Goal: Task Accomplishment & Management: Manage account settings

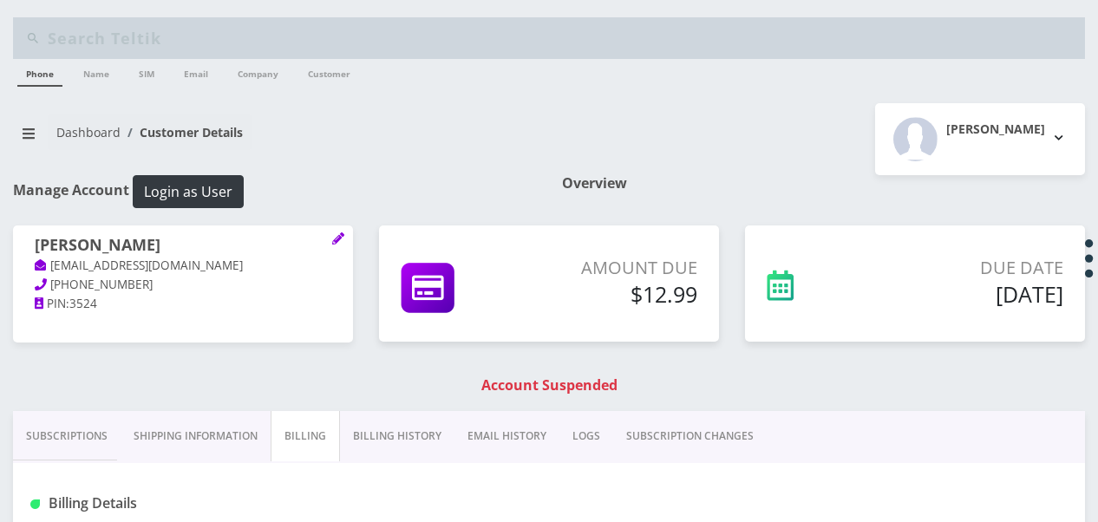
scroll to position [260, 0]
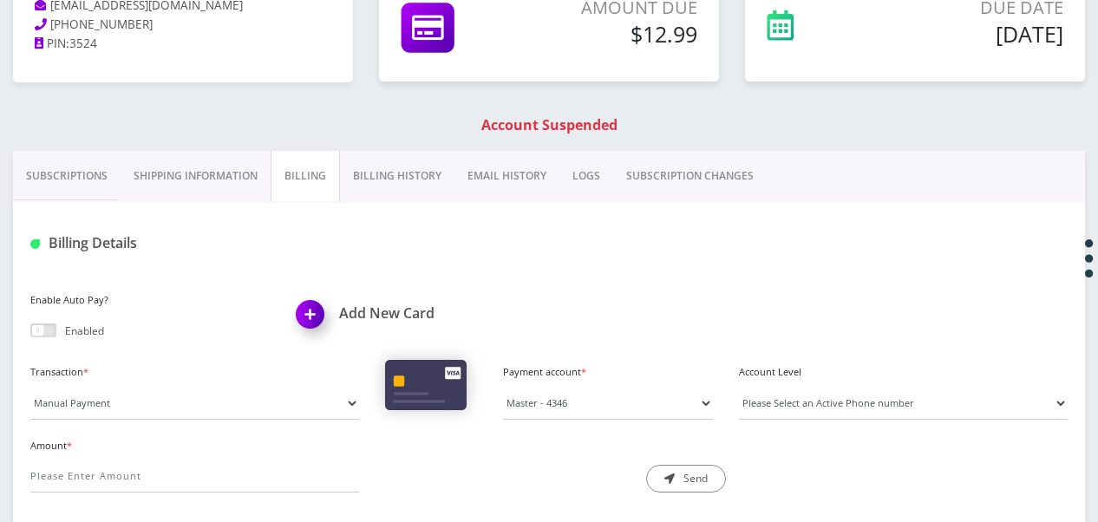
click at [95, 177] on link "Subscriptions" at bounding box center [67, 176] width 108 height 50
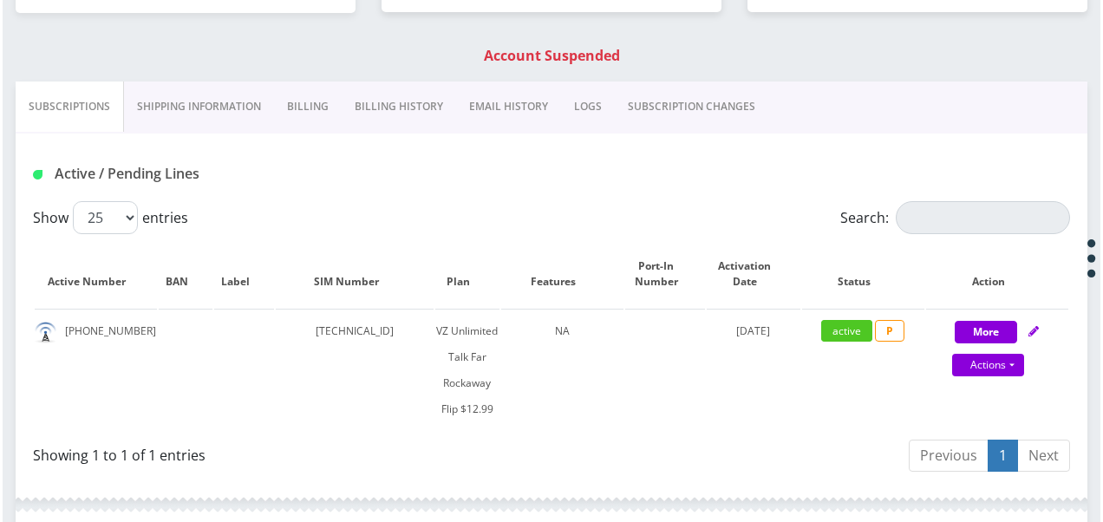
scroll to position [347, 0]
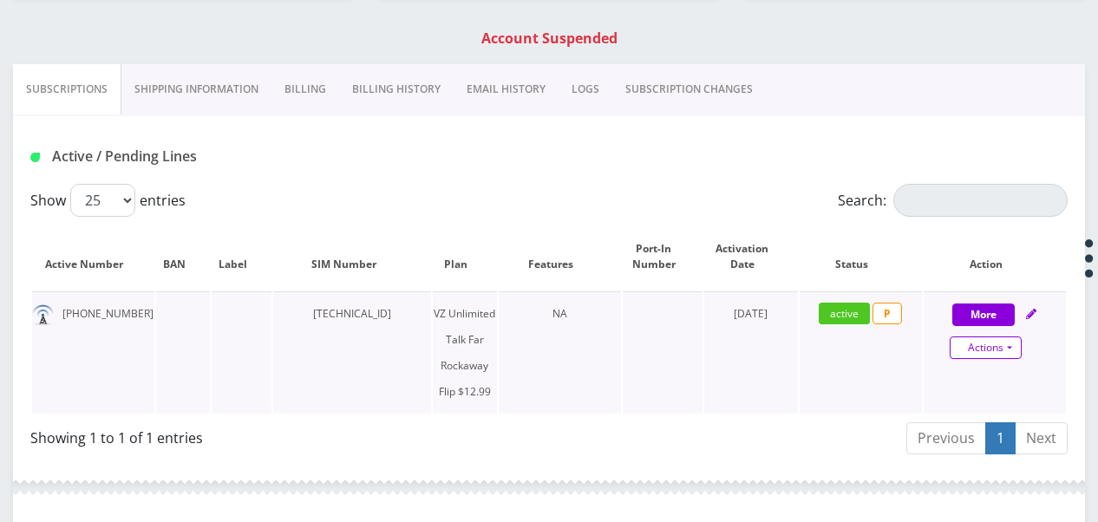
click at [1016, 352] on link "Actions" at bounding box center [986, 347] width 72 height 23
select select "372"
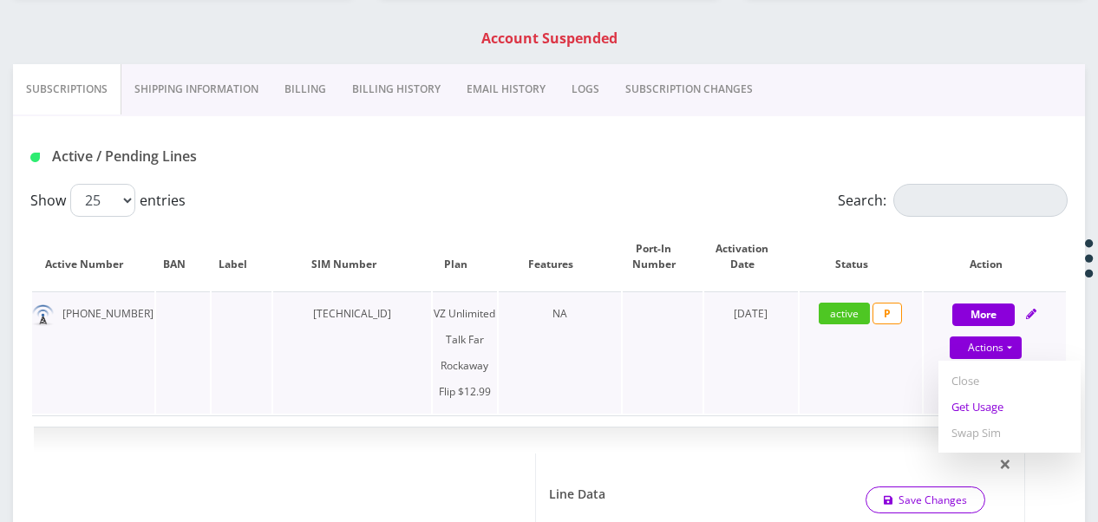
click at [980, 411] on link "Get Usage" at bounding box center [1009, 407] width 142 height 26
select select "372"
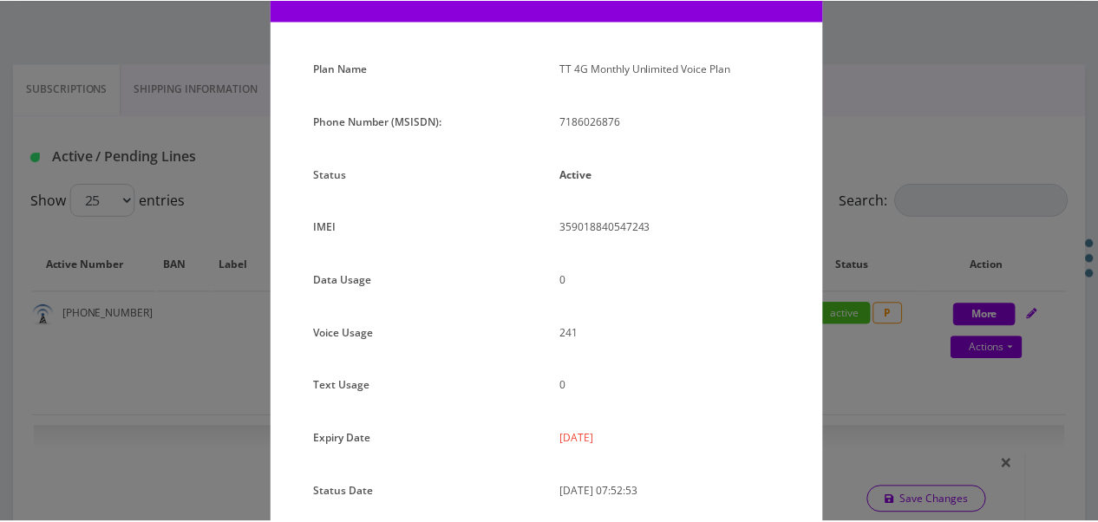
scroll to position [212, 0]
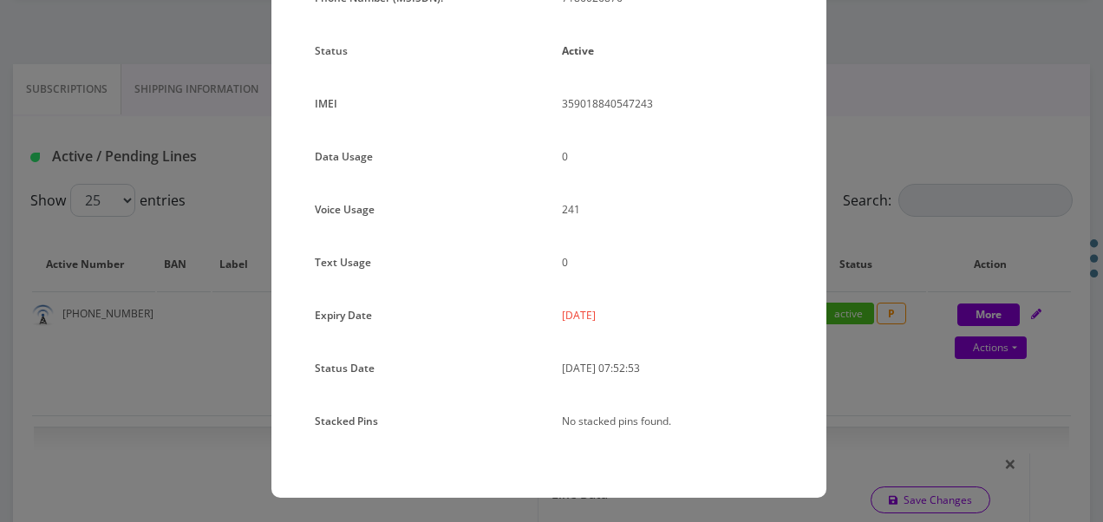
click at [862, 251] on div "× Subscription Info Plan Name TT 4G Monthly Unlimited Voice Plan Phone Number (…" at bounding box center [551, 261] width 1103 height 522
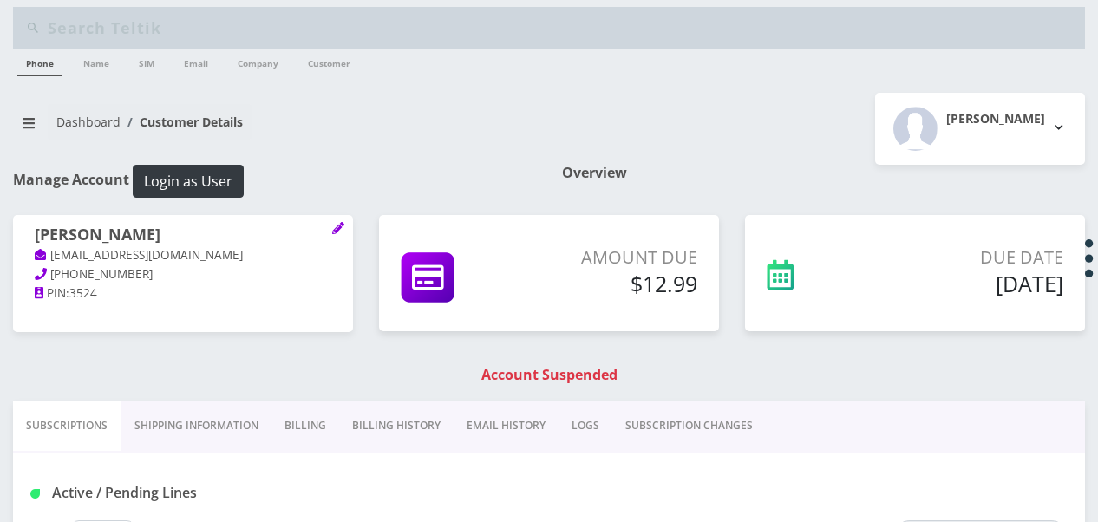
scroll to position [0, 0]
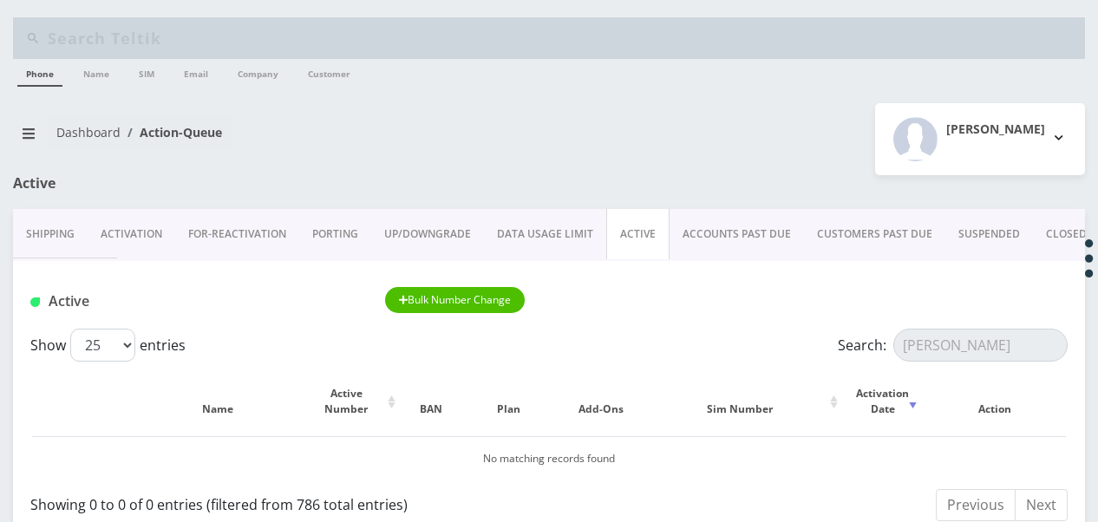
scroll to position [173, 0]
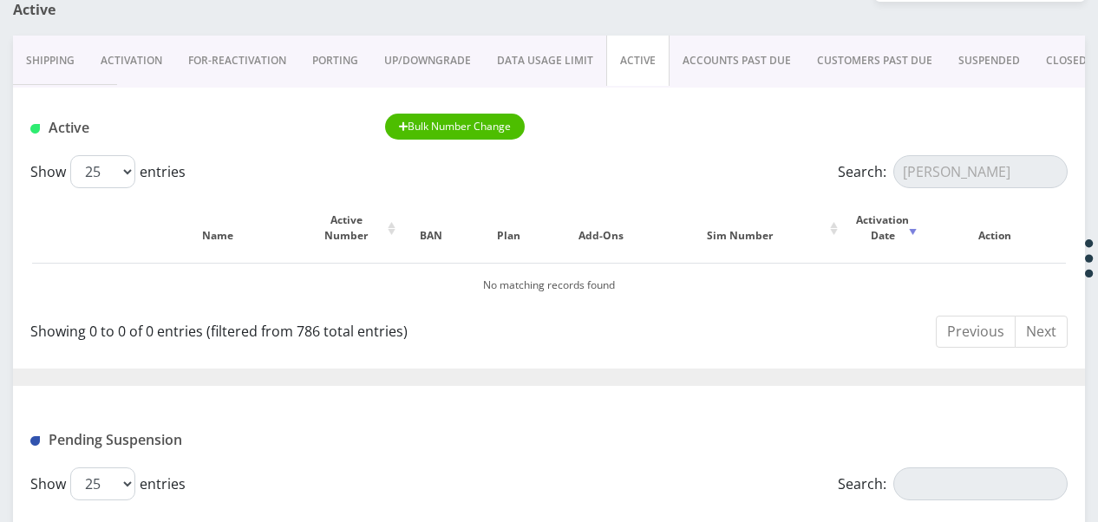
click at [1046, 173] on input "olshan" at bounding box center [980, 171] width 174 height 33
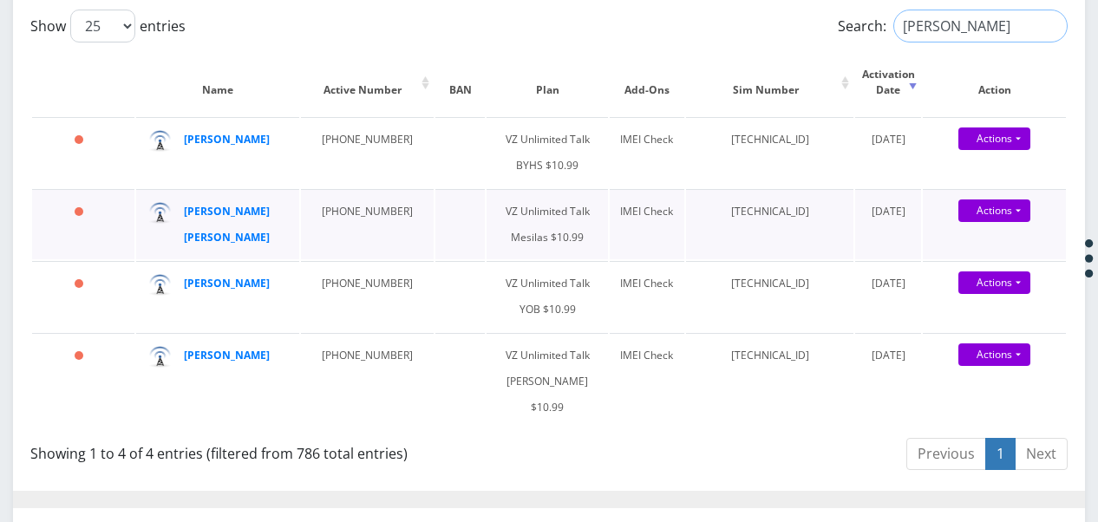
scroll to position [347, 0]
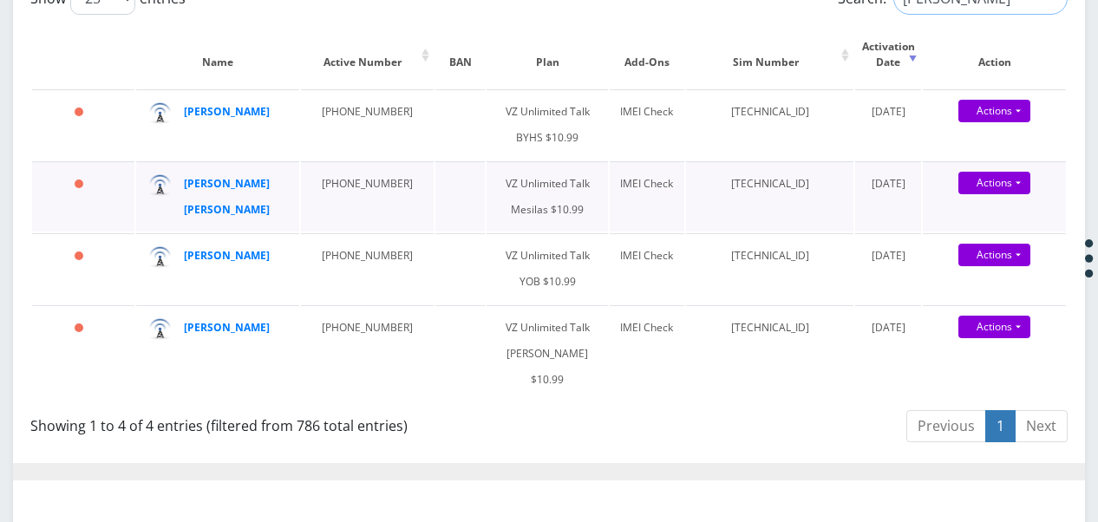
type input "rabin"
drag, startPoint x: 315, startPoint y: 208, endPoint x: 382, endPoint y: 199, distance: 68.2
click at [382, 199] on td "929-884-6411" at bounding box center [367, 196] width 133 height 70
drag, startPoint x: 382, startPoint y: 199, endPoint x: 368, endPoint y: 212, distance: 19.1
copy td "[PHONE_NUMBER]"
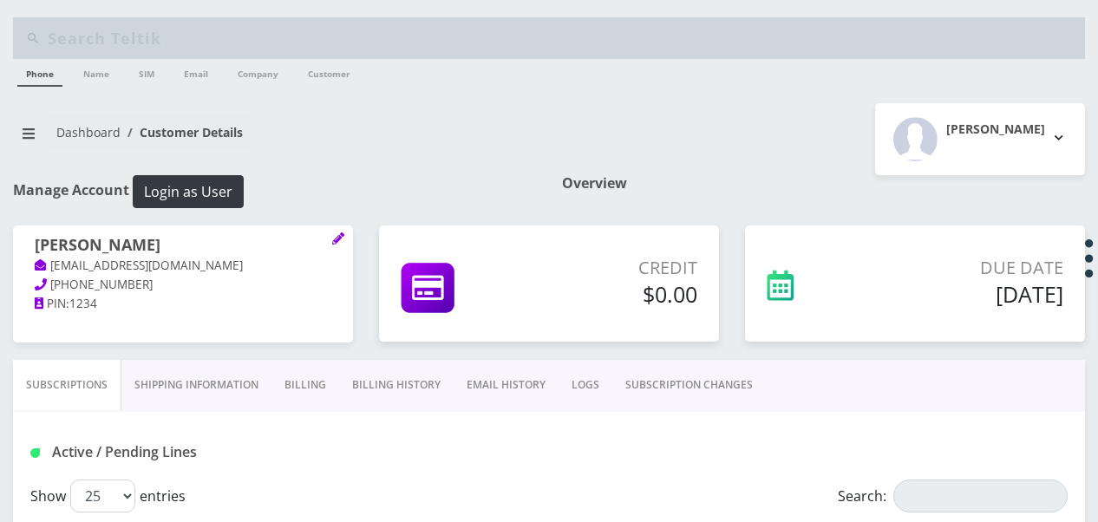
scroll to position [155, 0]
click at [34, 125] on button "breadcrumb" at bounding box center [28, 133] width 31 height 33
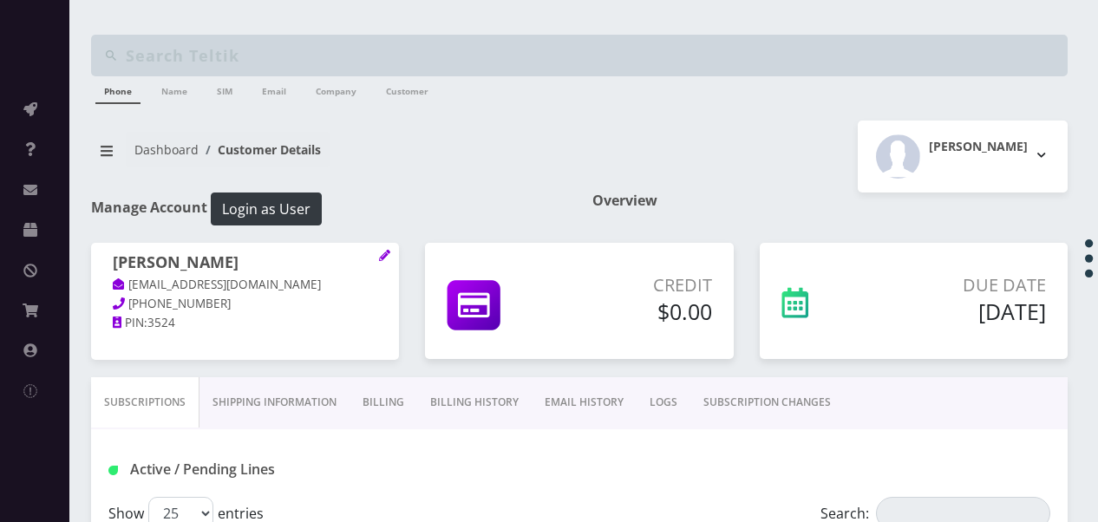
click at [520, 175] on nav "Dashboard Customer Details" at bounding box center [328, 156] width 475 height 49
click at [527, 157] on nav "Dashboard Customer Details" at bounding box center [328, 156] width 475 height 49
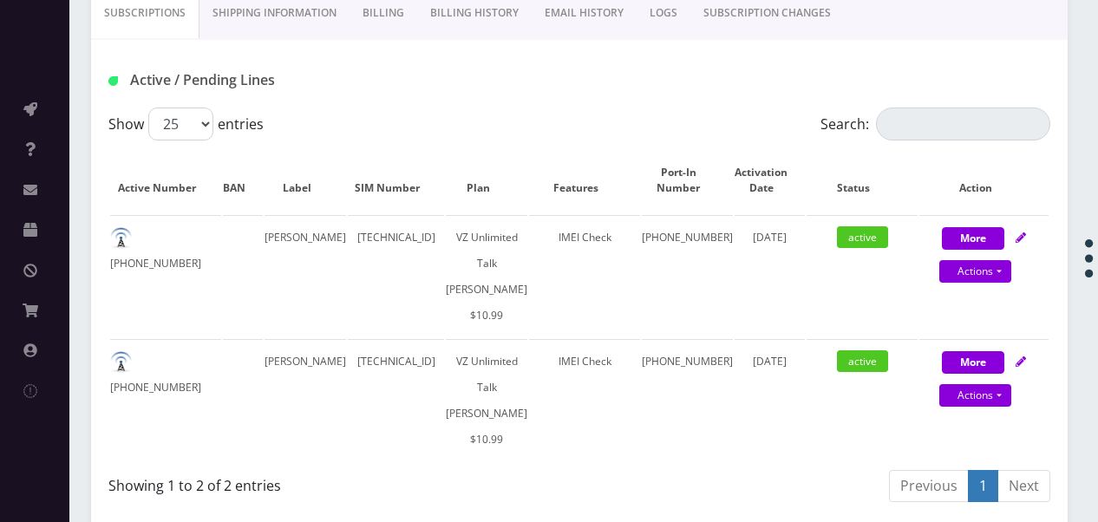
scroll to position [434, 0]
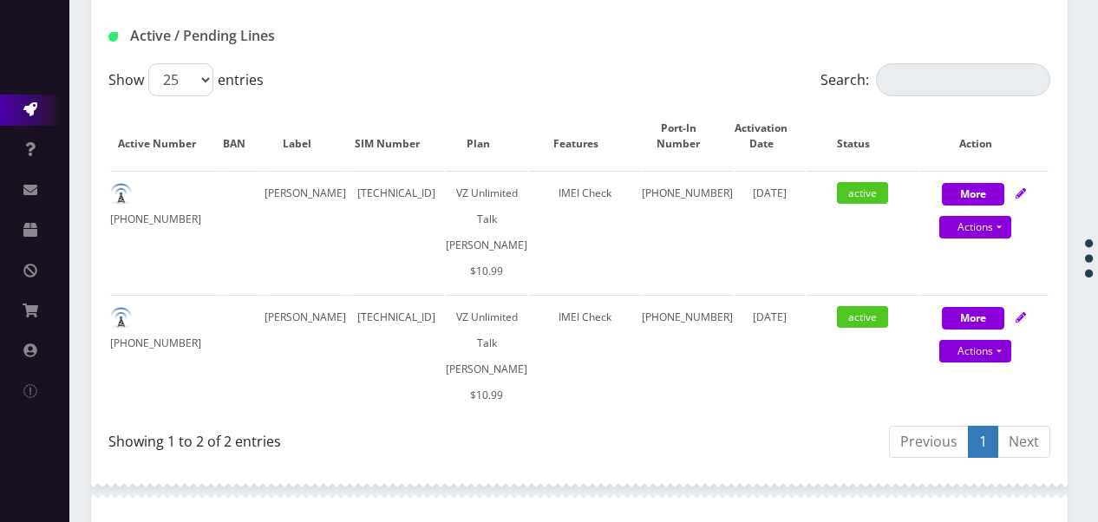
click at [29, 101] on link "Action Queues" at bounding box center [34, 110] width 69 height 31
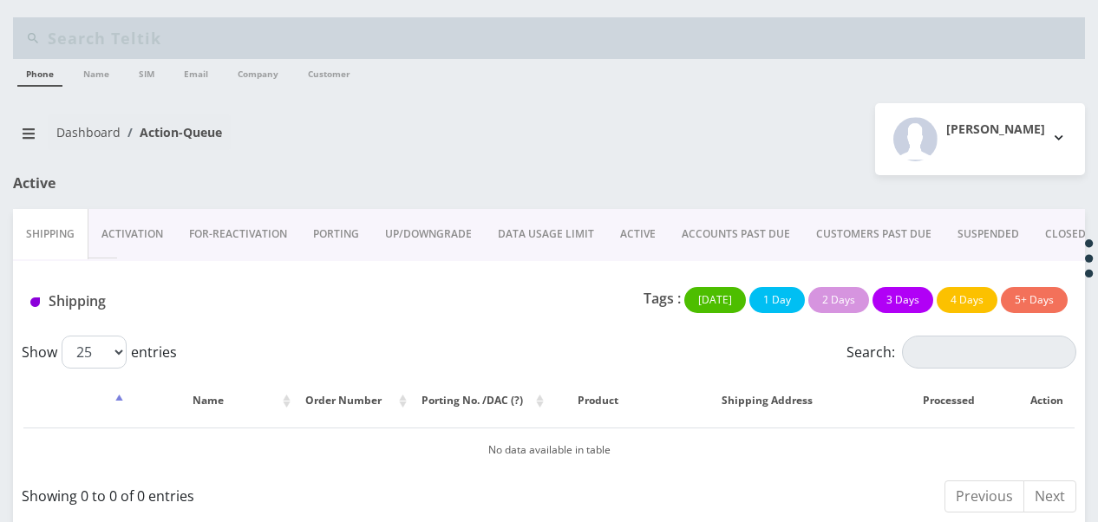
click at [612, 217] on link "ACTIVE" at bounding box center [638, 234] width 62 height 50
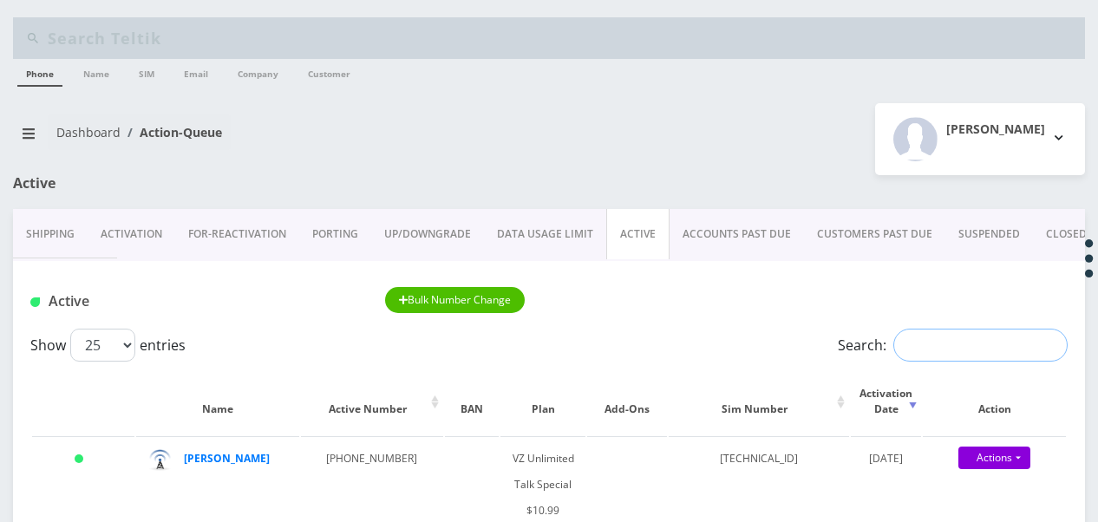
click at [922, 346] on input "Search:" at bounding box center [980, 345] width 174 height 33
paste input "929-884-6411"
drag, startPoint x: 989, startPoint y: 351, endPoint x: 864, endPoint y: 343, distance: 125.1
click at [862, 344] on label "Search: 929-884-6411" at bounding box center [953, 345] width 230 height 33
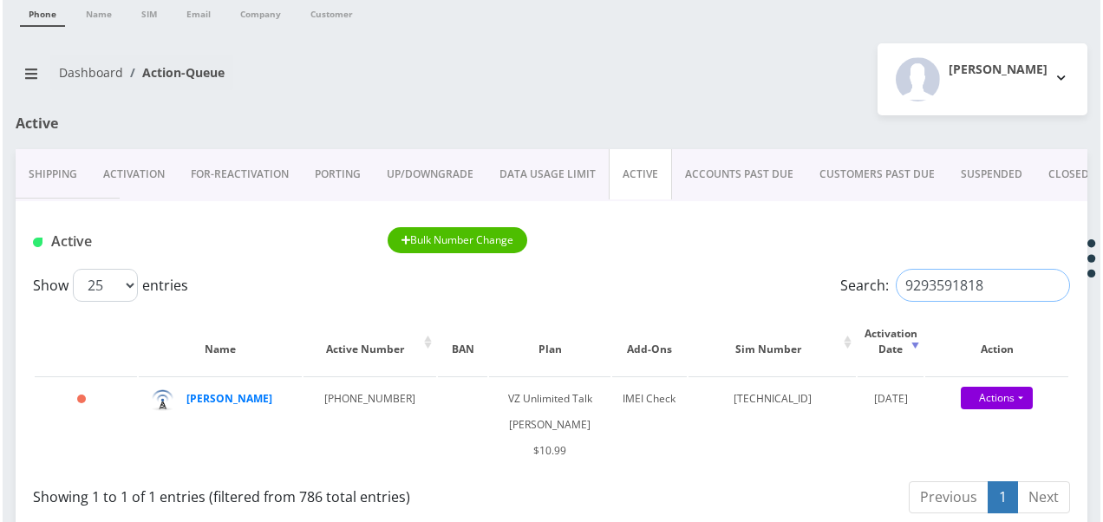
scroll to position [87, 0]
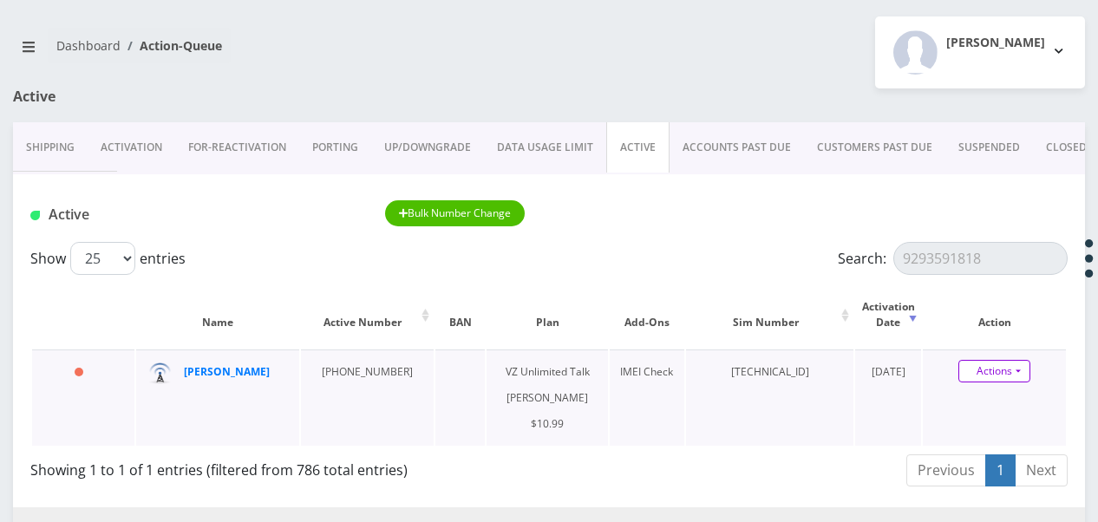
click at [1009, 366] on link "Actions" at bounding box center [994, 371] width 72 height 23
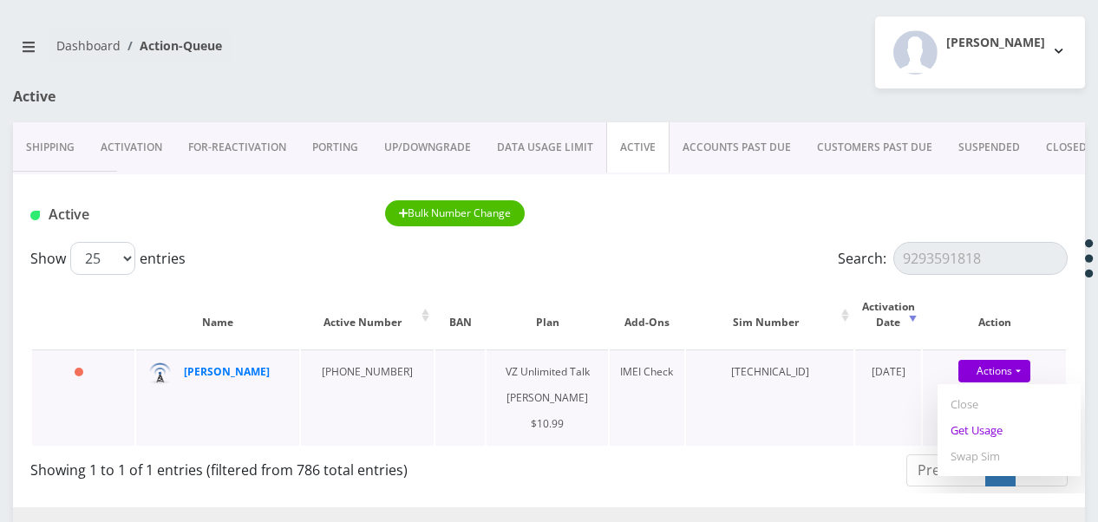
click at [995, 426] on link "Get Usage" at bounding box center [1008, 430] width 143 height 26
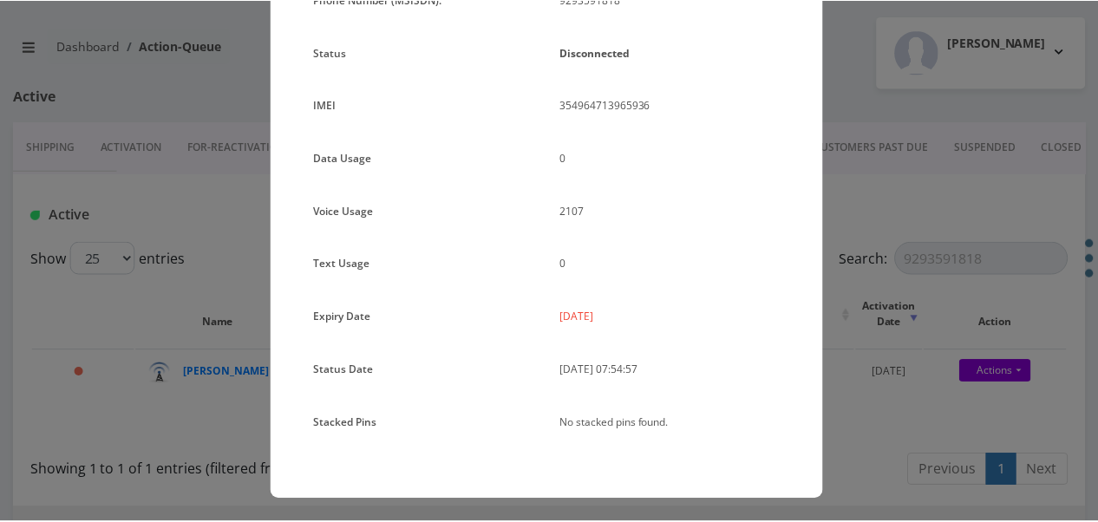
scroll to position [212, 0]
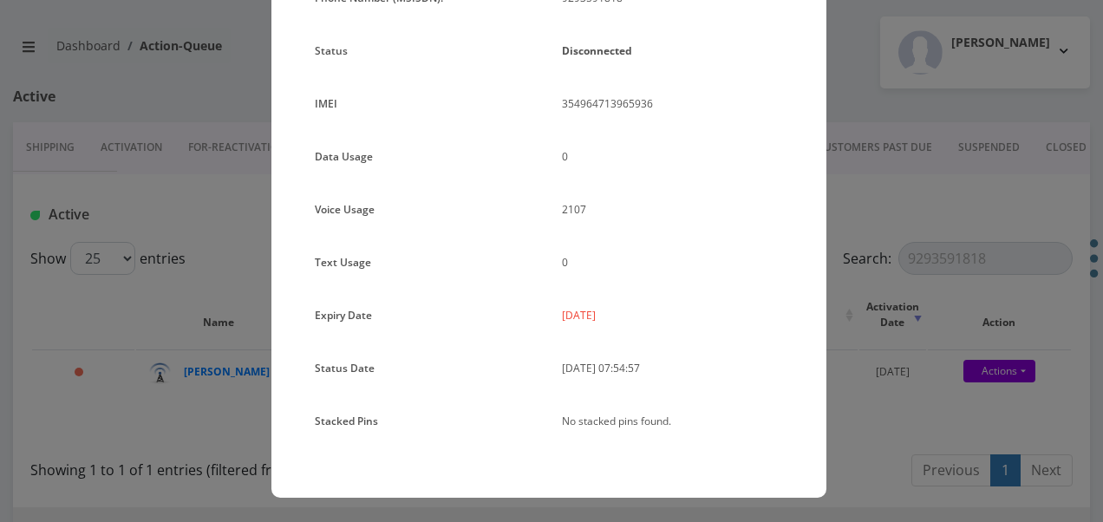
click at [859, 295] on div "× Subscription Info Plan Name TT 4G Monthly Unlimited Voice Plan Phone Number (…" at bounding box center [551, 261] width 1103 height 522
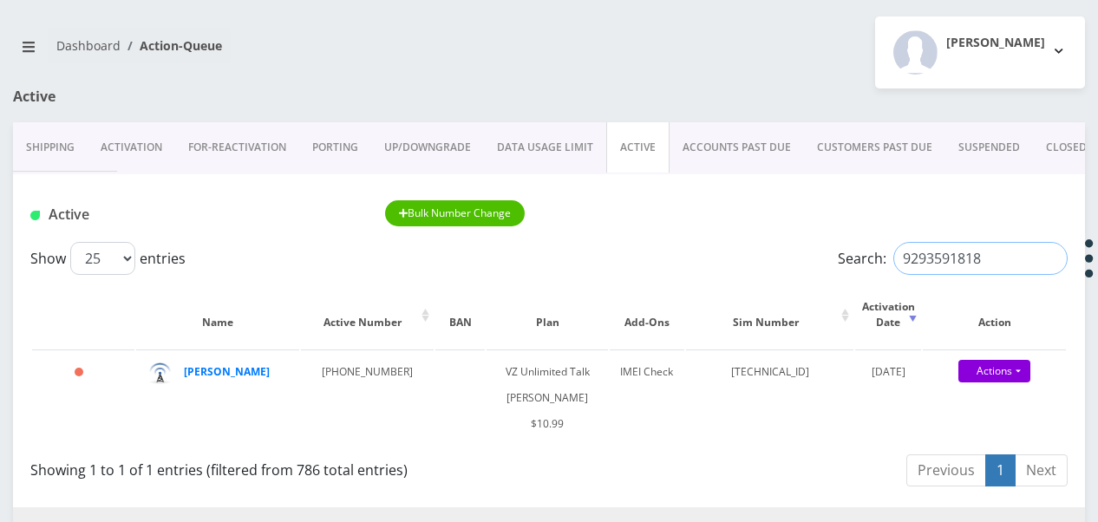
drag, startPoint x: 867, startPoint y: 242, endPoint x: 645, endPoint y: 160, distance: 236.5
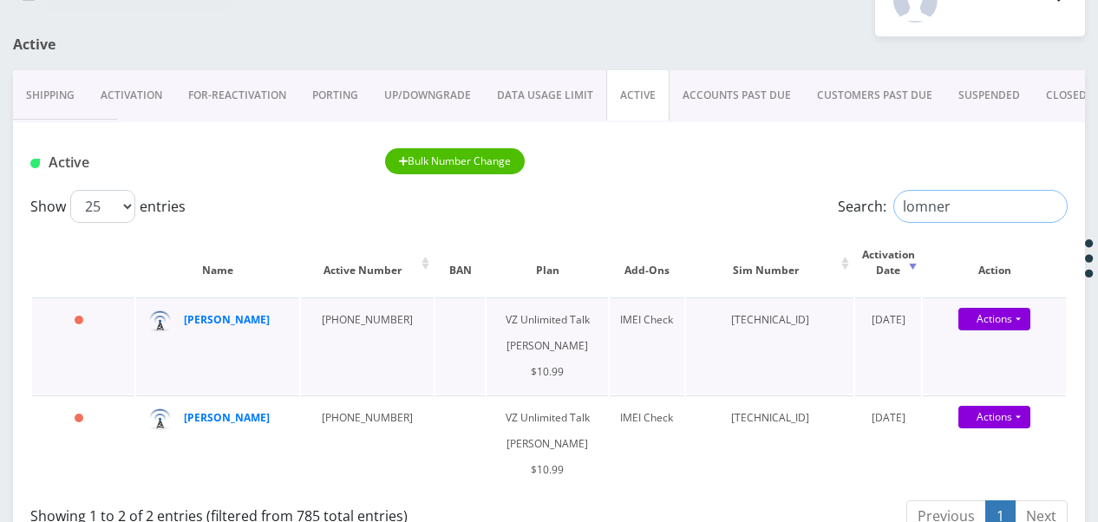
scroll to position [173, 0]
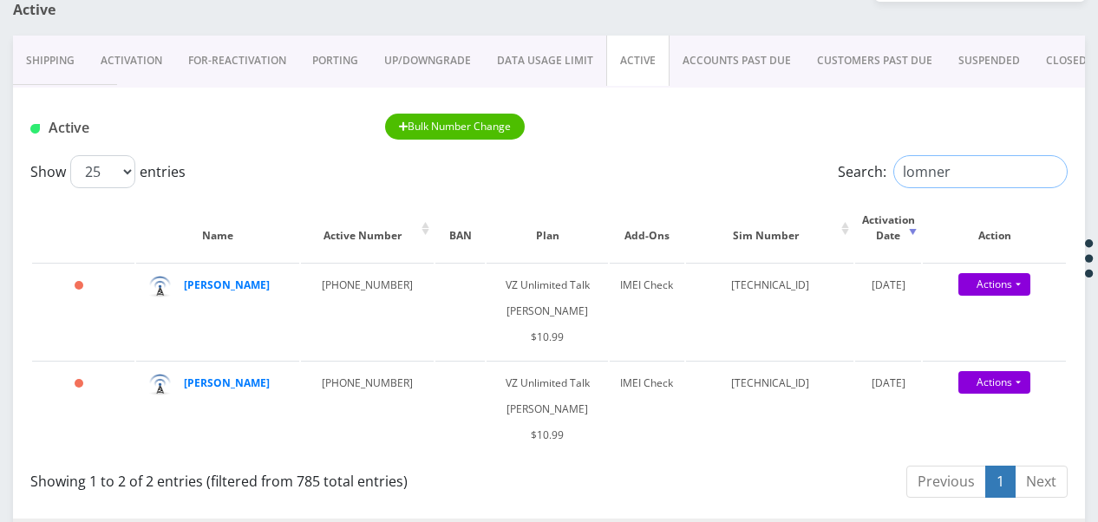
drag, startPoint x: 944, startPoint y: 164, endPoint x: 887, endPoint y: 162, distance: 57.3
click at [914, 158] on input "lomner" at bounding box center [980, 171] width 174 height 33
type input "l"
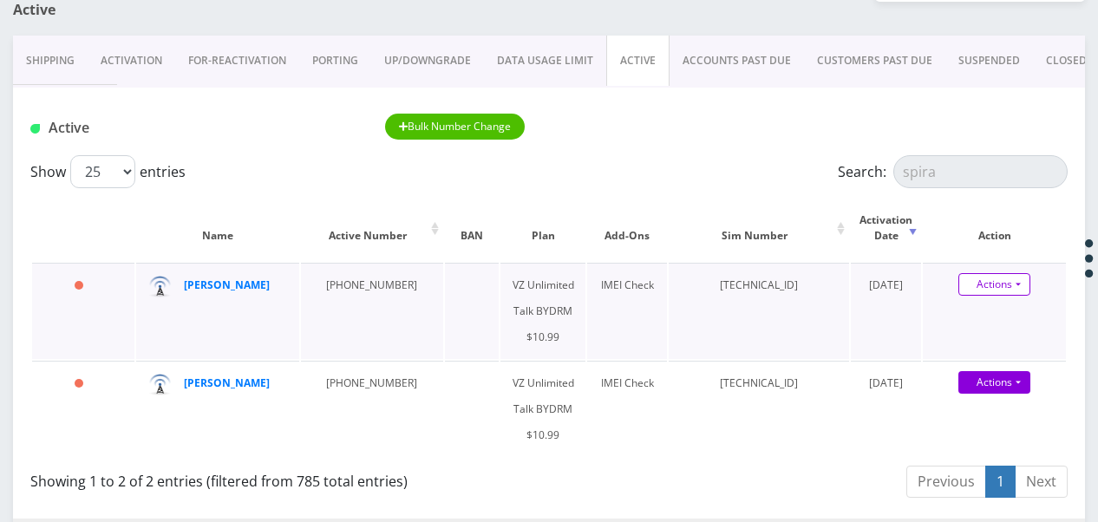
click at [1014, 283] on link "Actions" at bounding box center [994, 284] width 72 height 23
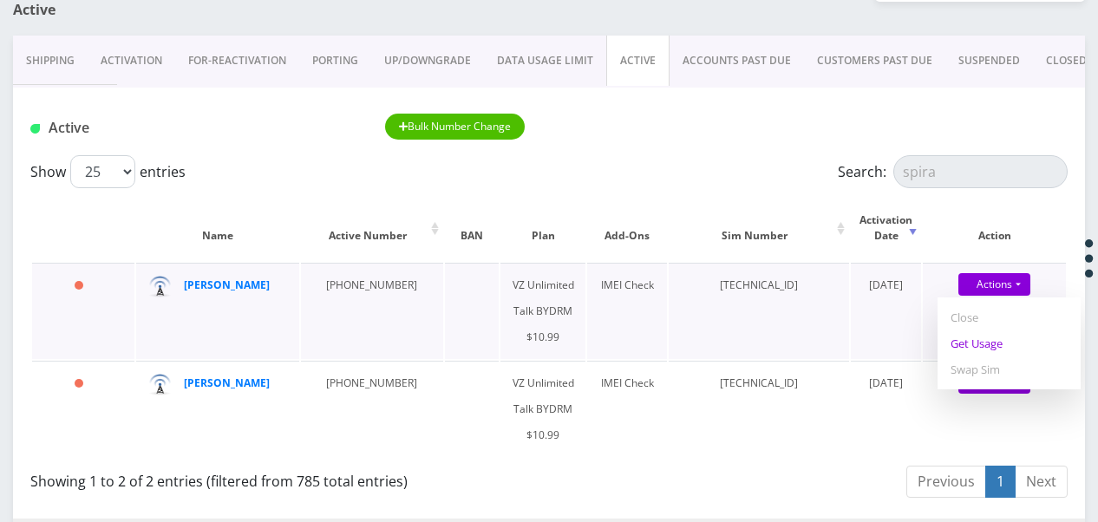
click at [1001, 340] on link "Get Usage" at bounding box center [1008, 343] width 143 height 26
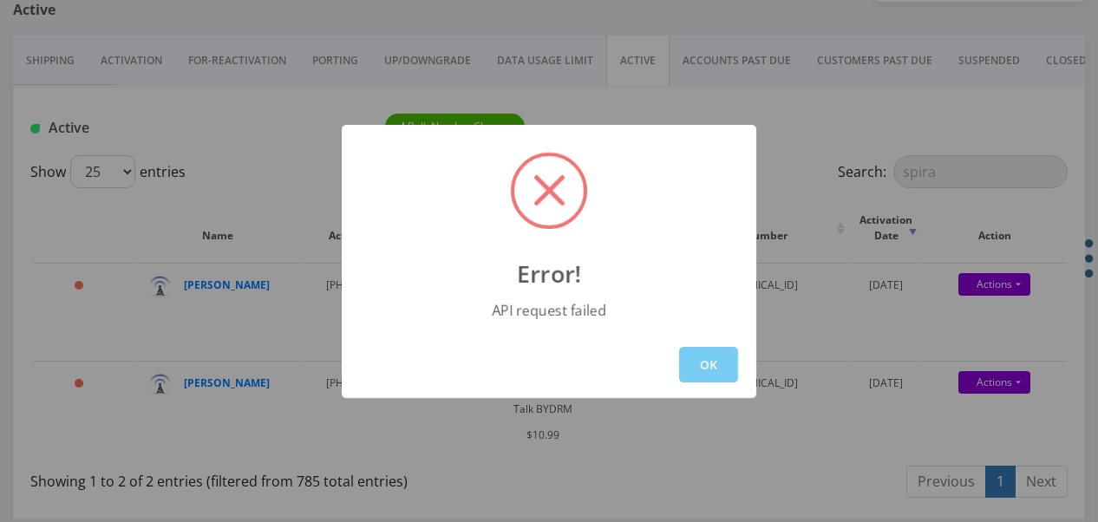
click at [712, 361] on button "OK" at bounding box center [708, 365] width 59 height 36
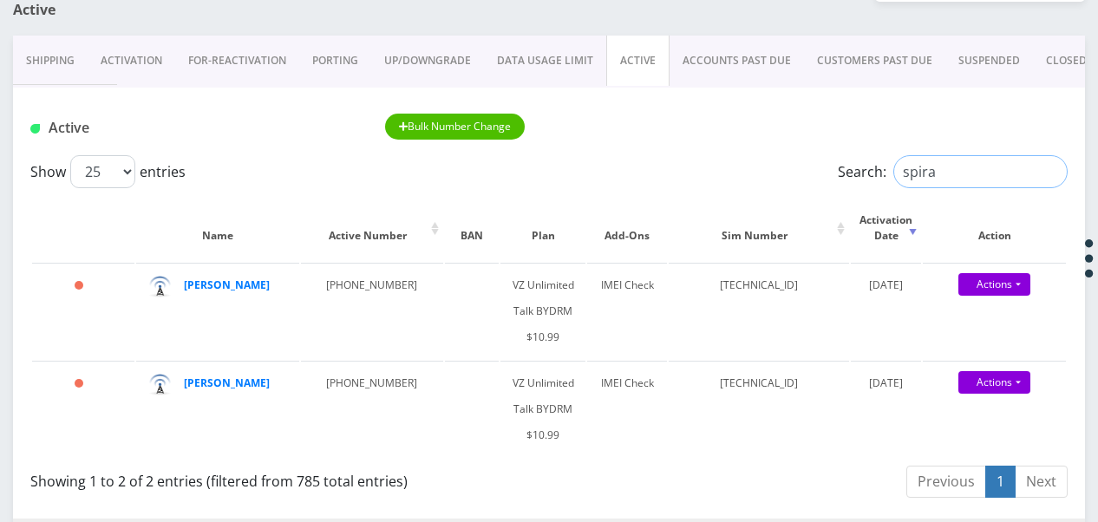
drag, startPoint x: 875, startPoint y: 176, endPoint x: 612, endPoint y: 160, distance: 263.3
click at [628, 163] on div "Show 25 50 100 250 500 1000 entries Search: spira" at bounding box center [548, 171] width 1037 height 33
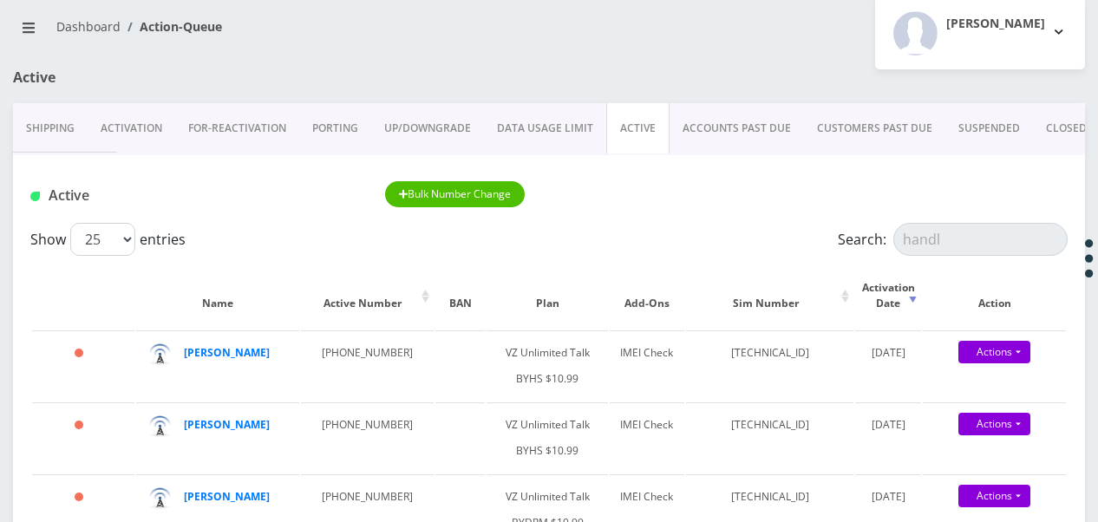
scroll to position [0, 0]
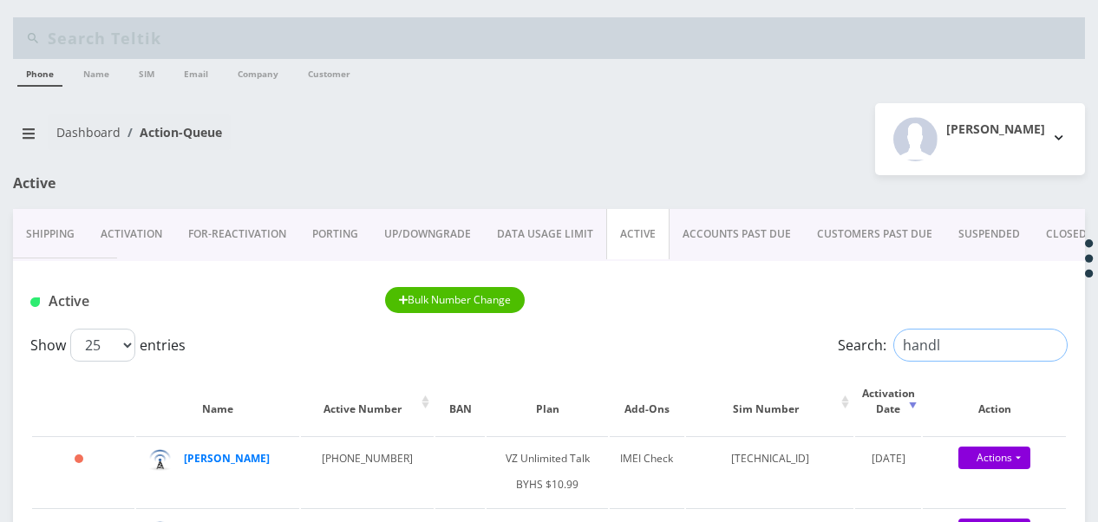
drag, startPoint x: 964, startPoint y: 347, endPoint x: 810, endPoint y: 339, distance: 154.5
click at [810, 339] on div "Search: handl" at bounding box center [937, 345] width 259 height 33
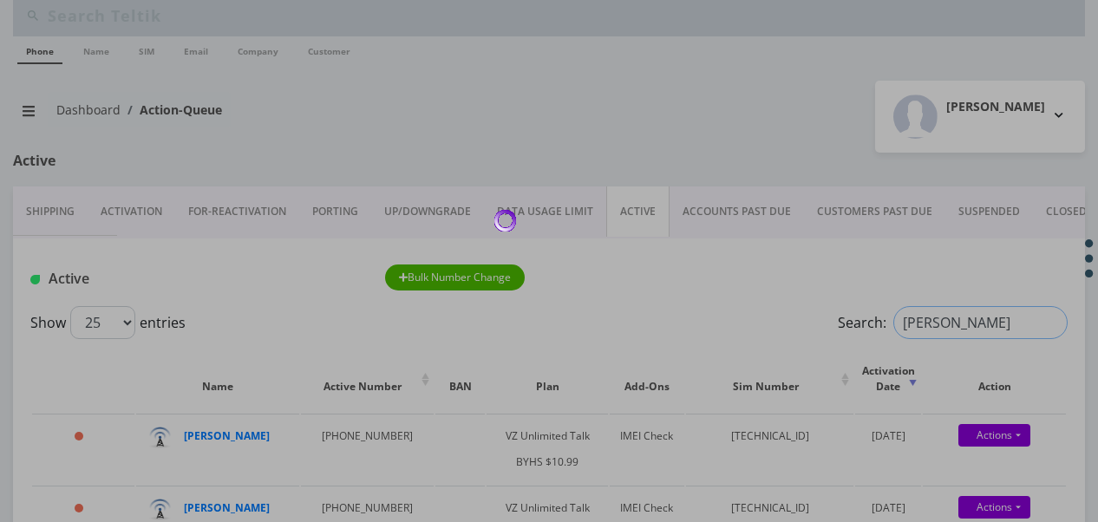
scroll to position [173, 0]
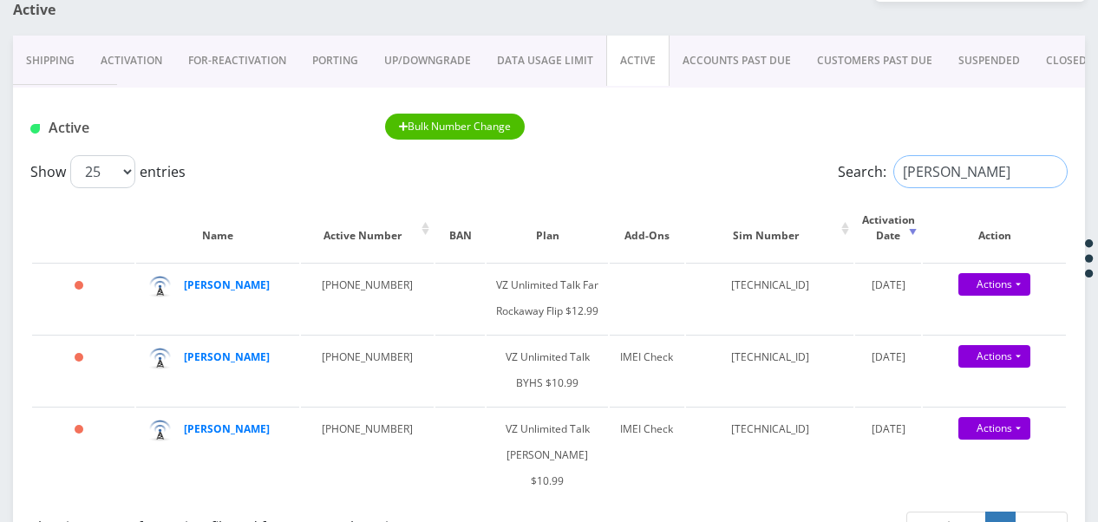
drag, startPoint x: 948, startPoint y: 166, endPoint x: 718, endPoint y: 161, distance: 229.8
click at [725, 161] on div "Show 25 50 100 250 500 1000 entries Search: marcus" at bounding box center [548, 171] width 1037 height 33
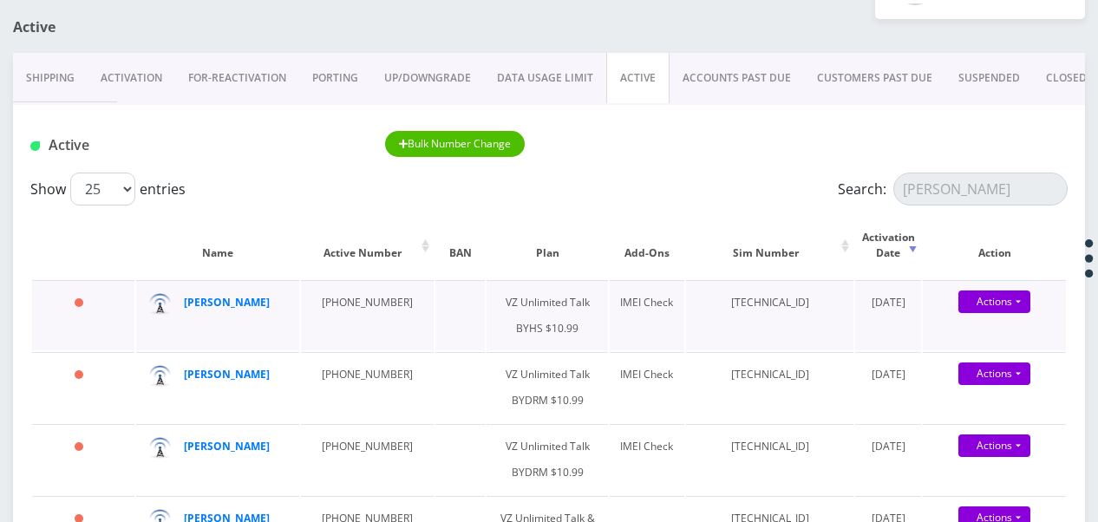
scroll to position [0, 0]
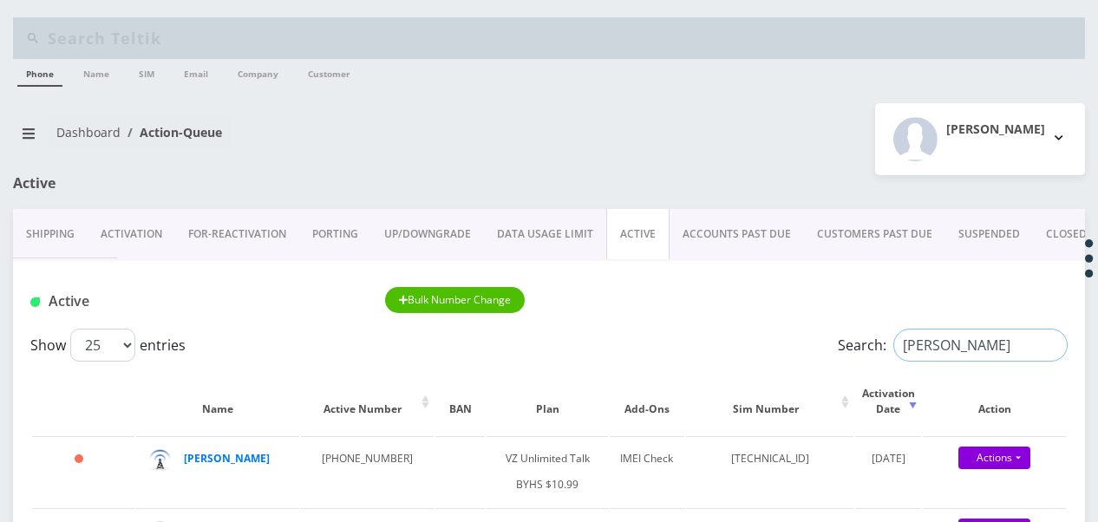
drag, startPoint x: 969, startPoint y: 351, endPoint x: 678, endPoint y: 312, distance: 294.0
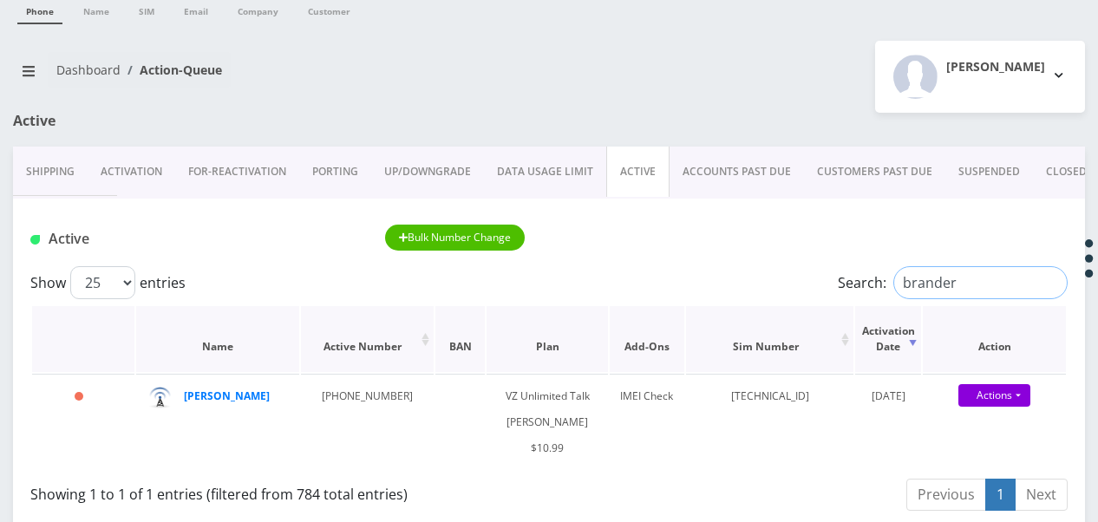
scroll to position [173, 0]
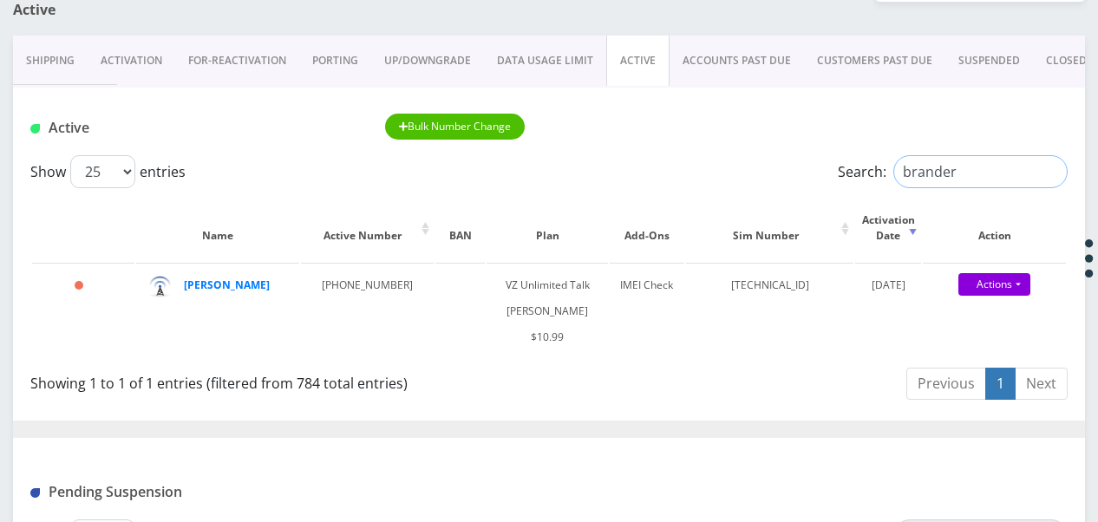
drag, startPoint x: 982, startPoint y: 173, endPoint x: 729, endPoint y: 154, distance: 253.9
click at [729, 155] on div "Show 25 50 100 250 500 1000 entries Search: brander" at bounding box center [548, 171] width 1037 height 33
type input "lichtenste"
click at [333, 59] on link "PORTING" at bounding box center [335, 61] width 72 height 50
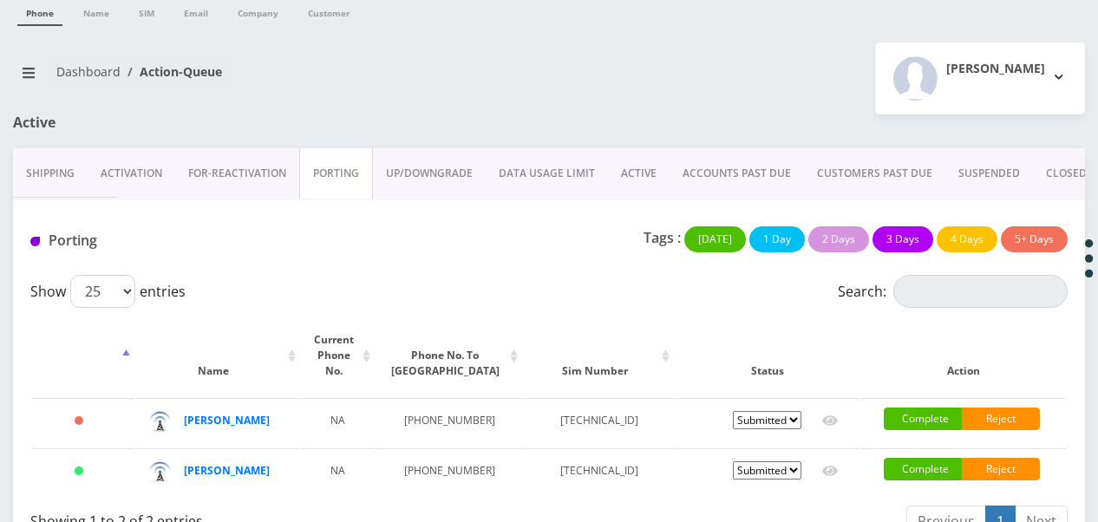
scroll to position [127, 0]
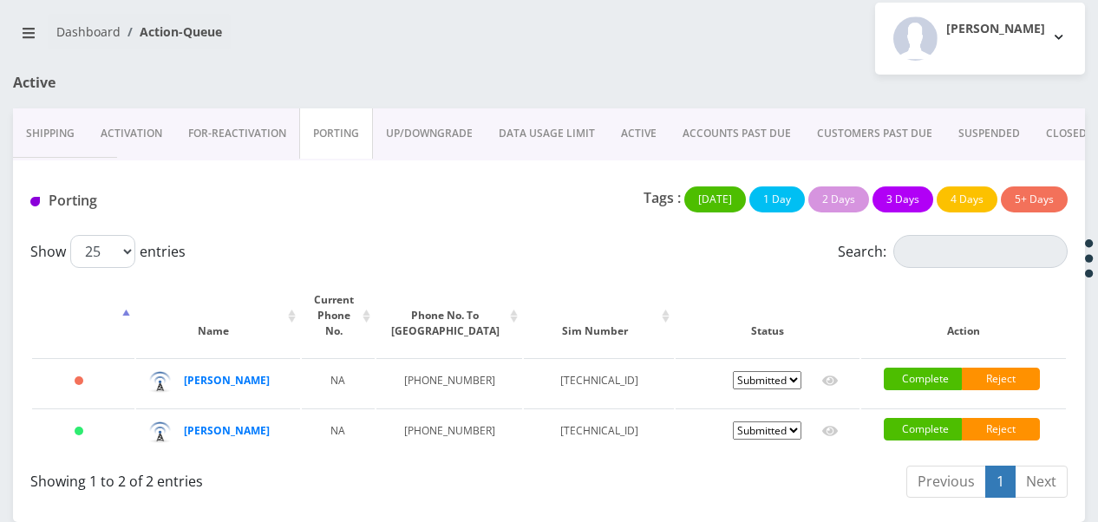
click at [319, 111] on link "PORTING" at bounding box center [336, 133] width 74 height 50
drag, startPoint x: 412, startPoint y: 408, endPoint x: 467, endPoint y: 442, distance: 65.4
click at [467, 442] on td "917-742-0750" at bounding box center [449, 432] width 147 height 49
drag, startPoint x: 467, startPoint y: 442, endPoint x: 420, endPoint y: 393, distance: 68.7
copy td "917-742-0750"
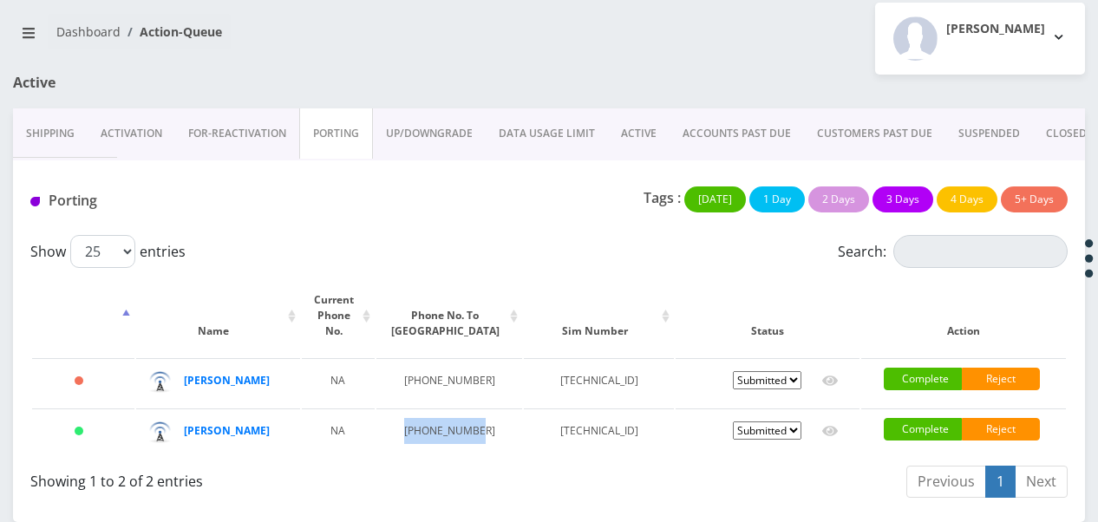
click at [643, 116] on link "ACTIVE" at bounding box center [639, 133] width 62 height 50
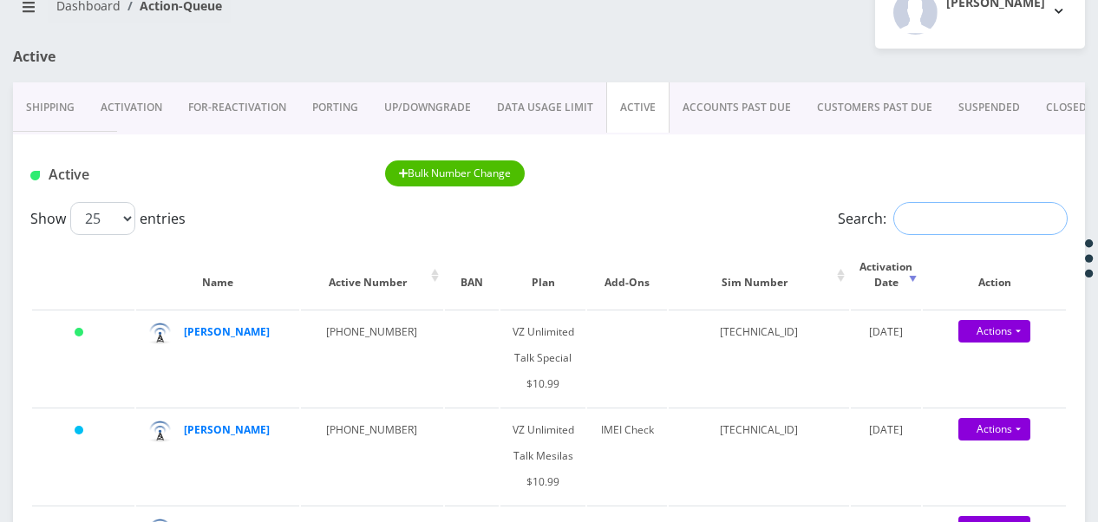
click at [948, 217] on input "Search:" at bounding box center [980, 218] width 174 height 33
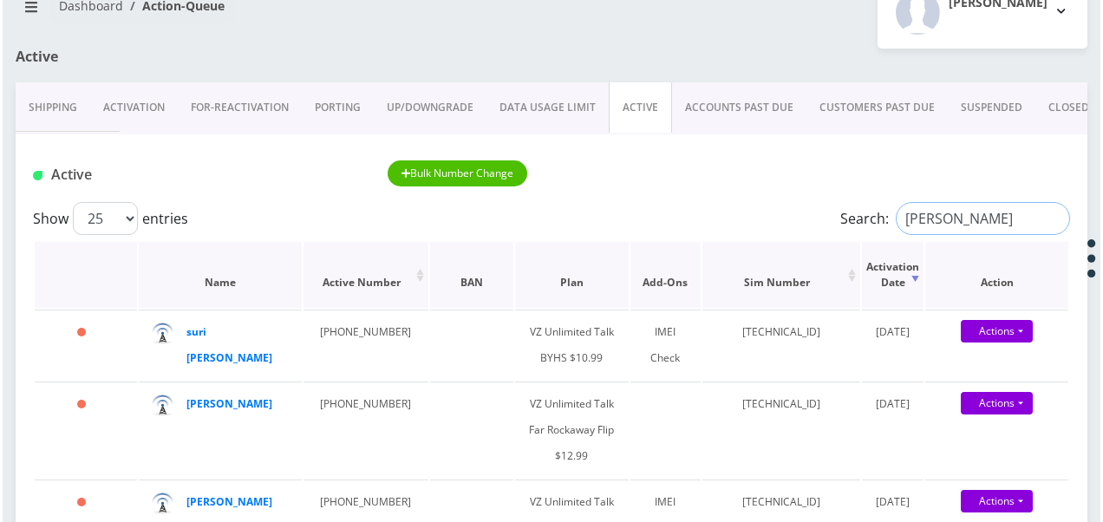
scroll to position [300, 0]
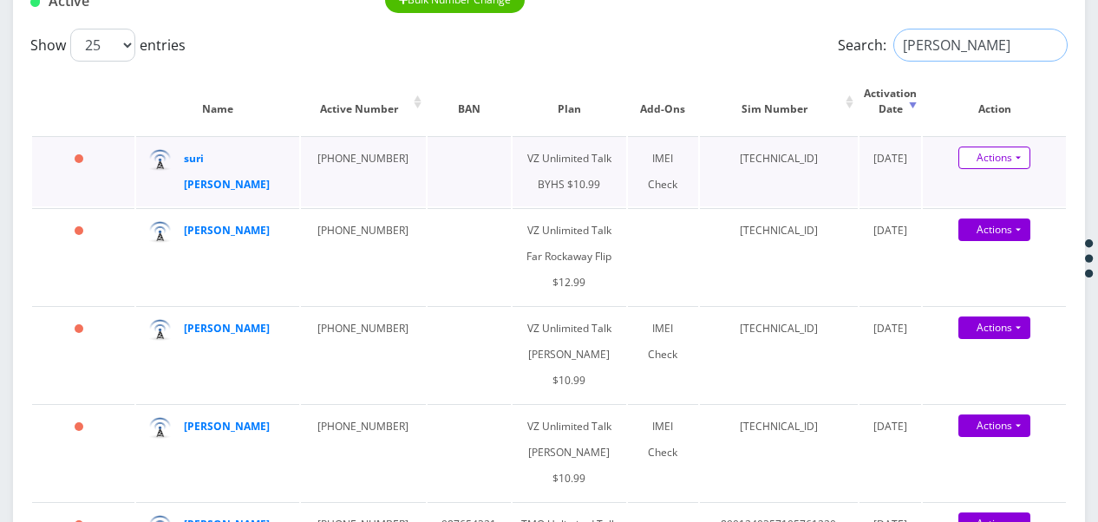
type input "lieber"
click at [1013, 154] on link "Actions" at bounding box center [994, 158] width 72 height 23
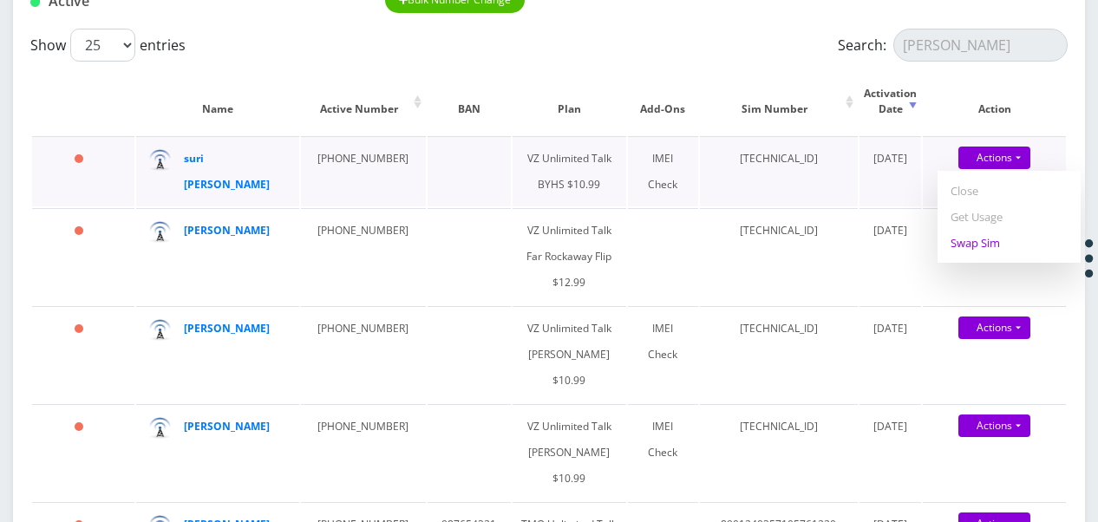
click at [997, 241] on link "Swap Sim" at bounding box center [1008, 243] width 143 height 26
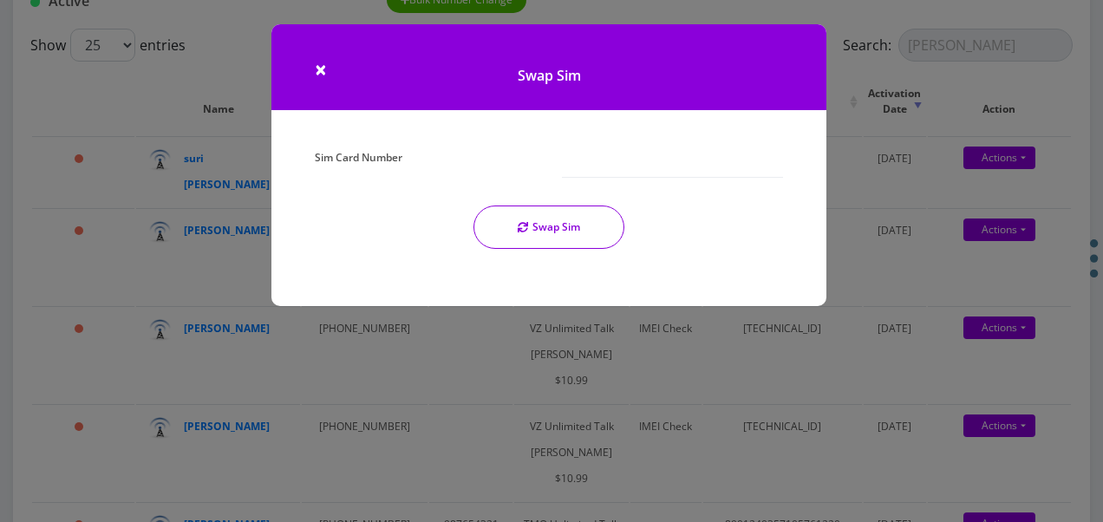
click at [640, 140] on div "Swap Sim" at bounding box center [548, 84] width 581 height 121
click at [640, 149] on input "Sim Card Number" at bounding box center [672, 161] width 221 height 33
type input "89148000011835956291"
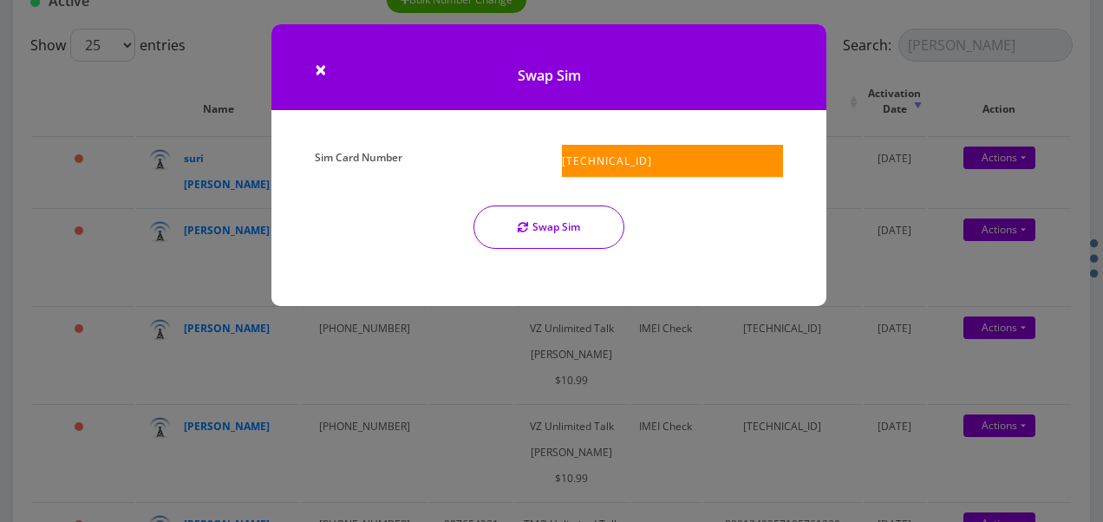
click at [572, 225] on button "Swap Sim" at bounding box center [548, 227] width 151 height 43
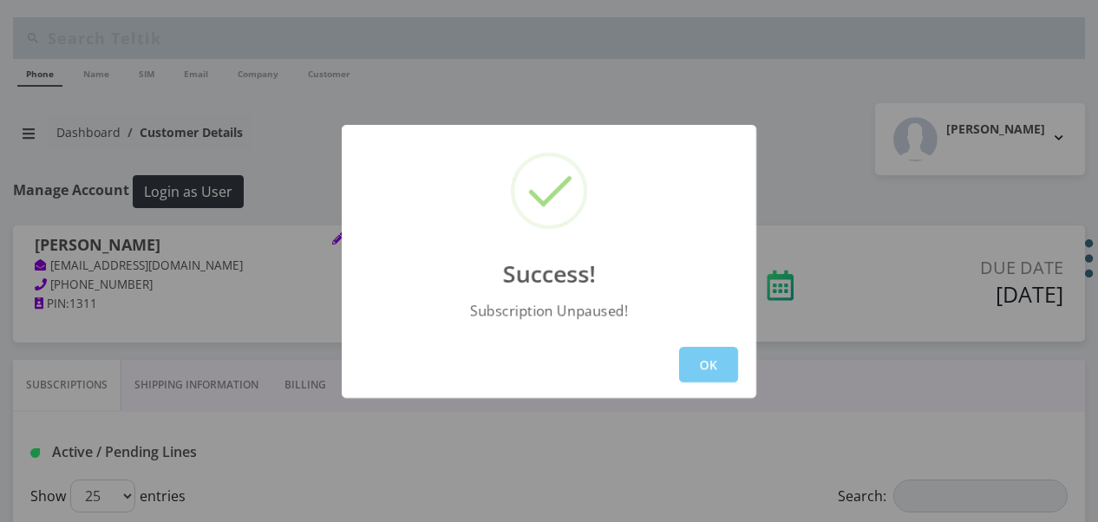
scroll to position [347, 0]
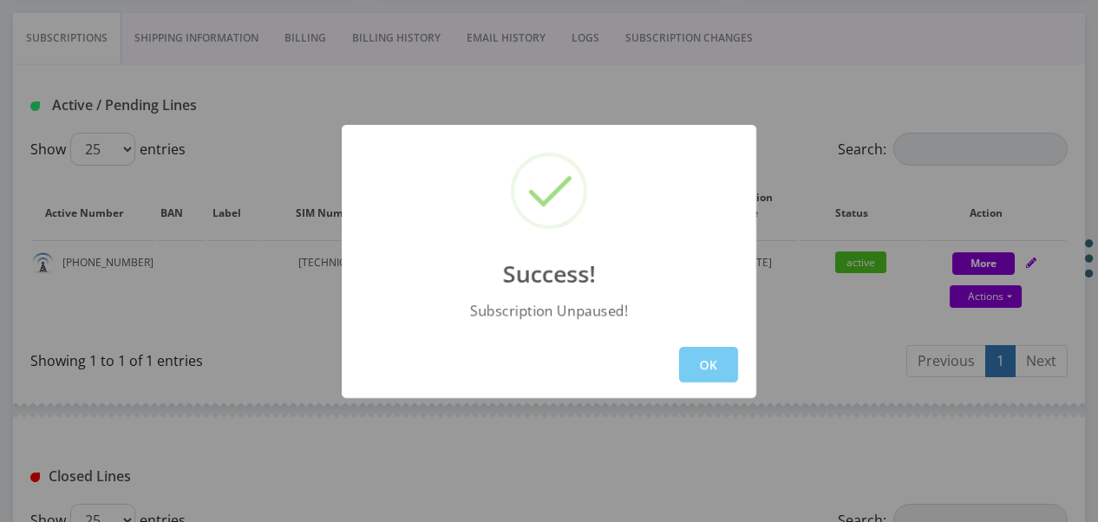
click at [708, 356] on button "OK" at bounding box center [708, 365] width 59 height 36
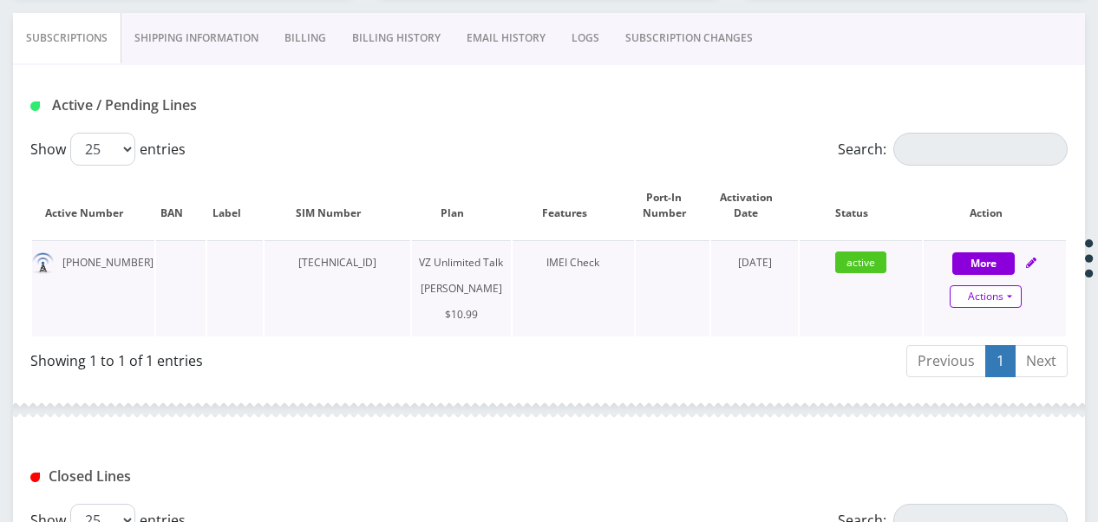
click at [1017, 297] on link "Actions" at bounding box center [986, 296] width 72 height 23
select select "366"
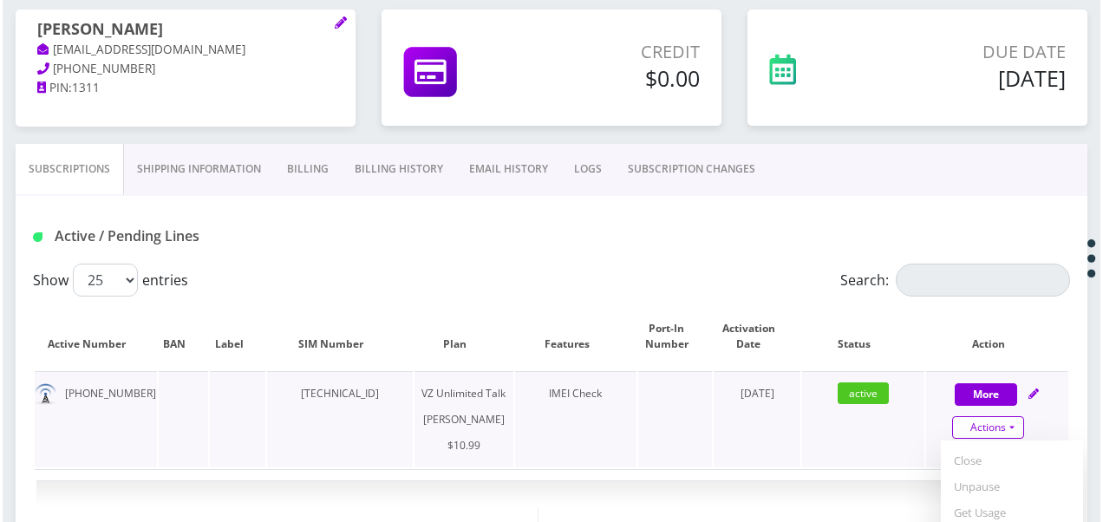
scroll to position [434, 0]
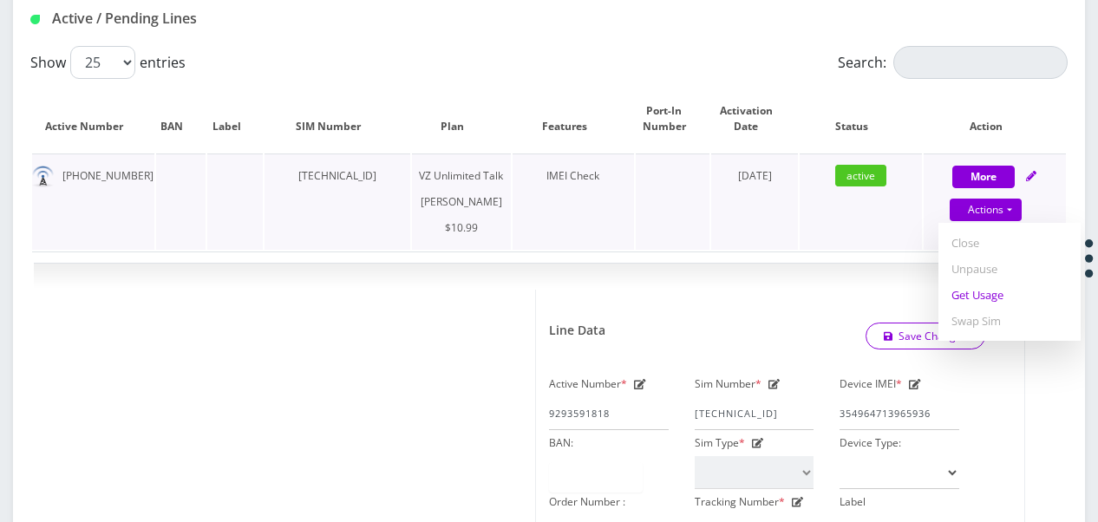
click at [983, 298] on link "Get Usage" at bounding box center [1009, 295] width 142 height 26
select select "366"
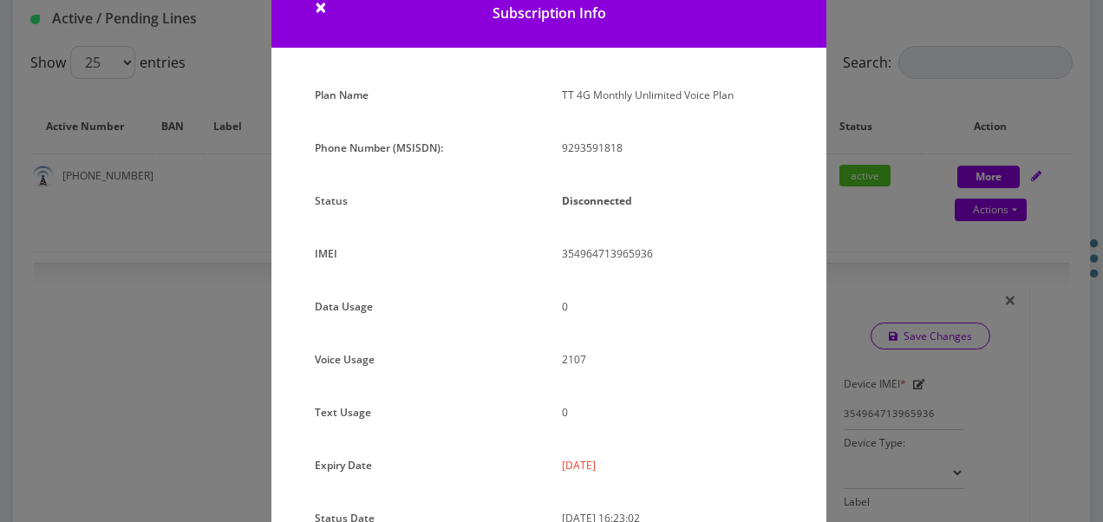
scroll to position [173, 0]
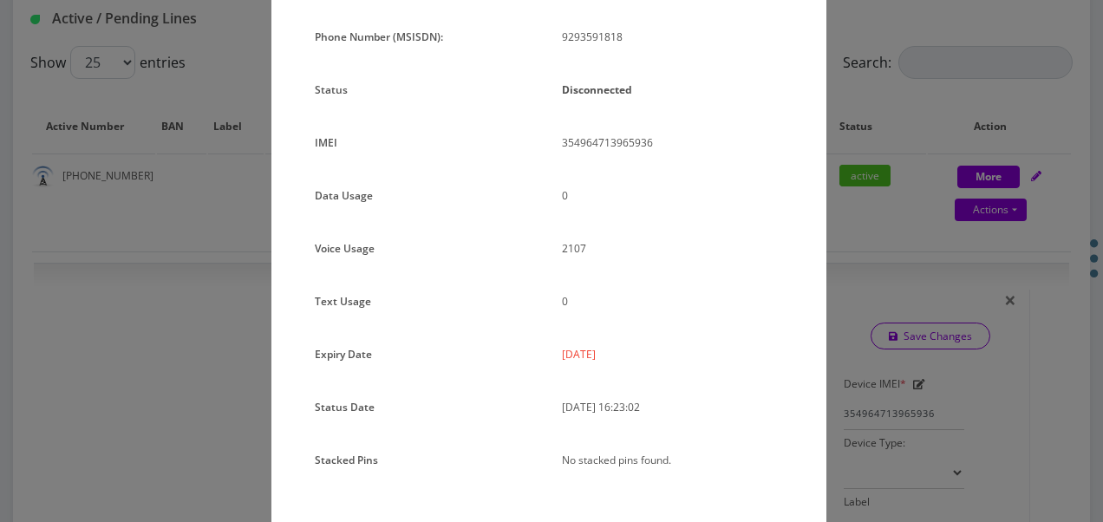
drag, startPoint x: 555, startPoint y: 357, endPoint x: 616, endPoint y: 356, distance: 60.7
click at [616, 356] on div "2025-09-08" at bounding box center [672, 361] width 247 height 39
copy p "2025-09-08"
drag, startPoint x: 562, startPoint y: 38, endPoint x: 626, endPoint y: 38, distance: 64.2
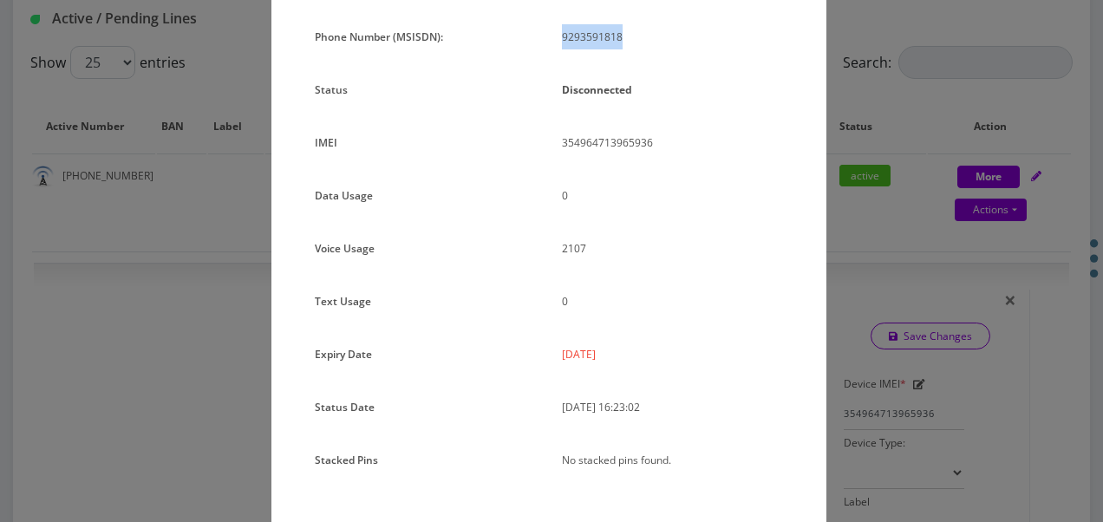
click at [626, 38] on p "9293591818" at bounding box center [672, 36] width 221 height 25
drag, startPoint x: 626, startPoint y: 38, endPoint x: 579, endPoint y: 45, distance: 47.3
copy p "9293591818"
click at [834, 92] on div "× Subscription Info Plan Name TT 4G Monthly Unlimited Voice Plan Phone Number (…" at bounding box center [551, 261] width 1103 height 522
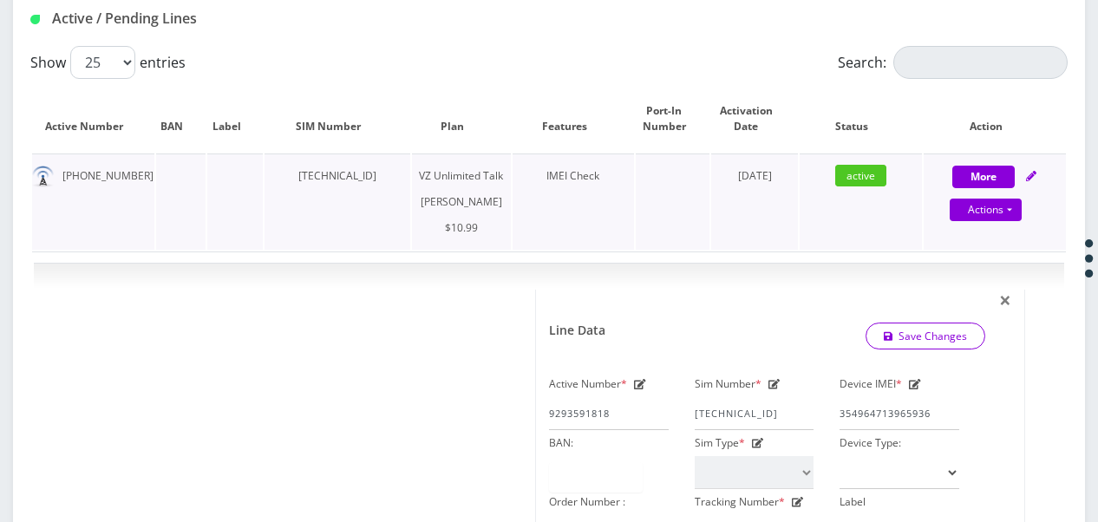
drag, startPoint x: 290, startPoint y: 176, endPoint x: 419, endPoint y: 175, distance: 128.3
click at [409, 175] on td "89148000010413095357" at bounding box center [336, 201] width 145 height 96
drag, startPoint x: 419, startPoint y: 175, endPoint x: 393, endPoint y: 177, distance: 26.1
copy td "89148000010413095357"
click at [206, 191] on td at bounding box center [180, 201] width 49 height 96
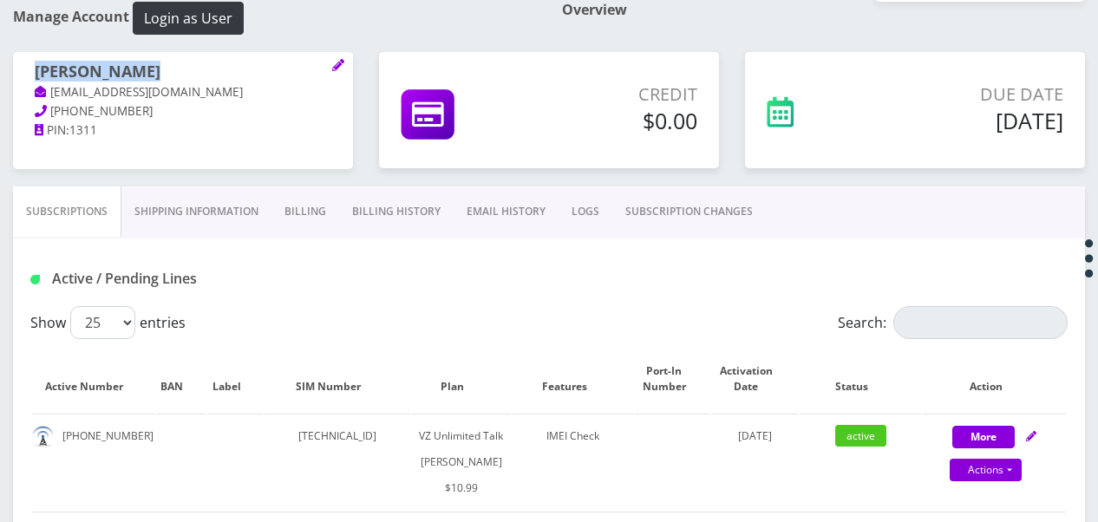
drag, startPoint x: 38, startPoint y: 62, endPoint x: 160, endPoint y: 75, distance: 122.0
click at [160, 75] on h1 "chaya akerman" at bounding box center [183, 72] width 297 height 21
drag, startPoint x: 160, startPoint y: 75, endPoint x: 137, endPoint y: 66, distance: 24.2
copy h1 "chaya akerman"
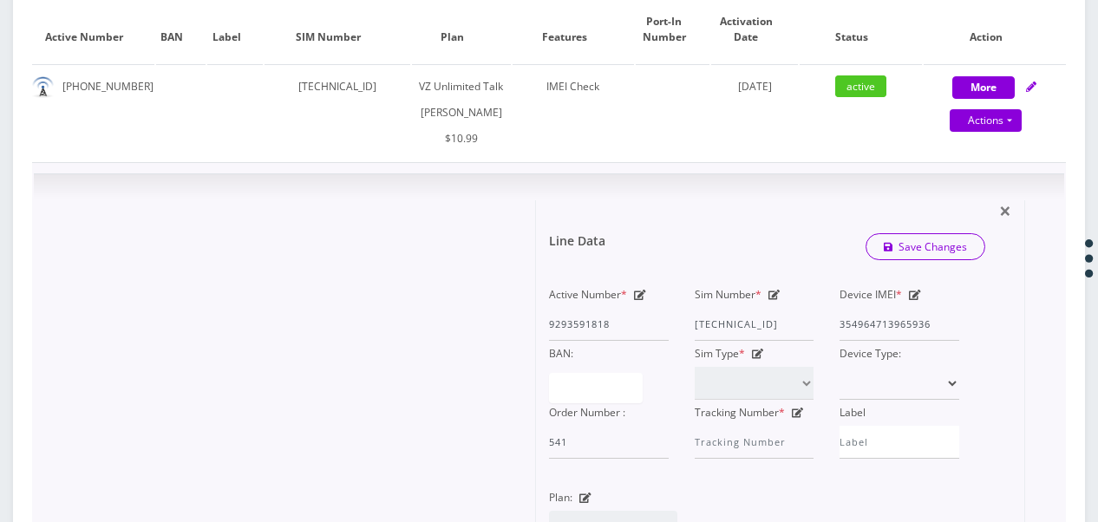
scroll to position [520, 0]
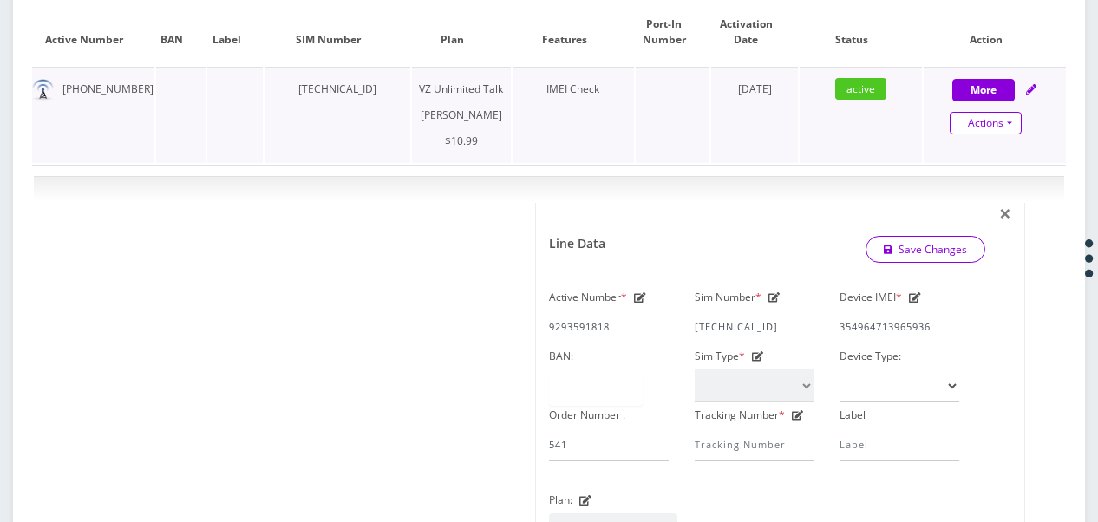
click at [1016, 124] on link "Actions" at bounding box center [986, 123] width 72 height 23
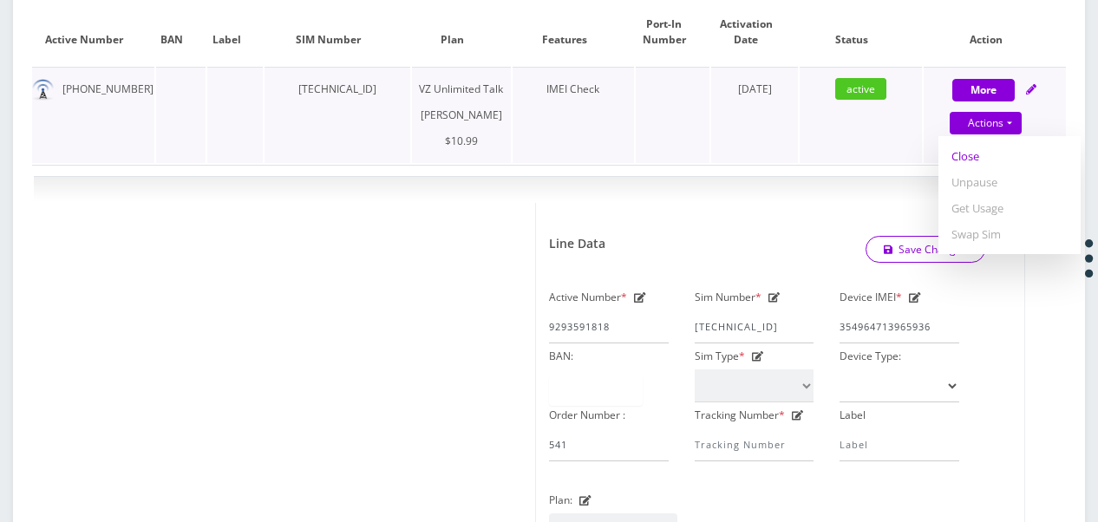
click at [980, 163] on link "Close" at bounding box center [1009, 156] width 142 height 26
type input "09/10/2025"
select select "366"
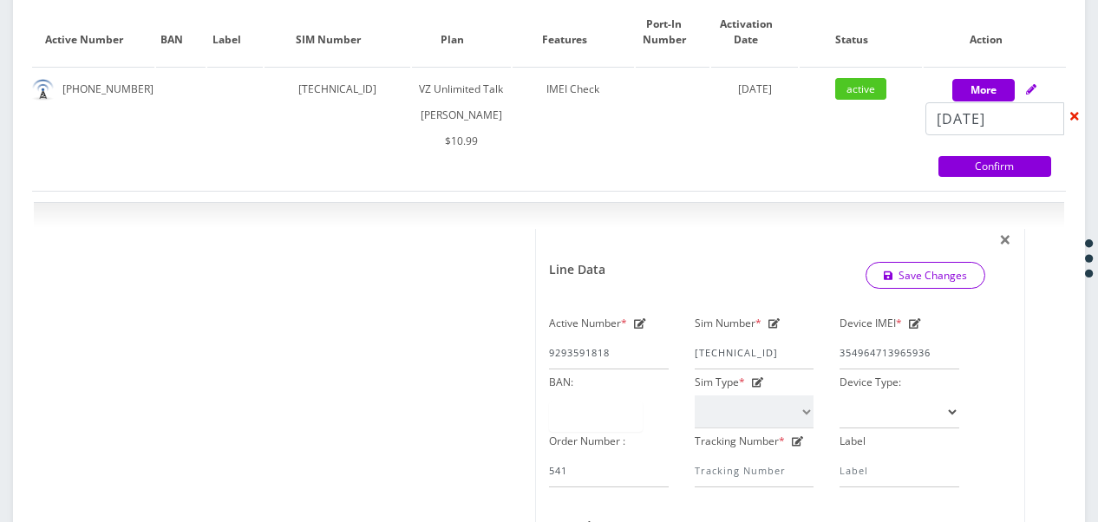
click at [993, 170] on link "Confirm" at bounding box center [994, 166] width 113 height 21
select select "366"
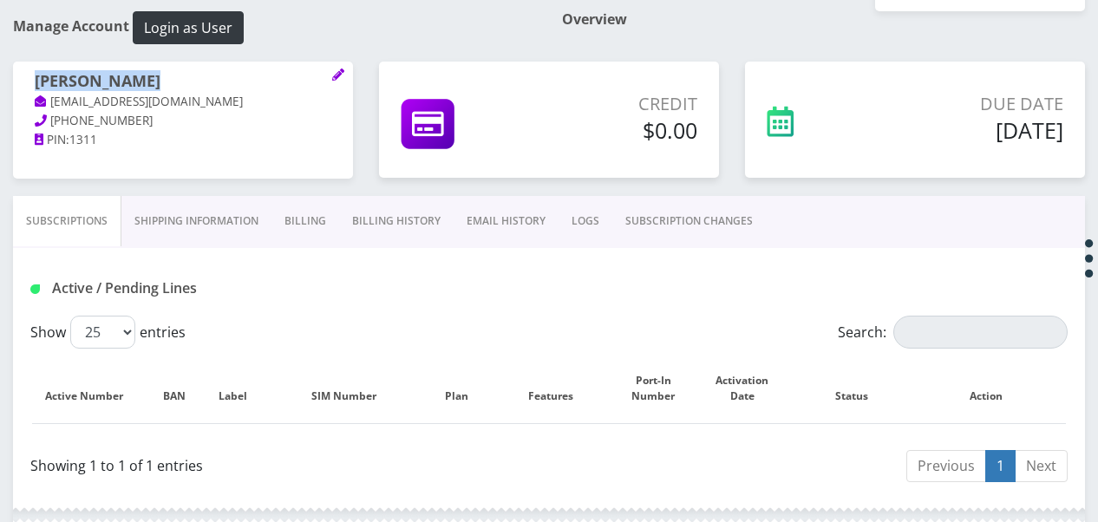
scroll to position [0, 0]
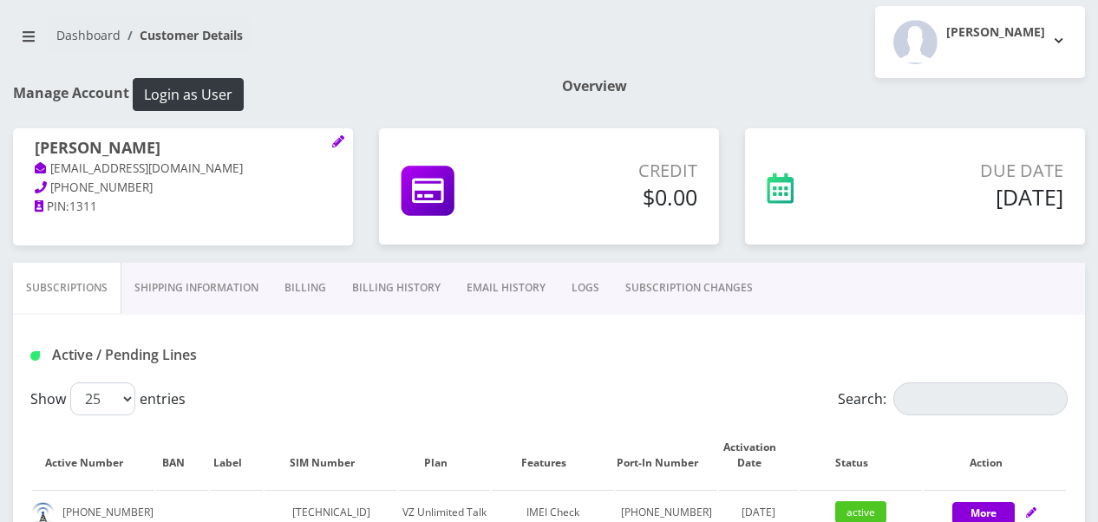
scroll to position [347, 0]
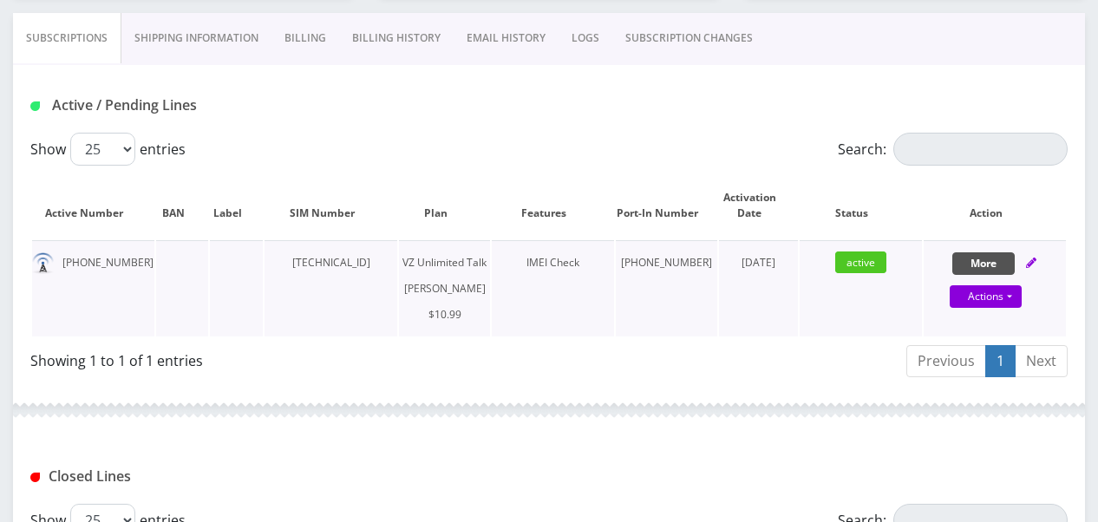
click at [1003, 265] on button "More" at bounding box center [983, 263] width 62 height 23
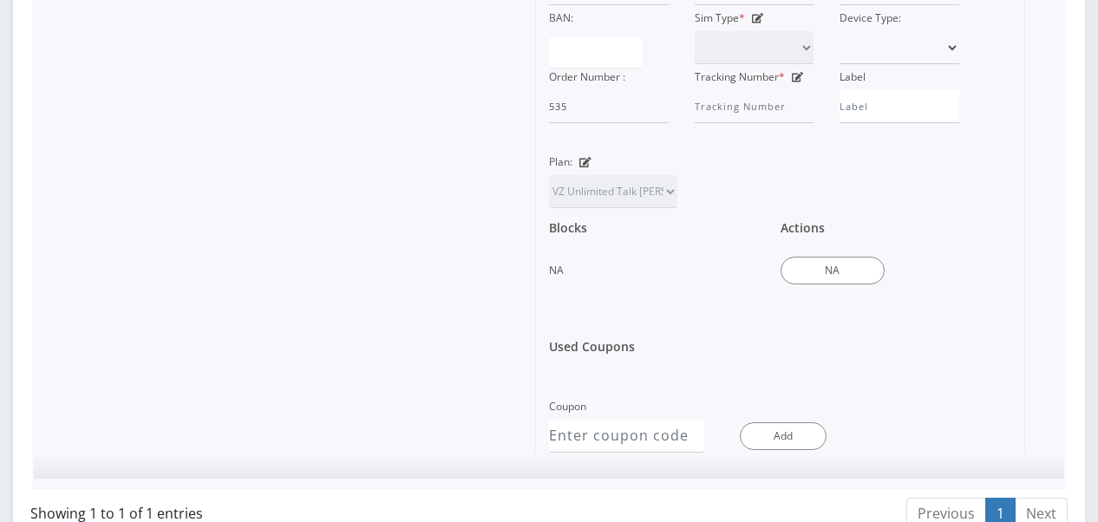
scroll to position [867, 0]
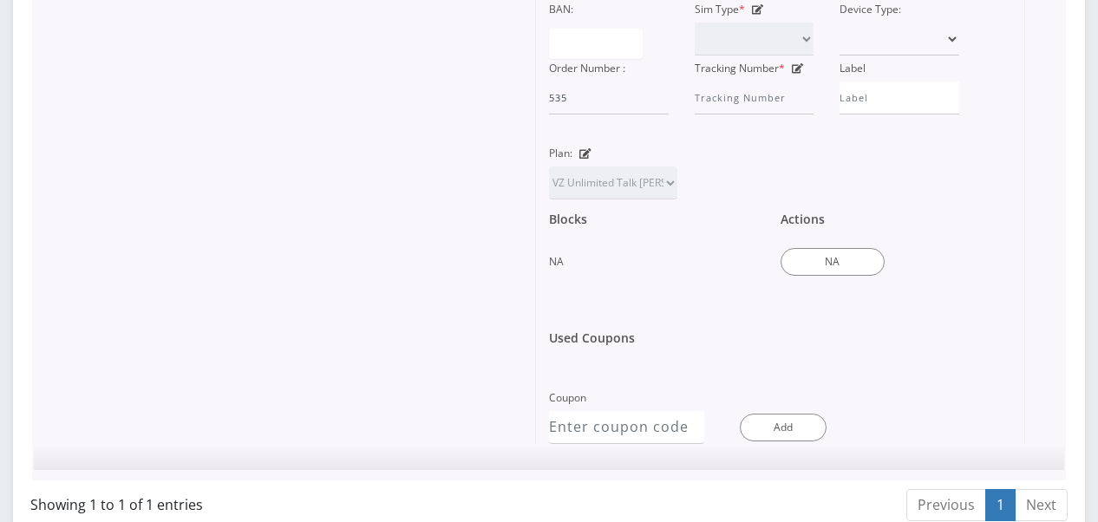
click at [582, 159] on icon at bounding box center [585, 153] width 12 height 10
click at [649, 199] on select "TMO Unlimited Talk + Text + No Data [PERSON_NAME] TMO Unlimited Talk & Text + 2…" at bounding box center [613, 182] width 128 height 33
select select "464"
click at [549, 190] on select "TMO Unlimited Talk + Text + No Data [PERSON_NAME] TMO Unlimited Talk & Text + 2…" at bounding box center [613, 182] width 128 height 33
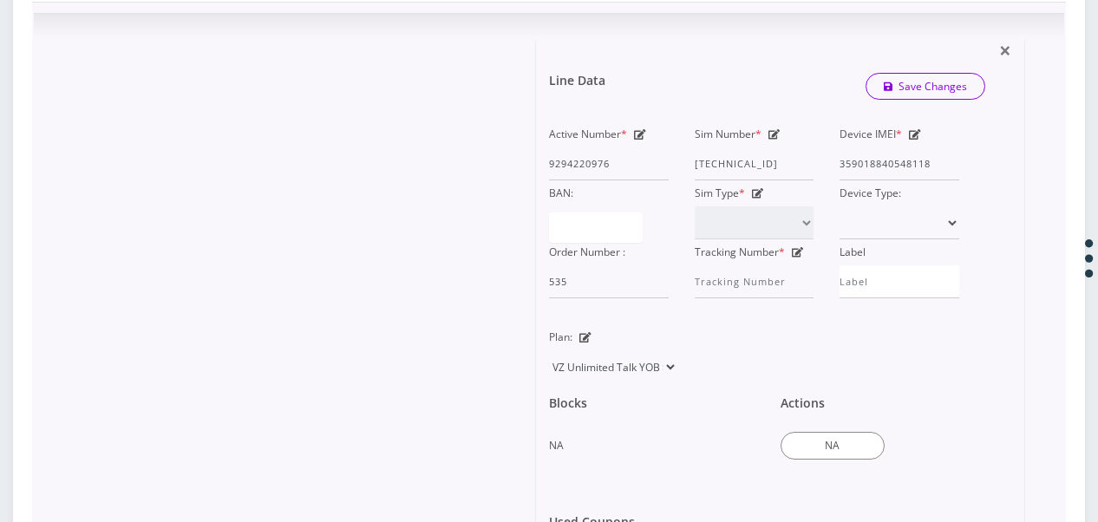
scroll to position [607, 0]
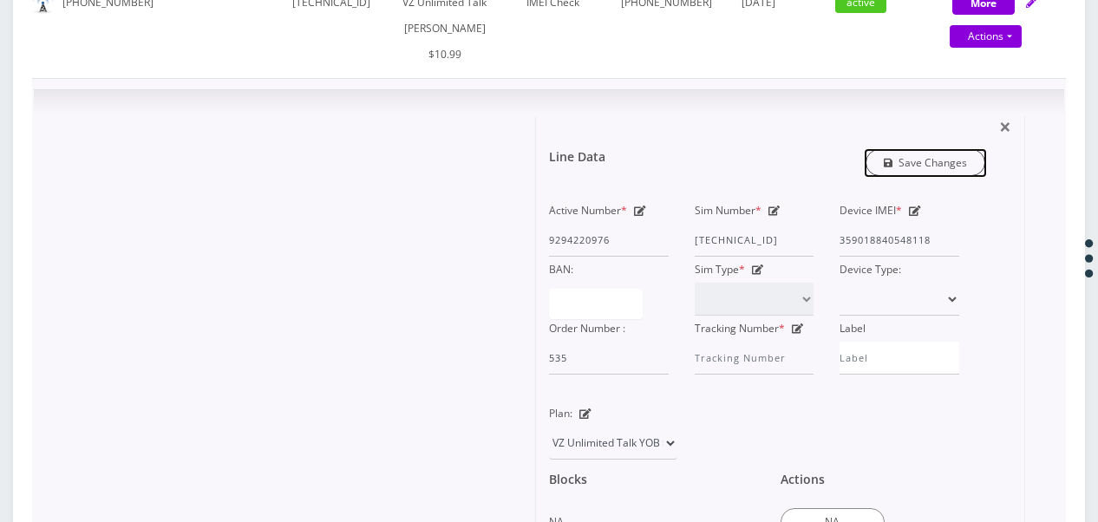
click at [940, 176] on link "Save Changes" at bounding box center [925, 162] width 121 height 27
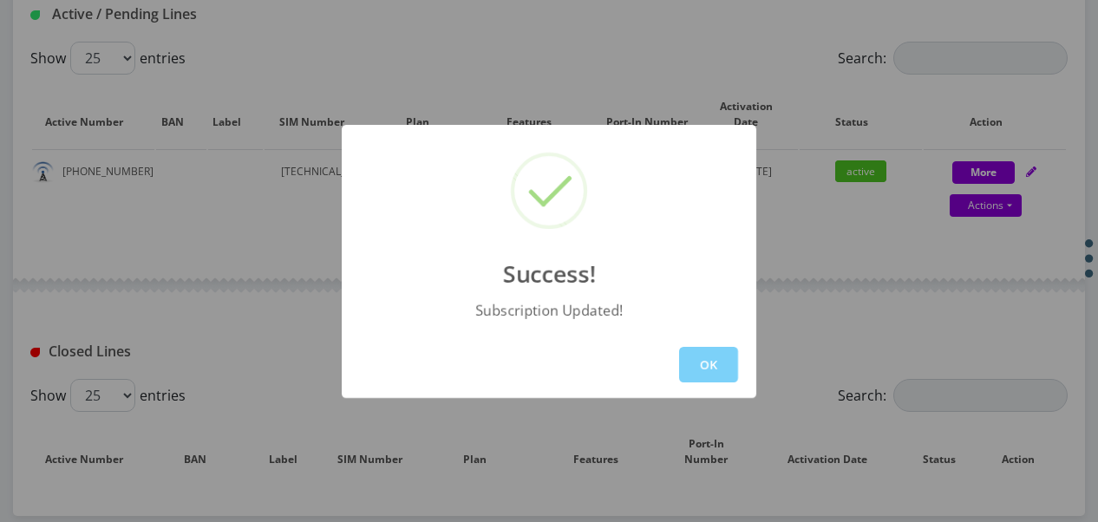
scroll to position [434, 0]
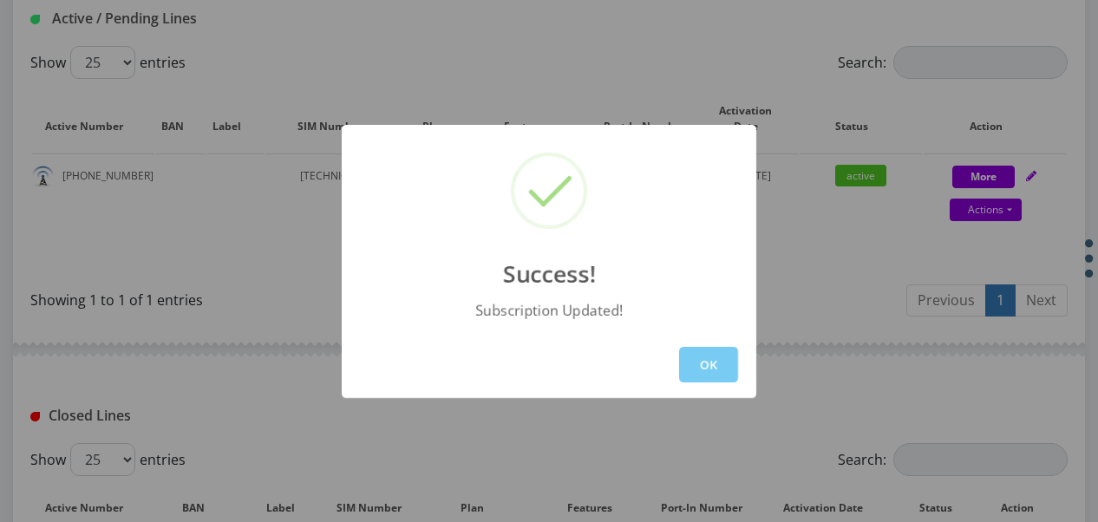
click at [724, 371] on button "OK" at bounding box center [708, 365] width 59 height 36
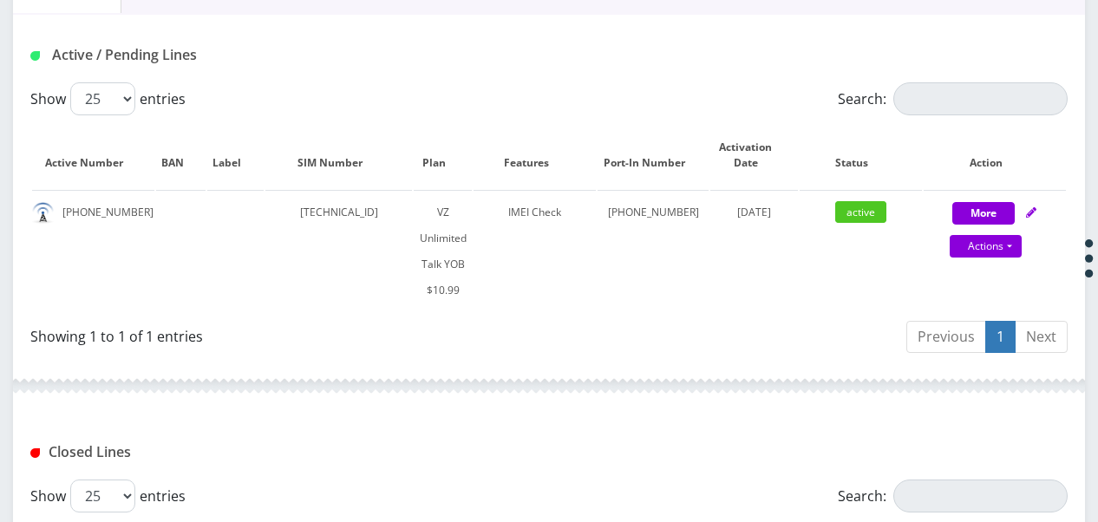
scroll to position [173, 0]
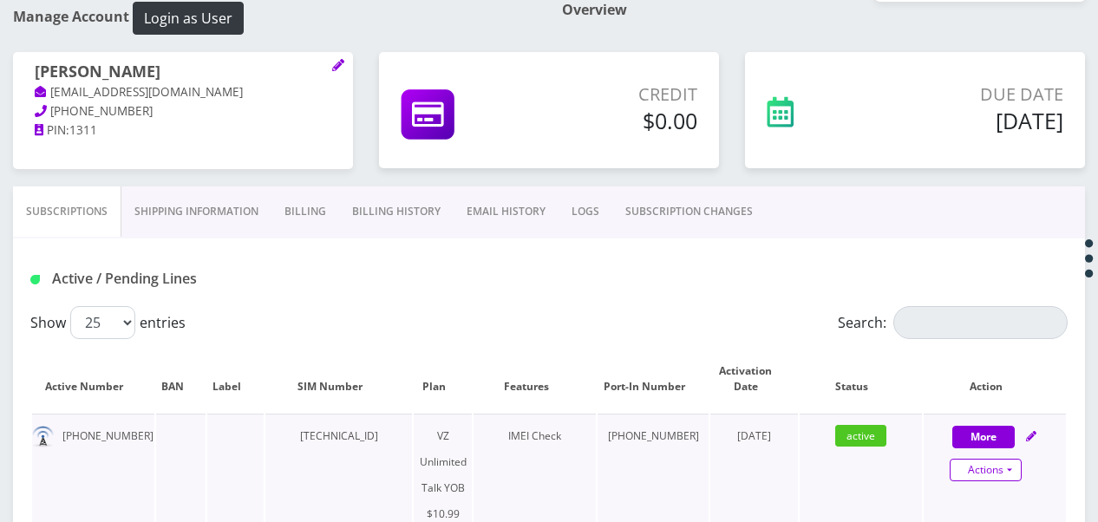
click at [1015, 473] on link "Actions" at bounding box center [986, 470] width 72 height 23
select select "464"
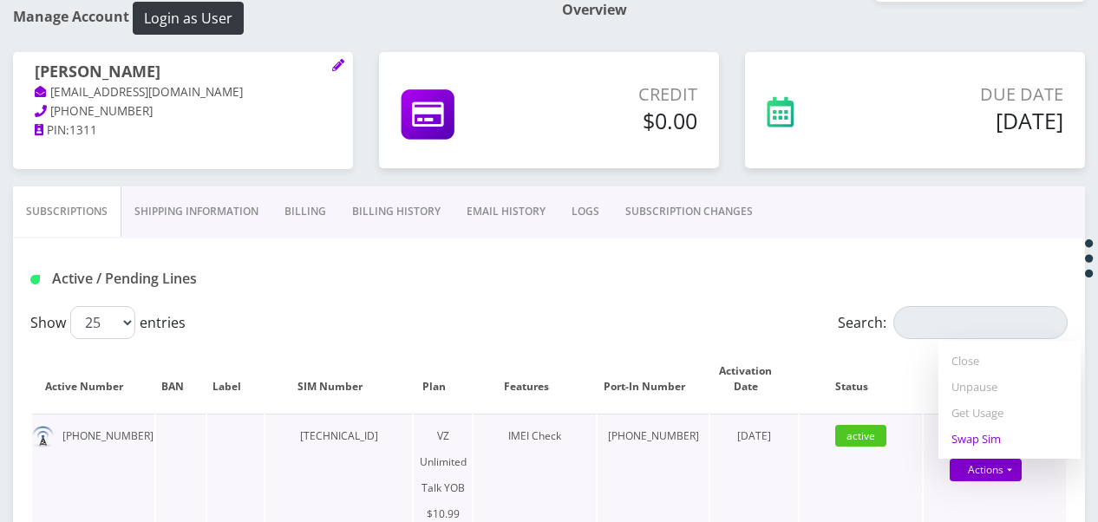
click at [995, 437] on link "Swap Sim" at bounding box center [1009, 439] width 142 height 26
select select "464"
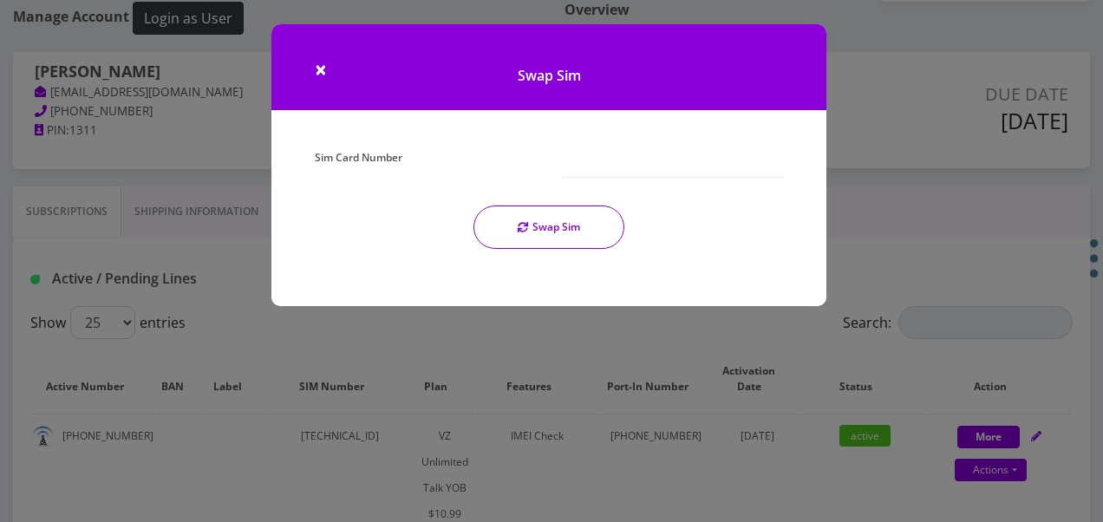
click at [653, 179] on div "Sim Card Number Swap Sim" at bounding box center [549, 204] width 494 height 118
click at [653, 175] on input "Sim Card Number" at bounding box center [672, 161] width 221 height 33
type input "[TECHNICAL_ID]"
click at [567, 212] on button "Swap Sim" at bounding box center [548, 227] width 151 height 43
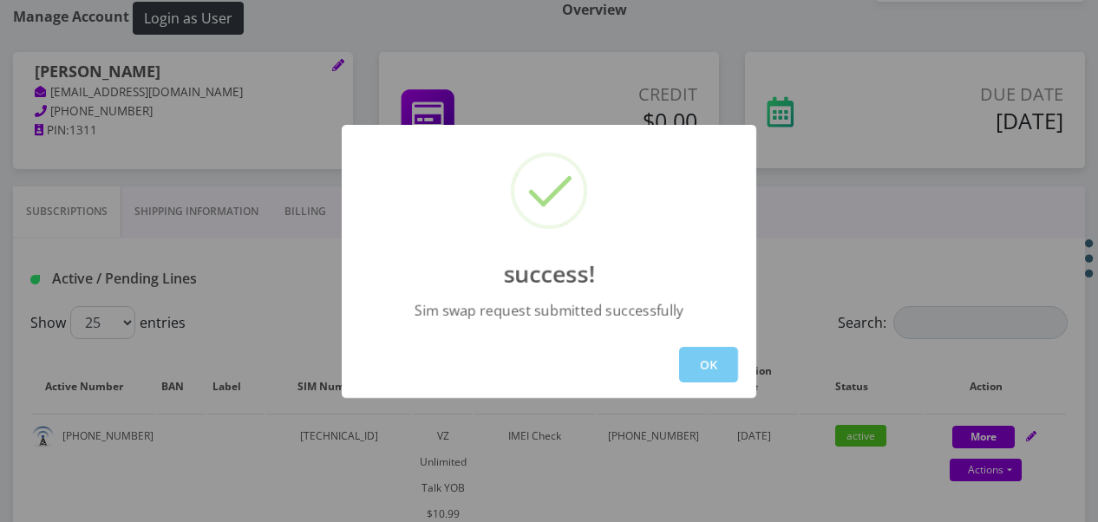
click at [716, 361] on button "OK" at bounding box center [708, 365] width 59 height 36
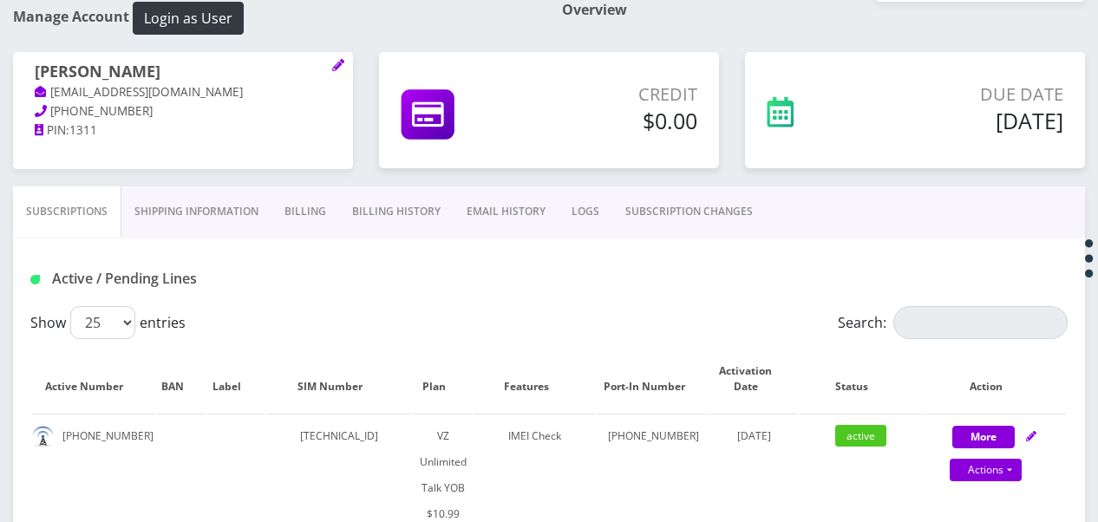
click at [662, 206] on link "SUBSCRIPTION CHANGES" at bounding box center [688, 211] width 153 height 50
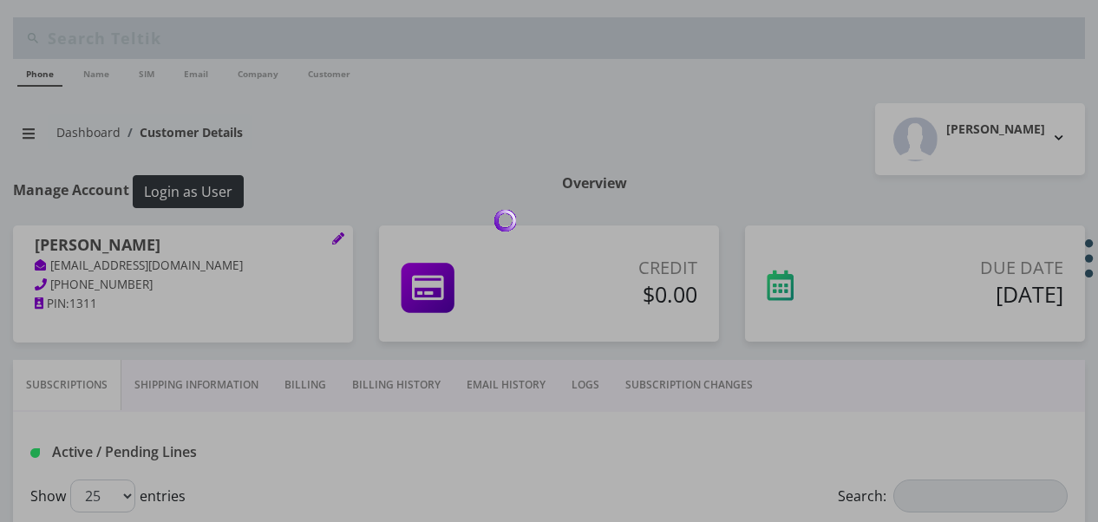
scroll to position [260, 0]
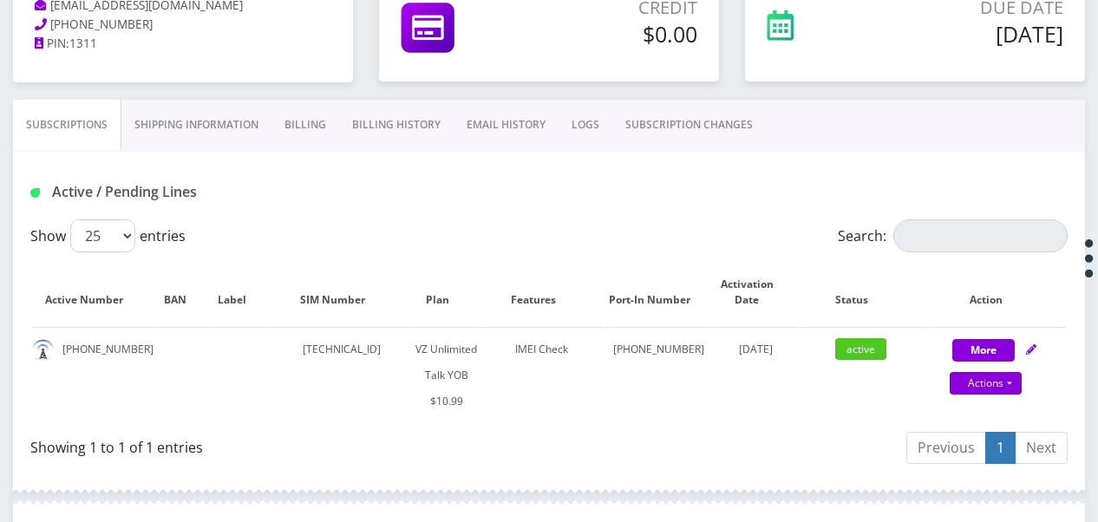
click at [710, 115] on link "SUBSCRIPTION CHANGES" at bounding box center [688, 125] width 153 height 50
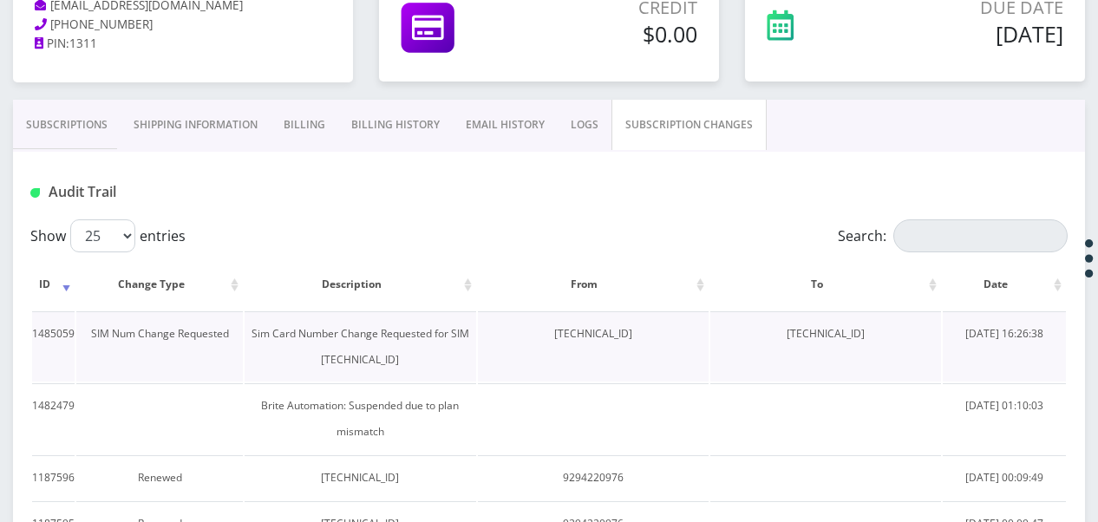
drag, startPoint x: 767, startPoint y: 330, endPoint x: 886, endPoint y: 336, distance: 119.8
click at [886, 336] on td "[TECHNICAL_ID]" at bounding box center [825, 346] width 231 height 70
drag, startPoint x: 886, startPoint y: 336, endPoint x: 865, endPoint y: 332, distance: 22.1
copy td "[TECHNICAL_ID]"
click at [89, 120] on link "Subscriptions" at bounding box center [67, 125] width 108 height 50
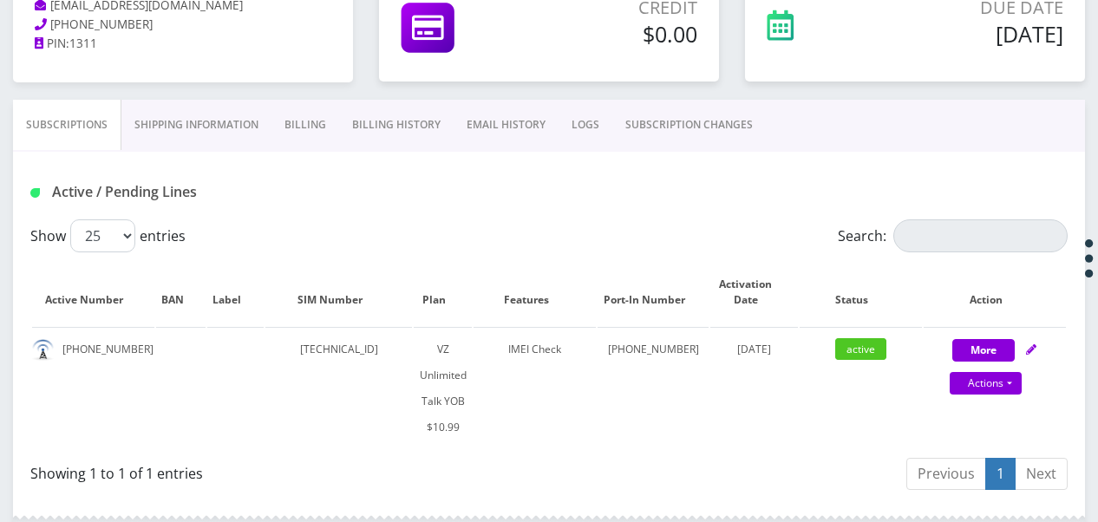
scroll to position [520, 0]
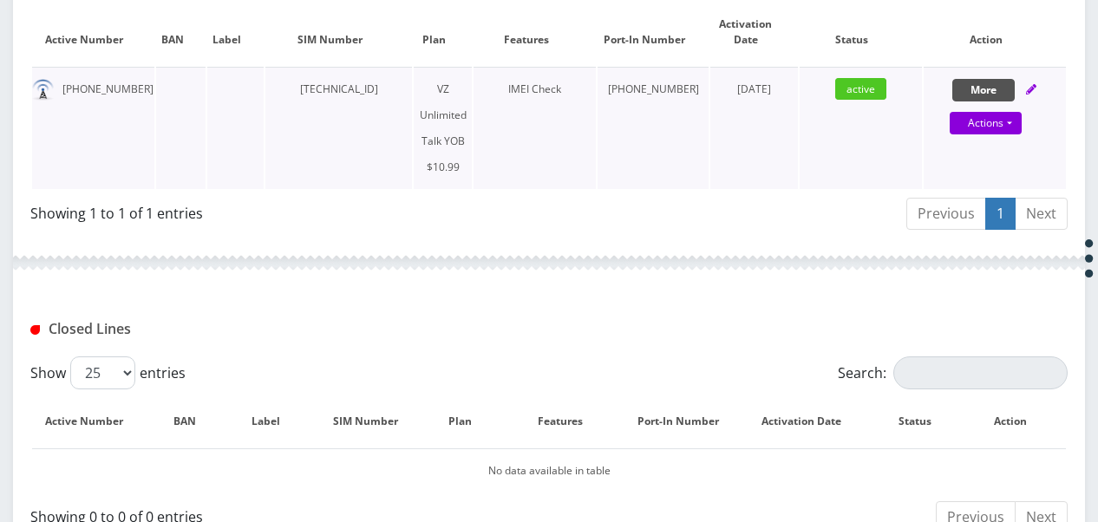
click at [993, 97] on button "More" at bounding box center [983, 90] width 62 height 23
select select "464"
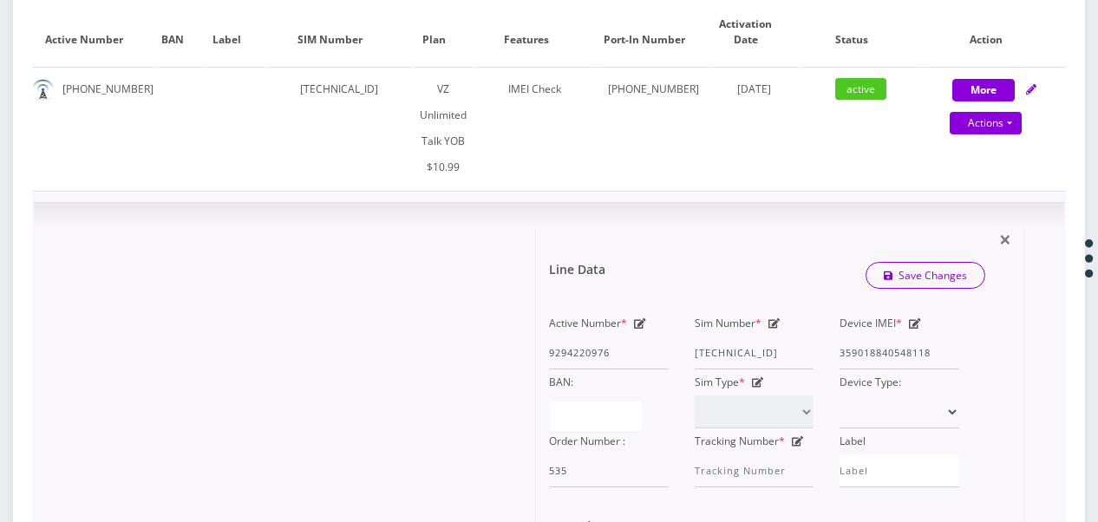
click at [770, 318] on icon at bounding box center [774, 323] width 12 height 10
click at [871, 336] on div "Active Number * 9294220976 Sim Number * 89148000010413034190 Device IMEI * 3590…" at bounding box center [754, 398] width 436 height 177
paste input "1835956291"
type input "[TECHNICAL_ID]"
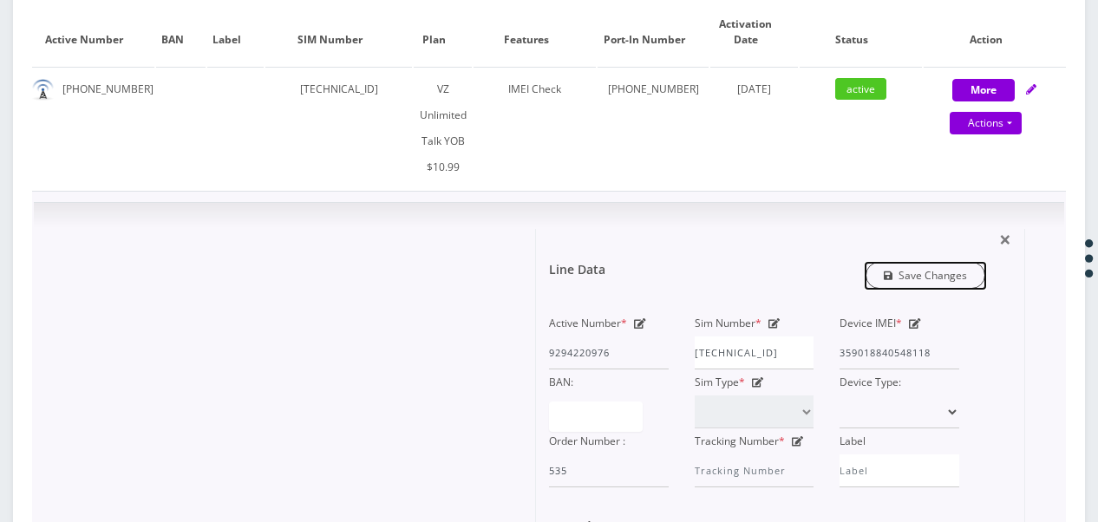
click at [918, 262] on link "Save Changes" at bounding box center [925, 275] width 121 height 27
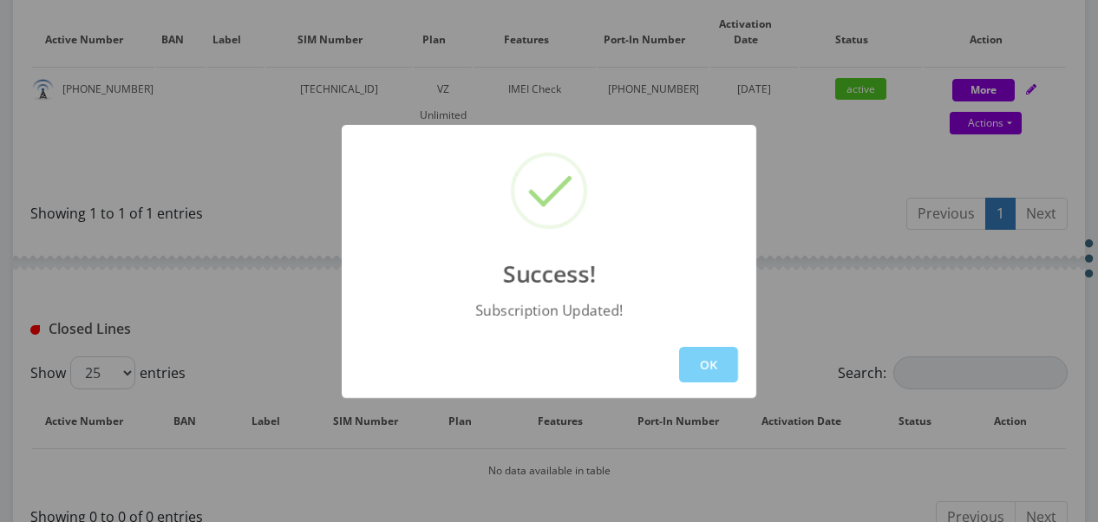
click at [705, 345] on div "OK" at bounding box center [549, 364] width 414 height 67
click at [708, 352] on button "OK" at bounding box center [708, 365] width 59 height 36
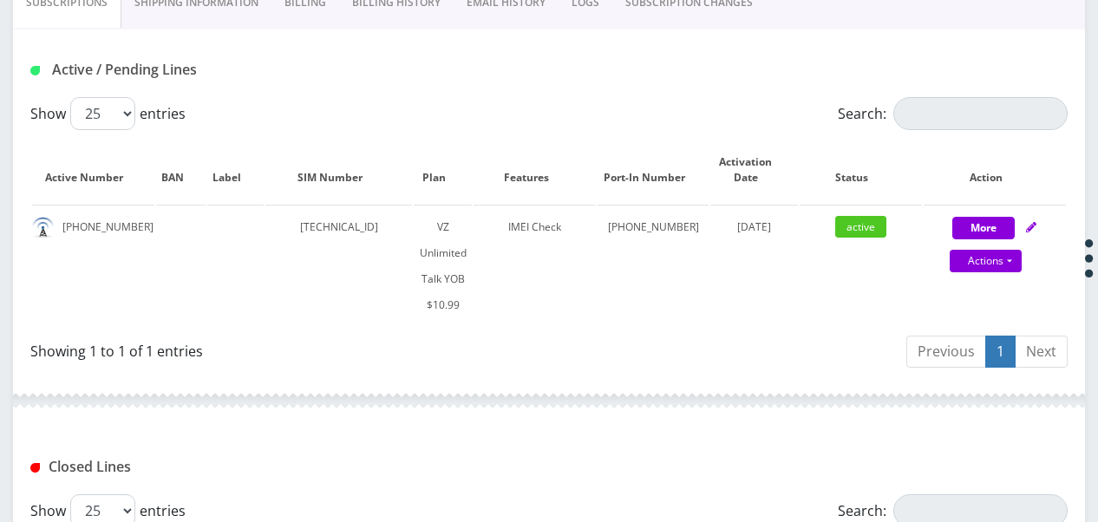
scroll to position [260, 0]
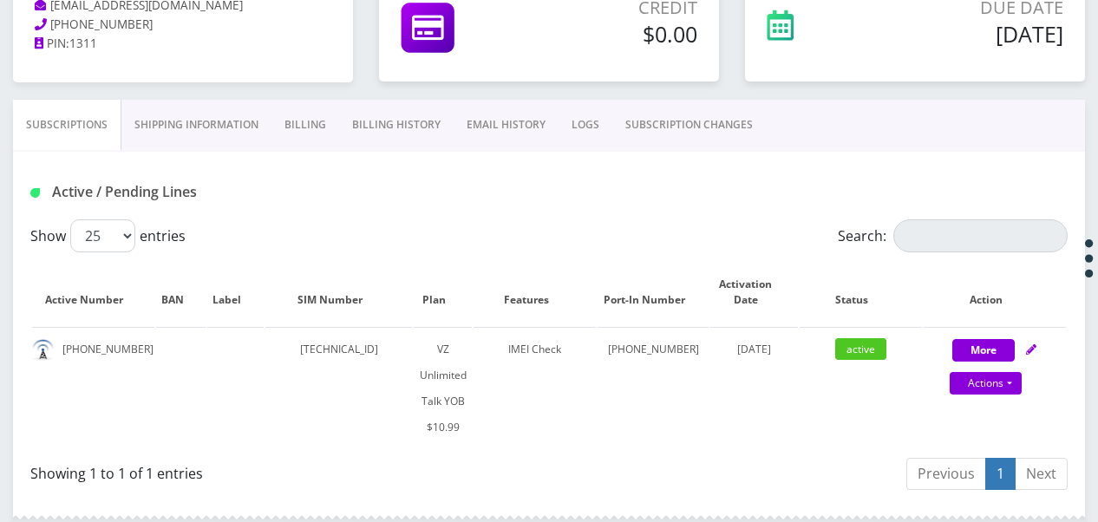
click at [704, 127] on link "SUBSCRIPTION CHANGES" at bounding box center [688, 125] width 153 height 50
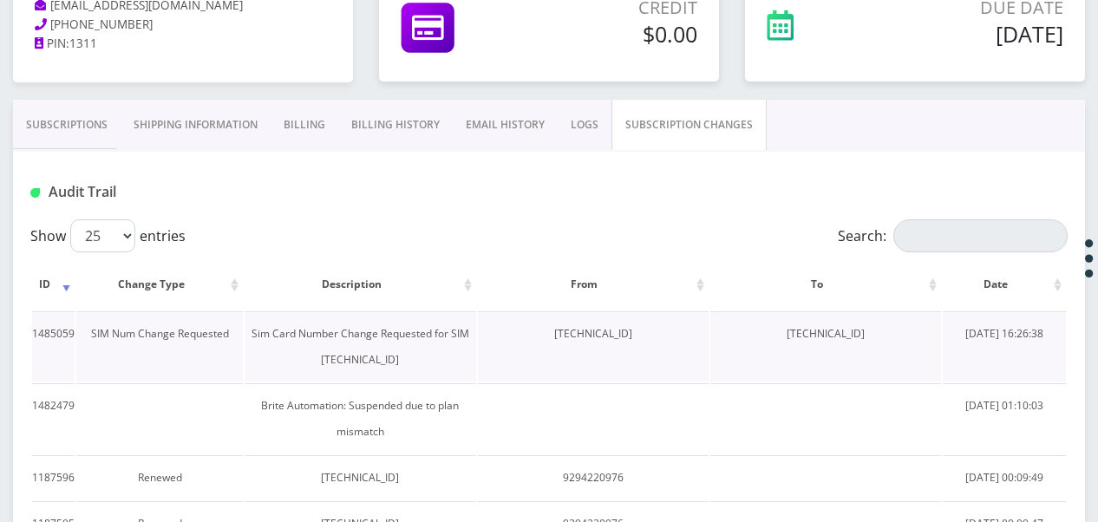
drag, startPoint x: 525, startPoint y: 324, endPoint x: 640, endPoint y: 327, distance: 114.5
click at [640, 327] on td "[TECHNICAL_ID]" at bounding box center [593, 346] width 231 height 70
drag, startPoint x: 640, startPoint y: 327, endPoint x: 572, endPoint y: 327, distance: 67.6
copy td "[TECHNICAL_ID]"
click at [98, 112] on link "Subscriptions" at bounding box center [67, 125] width 108 height 50
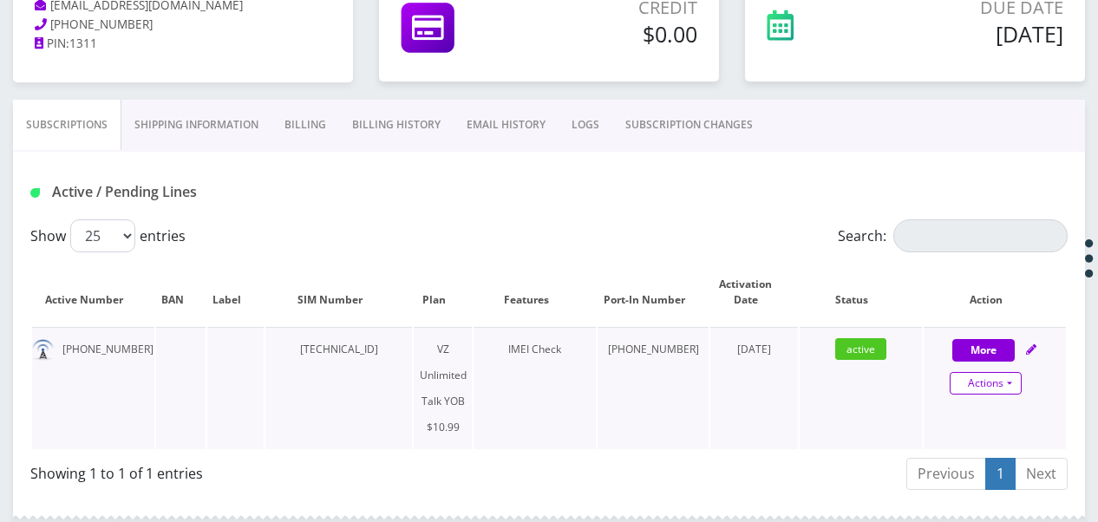
click at [1009, 380] on link "Actions" at bounding box center [986, 383] width 72 height 23
select select "464"
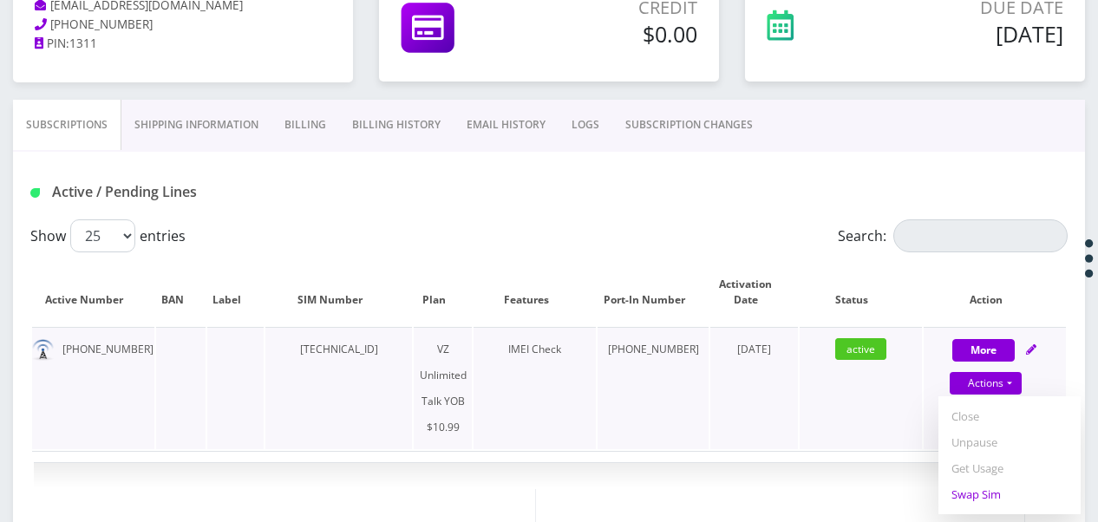
click at [995, 491] on link "Swap Sim" at bounding box center [1009, 494] width 142 height 26
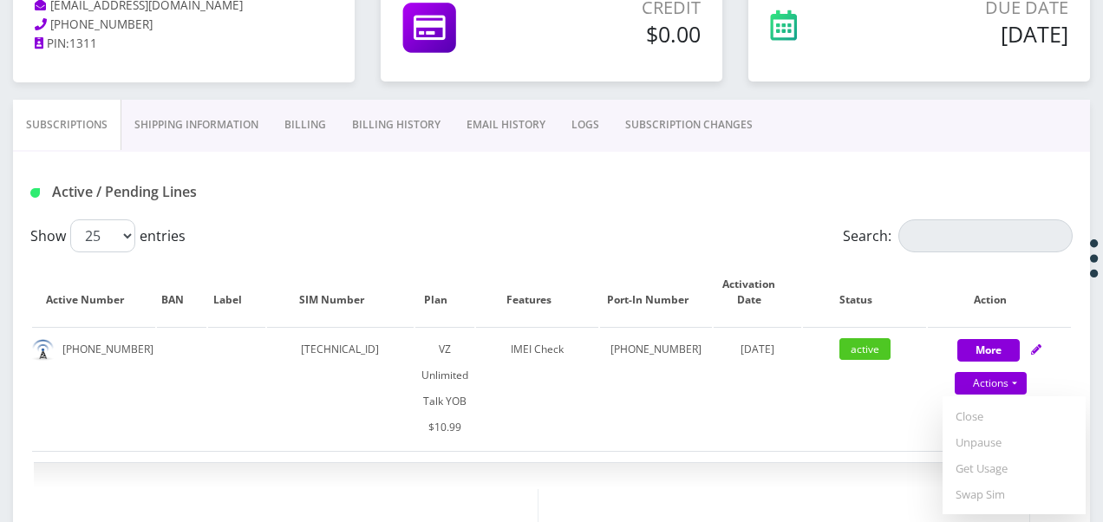
select select "464"
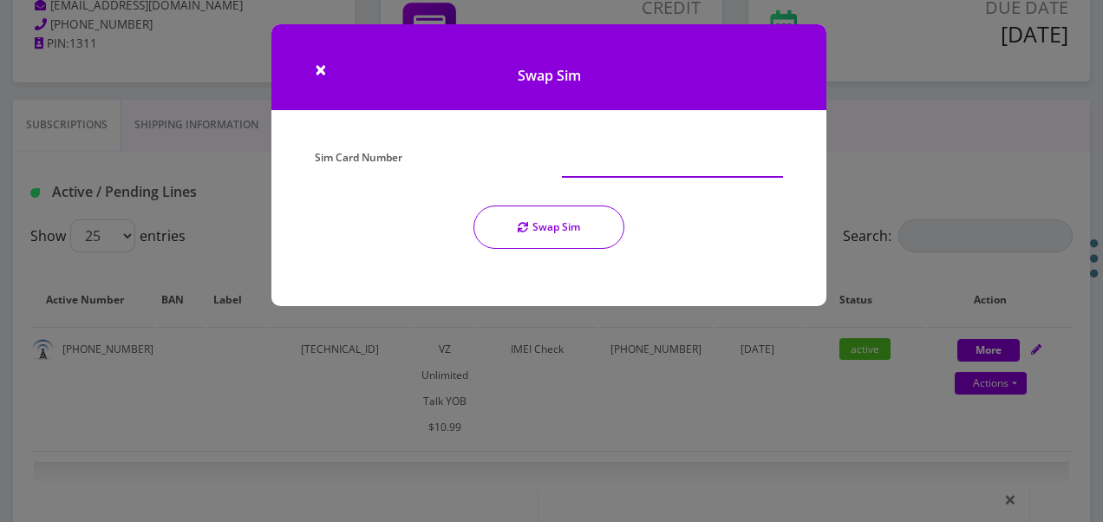
paste input "[TECHNICAL_ID]"
type input "[TECHNICAL_ID]"
click at [558, 232] on button "Swap Sim" at bounding box center [548, 227] width 151 height 43
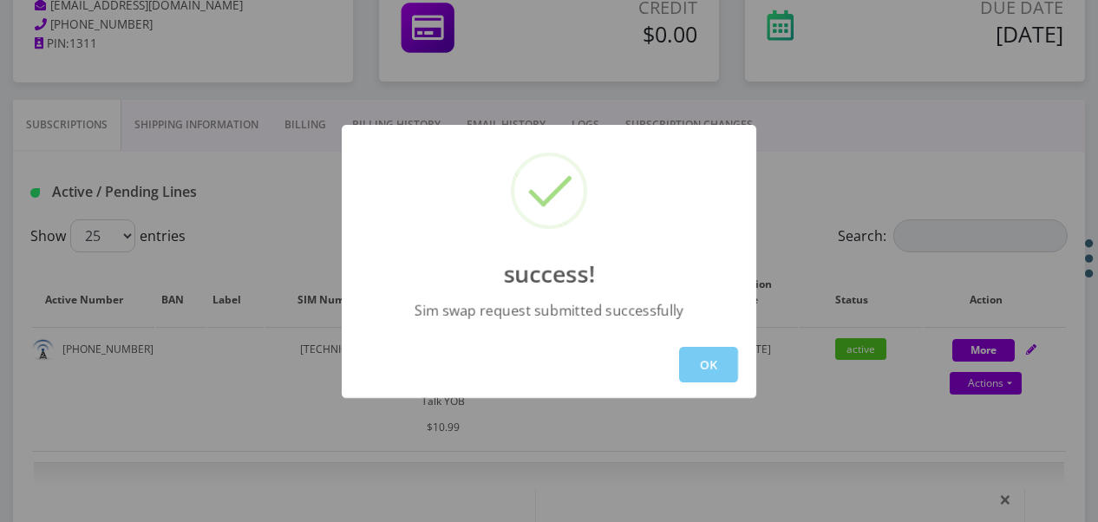
click at [718, 375] on button "OK" at bounding box center [708, 365] width 59 height 36
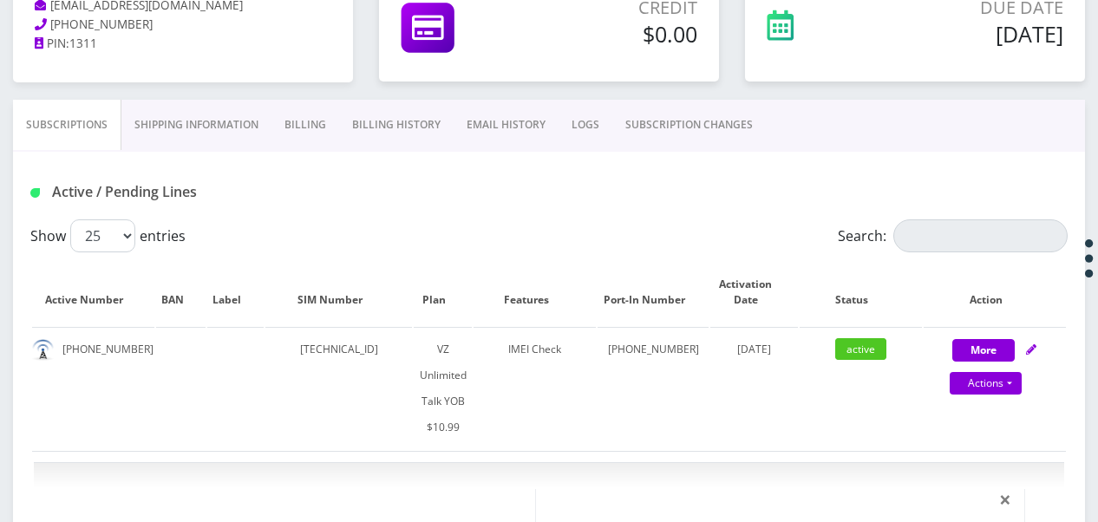
click at [628, 119] on link "SUBSCRIPTION CHANGES" at bounding box center [688, 125] width 153 height 50
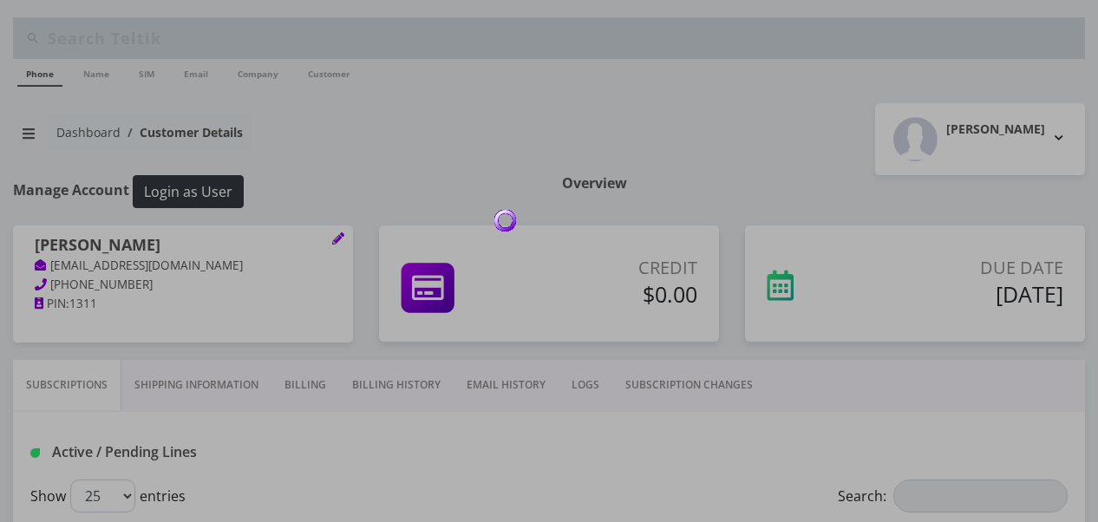
scroll to position [260, 0]
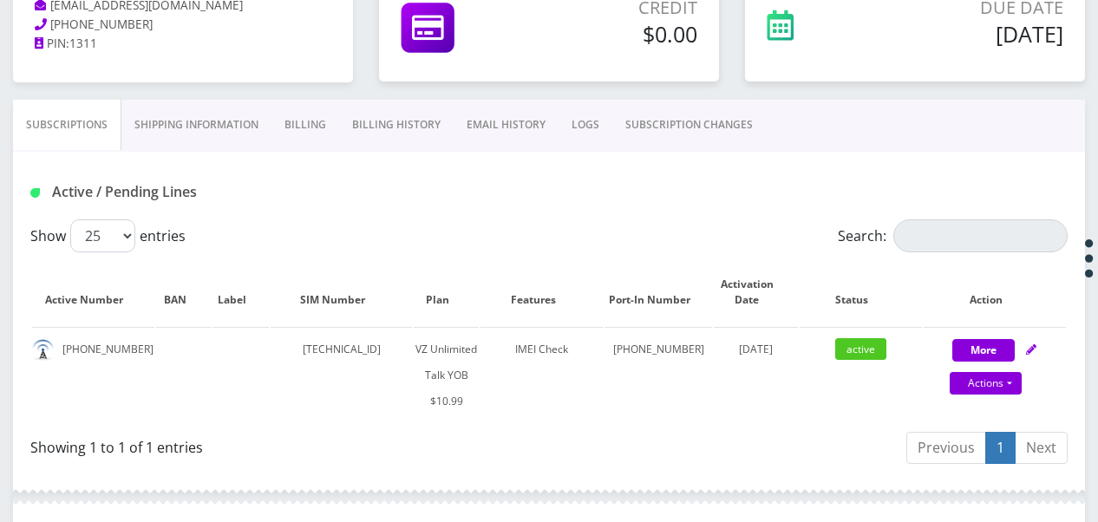
click at [636, 131] on link "SUBSCRIPTION CHANGES" at bounding box center [688, 125] width 153 height 50
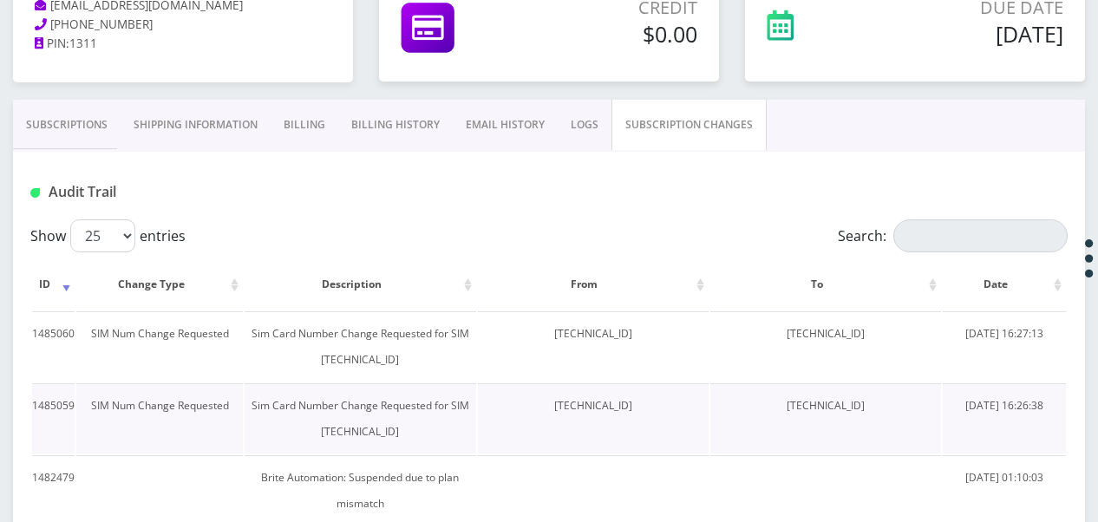
drag, startPoint x: 514, startPoint y: 404, endPoint x: 657, endPoint y: 418, distance: 143.7
click at [657, 418] on td "[TECHNICAL_ID]" at bounding box center [593, 418] width 231 height 70
drag, startPoint x: 657, startPoint y: 418, endPoint x: 590, endPoint y: 399, distance: 70.3
copy td "[TECHNICAL_ID]"
click at [52, 115] on link "Subscriptions" at bounding box center [67, 125] width 108 height 50
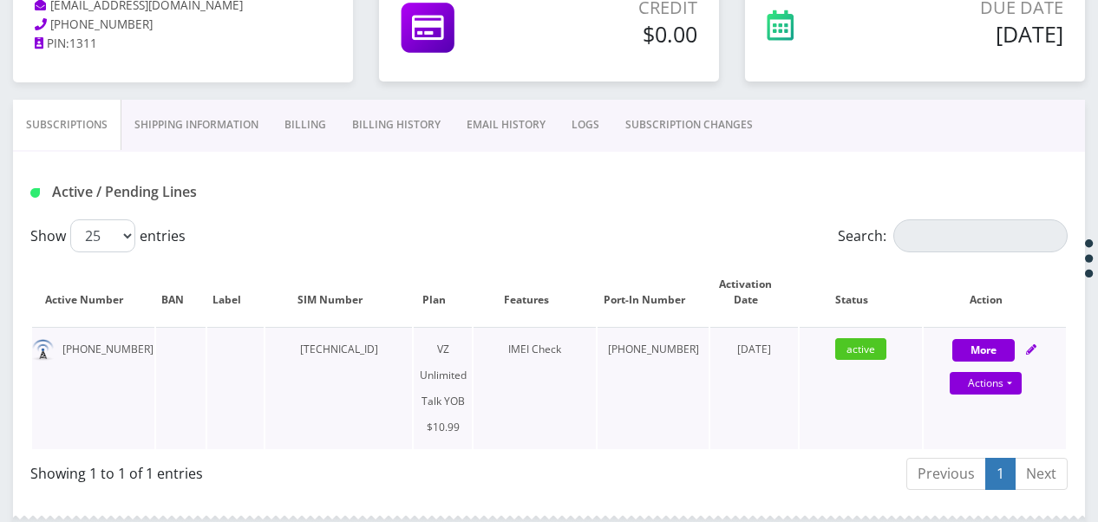
click at [1022, 388] on div "Actions Suspend Close Unpause Get Usage Swap Sim" at bounding box center [986, 384] width 142 height 26
select select "464"
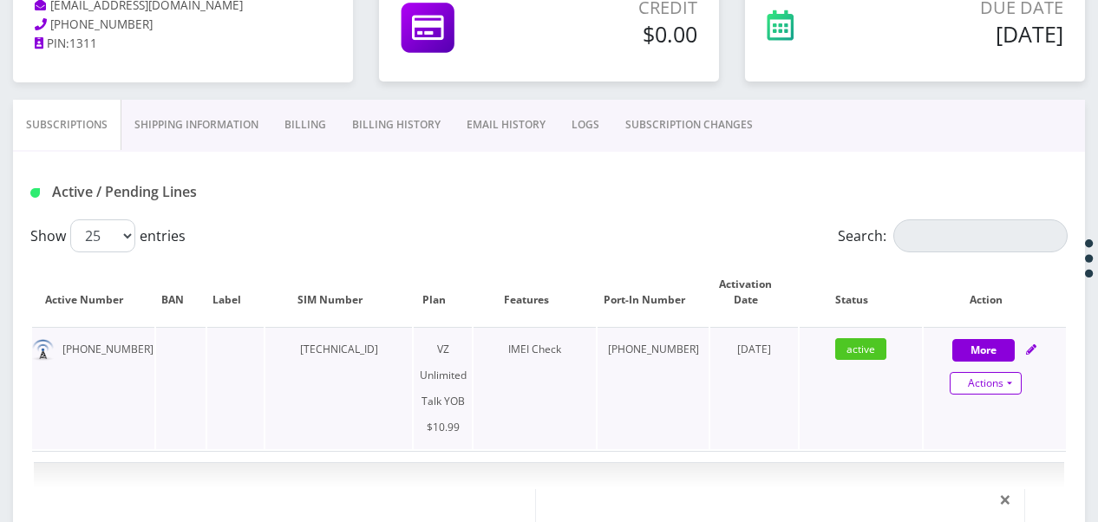
click at [1018, 385] on link "Actions" at bounding box center [986, 383] width 72 height 23
select select "464"
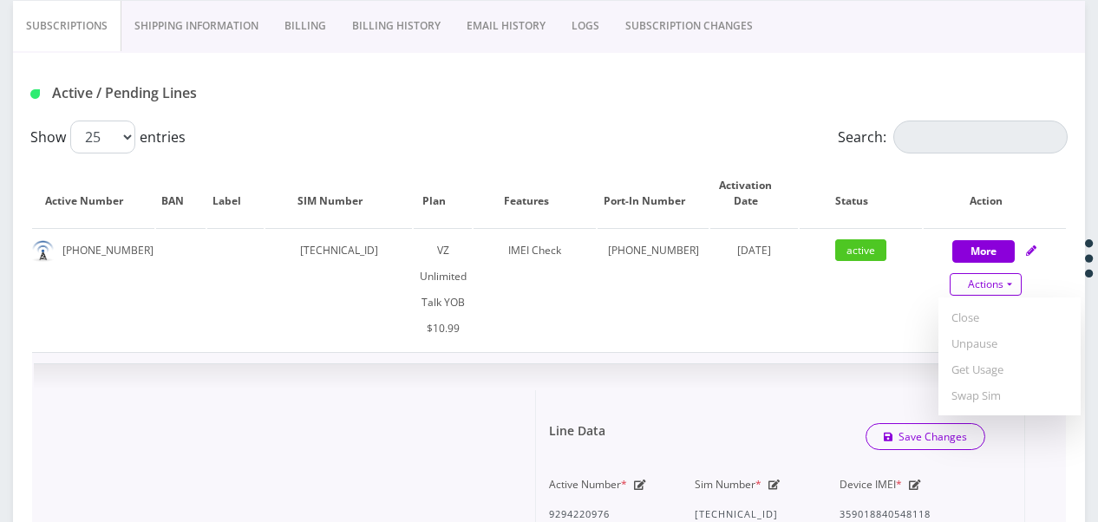
scroll to position [520, 0]
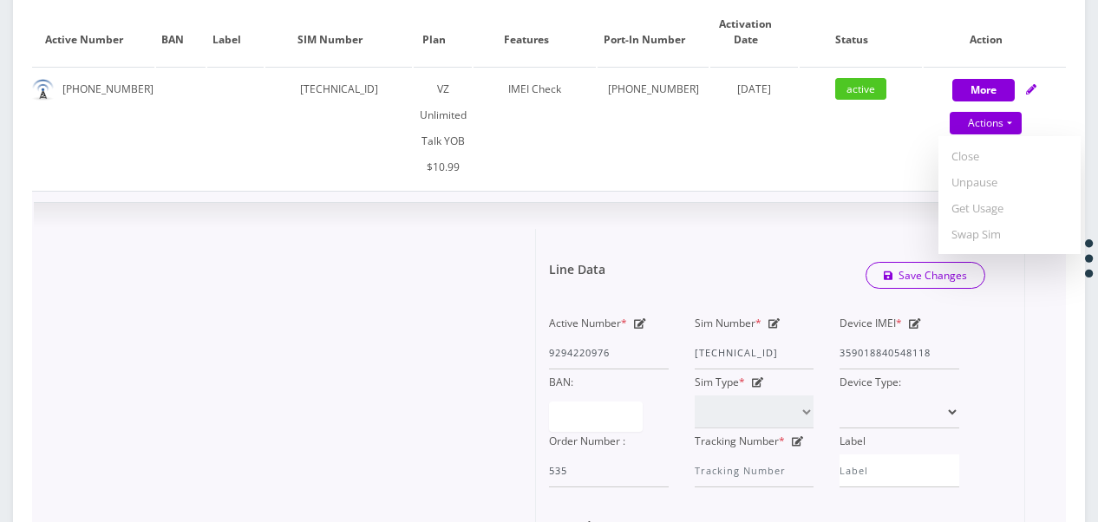
click at [770, 318] on icon at bounding box center [774, 323] width 12 height 10
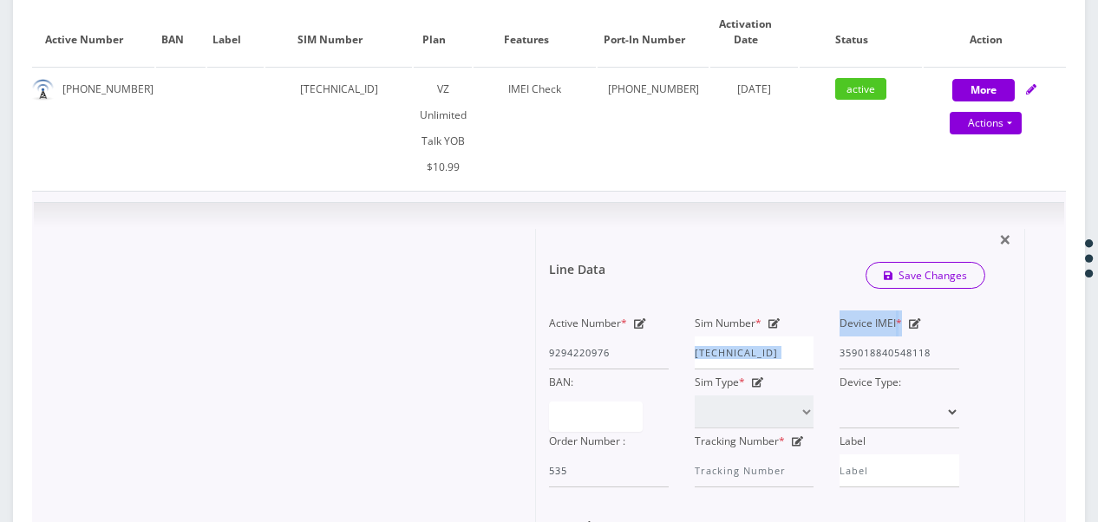
click at [895, 333] on div "Active Number * 9294220976 Sim Number * [TECHNICAL_ID] Device IMEI * [TECHNICAL…" at bounding box center [754, 398] width 436 height 177
drag, startPoint x: 895, startPoint y: 333, endPoint x: 722, endPoint y: 323, distance: 172.8
click at [722, 336] on input "[TECHNICAL_ID]" at bounding box center [755, 352] width 120 height 33
click at [697, 323] on div "Sim Number * [TECHNICAL_ID]" at bounding box center [755, 339] width 146 height 59
click at [697, 336] on input "[TECHNICAL_ID]" at bounding box center [755, 352] width 120 height 33
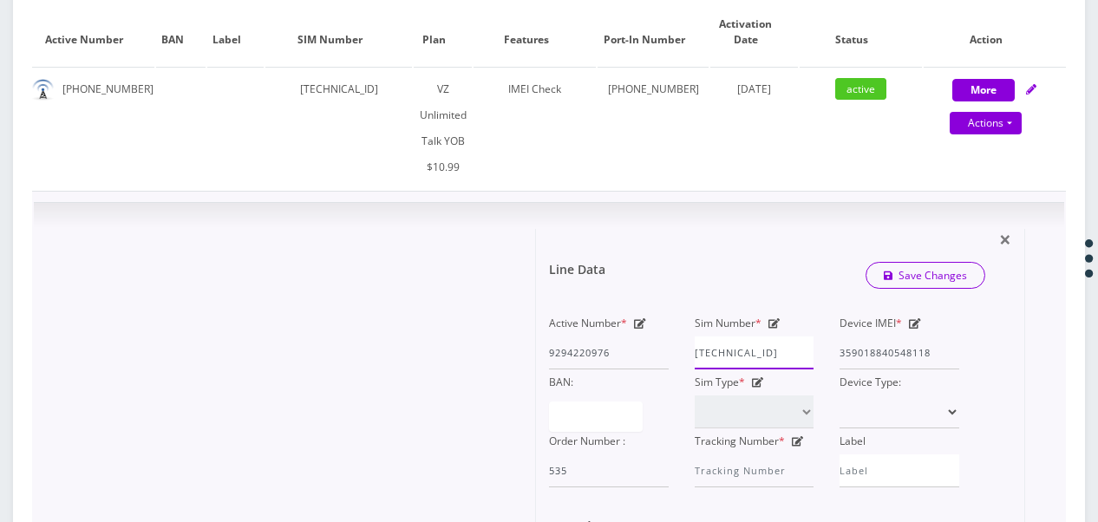
scroll to position [0, 7]
drag, startPoint x: 694, startPoint y: 325, endPoint x: 892, endPoint y: 343, distance: 199.4
click at [892, 343] on div "Active Number * 9294220976 Sim Number * [TECHNICAL_ID] Device IMEI * [TECHNICAL…" at bounding box center [754, 398] width 436 height 177
paste input "0413034190"
type input "[TECHNICAL_ID]"
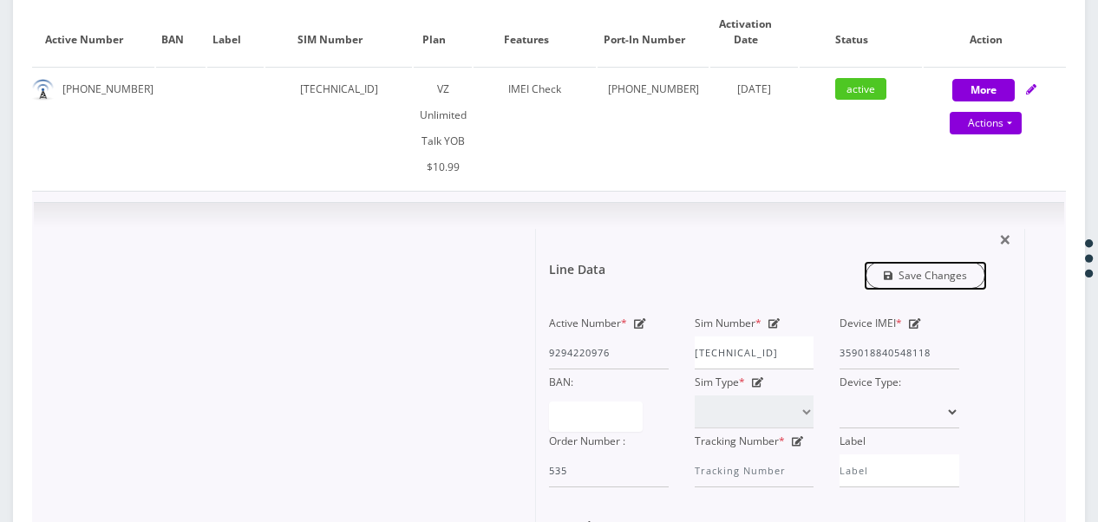
click at [928, 262] on link "Save Changes" at bounding box center [925, 275] width 121 height 27
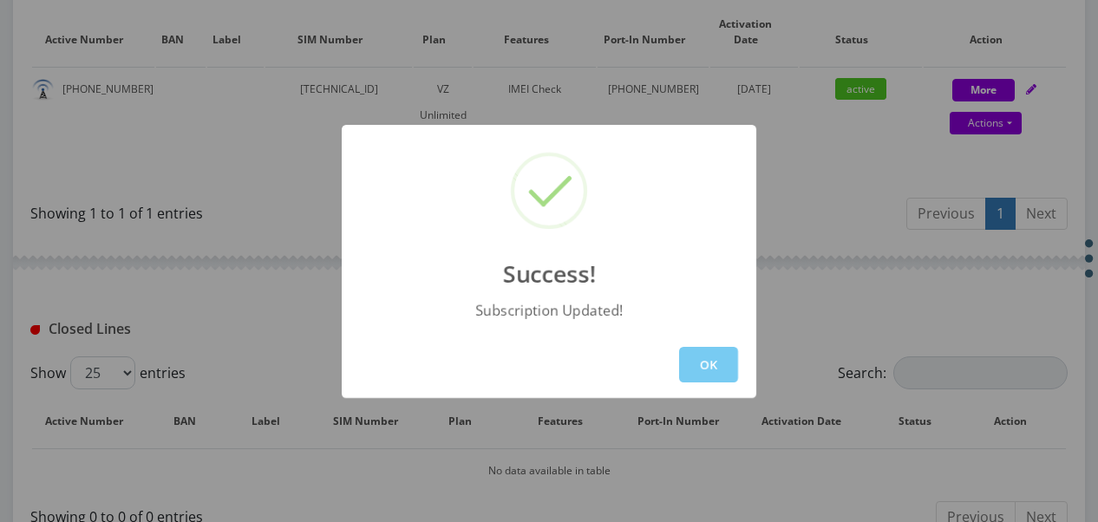
click at [708, 352] on button "OK" at bounding box center [708, 365] width 59 height 36
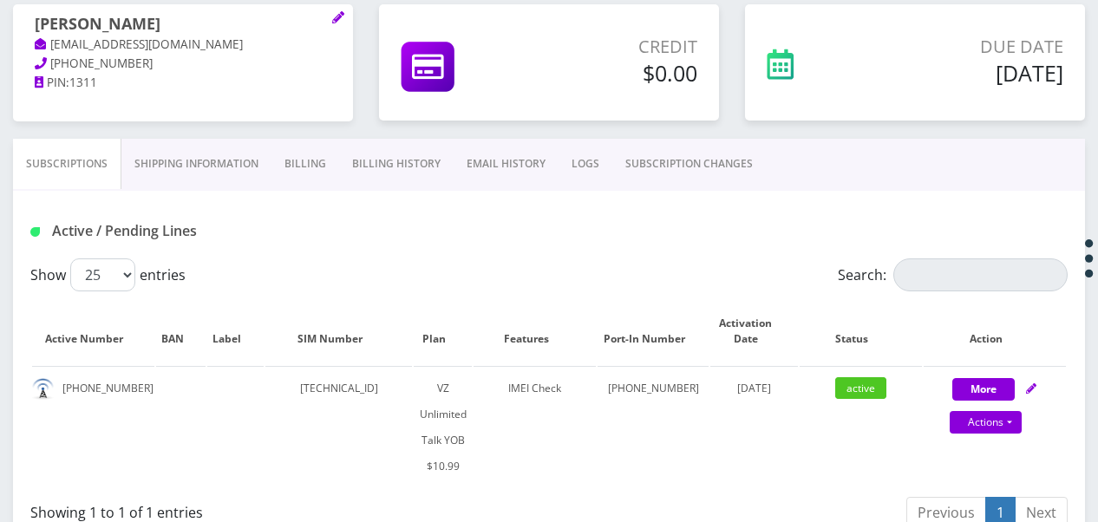
scroll to position [194, 0]
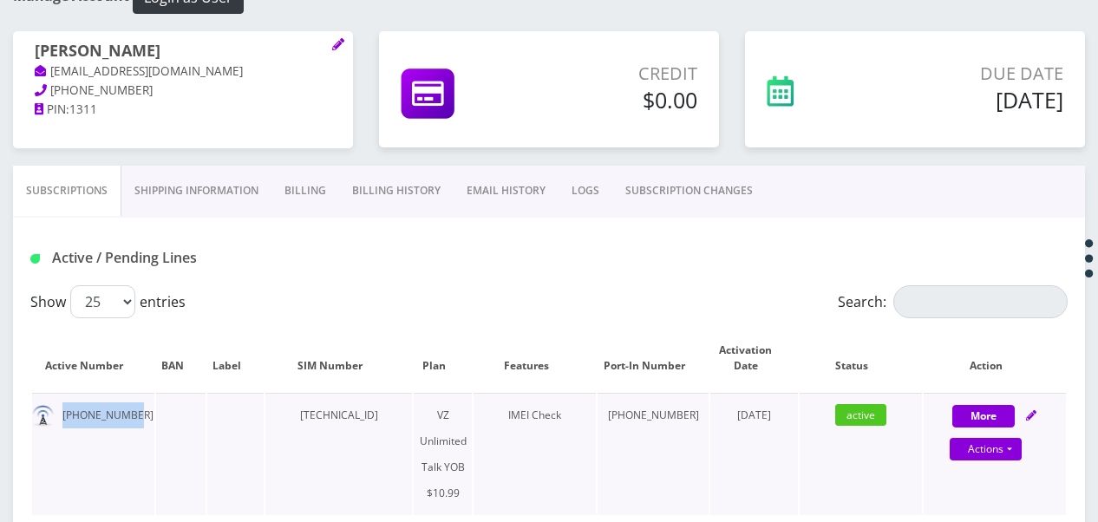
drag, startPoint x: 62, startPoint y: 419, endPoint x: 126, endPoint y: 411, distance: 63.8
click at [126, 411] on td "[PHONE_NUMBER]" at bounding box center [93, 454] width 122 height 122
copy td "[PHONE_NUMBER]"
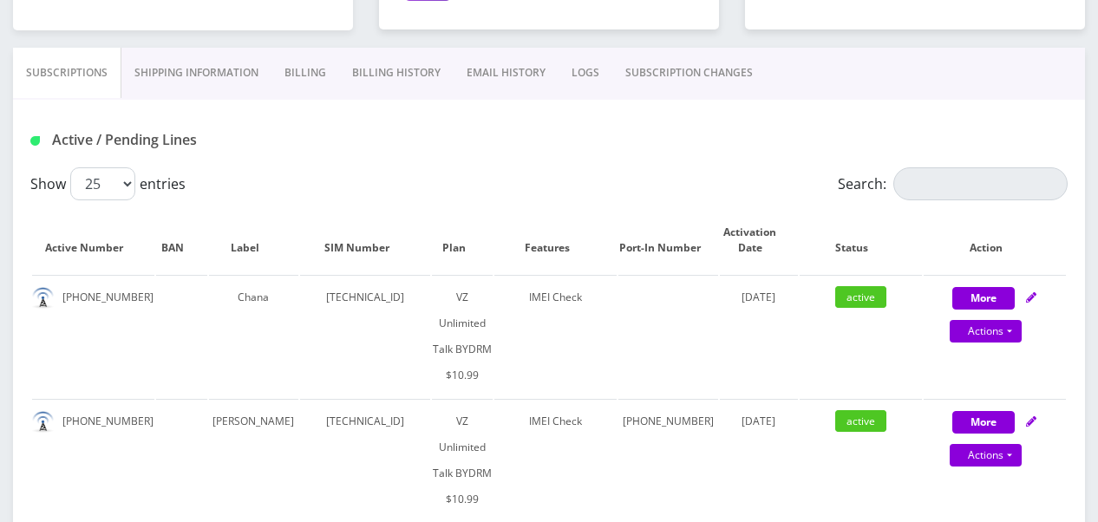
scroll to position [347, 0]
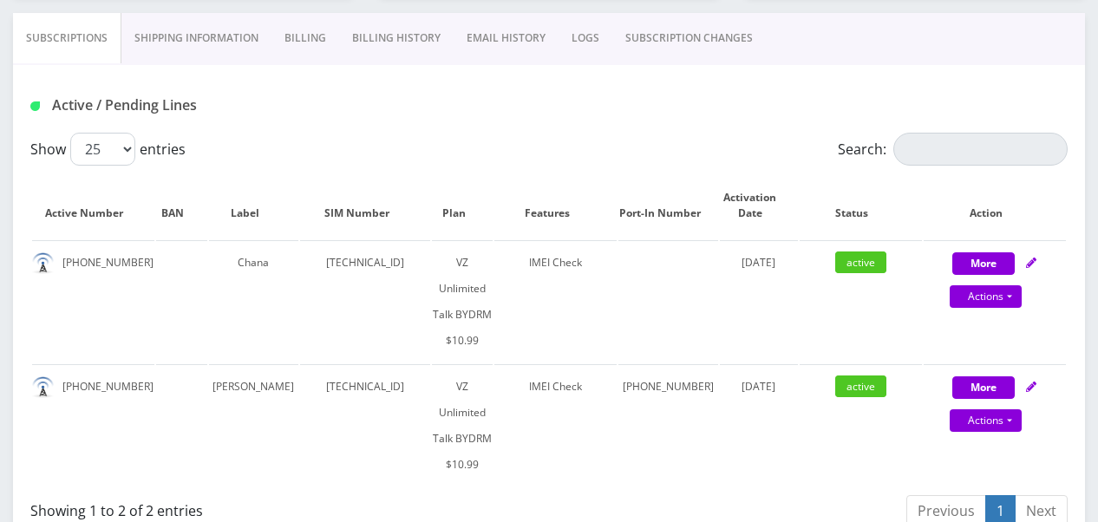
click at [714, 32] on link "SUBSCRIPTION CHANGES" at bounding box center [688, 38] width 153 height 50
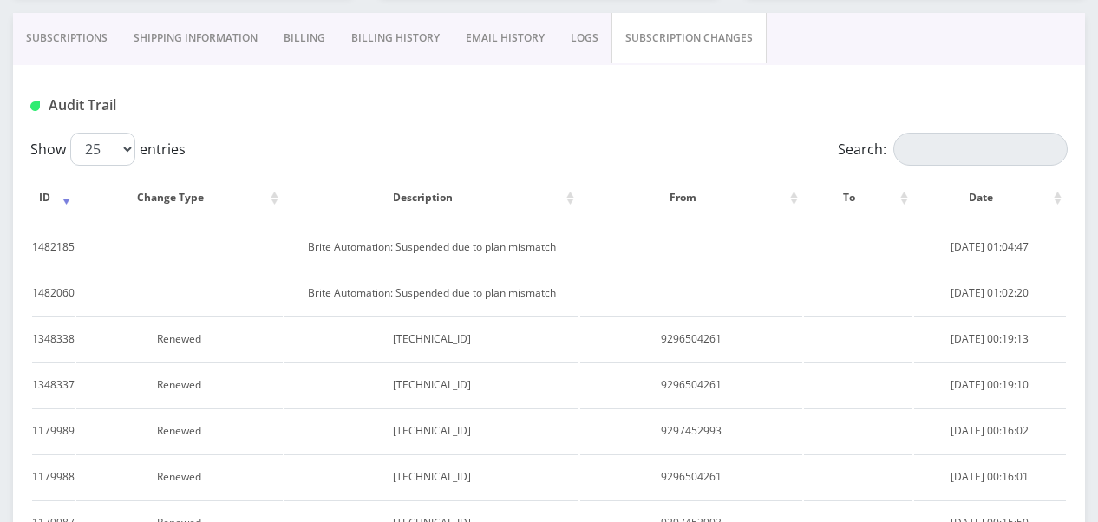
click at [92, 42] on link "Subscriptions" at bounding box center [67, 38] width 108 height 50
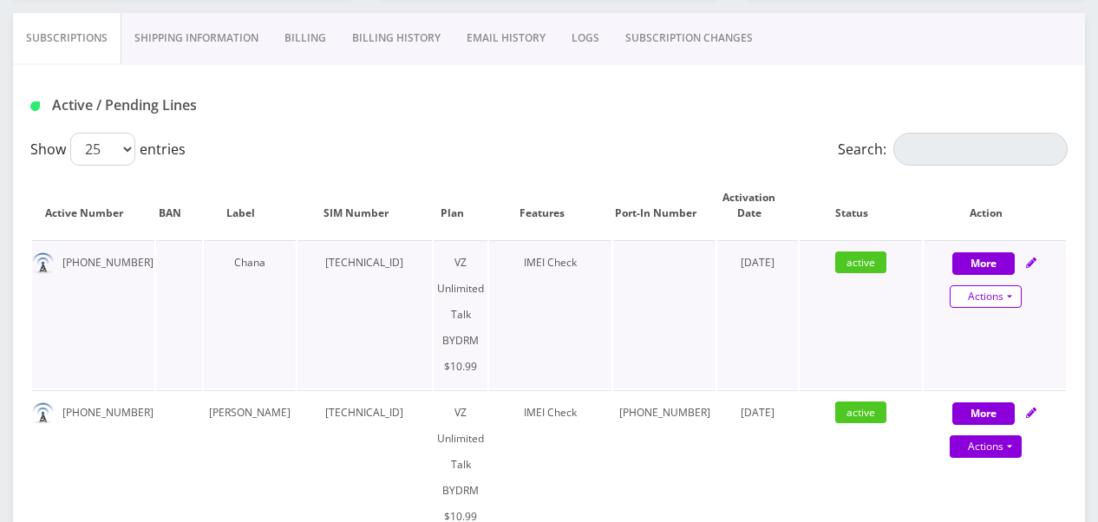
click at [1013, 304] on link "Actions" at bounding box center [986, 296] width 72 height 23
select select "469"
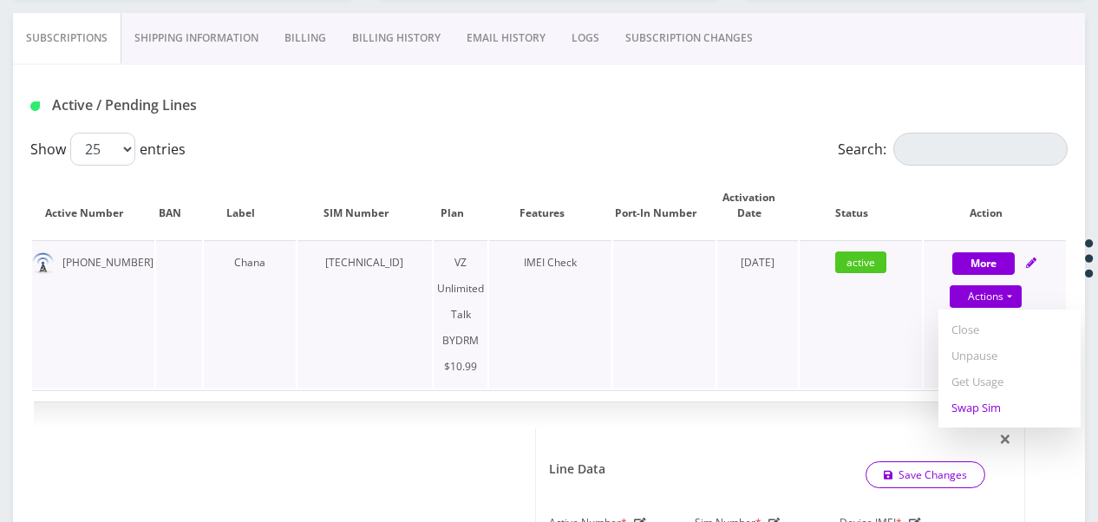
click at [993, 401] on link "Swap Sim" at bounding box center [1009, 408] width 142 height 26
select select "469"
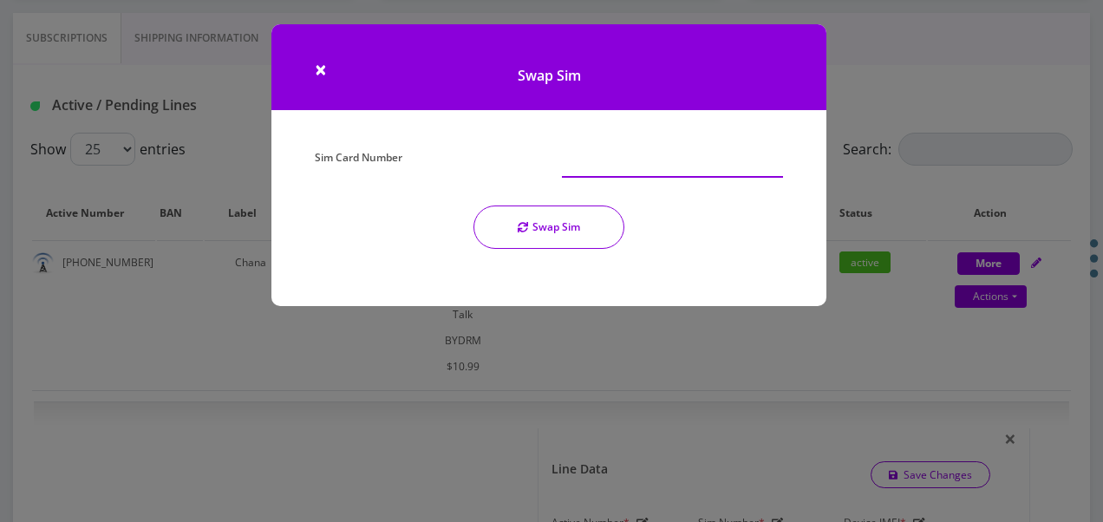
click at [607, 151] on input "Sim Card Number" at bounding box center [672, 161] width 221 height 33
type input "[TECHNICAL_ID]"
click at [597, 214] on button "Swap Sim" at bounding box center [548, 227] width 151 height 43
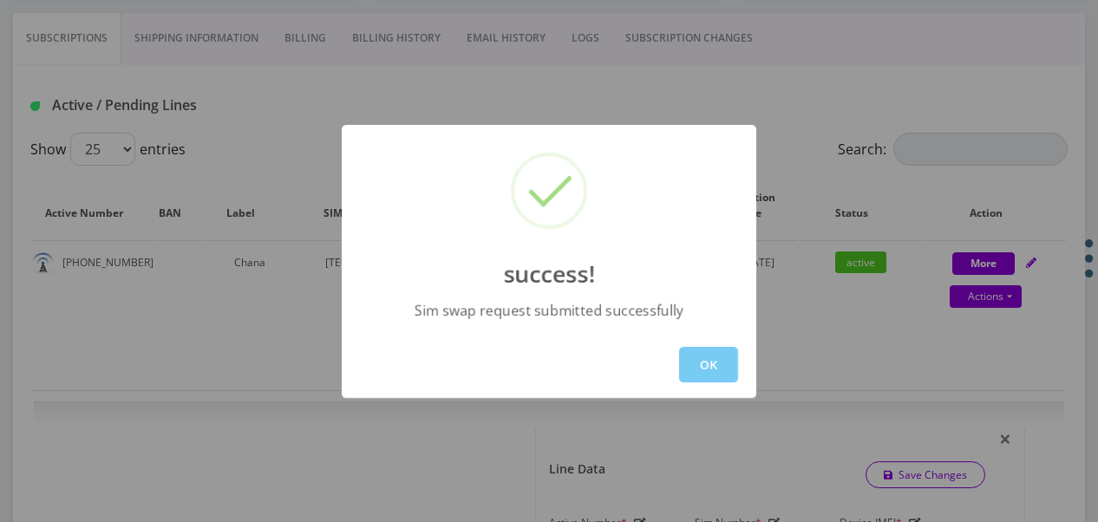
click at [713, 355] on button "OK" at bounding box center [708, 365] width 59 height 36
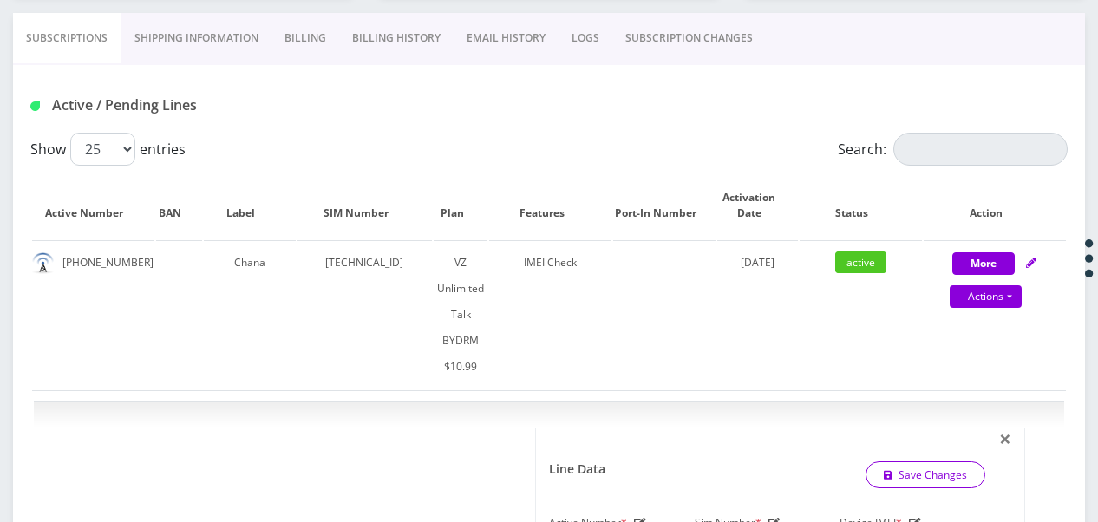
click at [689, 35] on link "SUBSCRIPTION CHANGES" at bounding box center [688, 38] width 153 height 50
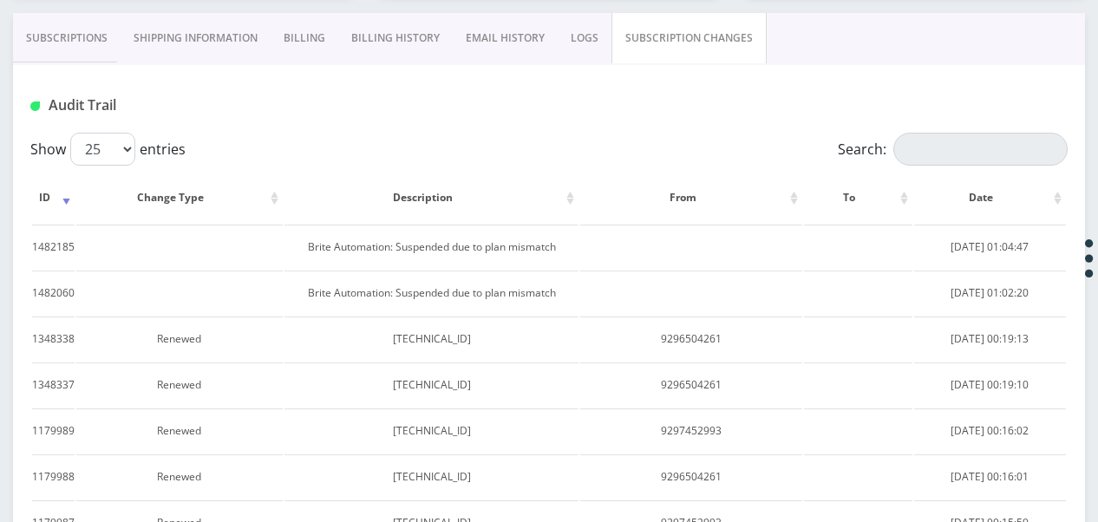
click at [82, 34] on link "Subscriptions" at bounding box center [67, 38] width 108 height 50
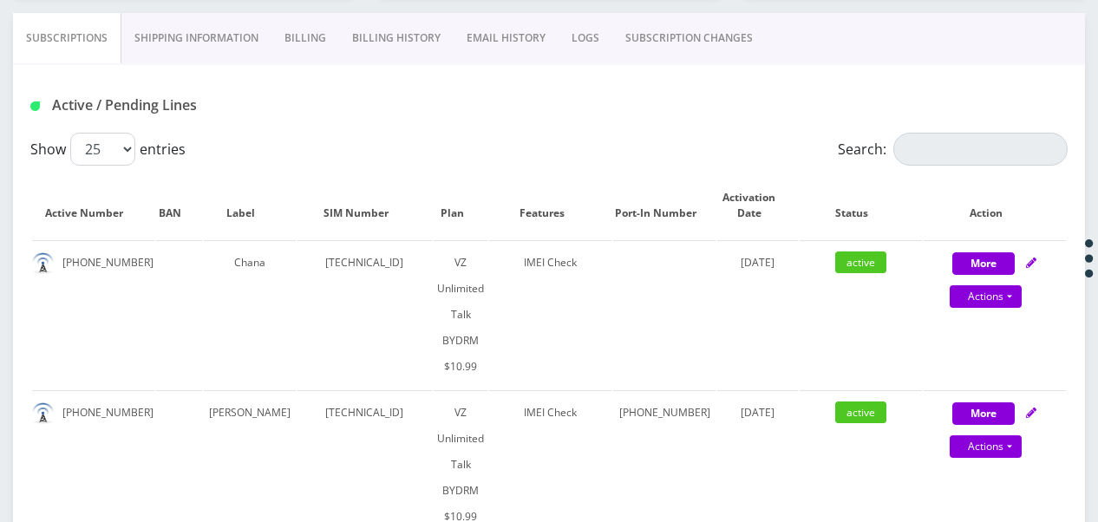
click at [662, 28] on link "SUBSCRIPTION CHANGES" at bounding box center [688, 38] width 153 height 50
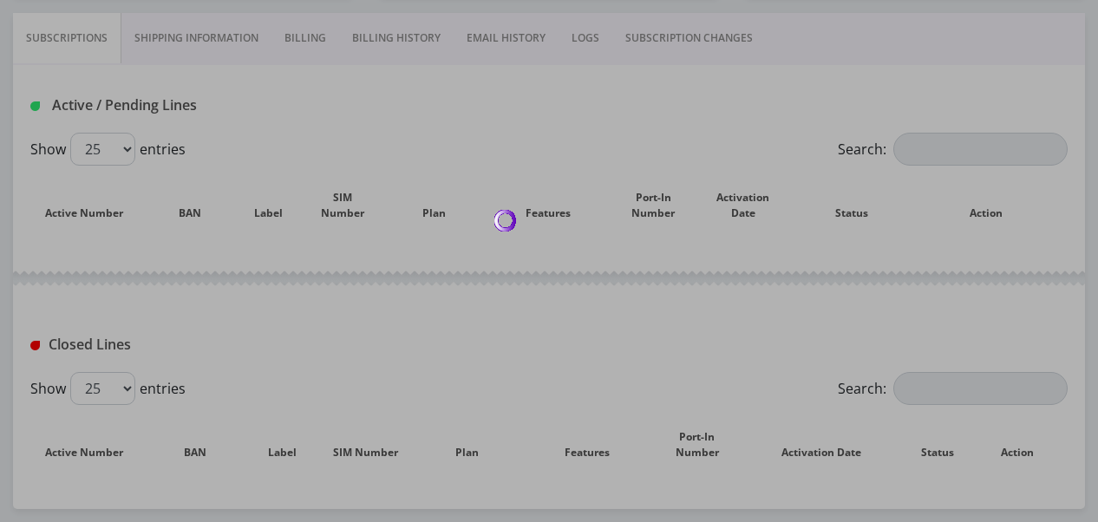
scroll to position [347, 0]
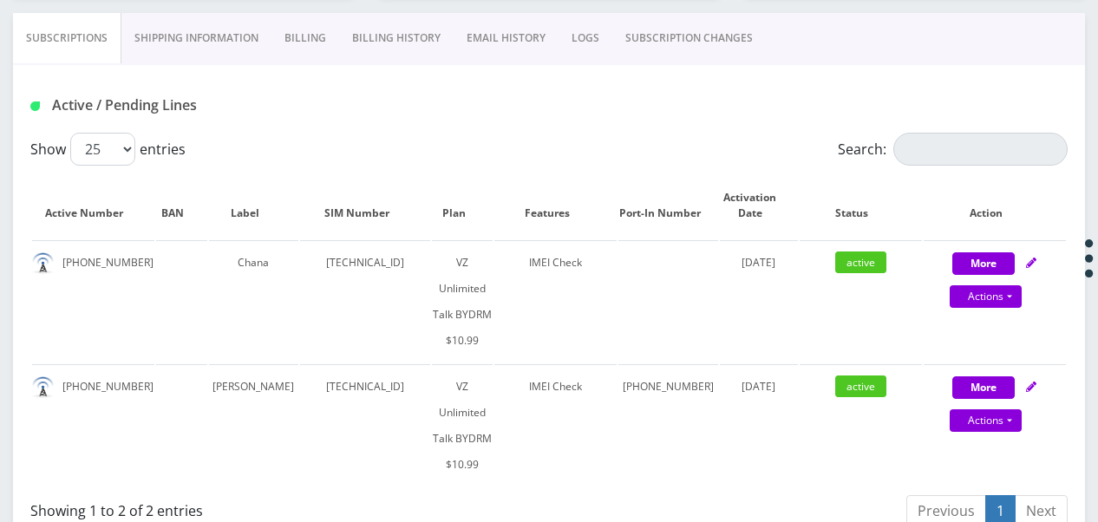
click at [649, 44] on link "SUBSCRIPTION CHANGES" at bounding box center [688, 38] width 153 height 50
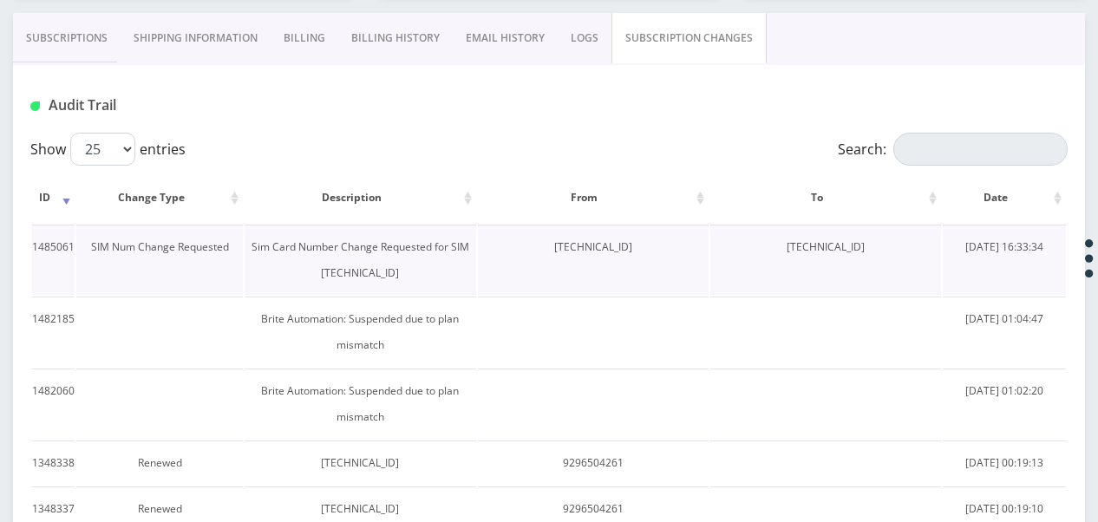
drag, startPoint x: 754, startPoint y: 247, endPoint x: 884, endPoint y: 246, distance: 130.1
click at [884, 246] on td "[TECHNICAL_ID]" at bounding box center [825, 260] width 231 height 70
drag, startPoint x: 884, startPoint y: 246, endPoint x: 874, endPoint y: 243, distance: 11.0
copy td "89148000011835956291"
click at [40, 49] on link "Subscriptions" at bounding box center [67, 38] width 108 height 50
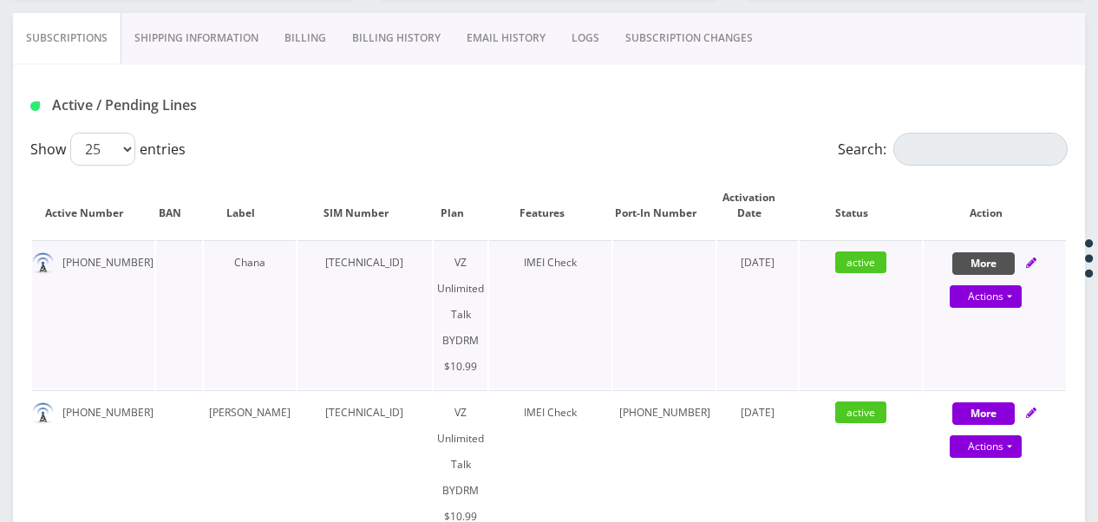
click at [972, 257] on button "More" at bounding box center [983, 263] width 62 height 23
select select "469"
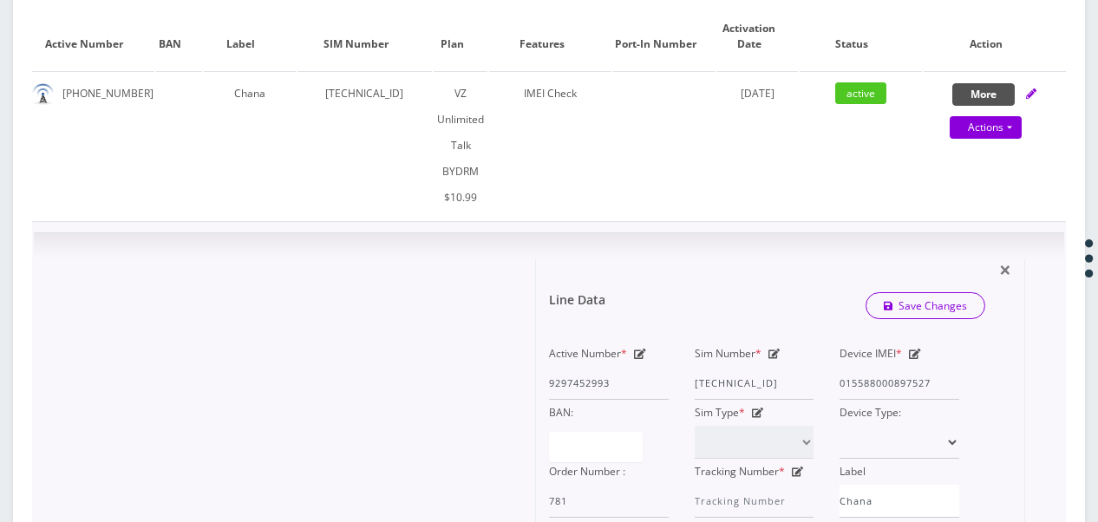
scroll to position [520, 0]
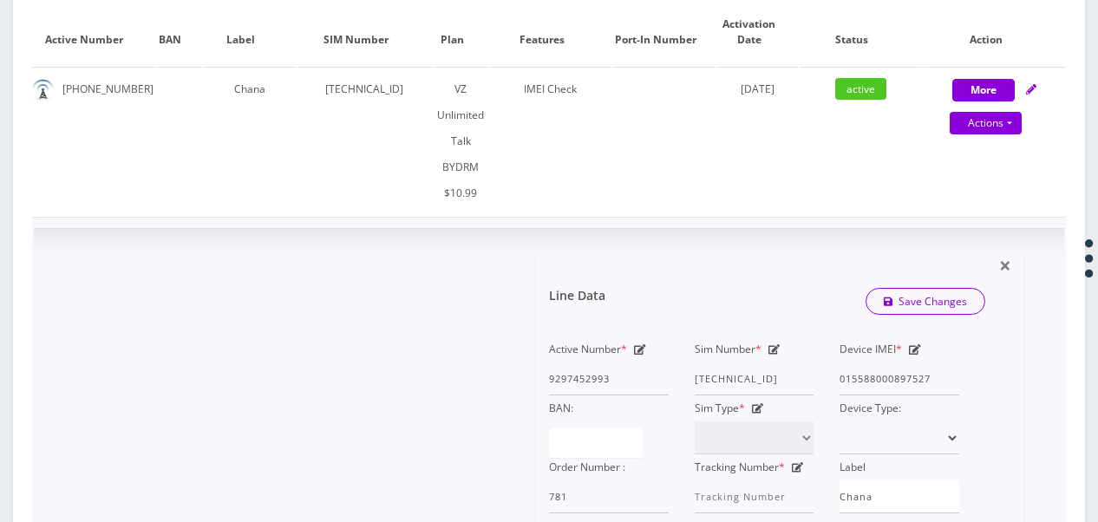
click at [774, 344] on icon at bounding box center [774, 349] width 12 height 10
drag, startPoint x: 692, startPoint y: 323, endPoint x: 737, endPoint y: 329, distance: 45.5
click at [737, 336] on div "Sim Number * 89148000010413033820" at bounding box center [755, 365] width 146 height 59
click at [858, 336] on div "Active Number * 9297452993 Sim Number * 89148000010413033820 Device IMEI * 0155…" at bounding box center [754, 424] width 436 height 177
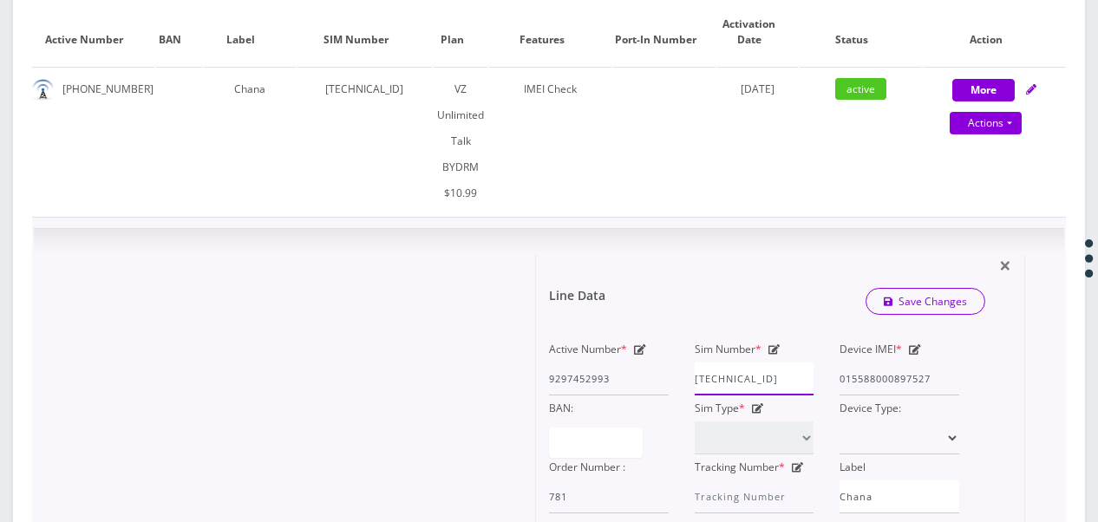
paste input "1835956291"
type input "89148000011835956291"
click at [908, 288] on link "Save Changes" at bounding box center [925, 301] width 121 height 27
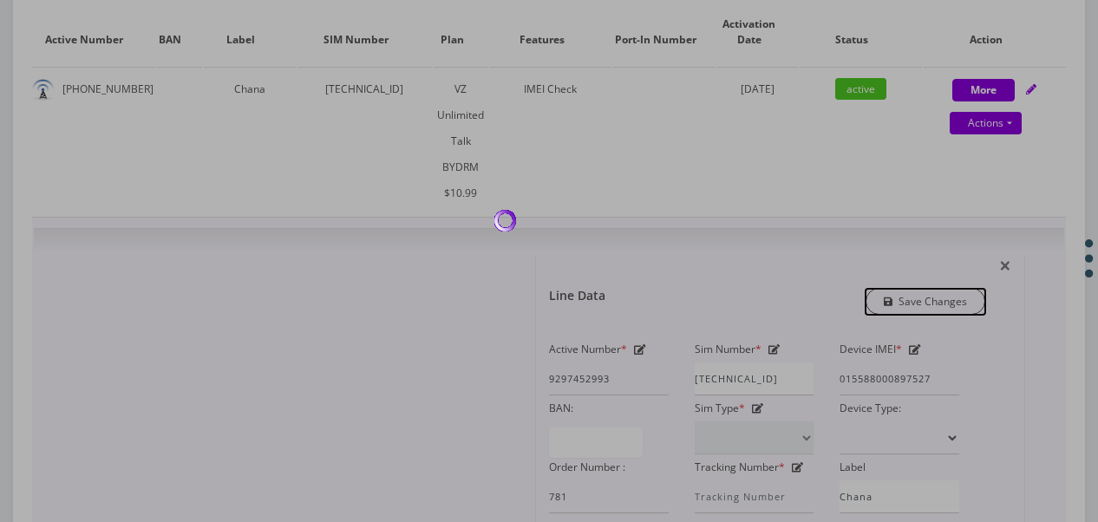
scroll to position [0, 0]
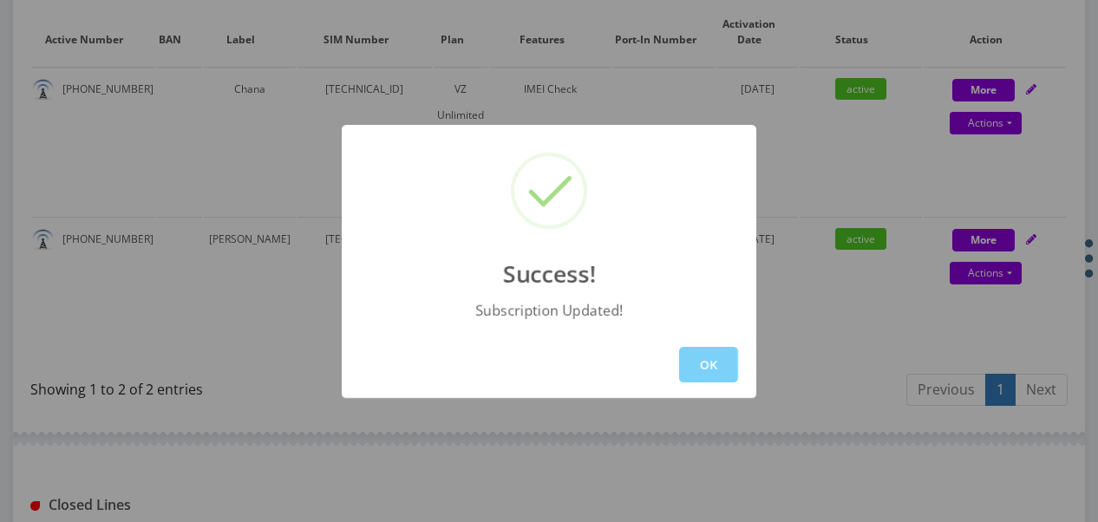
click at [692, 343] on div "OK" at bounding box center [549, 364] width 414 height 67
click at [693, 347] on button "OK" at bounding box center [708, 365] width 59 height 36
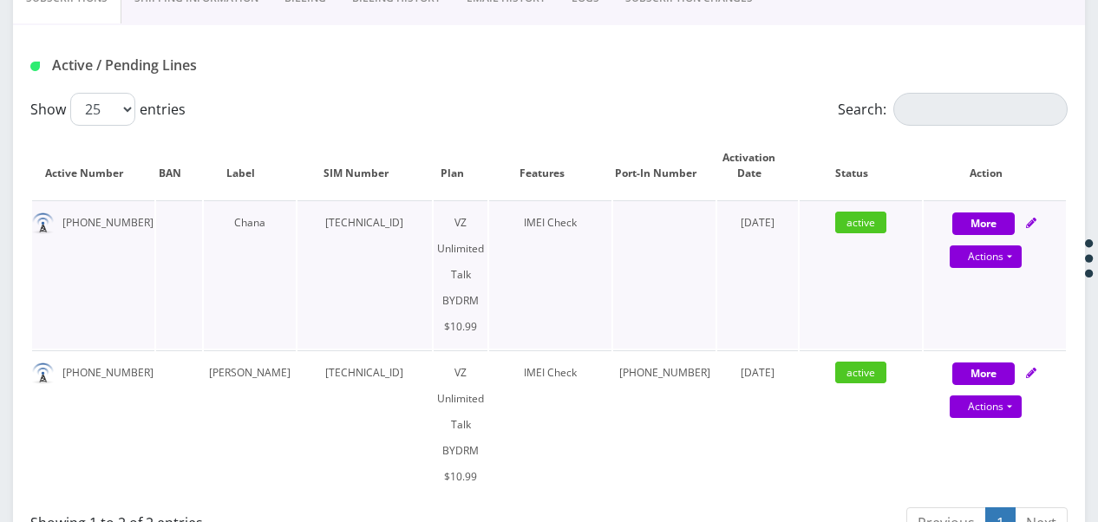
scroll to position [260, 0]
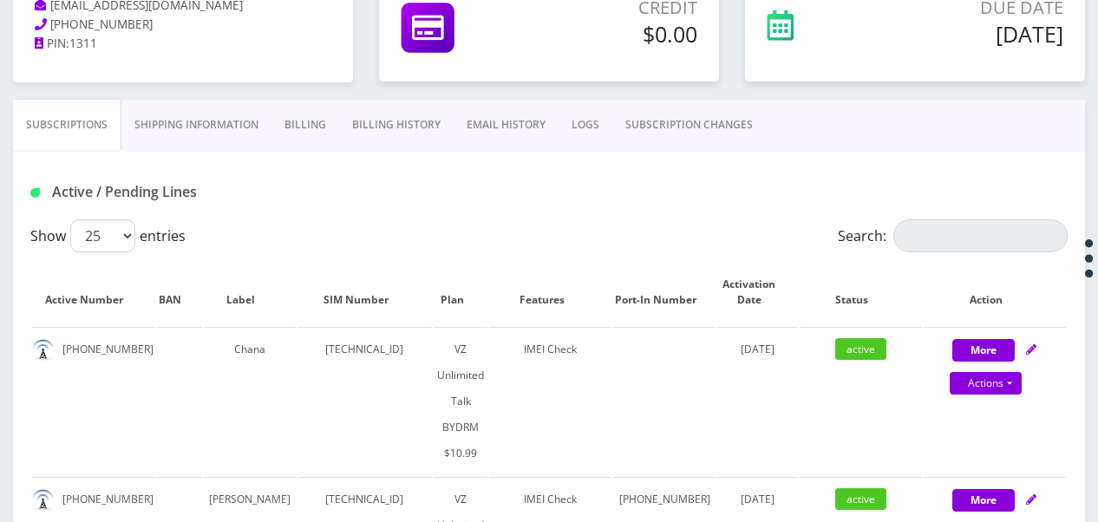
click at [668, 114] on link "SUBSCRIPTION CHANGES" at bounding box center [688, 125] width 153 height 50
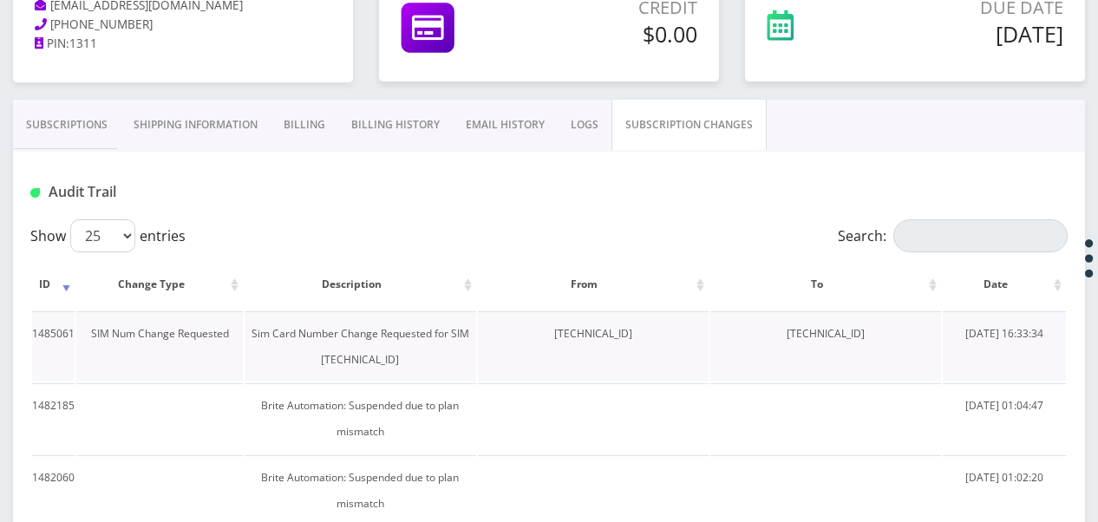
drag, startPoint x: 512, startPoint y: 334, endPoint x: 633, endPoint y: 340, distance: 121.5
click at [633, 340] on td "89148000010413033820" at bounding box center [593, 346] width 231 height 70
drag, startPoint x: 633, startPoint y: 340, endPoint x: 619, endPoint y: 330, distance: 17.3
copy td "89148000010413033820"
click at [31, 119] on link "Subscriptions" at bounding box center [67, 125] width 108 height 50
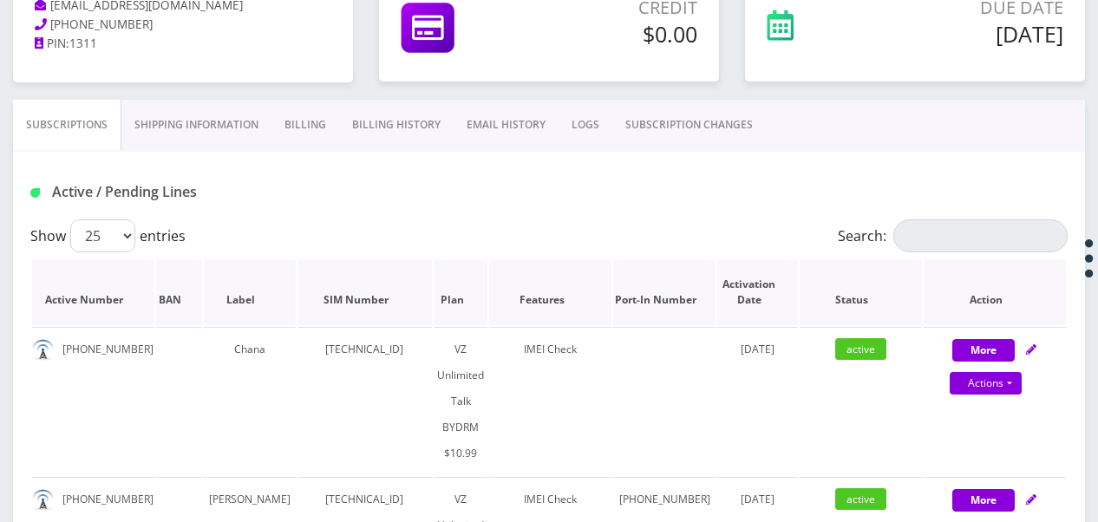
scroll to position [347, 0]
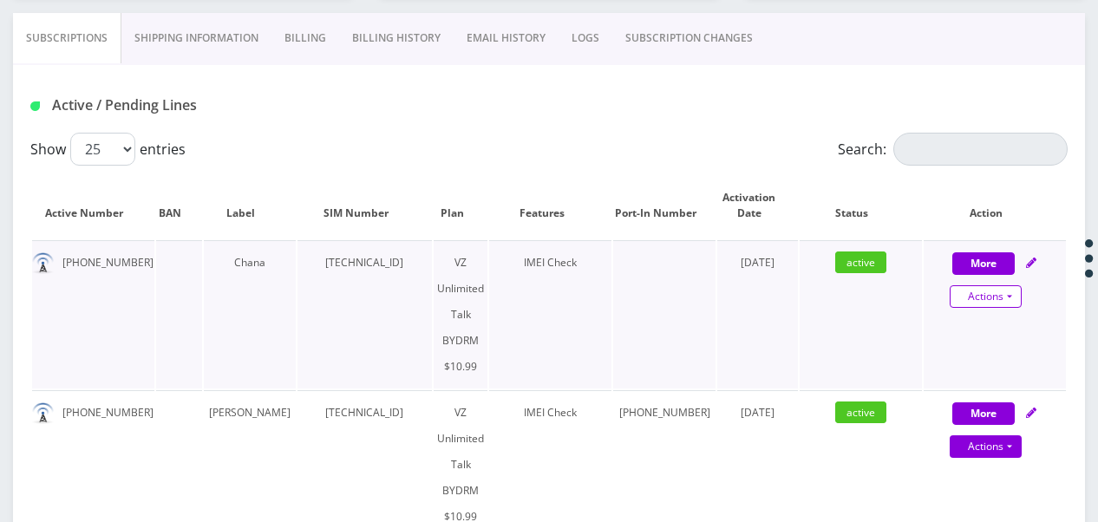
click at [1002, 287] on link "Actions" at bounding box center [986, 296] width 72 height 23
select select "469"
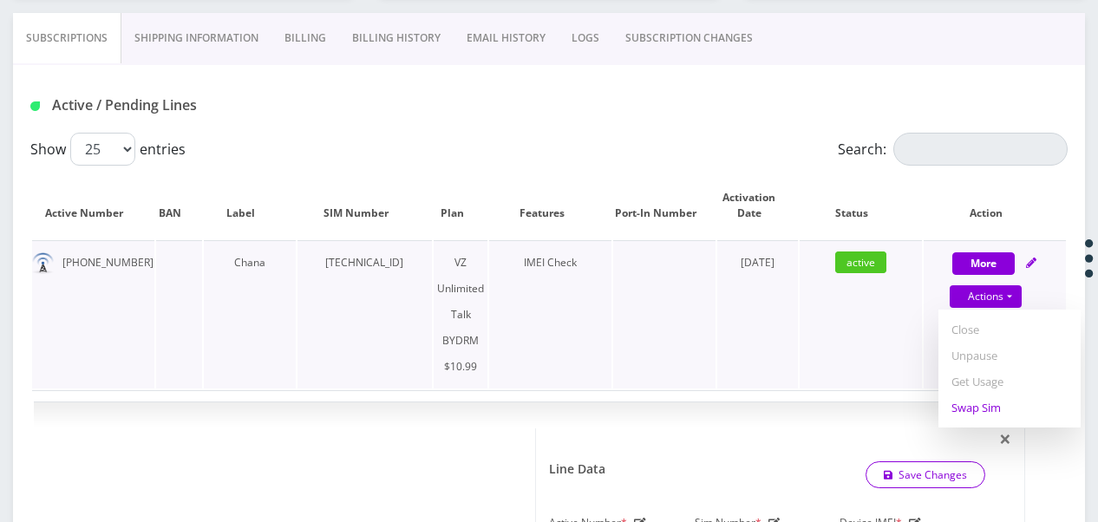
click at [995, 413] on link "Swap Sim" at bounding box center [1009, 408] width 142 height 26
select select "469"
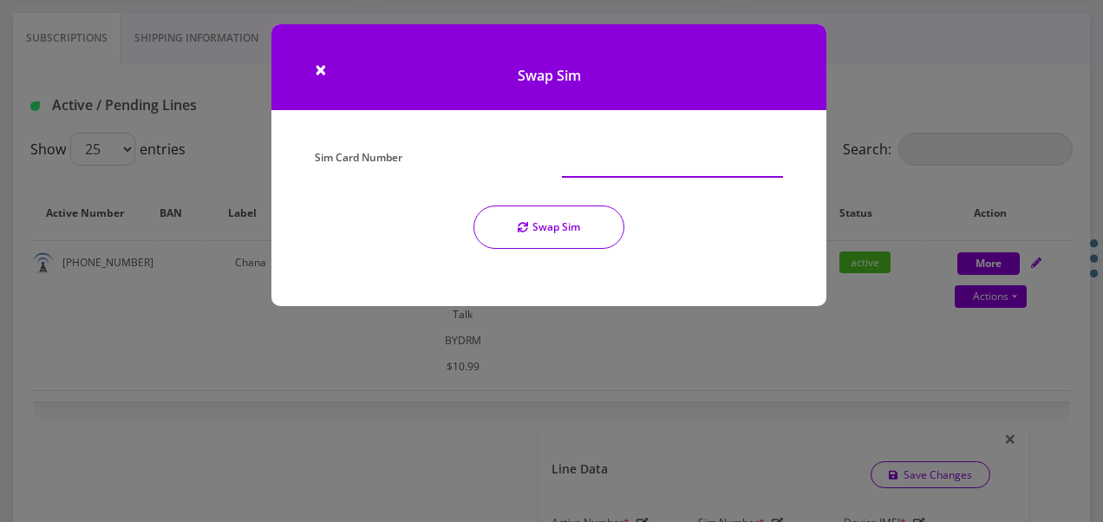
paste input "89148000010413033820"
type input "[TECHNICAL_ID]"
click at [604, 230] on button "Swap Sim" at bounding box center [548, 227] width 151 height 43
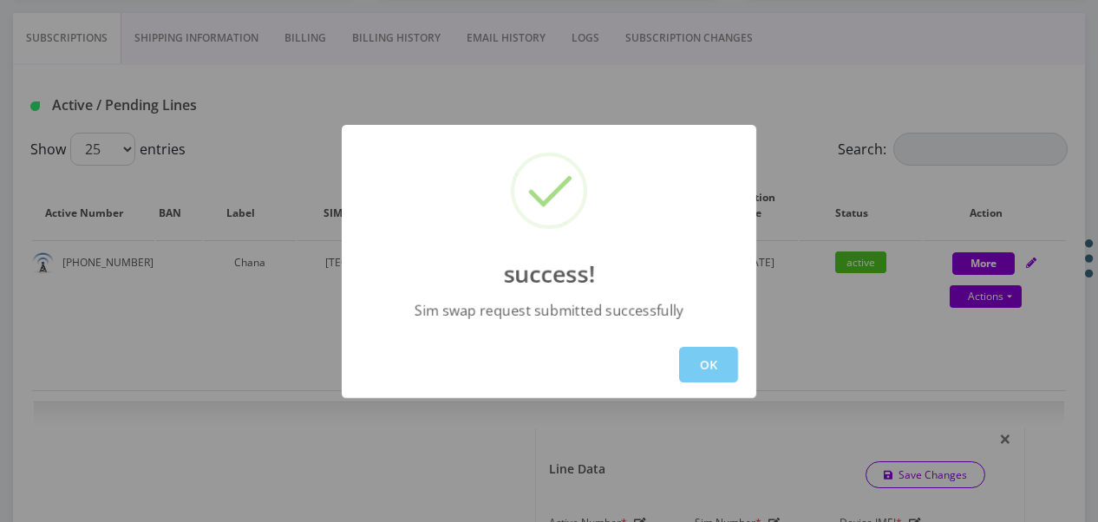
click at [708, 354] on button "OK" at bounding box center [708, 365] width 59 height 36
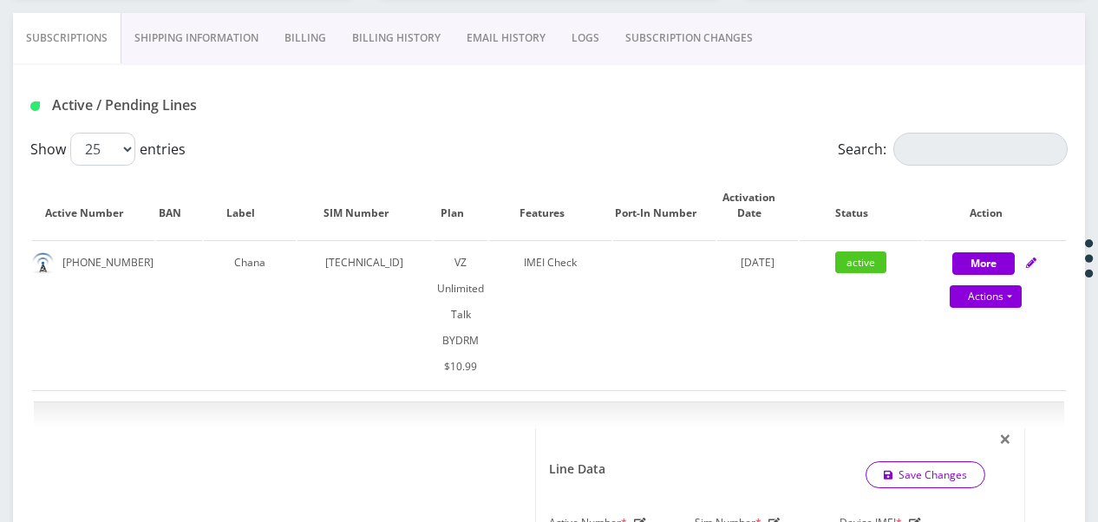
click at [667, 13] on link "SUBSCRIPTION CHANGES" at bounding box center [688, 38] width 153 height 50
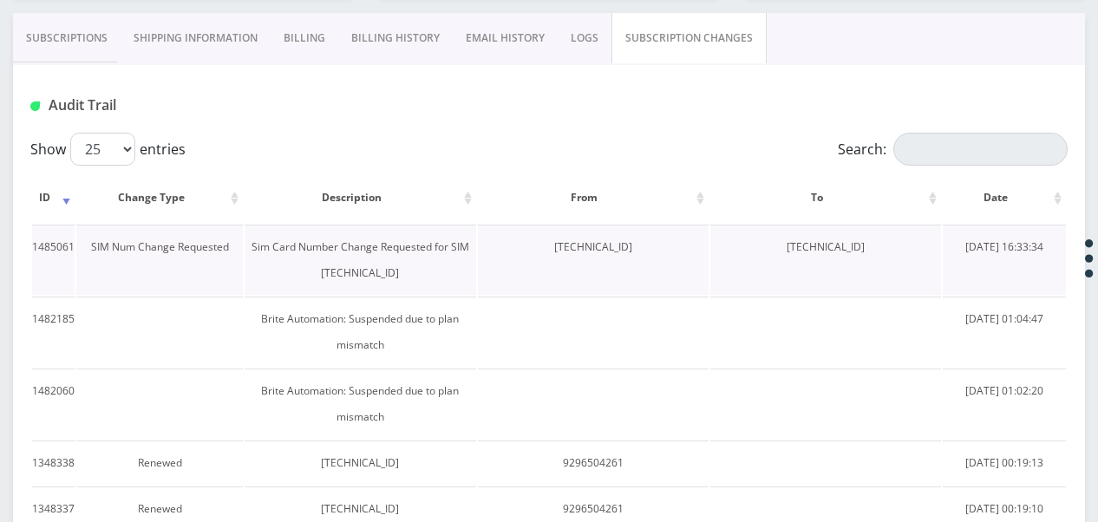
drag, startPoint x: 513, startPoint y: 247, endPoint x: 656, endPoint y: 253, distance: 143.2
click at [656, 253] on td "[TECHNICAL_ID]" at bounding box center [593, 260] width 231 height 70
drag, startPoint x: 656, startPoint y: 253, endPoint x: 591, endPoint y: 245, distance: 66.5
copy td "[TECHNICAL_ID]"
click at [71, 29] on link "Subscriptions" at bounding box center [67, 38] width 108 height 50
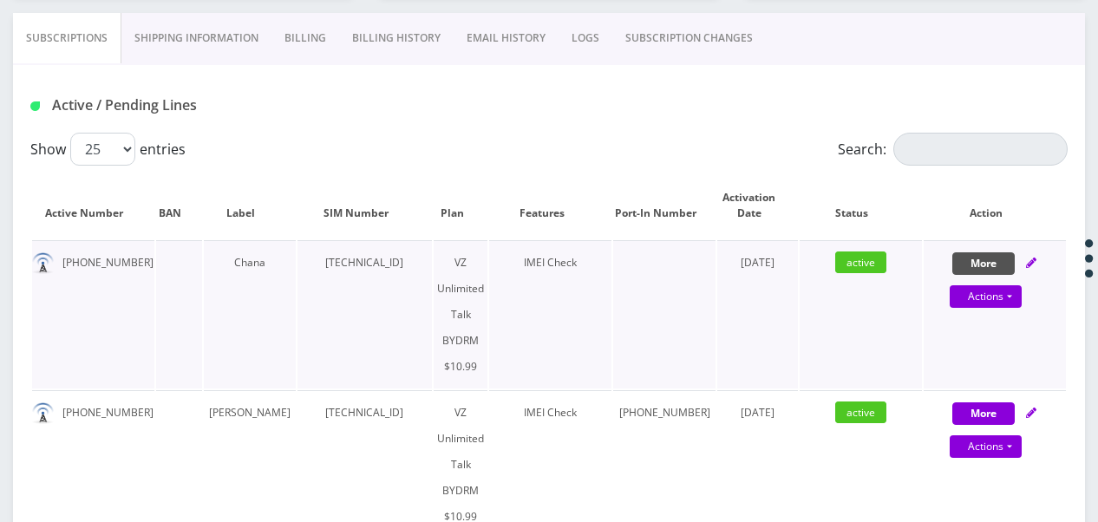
click at [994, 268] on button "More" at bounding box center [983, 263] width 62 height 23
select select "469"
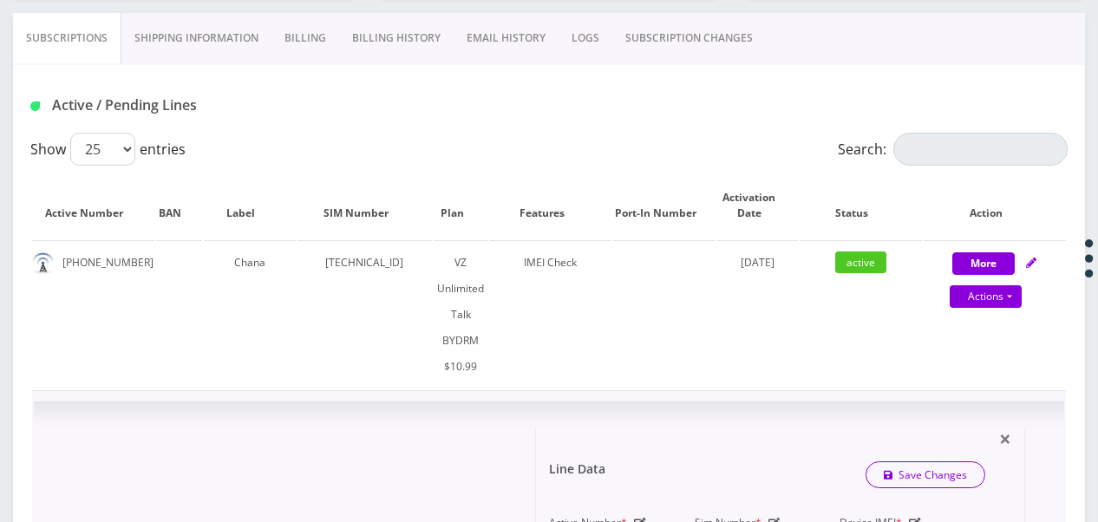
click at [771, 518] on icon at bounding box center [774, 523] width 12 height 10
paste input "0413033820"
type input "[TECHNICAL_ID]"
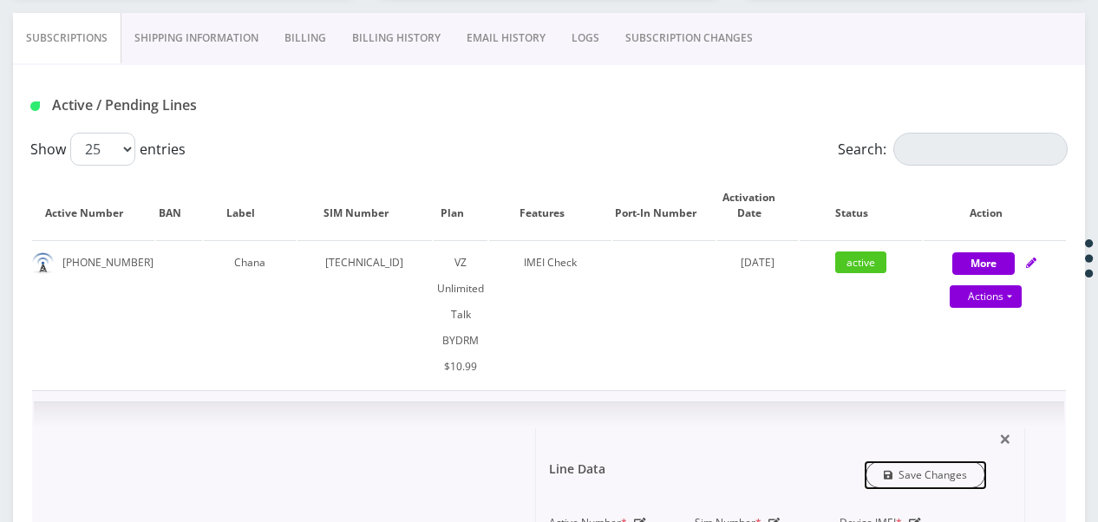
click at [949, 461] on link "Save Changes" at bounding box center [925, 474] width 121 height 27
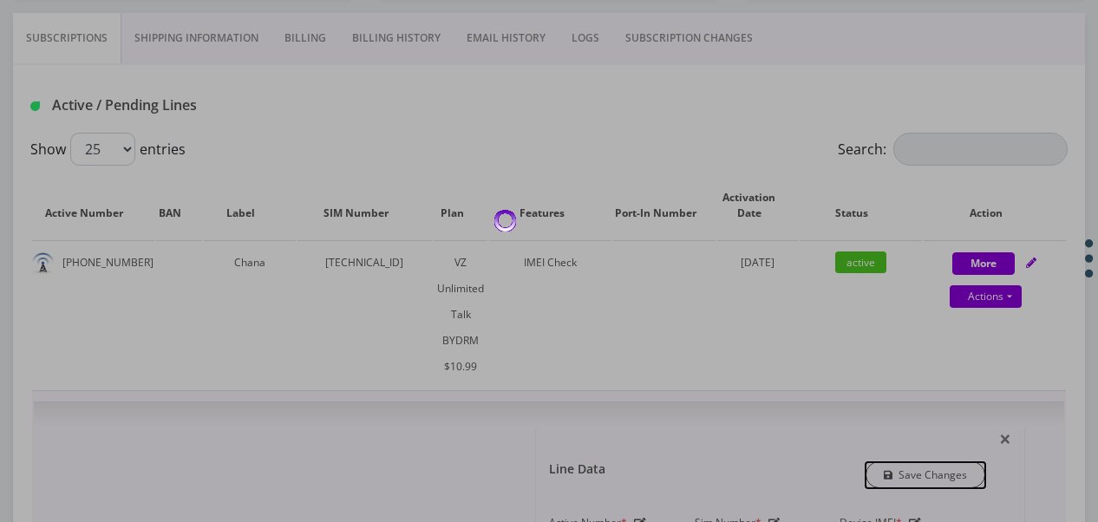
scroll to position [0, 0]
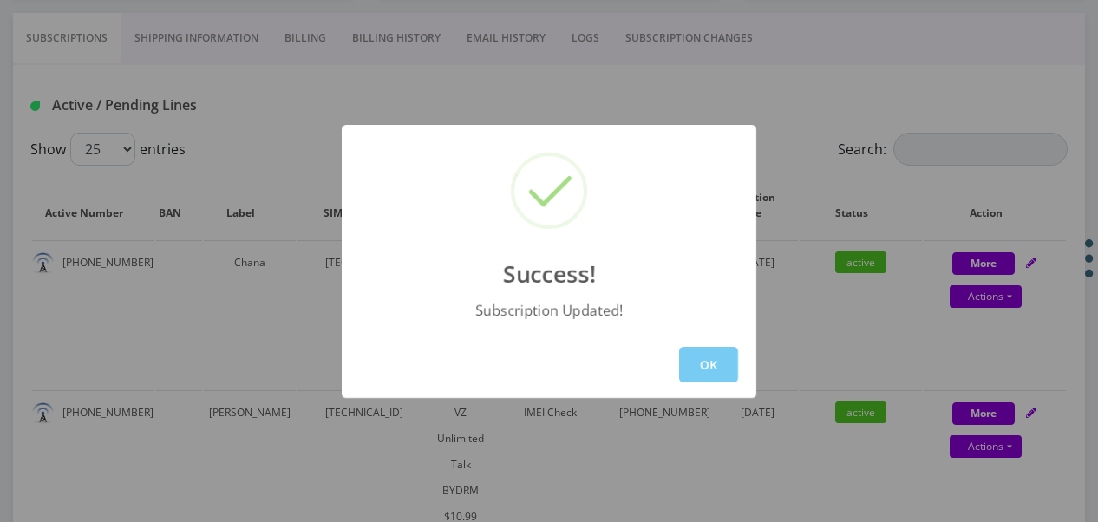
click at [723, 359] on button "OK" at bounding box center [708, 365] width 59 height 36
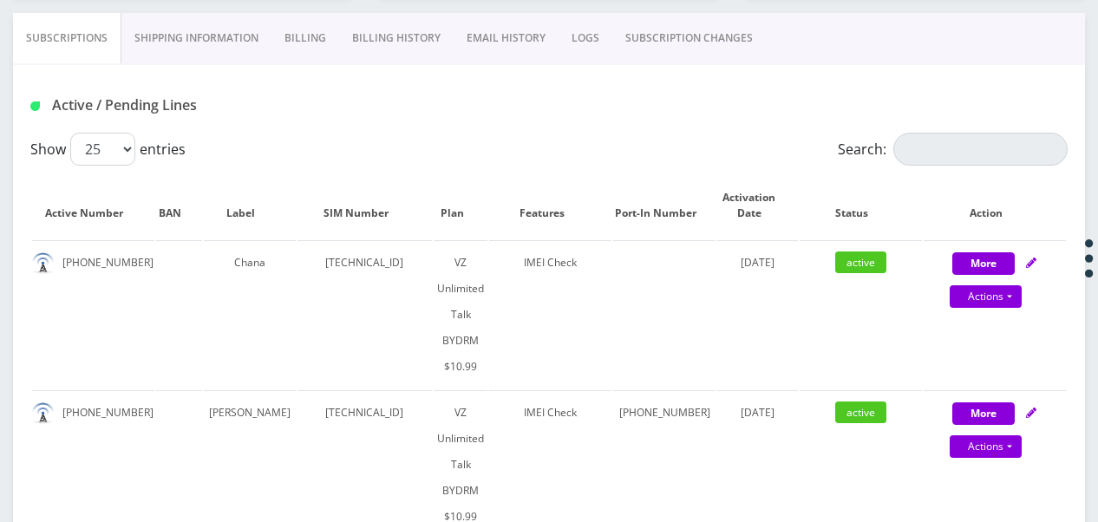
click at [661, 44] on link "SUBSCRIPTION CHANGES" at bounding box center [688, 38] width 153 height 50
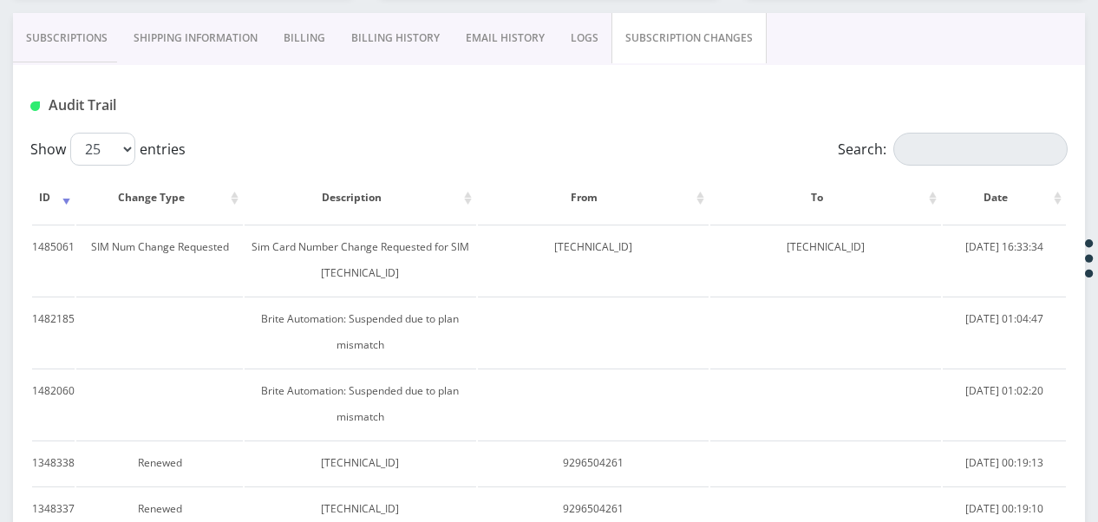
scroll to position [173, 0]
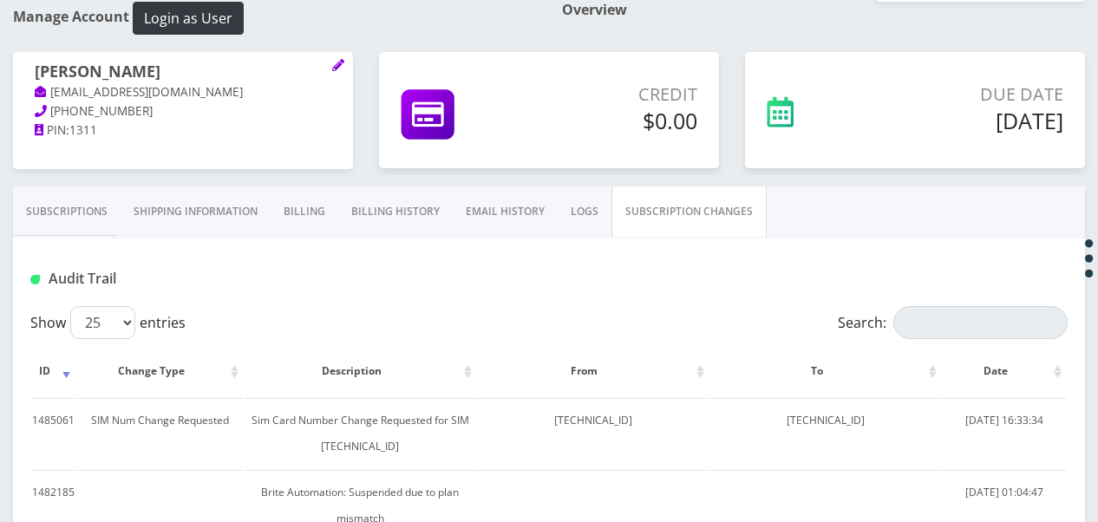
click at [81, 190] on link "Subscriptions" at bounding box center [67, 211] width 108 height 50
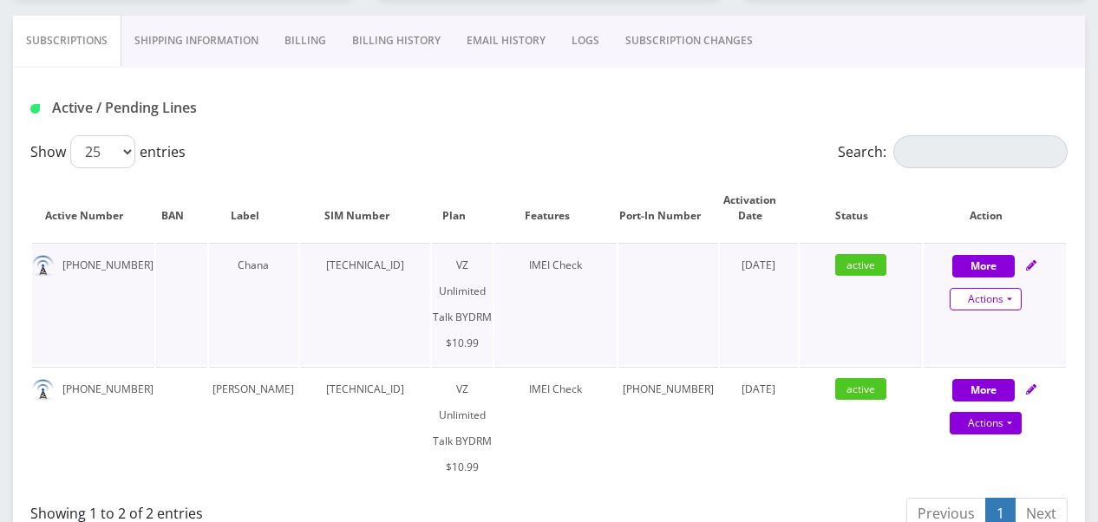
scroll to position [347, 0]
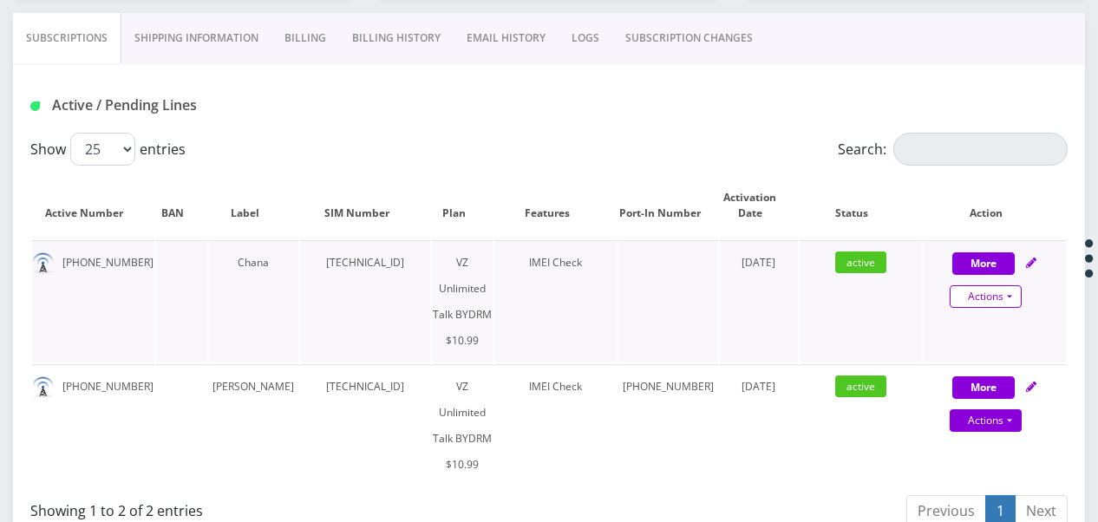
click at [1013, 291] on link "Actions" at bounding box center [986, 296] width 72 height 23
select select "469"
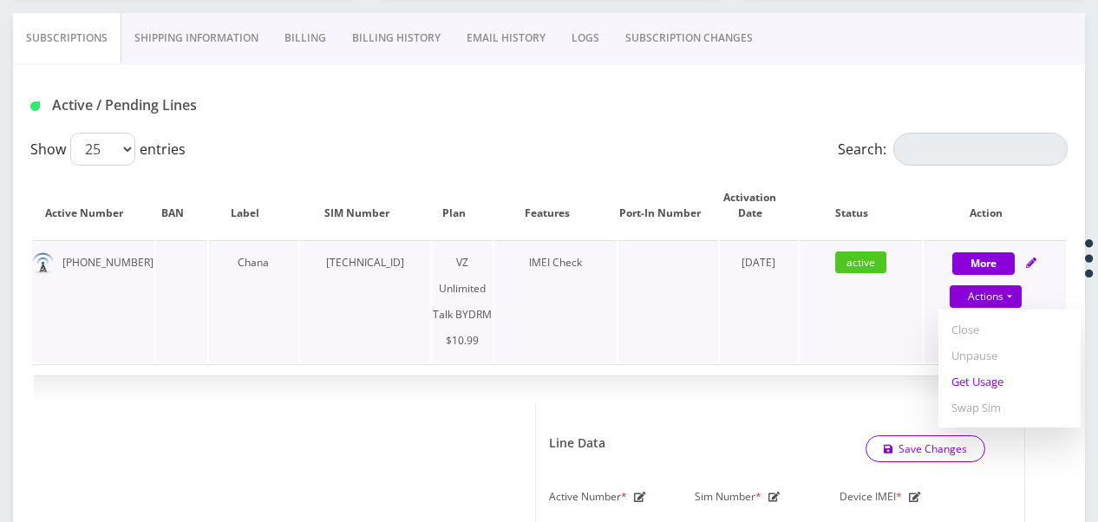
click at [990, 375] on link "Get Usage" at bounding box center [1009, 382] width 142 height 26
select select "469"
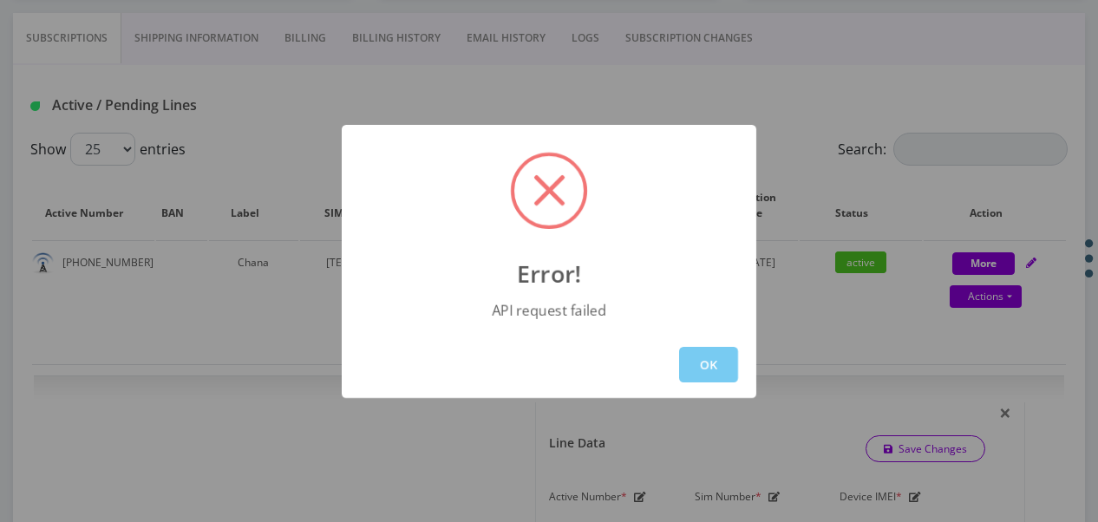
click at [699, 359] on button "OK" at bounding box center [708, 365] width 59 height 36
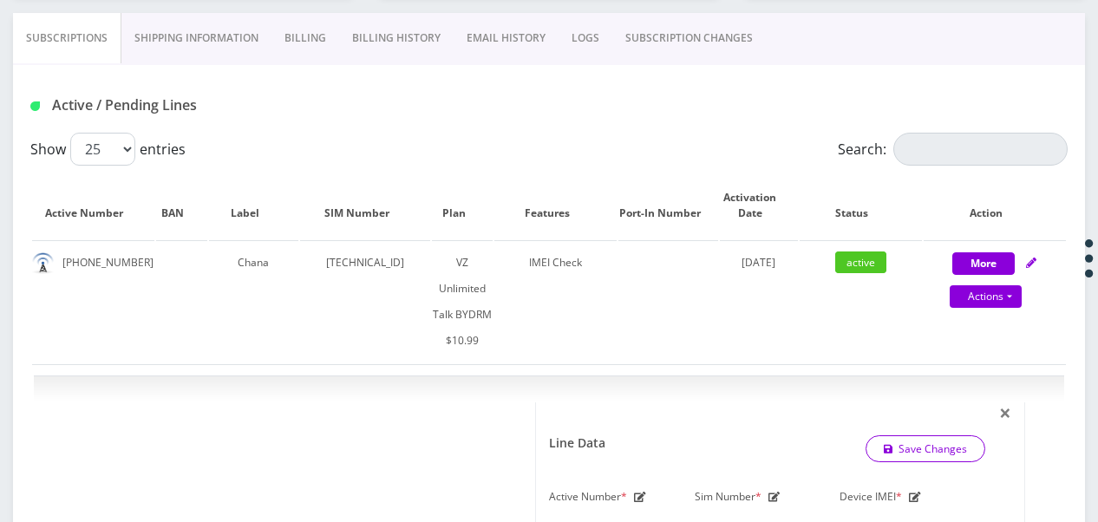
click at [661, 46] on link "SUBSCRIPTION CHANGES" at bounding box center [688, 38] width 153 height 50
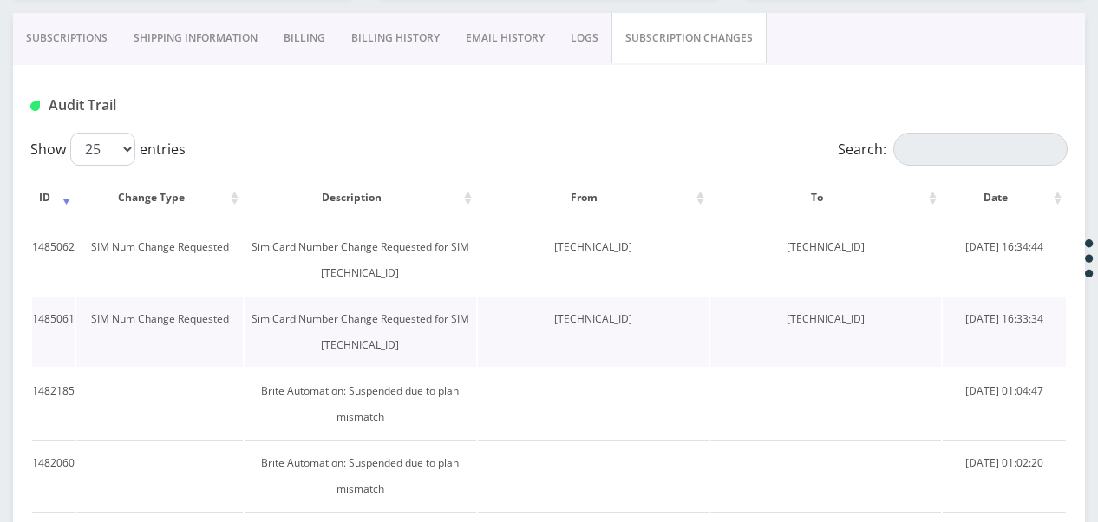
drag, startPoint x: 515, startPoint y: 320, endPoint x: 636, endPoint y: 327, distance: 121.6
click at [636, 327] on td "89148000010413033820" at bounding box center [593, 332] width 231 height 70
drag, startPoint x: 636, startPoint y: 327, endPoint x: 753, endPoint y: 330, distance: 116.2
click at [753, 330] on td "89148000011835956291" at bounding box center [825, 332] width 231 height 70
drag, startPoint x: 760, startPoint y: 317, endPoint x: 888, endPoint y: 316, distance: 128.3
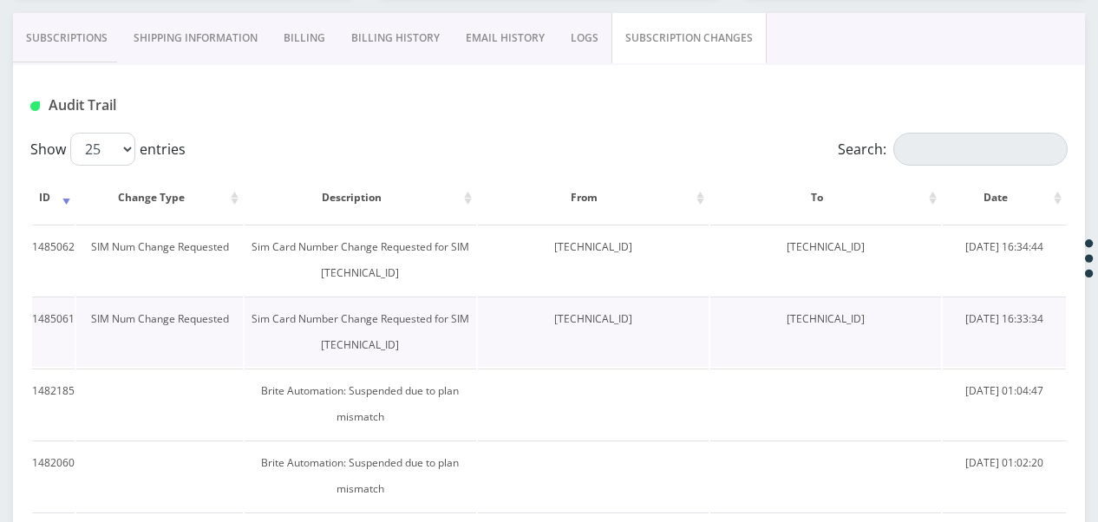
click at [888, 316] on td "[TECHNICAL_ID]" at bounding box center [825, 332] width 231 height 70
copy td "[TECHNICAL_ID]"
click at [71, 34] on link "Subscriptions" at bounding box center [67, 38] width 108 height 50
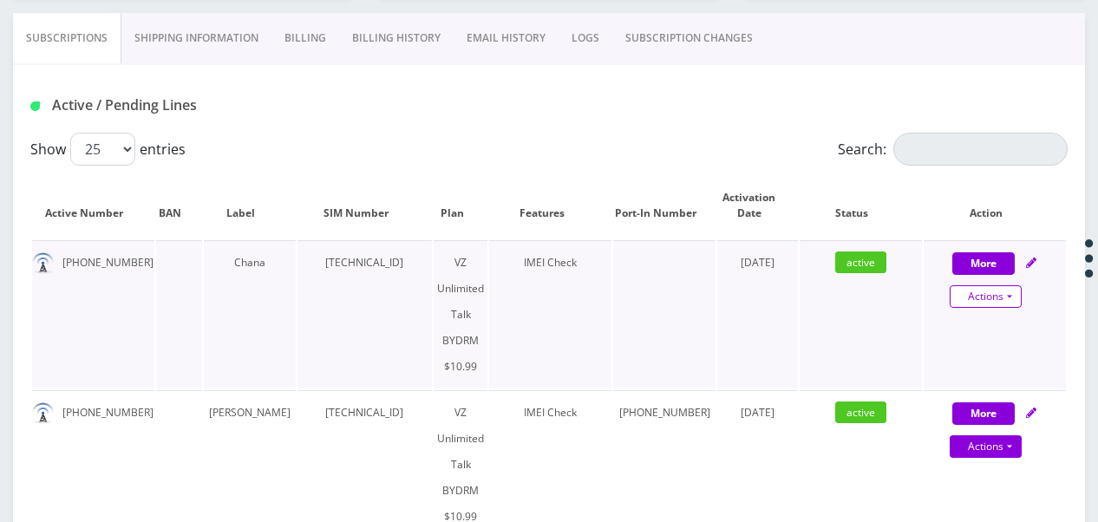
click at [1018, 291] on link "Actions" at bounding box center [986, 296] width 72 height 23
select select "469"
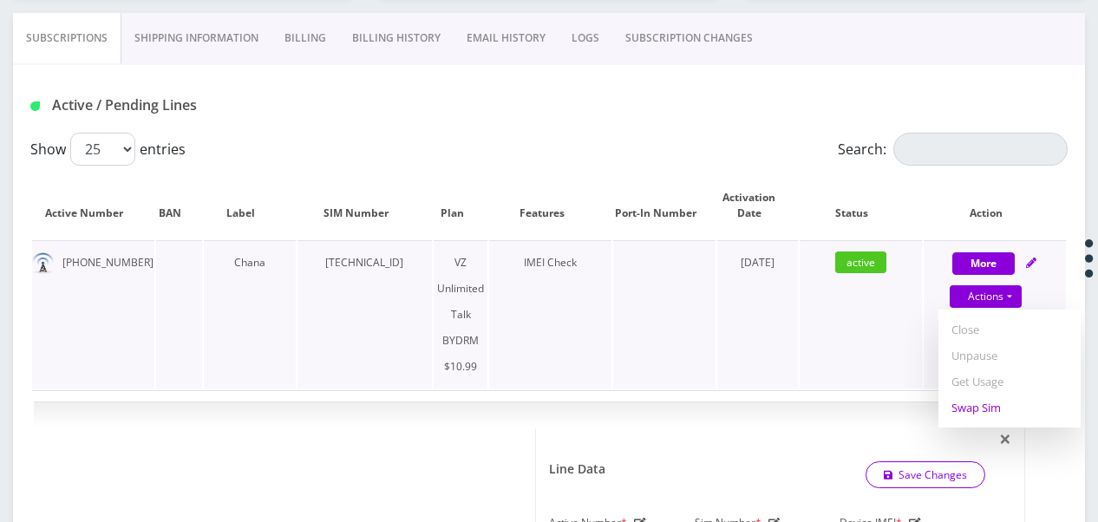
click at [995, 399] on link "Swap Sim" at bounding box center [1009, 408] width 142 height 26
select select "469"
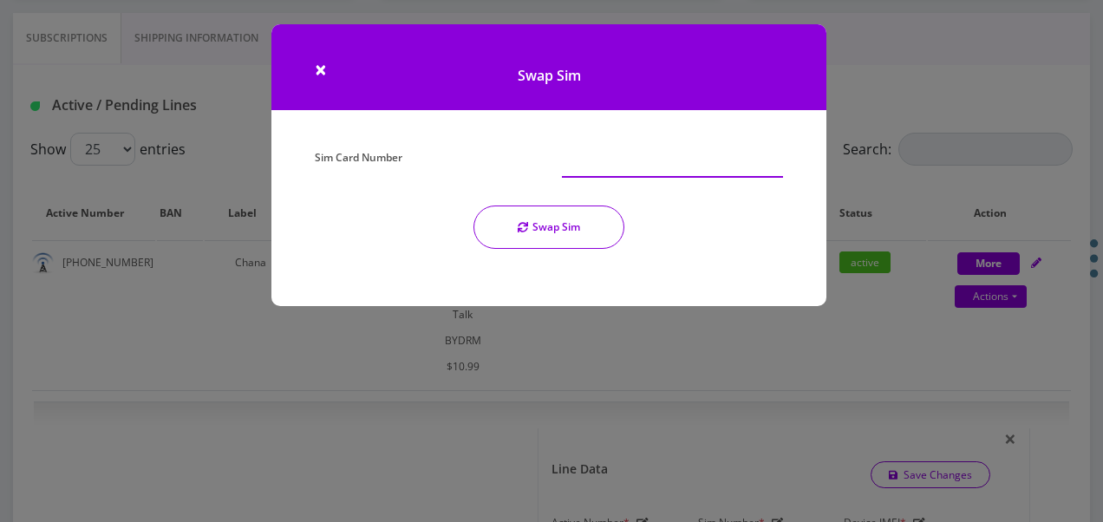
paste input "[TECHNICAL_ID]"
type input "[TECHNICAL_ID]"
click at [565, 233] on button "Swap Sim" at bounding box center [548, 227] width 151 height 43
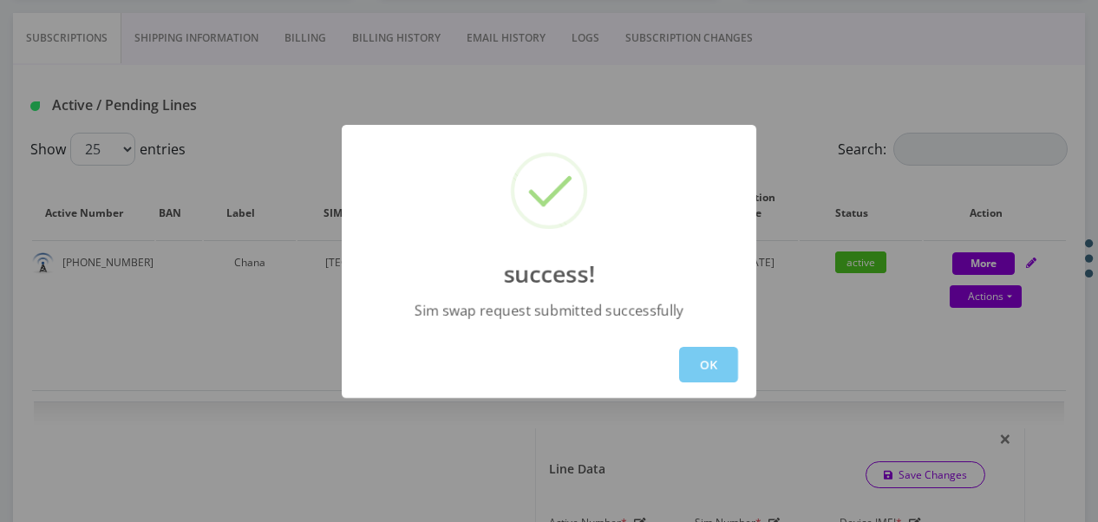
click at [712, 366] on button "OK" at bounding box center [708, 365] width 59 height 36
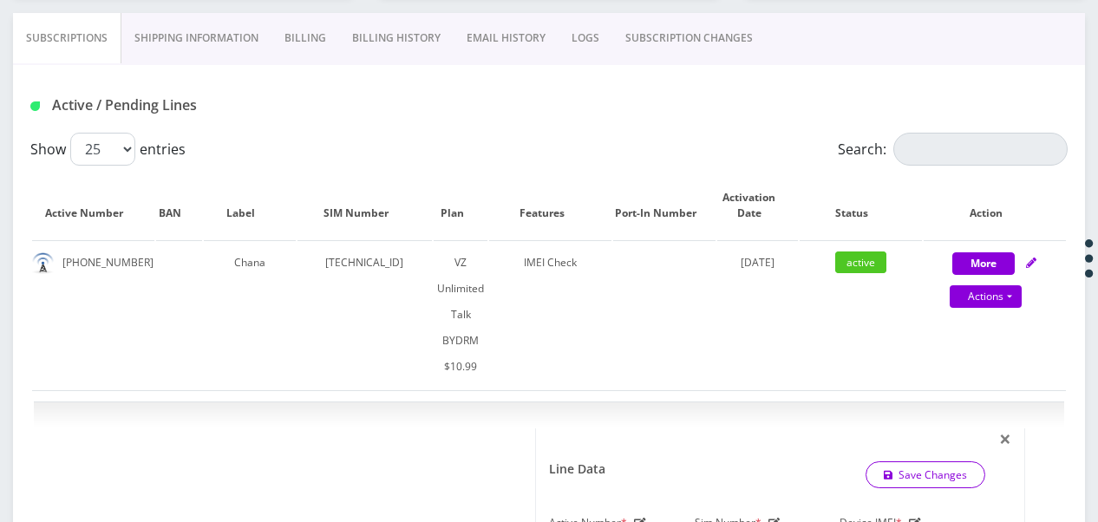
click at [641, 59] on link "SUBSCRIPTION CHANGES" at bounding box center [688, 38] width 153 height 50
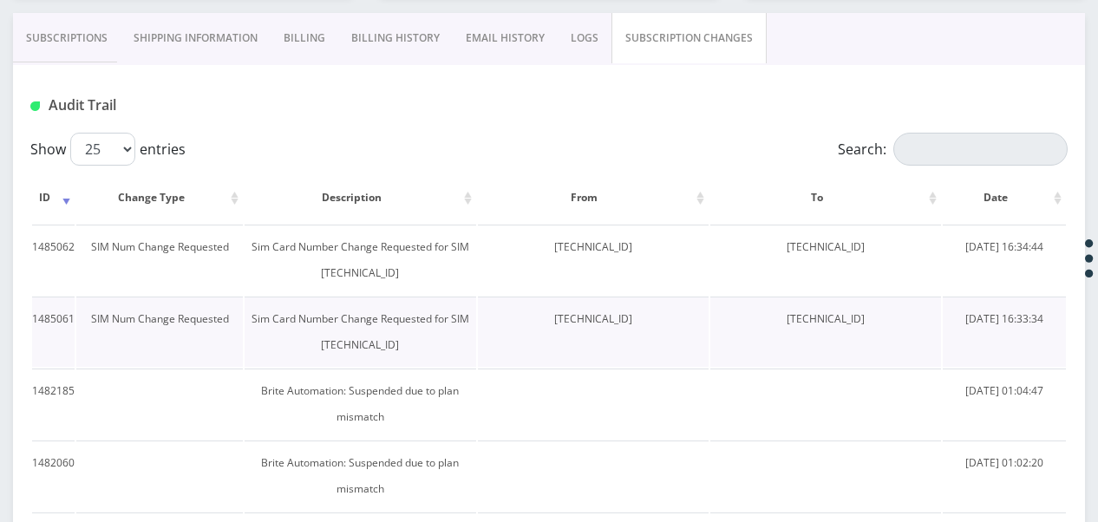
drag, startPoint x: 763, startPoint y: 318, endPoint x: 909, endPoint y: 329, distance: 146.0
click at [909, 329] on td "[TECHNICAL_ID]" at bounding box center [825, 332] width 231 height 70
drag, startPoint x: 909, startPoint y: 329, endPoint x: 841, endPoint y: 316, distance: 68.9
copy td "[TECHNICAL_ID]"
click at [64, 29] on link "Subscriptions" at bounding box center [67, 38] width 108 height 50
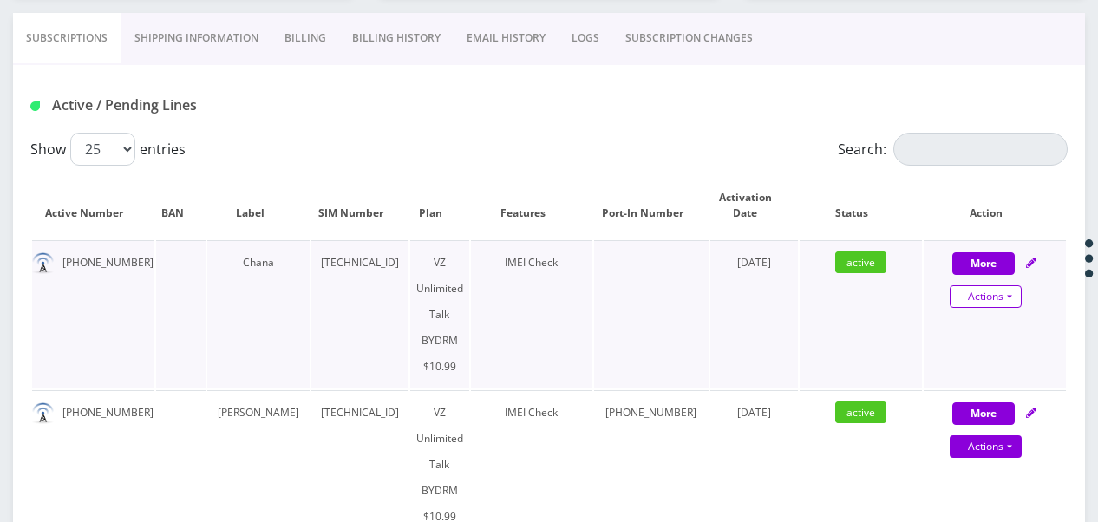
click at [1016, 300] on link "Actions" at bounding box center [986, 296] width 72 height 23
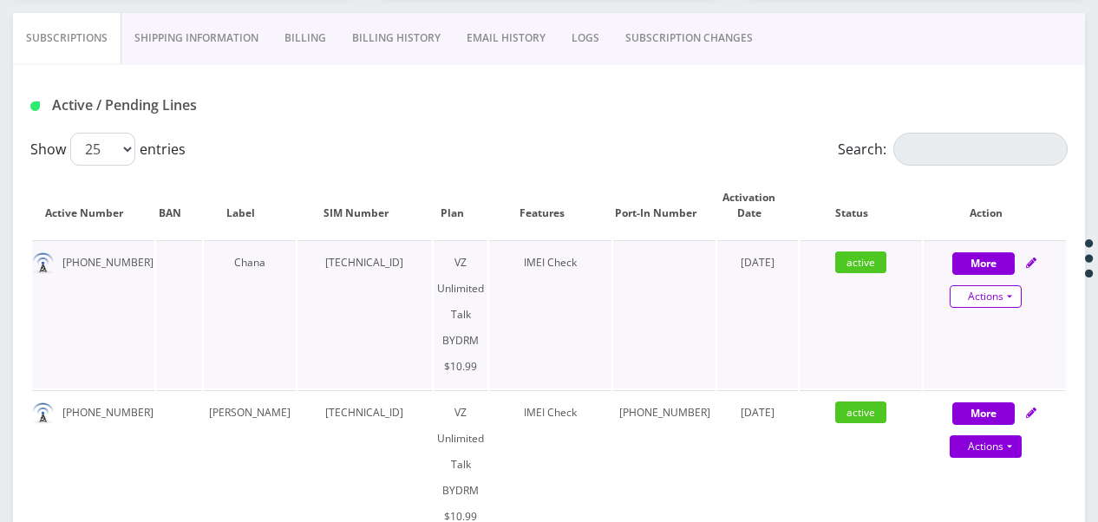
click at [1011, 300] on link "Actions" at bounding box center [986, 296] width 72 height 23
select select "469"
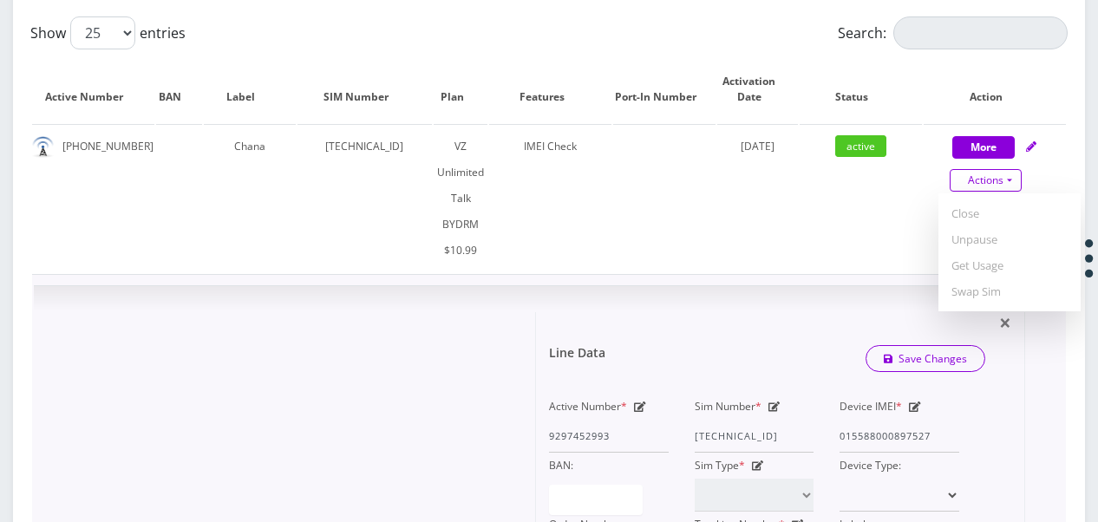
scroll to position [607, 0]
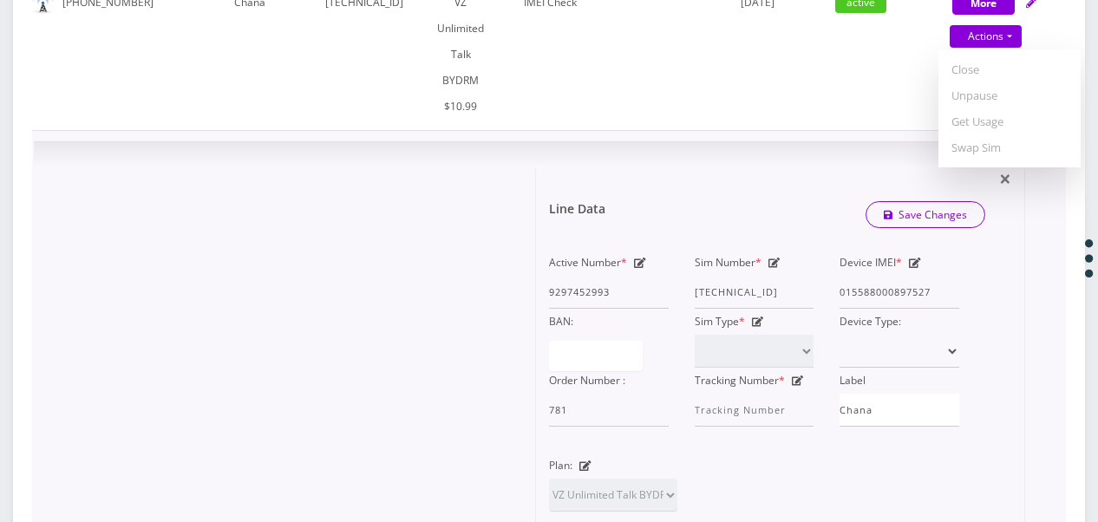
click at [765, 250] on div "Sim Number * 89148000010413033820" at bounding box center [755, 279] width 146 height 59
click at [769, 258] on icon at bounding box center [774, 263] width 12 height 10
click at [693, 250] on div "Sim Number * 89148000010413033820" at bounding box center [755, 279] width 146 height 59
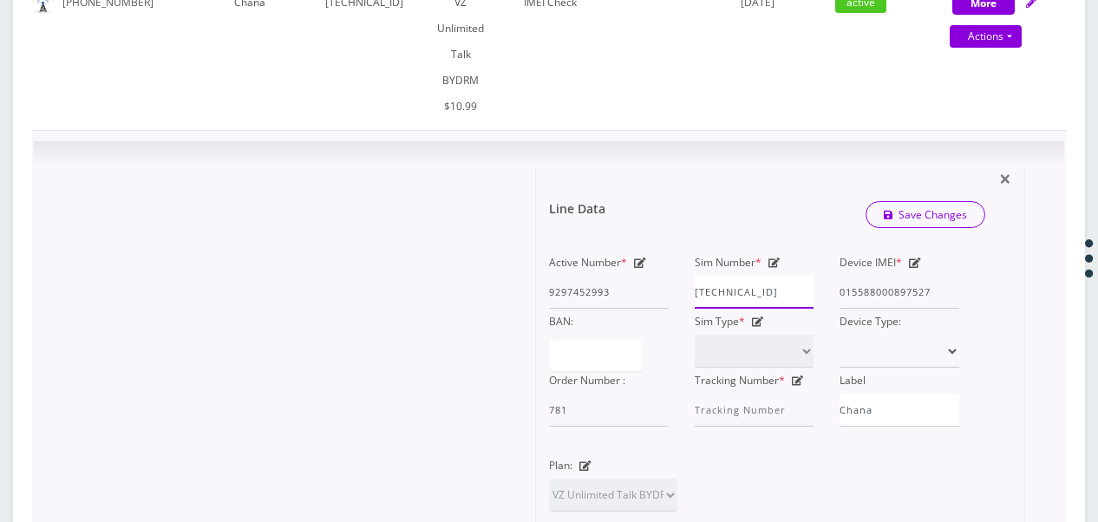
scroll to position [0, 7]
drag, startPoint x: 696, startPoint y: 238, endPoint x: 916, endPoint y: 258, distance: 220.2
click at [916, 258] on div "Active Number * 9297452993 Sim Number * 89148000010413033820 Device IMEI * 0155…" at bounding box center [754, 338] width 436 height 177
paste input "1835956291"
type input "[TECHNICAL_ID]"
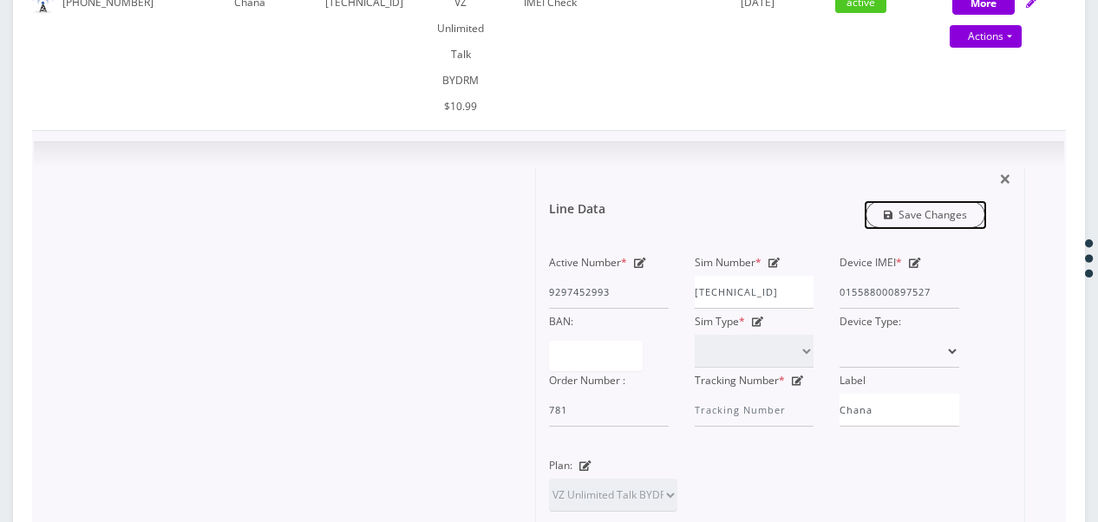
click at [933, 201] on link "Save Changes" at bounding box center [925, 214] width 121 height 27
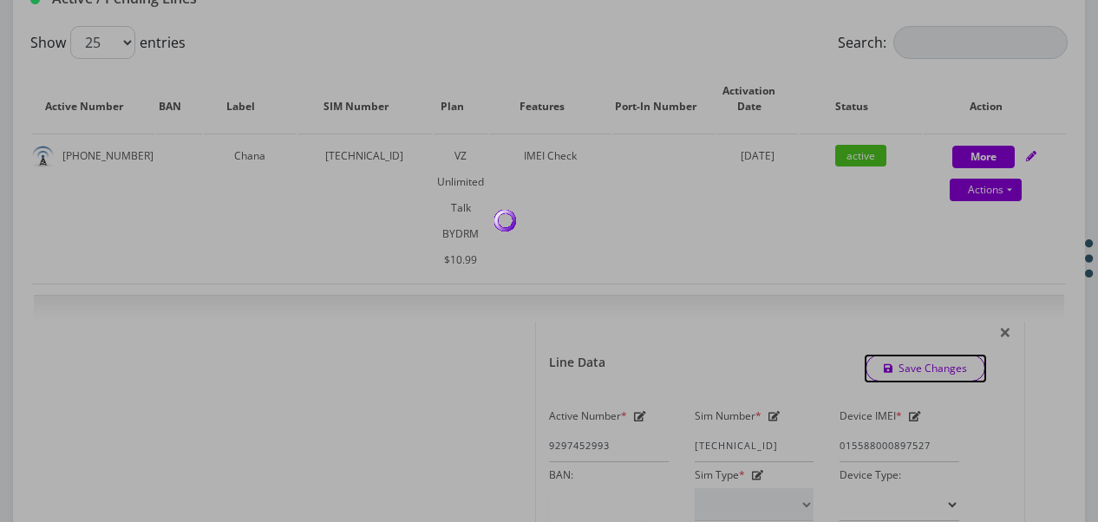
scroll to position [347, 0]
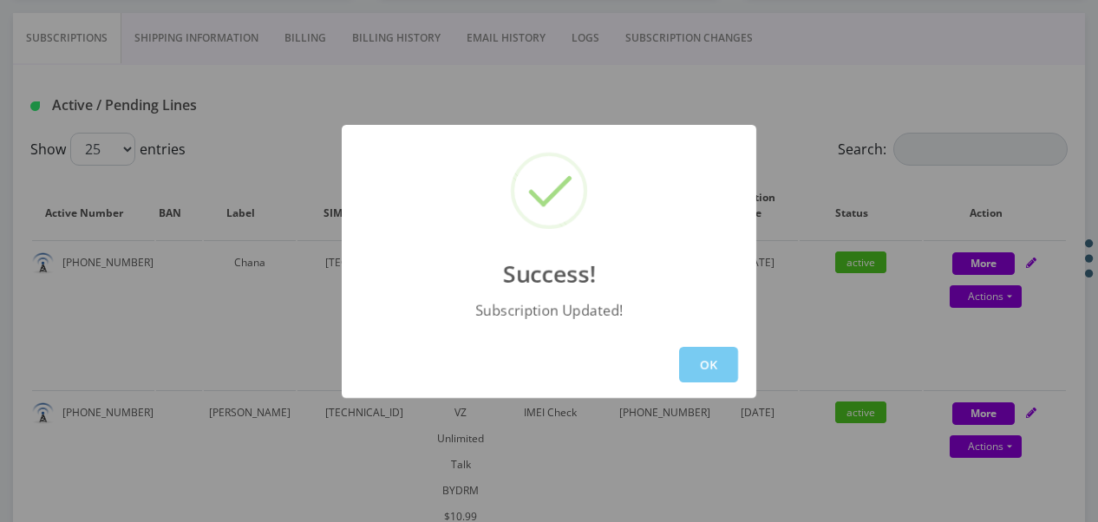
click at [724, 355] on button "OK" at bounding box center [708, 365] width 59 height 36
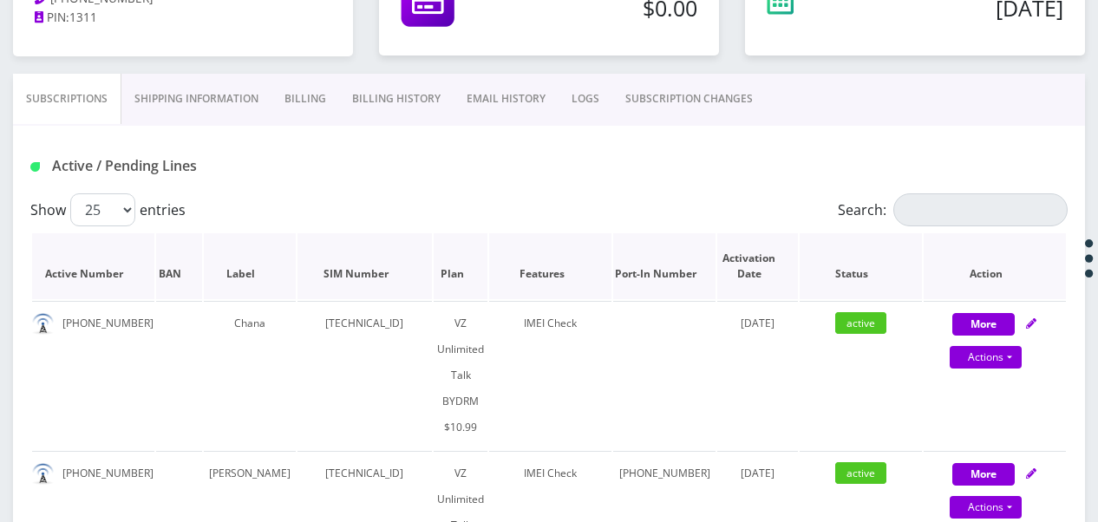
scroll to position [260, 0]
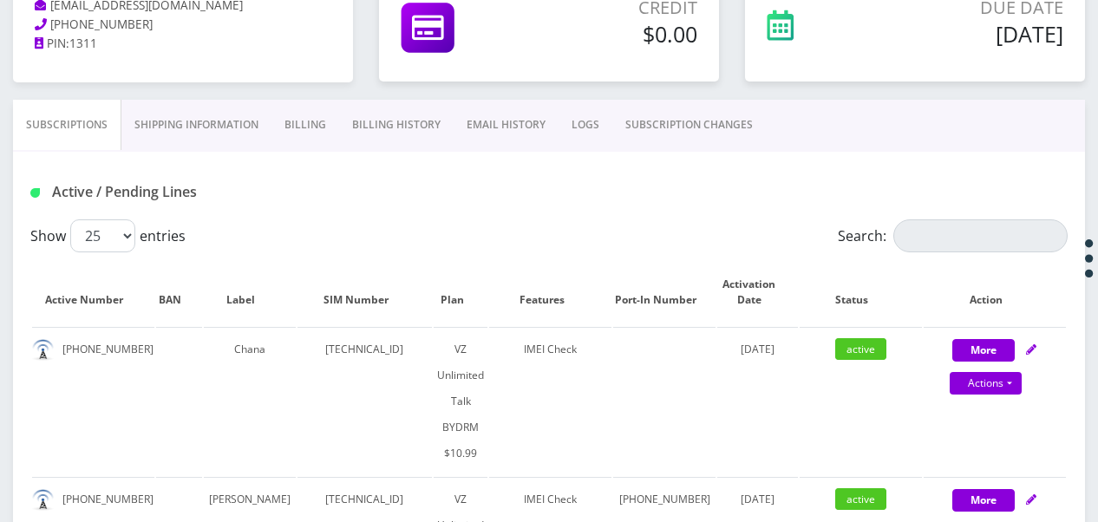
click at [719, 95] on div "Credit $0.00" at bounding box center [549, 32] width 366 height 134
click at [707, 121] on link "SUBSCRIPTION CHANGES" at bounding box center [688, 125] width 153 height 50
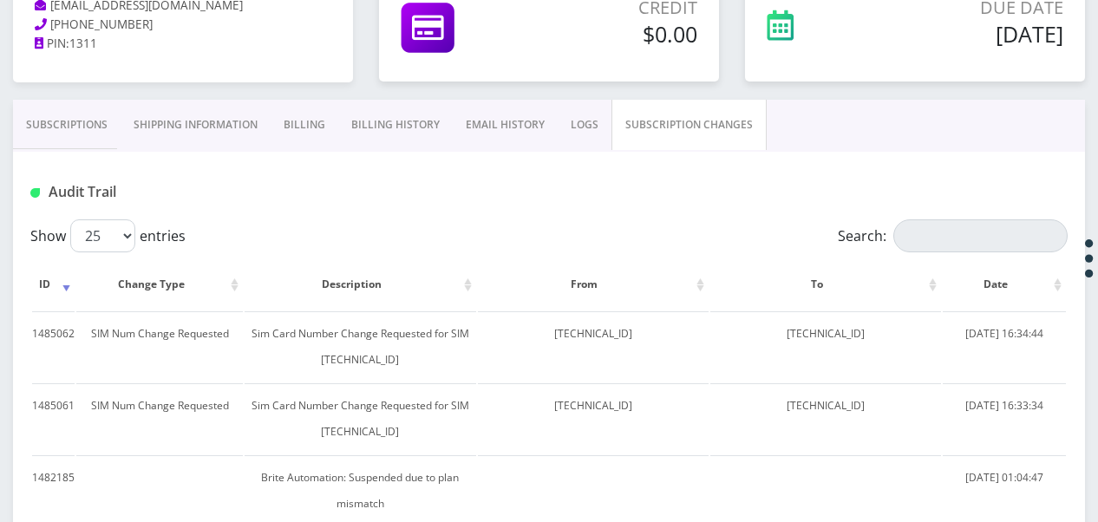
click at [67, 135] on link "Subscriptions" at bounding box center [67, 125] width 108 height 50
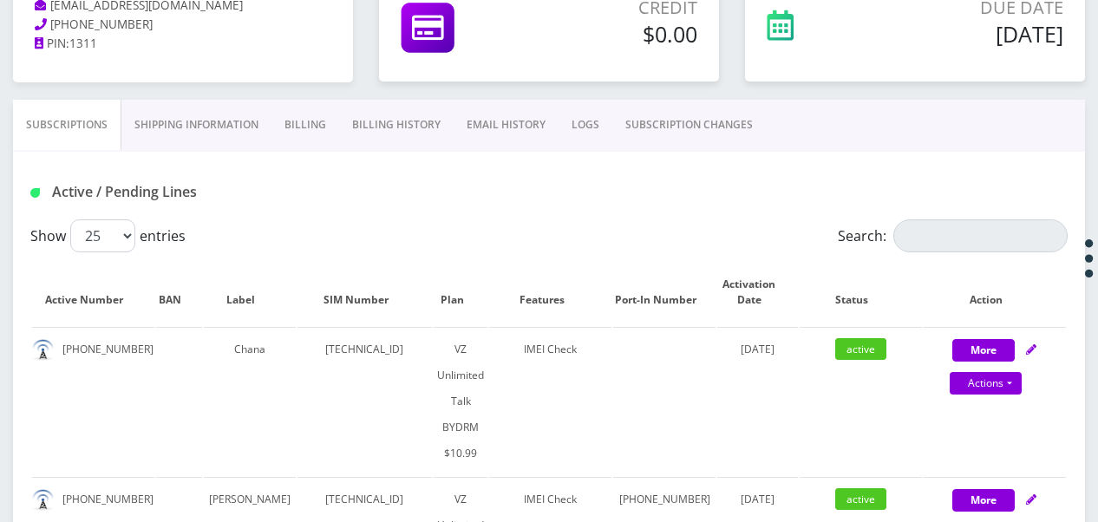
click at [638, 128] on link "SUBSCRIPTION CHANGES" at bounding box center [688, 125] width 153 height 50
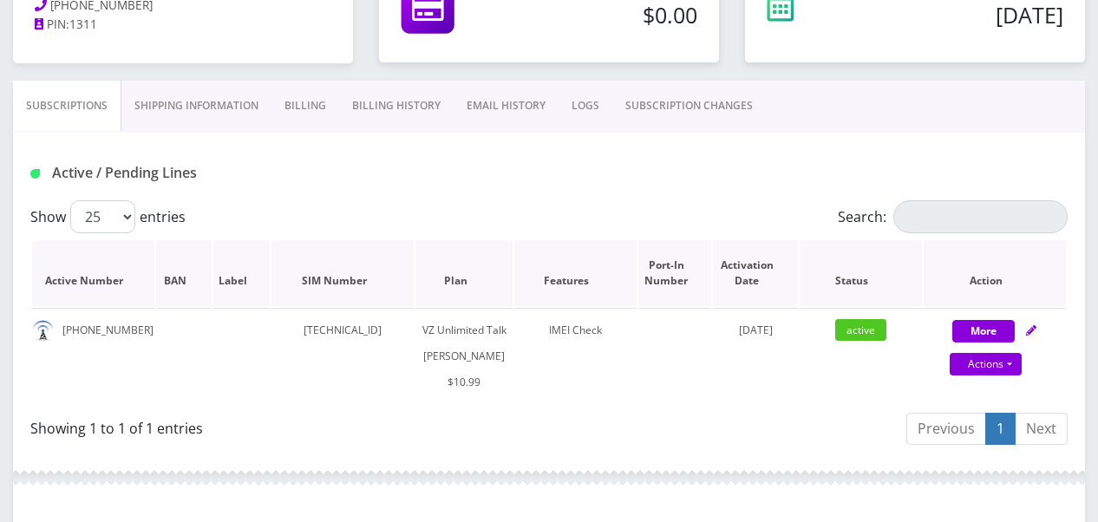
scroll to position [347, 0]
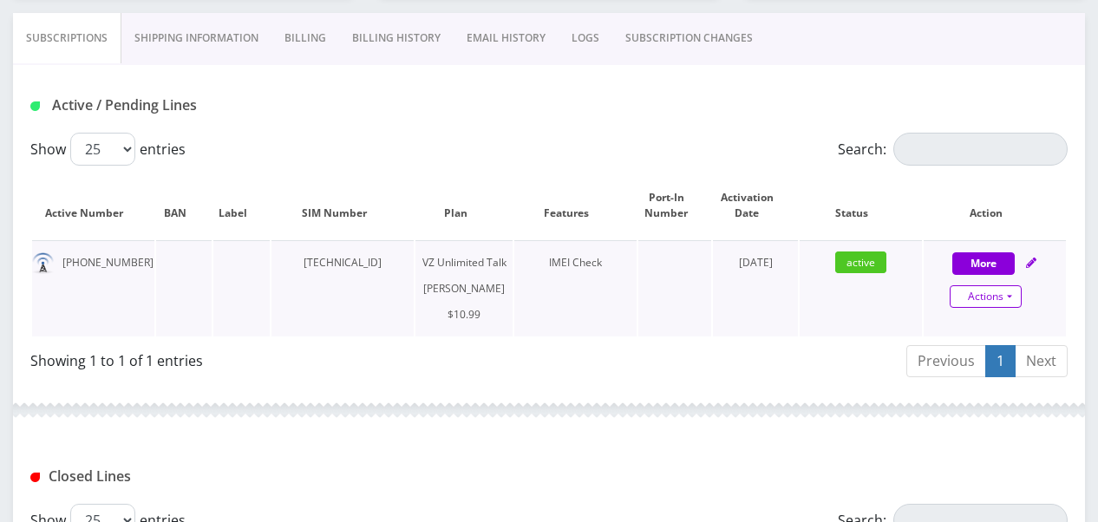
click at [1011, 297] on link "Actions" at bounding box center [986, 296] width 72 height 23
select select "366"
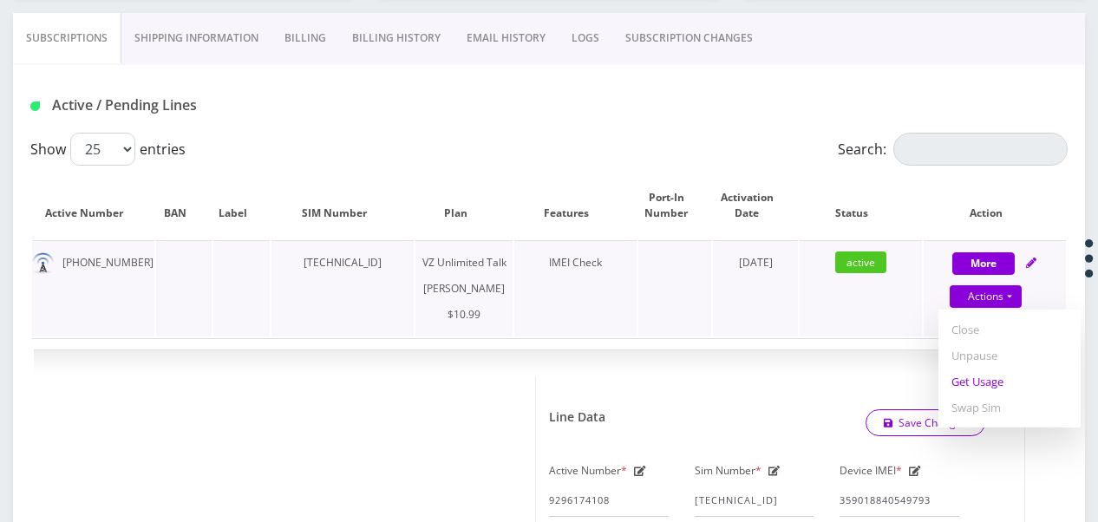
click at [985, 382] on link "Get Usage" at bounding box center [1009, 382] width 142 height 26
select select "366"
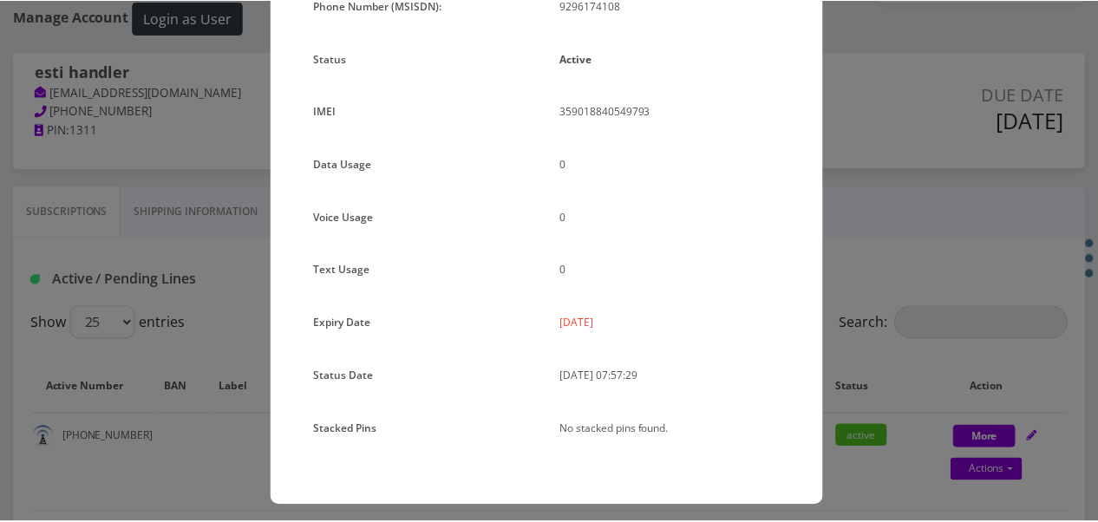
scroll to position [212, 0]
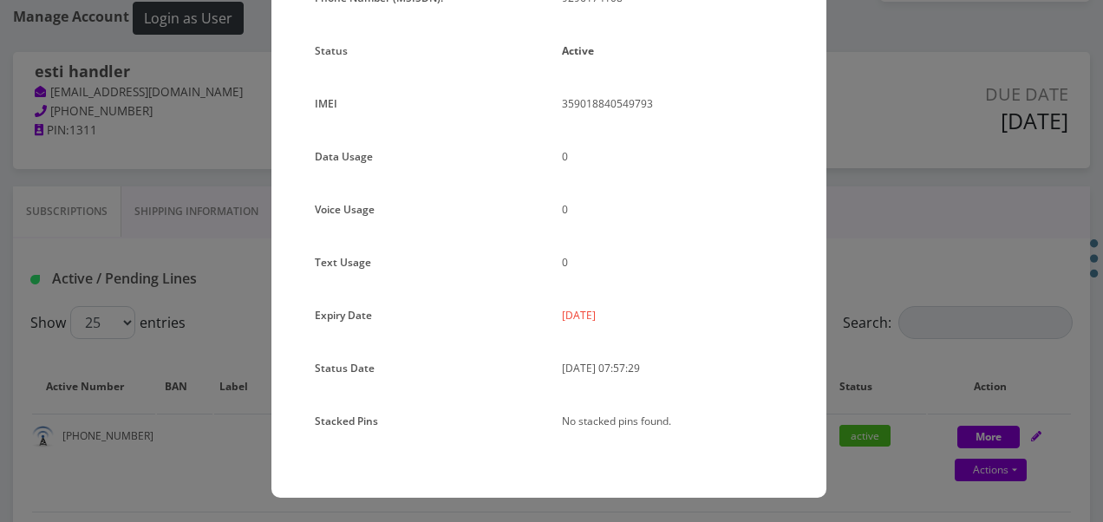
click at [880, 258] on div "× Subscription Info Plan Name TT 4G Monthly Unlimited Voice Plan Phone Number (…" at bounding box center [551, 261] width 1103 height 522
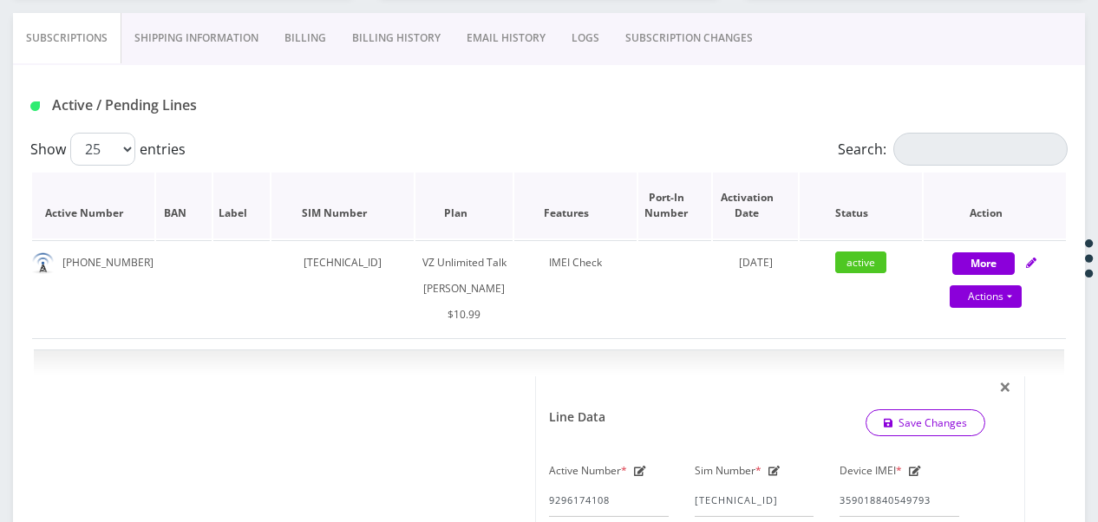
scroll to position [260, 0]
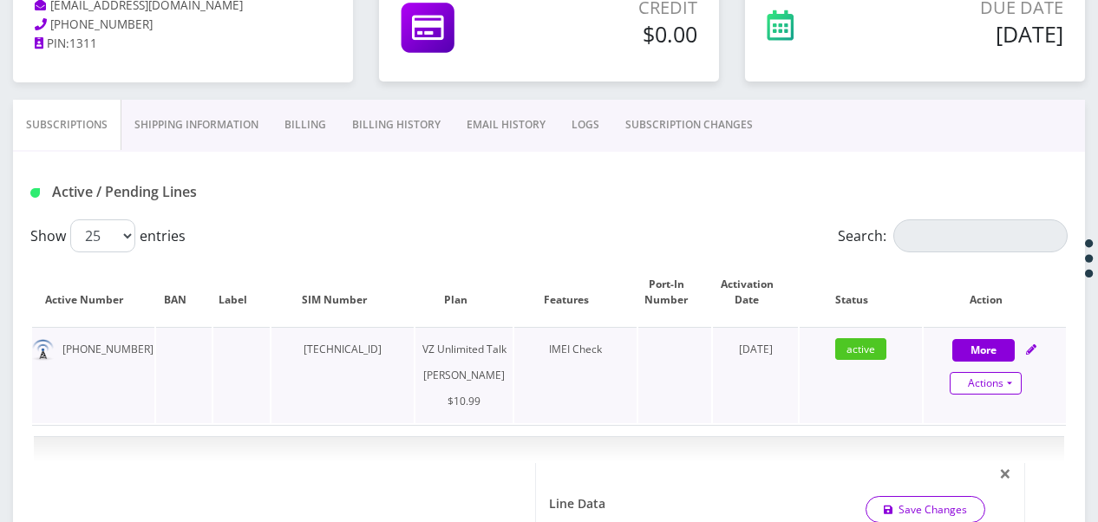
click at [1011, 380] on link "Actions" at bounding box center [986, 383] width 72 height 23
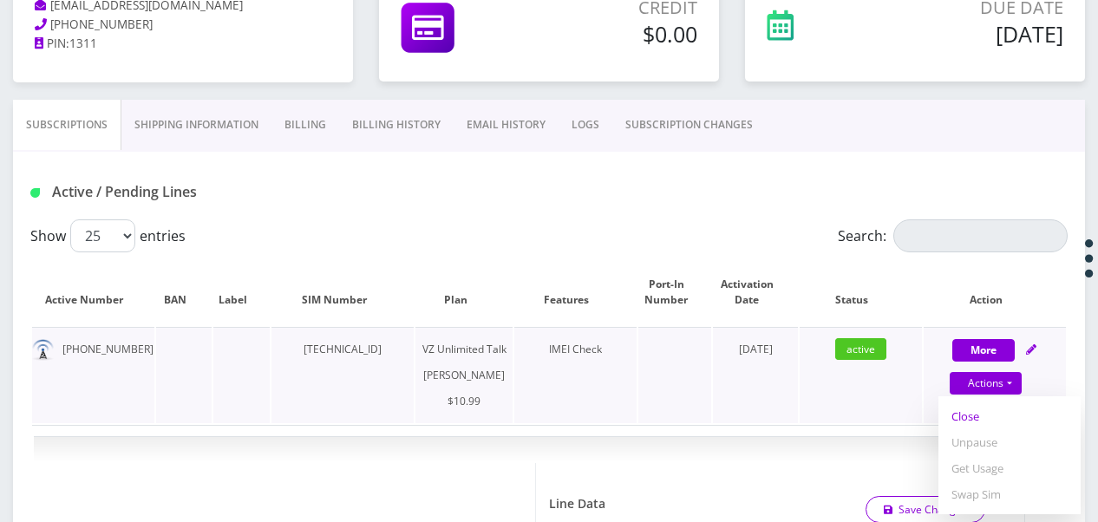
click at [985, 418] on link "Close" at bounding box center [1009, 416] width 142 height 26
type input "[DATE]"
select select "366"
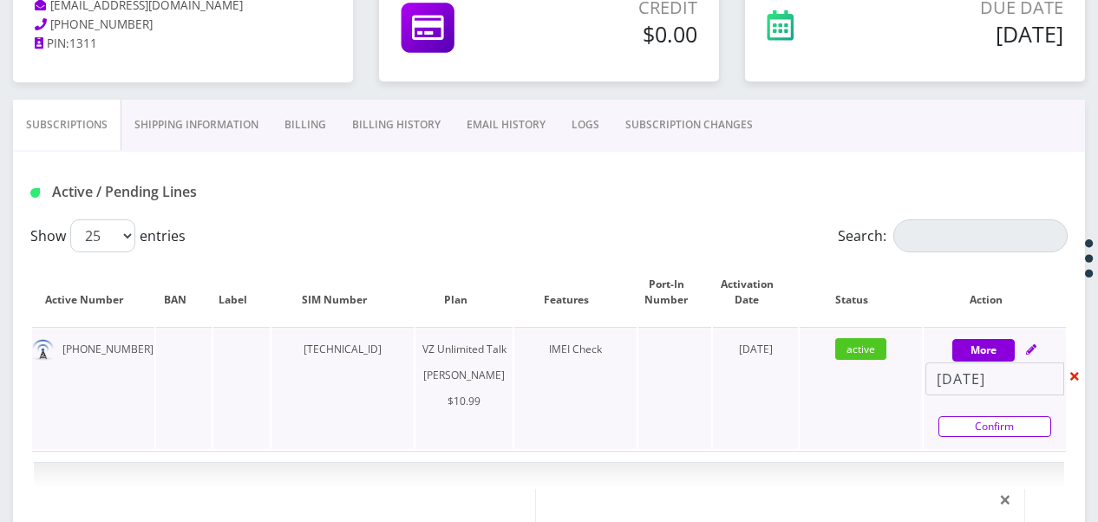
click at [986, 422] on link "Confirm" at bounding box center [994, 426] width 113 height 21
select select "366"
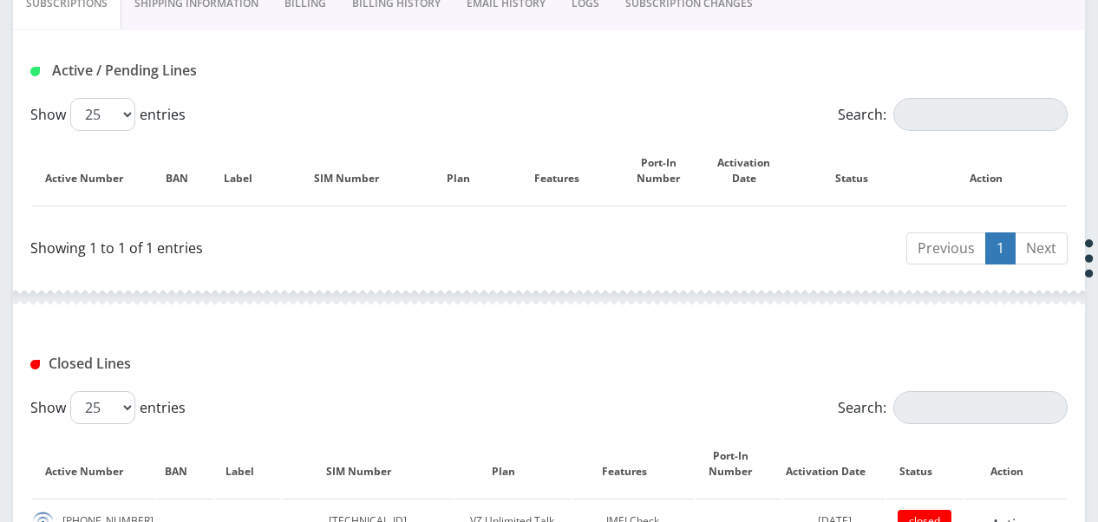
scroll to position [383, 0]
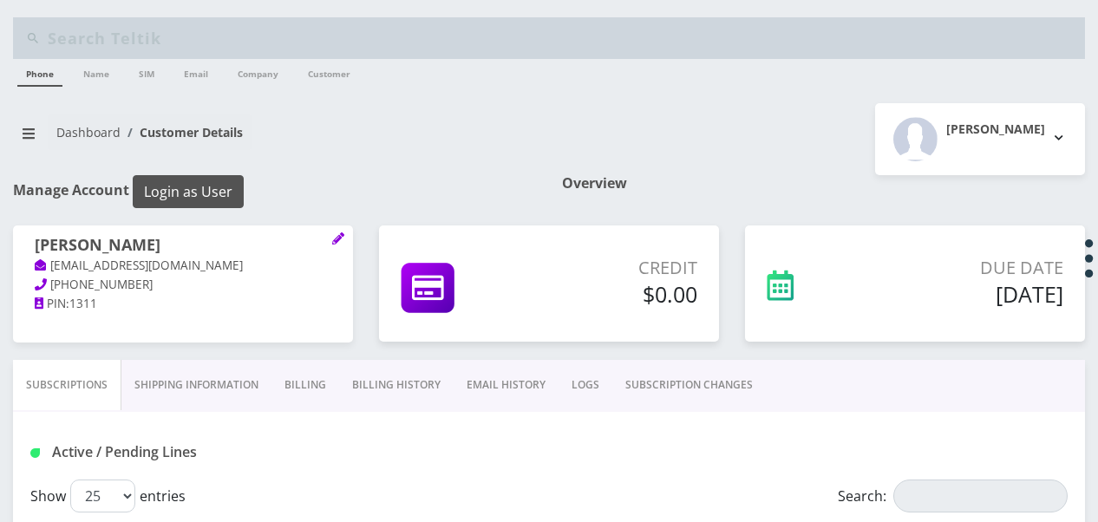
click at [206, 181] on button "Login as User" at bounding box center [188, 191] width 111 height 33
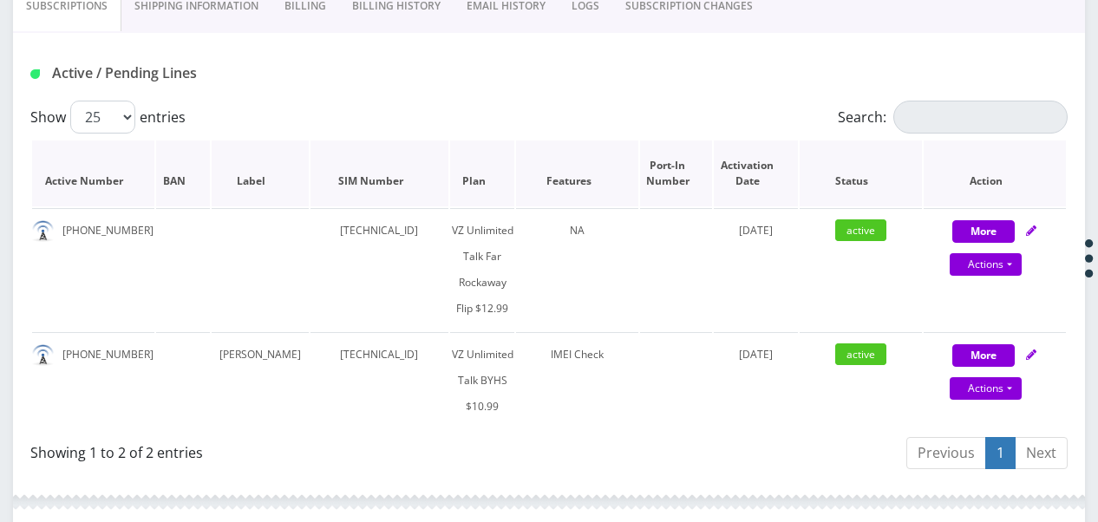
scroll to position [373, 0]
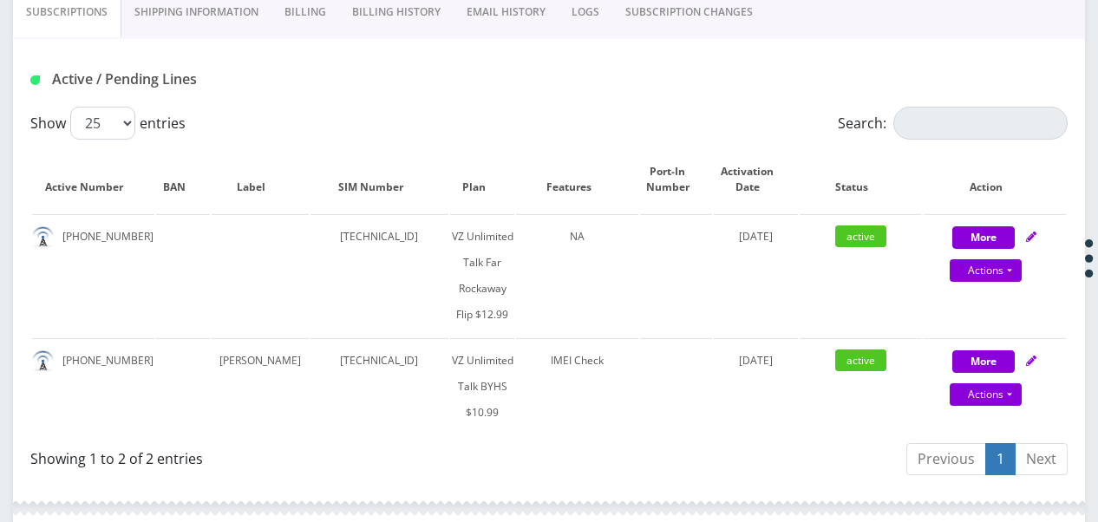
click at [316, 17] on link "Billing" at bounding box center [305, 12] width 68 height 50
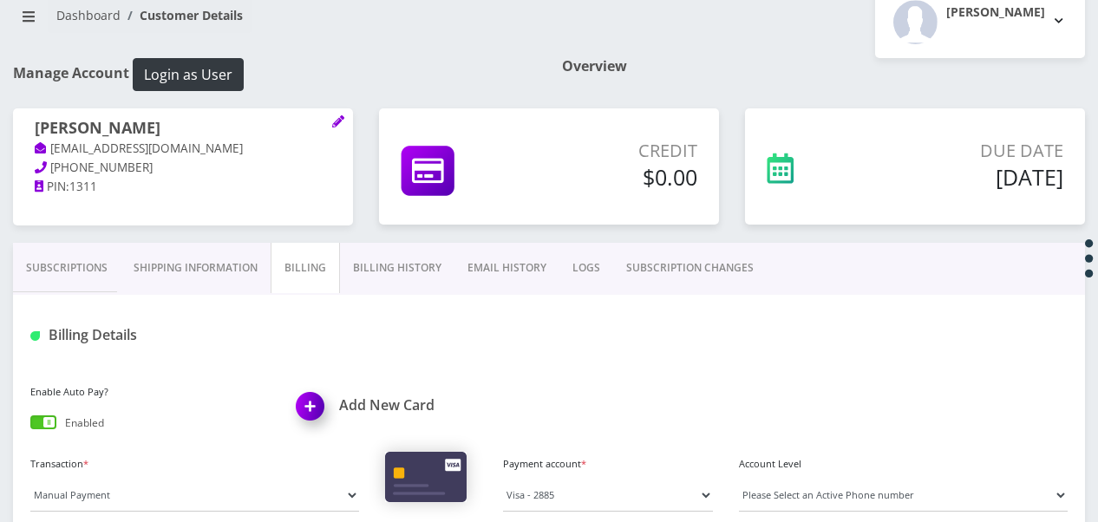
scroll to position [199, 0]
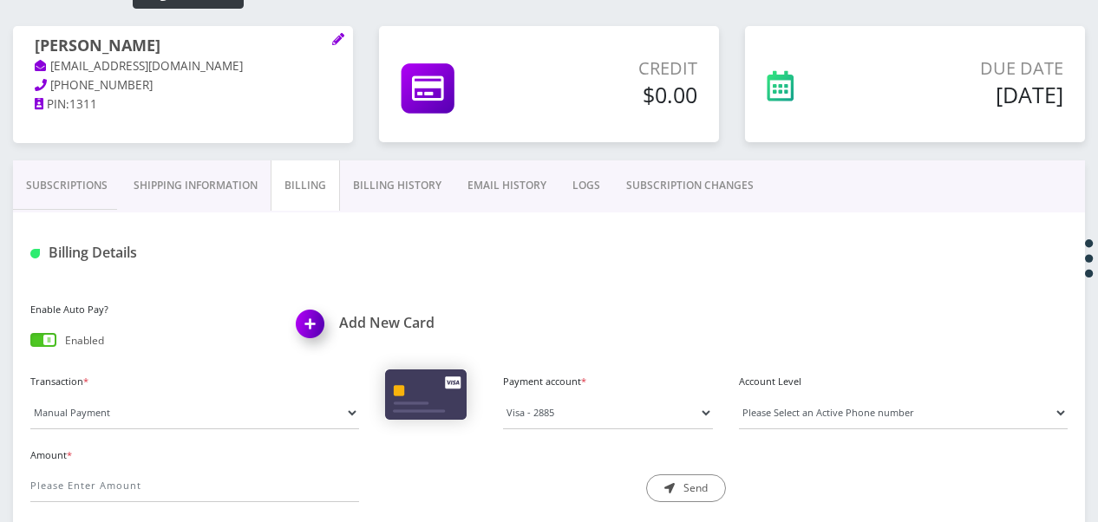
click at [61, 191] on link "Subscriptions" at bounding box center [67, 185] width 108 height 50
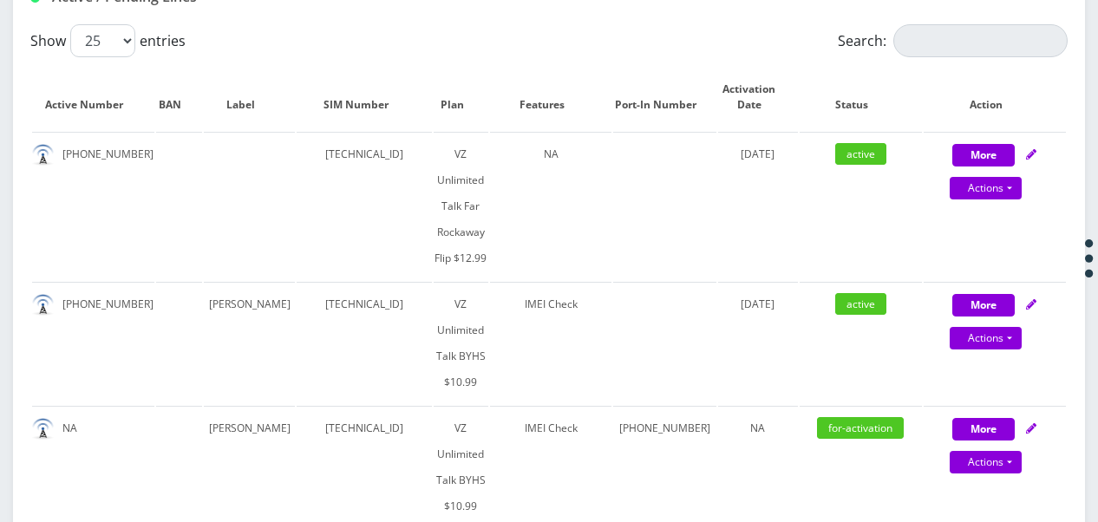
scroll to position [460, 0]
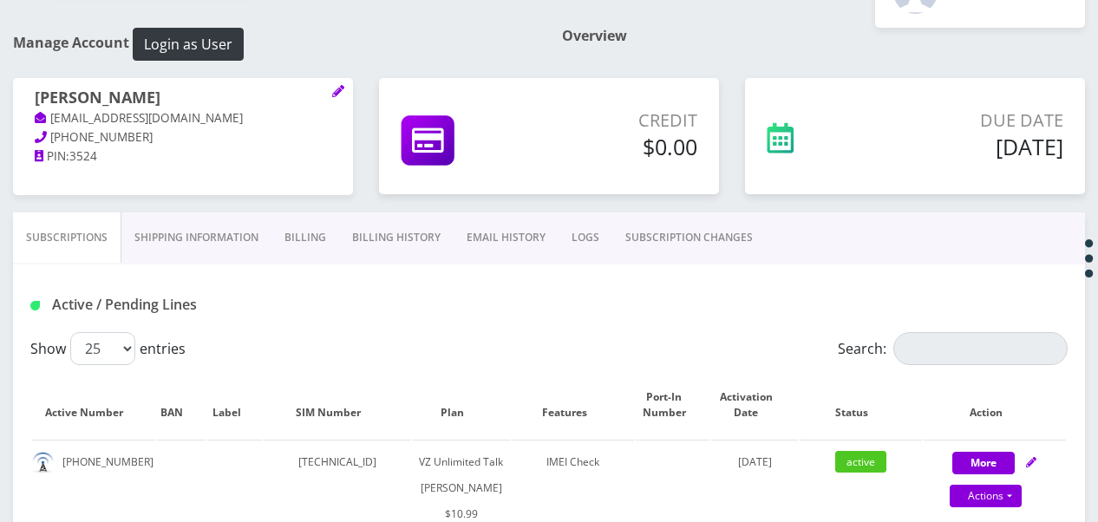
scroll to position [173, 0]
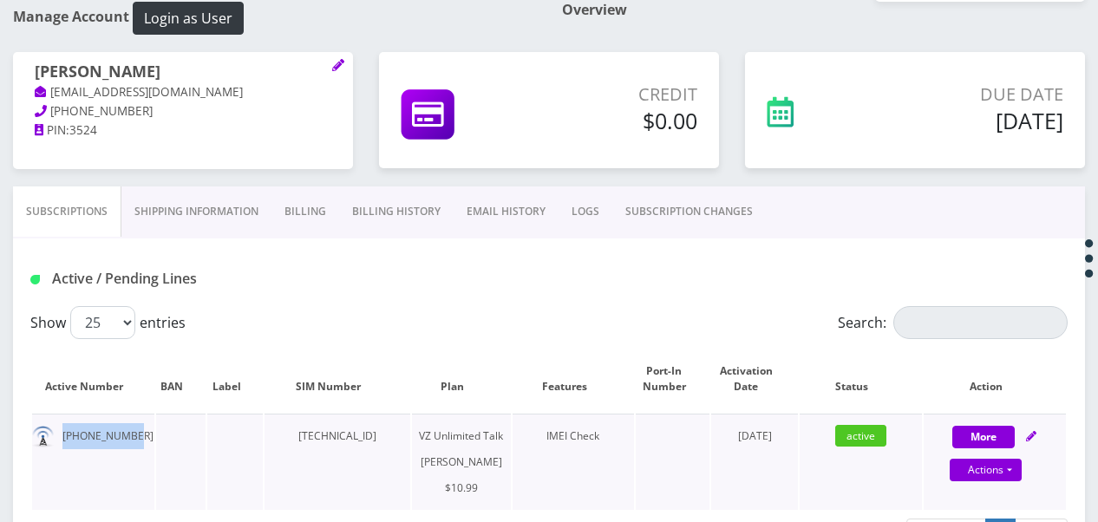
drag, startPoint x: 61, startPoint y: 434, endPoint x: 127, endPoint y: 441, distance: 66.2
click at [127, 441] on td "[PHONE_NUMBER]" at bounding box center [93, 462] width 122 height 96
copy td "[PHONE_NUMBER]"
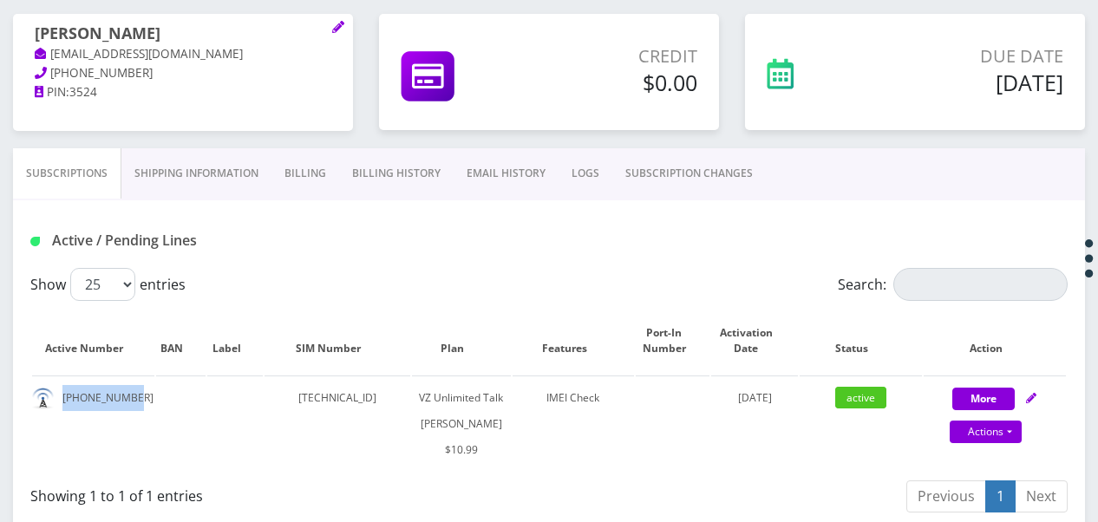
scroll to position [0, 0]
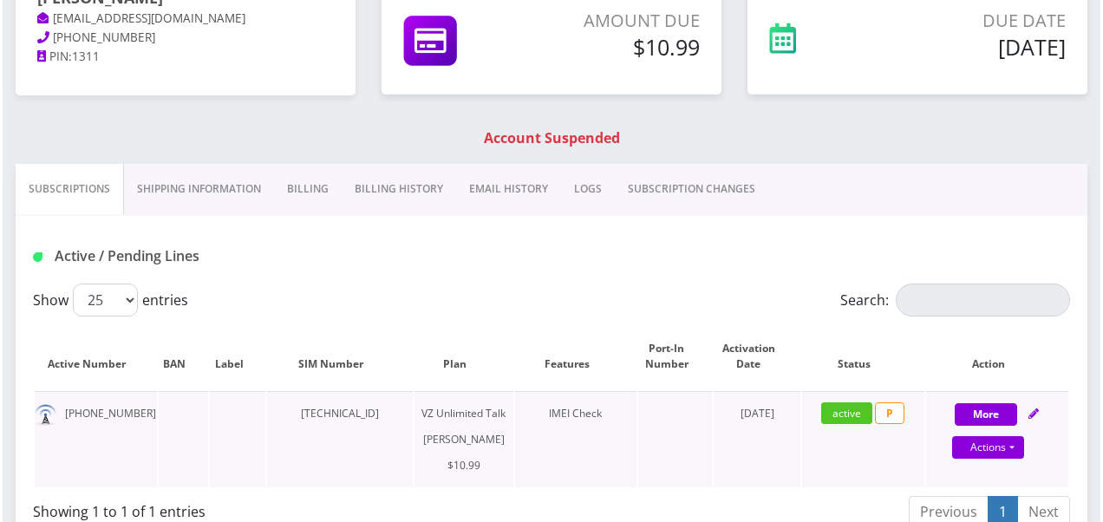
scroll to position [347, 0]
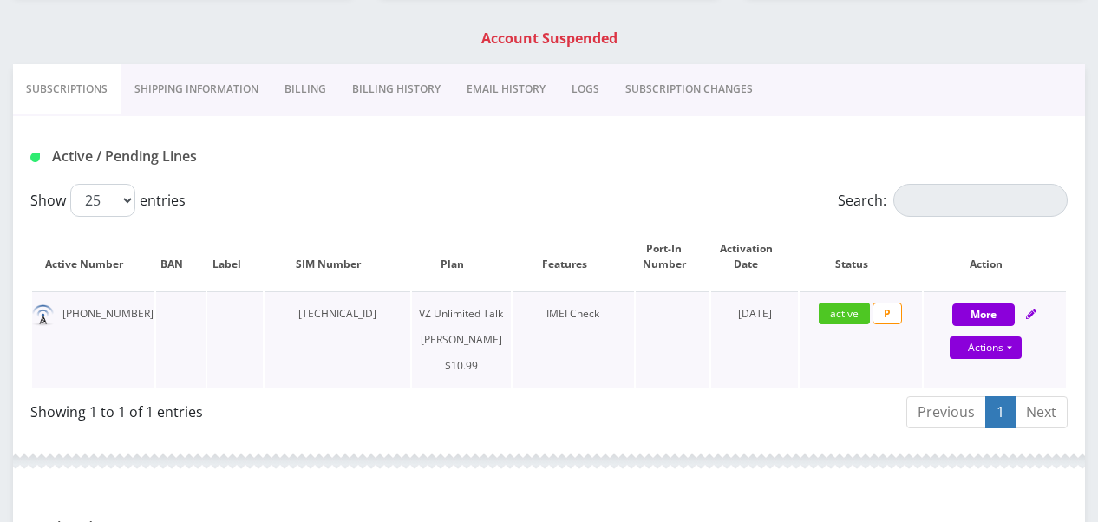
click at [1022, 345] on div "Actions Suspend Close Get Usage Swap Sim" at bounding box center [986, 349] width 142 height 26
select select "366"
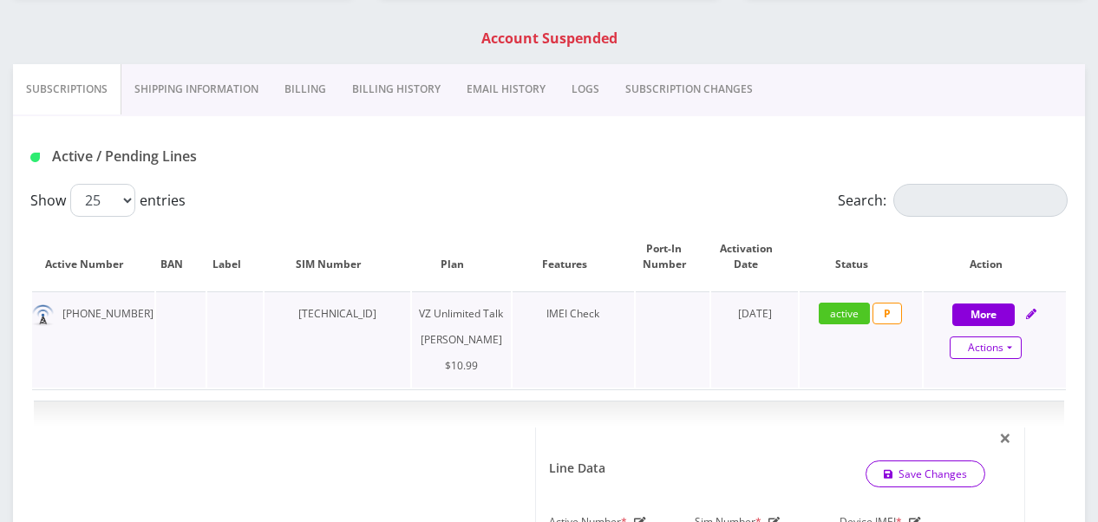
click at [1015, 352] on link "Actions" at bounding box center [986, 347] width 72 height 23
select select "366"
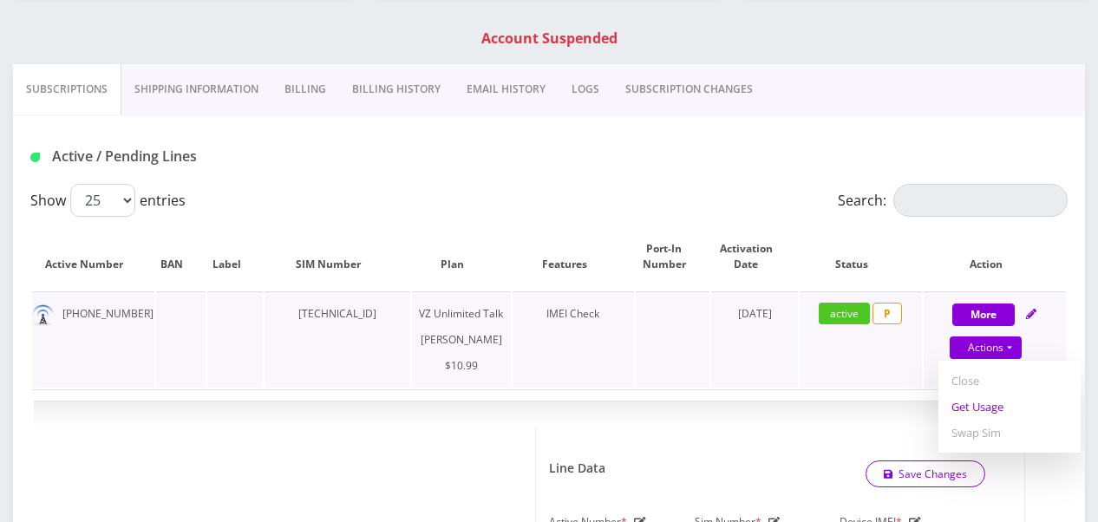
click at [1002, 398] on link "Get Usage" at bounding box center [1009, 407] width 142 height 26
select select "366"
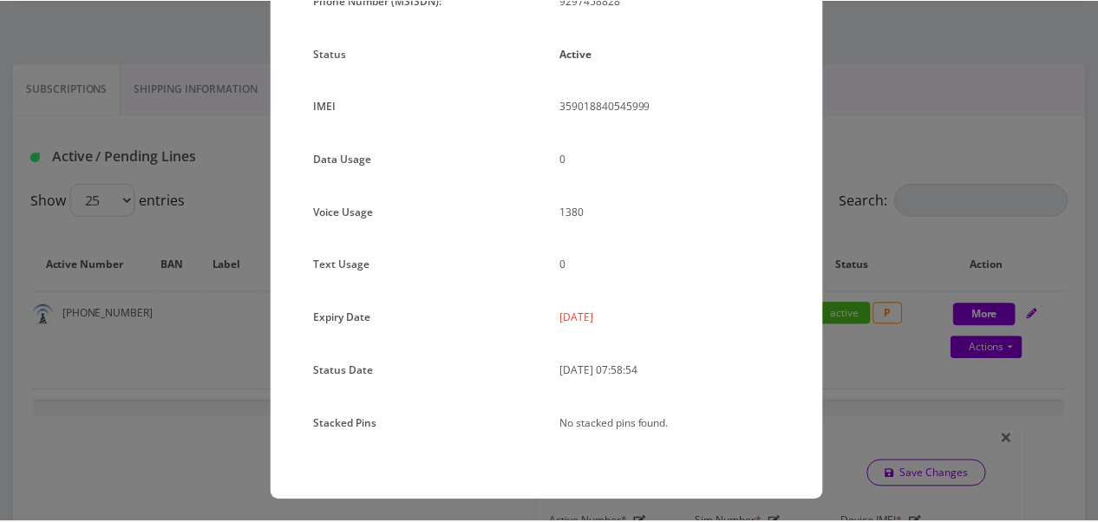
scroll to position [212, 0]
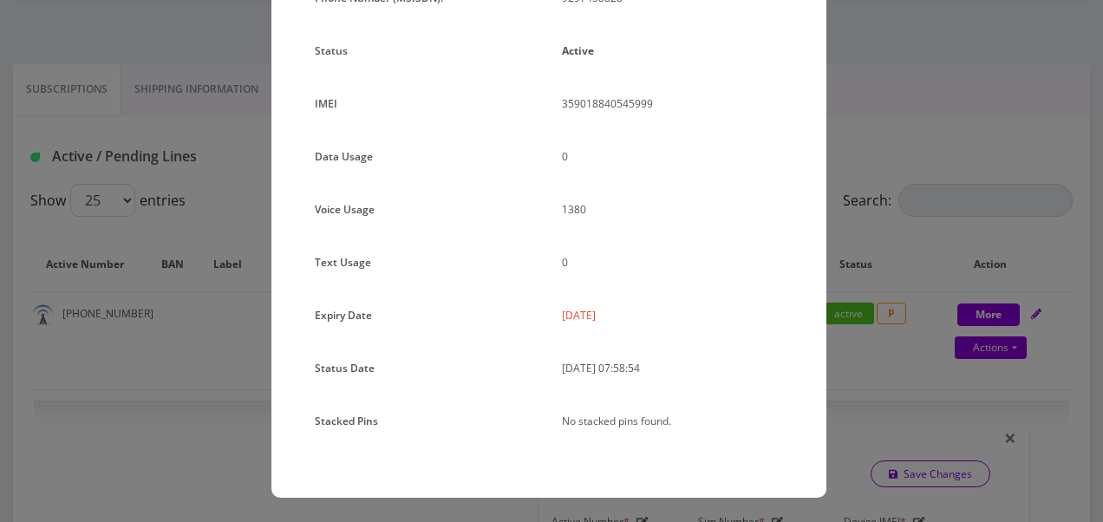
click at [872, 236] on div "× Subscription Info Plan Name TT 4G Monthly Unlimited Voice Plan Phone Number (…" at bounding box center [551, 261] width 1103 height 522
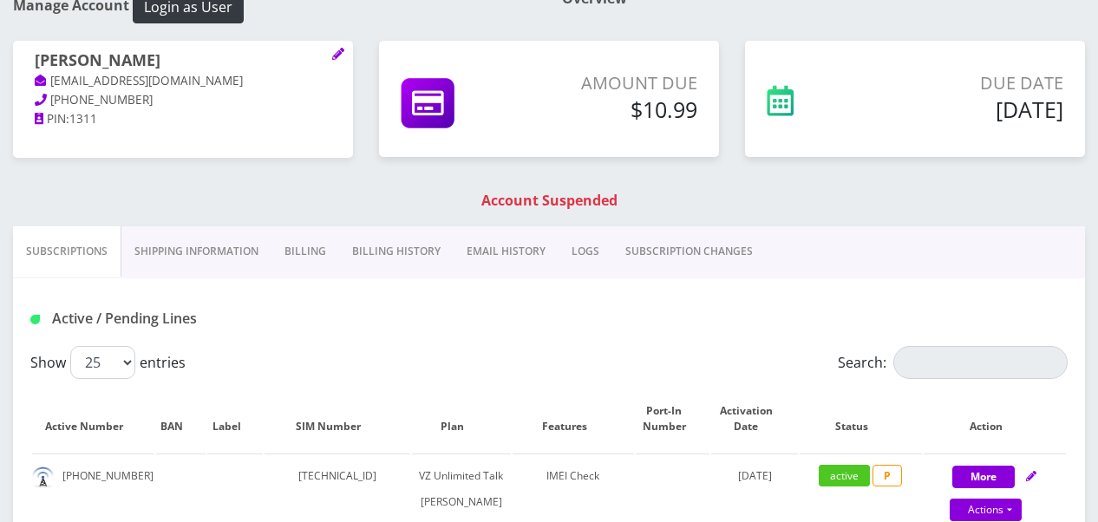
scroll to position [173, 0]
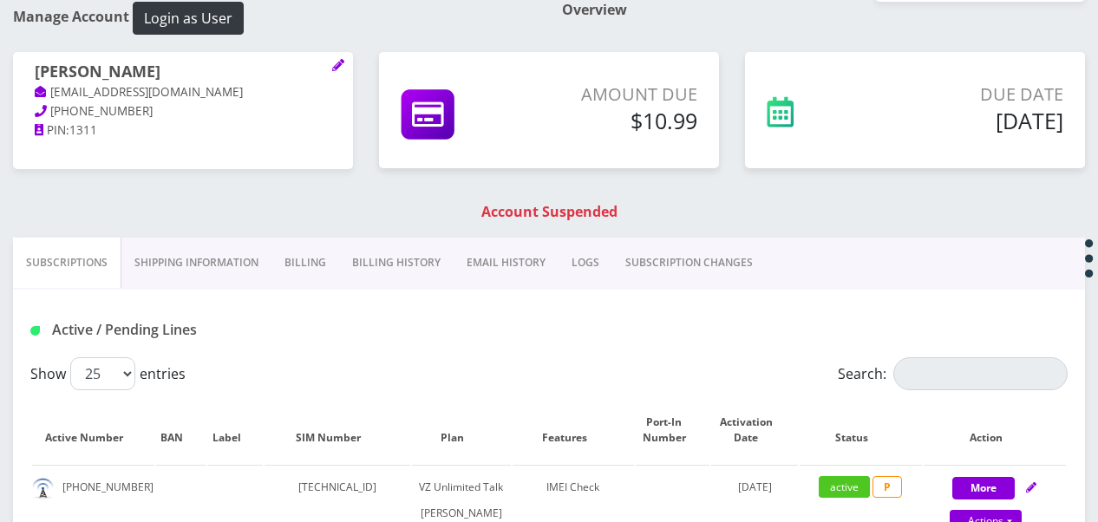
click at [290, 269] on link "Billing" at bounding box center [305, 263] width 68 height 50
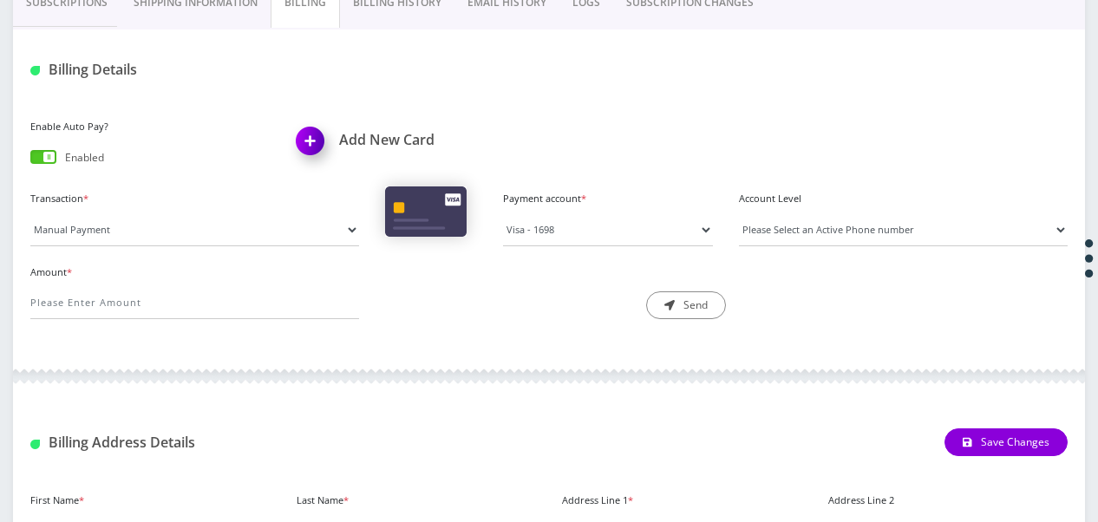
scroll to position [434, 0]
click at [387, 19] on link "Billing History" at bounding box center [397, 2] width 114 height 50
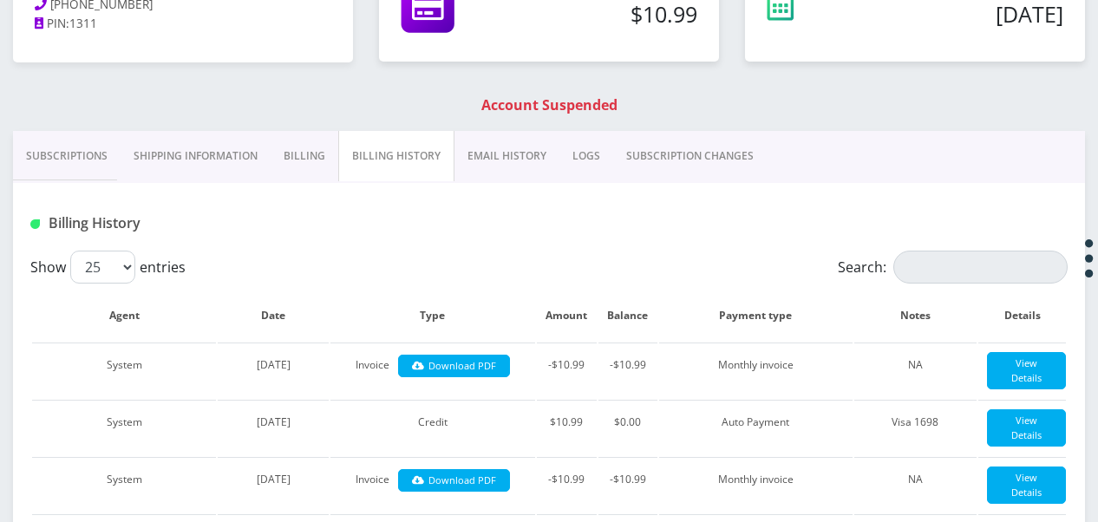
scroll to position [173, 0]
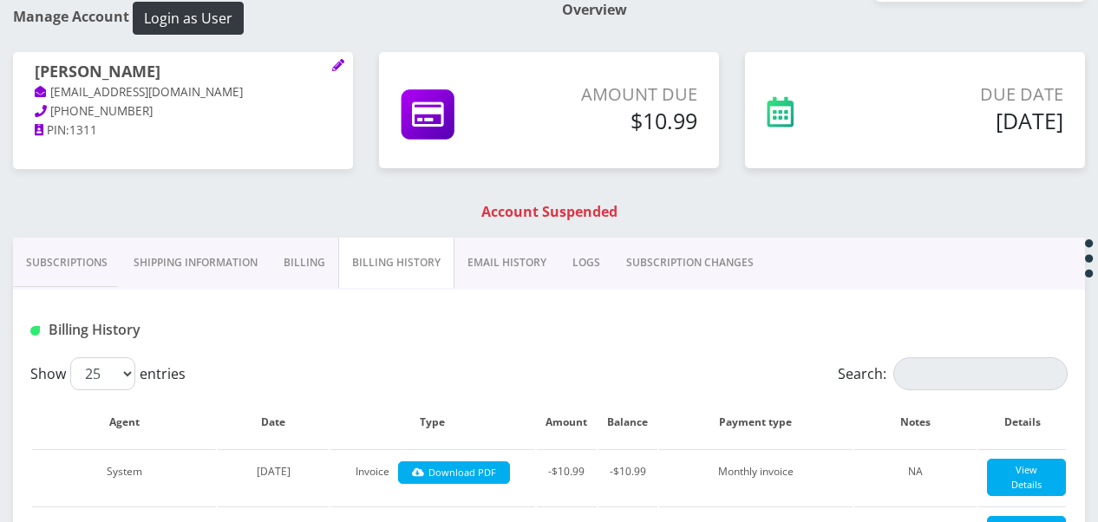
click at [88, 240] on link "Subscriptions" at bounding box center [67, 263] width 108 height 50
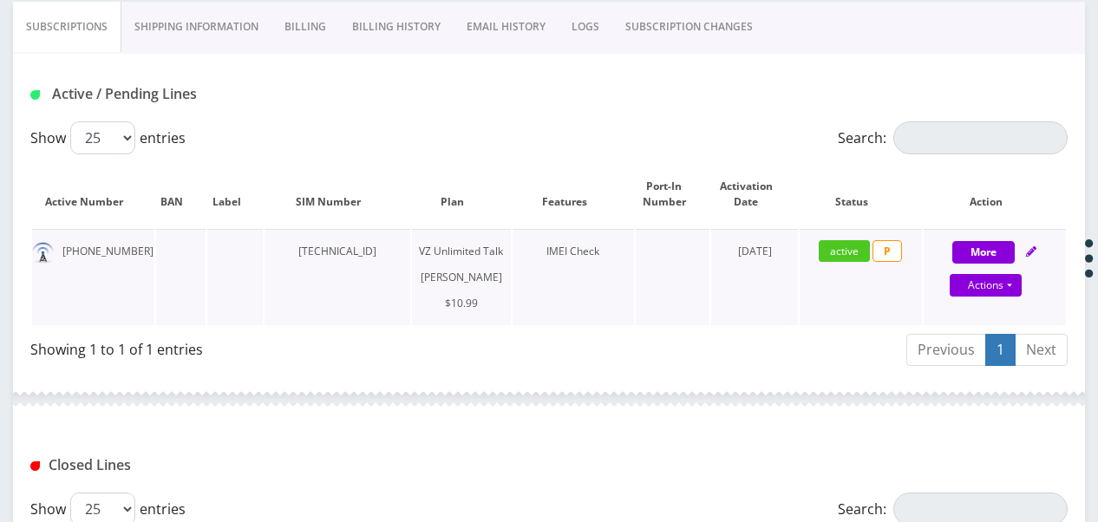
scroll to position [434, 0]
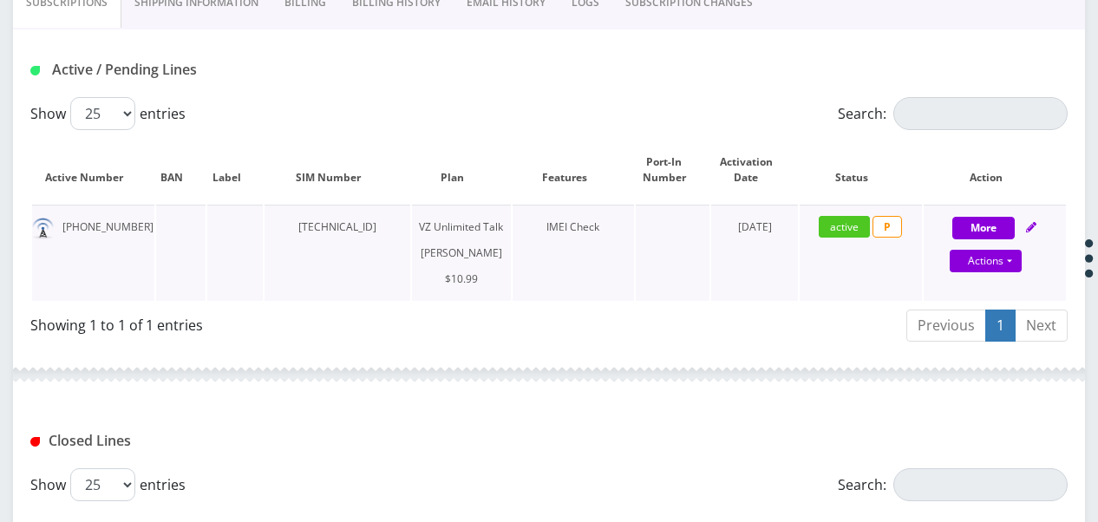
click at [1024, 267] on div "Actions Suspend Close Get Usage Swap Sim" at bounding box center [986, 262] width 142 height 26
select select "366"
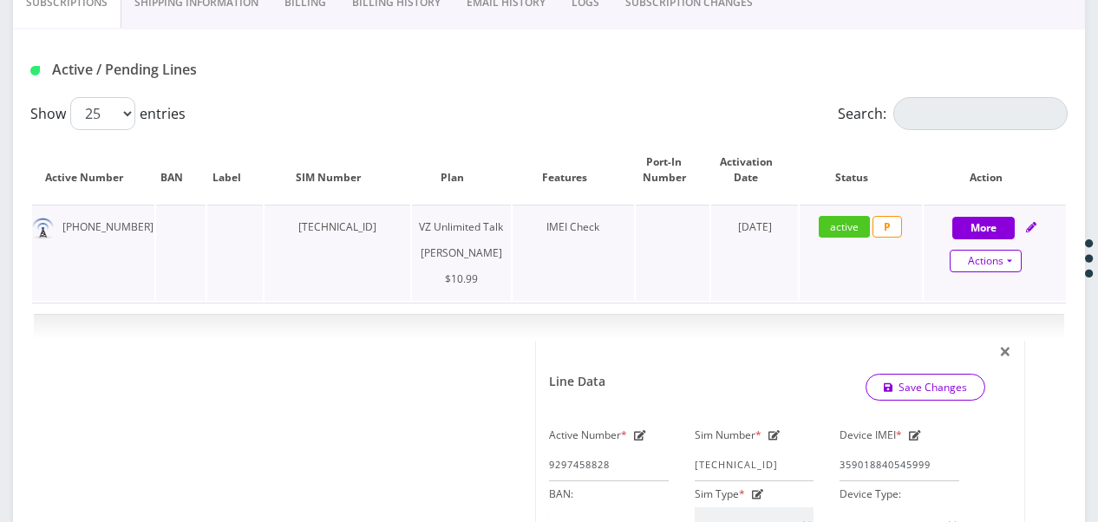
click at [1016, 269] on link "Actions" at bounding box center [986, 261] width 72 height 23
select select "366"
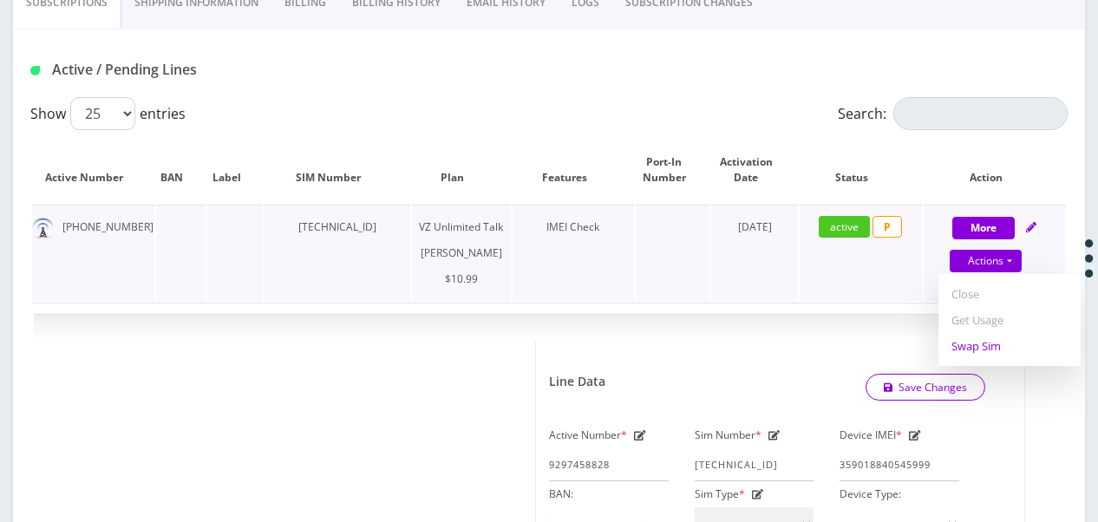
click at [987, 341] on link "Swap Sim" at bounding box center [1009, 346] width 142 height 26
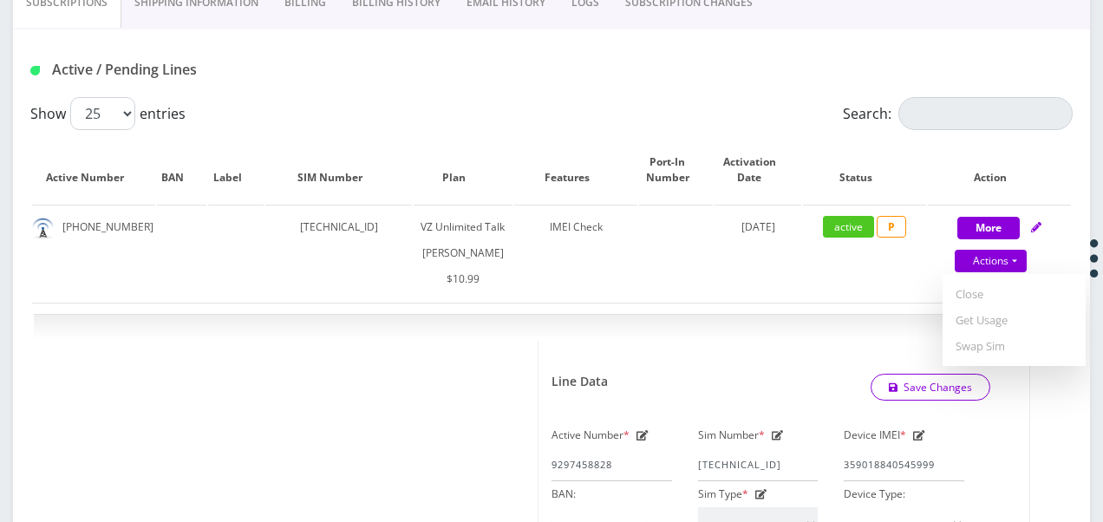
select select "366"
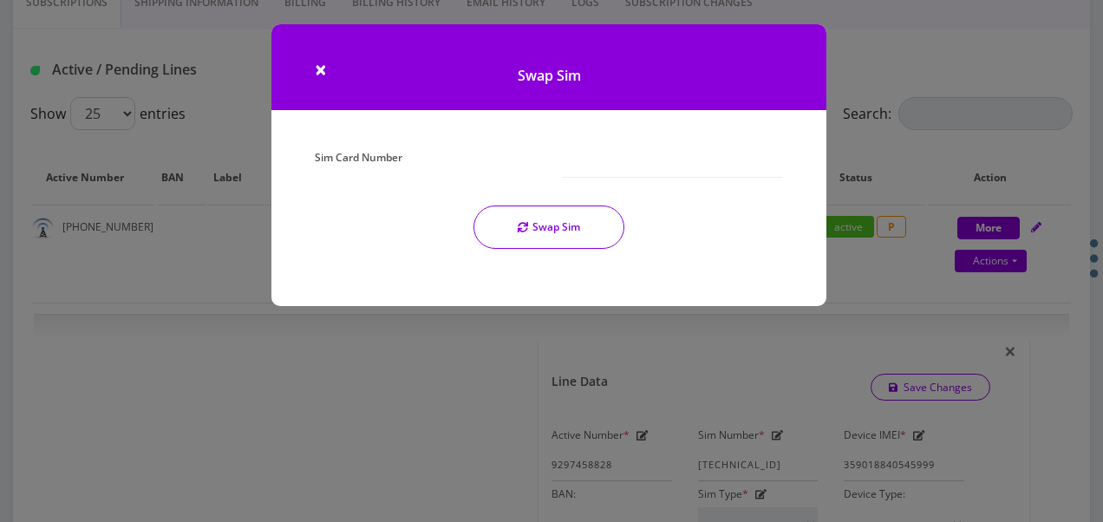
click at [551, 170] on div at bounding box center [672, 161] width 247 height 33
click at [586, 161] on input "Sim Card Number" at bounding box center [672, 161] width 221 height 33
type input "[TECHNICAL_ID]"
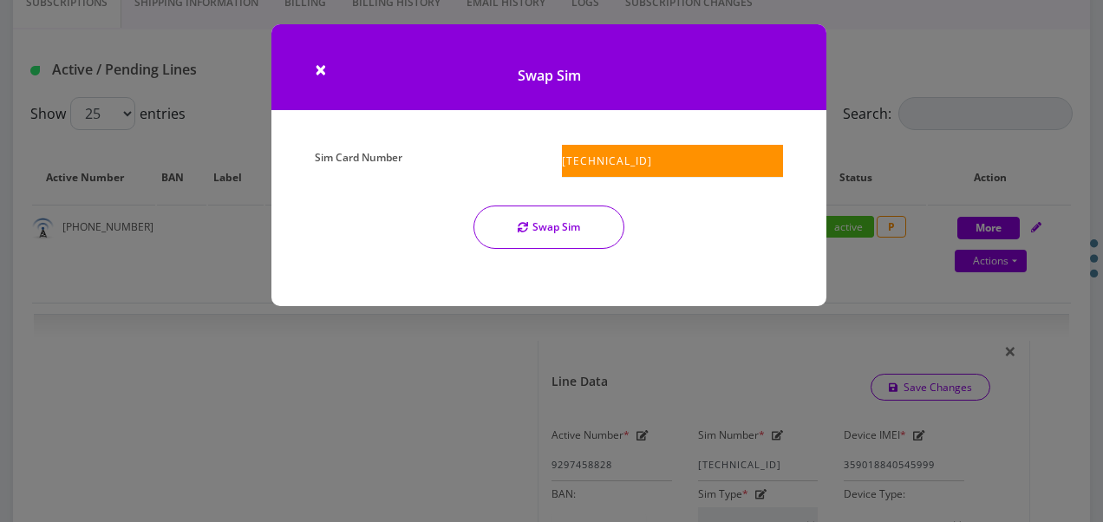
click at [601, 197] on div "Sim Card Number 89148000011835956291 Swap Sim" at bounding box center [549, 204] width 494 height 118
click at [593, 215] on button "Swap Sim" at bounding box center [548, 227] width 151 height 43
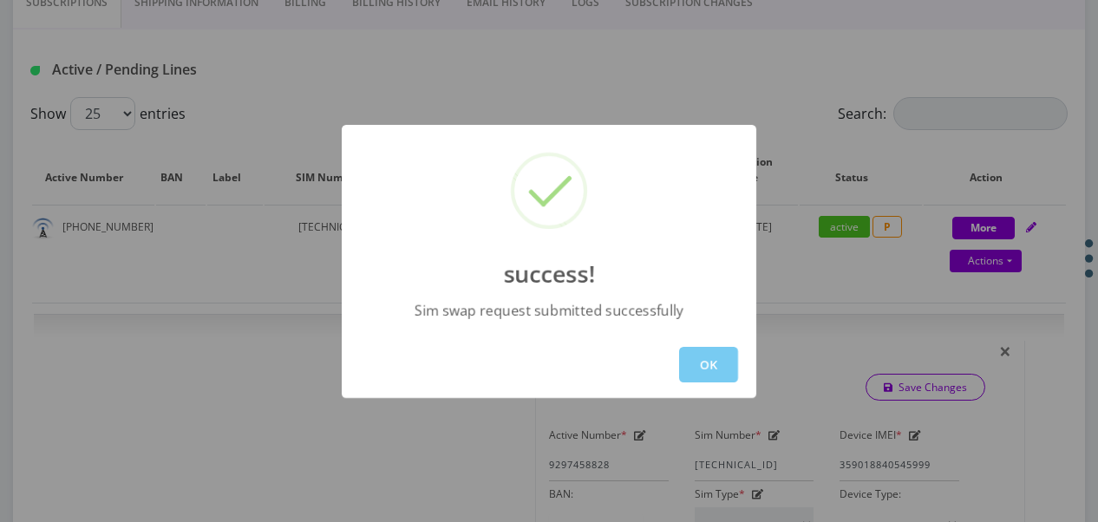
click at [711, 358] on button "OK" at bounding box center [708, 365] width 59 height 36
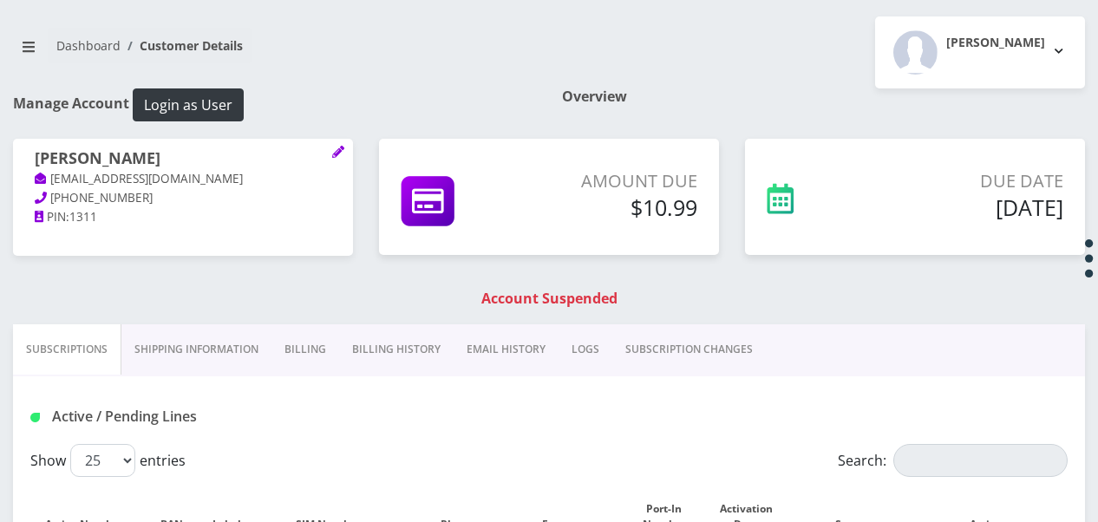
click at [683, 353] on link "SUBSCRIPTION CHANGES" at bounding box center [688, 349] width 153 height 50
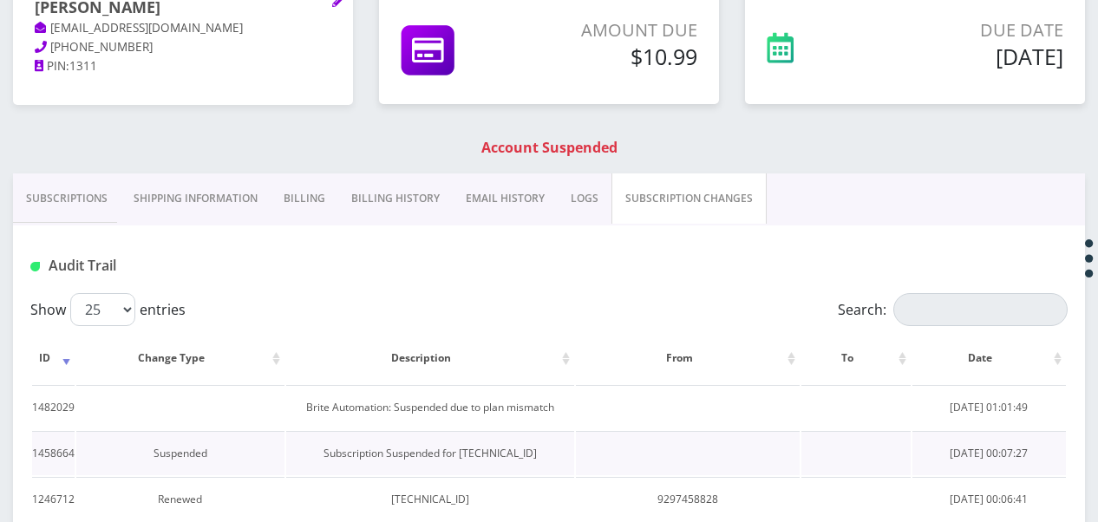
scroll to position [347, 0]
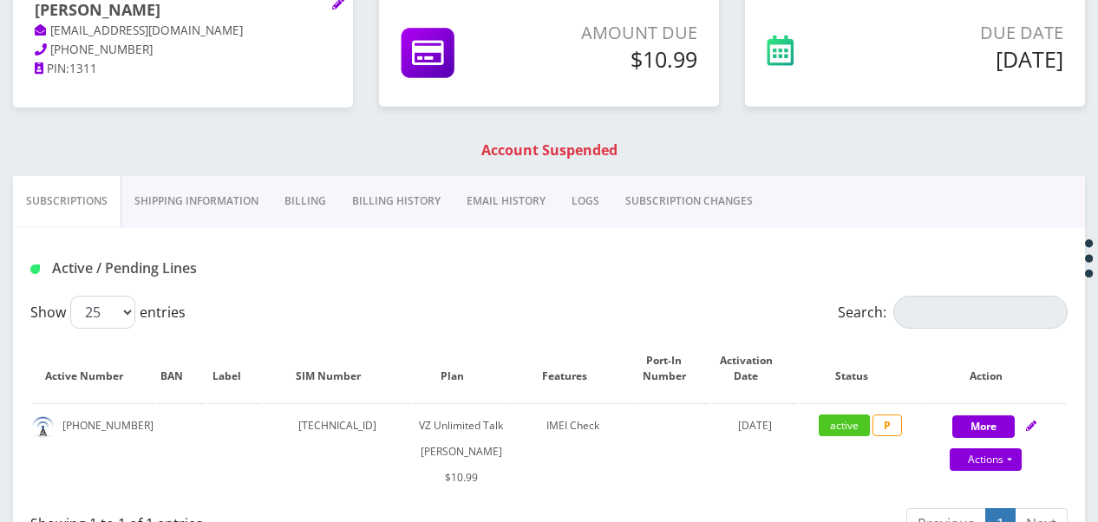
scroll to position [260, 0]
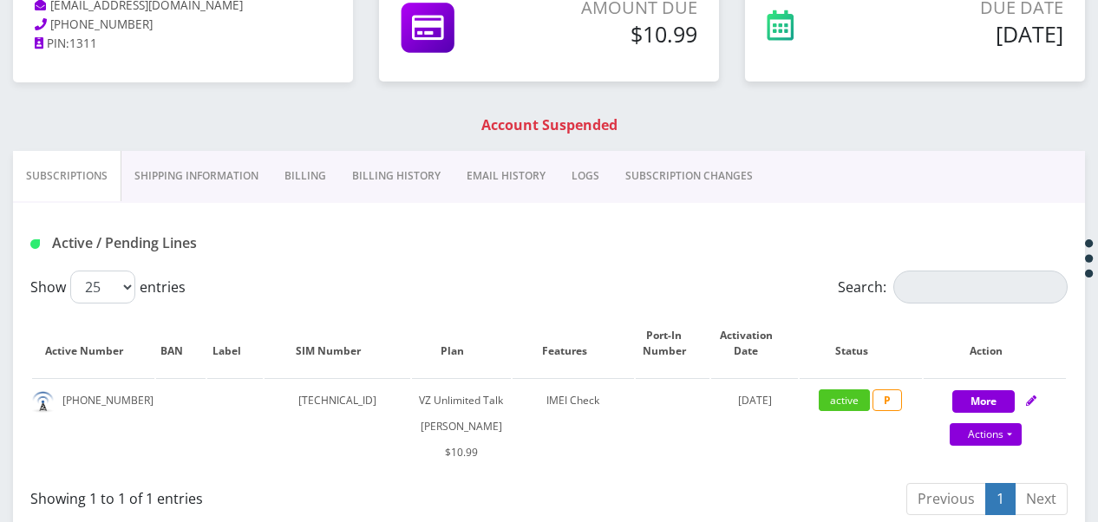
click at [672, 180] on link "SUBSCRIPTION CHANGES" at bounding box center [688, 176] width 153 height 50
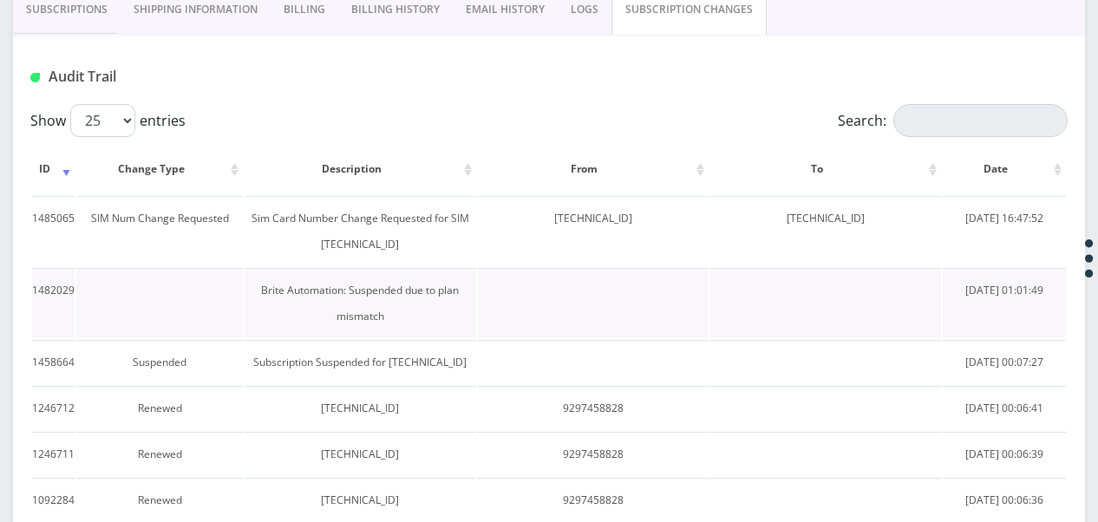
scroll to position [434, 0]
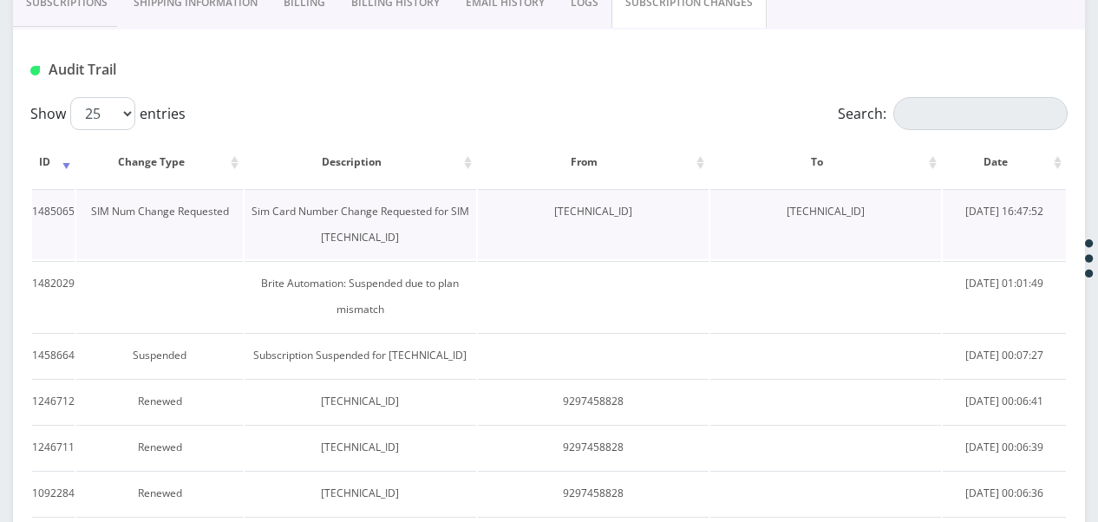
drag, startPoint x: 766, startPoint y: 212, endPoint x: 893, endPoint y: 220, distance: 127.8
click at [893, 220] on td "[TECHNICAL_ID]" at bounding box center [825, 224] width 231 height 70
drag, startPoint x: 893, startPoint y: 220, endPoint x: 839, endPoint y: 206, distance: 55.5
copy td "[TECHNICAL_ID]"
click at [95, 11] on link "Subscriptions" at bounding box center [67, 2] width 108 height 50
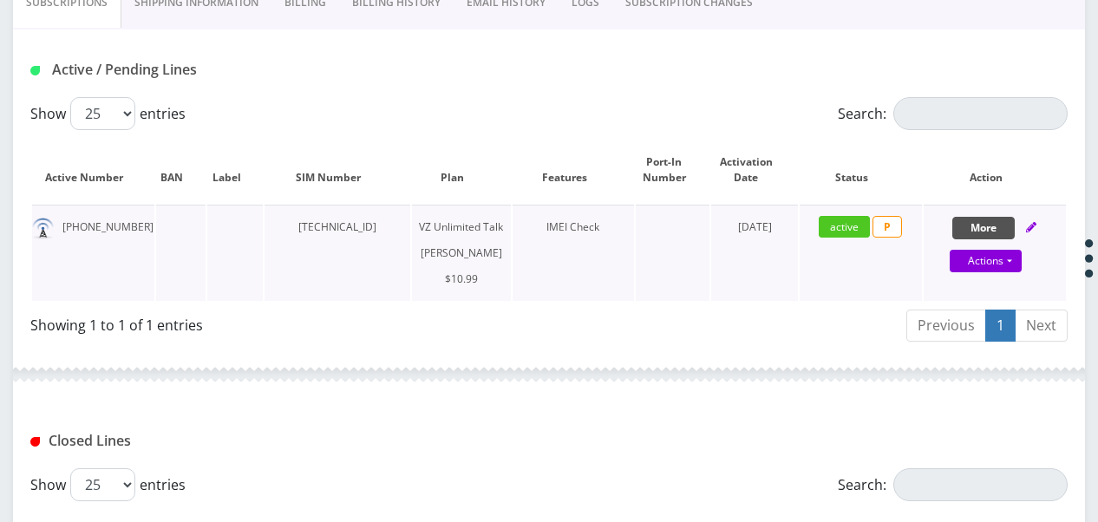
click at [1000, 232] on button "More" at bounding box center [983, 228] width 62 height 23
select select "366"
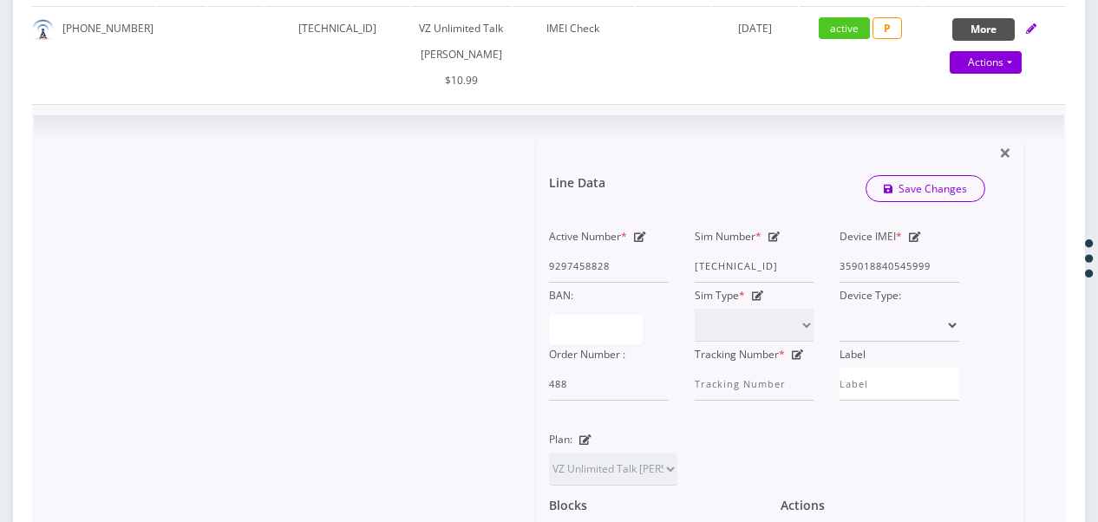
scroll to position [607, 0]
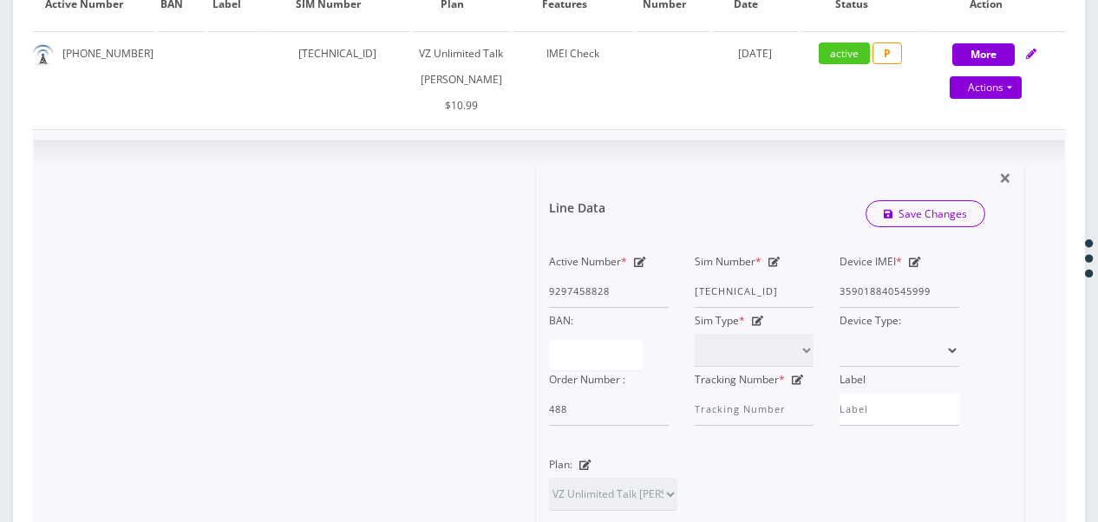
click at [770, 267] on icon at bounding box center [774, 262] width 12 height 10
click at [901, 328] on div "Active Number * 9297458828 Sim Number * [TECHNICAL_ID] Device IMEI * [TECHNICAL…" at bounding box center [754, 337] width 436 height 177
paste input "1835956291"
type input "[TECHNICAL_ID]"
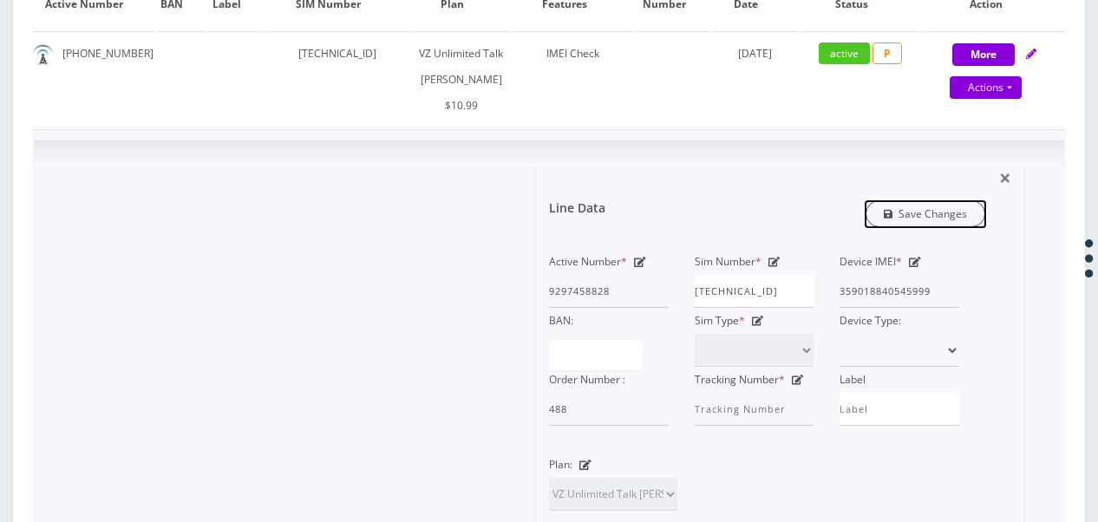
click at [896, 227] on link "Save Changes" at bounding box center [925, 213] width 121 height 27
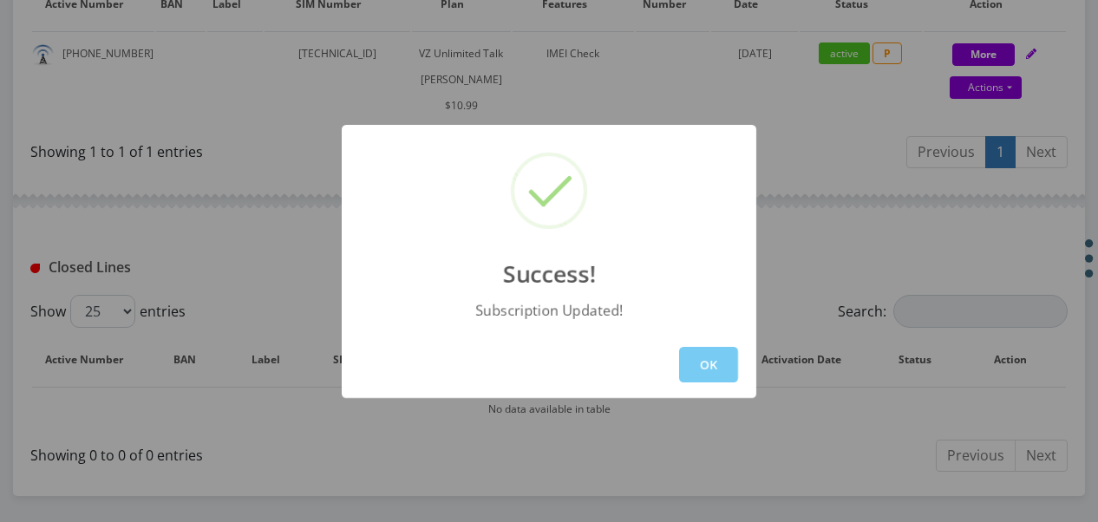
click at [709, 379] on button "OK" at bounding box center [708, 365] width 59 height 36
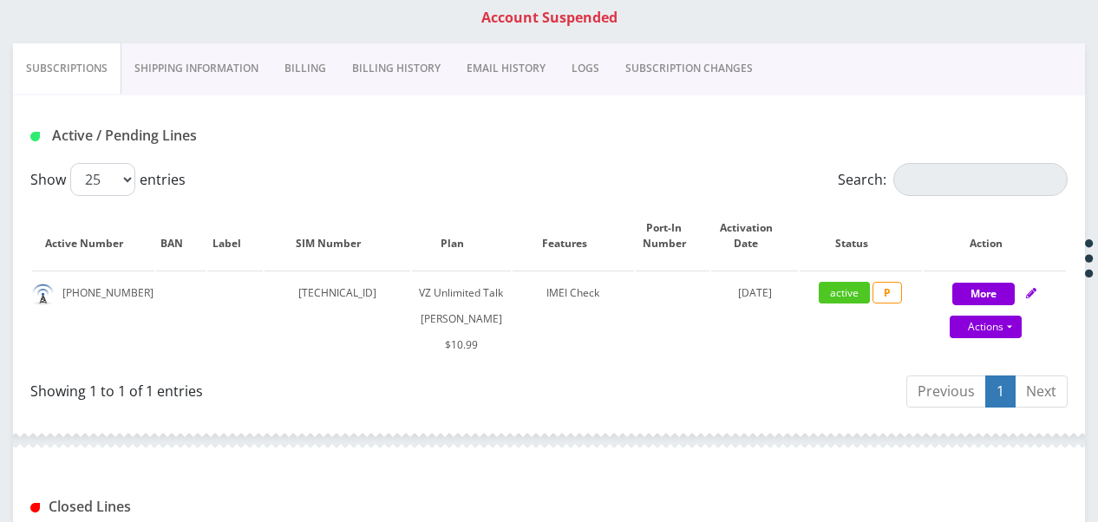
scroll to position [173, 0]
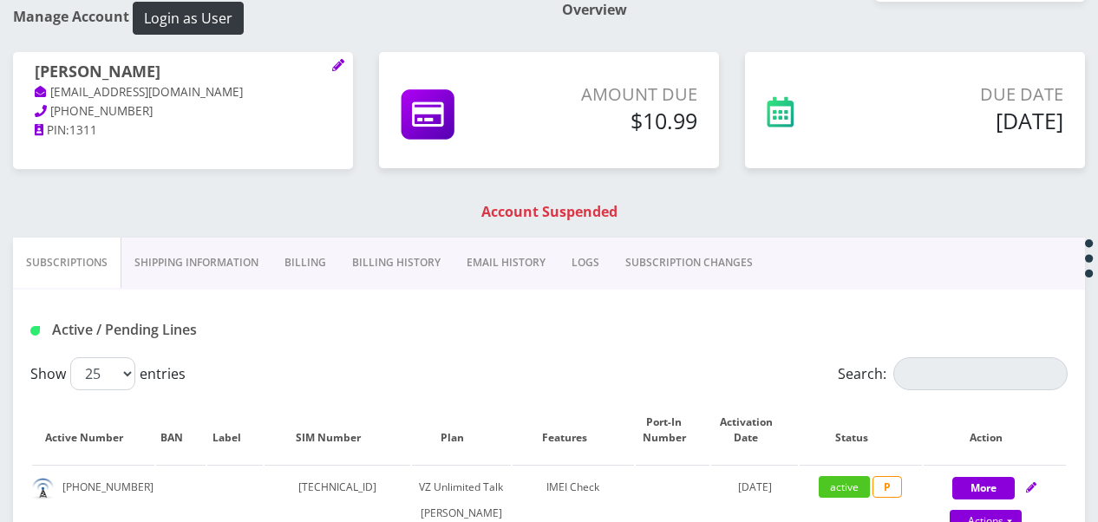
click at [656, 260] on link "SUBSCRIPTION CHANGES" at bounding box center [688, 263] width 153 height 50
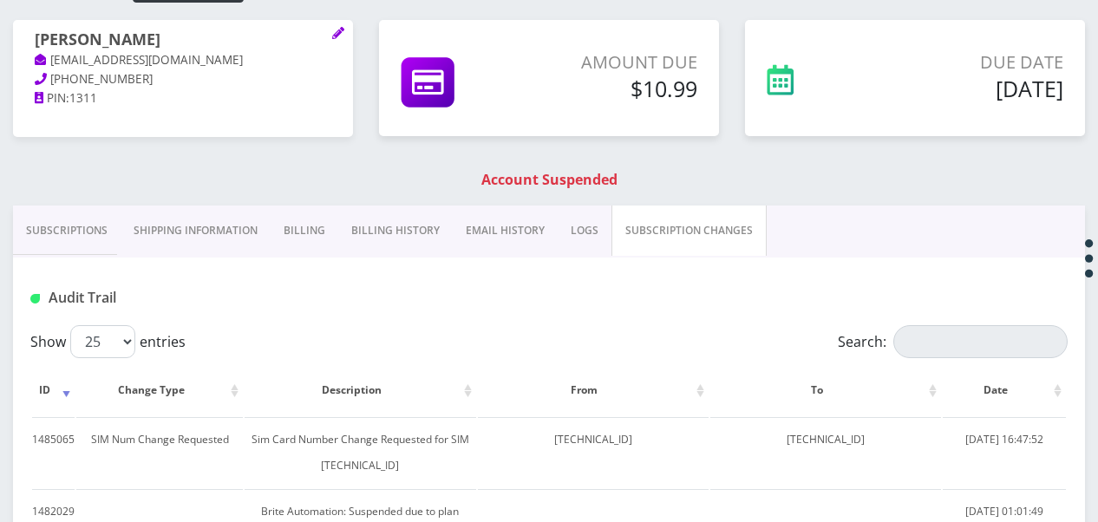
scroll to position [173, 0]
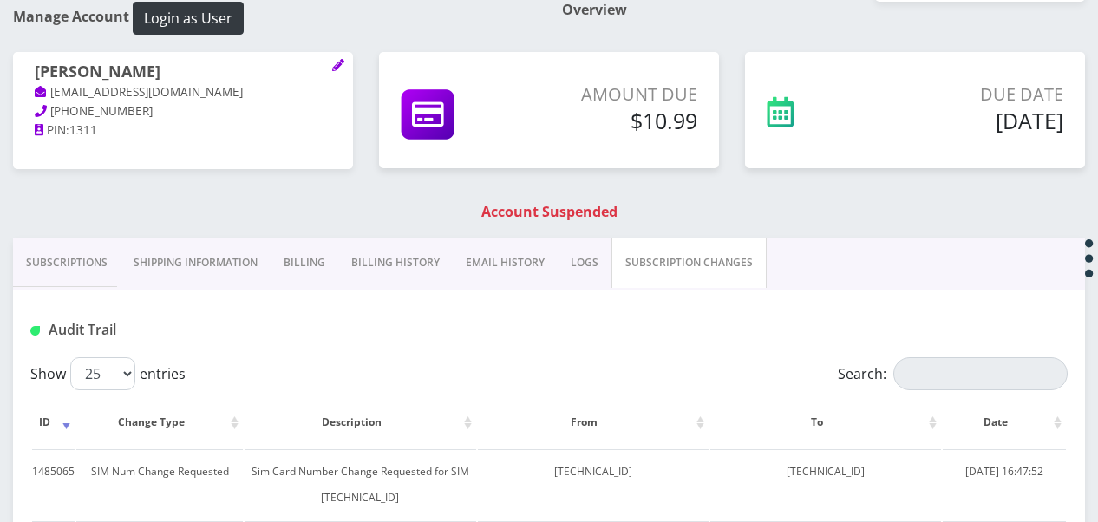
click at [116, 251] on link "Subscriptions" at bounding box center [67, 263] width 108 height 50
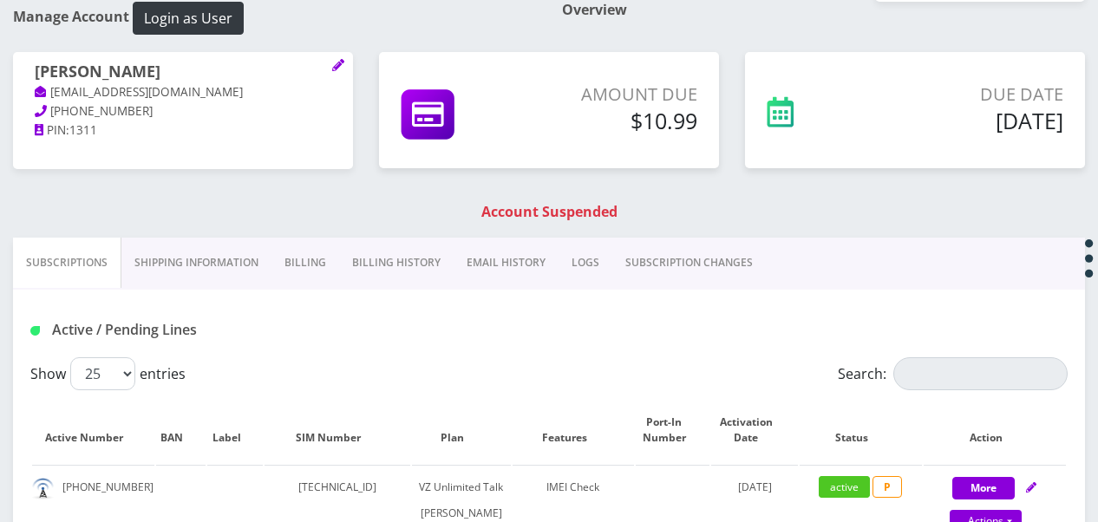
scroll to position [173, 0]
click at [654, 243] on link "SUBSCRIPTION CHANGES" at bounding box center [688, 263] width 153 height 50
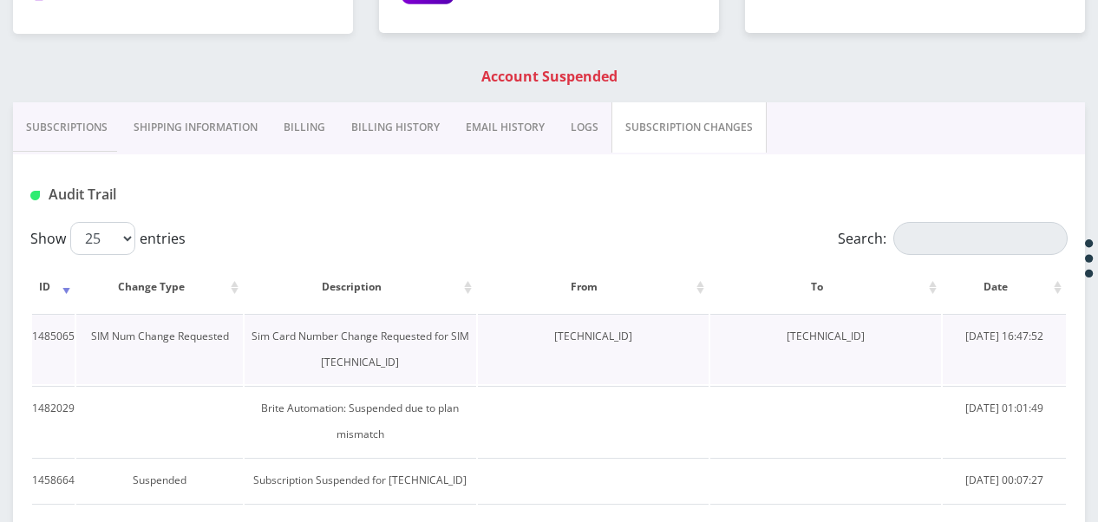
scroll to position [347, 0]
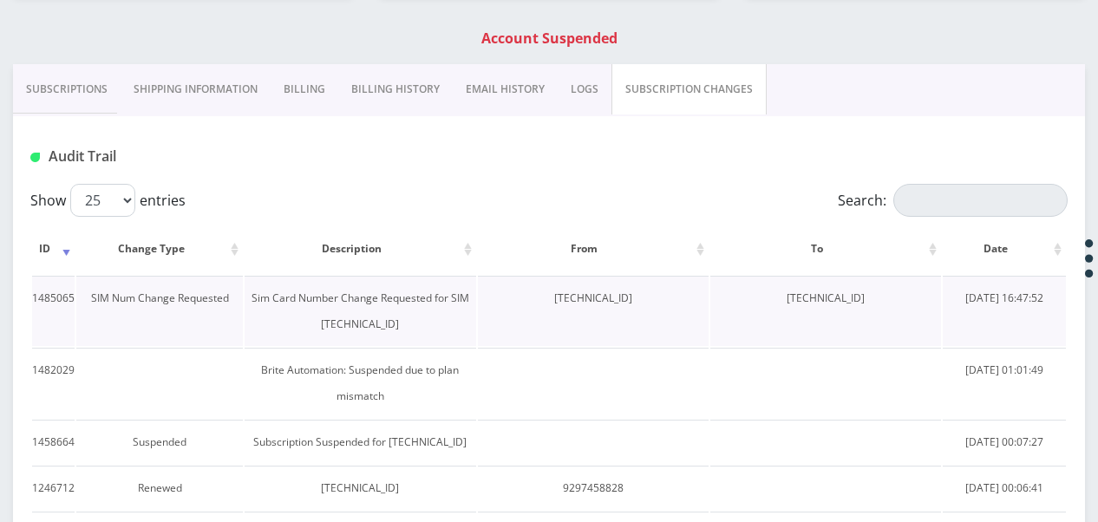
drag, startPoint x: 510, startPoint y: 296, endPoint x: 642, endPoint y: 299, distance: 131.8
click at [642, 299] on td "89148000010413092438" at bounding box center [593, 311] width 231 height 70
drag, startPoint x: 642, startPoint y: 299, endPoint x: 604, endPoint y: 297, distance: 38.2
copy td "89148000010413092438"
click at [83, 74] on link "Subscriptions" at bounding box center [67, 89] width 108 height 50
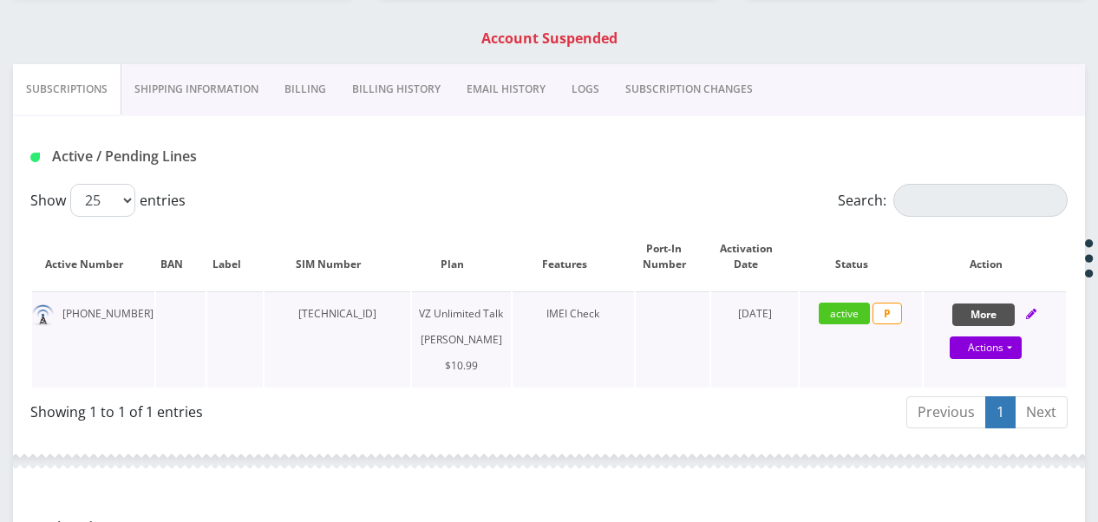
click at [987, 315] on button "More" at bounding box center [983, 314] width 62 height 23
select select "366"
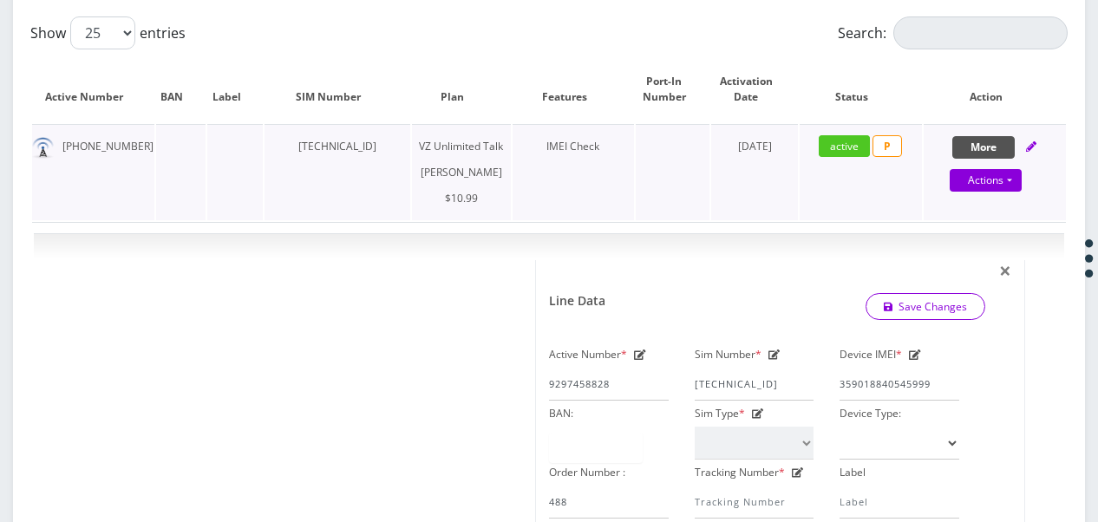
scroll to position [520, 0]
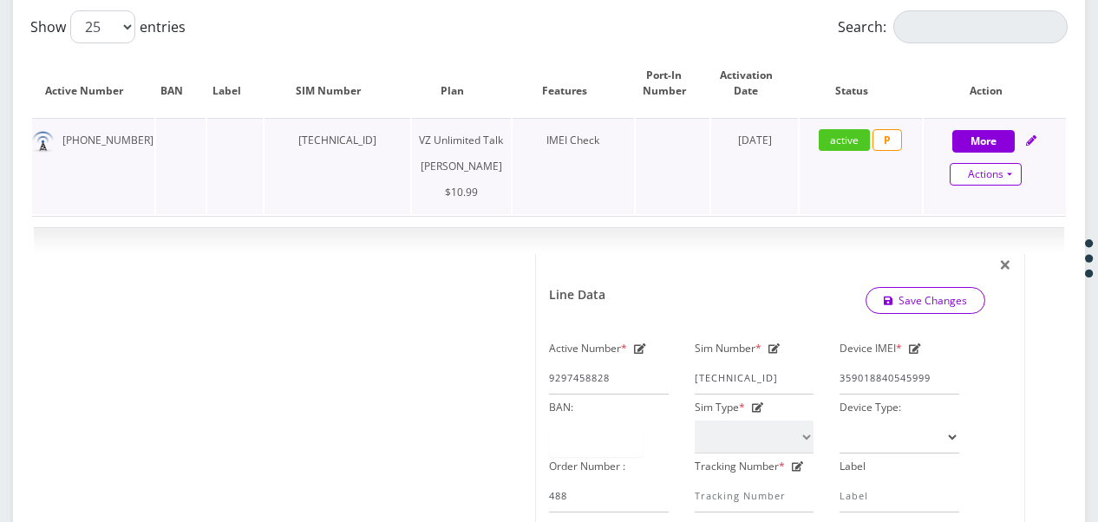
click at [1010, 179] on link "Actions" at bounding box center [986, 174] width 72 height 23
select select "366"
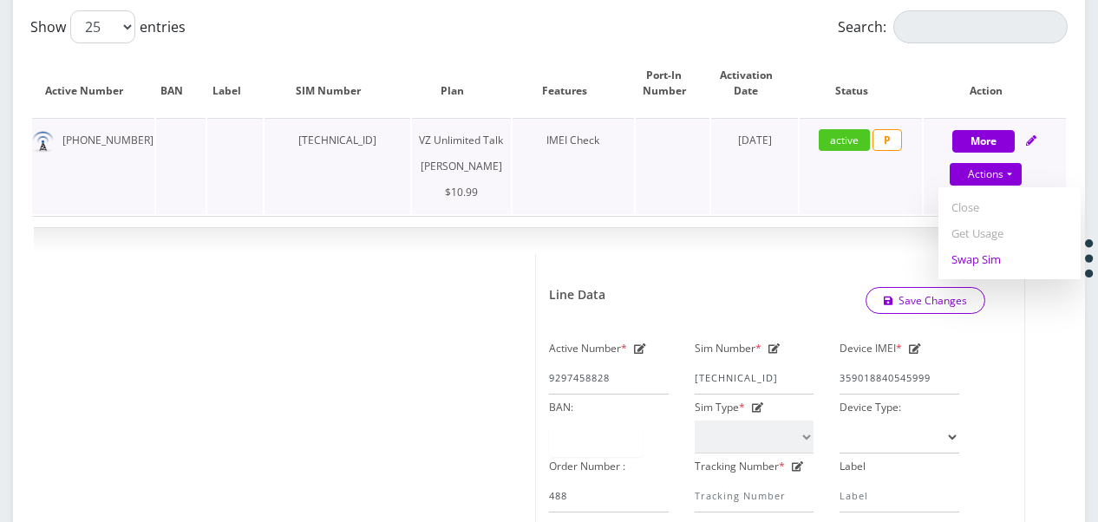
click at [987, 255] on link "Swap Sim" at bounding box center [1009, 259] width 142 height 26
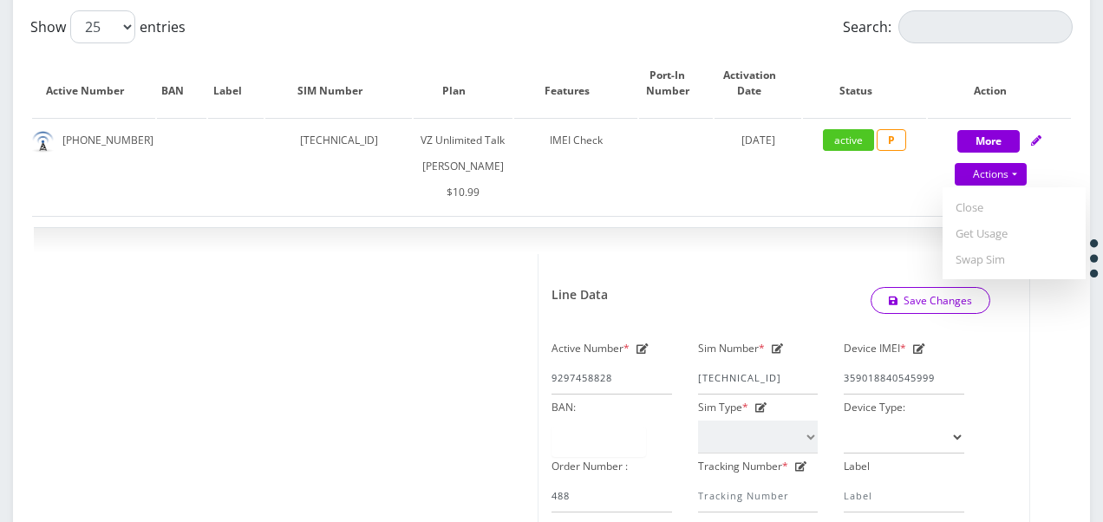
select select "366"
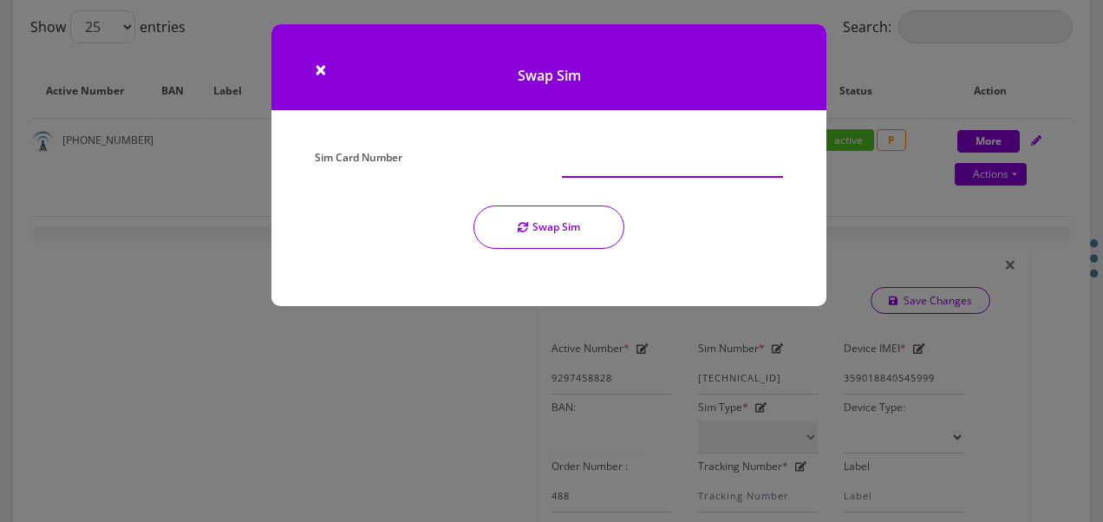
paste input "89148000010413092438"
type input "89148000010413092438"
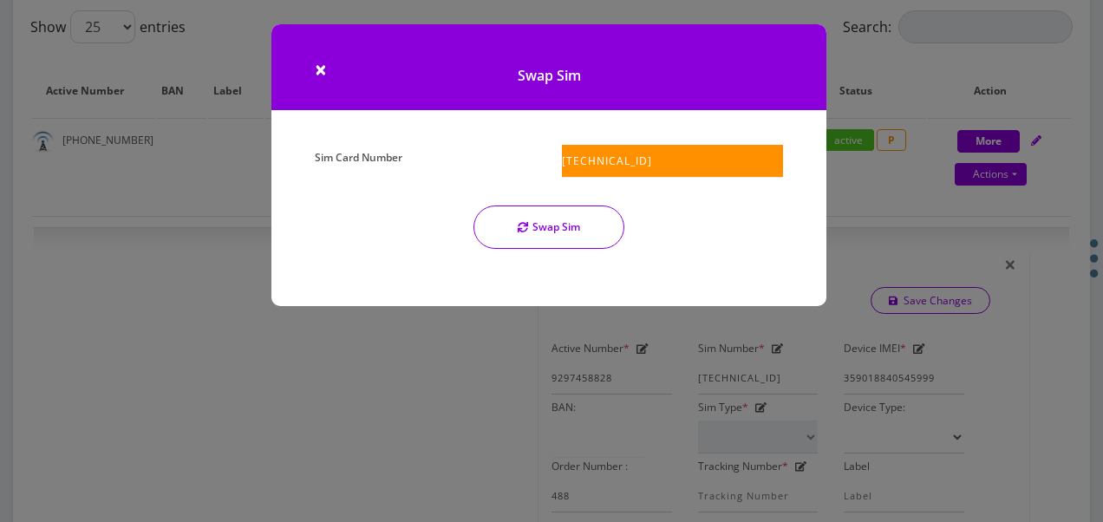
click at [562, 236] on button "Swap Sim" at bounding box center [548, 227] width 151 height 43
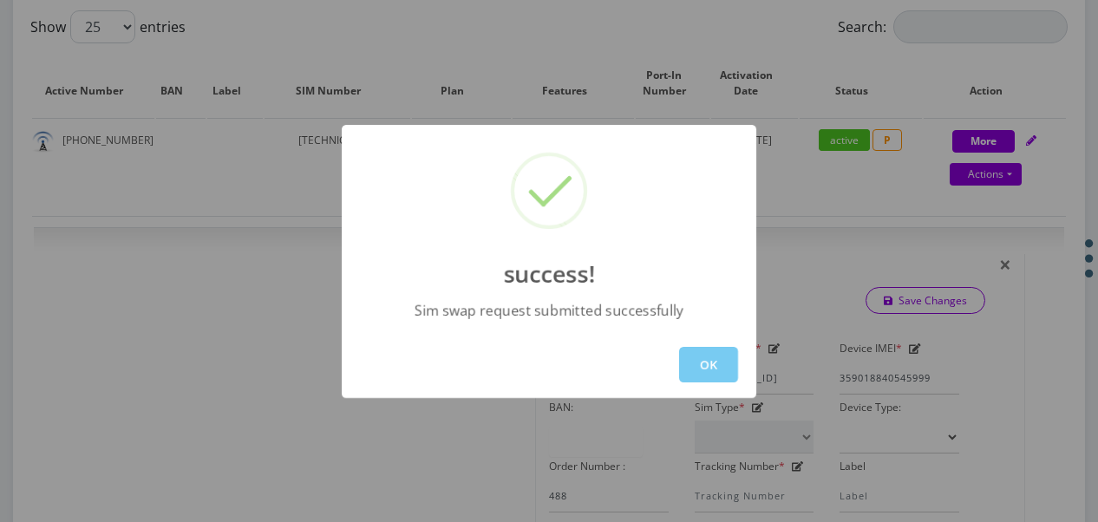
click at [721, 366] on button "OK" at bounding box center [708, 365] width 59 height 36
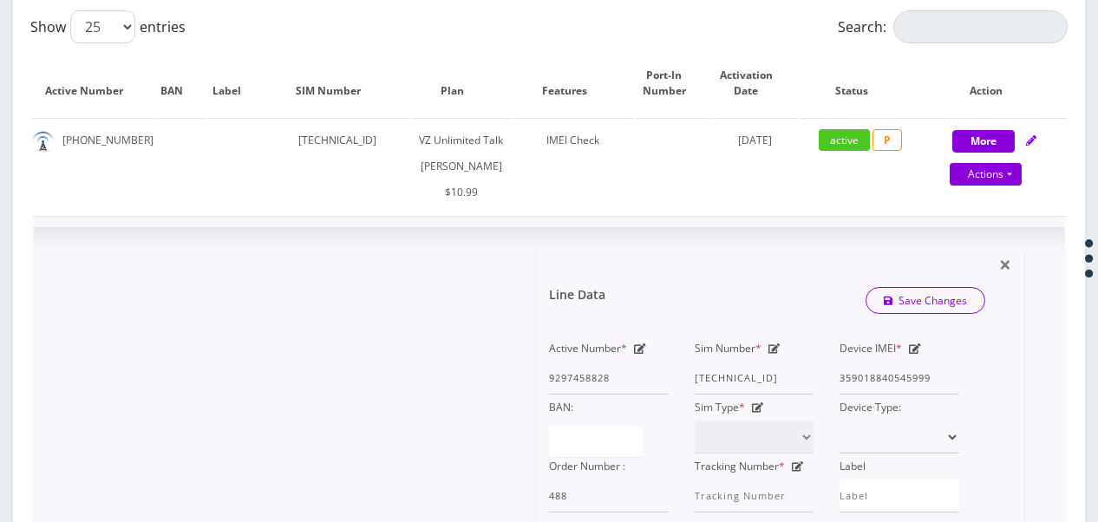
click at [778, 354] on icon at bounding box center [774, 348] width 12 height 10
click at [910, 413] on div "Active Number * 9297458828 Sim Number * 89148000011835956291 Device IMEI * 3590…" at bounding box center [754, 424] width 436 height 177
paste input "0413092438"
type input "89148000010413092438"
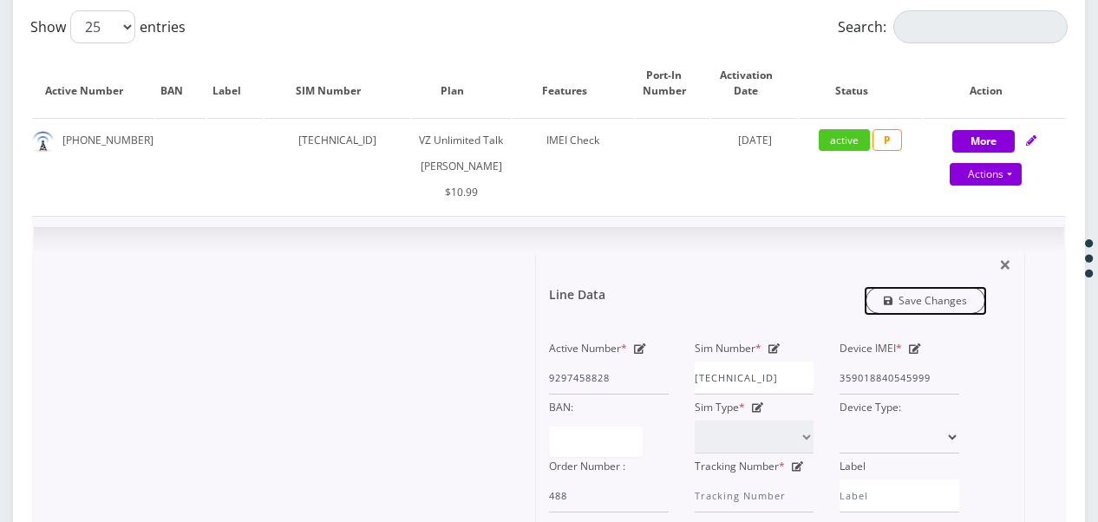
click at [930, 314] on link "Save Changes" at bounding box center [925, 300] width 121 height 27
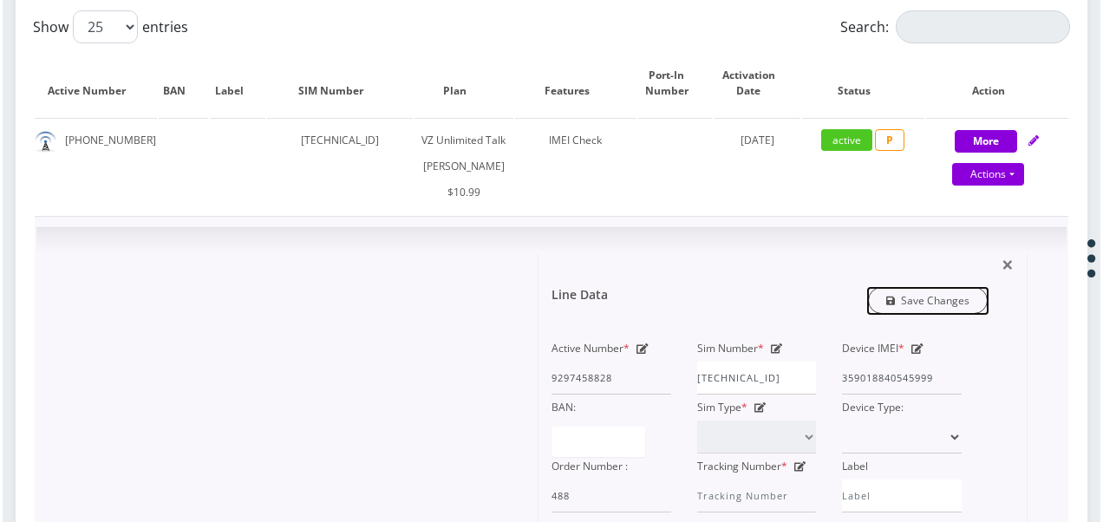
scroll to position [0, 0]
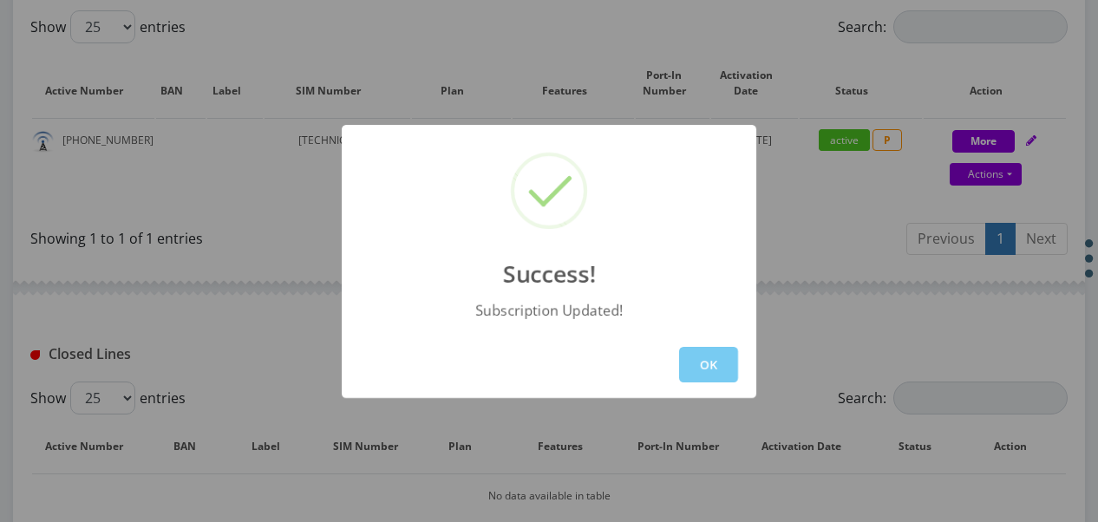
click at [703, 370] on button "OK" at bounding box center [708, 365] width 59 height 36
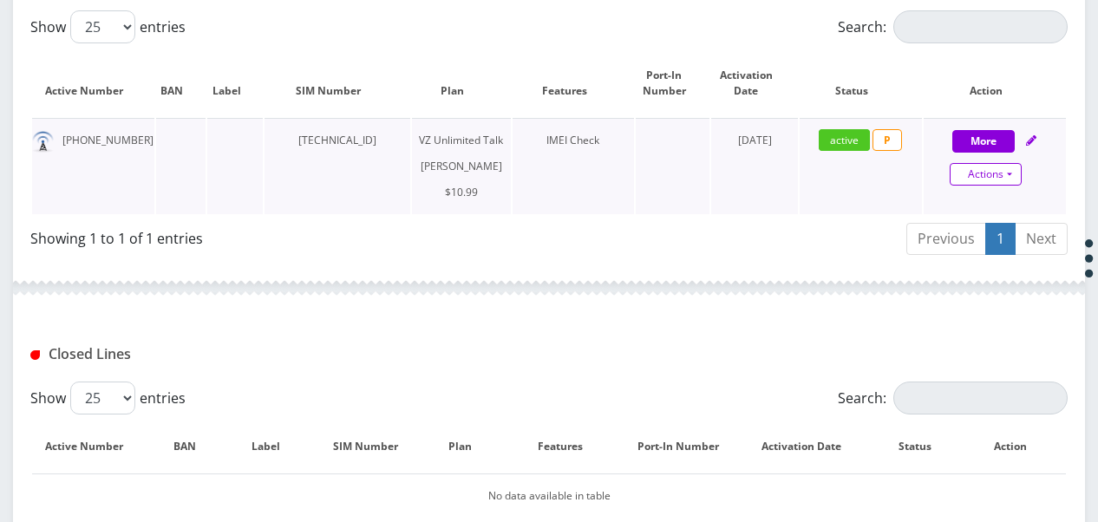
click at [1008, 173] on link "Actions" at bounding box center [986, 174] width 72 height 23
select select "366"
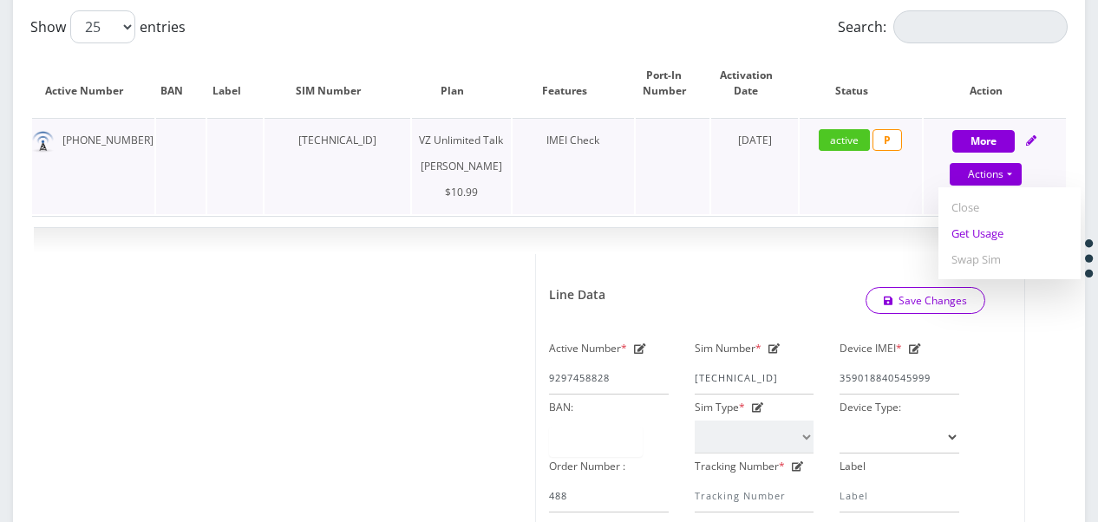
click at [985, 231] on link "Get Usage" at bounding box center [1009, 233] width 142 height 26
select select "366"
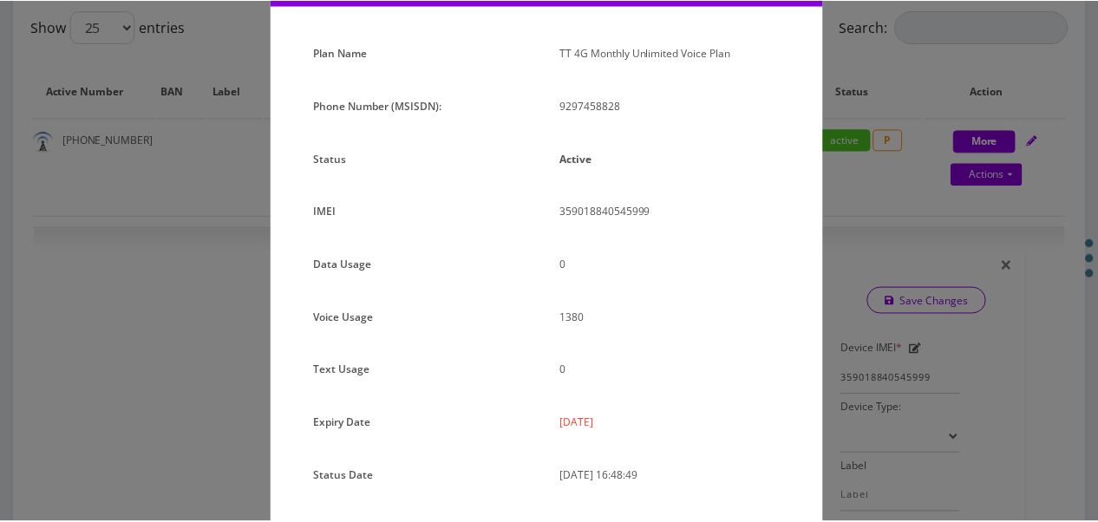
scroll to position [212, 0]
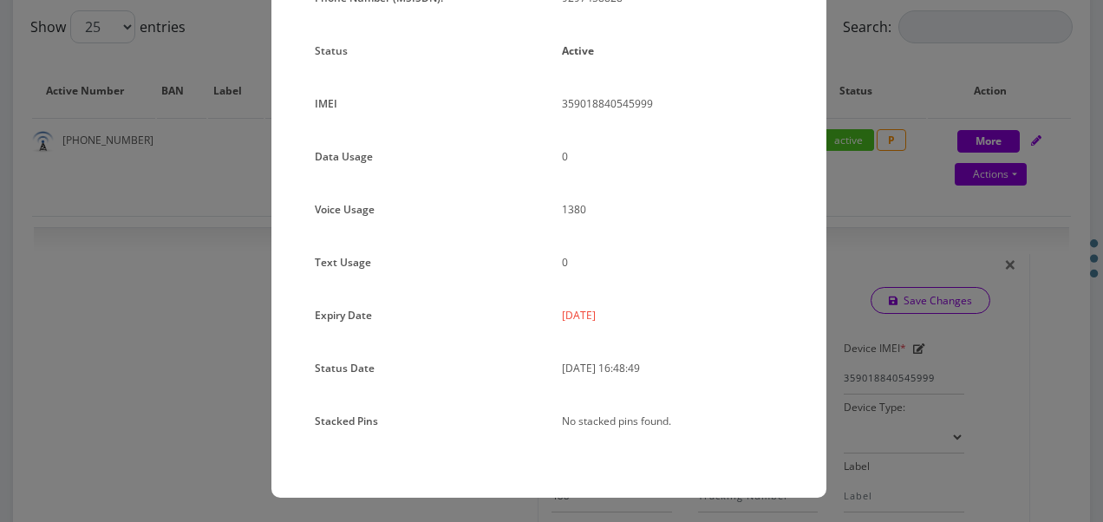
click at [845, 188] on div "× Subscription Info Plan Name TT 4G Monthly Unlimited Voice Plan Phone Number (…" at bounding box center [551, 261] width 1103 height 522
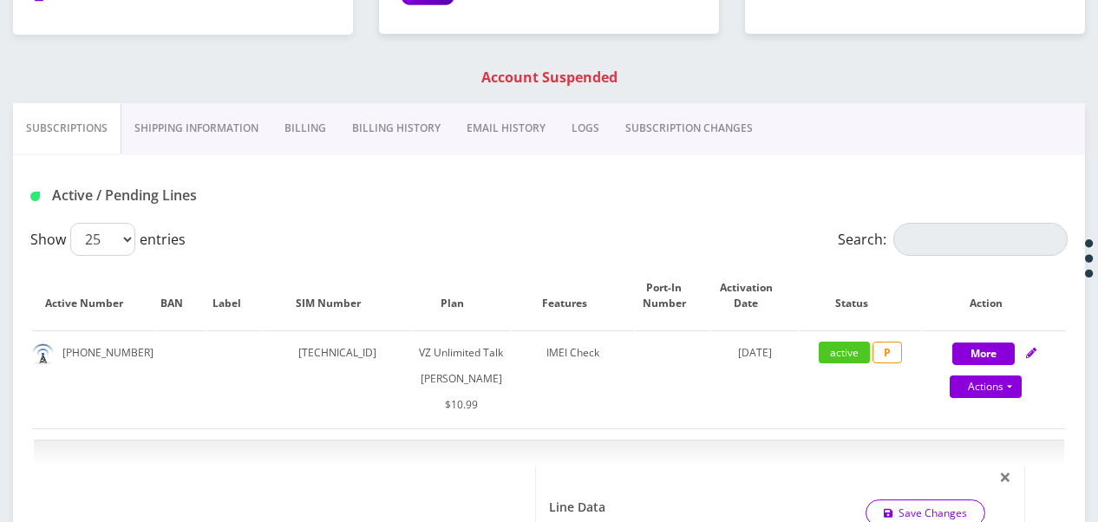
scroll to position [347, 0]
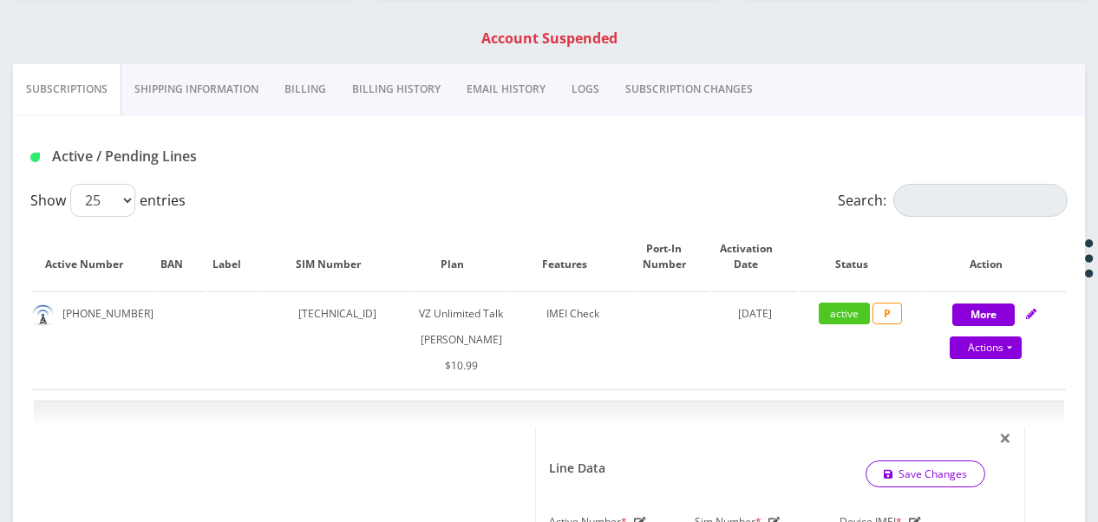
click at [643, 89] on link "SUBSCRIPTION CHANGES" at bounding box center [688, 89] width 153 height 50
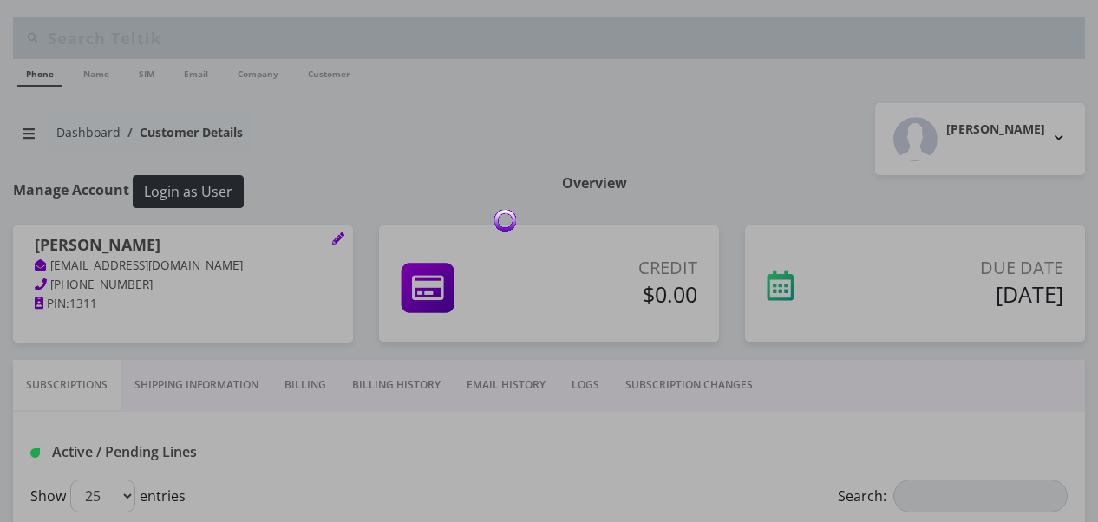
scroll to position [260, 0]
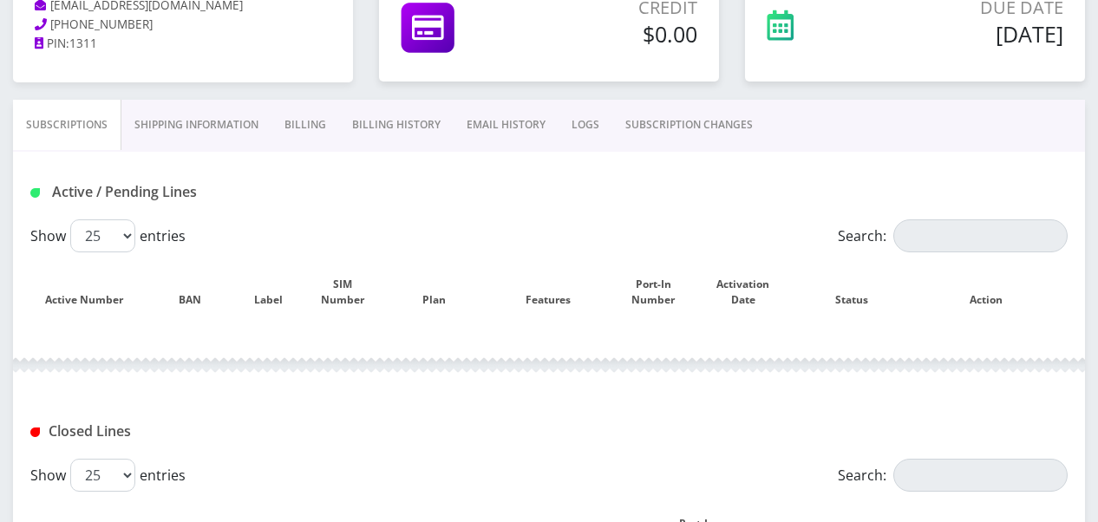
click at [673, 118] on link "SUBSCRIPTION CHANGES" at bounding box center [688, 125] width 153 height 50
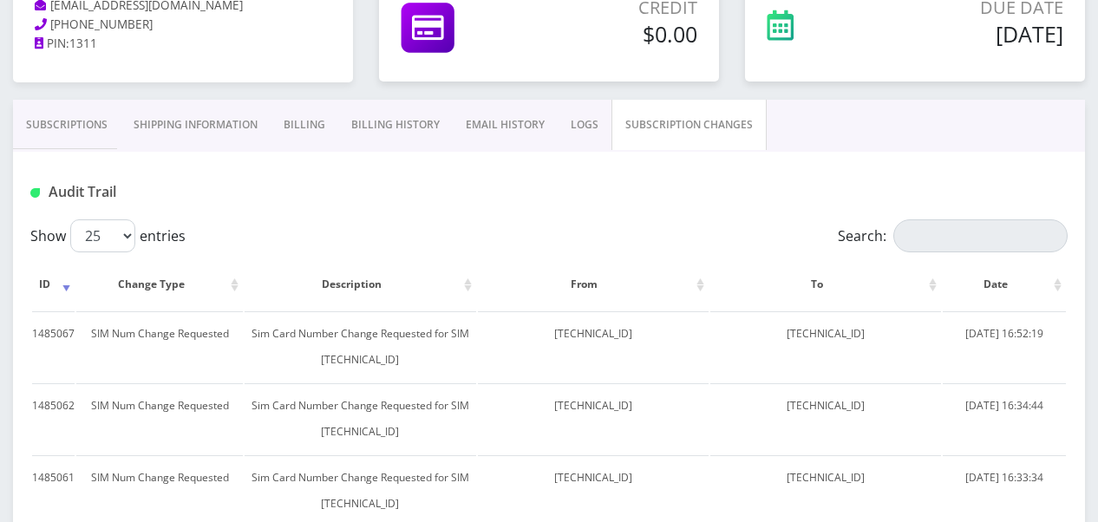
click at [99, 142] on link "Subscriptions" at bounding box center [67, 125] width 108 height 50
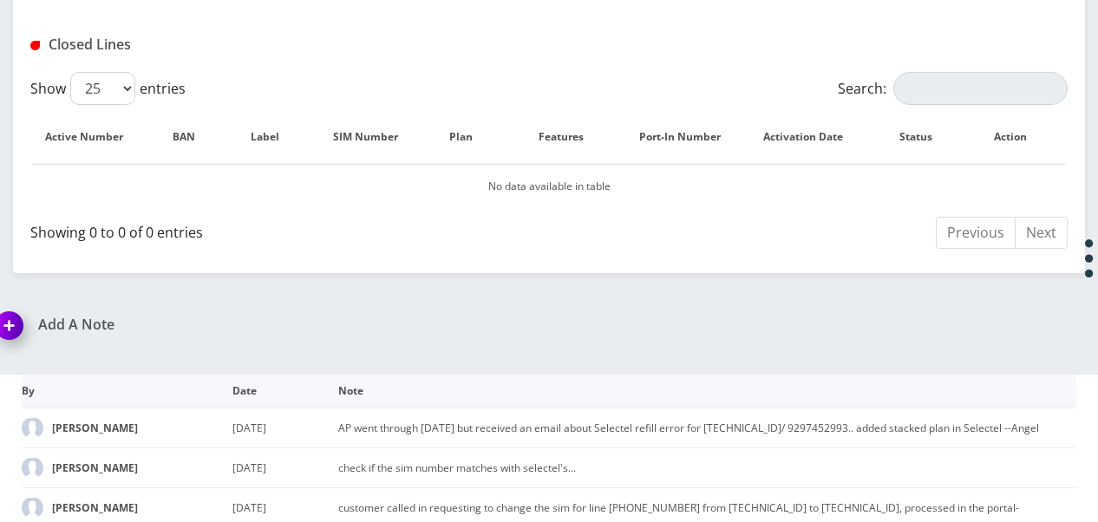
scroll to position [1054, 0]
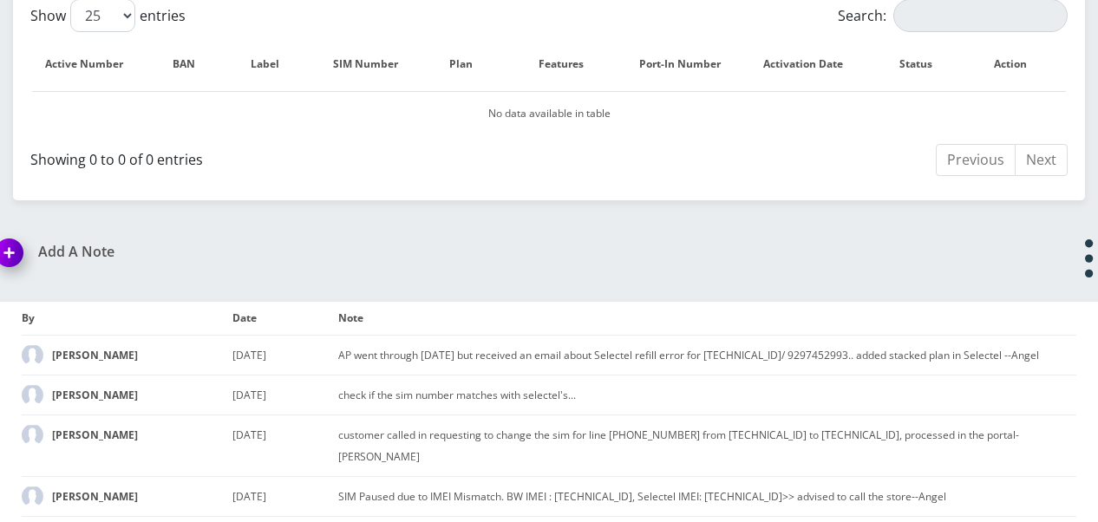
click at [560, 284] on div "*Please Enter Note Save Note By Date Note Tzvi Lieberman" at bounding box center [549, 457] width 1132 height 347
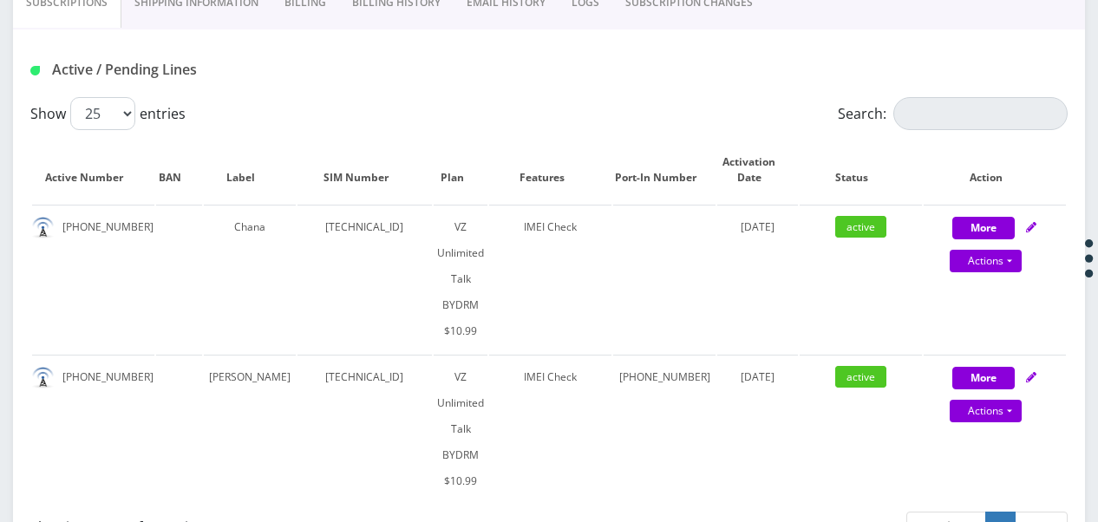
scroll to position [360, 0]
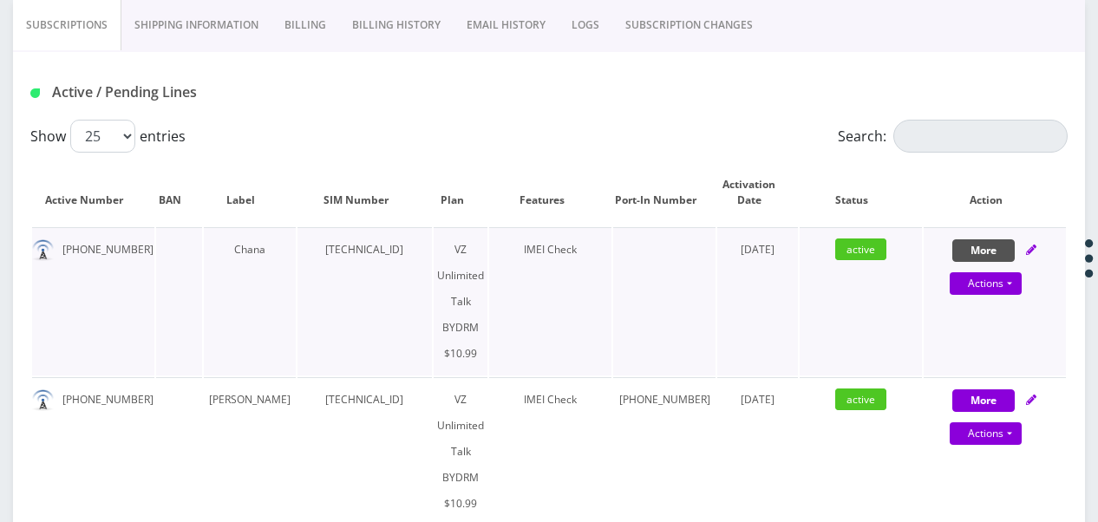
click at [980, 251] on button "More" at bounding box center [983, 250] width 62 height 23
select select "469"
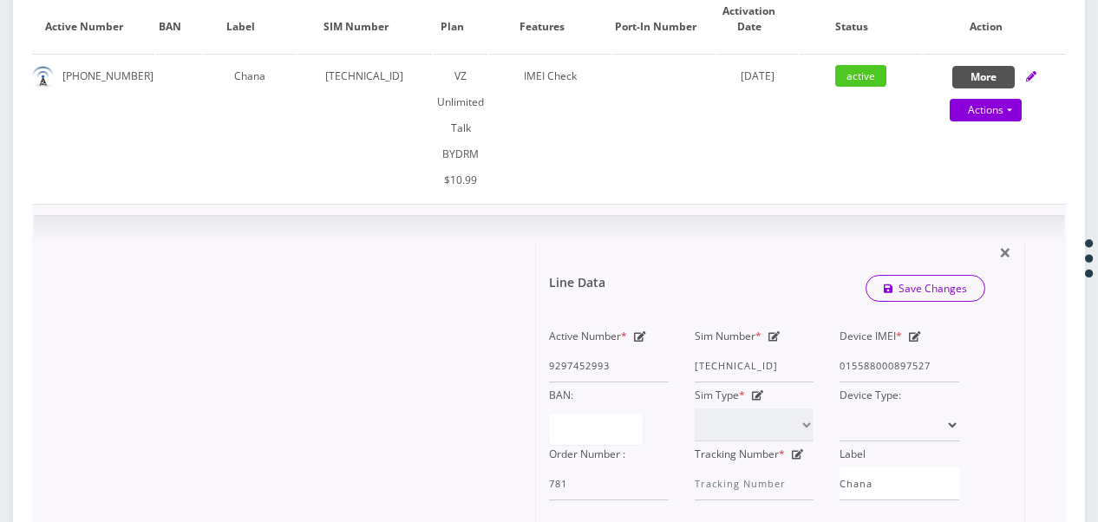
scroll to position [447, 0]
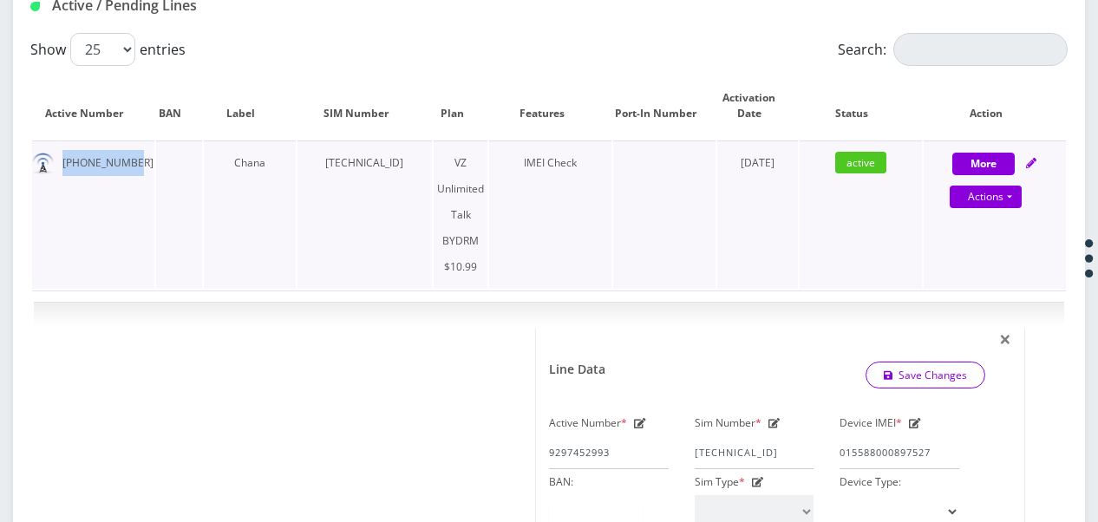
drag, startPoint x: 62, startPoint y: 160, endPoint x: 130, endPoint y: 160, distance: 67.6
click at [130, 160] on td "929-745-2993" at bounding box center [93, 214] width 122 height 148
drag, startPoint x: 130, startPoint y: 160, endPoint x: 115, endPoint y: 162, distance: 15.0
copy td "929-745-2993"
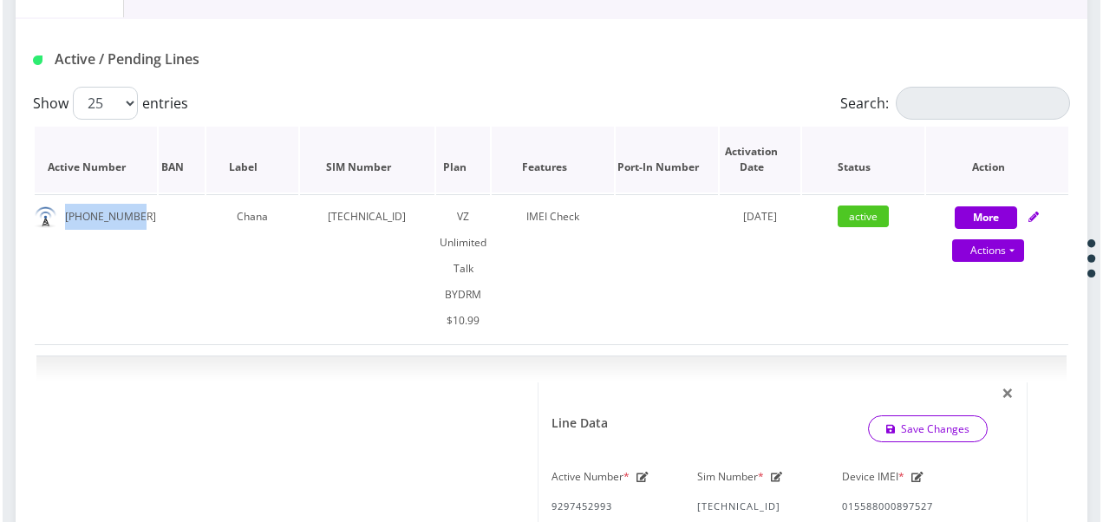
scroll to position [360, 0]
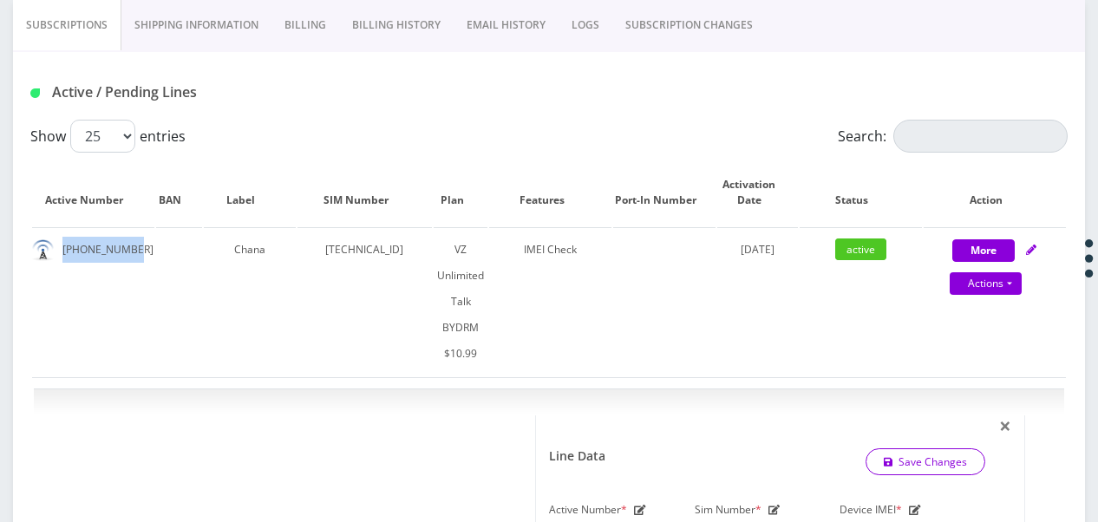
click at [650, 30] on link "SUBSCRIPTION CHANGES" at bounding box center [688, 25] width 153 height 50
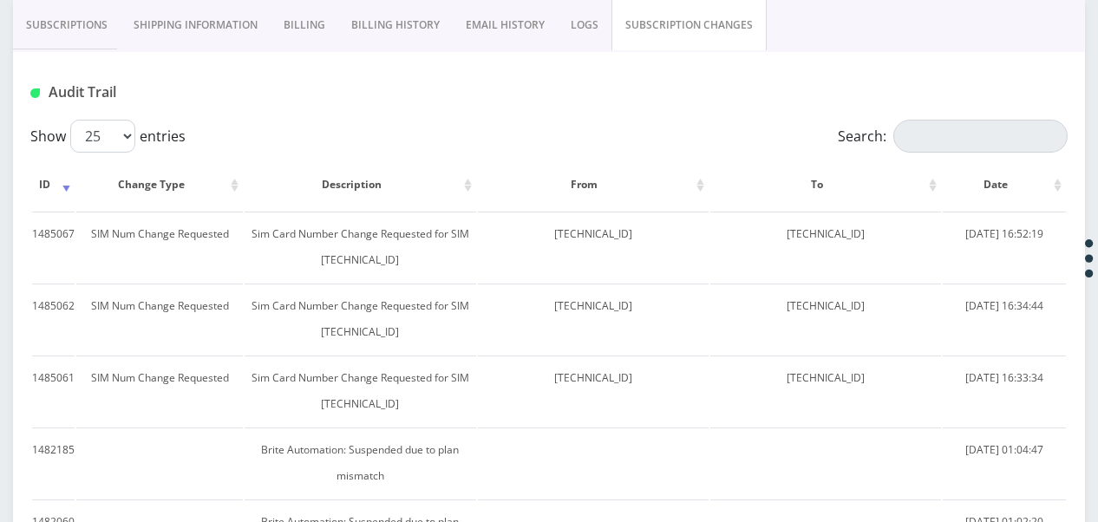
click at [85, 32] on link "Subscriptions" at bounding box center [67, 25] width 108 height 50
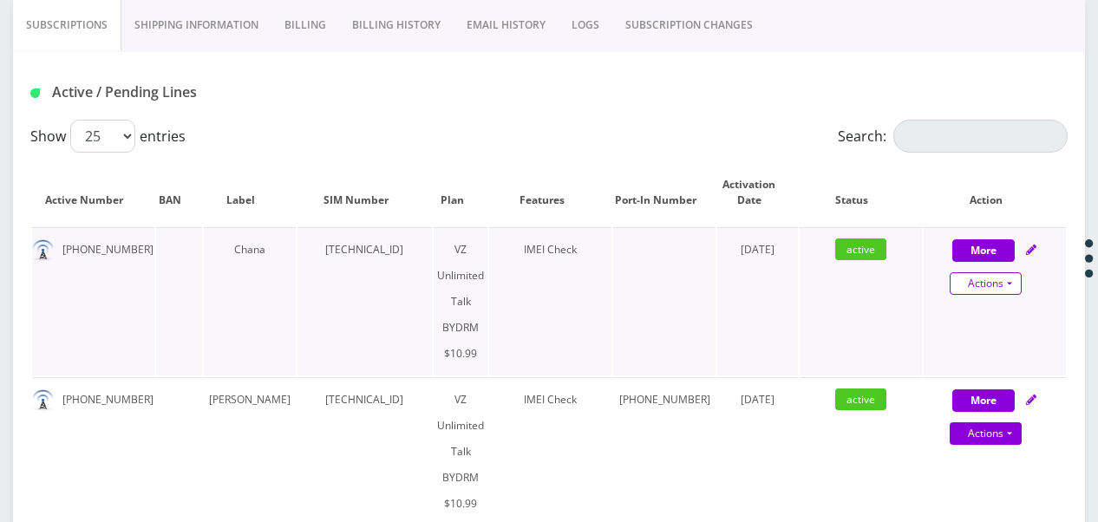
click at [1009, 278] on link "Actions" at bounding box center [986, 283] width 72 height 23
select select "469"
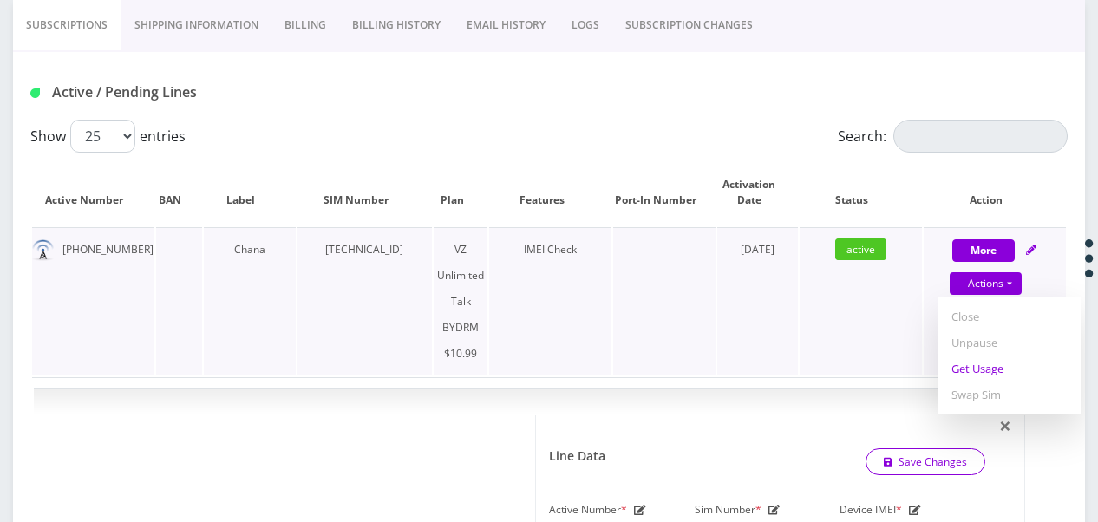
click at [999, 364] on link "Get Usage" at bounding box center [1009, 369] width 142 height 26
select select "469"
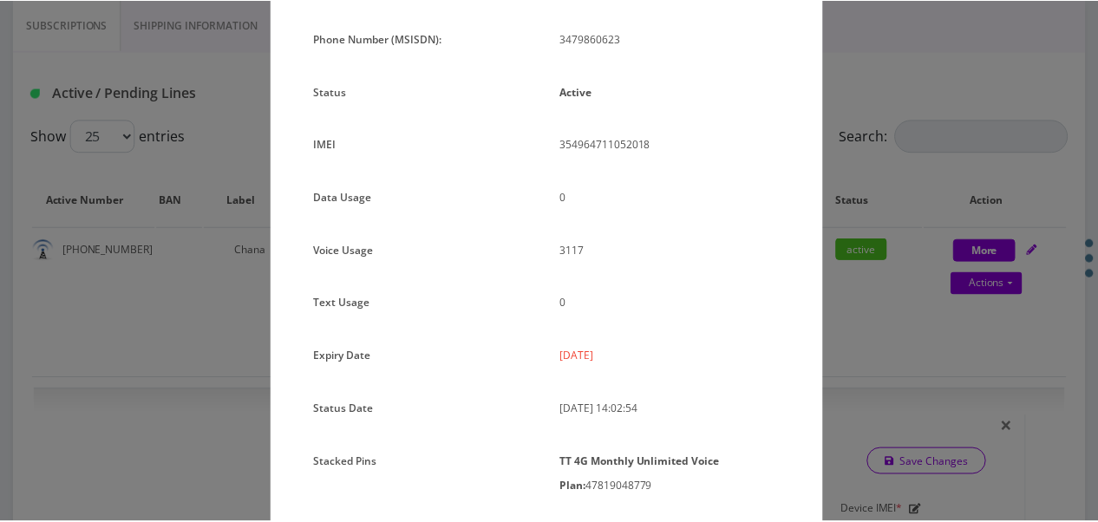
scroll to position [173, 0]
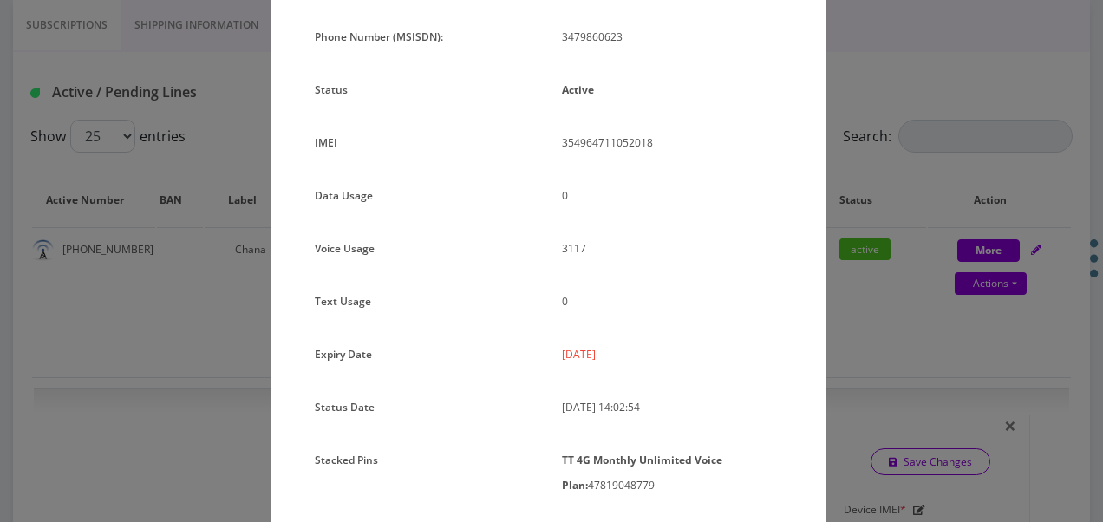
click at [826, 212] on div "× Subscription Info Plan Name TT 4G Monthly Unlimited Voice Plan Phone Number (…" at bounding box center [551, 261] width 1103 height 522
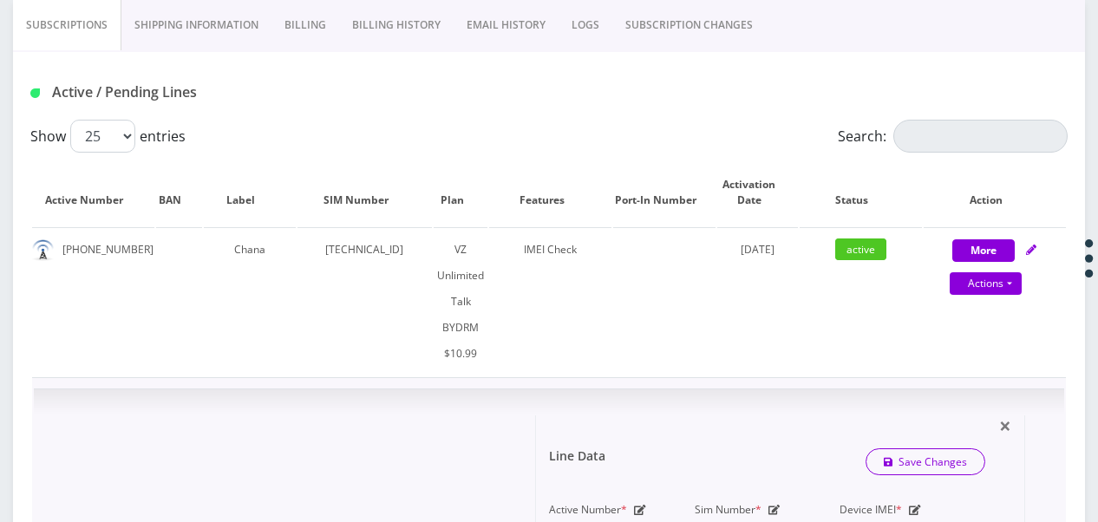
click at [777, 505] on icon at bounding box center [774, 510] width 12 height 10
click at [1021, 277] on div "Actions Suspend Close Unpause Get Usage Swap Sim" at bounding box center [986, 284] width 142 height 26
select select "469"
click at [1015, 281] on link "Actions" at bounding box center [986, 283] width 72 height 23
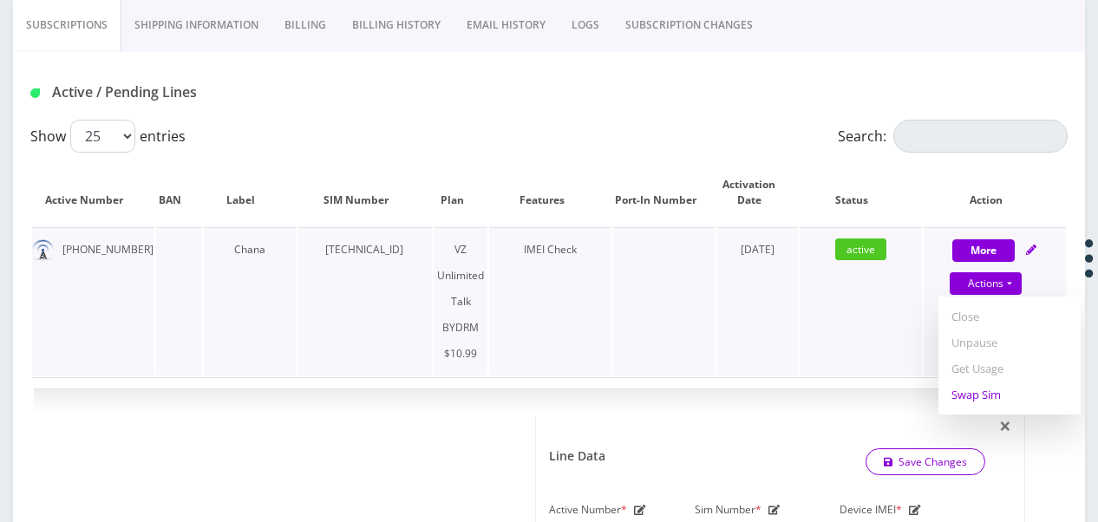
click at [996, 385] on link "Swap Sim" at bounding box center [1009, 395] width 142 height 26
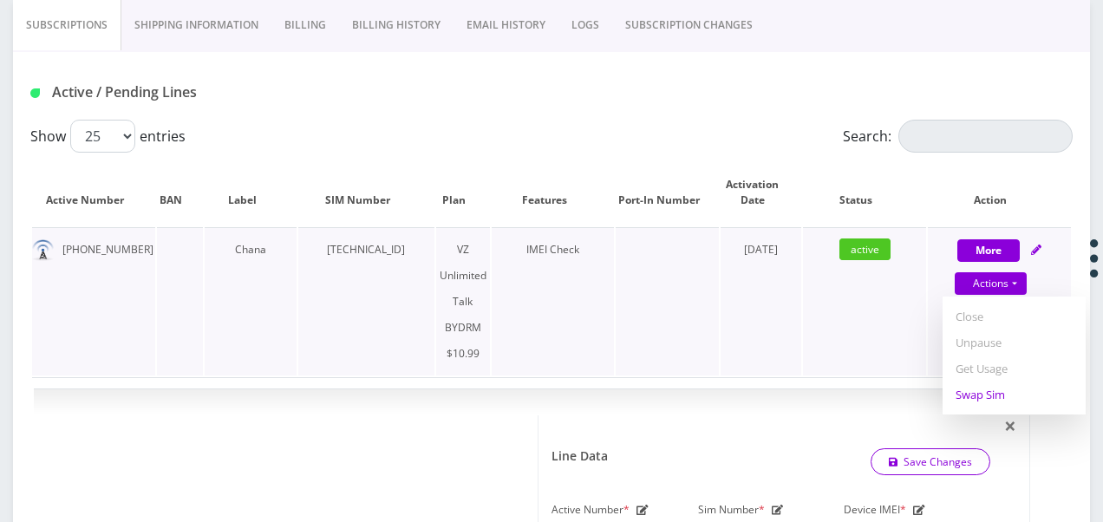
select select "469"
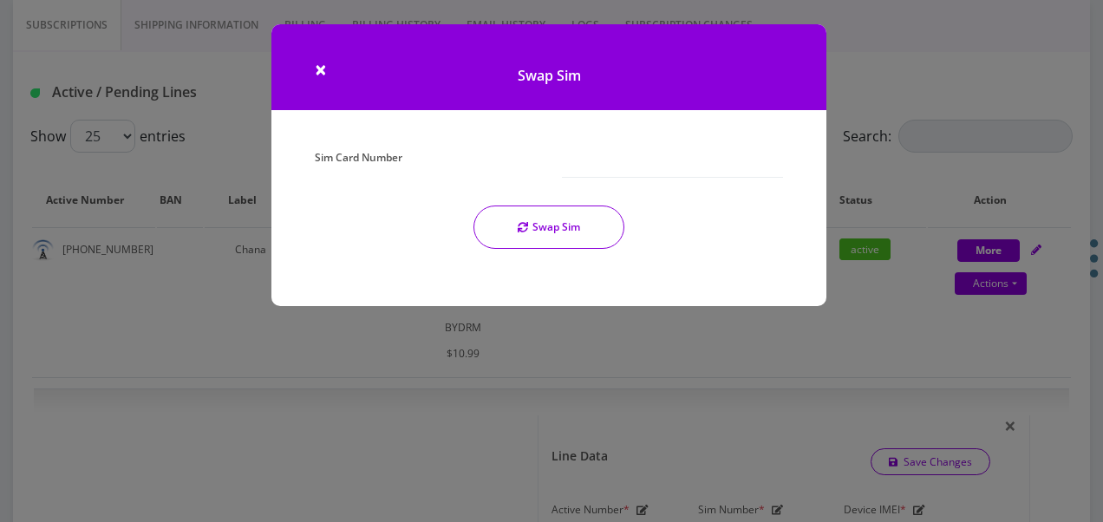
click at [555, 153] on div at bounding box center [672, 161] width 247 height 33
click at [640, 172] on input "Sim Card Number" at bounding box center [672, 161] width 221 height 33
type input "8914800010413033820"
click at [565, 225] on button "Swap Sim" at bounding box center [548, 227] width 151 height 43
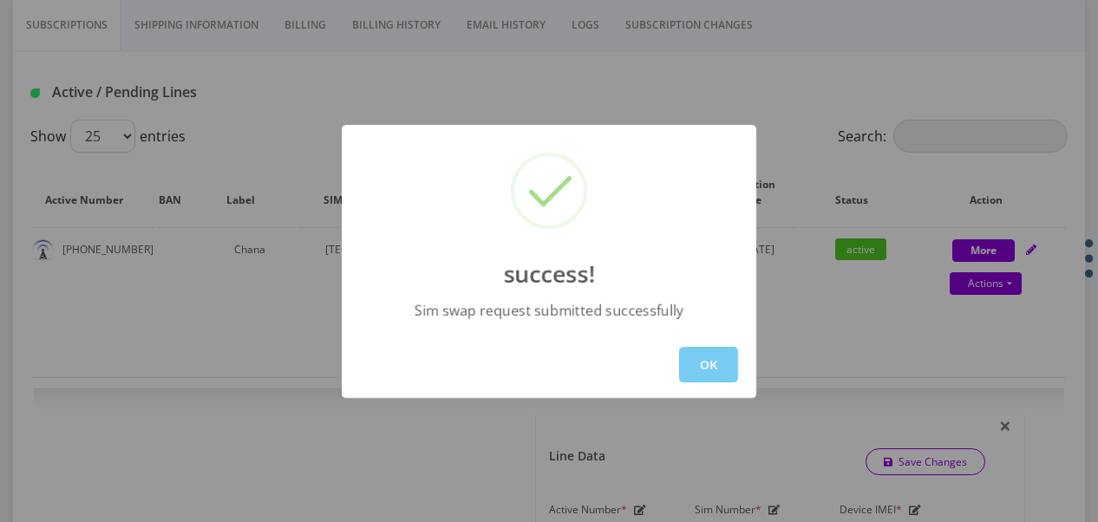
click at [703, 353] on button "OK" at bounding box center [708, 365] width 59 height 36
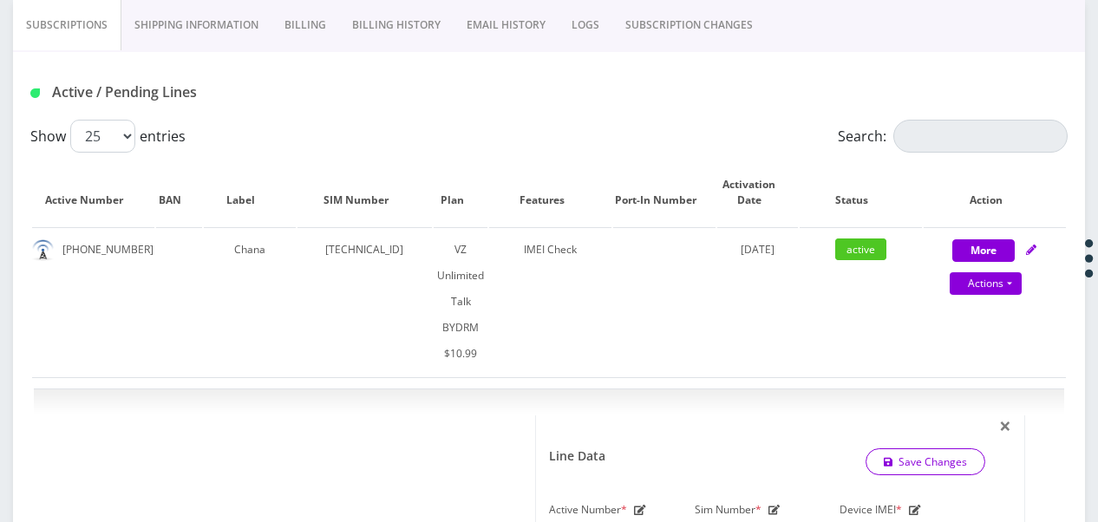
click at [670, 28] on link "SUBSCRIPTION CHANGES" at bounding box center [688, 25] width 153 height 50
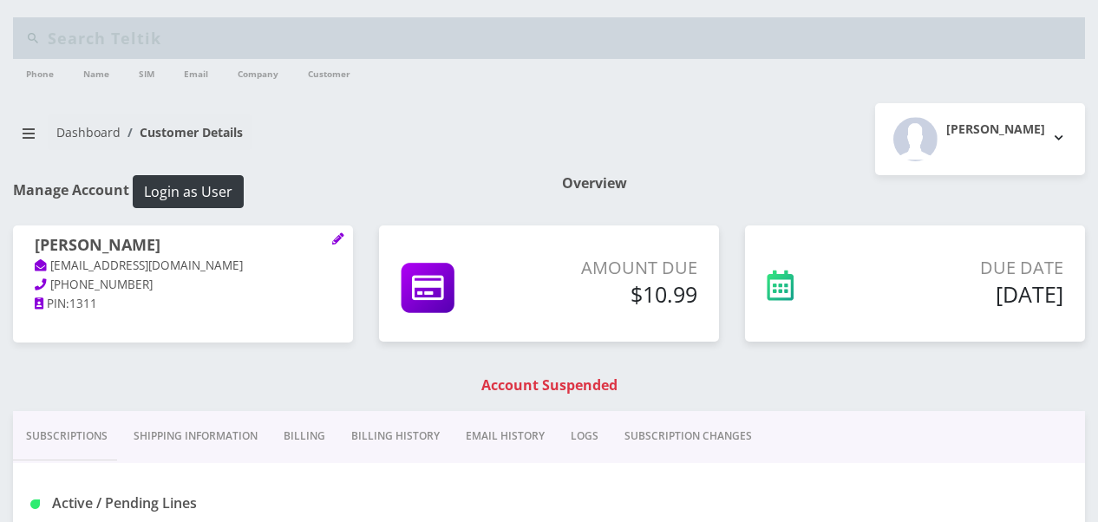
scroll to position [347, 0]
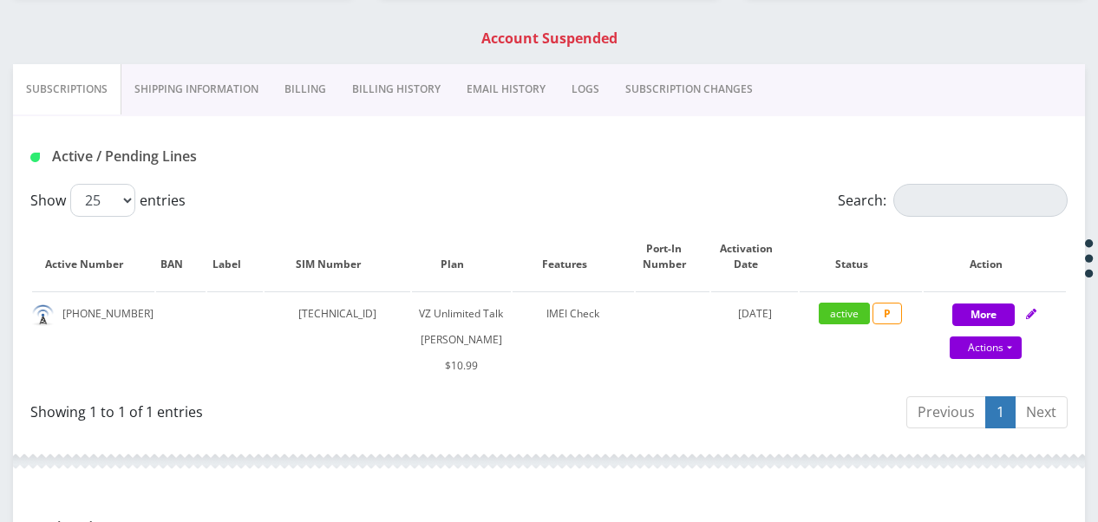
click at [645, 87] on link "SUBSCRIPTION CHANGES" at bounding box center [688, 89] width 153 height 50
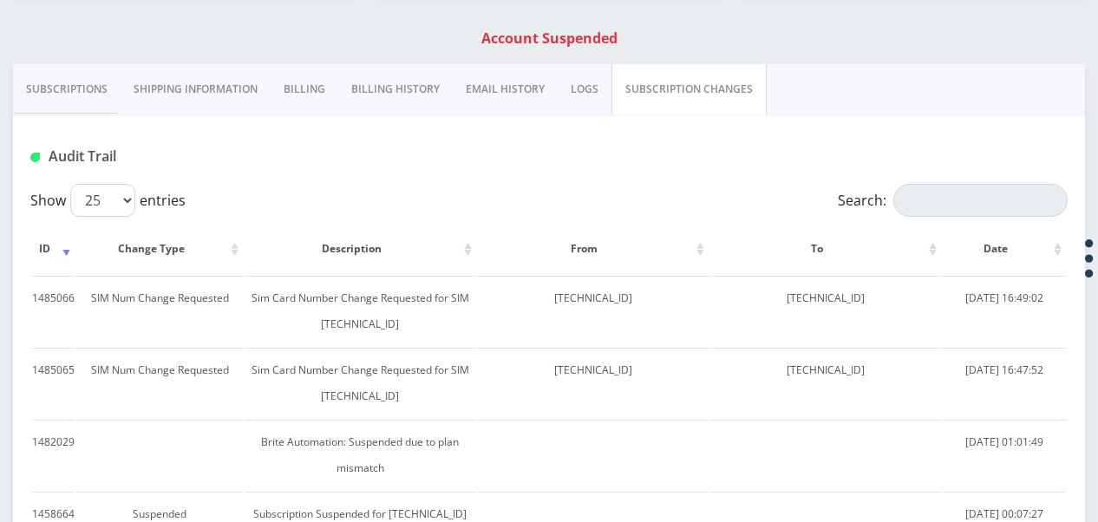
click at [62, 88] on link "Subscriptions" at bounding box center [67, 89] width 108 height 50
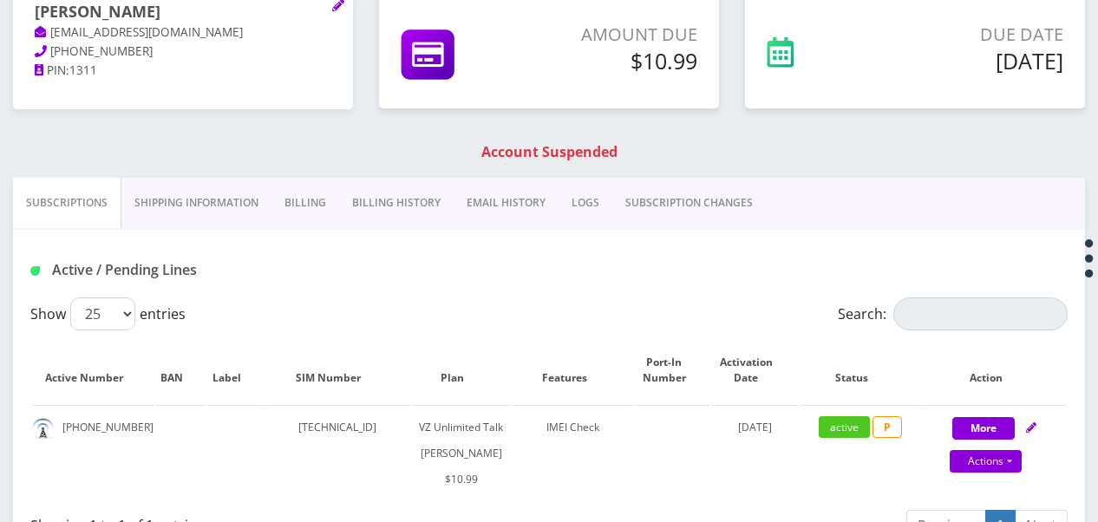
scroll to position [260, 0]
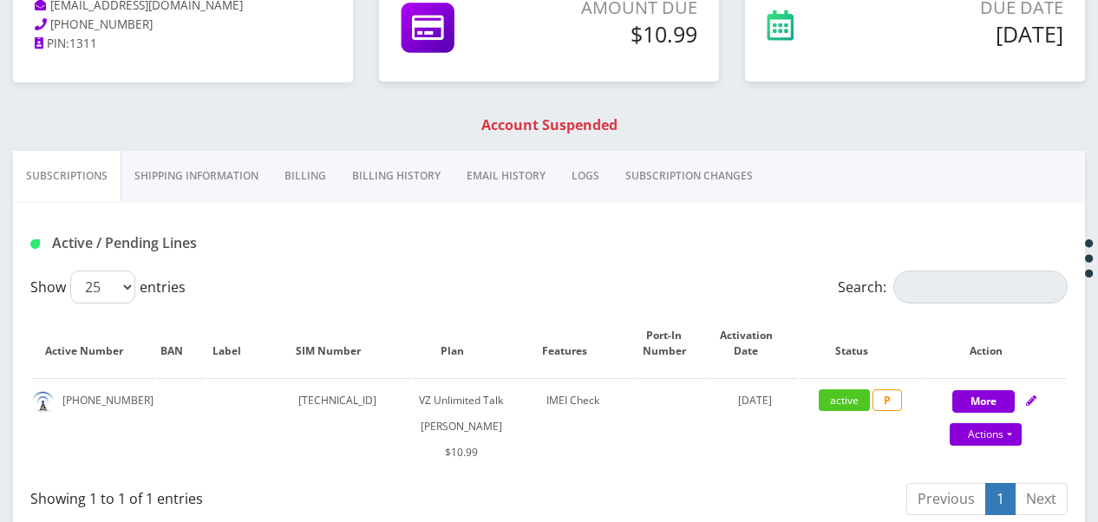
click at [648, 166] on link "SUBSCRIPTION CHANGES" at bounding box center [688, 176] width 153 height 50
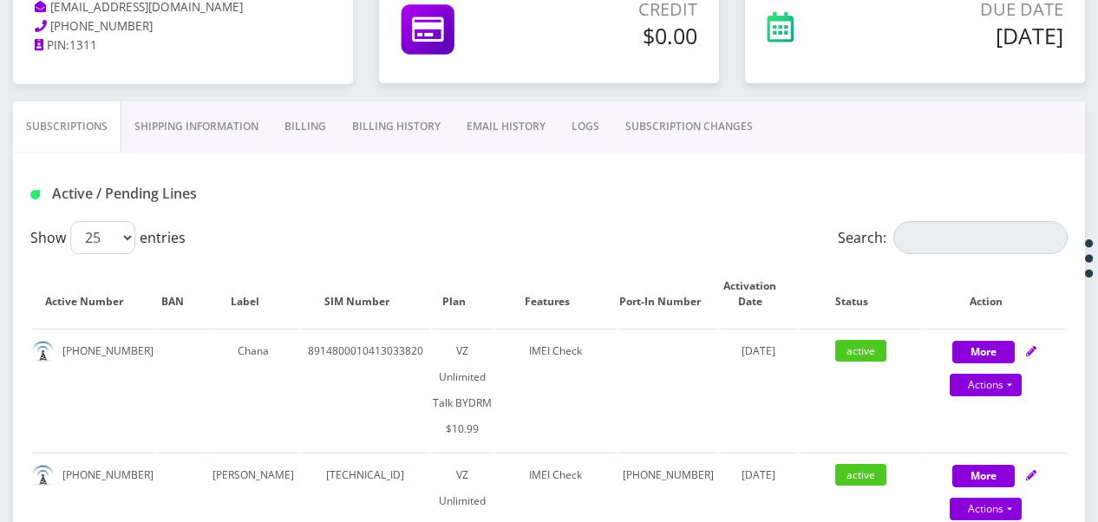
scroll to position [342, 0]
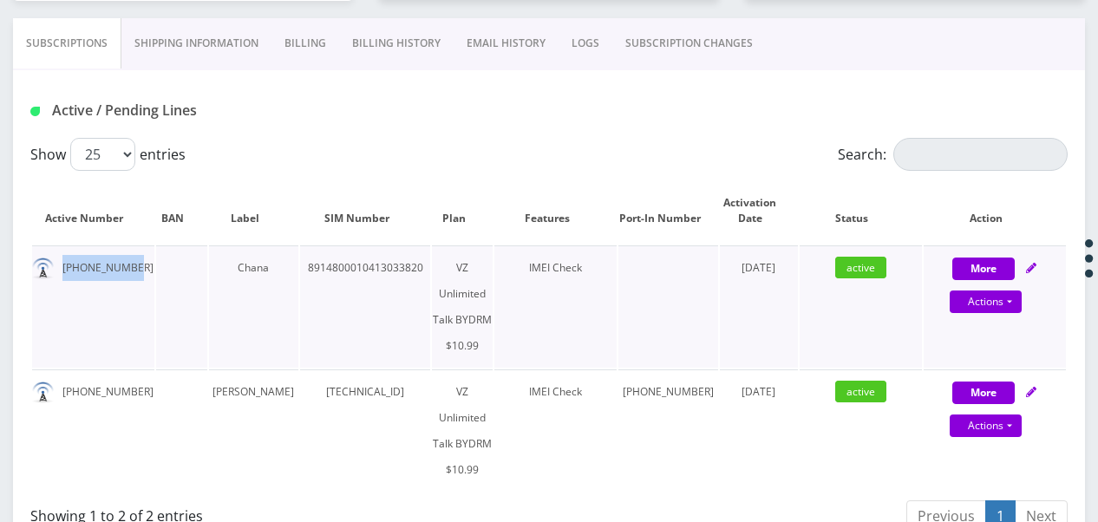
drag, startPoint x: 62, startPoint y: 260, endPoint x: 146, endPoint y: 261, distance: 83.2
click at [146, 261] on td "[PHONE_NUMBER]" at bounding box center [93, 306] width 122 height 122
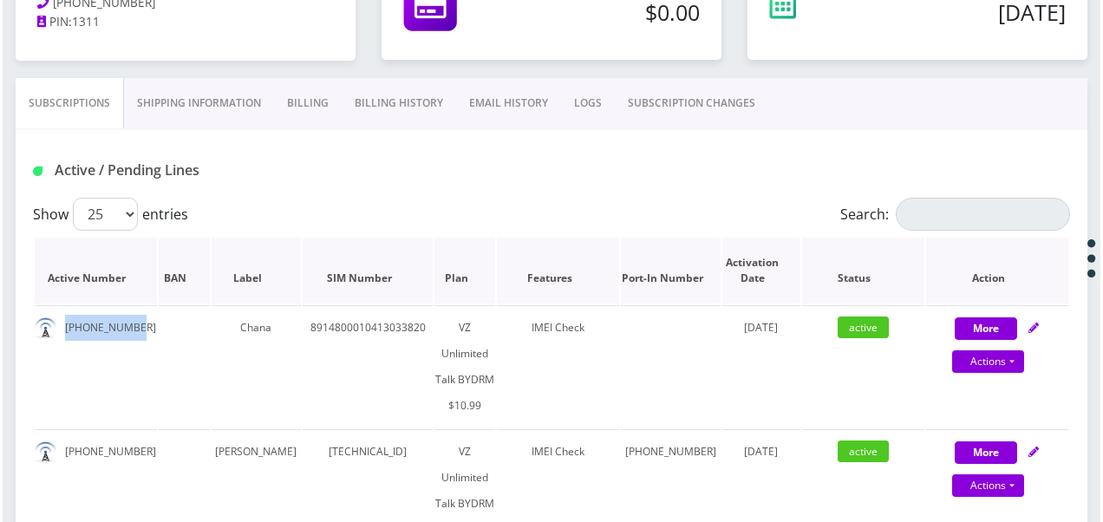
scroll to position [255, 0]
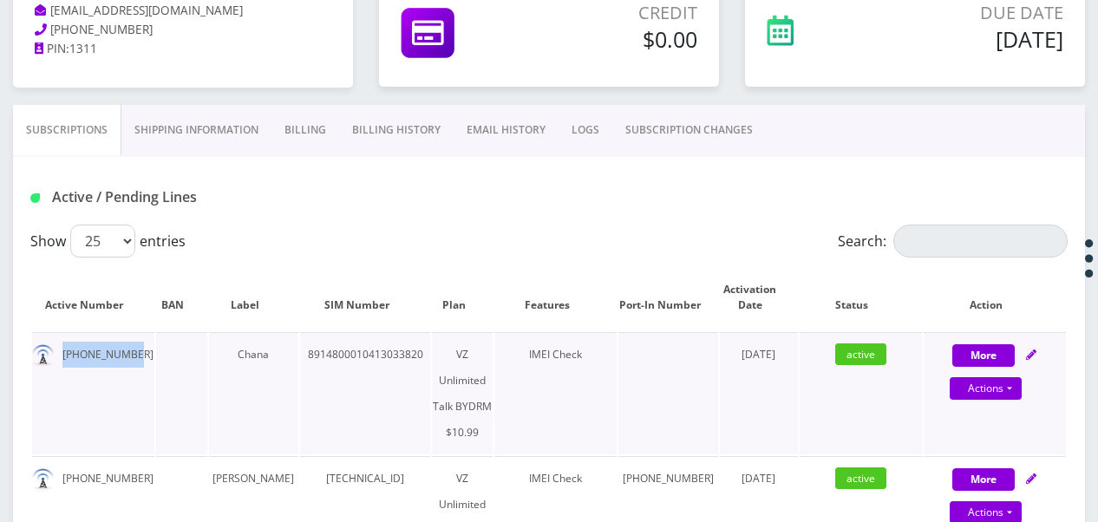
drag, startPoint x: 123, startPoint y: 268, endPoint x: 97, endPoint y: 356, distance: 92.2
drag, startPoint x: 97, startPoint y: 356, endPoint x: 1007, endPoint y: 392, distance: 910.3
click at [1007, 392] on link "Actions" at bounding box center [986, 388] width 72 height 23
select select "469"
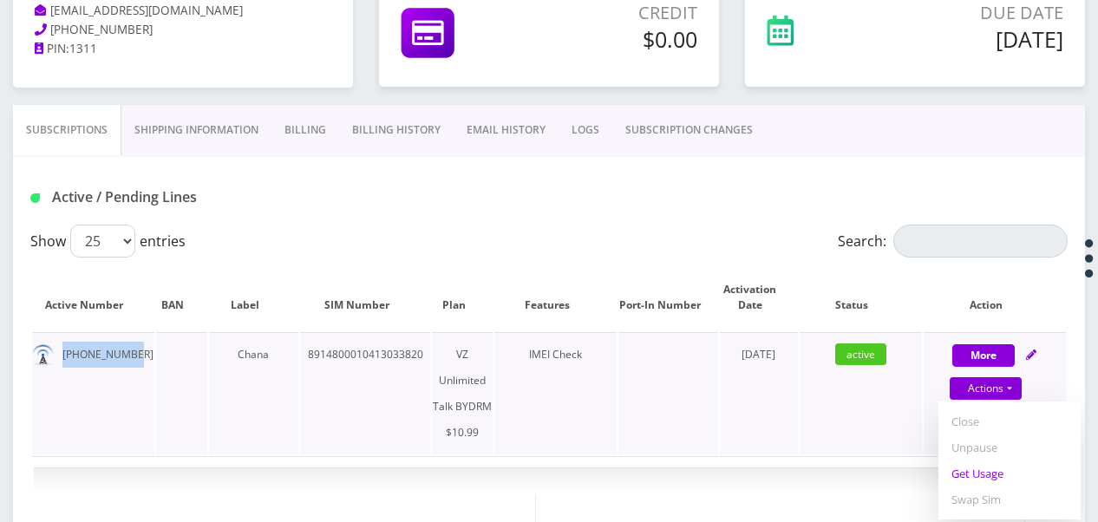
click at [978, 467] on link "Get Usage" at bounding box center [1009, 473] width 142 height 26
select select "469"
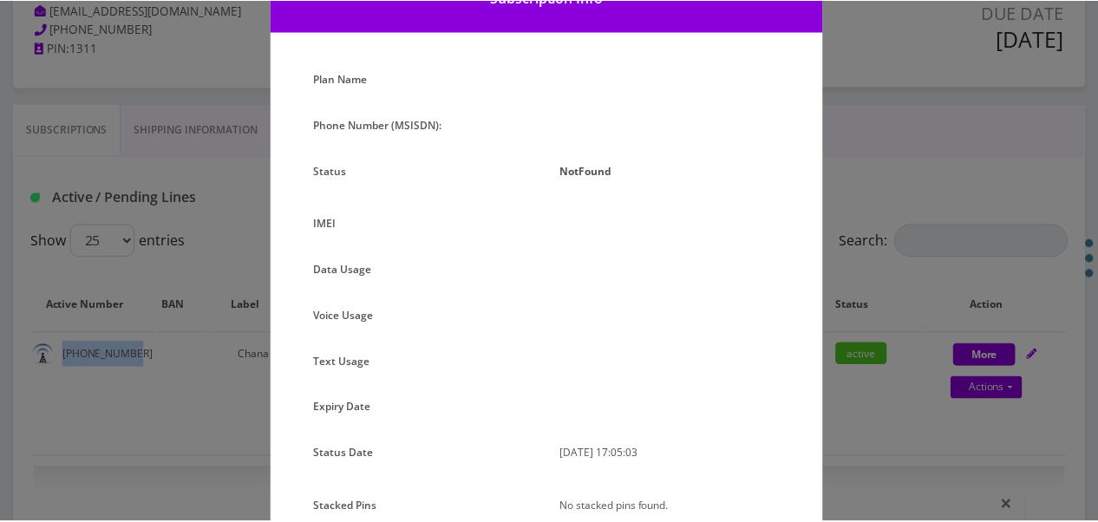
scroll to position [164, 0]
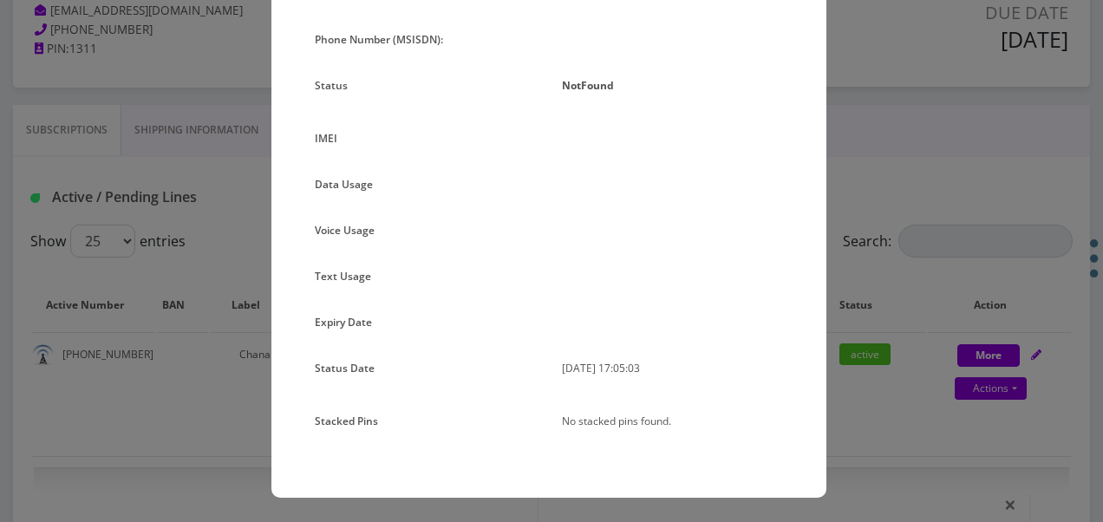
click at [991, 305] on div "× Subscription Info Plan Name Phone Number (MSISDN): Status NotFound IMEI Data …" at bounding box center [551, 261] width 1103 height 522
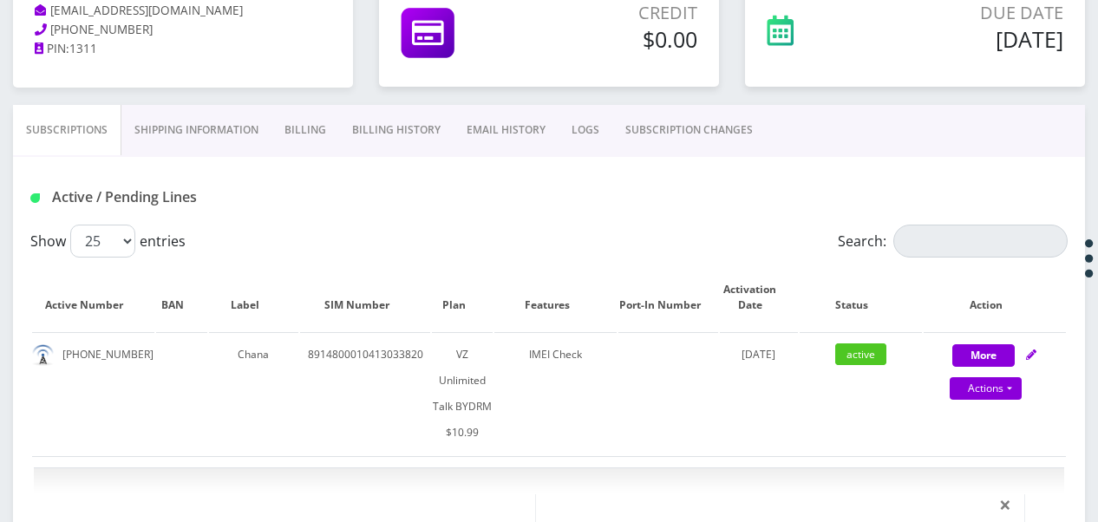
click at [657, 141] on link "SUBSCRIPTION CHANGES" at bounding box center [688, 130] width 153 height 50
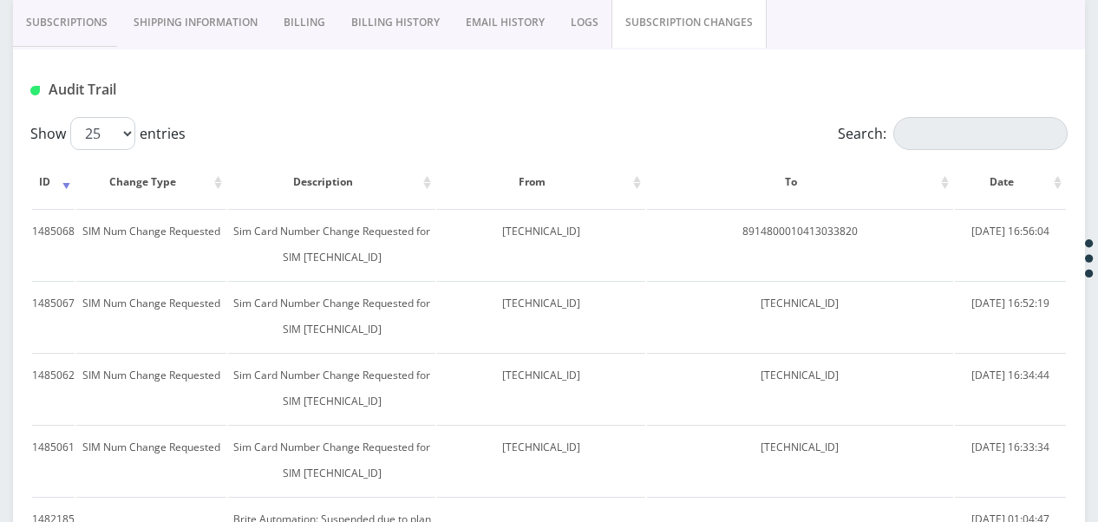
scroll to position [255, 0]
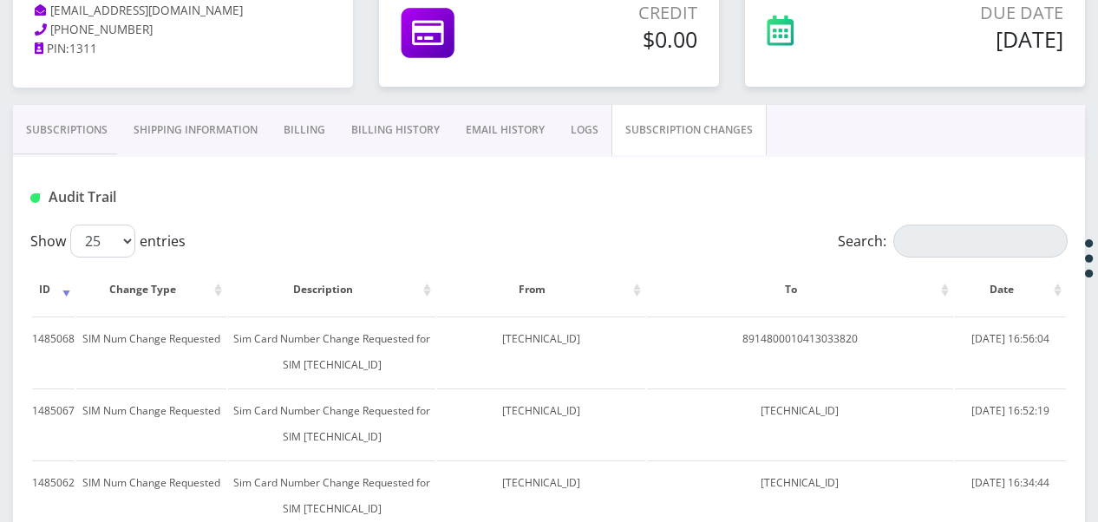
click at [114, 118] on link "Subscriptions" at bounding box center [67, 130] width 108 height 50
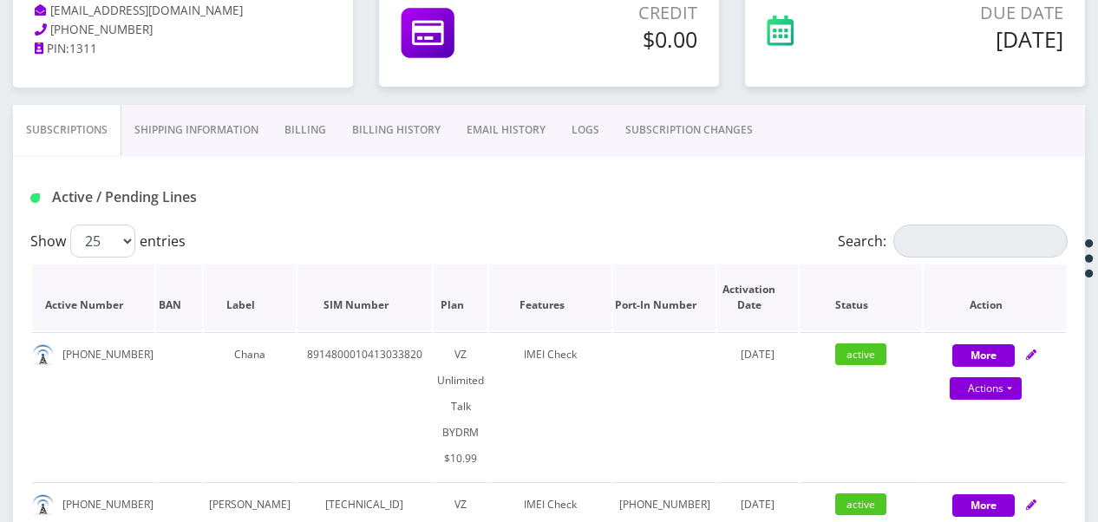
scroll to position [342, 0]
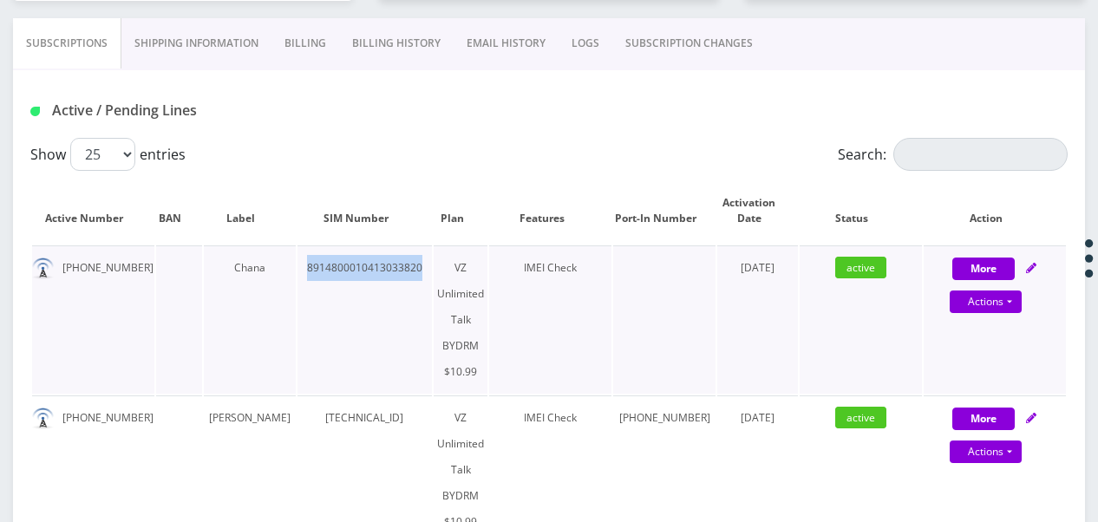
drag, startPoint x: 288, startPoint y: 264, endPoint x: 418, endPoint y: 277, distance: 130.7
click at [418, 277] on td "8914800010413033820" at bounding box center [364, 319] width 134 height 148
drag, startPoint x: 418, startPoint y: 277, endPoint x: 244, endPoint y: 264, distance: 174.8
click at [244, 264] on td "Chana" at bounding box center [250, 319] width 92 height 148
drag, startPoint x: 61, startPoint y: 269, endPoint x: 130, endPoint y: 259, distance: 70.0
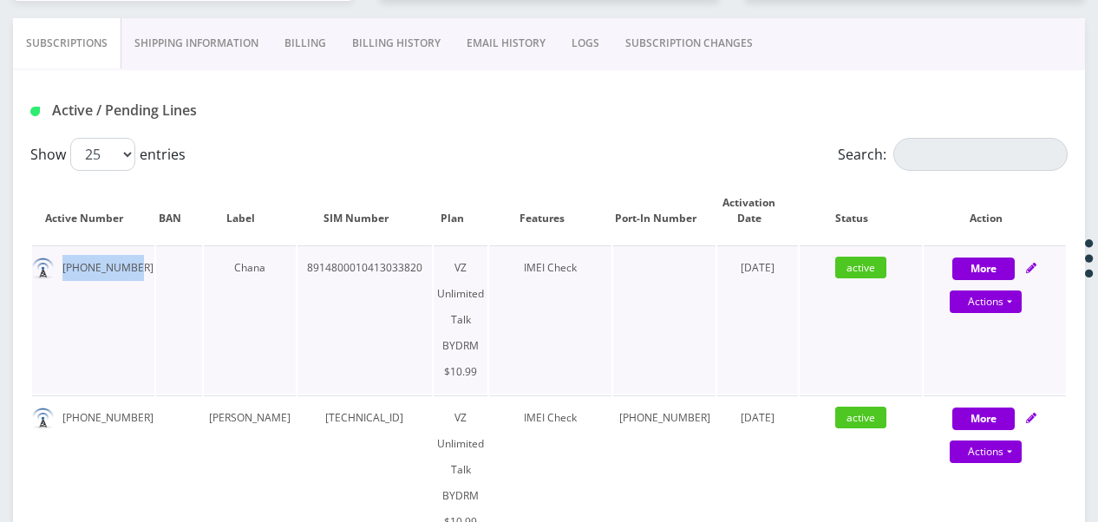
click at [130, 259] on td "929-745-2993" at bounding box center [93, 319] width 122 height 148
drag, startPoint x: 130, startPoint y: 259, endPoint x: 119, endPoint y: 265, distance: 12.8
copy td "929-745-2993"
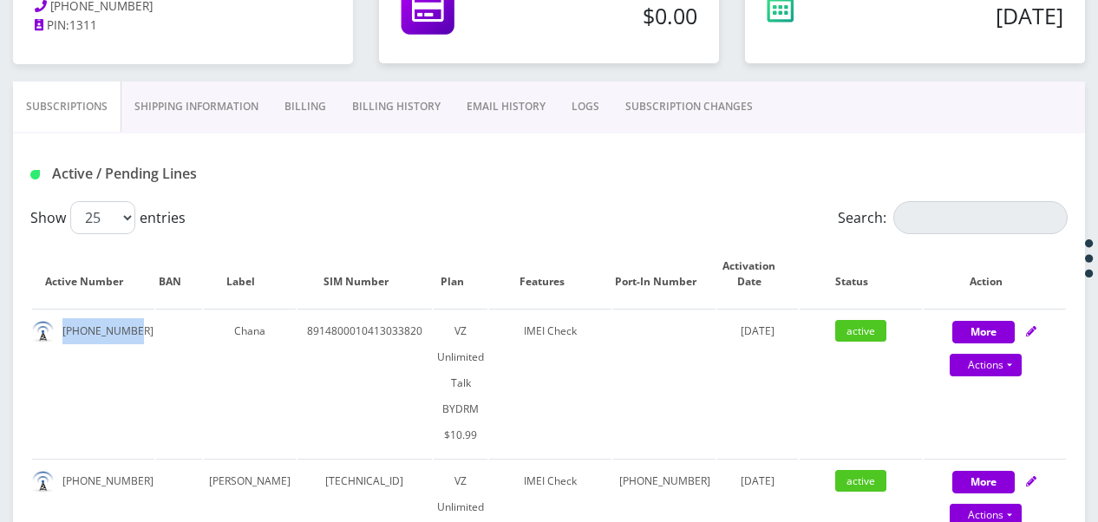
scroll to position [168, 0]
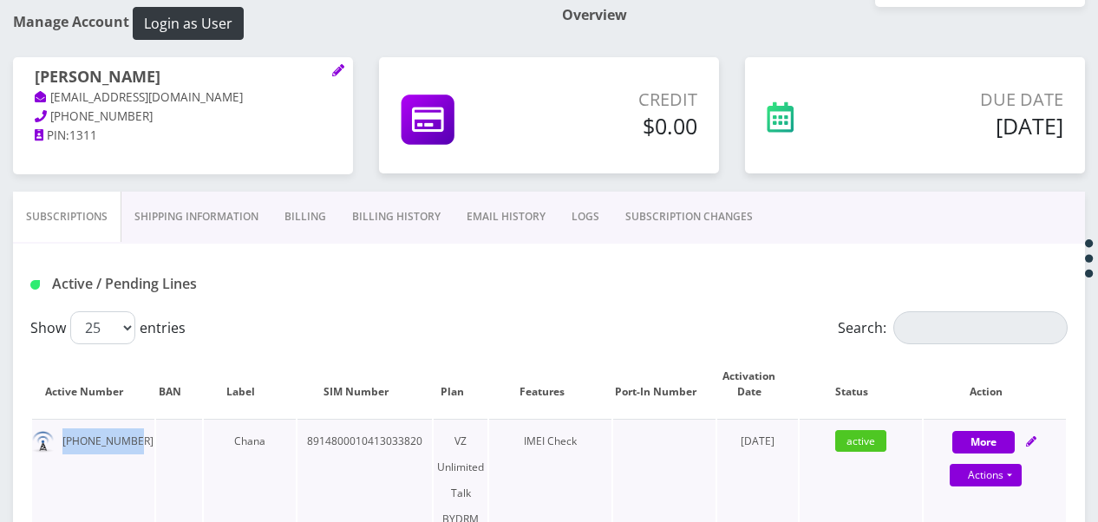
copy td "929-745-2993"
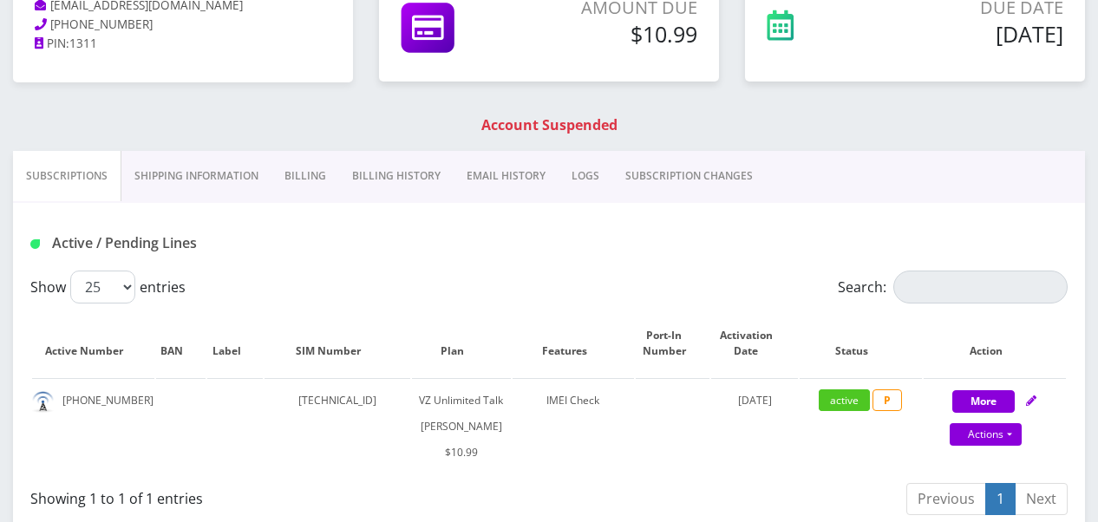
scroll to position [347, 0]
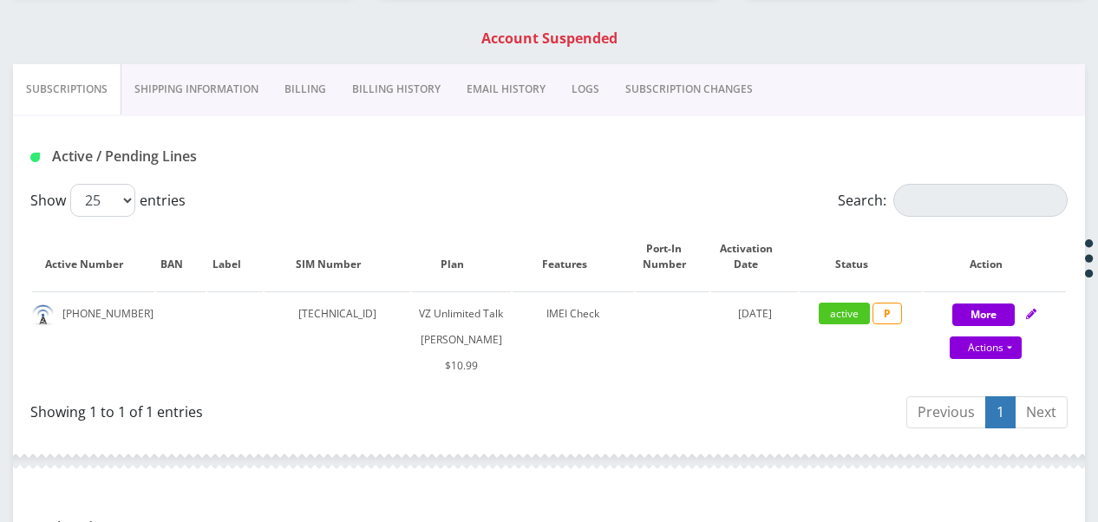
click at [663, 77] on link "SUBSCRIPTION CHANGES" at bounding box center [688, 89] width 153 height 50
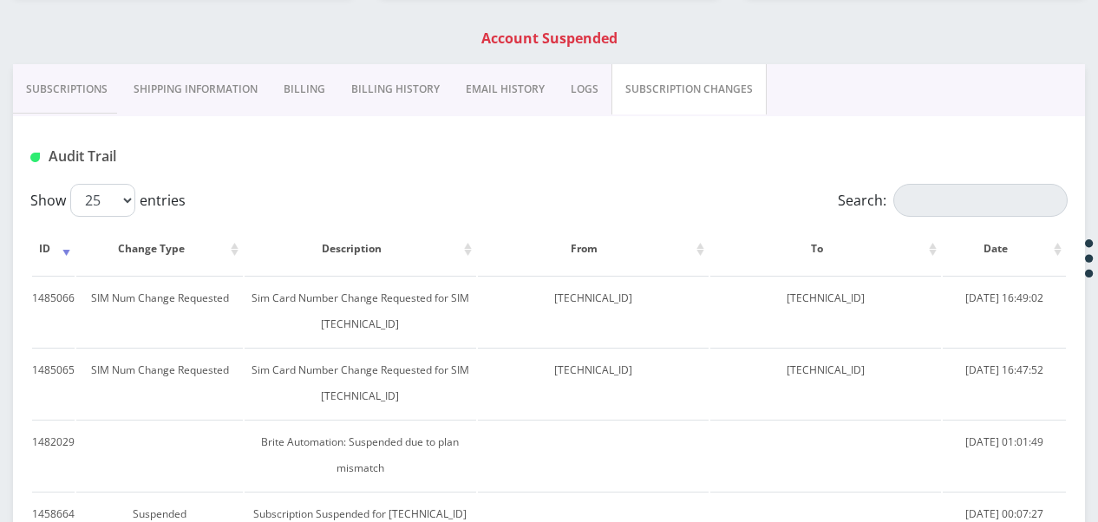
click at [66, 90] on link "Subscriptions" at bounding box center [67, 89] width 108 height 50
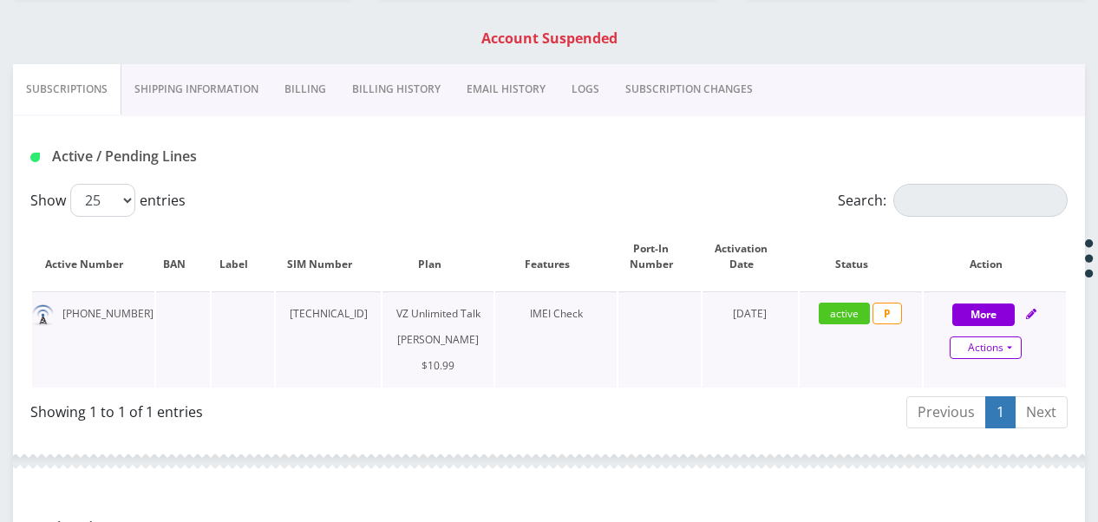
click at [1004, 342] on link "Actions" at bounding box center [986, 347] width 72 height 23
select select "366"
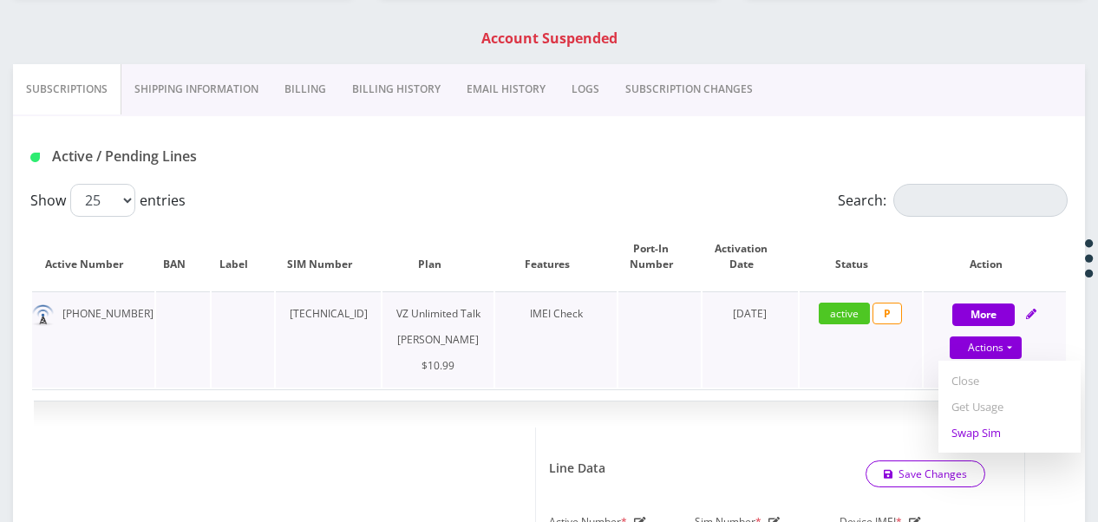
click at [989, 427] on link "Swap Sim" at bounding box center [1009, 433] width 142 height 26
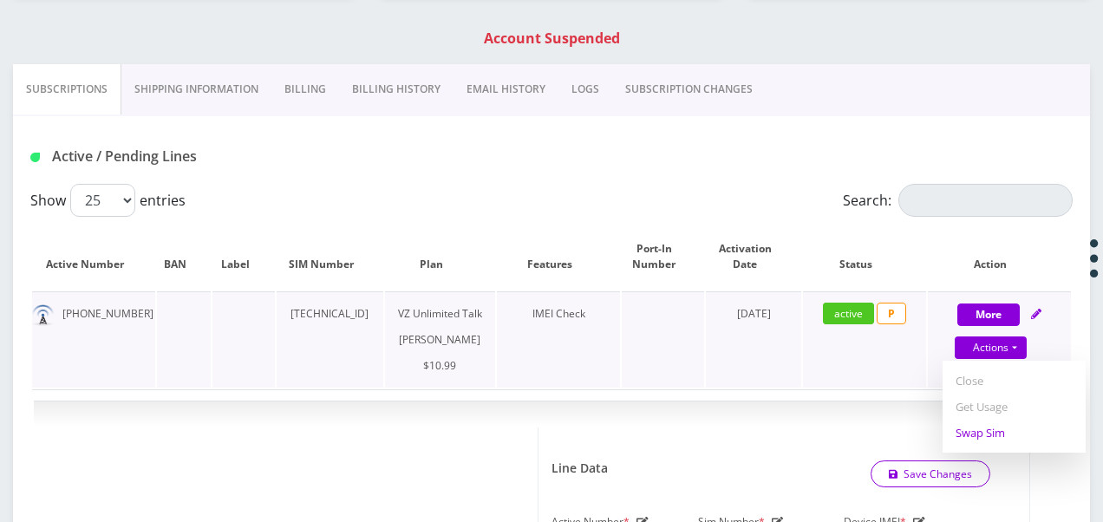
select select "366"
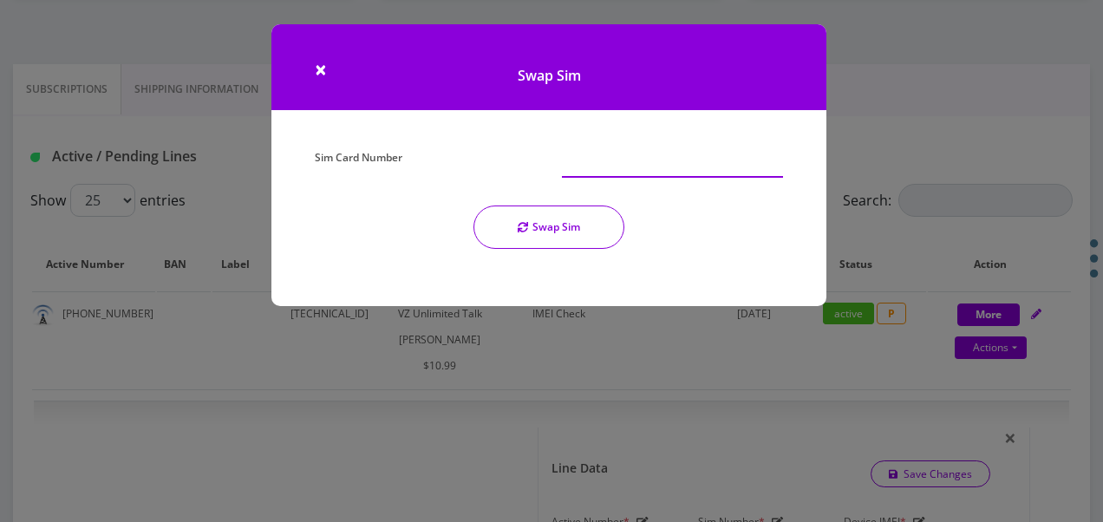
click at [629, 154] on input "Sim Card Number" at bounding box center [672, 161] width 221 height 33
type input "[TECHNICAL_ID]"
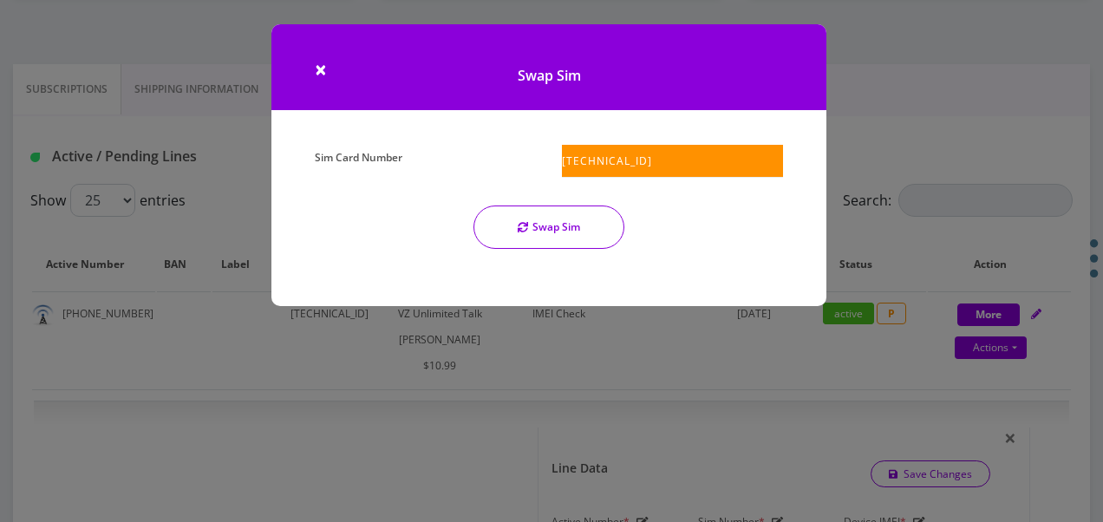
click at [524, 244] on button "Swap Sim" at bounding box center [548, 227] width 151 height 43
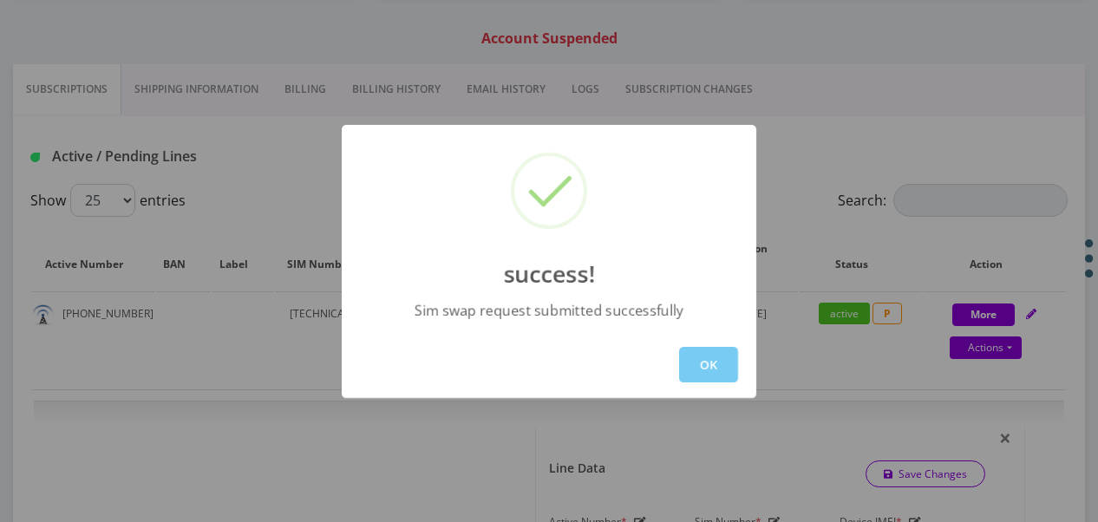
click at [725, 380] on button "OK" at bounding box center [708, 365] width 59 height 36
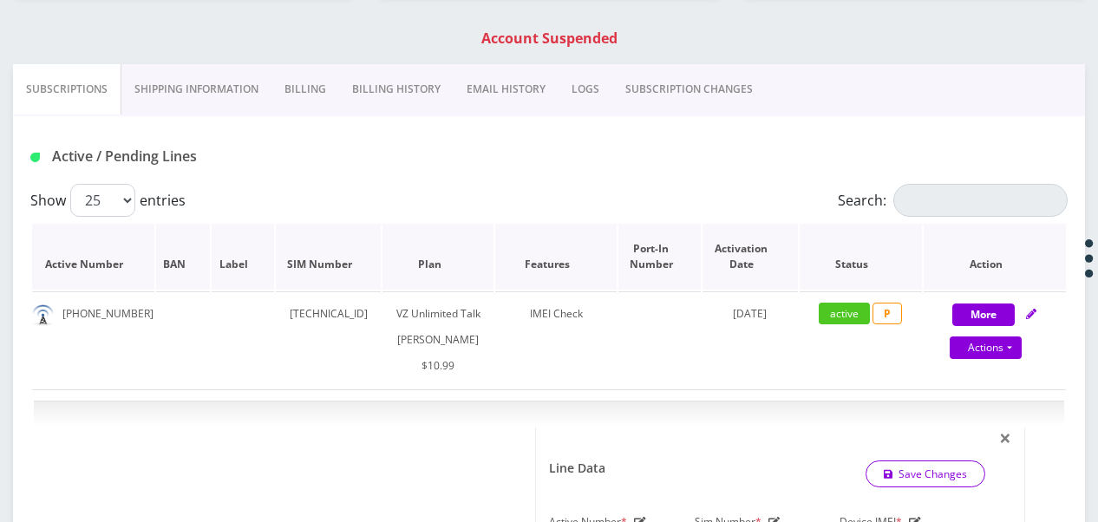
scroll to position [173, 0]
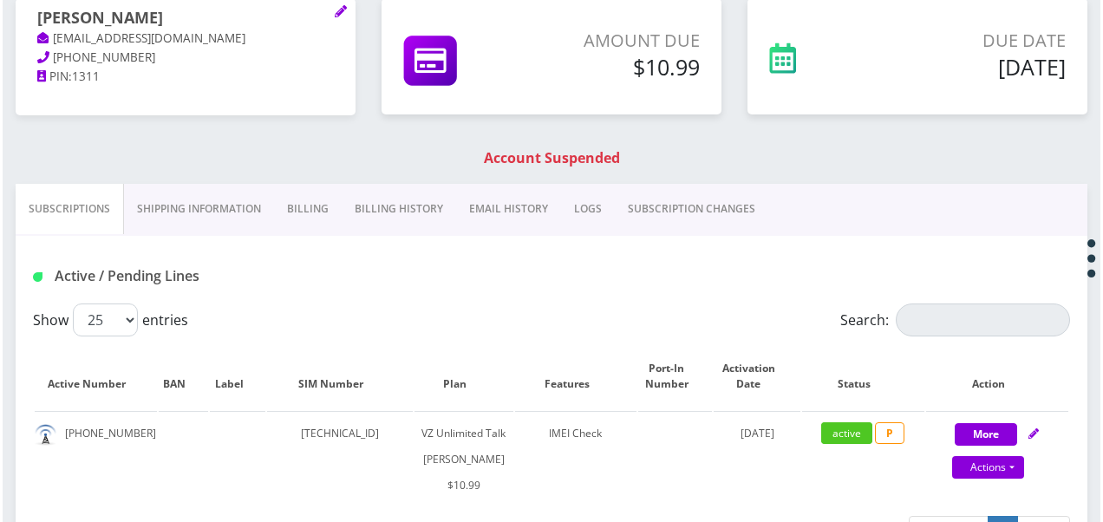
scroll to position [265, 0]
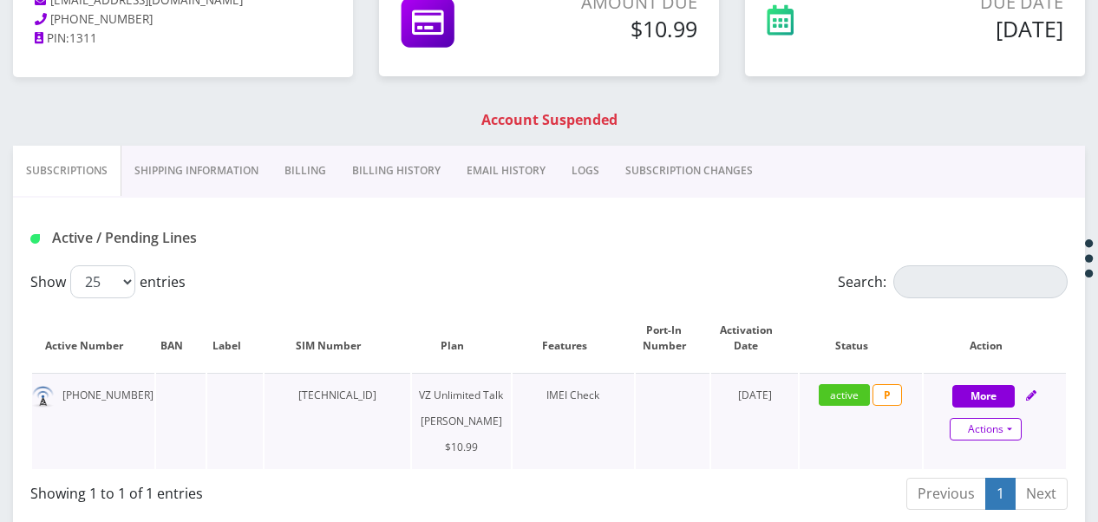
click at [1011, 438] on link "Actions" at bounding box center [986, 429] width 72 height 23
select select "366"
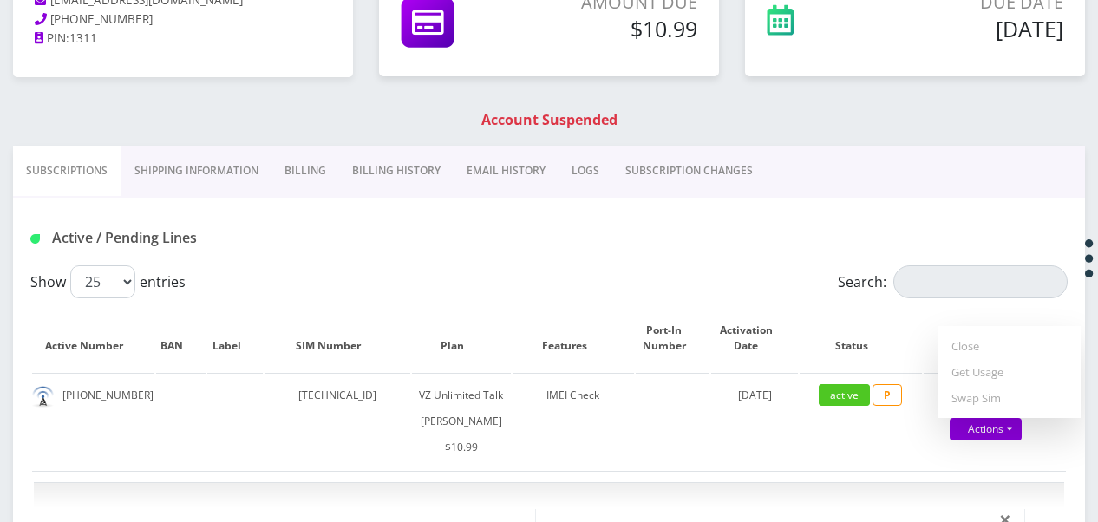
click at [979, 376] on link "Get Usage" at bounding box center [1009, 372] width 142 height 26
select select "366"
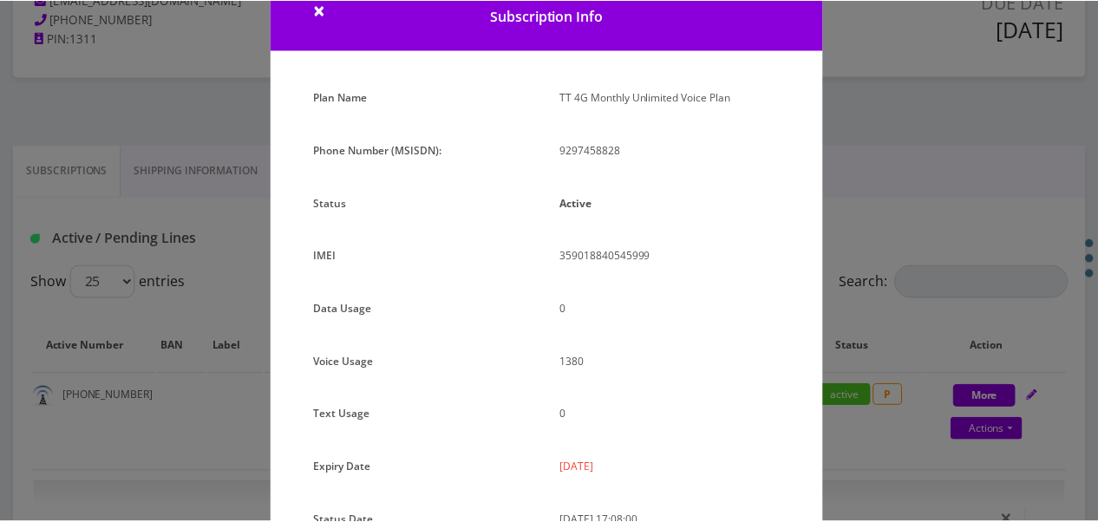
scroll to position [87, 0]
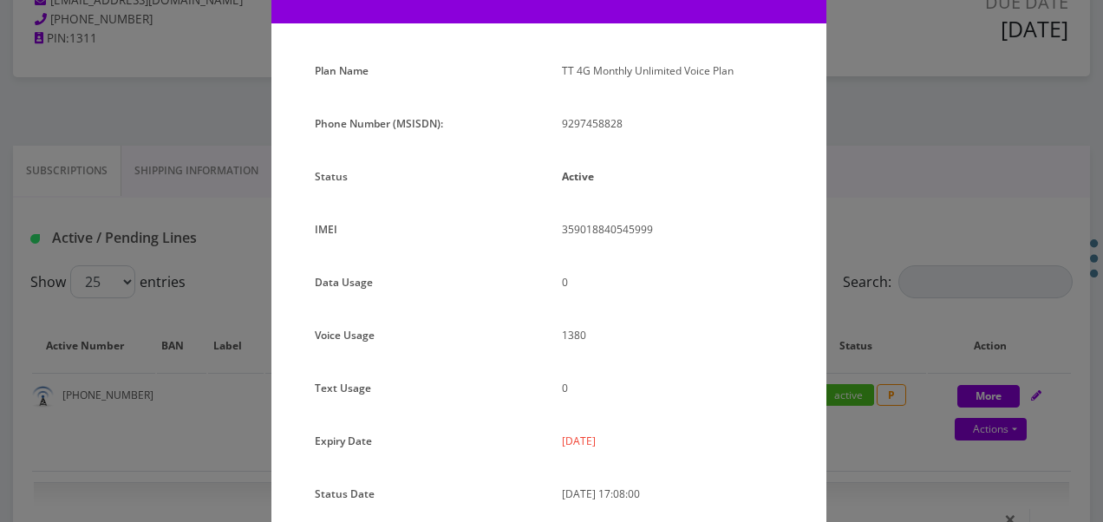
click at [878, 264] on div "× Subscription Info Plan Name TT 4G Monthly Unlimited Voice Plan Phone Number (…" at bounding box center [551, 261] width 1103 height 522
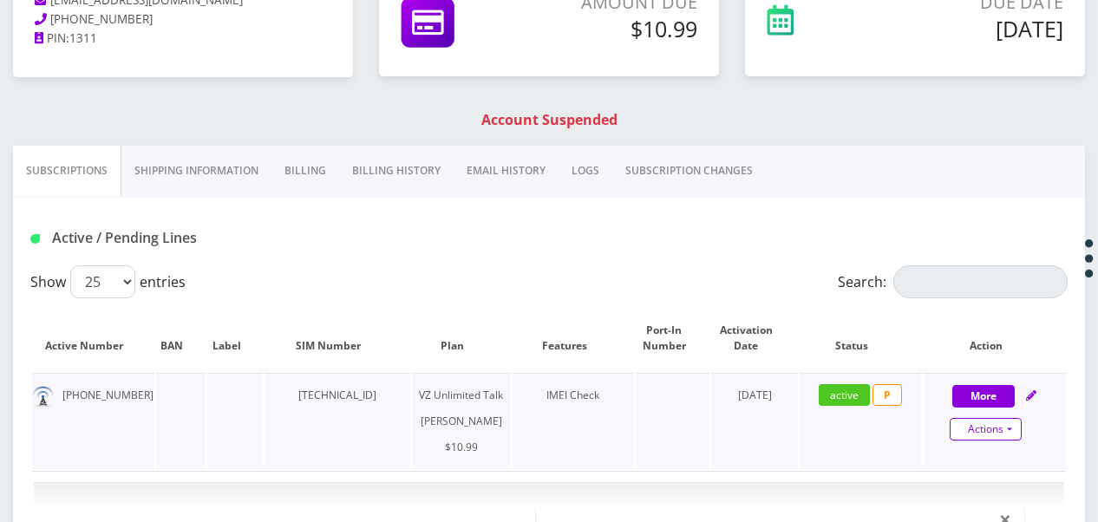
click at [1018, 423] on link "Actions" at bounding box center [986, 429] width 72 height 23
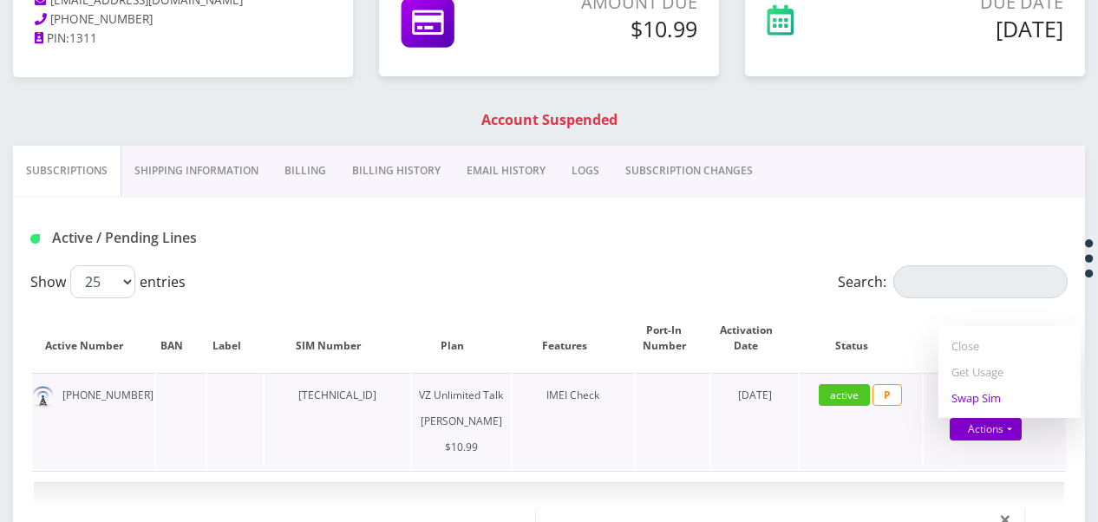
click at [986, 402] on link "Swap Sim" at bounding box center [1009, 398] width 142 height 26
select select "366"
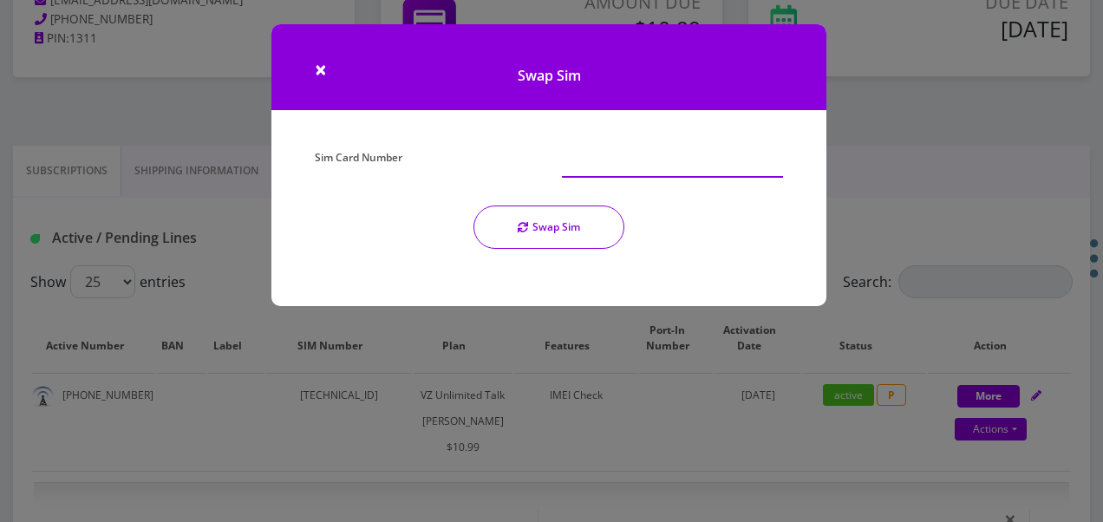
click at [682, 165] on input "Sim Card Number" at bounding box center [672, 161] width 221 height 33
type input "[TECHNICAL_ID]"
click at [564, 232] on button "Swap Sim" at bounding box center [548, 227] width 151 height 43
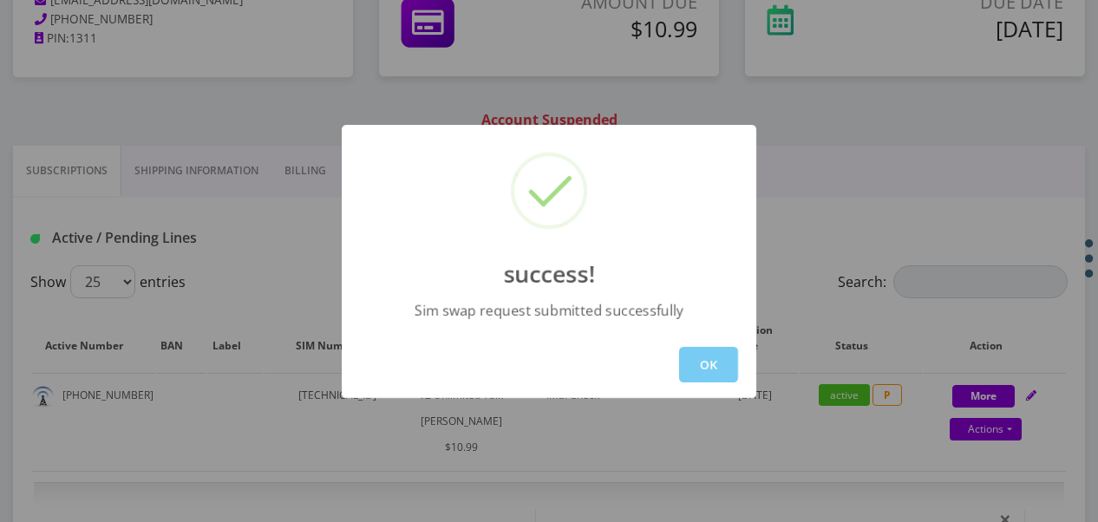
click at [690, 355] on button "OK" at bounding box center [708, 365] width 59 height 36
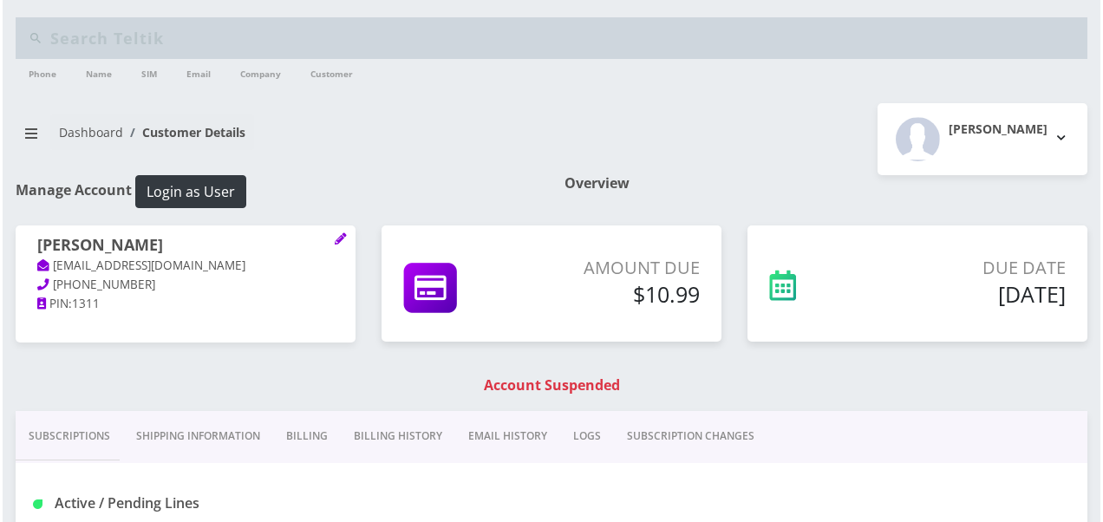
scroll to position [265, 0]
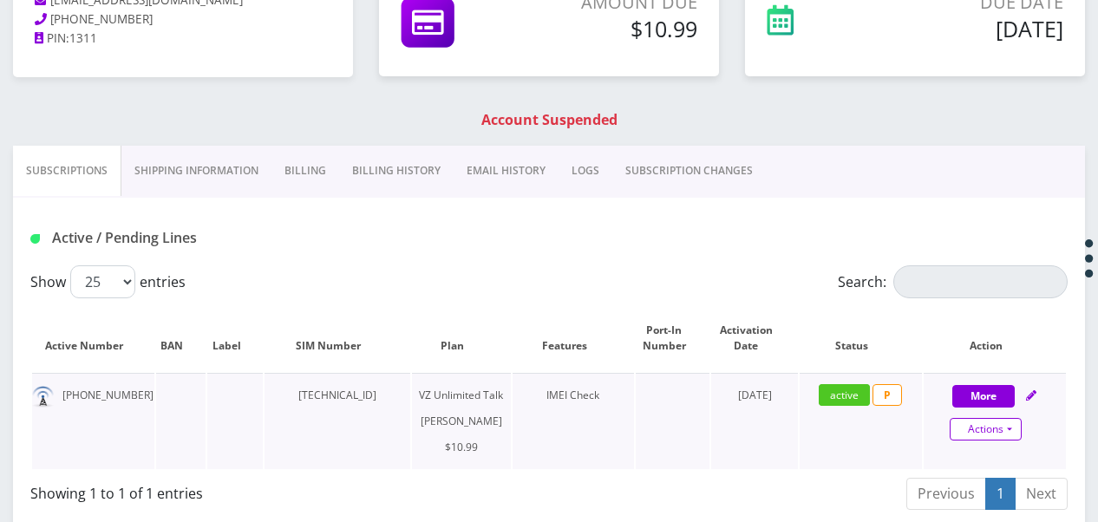
click at [1020, 423] on link "Actions" at bounding box center [986, 429] width 72 height 23
select select "366"
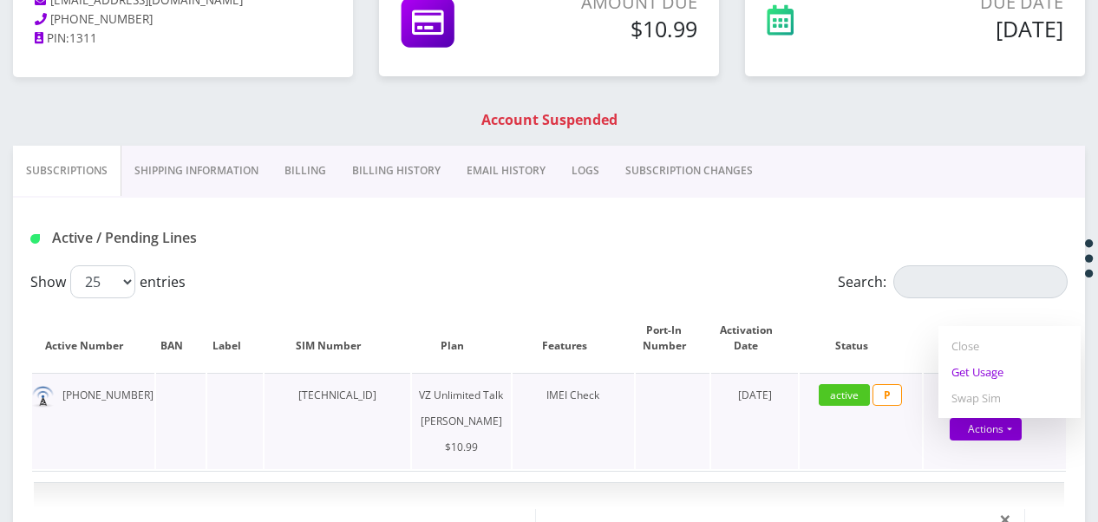
click at [983, 376] on link "Get Usage" at bounding box center [1009, 372] width 142 height 26
select select "366"
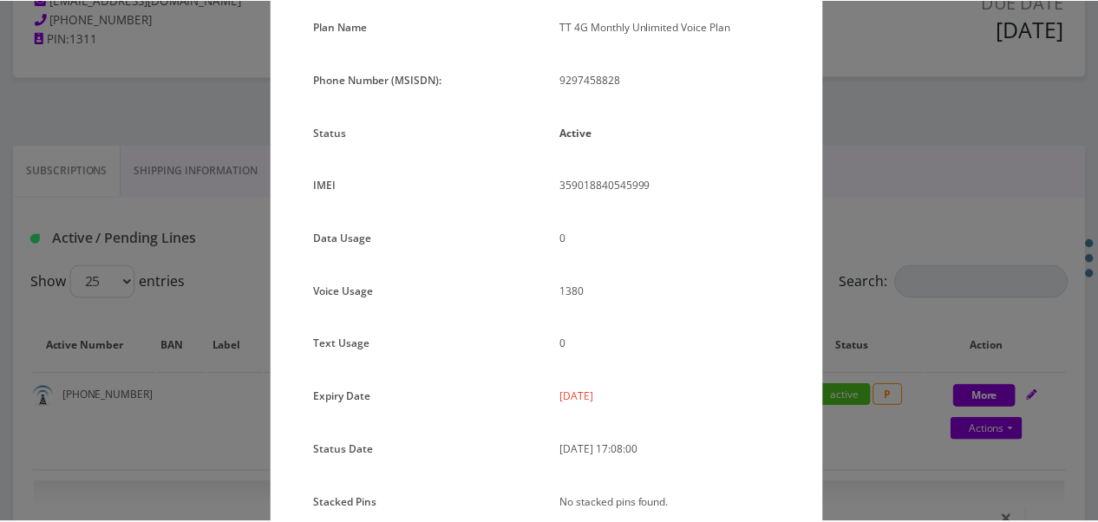
scroll to position [212, 0]
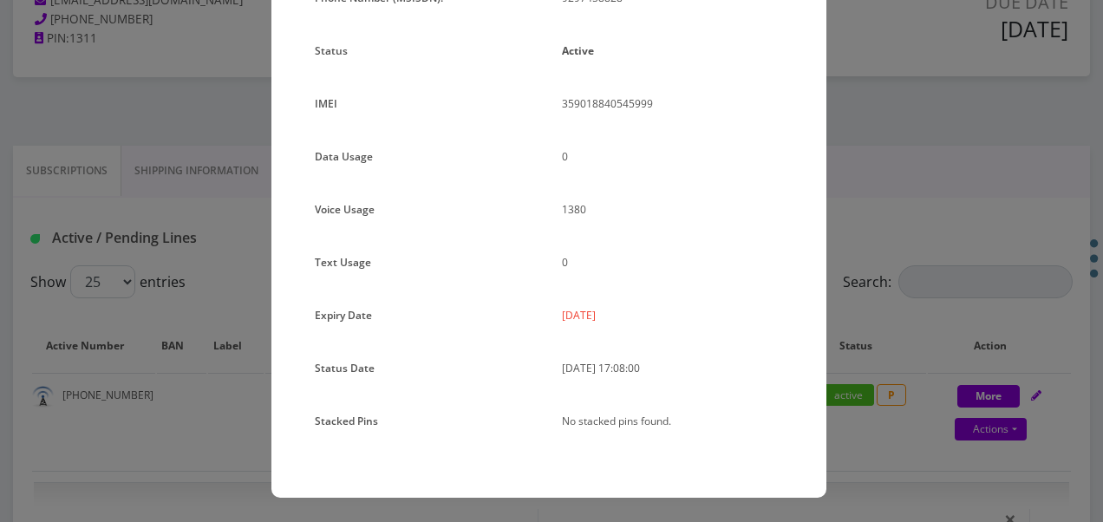
click at [909, 297] on div "× Subscription Info Plan Name TT 4G Monthly Unlimited Voice Plan Phone Number (…" at bounding box center [551, 261] width 1103 height 522
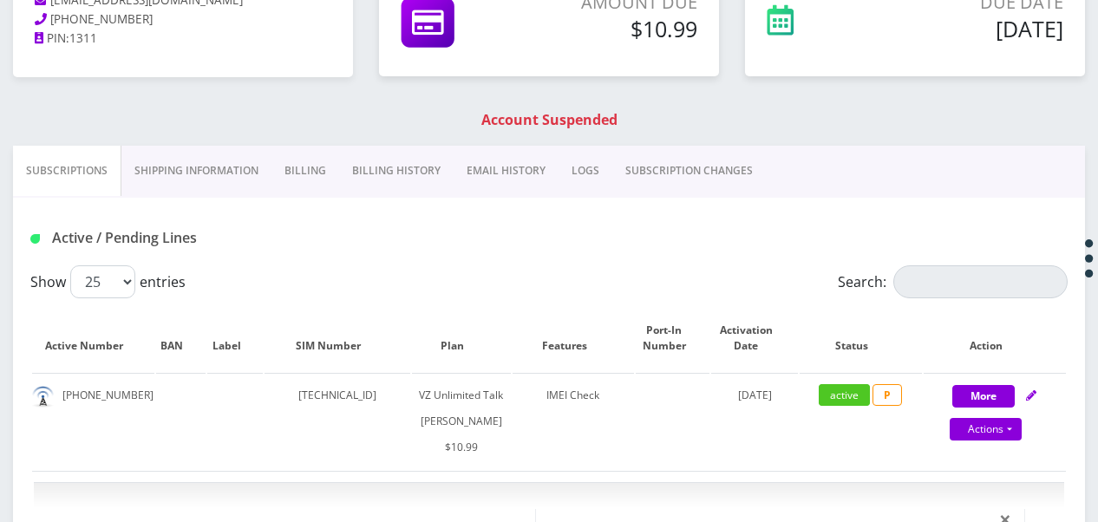
scroll to position [203, 0]
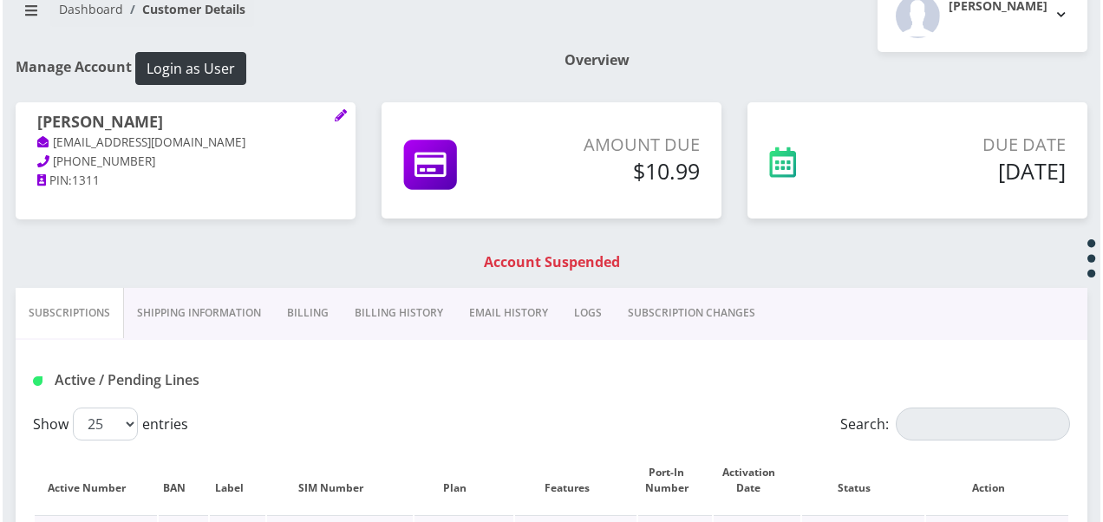
scroll to position [444, 0]
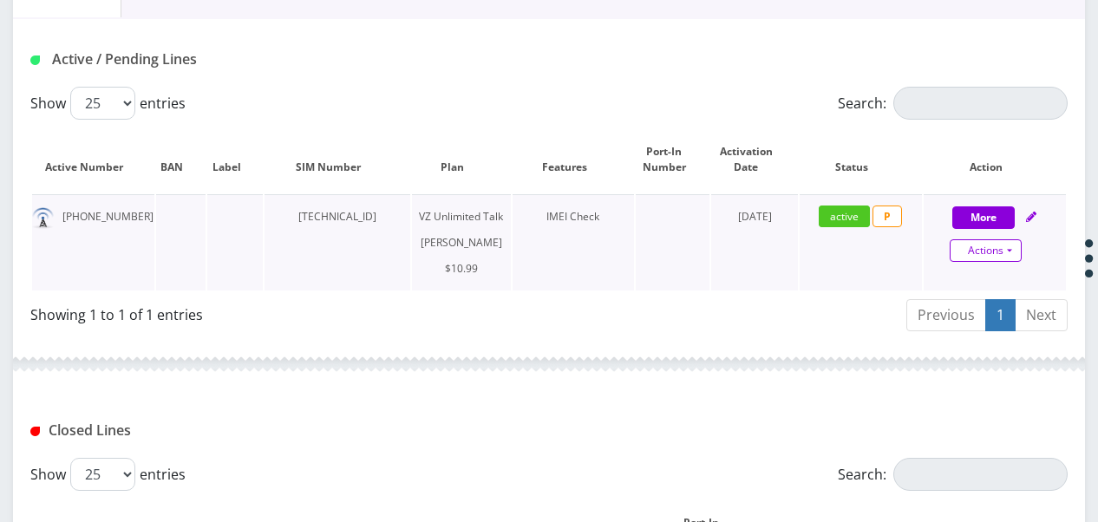
click at [1002, 246] on link "Actions" at bounding box center [986, 250] width 72 height 23
select select "366"
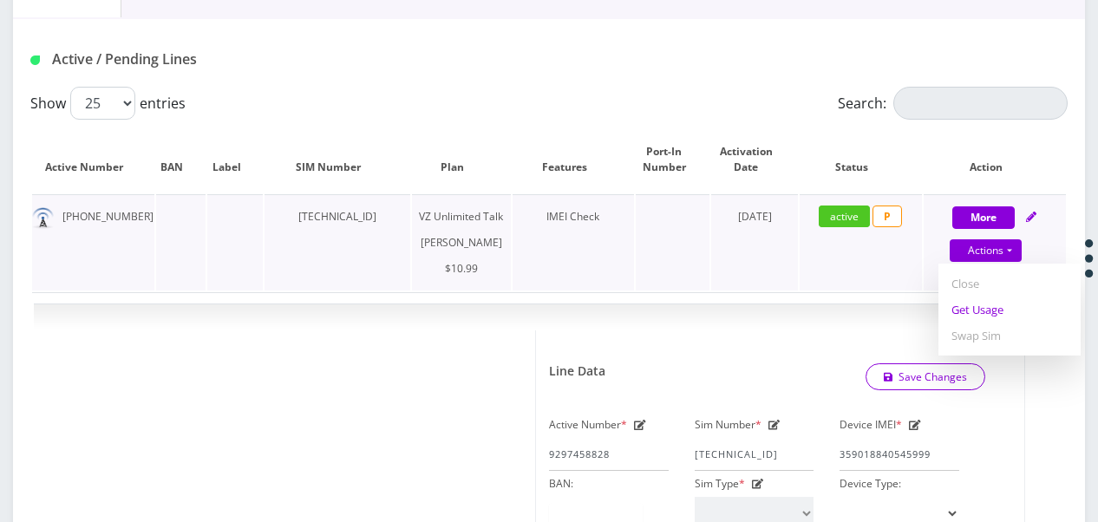
click at [1001, 297] on link "Get Usage" at bounding box center [1009, 310] width 142 height 26
select select "366"
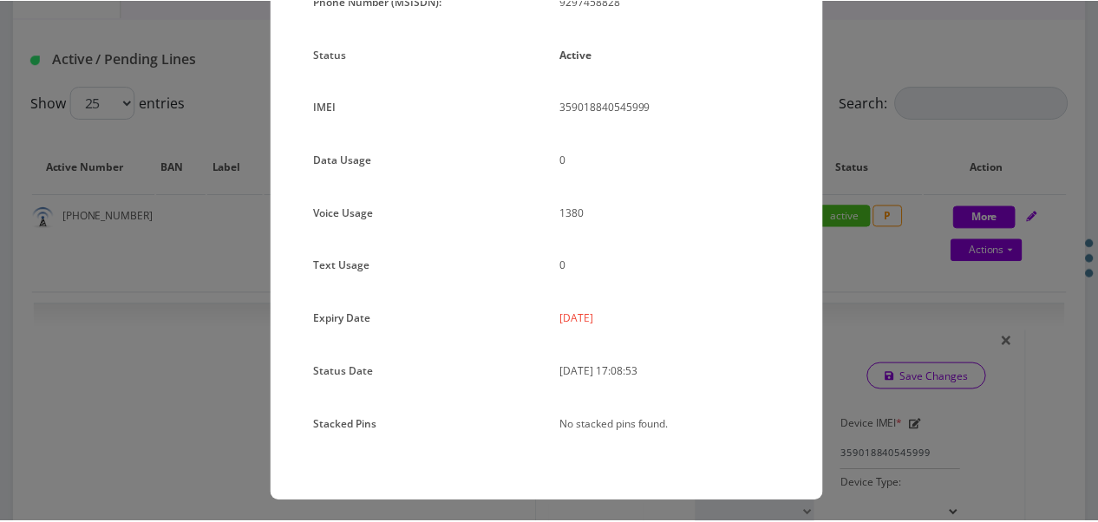
scroll to position [212, 0]
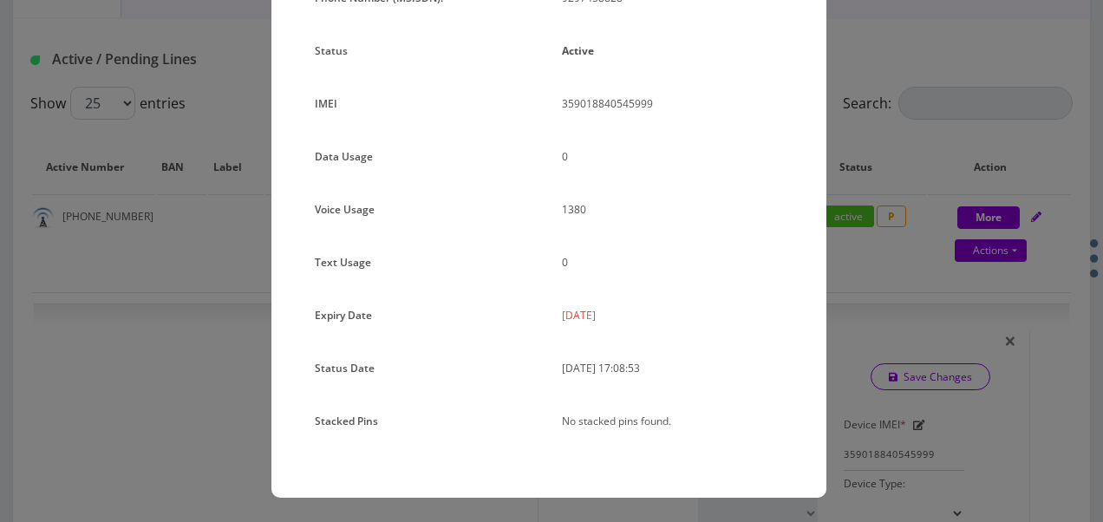
click at [885, 245] on div "× Subscription Info Plan Name TT 4G Monthly Unlimited Voice Plan Phone Number (…" at bounding box center [551, 261] width 1103 height 522
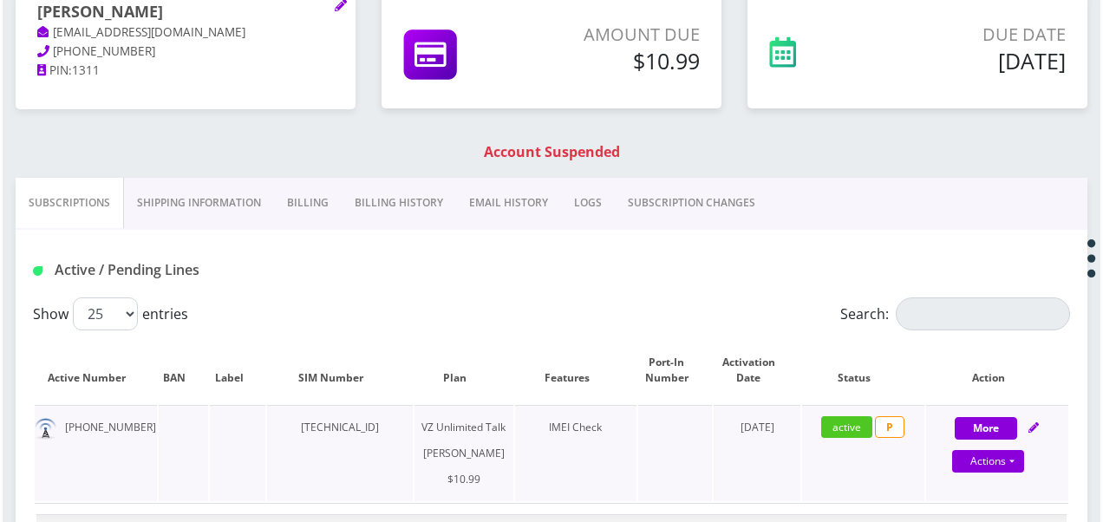
scroll to position [444, 0]
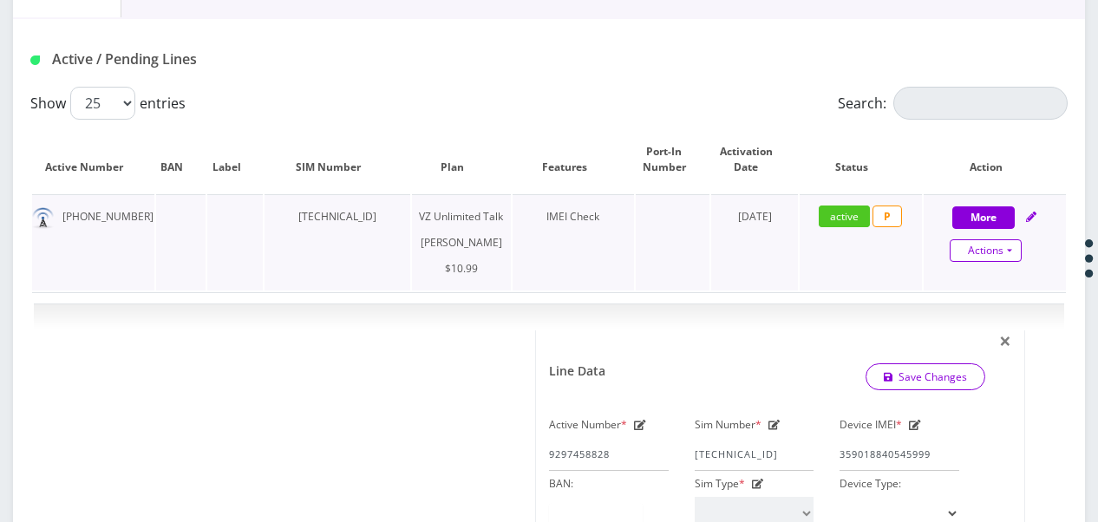
click at [1013, 241] on link "Actions" at bounding box center [986, 250] width 72 height 23
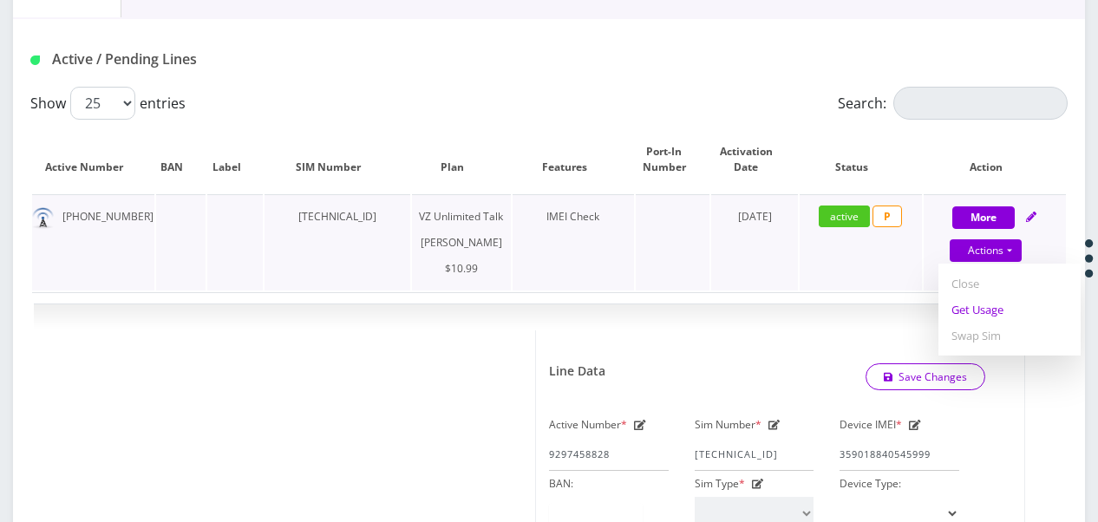
click at [999, 307] on link "Get Usage" at bounding box center [1009, 310] width 142 height 26
select select "366"
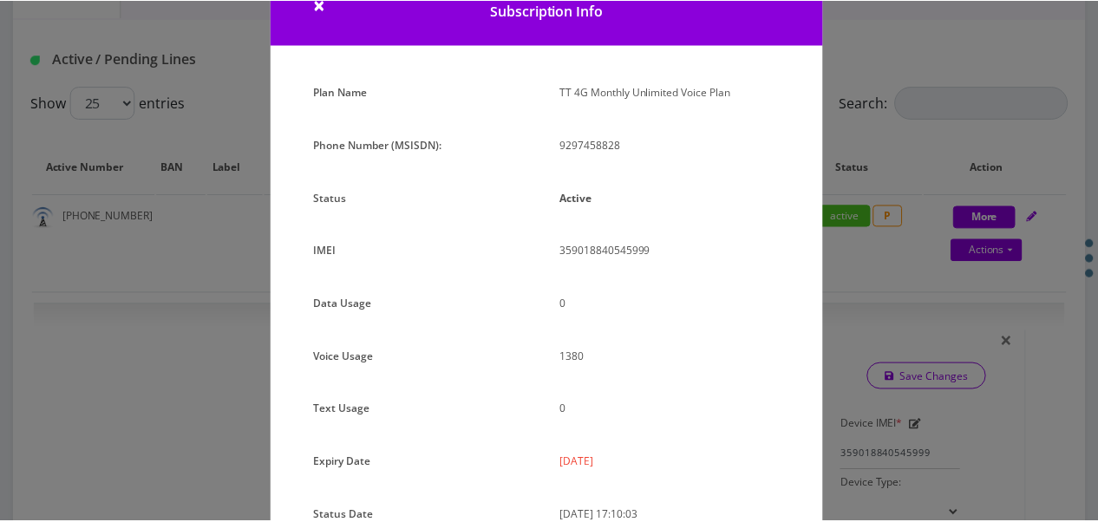
scroll to position [212, 0]
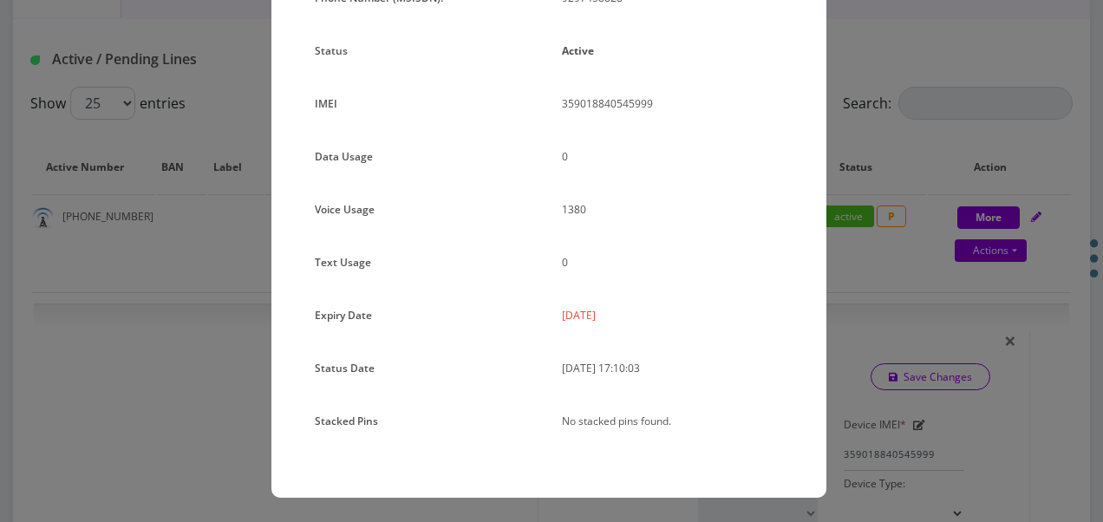
click at [851, 245] on div "× Subscription Info Plan Name TT 4G Monthly Unlimited Voice Plan Phone Number (…" at bounding box center [551, 261] width 1103 height 522
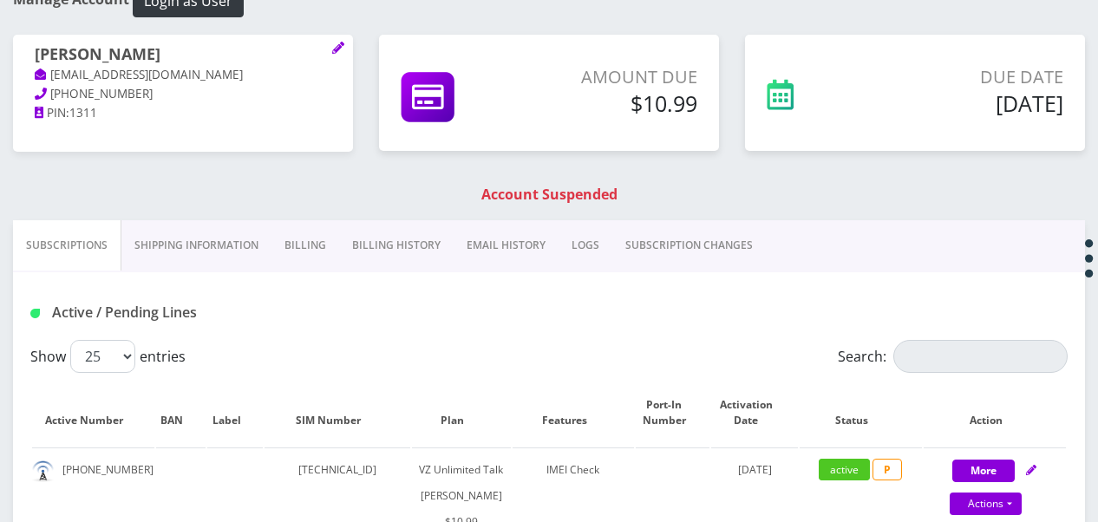
scroll to position [184, 0]
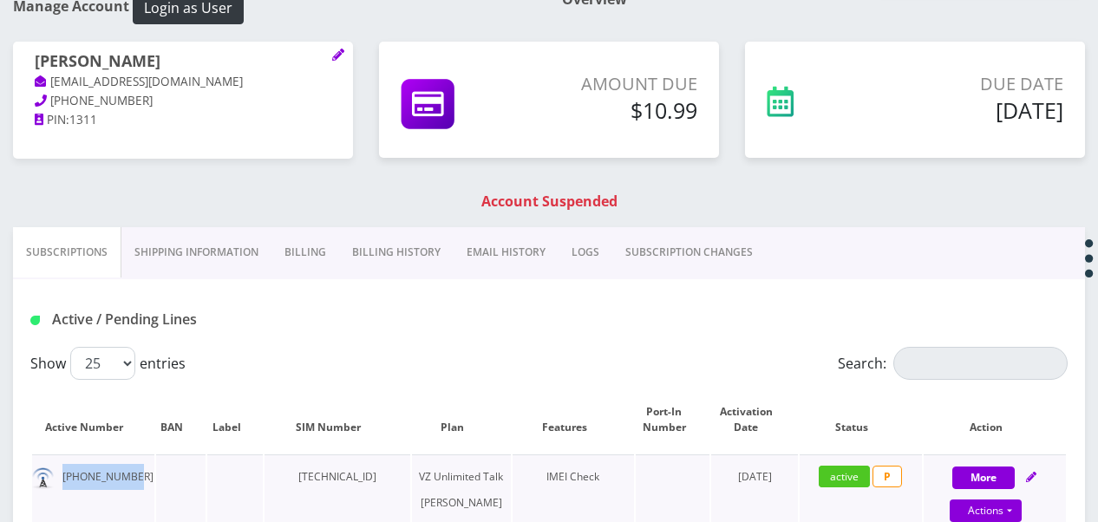
drag, startPoint x: 55, startPoint y: 471, endPoint x: 137, endPoint y: 473, distance: 81.6
click at [137, 473] on td "929-745-8828" at bounding box center [93, 502] width 122 height 96
drag, startPoint x: 137, startPoint y: 473, endPoint x: 120, endPoint y: 474, distance: 17.4
copy td "929-745-8828"
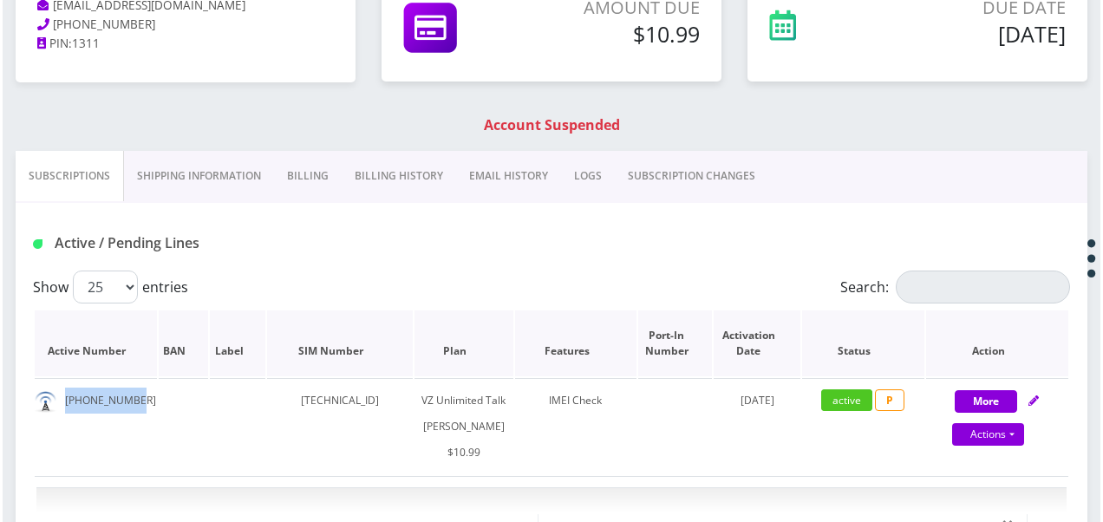
scroll to position [357, 0]
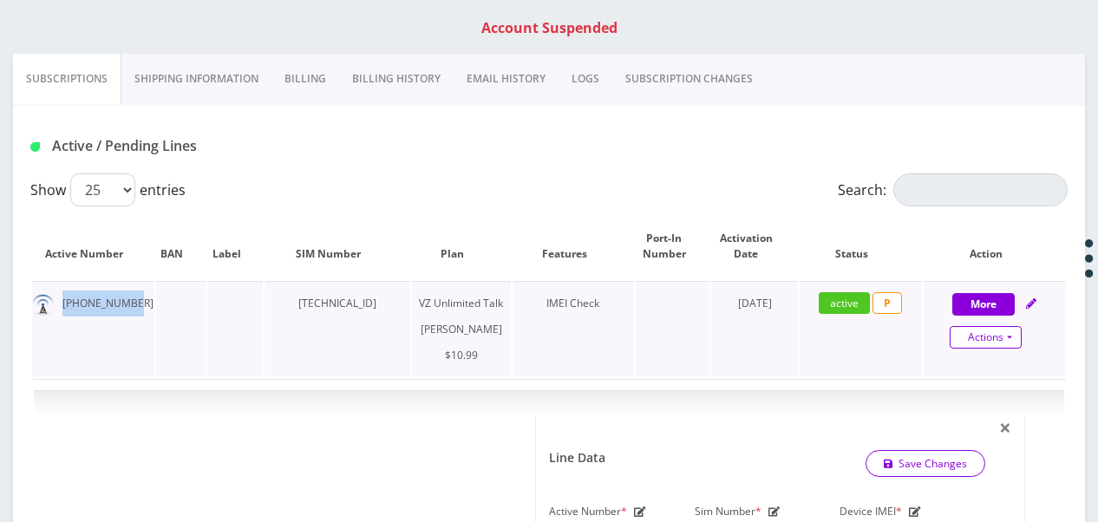
click at [1010, 333] on link "Actions" at bounding box center [986, 337] width 72 height 23
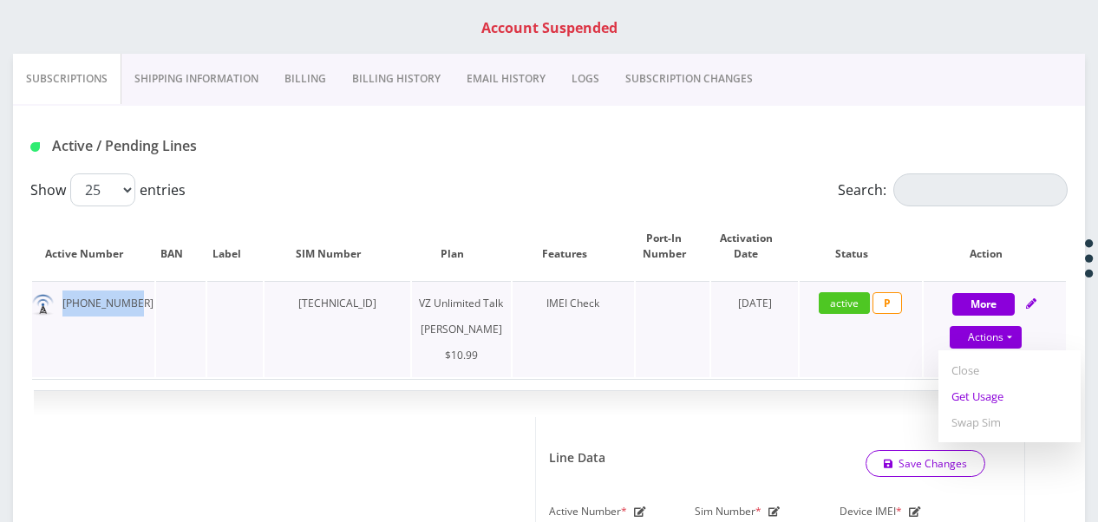
click at [1002, 389] on link "Get Usage" at bounding box center [1009, 396] width 142 height 26
select select "366"
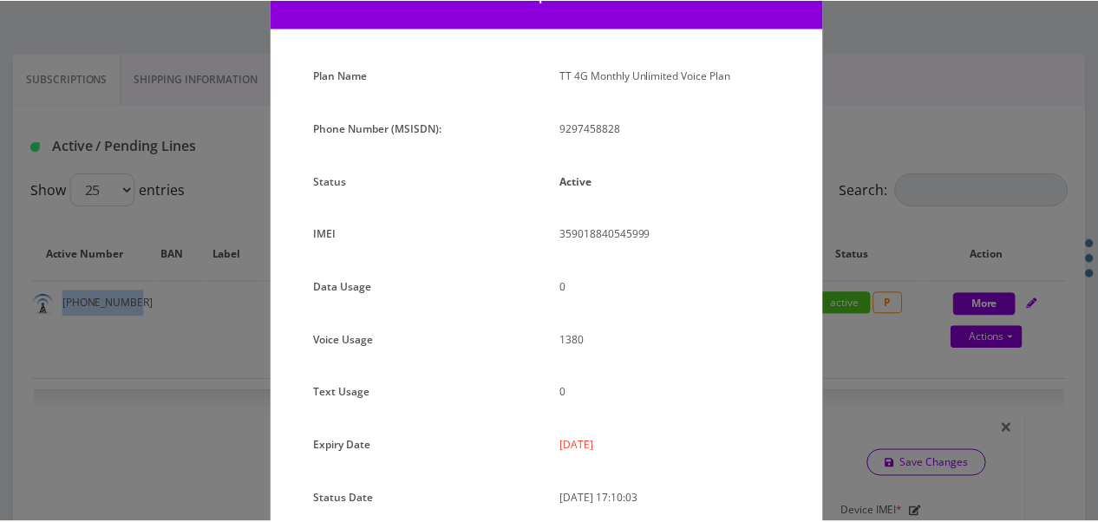
scroll to position [212, 0]
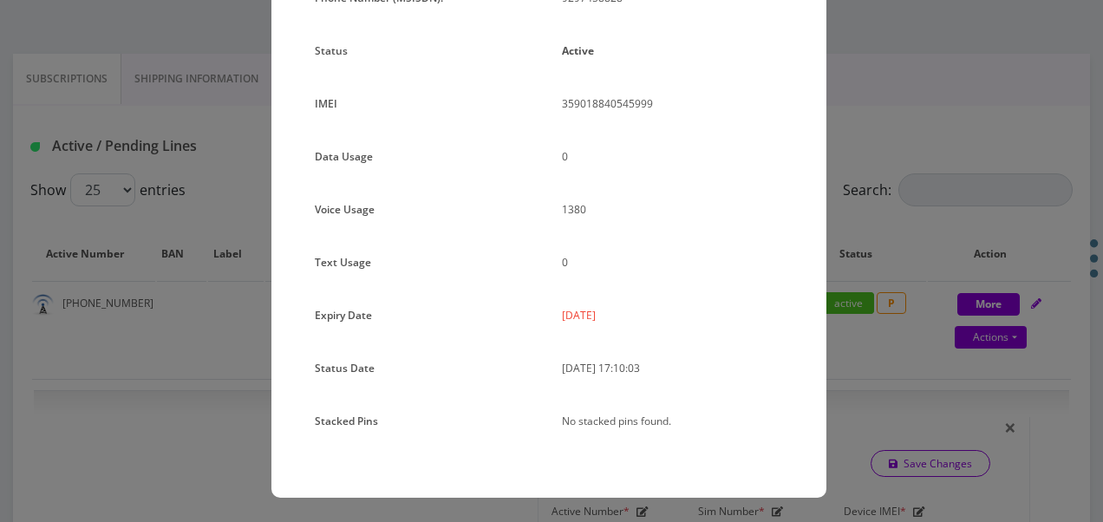
click at [876, 285] on div "× Subscription Info Plan Name TT 4G Monthly Unlimited Voice Plan Phone Number (…" at bounding box center [551, 261] width 1103 height 522
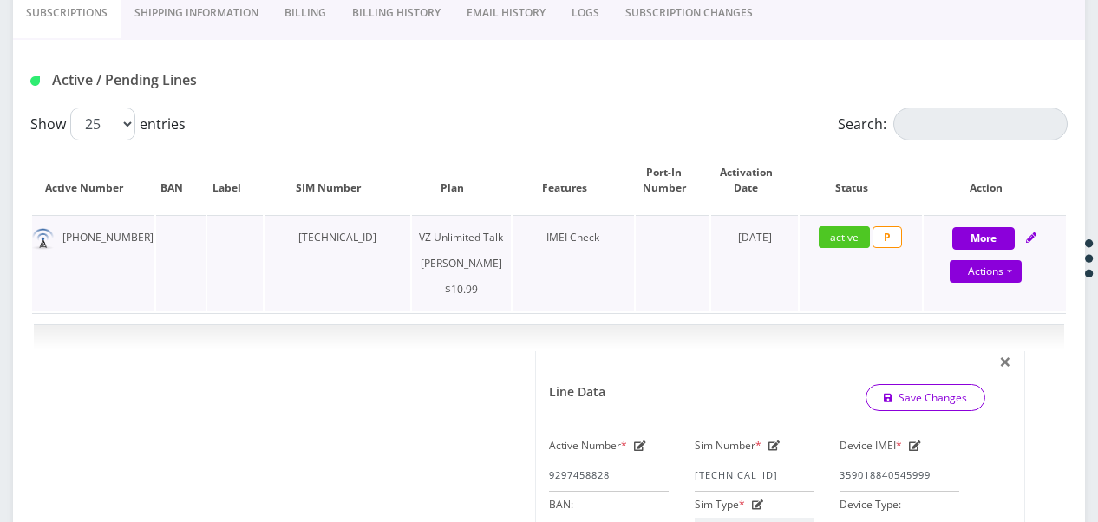
scroll to position [444, 0]
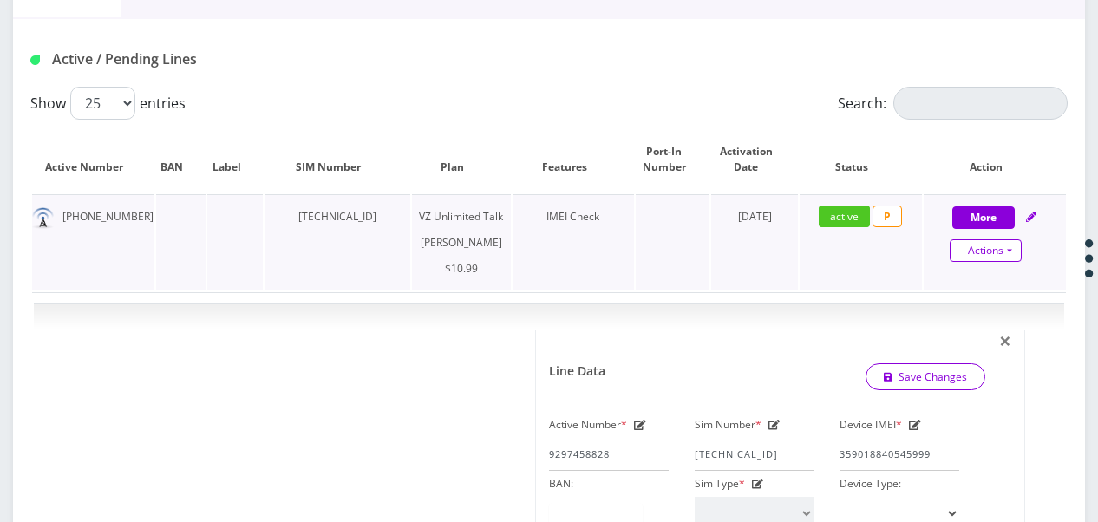
click at [1015, 259] on link "Actions" at bounding box center [986, 250] width 72 height 23
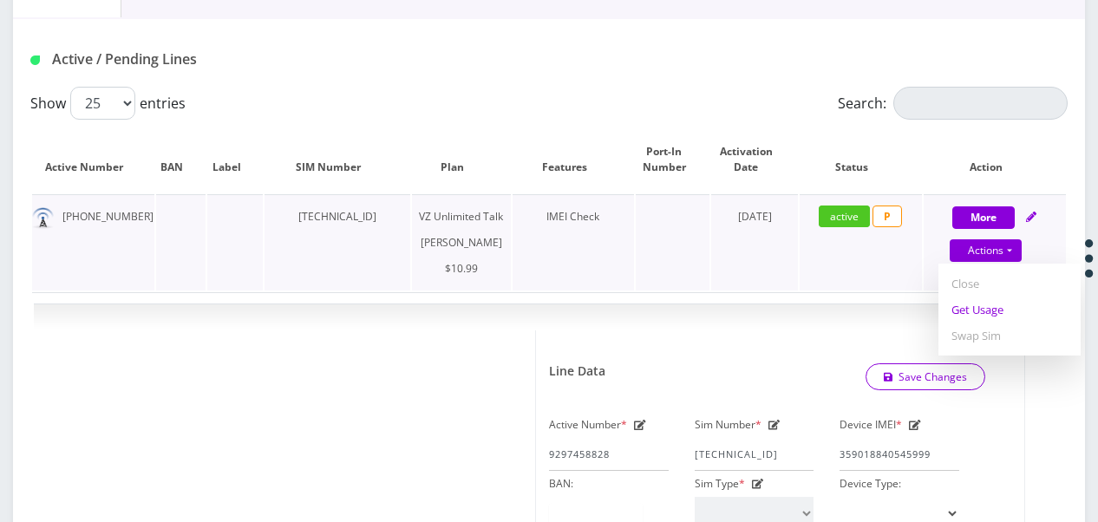
click at [993, 308] on link "Get Usage" at bounding box center [1009, 310] width 142 height 26
select select "366"
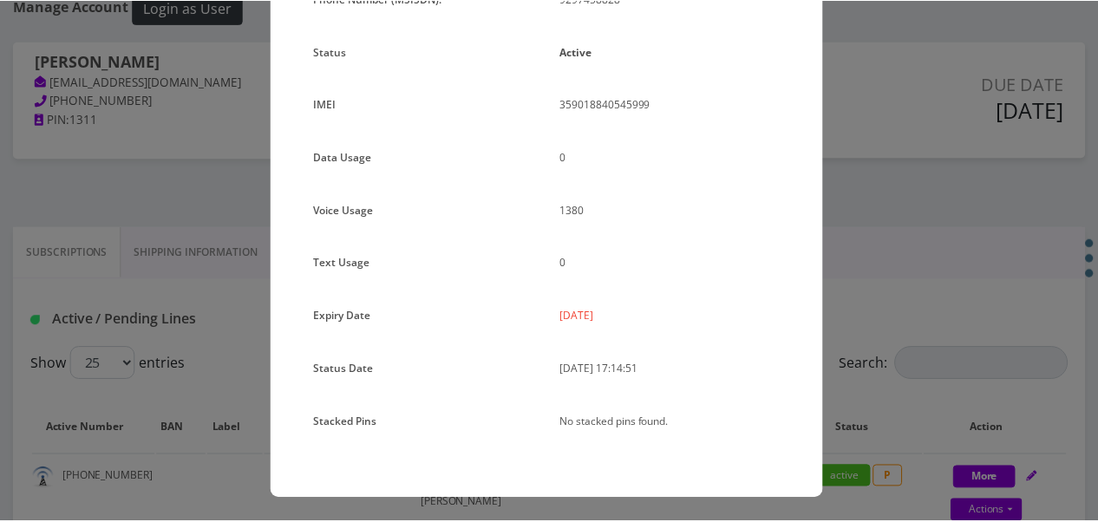
scroll to position [212, 0]
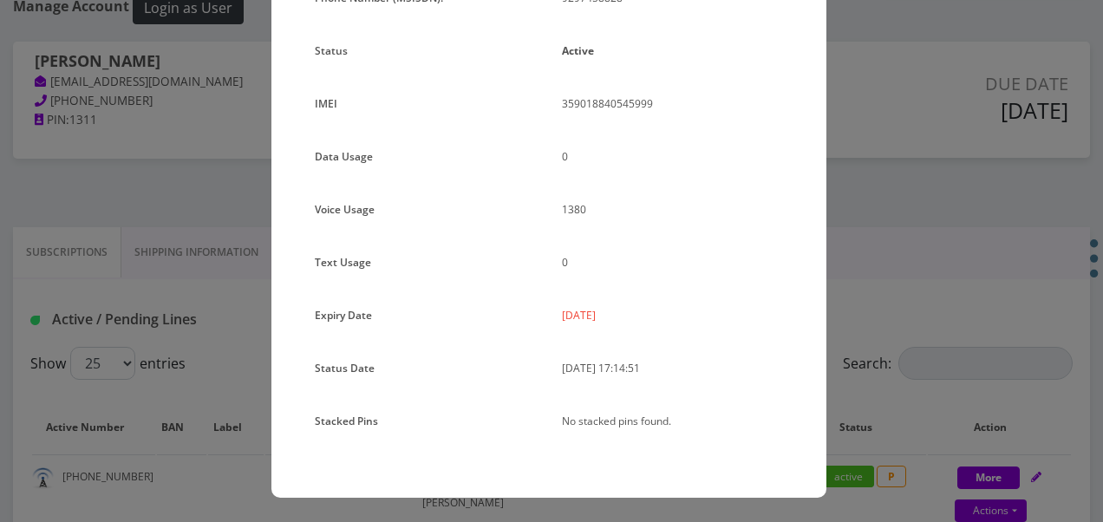
click at [849, 215] on div "× Subscription Info Plan Name TT 4G Monthly Unlimited Voice Plan Phone Number (…" at bounding box center [551, 261] width 1103 height 522
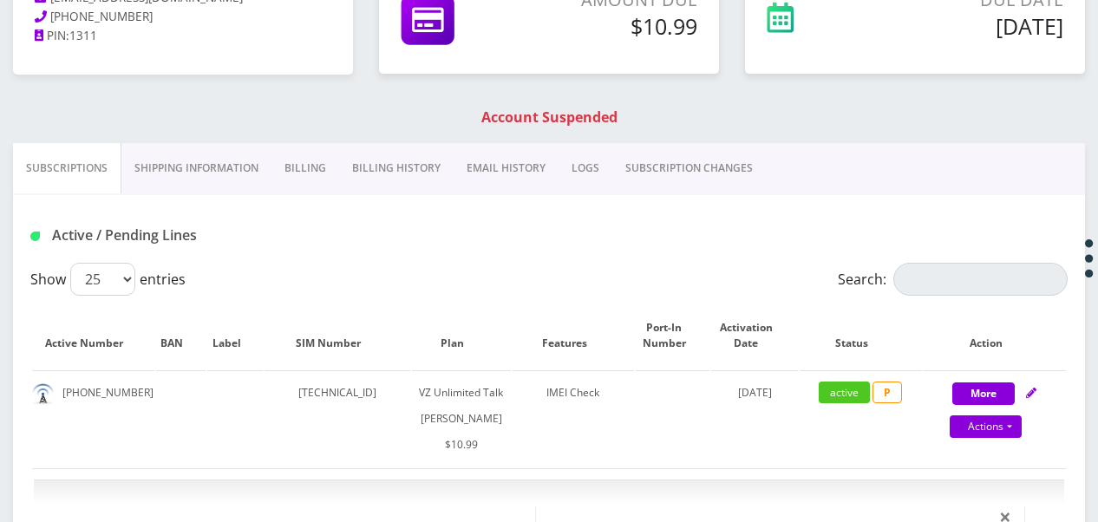
scroll to position [184, 0]
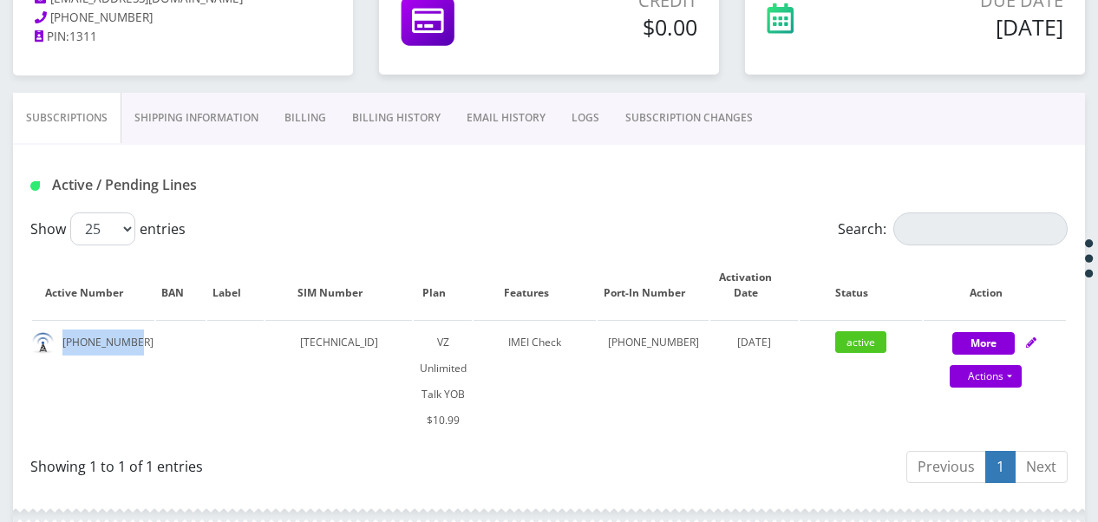
scroll to position [194, 0]
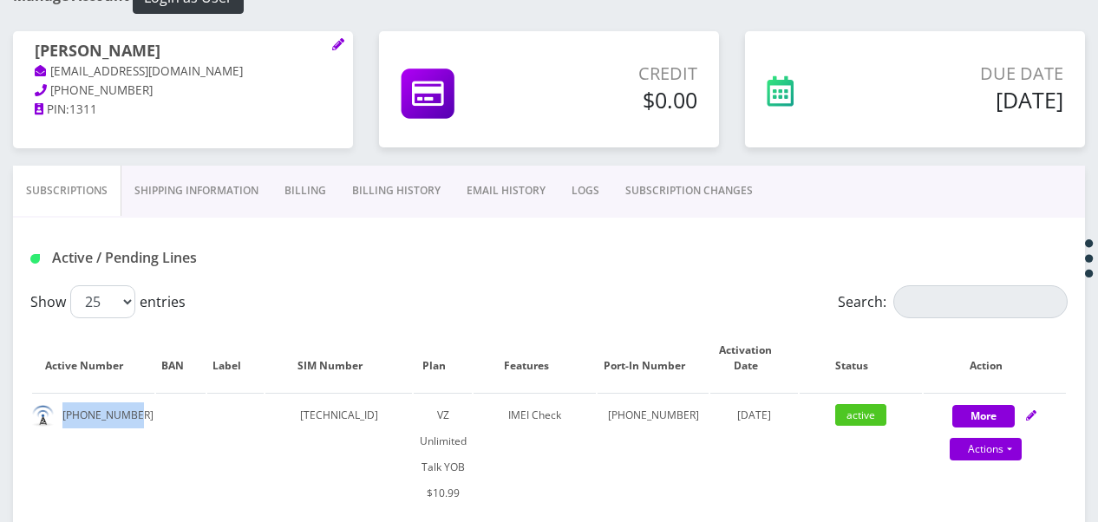
click at [682, 187] on link "SUBSCRIPTION CHANGES" at bounding box center [688, 191] width 153 height 50
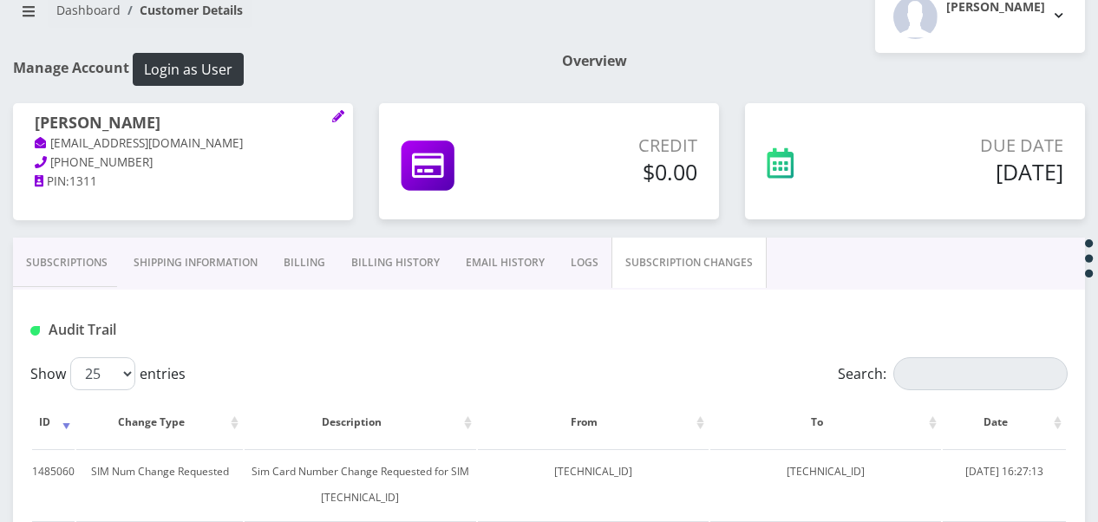
scroll to position [108, 0]
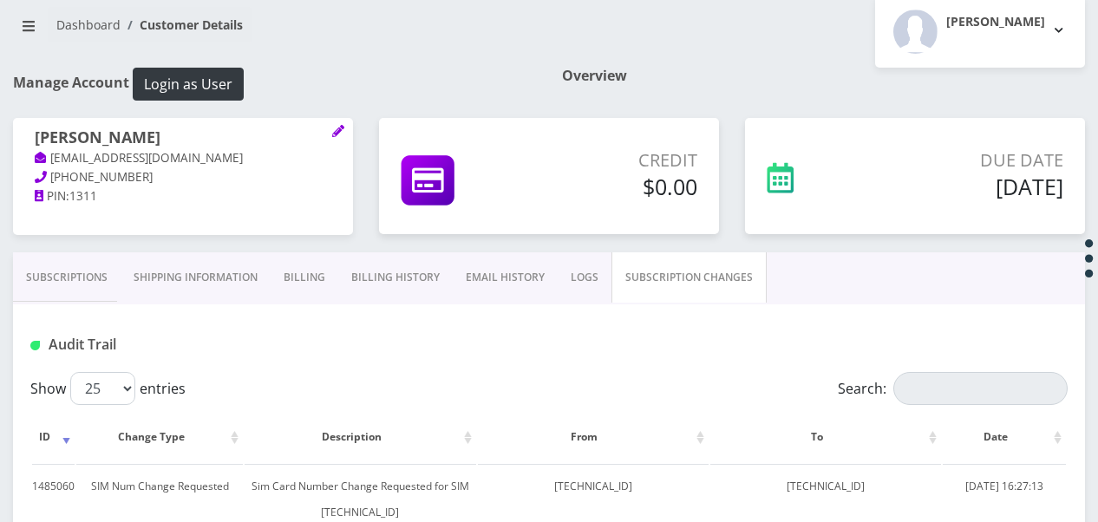
click at [314, 269] on link "Billing" at bounding box center [305, 277] width 68 height 50
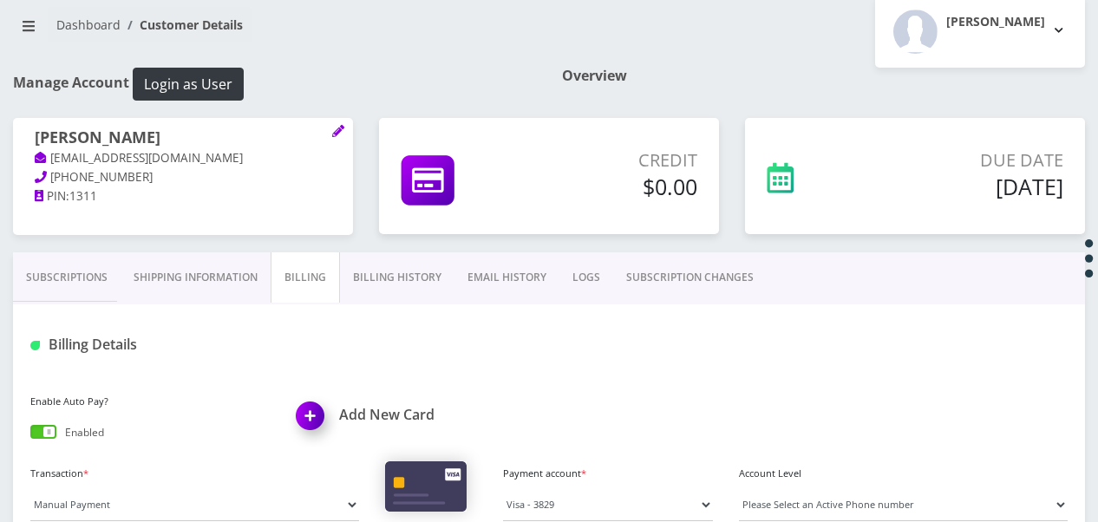
click at [173, 254] on link "Shipping Information" at bounding box center [196, 277] width 150 height 50
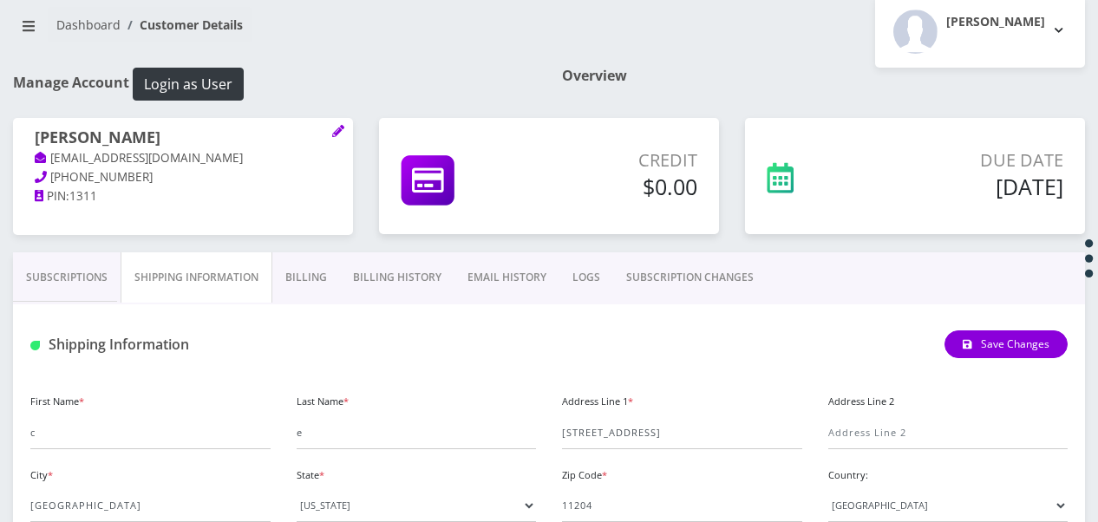
click at [76, 264] on link "Subscriptions" at bounding box center [67, 277] width 108 height 50
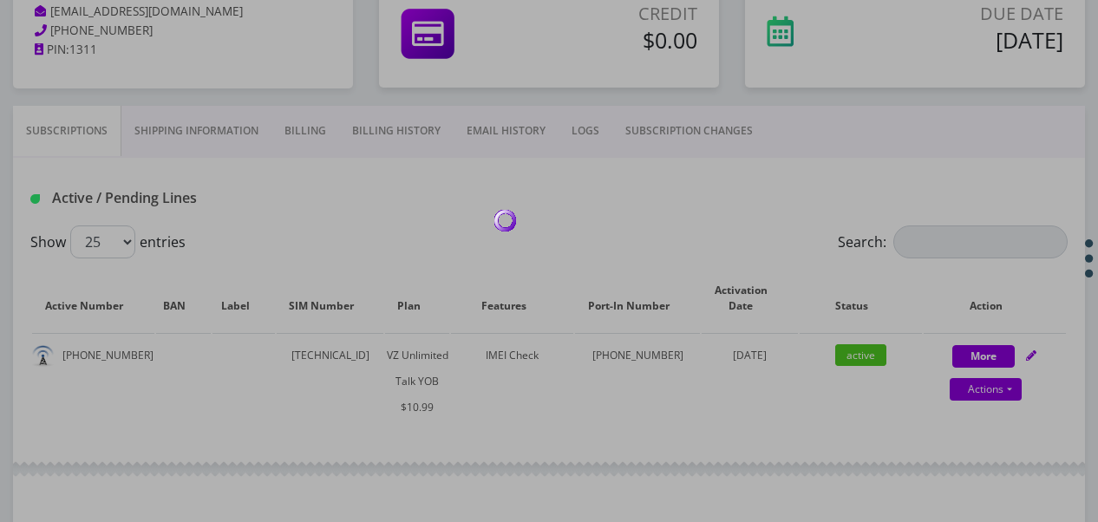
scroll to position [108, 0]
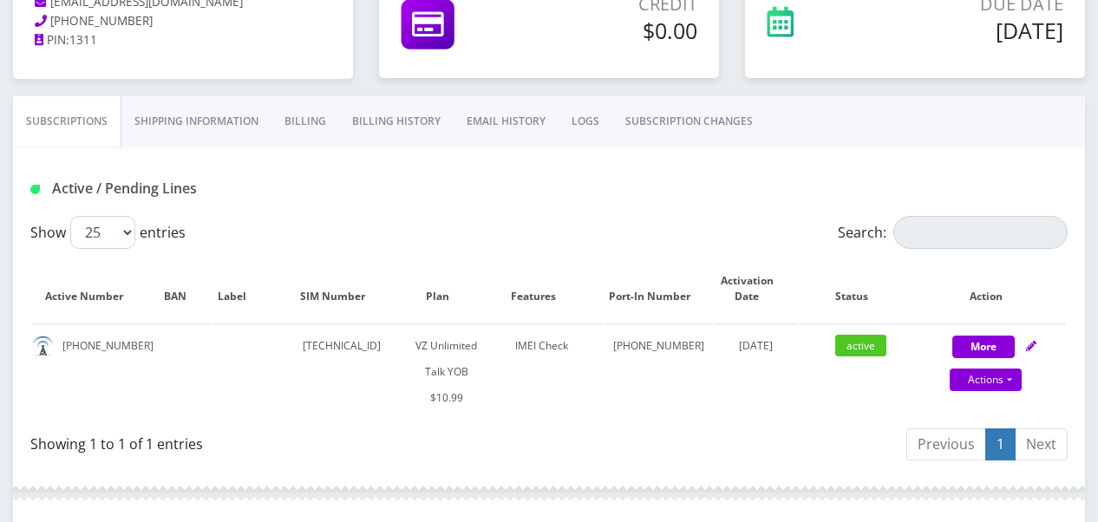
scroll to position [281, 0]
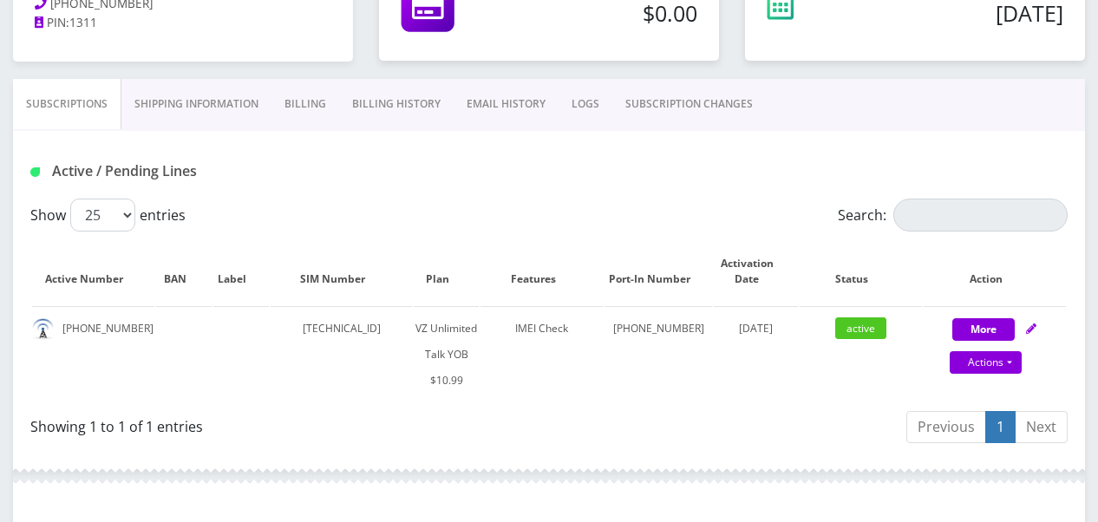
click at [250, 122] on link "Shipping Information" at bounding box center [196, 104] width 150 height 50
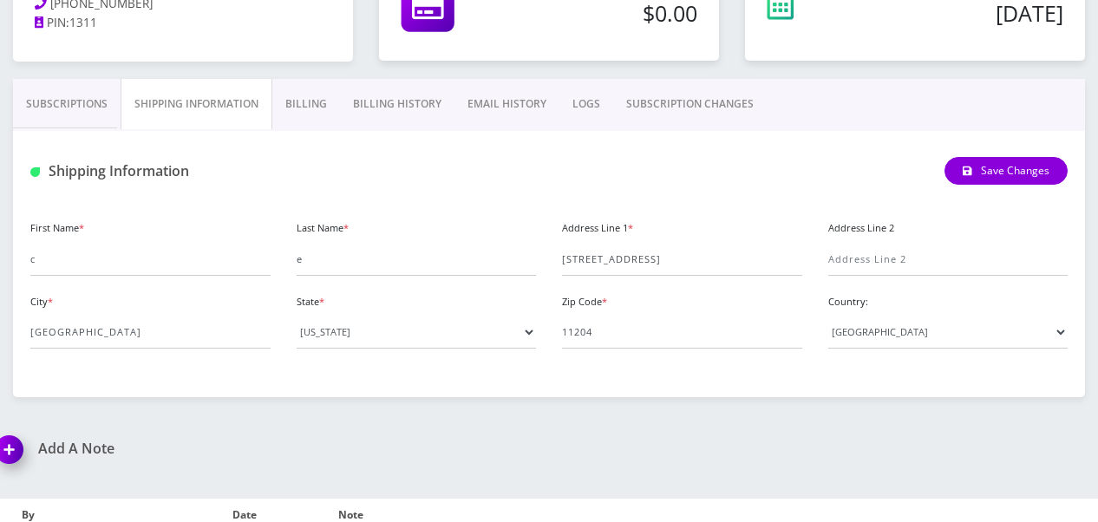
click at [292, 118] on link "Billing" at bounding box center [306, 104] width 68 height 50
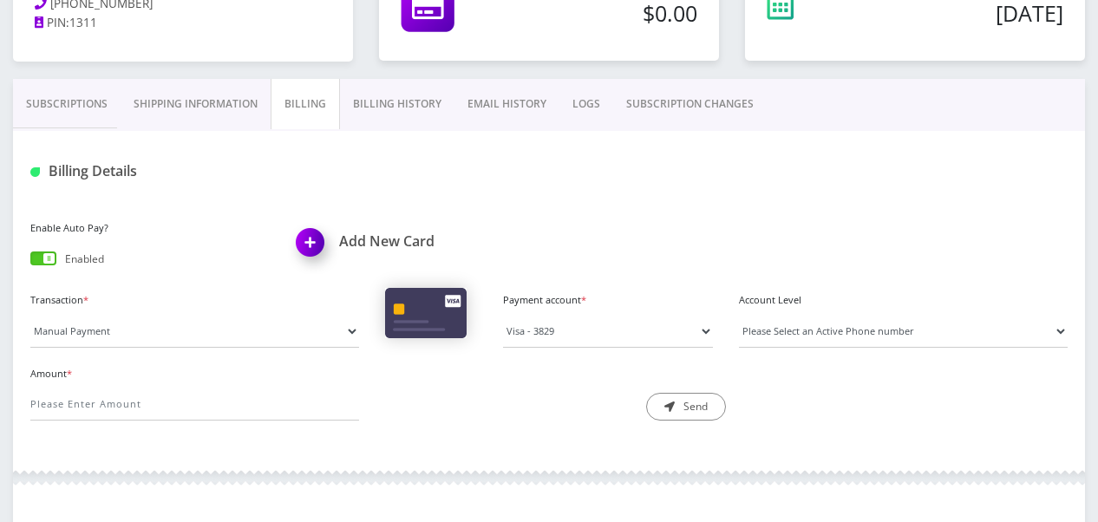
click at [356, 111] on link "Billing History" at bounding box center [397, 104] width 114 height 50
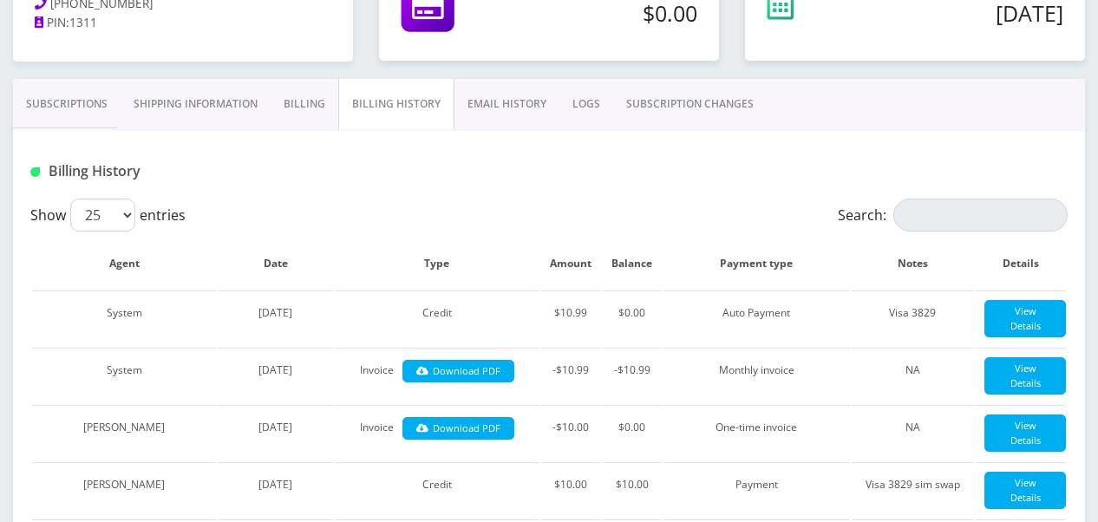
click at [462, 104] on link "EMAIL HISTORY" at bounding box center [506, 104] width 105 height 50
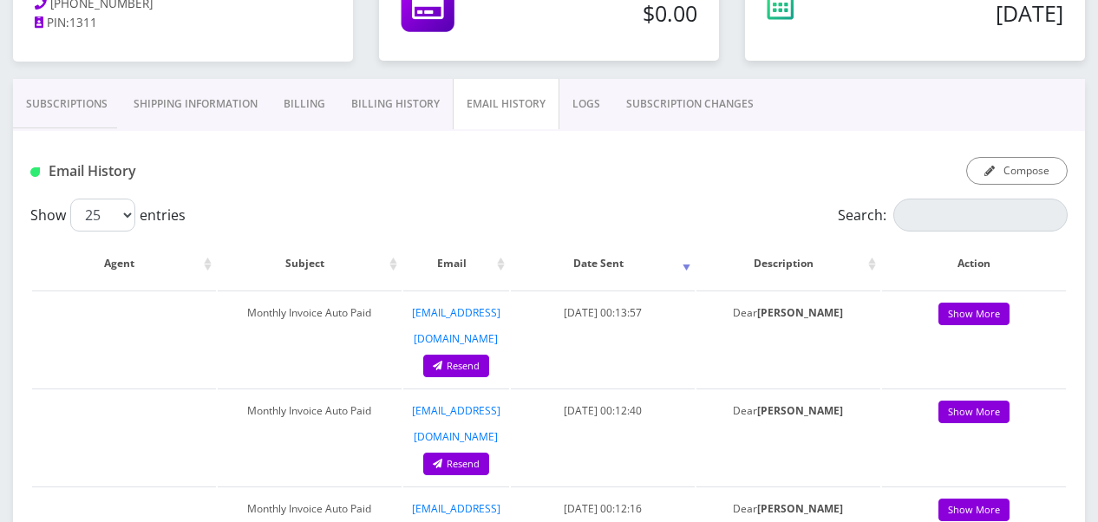
click at [532, 113] on link "EMAIL HISTORY" at bounding box center [506, 104] width 107 height 50
click at [625, 104] on link "SUBSCRIPTION CHANGES" at bounding box center [689, 104] width 153 height 50
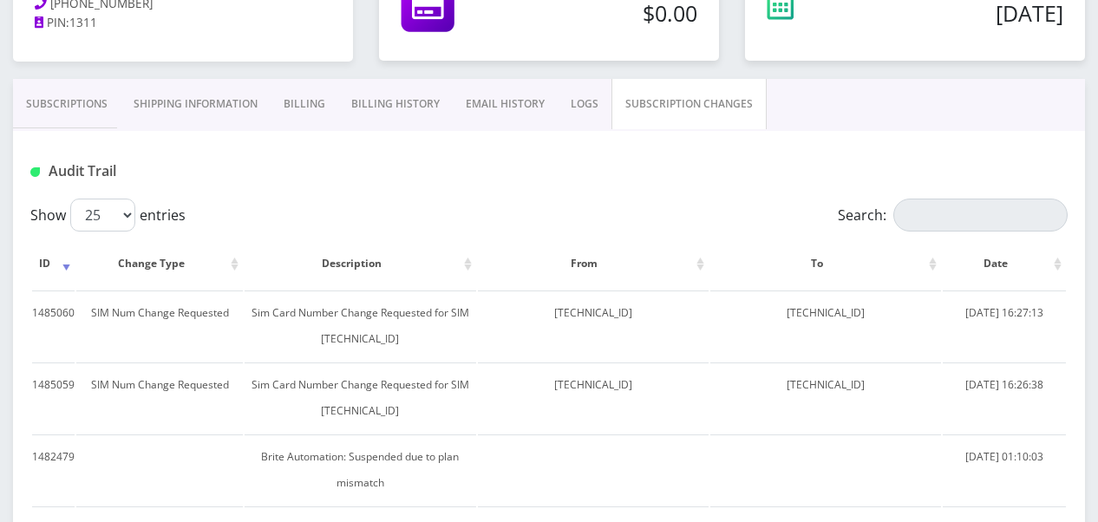
click at [595, 100] on link "LOGS" at bounding box center [585, 104] width 54 height 50
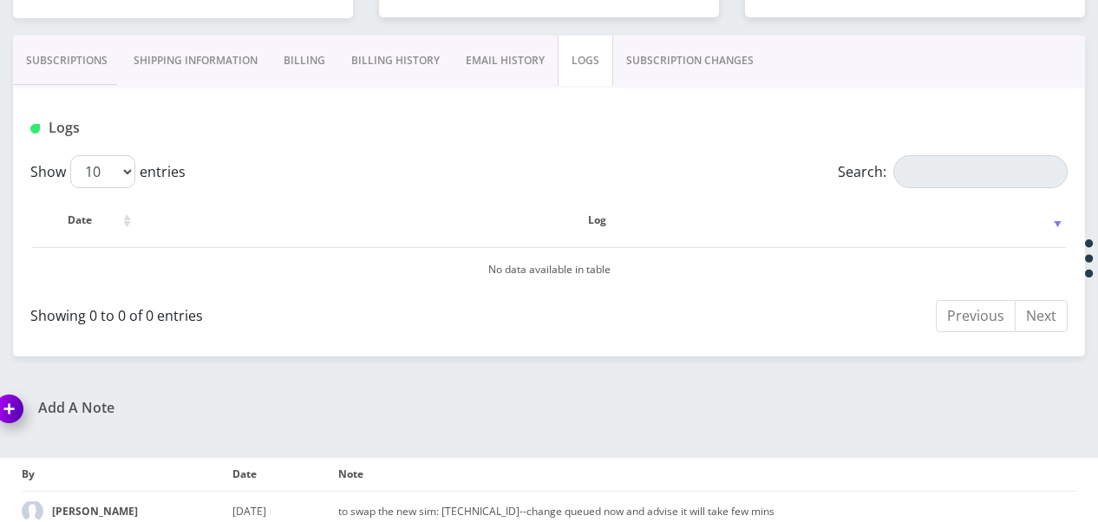
scroll to position [344, 0]
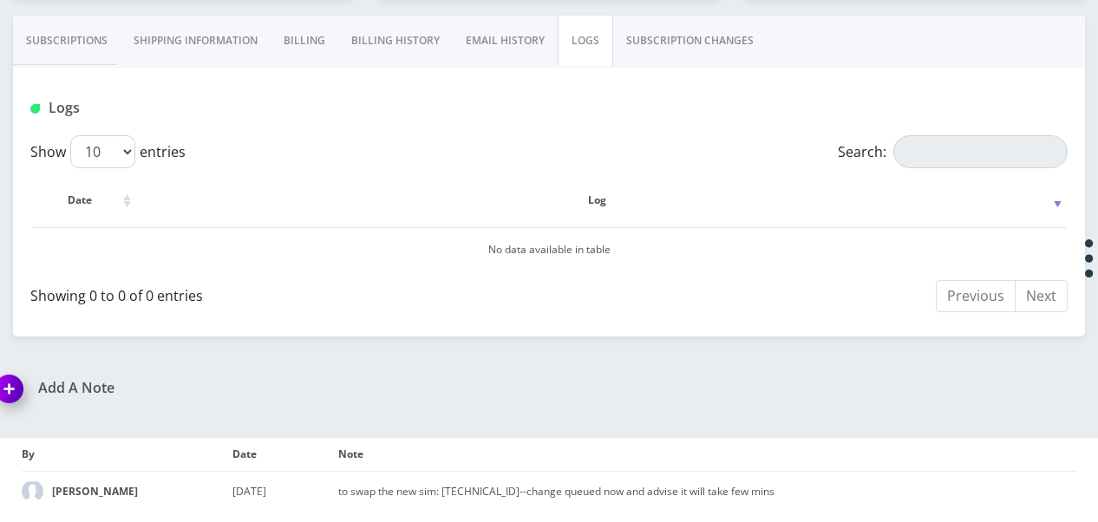
click at [82, 29] on link "Subscriptions" at bounding box center [67, 41] width 108 height 50
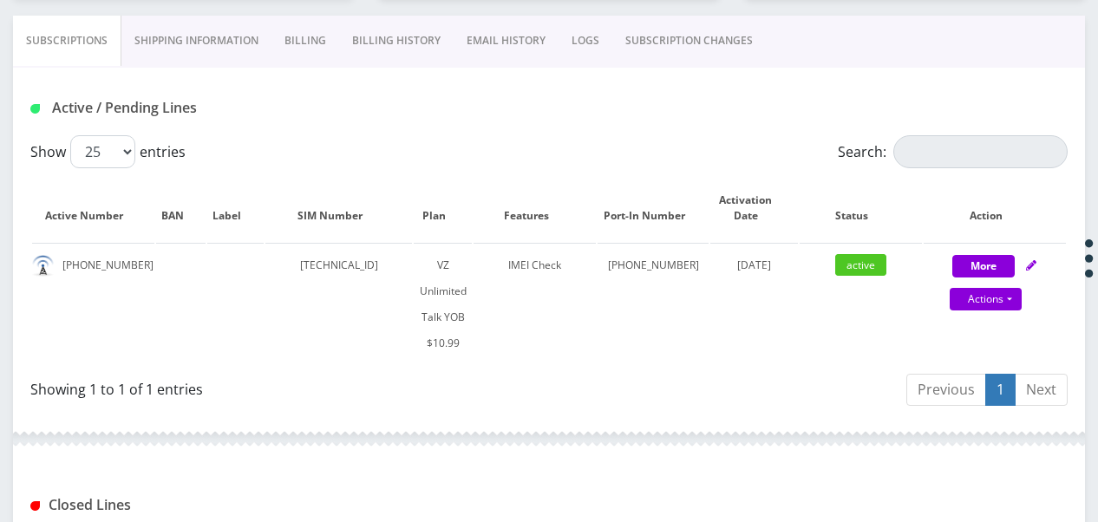
click at [617, 31] on link "SUBSCRIPTION CHANGES" at bounding box center [688, 41] width 153 height 50
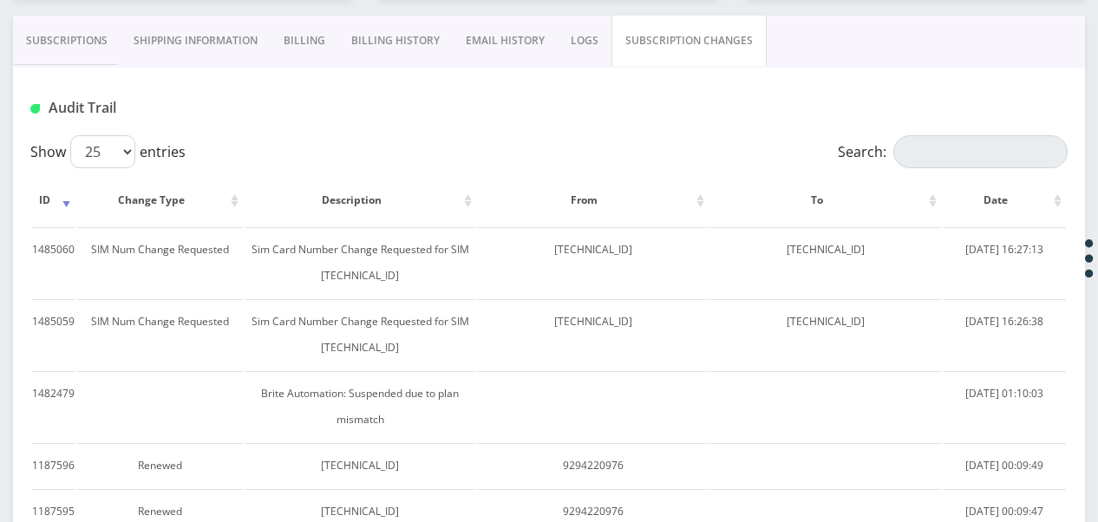
click at [118, 34] on link "Subscriptions" at bounding box center [67, 41] width 108 height 50
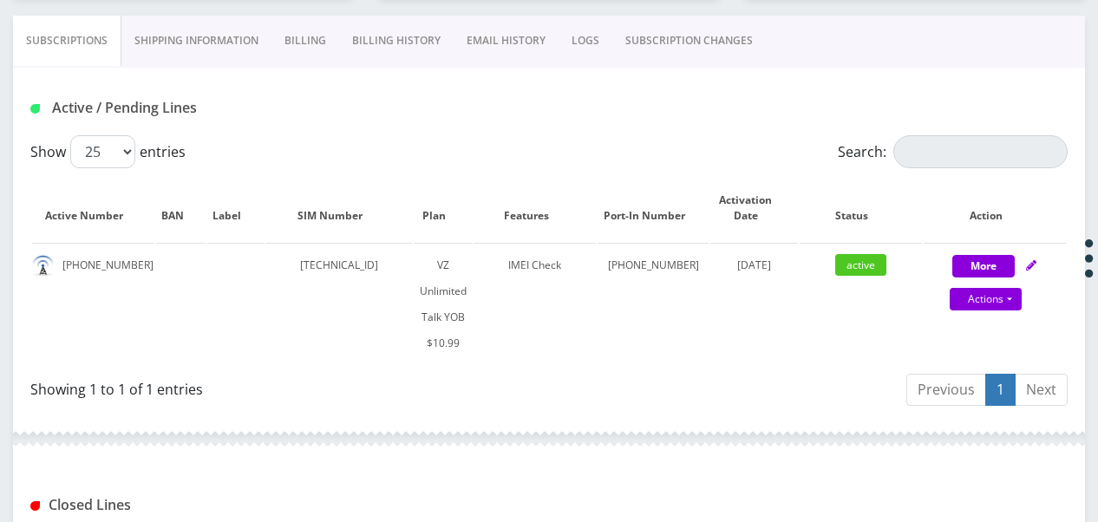
click at [635, 42] on link "SUBSCRIPTION CHANGES" at bounding box center [688, 41] width 153 height 50
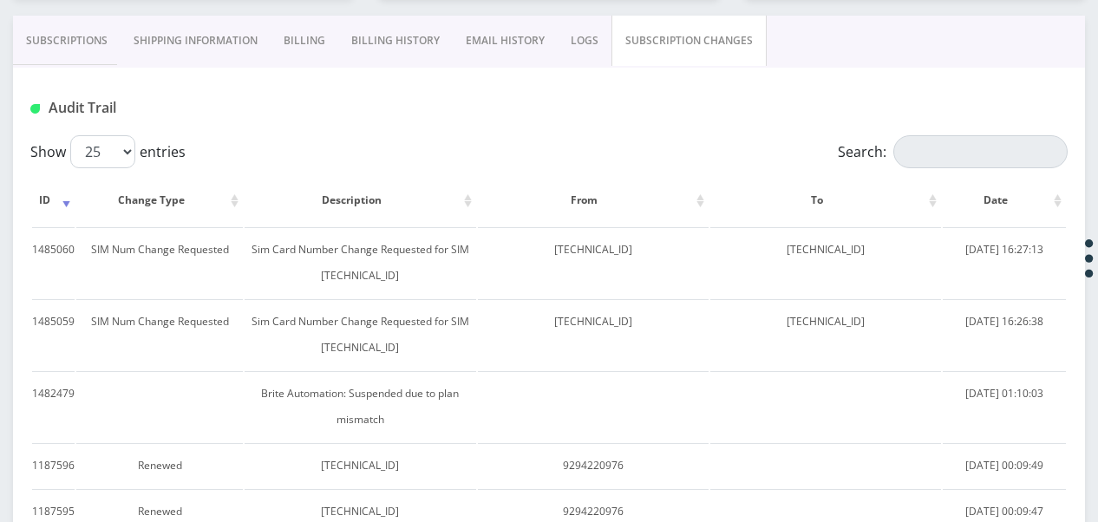
click at [104, 33] on link "Subscriptions" at bounding box center [67, 41] width 108 height 50
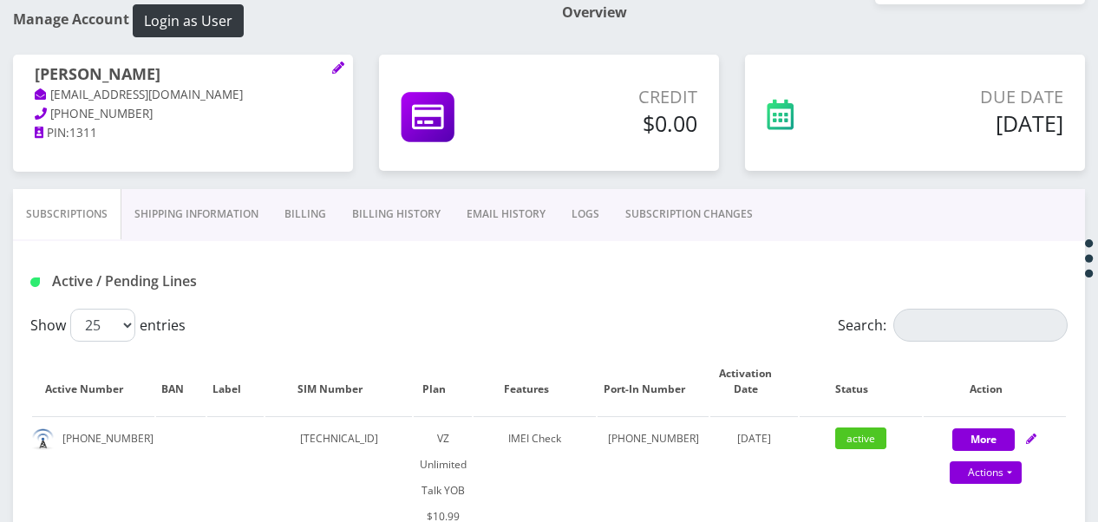
scroll to position [431, 0]
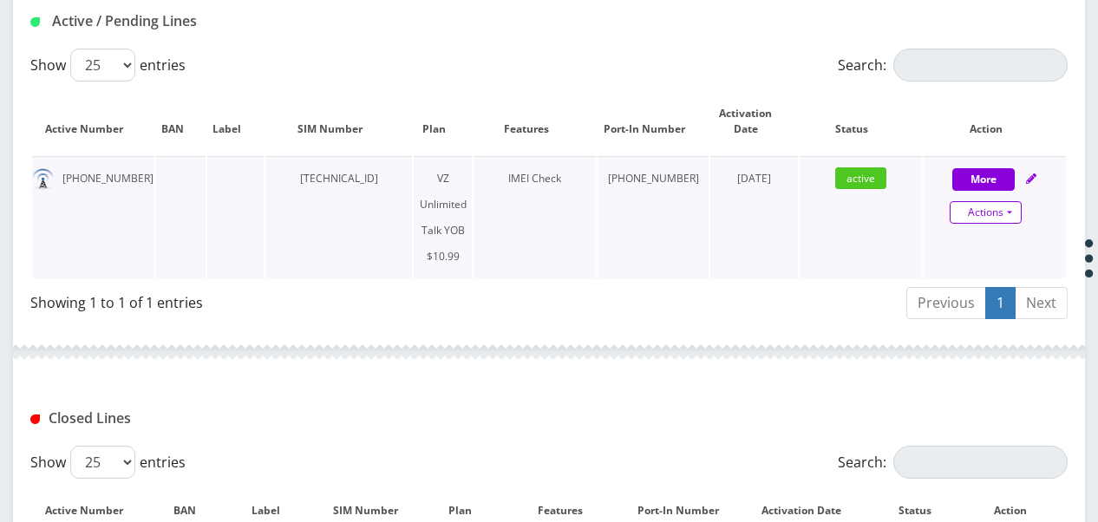
click at [1005, 210] on link "Actions" at bounding box center [986, 212] width 72 height 23
select select "464"
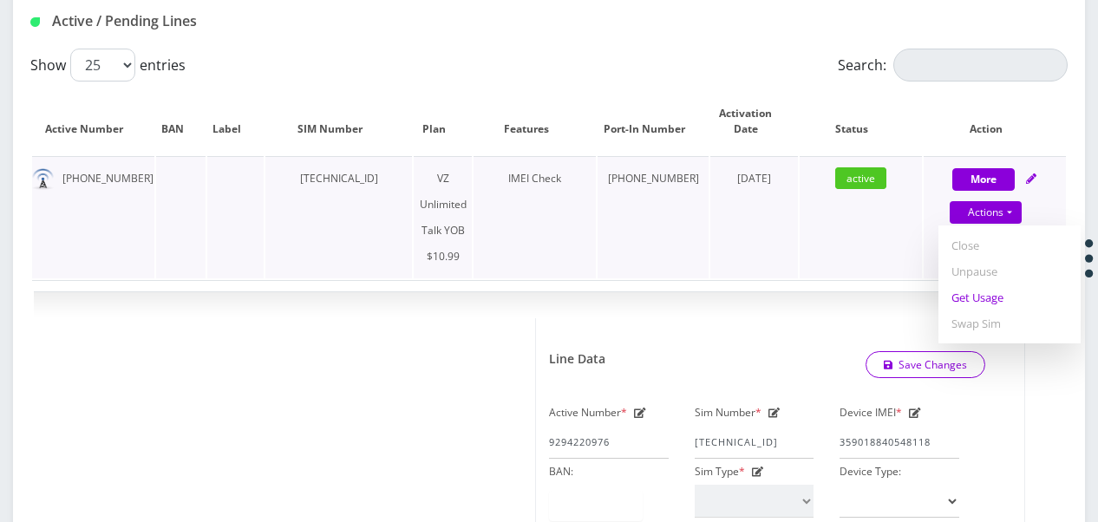
click at [995, 288] on link "Get Usage" at bounding box center [1009, 297] width 142 height 26
select select "464"
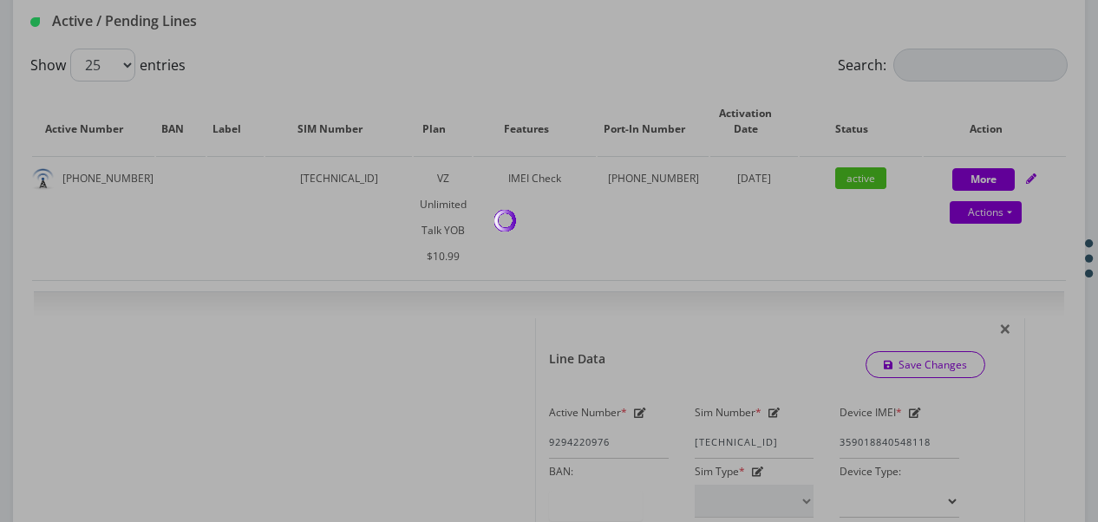
scroll to position [258, 0]
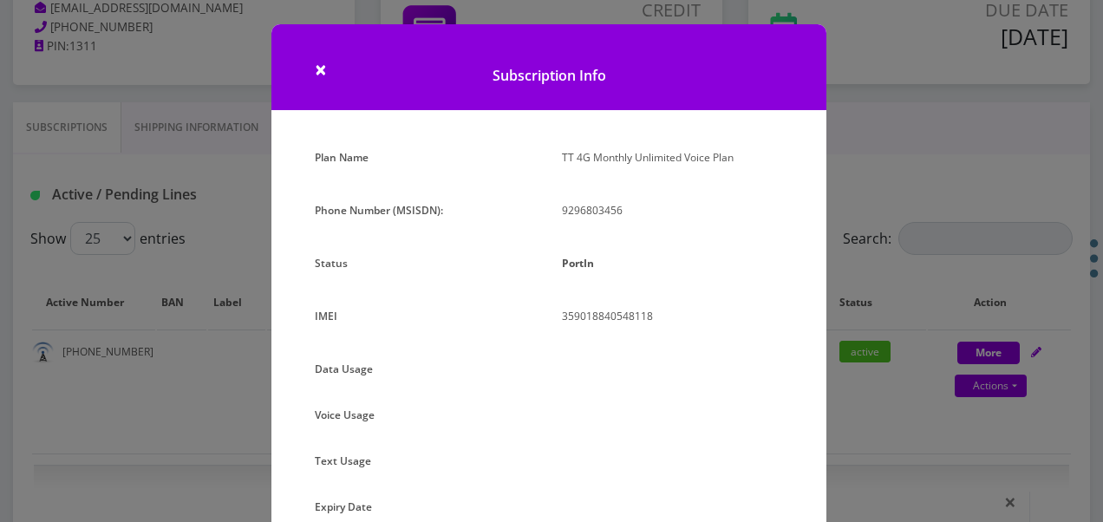
click at [874, 206] on div "× Subscription Info Plan Name TT 4G Monthly Unlimited Voice Plan Phone Number (…" at bounding box center [551, 261] width 1103 height 522
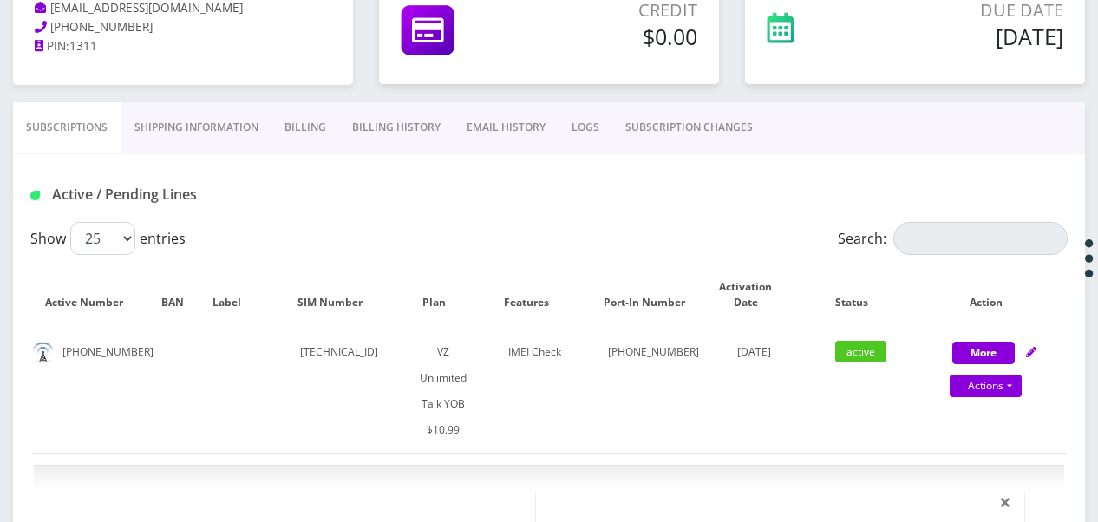
click at [684, 128] on link "SUBSCRIPTION CHANGES" at bounding box center [688, 127] width 153 height 50
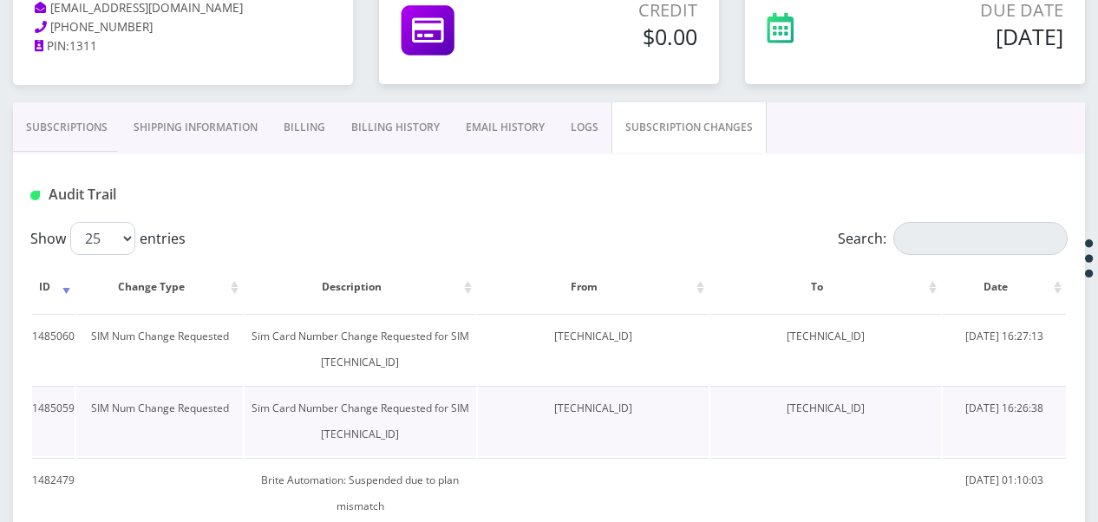
drag, startPoint x: 506, startPoint y: 408, endPoint x: 643, endPoint y: 404, distance: 137.1
click at [643, 404] on td "[TECHNICAL_ID]" at bounding box center [593, 421] width 231 height 70
drag, startPoint x: 643, startPoint y: 404, endPoint x: 604, endPoint y: 402, distance: 39.9
copy td "[TECHNICAL_ID]"
click at [89, 114] on link "Subscriptions" at bounding box center [67, 127] width 108 height 50
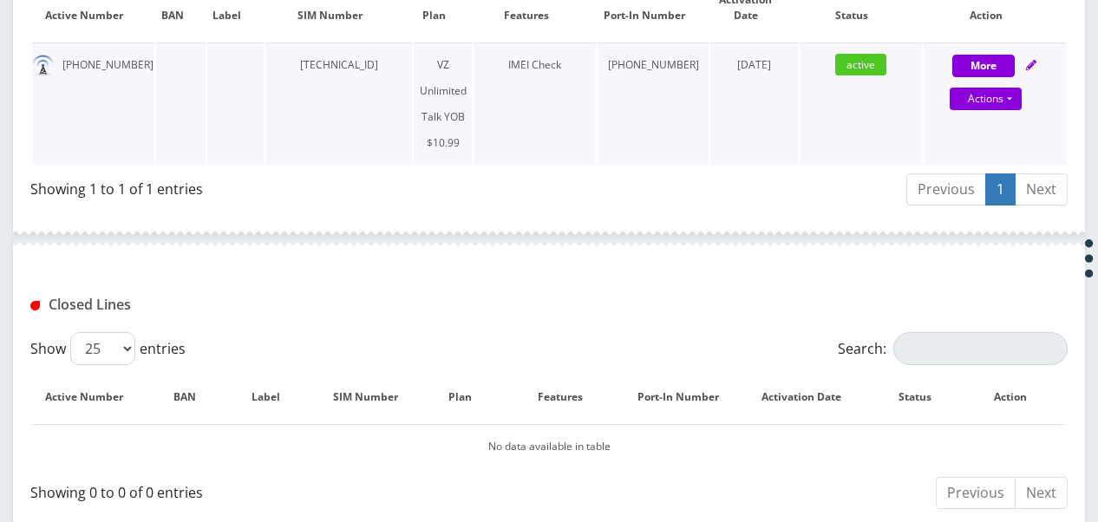
scroll to position [518, 0]
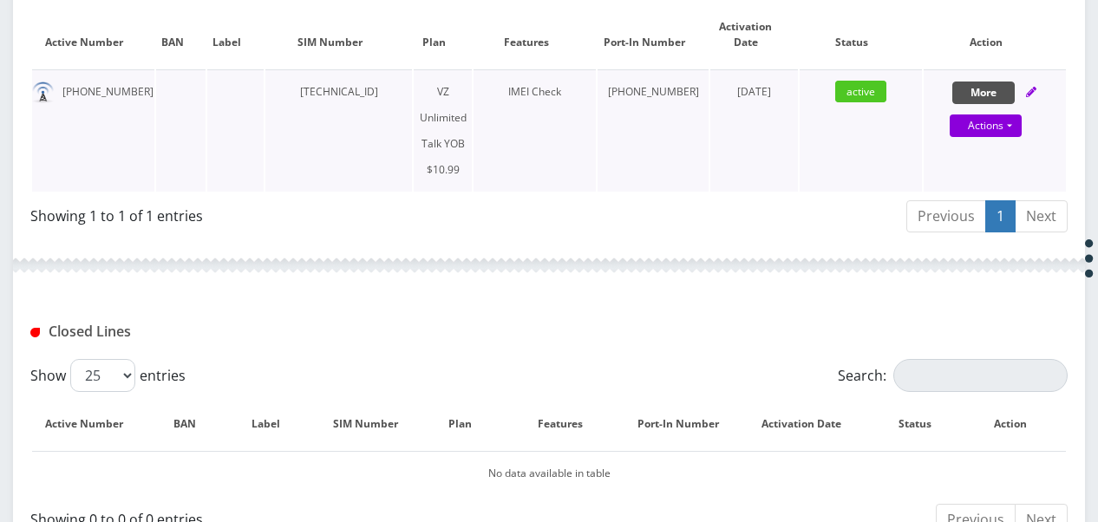
click at [969, 93] on button "More" at bounding box center [983, 93] width 62 height 23
select select "464"
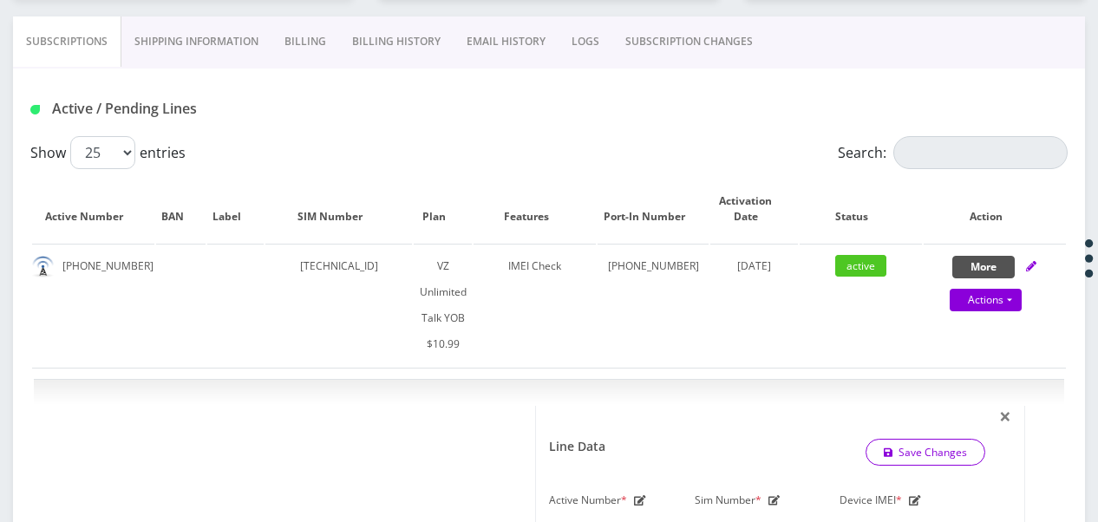
scroll to position [258, 0]
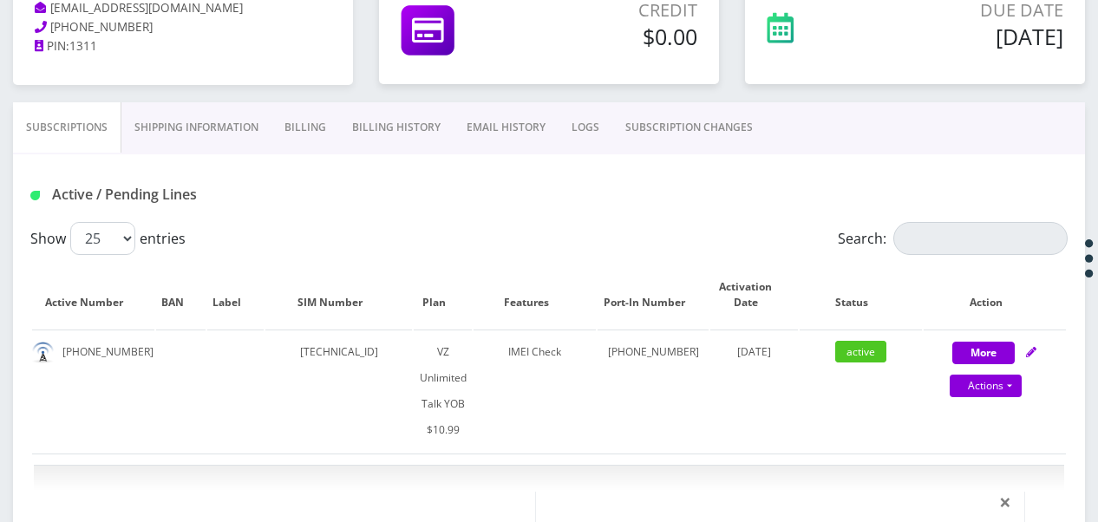
click at [698, 123] on link "SUBSCRIPTION CHANGES" at bounding box center [688, 127] width 153 height 50
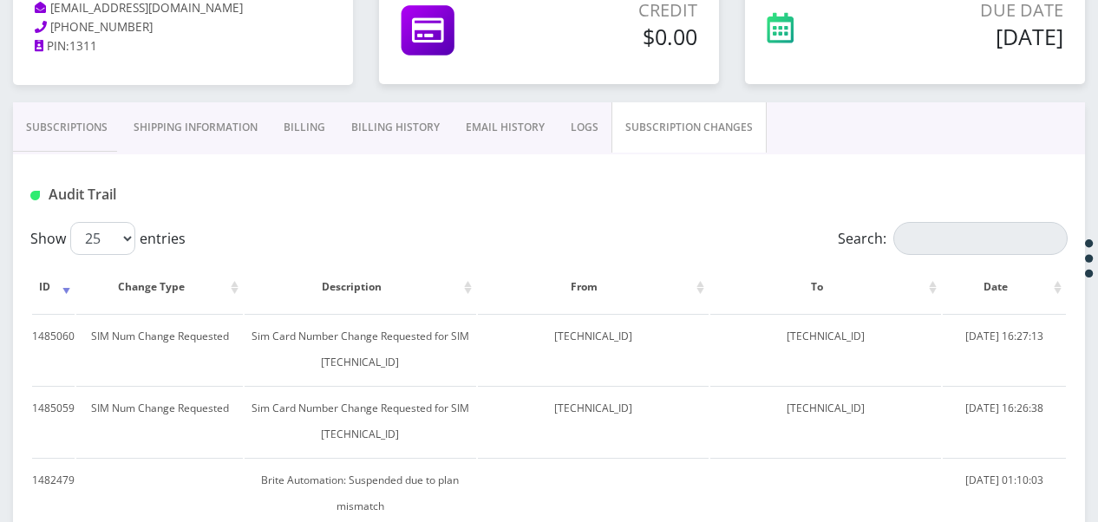
click at [101, 113] on link "Subscriptions" at bounding box center [67, 127] width 108 height 50
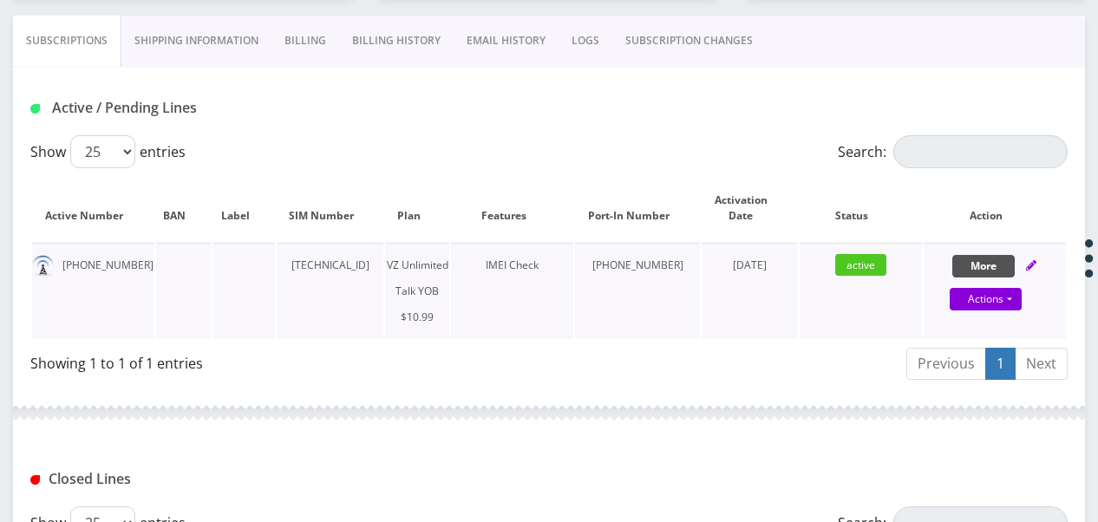
click at [969, 257] on button "More" at bounding box center [983, 266] width 62 height 23
select select "464"
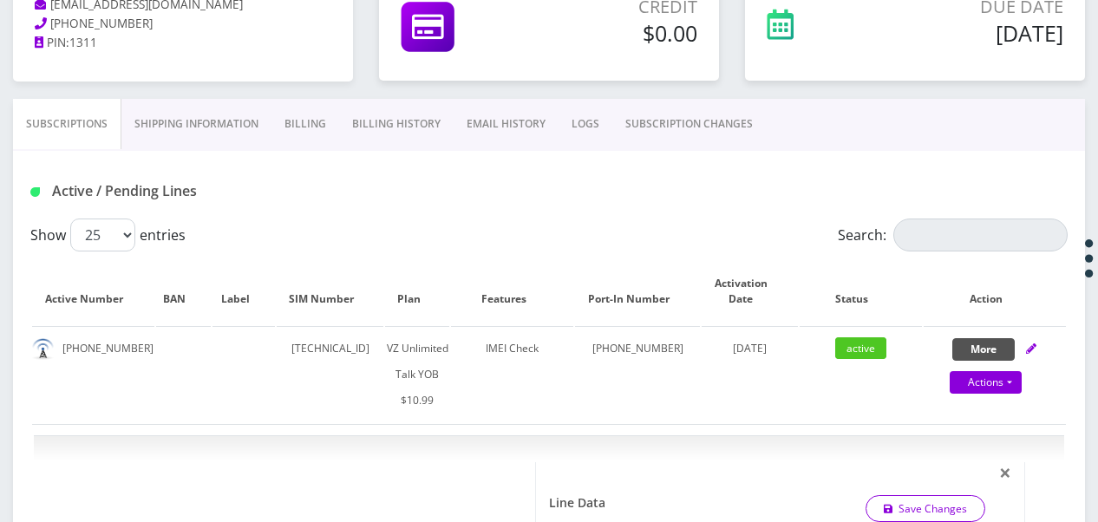
scroll to position [258, 0]
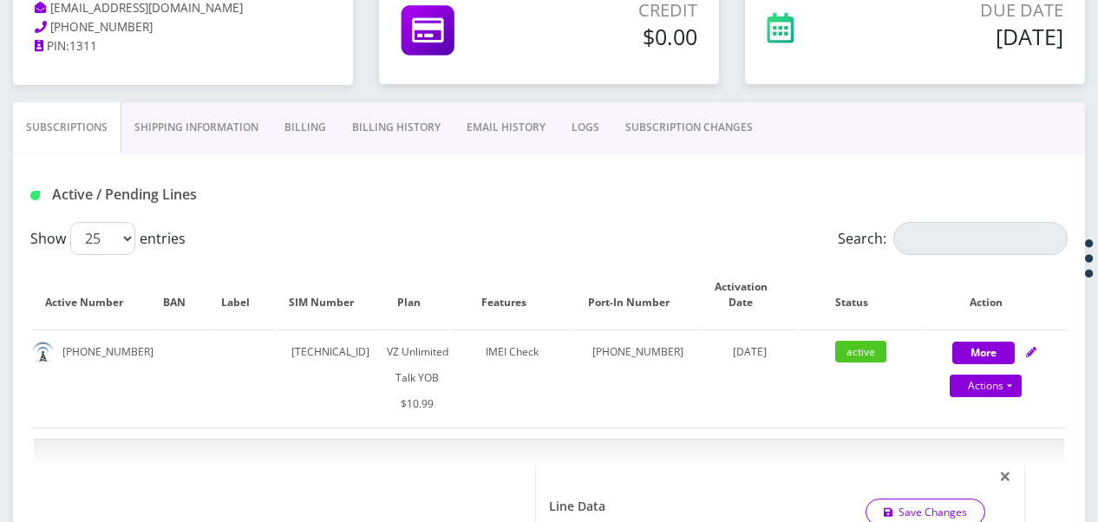
click at [645, 141] on link "SUBSCRIPTION CHANGES" at bounding box center [688, 127] width 153 height 50
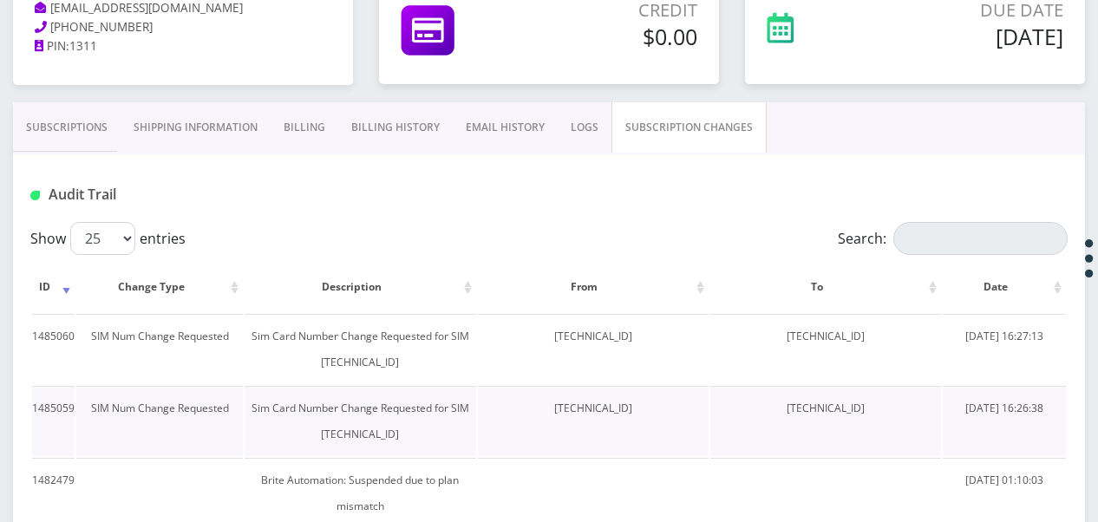
click at [715, 394] on td "89148000011835956291" at bounding box center [825, 421] width 231 height 70
drag, startPoint x: 512, startPoint y: 338, endPoint x: 635, endPoint y: 342, distance: 122.3
click at [635, 342] on td "89148000011835956291" at bounding box center [593, 349] width 231 height 70
drag, startPoint x: 635, startPoint y: 342, endPoint x: 584, endPoint y: 338, distance: 50.4
copy td "89148000011835956291"
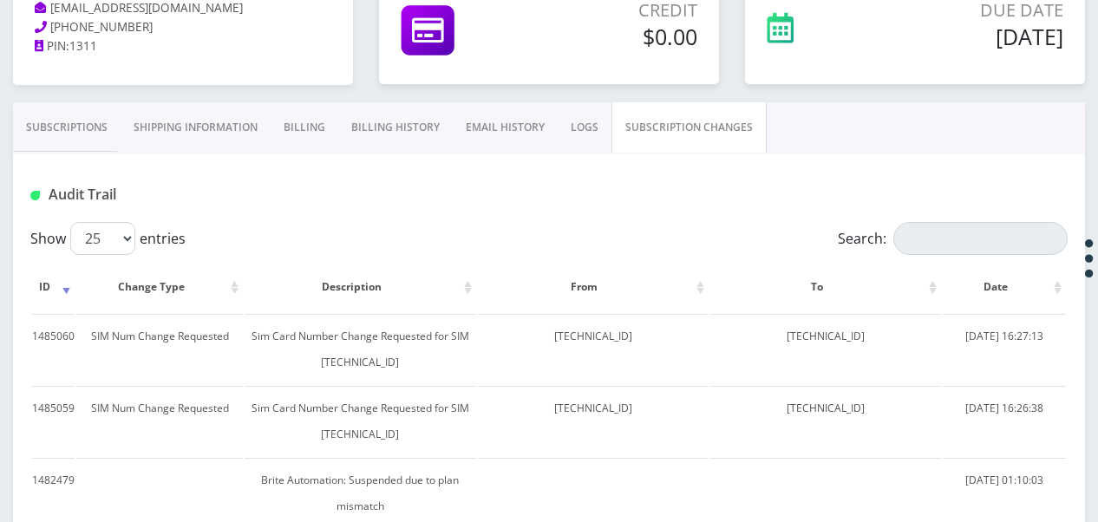
click at [87, 132] on link "Subscriptions" at bounding box center [67, 127] width 108 height 50
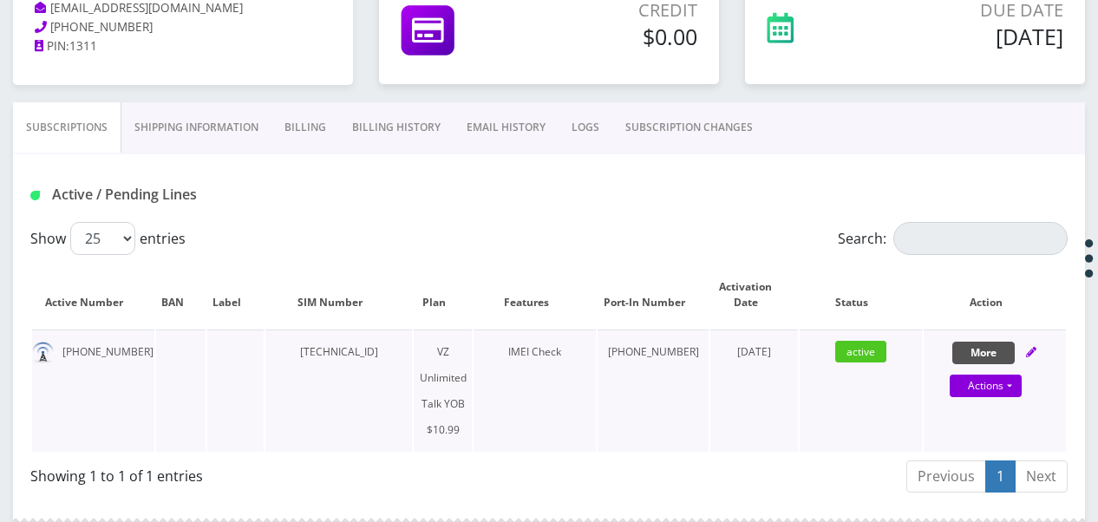
click at [983, 342] on button "More" at bounding box center [983, 353] width 62 height 23
select select "464"
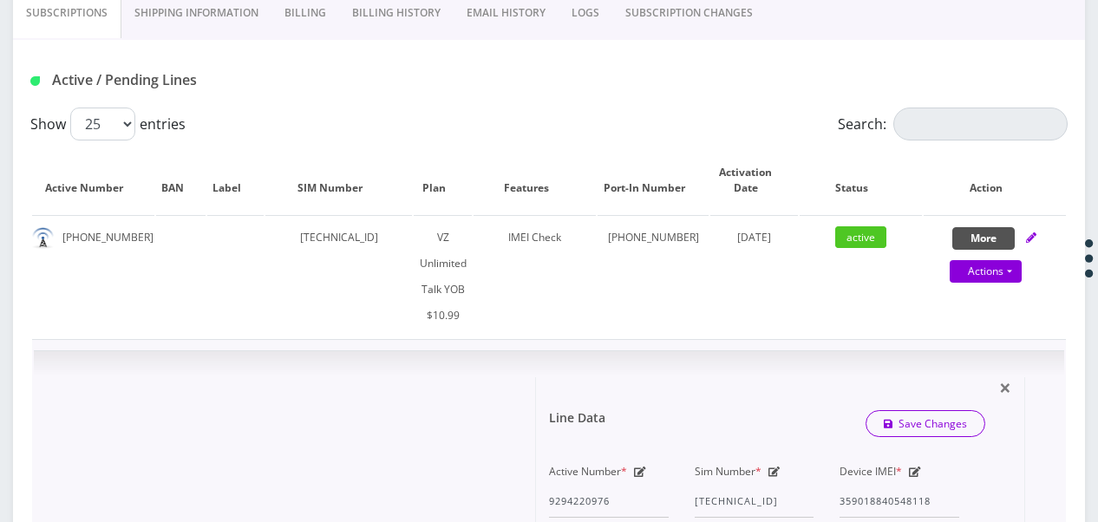
scroll to position [518, 0]
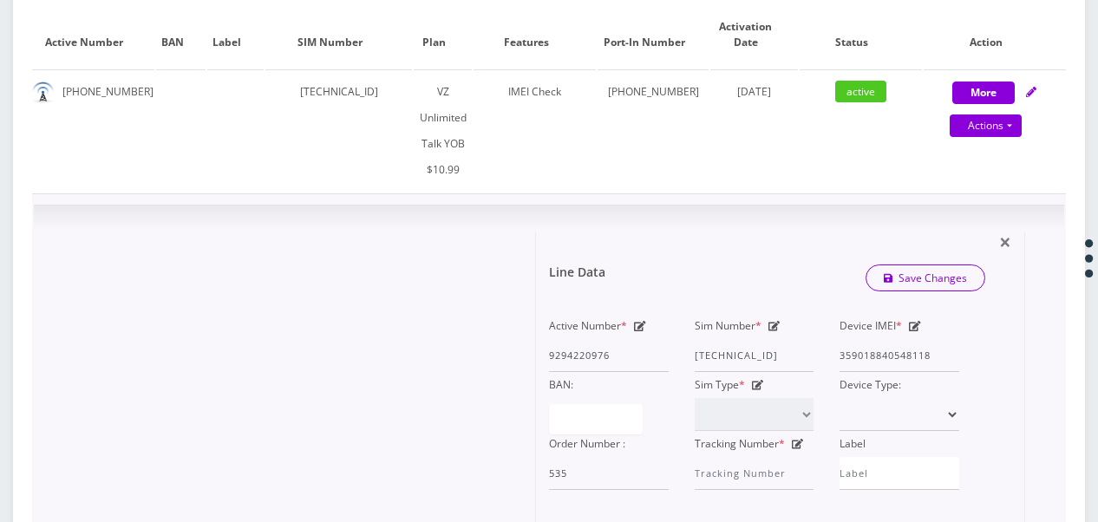
click at [777, 321] on icon at bounding box center [774, 326] width 12 height 10
click at [860, 330] on div "Active Number * 9294220976 Sim Number * 89148000010413034190 Device IMEI * 3590…" at bounding box center [754, 401] width 436 height 177
paste input "1835956291"
type input "89148000011835956291"
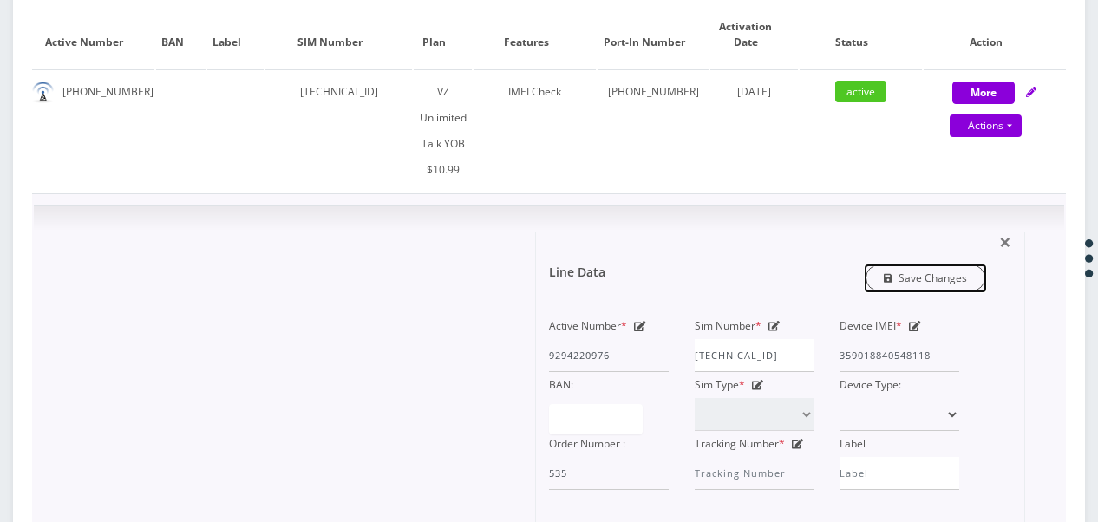
click at [891, 273] on icon "submit" at bounding box center [889, 278] width 10 height 10
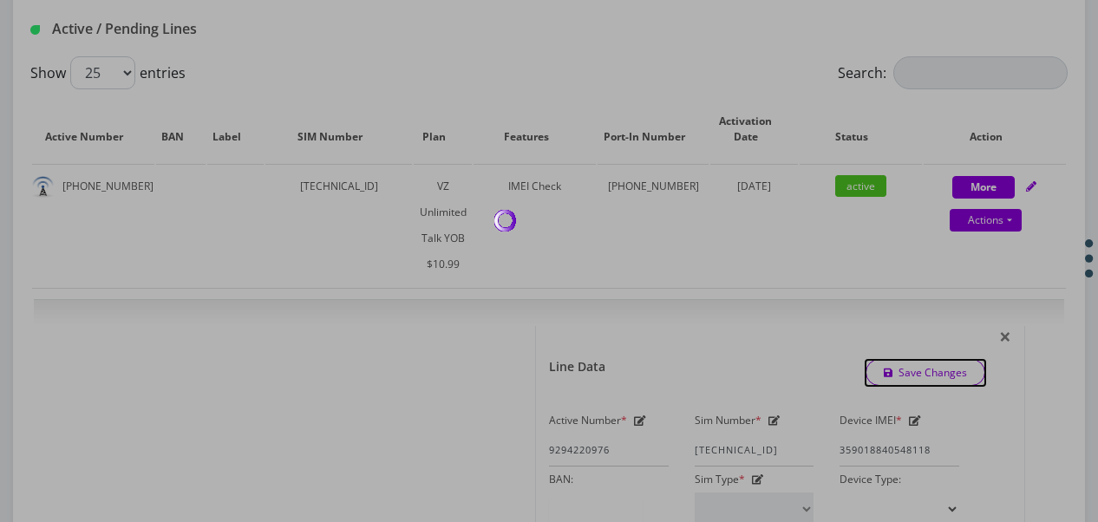
scroll to position [344, 0]
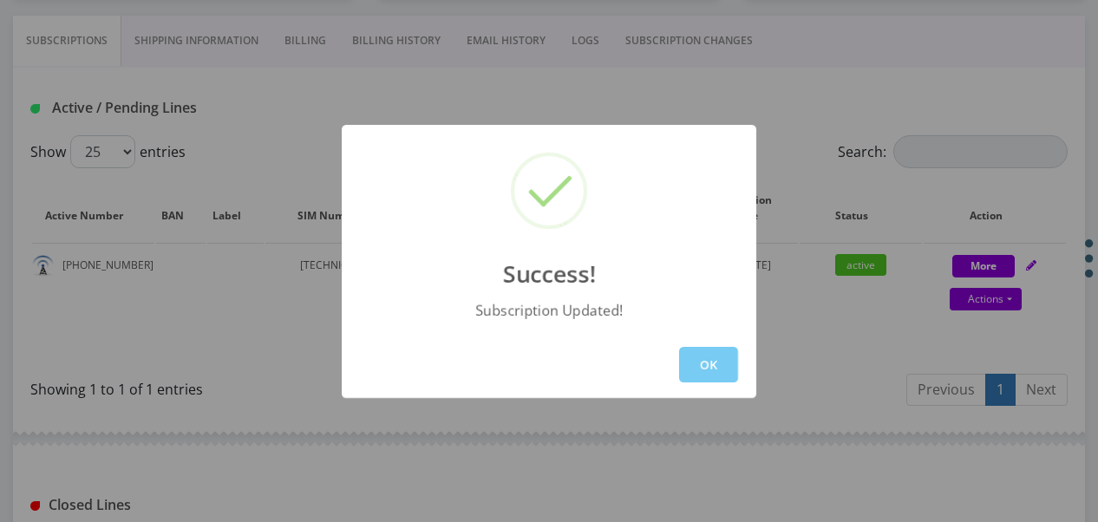
click at [700, 362] on button "OK" at bounding box center [708, 365] width 59 height 36
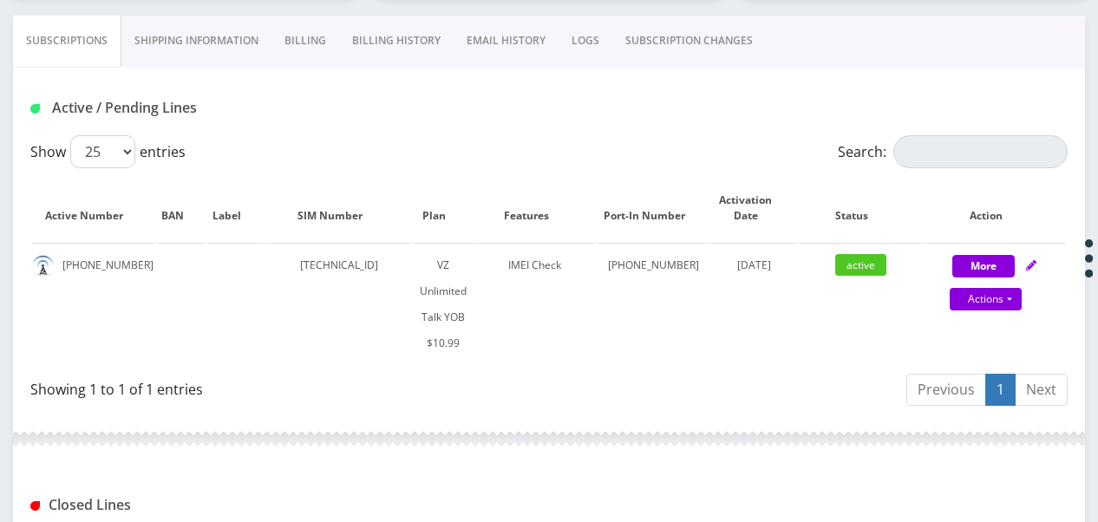
click at [650, 30] on link "SUBSCRIPTION CHANGES" at bounding box center [688, 41] width 153 height 50
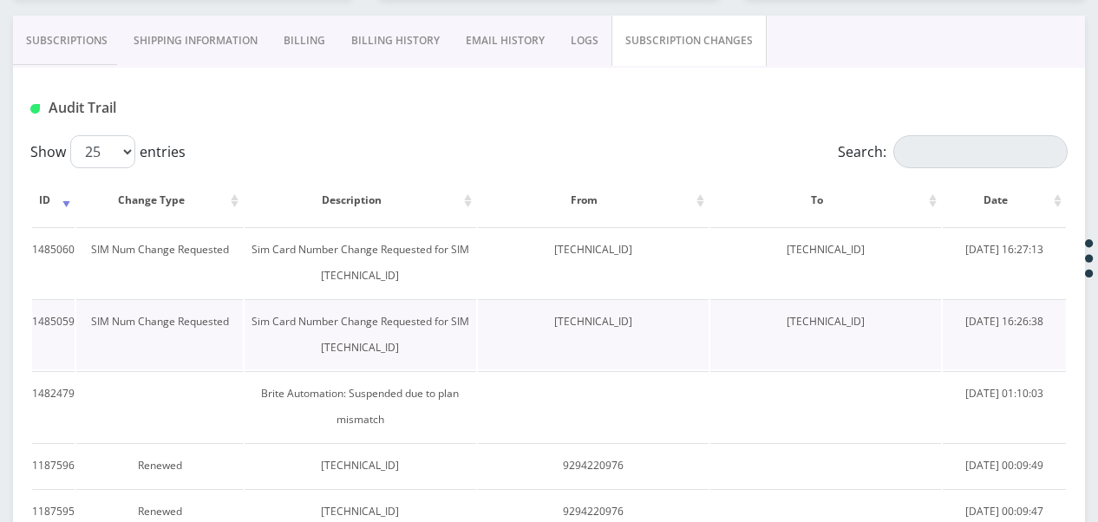
drag, startPoint x: 499, startPoint y: 324, endPoint x: 639, endPoint y: 317, distance: 139.8
click at [639, 317] on td "[TECHNICAL_ID]" at bounding box center [593, 334] width 231 height 70
drag, startPoint x: 639, startPoint y: 317, endPoint x: 560, endPoint y: 319, distance: 79.0
copy td "[TECHNICAL_ID]"
click at [88, 29] on link "Subscriptions" at bounding box center [67, 41] width 108 height 50
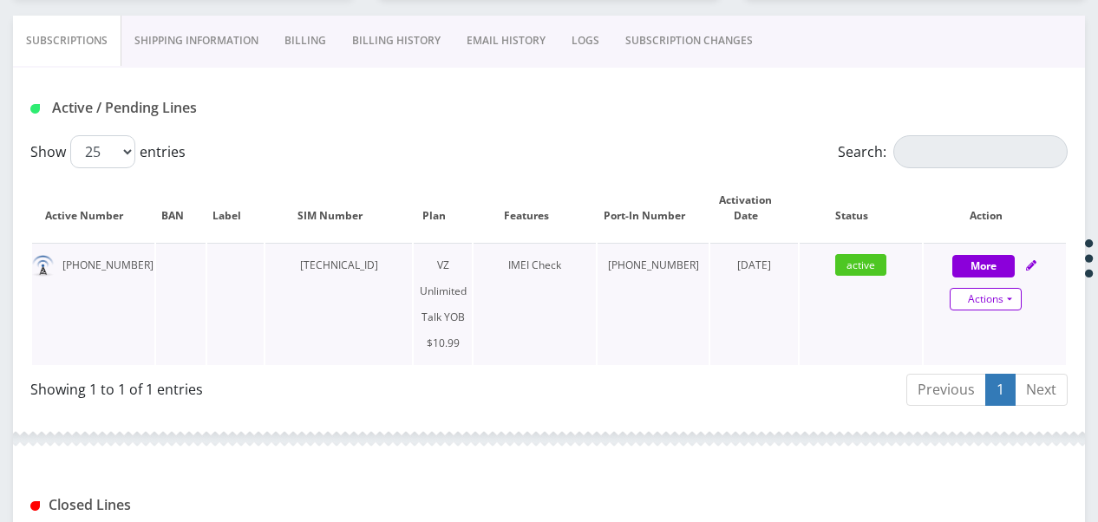
click at [1001, 298] on link "Actions" at bounding box center [986, 299] width 72 height 23
select select "464"
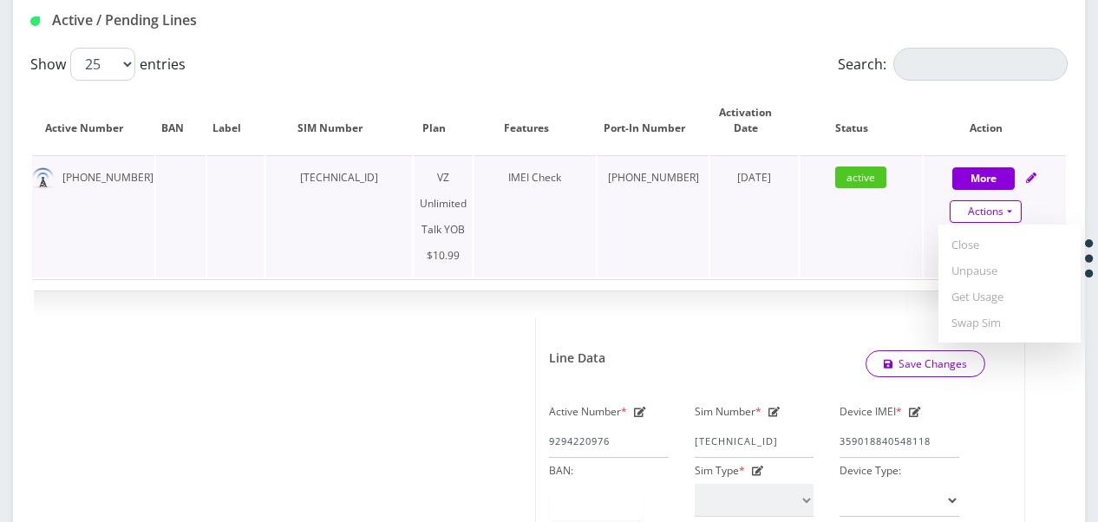
scroll to position [518, 0]
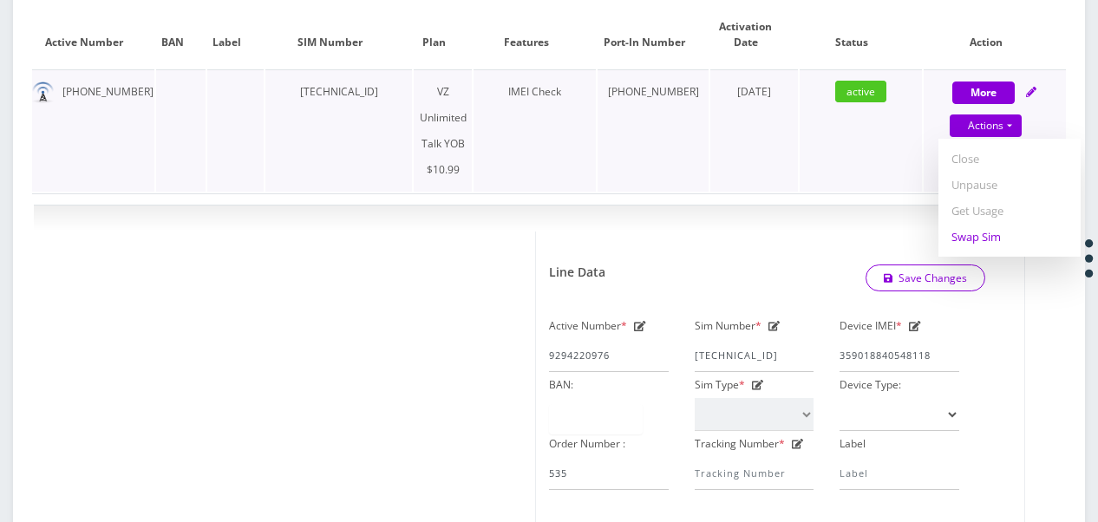
click at [981, 232] on link "Swap Sim" at bounding box center [1009, 237] width 142 height 26
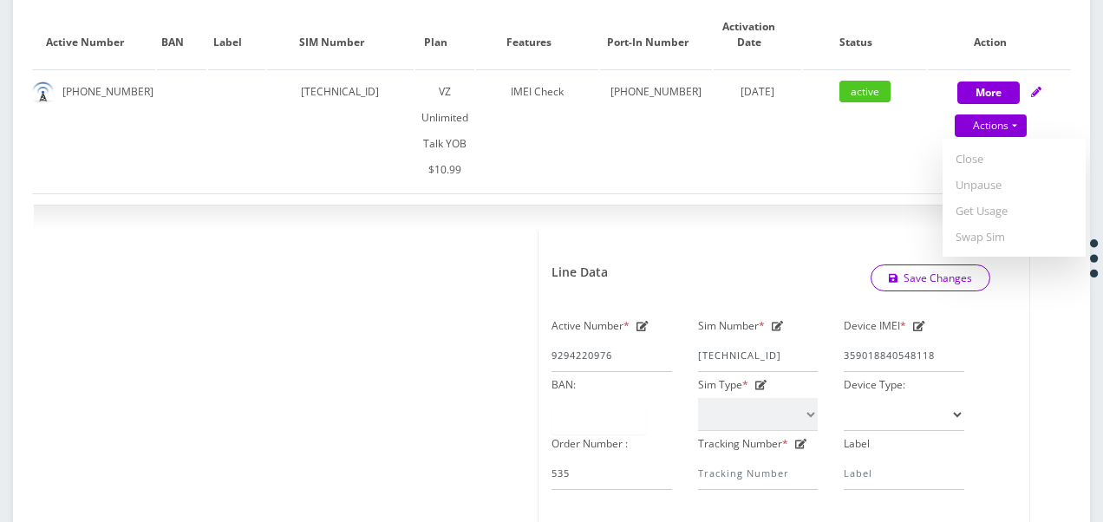
select select "464"
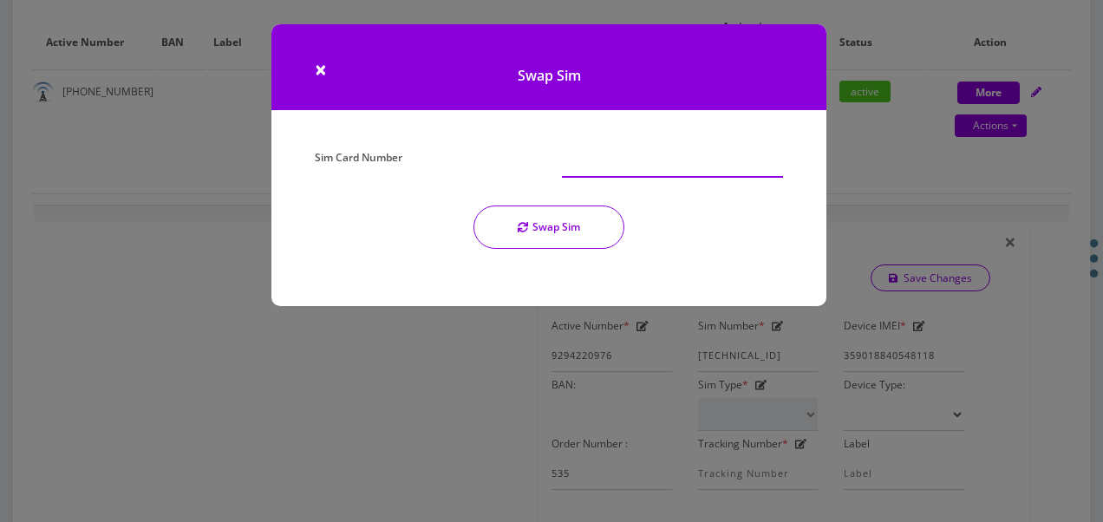
paste input "[TECHNICAL_ID]"
type input "[TECHNICAL_ID]"
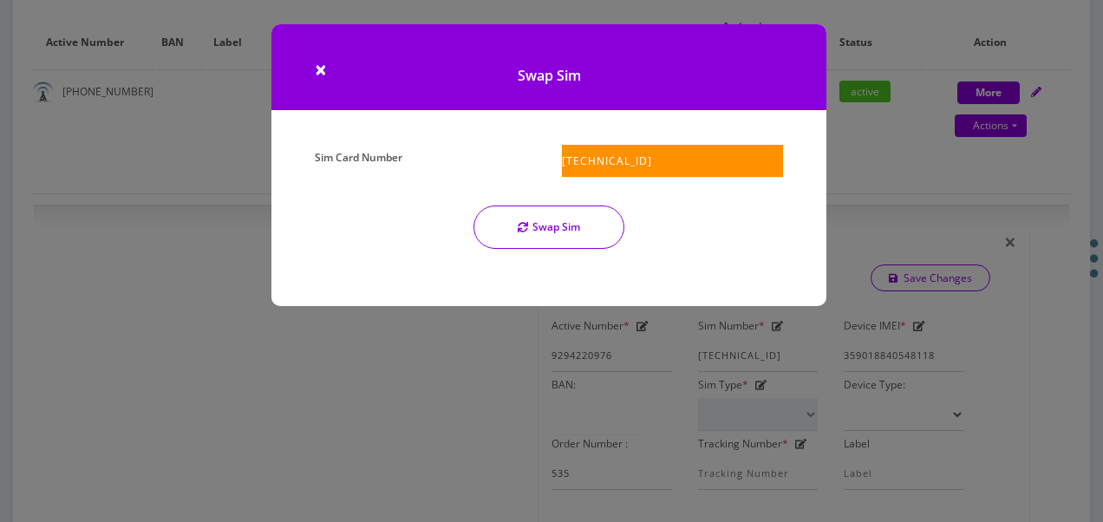
click at [582, 229] on button "Swap Sim" at bounding box center [548, 227] width 151 height 43
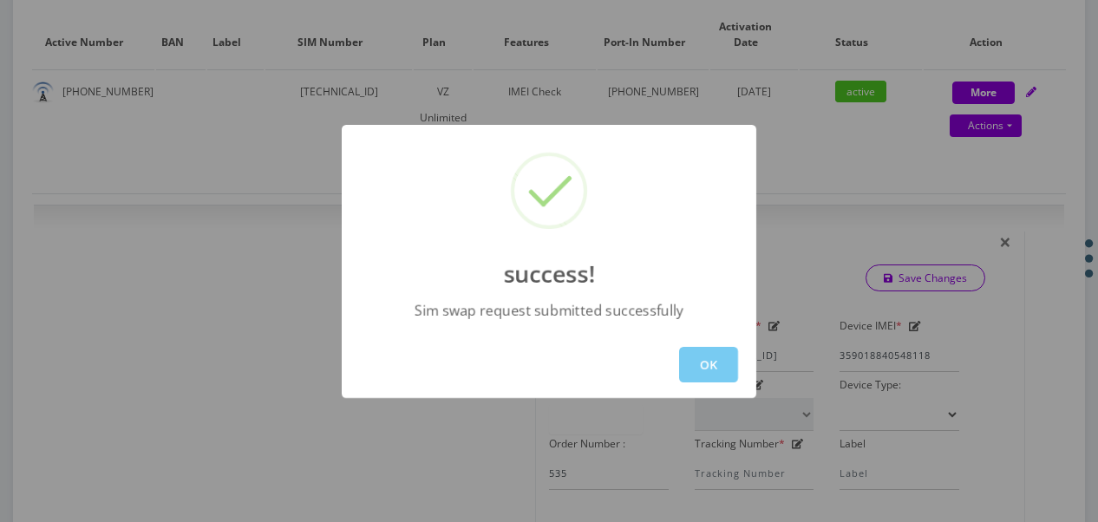
click at [715, 351] on button "OK" at bounding box center [708, 365] width 59 height 36
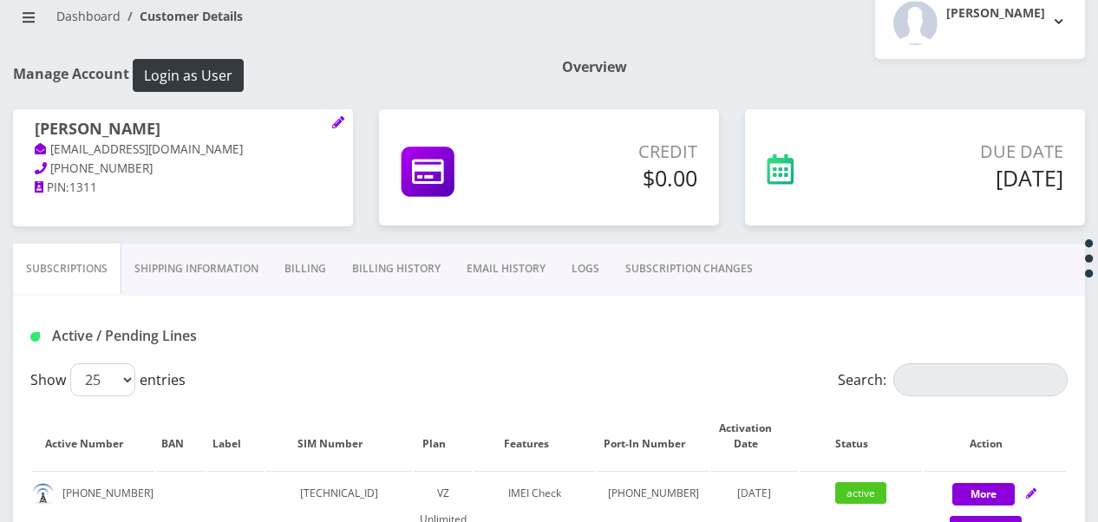
scroll to position [347, 0]
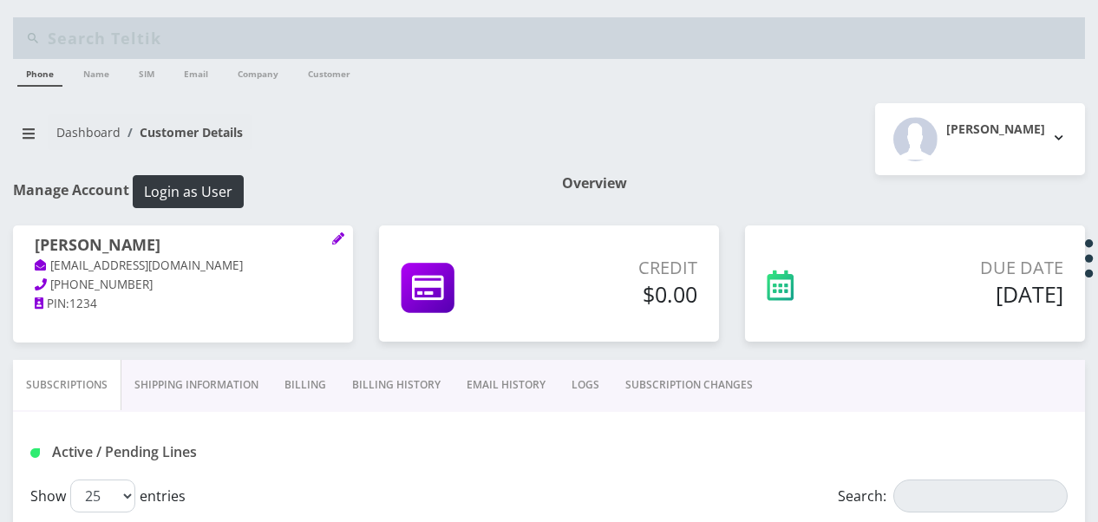
scroll to position [155, 0]
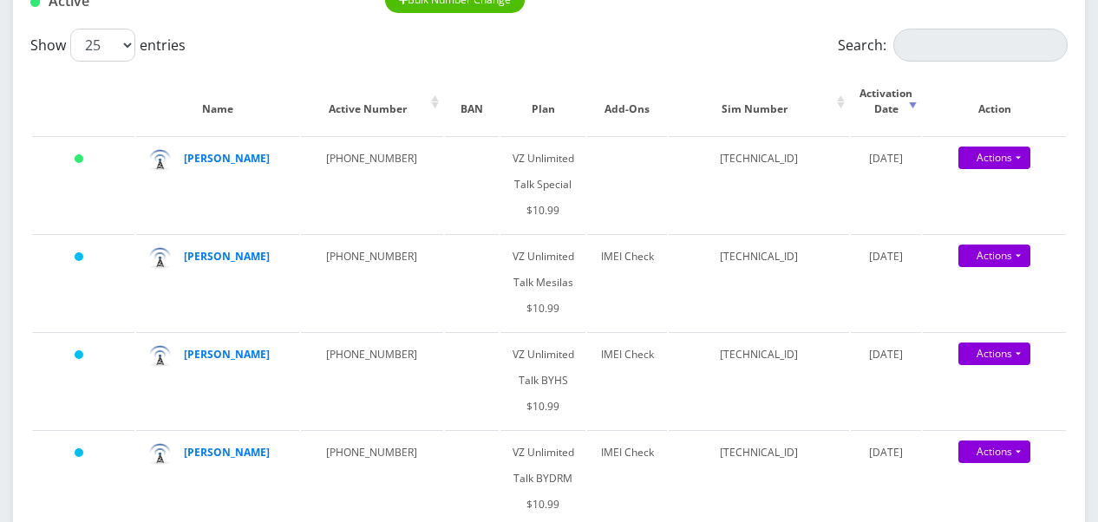
scroll to position [213, 0]
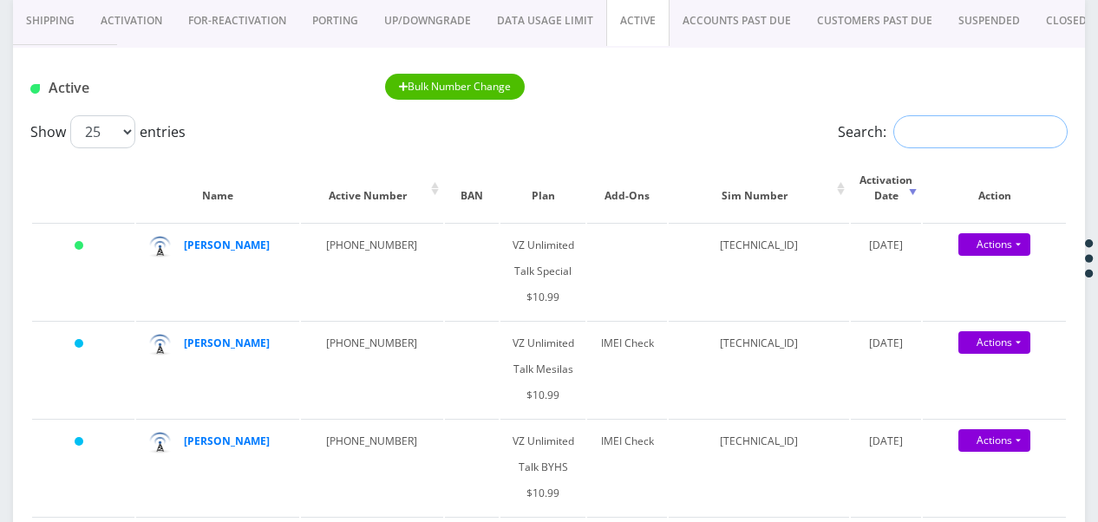
click at [963, 126] on input "Search:" at bounding box center [980, 131] width 174 height 33
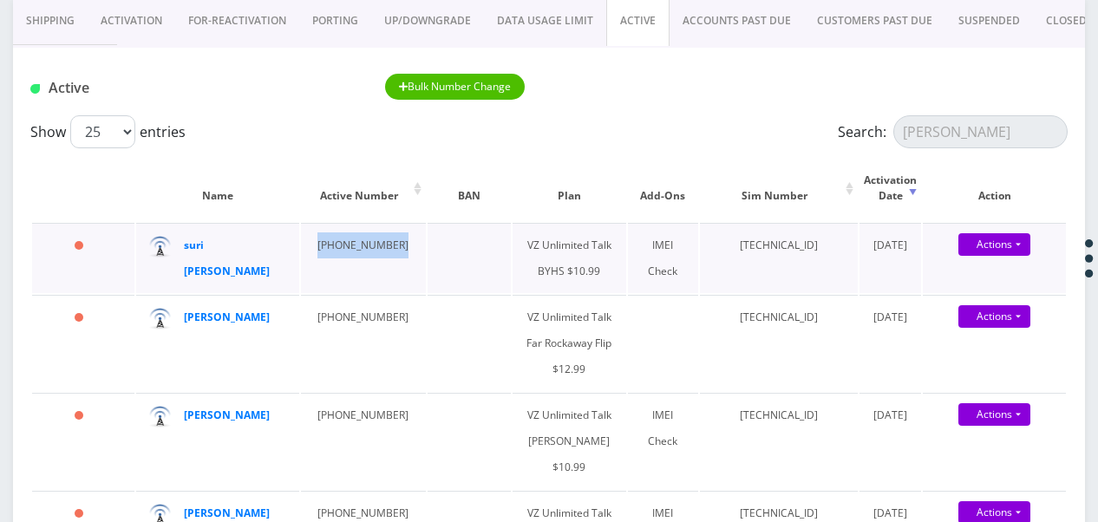
drag, startPoint x: 304, startPoint y: 248, endPoint x: 397, endPoint y: 249, distance: 92.8
click at [397, 249] on tr "8 days suri Lieber 929-585-9635 VZ Unlimited Talk BYHS $10.99 IMEI Check 891480…" at bounding box center [549, 258] width 1034 height 70
drag, startPoint x: 397, startPoint y: 249, endPoint x: 342, endPoint y: 234, distance: 57.4
copy td "929-585-9635"
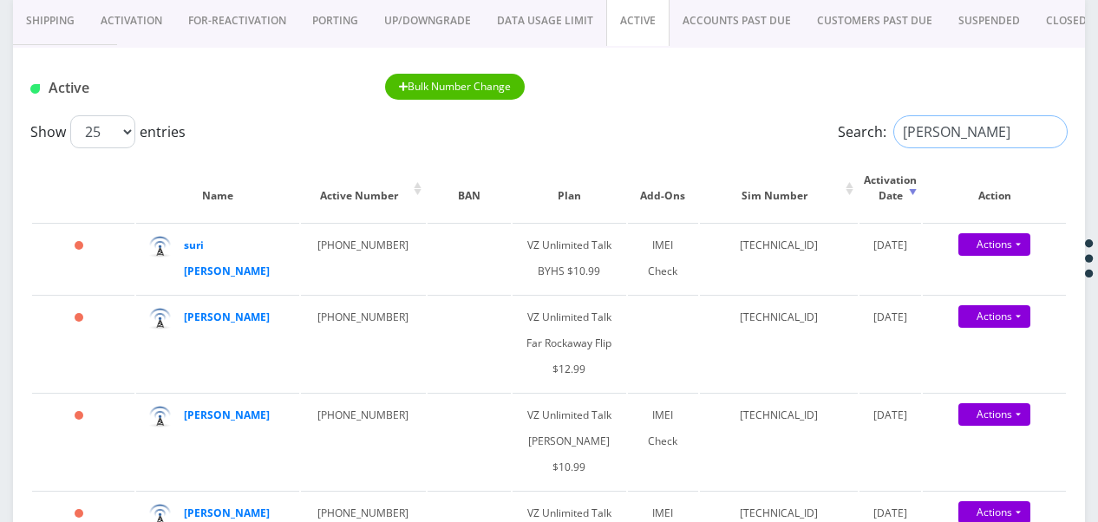
drag, startPoint x: 990, startPoint y: 144, endPoint x: 648, endPoint y: 130, distance: 342.8
click at [689, 124] on div "Show 25 50 100 250 500 1000 entries Search: lieber" at bounding box center [548, 131] width 1037 height 33
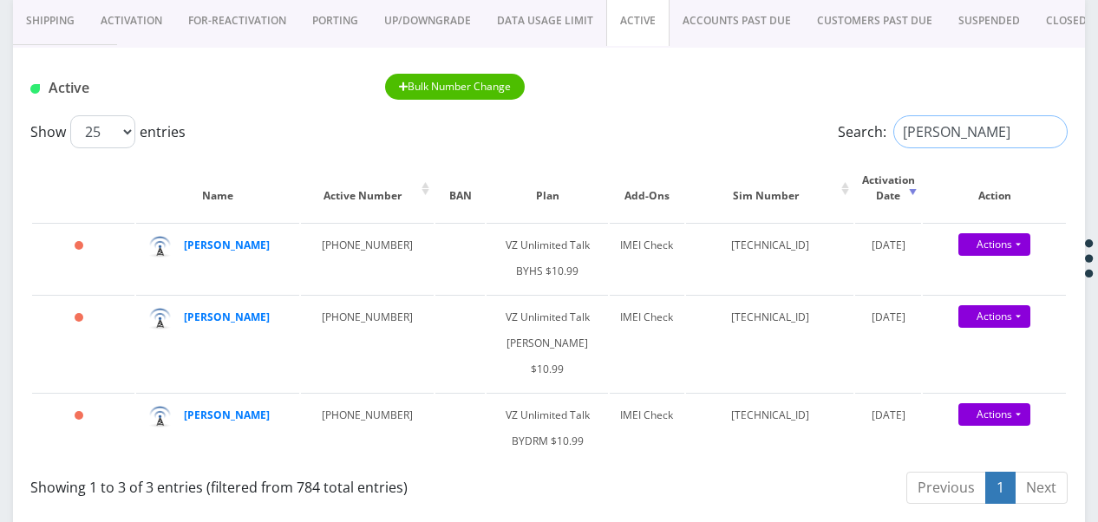
drag, startPoint x: 961, startPoint y: 134, endPoint x: 652, endPoint y: 90, distance: 311.7
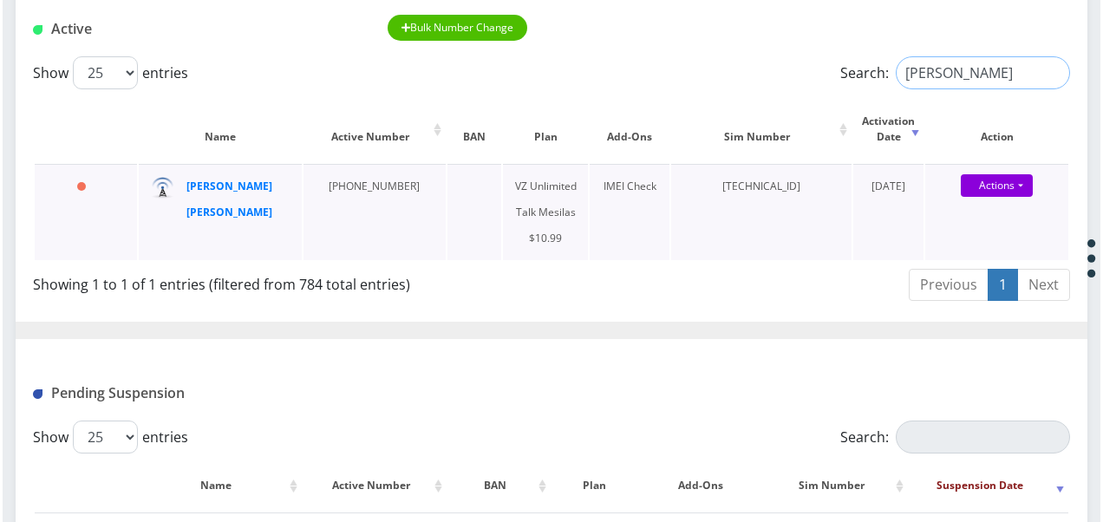
scroll to position [300, 0]
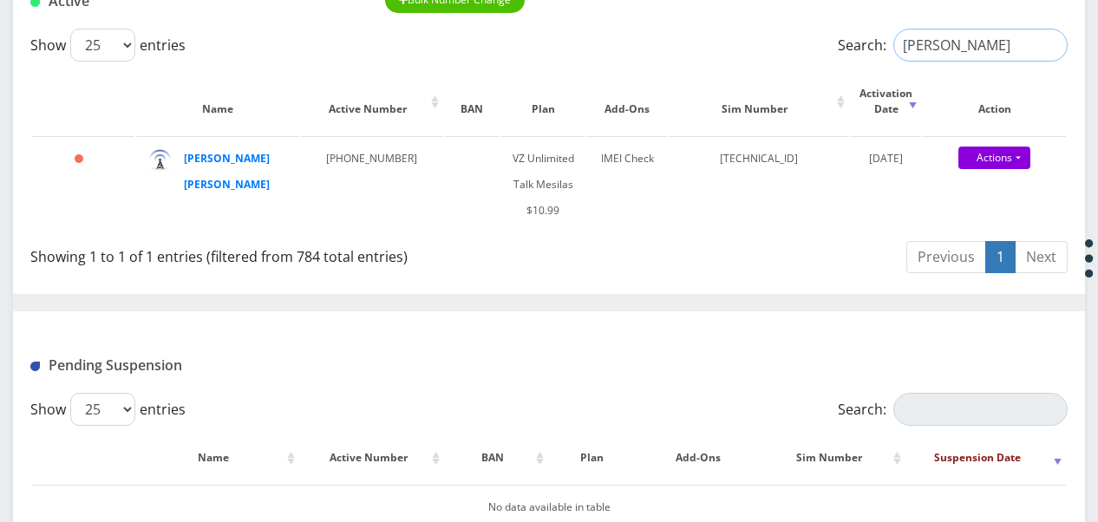
drag, startPoint x: 786, startPoint y: 38, endPoint x: 739, endPoint y: 33, distance: 48.0
click at [752, 36] on div "Show 25 50 100 250 500 1000 entries Search: chana dina" at bounding box center [548, 45] width 1037 height 33
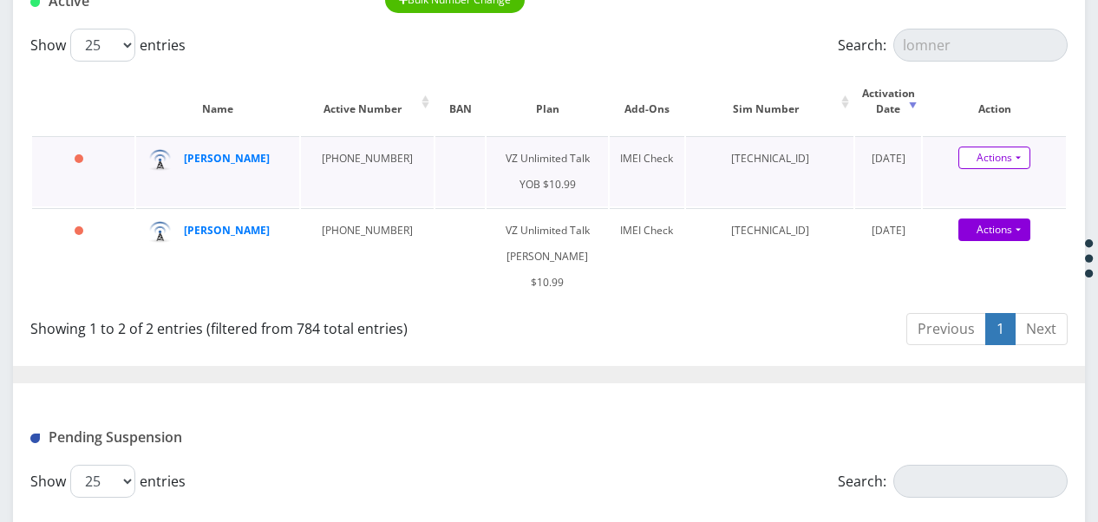
click at [1013, 166] on link "Actions" at bounding box center [994, 158] width 72 height 23
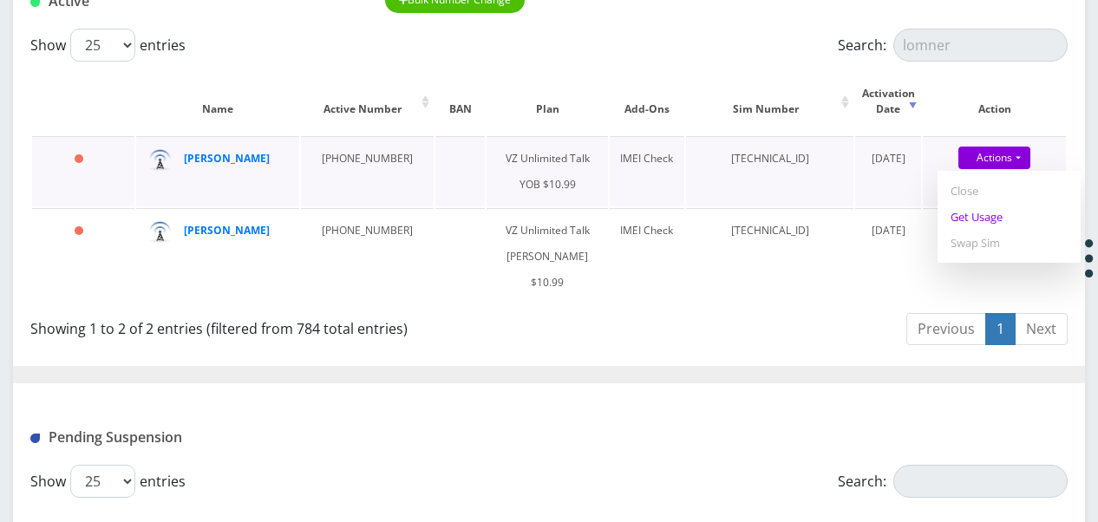
click at [1000, 215] on link "Get Usage" at bounding box center [1008, 217] width 143 height 26
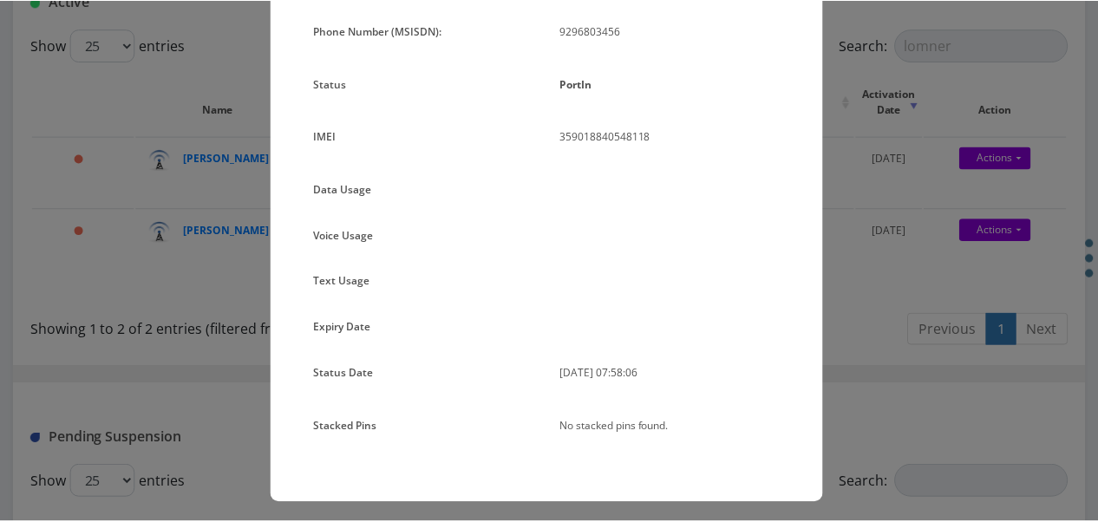
scroll to position [185, 0]
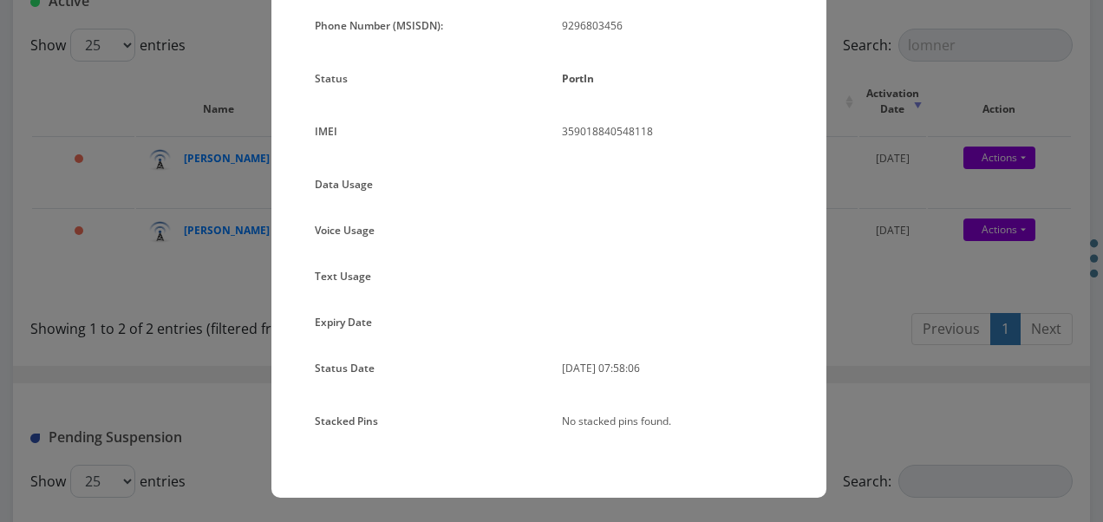
click at [857, 196] on div "× Subscription Info Plan Name TT 4G Monthly Unlimited Voice Plan Phone Number (…" at bounding box center [551, 261] width 1103 height 522
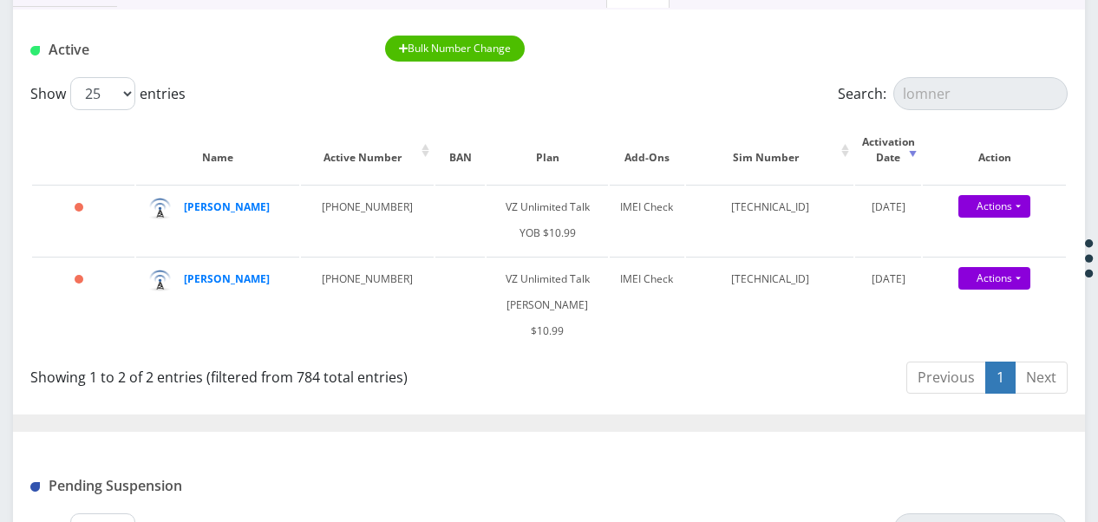
scroll to position [213, 0]
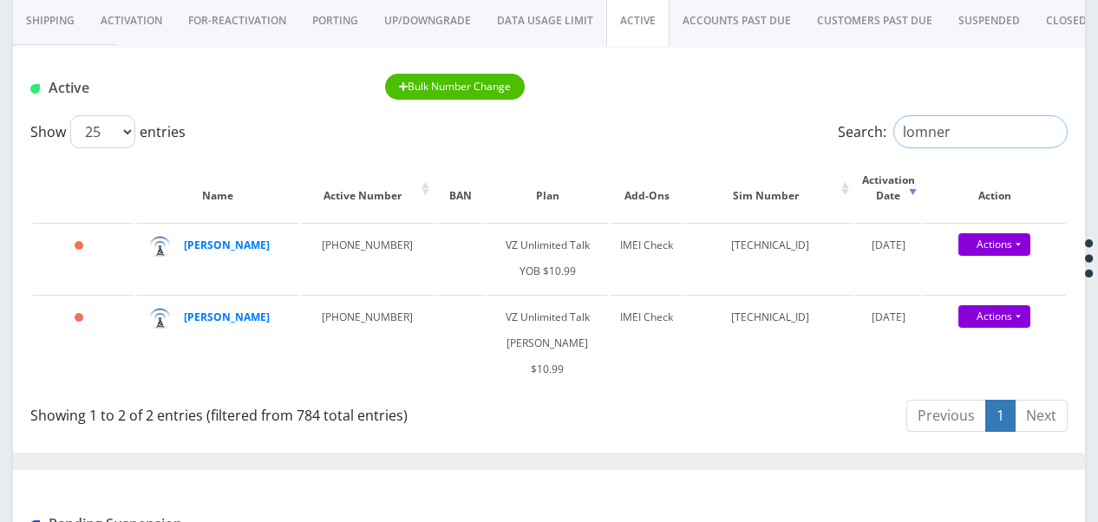
drag, startPoint x: 981, startPoint y: 131, endPoint x: 791, endPoint y: 118, distance: 190.3
click at [791, 118] on div "Show 25 50 100 250 500 1000 entries Search: lomner" at bounding box center [548, 131] width 1037 height 33
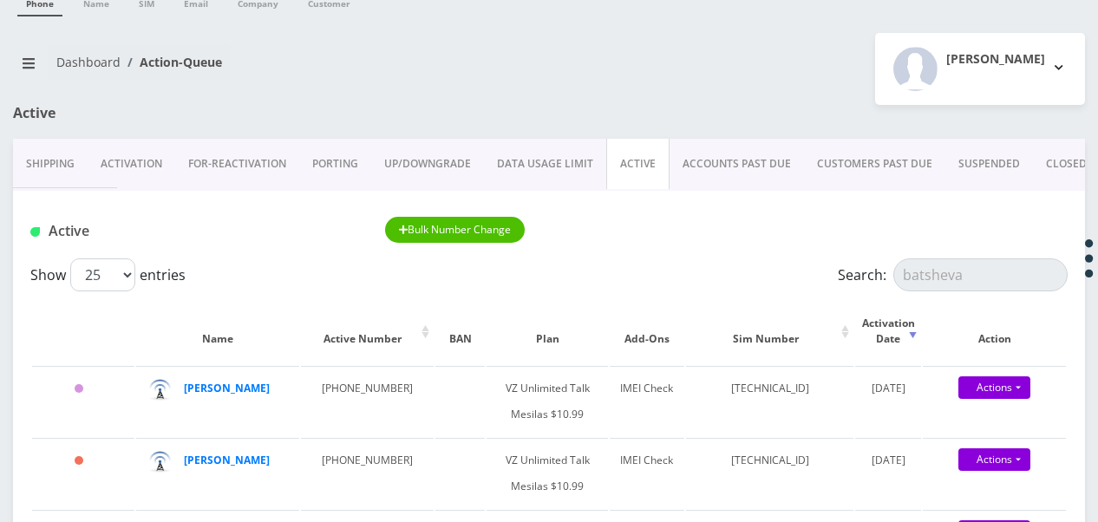
scroll to position [87, 0]
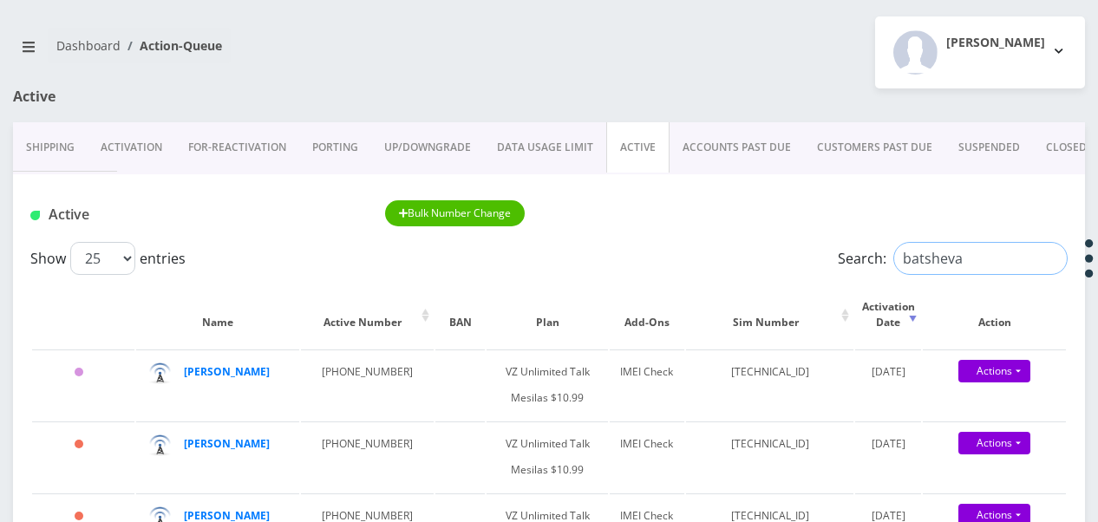
drag, startPoint x: 973, startPoint y: 258, endPoint x: 626, endPoint y: 226, distance: 348.3
type input "end"
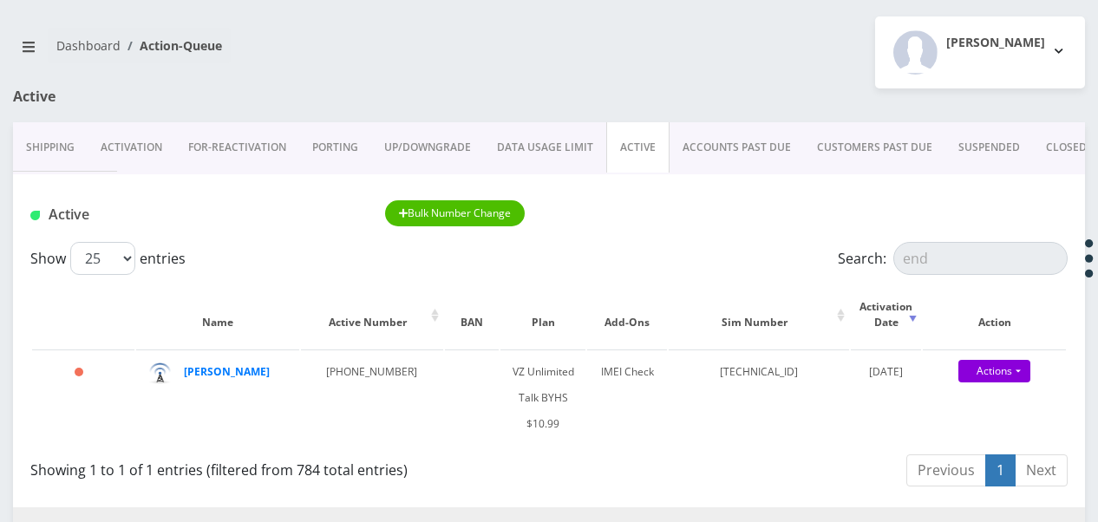
click at [1060, 140] on link "CLOSED" at bounding box center [1066, 147] width 67 height 50
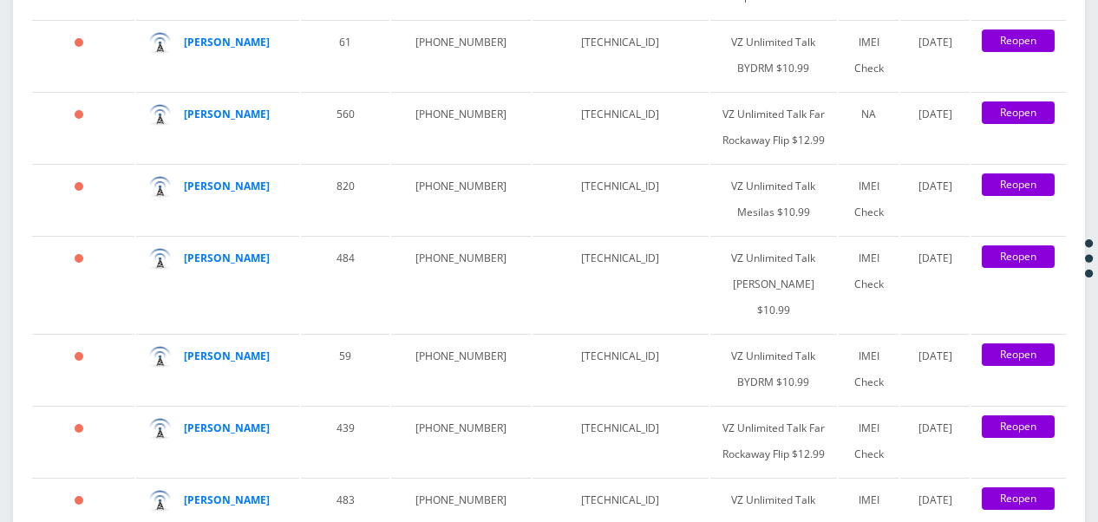
scroll to position [3295, 0]
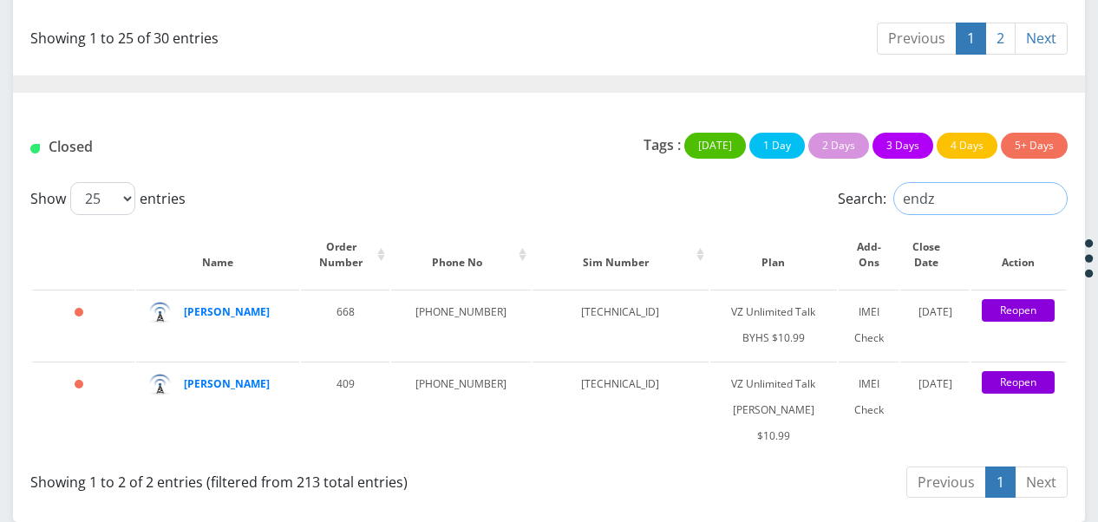
scroll to position [3122, 0]
type input "endzwe"
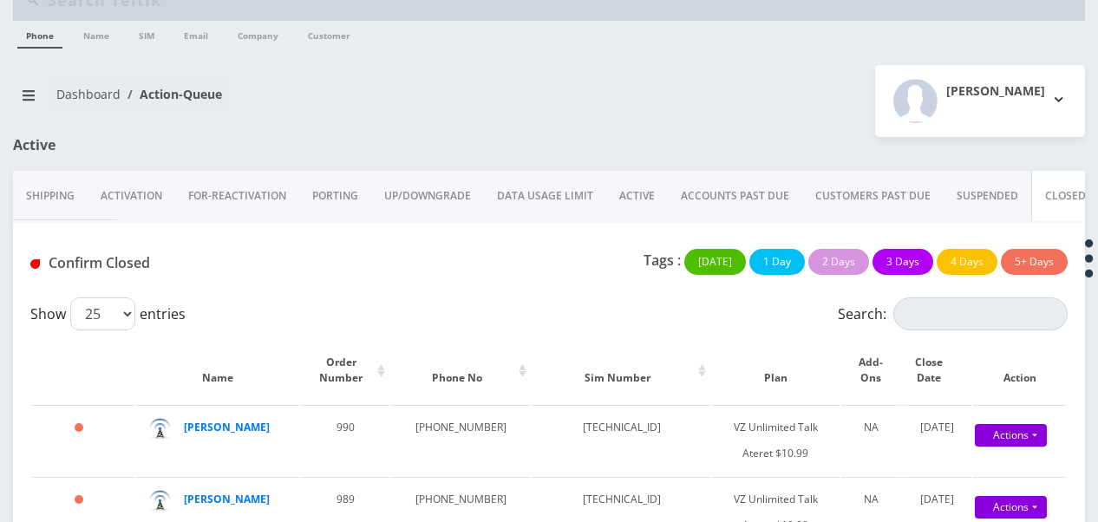
scroll to position [0, 0]
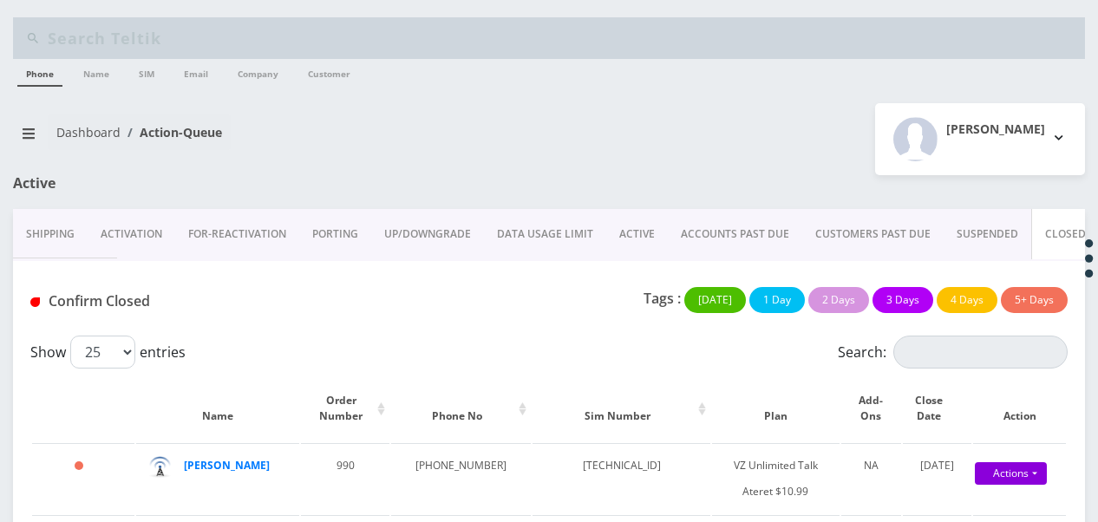
click at [627, 240] on link "ACTIVE" at bounding box center [637, 234] width 62 height 50
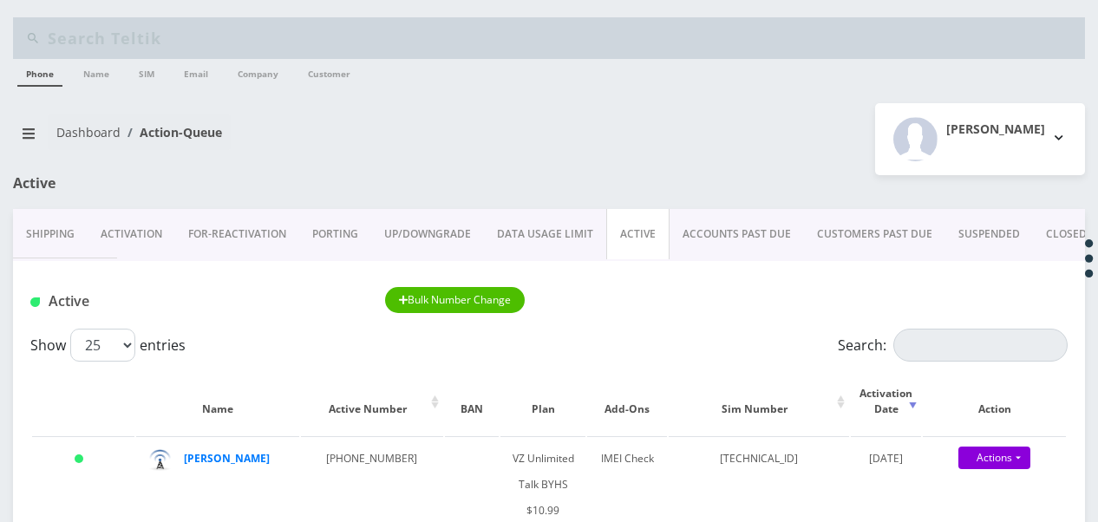
click at [299, 239] on link "PORTING" at bounding box center [335, 234] width 72 height 50
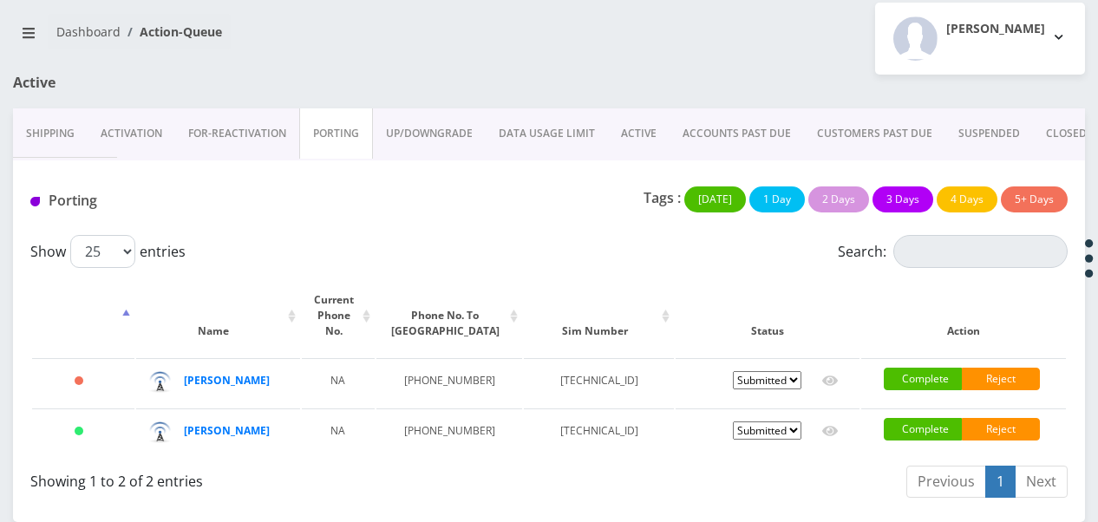
scroll to position [127, 0]
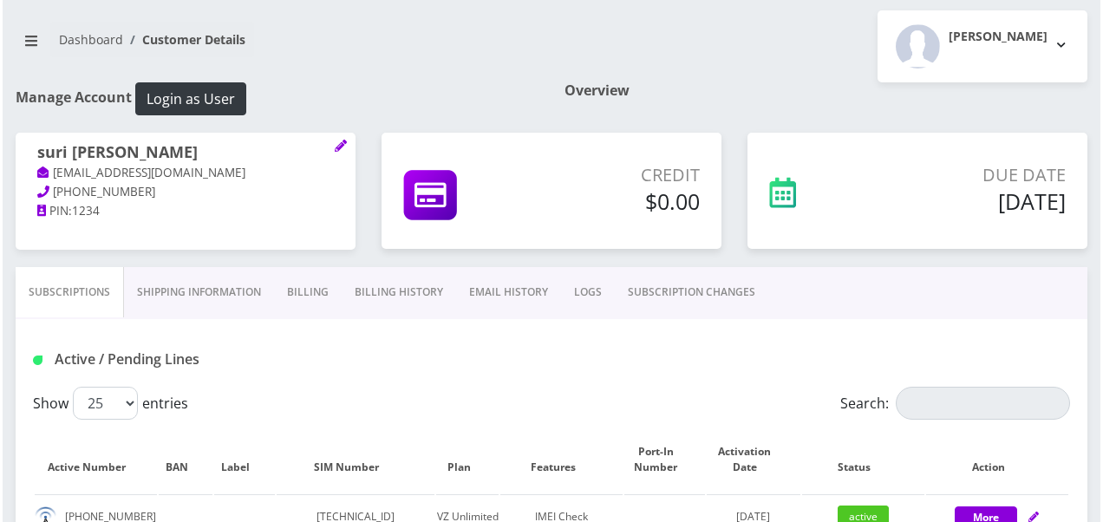
scroll to position [347, 0]
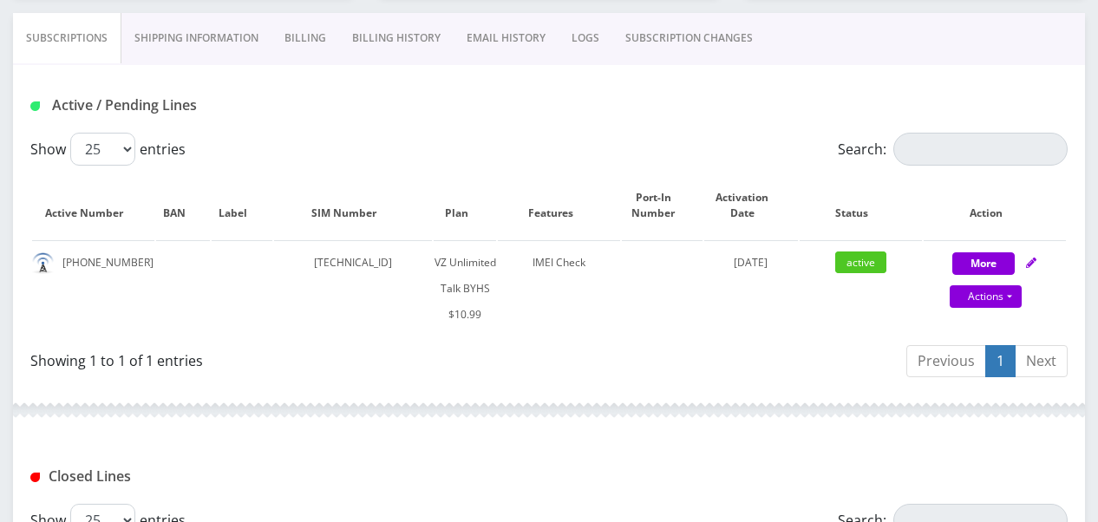
click at [665, 42] on link "SUBSCRIPTION CHANGES" at bounding box center [688, 38] width 153 height 50
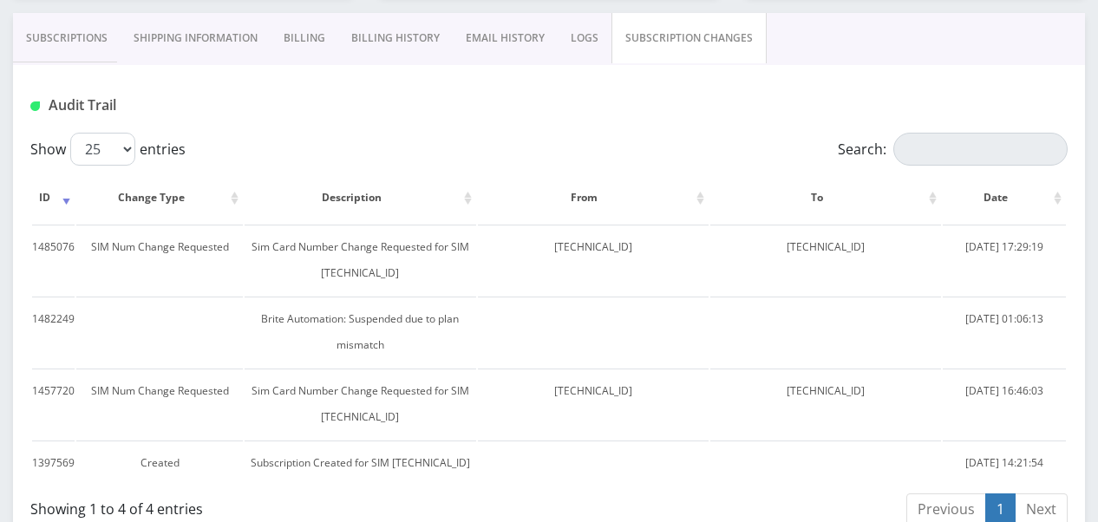
click at [89, 43] on link "Subscriptions" at bounding box center [67, 38] width 108 height 50
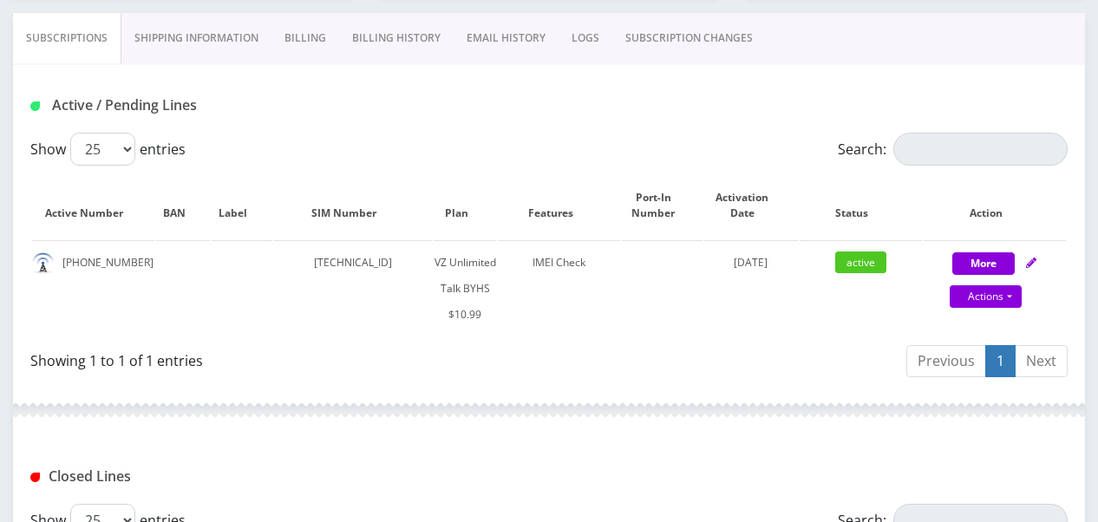
click at [619, 45] on link "SUBSCRIPTION CHANGES" at bounding box center [688, 38] width 153 height 50
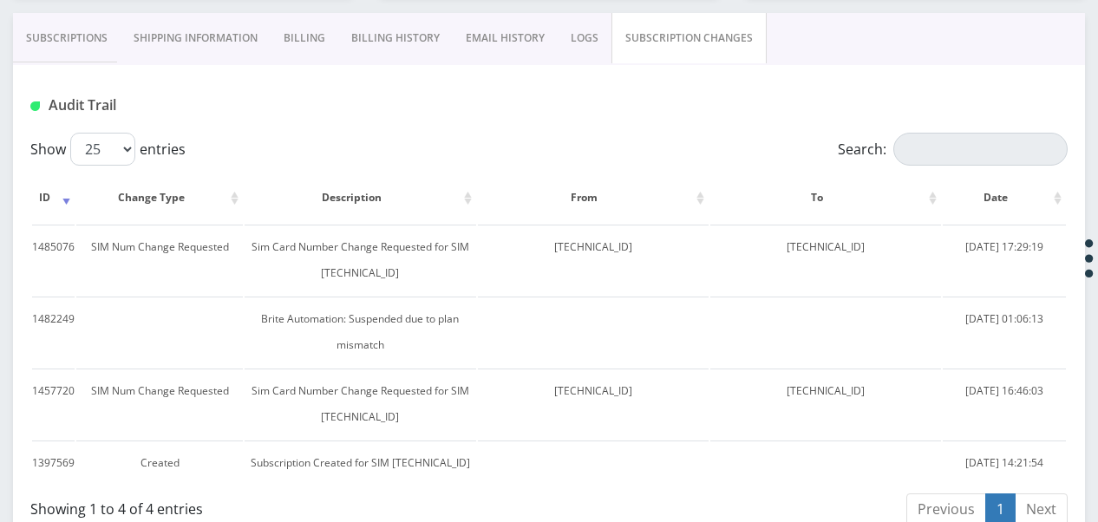
click at [111, 26] on link "Subscriptions" at bounding box center [67, 38] width 108 height 50
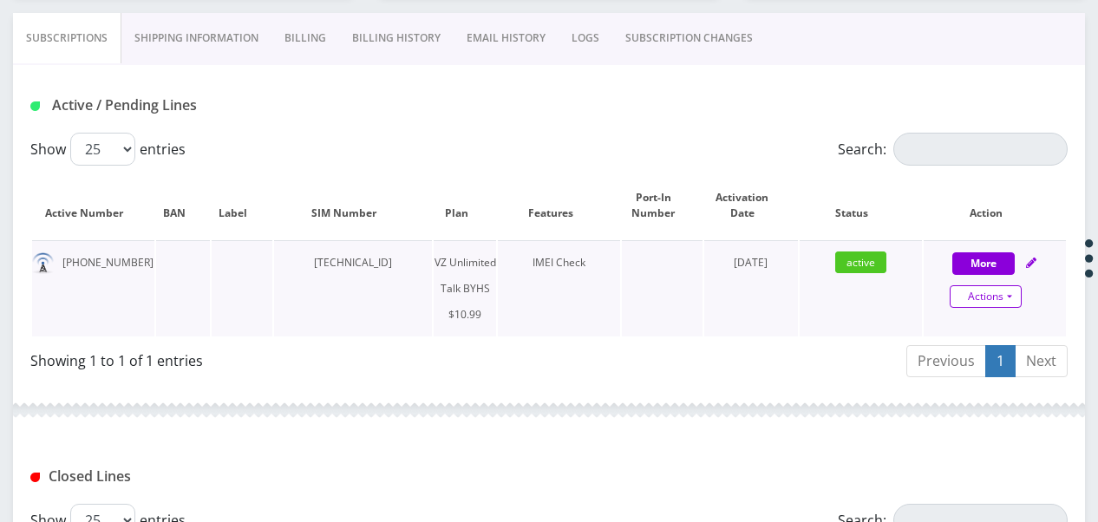
click at [1015, 297] on link "Actions" at bounding box center [986, 296] width 72 height 23
select select "467"
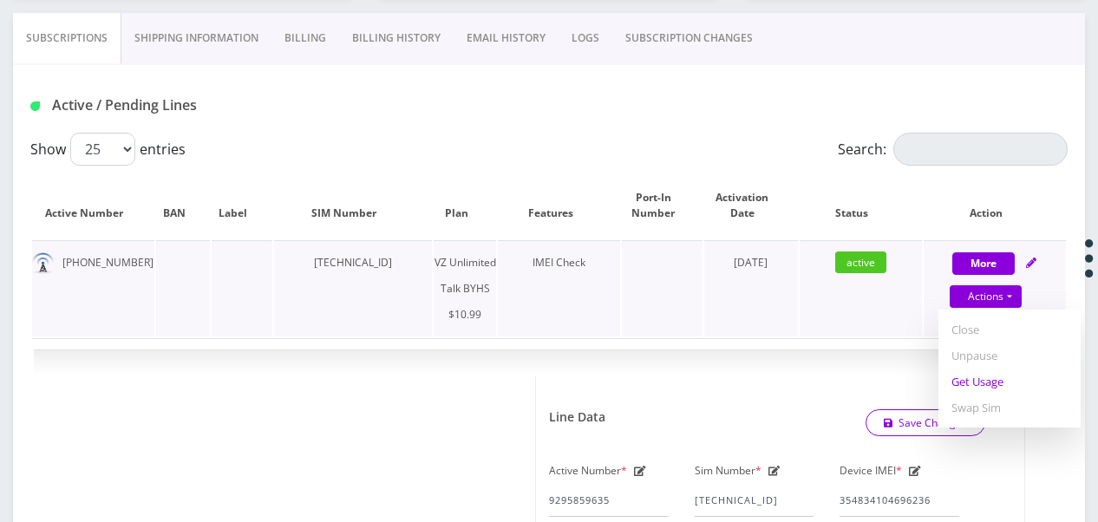
click at [999, 384] on link "Get Usage" at bounding box center [1009, 382] width 142 height 26
select select "467"
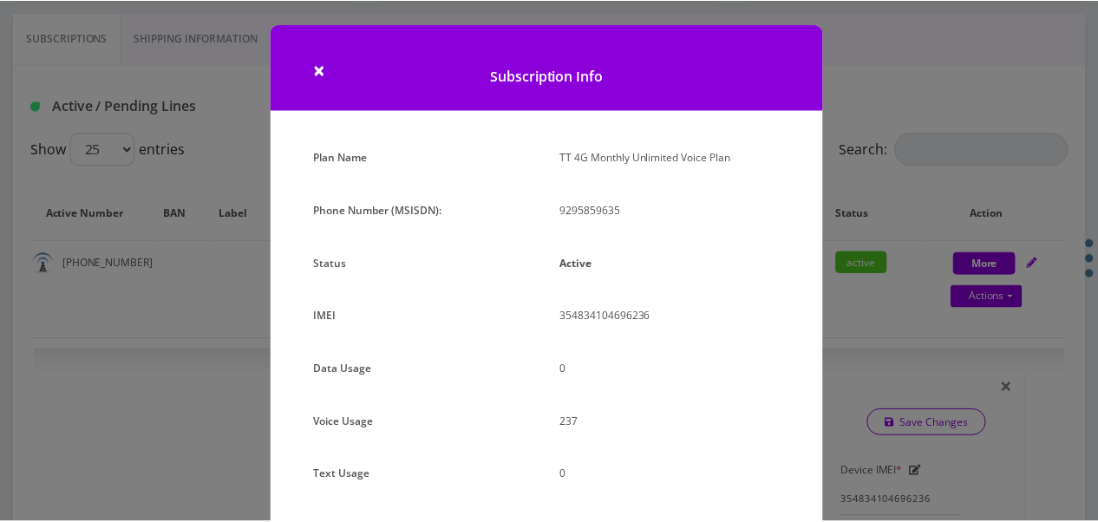
scroll to position [212, 0]
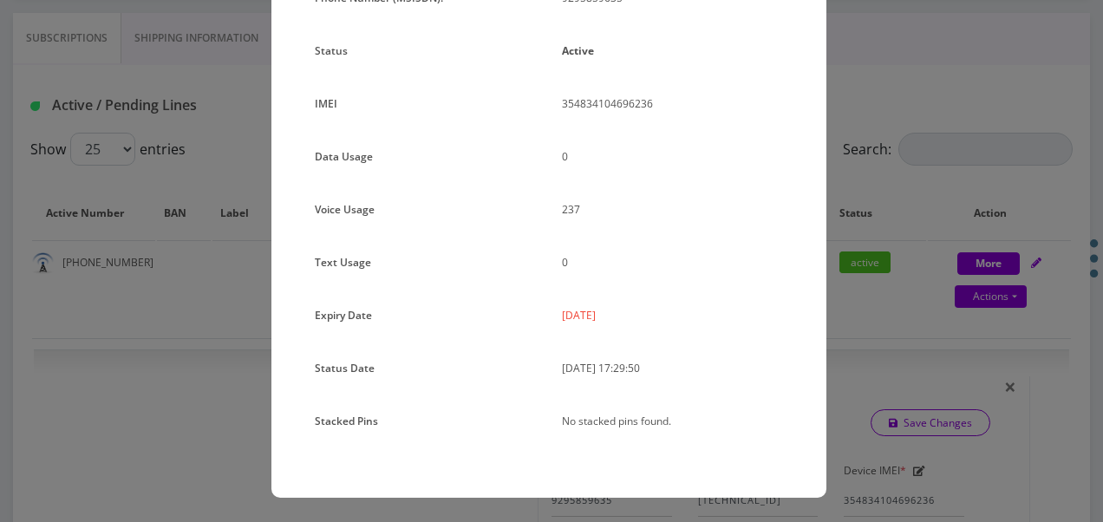
click at [834, 276] on div "× Subscription Info Plan Name TT 4G Monthly Unlimited Voice Plan Phone Number (…" at bounding box center [551, 261] width 1103 height 522
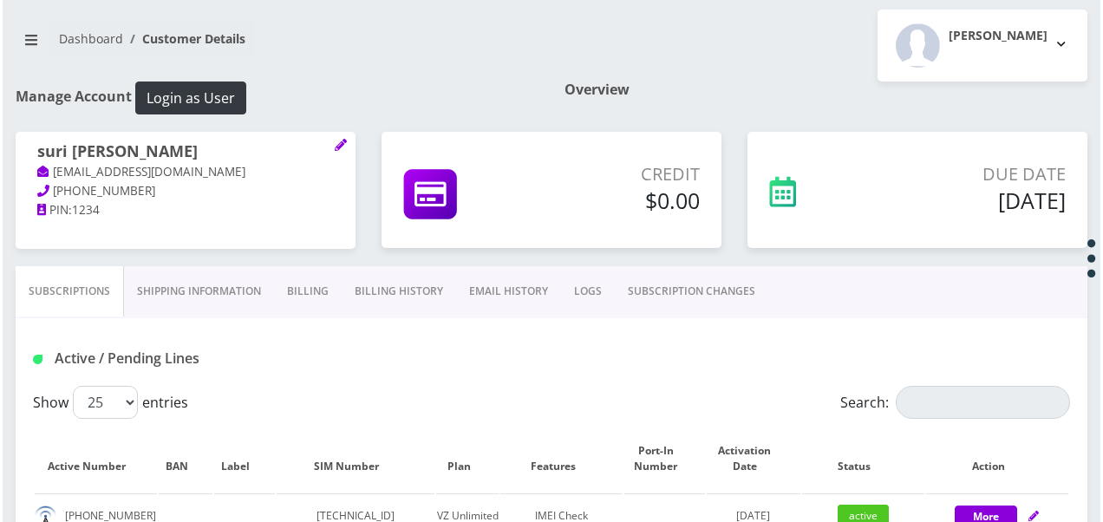
scroll to position [260, 0]
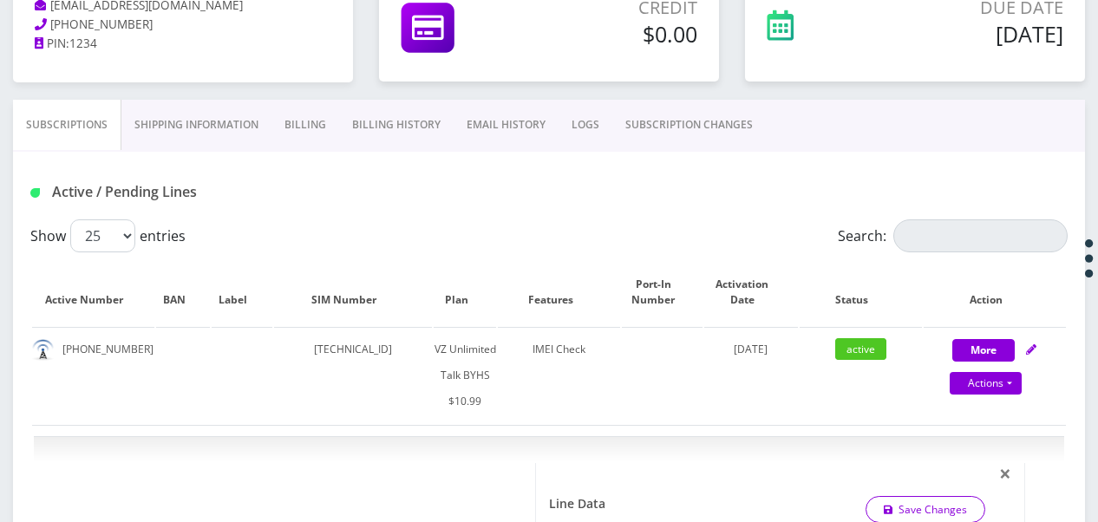
click at [656, 134] on link "SUBSCRIPTION CHANGES" at bounding box center [688, 125] width 153 height 50
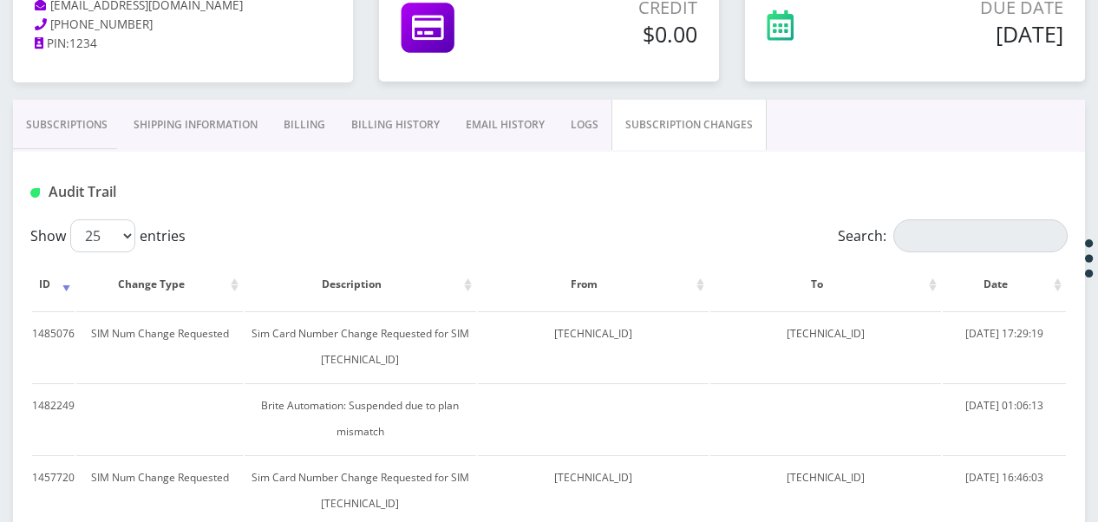
click at [98, 142] on link "Subscriptions" at bounding box center [67, 125] width 108 height 50
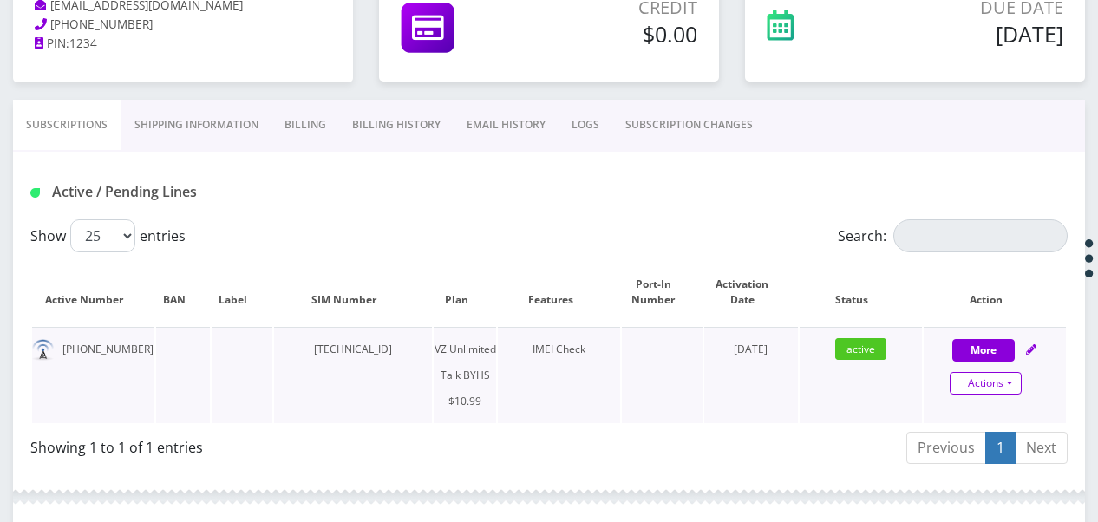
click at [1013, 385] on link "Actions" at bounding box center [986, 383] width 72 height 23
select select "467"
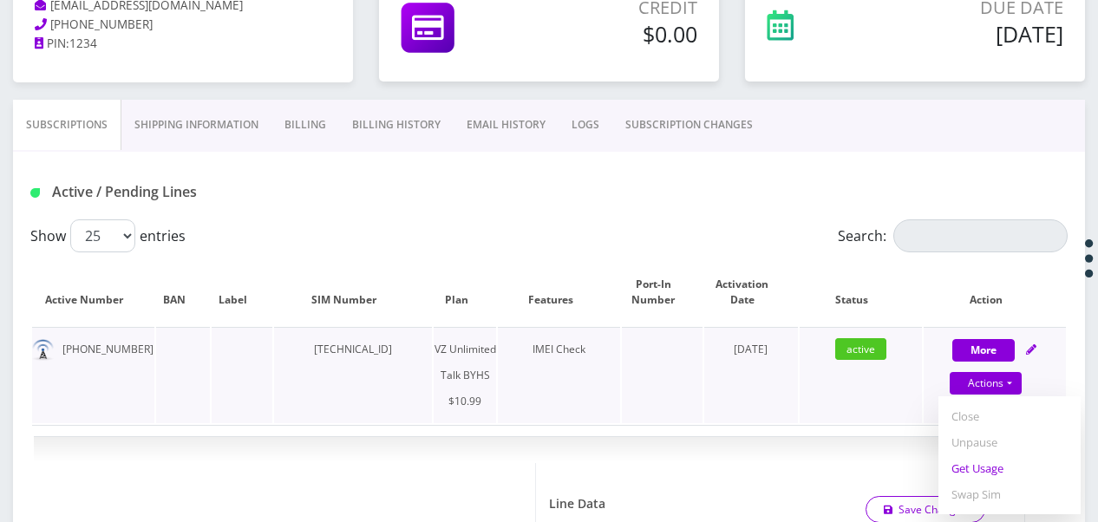
click at [1002, 461] on link "Get Usage" at bounding box center [1009, 468] width 142 height 26
select select "467"
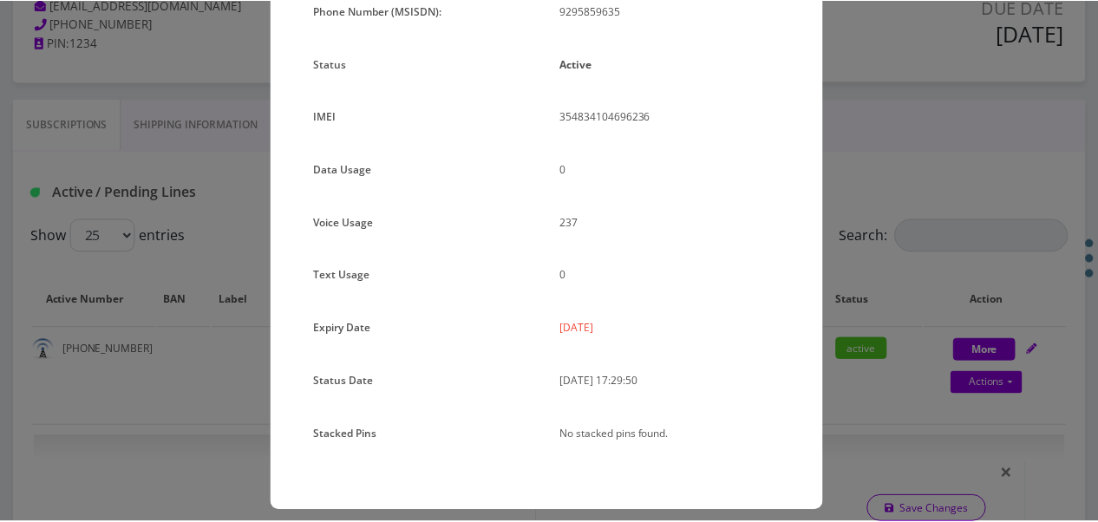
scroll to position [212, 0]
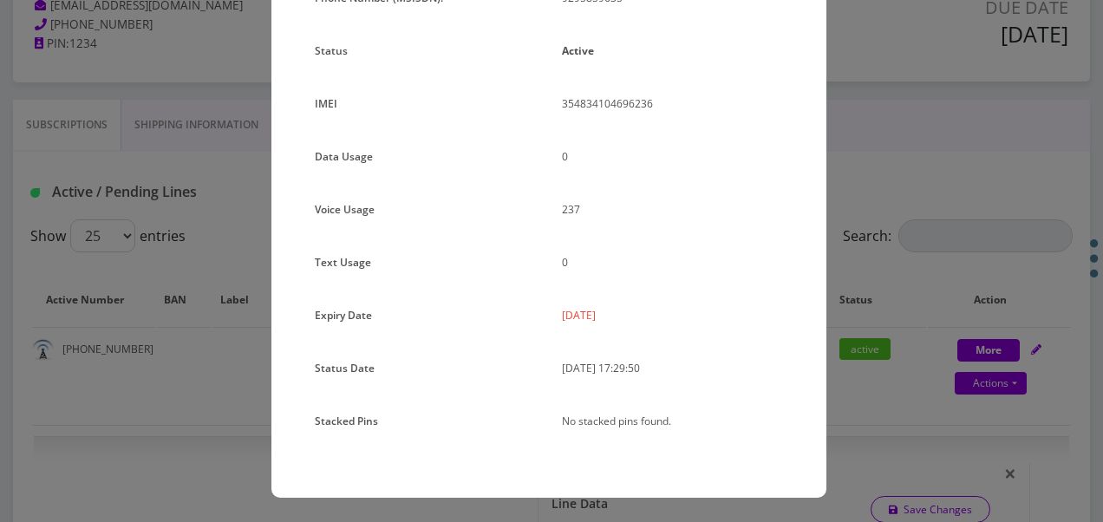
click at [796, 242] on div "Plan Name TT 4G Monthly Unlimited Voice Plan Phone Number (MSISDN): 9295859635 …" at bounding box center [548, 214] width 555 height 565
click at [964, 187] on div "× Subscription Info Plan Name TT 4G Monthly Unlimited Voice Plan Phone Number (…" at bounding box center [551, 261] width 1103 height 522
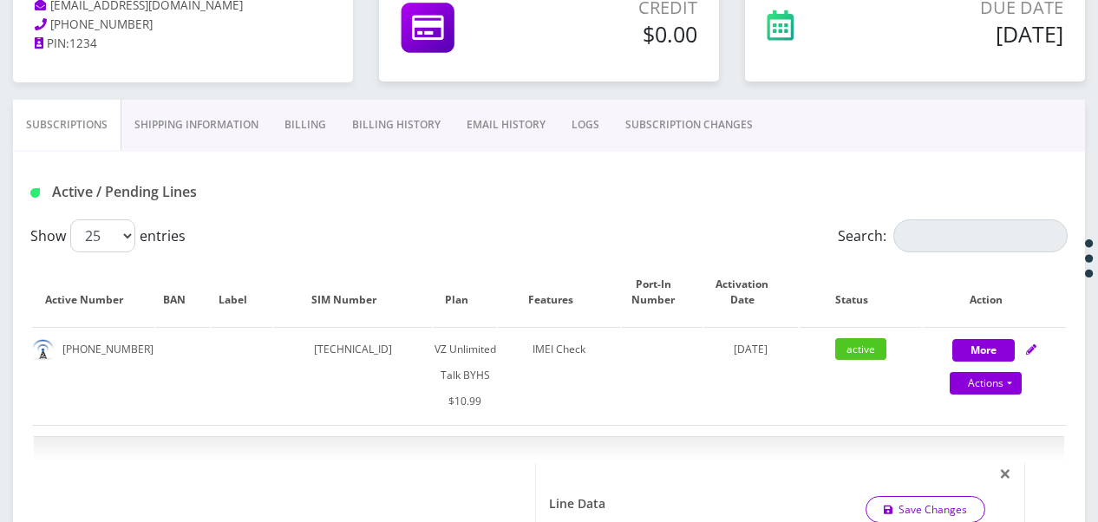
click at [673, 116] on link "SUBSCRIPTION CHANGES" at bounding box center [688, 125] width 153 height 50
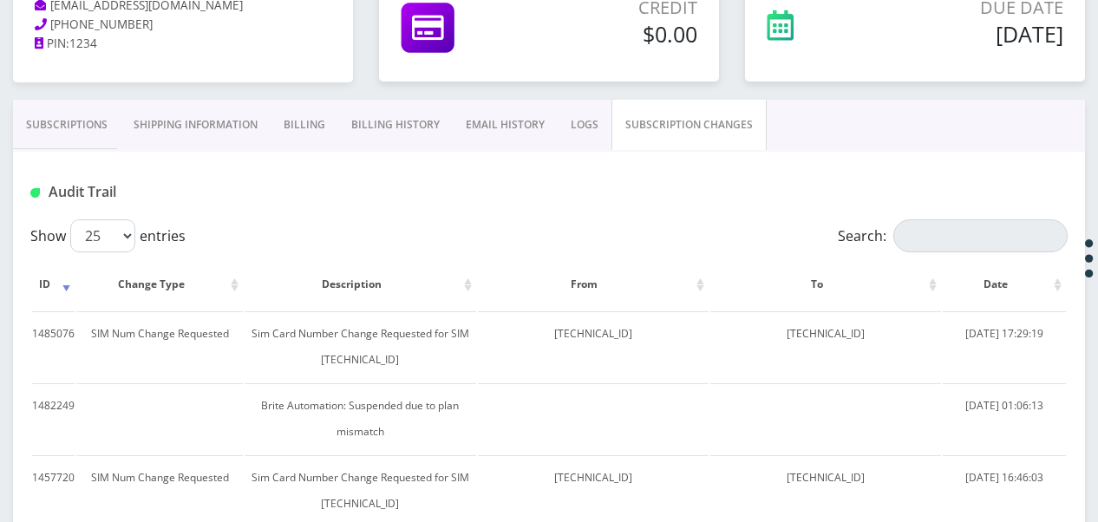
click at [31, 118] on link "Subscriptions" at bounding box center [67, 125] width 108 height 50
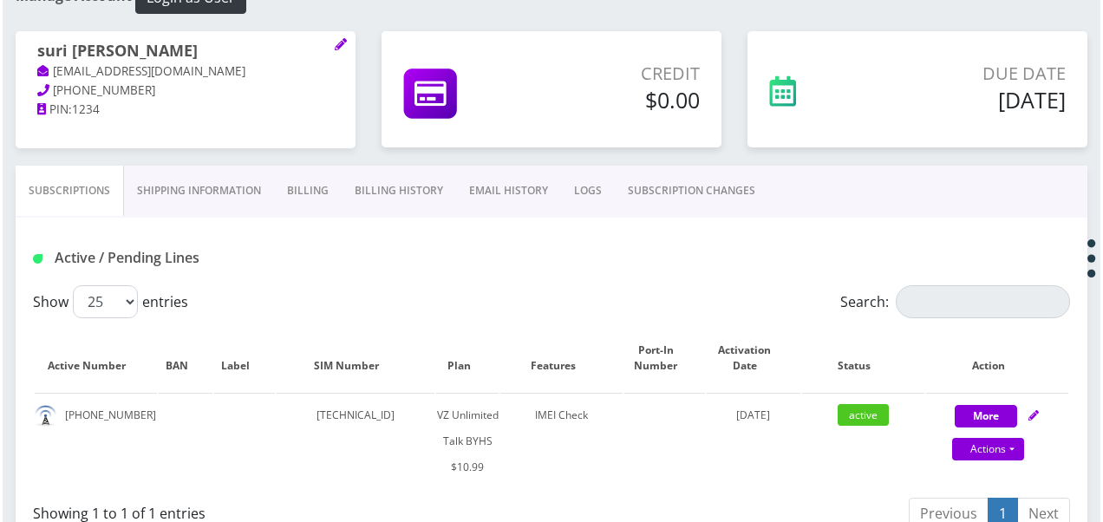
scroll to position [173, 0]
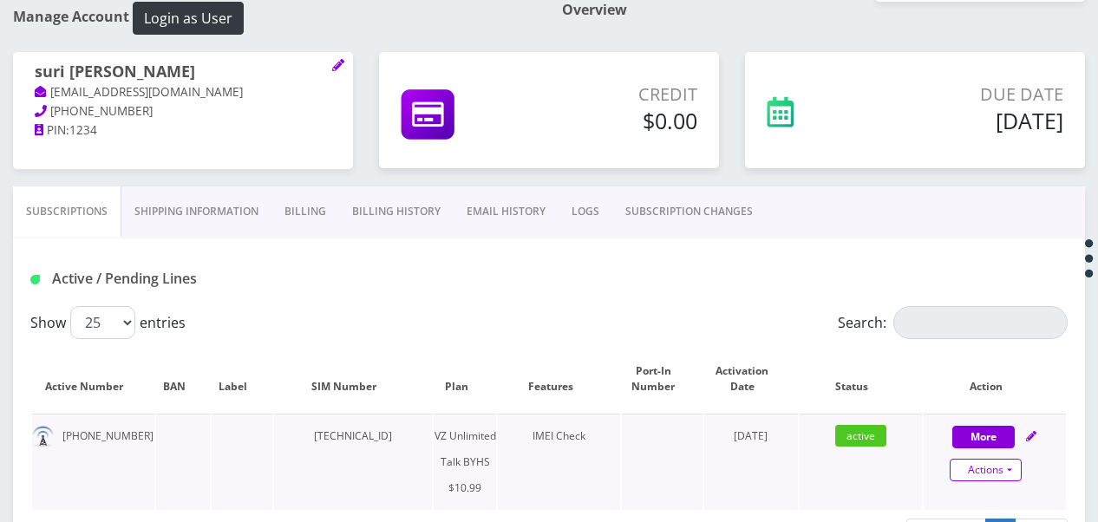
click at [1019, 470] on link "Actions" at bounding box center [986, 470] width 72 height 23
select select "467"
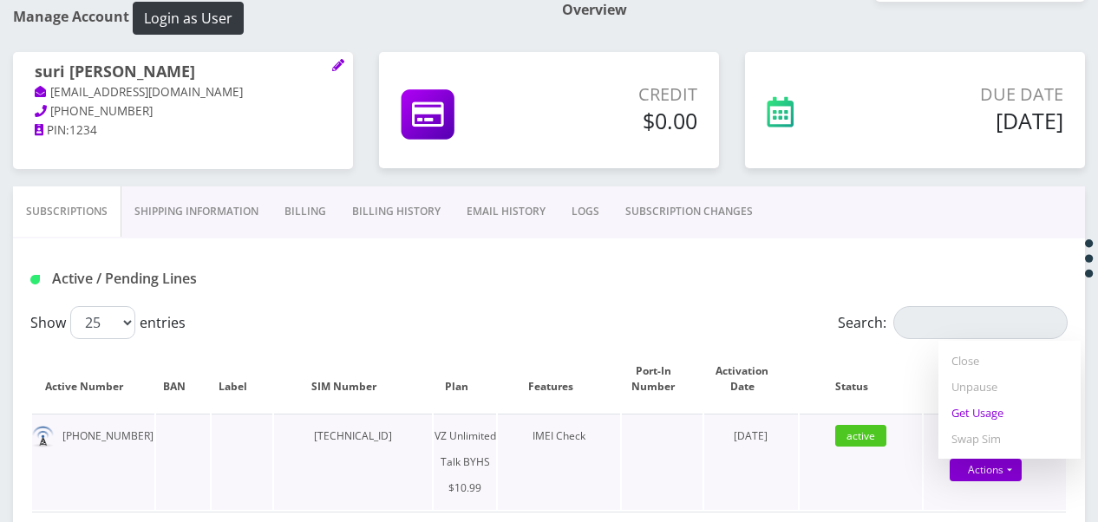
click at [983, 420] on link "Get Usage" at bounding box center [1009, 413] width 142 height 26
select select "467"
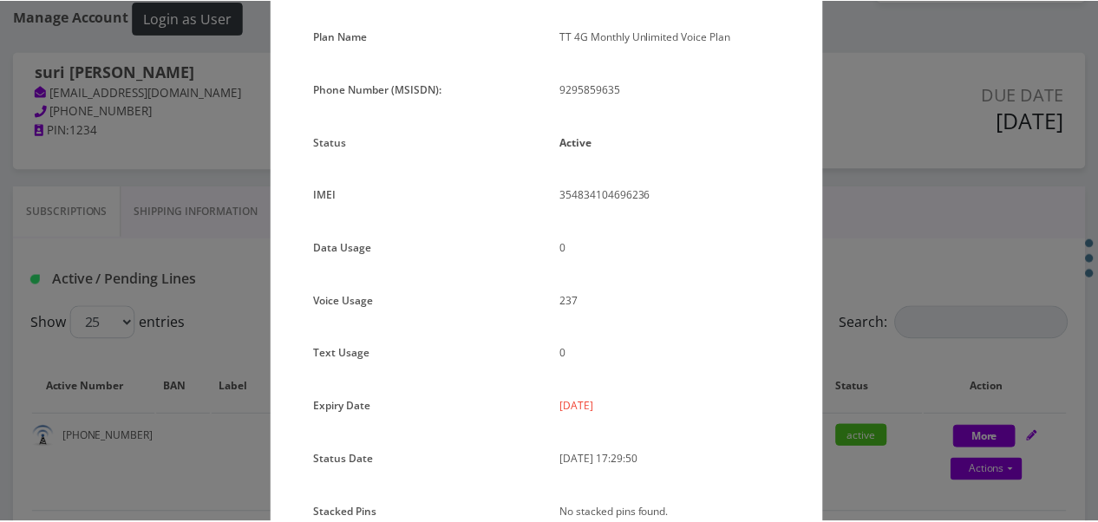
scroll to position [212, 0]
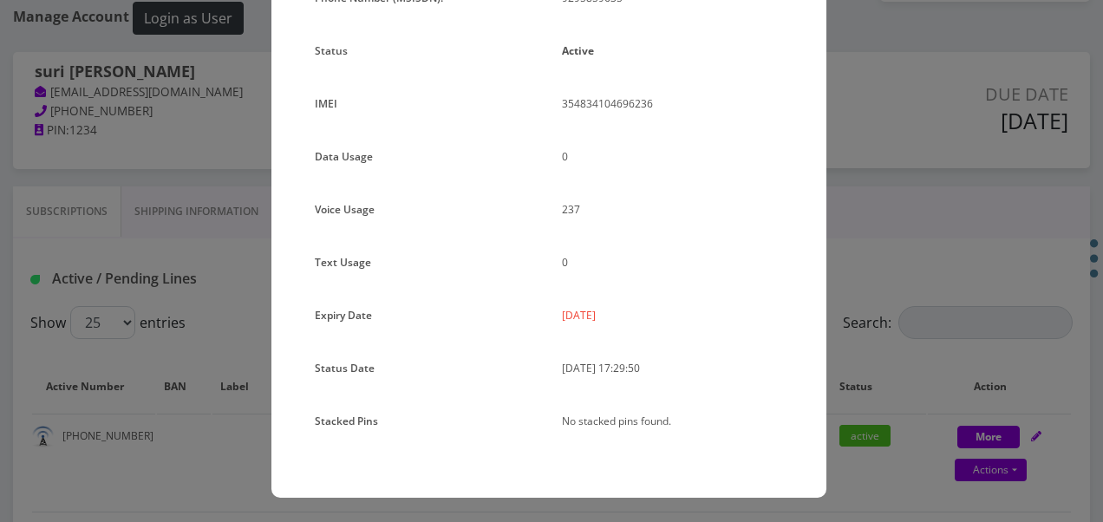
click at [847, 305] on div "× Subscription Info Plan Name TT 4G Monthly Unlimited Voice Plan Phone Number (…" at bounding box center [551, 261] width 1103 height 522
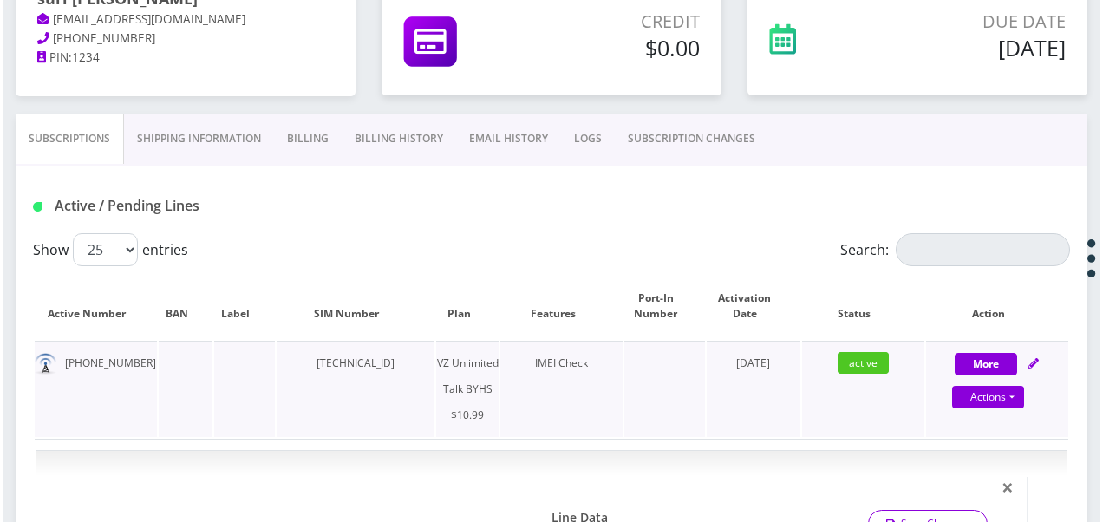
scroll to position [347, 0]
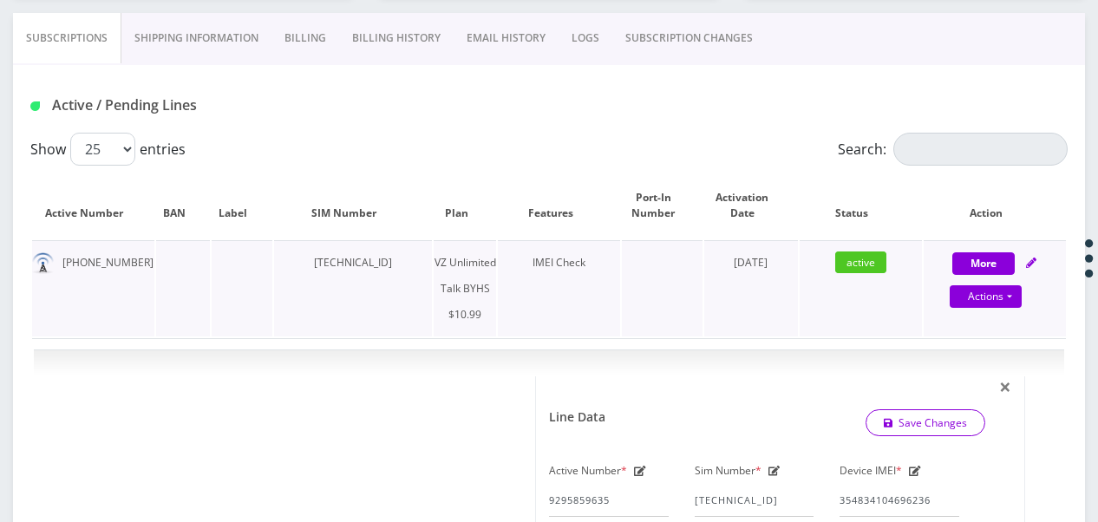
click at [1009, 310] on td "More Actions Suspend Close Unpause Get Usage Swap Sim Confirm" at bounding box center [994, 288] width 142 height 96
select select "467"
click at [1013, 297] on link "Actions" at bounding box center [986, 296] width 72 height 23
click at [995, 382] on link "Get Usage" at bounding box center [1009, 382] width 142 height 26
select select "467"
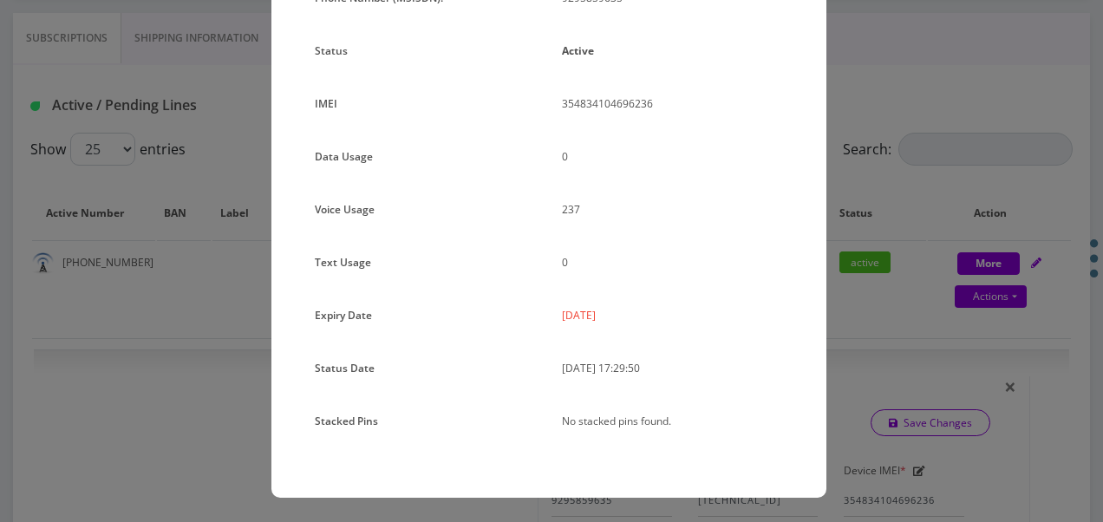
scroll to position [0, 0]
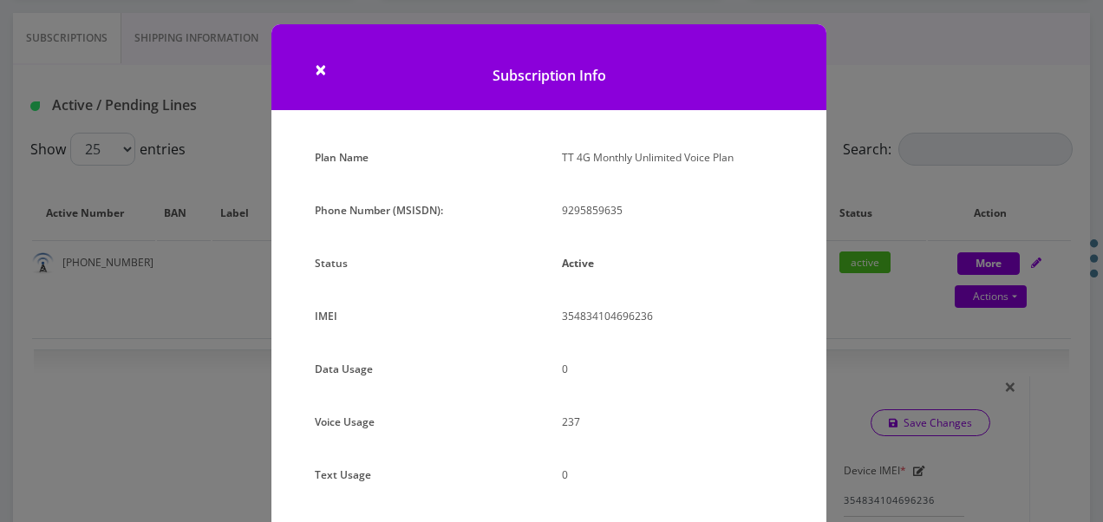
click at [849, 183] on div "× Subscription Info Plan Name TT 4G Monthly Unlimited Voice Plan Phone Number (…" at bounding box center [551, 261] width 1103 height 522
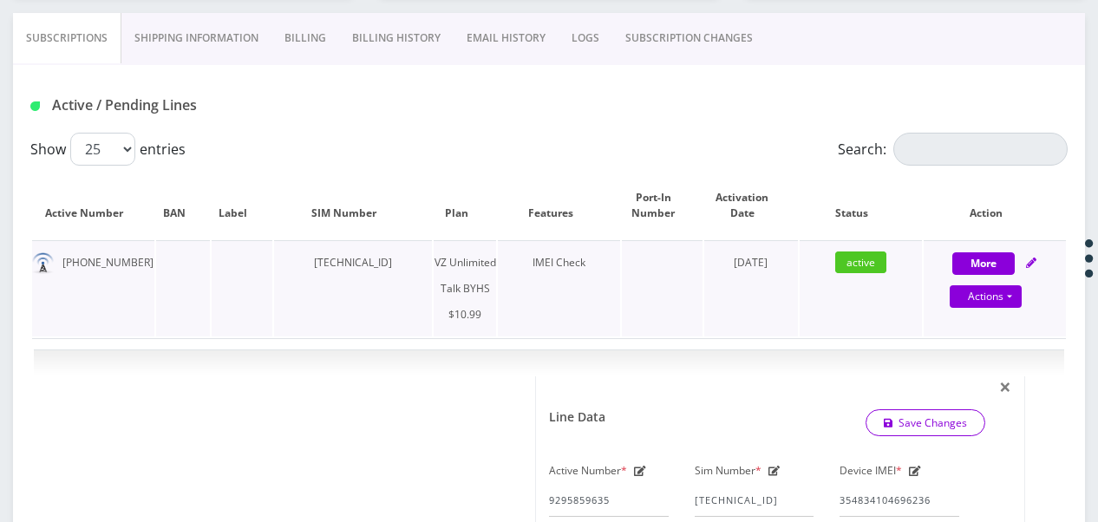
click at [1021, 295] on div "Actions Suspend Close Unpause Get Usage Swap Sim" at bounding box center [986, 297] width 142 height 26
select select "467"
click at [1018, 298] on link "Actions" at bounding box center [986, 296] width 72 height 23
click at [989, 380] on link "Get Usage" at bounding box center [1009, 382] width 142 height 26
select select "467"
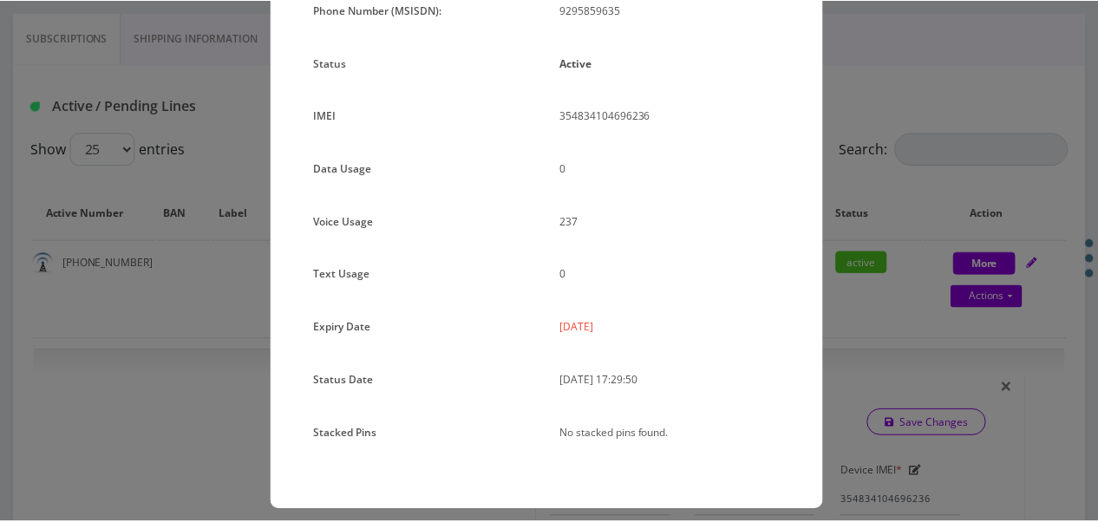
scroll to position [212, 0]
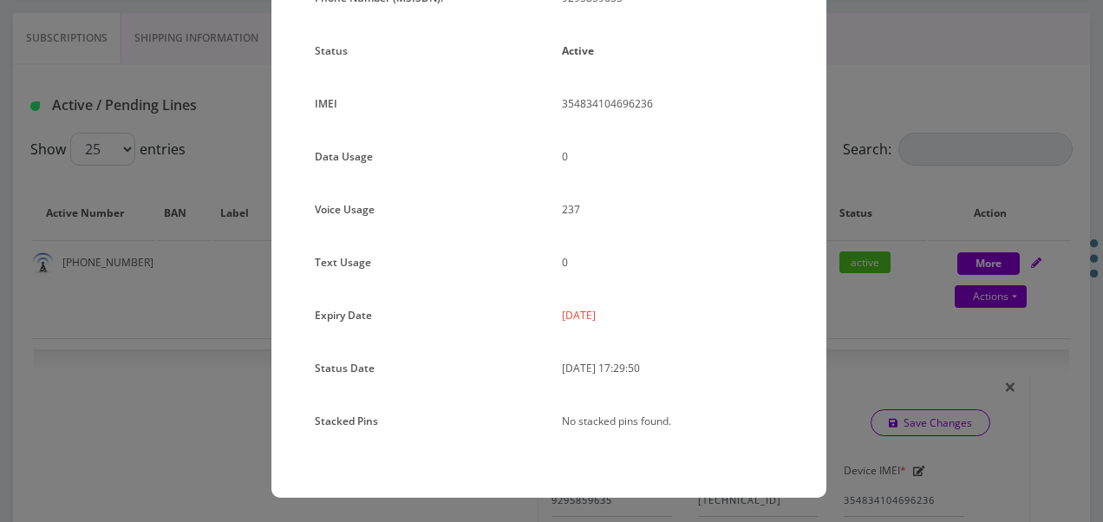
click at [885, 156] on div "× Subscription Info Plan Name TT 4G Monthly Unlimited Voice Plan Phone Number (…" at bounding box center [551, 261] width 1103 height 522
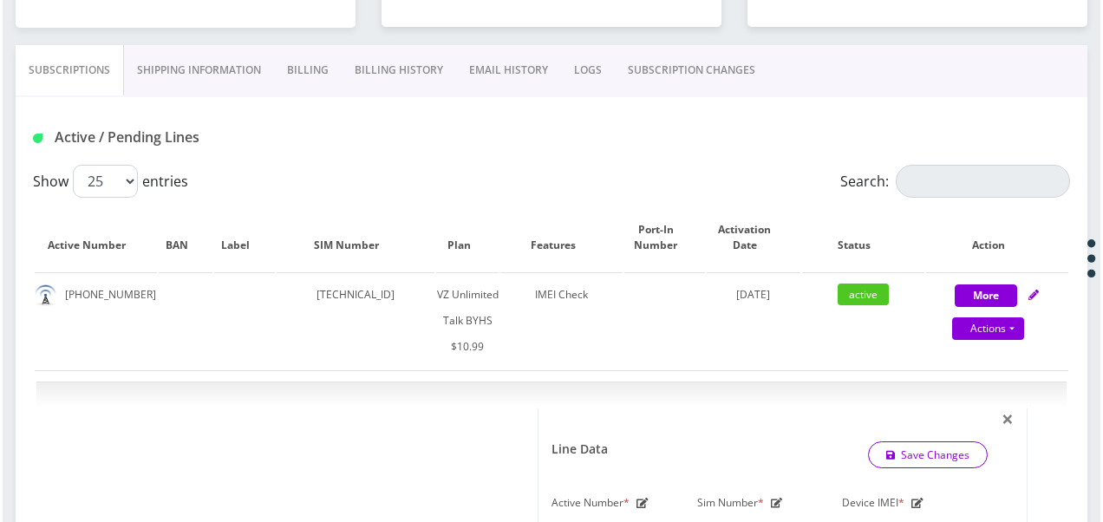
scroll to position [347, 0]
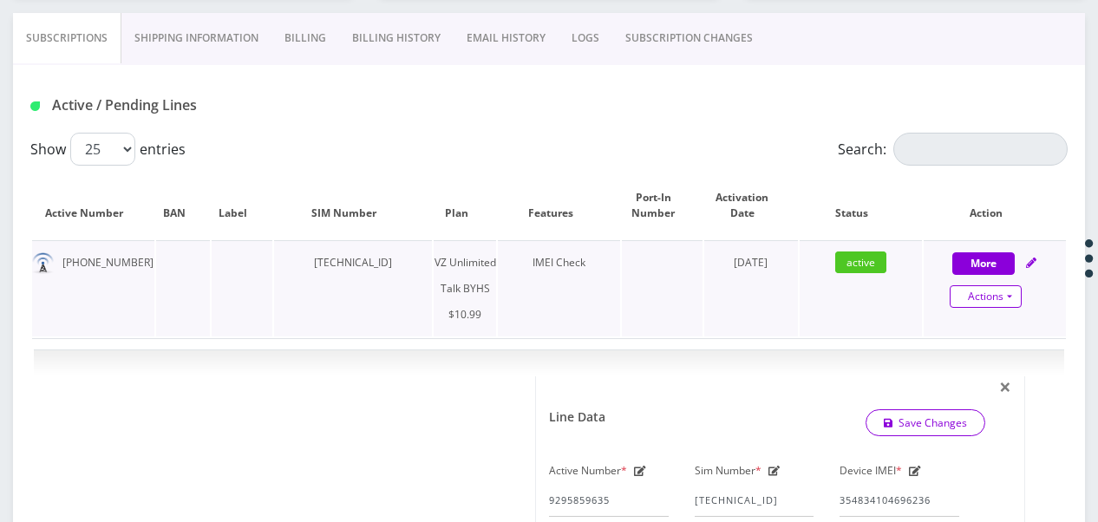
click at [1014, 297] on link "Actions" at bounding box center [986, 296] width 72 height 23
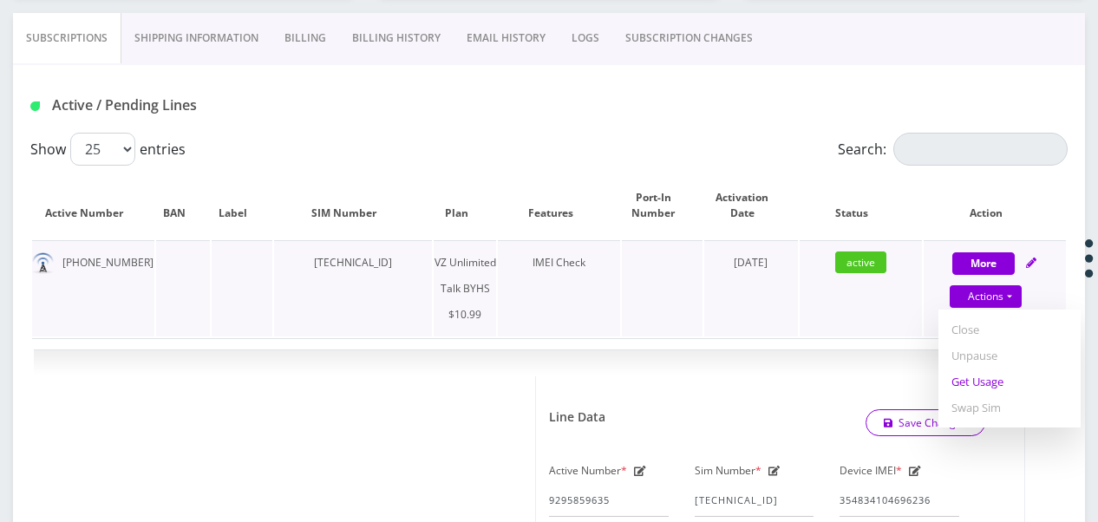
click at [987, 391] on link "Get Usage" at bounding box center [1009, 382] width 142 height 26
select select "467"
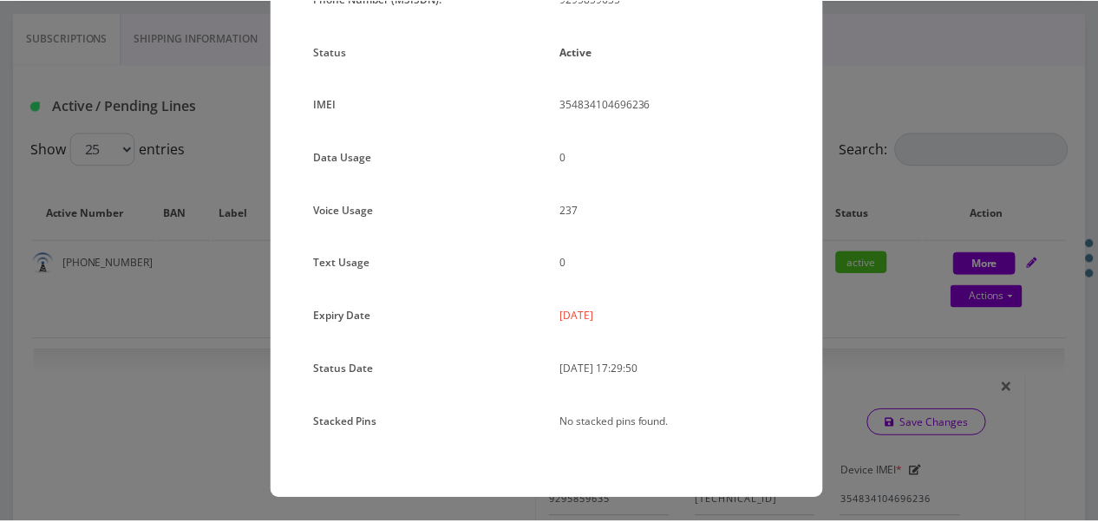
scroll to position [212, 0]
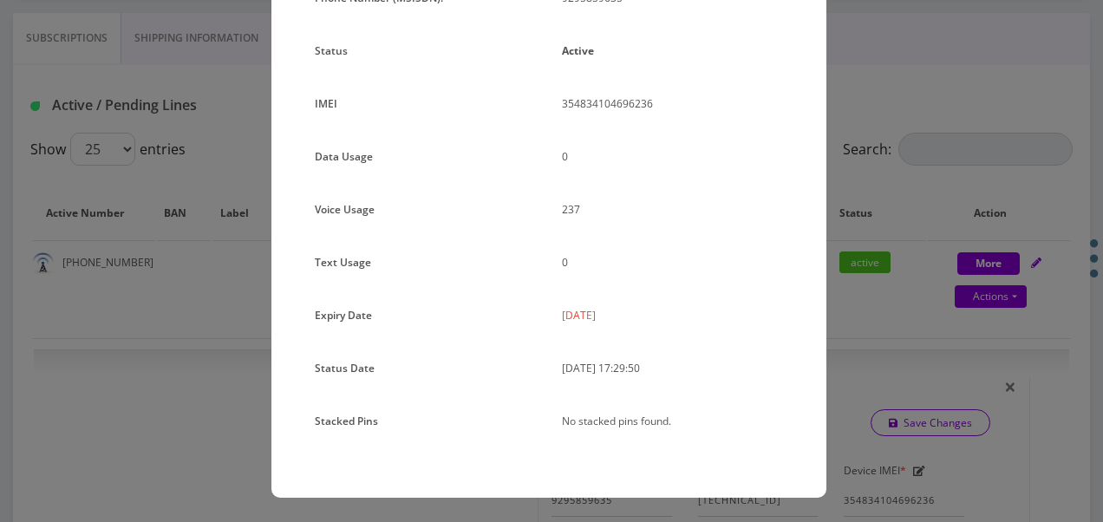
click at [873, 269] on div "× Subscription Info Plan Name TT 4G Monthly Unlimited Voice Plan Phone Number (…" at bounding box center [551, 261] width 1103 height 522
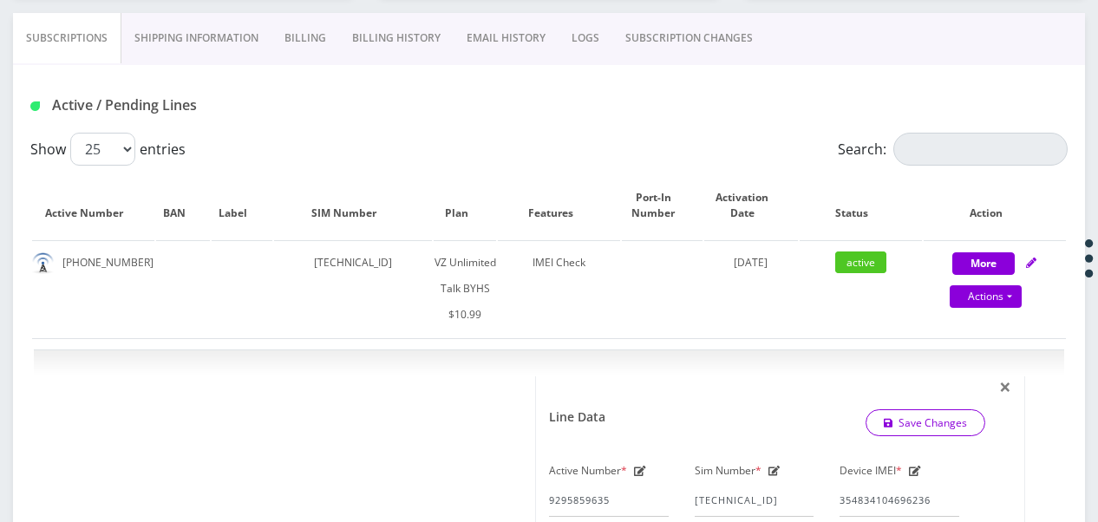
click at [672, 49] on link "SUBSCRIPTION CHANGES" at bounding box center [688, 38] width 153 height 50
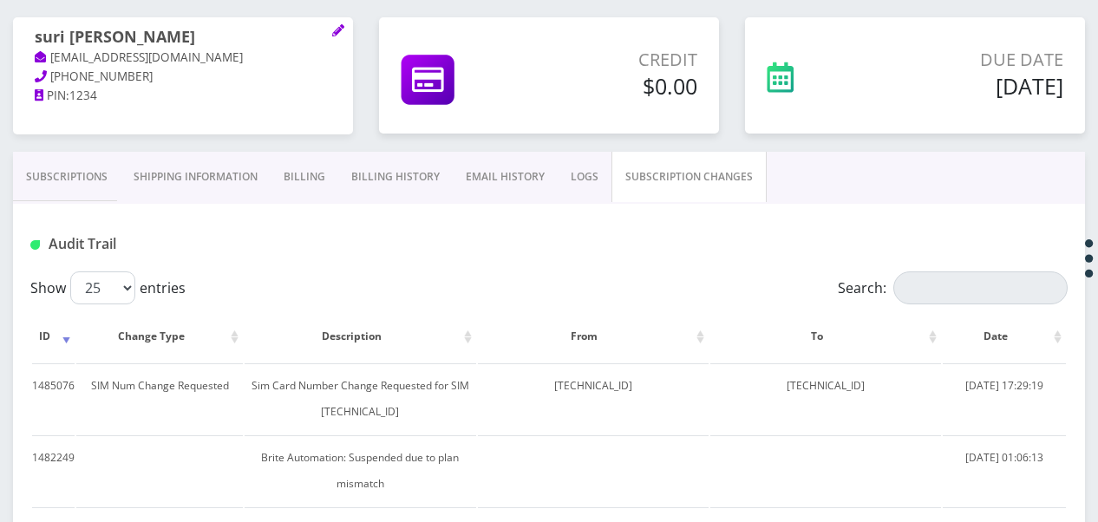
scroll to position [173, 0]
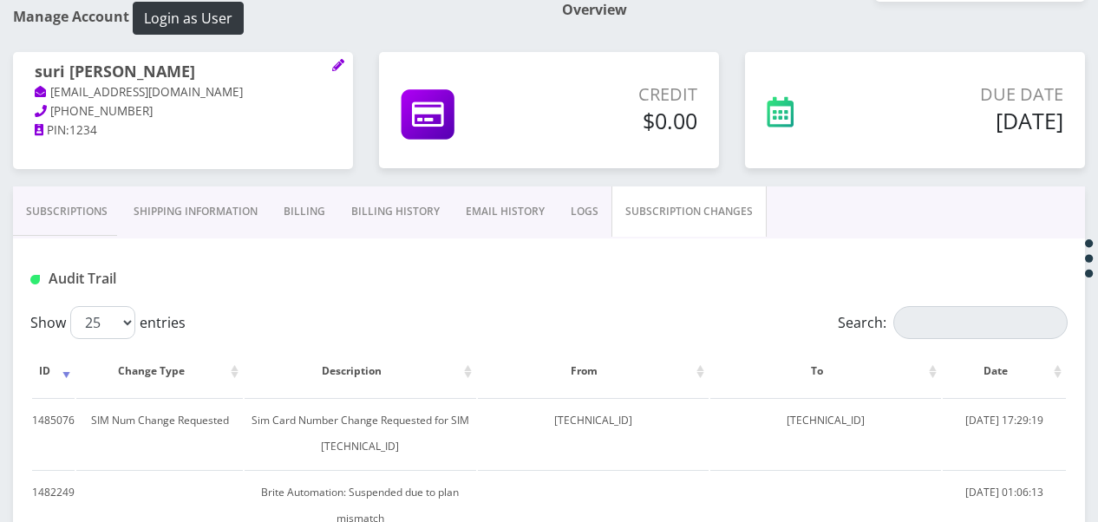
click at [92, 199] on link "Subscriptions" at bounding box center [67, 211] width 108 height 50
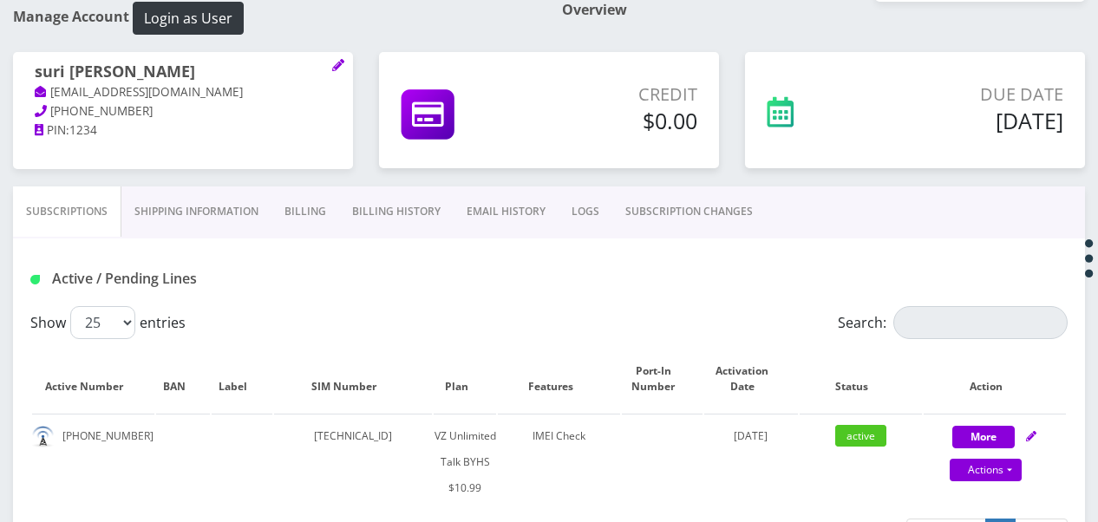
click at [697, 191] on link "SUBSCRIPTION CHANGES" at bounding box center [688, 211] width 153 height 50
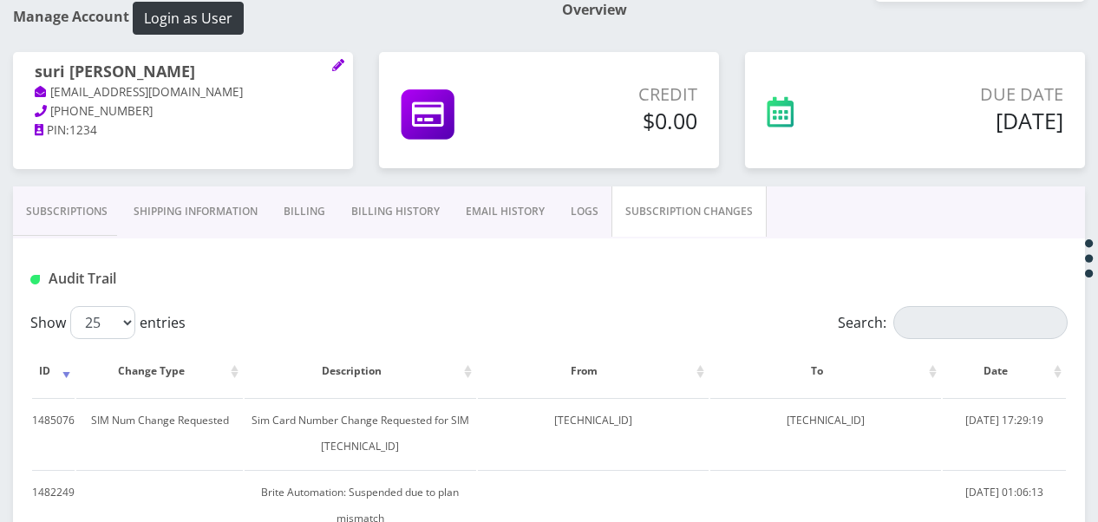
click at [82, 212] on link "Subscriptions" at bounding box center [67, 211] width 108 height 50
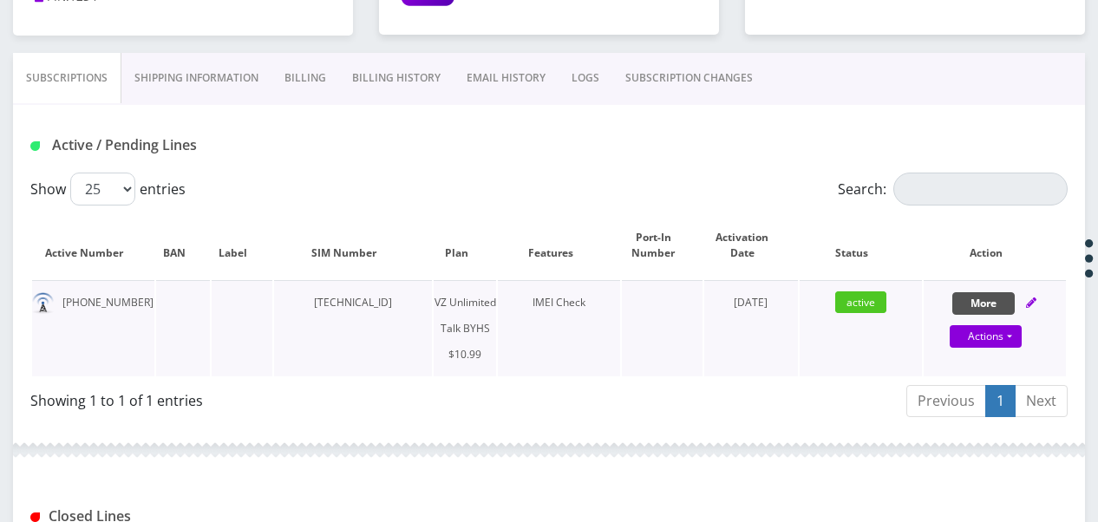
scroll to position [434, 0]
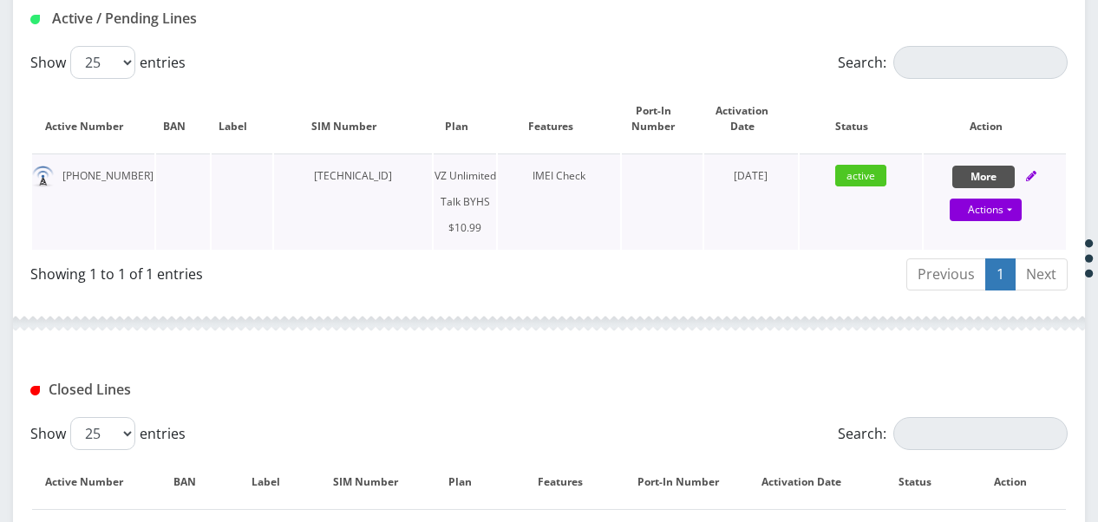
click at [974, 179] on button "More" at bounding box center [983, 177] width 62 height 23
select select "467"
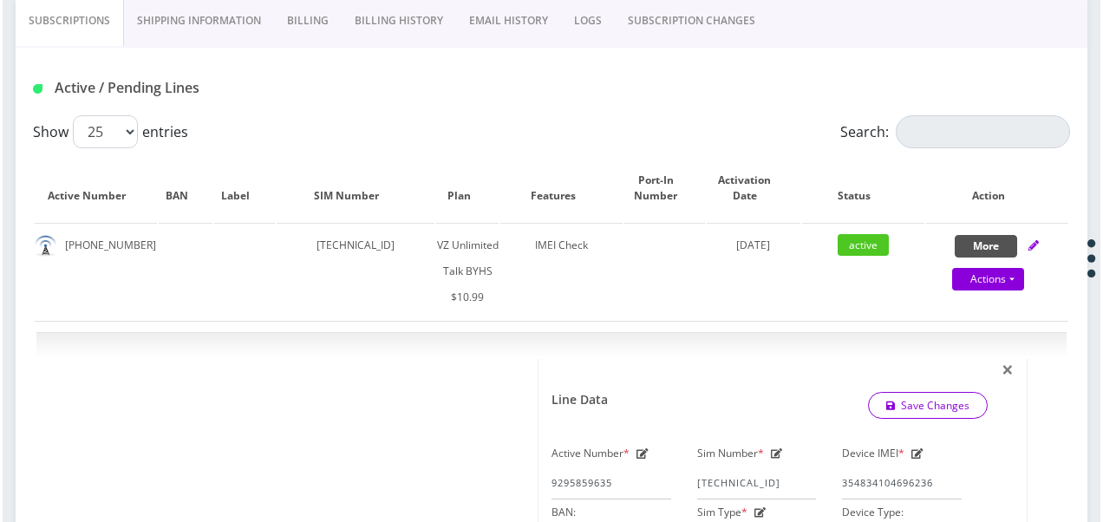
scroll to position [260, 0]
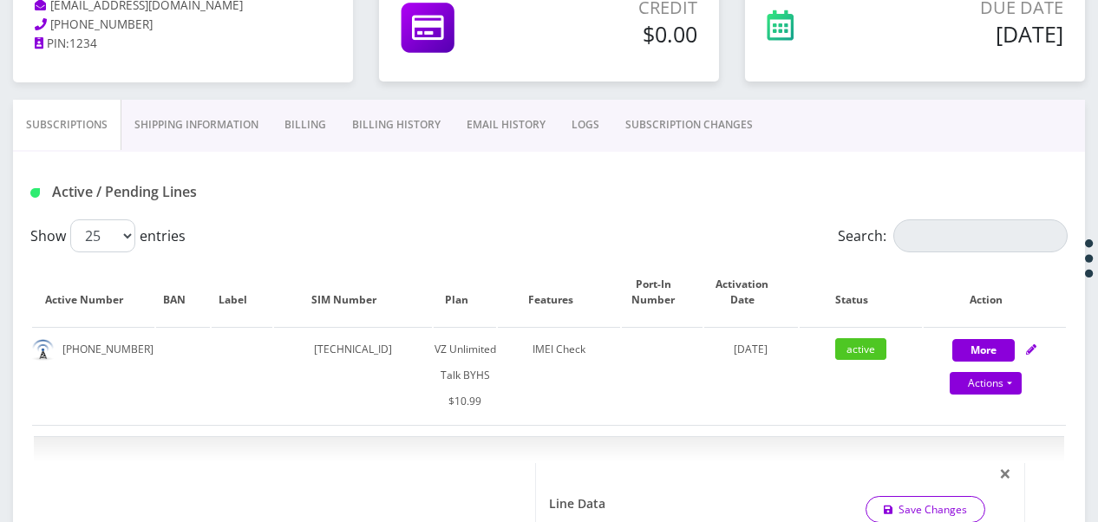
click at [671, 121] on link "SUBSCRIPTION CHANGES" at bounding box center [688, 125] width 153 height 50
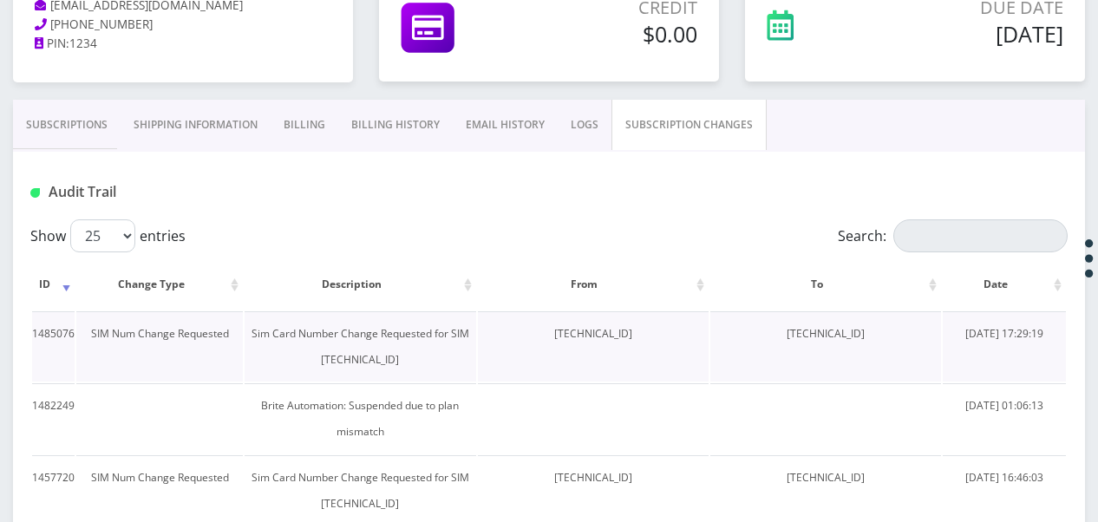
drag, startPoint x: 512, startPoint y: 333, endPoint x: 631, endPoint y: 335, distance: 119.7
click at [631, 335] on td "89148000011835965045" at bounding box center [593, 346] width 231 height 70
copy td "89148000011835965045"
click at [89, 124] on link "Subscriptions" at bounding box center [67, 125] width 108 height 50
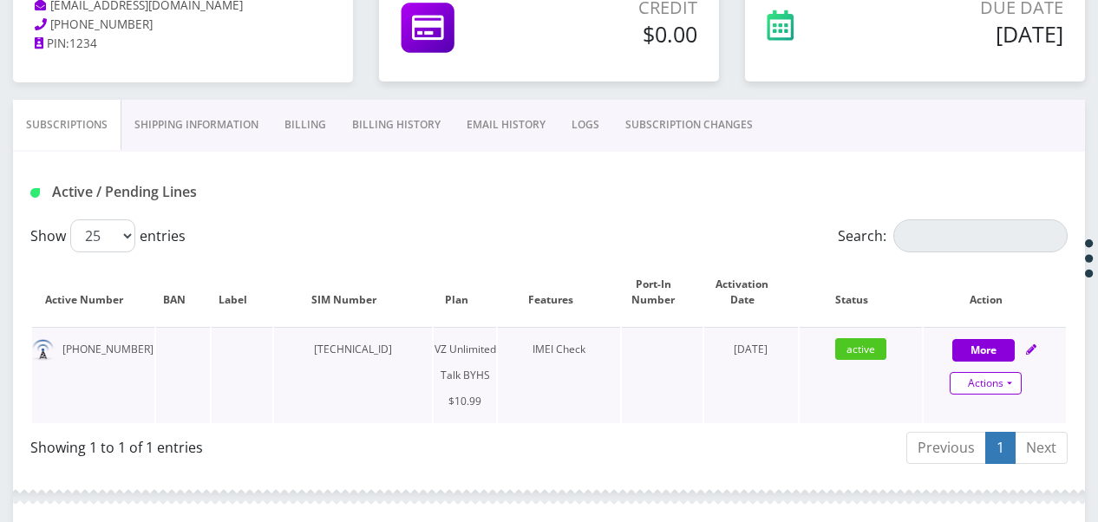
click at [1011, 385] on link "Actions" at bounding box center [986, 383] width 72 height 23
select select "467"
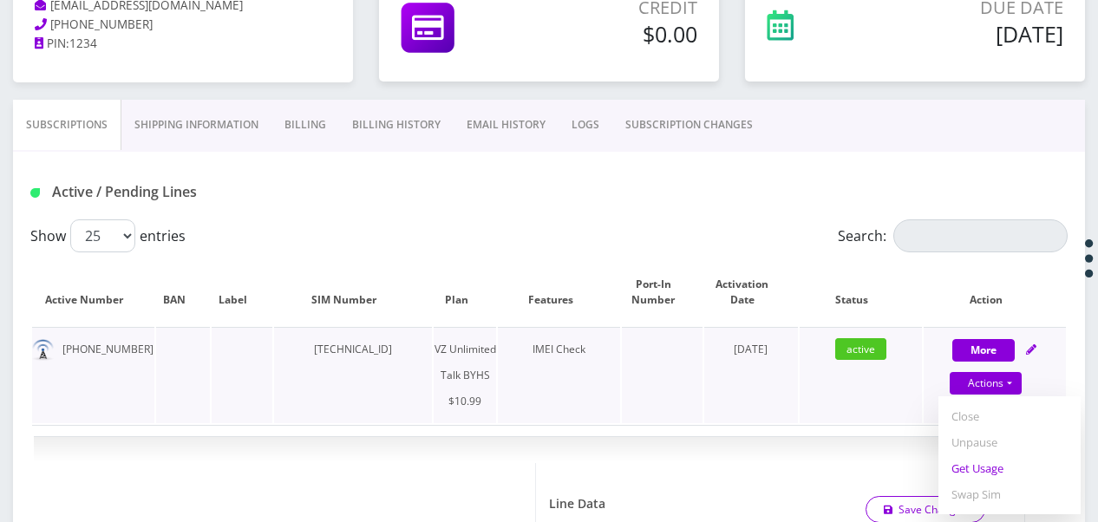
click at [994, 465] on link "Get Usage" at bounding box center [1009, 468] width 142 height 26
select select "467"
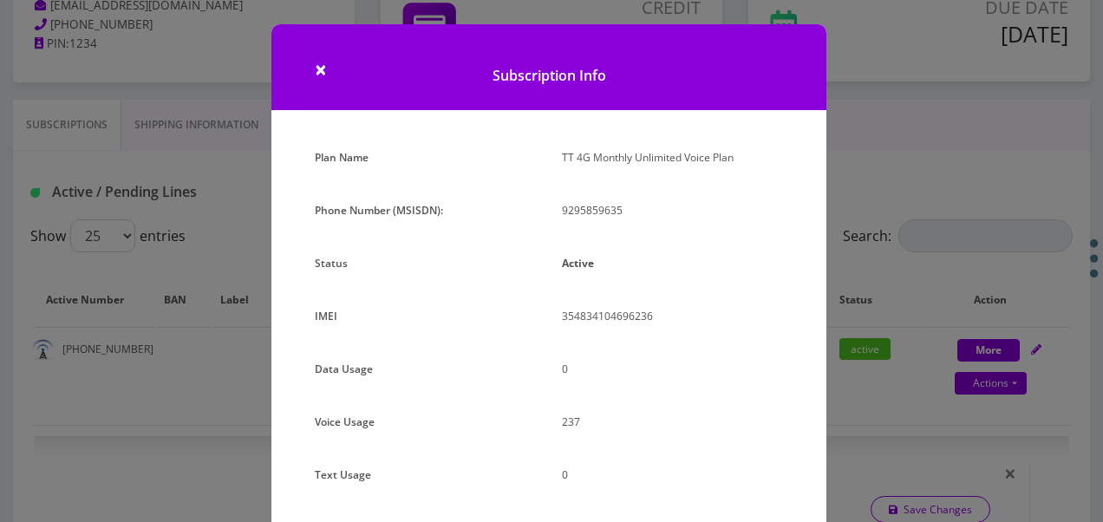
click at [914, 189] on div "× Subscription Info Plan Name TT 4G Monthly Unlimited Voice Plan Phone Number (…" at bounding box center [551, 261] width 1103 height 522
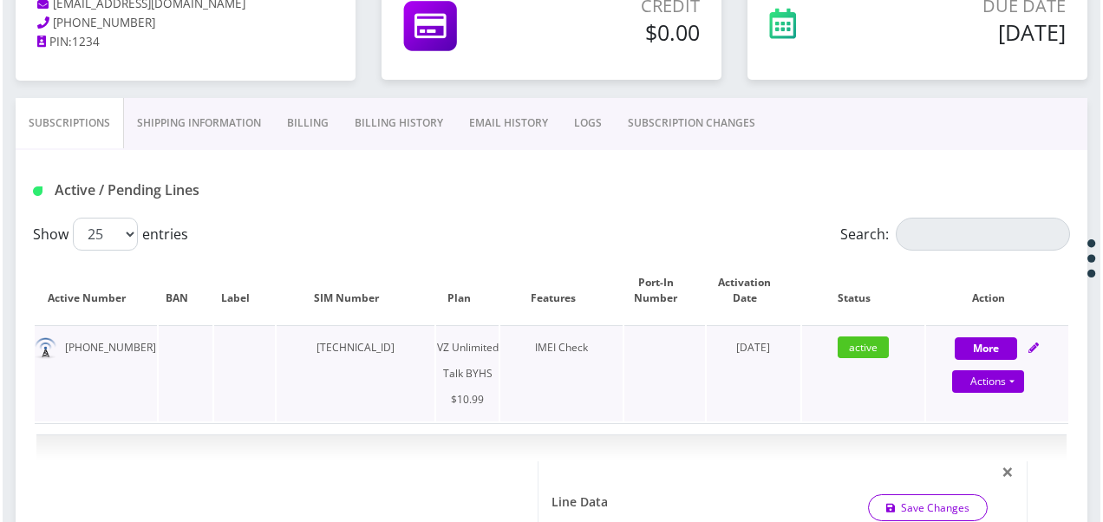
scroll to position [347, 0]
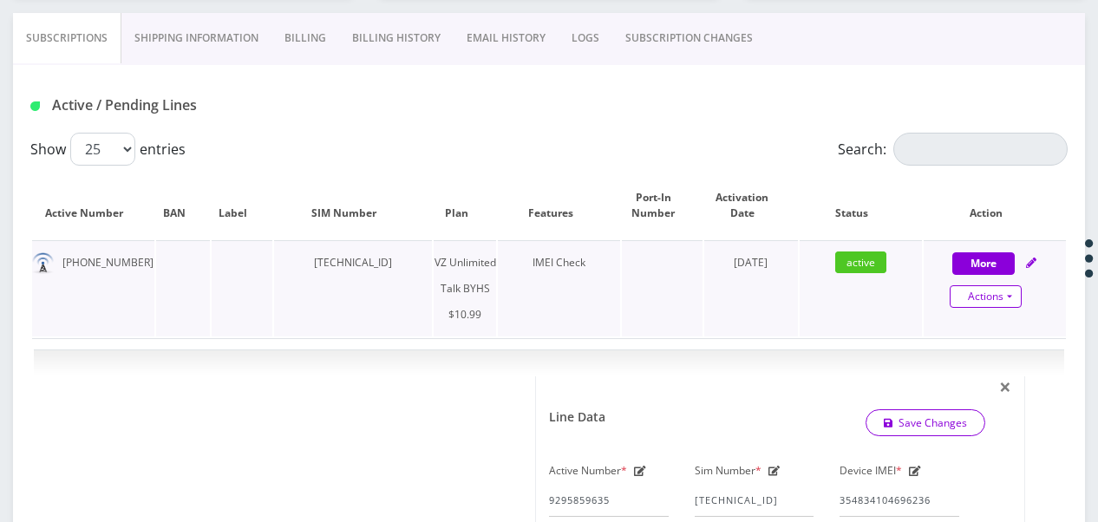
click at [1015, 288] on link "Actions" at bounding box center [986, 296] width 72 height 23
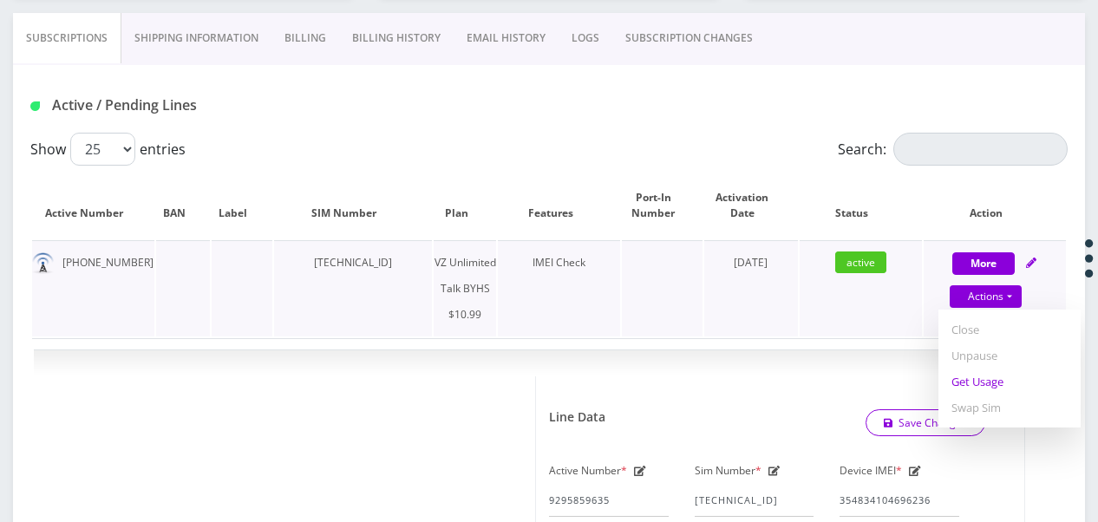
click at [993, 373] on link "Get Usage" at bounding box center [1009, 382] width 142 height 26
select select "467"
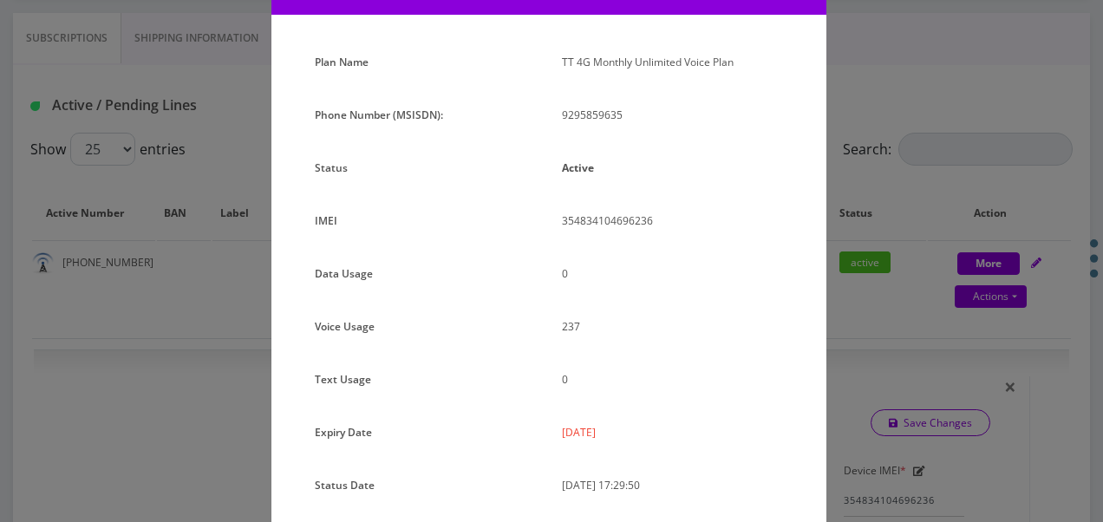
scroll to position [212, 0]
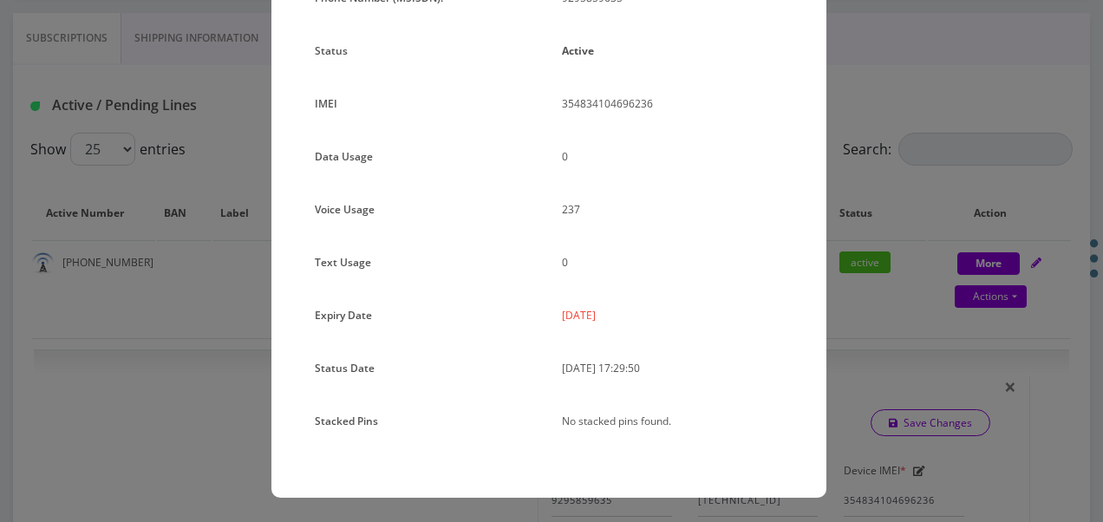
click at [898, 248] on div "× Subscription Info Plan Name TT 4G Monthly Unlimited Voice Plan Phone Number (…" at bounding box center [551, 261] width 1103 height 522
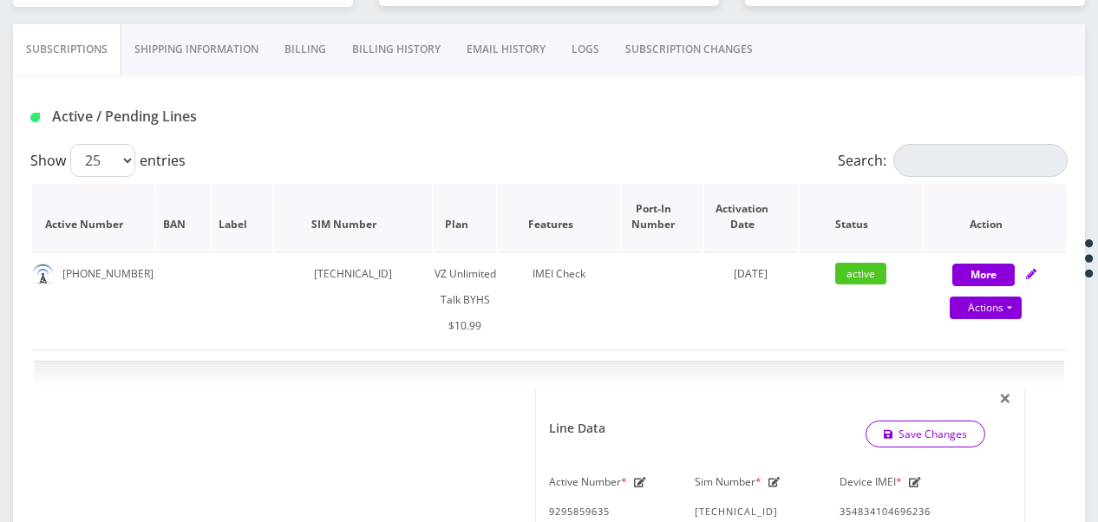
scroll to position [347, 0]
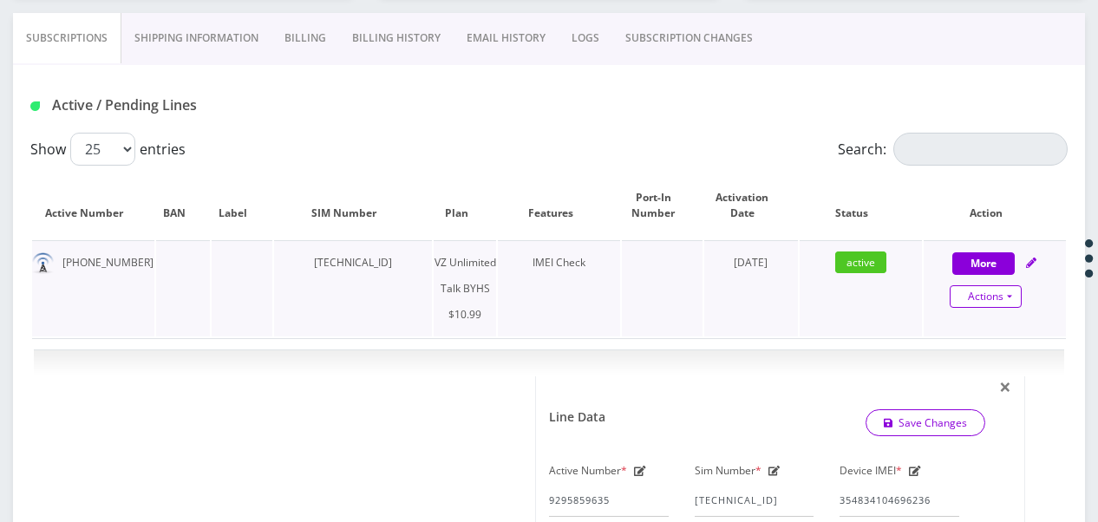
click at [1010, 288] on link "Actions" at bounding box center [986, 296] width 72 height 23
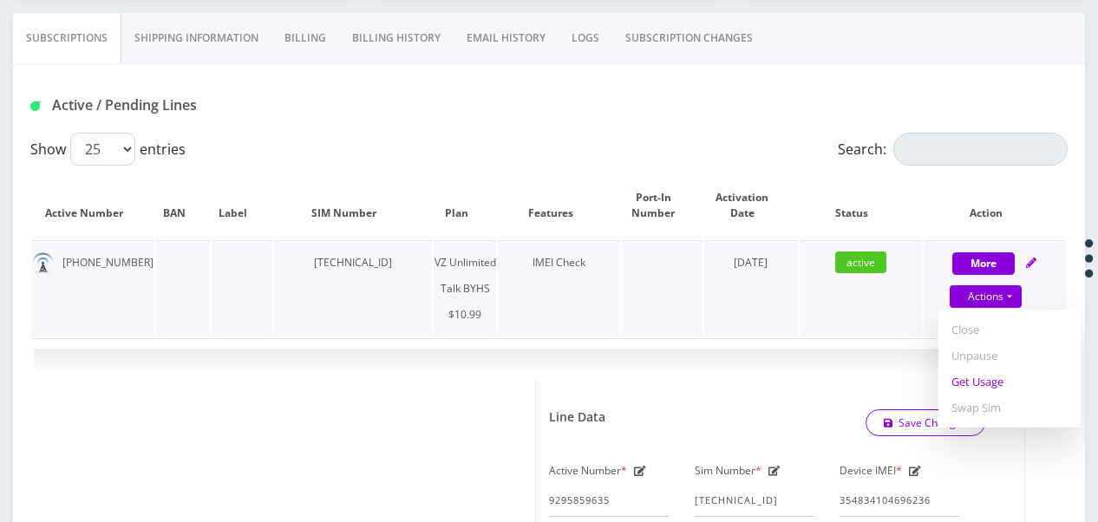
click at [1002, 375] on link "Get Usage" at bounding box center [1009, 382] width 142 height 26
select select "467"
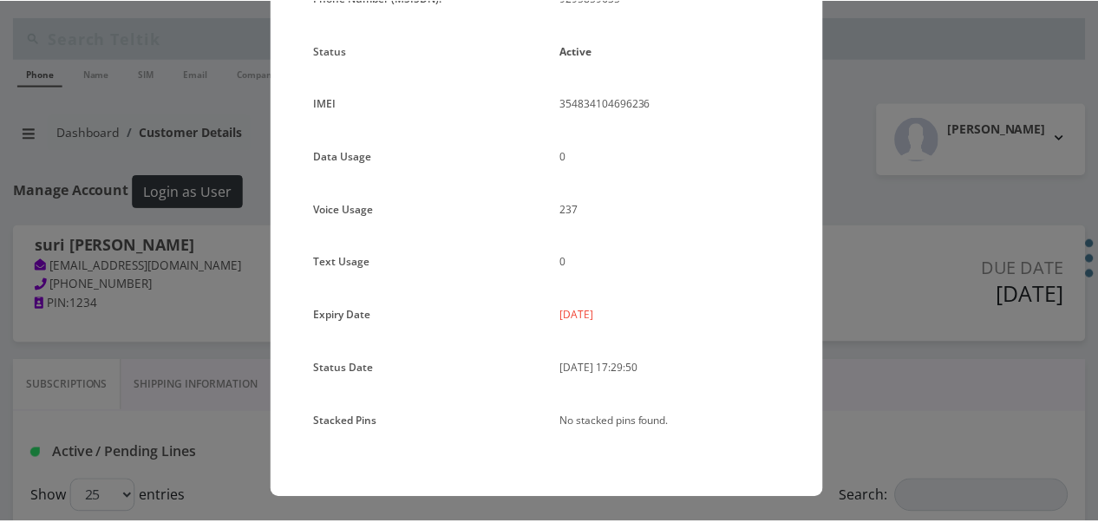
scroll to position [0, 0]
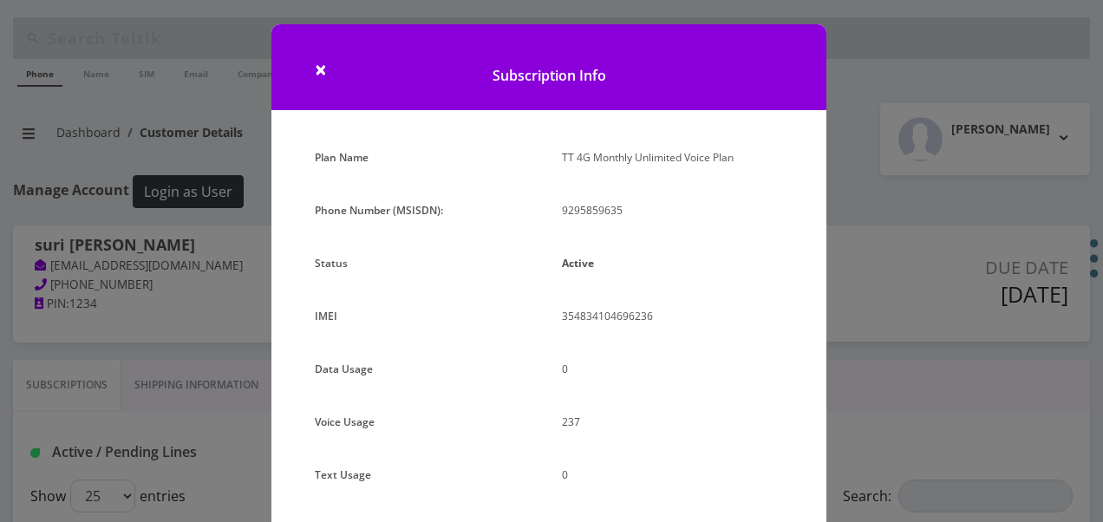
click at [852, 108] on div "× Subscription Info Plan Name TT 4G Monthly Unlimited Voice Plan Phone Number (…" at bounding box center [551, 261] width 1103 height 522
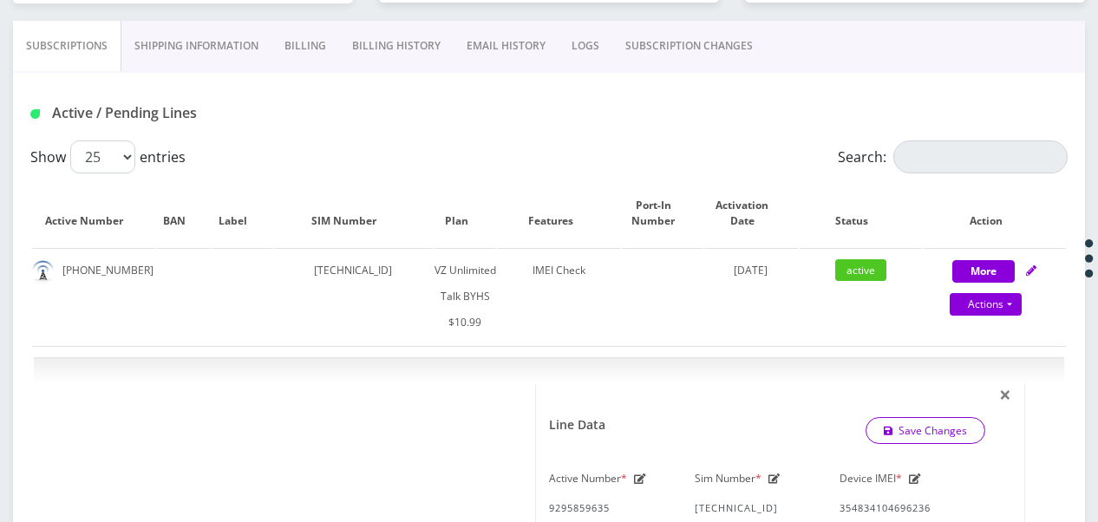
scroll to position [347, 0]
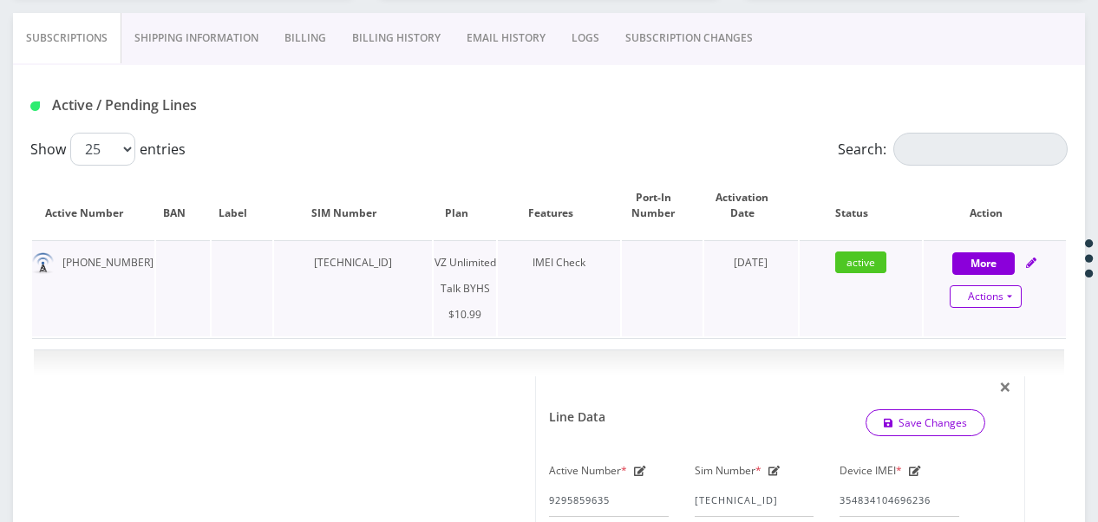
click at [1009, 304] on link "Actions" at bounding box center [986, 296] width 72 height 23
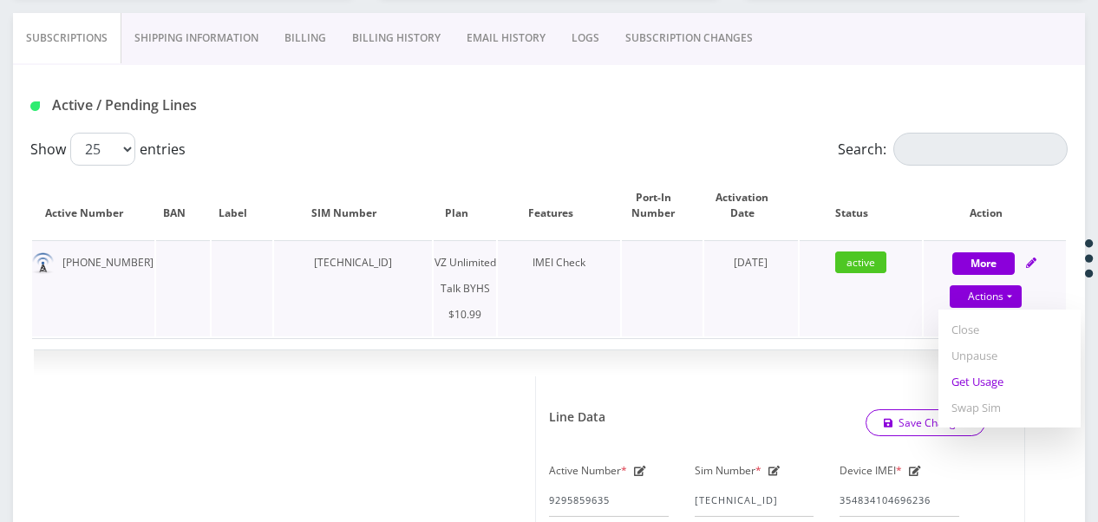
click at [989, 388] on link "Get Usage" at bounding box center [1009, 382] width 142 height 26
select select "467"
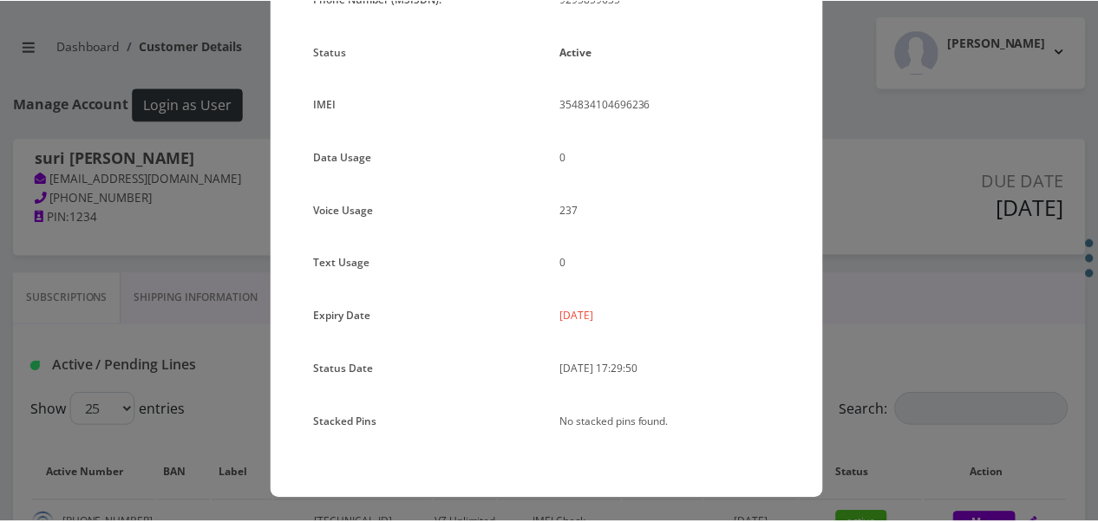
scroll to position [212, 0]
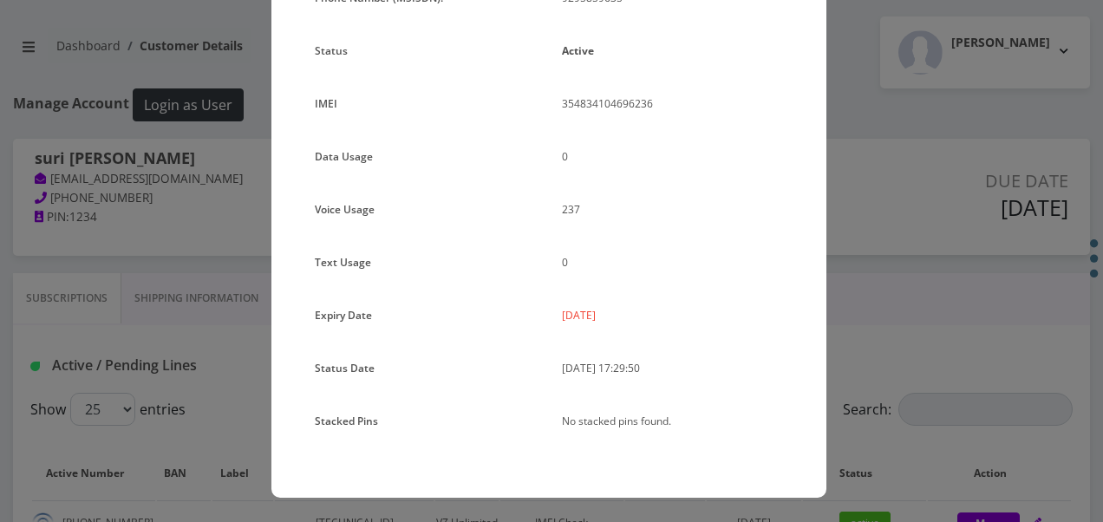
click at [881, 209] on div "× Subscription Info Plan Name TT 4G Monthly Unlimited Voice Plan Phone Number (…" at bounding box center [551, 261] width 1103 height 522
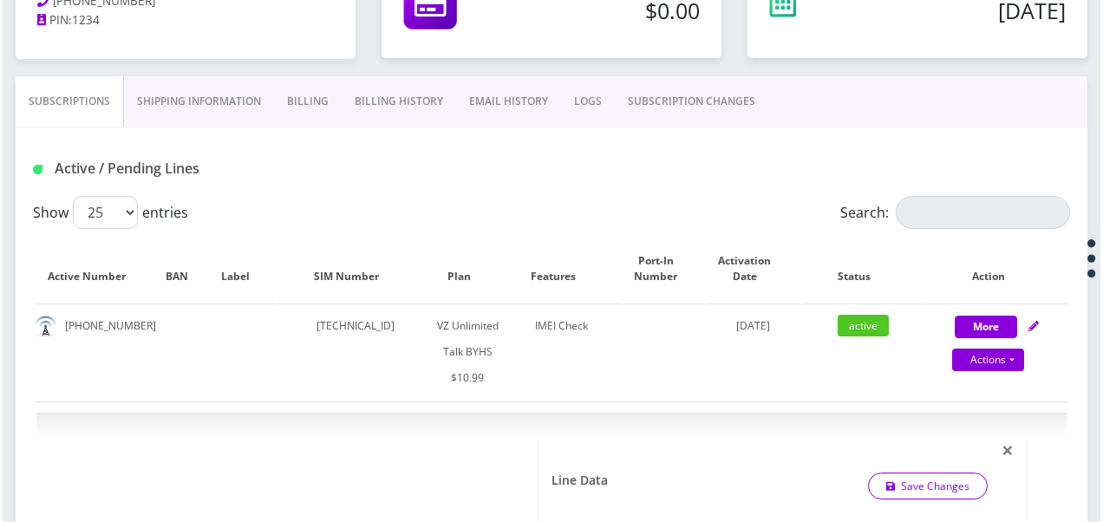
scroll to position [260, 0]
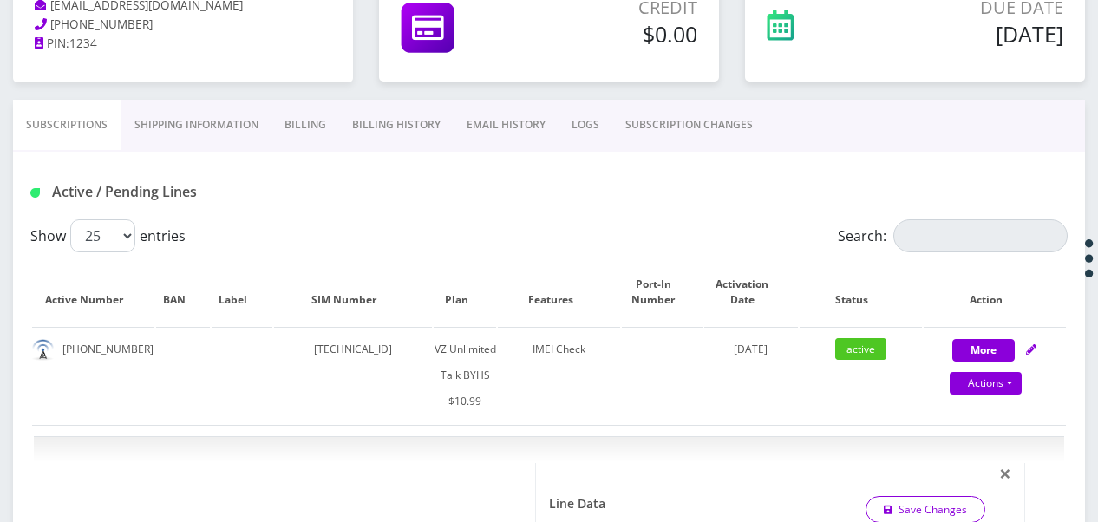
click at [681, 119] on link "SUBSCRIPTION CHANGES" at bounding box center [688, 125] width 153 height 50
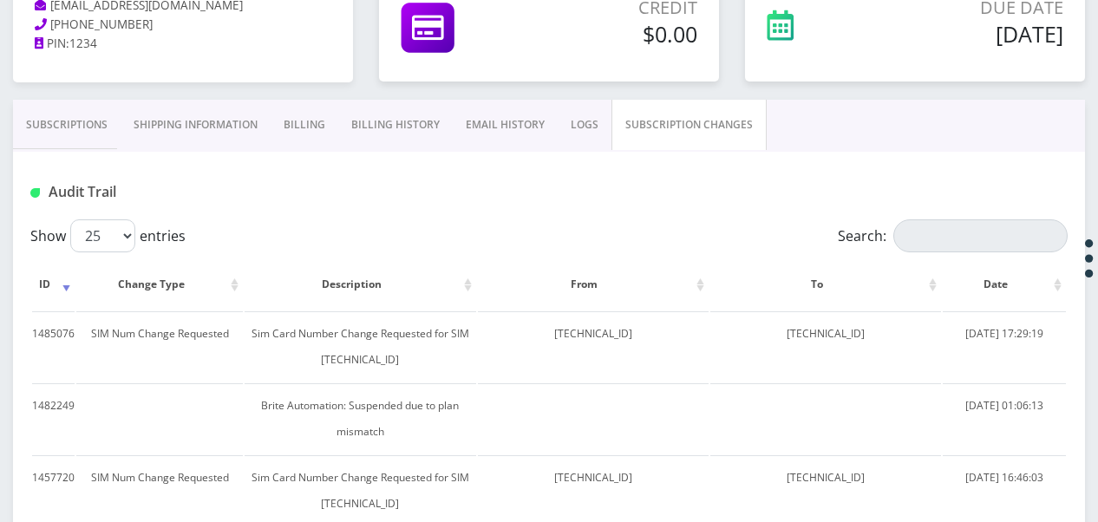
click at [83, 111] on link "Subscriptions" at bounding box center [67, 125] width 108 height 50
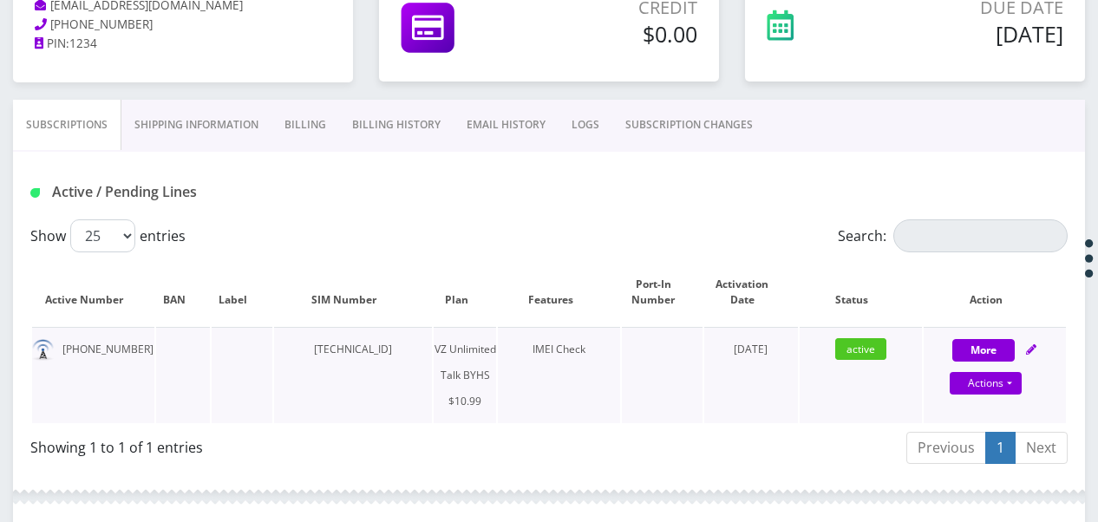
click at [1023, 382] on div "Actions Suspend Close Unpause Get Usage Swap Sim" at bounding box center [986, 384] width 142 height 26
select select "467"
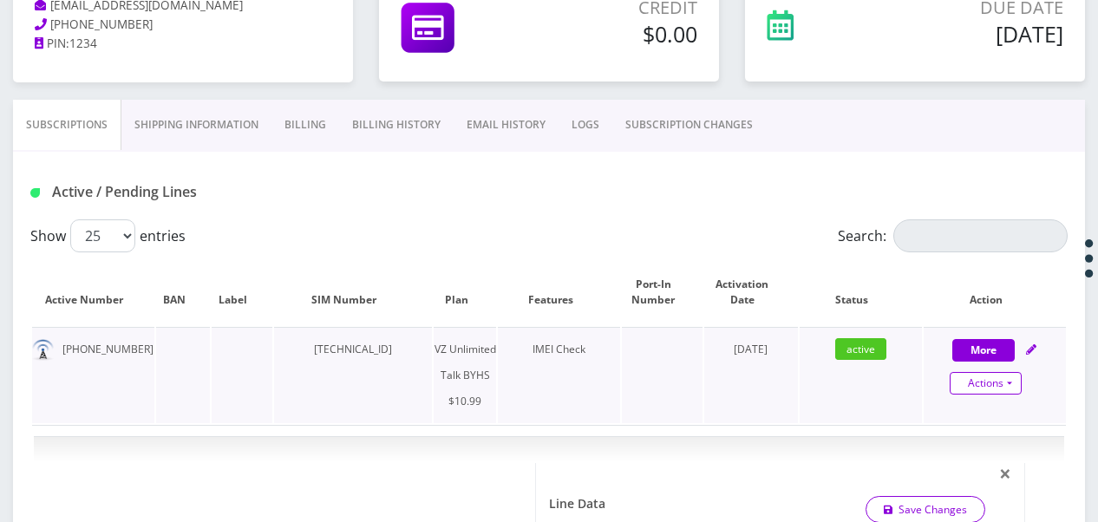
click at [1014, 382] on link "Actions" at bounding box center [986, 383] width 72 height 23
select select "467"
click at [1000, 462] on link "Get Usage" at bounding box center [1009, 468] width 142 height 26
select select "467"
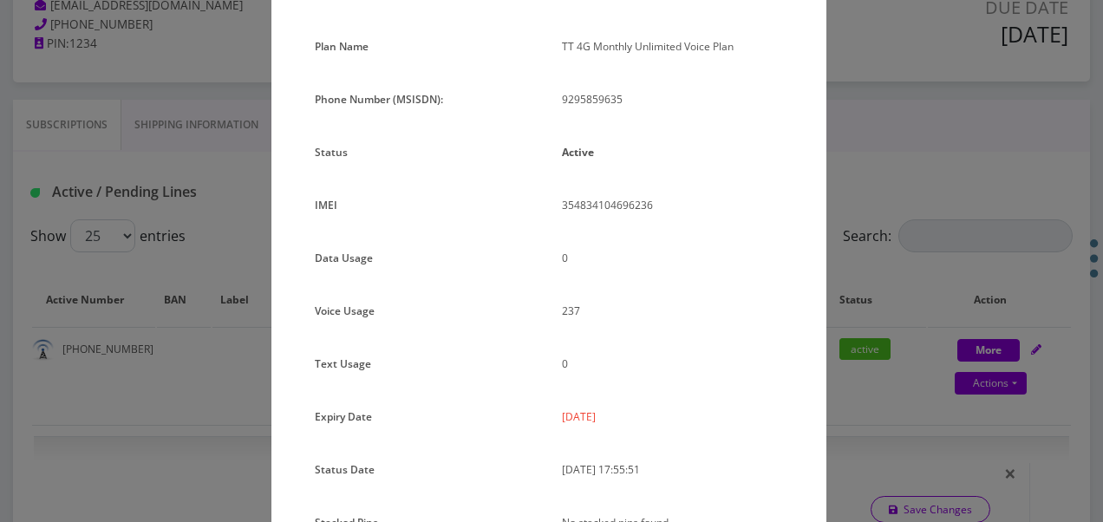
scroll to position [87, 0]
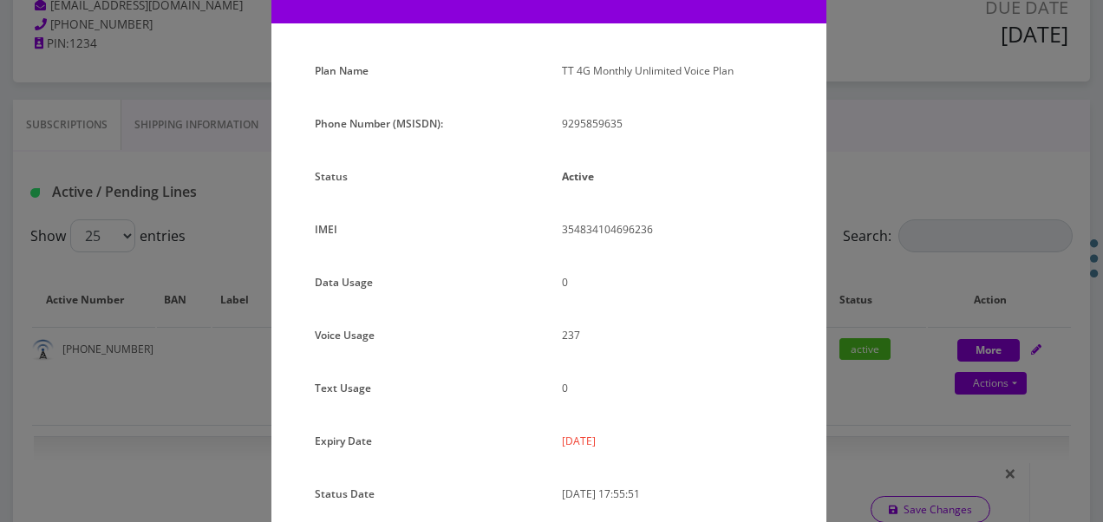
click at [905, 274] on div "× Subscription Info Plan Name TT 4G Monthly Unlimited Voice Plan Phone Number (…" at bounding box center [551, 261] width 1103 height 522
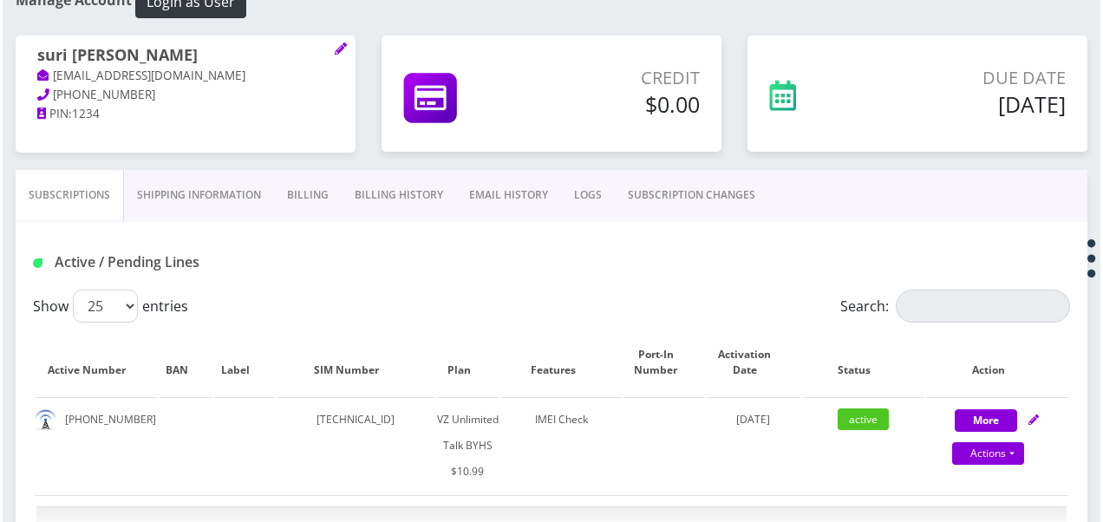
scroll to position [347, 0]
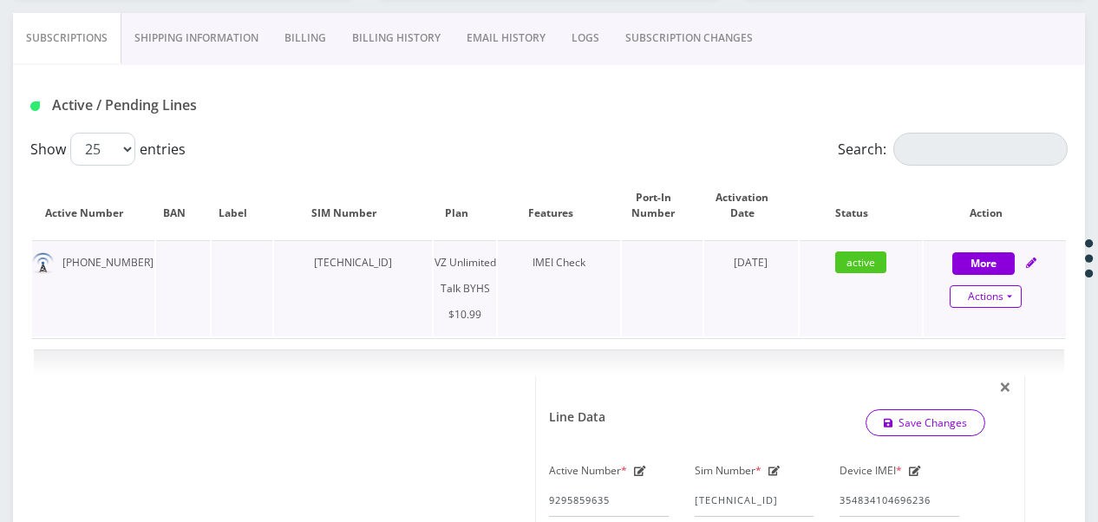
click at [1016, 290] on link "Actions" at bounding box center [986, 296] width 72 height 23
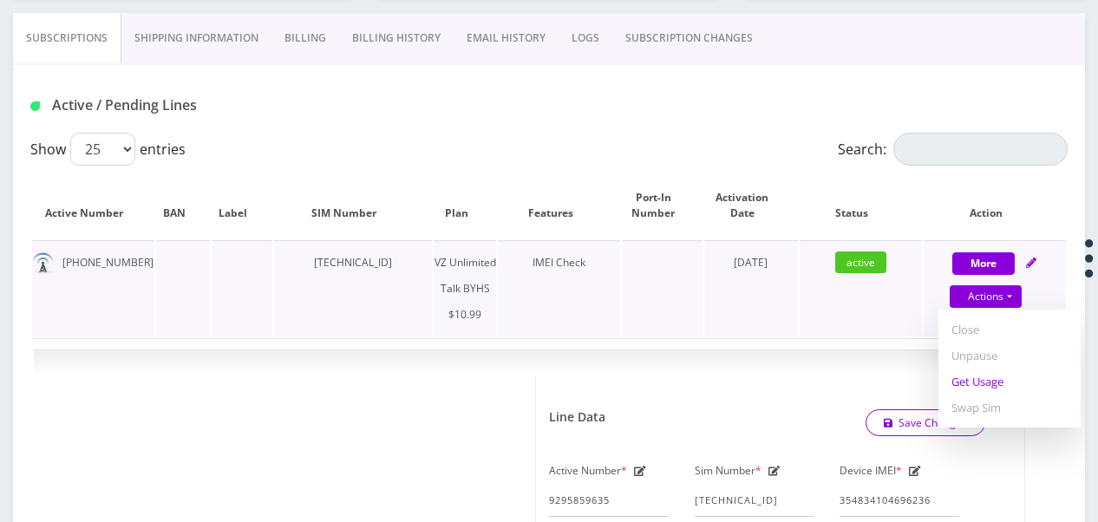
click at [994, 383] on link "Get Usage" at bounding box center [1009, 382] width 142 height 26
select select "467"
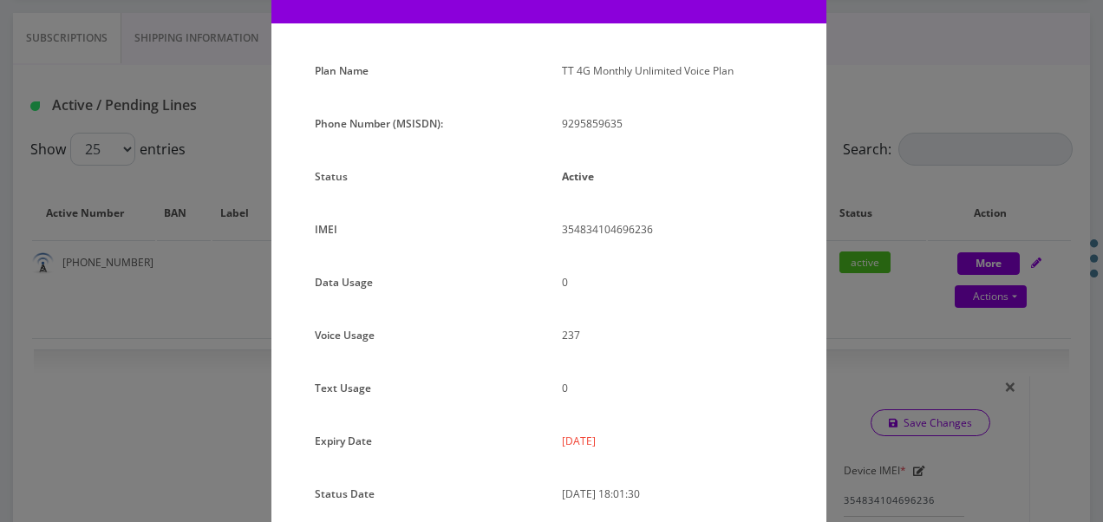
scroll to position [0, 0]
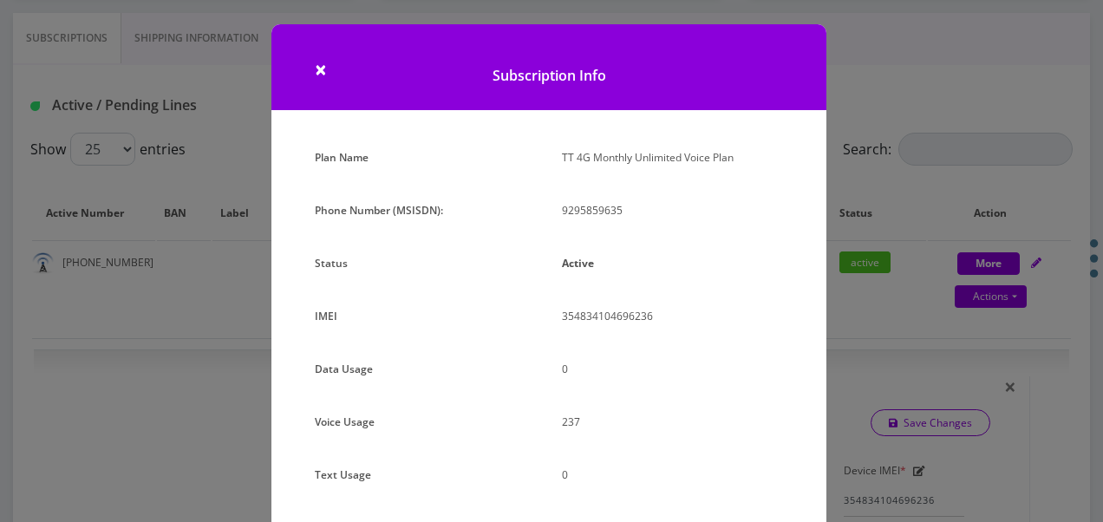
click at [892, 179] on div "× Subscription Info Plan Name TT 4G Monthly Unlimited Voice Plan Phone Number (…" at bounding box center [551, 261] width 1103 height 522
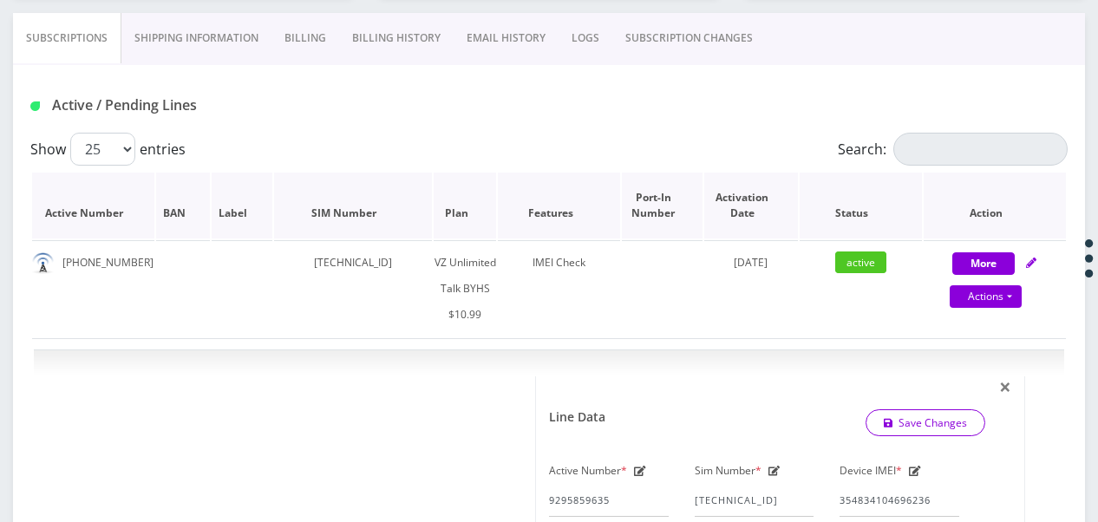
scroll to position [260, 0]
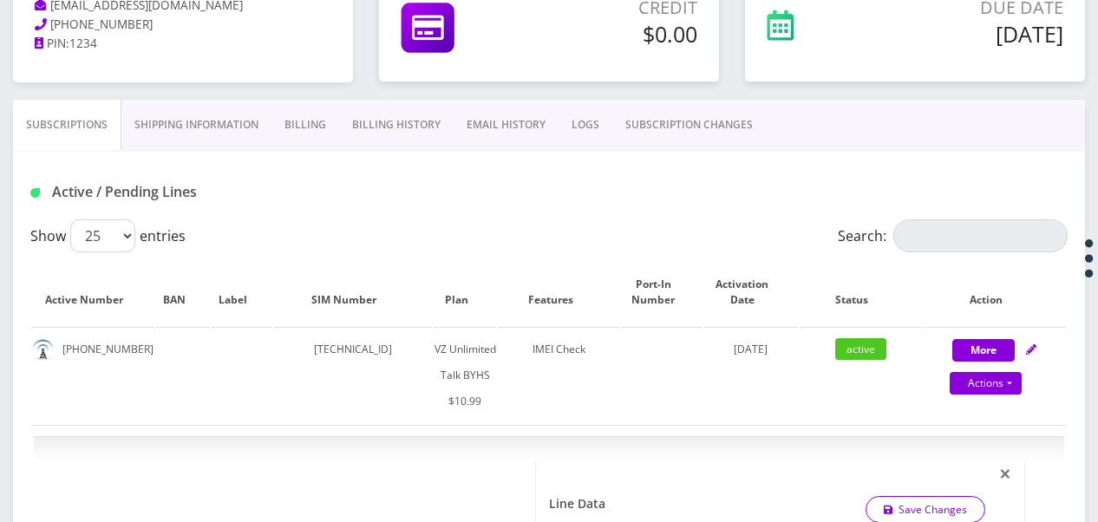
click at [691, 111] on link "SUBSCRIPTION CHANGES" at bounding box center [688, 125] width 153 height 50
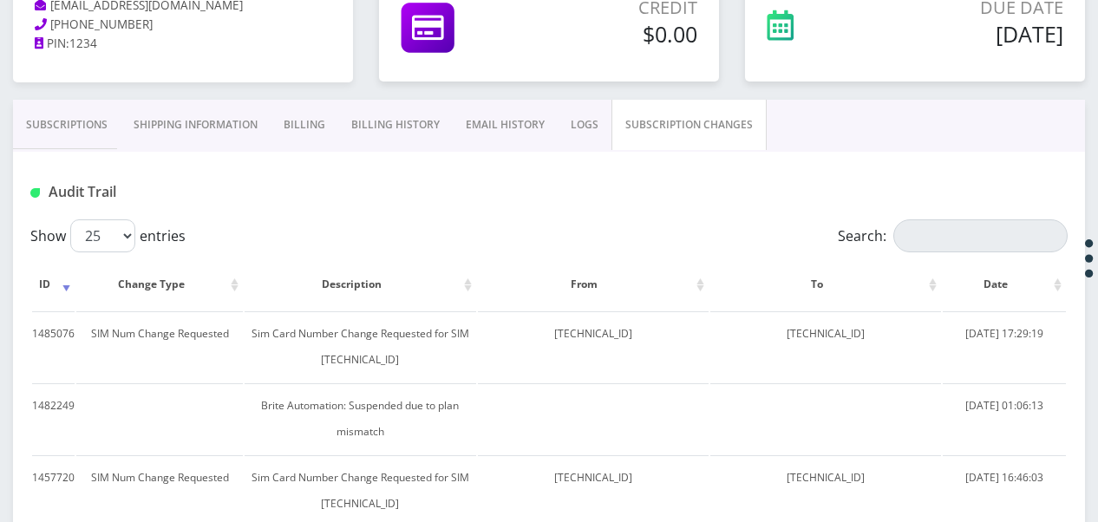
click at [82, 125] on link "Subscriptions" at bounding box center [67, 125] width 108 height 50
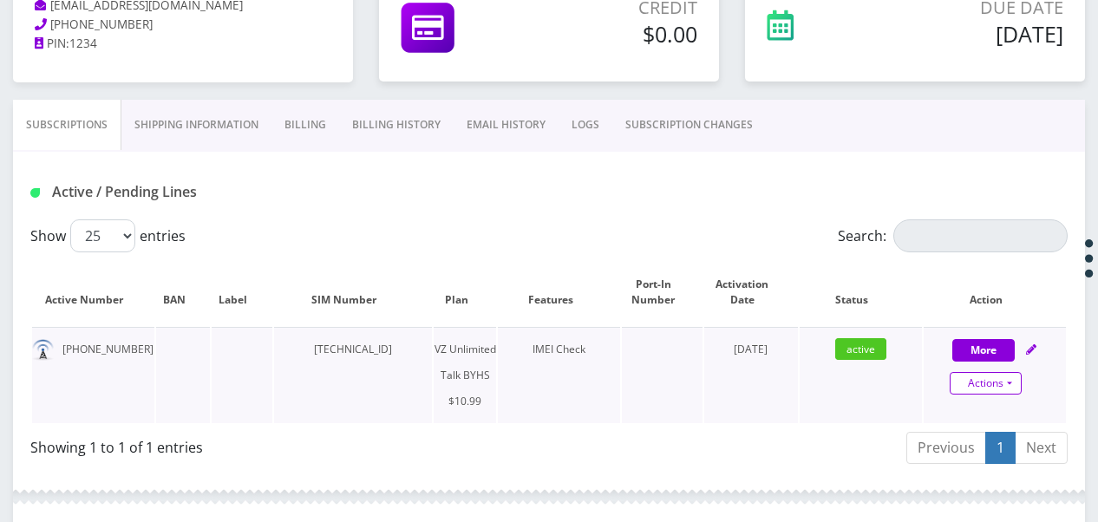
click at [1009, 386] on link "Actions" at bounding box center [986, 383] width 72 height 23
select select "467"
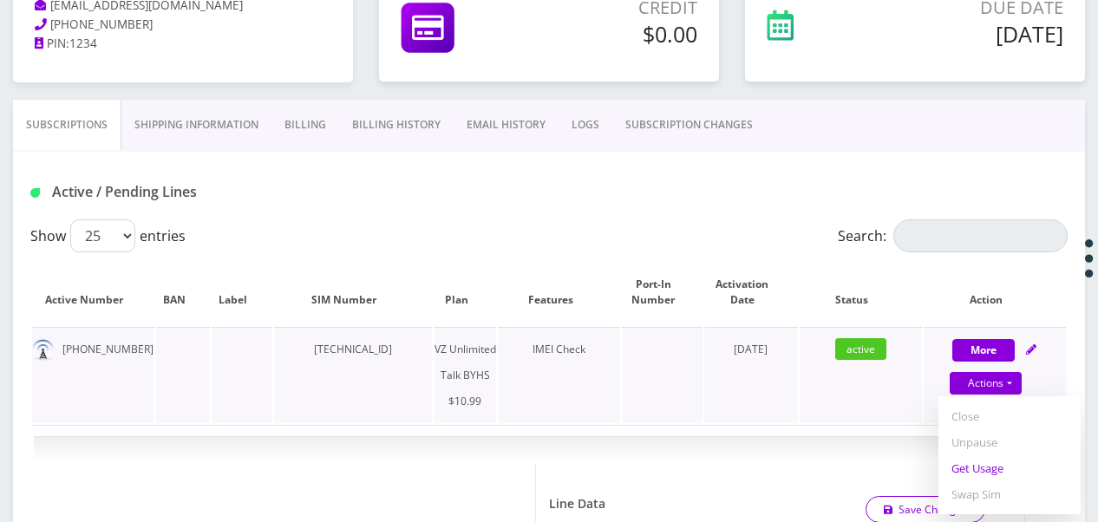
click at [978, 460] on link "Get Usage" at bounding box center [1009, 468] width 142 height 26
select select "467"
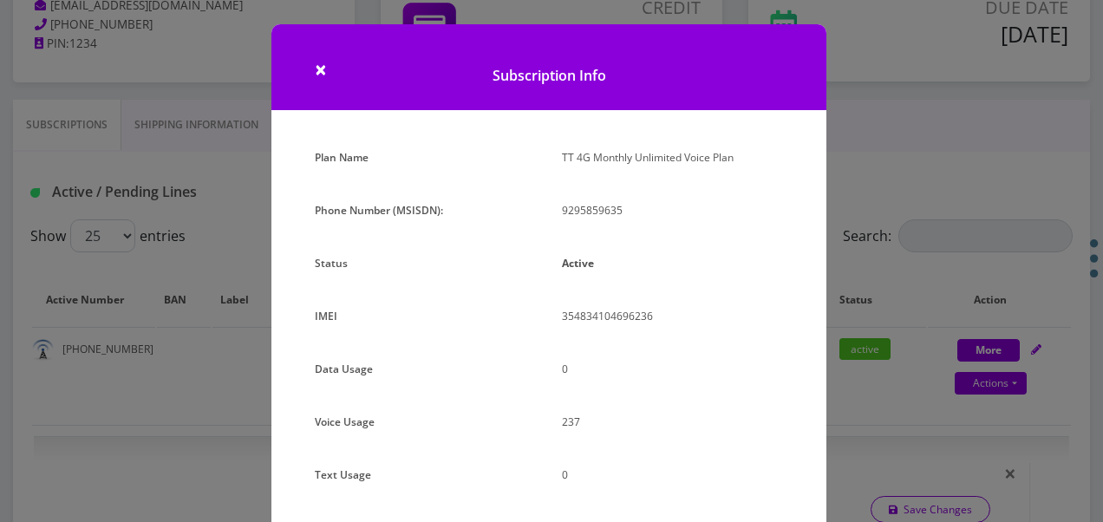
click at [886, 264] on div "× Subscription Info Plan Name TT 4G Monthly Unlimited Voice Plan Phone Number (…" at bounding box center [551, 261] width 1103 height 522
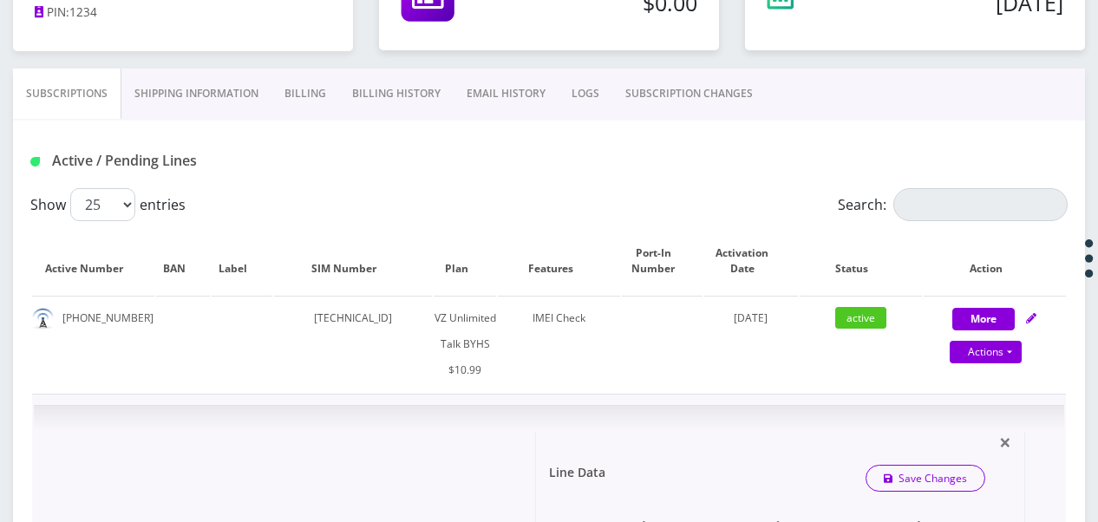
scroll to position [260, 0]
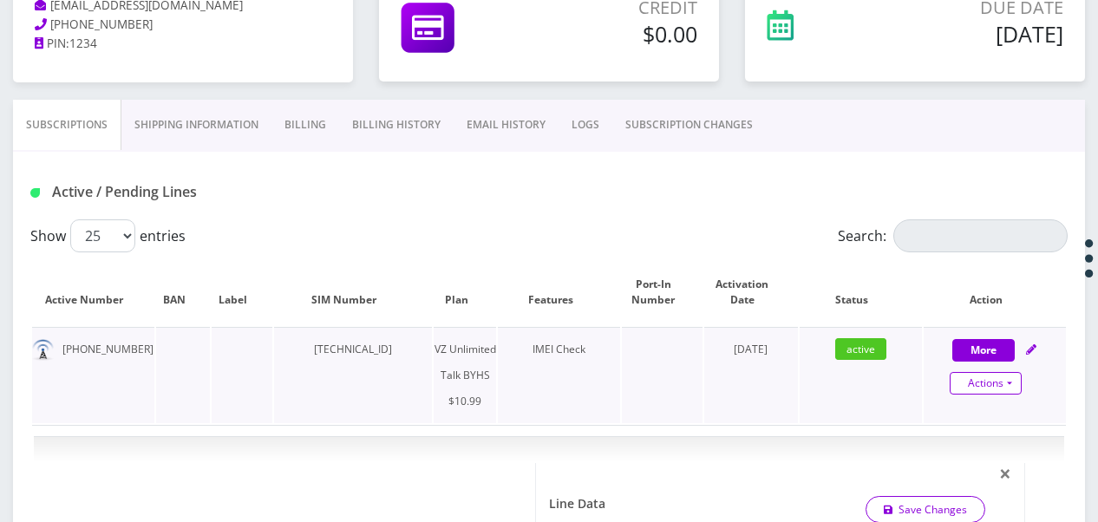
click at [1015, 382] on link "Actions" at bounding box center [986, 383] width 72 height 23
click at [984, 461] on link "Get Usage" at bounding box center [1009, 468] width 142 height 26
select select "467"
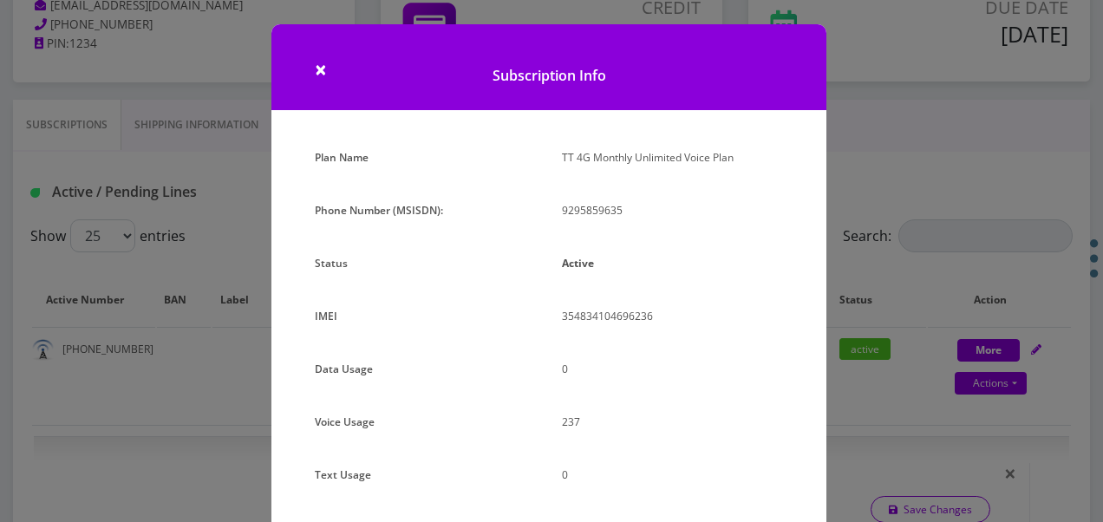
click at [265, 239] on div "× Subscription Info Plan Name TT 4G Monthly Unlimited Voice Plan Phone Number (…" at bounding box center [551, 261] width 1103 height 522
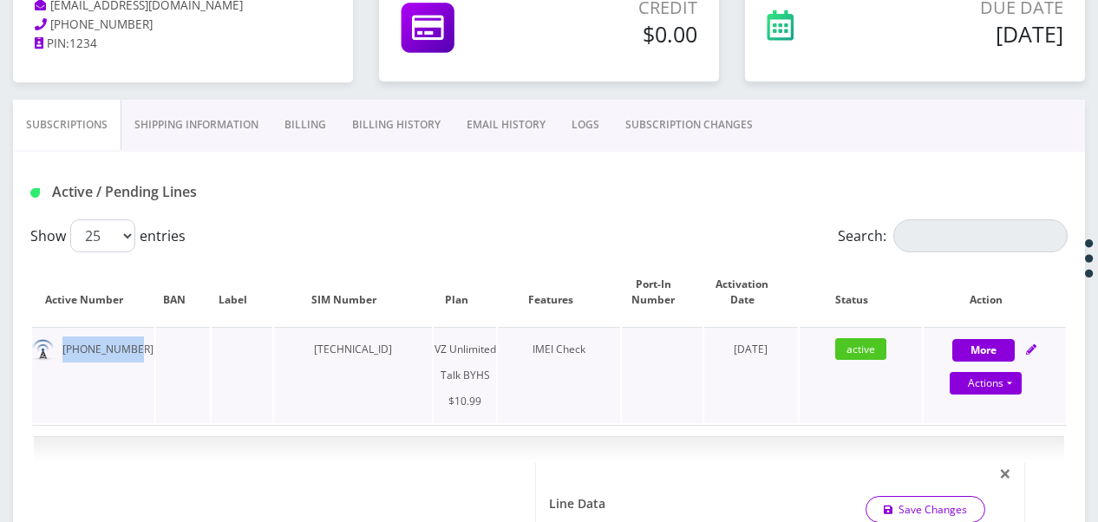
drag, startPoint x: 62, startPoint y: 347, endPoint x: 135, endPoint y: 343, distance: 72.9
click at [135, 343] on td "929-585-9635" at bounding box center [93, 375] width 122 height 96
drag, startPoint x: 135, startPoint y: 343, endPoint x: 113, endPoint y: 348, distance: 23.0
copy td "929-585-9635"
click at [671, 121] on link "SUBSCRIPTION CHANGES" at bounding box center [688, 125] width 153 height 50
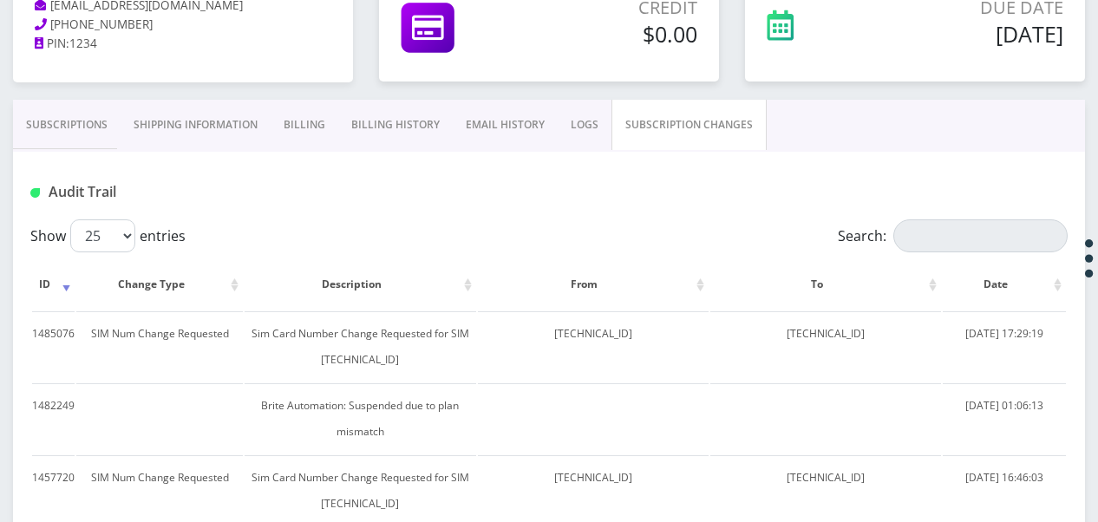
click at [77, 130] on link "Subscriptions" at bounding box center [67, 125] width 108 height 50
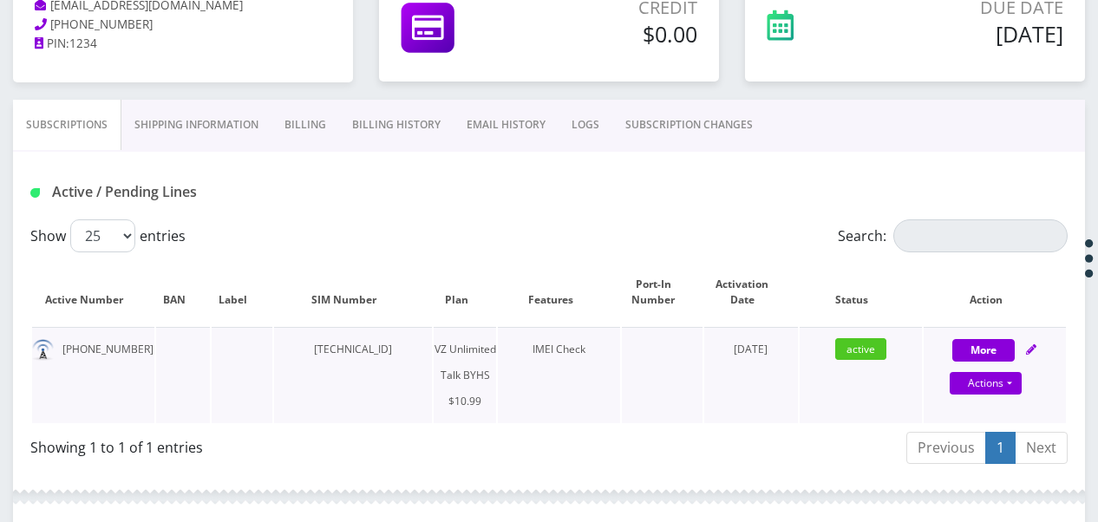
drag, startPoint x: 290, startPoint y: 352, endPoint x: 416, endPoint y: 349, distance: 126.6
click at [416, 349] on td "[TECHNICAL_ID]" at bounding box center [353, 375] width 158 height 96
drag, startPoint x: 416, startPoint y: 349, endPoint x: 395, endPoint y: 348, distance: 21.7
copy td "[TECHNICAL_ID]"
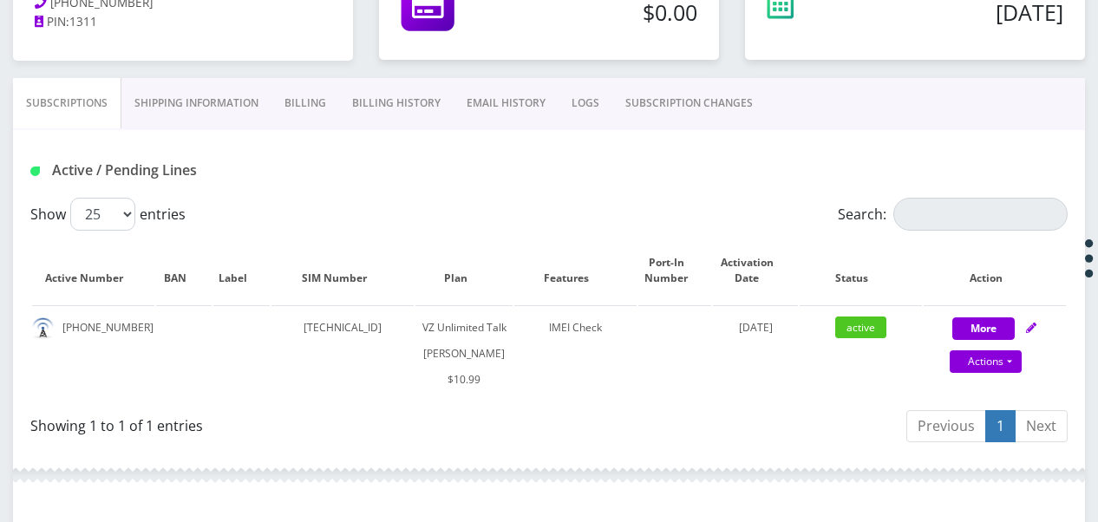
scroll to position [347, 0]
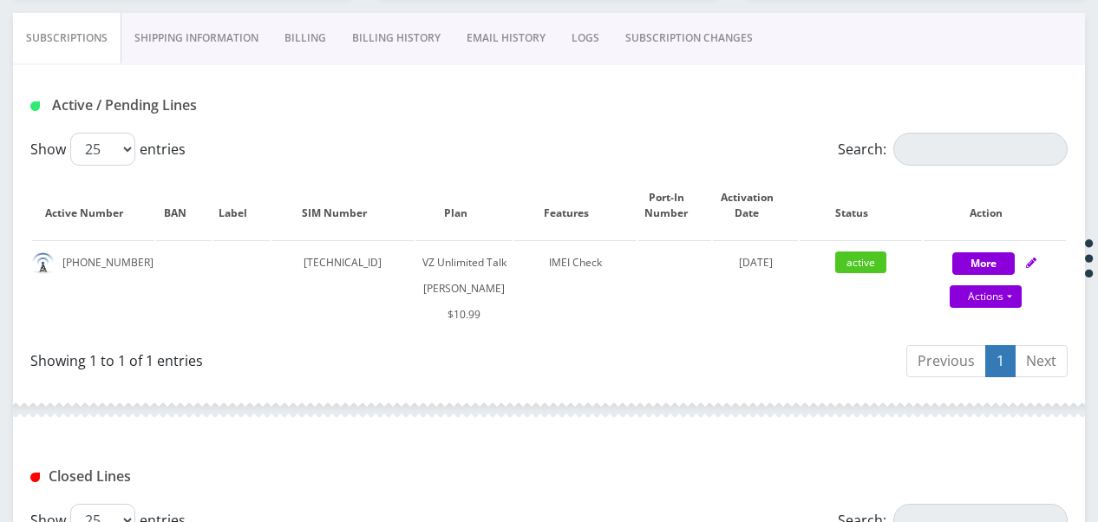
click at [635, 35] on link "SUBSCRIPTION CHANGES" at bounding box center [688, 38] width 153 height 50
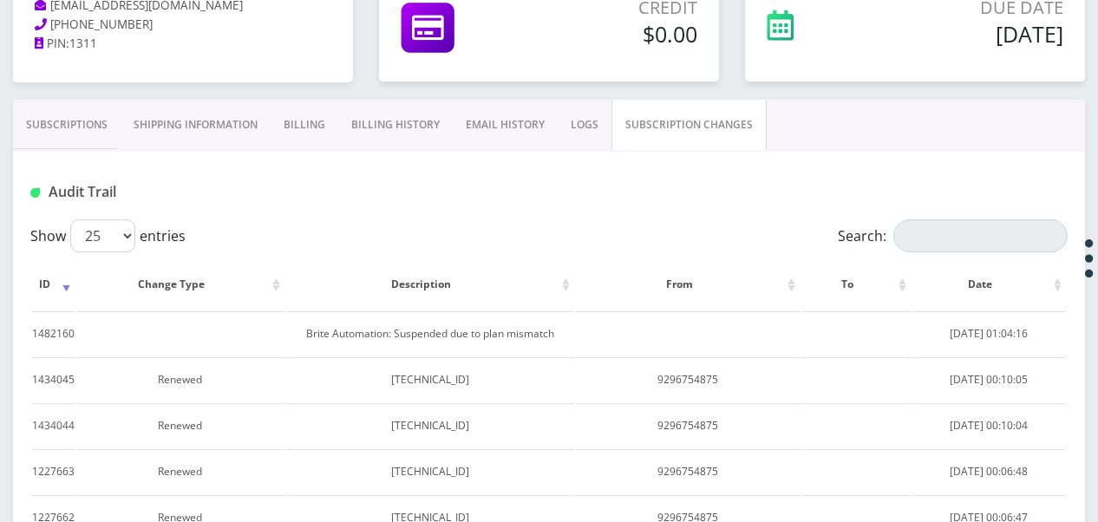
scroll to position [87, 0]
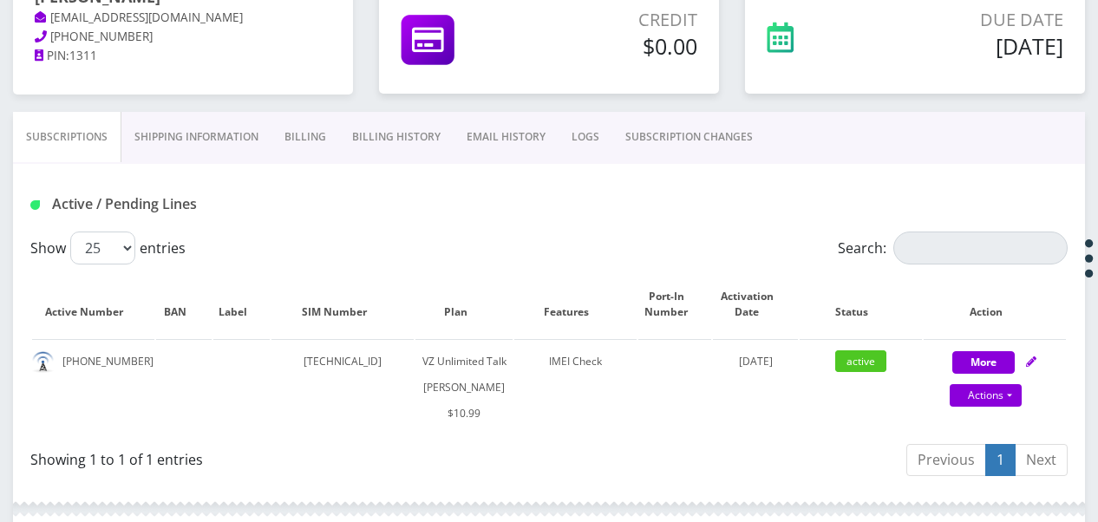
scroll to position [260, 0]
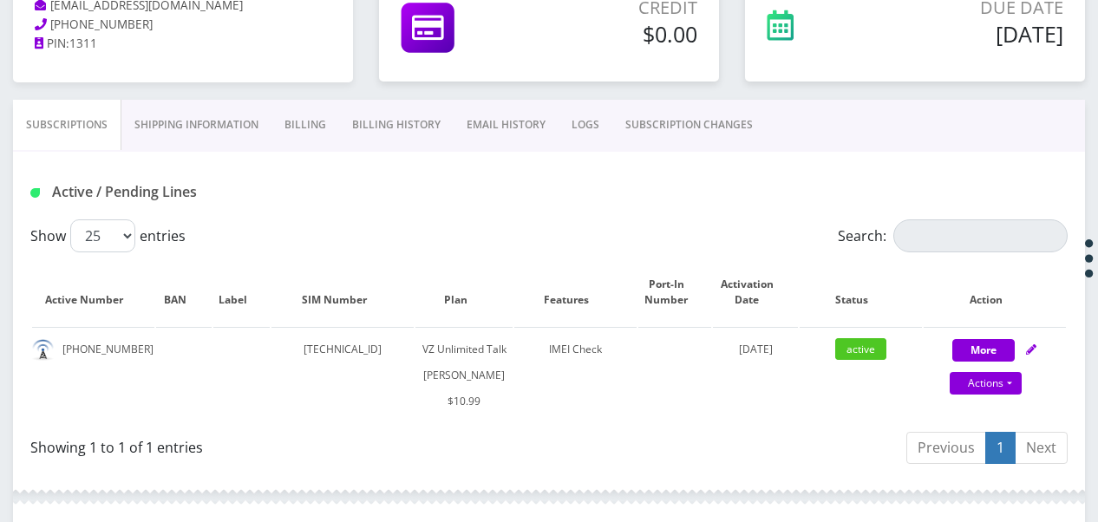
click at [680, 129] on link "SUBSCRIPTION CHANGES" at bounding box center [688, 125] width 153 height 50
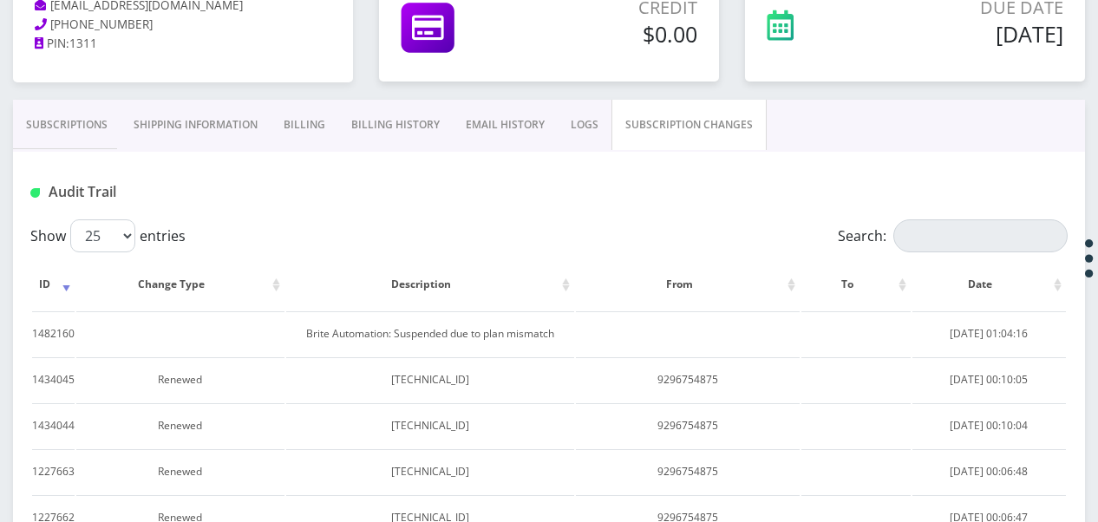
click at [94, 127] on link "Subscriptions" at bounding box center [67, 125] width 108 height 50
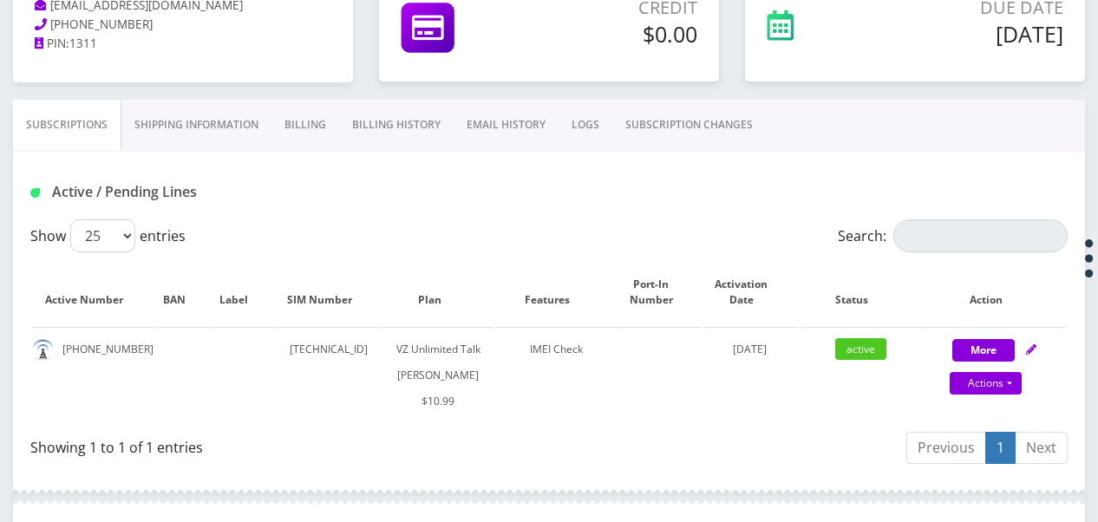
click at [683, 128] on link "SUBSCRIPTION CHANGES" at bounding box center [688, 125] width 153 height 50
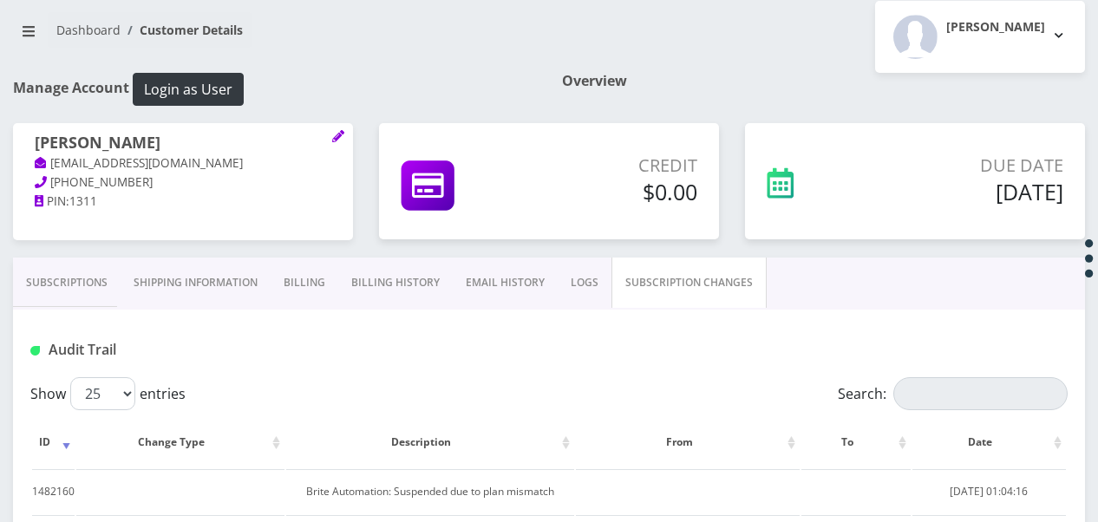
scroll to position [87, 0]
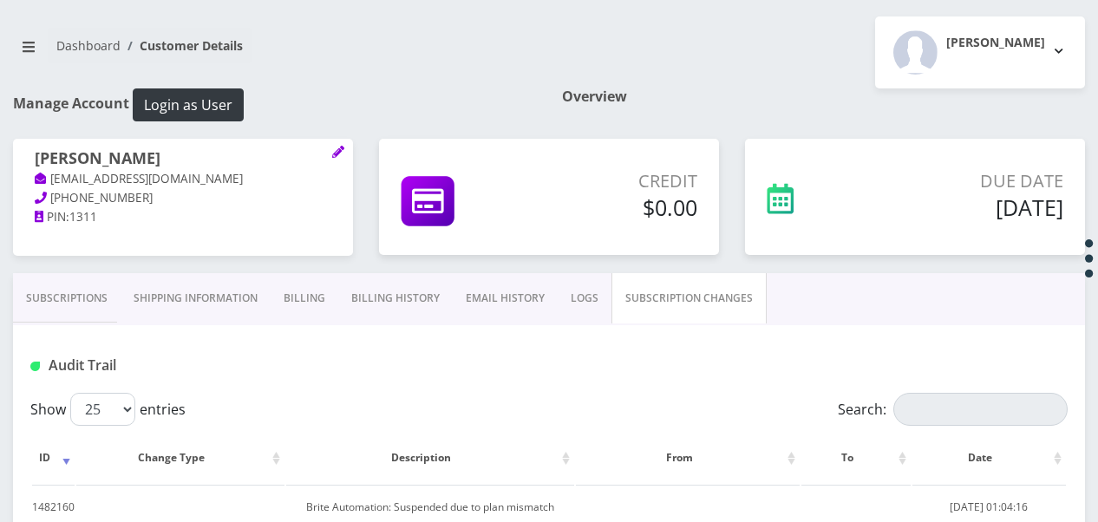
click at [73, 297] on link "Subscriptions" at bounding box center [67, 298] width 108 height 50
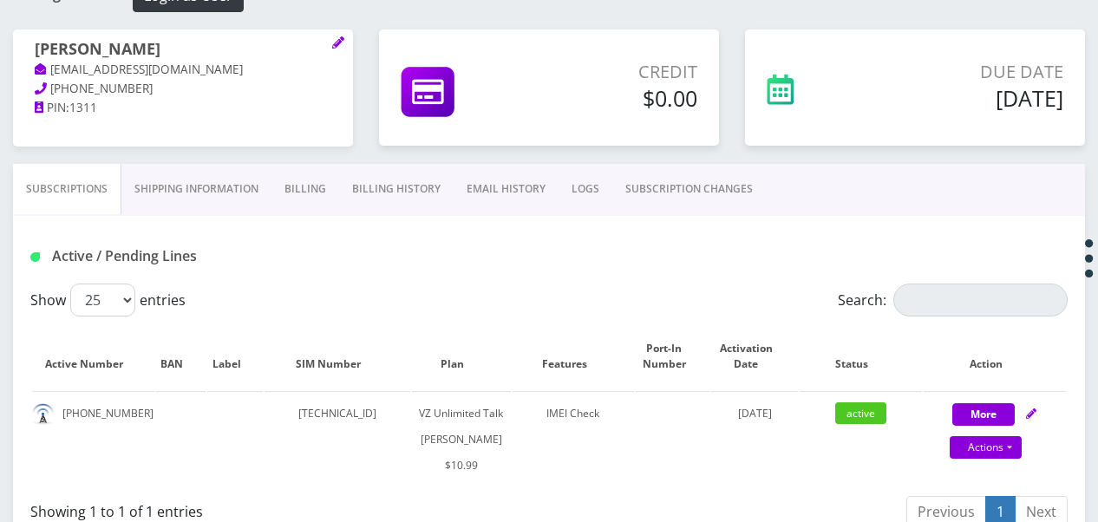
scroll to position [173, 0]
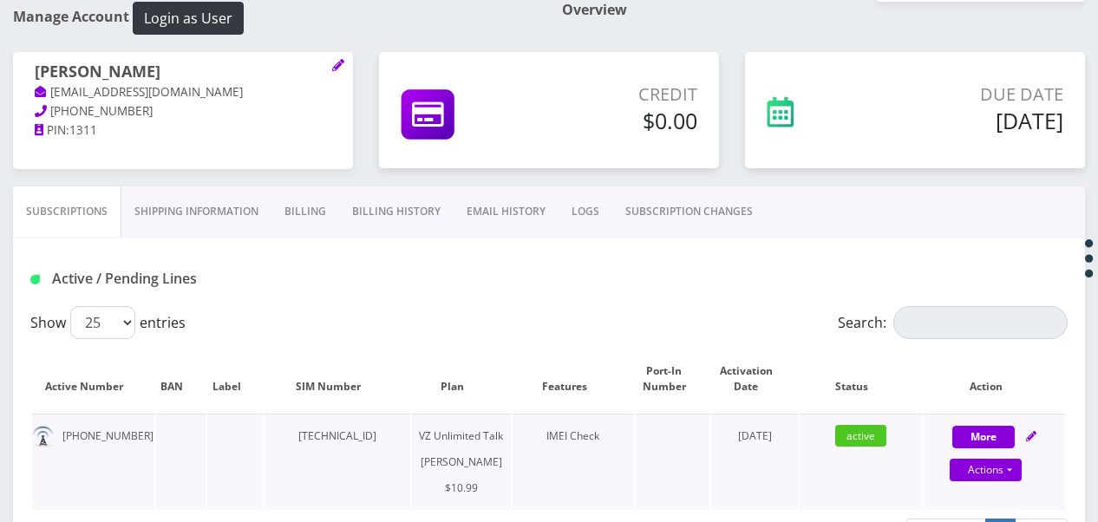
click at [75, 437] on td "[PHONE_NUMBER]" at bounding box center [93, 462] width 122 height 96
drag, startPoint x: 59, startPoint y: 434, endPoint x: 123, endPoint y: 435, distance: 64.2
click at [123, 435] on td "[PHONE_NUMBER]" at bounding box center [93, 462] width 122 height 96
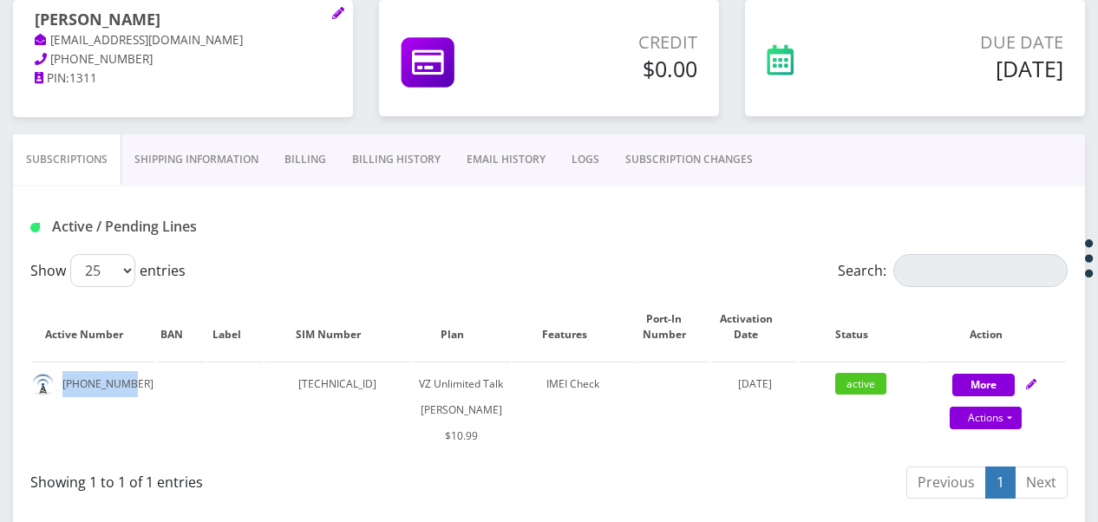
scroll to position [347, 0]
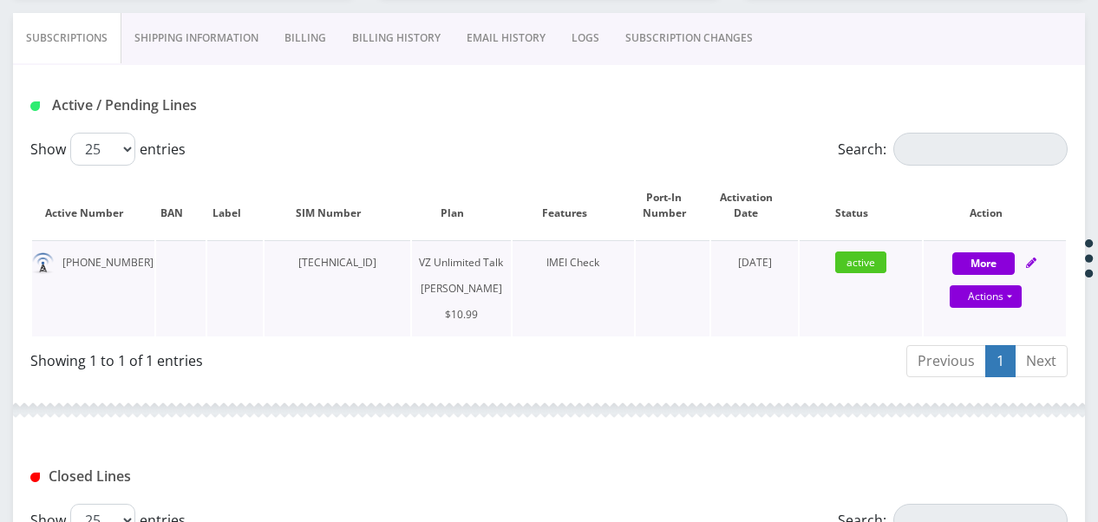
click at [295, 269] on td "[TECHNICAL_ID]" at bounding box center [336, 288] width 145 height 96
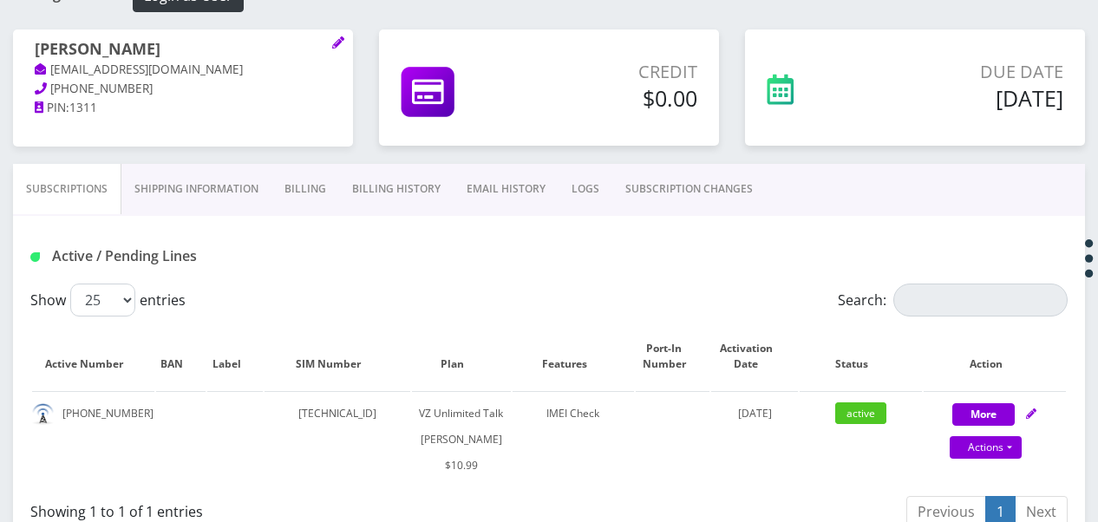
scroll to position [173, 0]
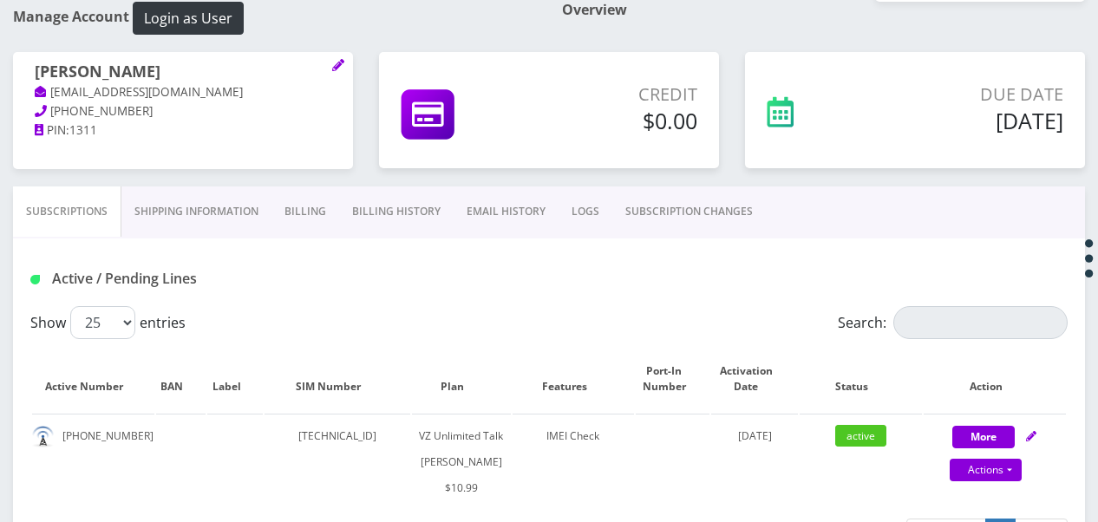
click at [686, 205] on link "SUBSCRIPTION CHANGES" at bounding box center [688, 211] width 153 height 50
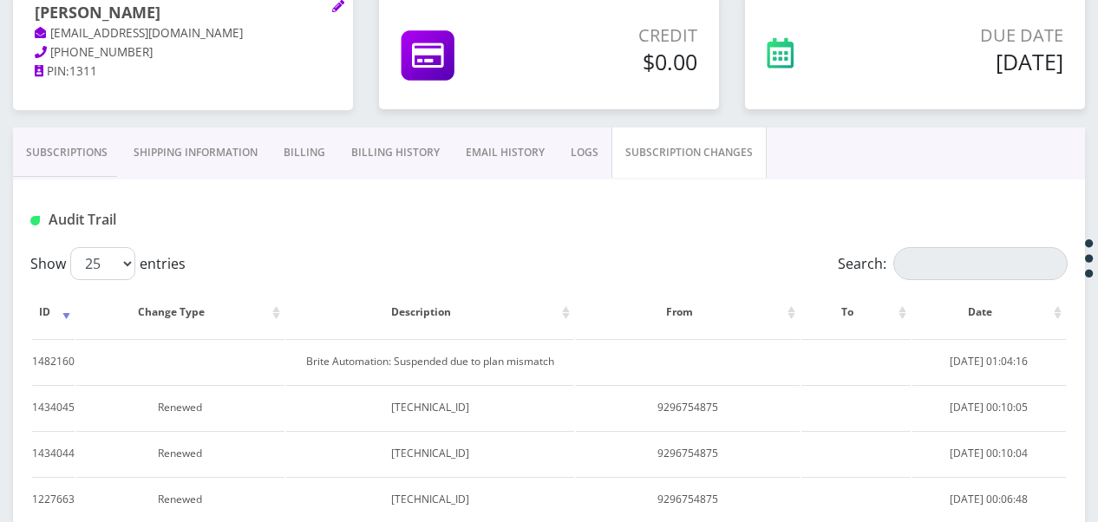
scroll to position [260, 0]
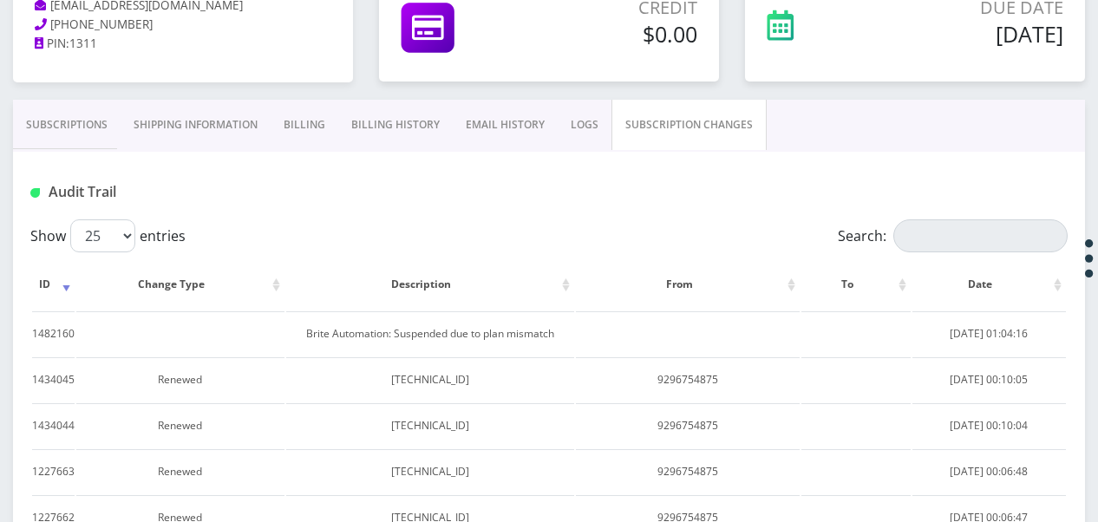
click at [99, 120] on link "Subscriptions" at bounding box center [67, 125] width 108 height 50
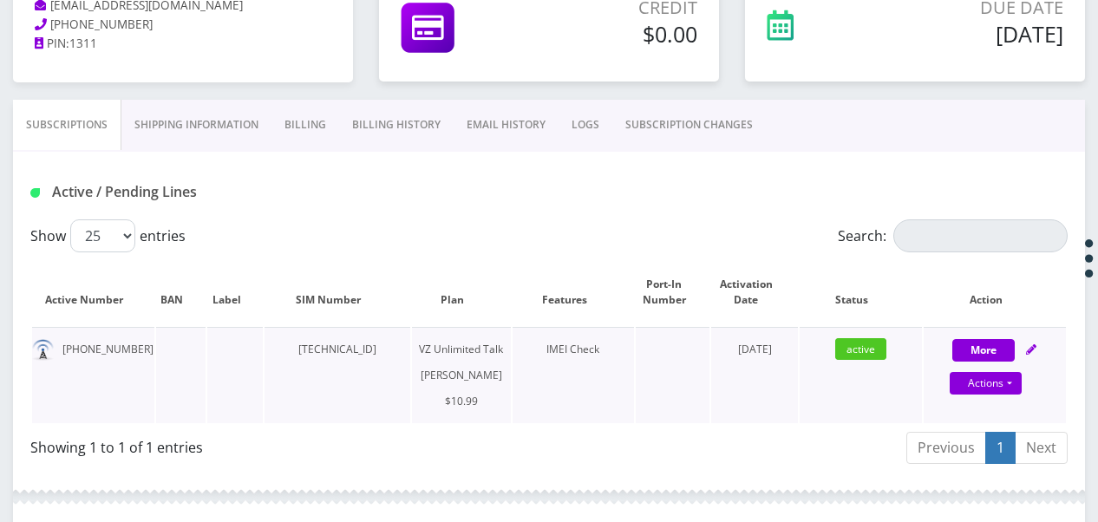
scroll to position [347, 0]
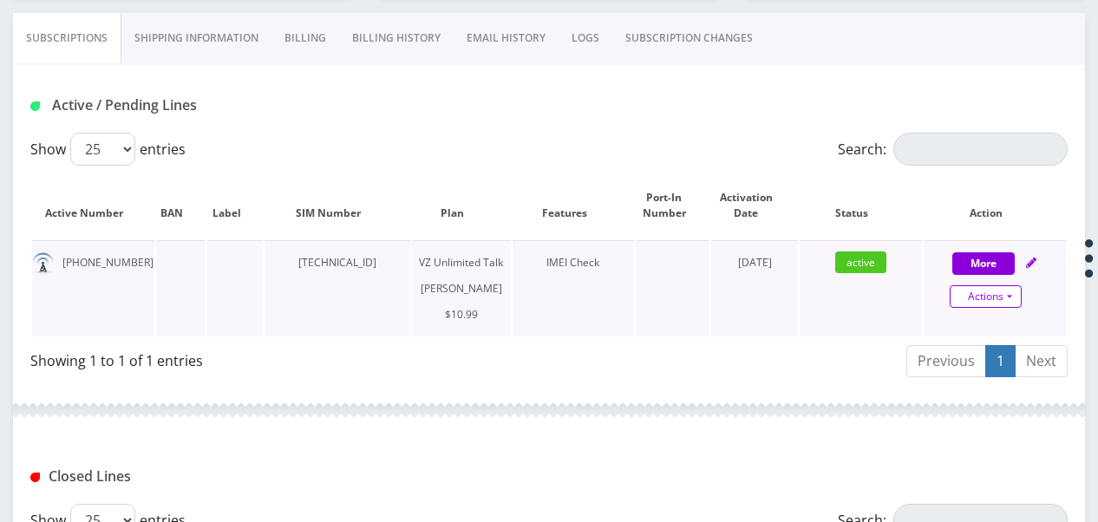
click at [1015, 291] on link "Actions" at bounding box center [986, 296] width 72 height 23
select select "366"
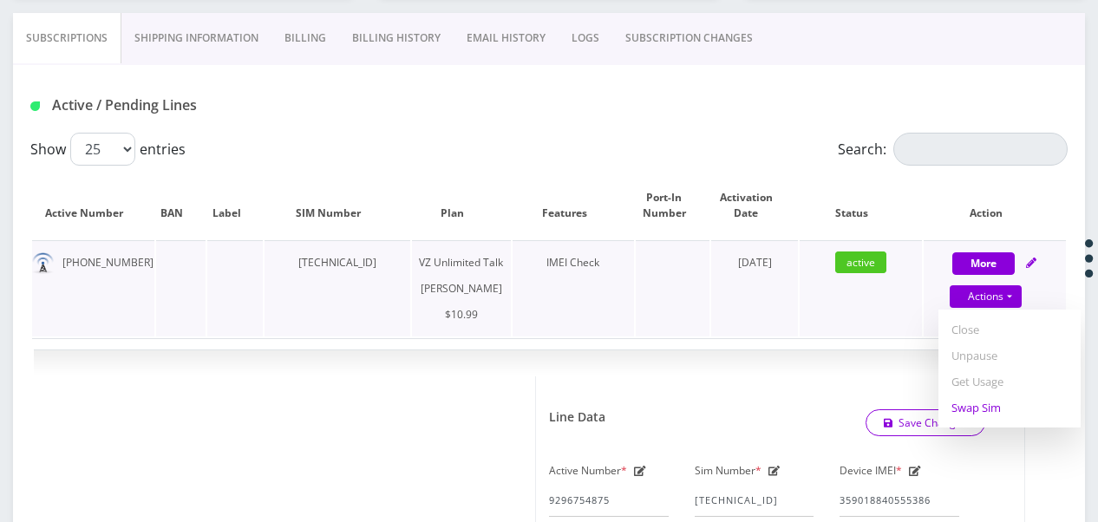
click at [976, 407] on link "Swap Sim" at bounding box center [1009, 408] width 142 height 26
select select "366"
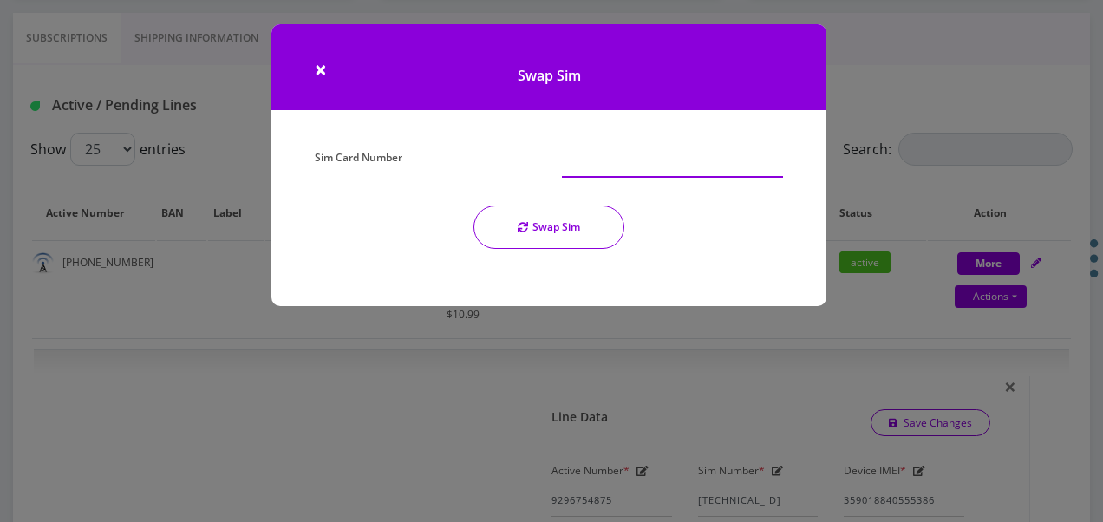
click at [629, 175] on input "Sim Card Number" at bounding box center [672, 161] width 221 height 33
type input "89148000010614573939"
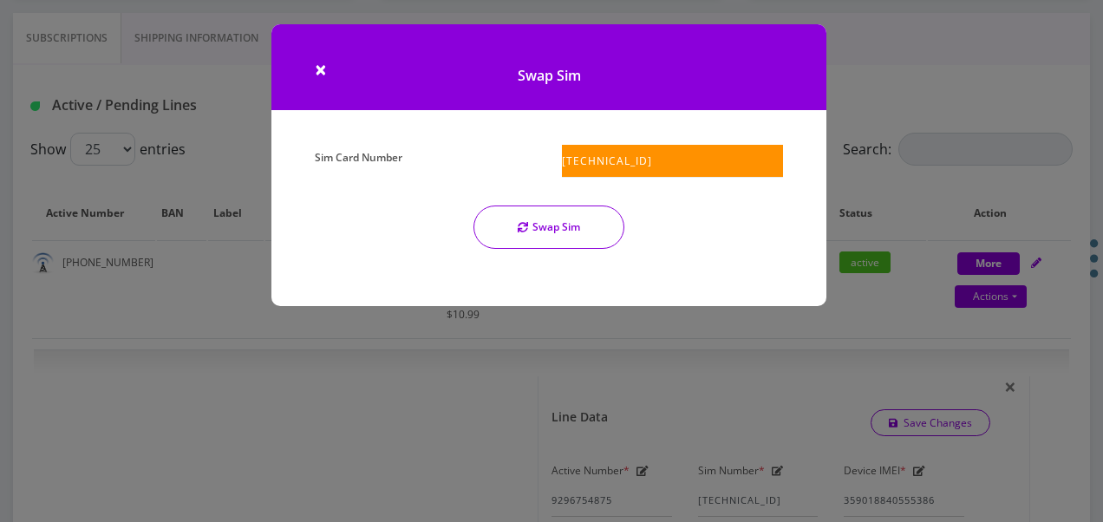
click at [555, 223] on button "Swap Sim" at bounding box center [548, 227] width 151 height 43
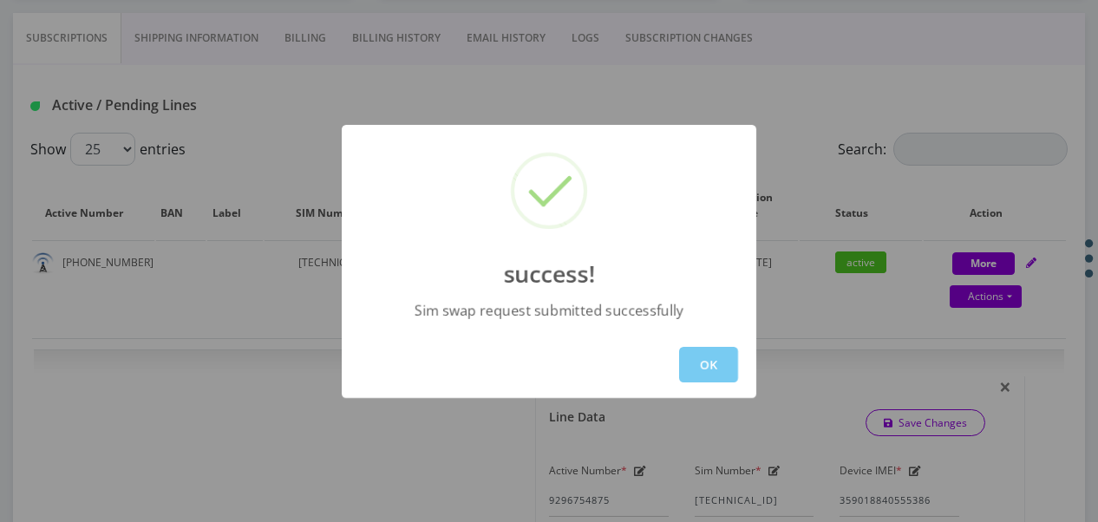
click at [696, 356] on button "OK" at bounding box center [708, 365] width 59 height 36
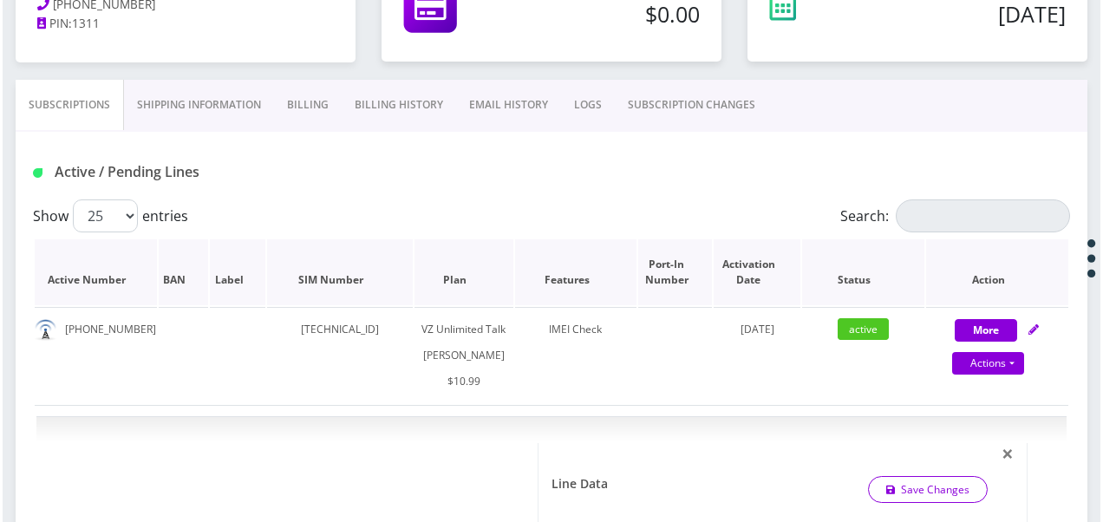
scroll to position [260, 0]
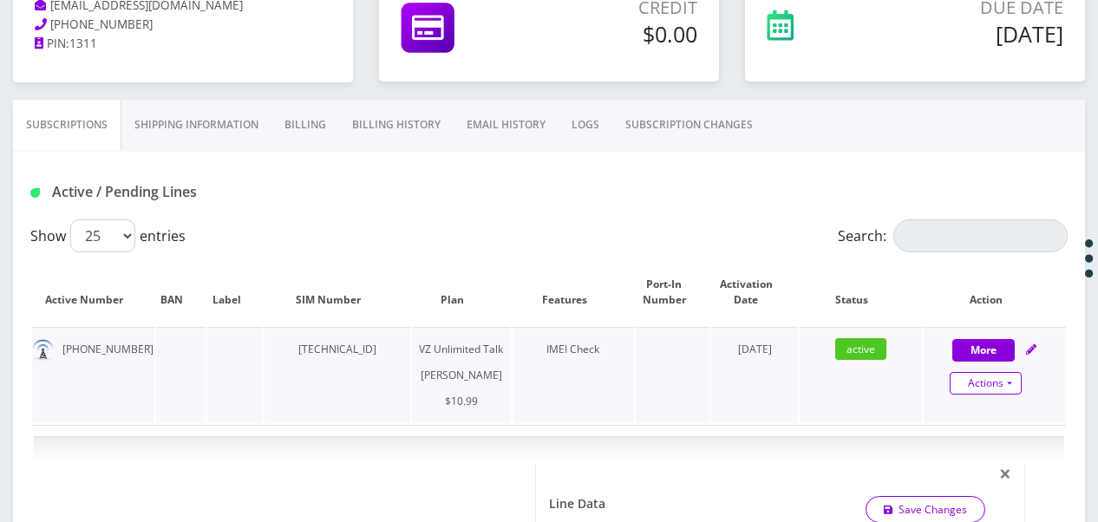
click at [1015, 380] on link "Actions" at bounding box center [986, 383] width 72 height 23
click at [987, 460] on link "Get Usage" at bounding box center [1009, 468] width 142 height 26
select select "366"
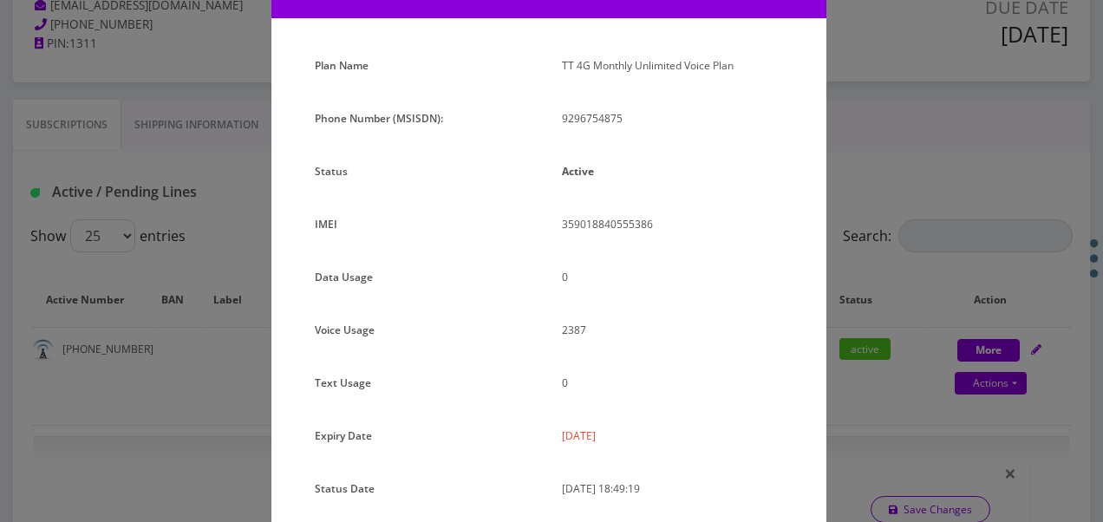
scroll to position [173, 0]
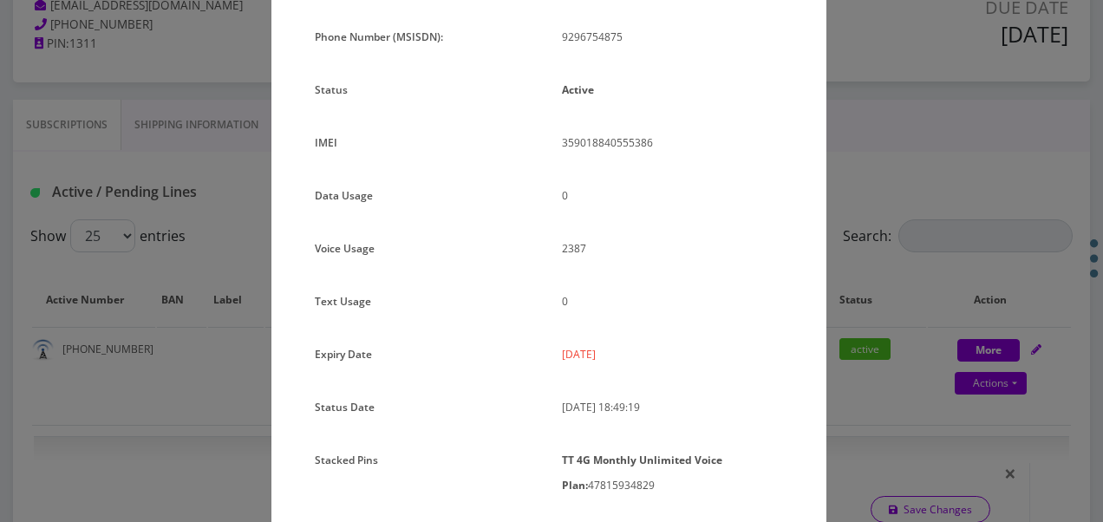
click at [936, 298] on div "× Subscription Info Plan Name TT 4G Monthly Unlimited Voice Plan Phone Number (…" at bounding box center [551, 261] width 1103 height 522
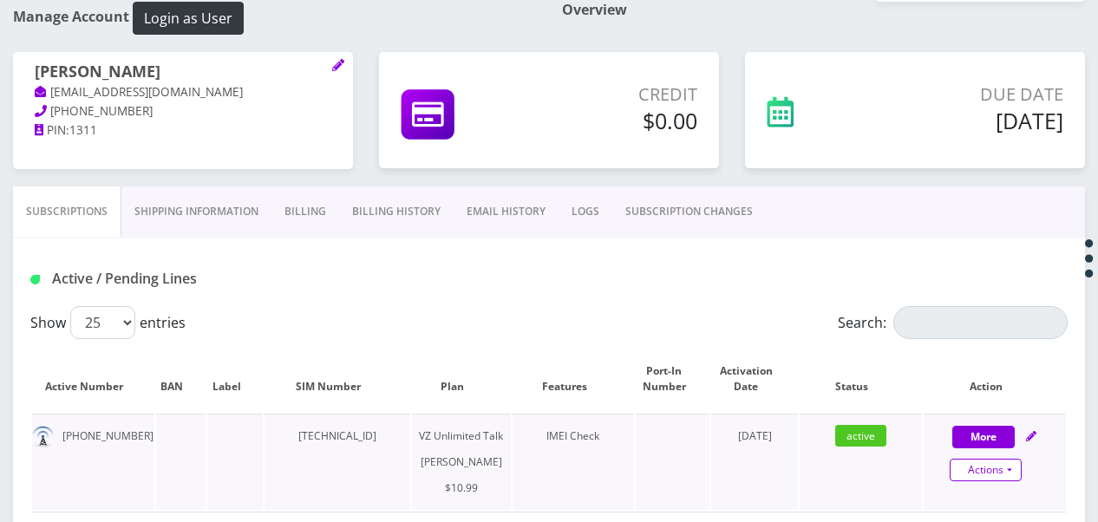
click at [1008, 472] on link "Actions" at bounding box center [986, 470] width 72 height 23
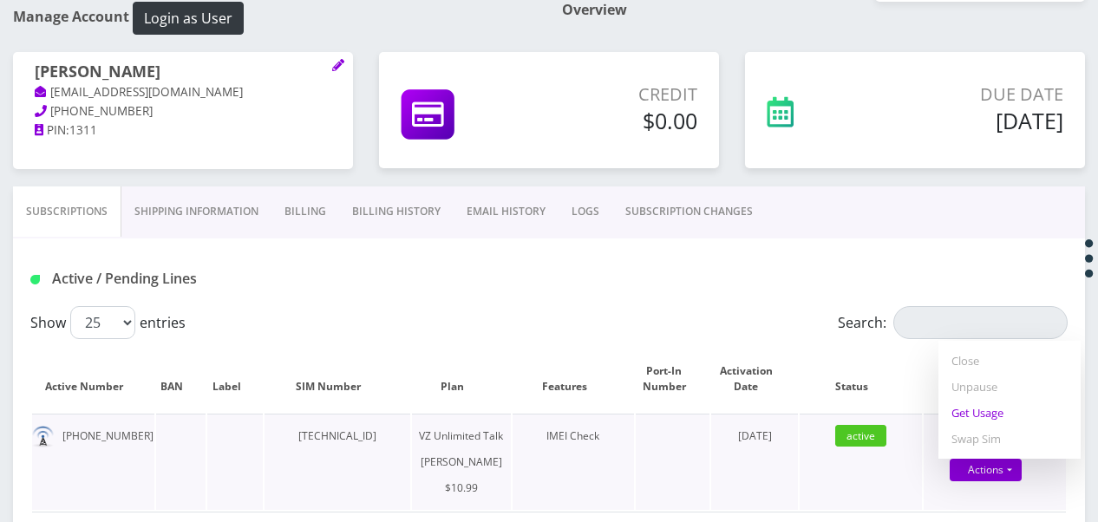
click at [989, 410] on link "Get Usage" at bounding box center [1009, 413] width 142 height 26
select select "366"
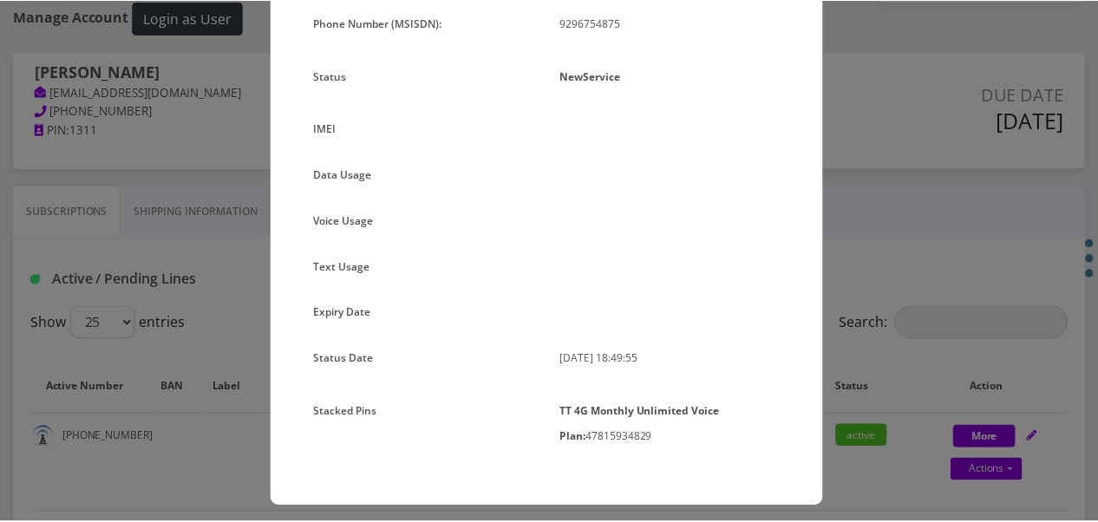
scroll to position [196, 0]
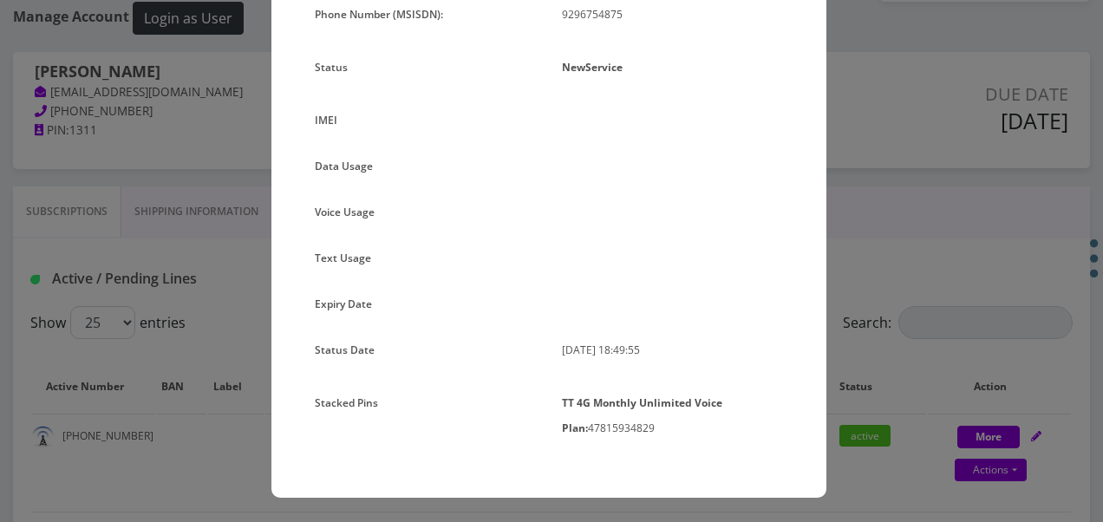
click at [884, 266] on div "× Subscription Info Plan Name TT 4G Monthly Unlimited Voice Plan Phone Number (…" at bounding box center [551, 261] width 1103 height 522
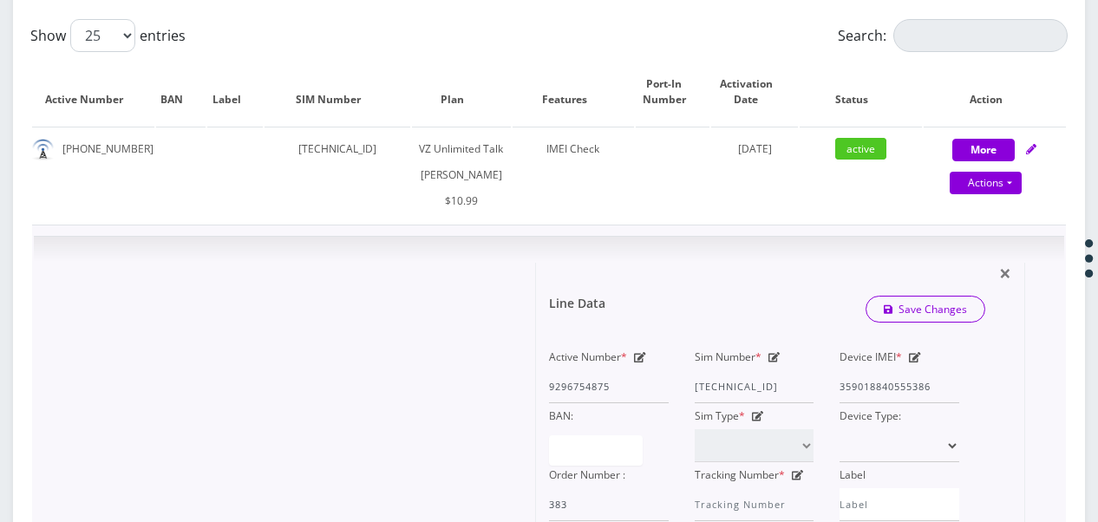
scroll to position [434, 0]
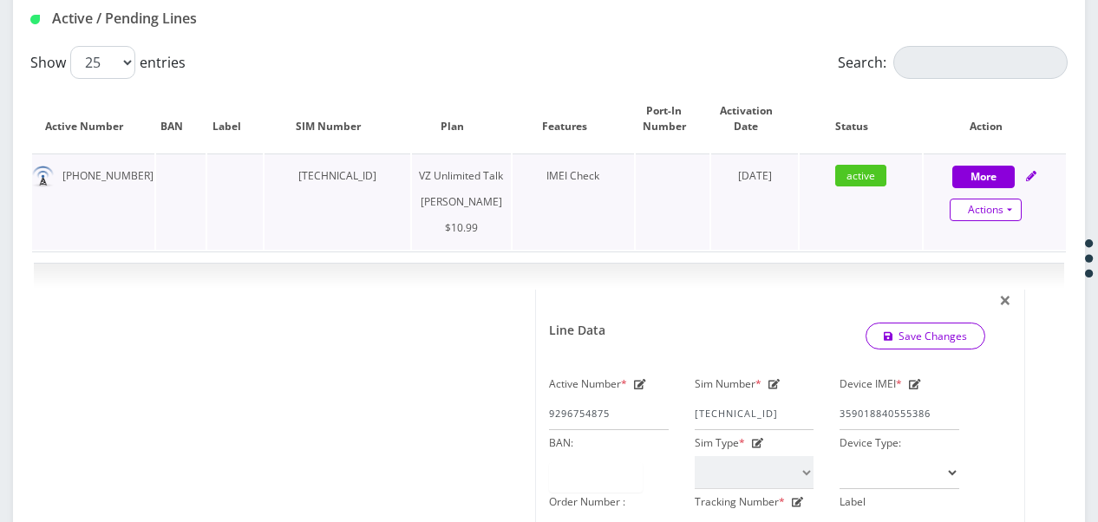
click at [1018, 214] on link "Actions" at bounding box center [986, 210] width 72 height 23
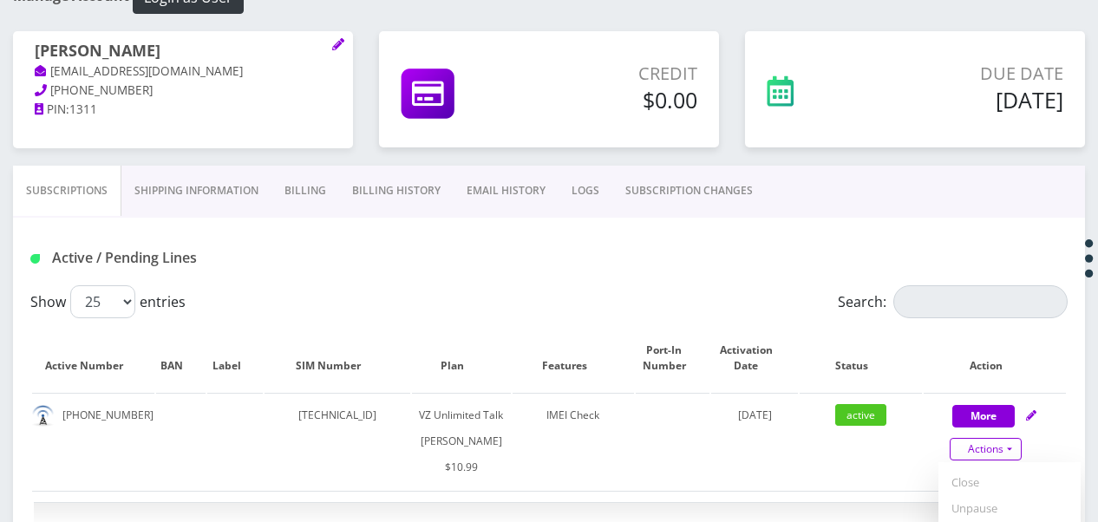
scroll to position [173, 0]
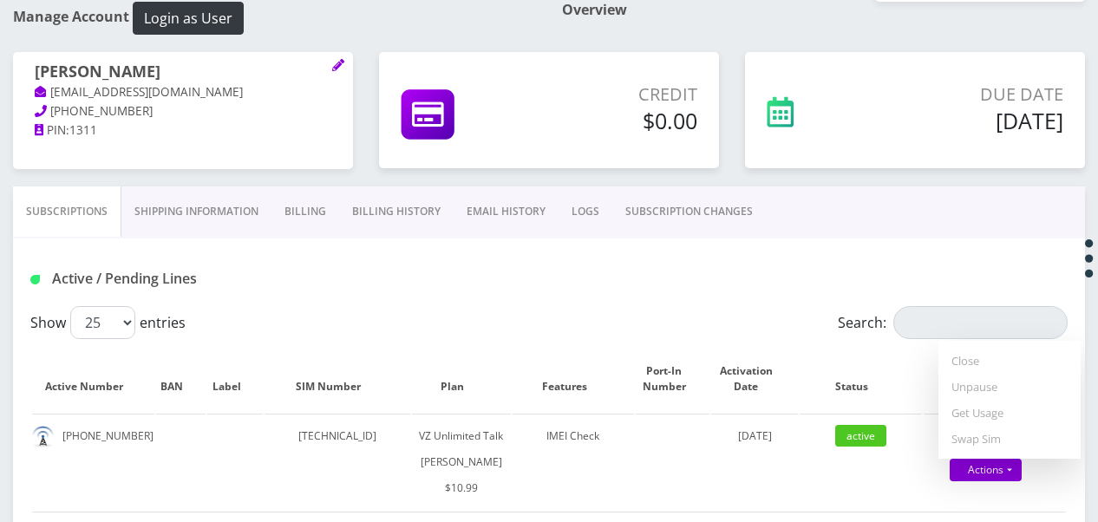
click at [673, 199] on link "SUBSCRIPTION CHANGES" at bounding box center [688, 211] width 153 height 50
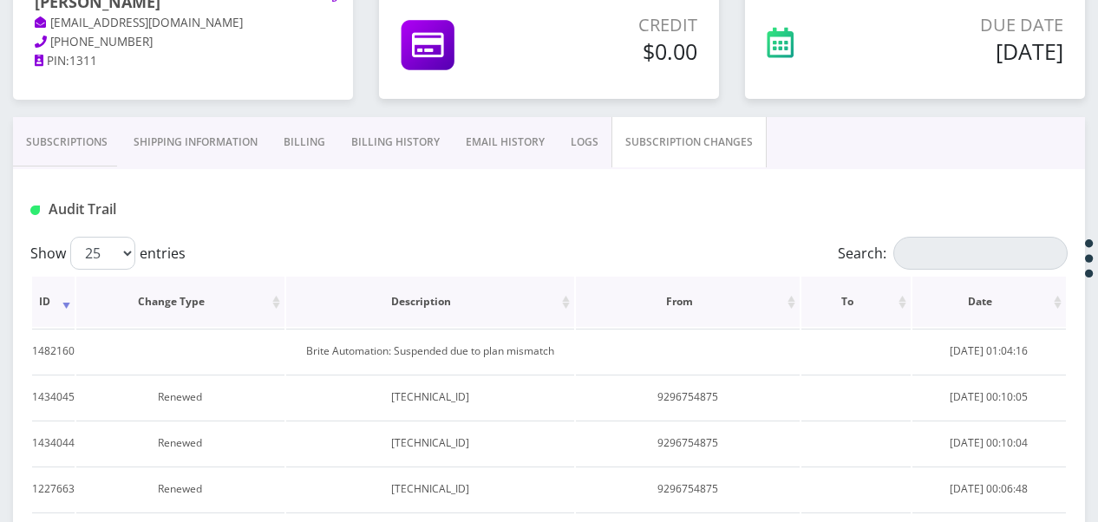
scroll to position [434, 0]
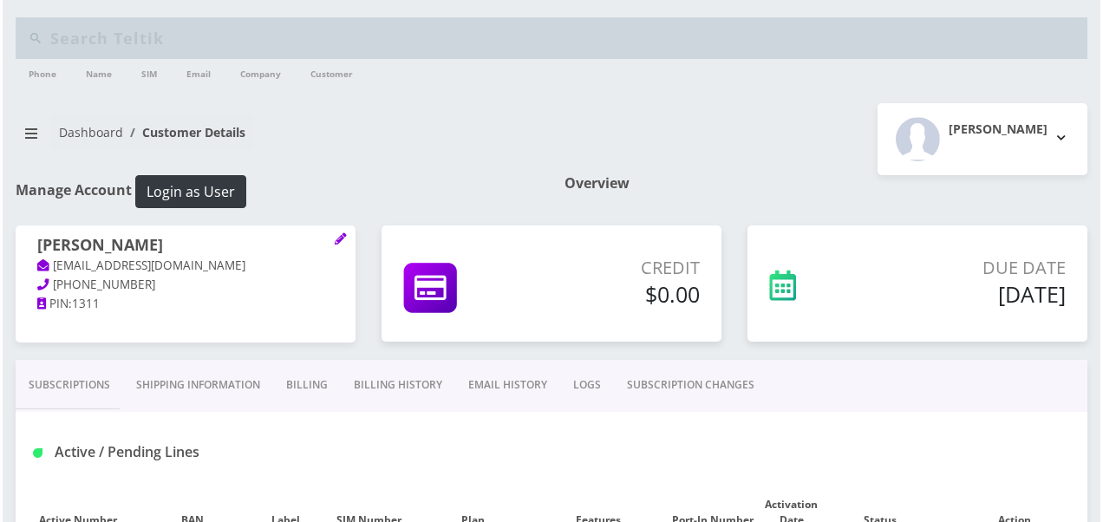
scroll to position [347, 0]
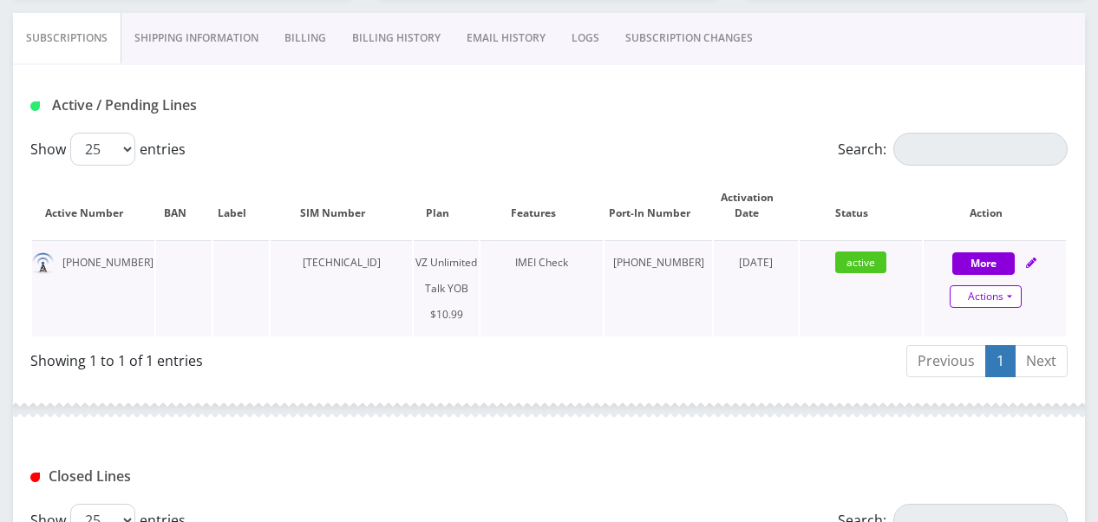
click at [1005, 293] on link "Actions" at bounding box center [986, 296] width 72 height 23
select select "464"
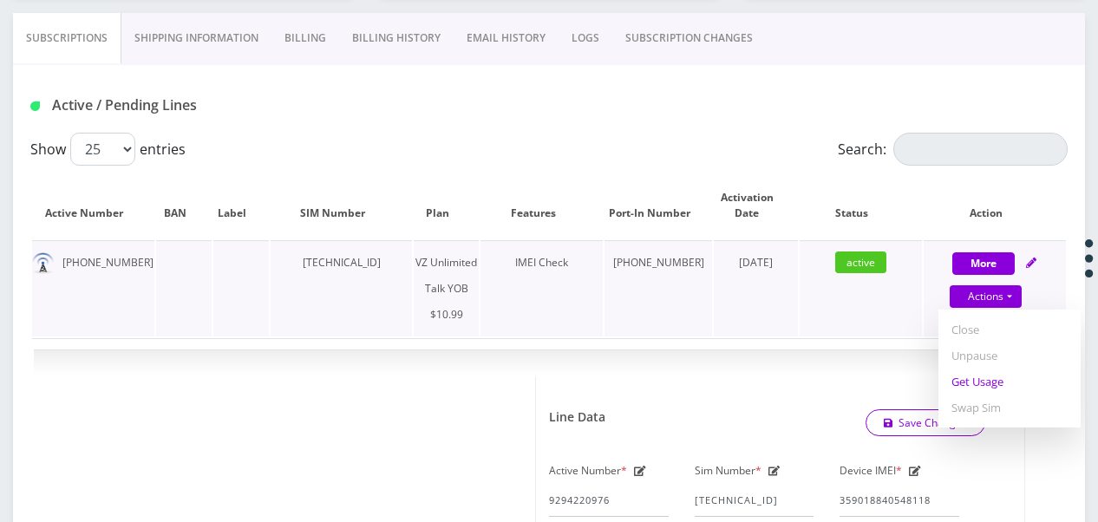
click at [984, 375] on link "Get Usage" at bounding box center [1009, 382] width 142 height 26
select select "464"
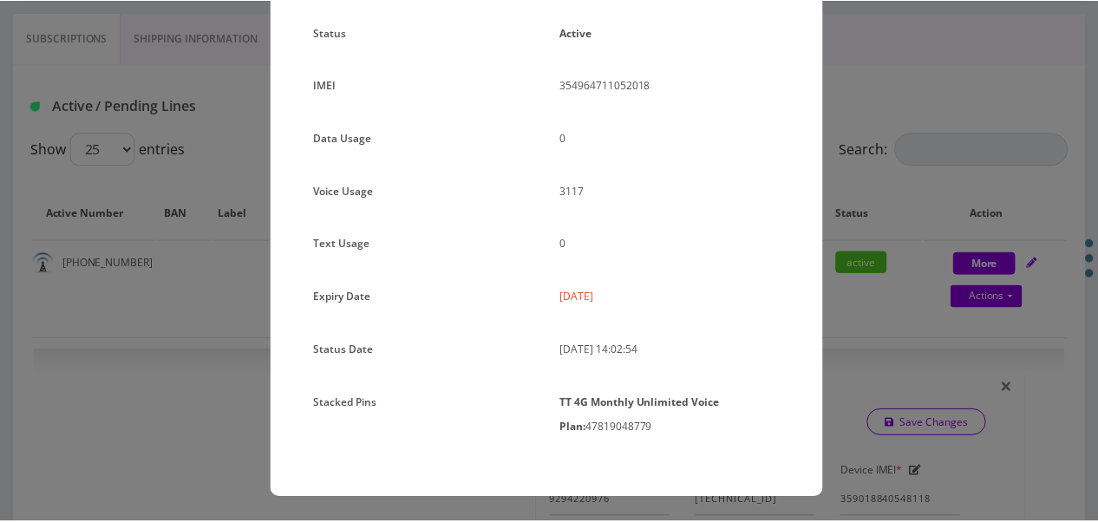
scroll to position [57, 0]
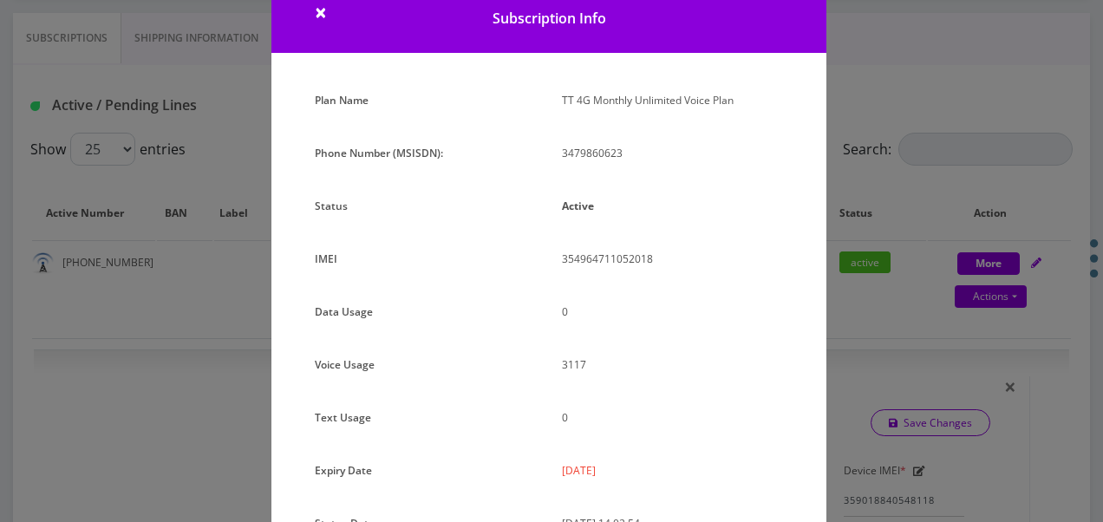
click at [864, 203] on div "× Subscription Info Plan Name TT 4G Monthly Unlimited Voice Plan Phone Number (…" at bounding box center [551, 261] width 1103 height 522
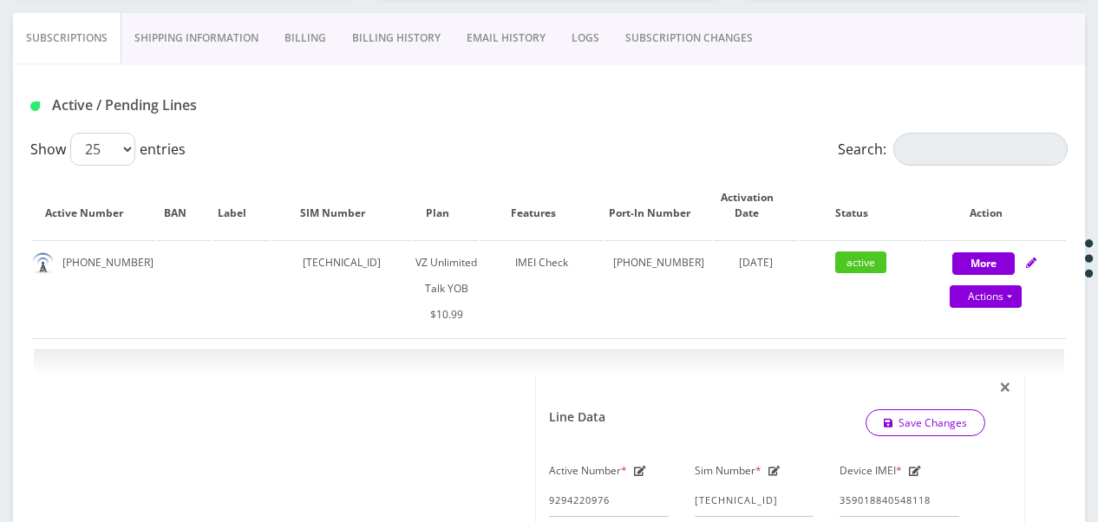
click at [649, 27] on link "SUBSCRIPTION CHANGES" at bounding box center [688, 38] width 153 height 50
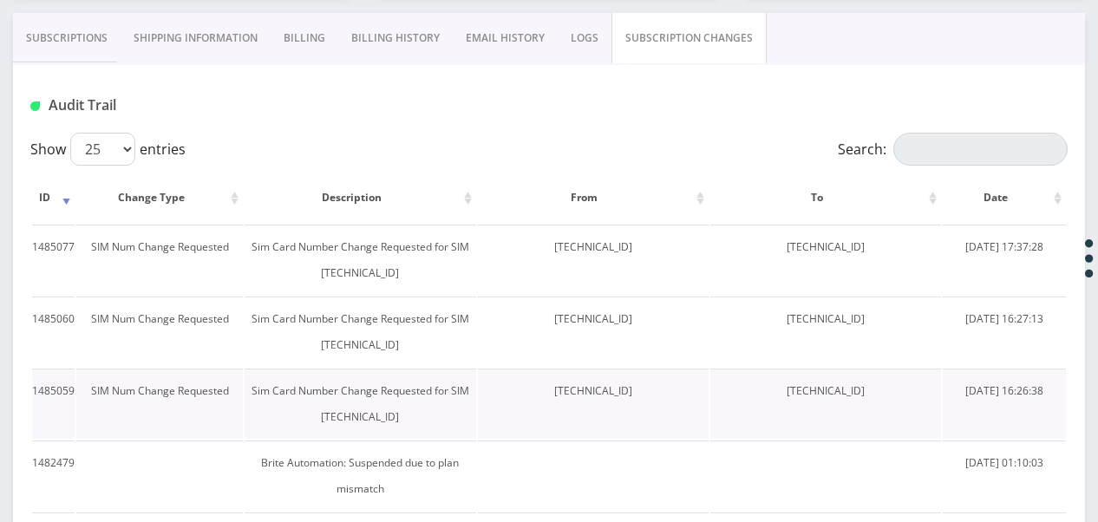
drag, startPoint x: 512, startPoint y: 388, endPoint x: 640, endPoint y: 385, distance: 128.4
click at [640, 385] on td "[TECHNICAL_ID]" at bounding box center [593, 404] width 231 height 70
drag, startPoint x: 640, startPoint y: 385, endPoint x: 600, endPoint y: 382, distance: 40.0
copy td "[TECHNICAL_ID]"
click at [68, 40] on link "Subscriptions" at bounding box center [67, 38] width 108 height 50
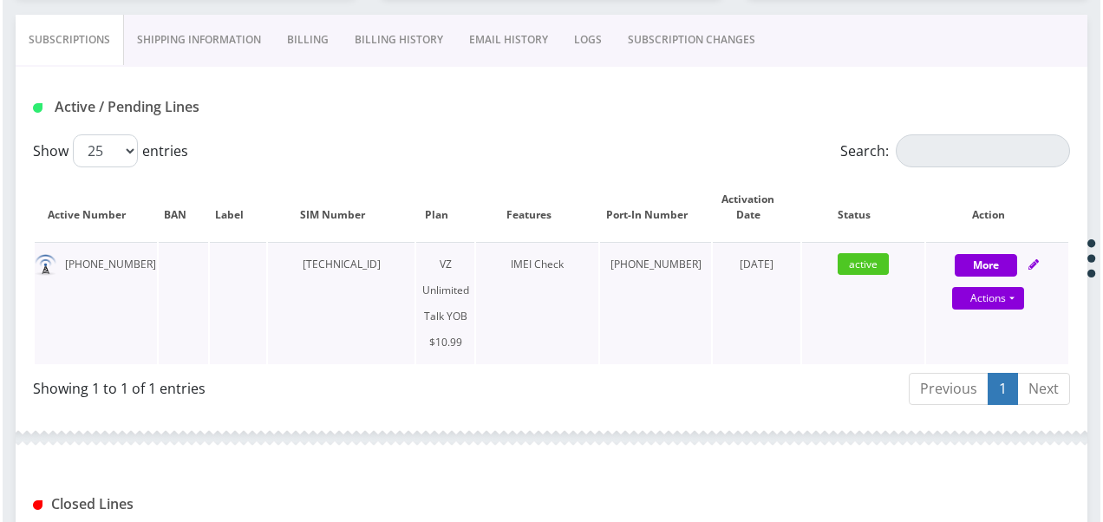
scroll to position [260, 0]
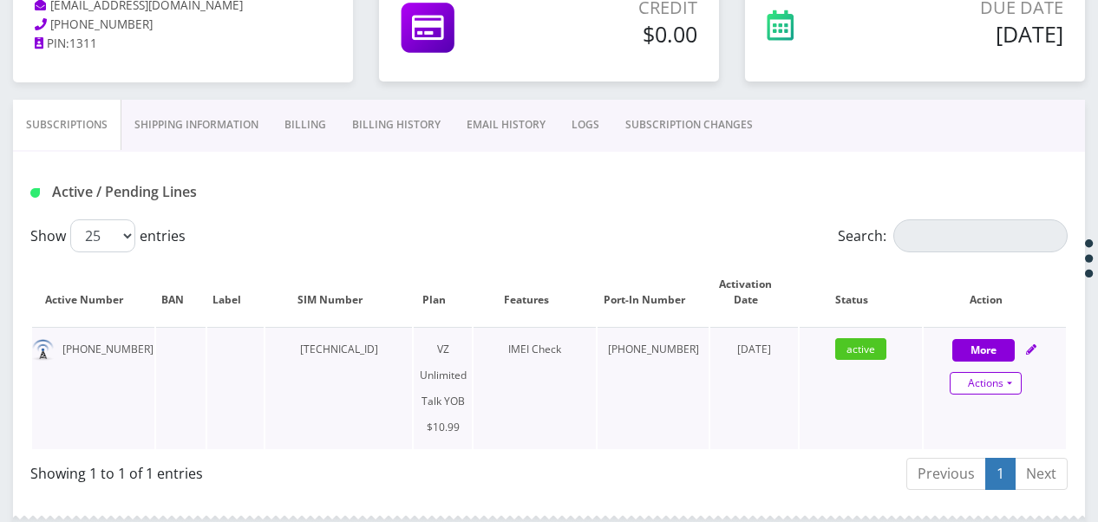
click at [1005, 383] on link "Actions" at bounding box center [986, 383] width 72 height 23
select select "464"
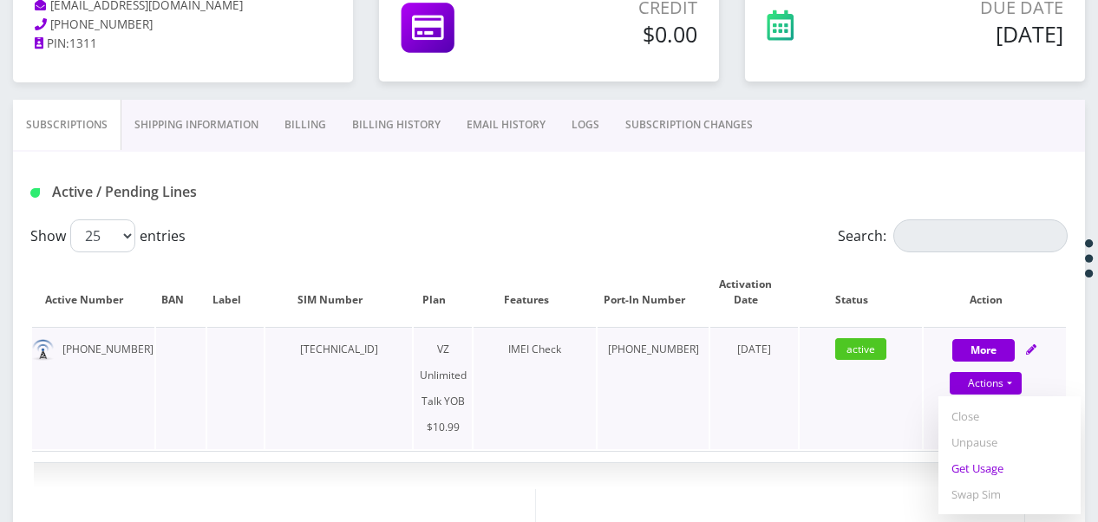
click at [982, 462] on link "Get Usage" at bounding box center [1009, 468] width 142 height 26
select select "464"
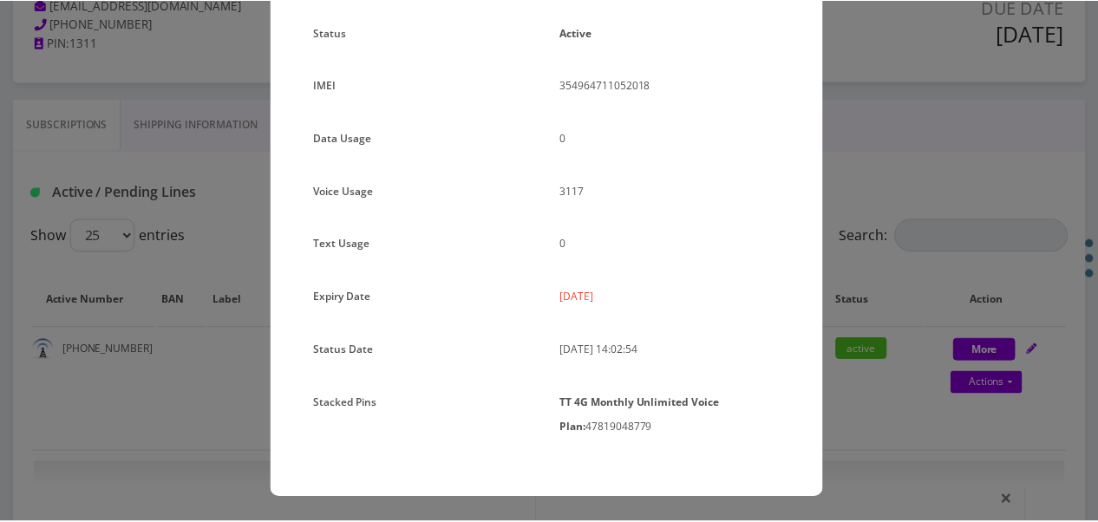
scroll to position [0, 0]
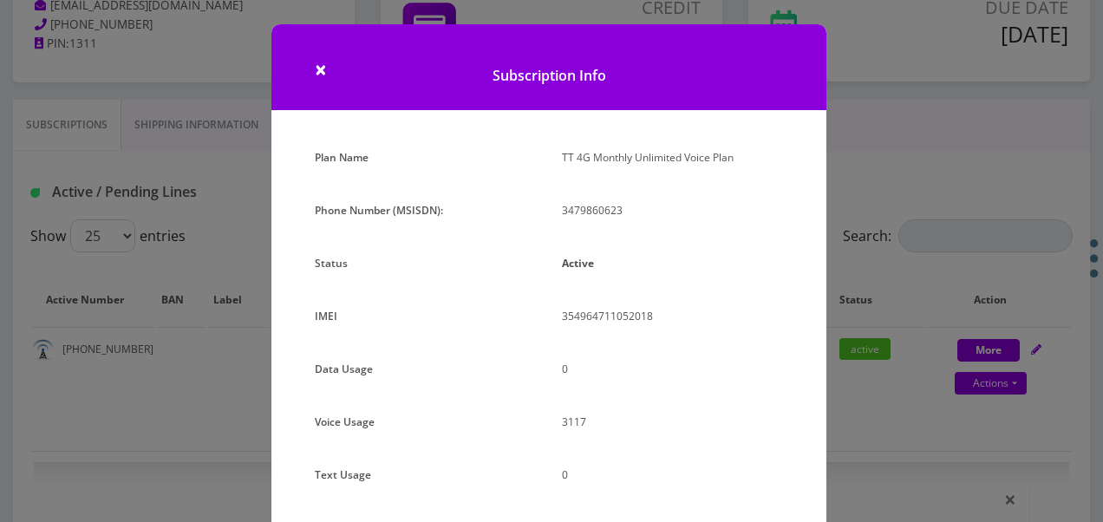
click at [852, 206] on div "× Subscription Info Plan Name TT 4G Monthly Unlimited Voice Plan Phone Number (…" at bounding box center [551, 261] width 1103 height 522
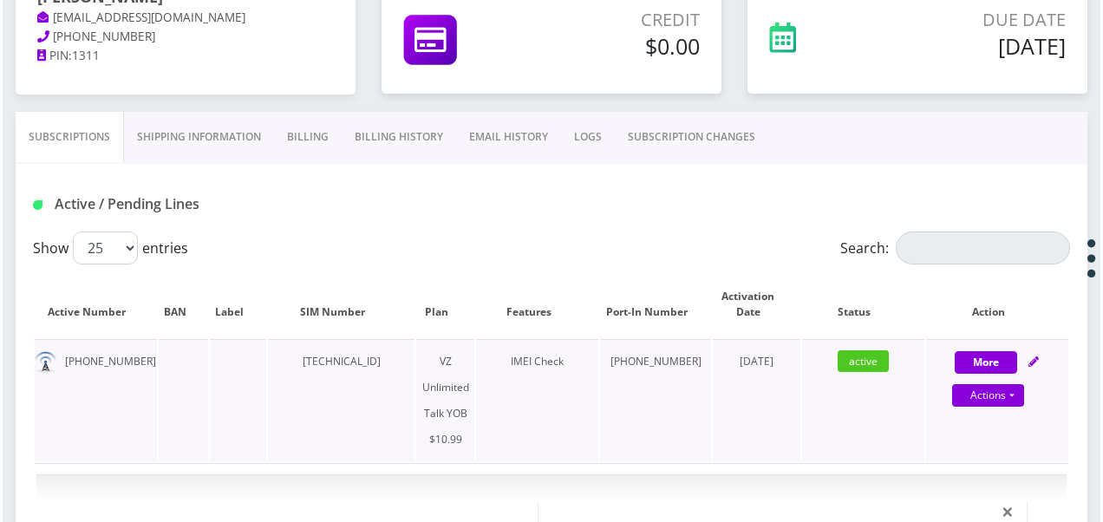
scroll to position [347, 0]
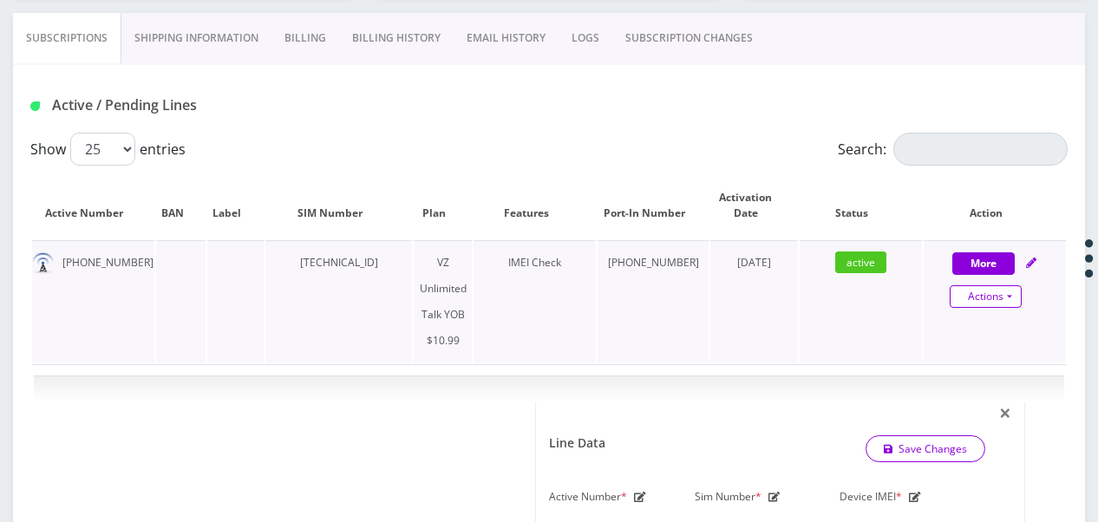
click at [1009, 294] on link "Actions" at bounding box center [986, 296] width 72 height 23
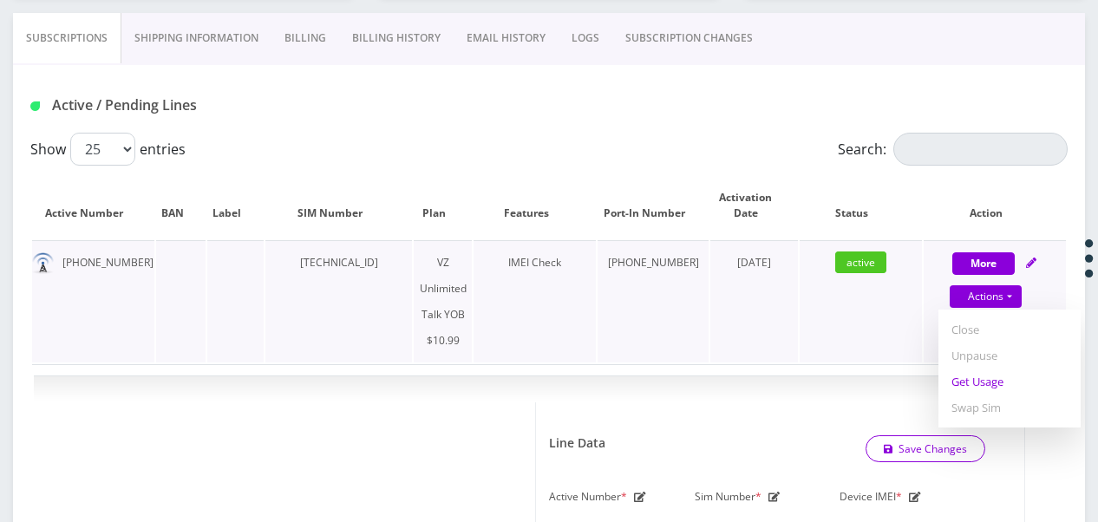
click at [989, 375] on link "Get Usage" at bounding box center [1009, 382] width 142 height 26
select select "464"
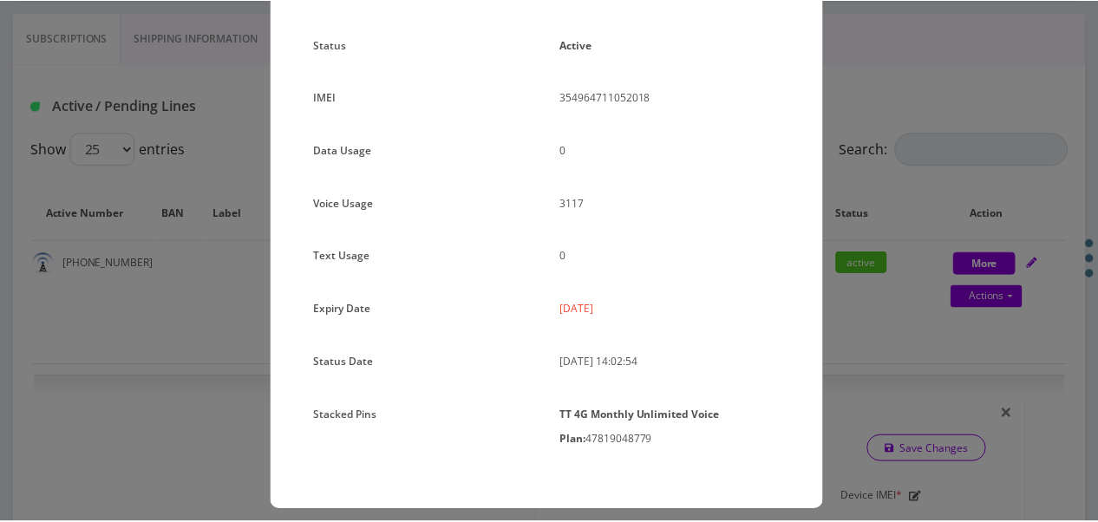
scroll to position [231, 0]
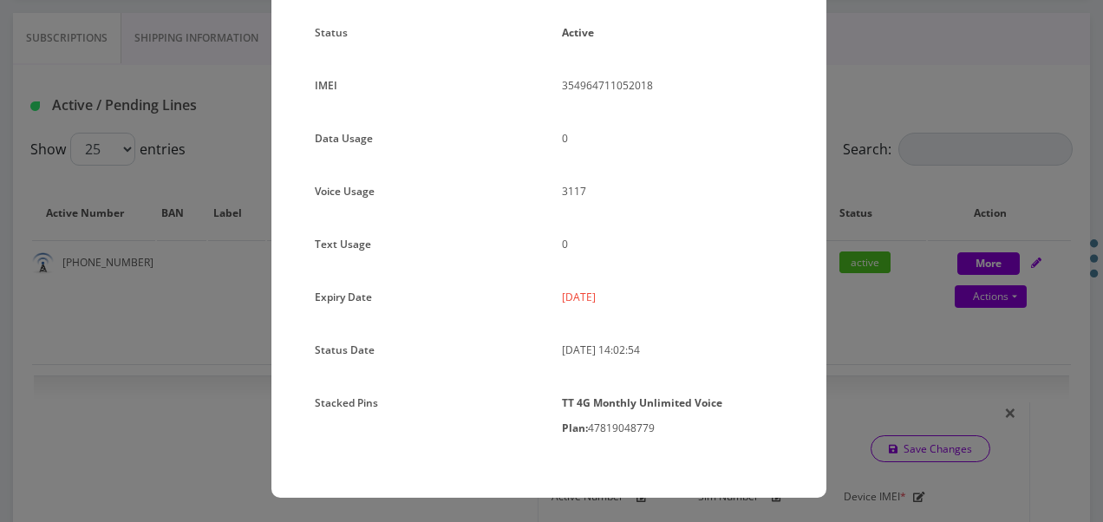
click at [855, 290] on div "× Subscription Info Plan Name TT 4G Monthly Unlimited Voice Plan Phone Number (…" at bounding box center [551, 261] width 1103 height 522
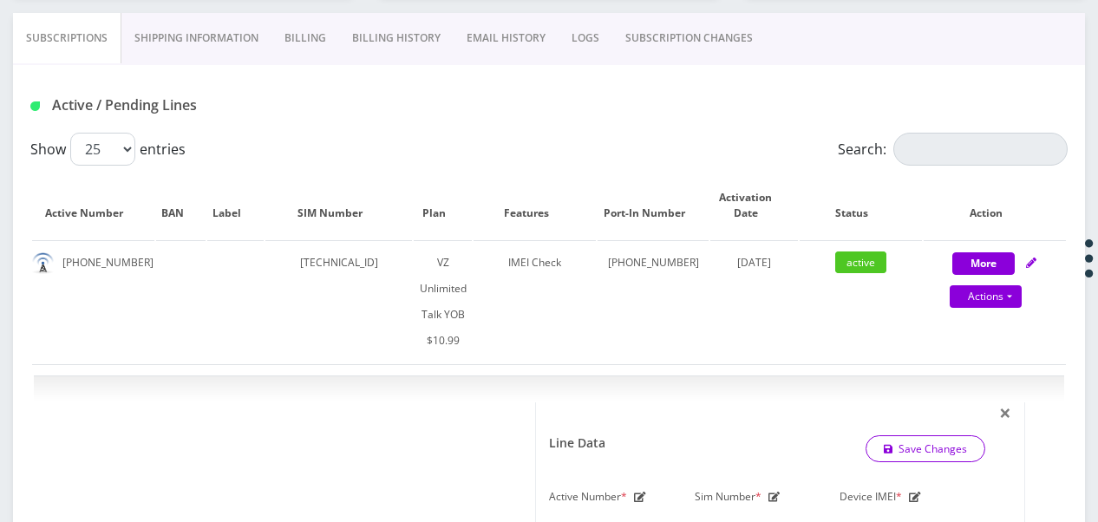
click at [664, 48] on link "SUBSCRIPTION CHANGES" at bounding box center [688, 38] width 153 height 50
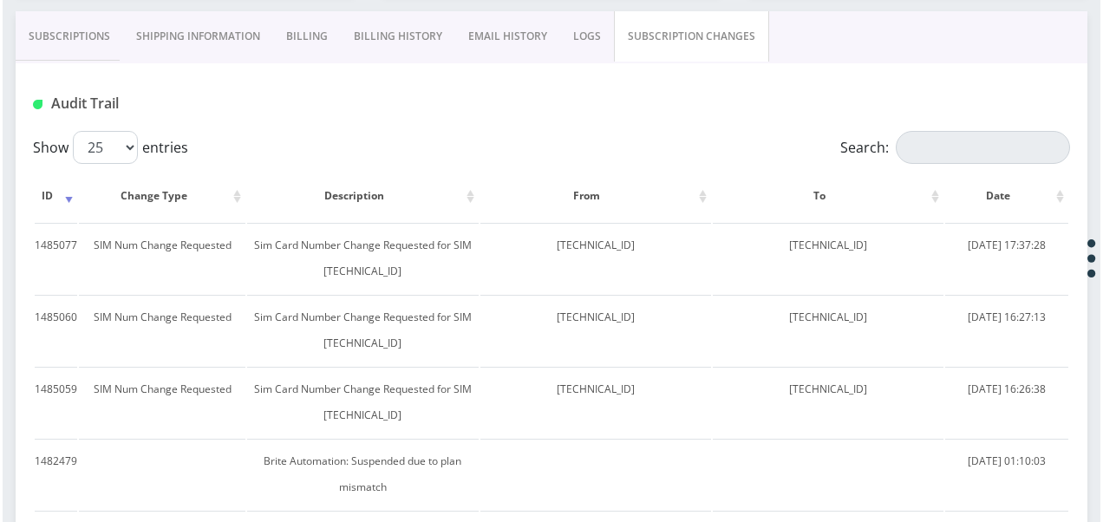
scroll to position [347, 0]
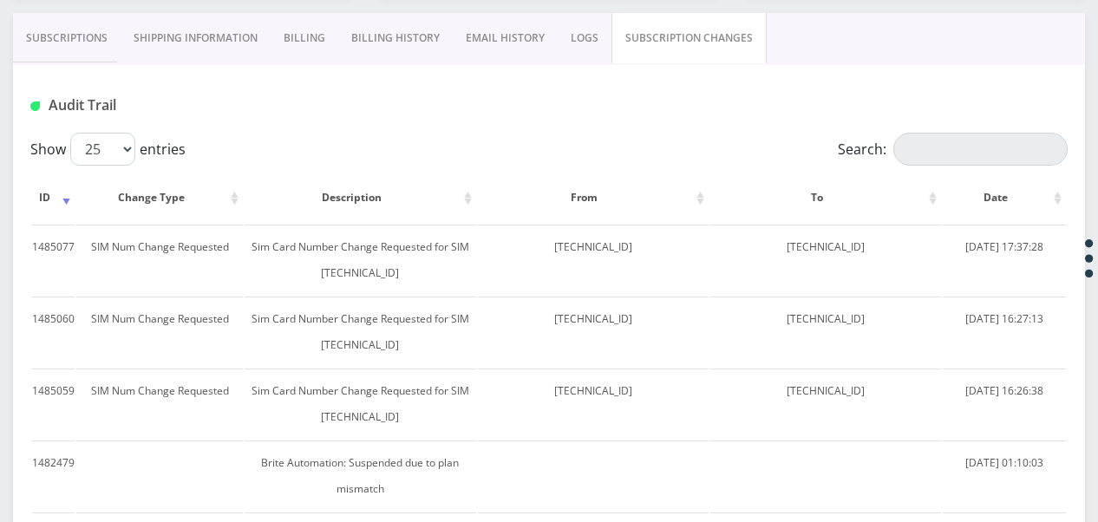
click at [60, 34] on link "Subscriptions" at bounding box center [67, 38] width 108 height 50
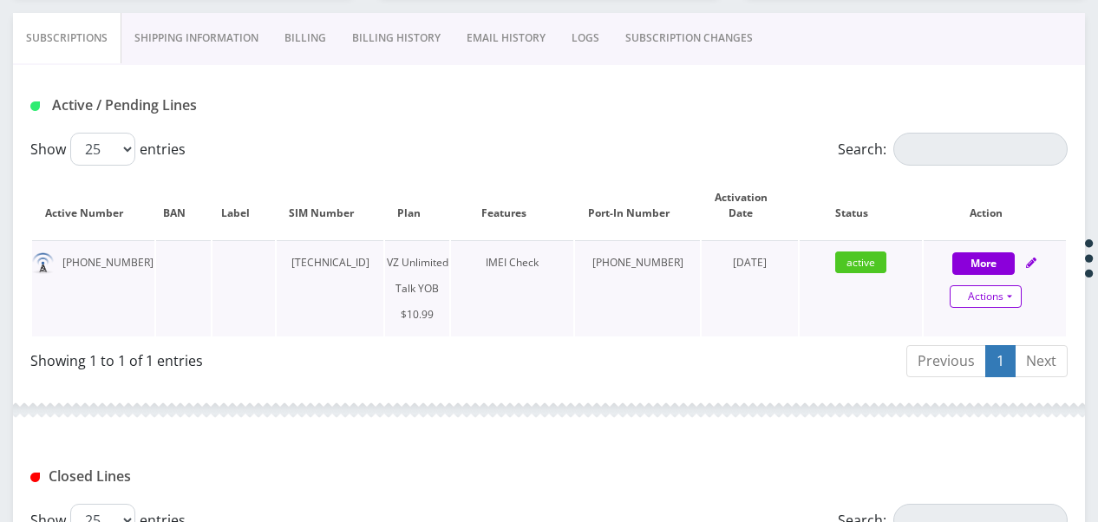
click at [1017, 296] on link "Actions" at bounding box center [986, 296] width 72 height 23
select select "464"
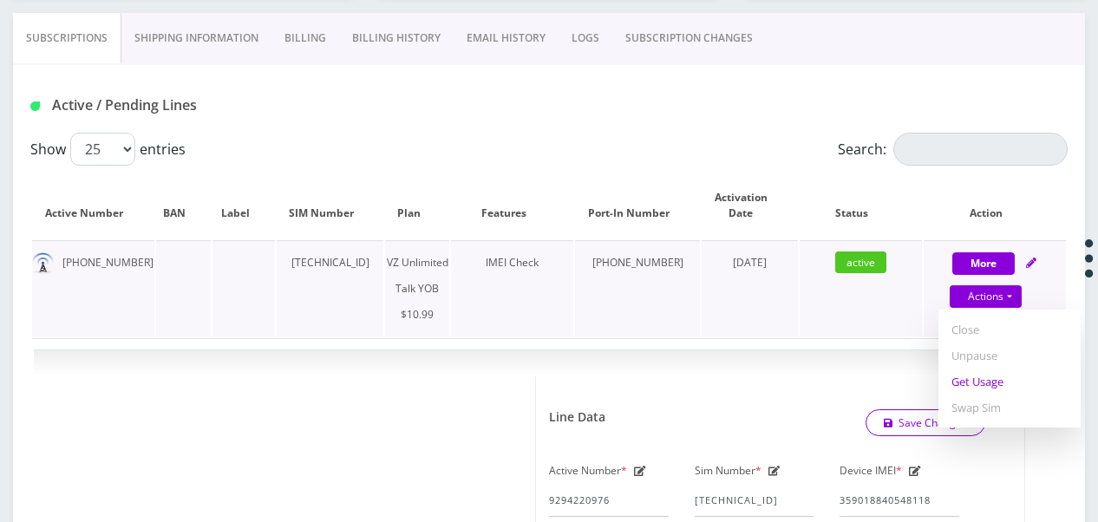
click at [999, 382] on link "Get Usage" at bounding box center [1009, 382] width 142 height 26
select select "464"
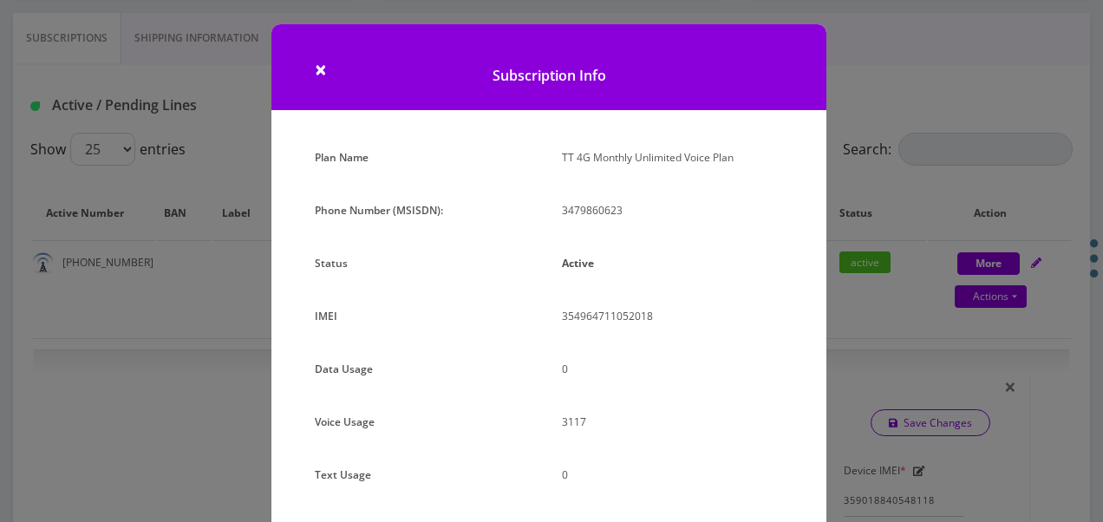
click at [881, 302] on div "× Subscription Info Plan Name TT 4G Monthly Unlimited Voice Plan Phone Number (…" at bounding box center [551, 261] width 1103 height 522
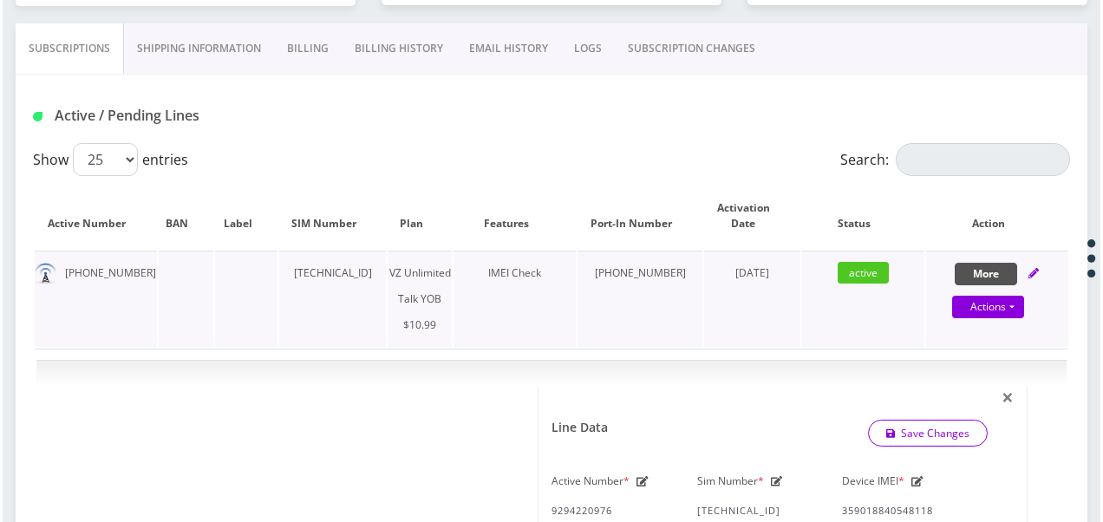
scroll to position [336, 0]
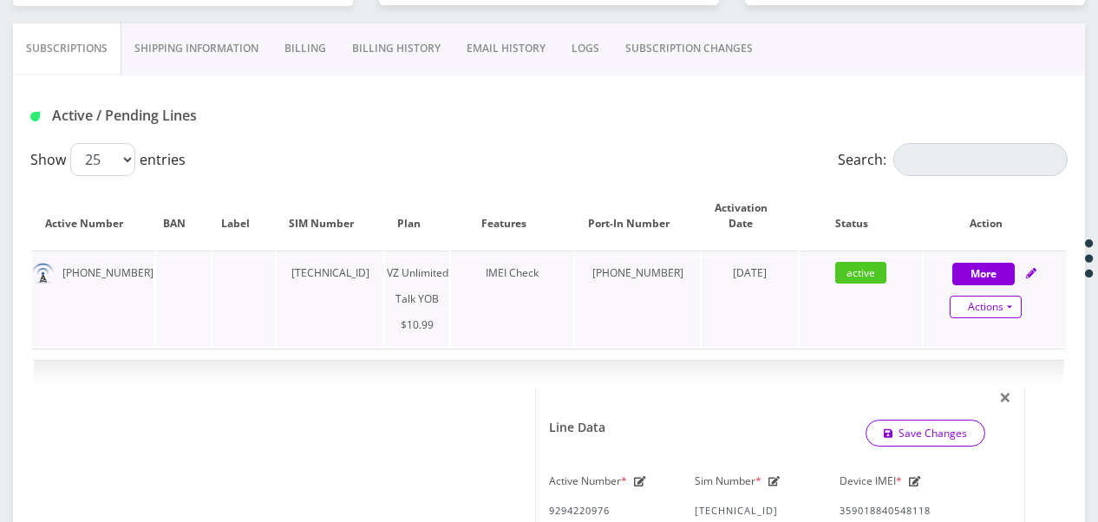
click at [1001, 302] on link "Actions" at bounding box center [986, 307] width 72 height 23
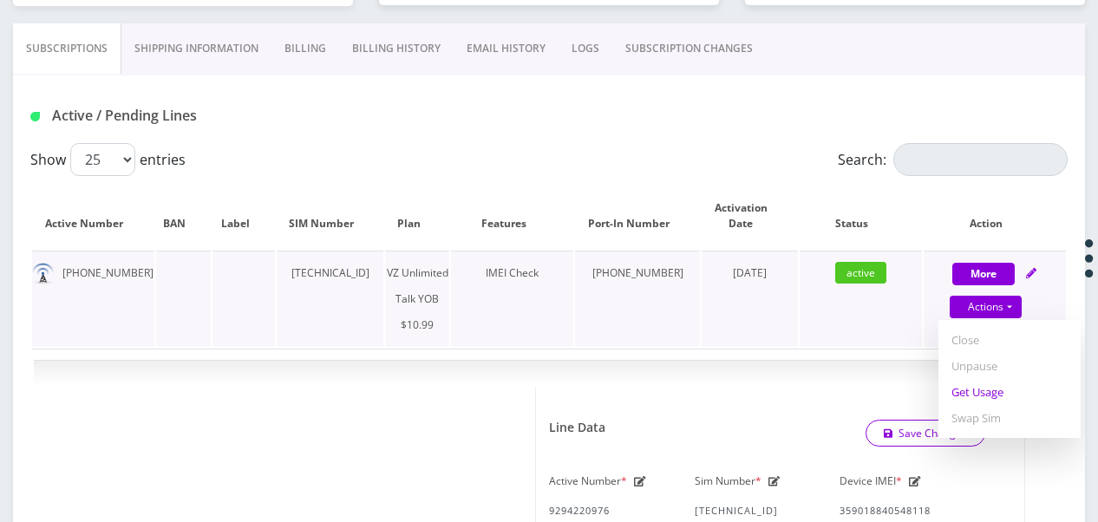
click at [979, 395] on link "Get Usage" at bounding box center [1009, 392] width 142 height 26
select select "464"
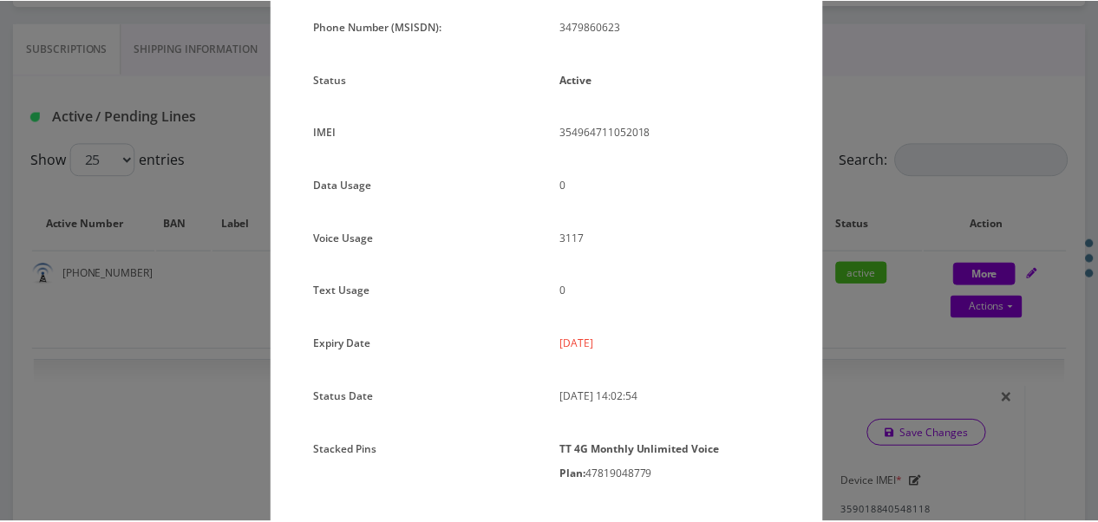
scroll to position [231, 0]
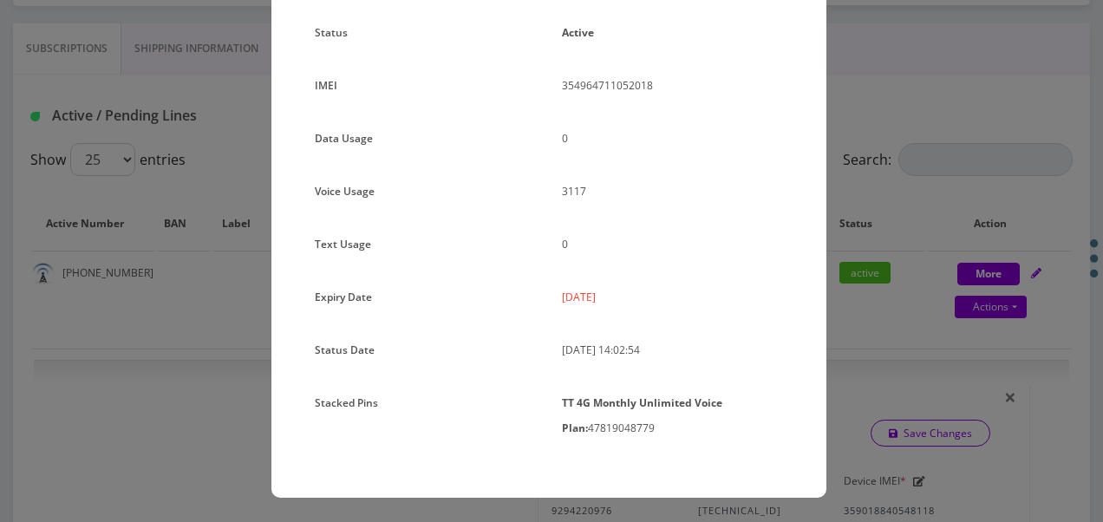
click at [863, 220] on div "× Subscription Info Plan Name TT 4G Monthly Unlimited Voice Plan Phone Number (…" at bounding box center [551, 261] width 1103 height 522
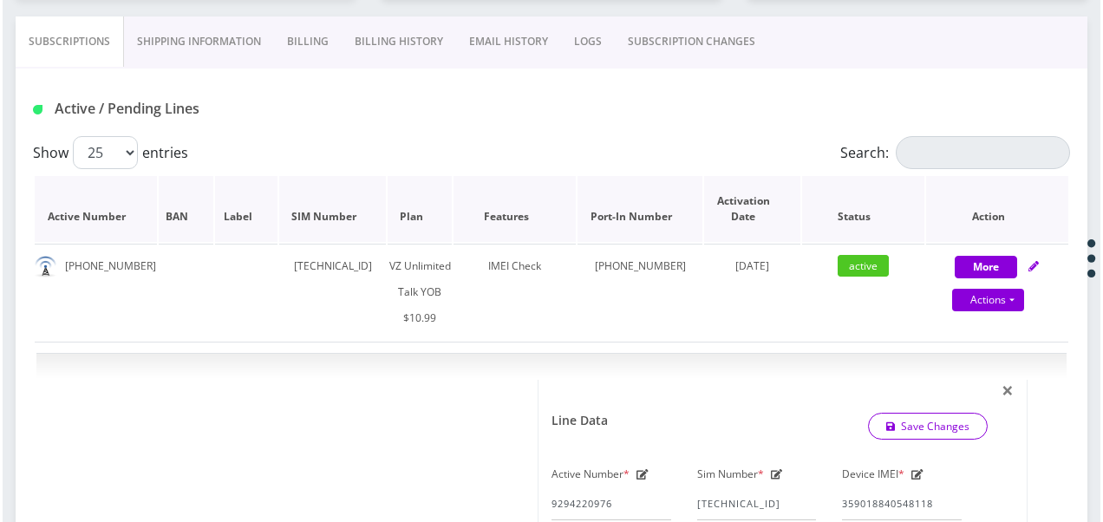
scroll to position [336, 0]
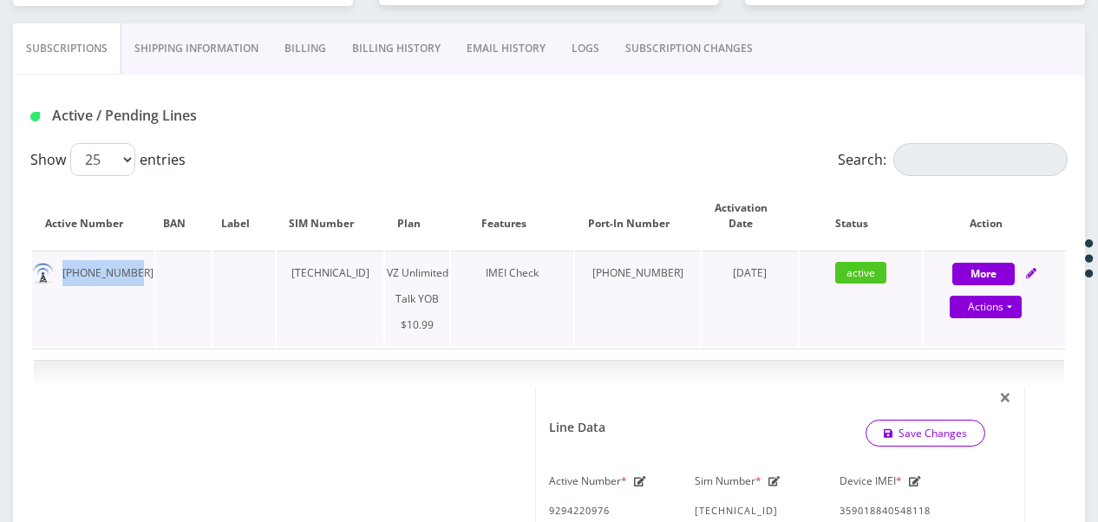
drag, startPoint x: 55, startPoint y: 271, endPoint x: 140, endPoint y: 281, distance: 85.6
click at [140, 281] on td "[PHONE_NUMBER]" at bounding box center [93, 299] width 122 height 96
drag, startPoint x: 140, startPoint y: 281, endPoint x: 102, endPoint y: 267, distance: 40.6
copy td "[PHONE_NUMBER]"
drag, startPoint x: 295, startPoint y: 274, endPoint x: 409, endPoint y: 272, distance: 114.5
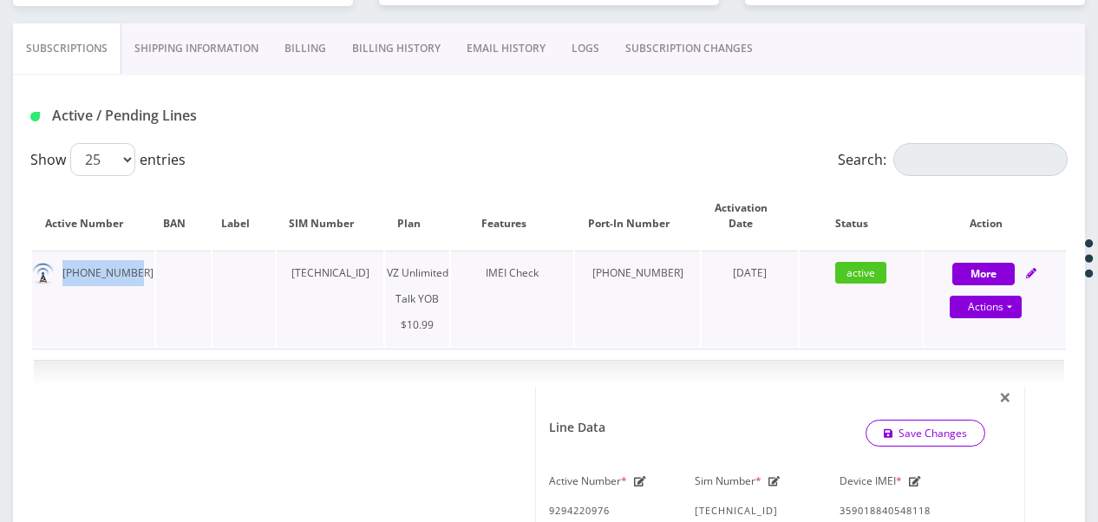
click at [383, 272] on td "[TECHNICAL_ID]" at bounding box center [330, 299] width 107 height 96
copy td "[TECHNICAL_ID]"
click at [1000, 307] on link "Actions" at bounding box center [986, 307] width 72 height 23
click at [977, 383] on link "Get Usage" at bounding box center [1009, 392] width 142 height 26
select select "464"
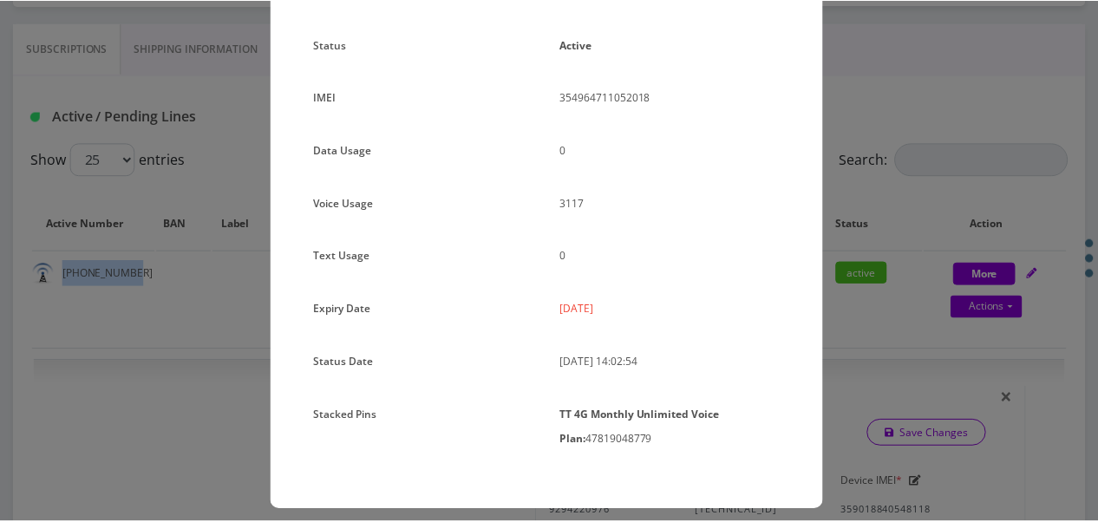
scroll to position [231, 0]
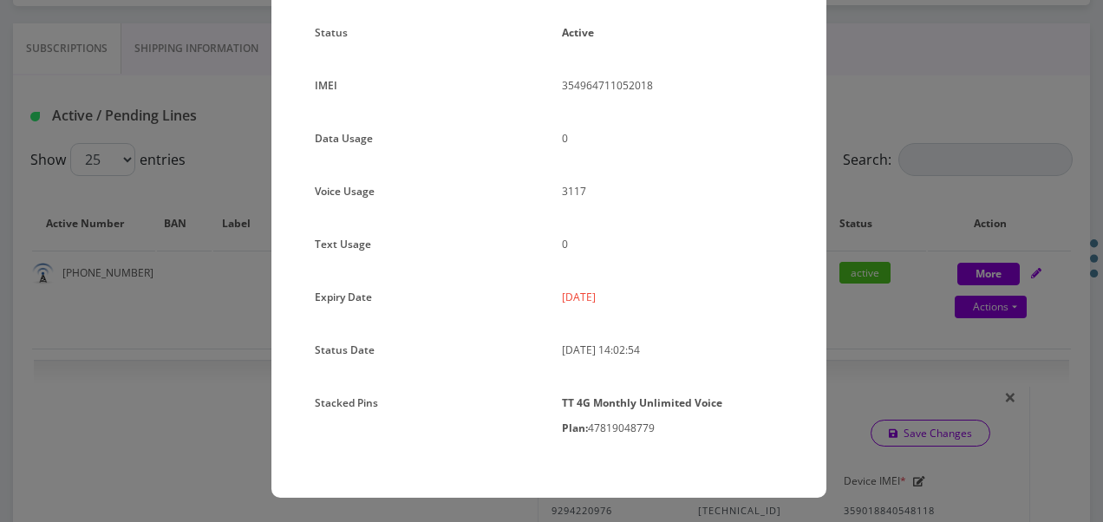
click at [838, 178] on div "× Subscription Info Plan Name TT 4G Monthly Unlimited Voice Plan Phone Number (…" at bounding box center [551, 261] width 1103 height 522
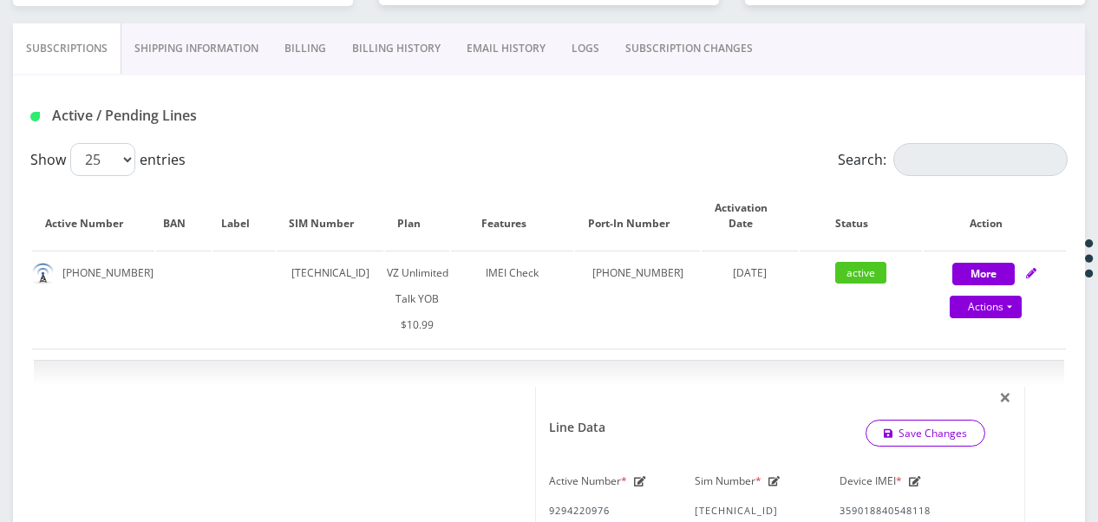
click at [640, 57] on link "SUBSCRIPTION CHANGES" at bounding box center [688, 48] width 153 height 50
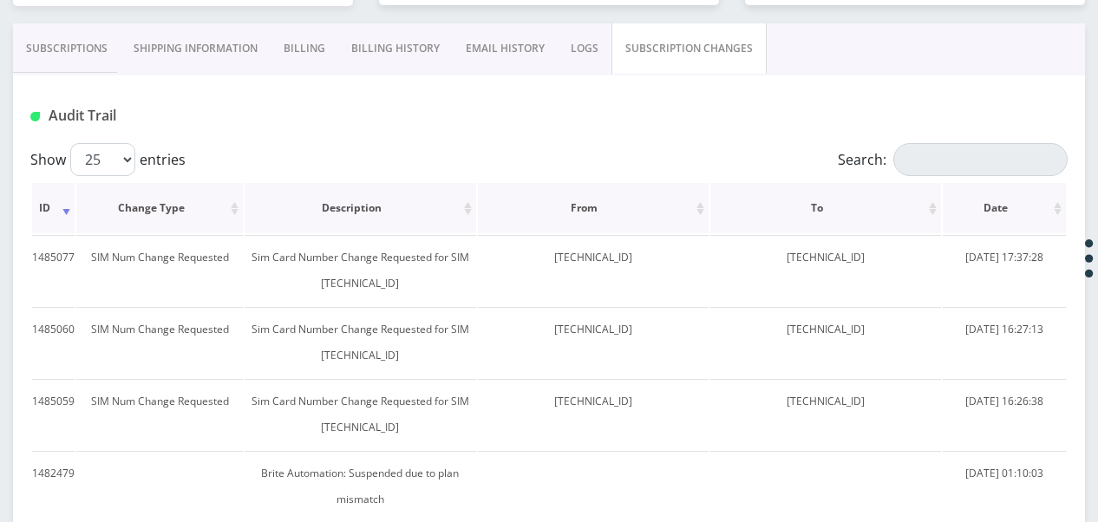
scroll to position [163, 0]
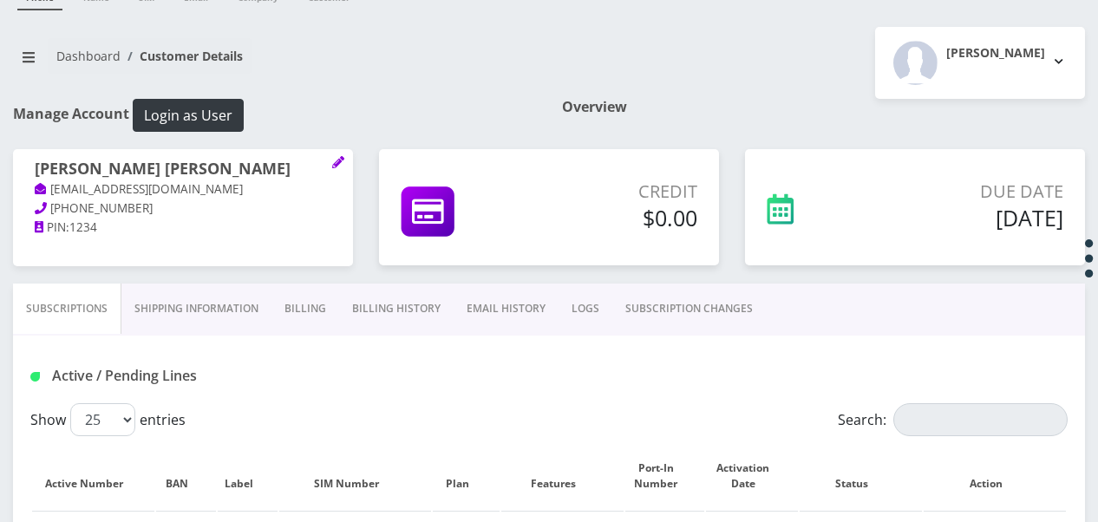
scroll to position [260, 0]
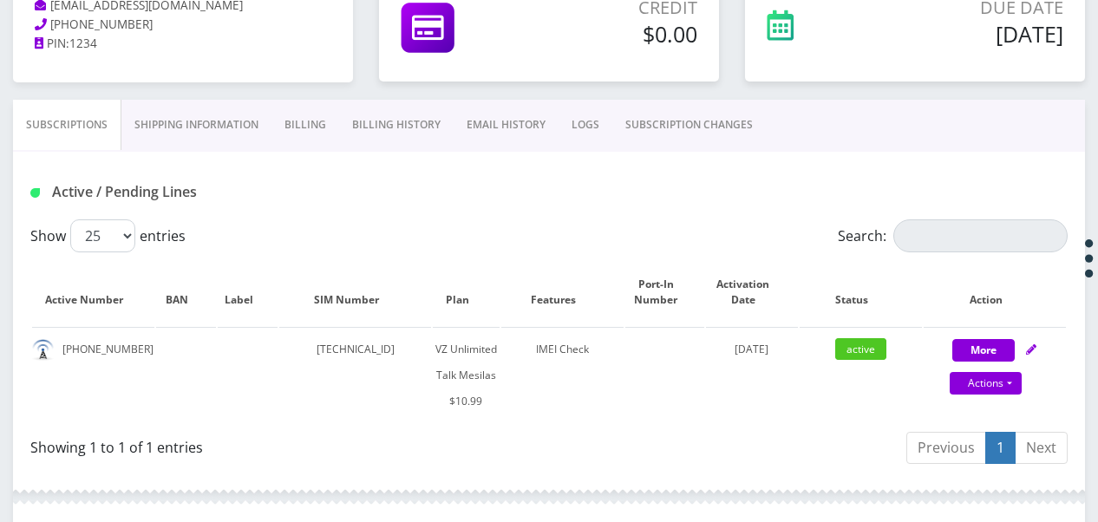
click at [295, 120] on link "Billing" at bounding box center [305, 125] width 68 height 50
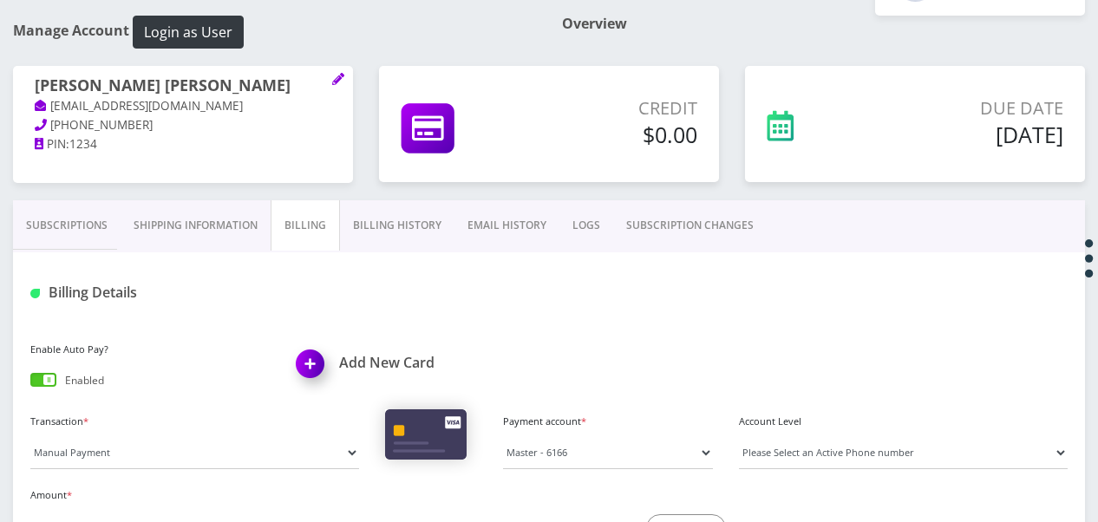
scroll to position [260, 0]
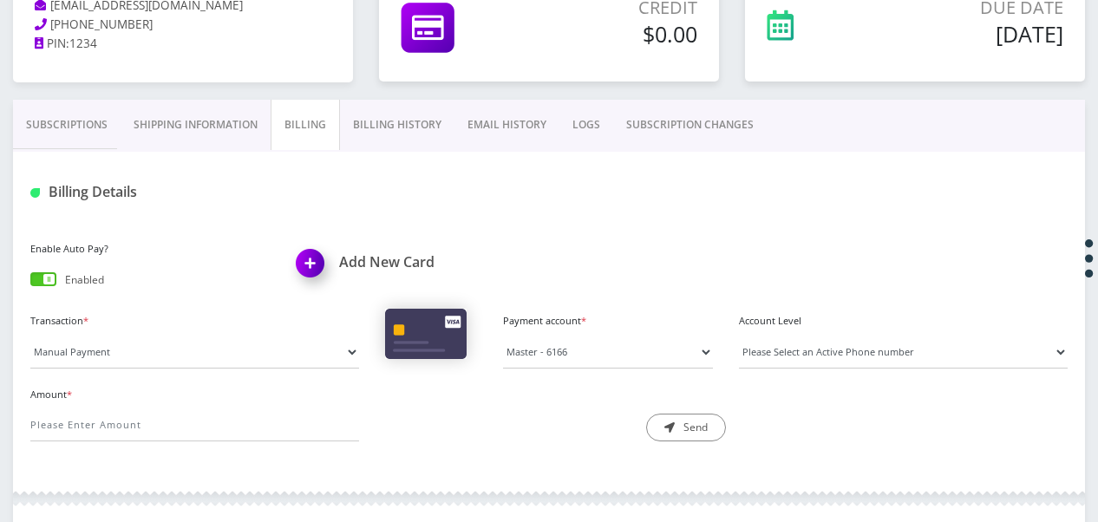
click at [74, 116] on link "Subscriptions" at bounding box center [67, 125] width 108 height 50
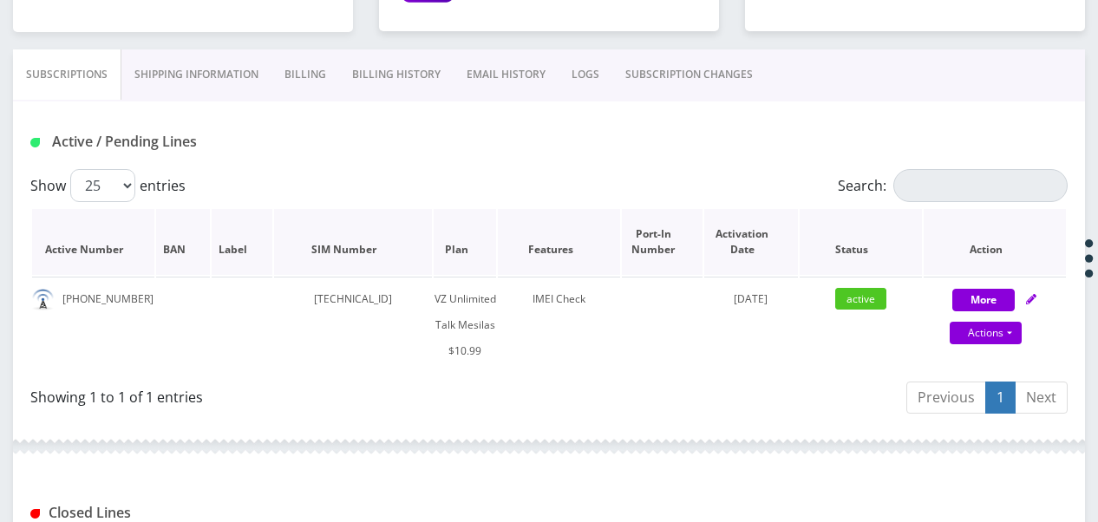
scroll to position [173, 0]
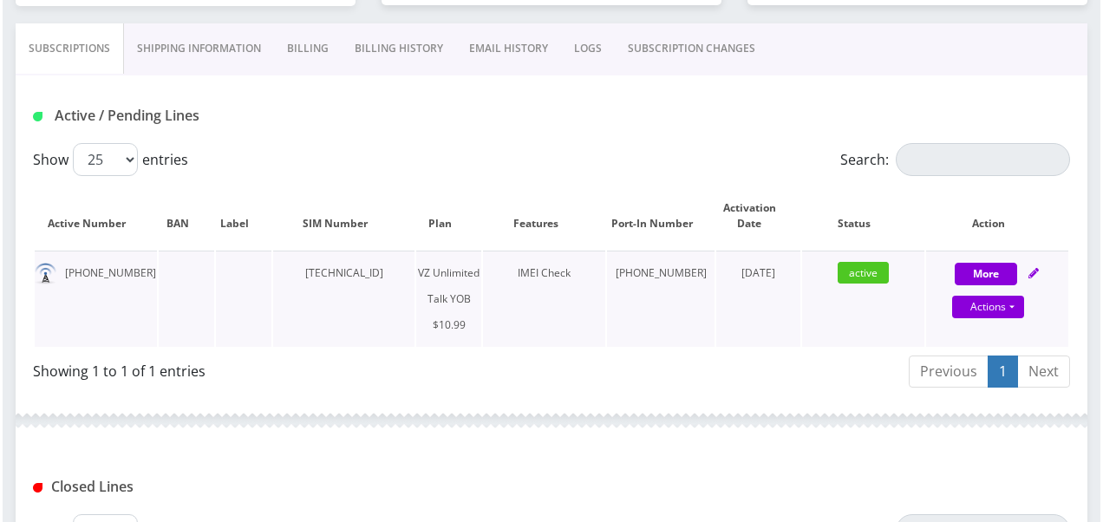
scroll to position [336, 0]
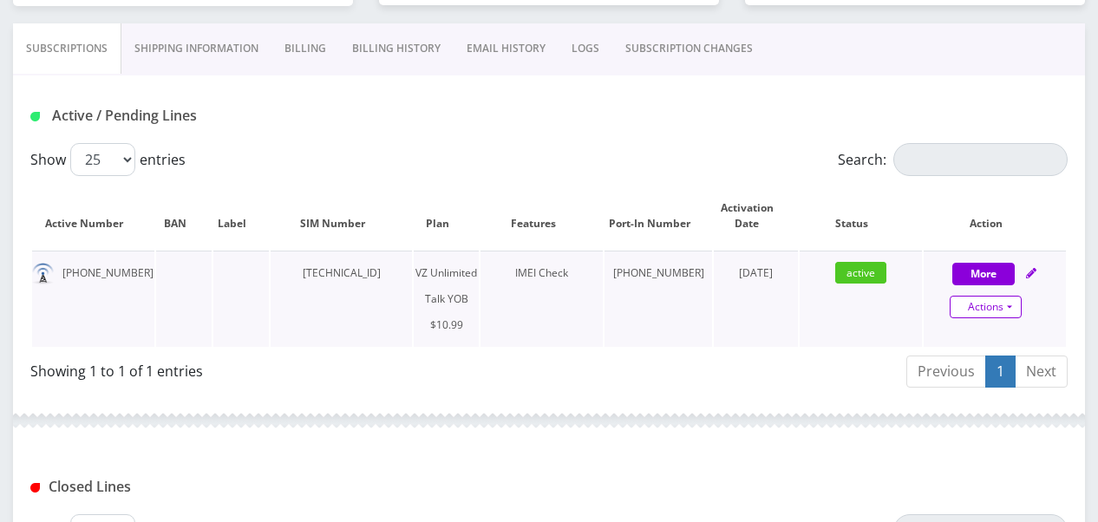
click at [1021, 310] on link "Actions" at bounding box center [986, 307] width 72 height 23
select select "464"
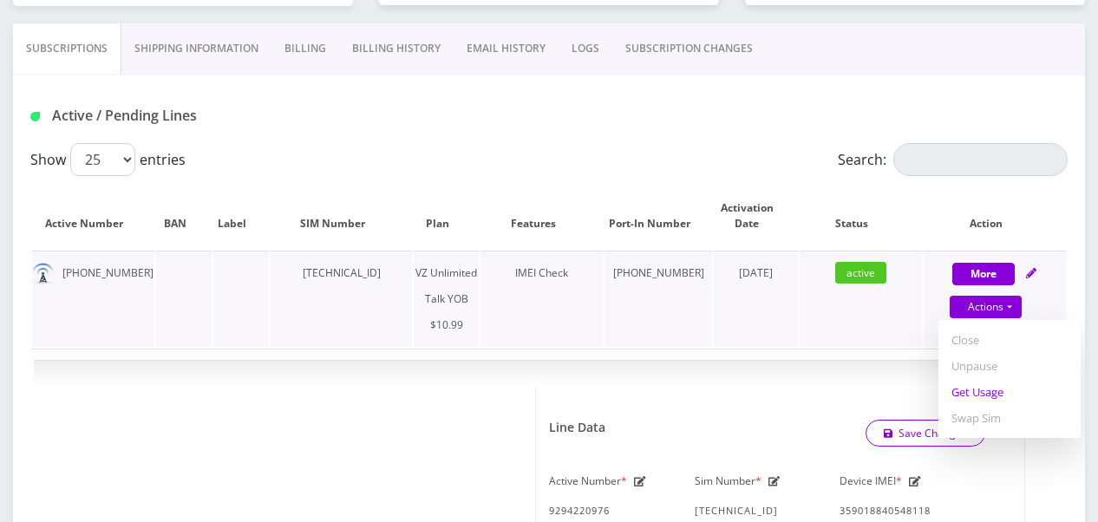
click at [1004, 396] on link "Get Usage" at bounding box center [1009, 392] width 142 height 26
select select "464"
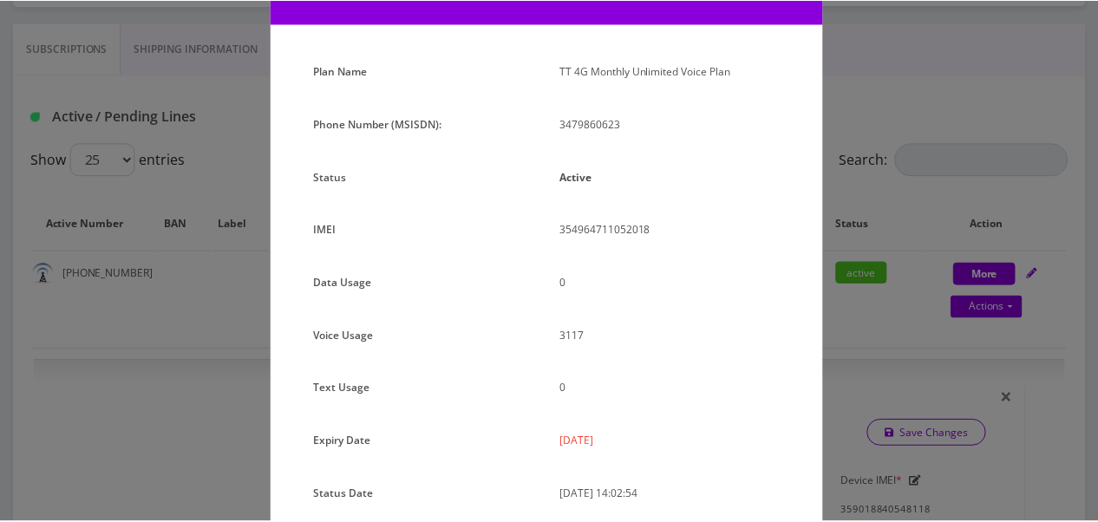
scroll to position [231, 0]
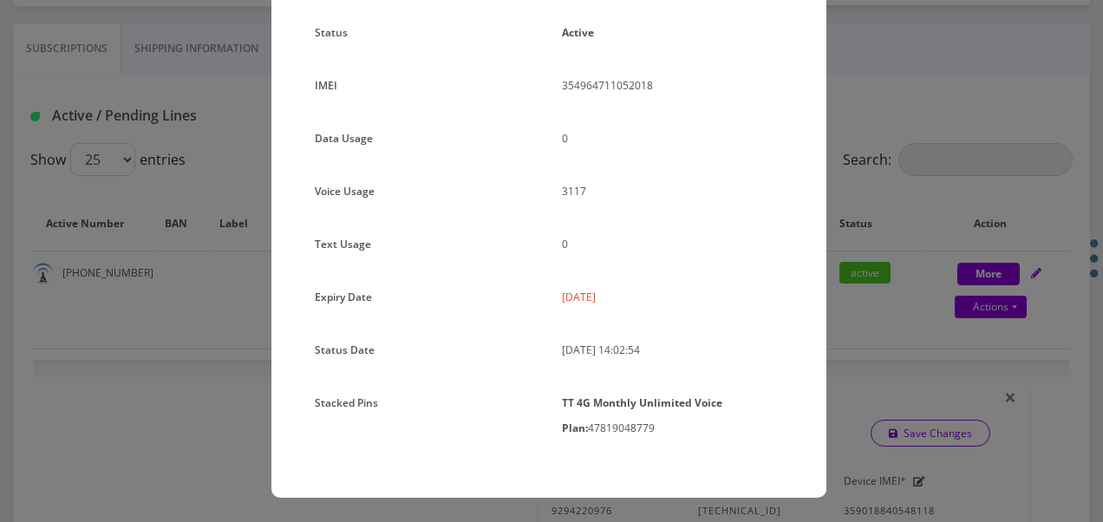
click at [867, 210] on div "× Subscription Info Plan Name TT 4G Monthly Unlimited Voice Plan Phone Number (…" at bounding box center [551, 261] width 1103 height 522
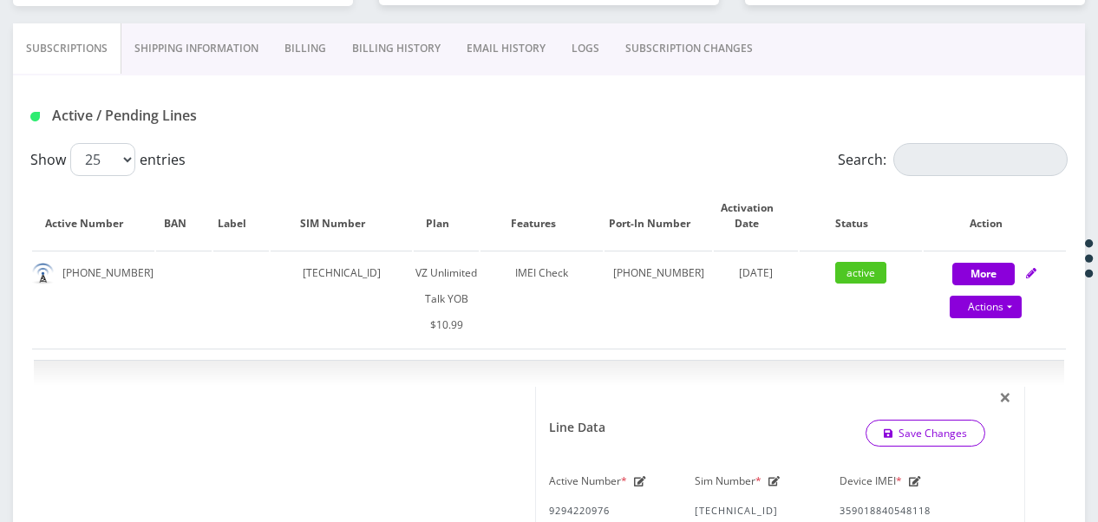
click at [652, 54] on link "SUBSCRIPTION CHANGES" at bounding box center [688, 48] width 153 height 50
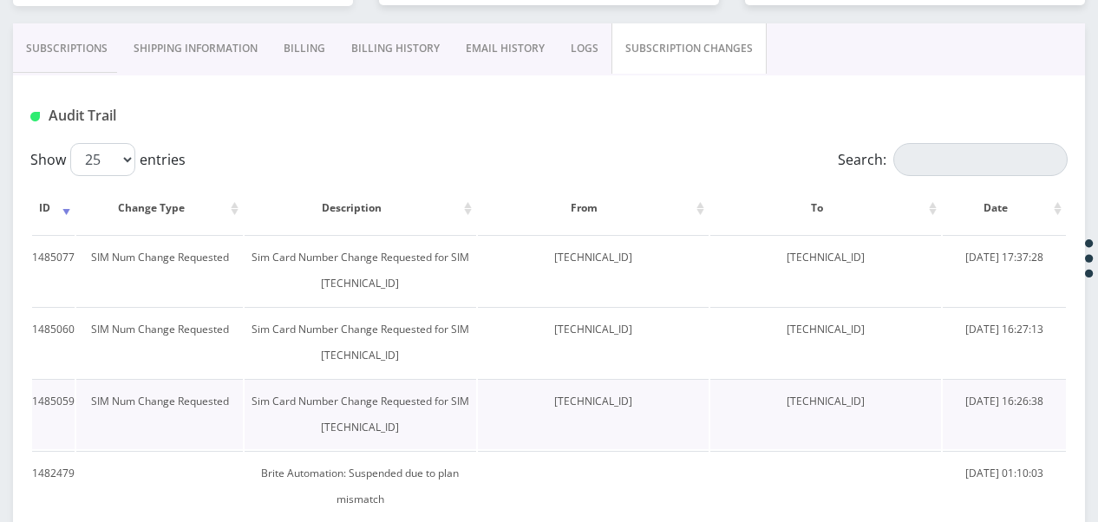
drag, startPoint x: 512, startPoint y: 400, endPoint x: 641, endPoint y: 406, distance: 129.3
click at [641, 406] on td "[TECHNICAL_ID]" at bounding box center [593, 414] width 231 height 70
drag, startPoint x: 641, startPoint y: 406, endPoint x: 582, endPoint y: 392, distance: 60.6
copy td "[TECHNICAL_ID]"
click at [67, 40] on link "Subscriptions" at bounding box center [67, 48] width 108 height 50
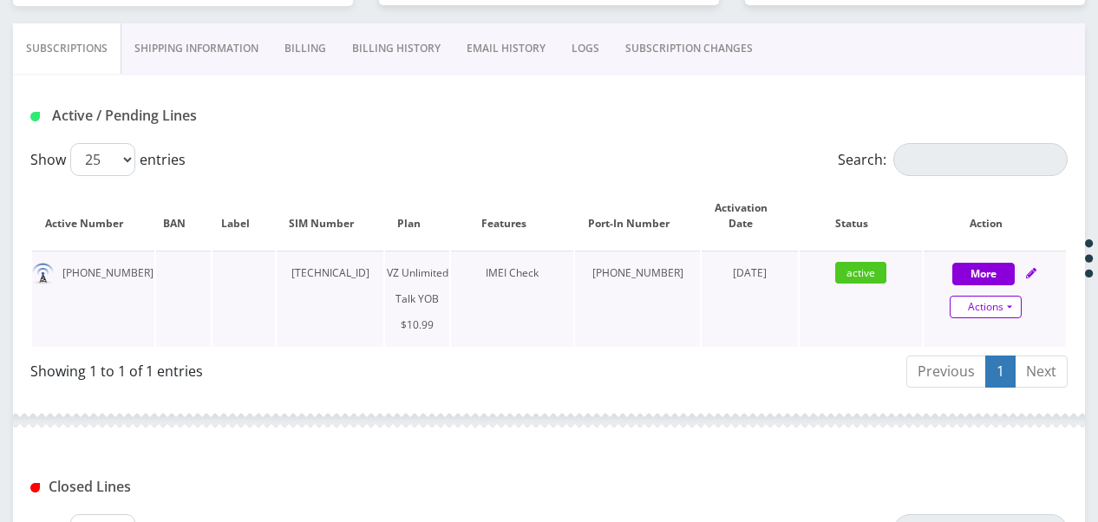
click at [1008, 305] on link "Actions" at bounding box center [986, 307] width 72 height 23
select select "464"
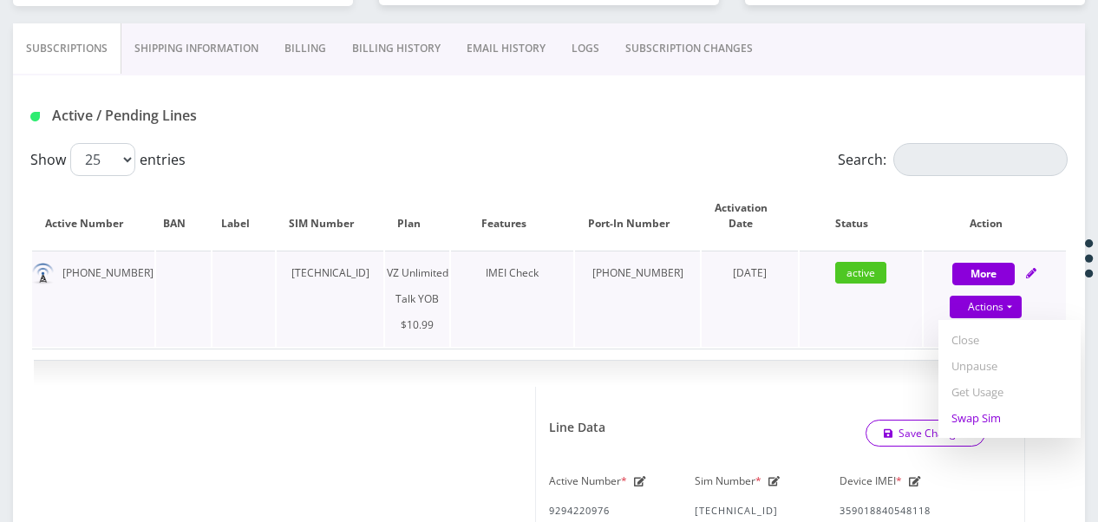
click at [981, 412] on link "Swap Sim" at bounding box center [1009, 418] width 142 height 26
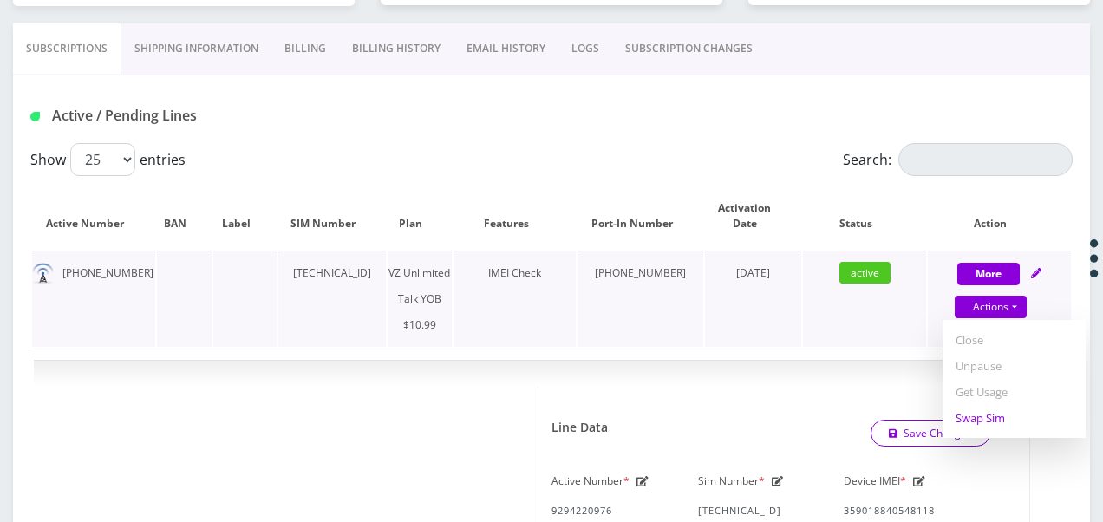
select select "464"
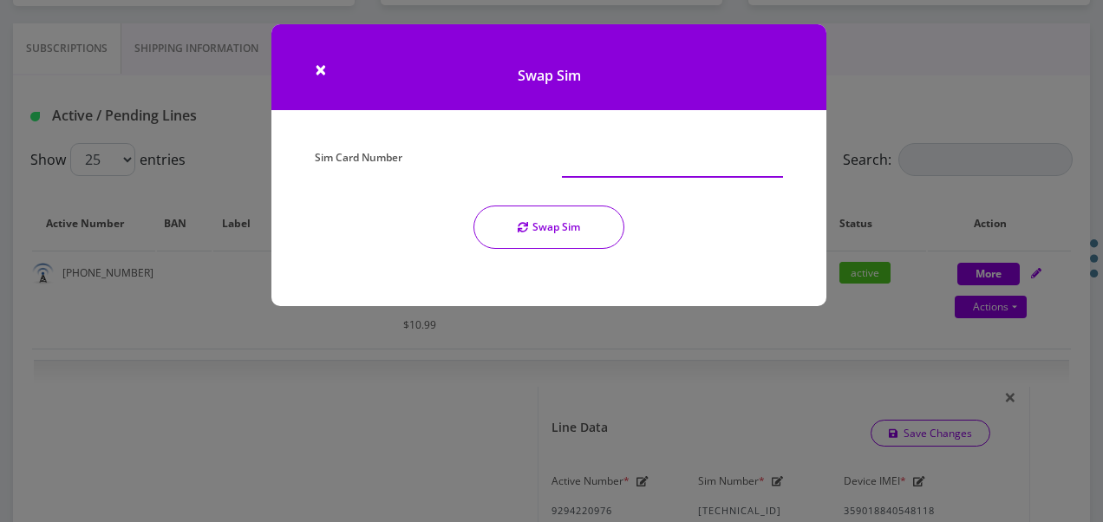
paste input "[TECHNICAL_ID]"
type input "[TECHNICAL_ID]"
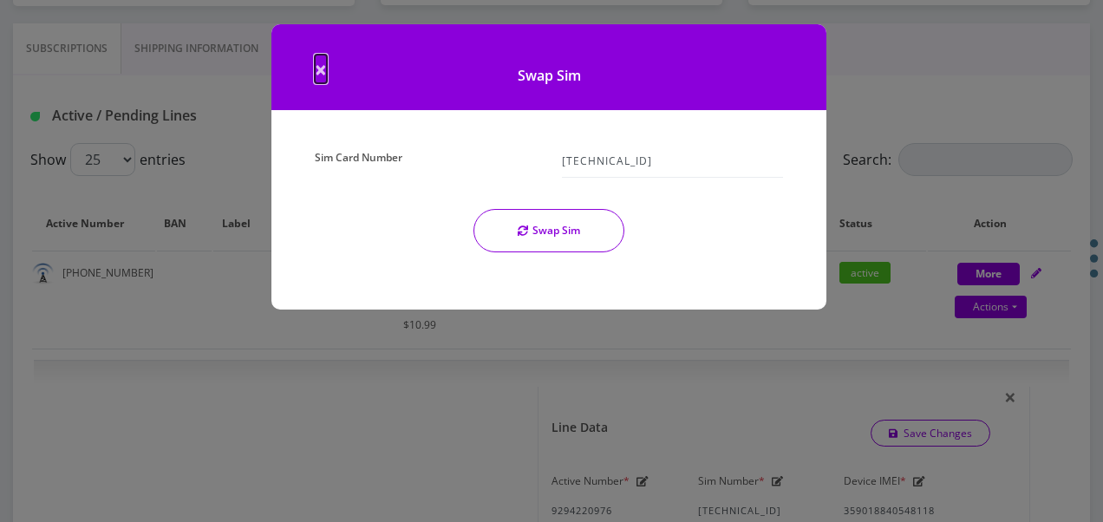
click at [323, 67] on span "×" at bounding box center [321, 69] width 12 height 29
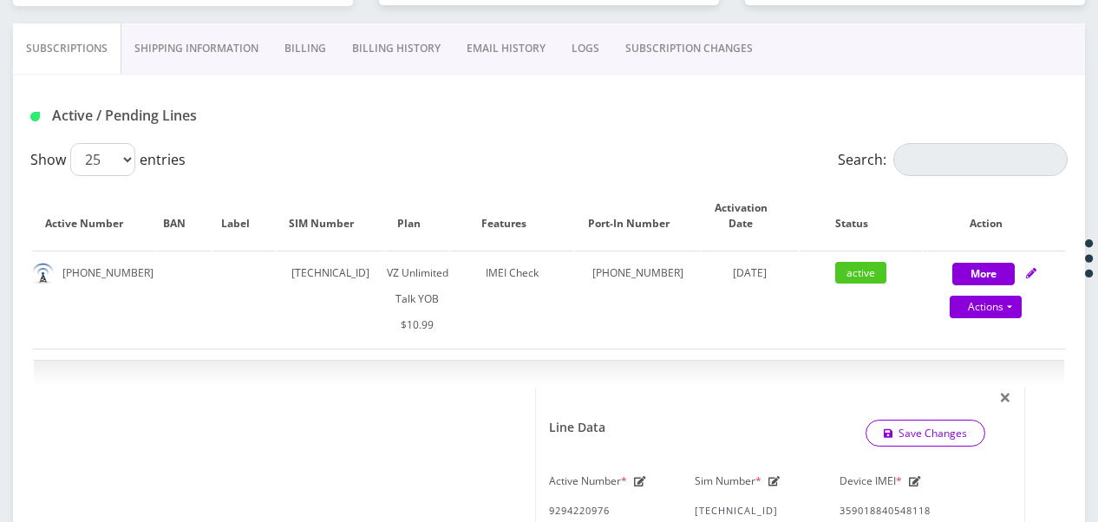
click at [719, 55] on link "SUBSCRIPTION CHANGES" at bounding box center [688, 48] width 153 height 50
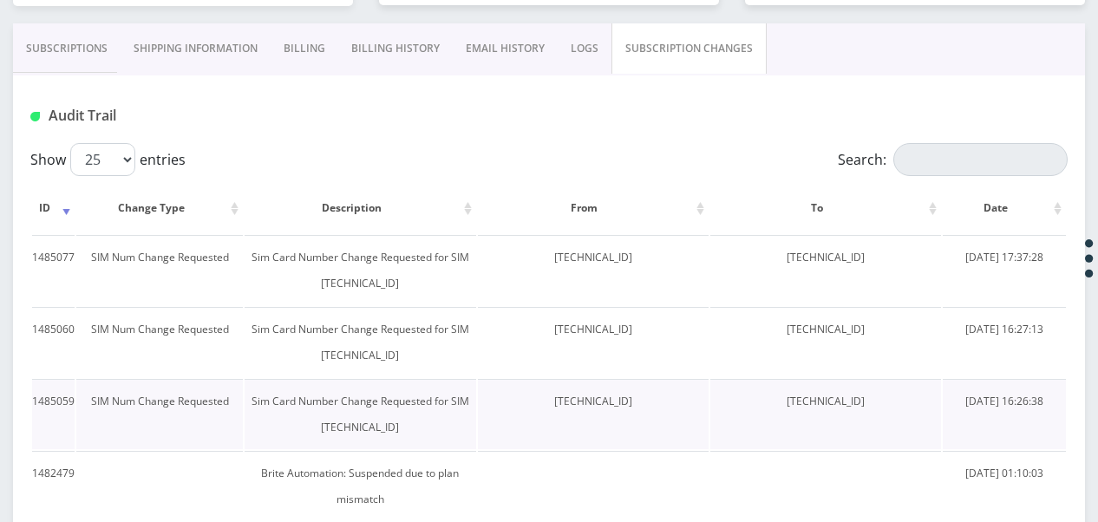
drag, startPoint x: 510, startPoint y: 396, endPoint x: 634, endPoint y: 395, distance: 124.0
click at [634, 395] on td "[TECHNICAL_ID]" at bounding box center [593, 414] width 231 height 70
drag, startPoint x: 634, startPoint y: 395, endPoint x: 606, endPoint y: 401, distance: 28.2
copy td "[TECHNICAL_ID]"
click at [94, 51] on link "Subscriptions" at bounding box center [67, 48] width 108 height 50
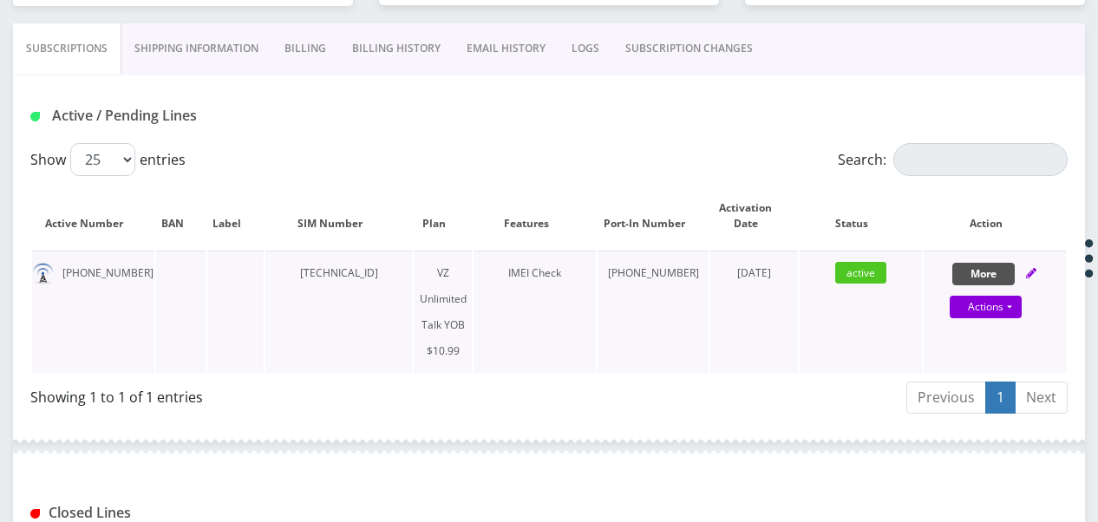
click at [968, 267] on button "More" at bounding box center [983, 274] width 62 height 23
select select "464"
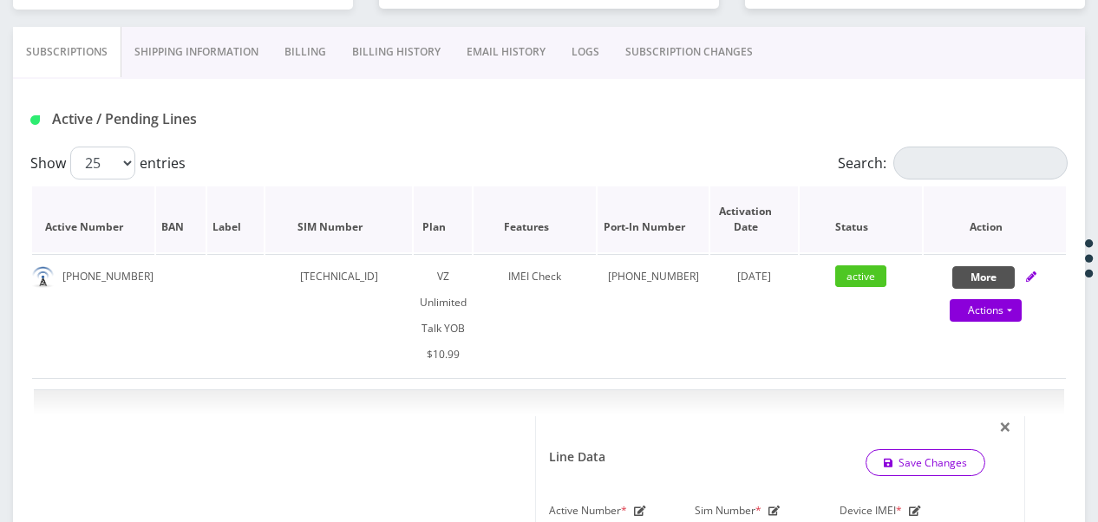
scroll to position [336, 0]
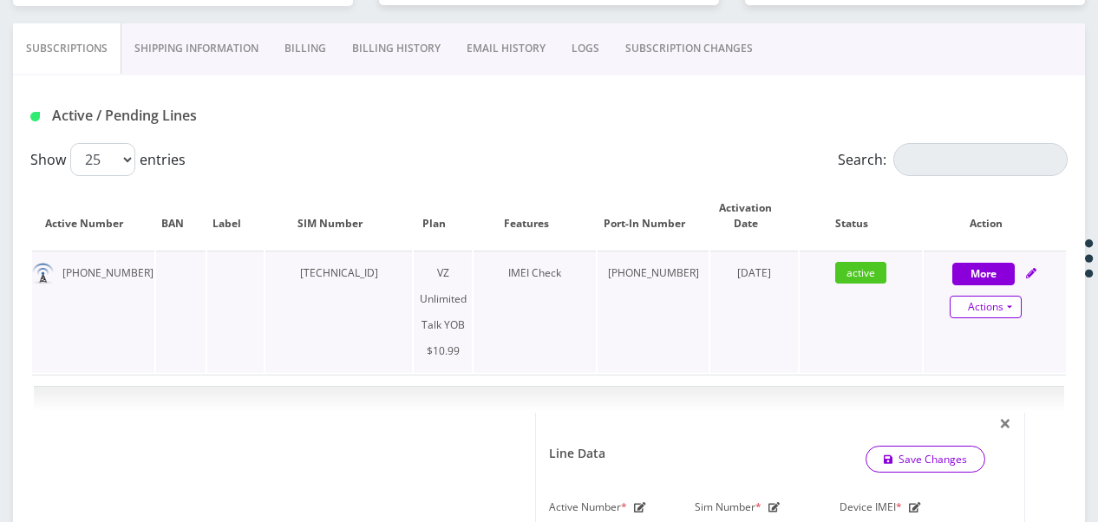
click at [1016, 314] on link "Actions" at bounding box center [986, 307] width 72 height 23
select select "464"
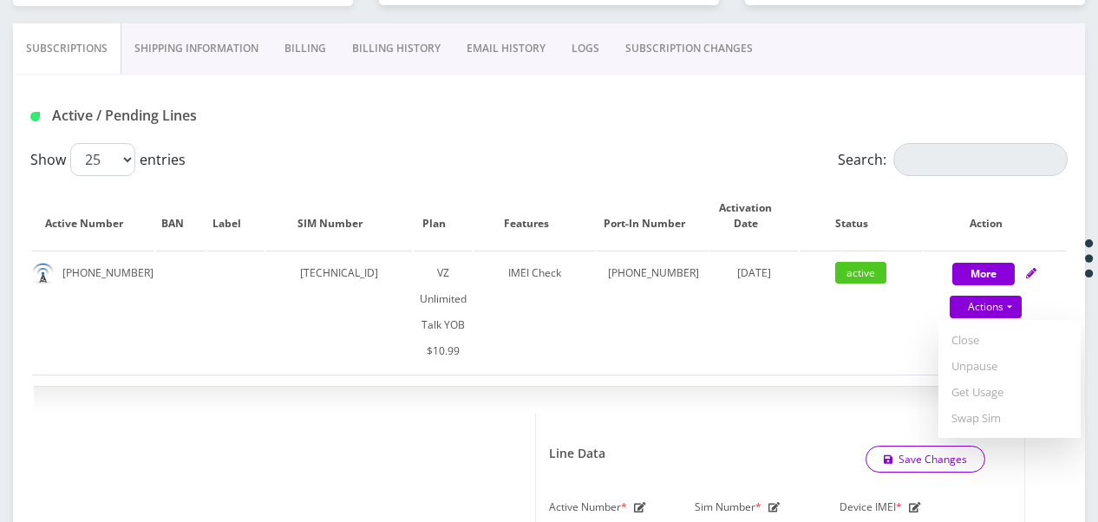
click at [671, 56] on link "SUBSCRIPTION CHANGES" at bounding box center [688, 48] width 153 height 50
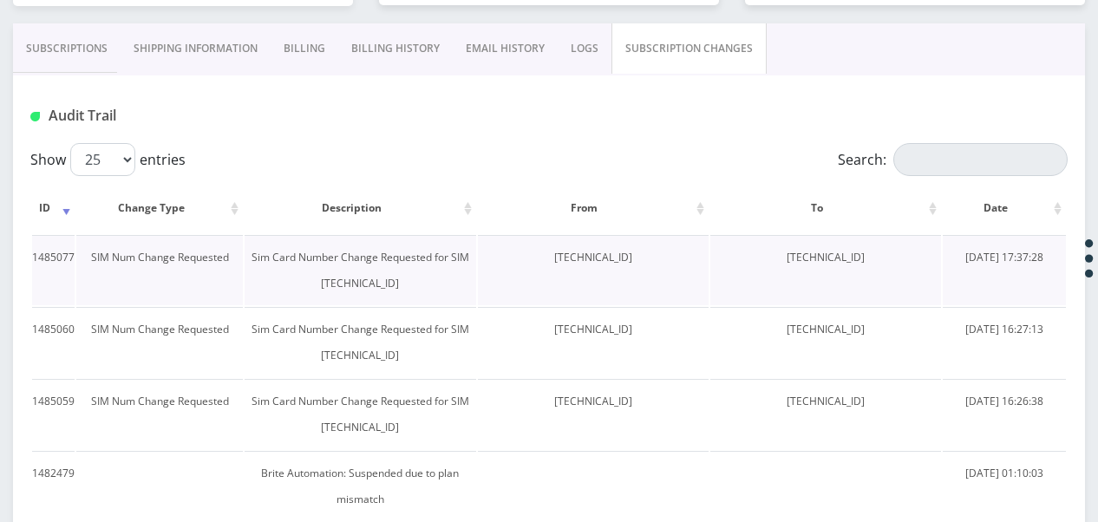
click at [794, 267] on td "[TECHNICAL_ID]" at bounding box center [825, 270] width 231 height 70
drag, startPoint x: 763, startPoint y: 259, endPoint x: 895, endPoint y: 264, distance: 131.9
click at [895, 264] on td "[TECHNICAL_ID]" at bounding box center [825, 270] width 231 height 70
drag, startPoint x: 895, startPoint y: 264, endPoint x: 845, endPoint y: 248, distance: 52.1
copy td "[TECHNICAL_ID]"
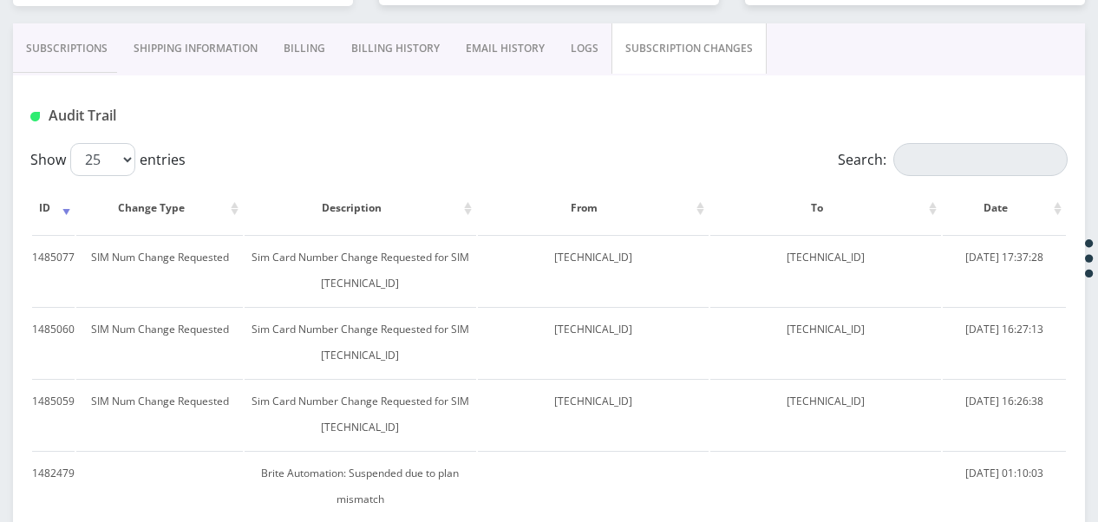
click at [83, 59] on link "Subscriptions" at bounding box center [67, 48] width 108 height 50
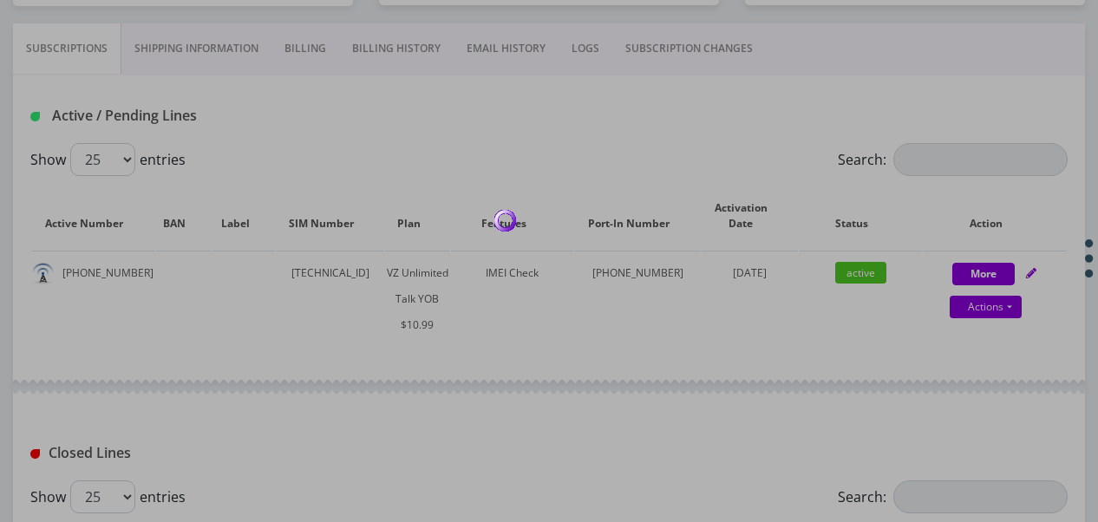
click at [1002, 310] on div at bounding box center [549, 261] width 1098 height 522
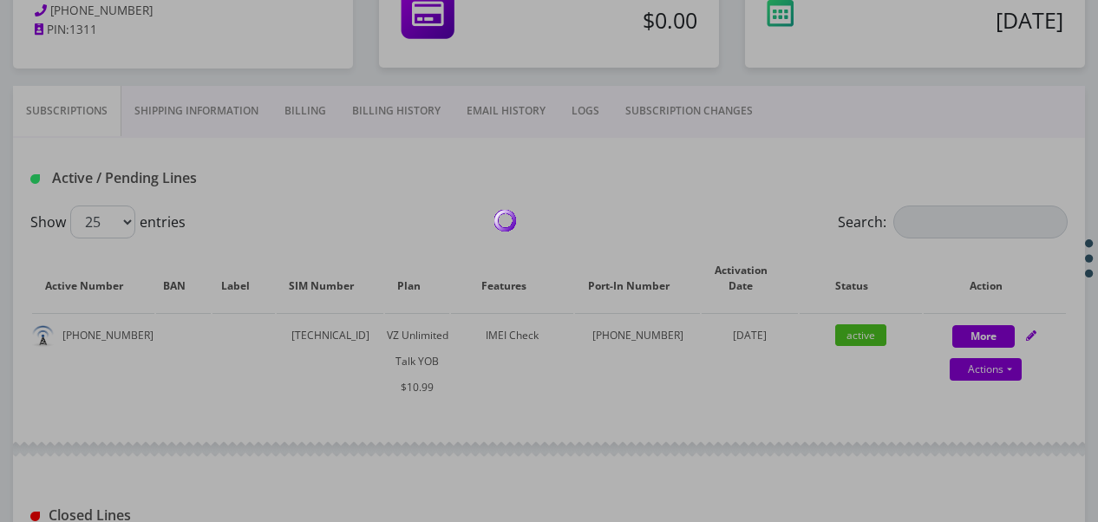
scroll to position [163, 0]
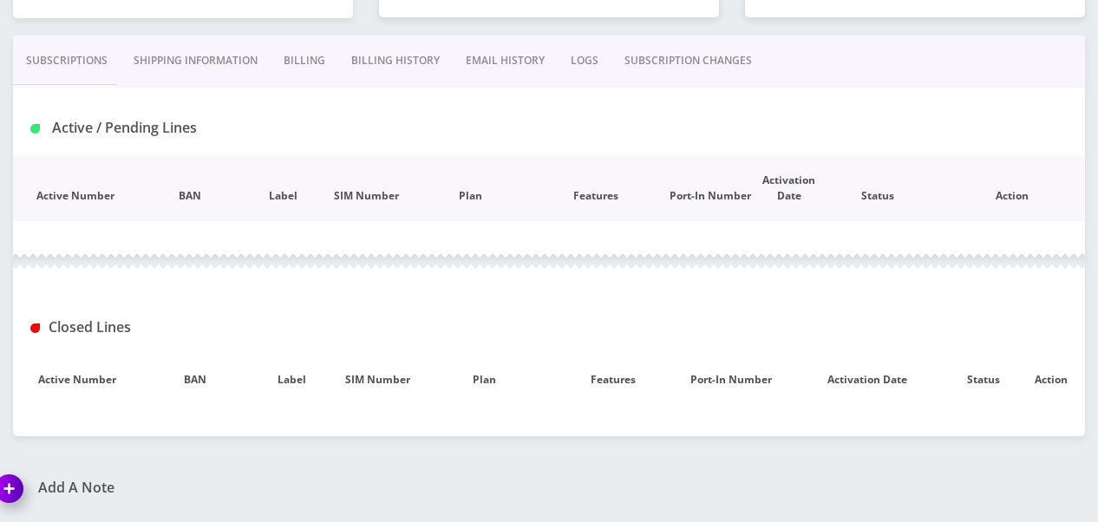
scroll to position [324, 0]
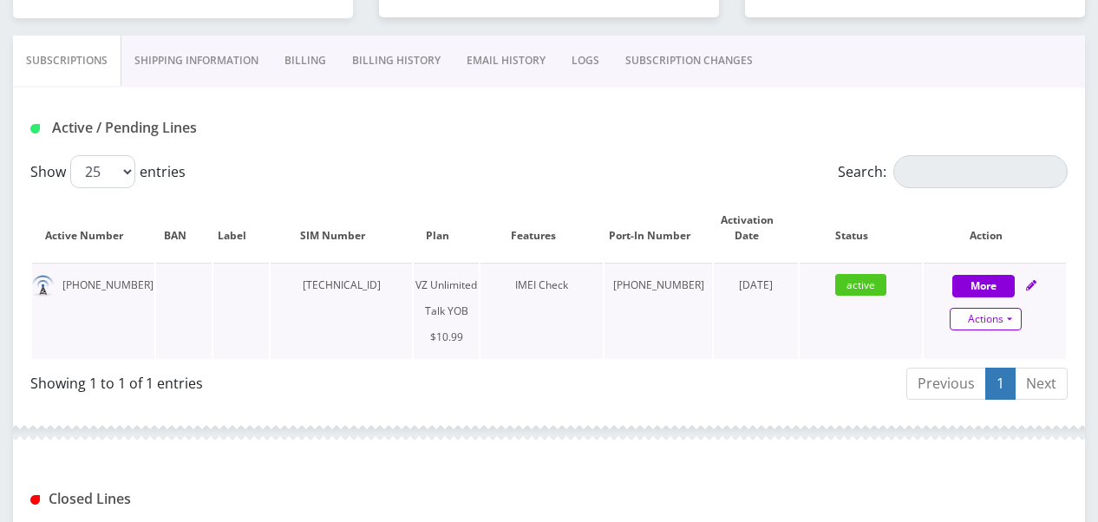
click at [1004, 323] on link "Actions" at bounding box center [986, 319] width 72 height 23
select select "464"
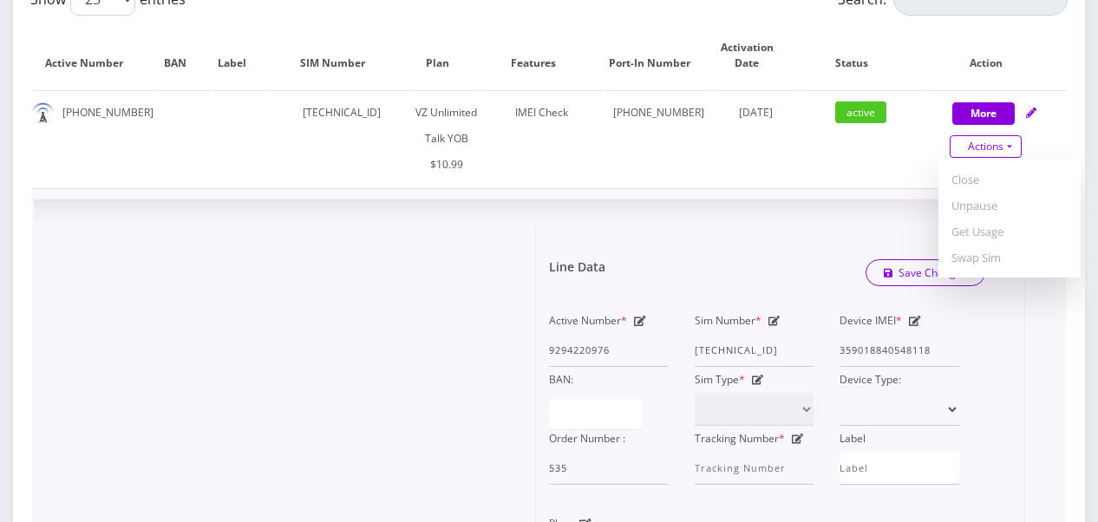
scroll to position [498, 0]
click at [775, 313] on div "Sim Number * [TECHNICAL_ID]" at bounding box center [755, 336] width 146 height 59
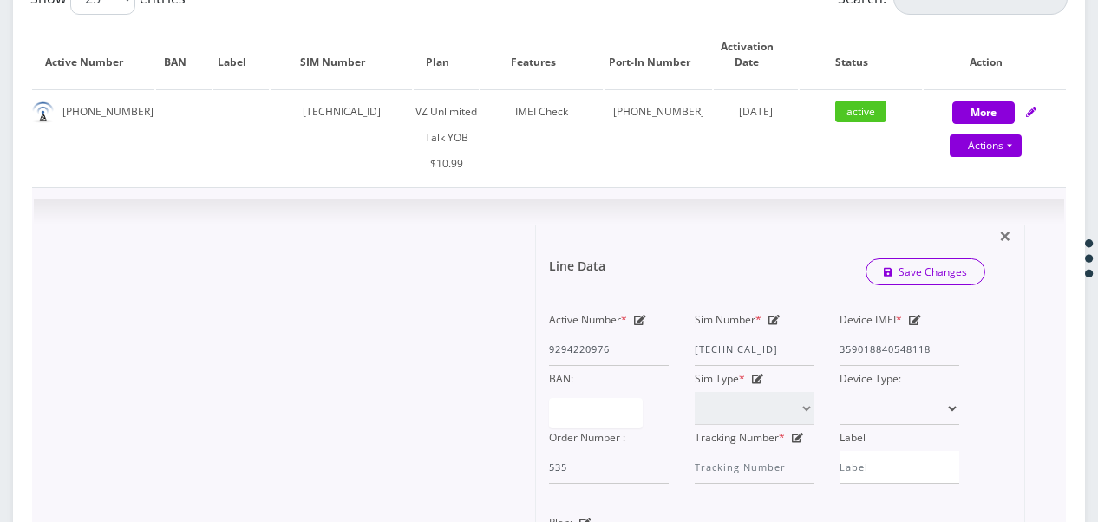
click at [773, 316] on icon at bounding box center [774, 320] width 12 height 10
click at [886, 356] on div "Active Number * 9294220976 Sim Number * [TECHNICAL_ID] Device IMEI * [TECHNICAL…" at bounding box center [754, 395] width 436 height 177
paste input "0413034190"
type input "[TECHNICAL_ID]"
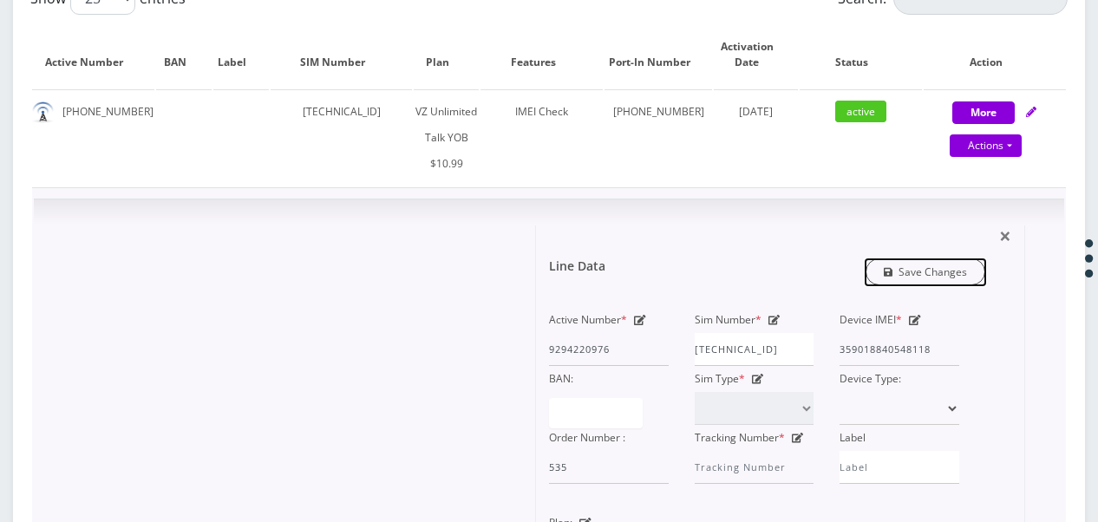
click at [910, 264] on link "Save Changes" at bounding box center [925, 271] width 121 height 27
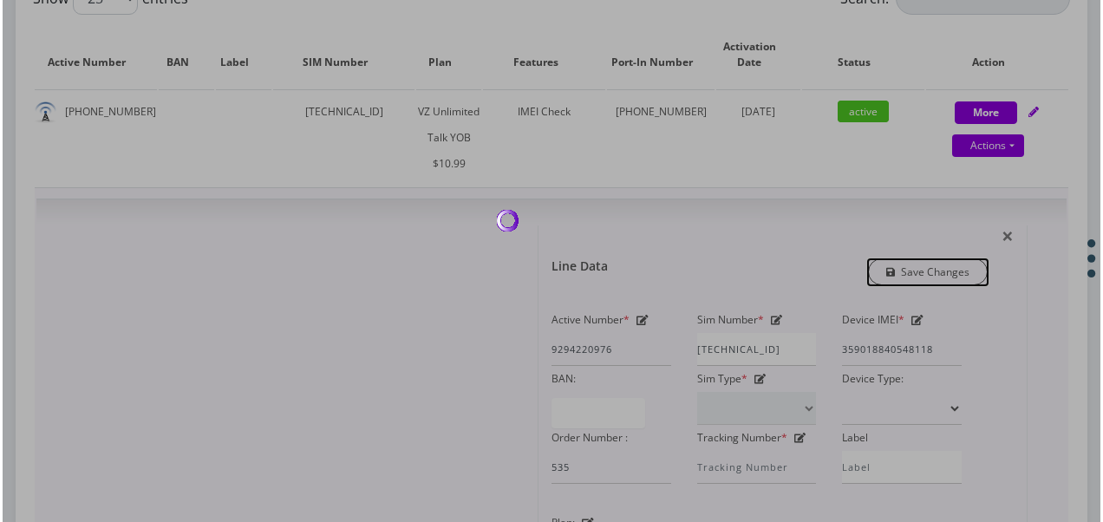
scroll to position [0, 0]
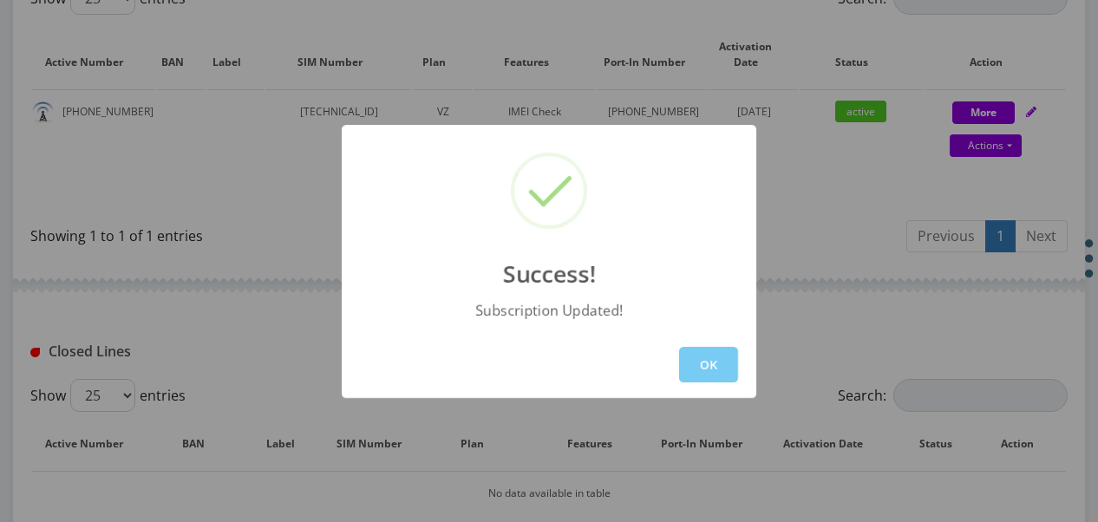
click at [701, 355] on button "OK" at bounding box center [708, 365] width 59 height 36
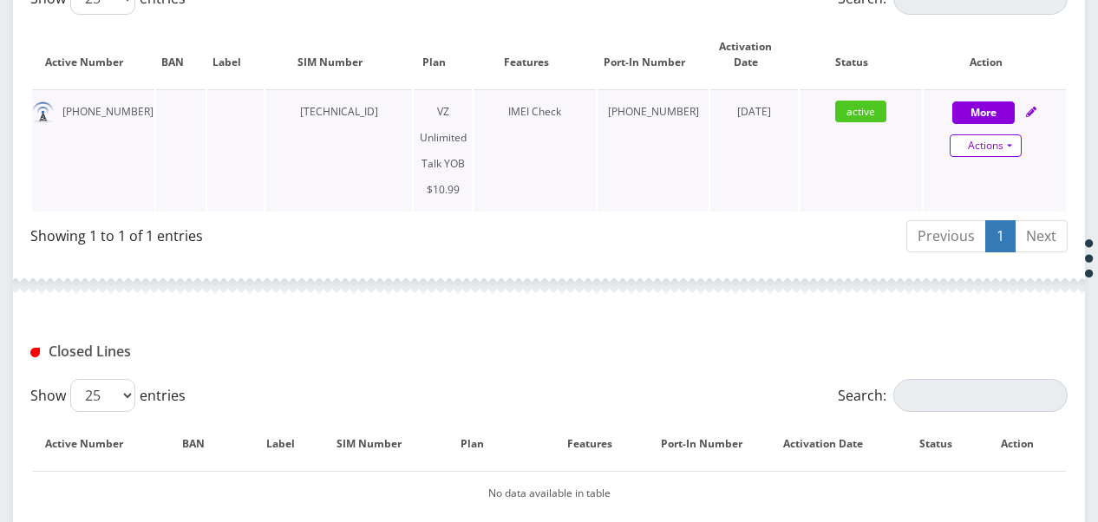
click at [1011, 142] on link "Actions" at bounding box center [986, 145] width 72 height 23
select select "464"
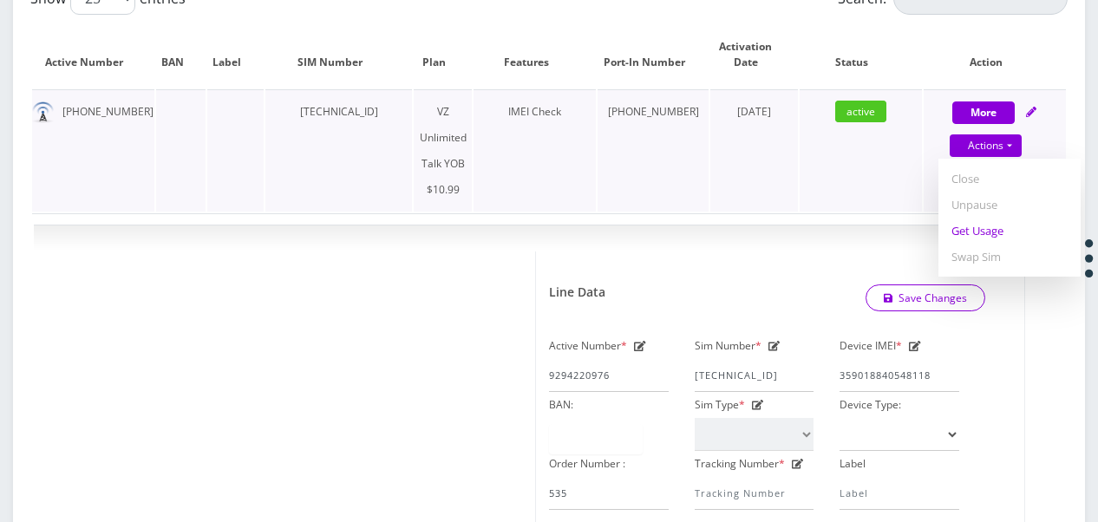
click at [970, 239] on link "Get Usage" at bounding box center [1009, 231] width 142 height 26
select select "464"
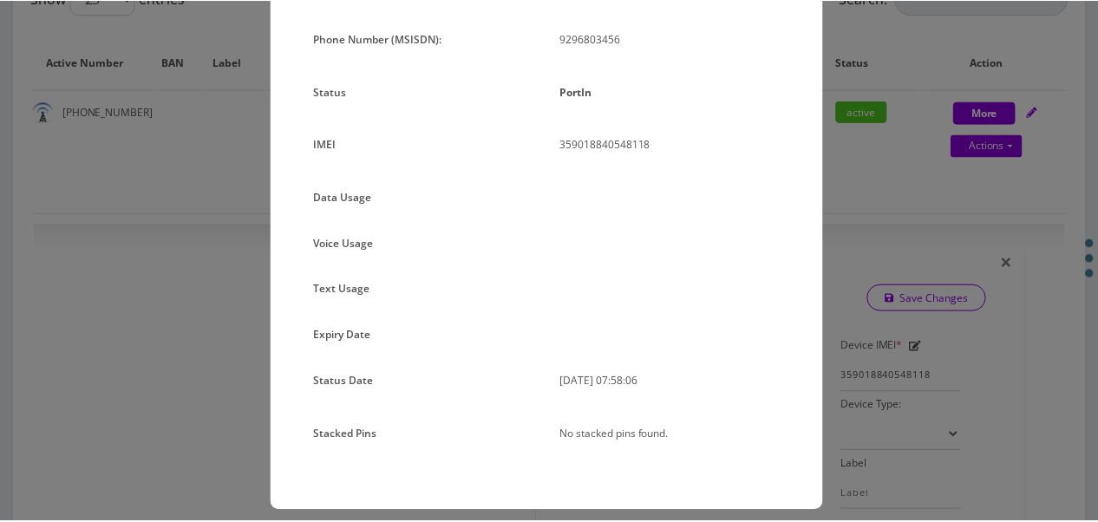
scroll to position [185, 0]
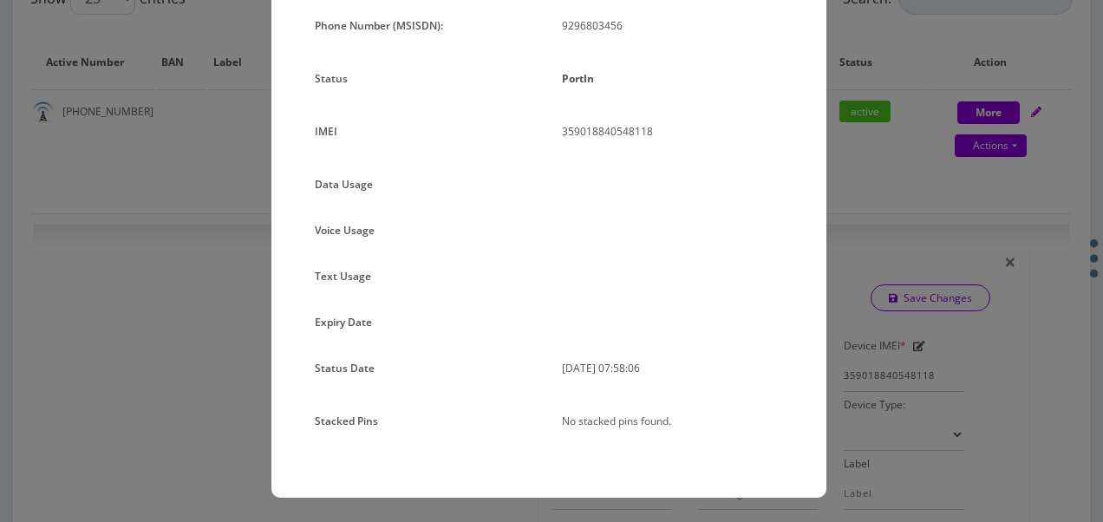
click at [890, 200] on div "× Subscription Info Plan Name TT 4G Monthly Unlimited Voice Plan Phone Number (…" at bounding box center [551, 261] width 1103 height 522
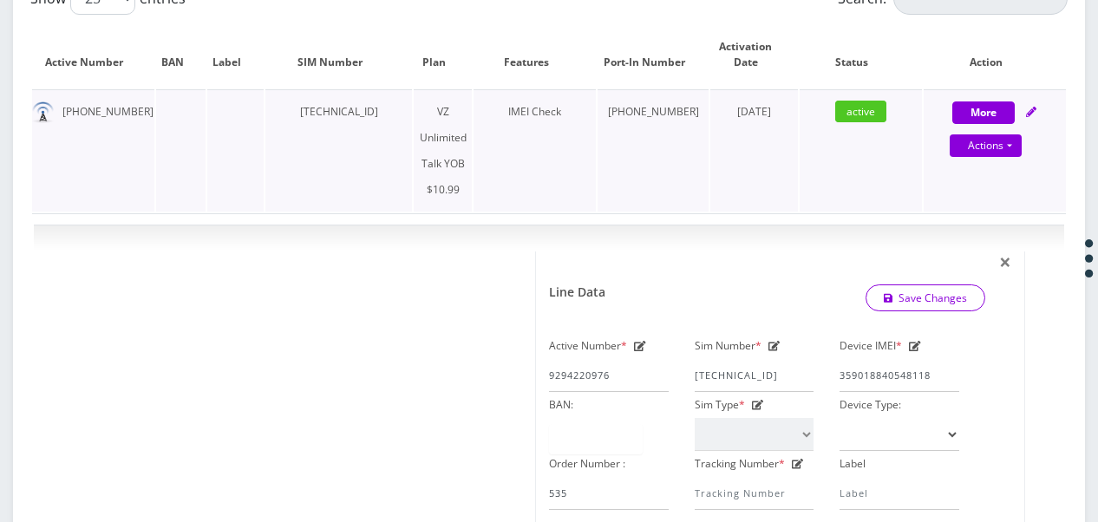
scroll to position [324, 0]
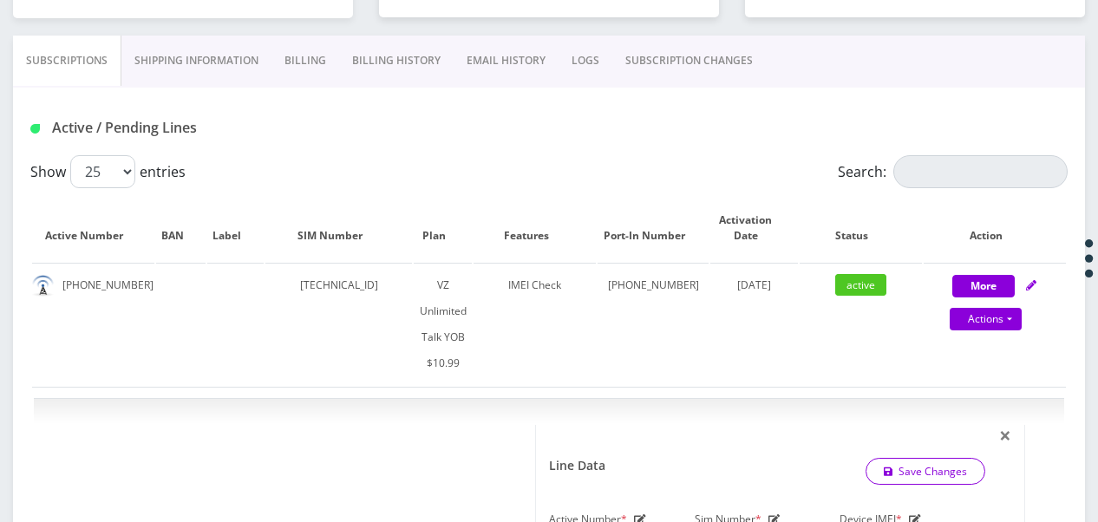
click at [730, 62] on link "SUBSCRIPTION CHANGES" at bounding box center [688, 61] width 153 height 50
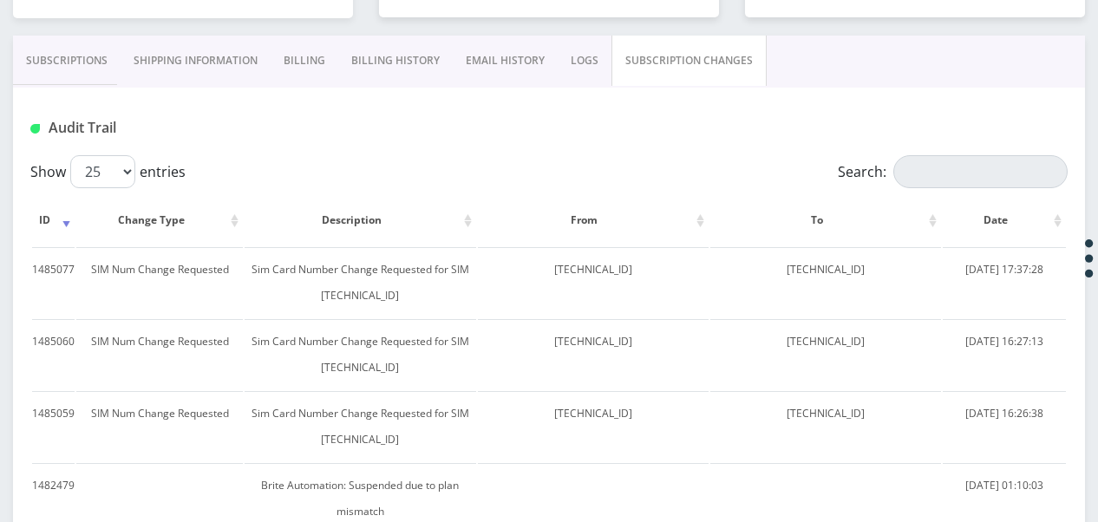
click at [91, 71] on link "Subscriptions" at bounding box center [67, 61] width 108 height 50
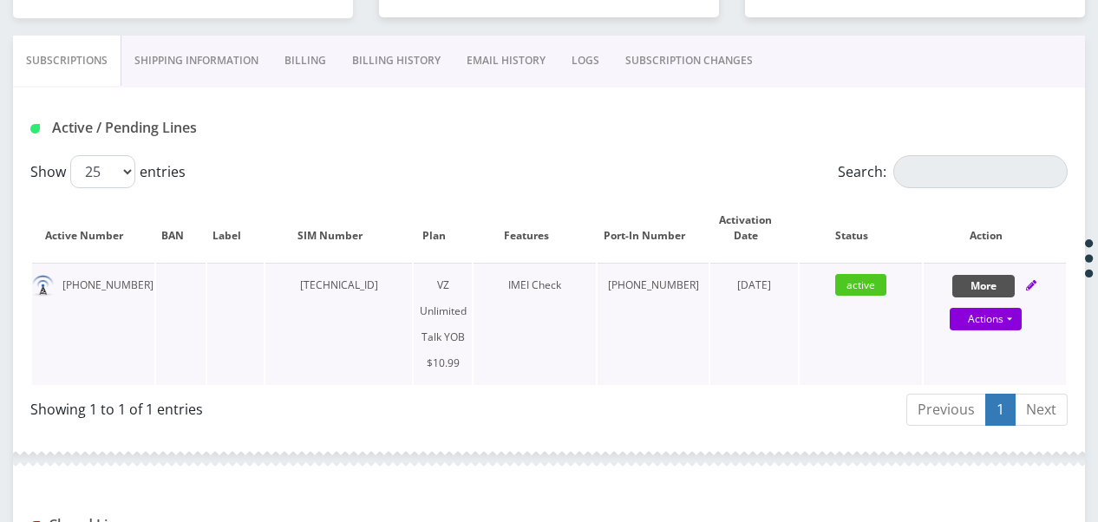
click at [962, 284] on button "More" at bounding box center [983, 286] width 62 height 23
select select "464"
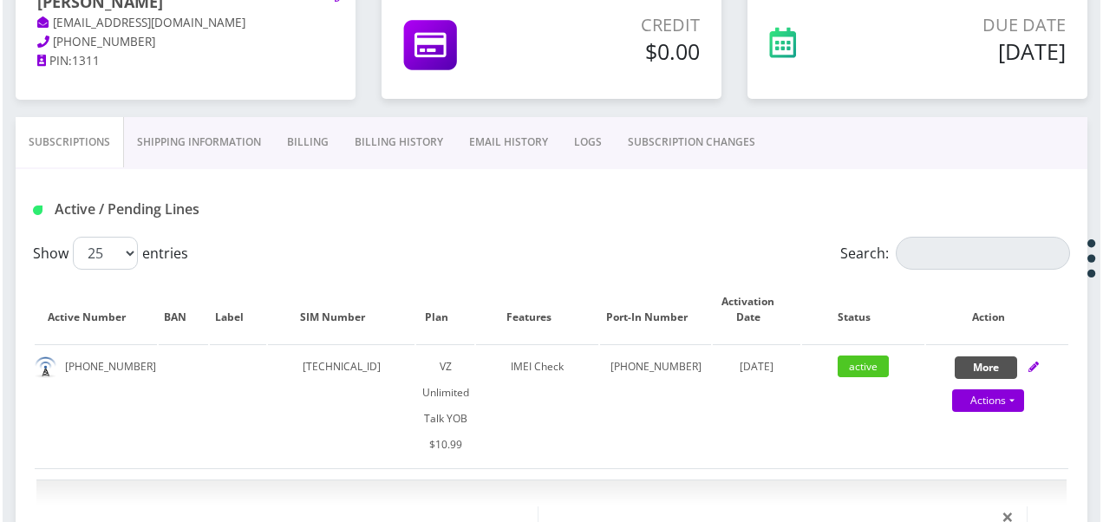
scroll to position [238, 0]
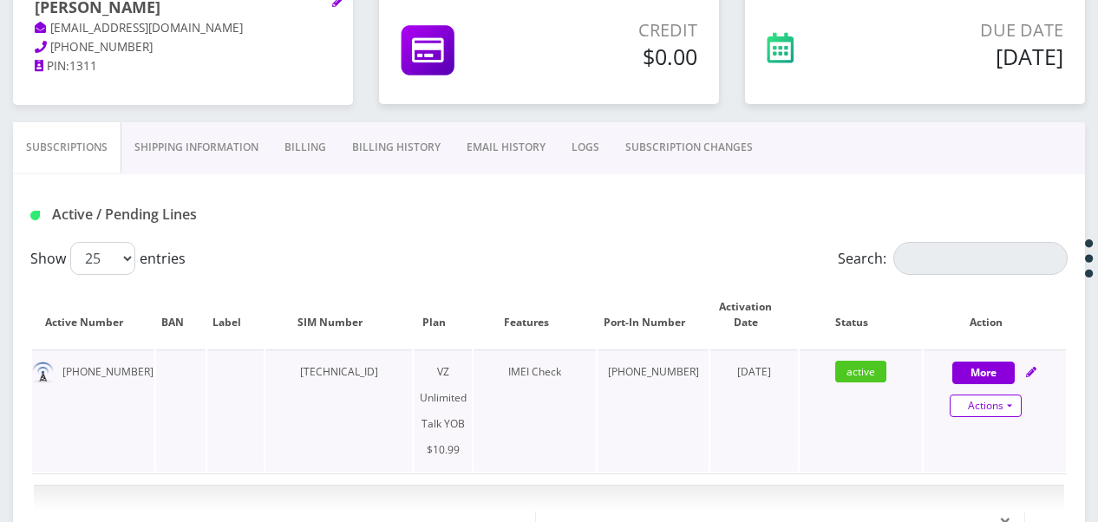
click at [1013, 403] on link "Actions" at bounding box center [986, 406] width 72 height 23
select select "464"
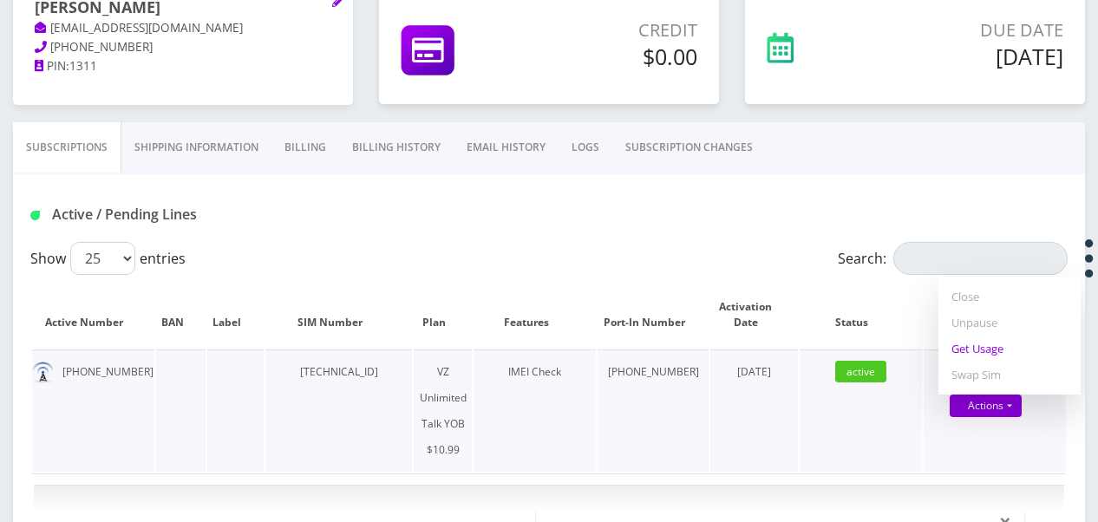
click at [987, 343] on link "Get Usage" at bounding box center [1009, 349] width 142 height 26
select select "464"
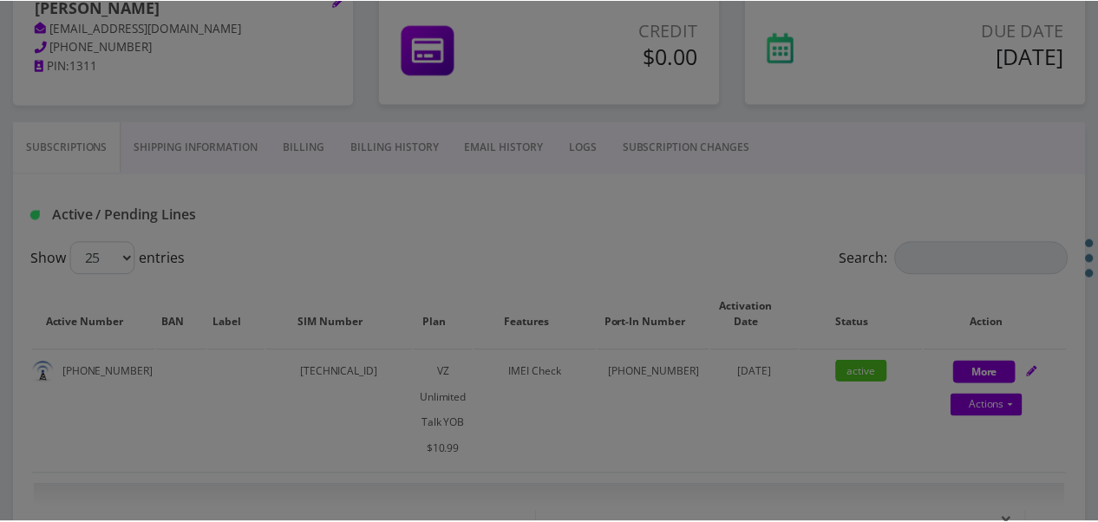
scroll to position [0, 0]
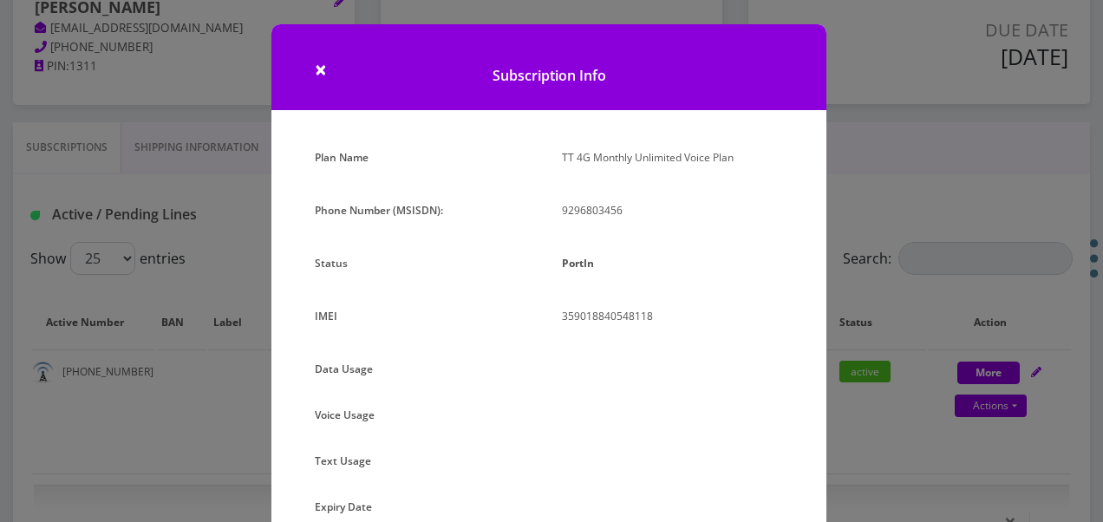
click at [862, 94] on div "× Subscription Info Plan Name TT 4G Monthly Unlimited Voice Plan Phone Number (…" at bounding box center [551, 261] width 1103 height 522
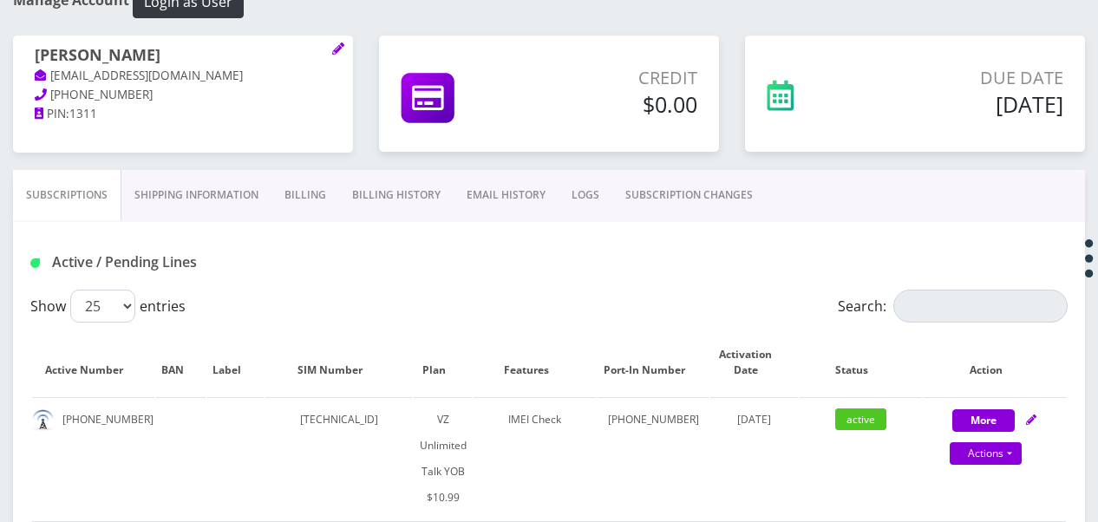
scroll to position [163, 0]
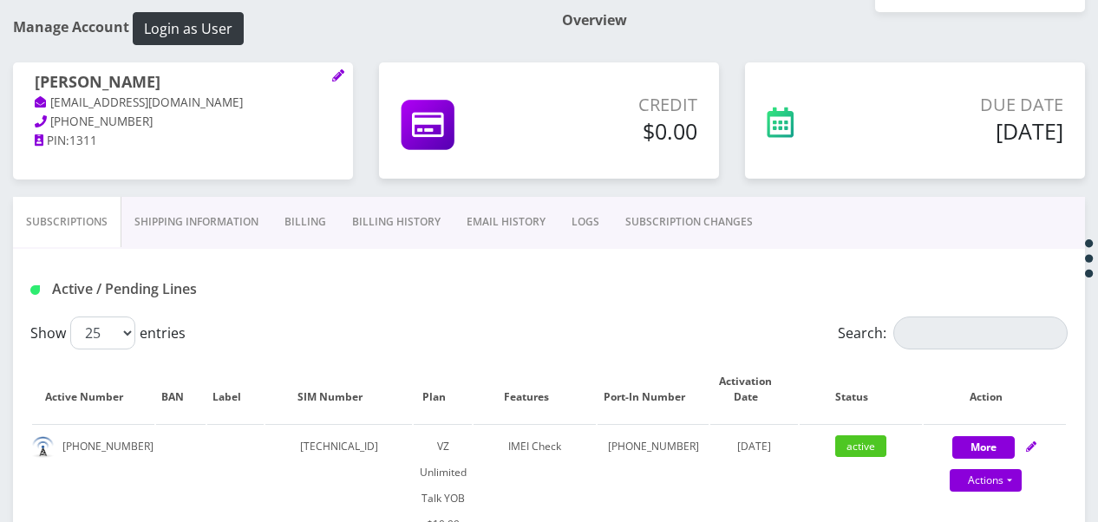
click at [231, 212] on link "Shipping Information" at bounding box center [196, 222] width 150 height 50
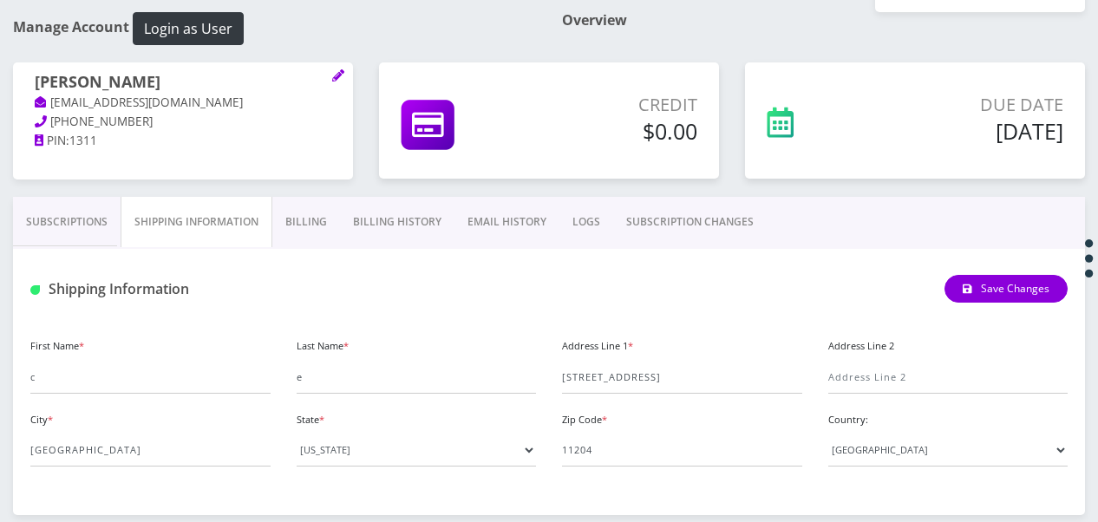
click at [319, 229] on link "Billing" at bounding box center [306, 222] width 68 height 50
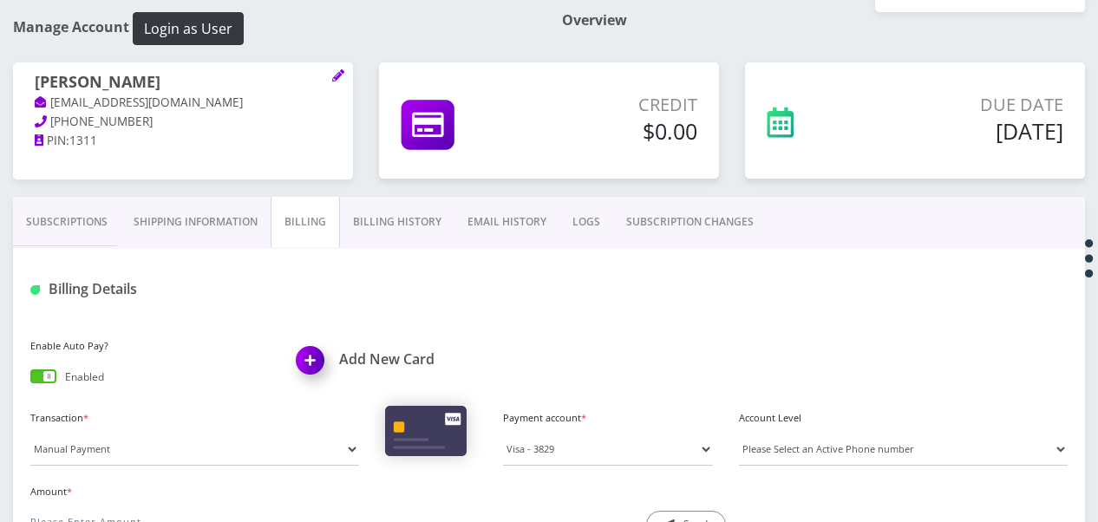
click at [72, 231] on link "Subscriptions" at bounding box center [67, 222] width 108 height 50
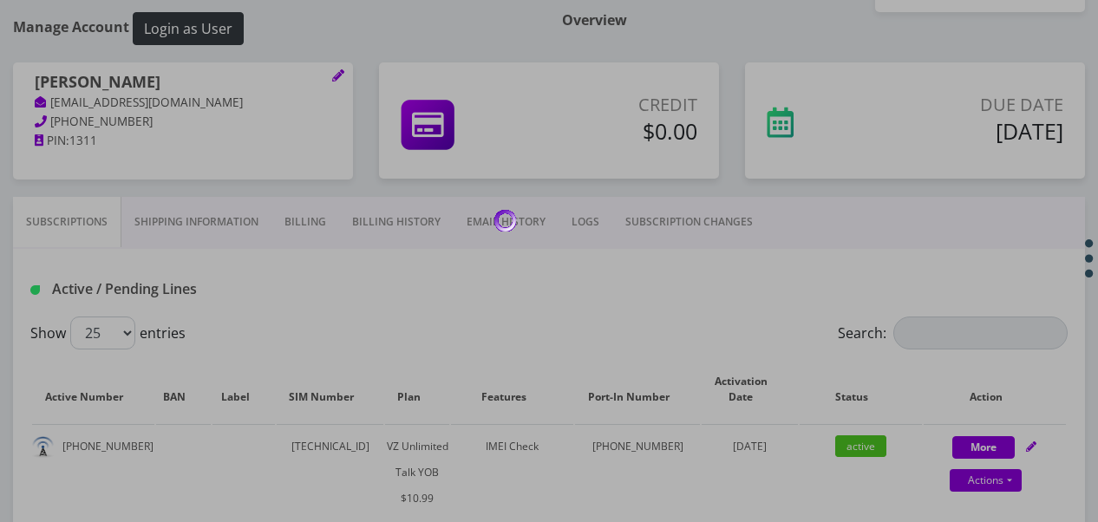
click at [525, 201] on div at bounding box center [549, 261] width 1098 height 522
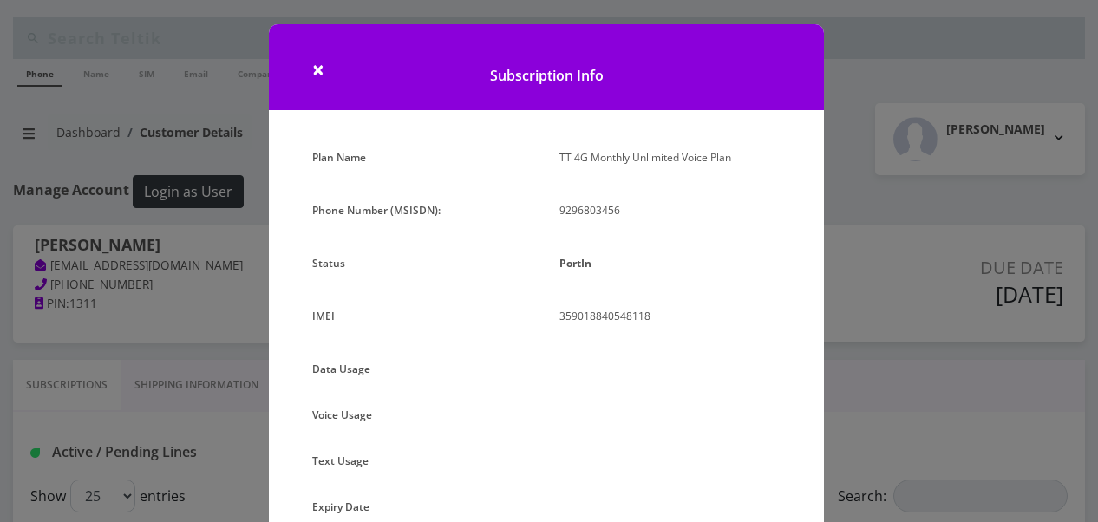
select select "464"
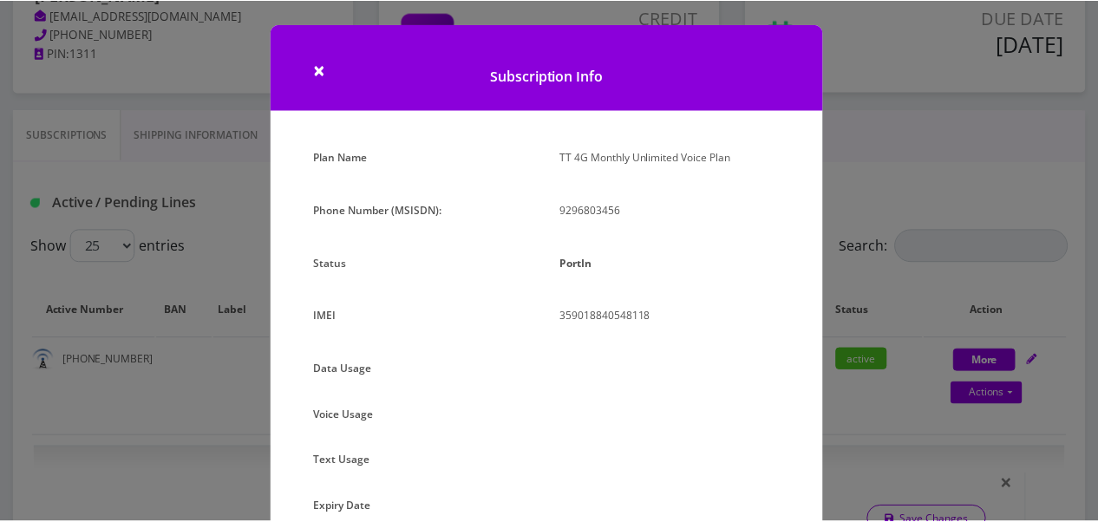
scroll to position [87, 0]
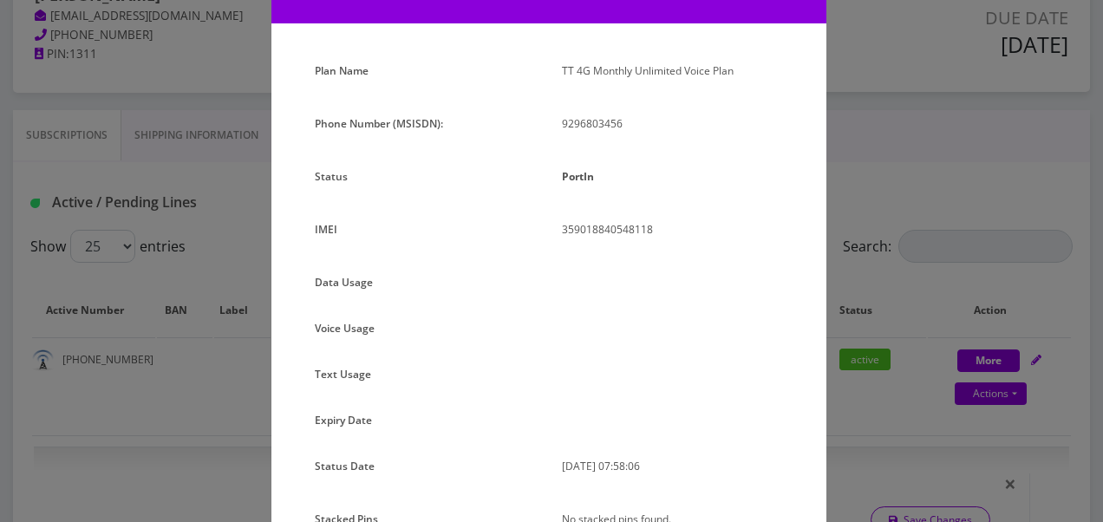
click at [860, 175] on div "× Subscription Info Plan Name TT 4G Monthly Unlimited Voice Plan Phone Number (…" at bounding box center [551, 261] width 1103 height 522
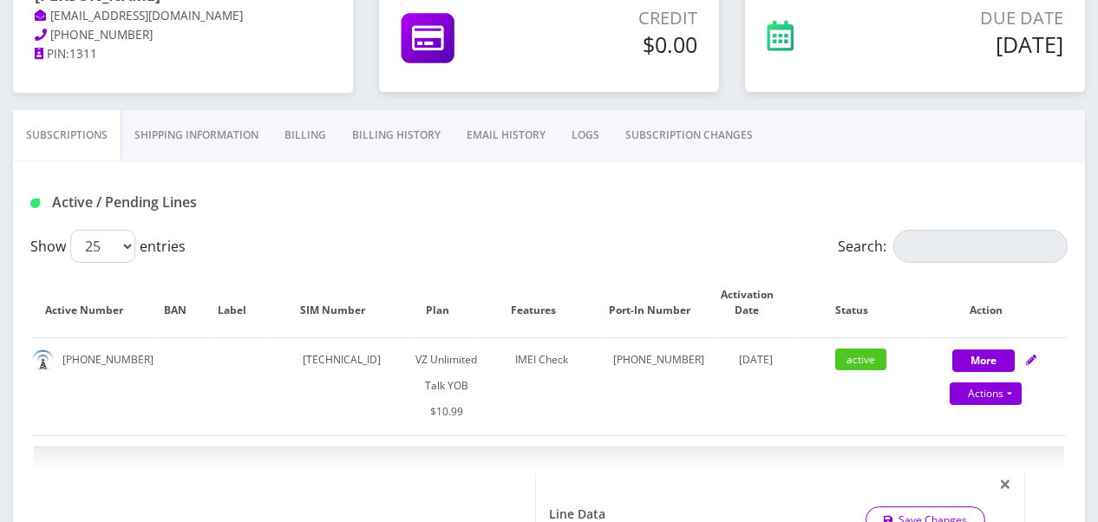
click at [698, 127] on link "SUBSCRIPTION CHANGES" at bounding box center [688, 135] width 153 height 50
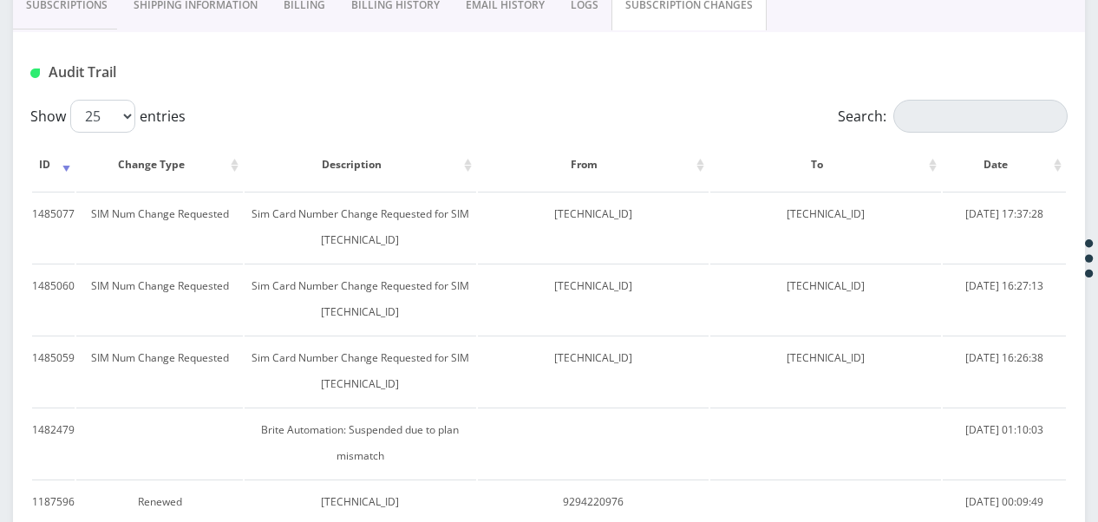
scroll to position [250, 0]
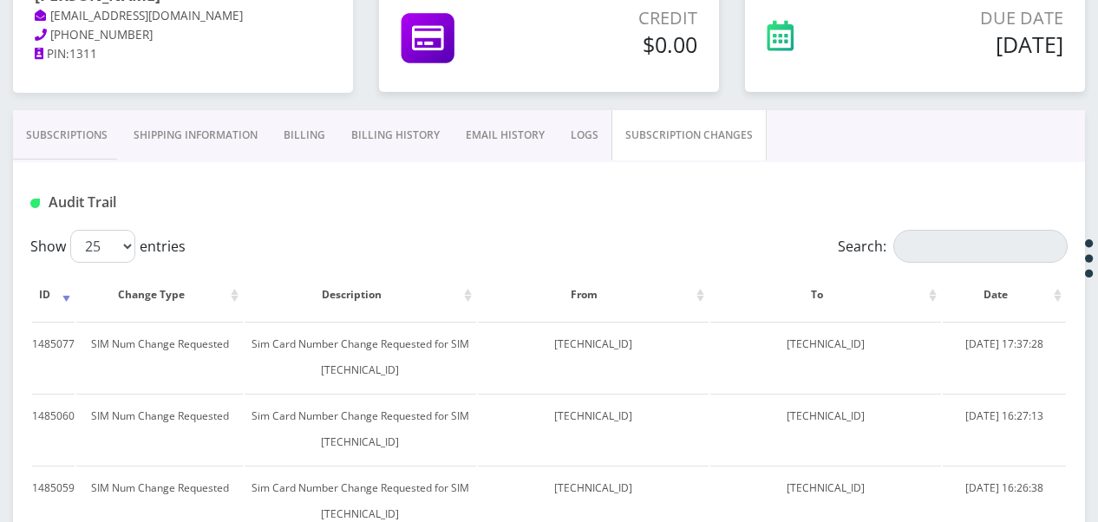
click at [88, 147] on link "Subscriptions" at bounding box center [67, 135] width 108 height 50
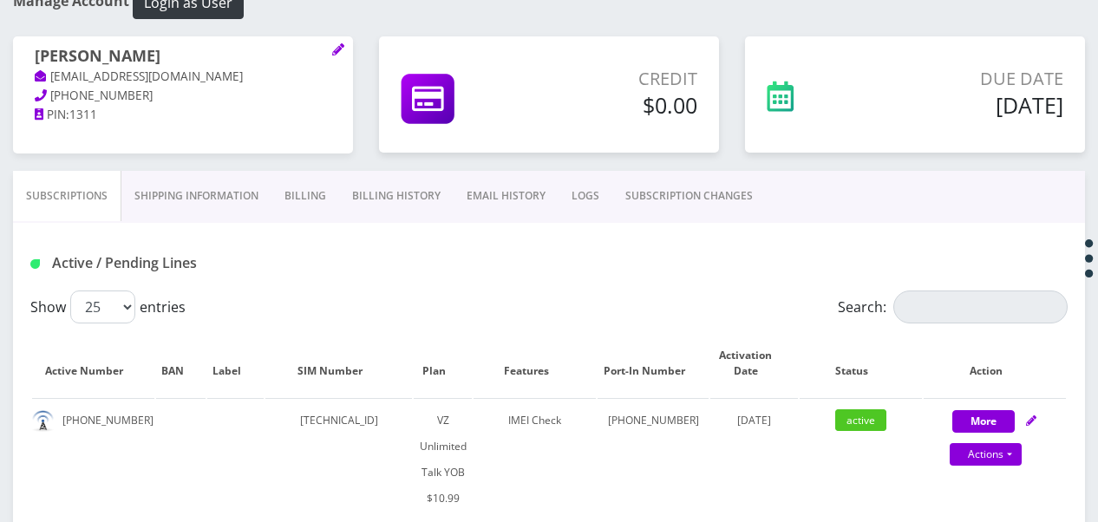
scroll to position [163, 0]
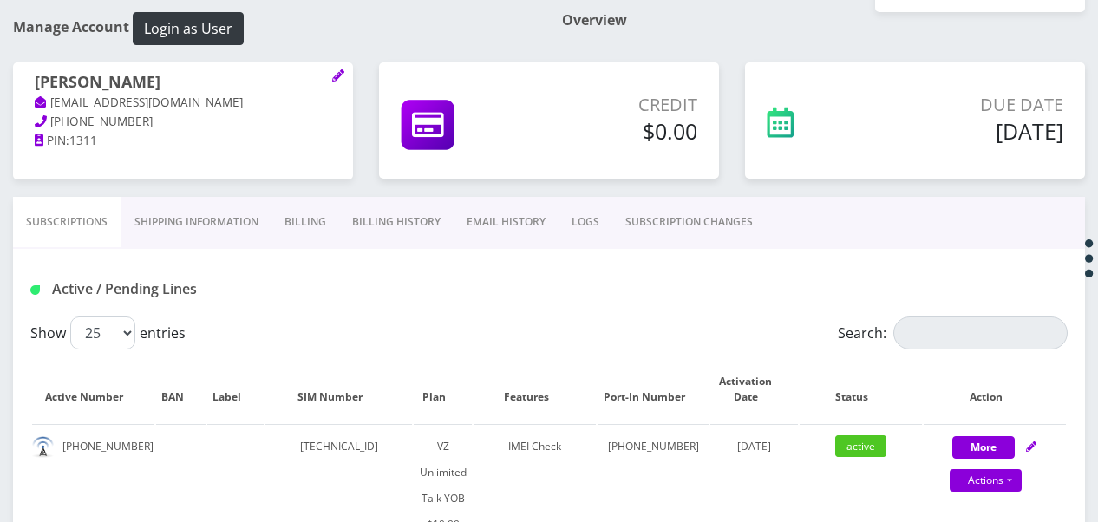
click at [724, 204] on link "SUBSCRIPTION CHANGES" at bounding box center [688, 222] width 153 height 50
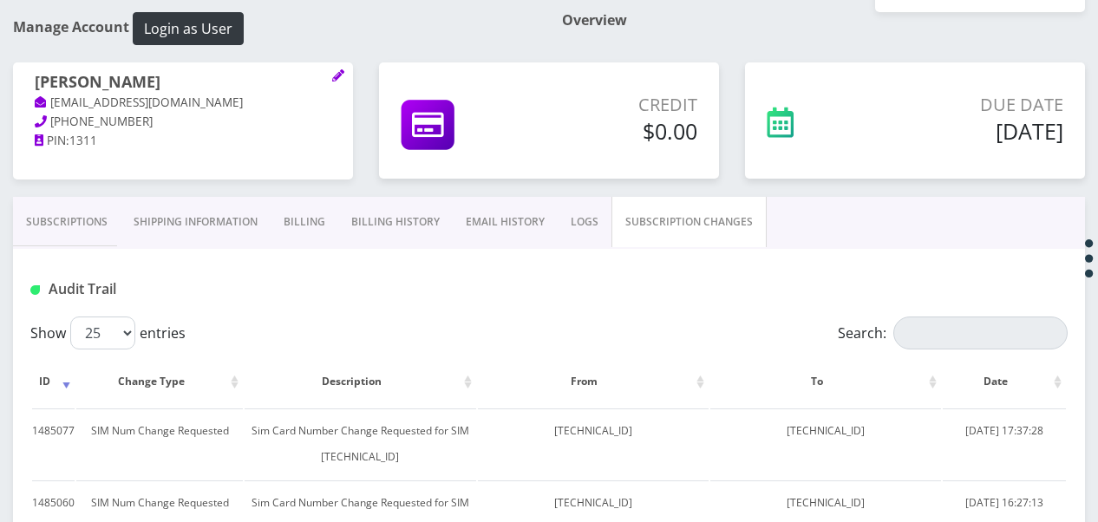
click at [108, 223] on link "Subscriptions" at bounding box center [67, 222] width 108 height 50
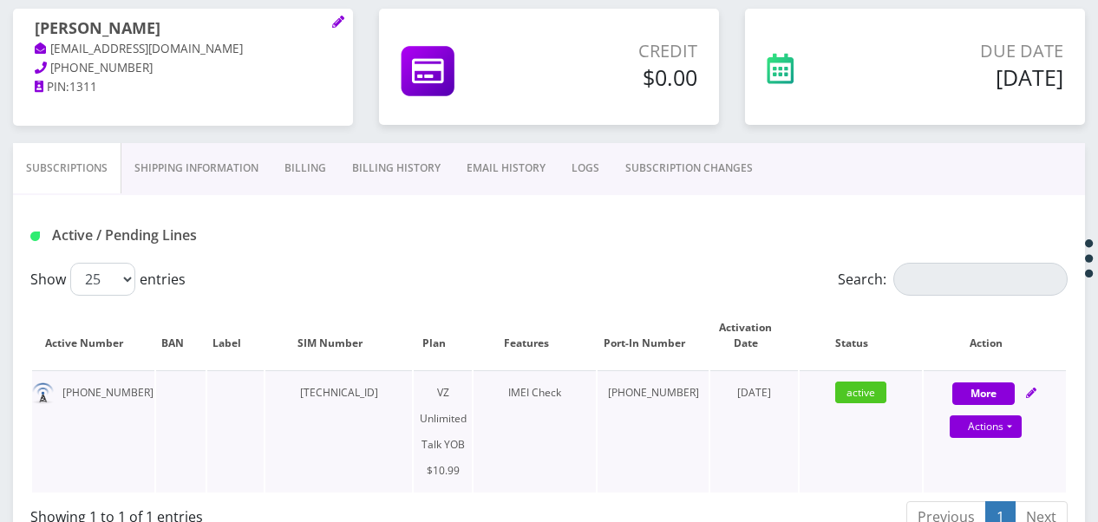
scroll to position [194, 0]
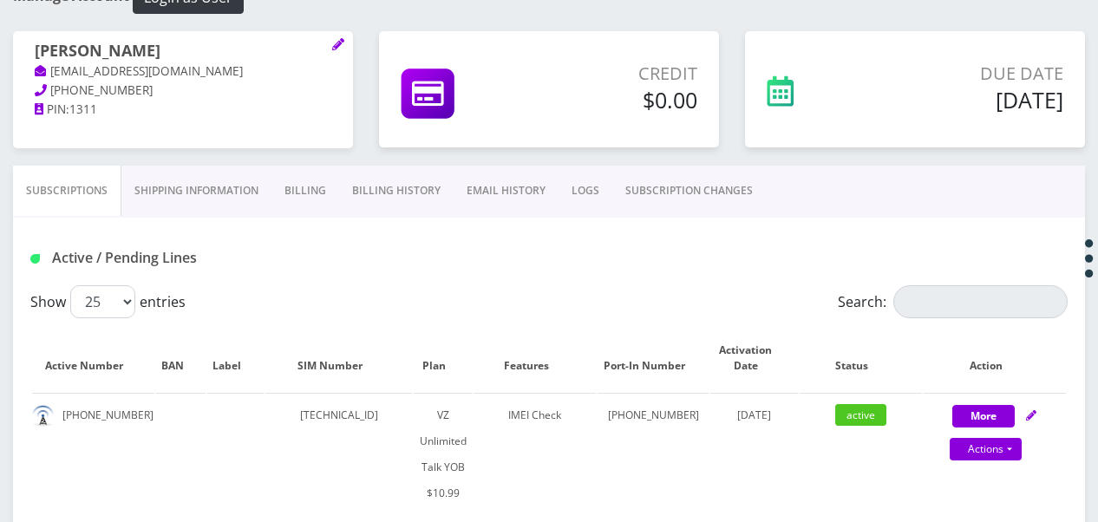
click at [669, 210] on link "SUBSCRIPTION CHANGES" at bounding box center [688, 191] width 153 height 50
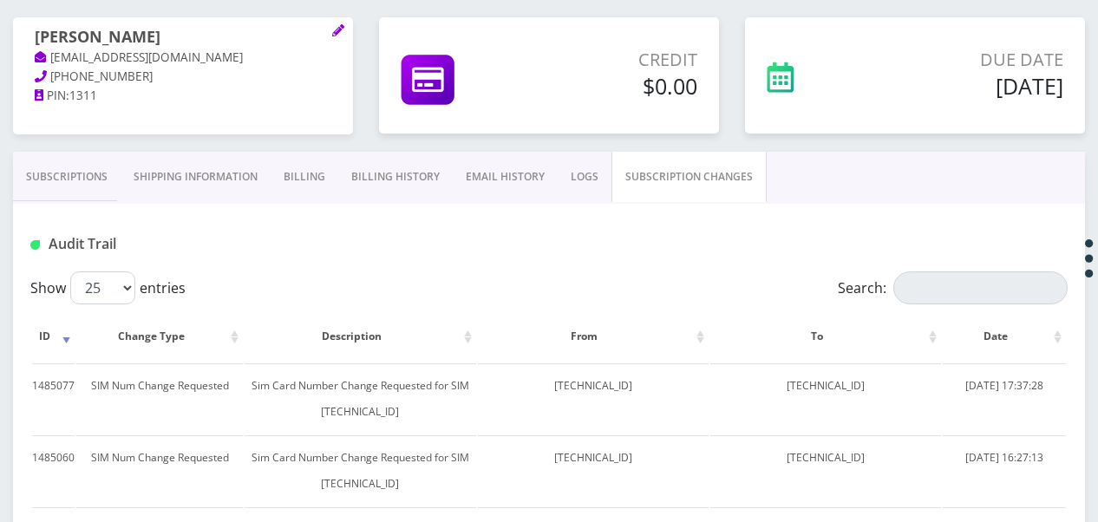
scroll to position [108, 0]
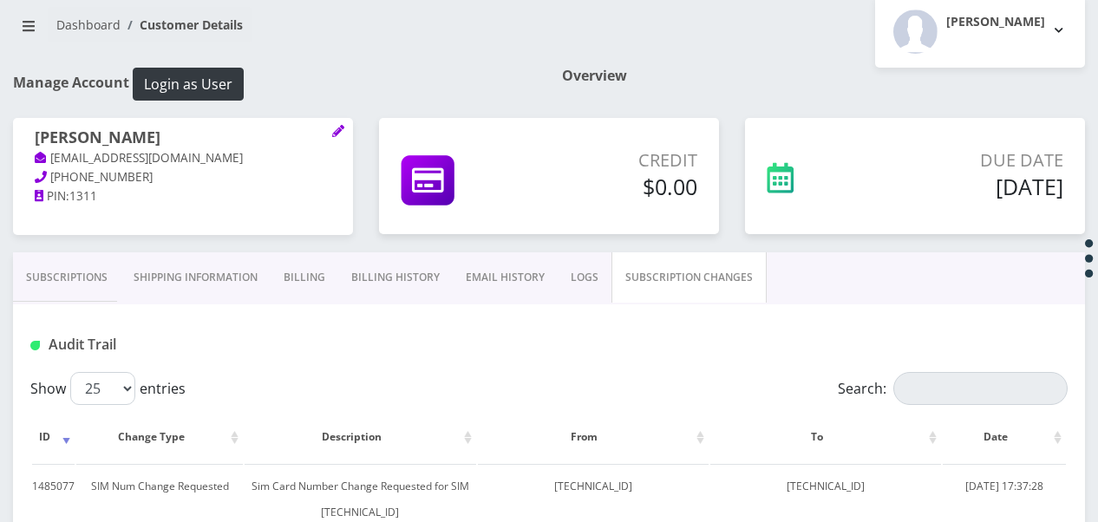
click at [48, 283] on link "Subscriptions" at bounding box center [67, 277] width 108 height 50
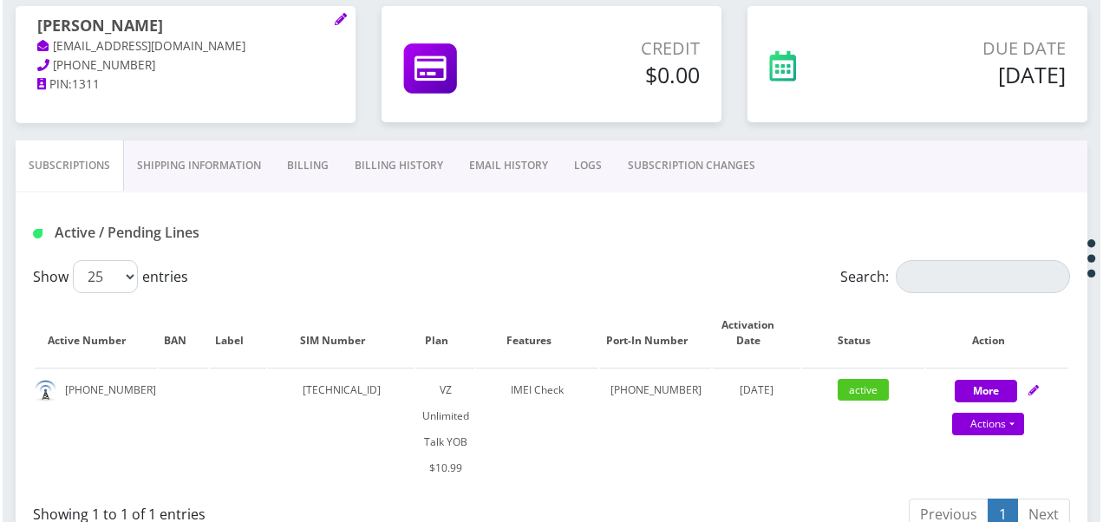
scroll to position [194, 0]
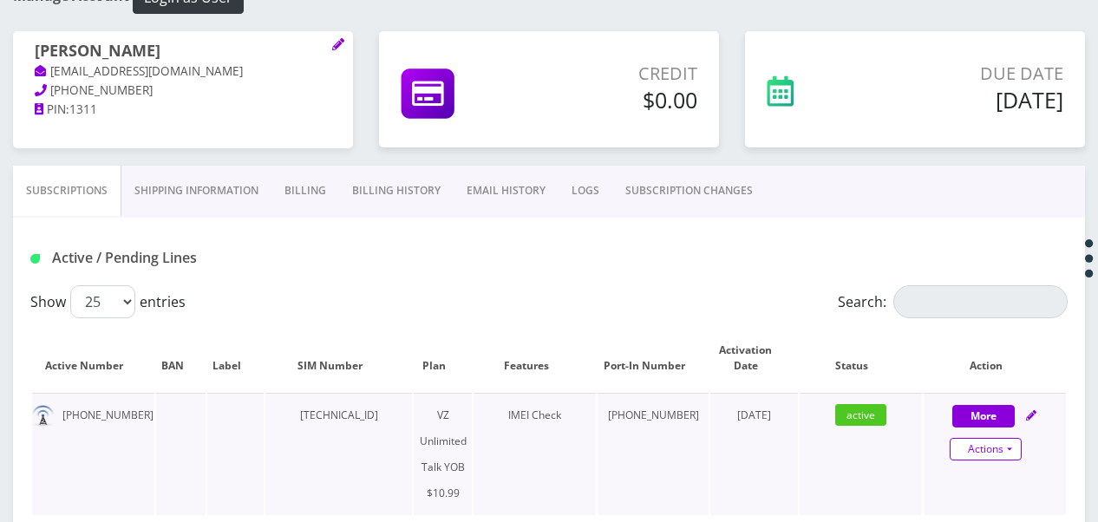
click at [1016, 450] on link "Actions" at bounding box center [986, 449] width 72 height 23
select select "464"
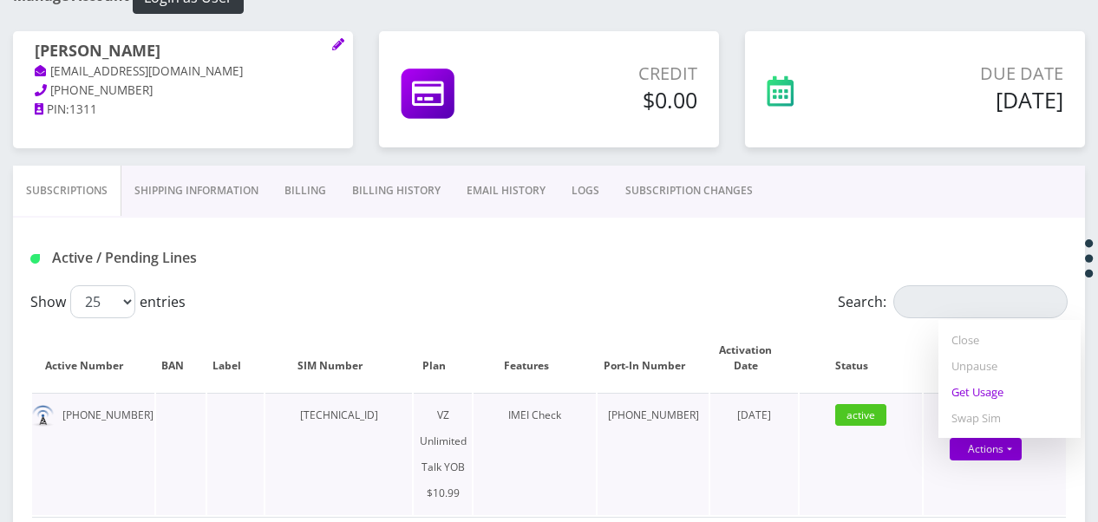
click at [963, 390] on link "Get Usage" at bounding box center [1009, 392] width 142 height 26
select select "464"
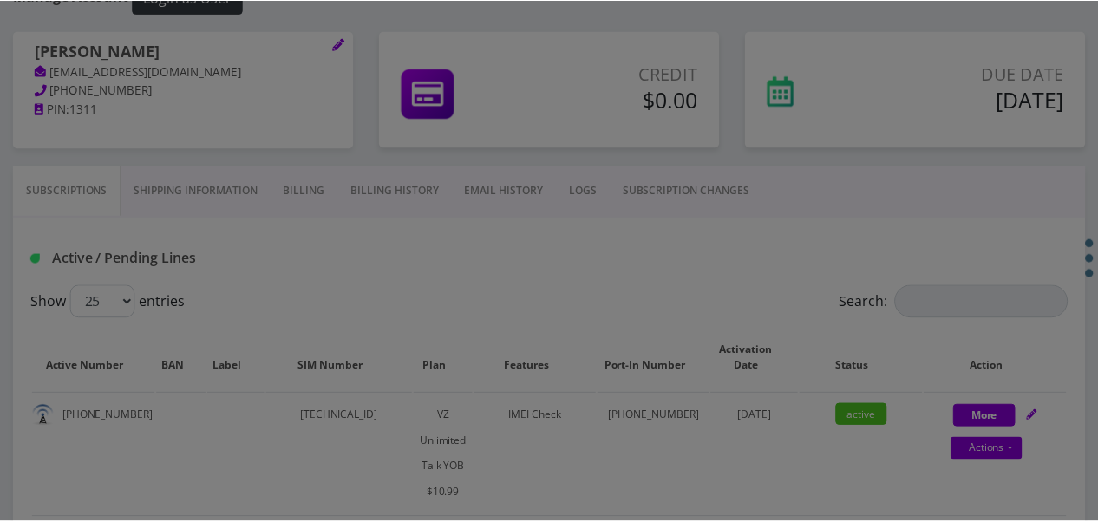
scroll to position [0, 0]
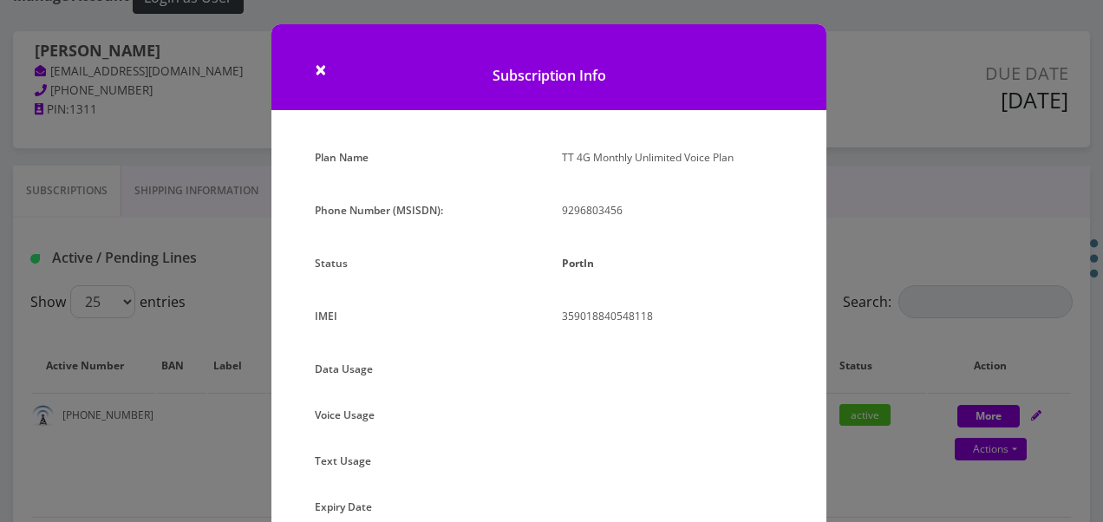
click at [841, 165] on div "× Subscription Info Plan Name TT 4G Monthly Unlimited Voice Plan Phone Number (…" at bounding box center [551, 261] width 1103 height 522
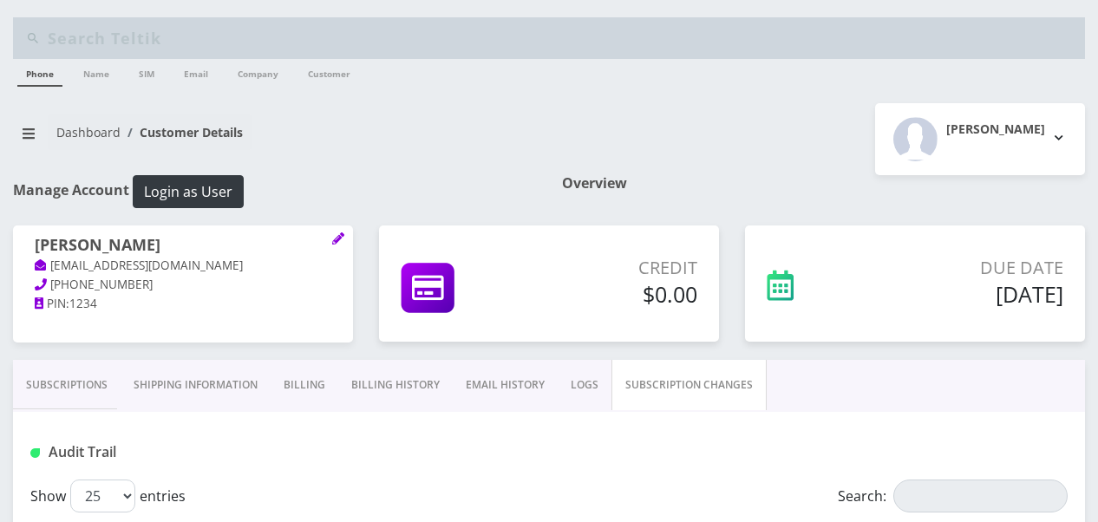
scroll to position [173, 0]
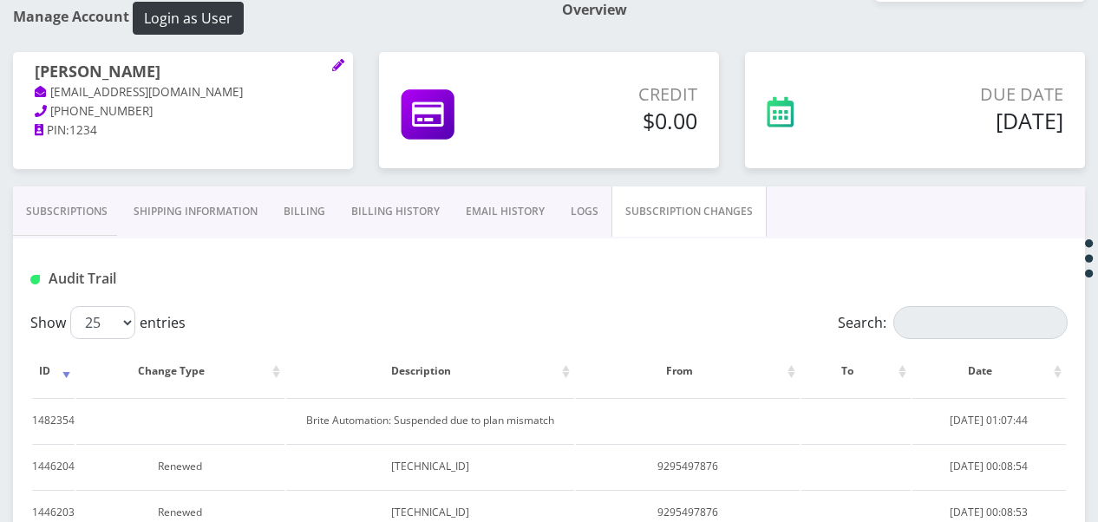
click at [121, 219] on link "Shipping Information" at bounding box center [196, 211] width 150 height 50
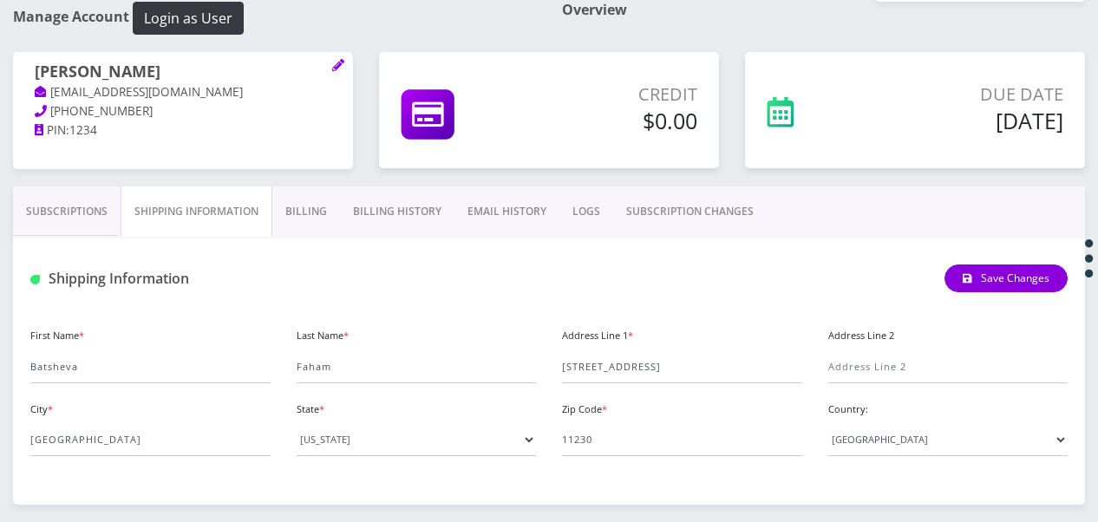
click at [82, 206] on link "Subscriptions" at bounding box center [67, 211] width 108 height 50
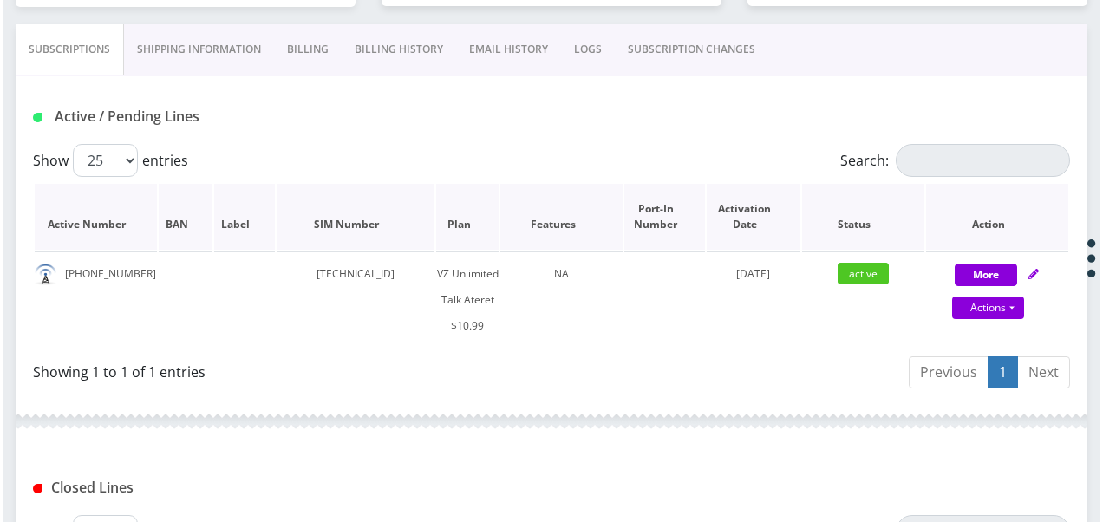
scroll to position [347, 0]
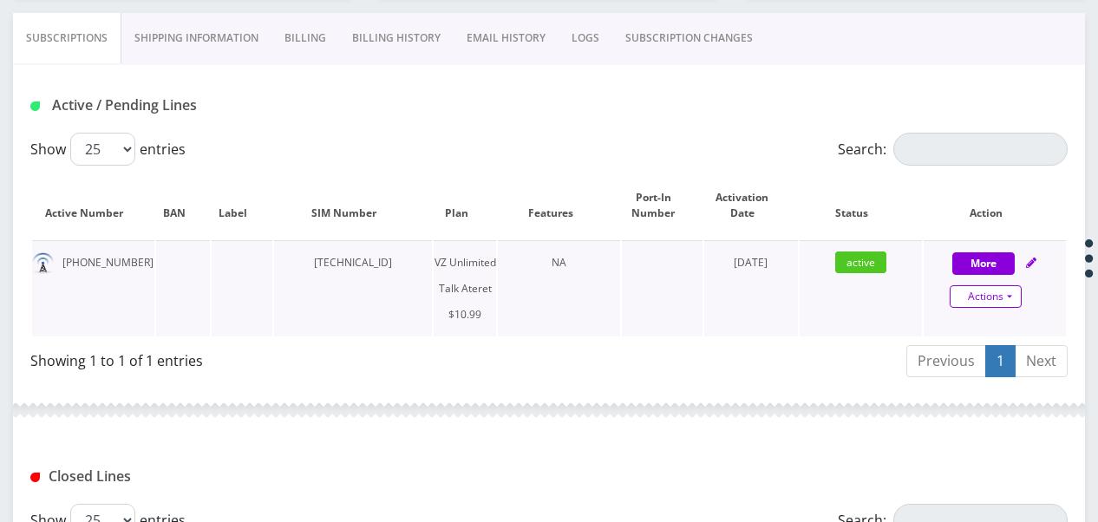
click at [1002, 305] on link "Actions" at bounding box center [986, 296] width 72 height 23
select select "483"
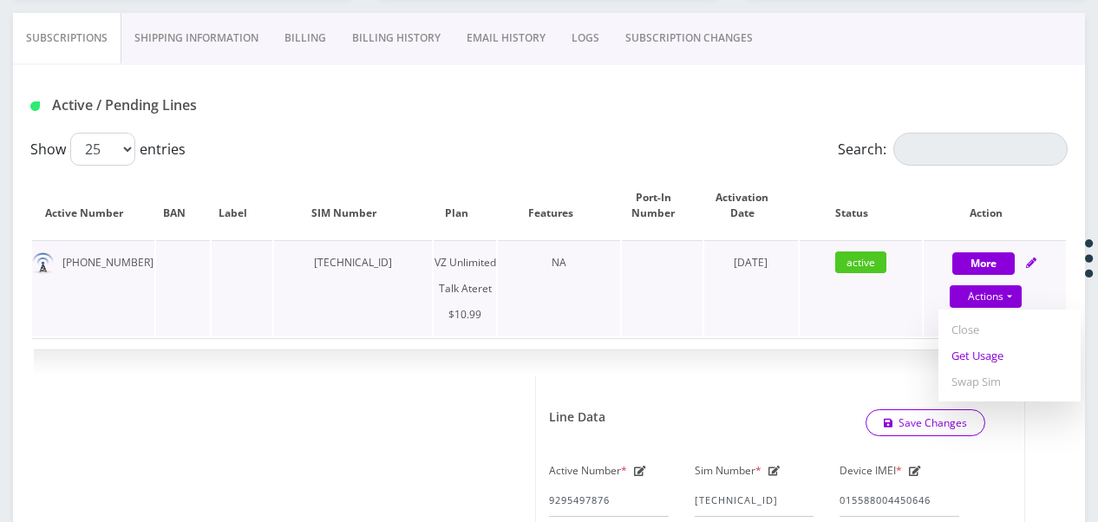
click at [976, 354] on link "Get Usage" at bounding box center [1009, 356] width 142 height 26
select select "483"
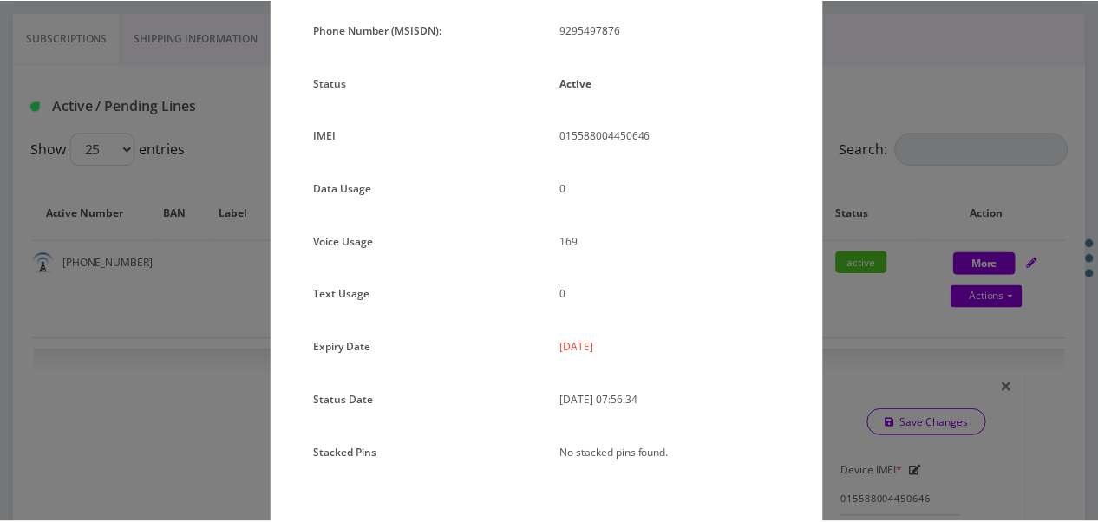
scroll to position [212, 0]
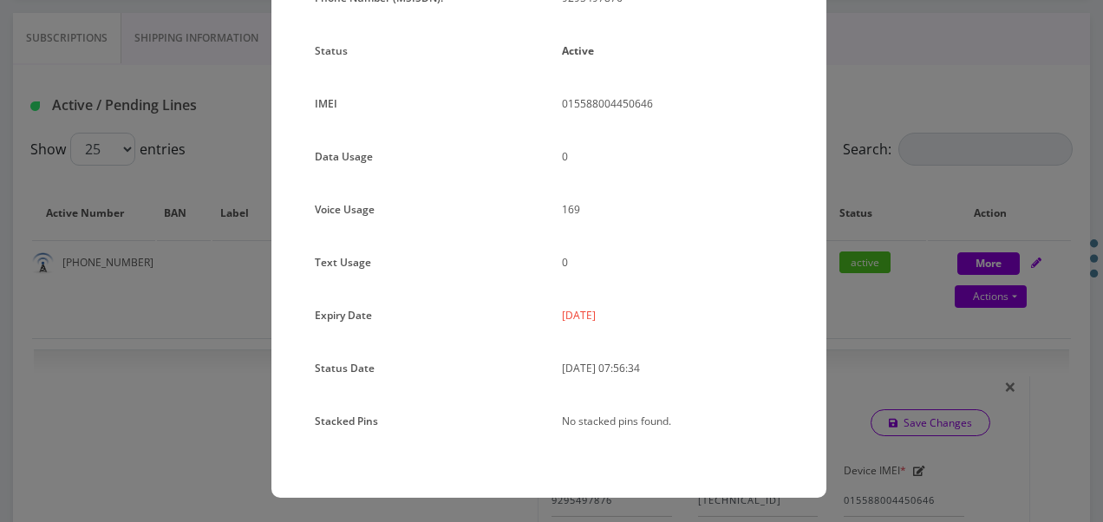
click at [907, 310] on div "× Subscription Info Plan Name TT 4G Monthly Unlimited Voice Plan Phone Number (…" at bounding box center [551, 261] width 1103 height 522
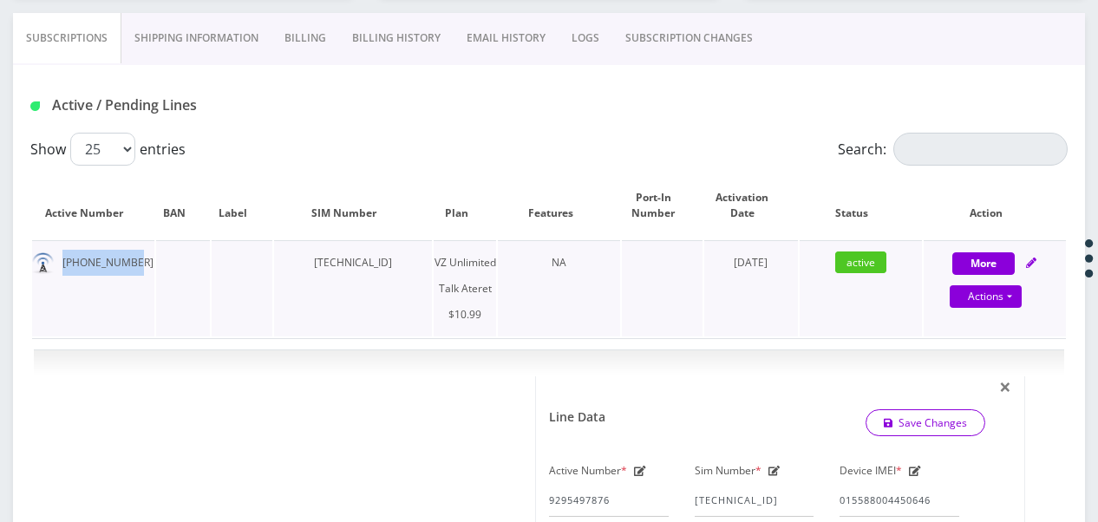
drag, startPoint x: 59, startPoint y: 262, endPoint x: 129, endPoint y: 264, distance: 70.3
click at [129, 264] on td "[PHONE_NUMBER]" at bounding box center [93, 288] width 122 height 96
copy td "[PHONE_NUMBER]"
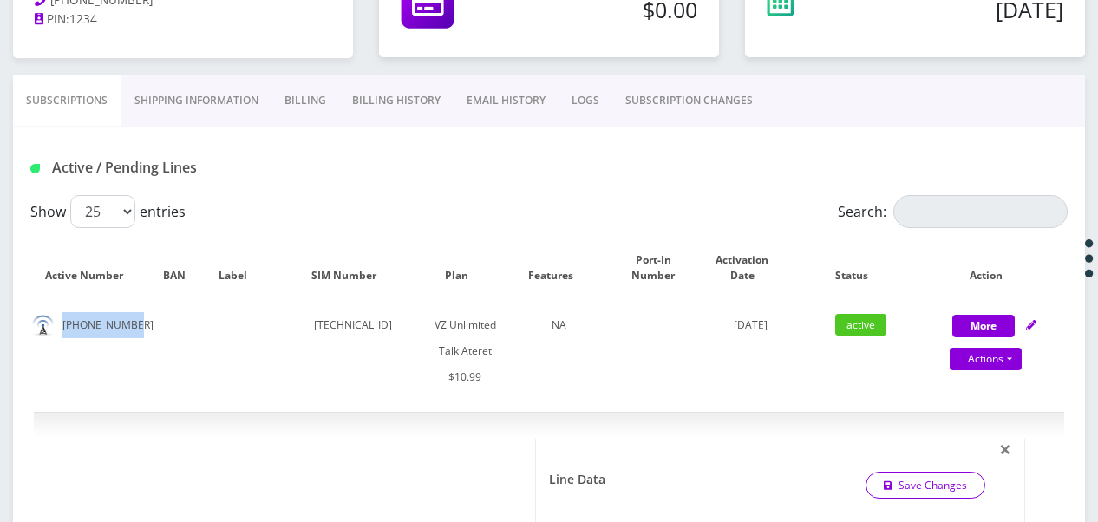
scroll to position [173, 0]
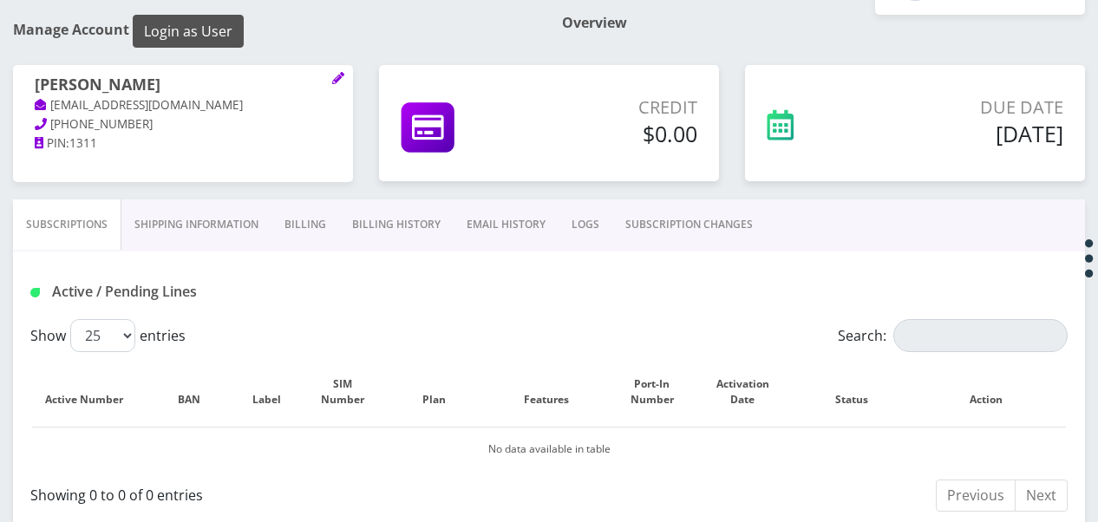
scroll to position [61, 0]
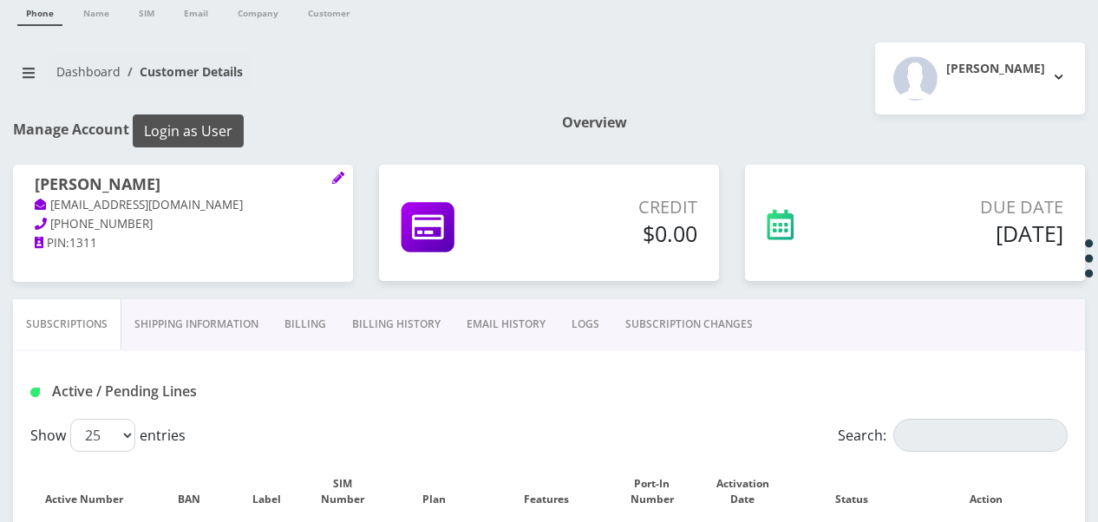
click at [196, 124] on button "Login as User" at bounding box center [188, 130] width 111 height 33
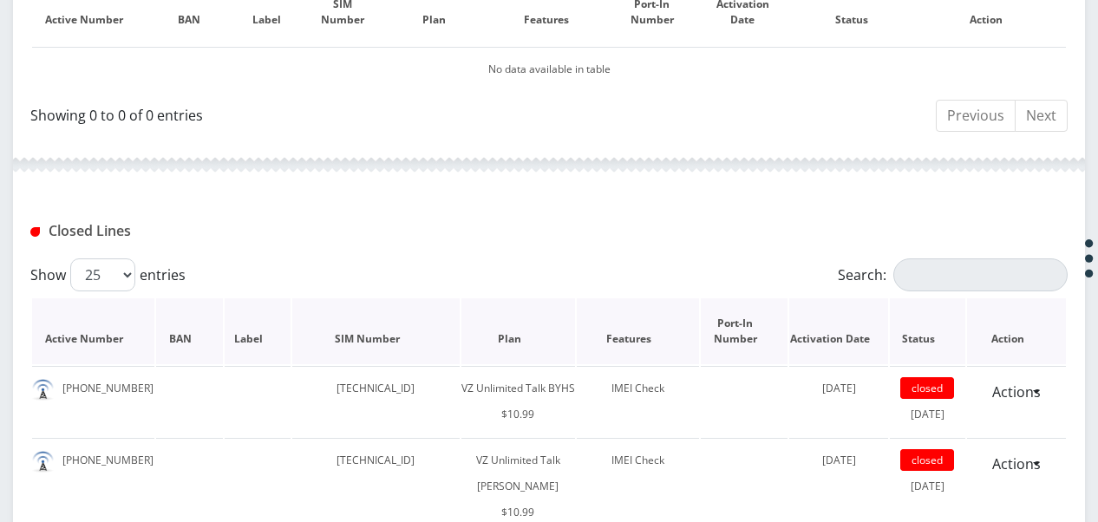
scroll to position [668, 0]
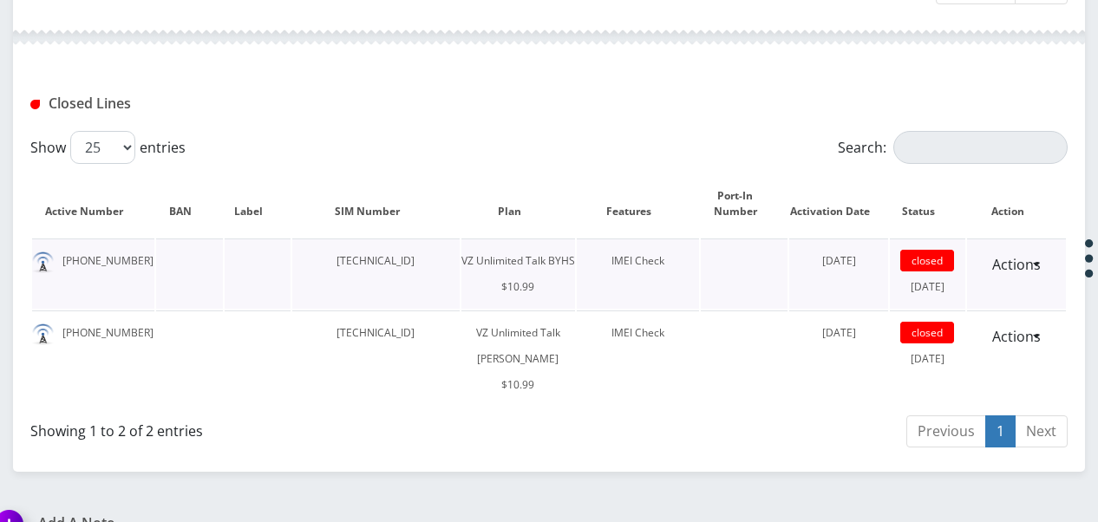
drag, startPoint x: 325, startPoint y: 265, endPoint x: 457, endPoint y: 254, distance: 132.3
click at [457, 254] on td "[TECHNICAL_ID]" at bounding box center [375, 273] width 166 height 70
drag, startPoint x: 457, startPoint y: 254, endPoint x: 375, endPoint y: 258, distance: 82.5
copy td "[TECHNICAL_ID]"
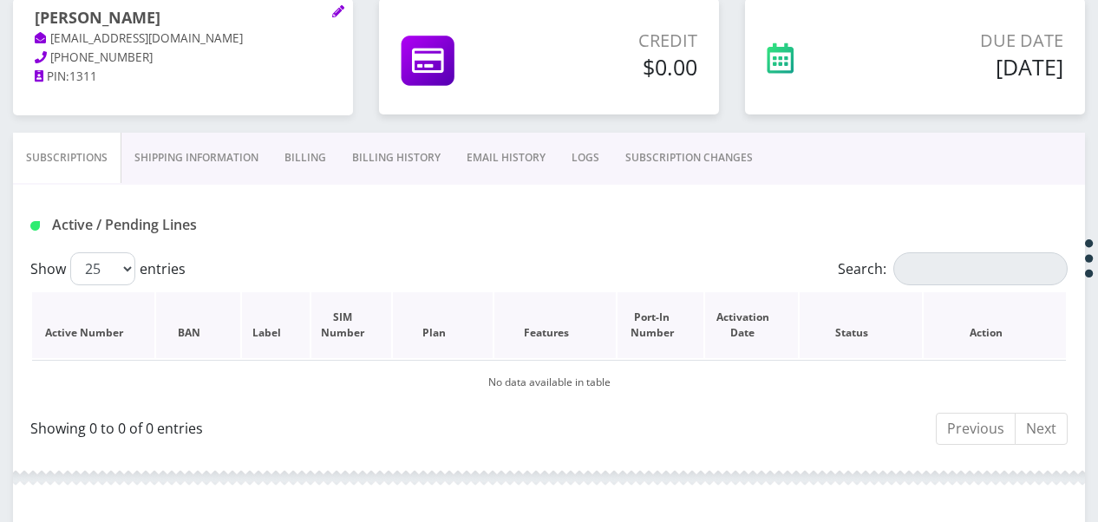
scroll to position [61, 0]
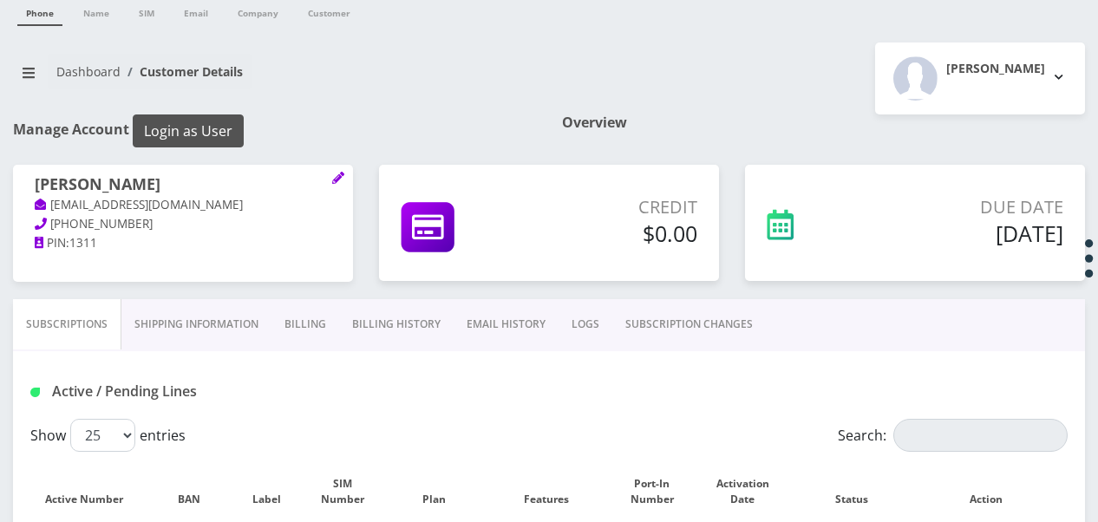
click at [207, 127] on button "Login as User" at bounding box center [188, 130] width 111 height 33
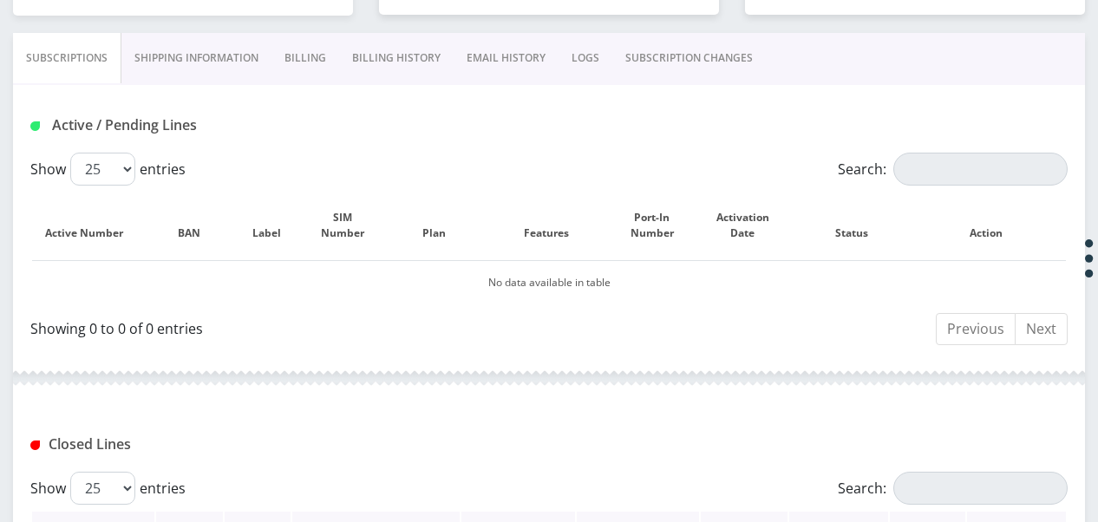
scroll to position [668, 0]
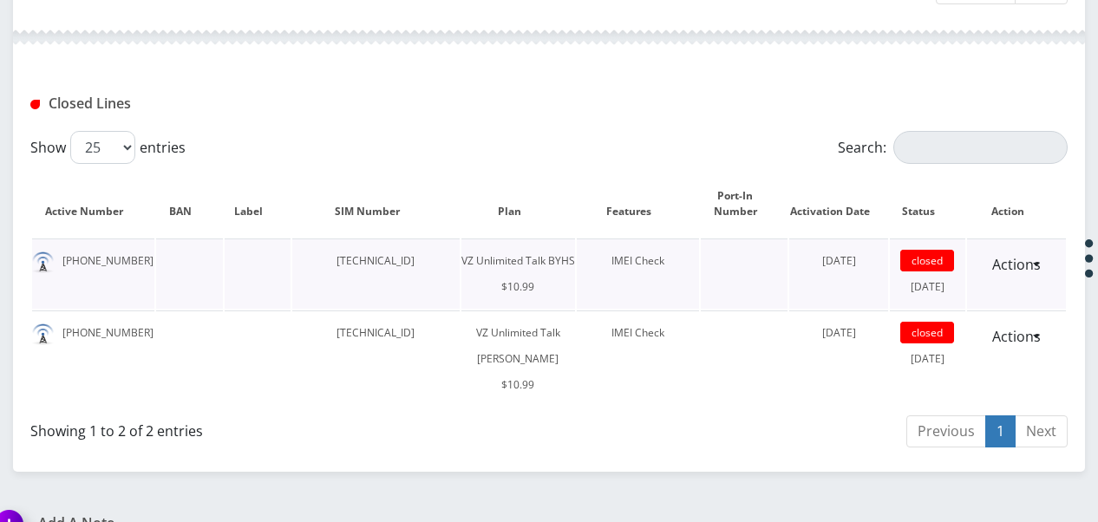
copy td "[TECHNICAL_ID]"
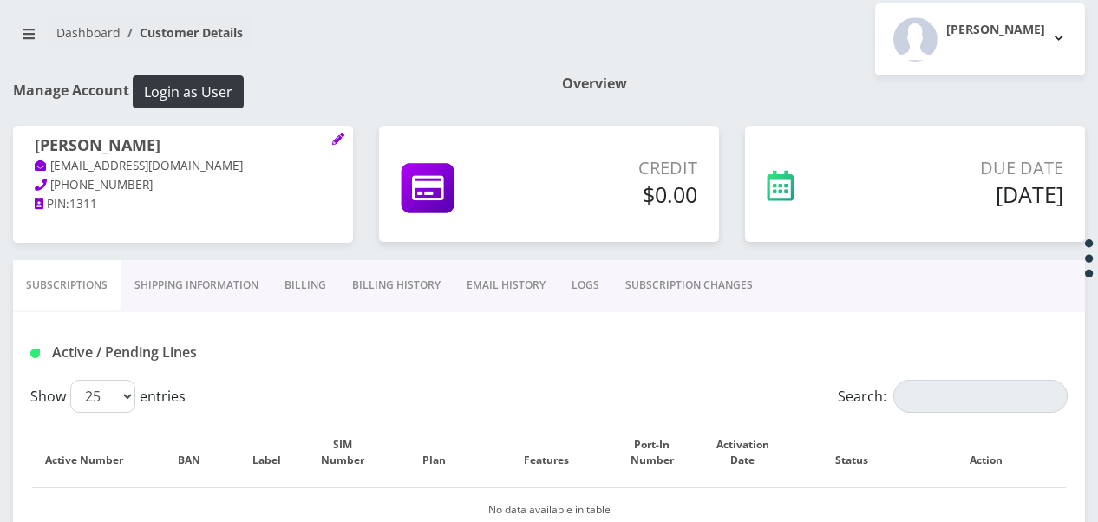
scroll to position [260, 0]
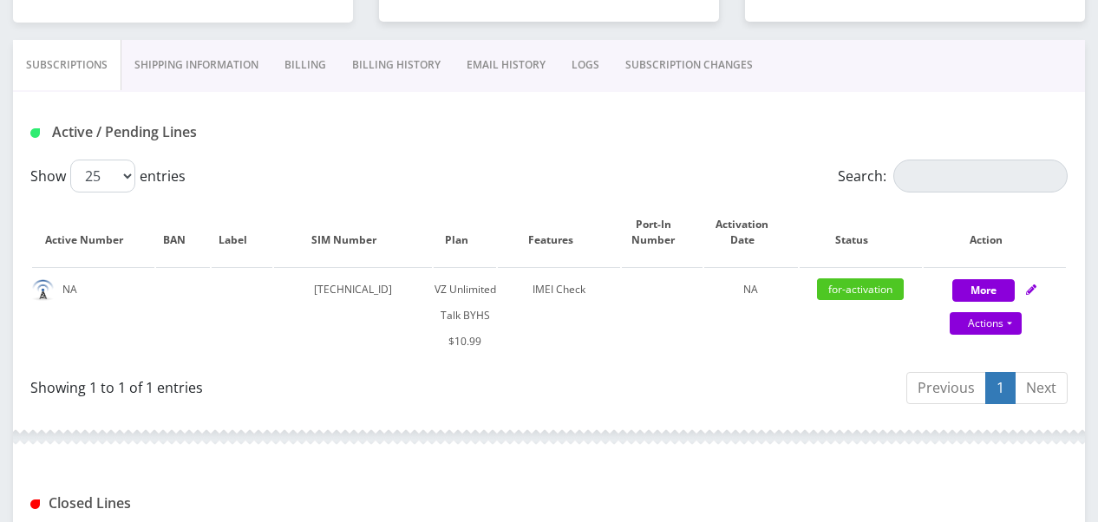
scroll to position [347, 0]
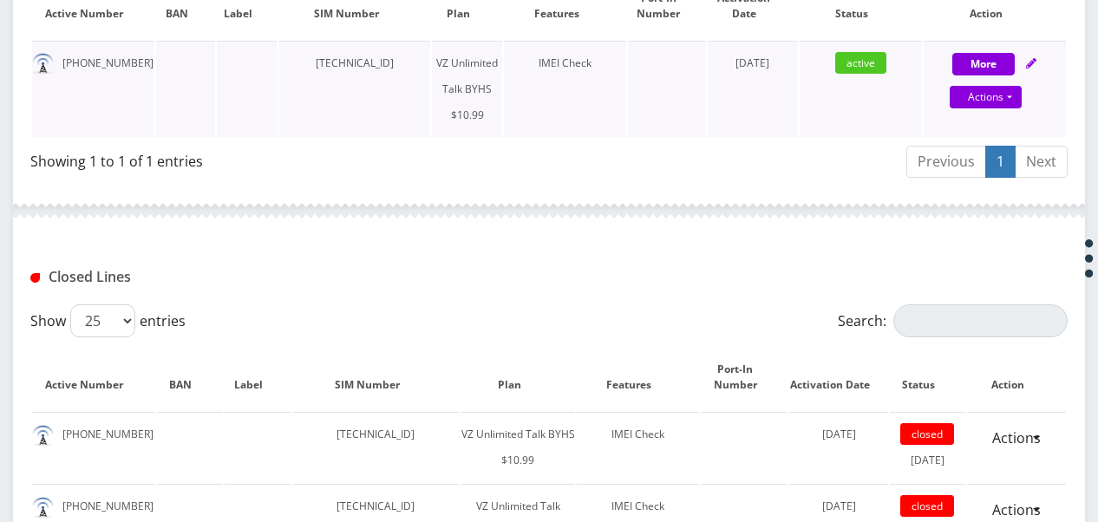
scroll to position [520, 0]
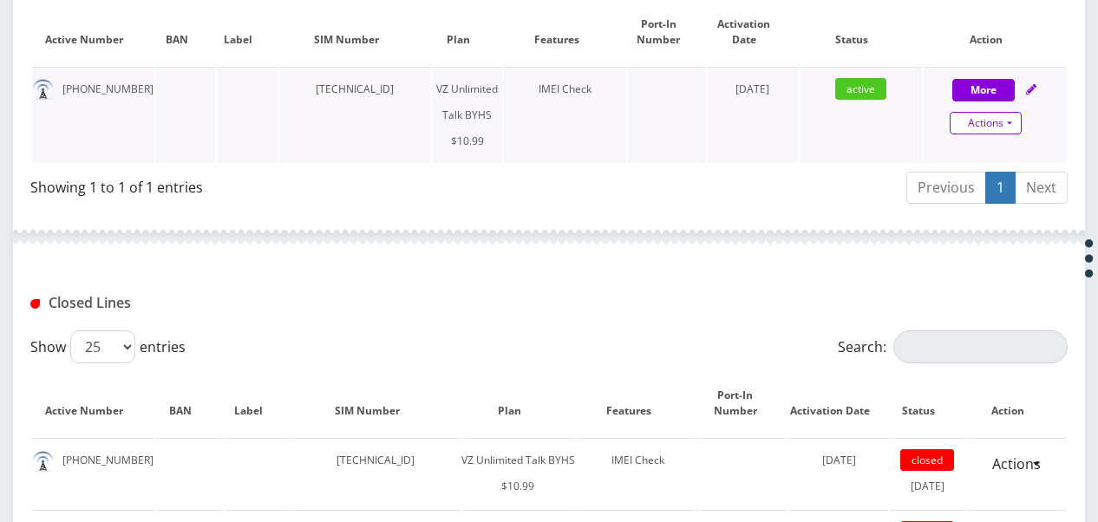
click at [1009, 127] on link "Actions" at bounding box center [986, 123] width 72 height 23
select select "467"
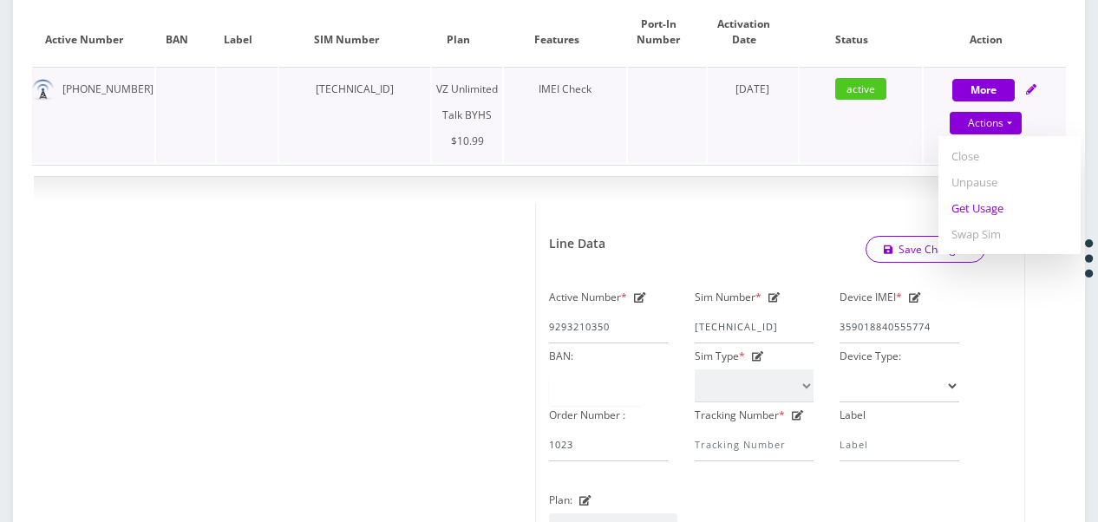
click at [996, 212] on link "Get Usage" at bounding box center [1009, 208] width 142 height 26
select select "467"
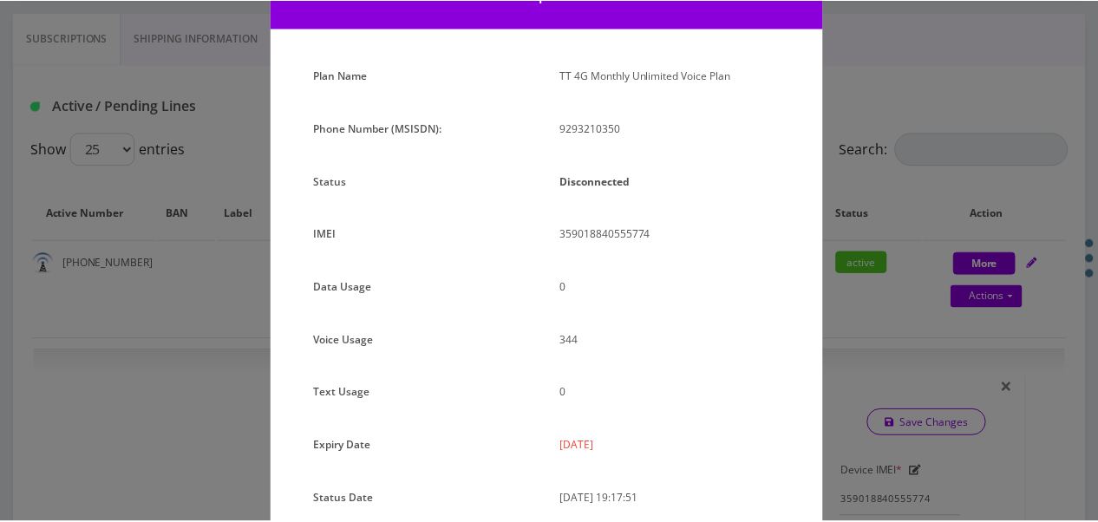
scroll to position [212, 0]
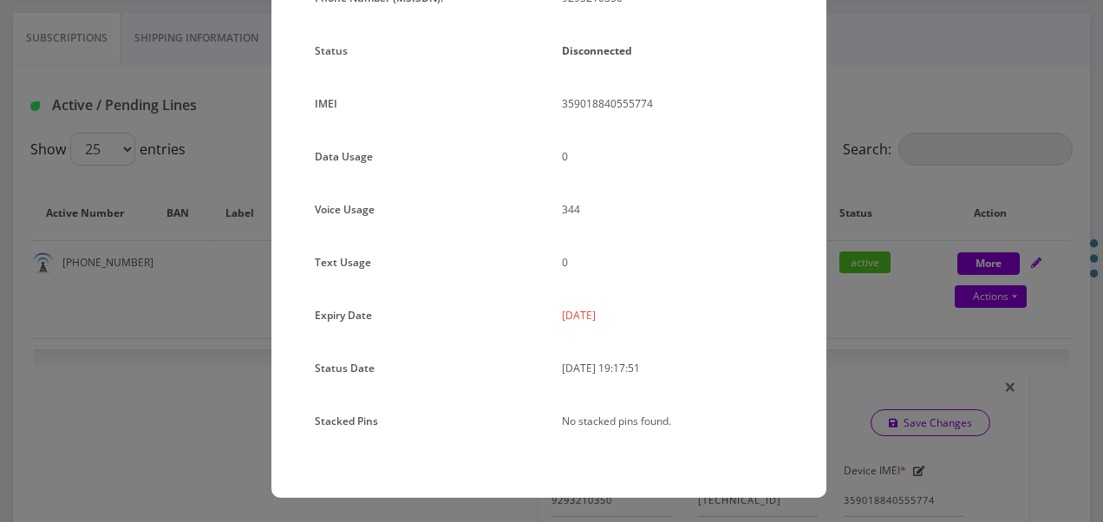
click at [890, 208] on div "× Subscription Info Plan Name TT 4G Monthly Unlimited Voice Plan Phone Number (…" at bounding box center [551, 261] width 1103 height 522
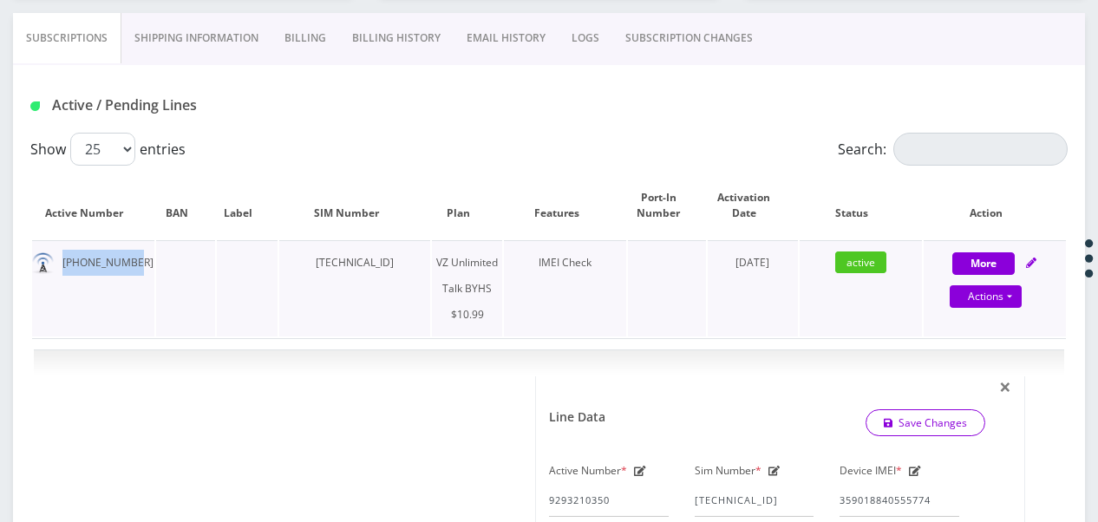
drag, startPoint x: 60, startPoint y: 265, endPoint x: 146, endPoint y: 257, distance: 86.3
click at [146, 257] on td "[PHONE_NUMBER]" at bounding box center [93, 288] width 122 height 96
drag, startPoint x: 146, startPoint y: 257, endPoint x: 113, endPoint y: 264, distance: 33.7
copy td "[PHONE_NUMBER]"
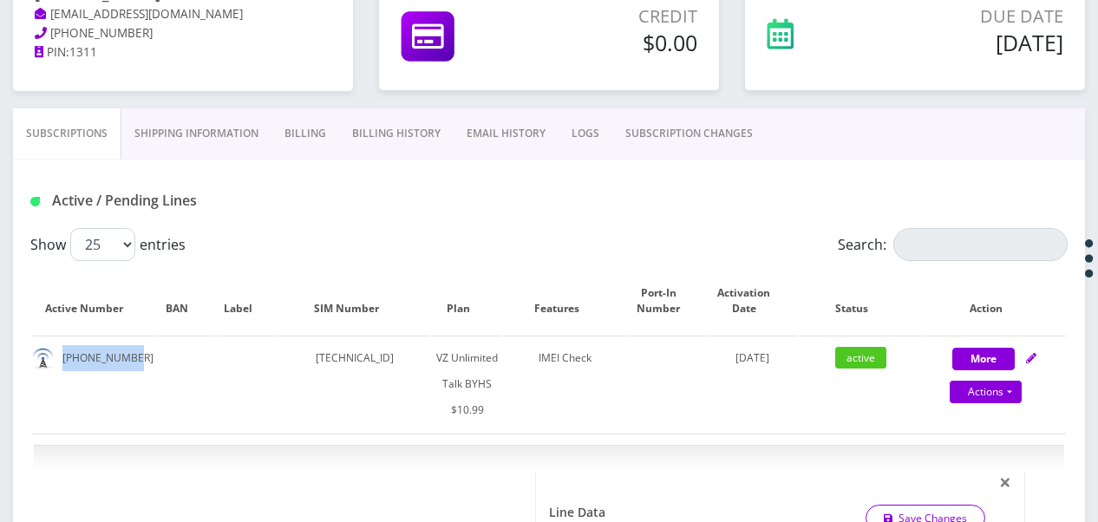
scroll to position [173, 0]
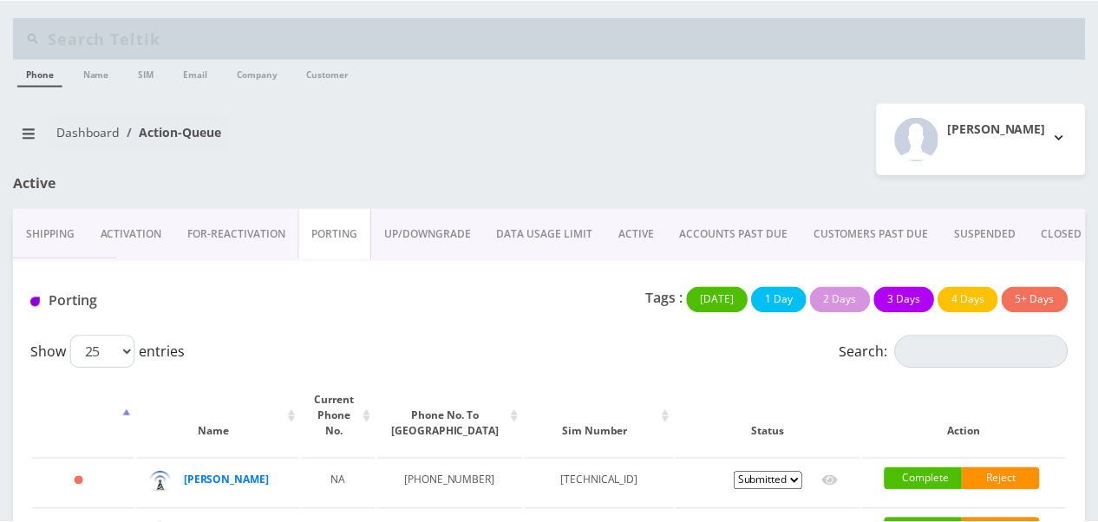
scroll to position [127, 0]
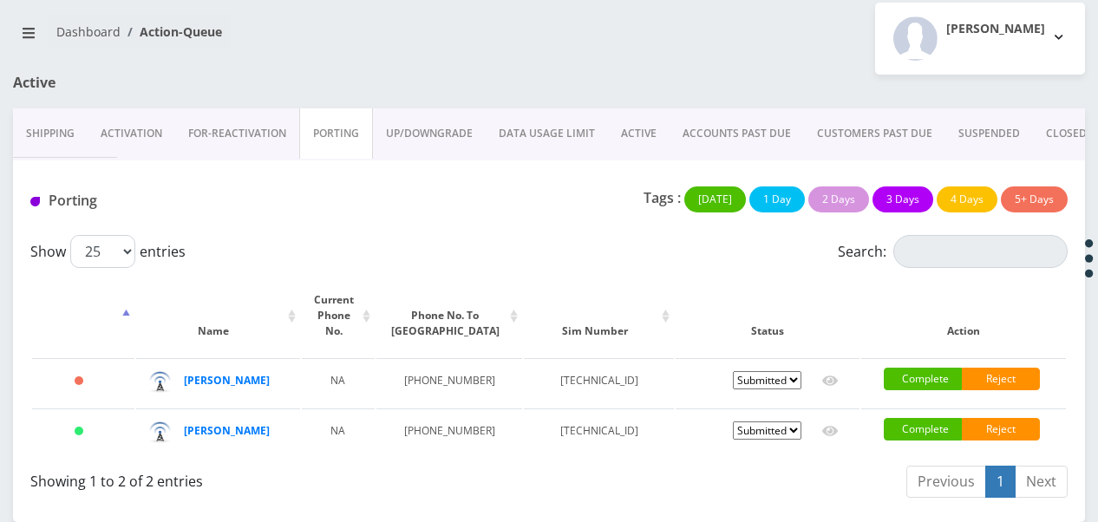
click at [161, 109] on link "Activation" at bounding box center [132, 133] width 88 height 50
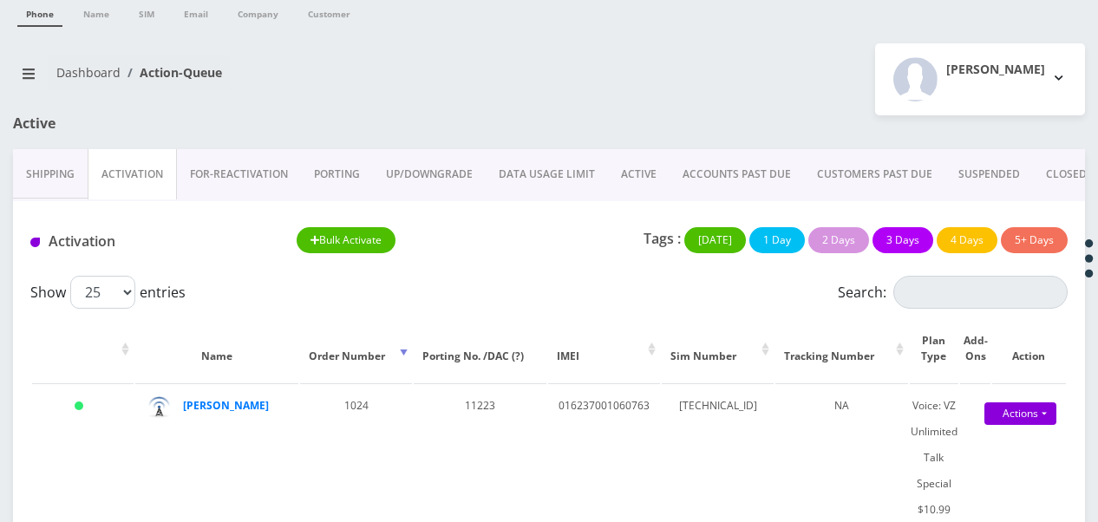
scroll to position [87, 0]
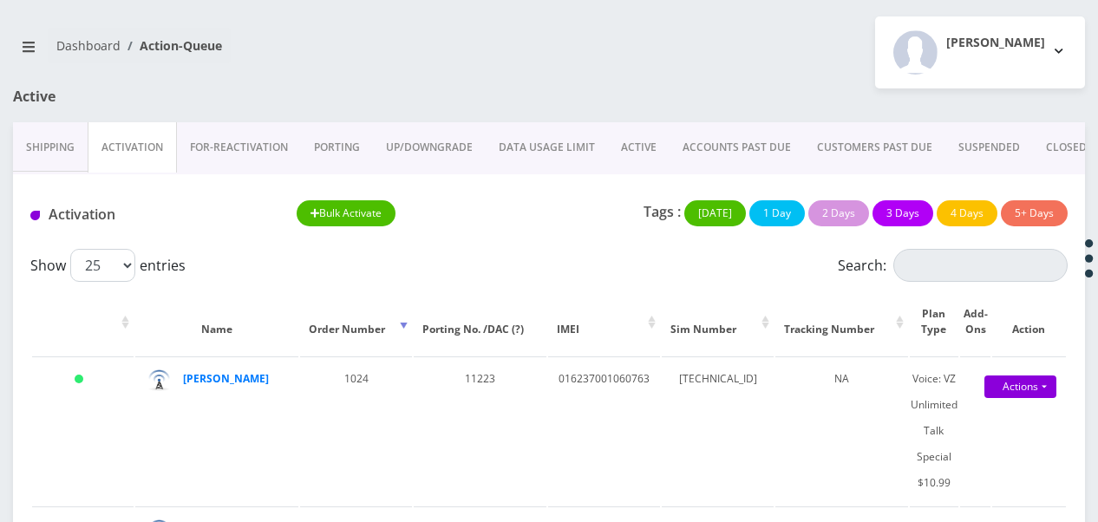
click at [638, 156] on link "ACTIVE" at bounding box center [639, 147] width 62 height 50
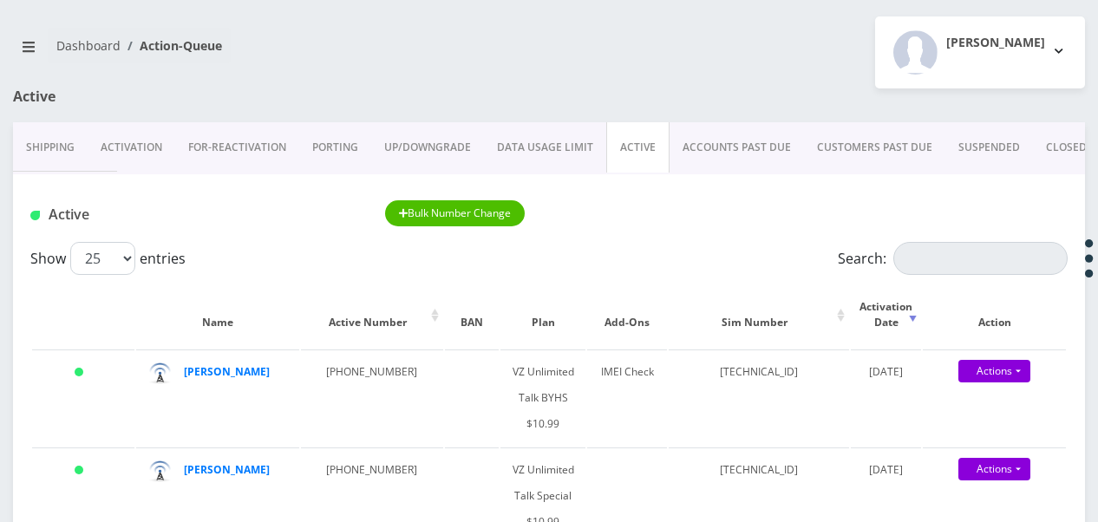
click at [150, 141] on link "Activation" at bounding box center [132, 147] width 88 height 50
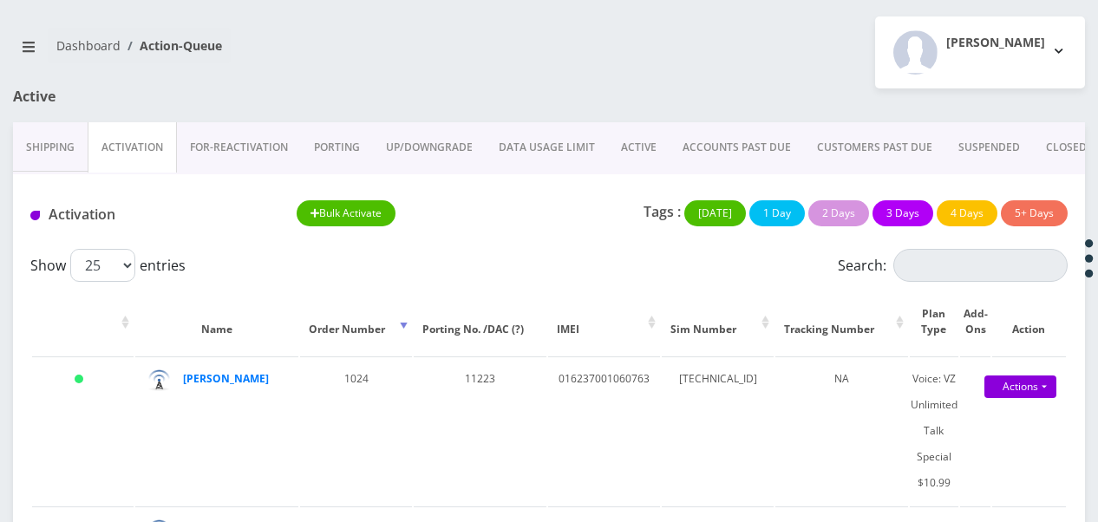
click at [628, 153] on link "ACTIVE" at bounding box center [639, 147] width 62 height 50
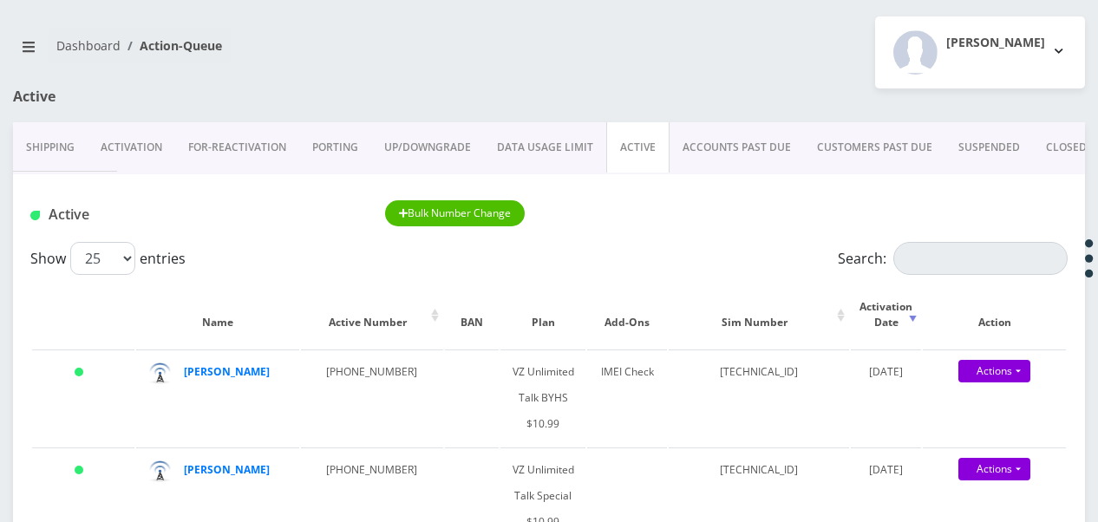
click at [115, 139] on link "Activation" at bounding box center [132, 147] width 88 height 50
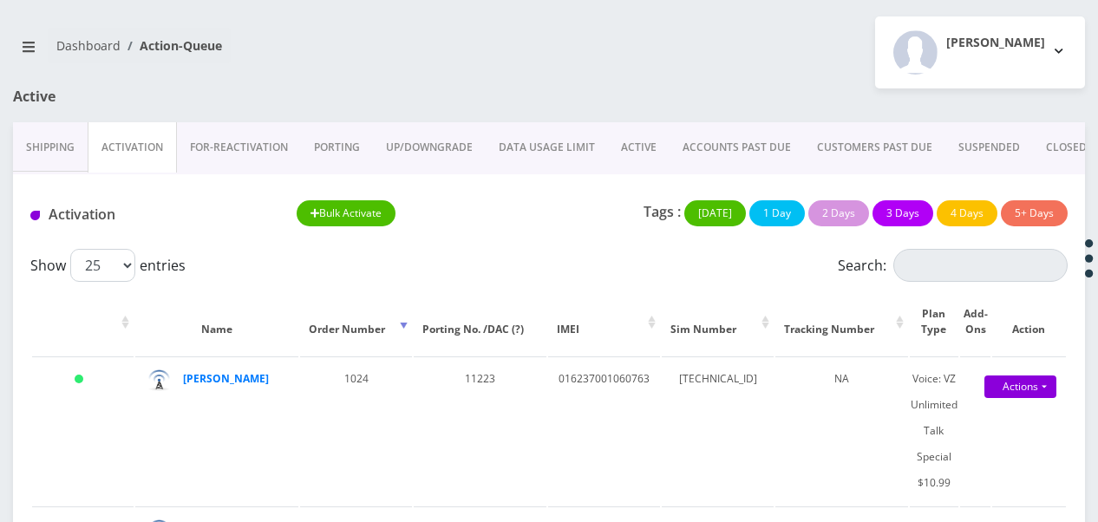
click at [631, 135] on link "ACTIVE" at bounding box center [639, 147] width 62 height 50
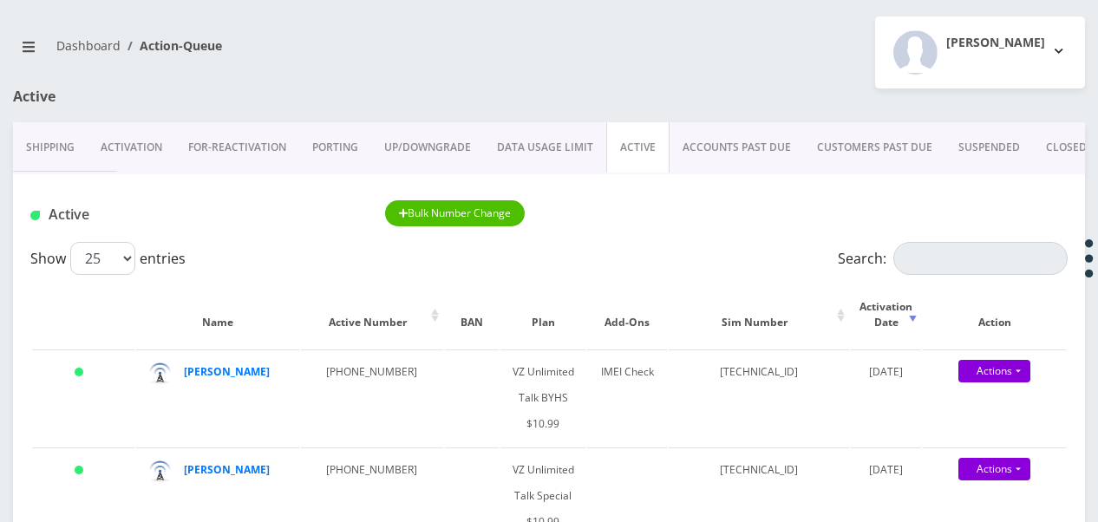
click at [101, 132] on link "Activation" at bounding box center [132, 147] width 88 height 50
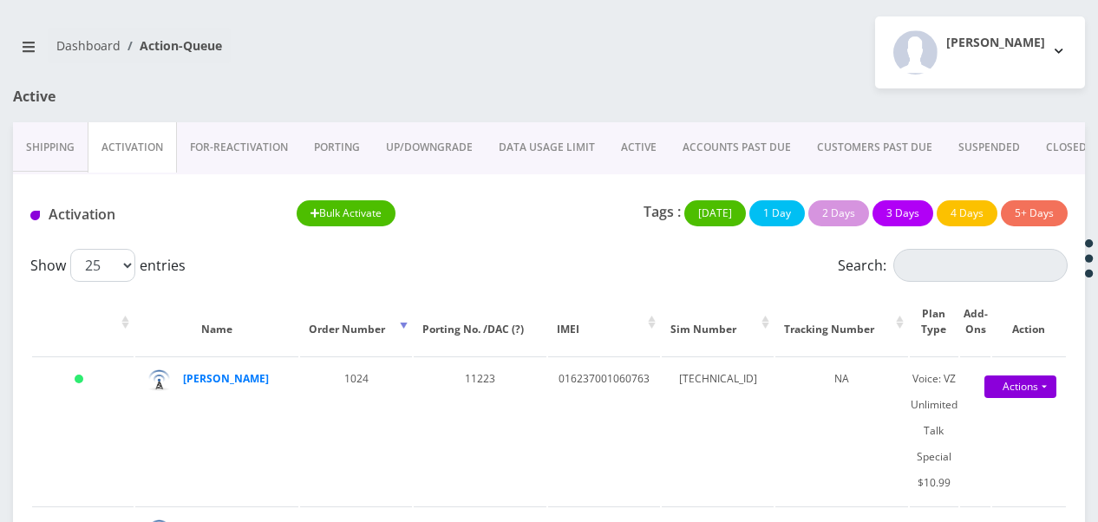
click at [627, 153] on link "ACTIVE" at bounding box center [639, 147] width 62 height 50
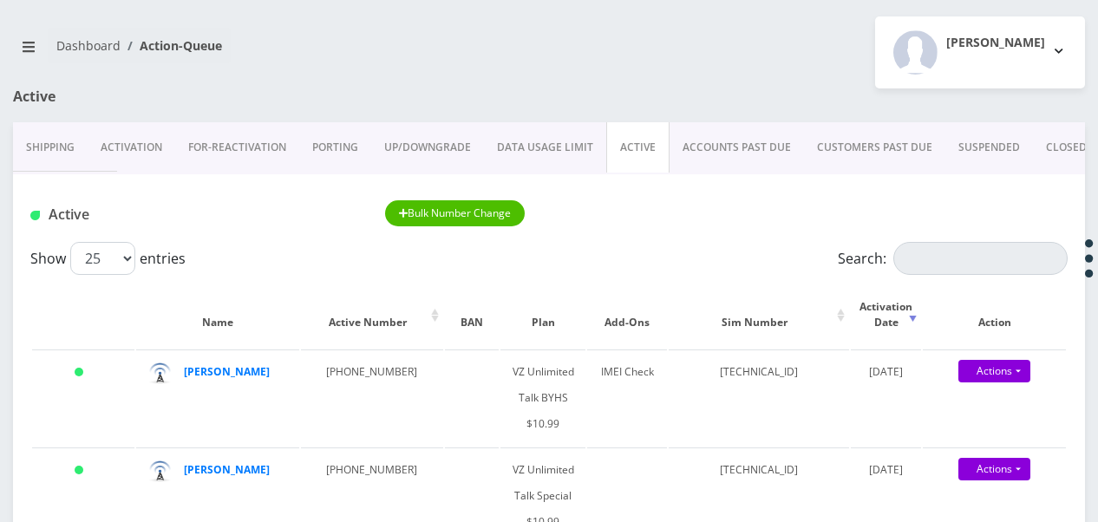
click at [115, 150] on link "Activation" at bounding box center [132, 147] width 88 height 50
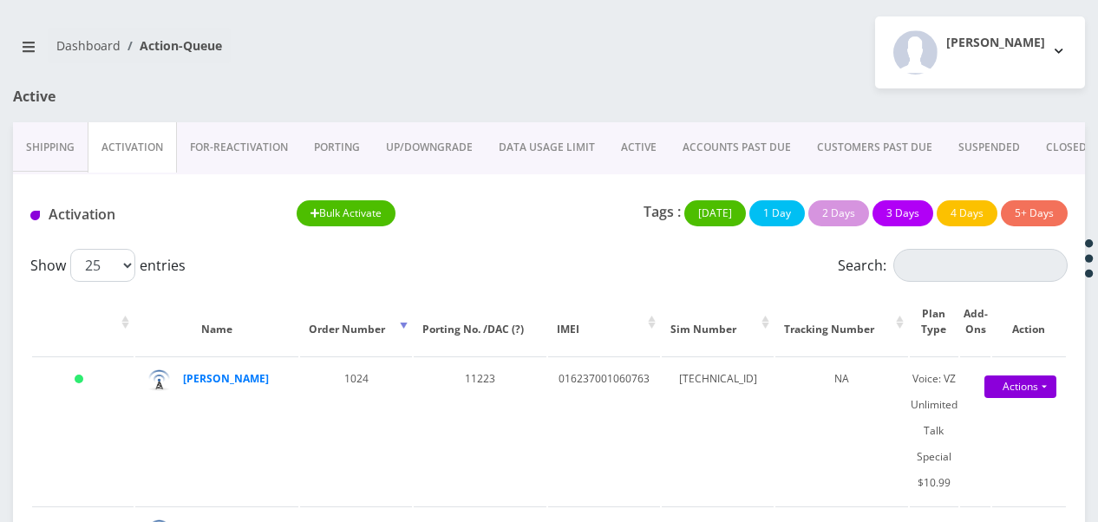
click at [632, 142] on link "ACTIVE" at bounding box center [639, 147] width 62 height 50
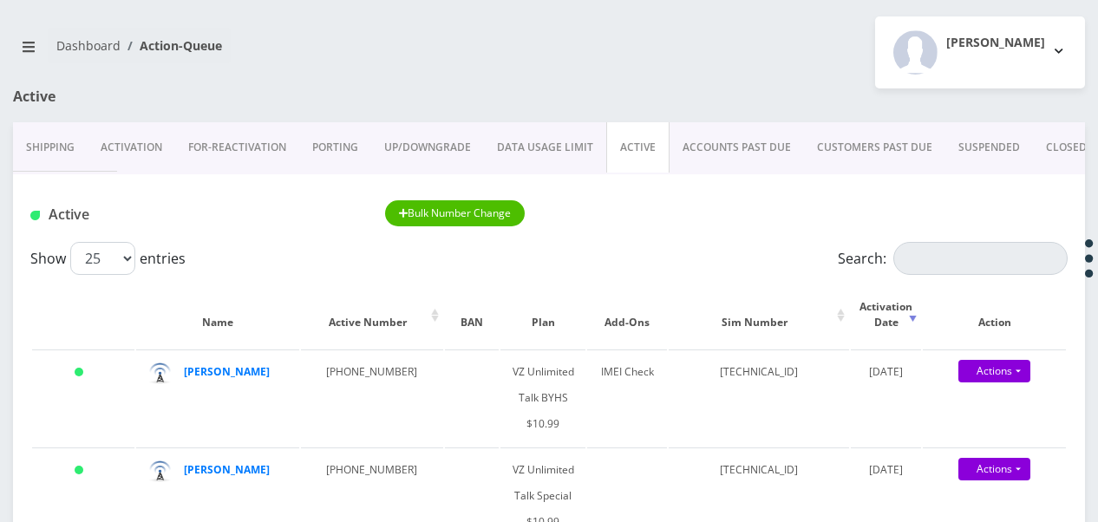
click at [144, 153] on link "Activation" at bounding box center [132, 147] width 88 height 50
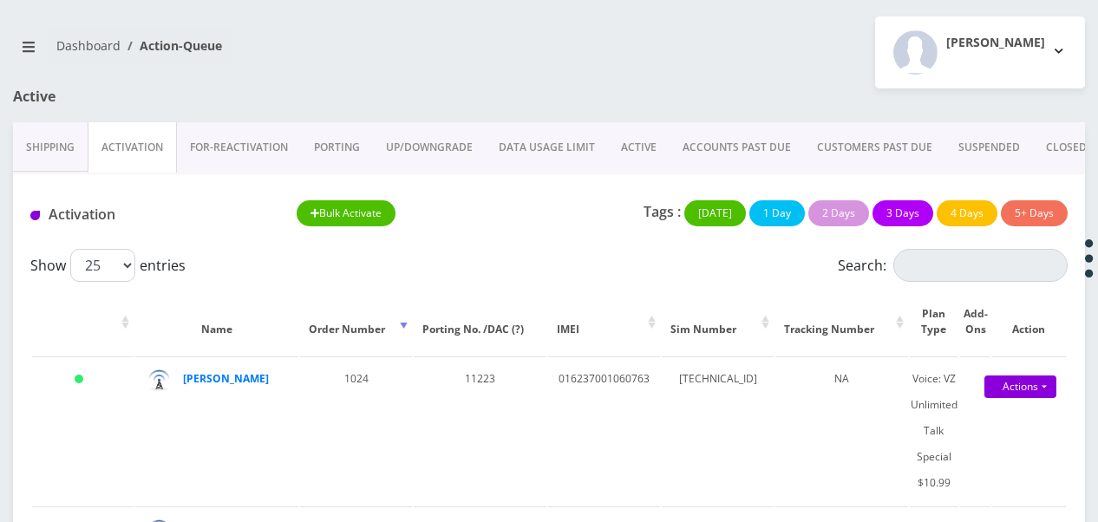
click at [631, 144] on link "ACTIVE" at bounding box center [639, 147] width 62 height 50
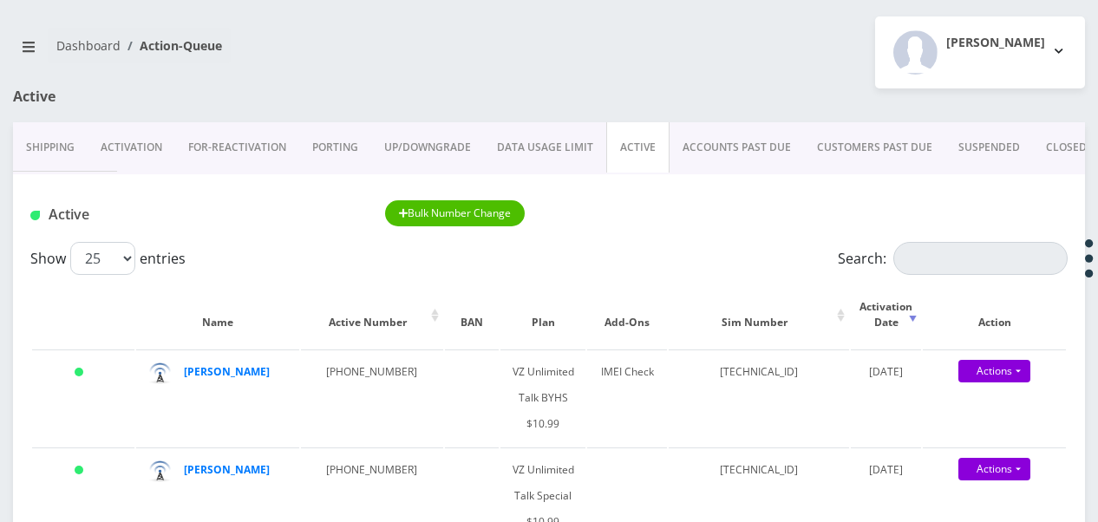
click at [114, 159] on link "Activation" at bounding box center [132, 147] width 88 height 50
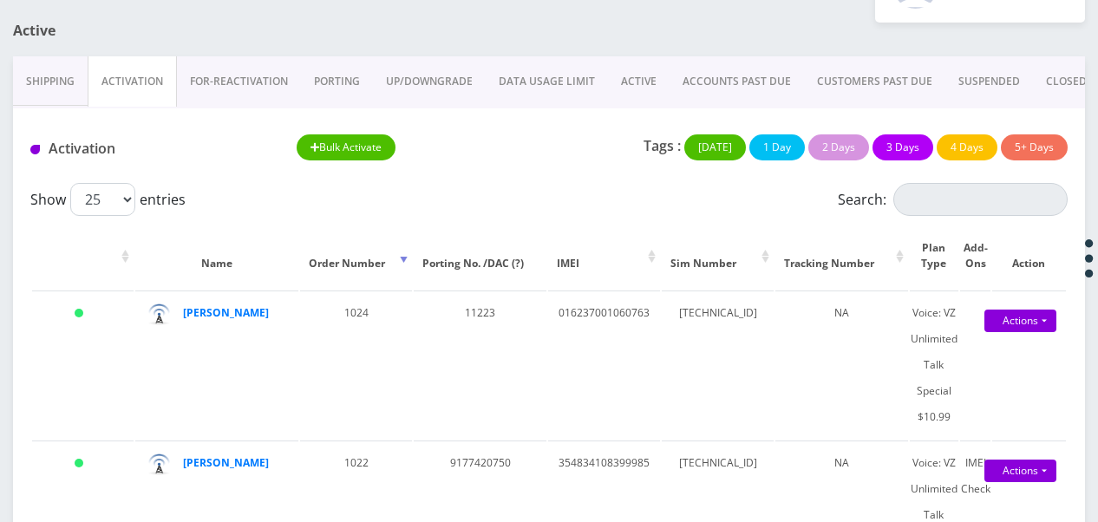
scroll to position [347, 0]
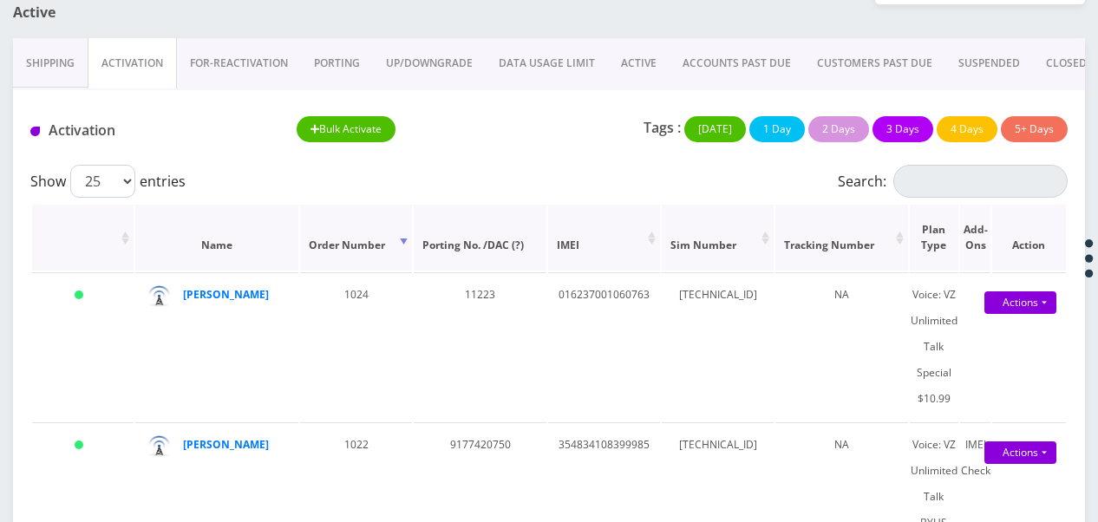
scroll to position [166, 0]
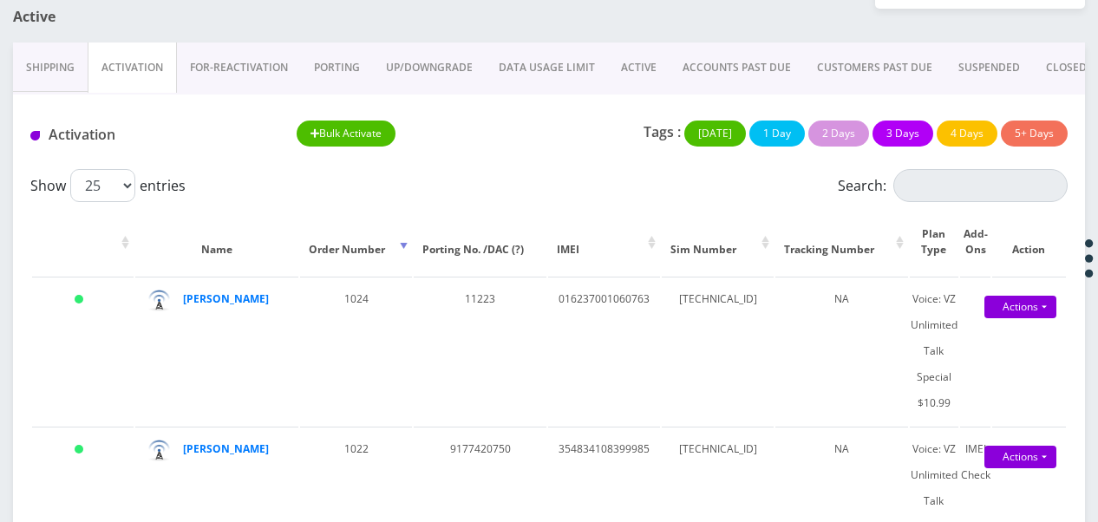
click at [643, 83] on link "ACTIVE" at bounding box center [639, 67] width 62 height 50
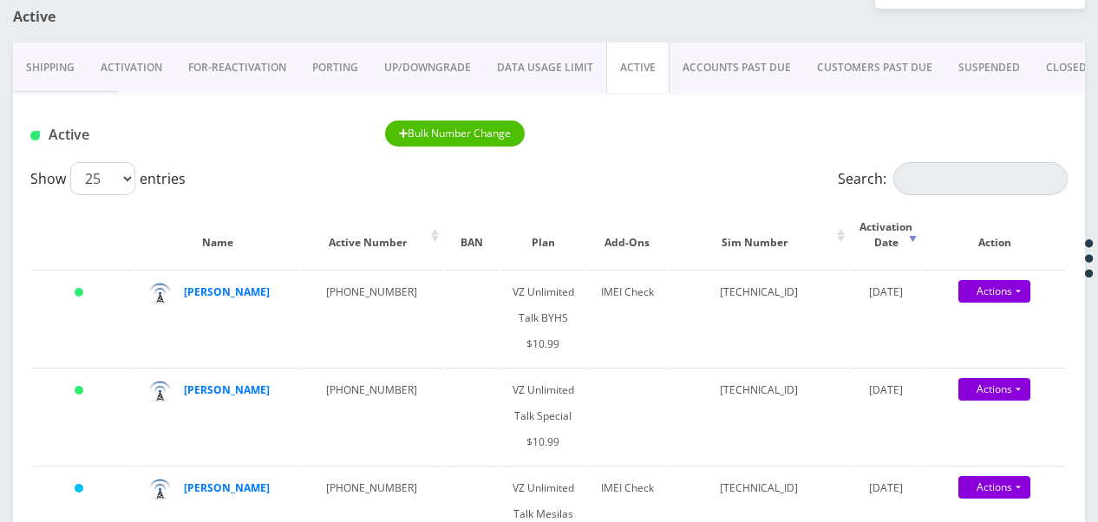
click at [125, 70] on link "Activation" at bounding box center [132, 67] width 88 height 50
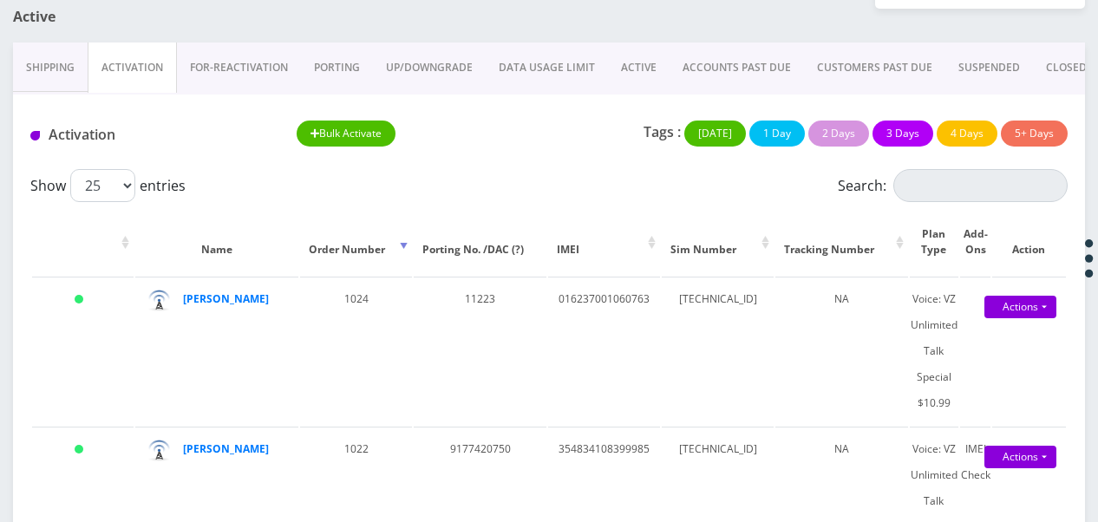
click at [625, 57] on link "ACTIVE" at bounding box center [639, 67] width 62 height 50
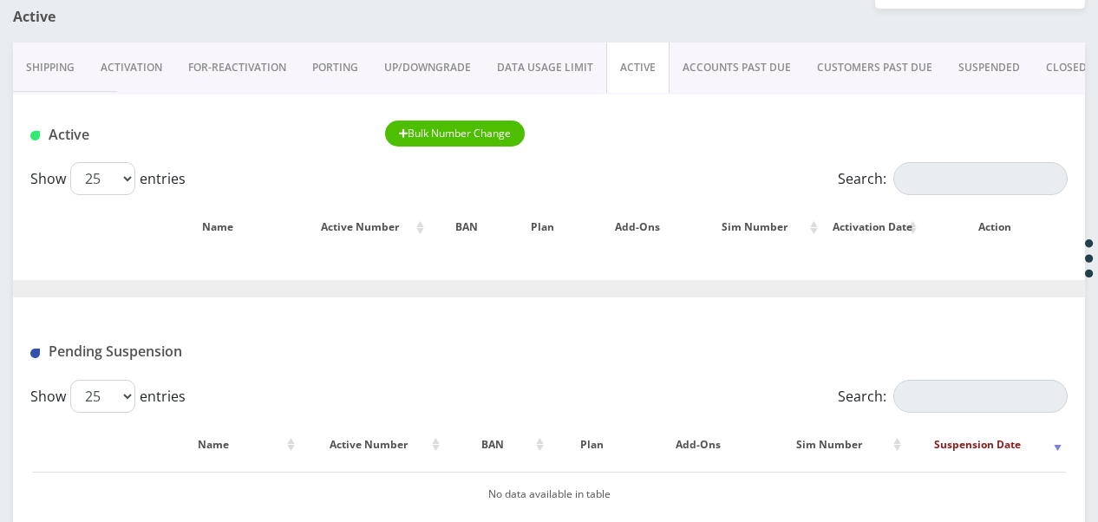
scroll to position [166, 0]
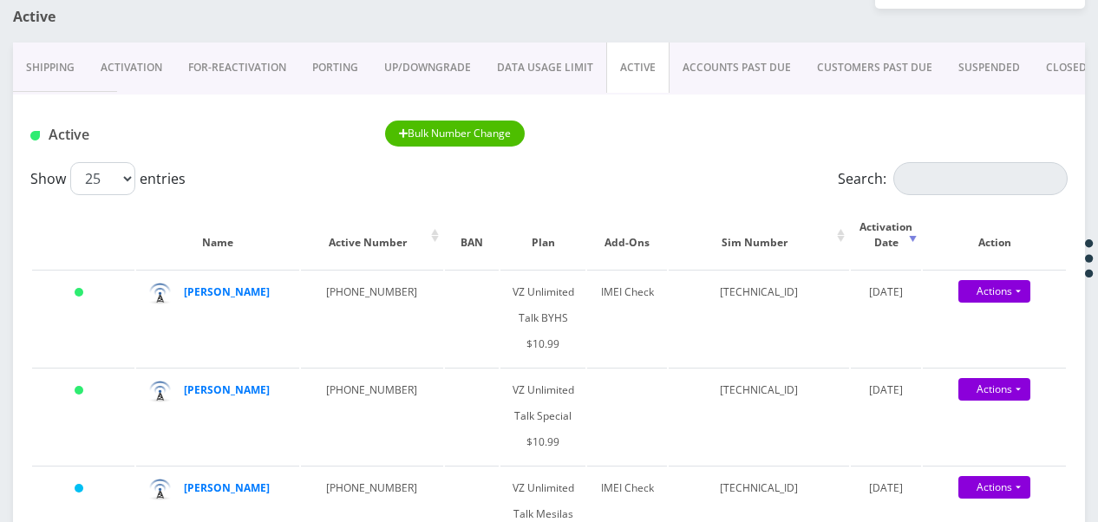
click at [147, 80] on link "Activation" at bounding box center [132, 67] width 88 height 50
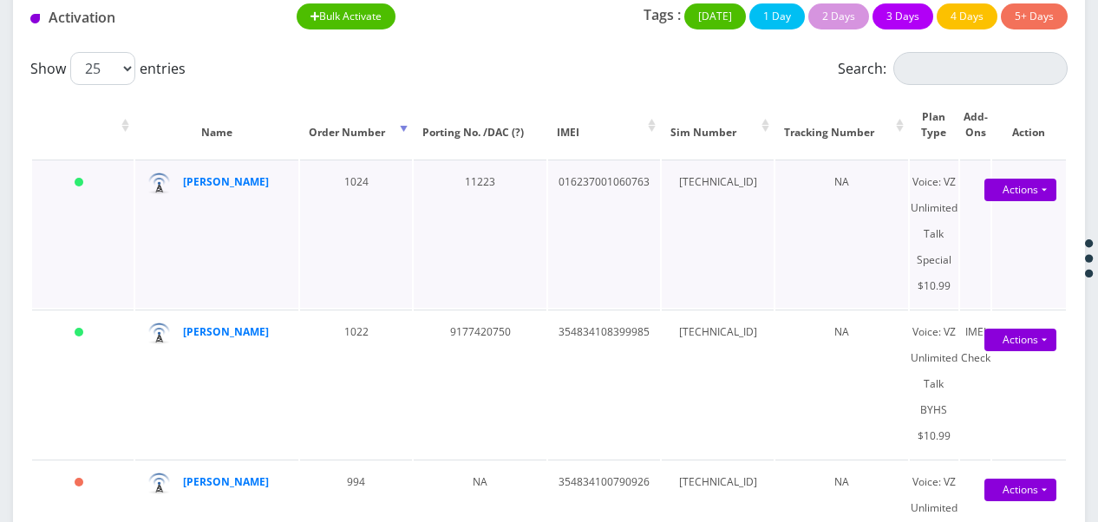
scroll to position [260, 0]
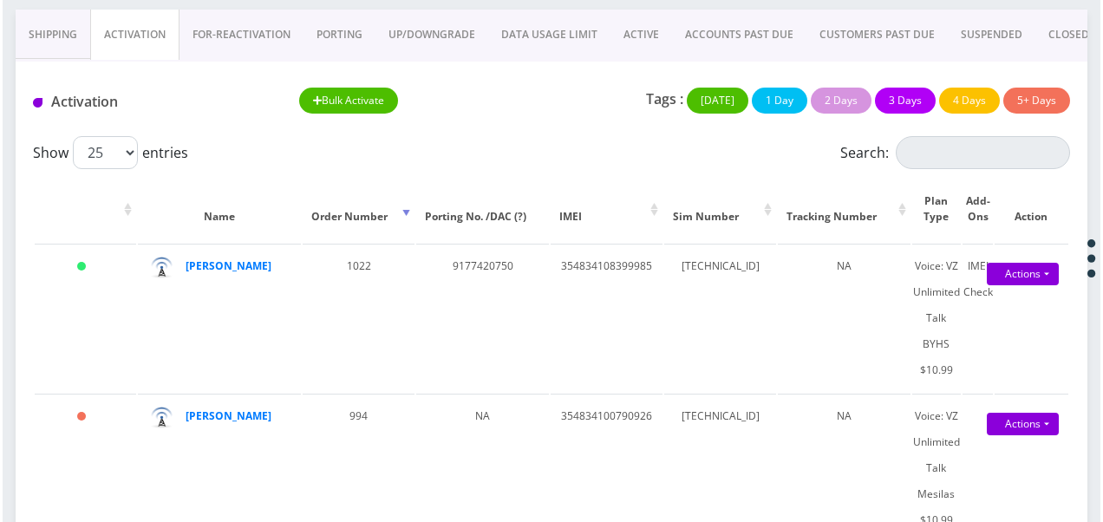
scroll to position [173, 0]
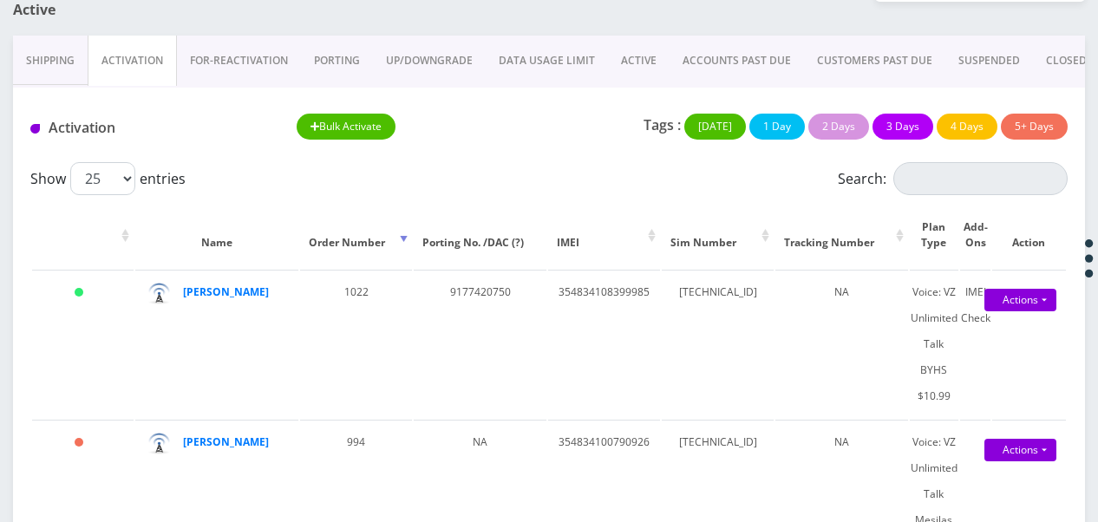
click at [638, 57] on link "ACTIVE" at bounding box center [639, 61] width 62 height 50
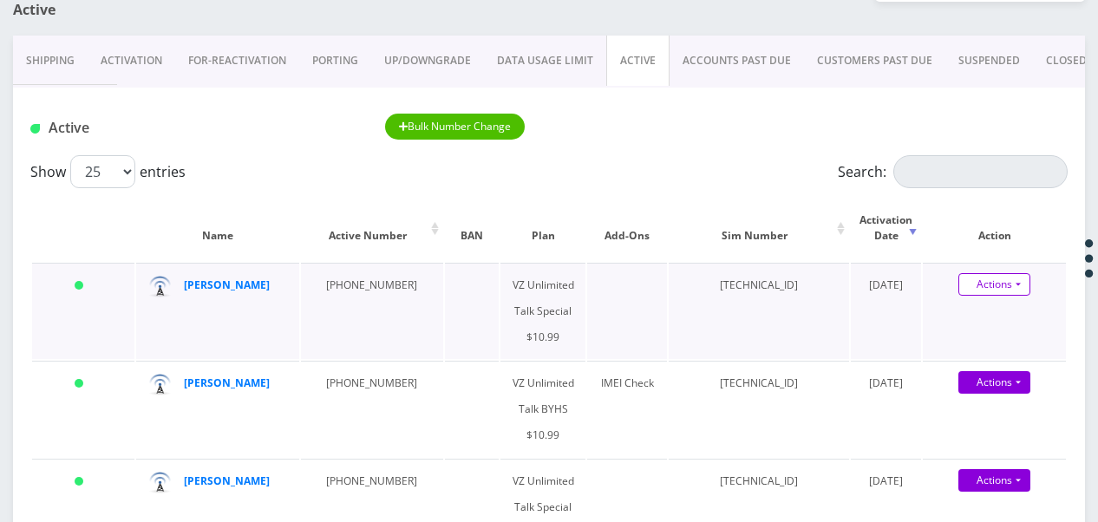
click at [1015, 277] on link "Actions" at bounding box center [994, 284] width 72 height 23
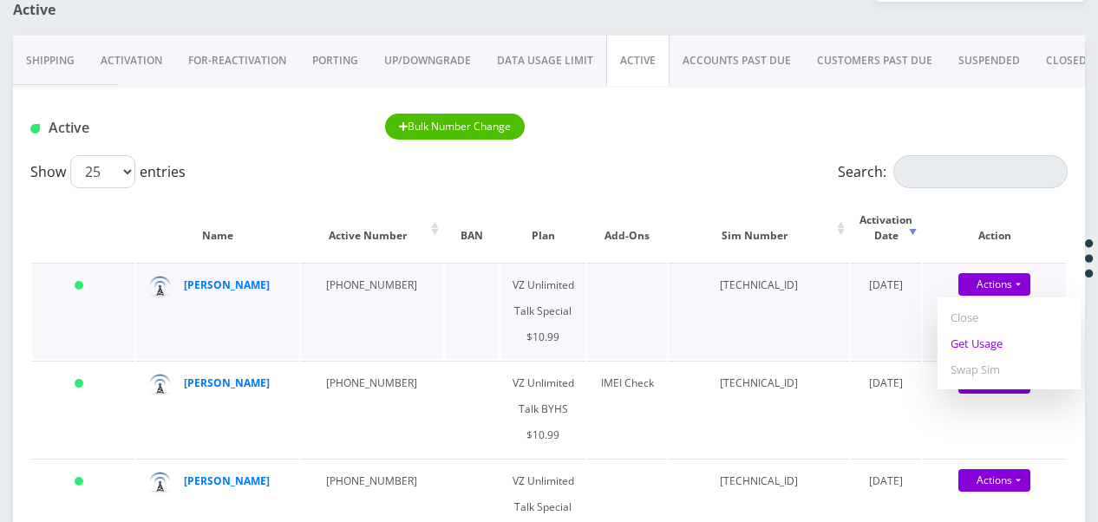
click at [1011, 341] on link "Get Usage" at bounding box center [1008, 343] width 143 height 26
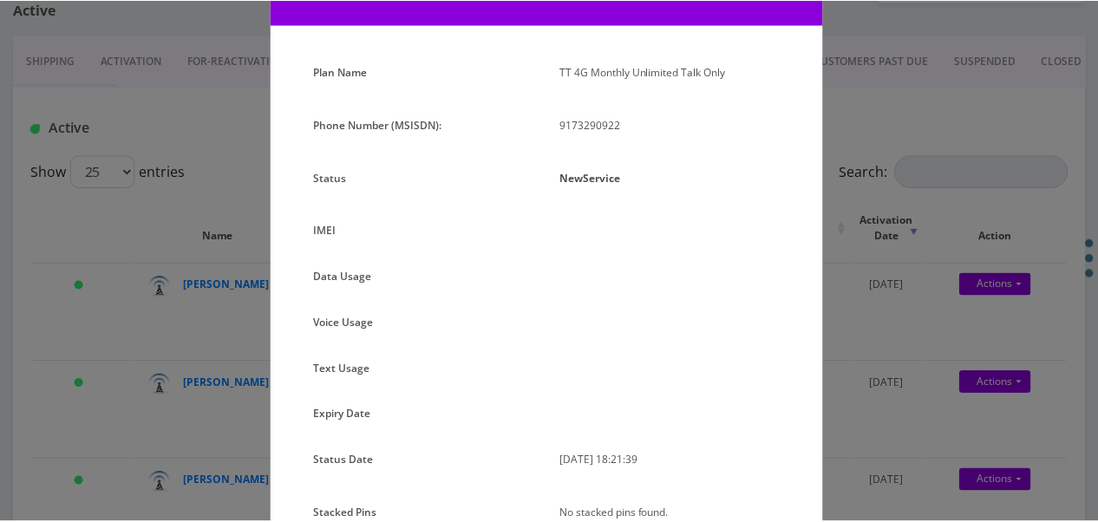
scroll to position [178, 0]
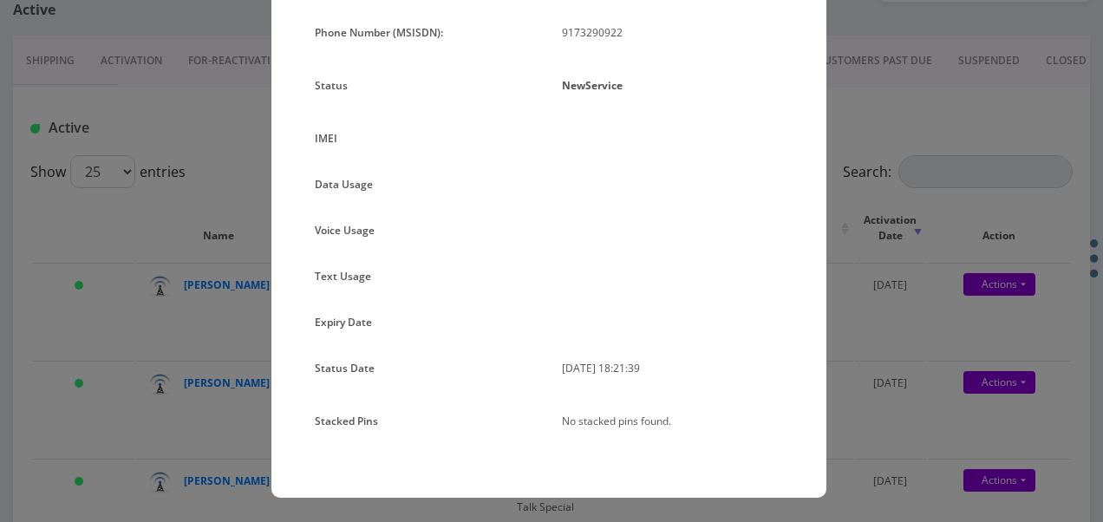
click at [843, 207] on div "× Subscription Info Plan Name TT 4G Monthly Unlimited Talk Only Phone Number (M…" at bounding box center [551, 261] width 1103 height 522
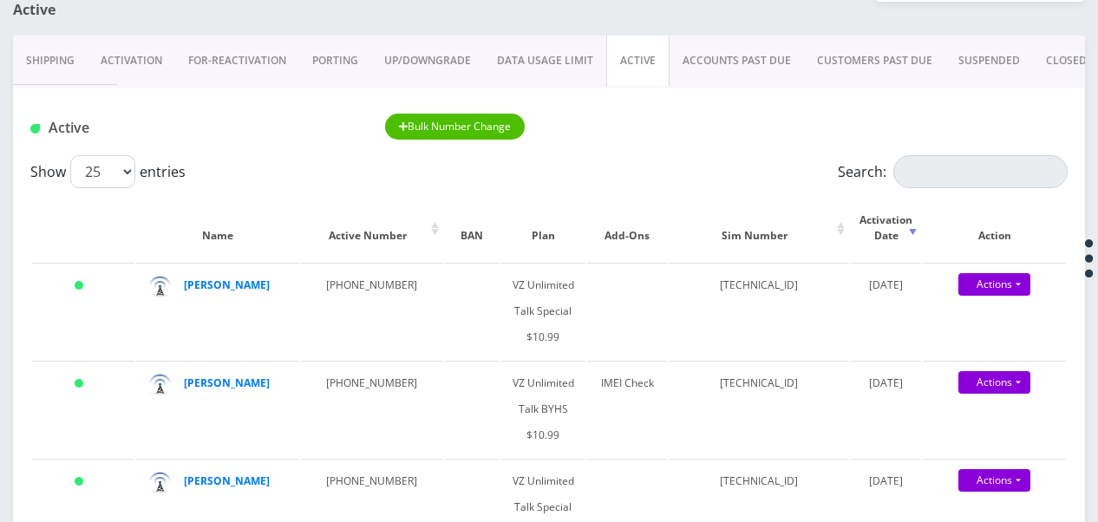
scroll to position [0, 0]
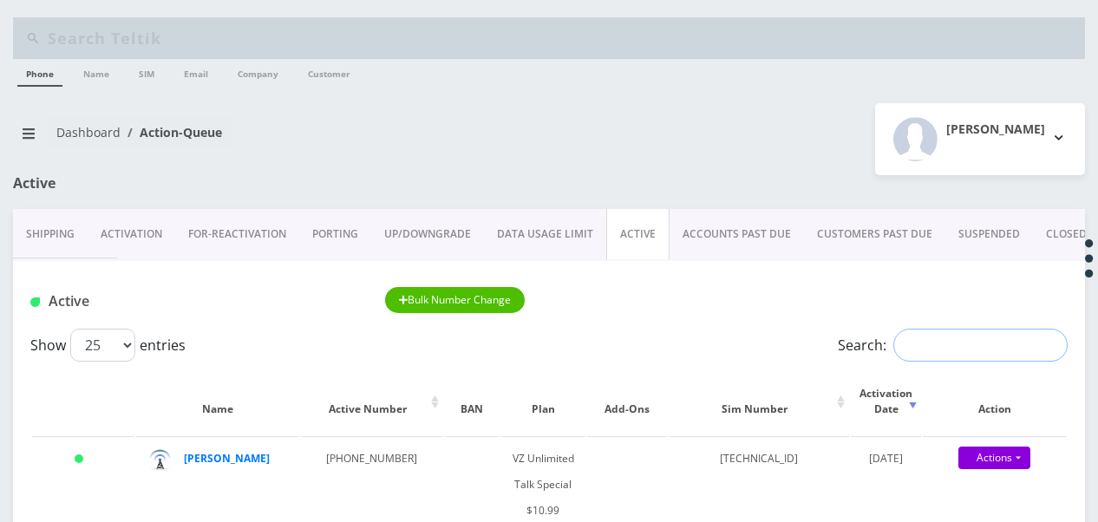
click at [910, 345] on input "Search:" at bounding box center [980, 345] width 174 height 33
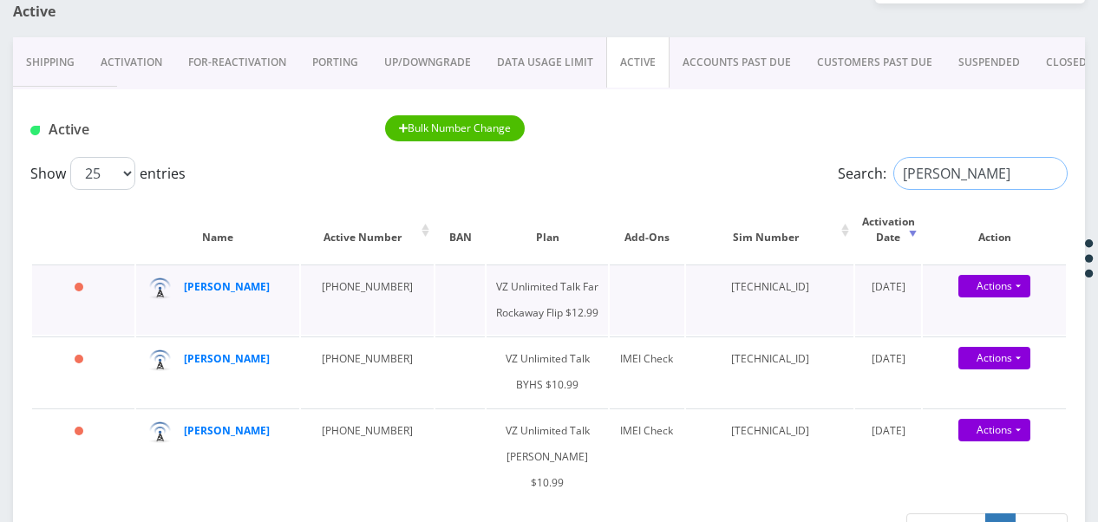
scroll to position [173, 0]
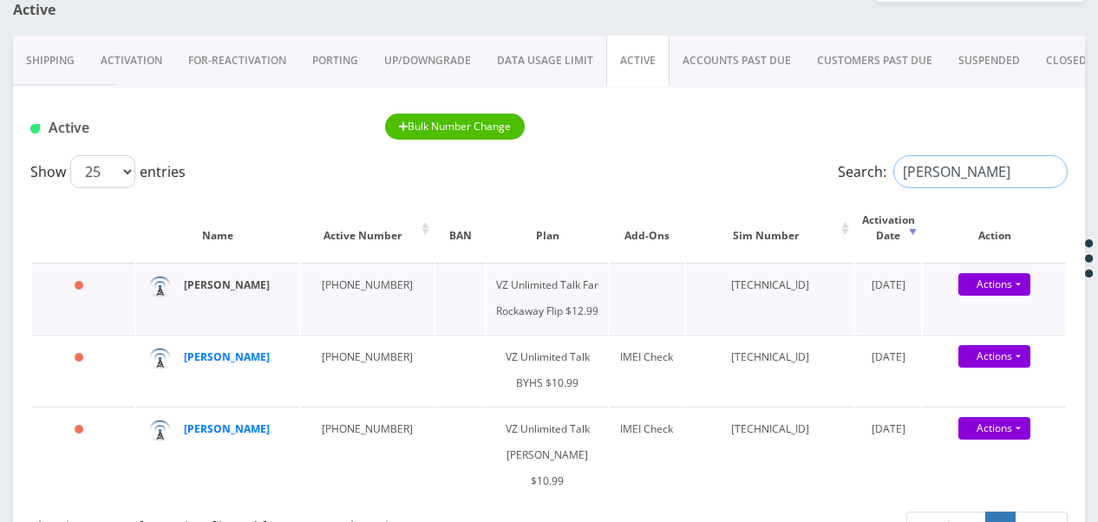
type input "marcus"
drag, startPoint x: 973, startPoint y: 166, endPoint x: 819, endPoint y: 153, distance: 155.0
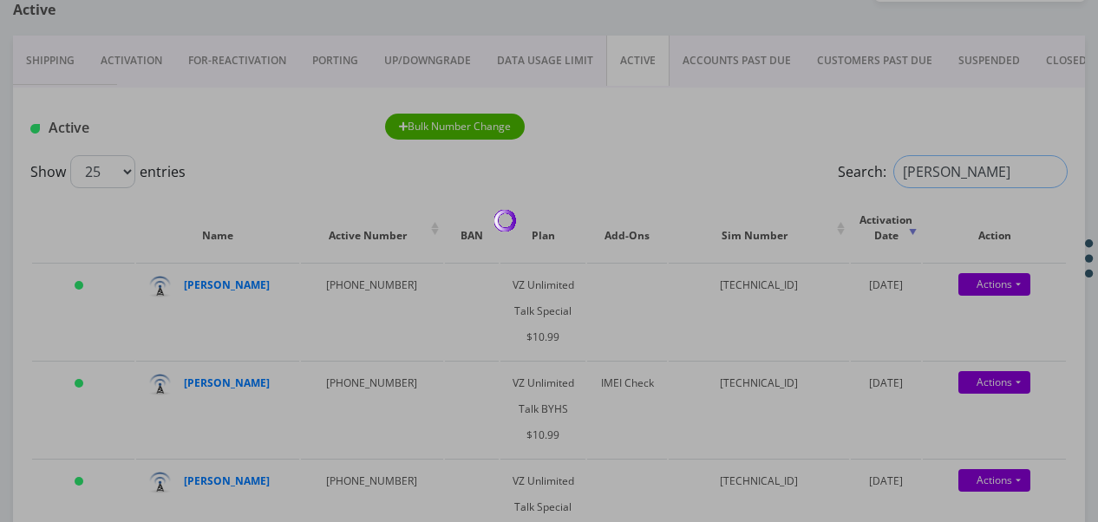
type input "rosenblum"
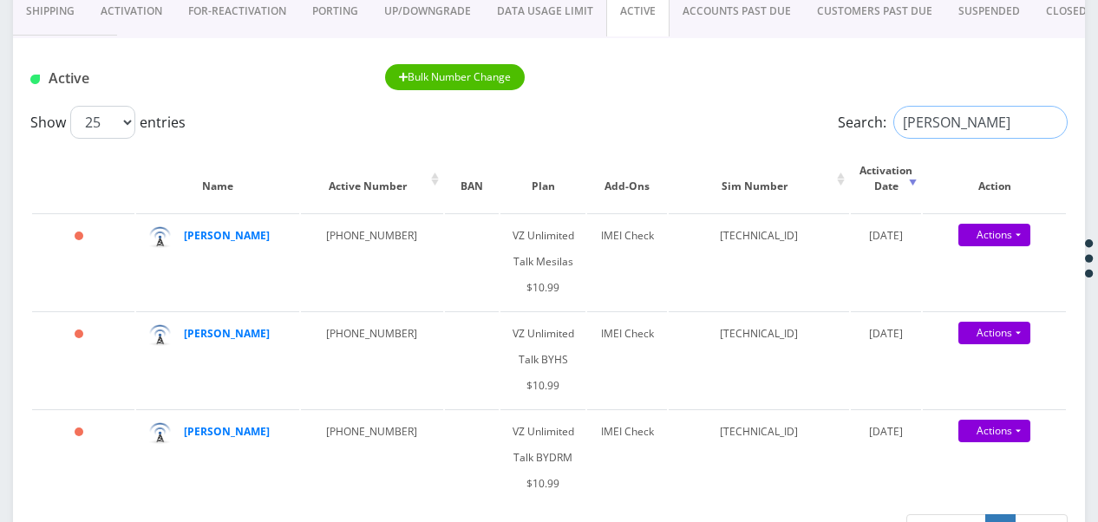
scroll to position [260, 0]
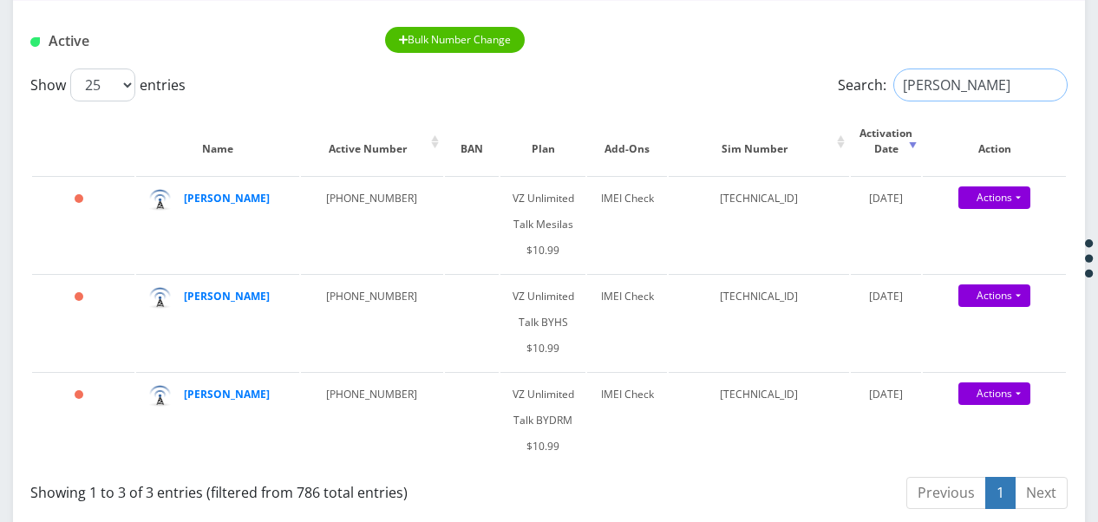
click at [1049, 85] on input "rosenblum" at bounding box center [980, 85] width 174 height 33
click at [1008, 91] on input "Search:" at bounding box center [980, 85] width 174 height 33
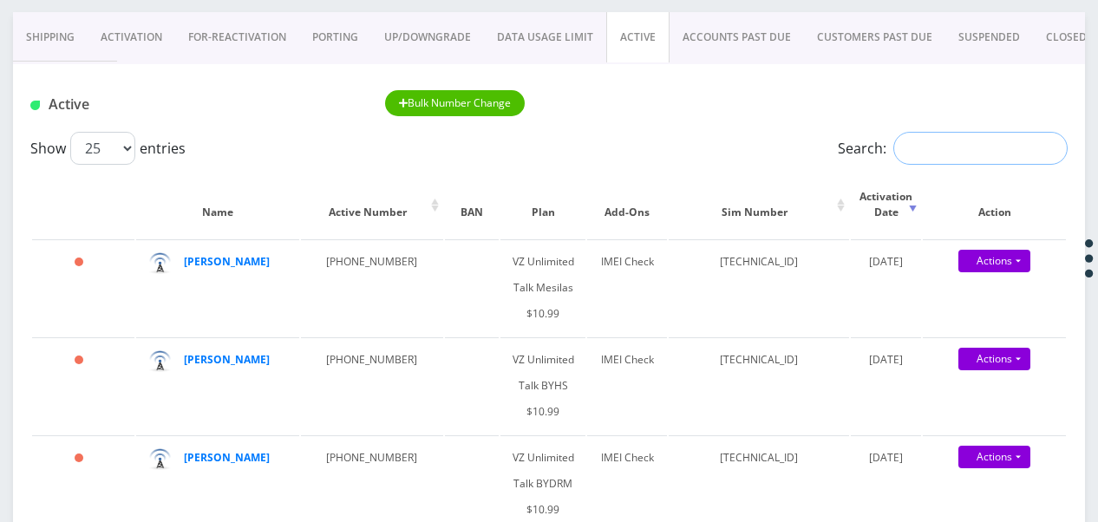
scroll to position [173, 0]
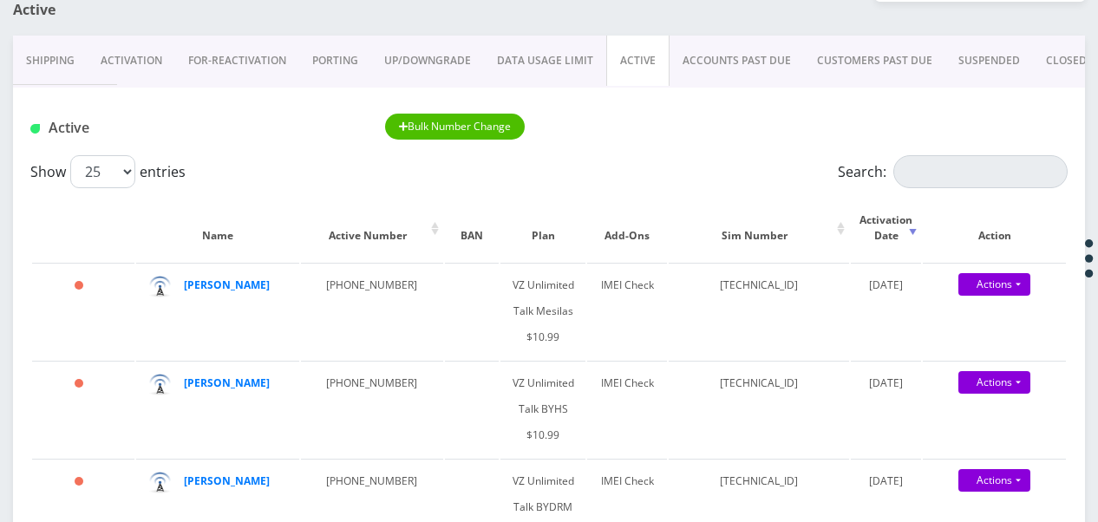
click at [932, 188] on div "Show 25 50 100 250 500 1000 entries Search: Name Active Number BAN Plan Add-Ons…" at bounding box center [549, 378] width 1072 height 447
click at [923, 173] on input "Search:" at bounding box center [980, 171] width 174 height 33
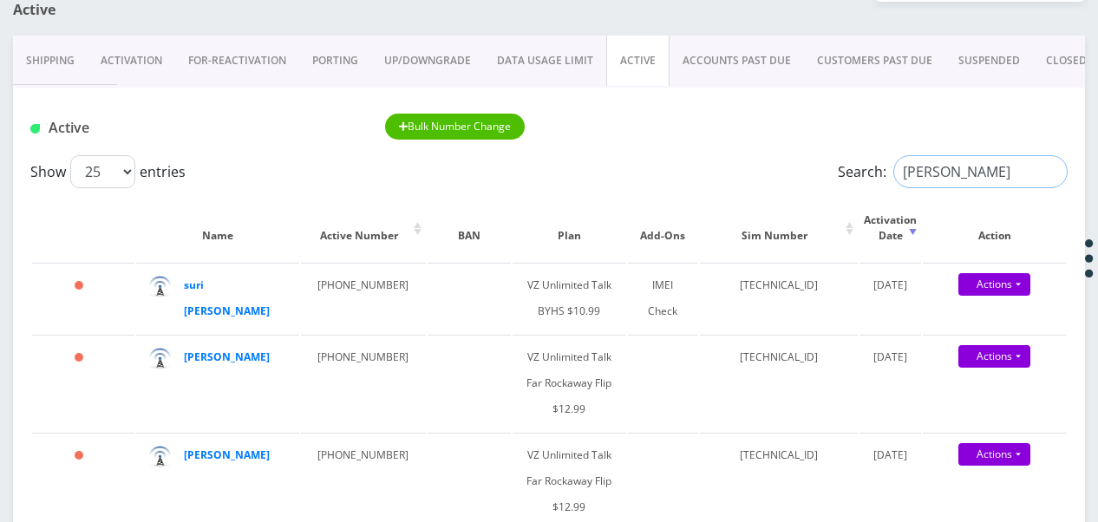
drag, startPoint x: 865, startPoint y: 158, endPoint x: 842, endPoint y: 151, distance: 24.4
click at [842, 155] on label "Search: lieb" at bounding box center [953, 171] width 230 height 33
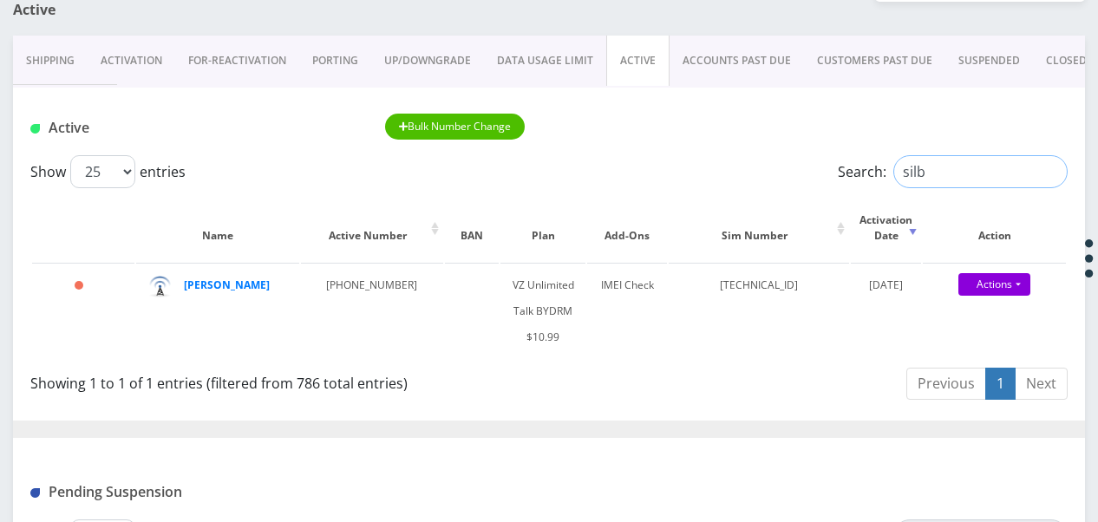
drag, startPoint x: 943, startPoint y: 176, endPoint x: 767, endPoint y: 179, distance: 176.9
click at [775, 179] on div "Show 25 50 100 250 500 1000 entries Search: silb" at bounding box center [548, 171] width 1037 height 33
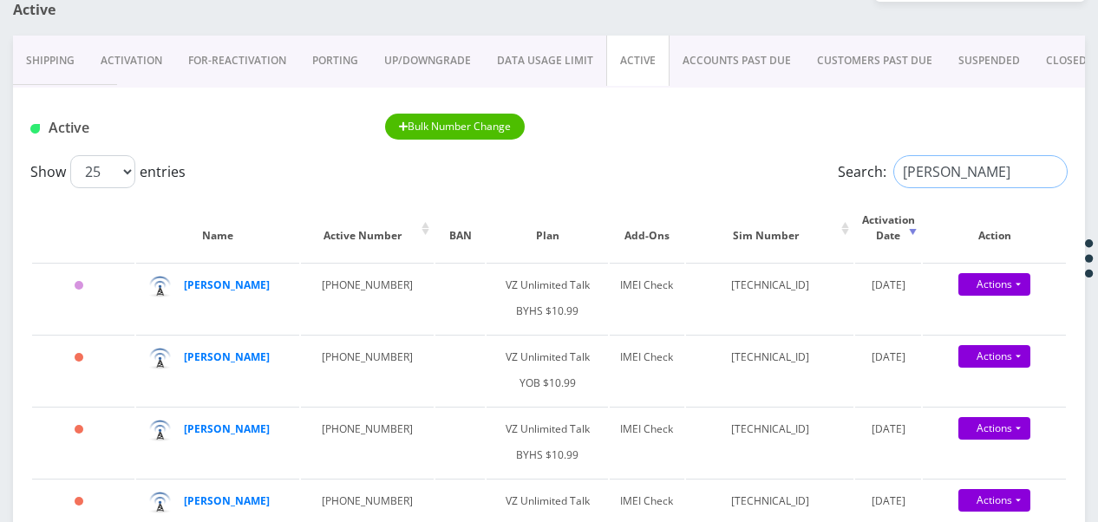
drag, startPoint x: 937, startPoint y: 180, endPoint x: 725, endPoint y: 154, distance: 214.0
click at [725, 163] on div "Show 25 50 100 250 500 1000 entries Search: chaya" at bounding box center [548, 171] width 1037 height 33
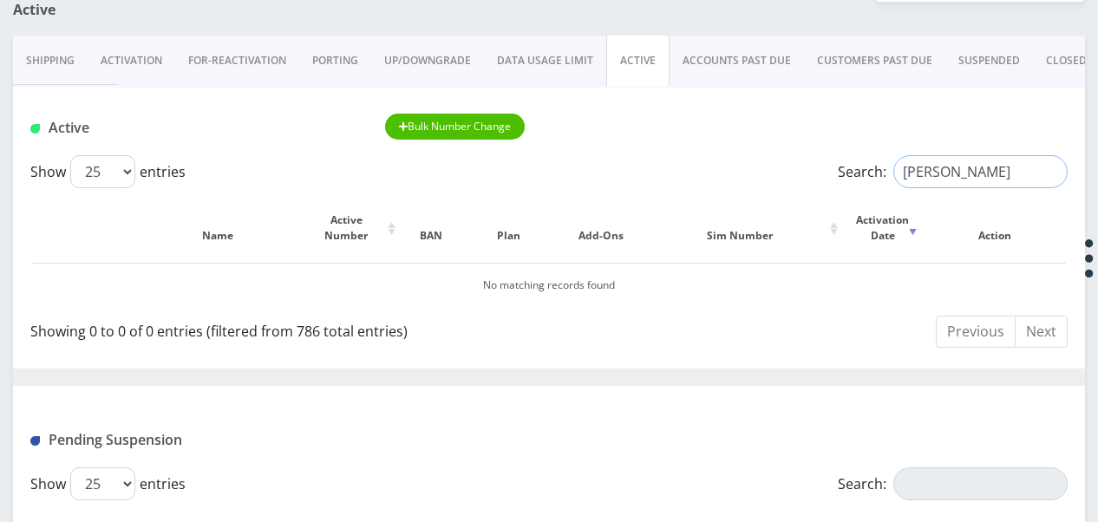
type input "aker"
click at [1040, 78] on link "CLOSED" at bounding box center [1066, 61] width 67 height 50
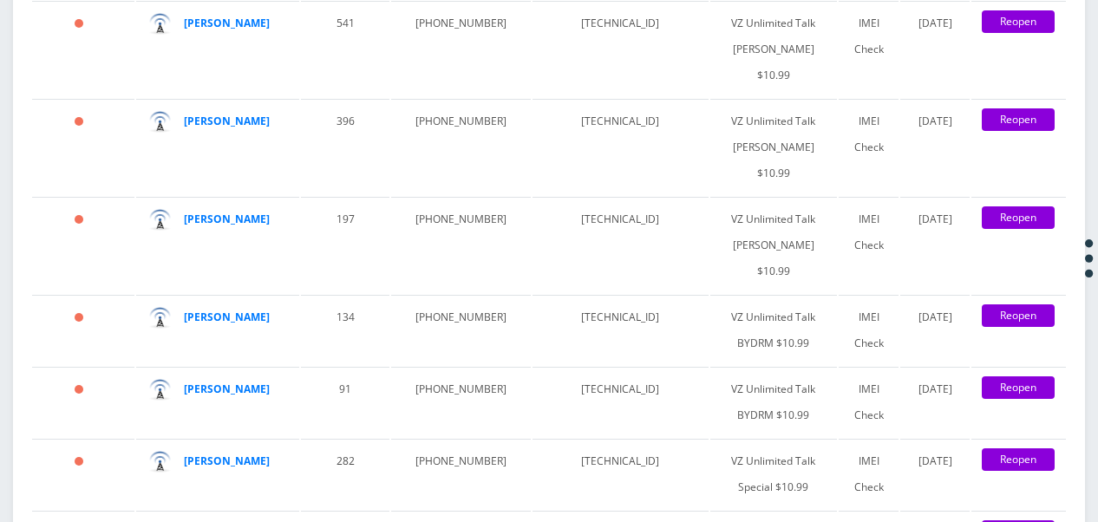
scroll to position [3122, 0]
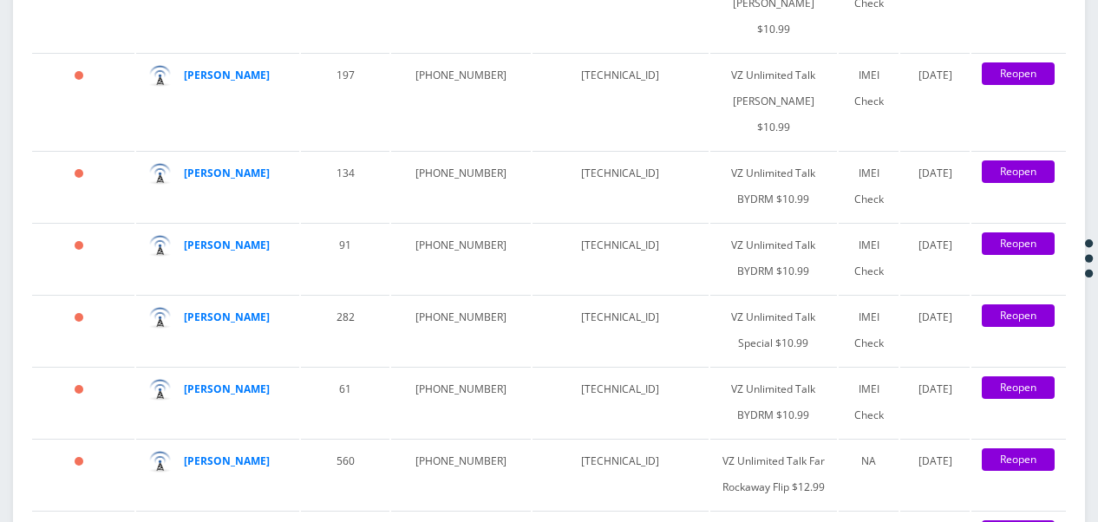
drag, startPoint x: 414, startPoint y: 383, endPoint x: 482, endPoint y: 390, distance: 68.0
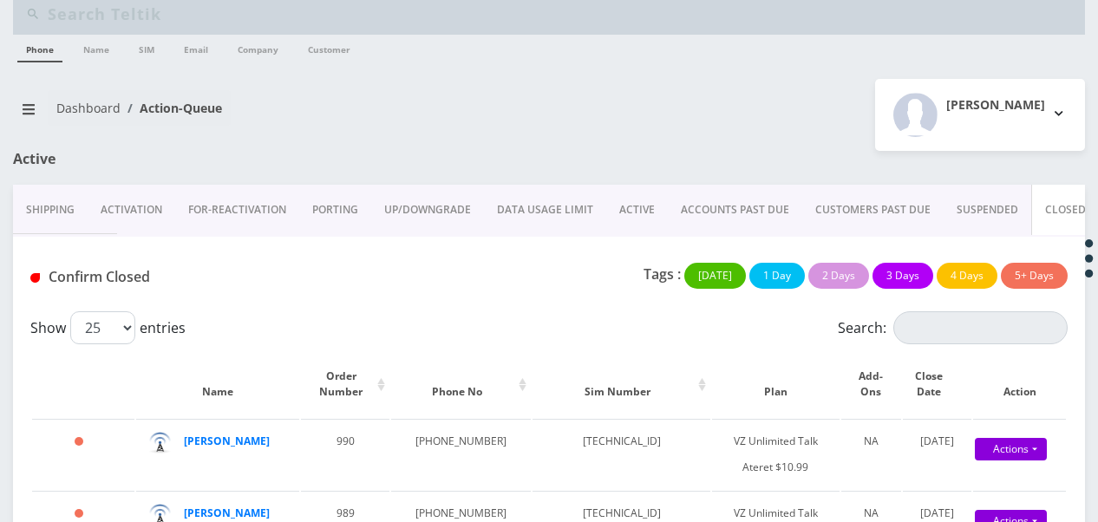
scroll to position [0, 0]
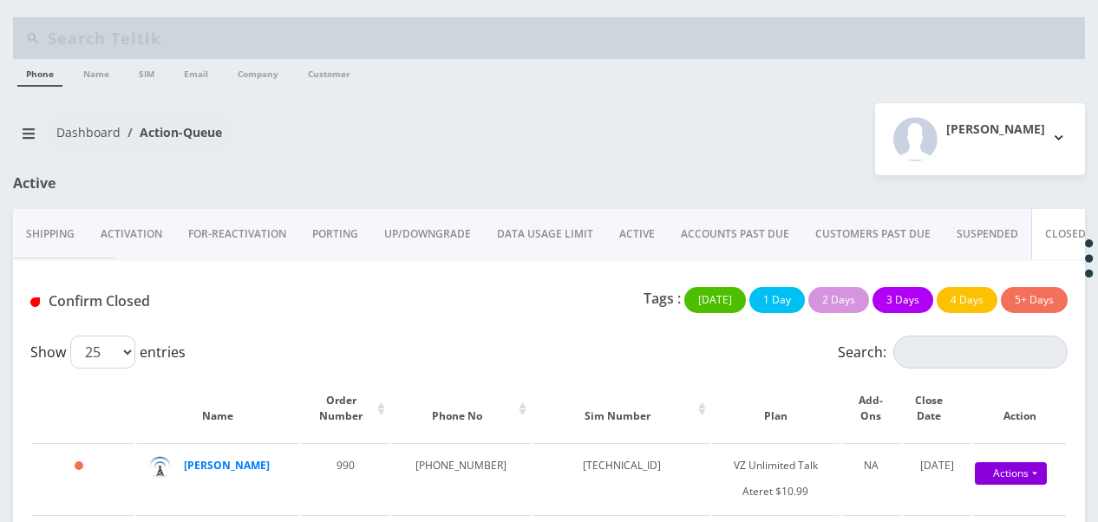
click at [611, 220] on link "ACTIVE" at bounding box center [637, 234] width 62 height 50
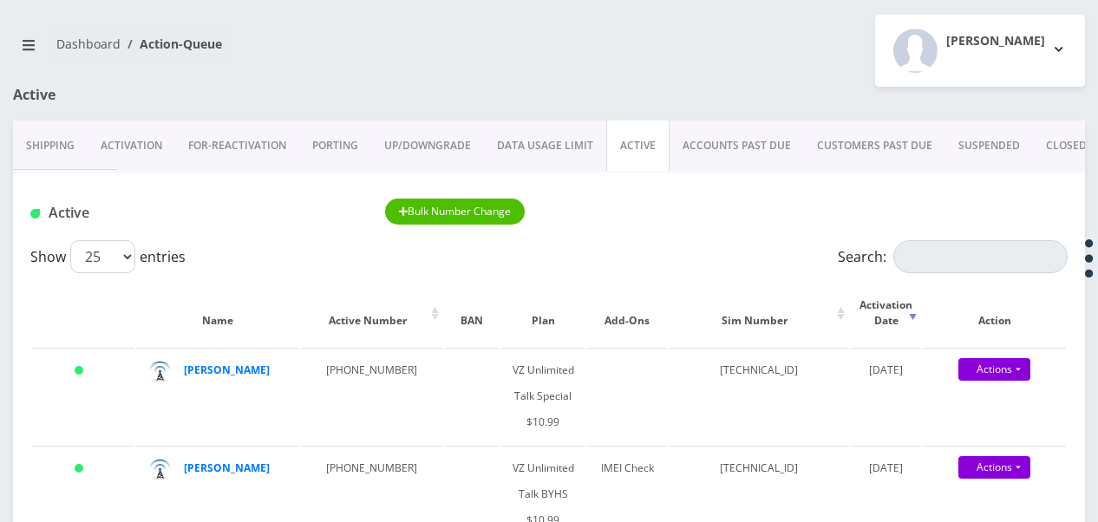
scroll to position [173, 0]
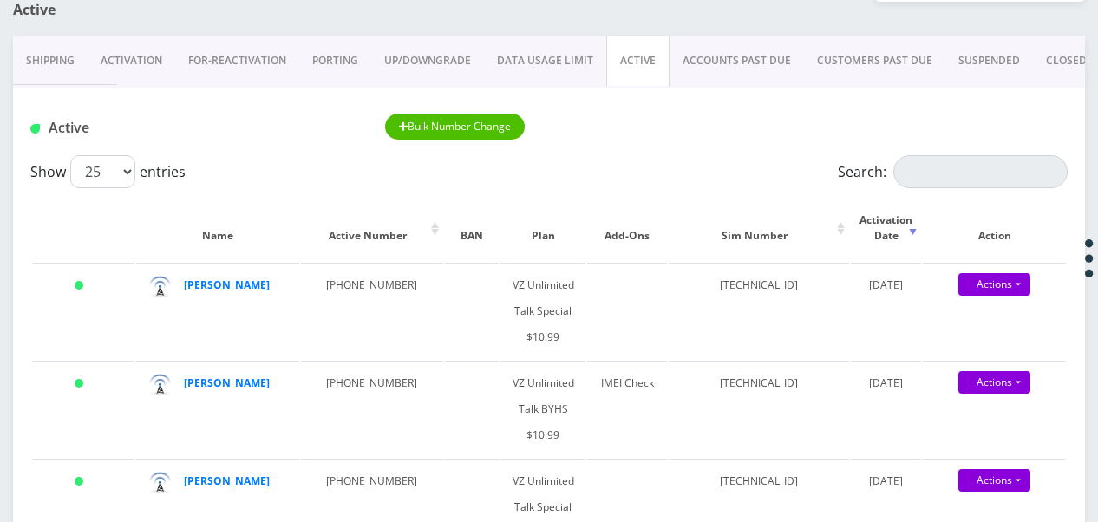
click at [1037, 63] on link "CLOSED" at bounding box center [1066, 61] width 67 height 50
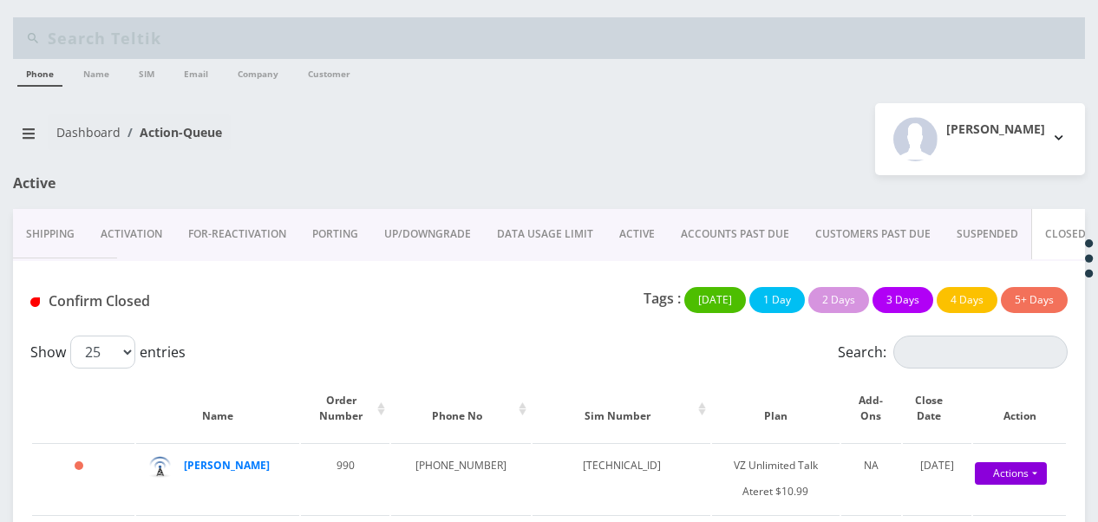
click at [633, 234] on link "ACTIVE" at bounding box center [637, 234] width 62 height 50
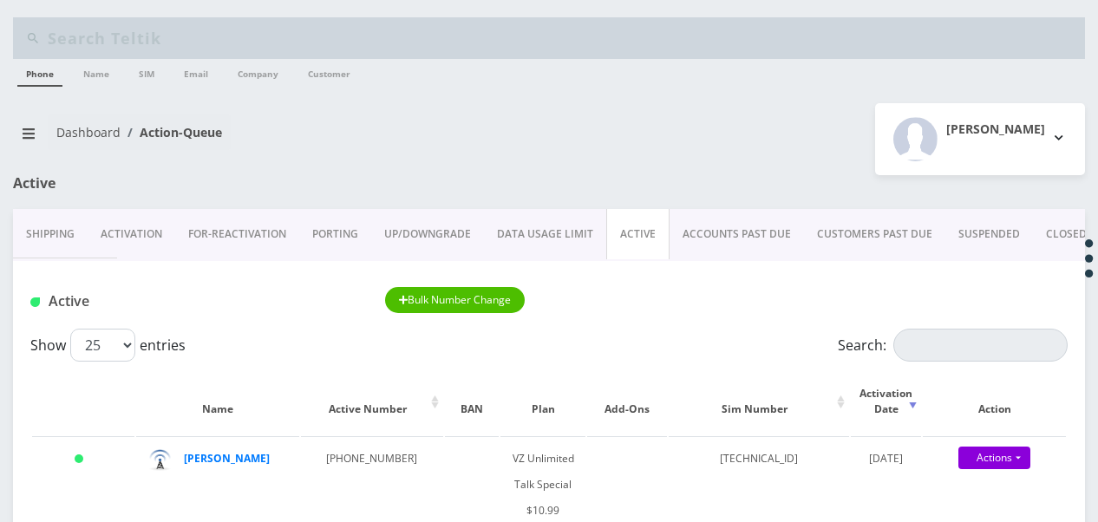
scroll to position [87, 0]
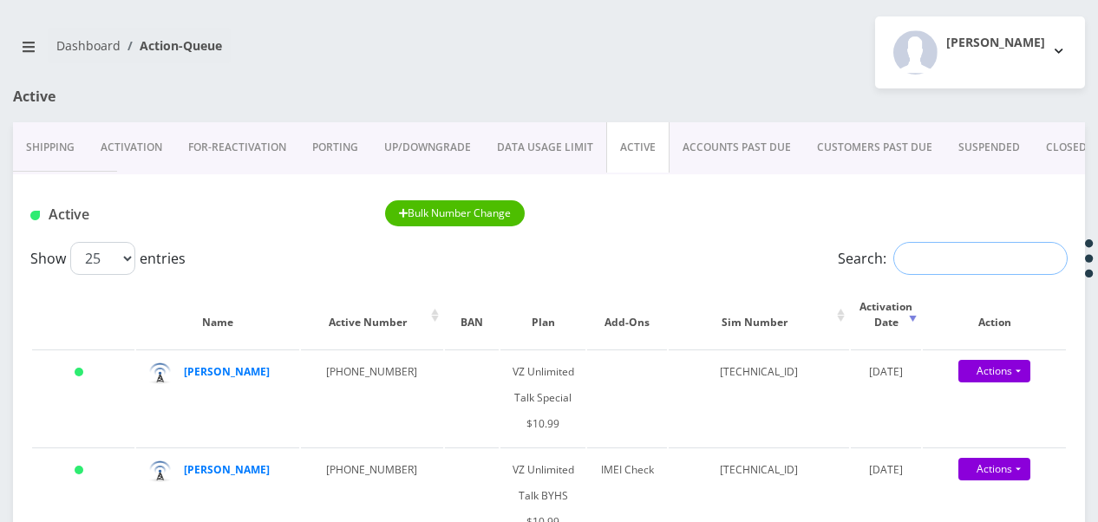
click at [923, 265] on input "Search:" at bounding box center [980, 258] width 174 height 33
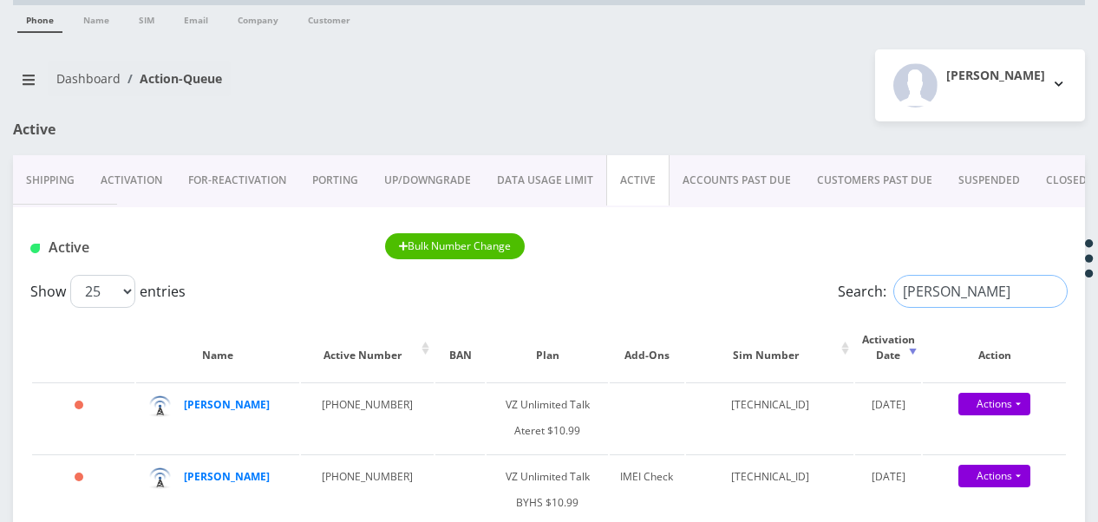
scroll to position [0, 0]
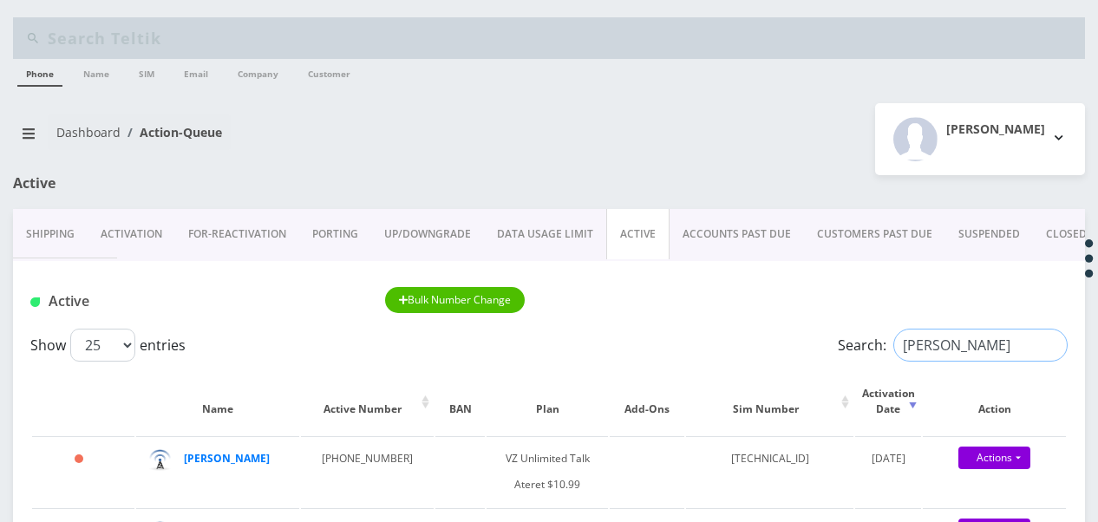
drag, startPoint x: 969, startPoint y: 343, endPoint x: 787, endPoint y: 336, distance: 182.3
click at [795, 336] on div "Show 25 50 100 250 500 1000 entries Search: esther" at bounding box center [548, 345] width 1037 height 33
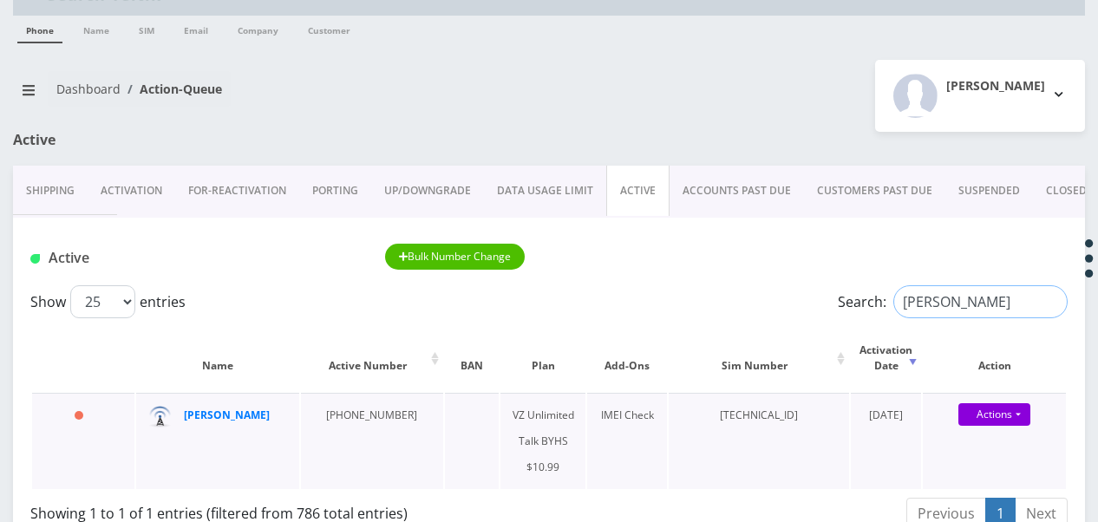
scroll to position [173, 0]
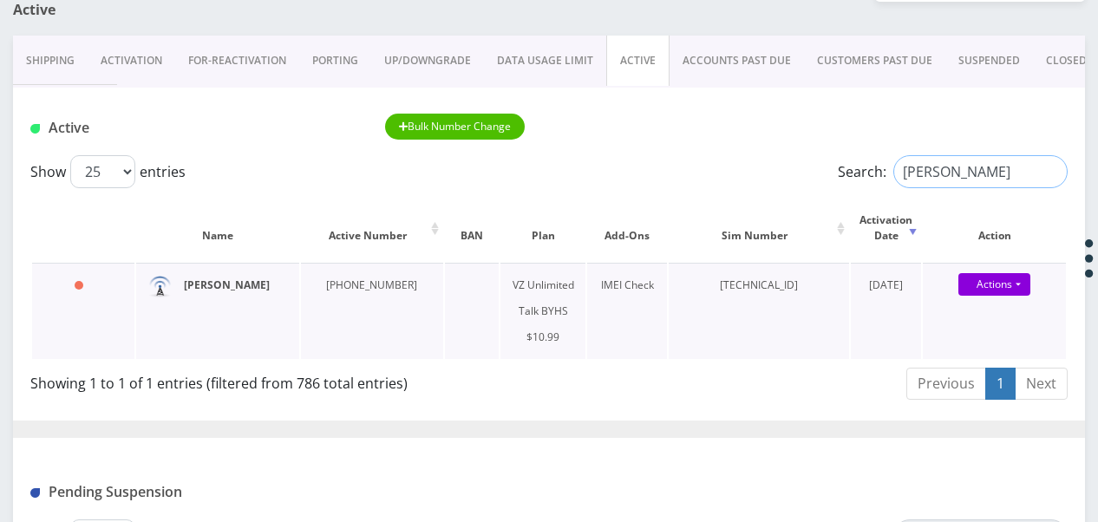
type input "bruck"
click at [1049, 173] on input "bruck" at bounding box center [980, 171] width 174 height 33
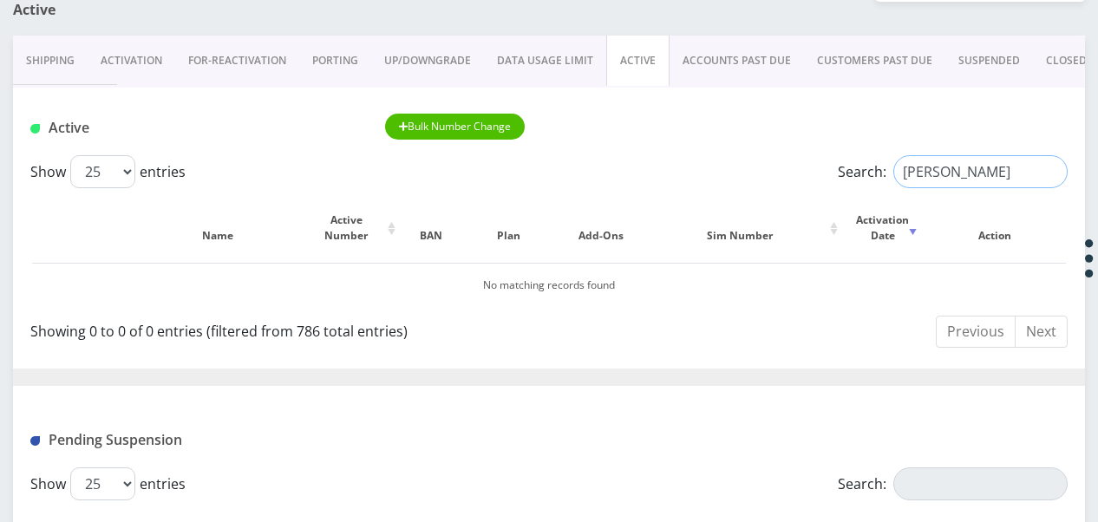
drag, startPoint x: 1012, startPoint y: 171, endPoint x: 607, endPoint y: 131, distance: 406.9
click at [630, 136] on div "Active Bulk Number Change Show 25 50 100 250 500 1000 entries Search: rachel ka…" at bounding box center [549, 518] width 1072 height 860
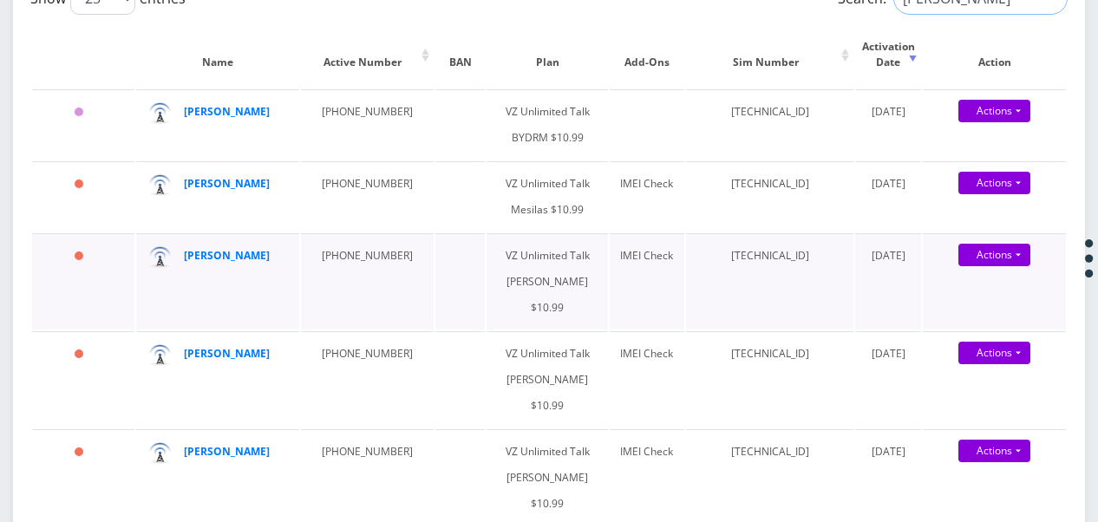
scroll to position [434, 0]
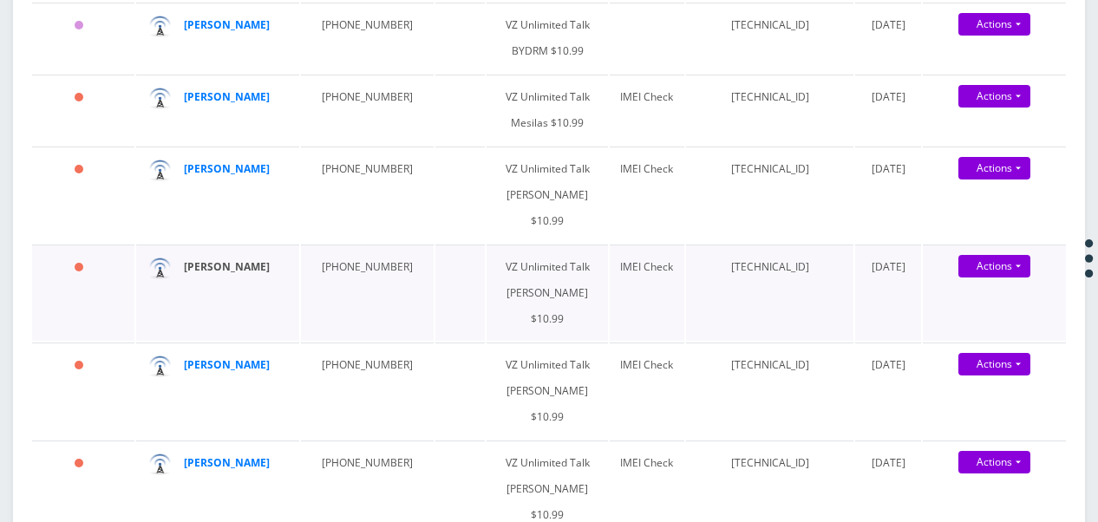
type input "katz"
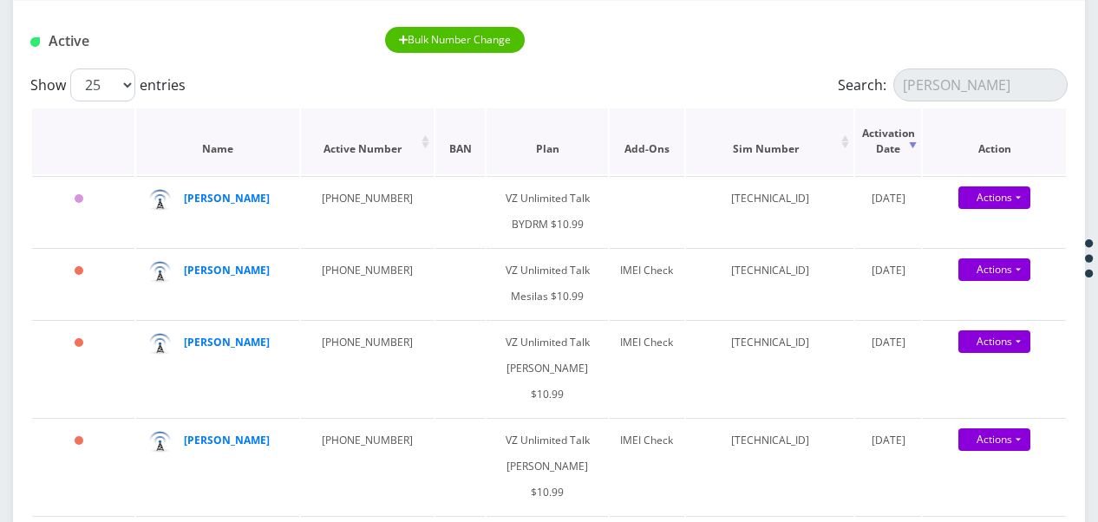
scroll to position [0, 0]
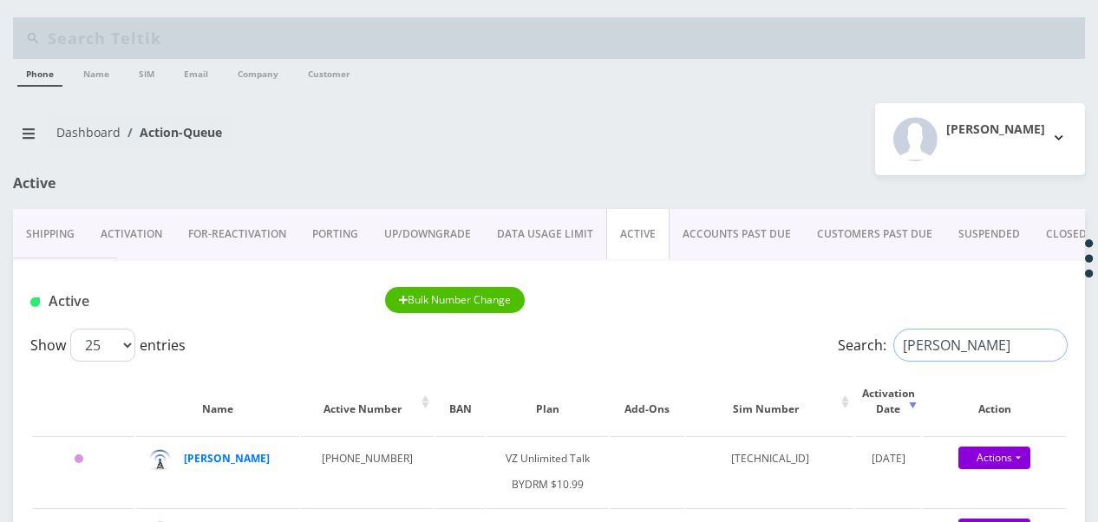
click at [1021, 347] on input "katz" at bounding box center [980, 345] width 174 height 33
click at [1052, 342] on input "katz" at bounding box center [980, 345] width 174 height 33
click at [1020, 352] on input "Search:" at bounding box center [980, 345] width 174 height 33
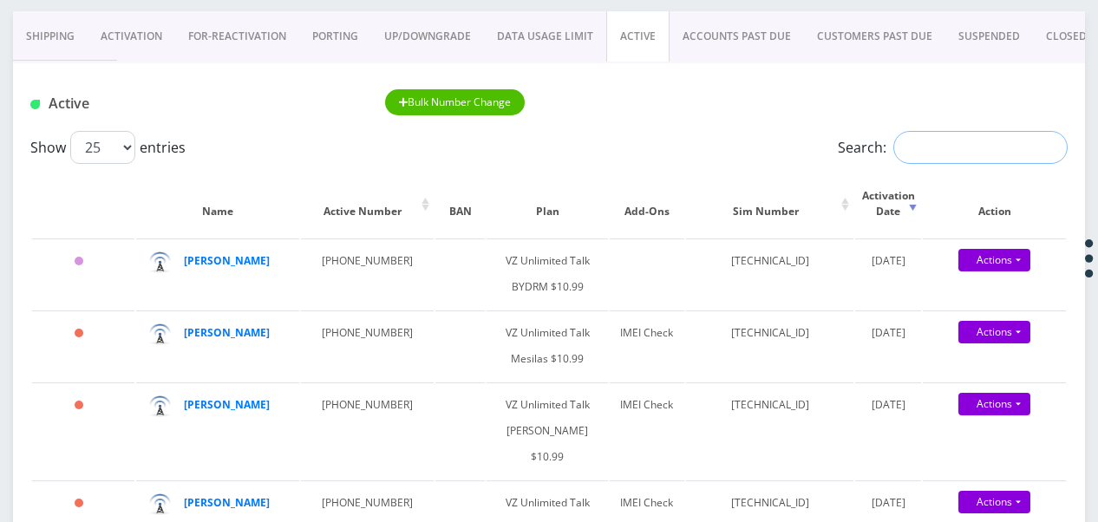
scroll to position [173, 0]
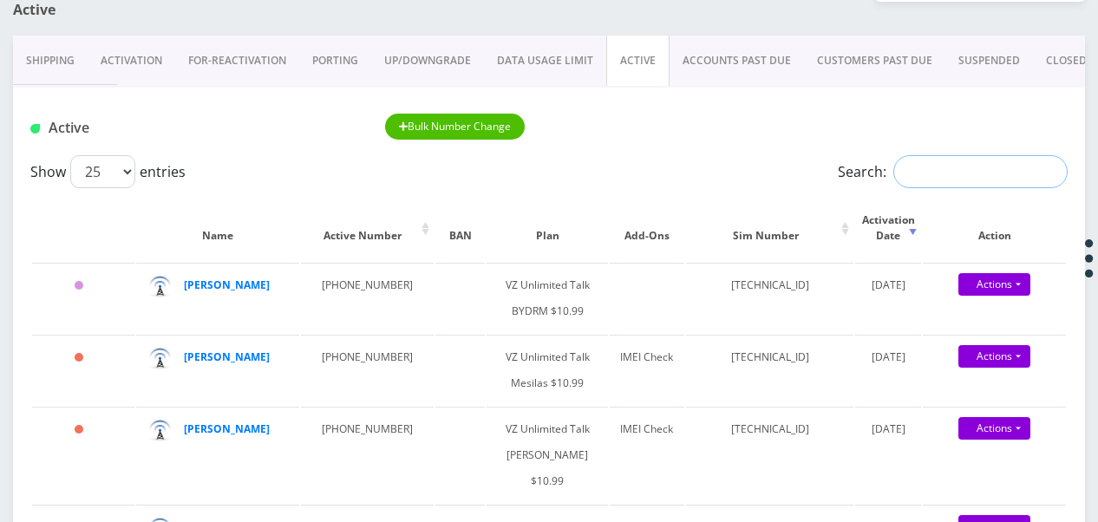
click at [963, 177] on input "Search:" at bounding box center [980, 171] width 174 height 33
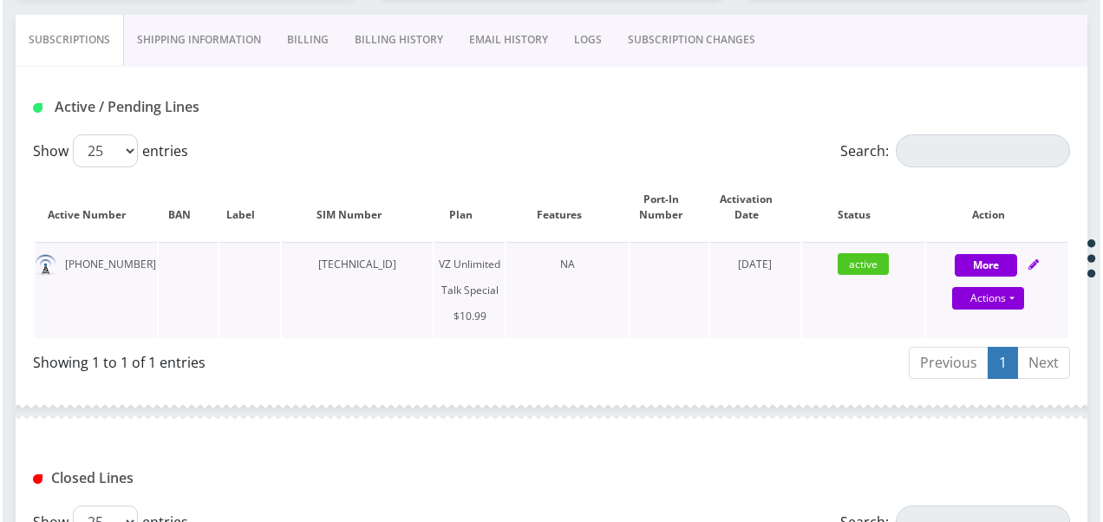
scroll to position [347, 0]
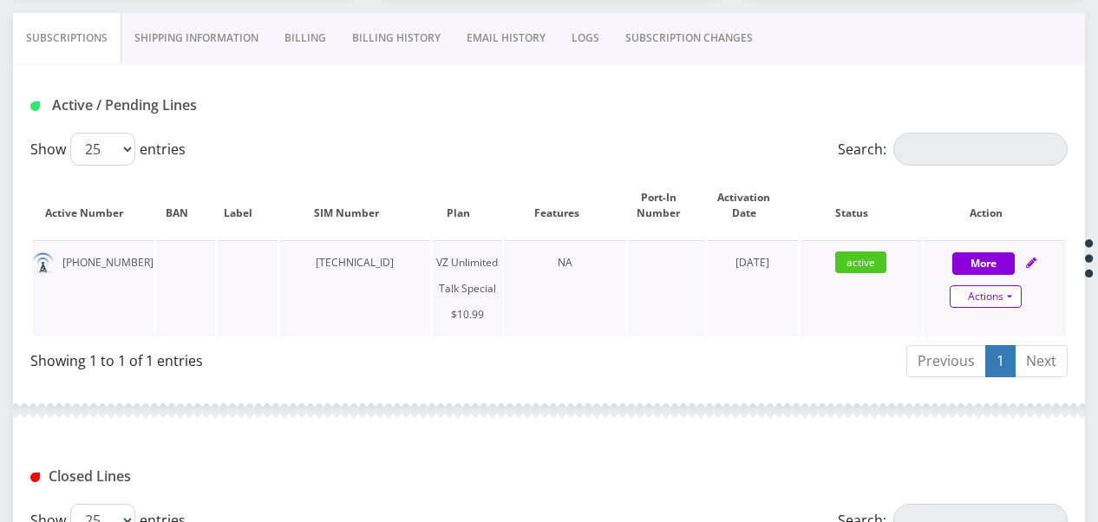
click at [1015, 284] on div "Actions Suspend Close Get Usage Swap Sim" at bounding box center [986, 297] width 142 height 26
select select "472"
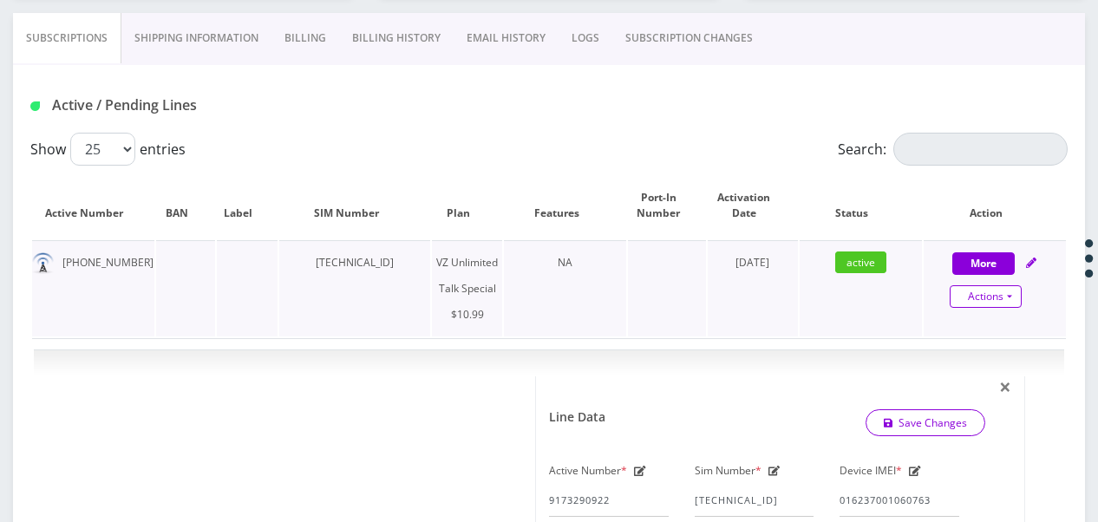
click at [1010, 295] on link "Actions" at bounding box center [986, 296] width 72 height 23
select select "472"
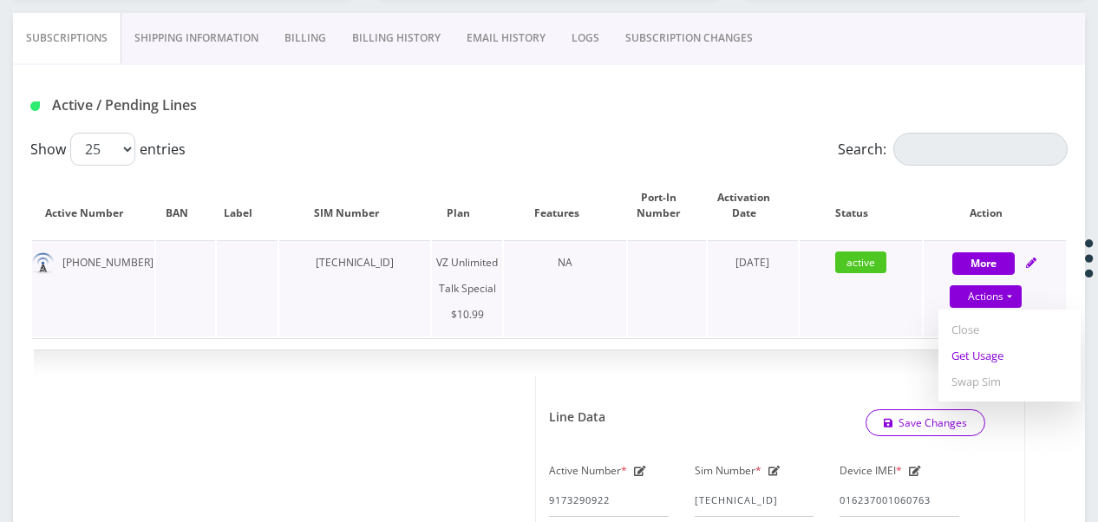
click at [982, 363] on link "Get Usage" at bounding box center [1009, 356] width 142 height 26
select select "472"
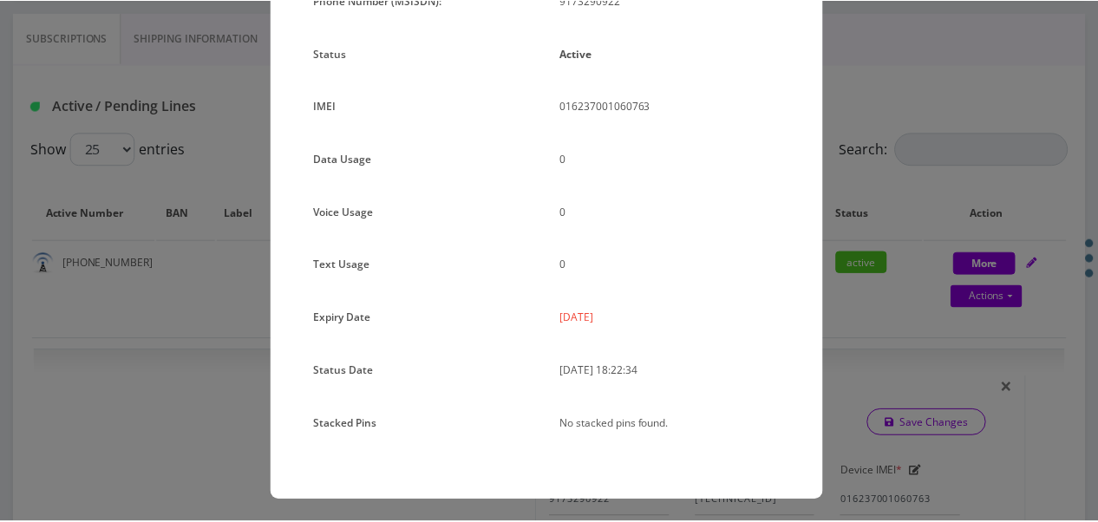
scroll to position [212, 0]
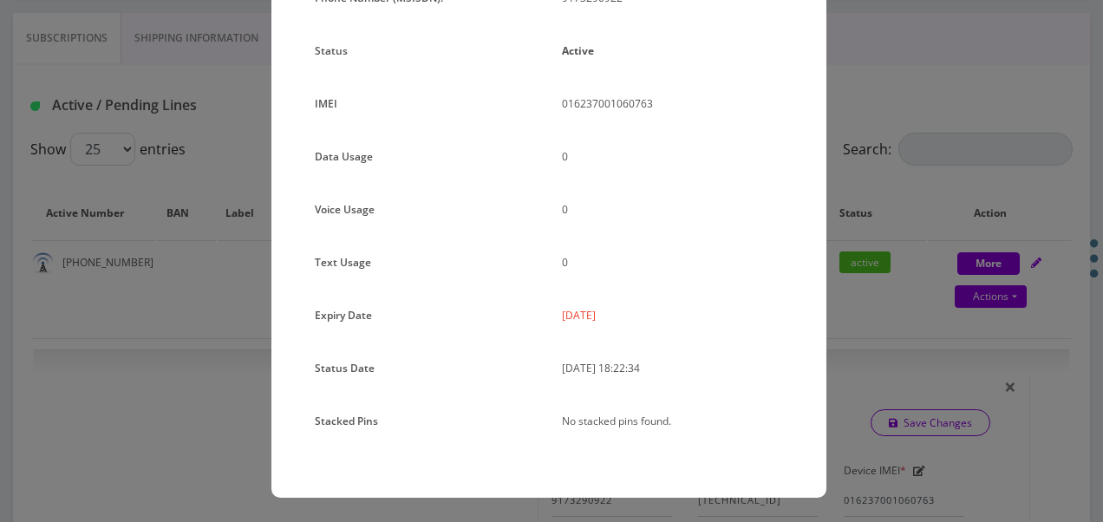
click at [884, 269] on div "× Subscription Info Plan Name TT 4G Monthly Unlimited Talk Only Phone Number (M…" at bounding box center [551, 261] width 1103 height 522
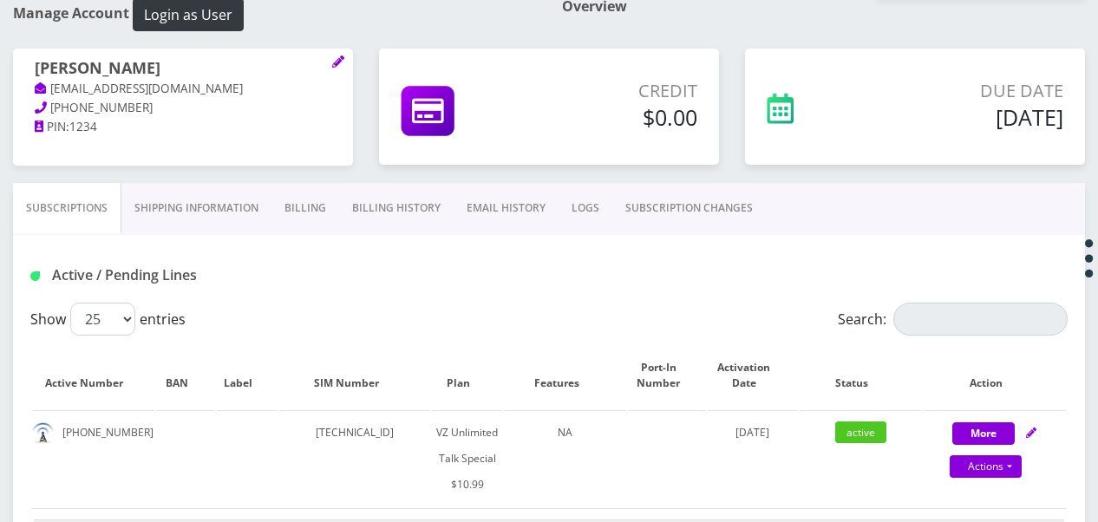
scroll to position [173, 0]
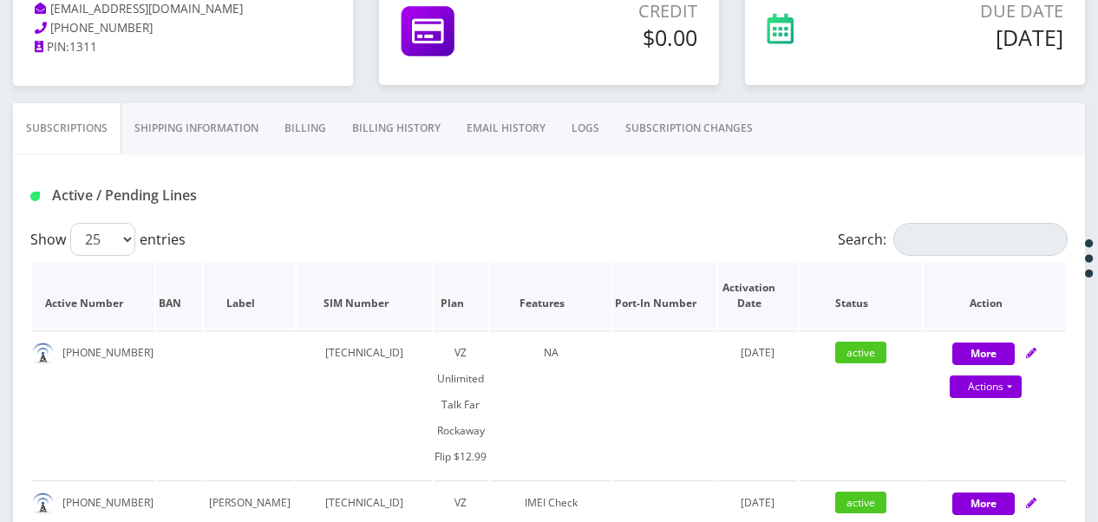
scroll to position [173, 0]
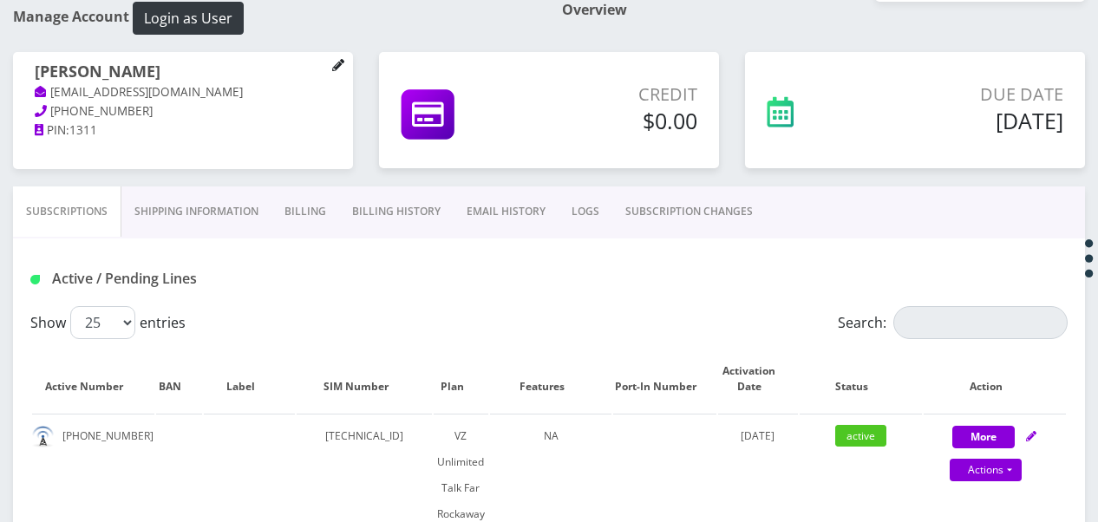
click at [336, 73] on link at bounding box center [338, 65] width 12 height 19
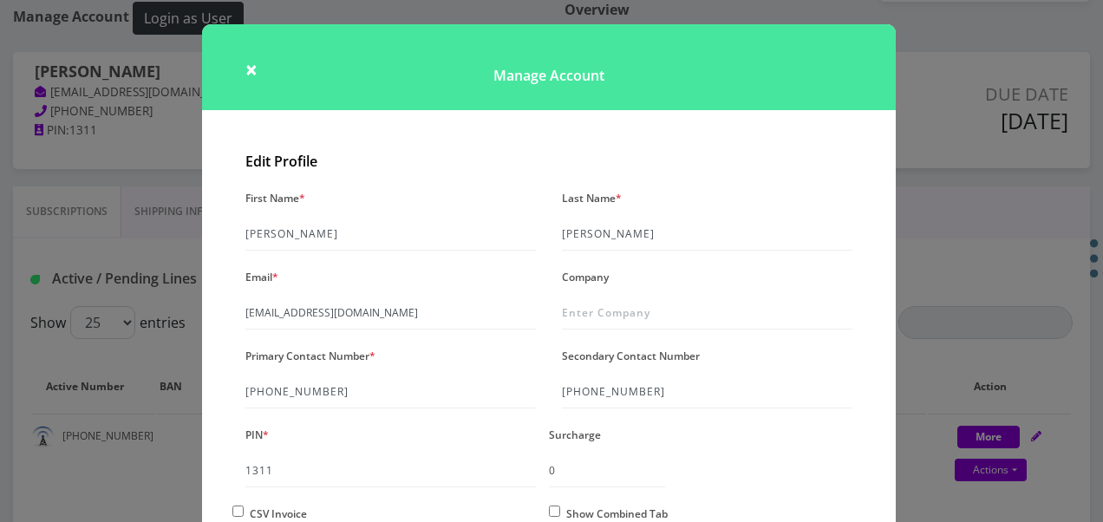
click at [257, 74] on h1 "Manage Account" at bounding box center [549, 67] width 694 height 86
click at [250, 72] on span "×" at bounding box center [251, 69] width 12 height 29
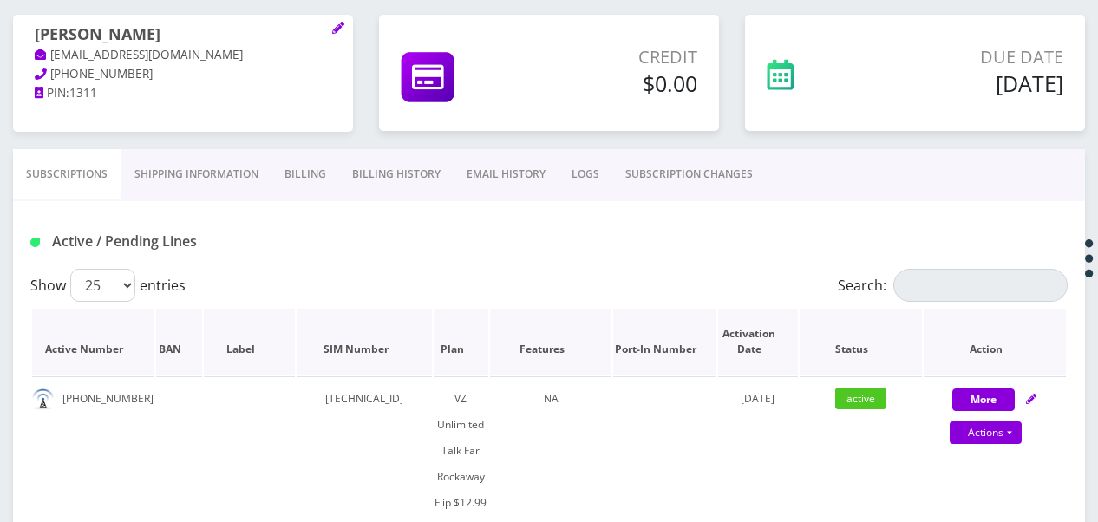
scroll to position [384, 0]
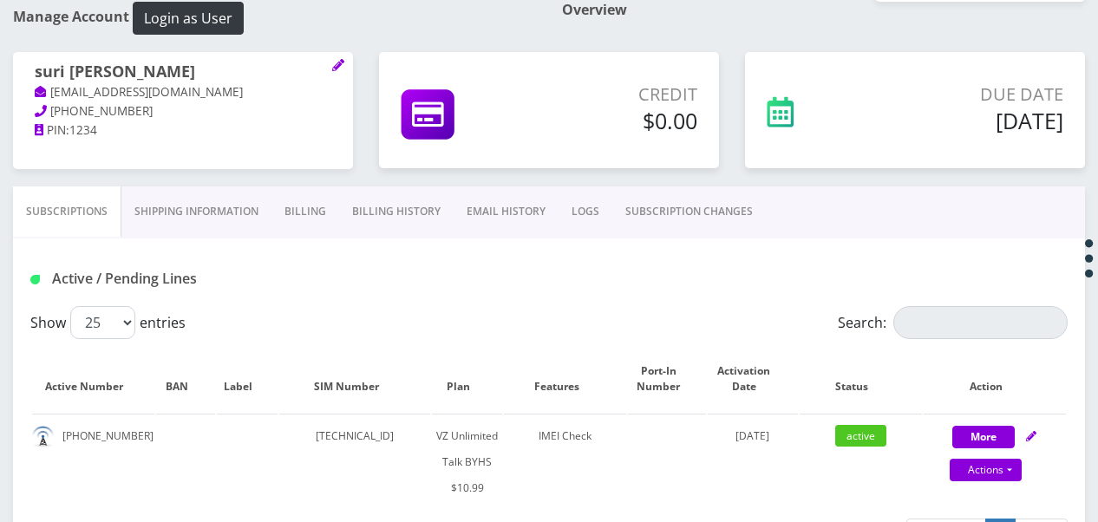
scroll to position [260, 0]
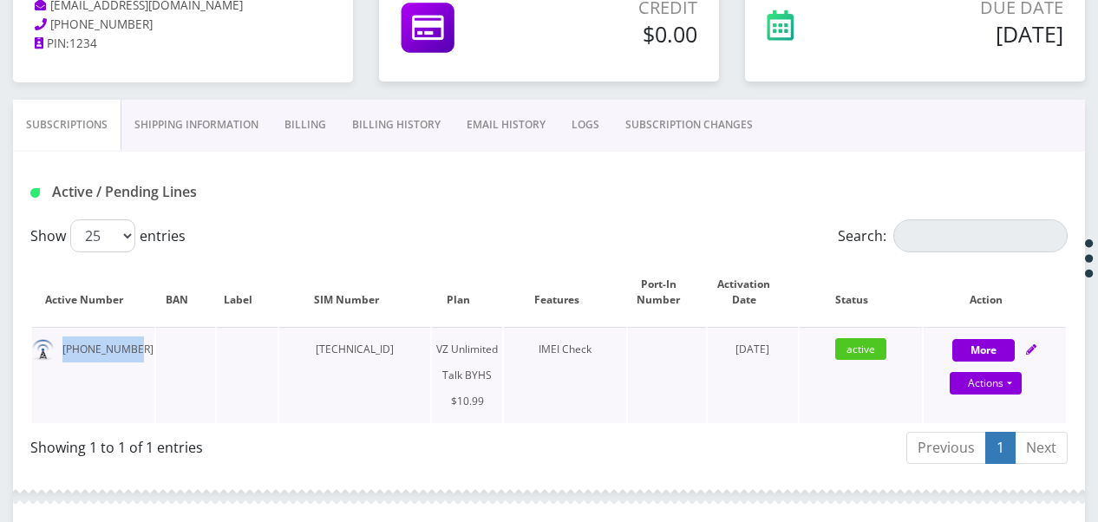
drag, startPoint x: 57, startPoint y: 347, endPoint x: 137, endPoint y: 359, distance: 80.7
click at [137, 359] on td "929-585-9635" at bounding box center [93, 375] width 122 height 96
drag, startPoint x: 137, startPoint y: 359, endPoint x: 110, endPoint y: 367, distance: 28.0
click at [110, 367] on td "929-585-9635" at bounding box center [93, 375] width 122 height 96
click at [93, 364] on td "929-585-9635" at bounding box center [93, 375] width 122 height 96
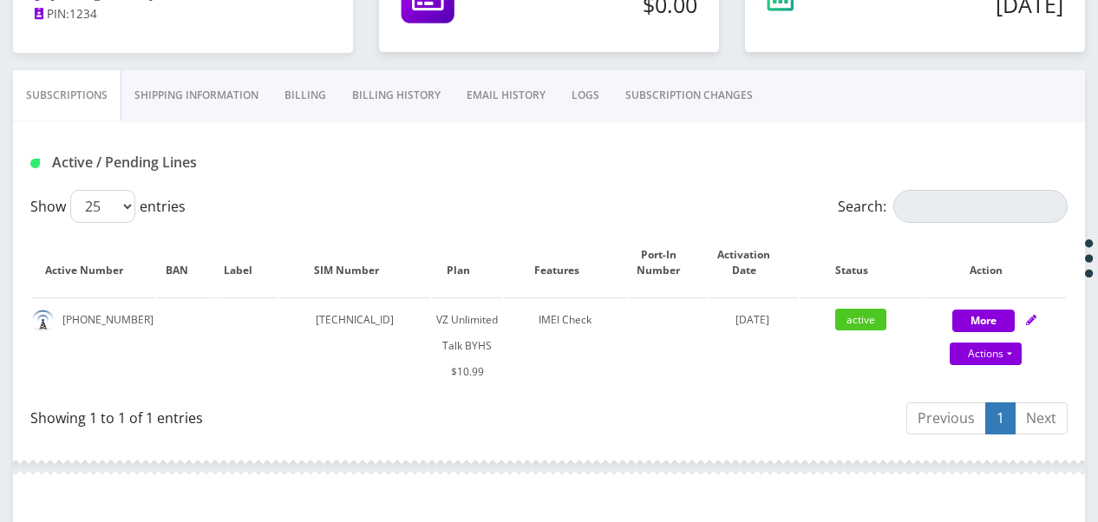
scroll to position [434, 0]
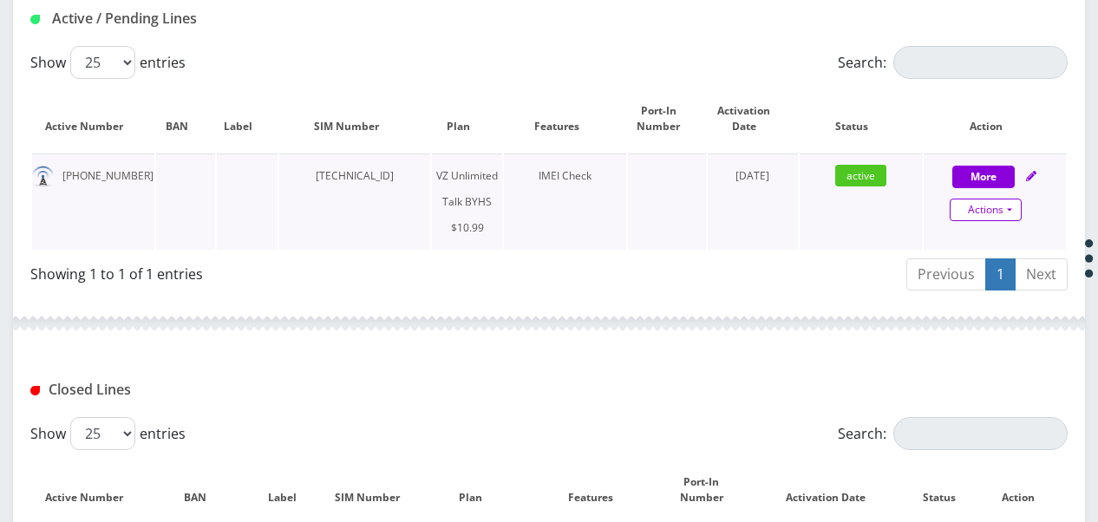
click at [1014, 208] on link "Actions" at bounding box center [986, 210] width 72 height 23
select select "467"
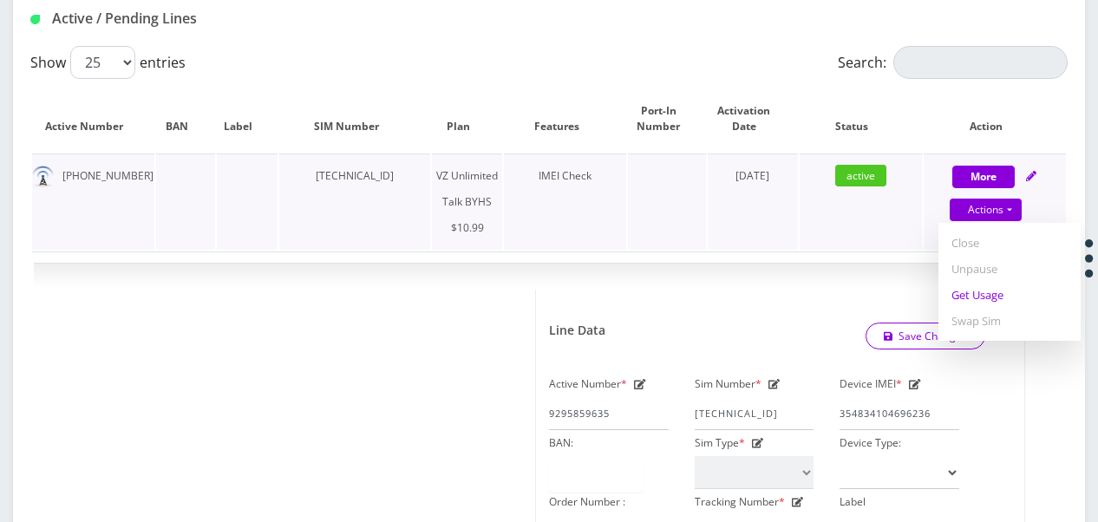
click at [975, 295] on link "Get Usage" at bounding box center [1009, 295] width 142 height 26
select select "467"
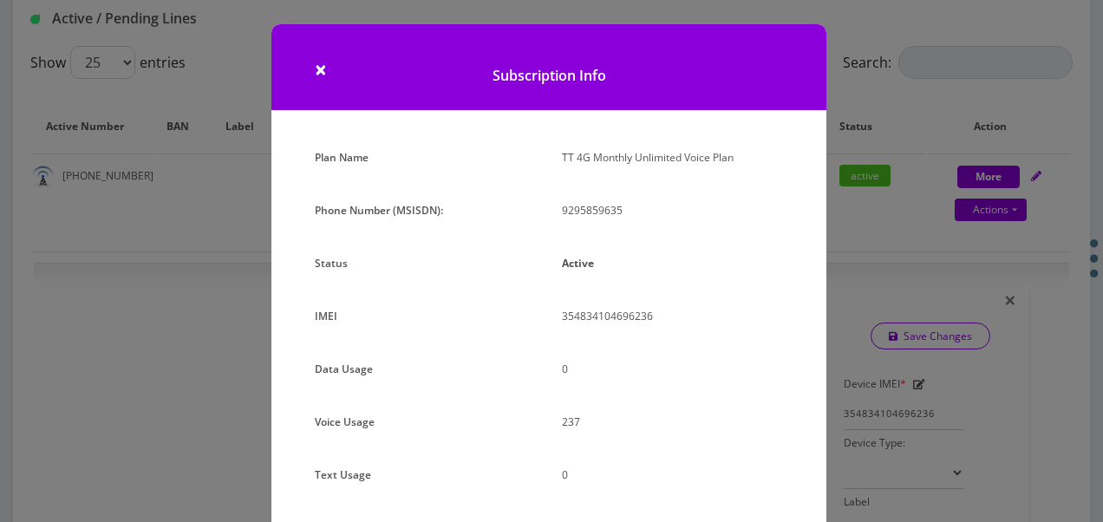
click at [852, 196] on div "× Subscription Info Plan Name TT 4G Monthly Unlimited Voice Plan Phone Number (…" at bounding box center [551, 261] width 1103 height 522
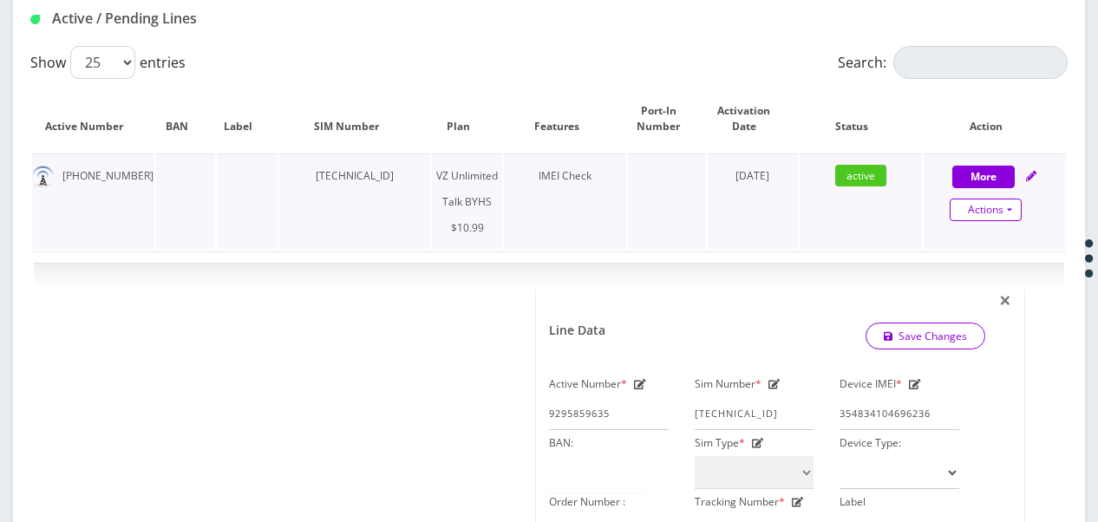
click at [1008, 215] on link "Actions" at bounding box center [986, 210] width 72 height 23
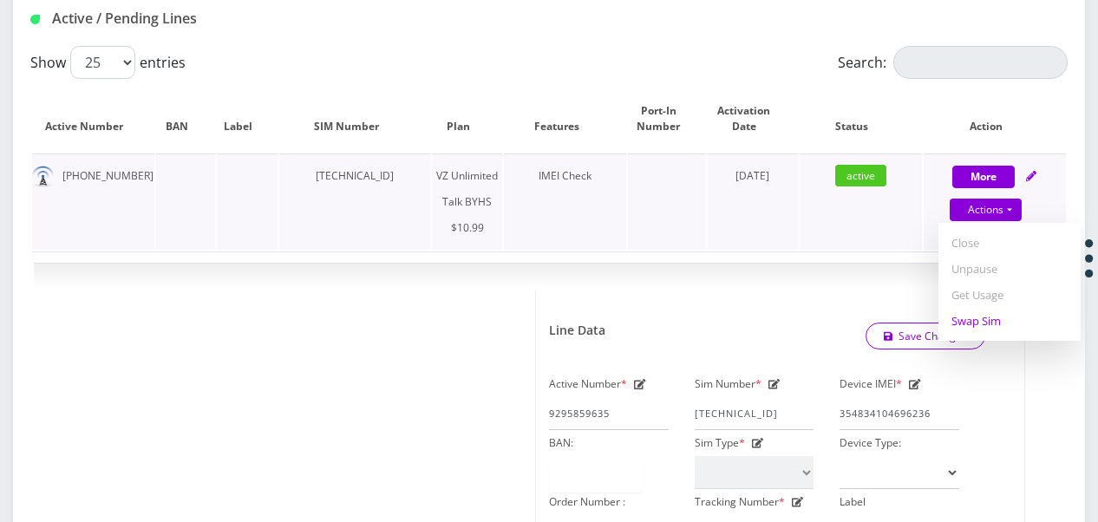
click at [997, 314] on link "Swap Sim" at bounding box center [1009, 321] width 142 height 26
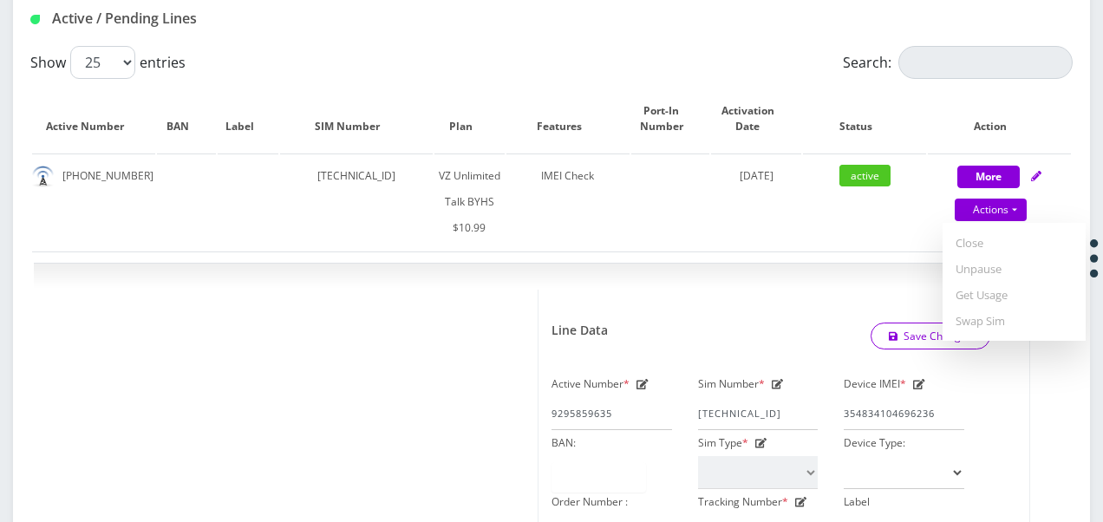
select select "467"
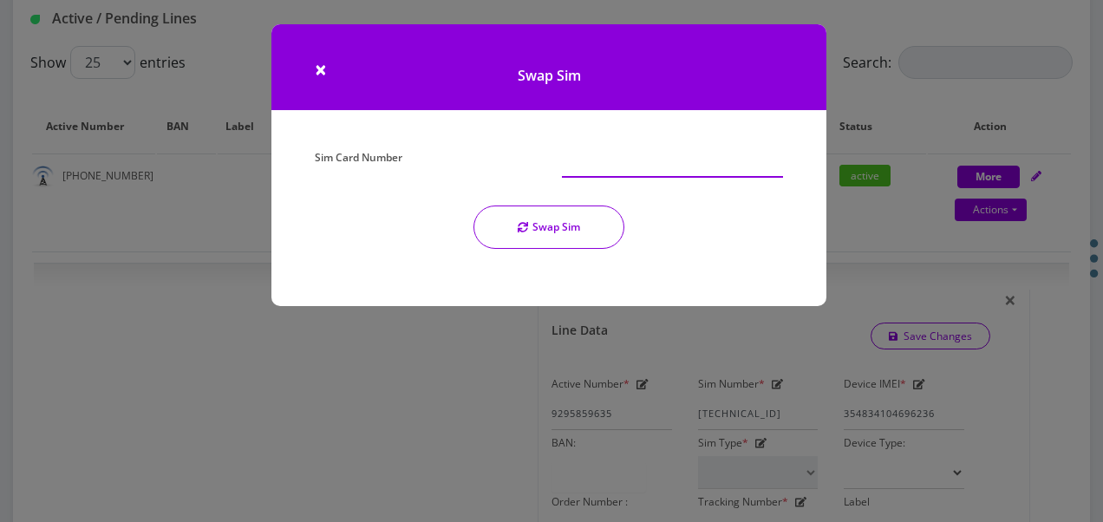
click at [649, 166] on input "Sim Card Number" at bounding box center [672, 161] width 221 height 33
type input "89148000011162489908"
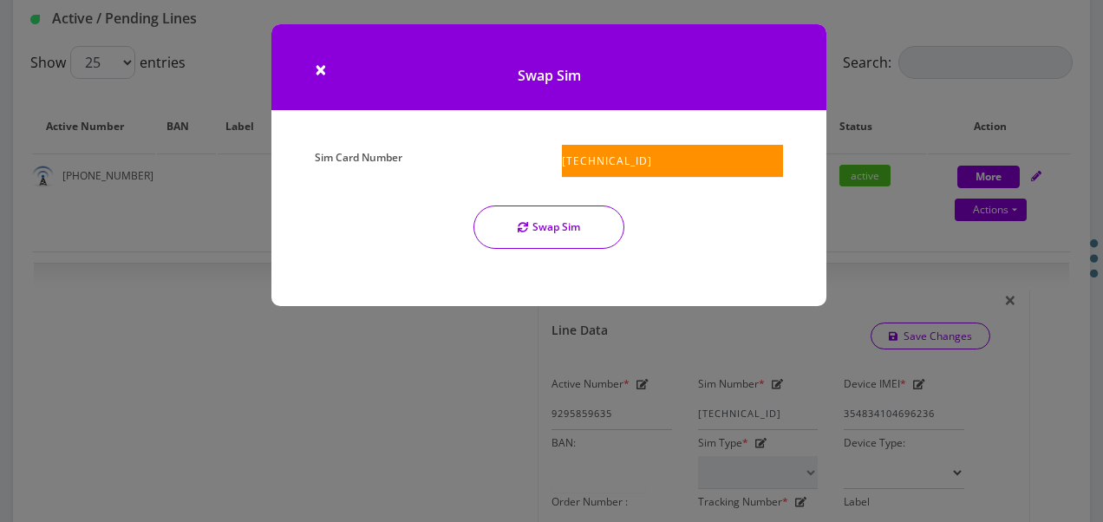
click at [541, 219] on button "Swap Sim" at bounding box center [548, 227] width 151 height 43
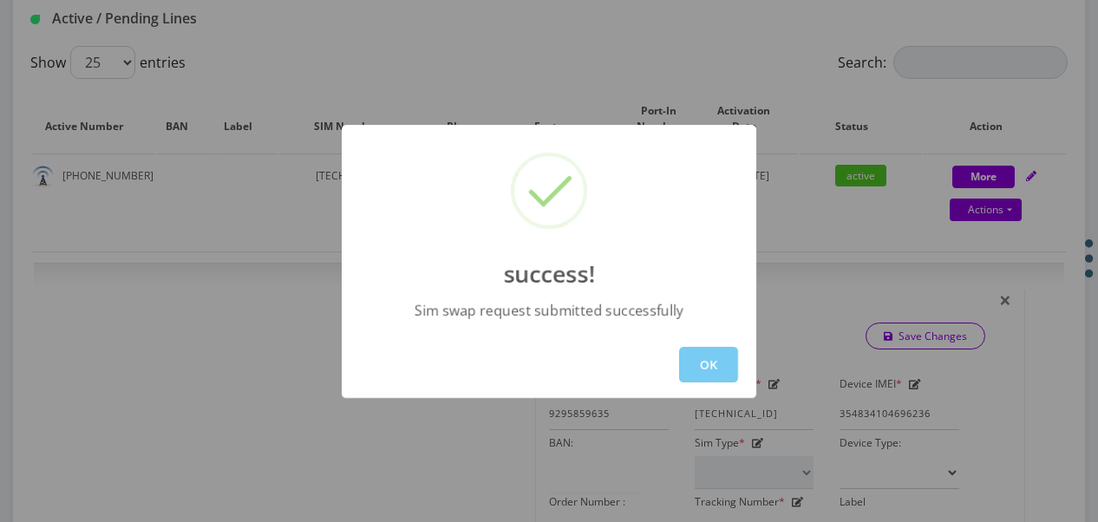
click at [704, 364] on button "OK" at bounding box center [708, 365] width 59 height 36
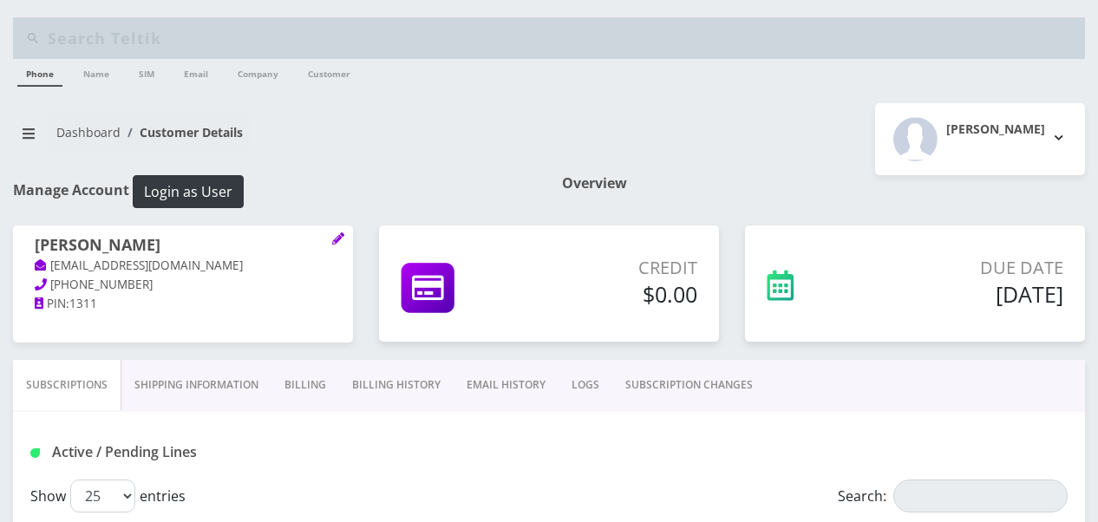
scroll to position [173, 0]
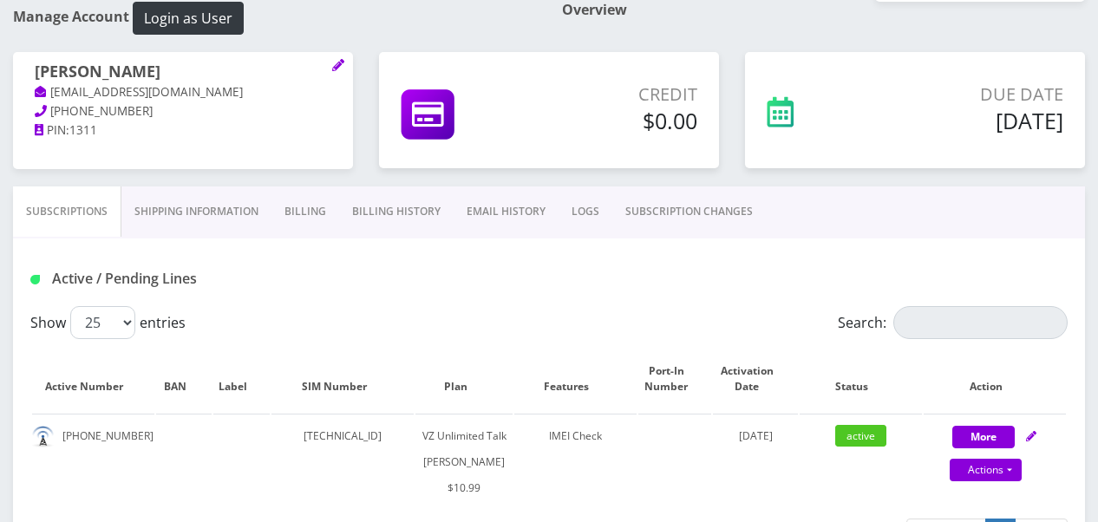
click at [713, 219] on link "SUBSCRIPTION CHANGES" at bounding box center [688, 211] width 153 height 50
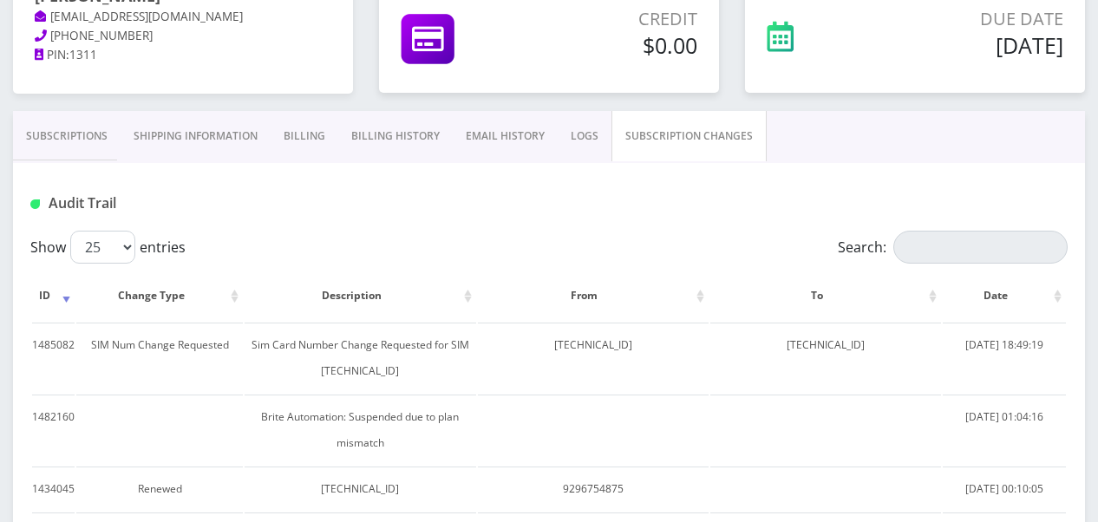
scroll to position [434, 0]
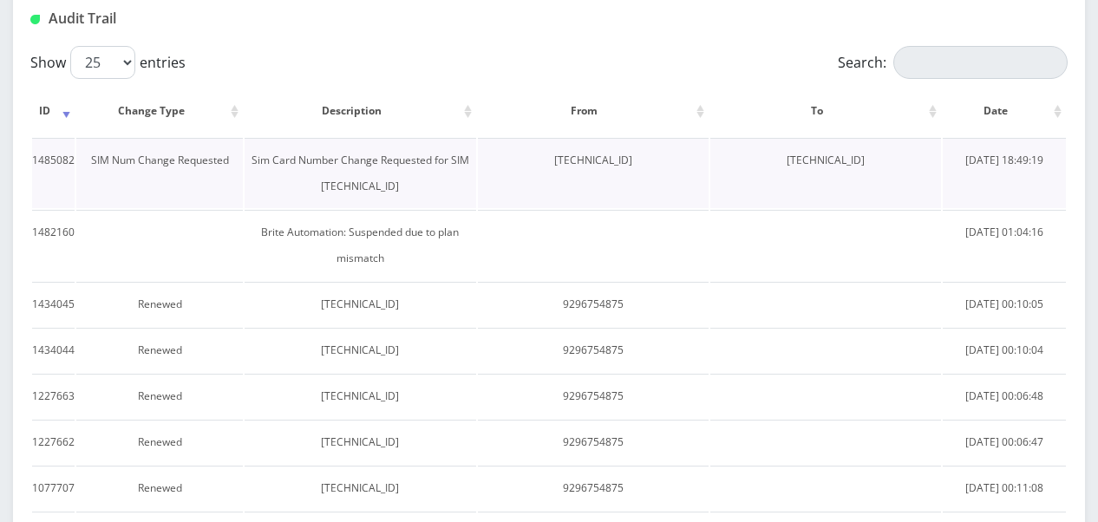
drag, startPoint x: 512, startPoint y: 160, endPoint x: 640, endPoint y: 161, distance: 128.3
click at [640, 161] on td "[TECHNICAL_ID]" at bounding box center [593, 173] width 231 height 70
drag, startPoint x: 640, startPoint y: 161, endPoint x: 602, endPoint y: 160, distance: 38.2
drag, startPoint x: 602, startPoint y: 160, endPoint x: 772, endPoint y: 150, distance: 170.2
click at [691, 133] on th "From" at bounding box center [593, 111] width 231 height 50
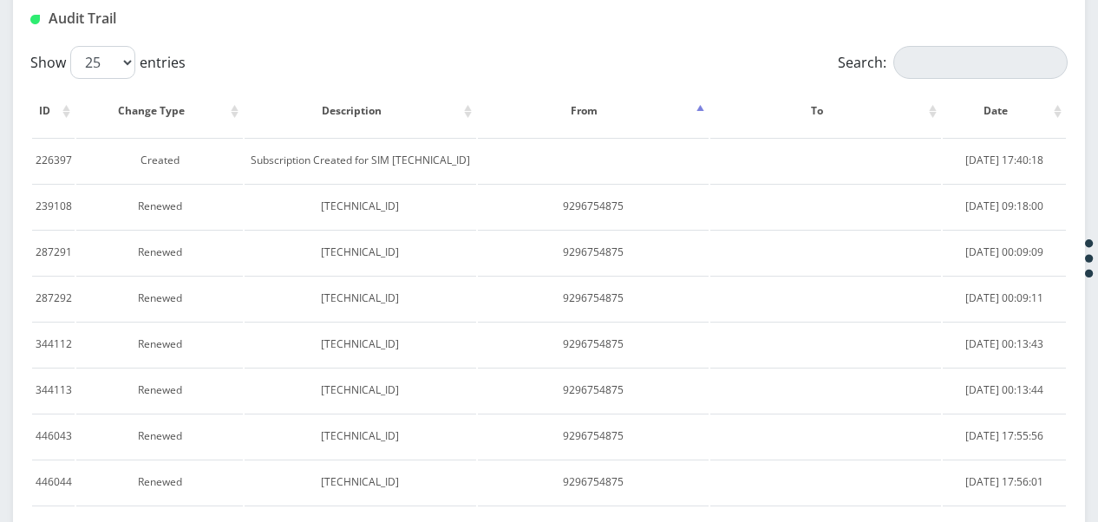
click at [571, 121] on th "From" at bounding box center [593, 111] width 231 height 50
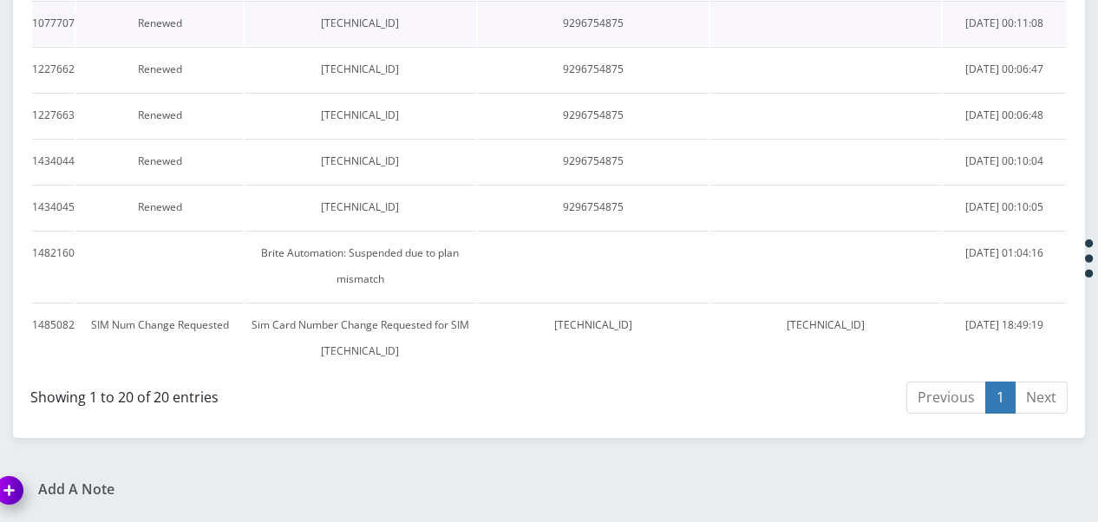
scroll to position [1472, 0]
drag, startPoint x: 765, startPoint y: 332, endPoint x: 916, endPoint y: 337, distance: 151.0
click at [916, 337] on td "[TECHNICAL_ID]" at bounding box center [825, 338] width 231 height 70
drag, startPoint x: 916, startPoint y: 337, endPoint x: 834, endPoint y: 327, distance: 82.2
copy td "[TECHNICAL_ID]"
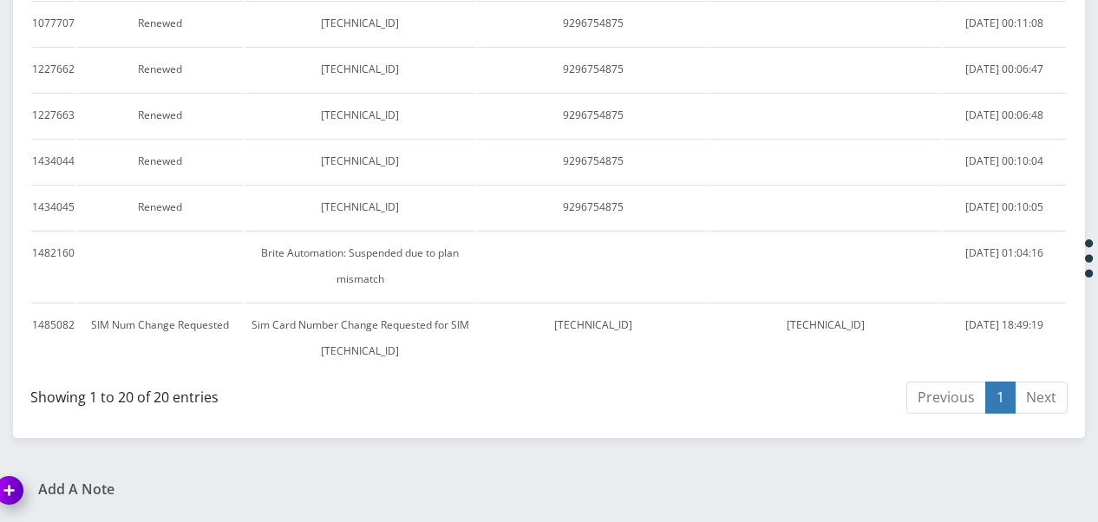
scroll to position [0, 0]
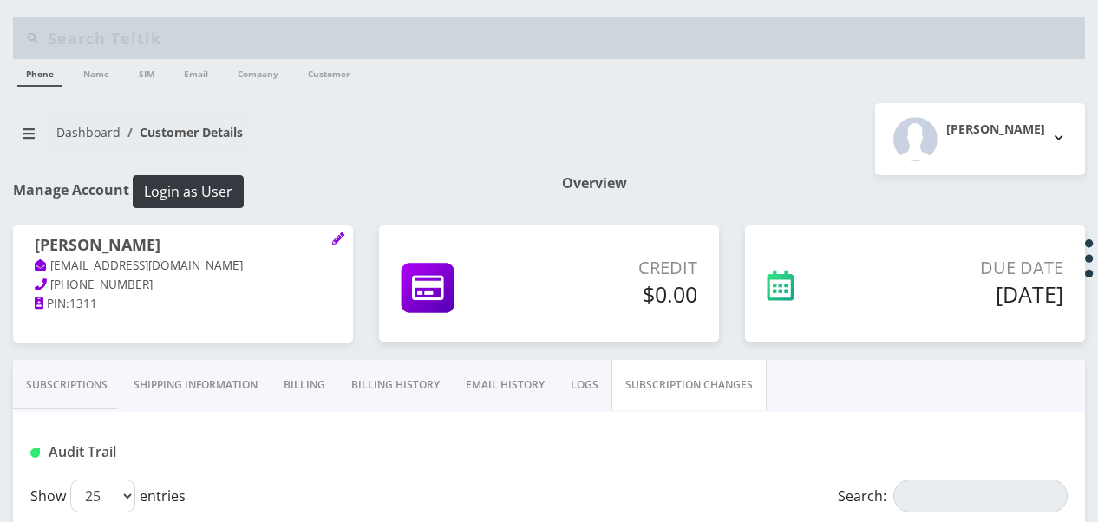
click at [95, 390] on link "Subscriptions" at bounding box center [67, 385] width 108 height 50
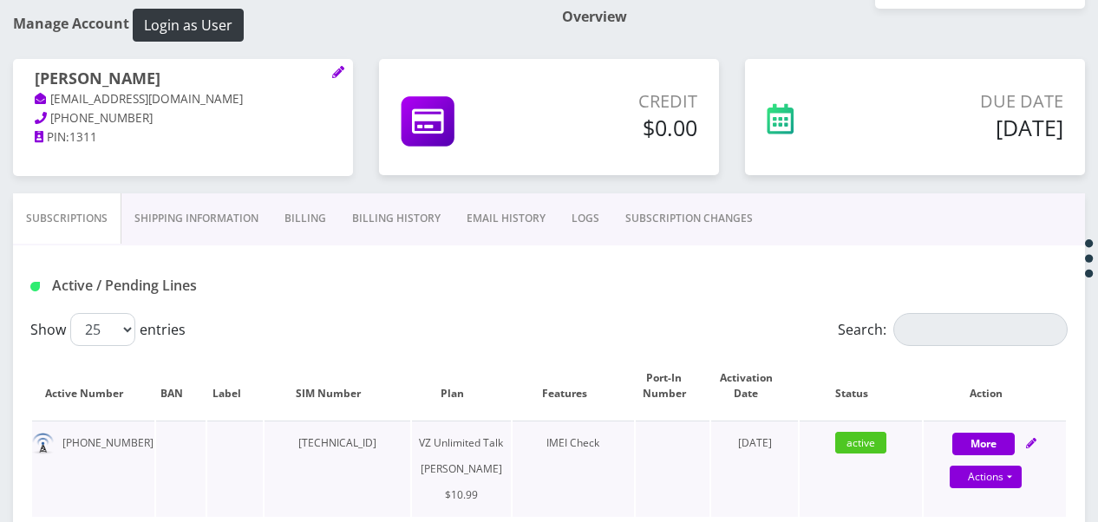
scroll to position [347, 0]
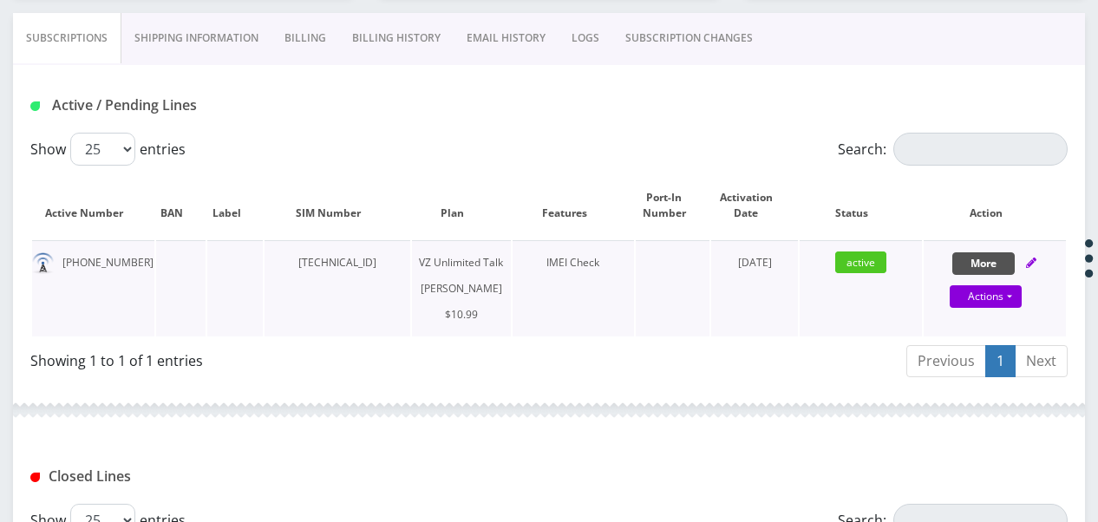
click at [1002, 270] on button "More" at bounding box center [983, 263] width 62 height 23
select select "366"
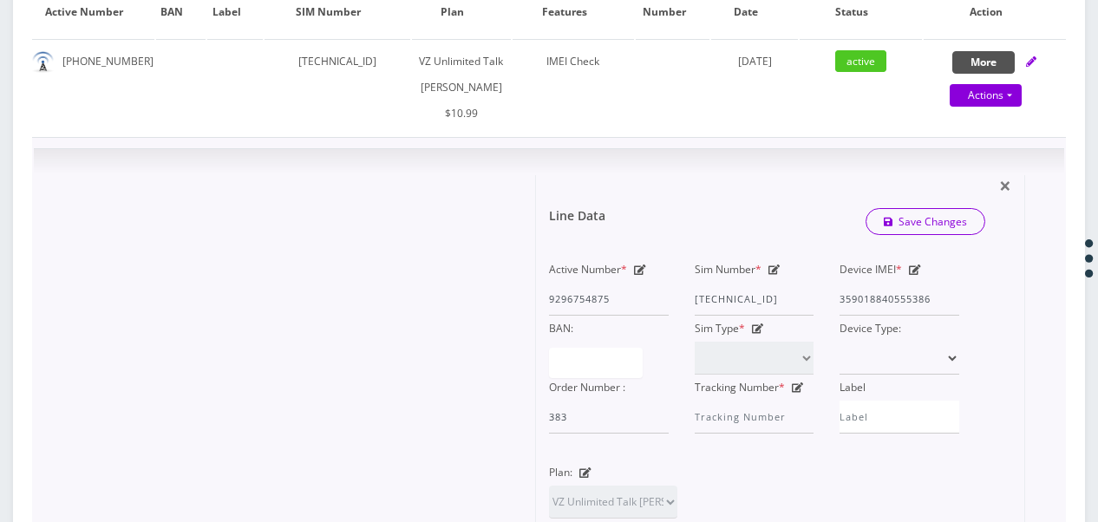
scroll to position [607, 0]
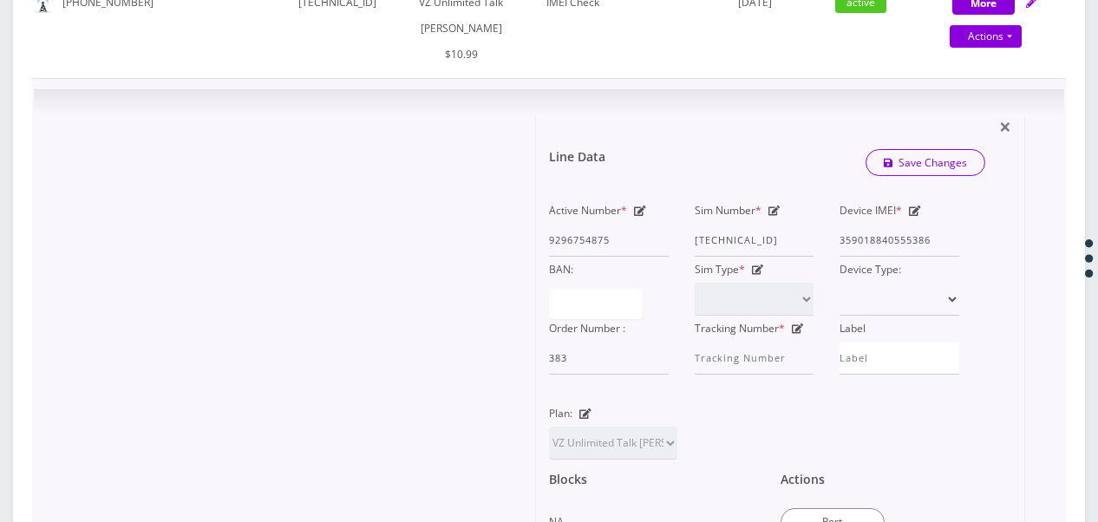
click at [770, 216] on icon at bounding box center [774, 211] width 12 height 10
click at [839, 273] on div "Active Number * 9296754875 Sim Number * [TECHNICAL_ID] Device IMEI * [TECHNICAL…" at bounding box center [754, 286] width 436 height 177
type input "8"
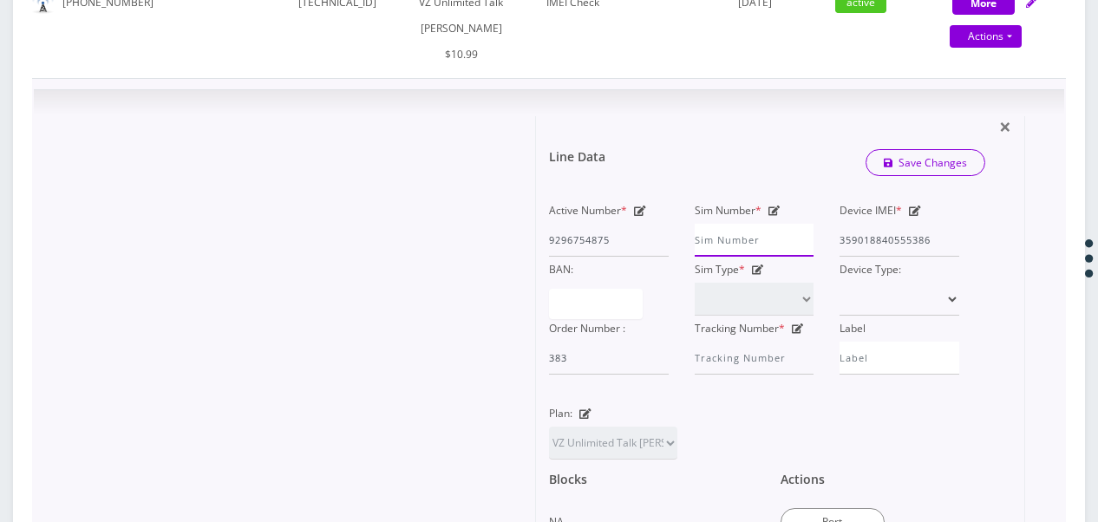
paste input "[TECHNICAL_ID]"
type input "[TECHNICAL_ID]"
click at [897, 176] on link "Save Changes" at bounding box center [925, 162] width 121 height 27
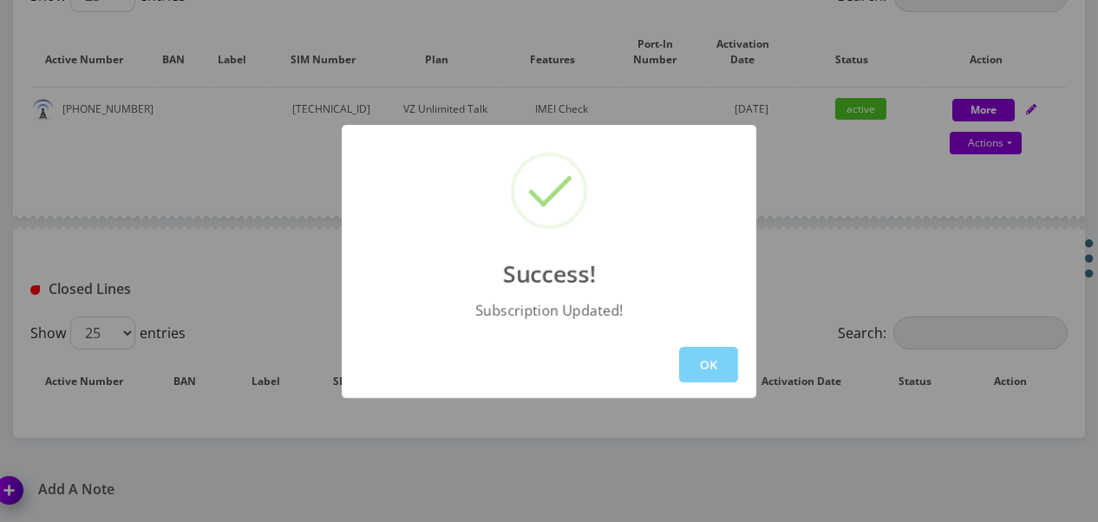
scroll to position [607, 0]
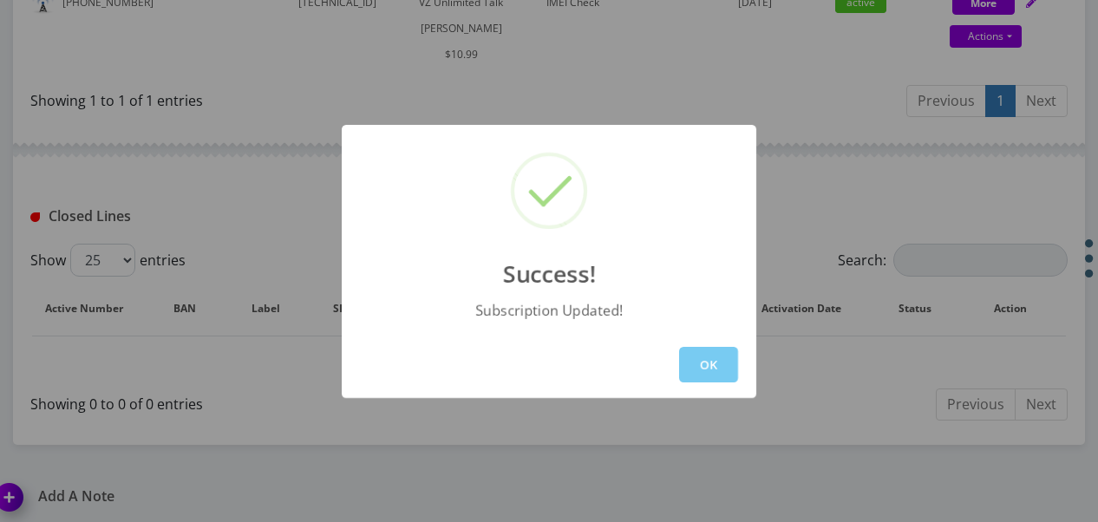
click at [681, 354] on button "OK" at bounding box center [708, 365] width 59 height 36
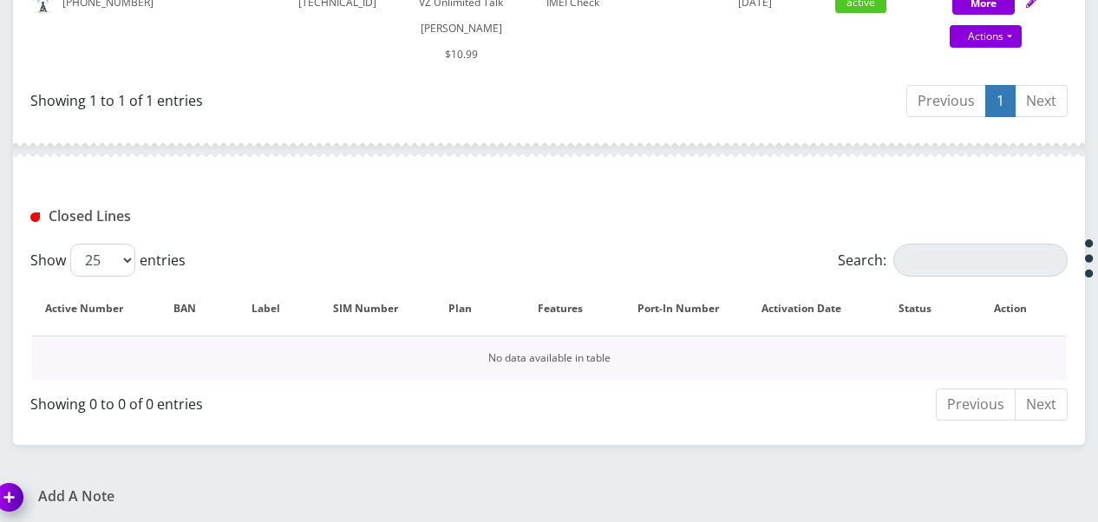
scroll to position [347, 0]
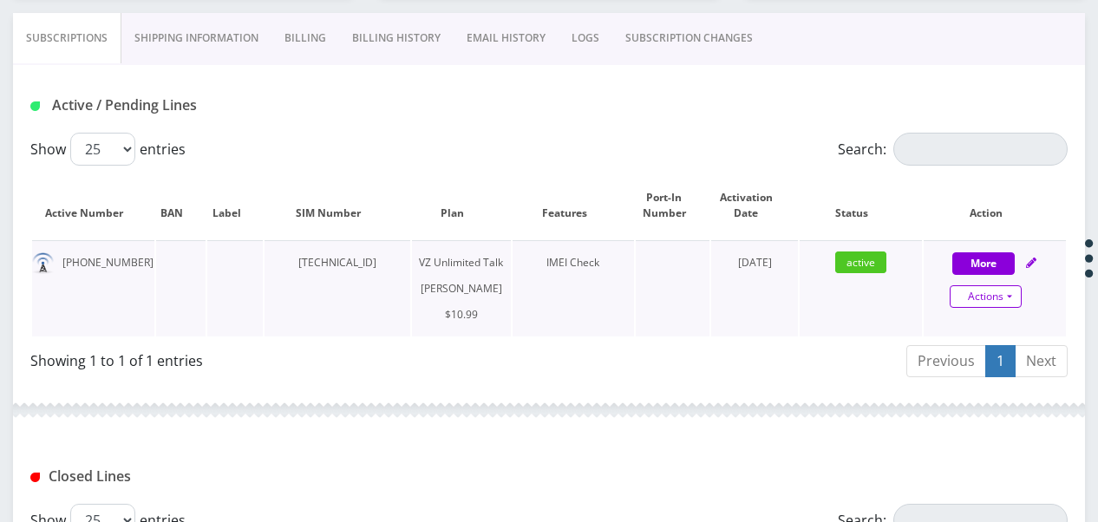
click at [1008, 297] on link "Actions" at bounding box center [986, 296] width 72 height 23
select select "366"
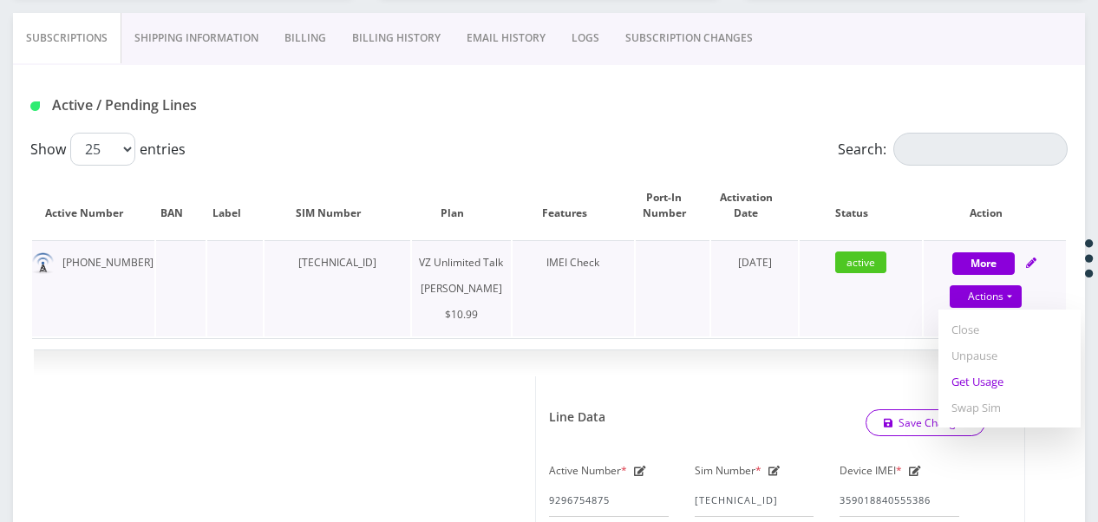
click at [976, 375] on link "Get Usage" at bounding box center [1009, 382] width 142 height 26
select select "366"
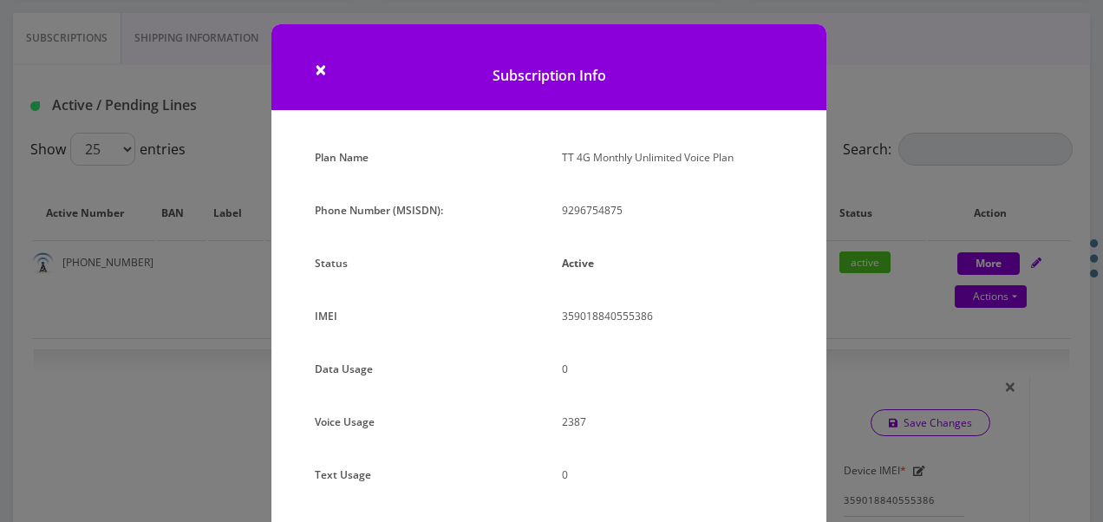
click at [867, 249] on div "× Subscription Info Plan Name TT 4G Monthly Unlimited Voice Plan Phone Number (…" at bounding box center [551, 261] width 1103 height 522
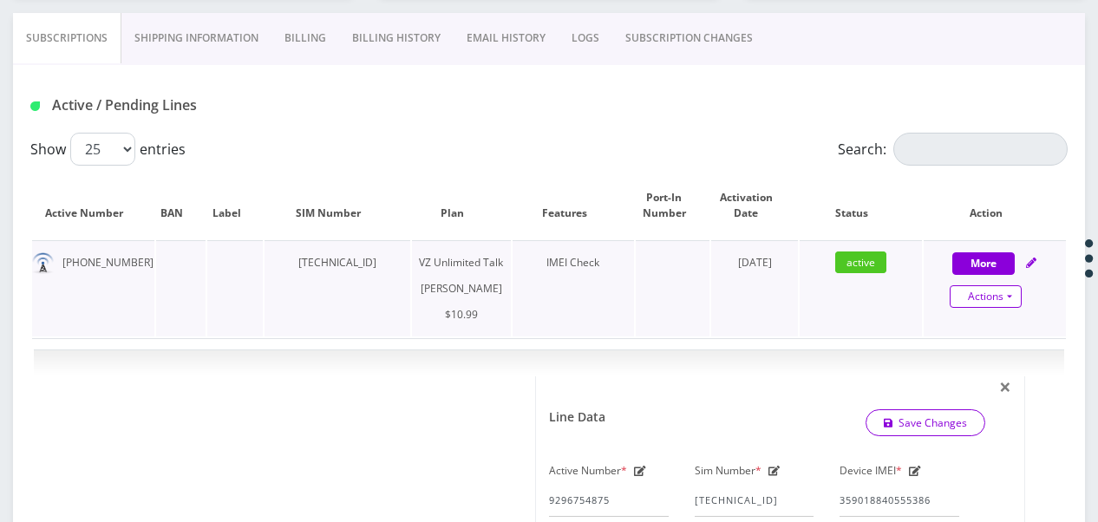
click at [1006, 295] on link "Actions" at bounding box center [986, 296] width 72 height 23
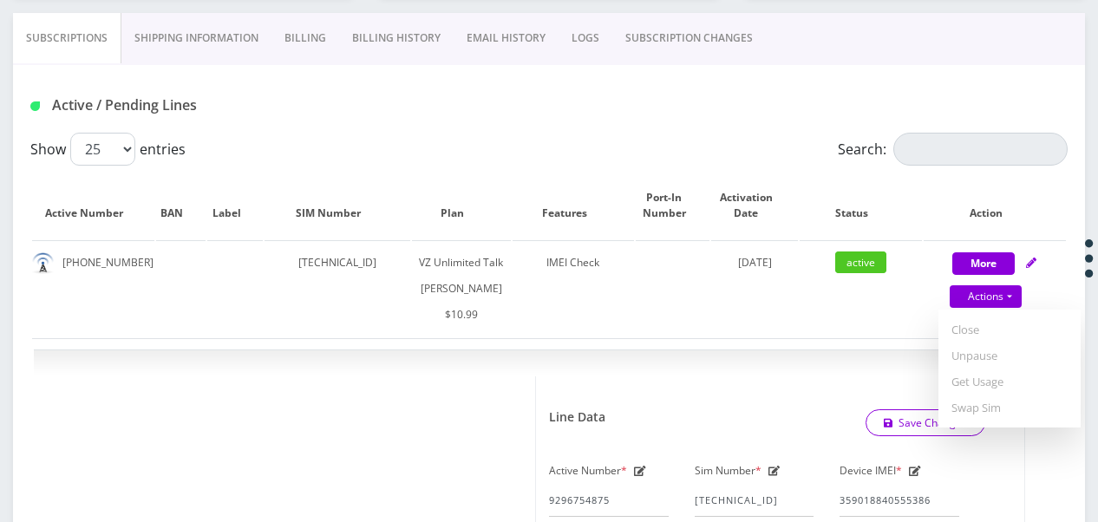
click at [676, 38] on link "SUBSCRIPTION CHANGES" at bounding box center [688, 38] width 153 height 50
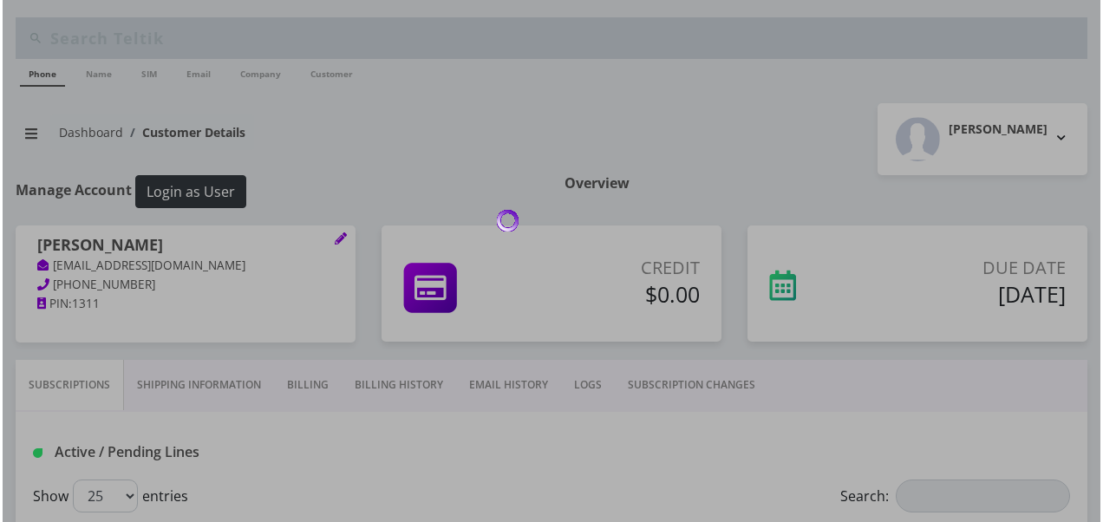
scroll to position [347, 0]
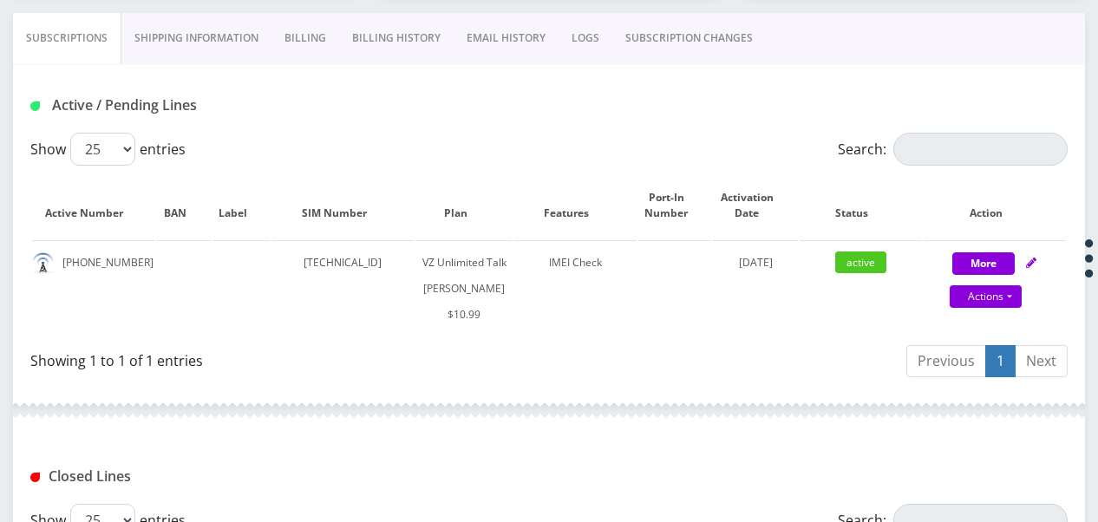
click at [667, 45] on link "SUBSCRIPTION CHANGES" at bounding box center [688, 38] width 153 height 50
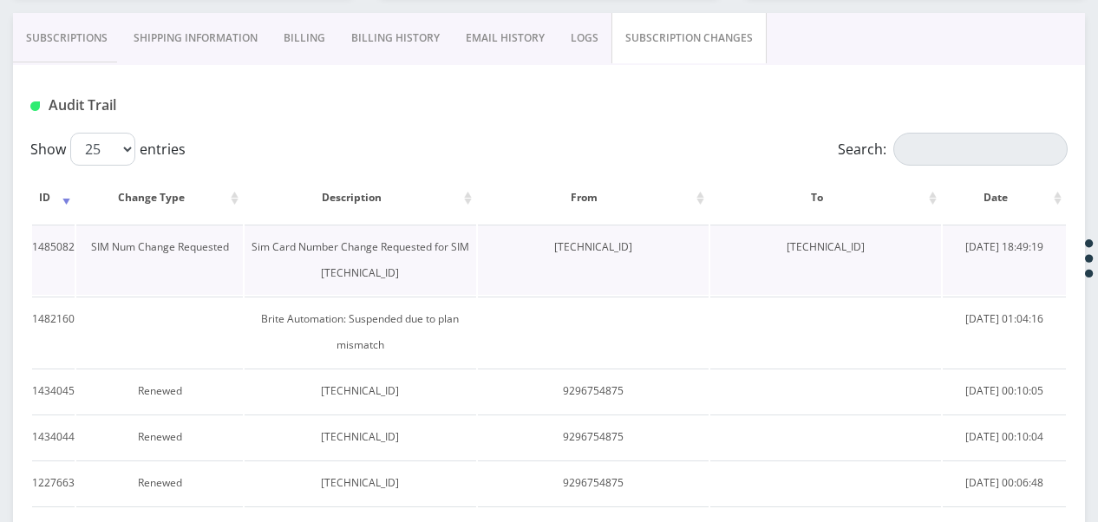
drag, startPoint x: 506, startPoint y: 250, endPoint x: 637, endPoint y: 249, distance: 131.8
click at [637, 249] on td "[TECHNICAL_ID]" at bounding box center [593, 260] width 231 height 70
drag, startPoint x: 637, startPoint y: 249, endPoint x: 605, endPoint y: 245, distance: 32.4
copy td "[TECHNICAL_ID]"
click at [66, 41] on link "Subscriptions" at bounding box center [67, 38] width 108 height 50
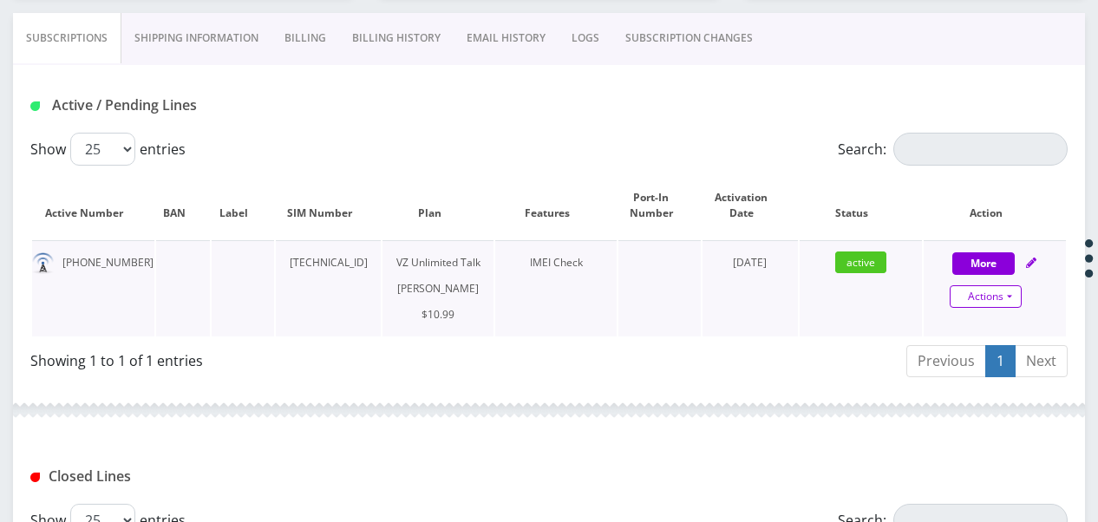
click at [1012, 299] on link "Actions" at bounding box center [986, 296] width 72 height 23
select select "366"
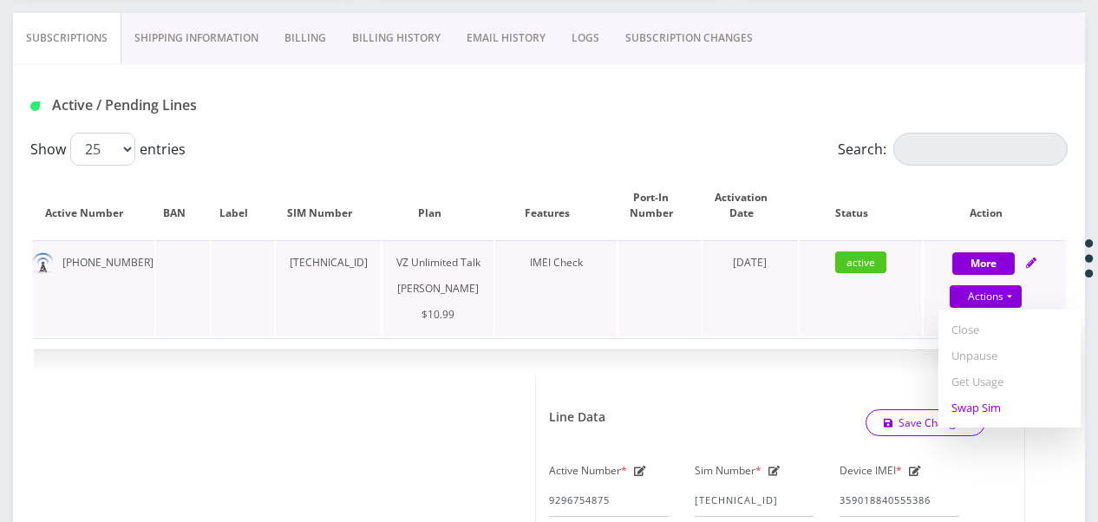
click at [982, 399] on link "Swap Sim" at bounding box center [1009, 408] width 142 height 26
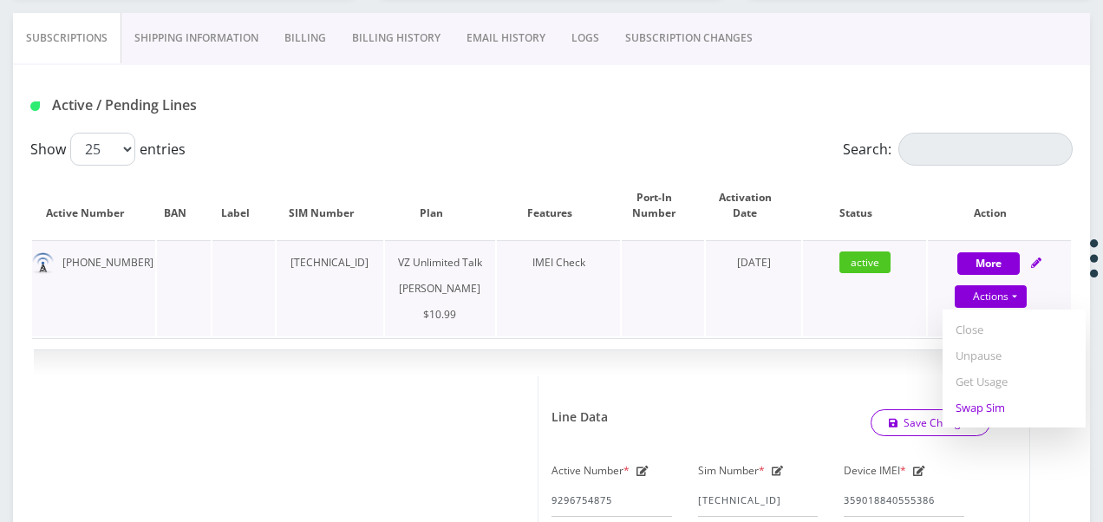
select select "366"
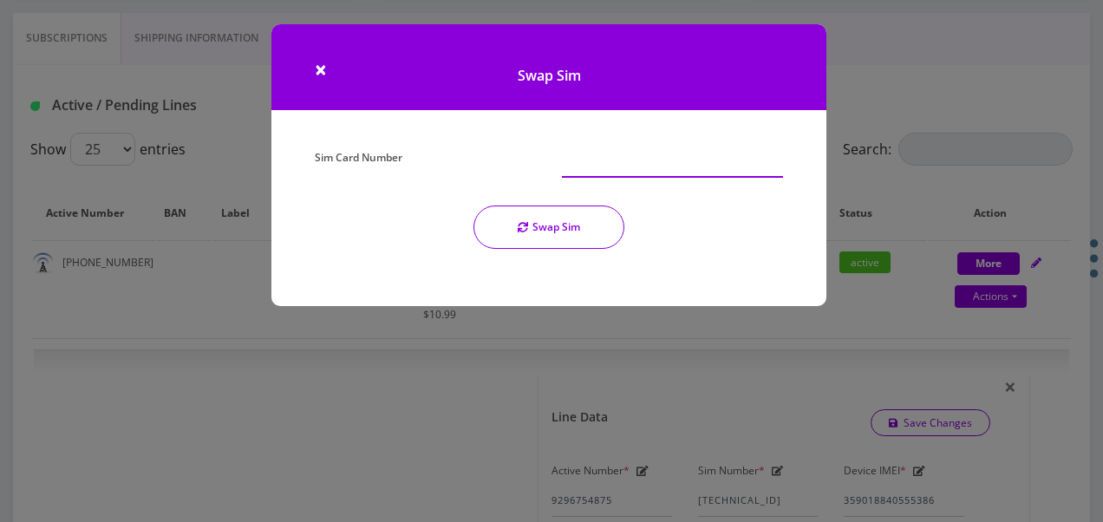
paste input "[TECHNICAL_ID]"
type input "[TECHNICAL_ID]"
click at [542, 220] on button "Swap Sim" at bounding box center [548, 227] width 151 height 43
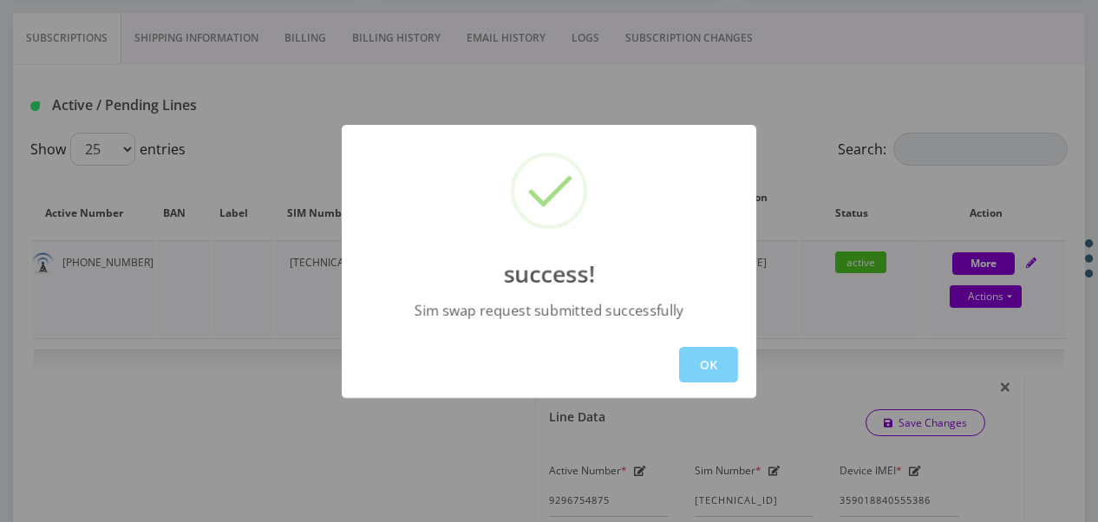
click at [718, 357] on button "OK" at bounding box center [708, 365] width 59 height 36
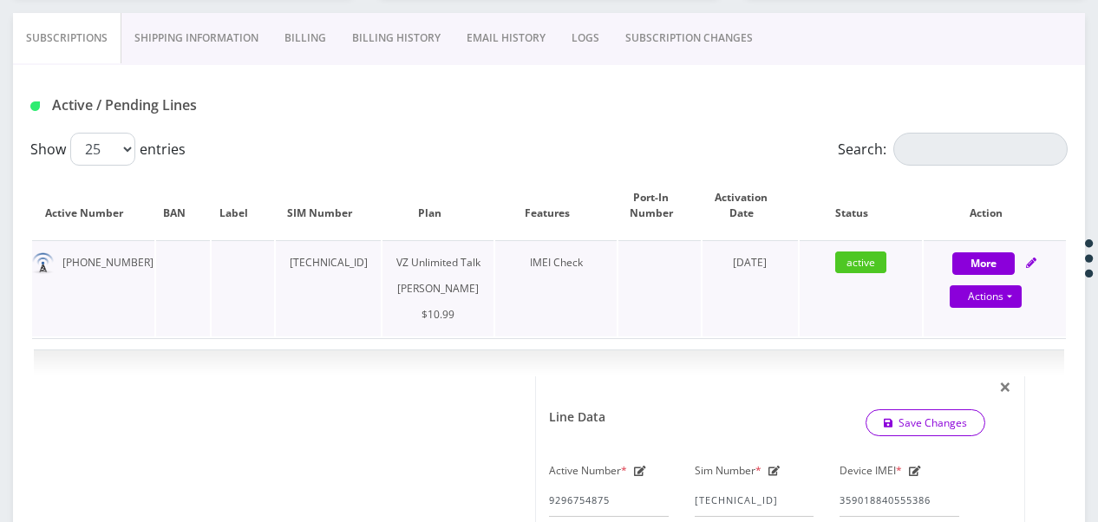
click at [1025, 295] on div "Actions Suspend Close Unpause Get Usage Swap Sim" at bounding box center [986, 297] width 142 height 26
select select "366"
click at [1014, 297] on link "Actions" at bounding box center [986, 296] width 72 height 23
click at [1009, 372] on link "Get Usage" at bounding box center [1009, 382] width 142 height 26
select select "366"
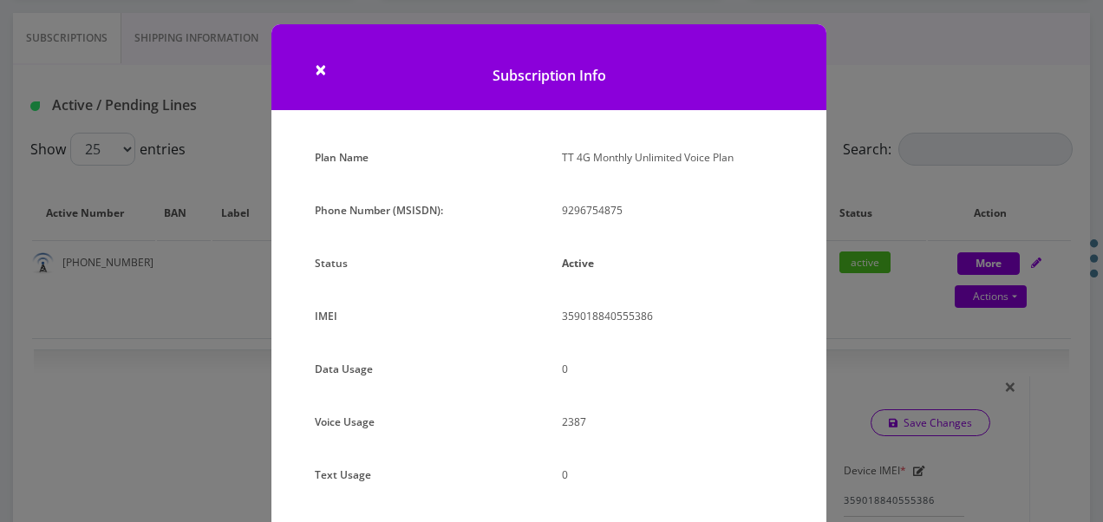
click at [834, 212] on div "× Subscription Info Plan Name TT 4G Monthly Unlimited Voice Plan Phone Number (…" at bounding box center [551, 261] width 1103 height 522
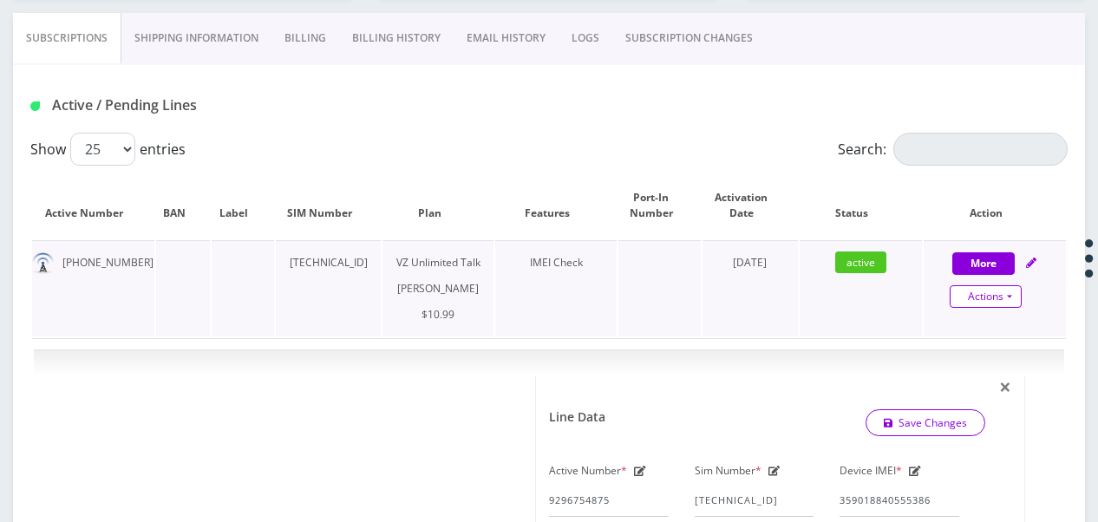
click at [1021, 300] on link "Actions" at bounding box center [986, 296] width 72 height 23
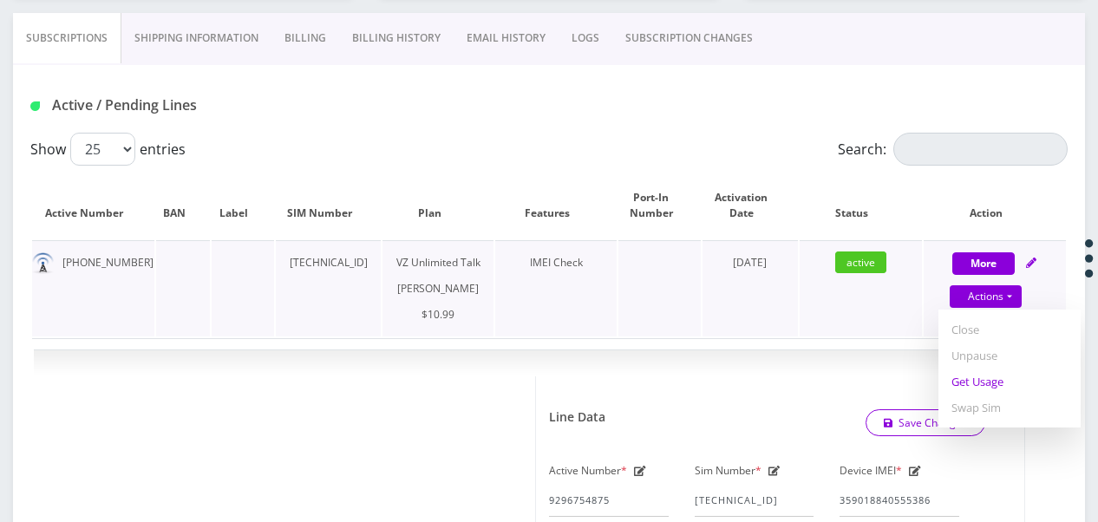
click at [1000, 379] on link "Get Usage" at bounding box center [1009, 382] width 142 height 26
select select "366"
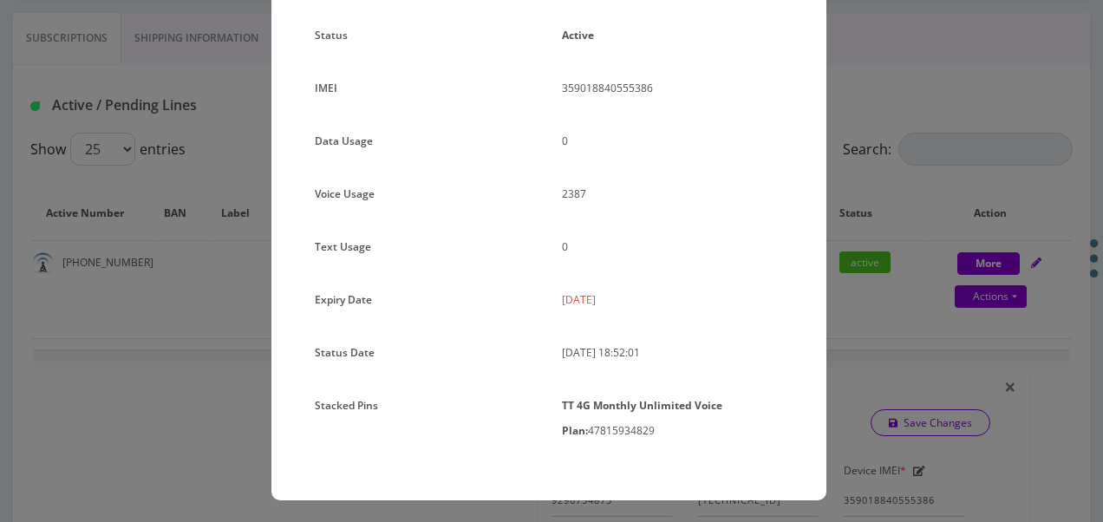
scroll to position [231, 0]
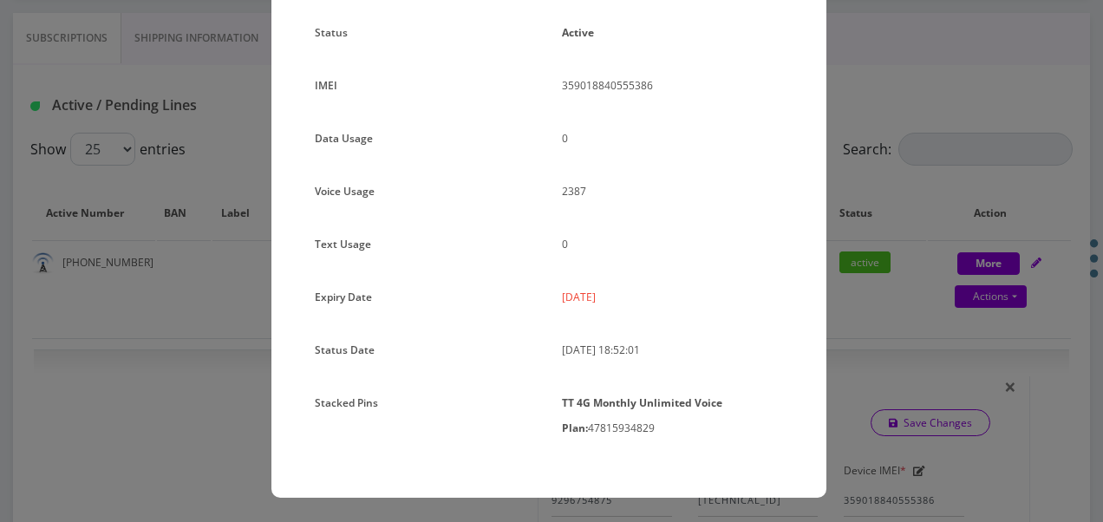
click at [881, 197] on div "× Subscription Info Plan Name TT 4G Monthly Unlimited Voice Plan Phone Number (…" at bounding box center [551, 261] width 1103 height 522
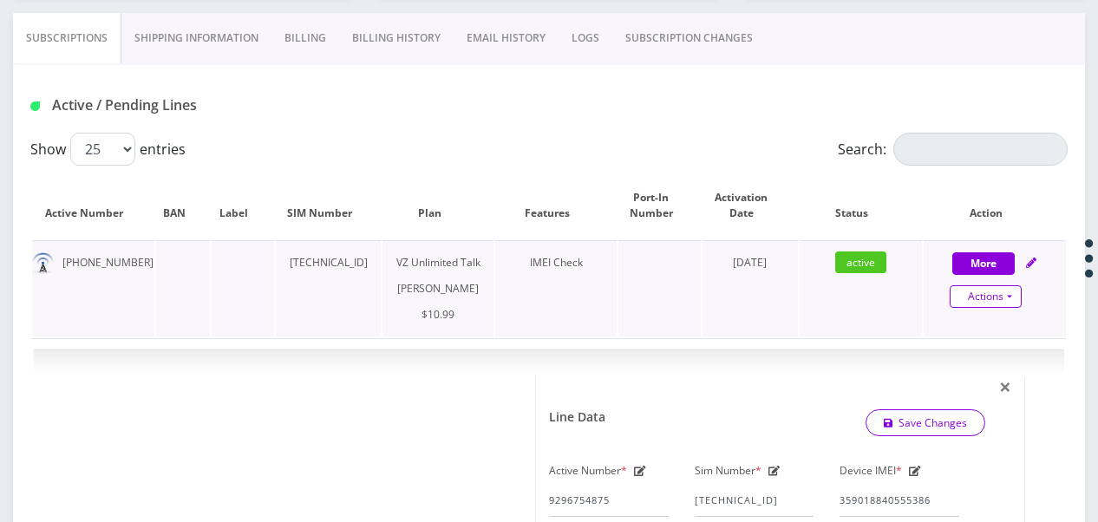
click at [1006, 291] on link "Actions" at bounding box center [986, 296] width 72 height 23
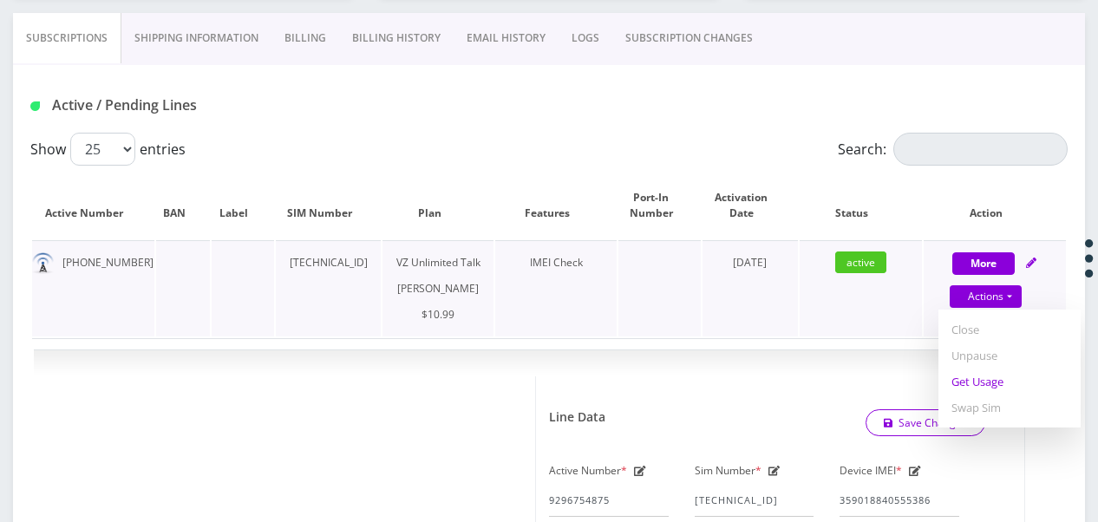
click at [987, 380] on link "Get Usage" at bounding box center [1009, 382] width 142 height 26
select select "366"
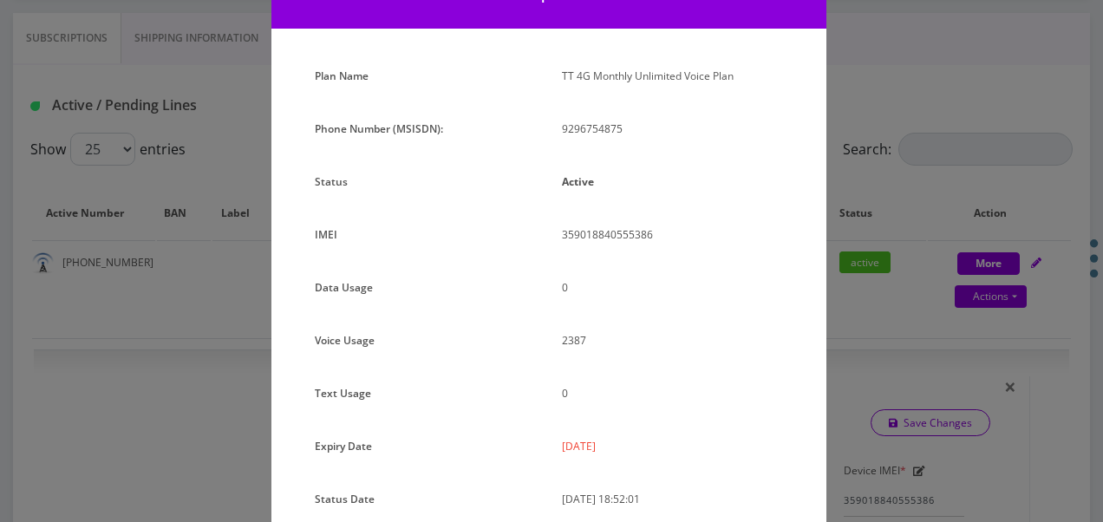
scroll to position [173, 0]
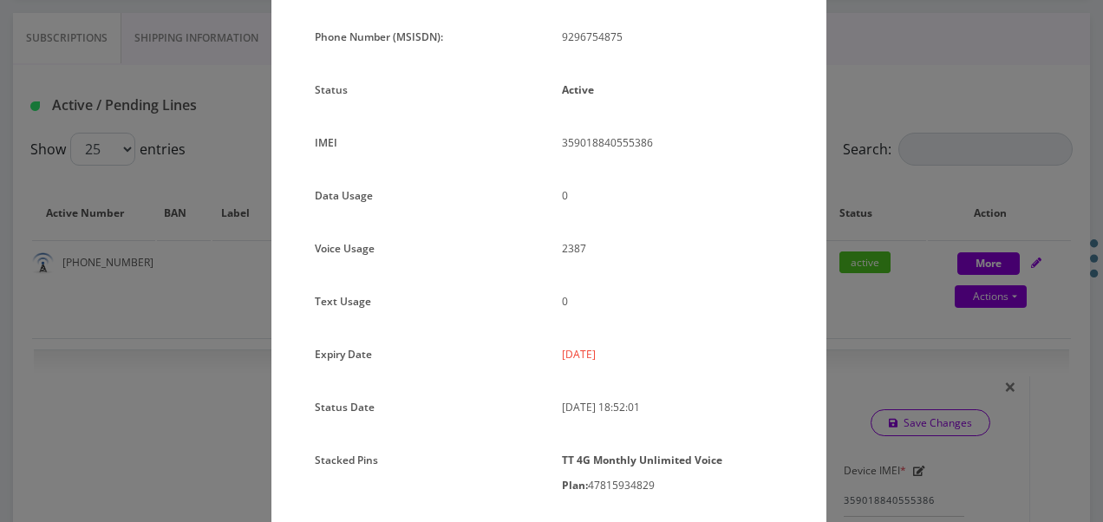
click at [858, 246] on div "× Subscription Info Plan Name TT 4G Monthly Unlimited Voice Plan Phone Number (…" at bounding box center [551, 261] width 1103 height 522
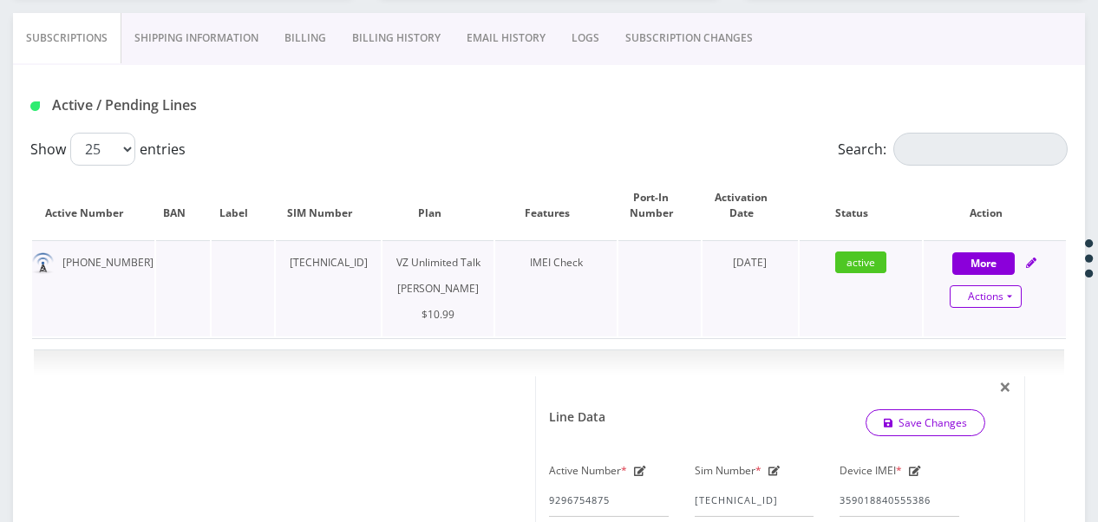
click at [1019, 291] on link "Actions" at bounding box center [986, 296] width 72 height 23
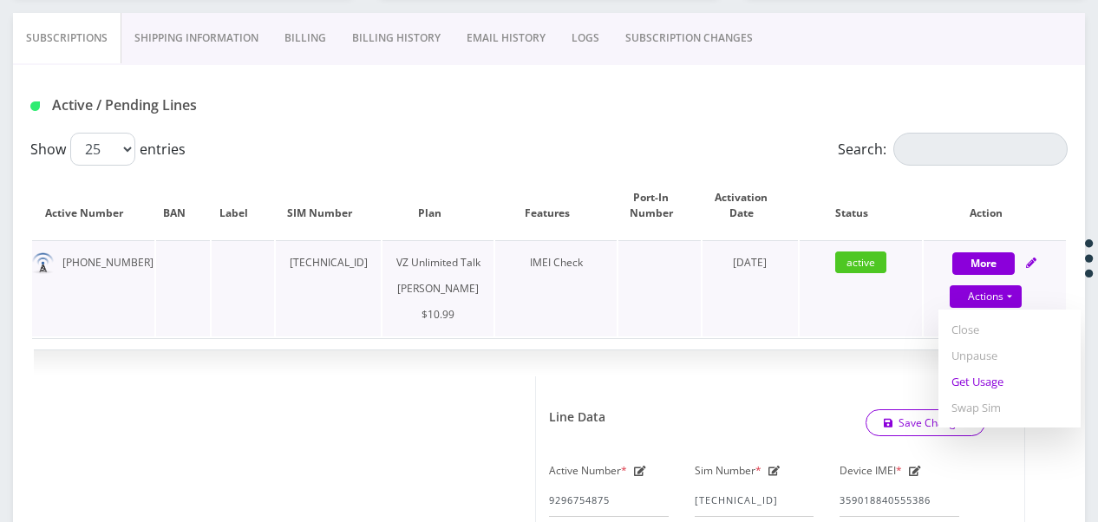
click at [995, 382] on link "Get Usage" at bounding box center [1009, 382] width 142 height 26
select select "366"
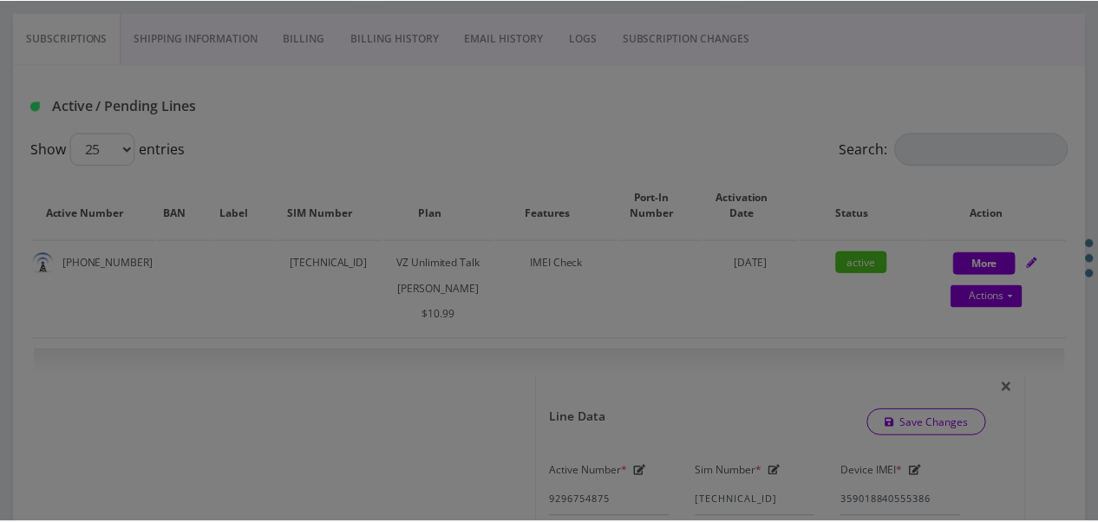
scroll to position [0, 0]
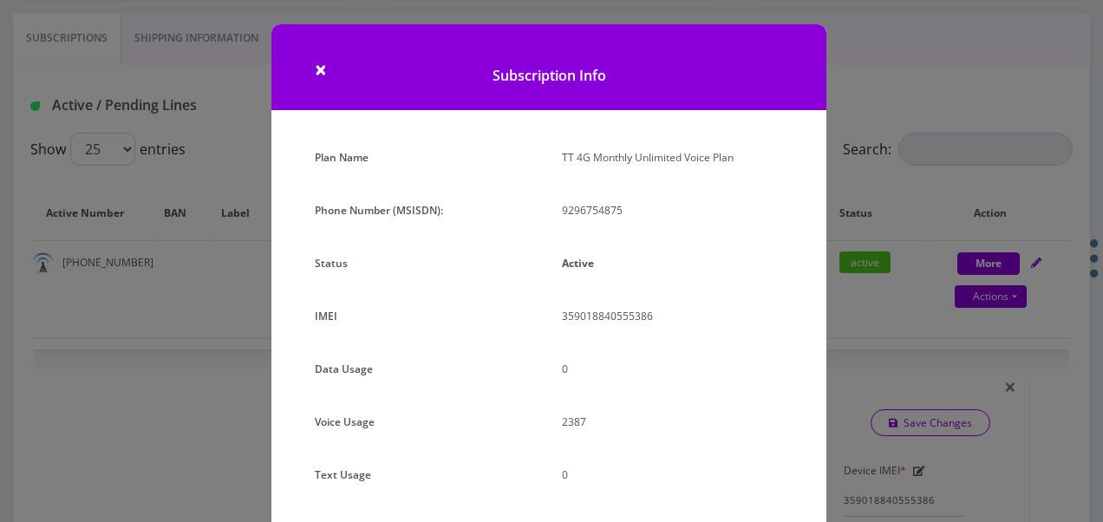
click at [886, 261] on div "× Subscription Info Plan Name TT 4G Monthly Unlimited Voice Plan Phone Number (…" at bounding box center [551, 261] width 1103 height 522
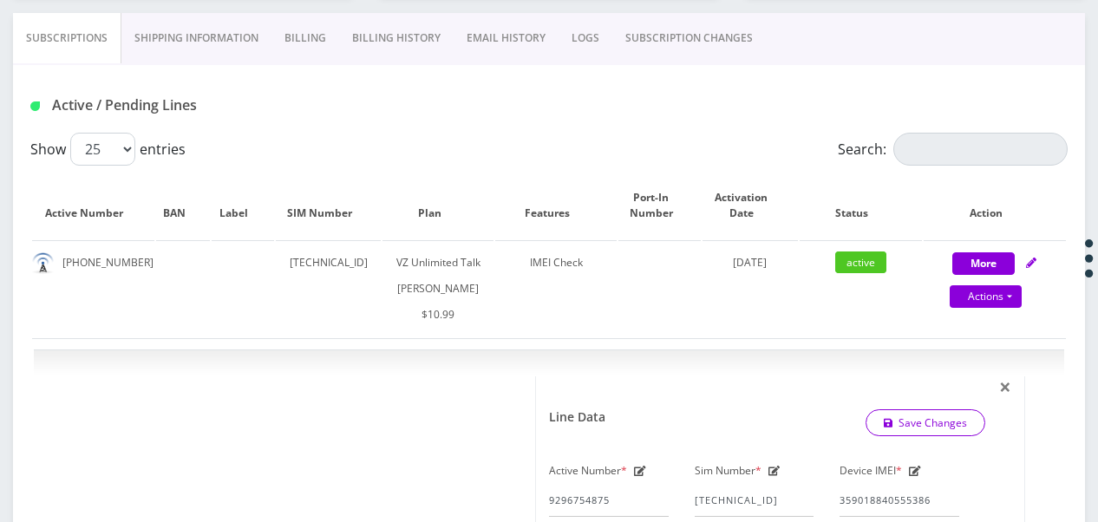
click at [682, 47] on link "SUBSCRIPTION CHANGES" at bounding box center [688, 38] width 153 height 50
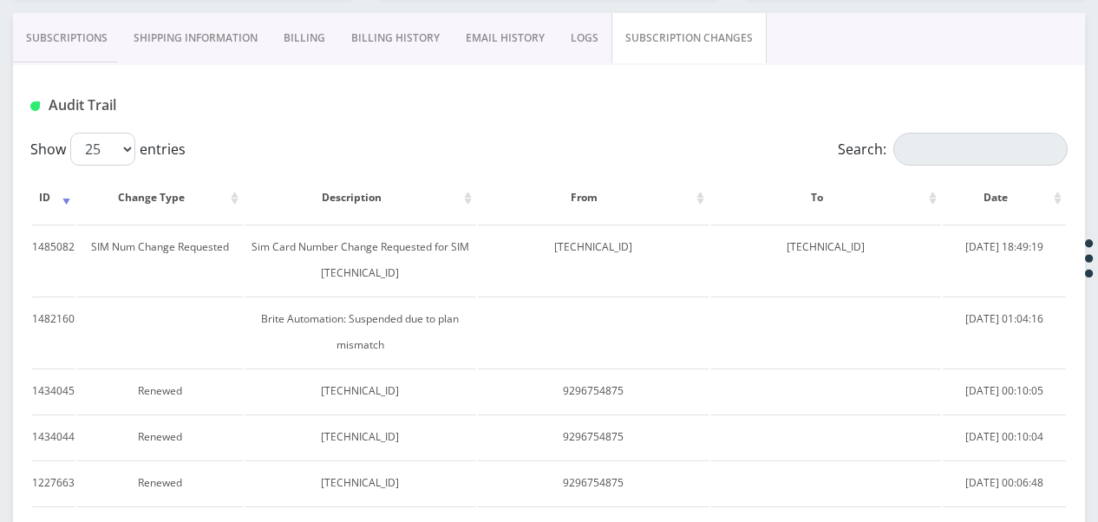
click at [76, 23] on link "Subscriptions" at bounding box center [67, 38] width 108 height 50
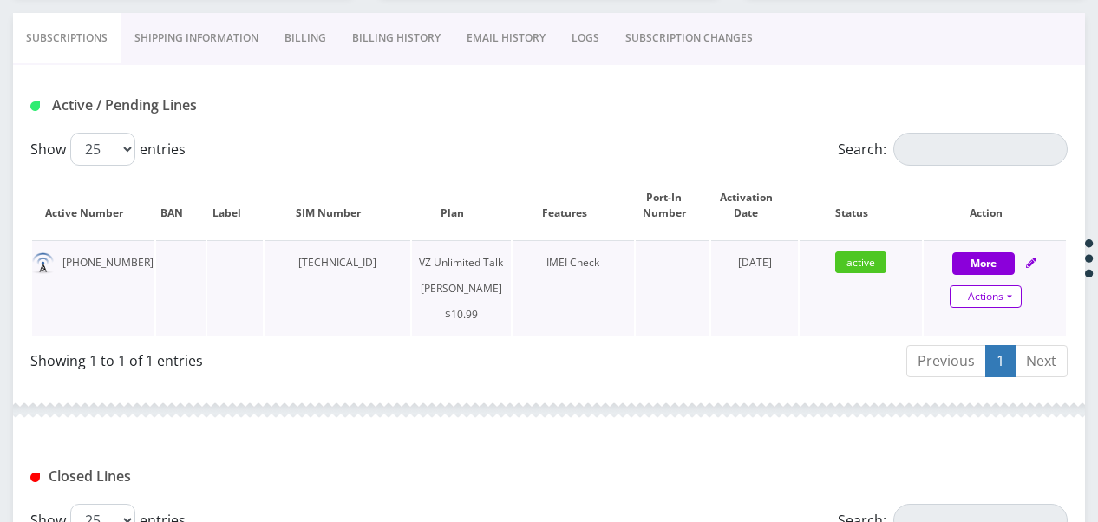
click at [1001, 299] on link "Actions" at bounding box center [986, 296] width 72 height 23
select select "366"
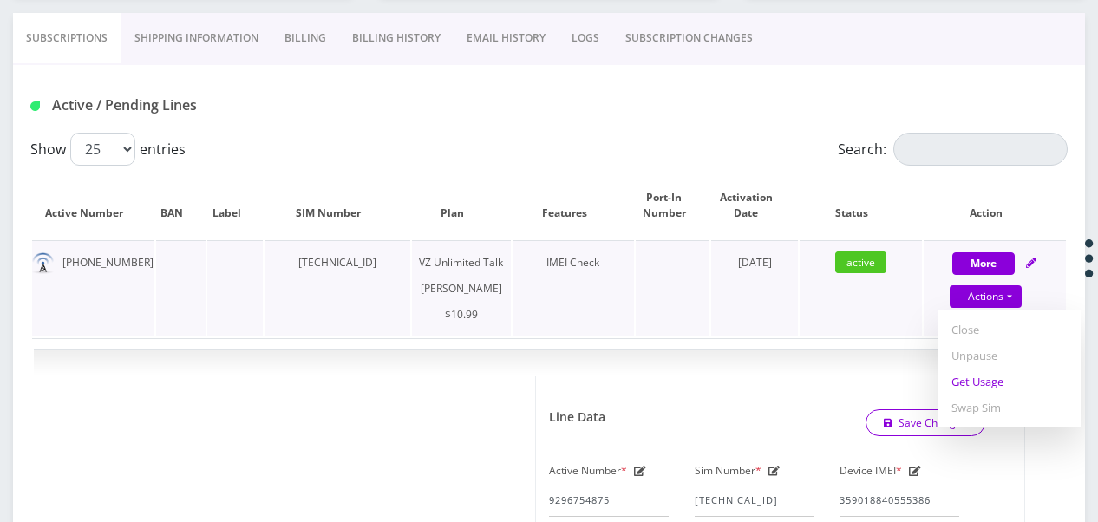
click at [984, 380] on link "Get Usage" at bounding box center [1009, 382] width 142 height 26
select select "366"
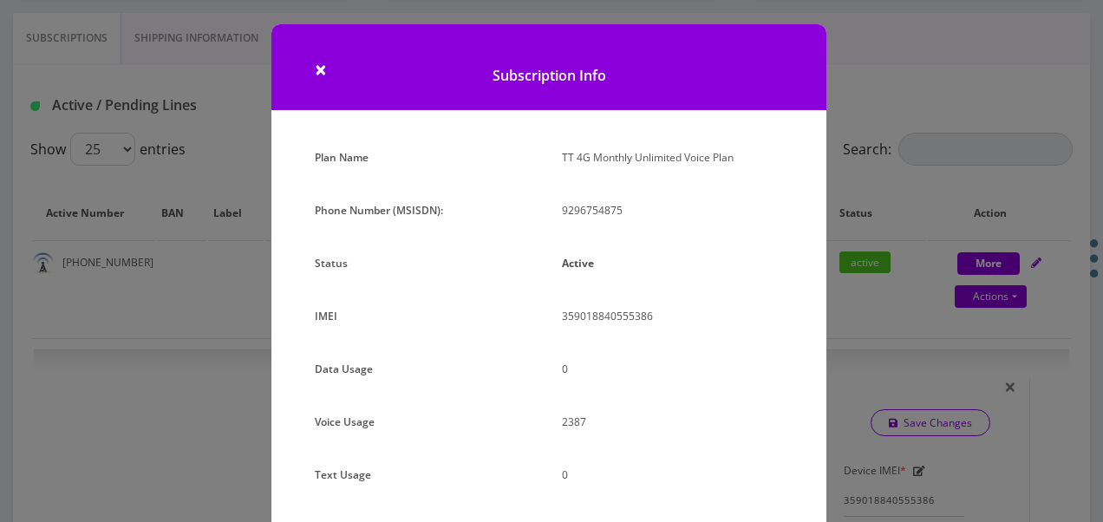
click at [830, 219] on div "× Subscription Info Plan Name TT 4G Monthly Unlimited Voice Plan Phone Number (…" at bounding box center [551, 261] width 1103 height 522
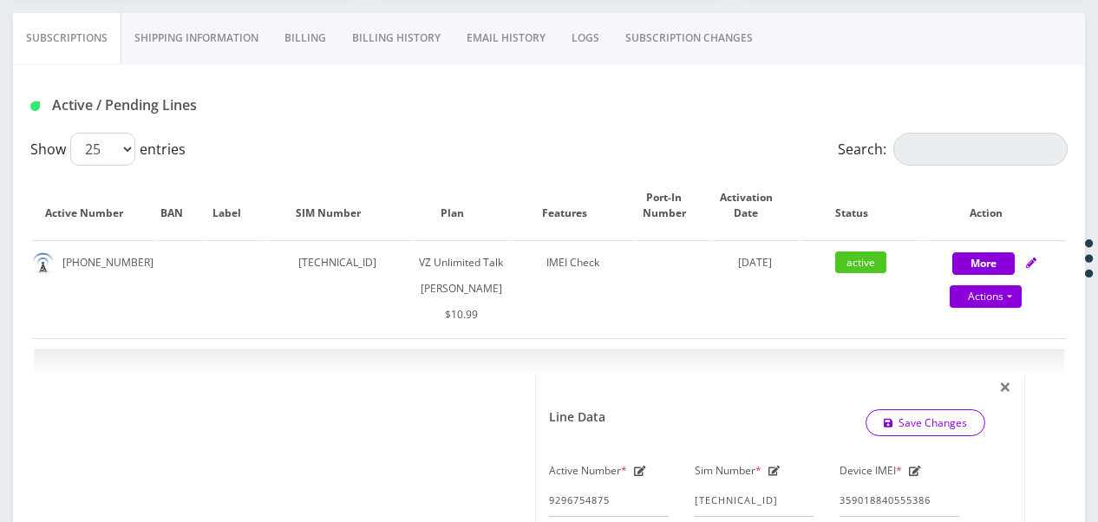
click at [703, 54] on link "SUBSCRIPTION CHANGES" at bounding box center [688, 38] width 153 height 50
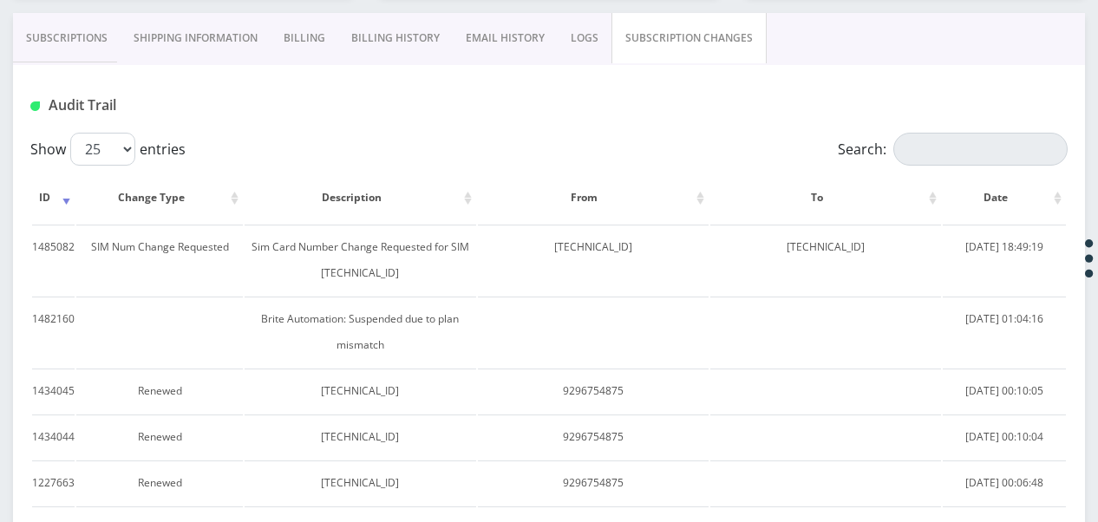
click at [52, 45] on link "Subscriptions" at bounding box center [67, 38] width 108 height 50
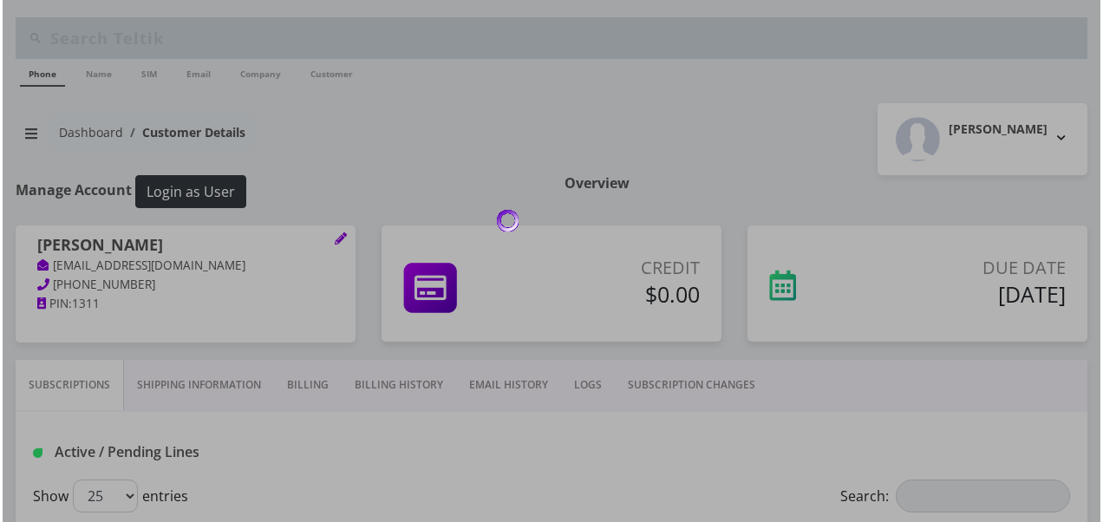
scroll to position [347, 0]
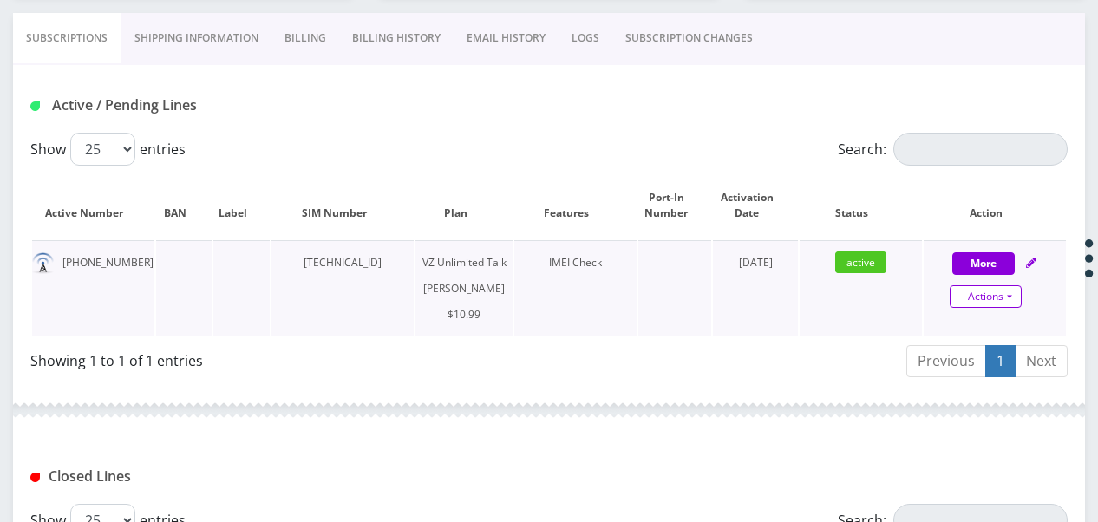
click at [1015, 300] on link "Actions" at bounding box center [986, 296] width 72 height 23
select select "366"
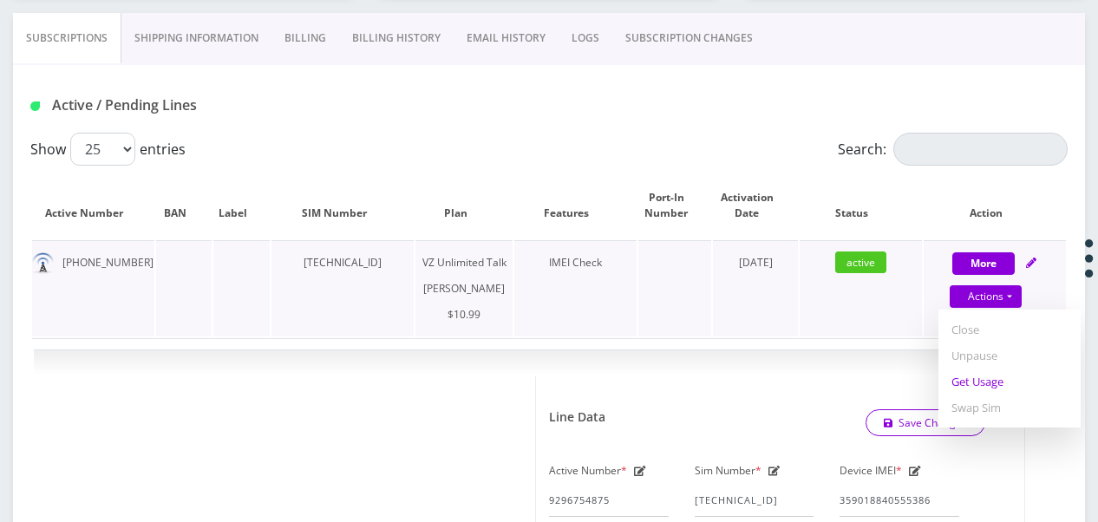
click at [993, 376] on link "Get Usage" at bounding box center [1009, 382] width 142 height 26
select select "366"
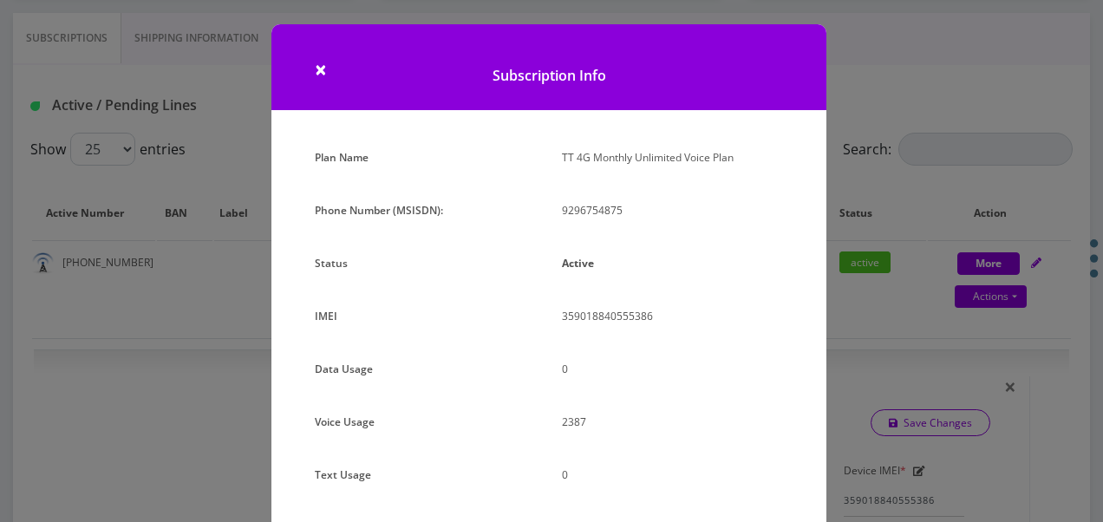
click at [891, 233] on div "× Subscription Info Plan Name TT 4G Monthly Unlimited Voice Plan Phone Number (…" at bounding box center [551, 261] width 1103 height 522
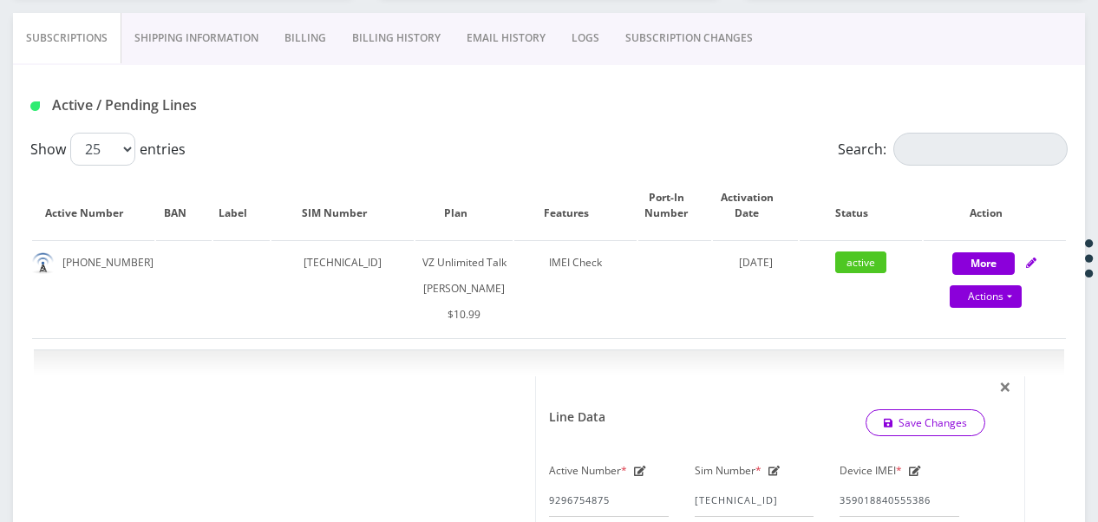
click at [682, 40] on link "SUBSCRIPTION CHANGES" at bounding box center [688, 38] width 153 height 50
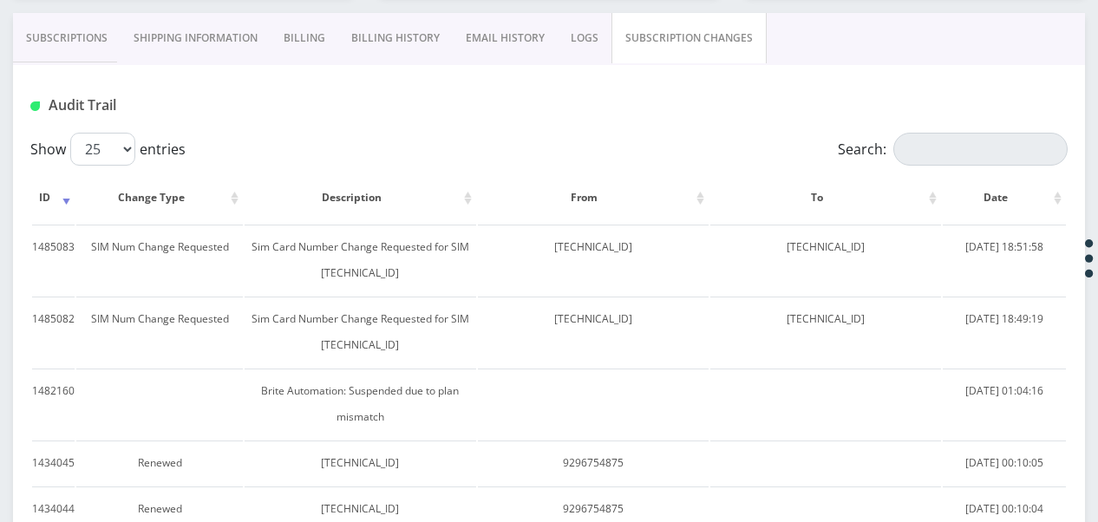
click at [94, 33] on link "Subscriptions" at bounding box center [67, 38] width 108 height 50
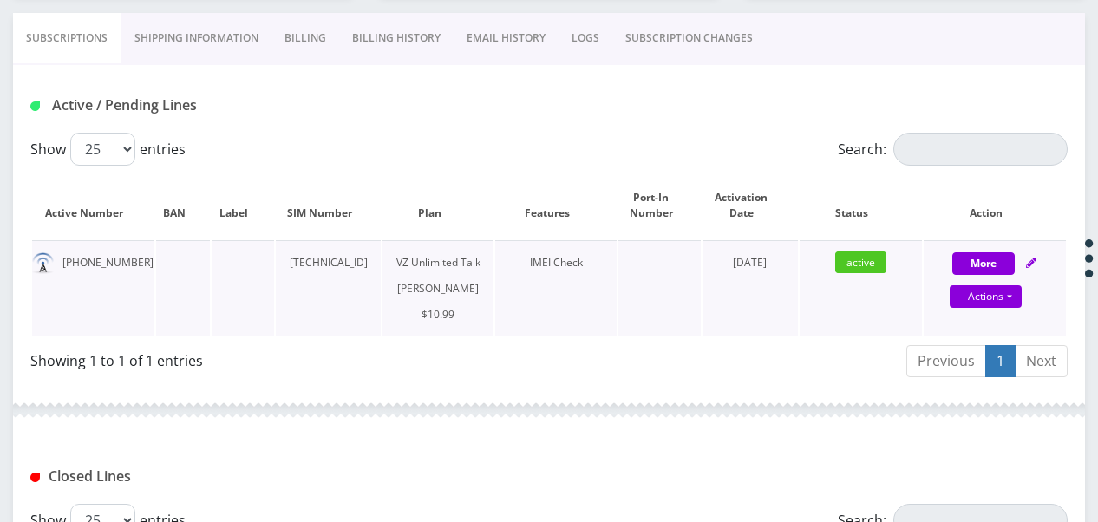
click at [1023, 294] on div "Actions Suspend Close Unpause Get Usage Swap Sim" at bounding box center [986, 297] width 142 height 26
select select "366"
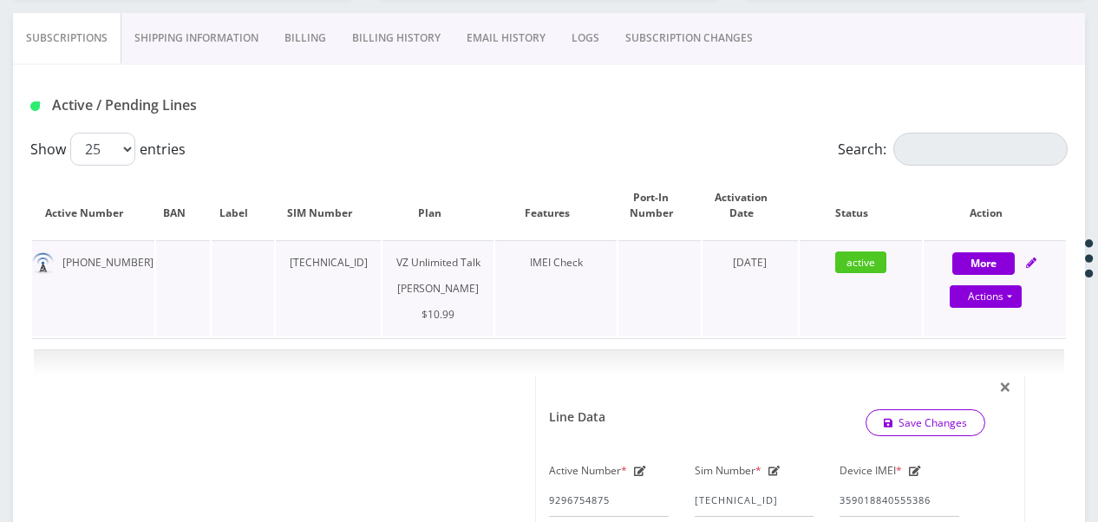
click at [1022, 295] on div "Actions Suspend Close Unpause Get Usage Swap Sim" at bounding box center [986, 297] width 142 height 26
select select "366"
click at [1015, 295] on link "Actions" at bounding box center [986, 296] width 72 height 23
select select "366"
click at [996, 381] on link "Get Usage" at bounding box center [1009, 382] width 142 height 26
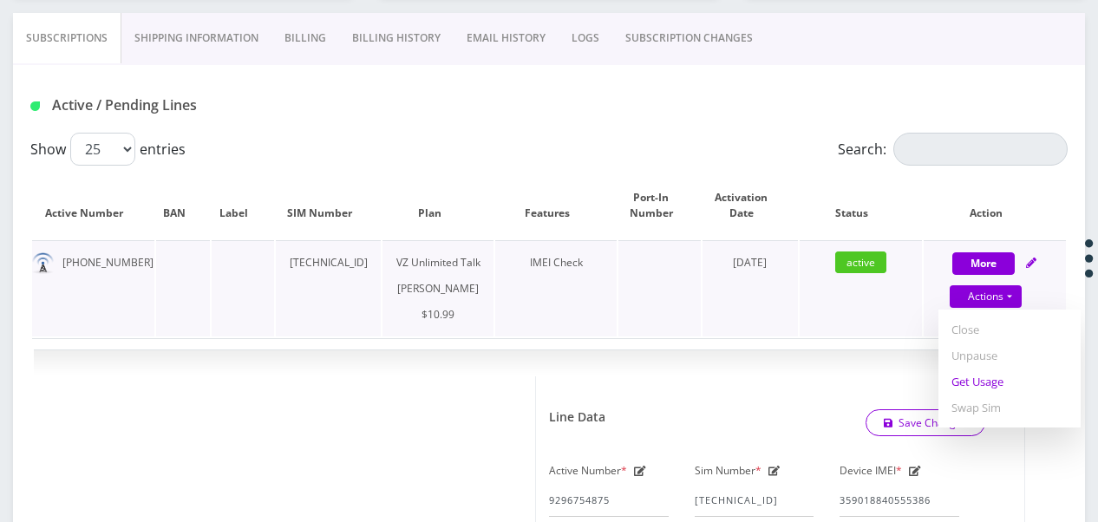
select select "366"
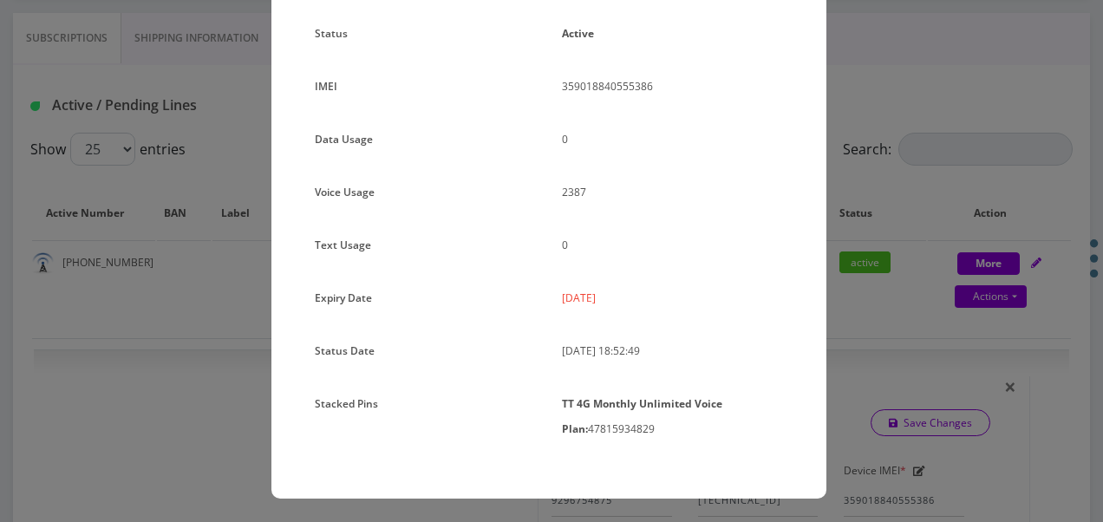
scroll to position [231, 0]
click at [881, 307] on div "× Subscription Info Plan Name TT 4G Monthly Unlimited Voice Plan Phone Number (…" at bounding box center [551, 261] width 1103 height 522
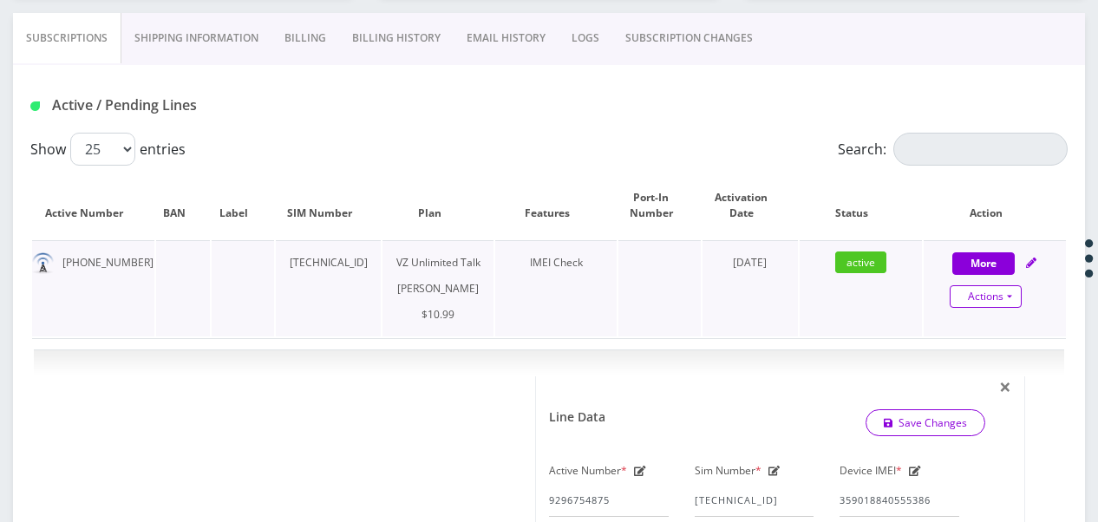
click at [1019, 296] on link "Actions" at bounding box center [986, 296] width 72 height 23
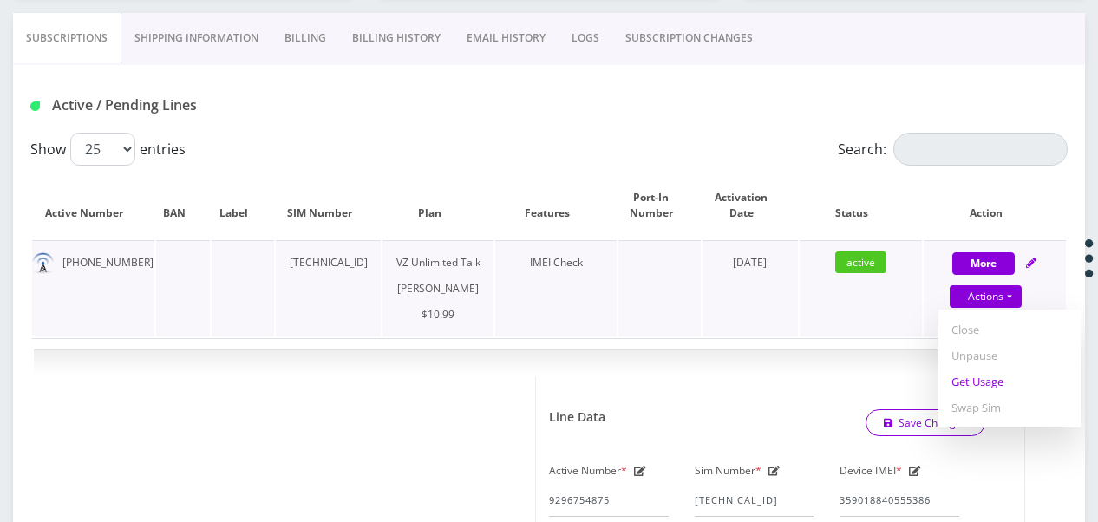
click at [1000, 373] on link "Get Usage" at bounding box center [1009, 382] width 142 height 26
select select "366"
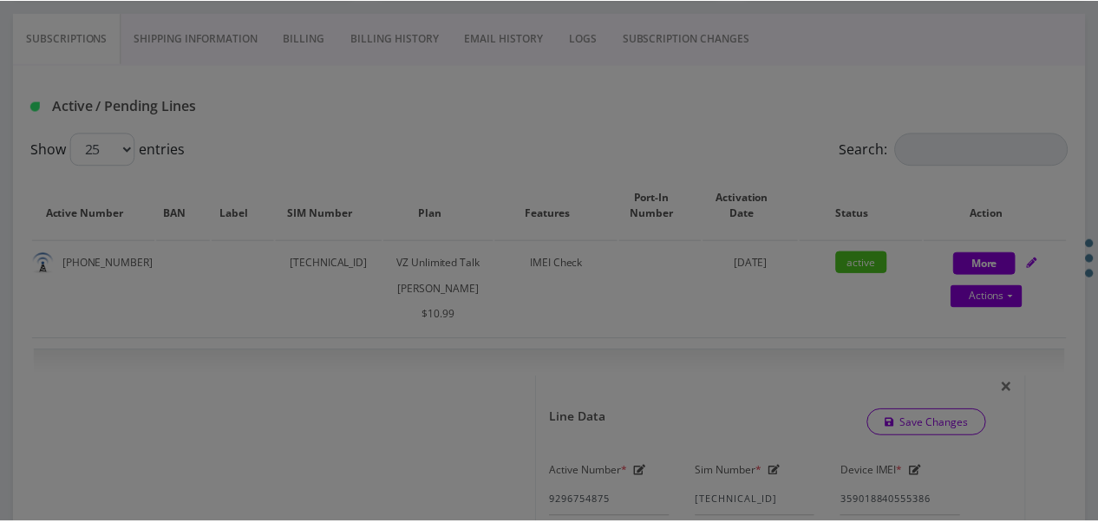
scroll to position [0, 0]
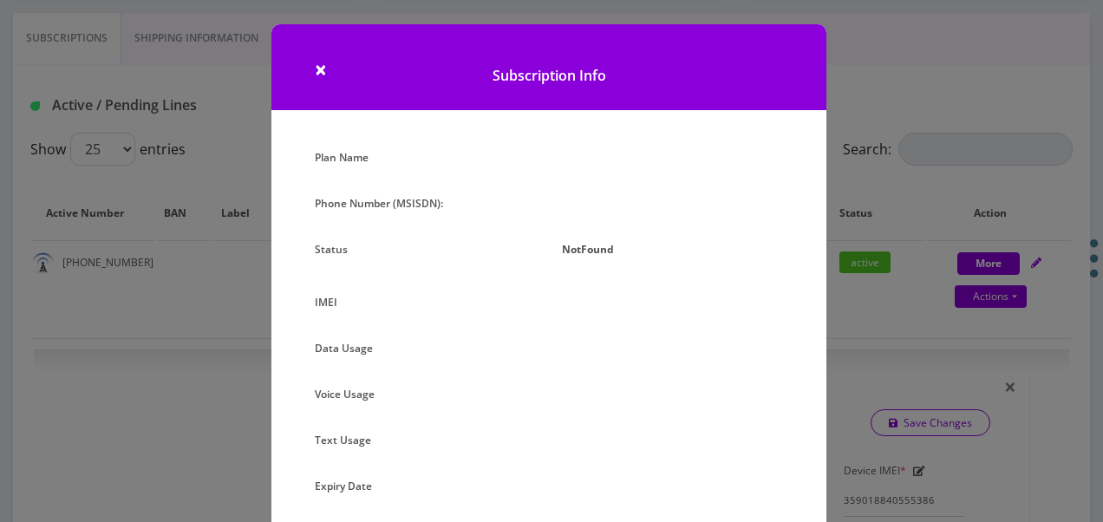
click at [893, 254] on div "× Subscription Info Plan Name Phone Number (MSISDN): Status NotFound IMEI Data …" at bounding box center [551, 261] width 1103 height 522
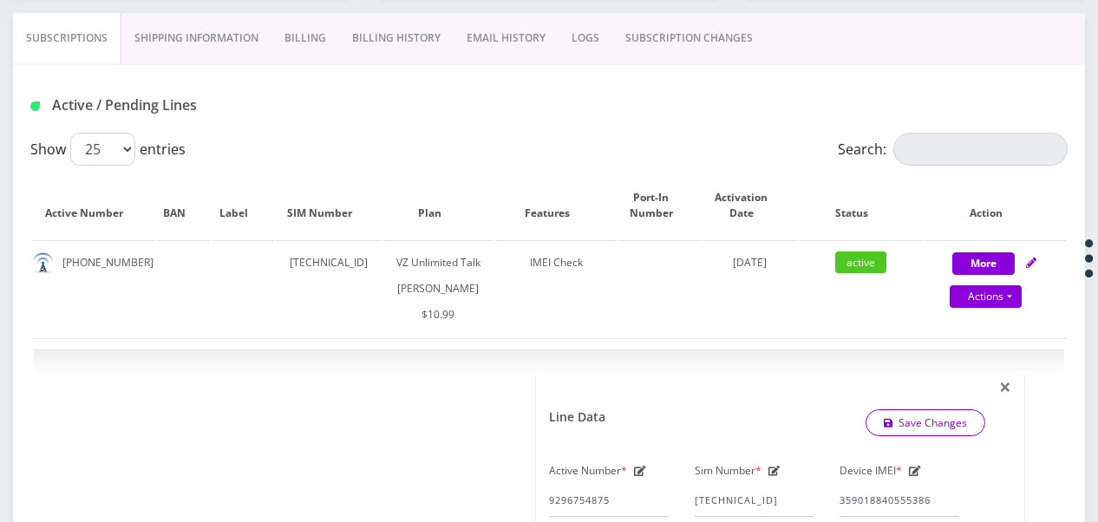
click at [664, 25] on link "SUBSCRIPTION CHANGES" at bounding box center [688, 38] width 153 height 50
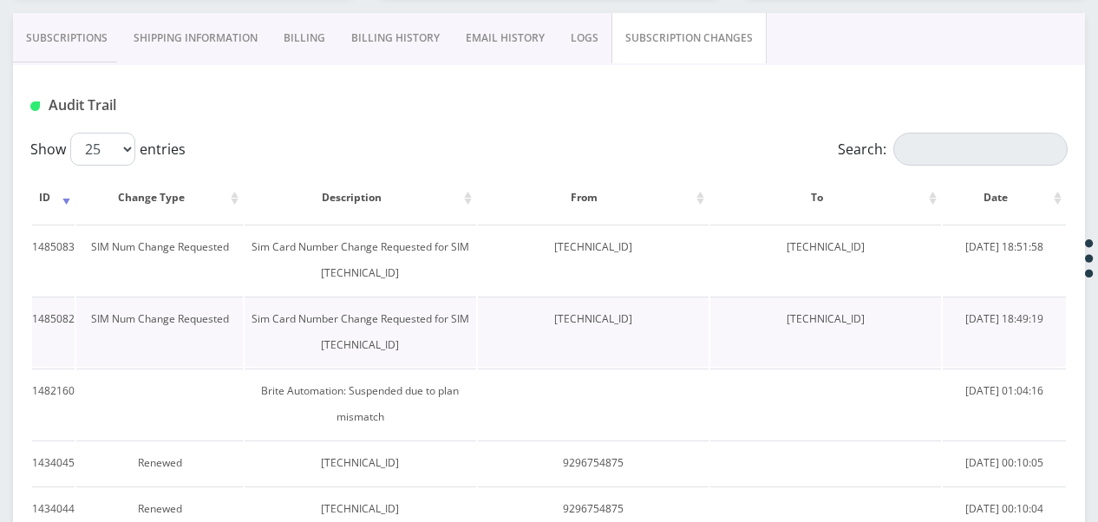
drag, startPoint x: 512, startPoint y: 317, endPoint x: 635, endPoint y: 327, distance: 123.5
click at [635, 327] on td "89148000010413091877" at bounding box center [593, 332] width 231 height 70
drag, startPoint x: 635, startPoint y: 327, endPoint x: 591, endPoint y: 312, distance: 45.8
copy td "89148000010413091877"
click at [103, 37] on link "Subscriptions" at bounding box center [67, 38] width 108 height 50
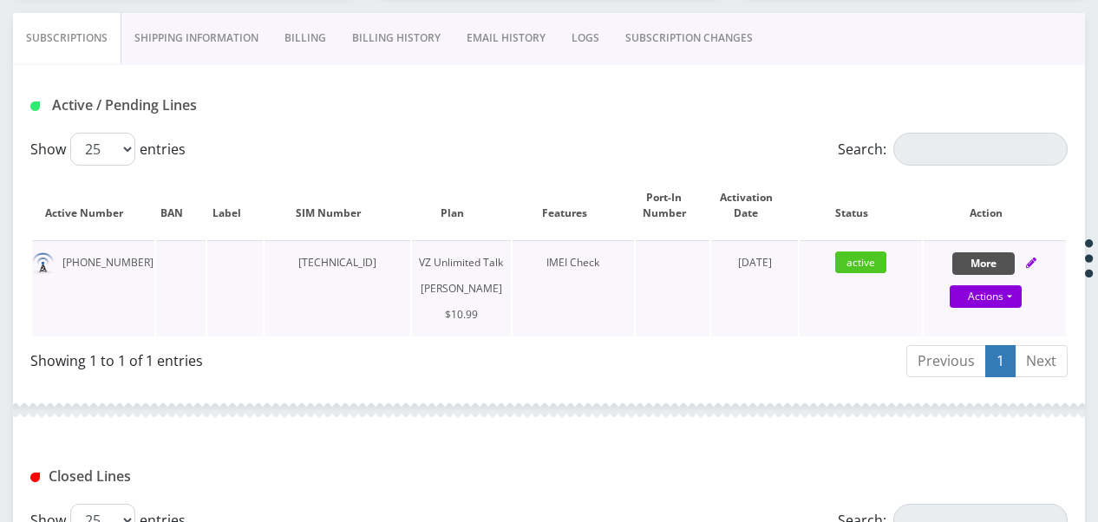
click at [1008, 259] on button "More" at bounding box center [983, 263] width 62 height 23
select select "366"
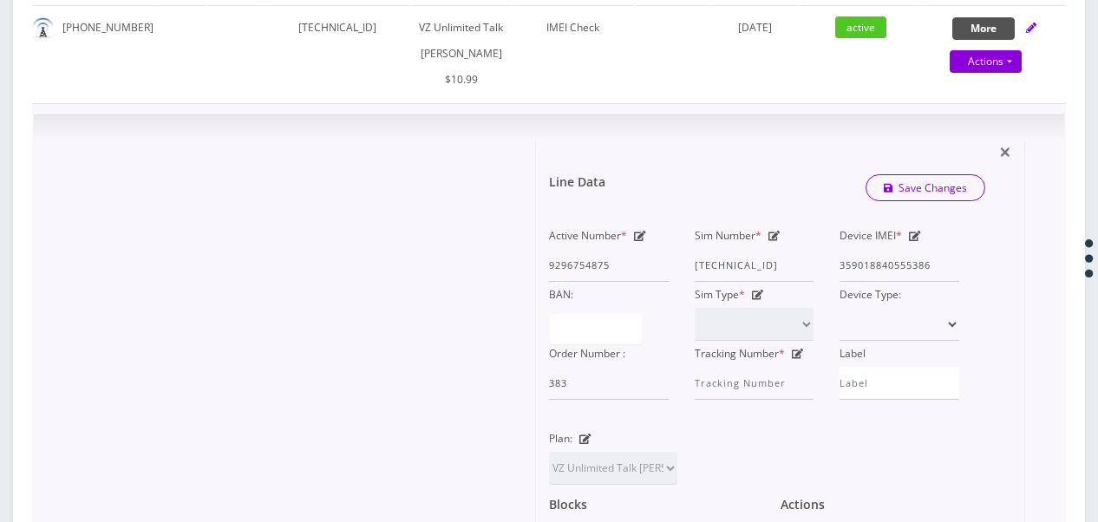
scroll to position [607, 0]
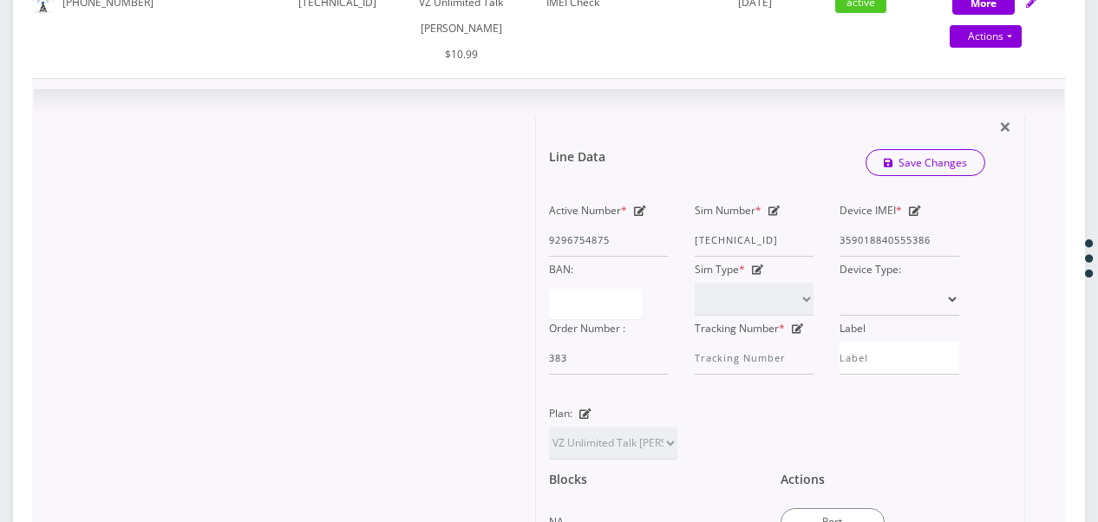
click at [773, 216] on icon at bounding box center [774, 211] width 12 height 10
click at [846, 268] on div "Active Number * 9296754875 Sim Number * 89148000010614573939 Device IMEI * 3590…" at bounding box center [754, 286] width 436 height 177
type input "8"
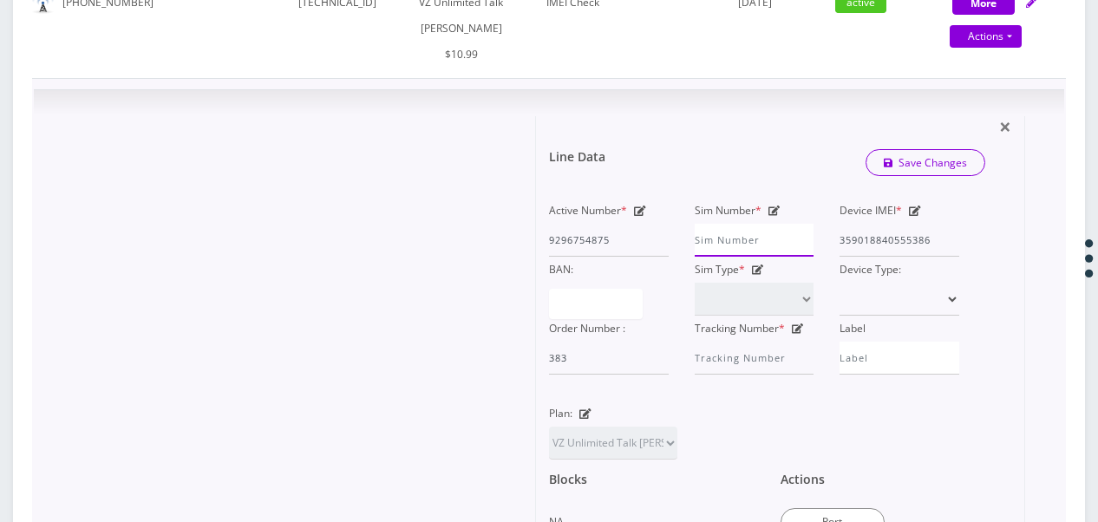
drag, startPoint x: 768, startPoint y: 280, endPoint x: 746, endPoint y: 272, distance: 23.9
paste input "89148000010413091877"
type input "89148000010413091877"
click at [927, 176] on link "Save Changes" at bounding box center [925, 162] width 121 height 27
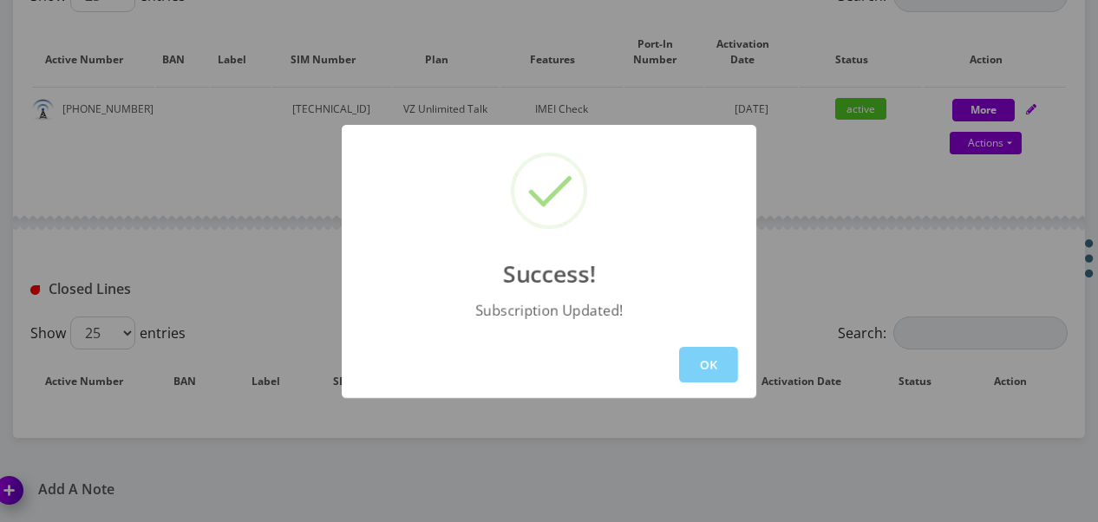
scroll to position [607, 0]
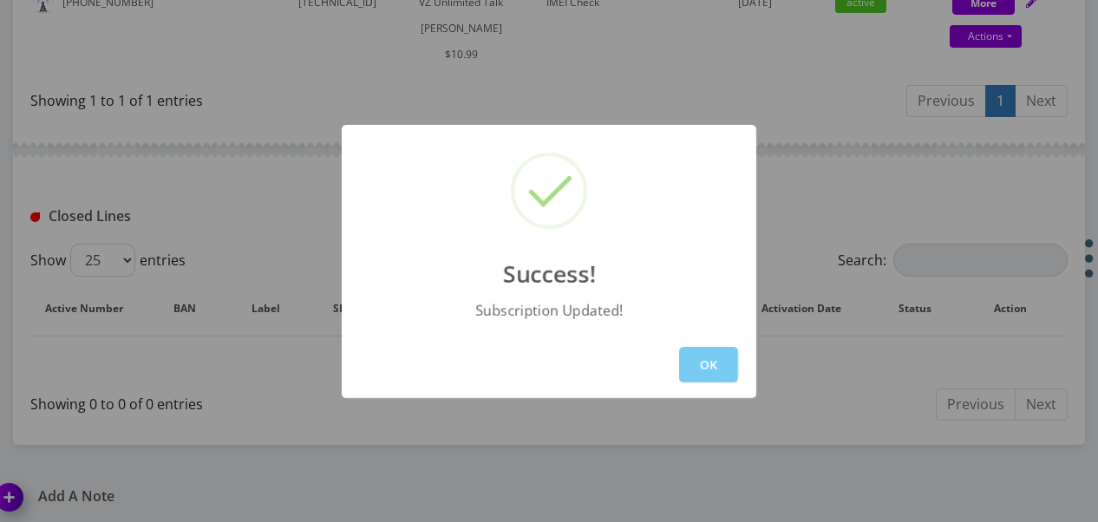
click at [715, 362] on button "OK" at bounding box center [708, 365] width 59 height 36
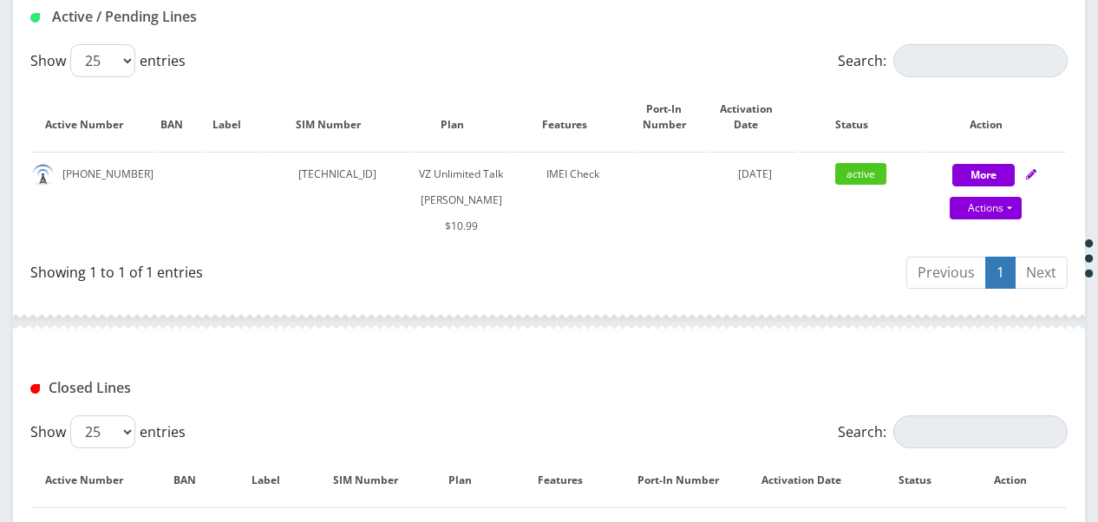
scroll to position [434, 0]
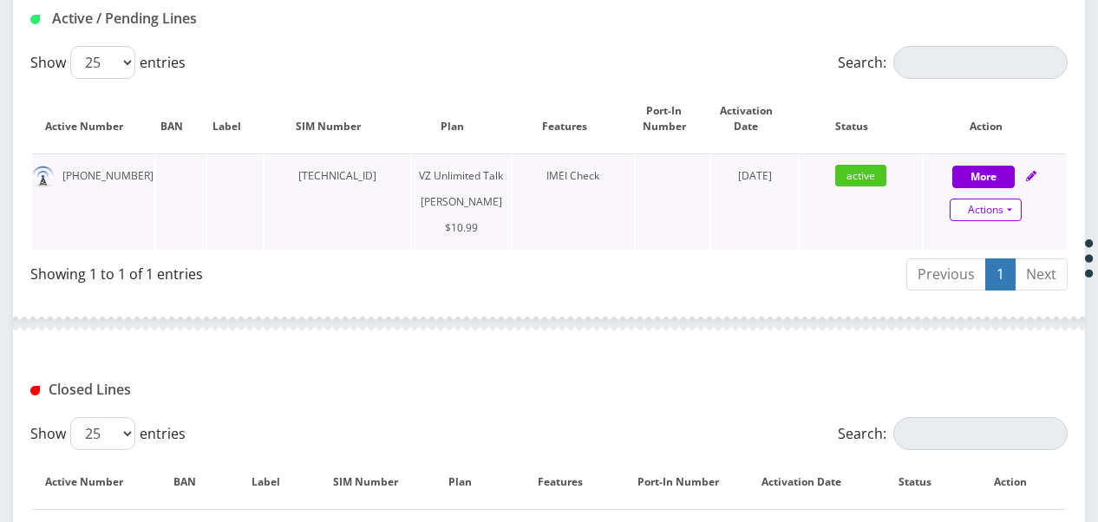
click at [1017, 199] on link "Actions" at bounding box center [986, 210] width 72 height 23
select select "366"
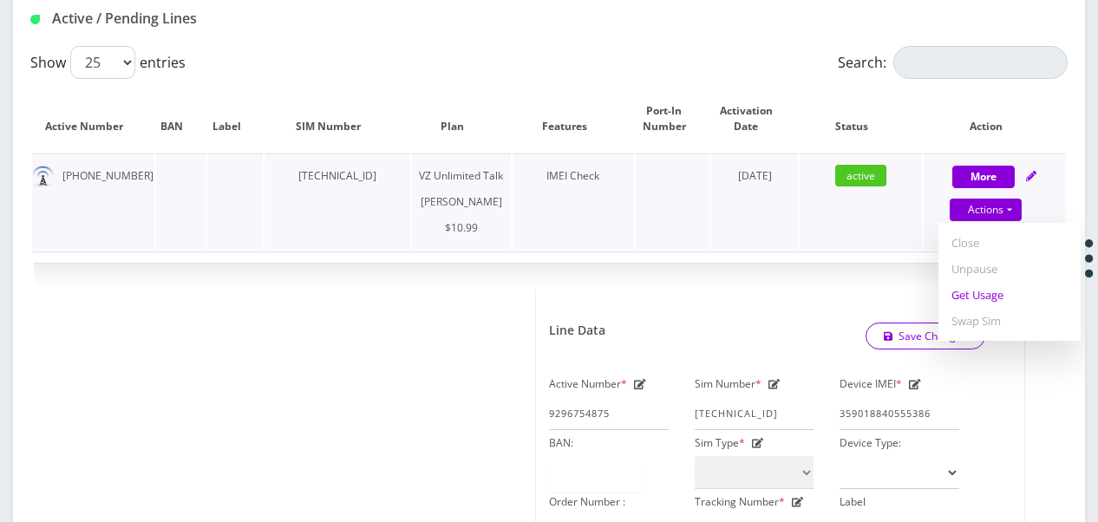
click at [992, 286] on link "Get Usage" at bounding box center [1009, 295] width 142 height 26
select select "366"
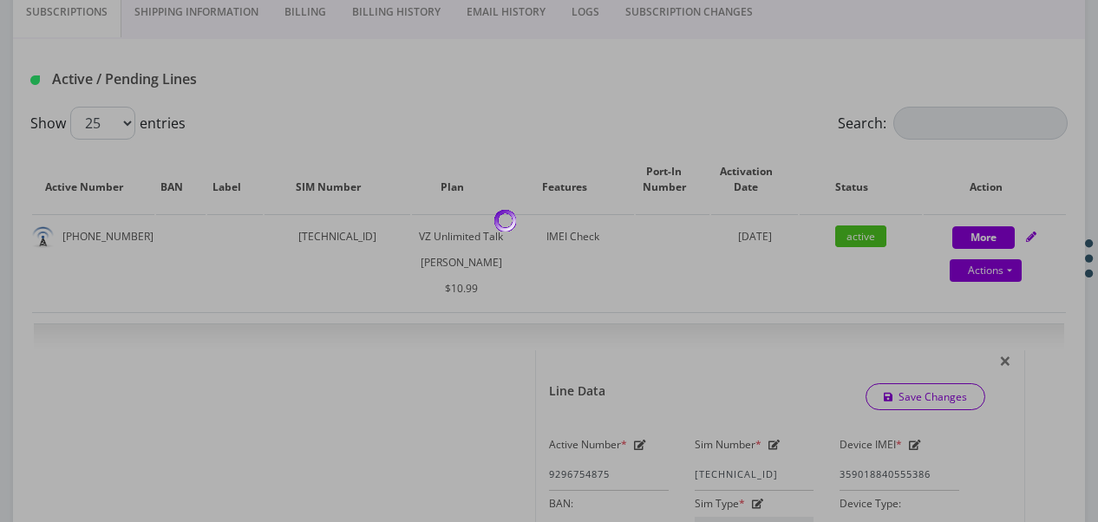
scroll to position [347, 0]
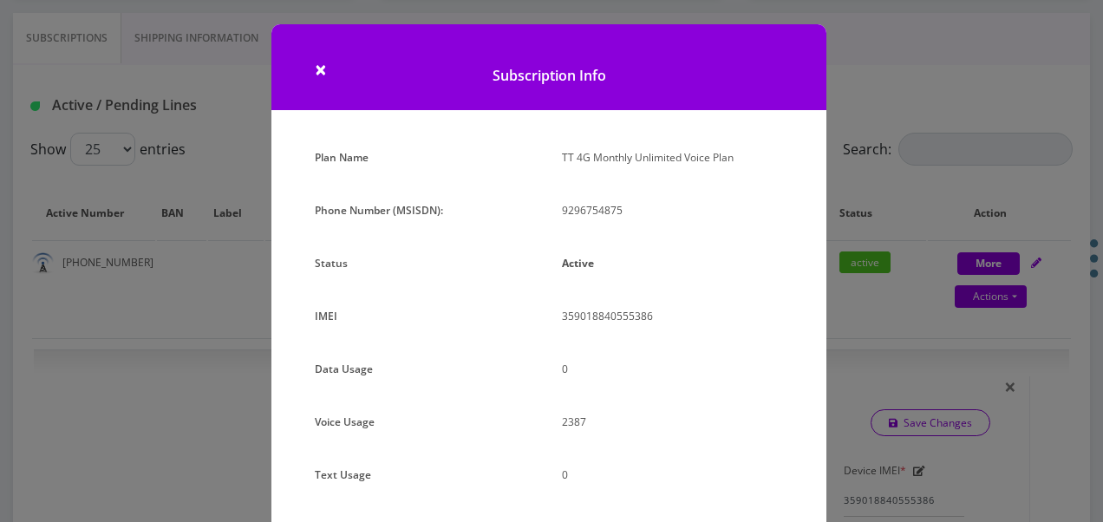
click at [948, 185] on div "× Subscription Info Plan Name TT 4G Monthly Unlimited Voice Plan Phone Number (…" at bounding box center [551, 261] width 1103 height 522
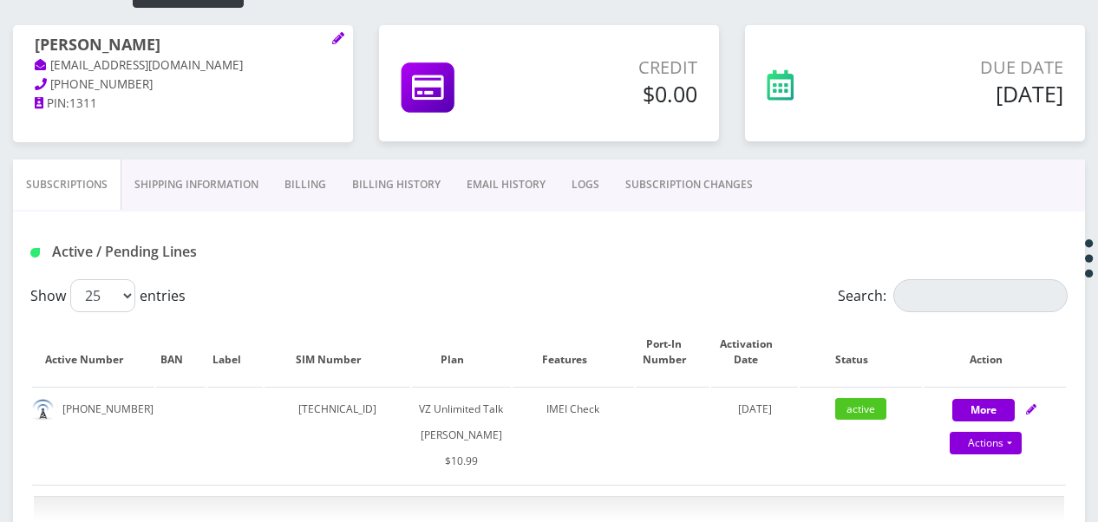
scroll to position [173, 0]
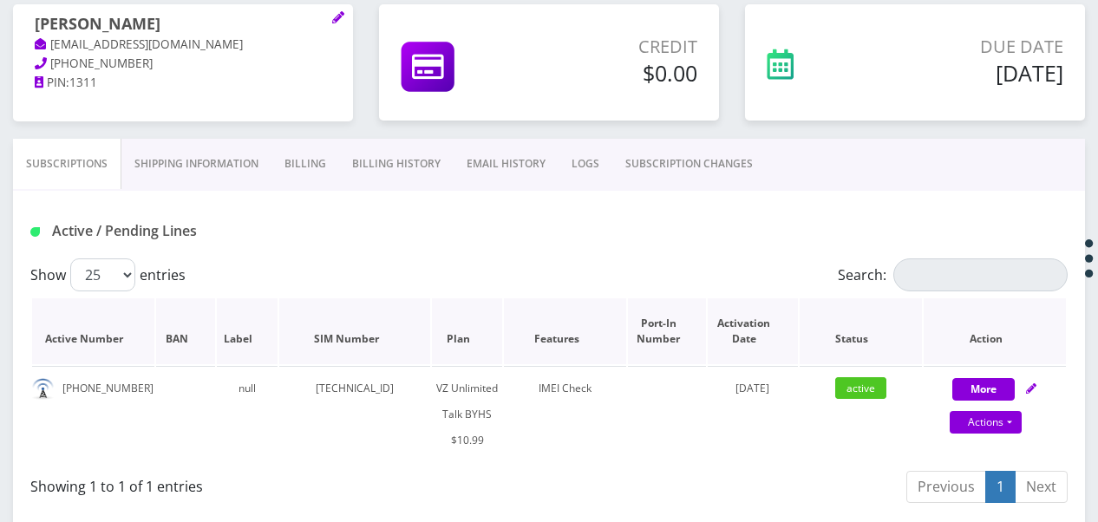
scroll to position [260, 0]
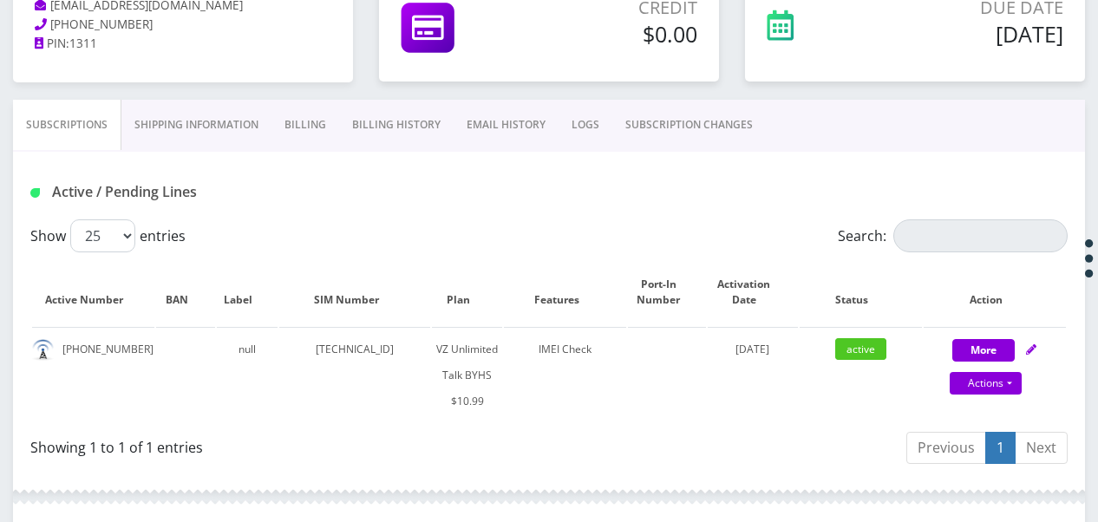
click at [674, 134] on link "SUBSCRIPTION CHANGES" at bounding box center [688, 125] width 153 height 50
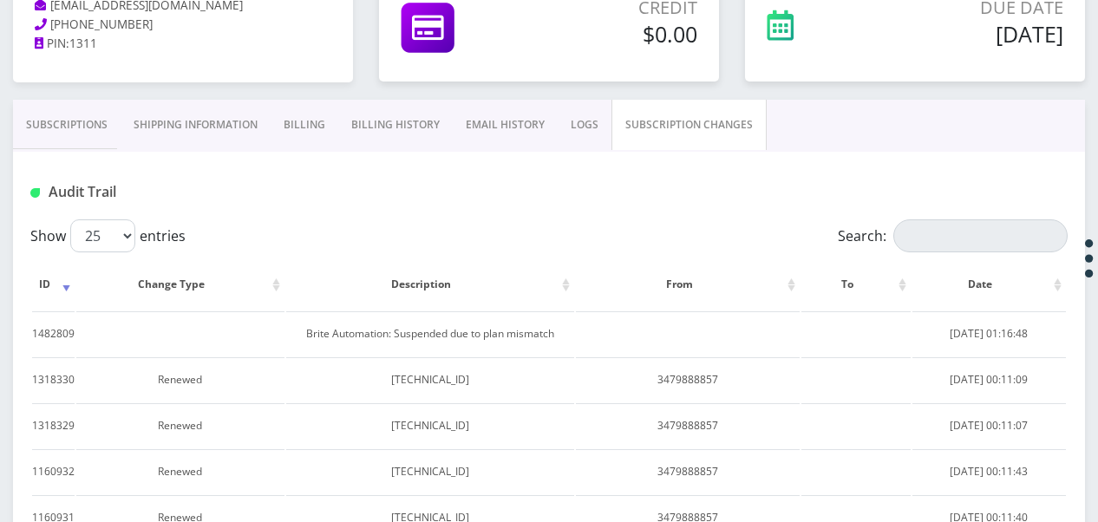
click at [99, 121] on link "Subscriptions" at bounding box center [67, 125] width 108 height 50
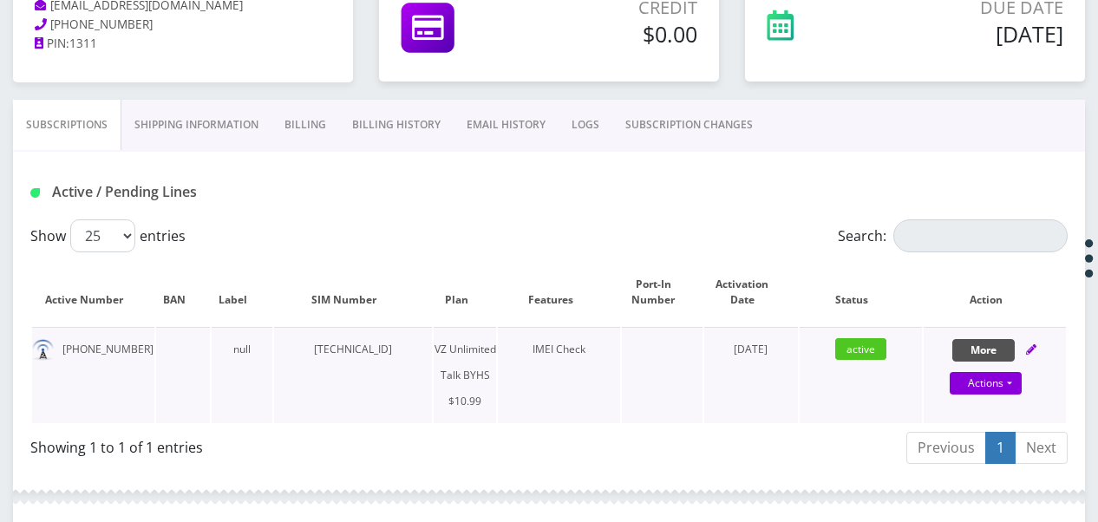
click at [982, 345] on button "More" at bounding box center [983, 350] width 62 height 23
select select "467"
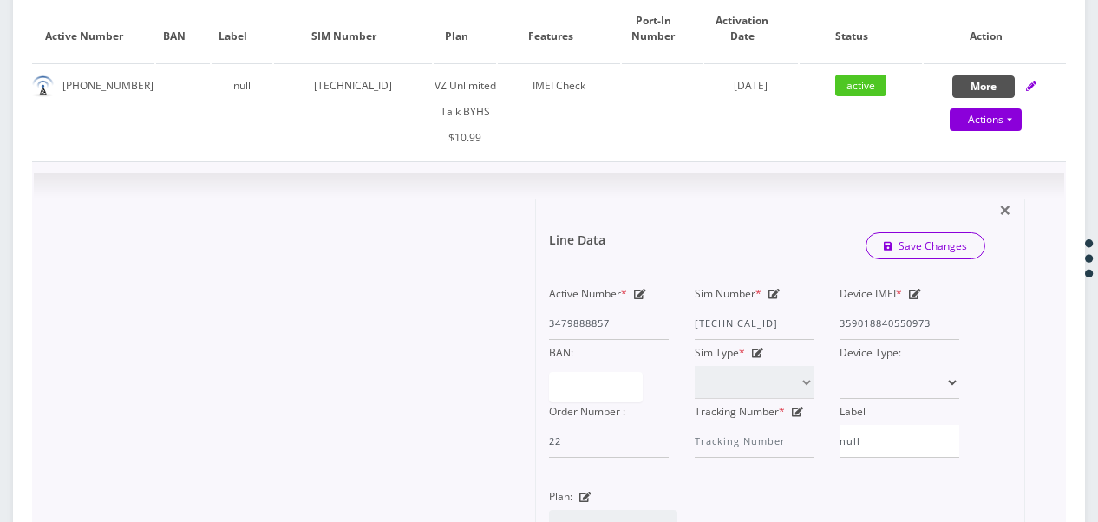
scroll to position [434, 0]
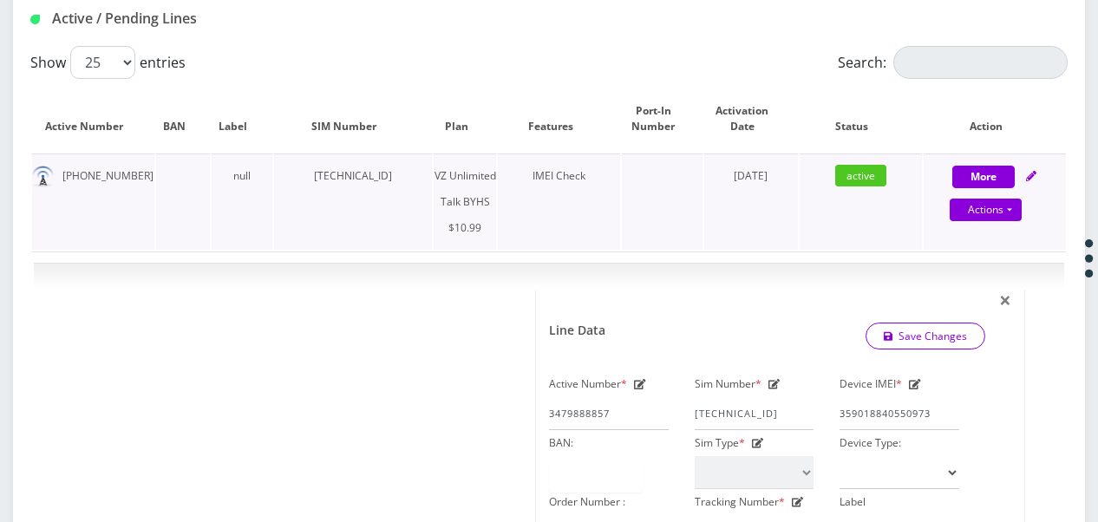
click at [1023, 212] on div "Actions Suspend Close Unpause Get Usage Swap Sim" at bounding box center [986, 211] width 142 height 26
select select "467"
click at [1023, 212] on div "Actions Suspend Close Unpause Get Usage Swap Sim" at bounding box center [986, 211] width 142 height 26
select select "467"
click at [1016, 212] on link "Actions" at bounding box center [986, 210] width 72 height 23
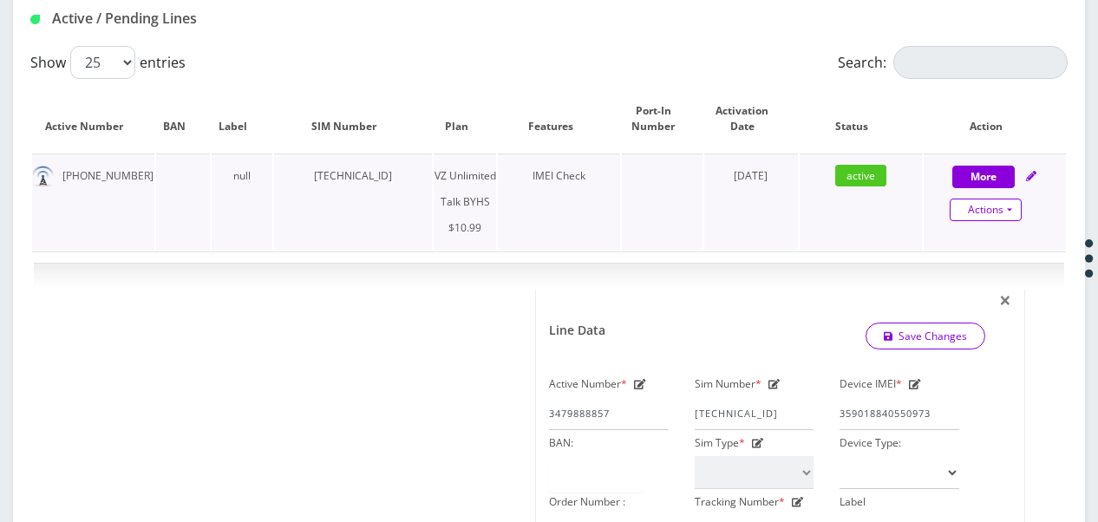
select select "467"
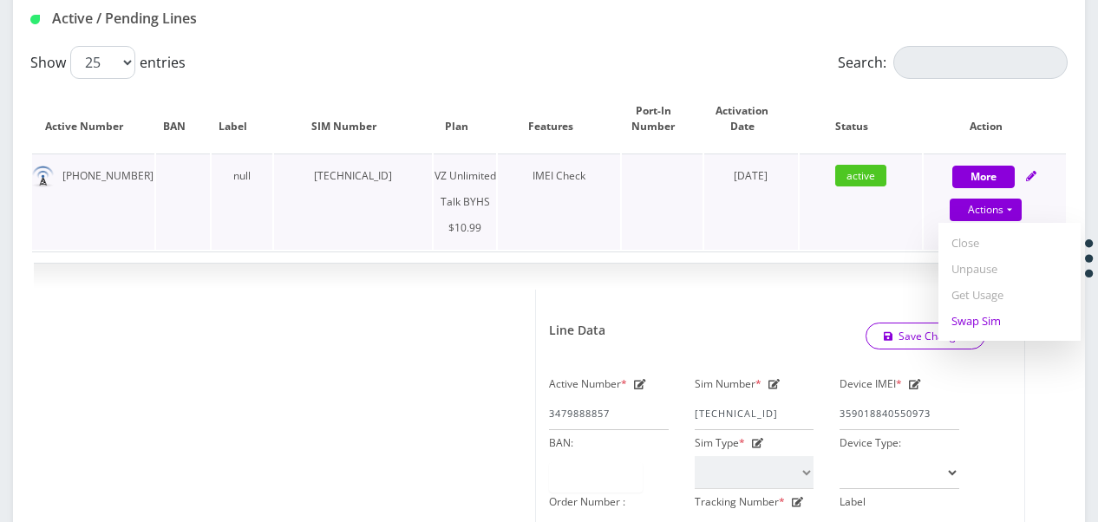
click at [1004, 310] on link "Swap Sim" at bounding box center [1009, 321] width 142 height 26
select select "467"
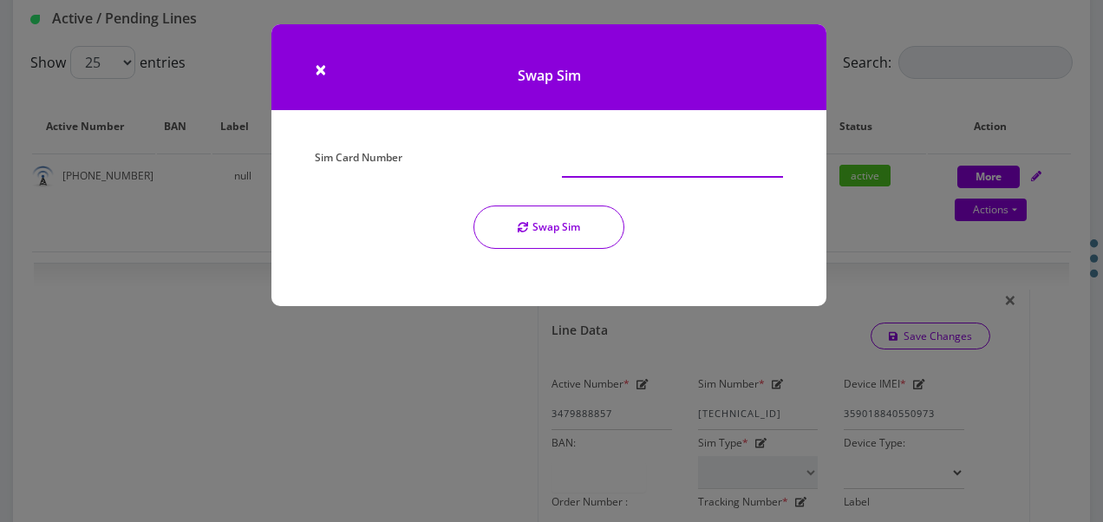
click at [652, 155] on input "Sim Card Number" at bounding box center [672, 161] width 221 height 33
type input "[TECHNICAL_ID]"
click at [593, 232] on button "Swap Sim" at bounding box center [548, 227] width 151 height 43
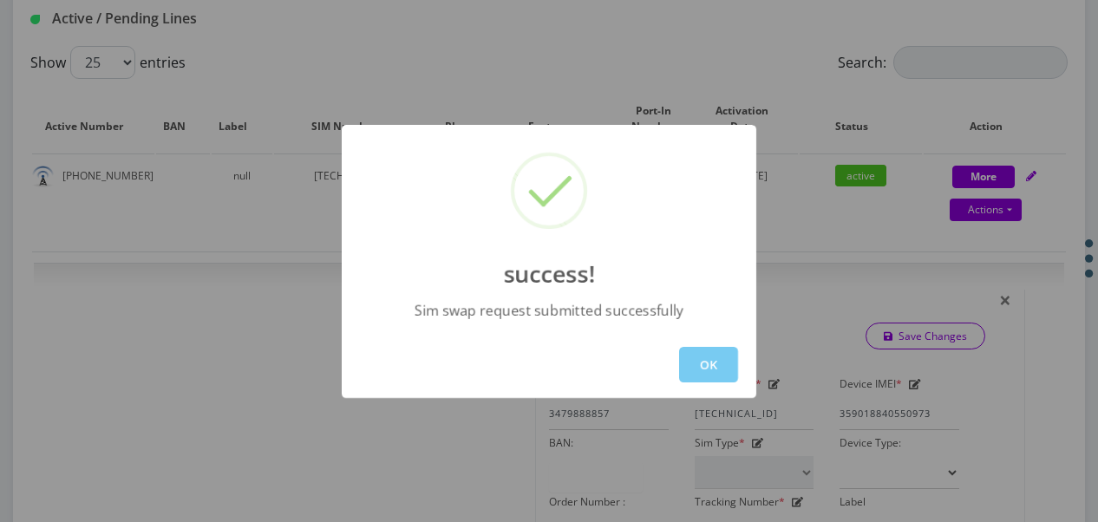
click at [712, 366] on button "OK" at bounding box center [708, 365] width 59 height 36
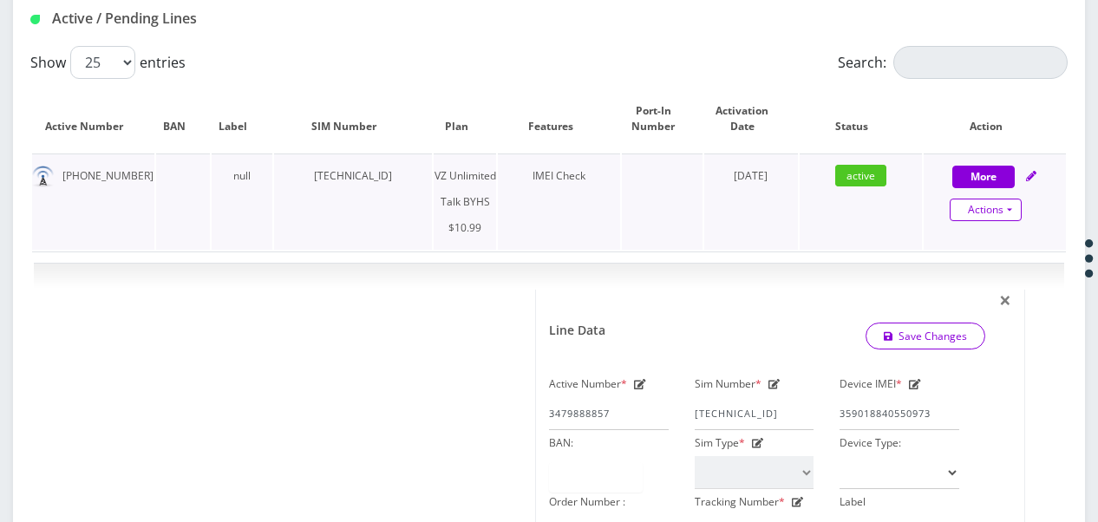
click at [1007, 206] on link "Actions" at bounding box center [986, 210] width 72 height 23
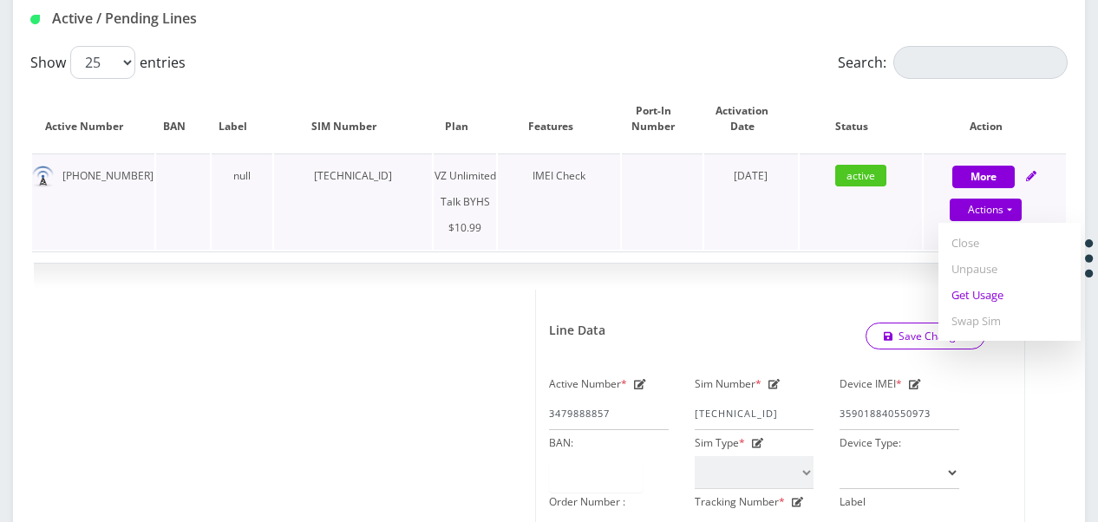
click at [999, 290] on link "Get Usage" at bounding box center [1009, 295] width 142 height 26
select select "467"
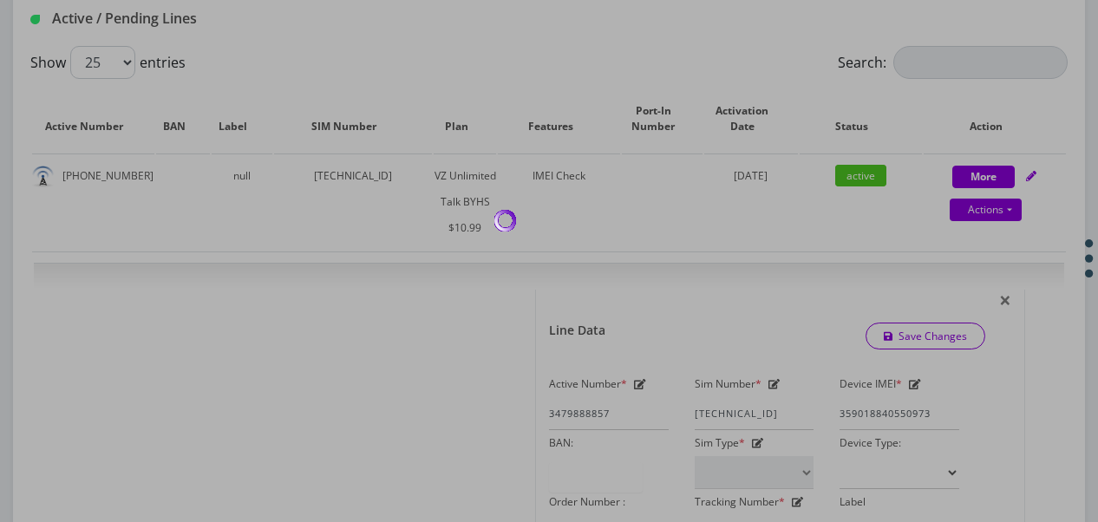
scroll to position [347, 0]
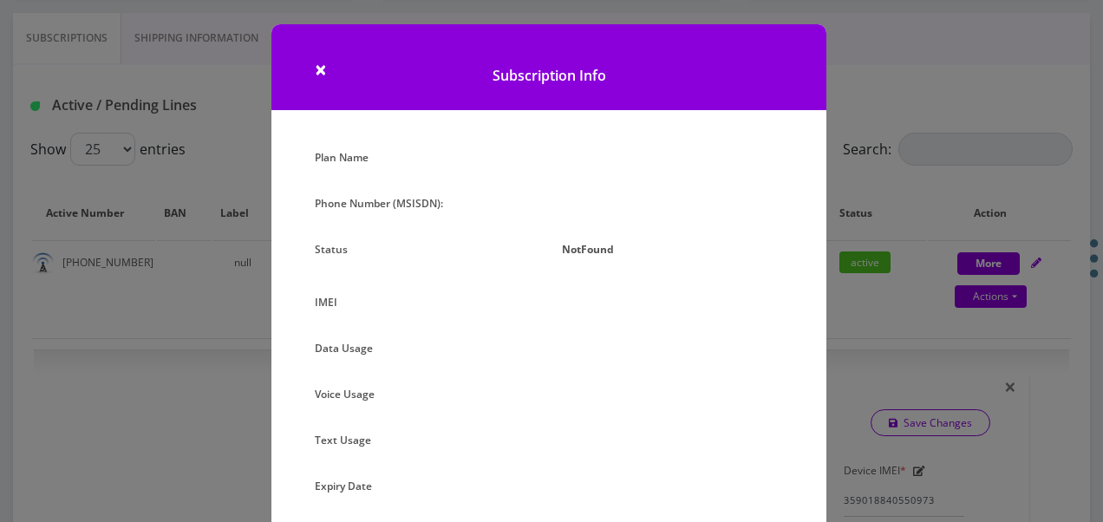
click at [853, 279] on div "× Subscription Info Plan Name Phone Number (MSISDN): Status NotFound IMEI Data …" at bounding box center [551, 261] width 1103 height 522
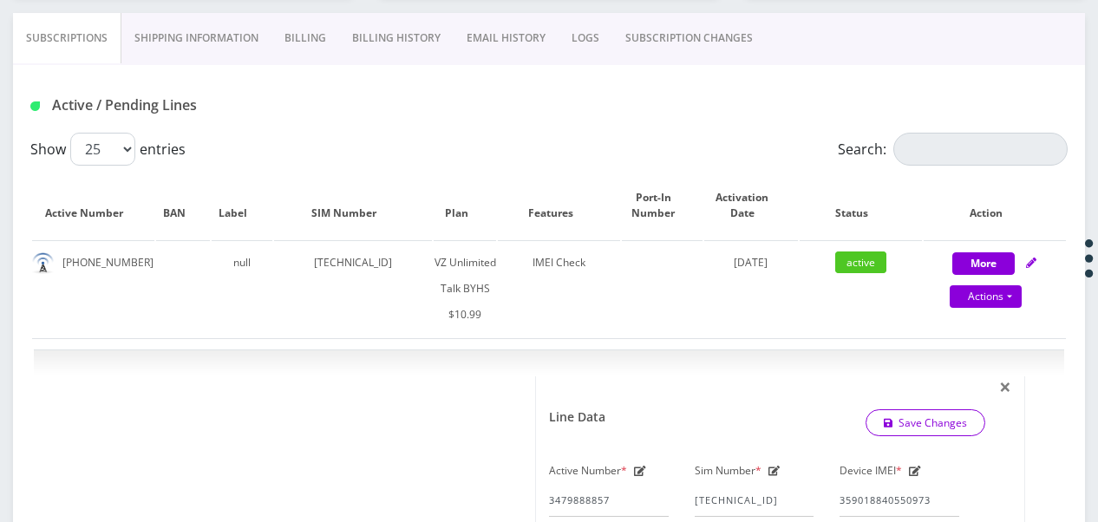
click at [713, 42] on link "SUBSCRIPTION CHANGES" at bounding box center [688, 38] width 153 height 50
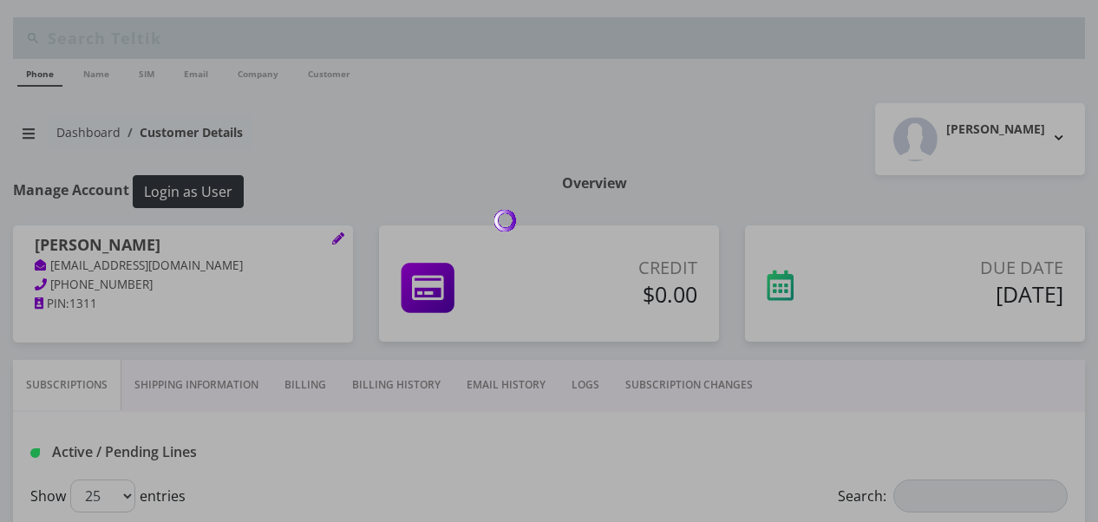
scroll to position [347, 0]
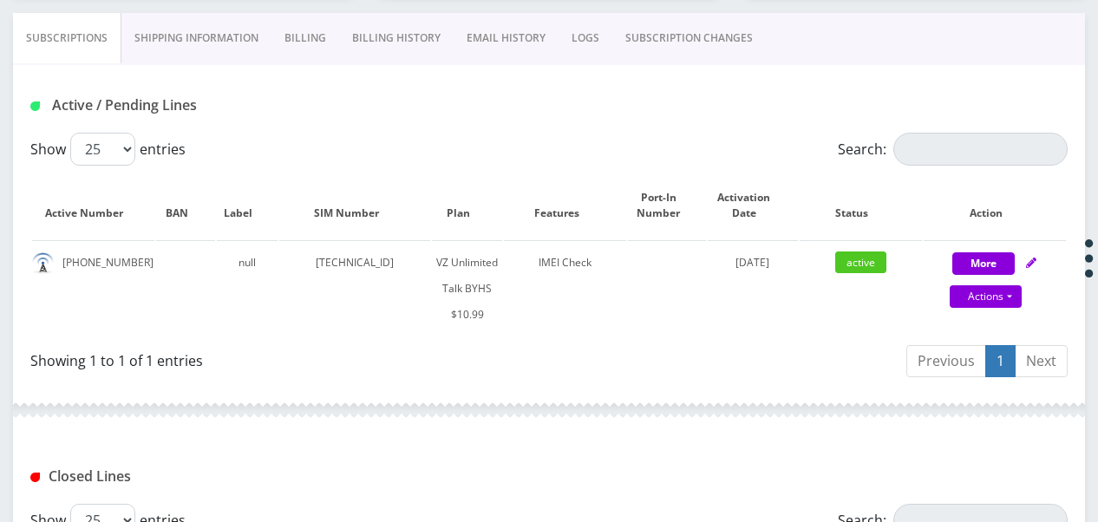
click at [638, 35] on link "SUBSCRIPTION CHANGES" at bounding box center [688, 38] width 153 height 50
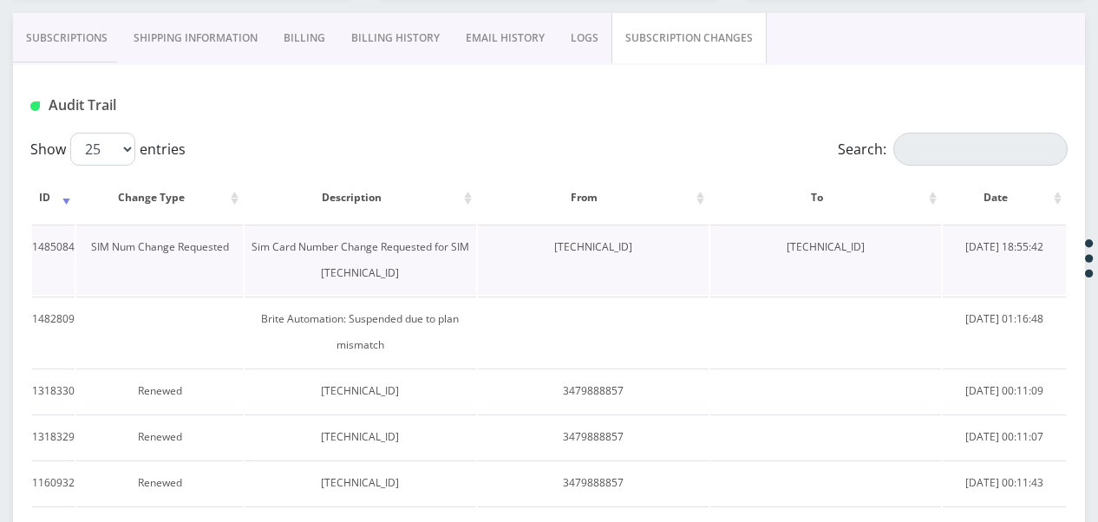
drag, startPoint x: 766, startPoint y: 250, endPoint x: 895, endPoint y: 253, distance: 129.2
click at [895, 253] on td "[TECHNICAL_ID]" at bounding box center [825, 260] width 231 height 70
drag, startPoint x: 895, startPoint y: 253, endPoint x: 858, endPoint y: 247, distance: 36.9
copy td "[TECHNICAL_ID]"
click at [93, 29] on link "Subscriptions" at bounding box center [67, 38] width 108 height 50
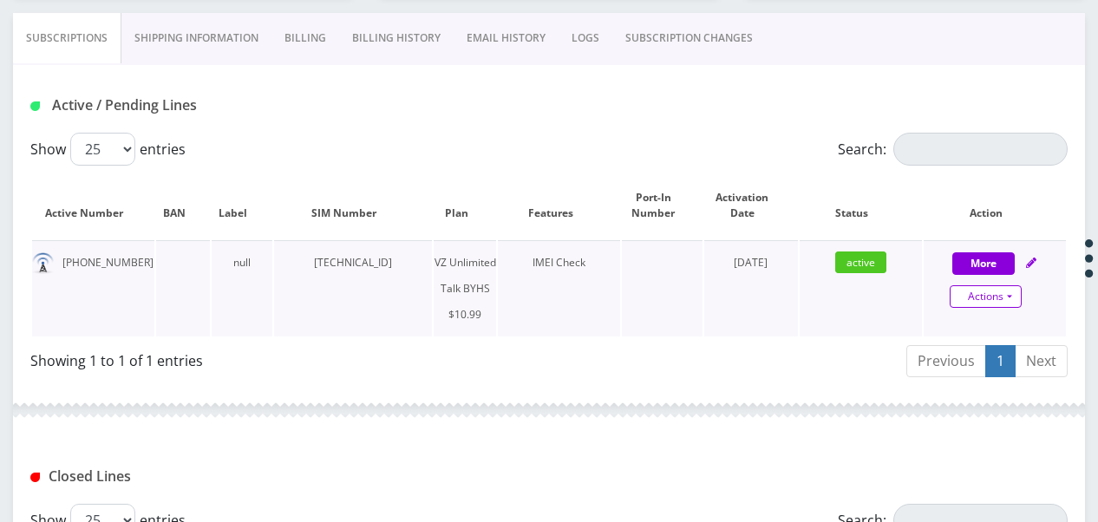
click at [1004, 293] on link "Actions" at bounding box center [986, 296] width 72 height 23
select select "467"
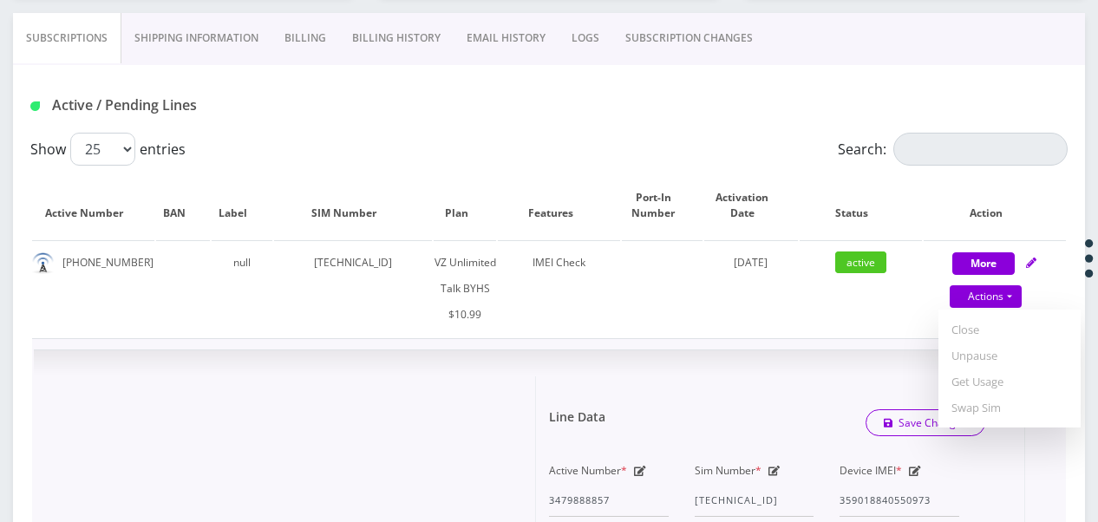
click at [774, 476] on div "Sim Number * [TECHNICAL_ID]" at bounding box center [755, 487] width 146 height 59
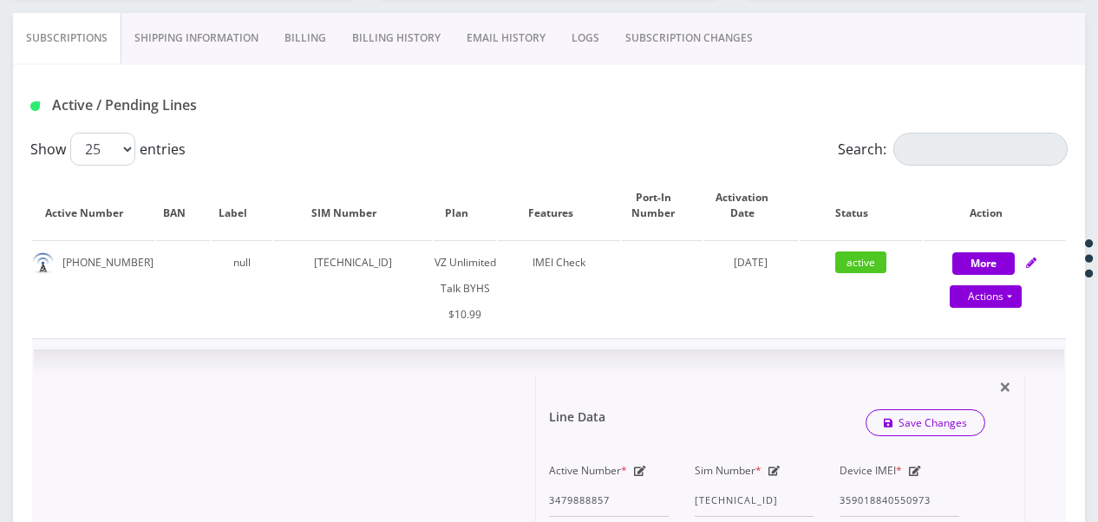
click at [774, 472] on icon at bounding box center [774, 471] width 12 height 10
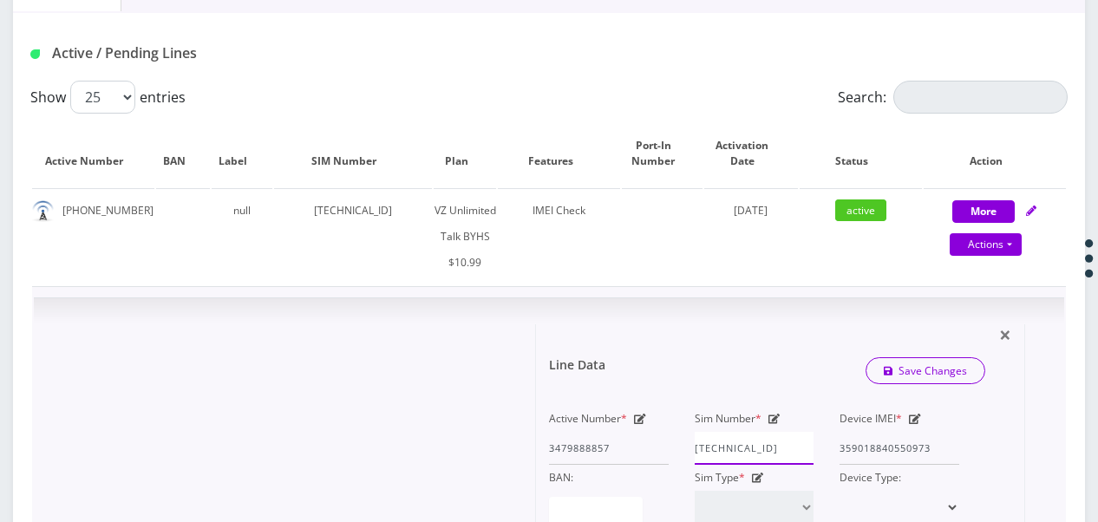
drag, startPoint x: 695, startPoint y: 497, endPoint x: 891, endPoint y: 518, distance: 196.2
click at [891, 518] on div "Active Number * 3479888857 Sim Number * [TECHNICAL_ID] Device IMEI * [TECHNICAL…" at bounding box center [754, 494] width 436 height 177
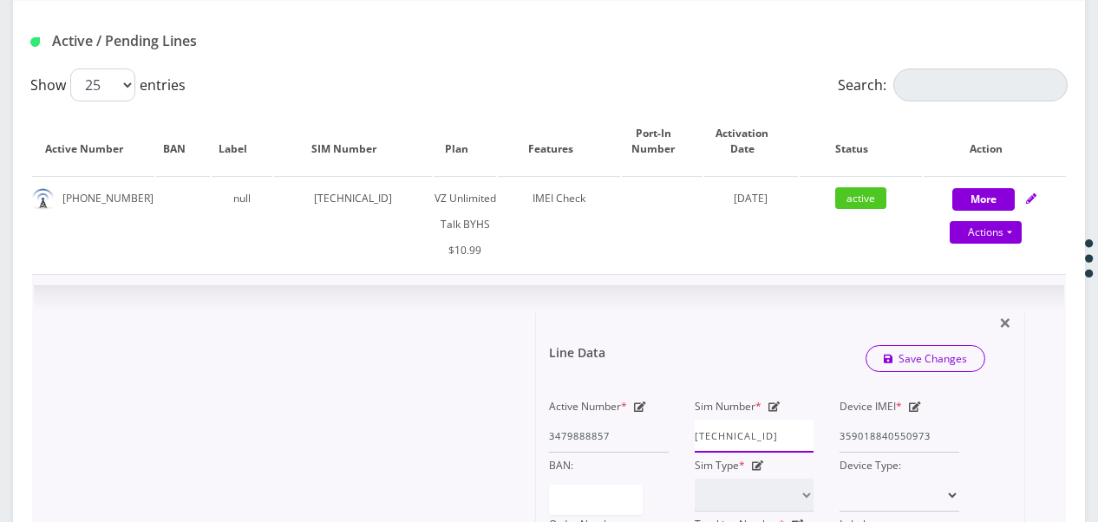
paste input "1041303361"
type input "[TECHNICAL_ID]"
click at [932, 357] on link "Save Changes" at bounding box center [925, 358] width 121 height 27
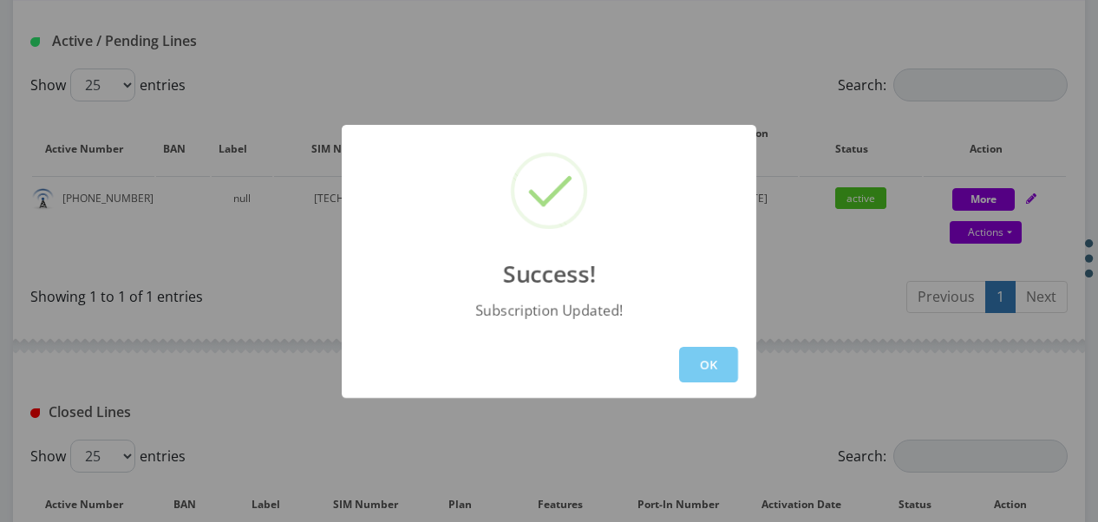
click at [704, 370] on button "OK" at bounding box center [708, 365] width 59 height 36
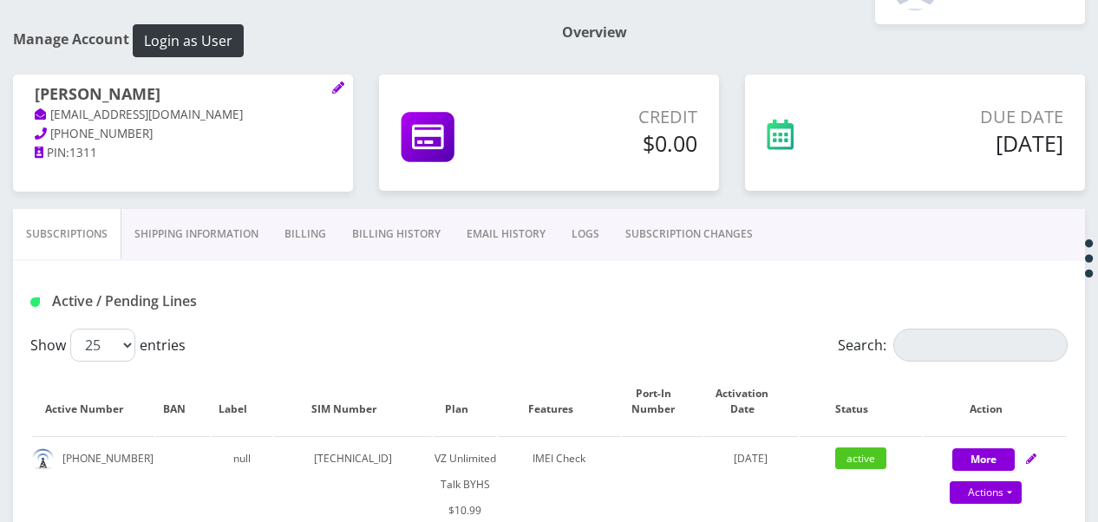
click at [658, 225] on link "SUBSCRIPTION CHANGES" at bounding box center [688, 234] width 153 height 50
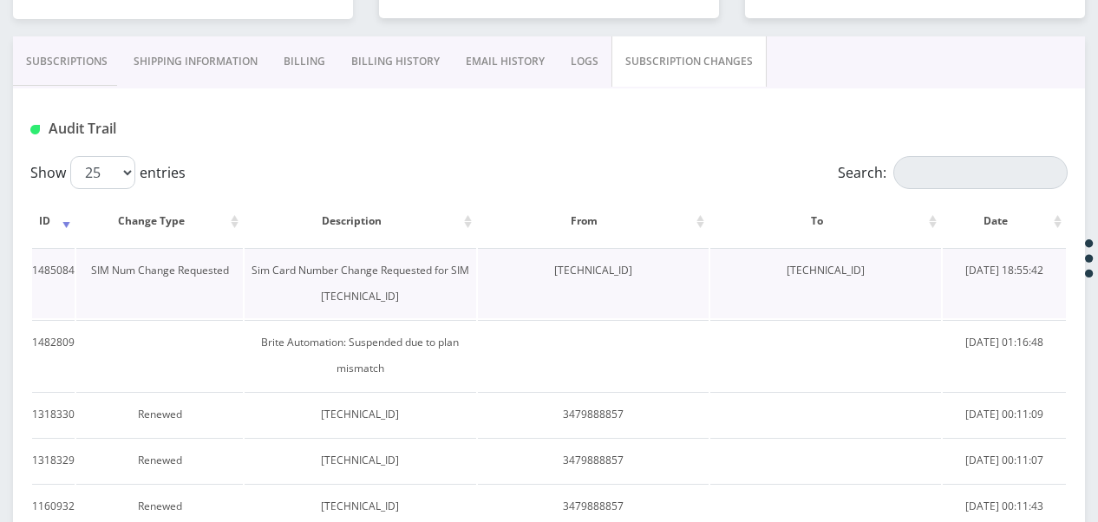
scroll to position [324, 0]
drag, startPoint x: 512, startPoint y: 272, endPoint x: 636, endPoint y: 277, distance: 123.2
click at [636, 277] on td "[TECHNICAL_ID]" at bounding box center [593, 282] width 231 height 70
drag, startPoint x: 636, startPoint y: 277, endPoint x: 600, endPoint y: 271, distance: 36.1
copy td "[TECHNICAL_ID]"
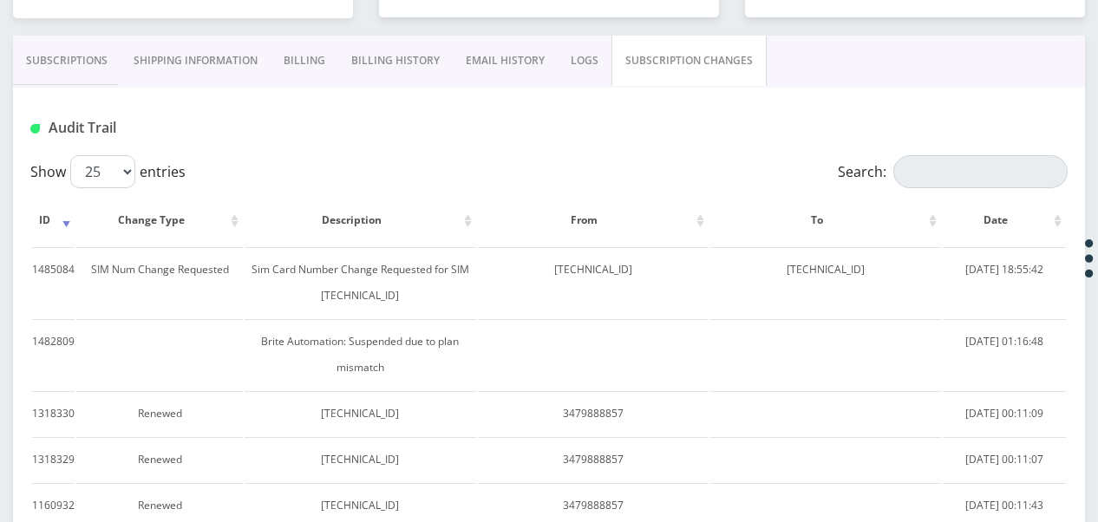
click at [82, 61] on link "Subscriptions" at bounding box center [67, 61] width 108 height 50
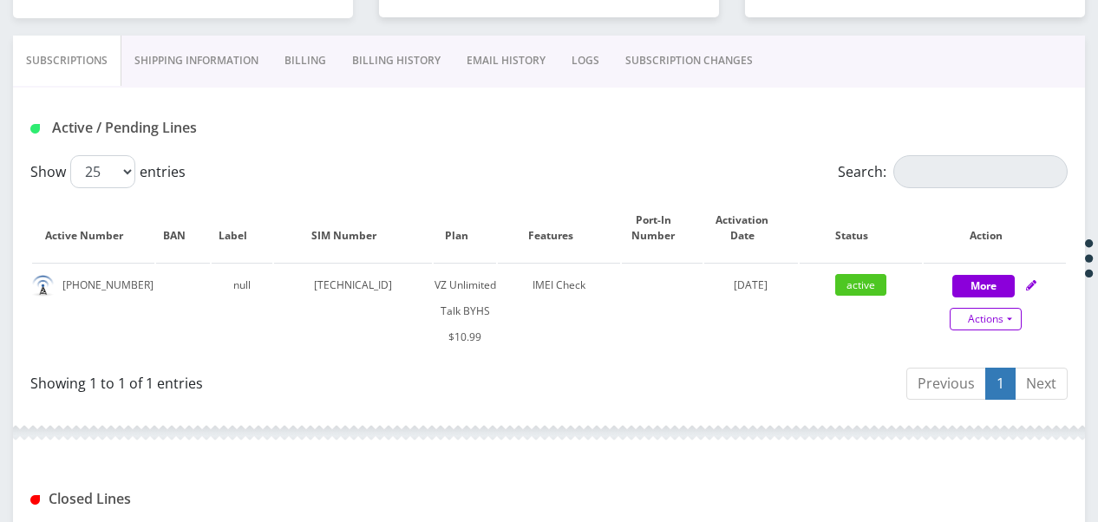
click at [1019, 319] on link "Actions" at bounding box center [986, 319] width 72 height 23
select select "467"
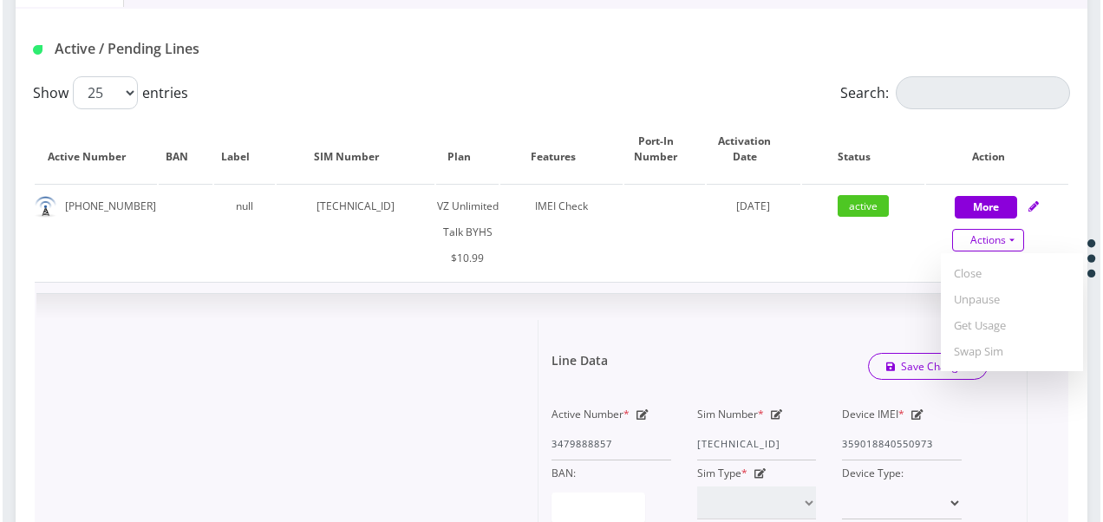
scroll to position [498, 0]
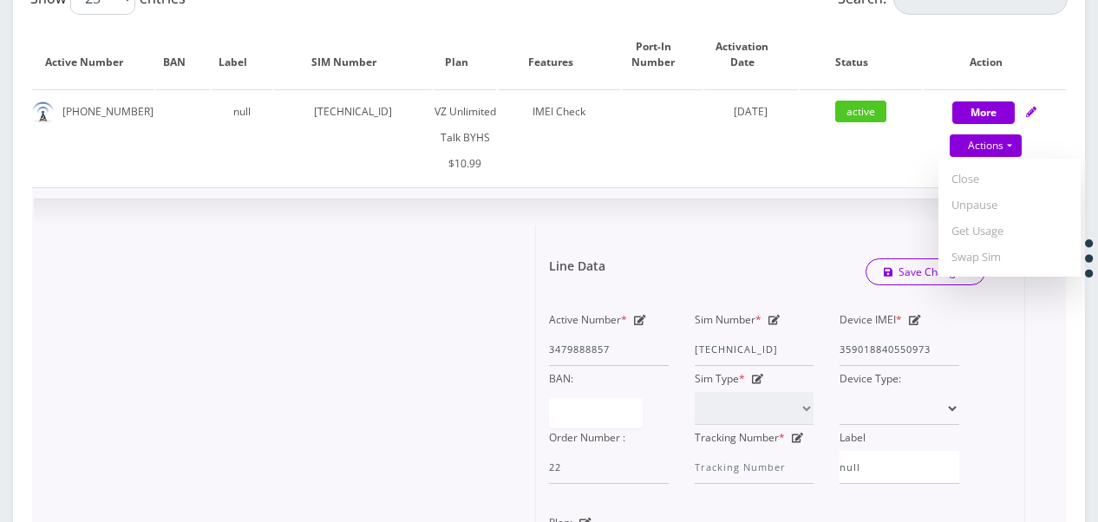
click at [752, 276] on div "Line Data Save Changes" at bounding box center [767, 272] width 462 height 52
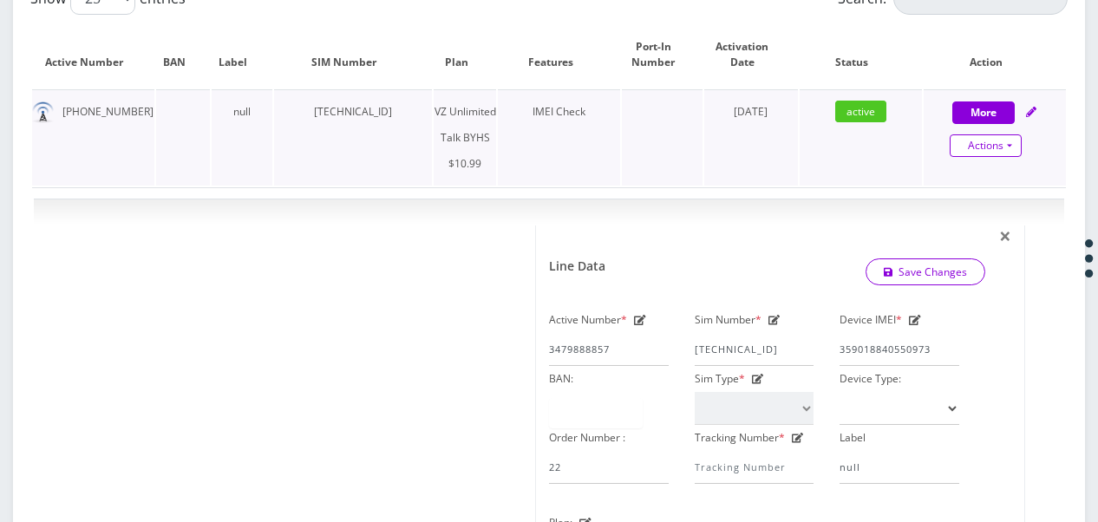
click at [1008, 140] on link "Actions" at bounding box center [986, 145] width 72 height 23
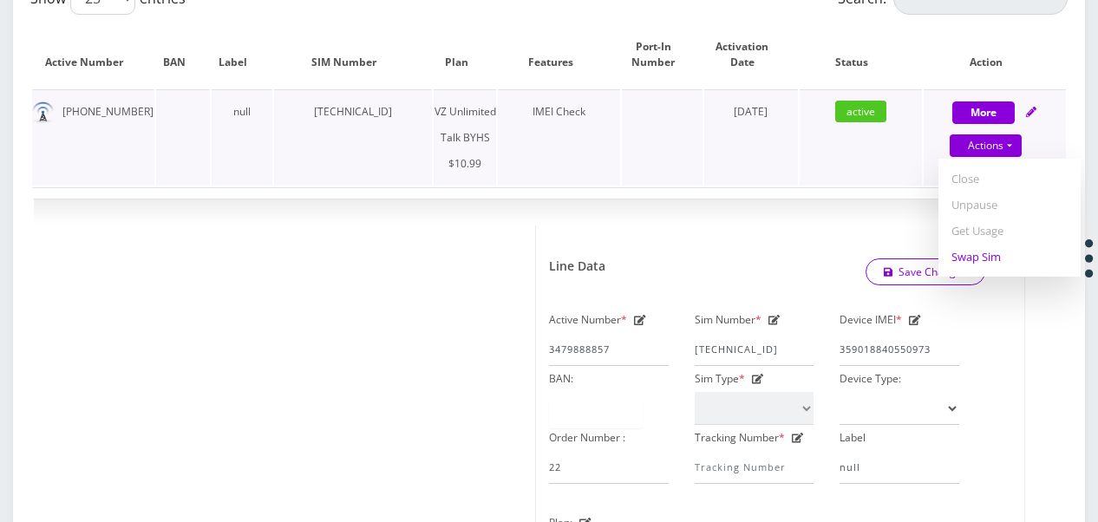
click at [987, 250] on link "Swap Sim" at bounding box center [1009, 257] width 142 height 26
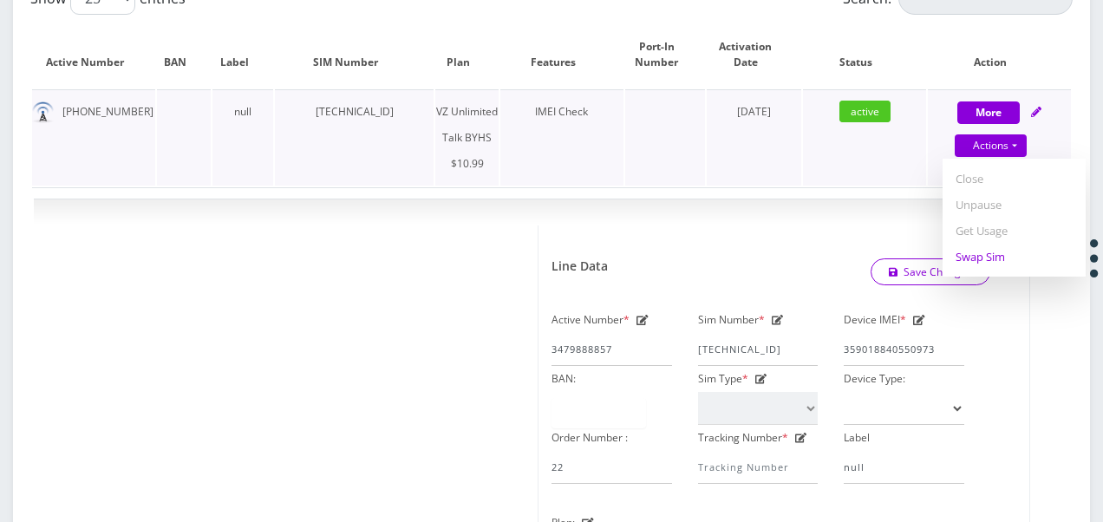
select select "467"
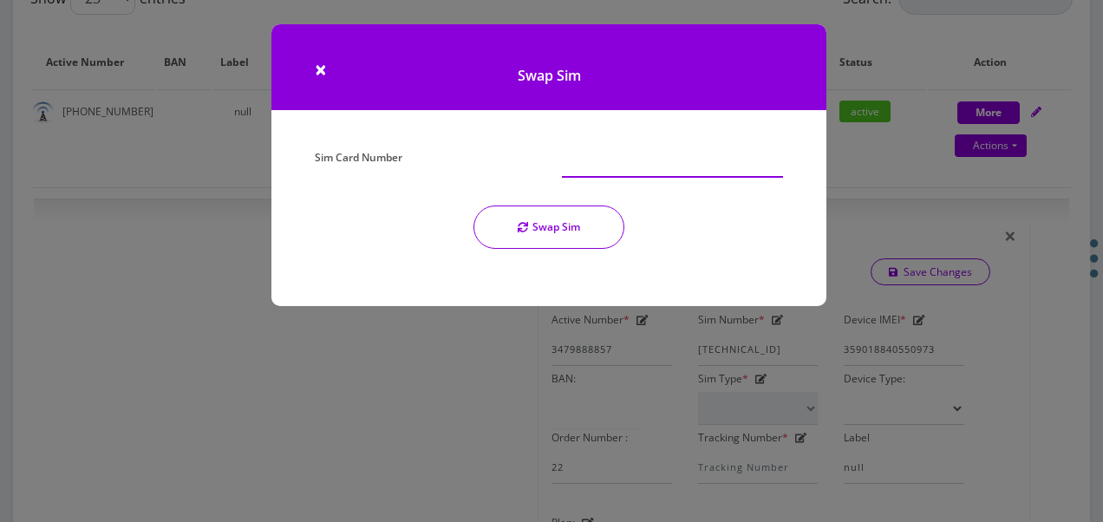
paste input "[TECHNICAL_ID]"
type input "[TECHNICAL_ID]"
click at [574, 231] on button "Swap Sim" at bounding box center [548, 227] width 151 height 43
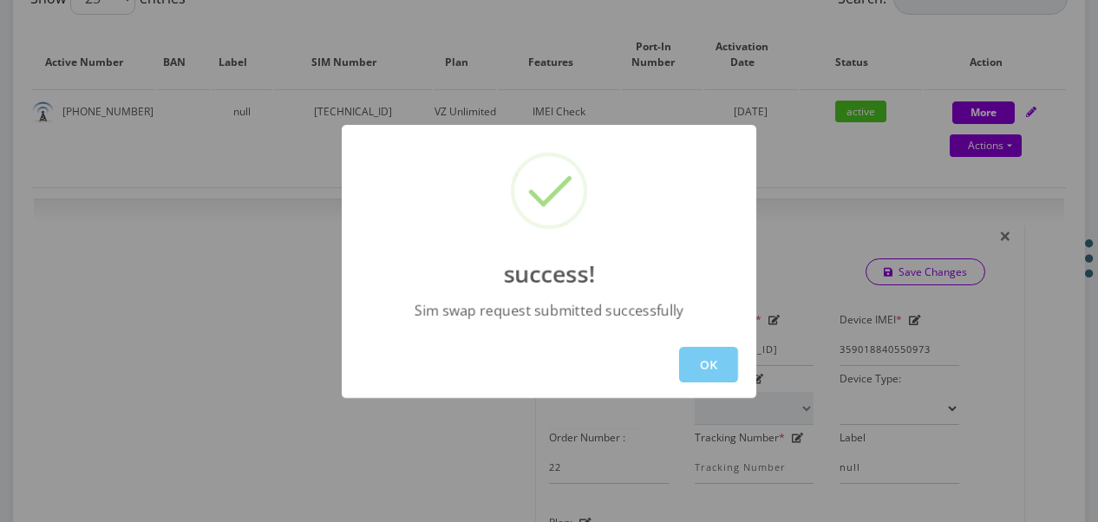
click at [722, 369] on button "OK" at bounding box center [708, 365] width 59 height 36
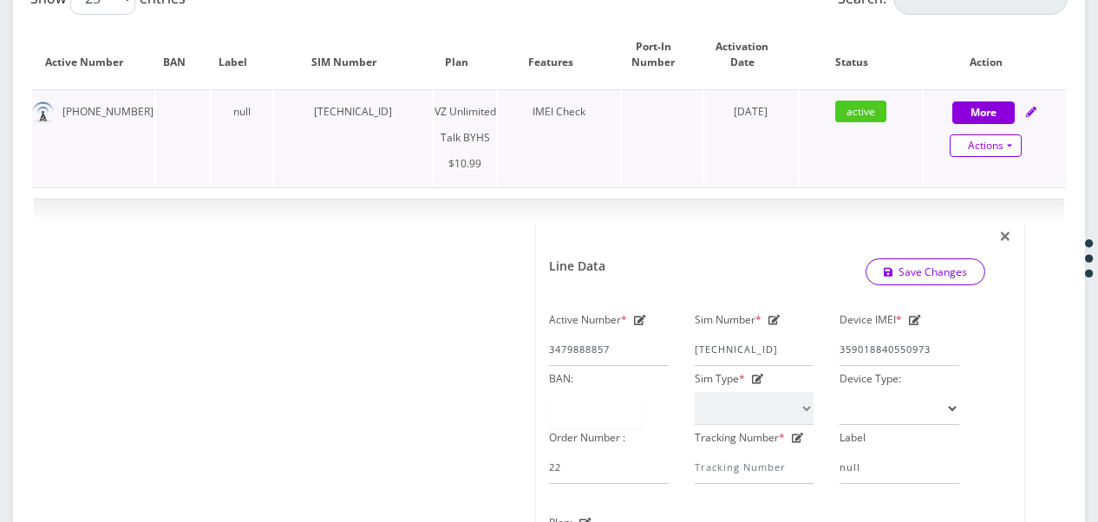
click at [1021, 147] on link "Actions" at bounding box center [986, 145] width 72 height 23
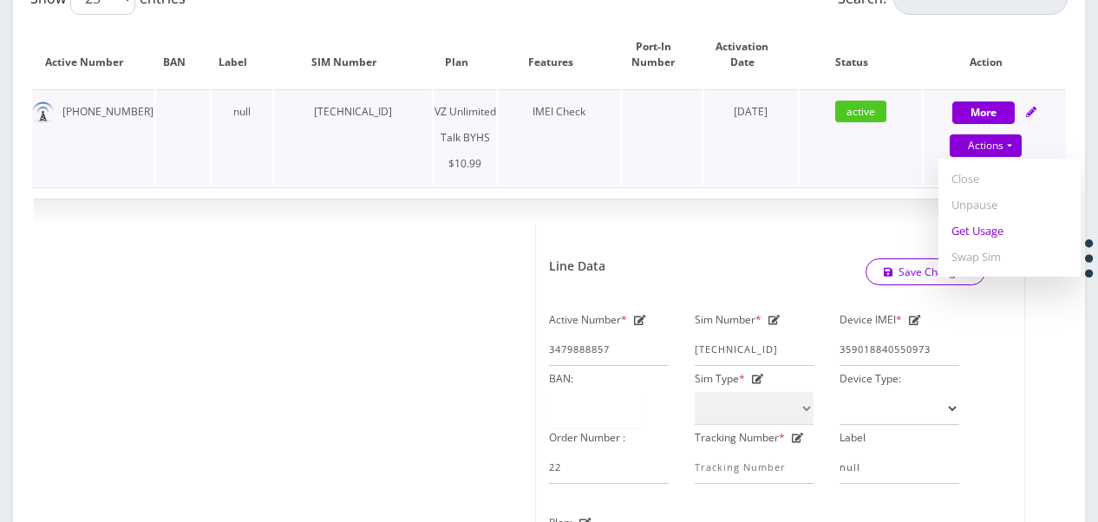
click at [1001, 236] on link "Get Usage" at bounding box center [1009, 231] width 142 height 26
select select "467"
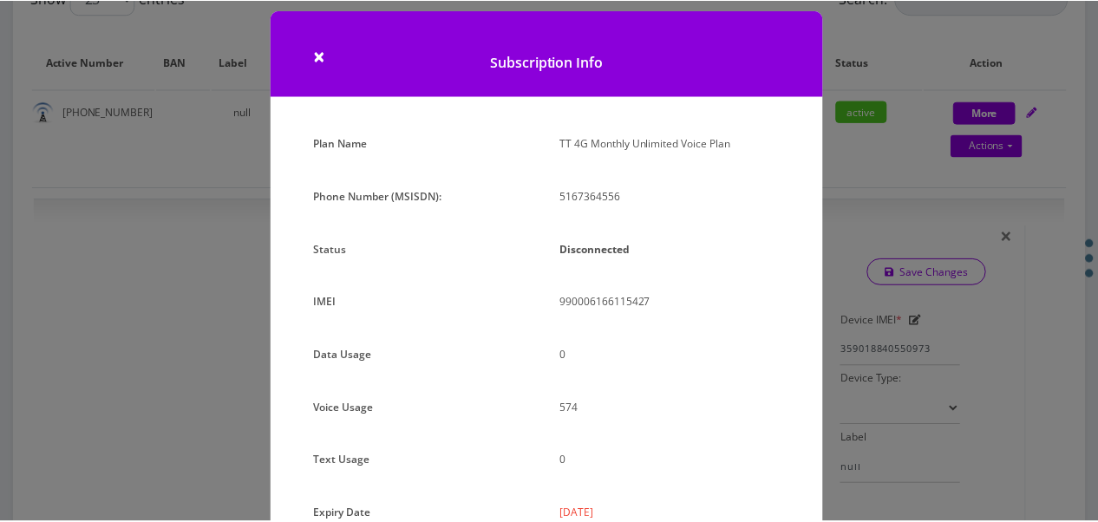
scroll to position [0, 0]
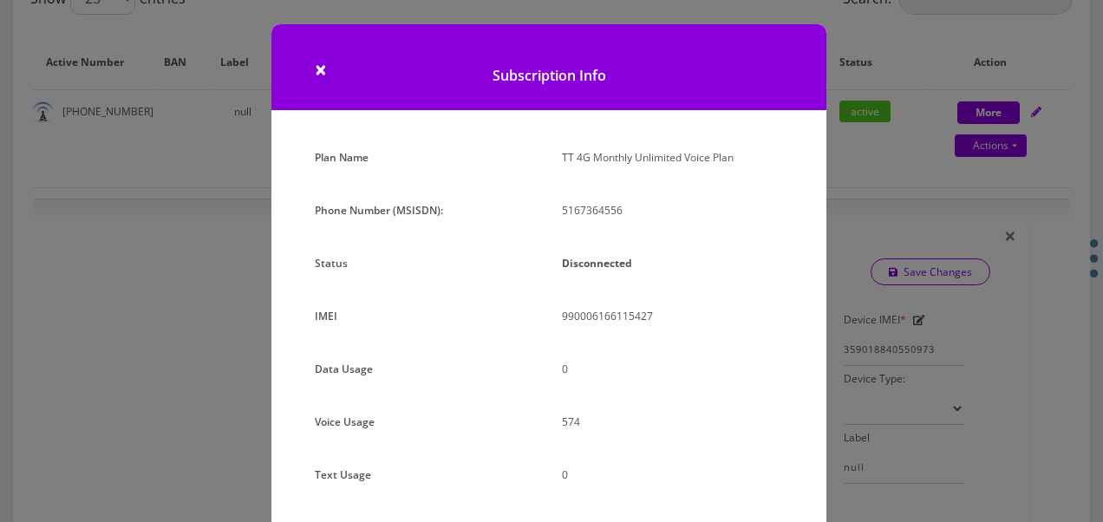
click at [845, 210] on div "× Subscription Info Plan Name TT 4G Monthly Unlimited Voice Plan Phone Number (…" at bounding box center [551, 261] width 1103 height 522
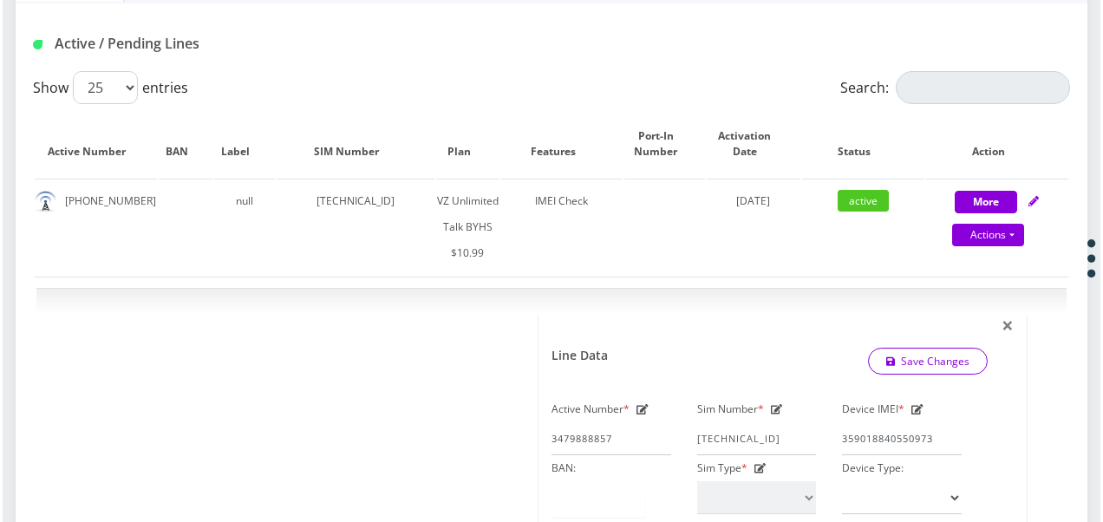
scroll to position [324, 0]
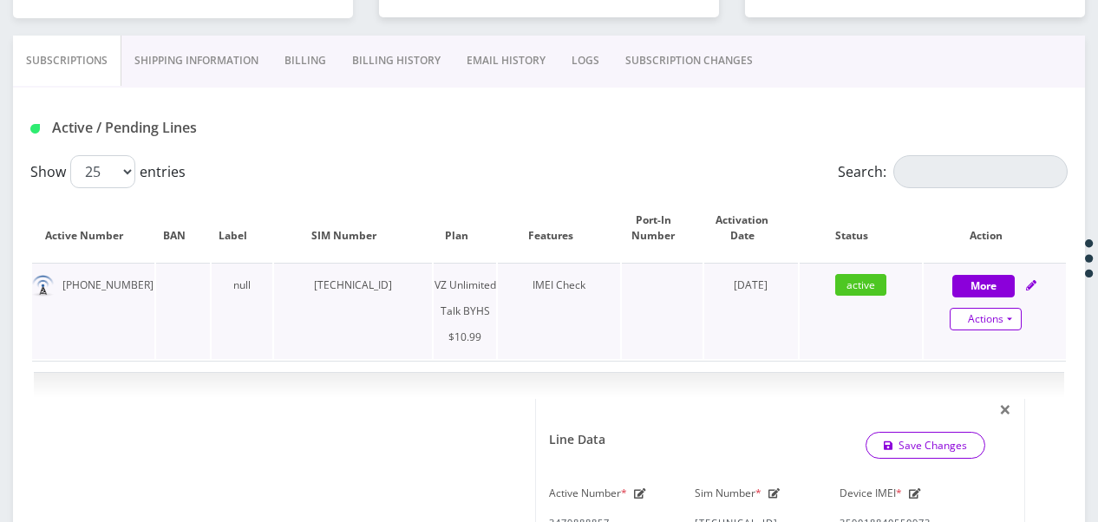
click at [1003, 314] on link "Actions" at bounding box center [986, 319] width 72 height 23
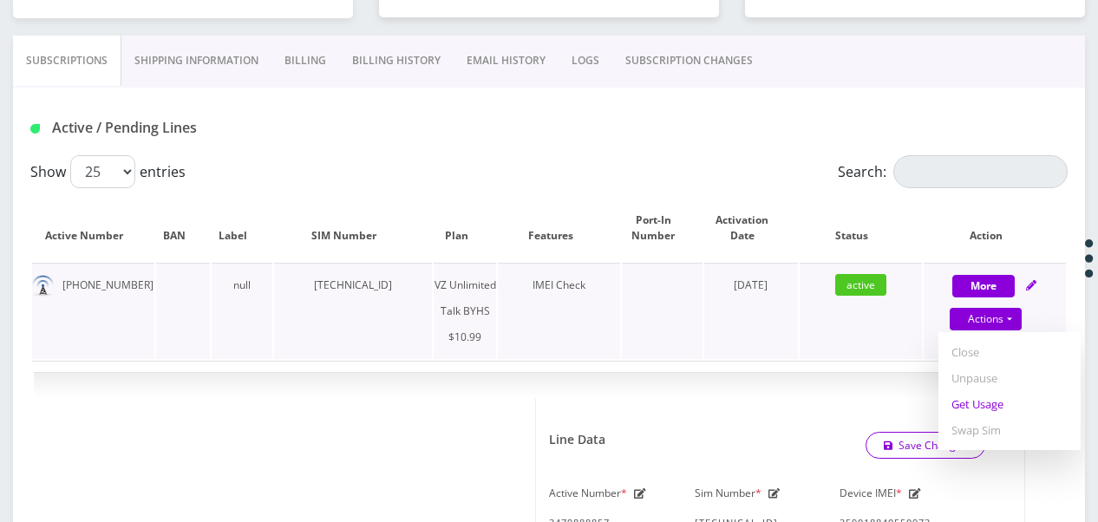
click at [989, 401] on link "Get Usage" at bounding box center [1009, 404] width 142 height 26
select select "467"
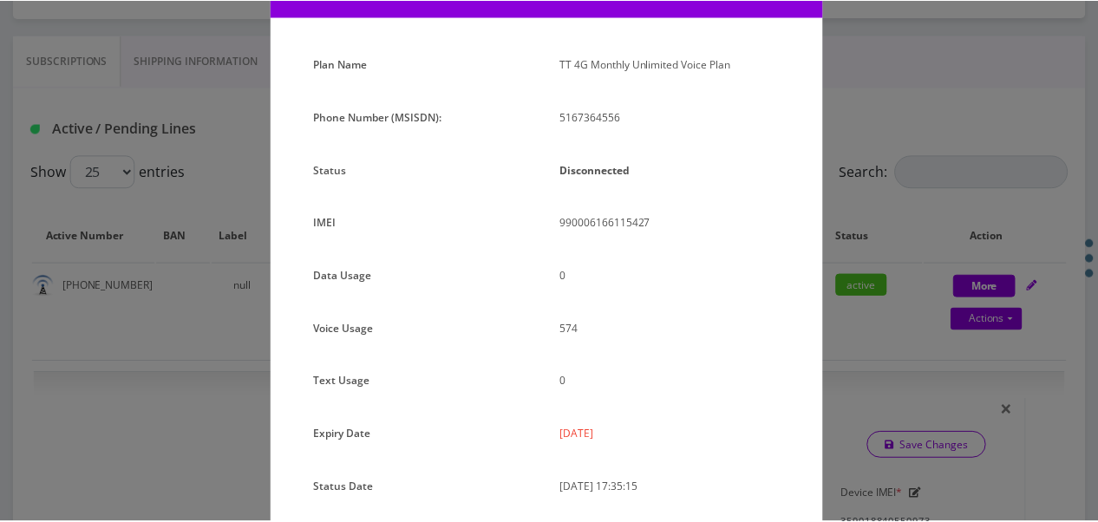
scroll to position [212, 0]
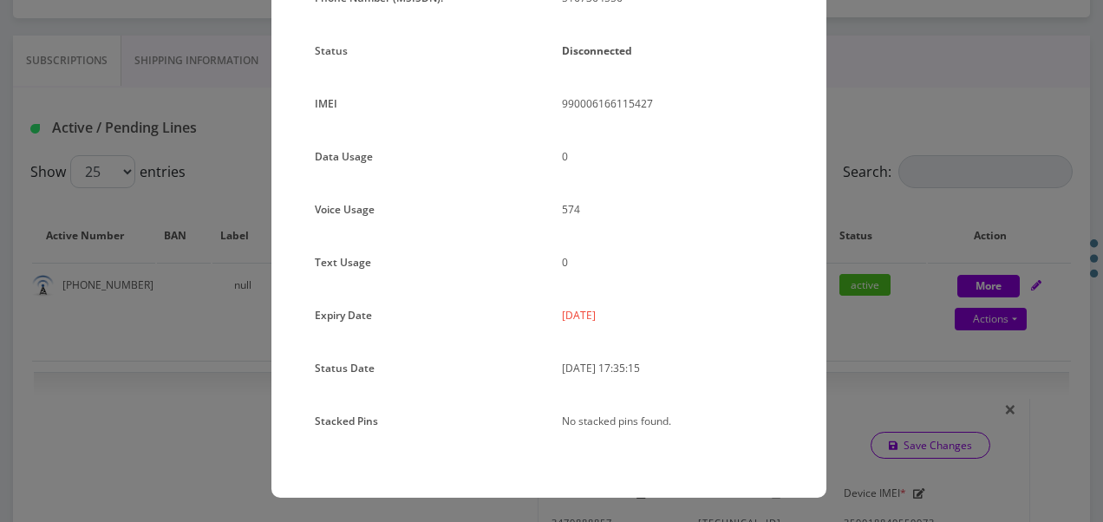
click at [1011, 203] on div "× Subscription Info Plan Name TT 4G Monthly Unlimited Voice Plan Phone Number (…" at bounding box center [551, 261] width 1103 height 522
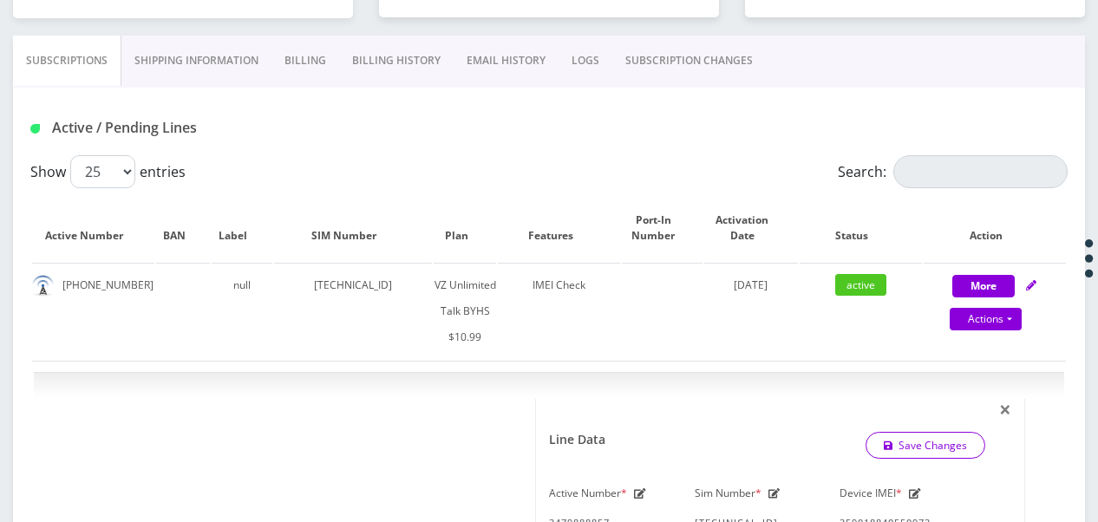
click at [623, 45] on link "SUBSCRIPTION CHANGES" at bounding box center [688, 61] width 153 height 50
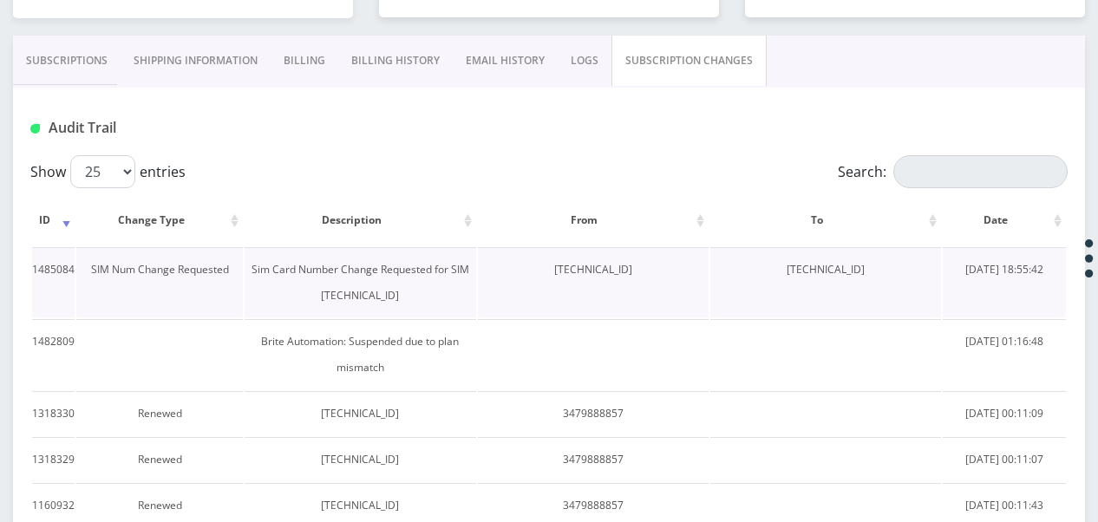
drag, startPoint x: 512, startPoint y: 269, endPoint x: 673, endPoint y: 281, distance: 161.7
click at [673, 281] on td "89148000008321044194" at bounding box center [593, 282] width 231 height 70
drag, startPoint x: 673, startPoint y: 281, endPoint x: 591, endPoint y: 274, distance: 82.7
copy td "89148000008321044194"
click at [80, 59] on link "Subscriptions" at bounding box center [67, 61] width 108 height 50
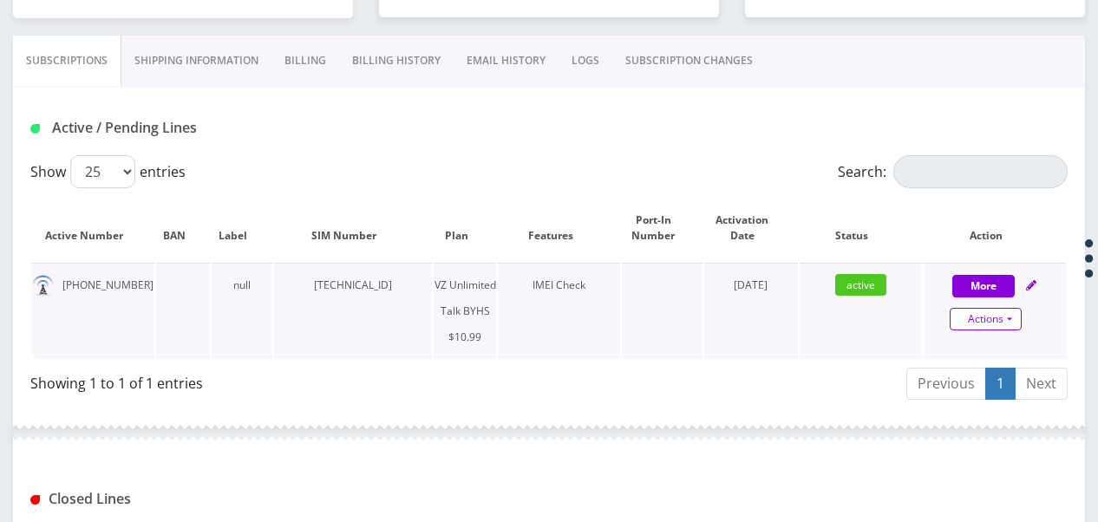
click at [1005, 314] on link "Actions" at bounding box center [986, 319] width 72 height 23
select select "467"
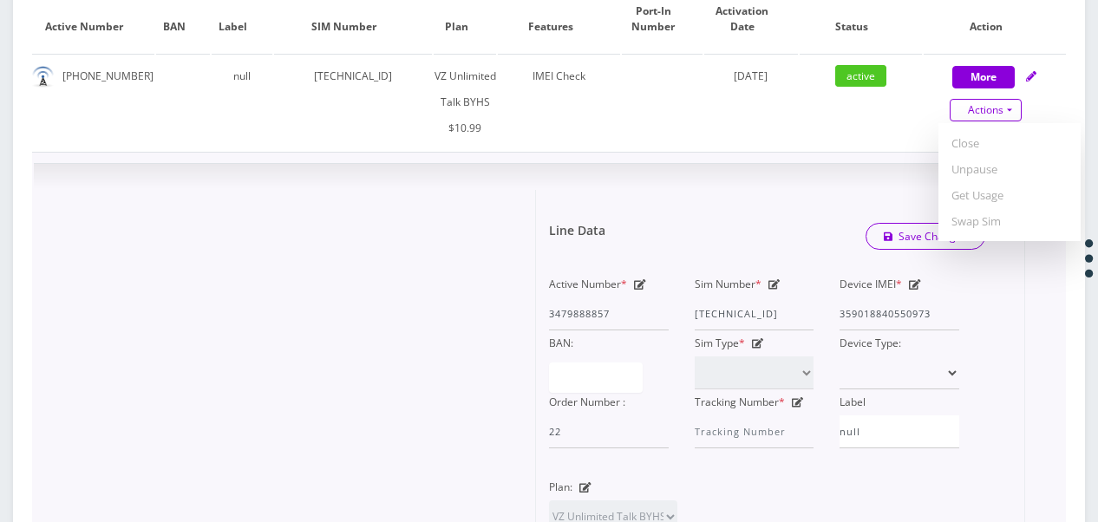
scroll to position [584, 0]
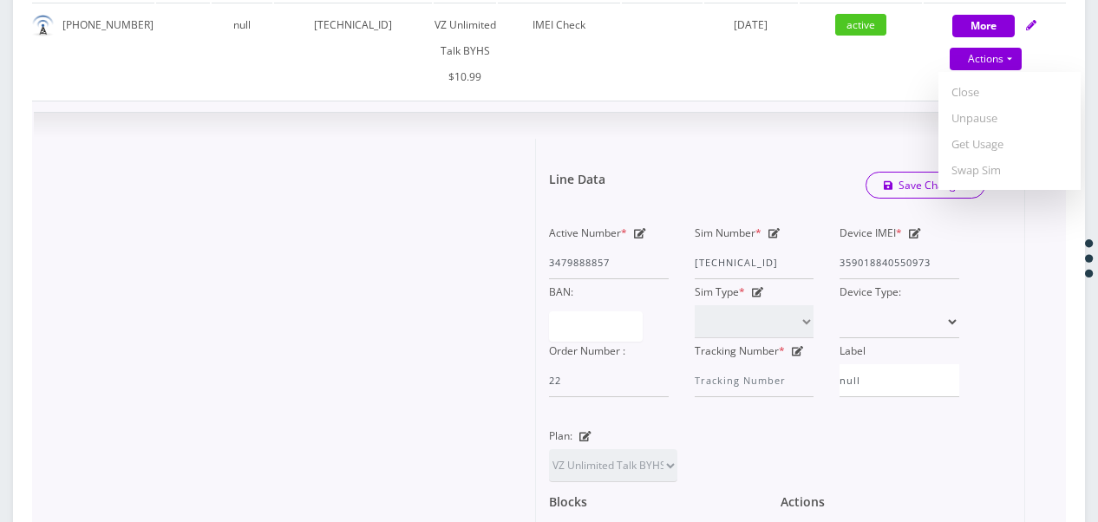
click at [778, 232] on icon at bounding box center [774, 233] width 12 height 10
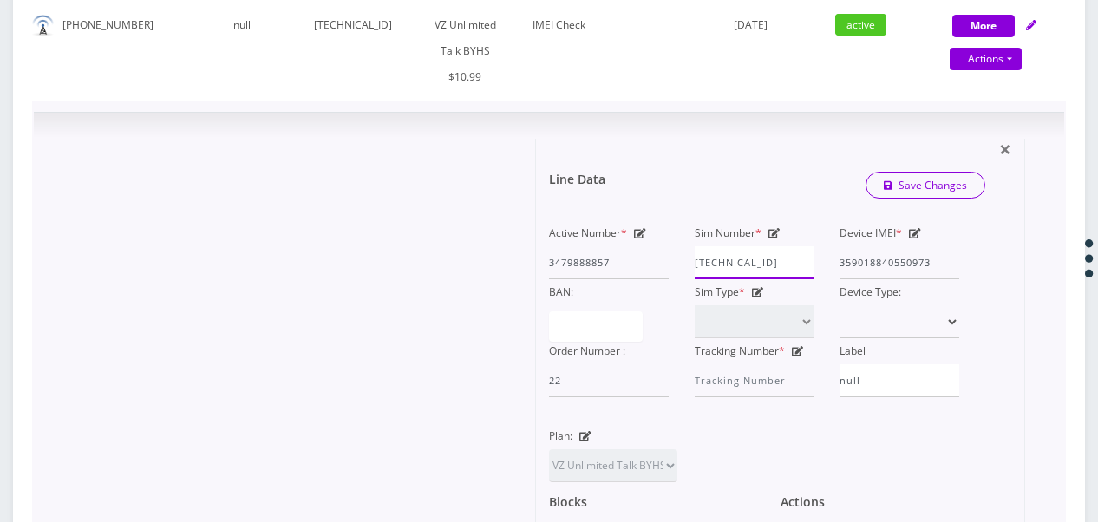
scroll to position [0, 7]
click at [852, 268] on div "Active Number * 3479888857 Sim Number * 89148000010413033614 Device IMEI * 3590…" at bounding box center [754, 308] width 436 height 177
paste input "0832104419"
type input "89148000008321044194"
click at [928, 184] on link "Save Changes" at bounding box center [925, 185] width 121 height 27
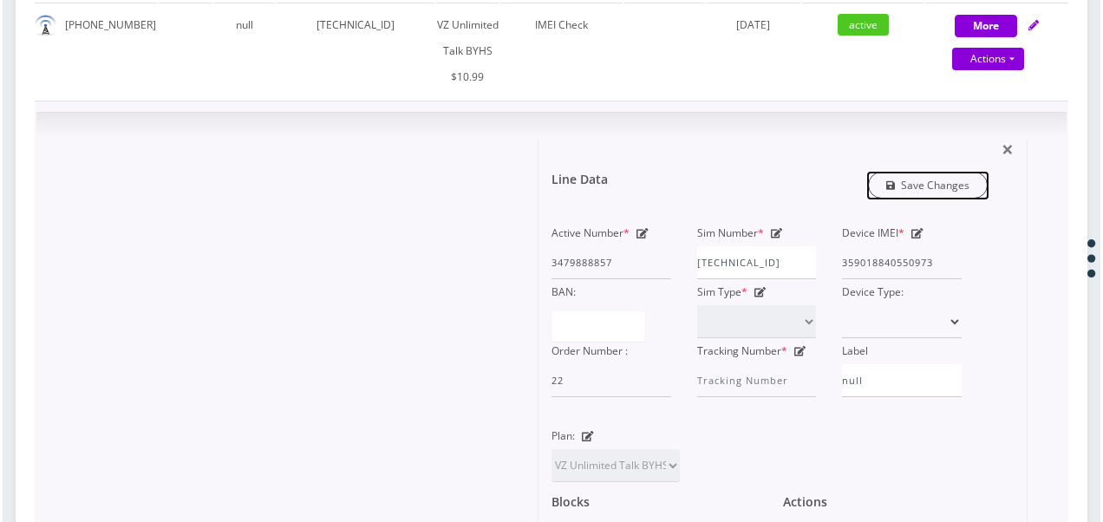
scroll to position [0, 0]
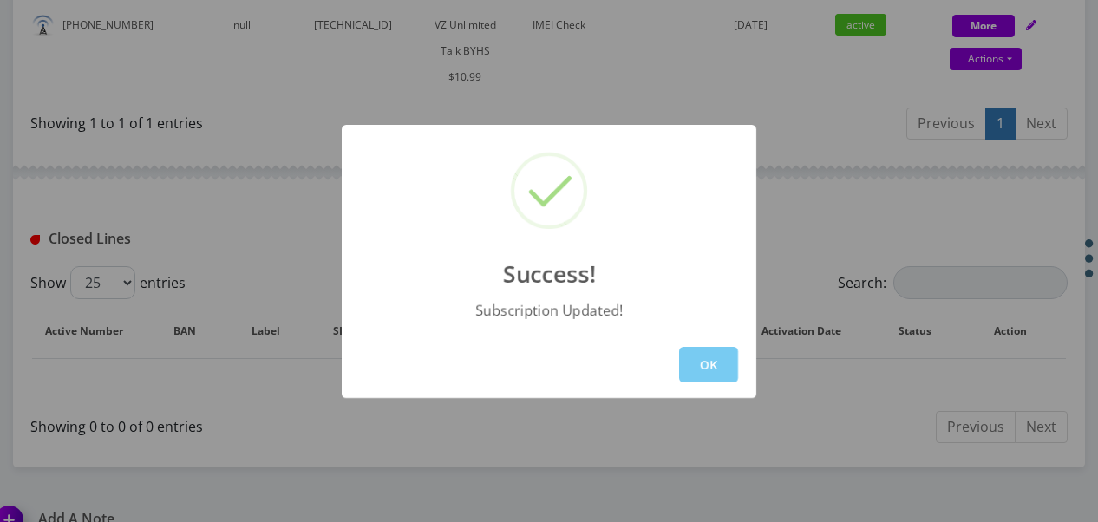
click at [711, 361] on button "OK" at bounding box center [708, 365] width 59 height 36
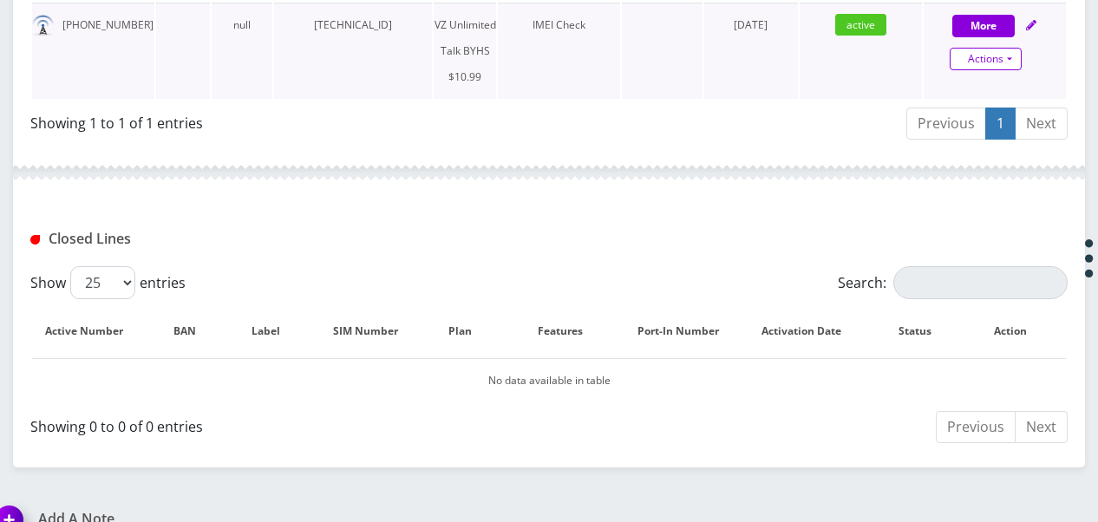
click at [1016, 64] on link "Actions" at bounding box center [986, 59] width 72 height 23
select select "467"
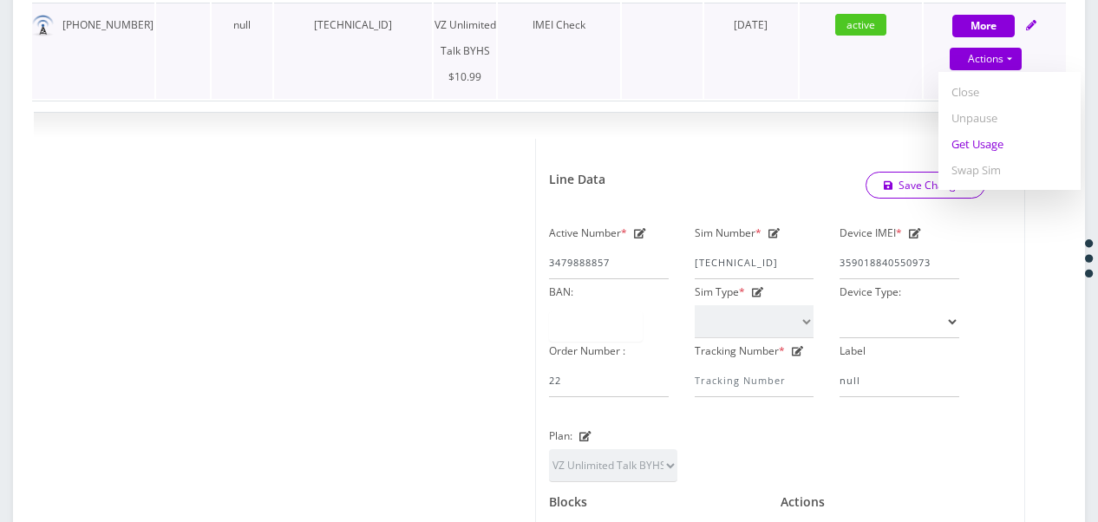
click at [987, 138] on link "Get Usage" at bounding box center [1009, 144] width 142 height 26
select select "467"
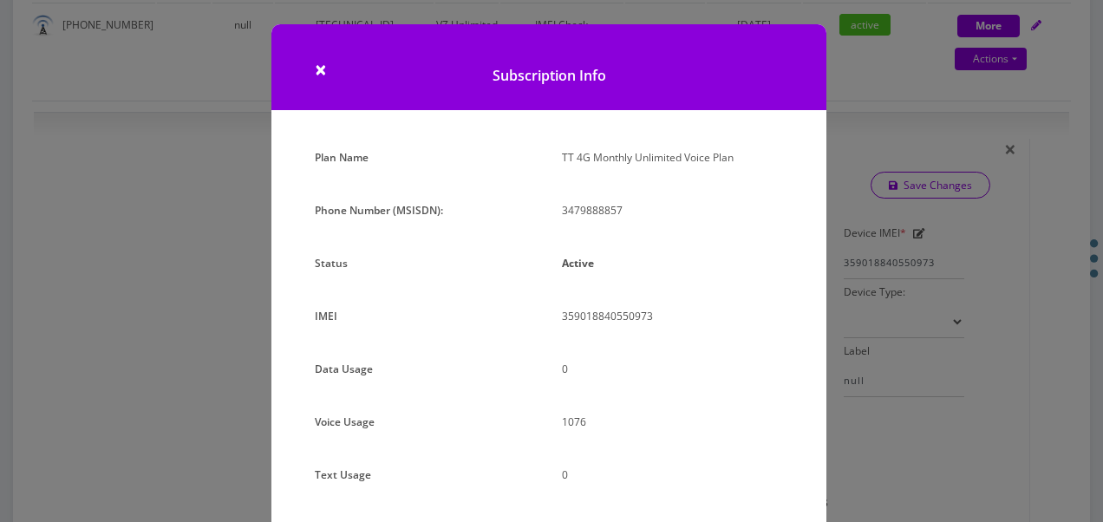
click at [930, 102] on div "× Subscription Info Plan Name TT 4G Monthly Unlimited Voice Plan Phone Number (…" at bounding box center [551, 261] width 1103 height 522
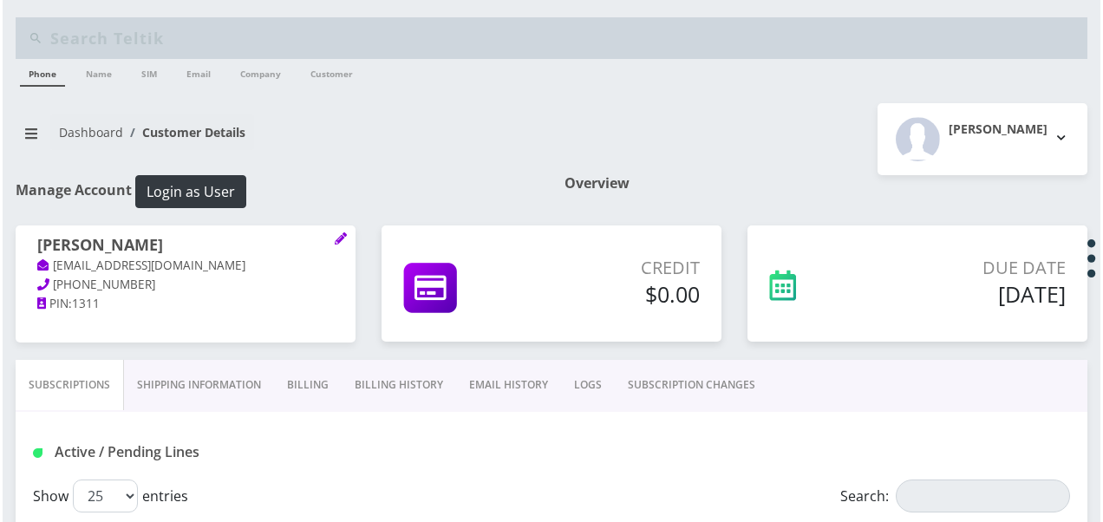
scroll to position [260, 0]
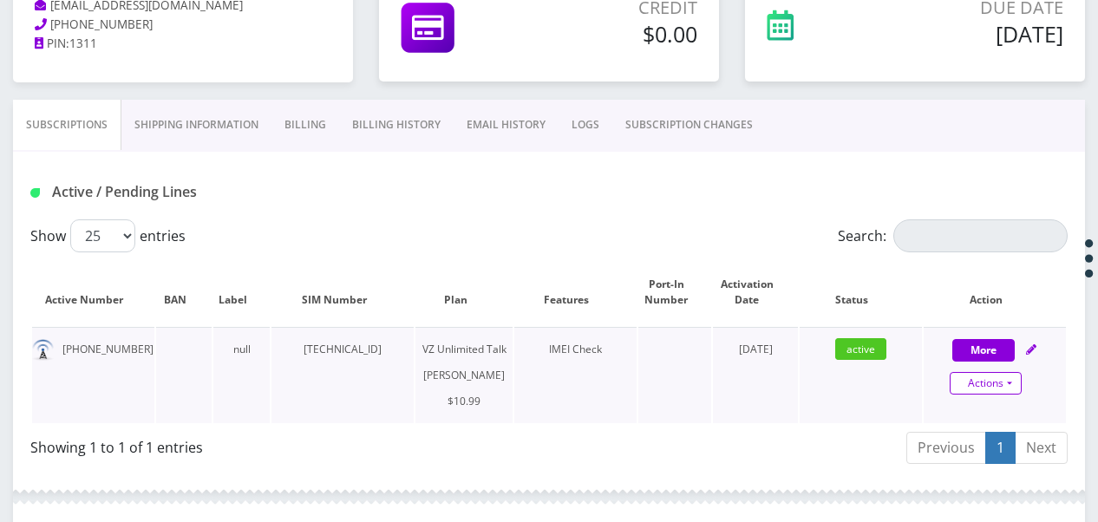
click at [1005, 391] on link "Actions" at bounding box center [986, 383] width 72 height 23
select select "366"
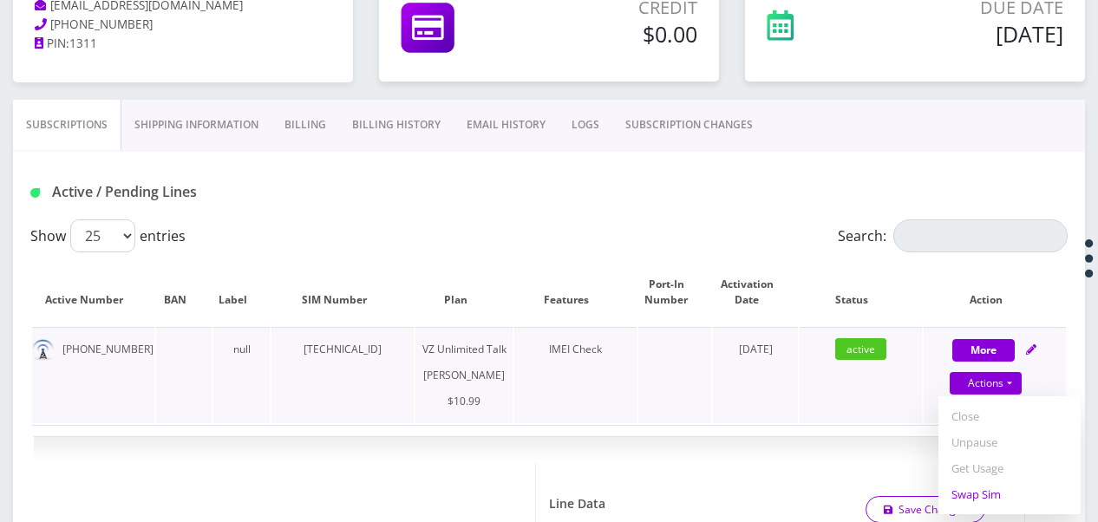
click at [997, 486] on link "Swap Sim" at bounding box center [1009, 494] width 142 height 26
select select "366"
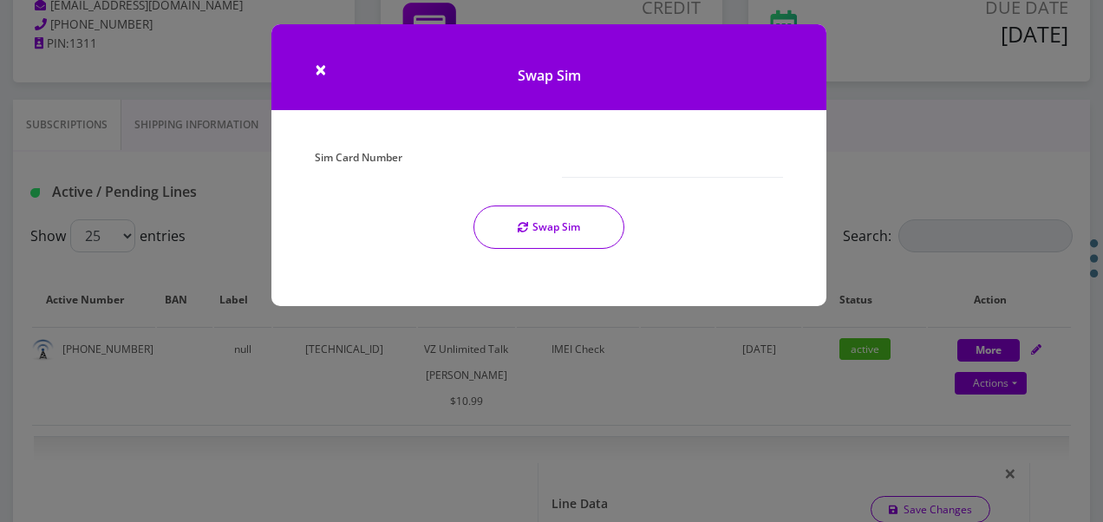
click at [661, 179] on div "Sim Card Number Swap Sim" at bounding box center [549, 204] width 494 height 118
click at [676, 159] on input "Sim Card Number" at bounding box center [672, 161] width 221 height 33
type input "[TECHNICAL_ID]"
click at [578, 217] on button "Swap Sim" at bounding box center [548, 227] width 151 height 43
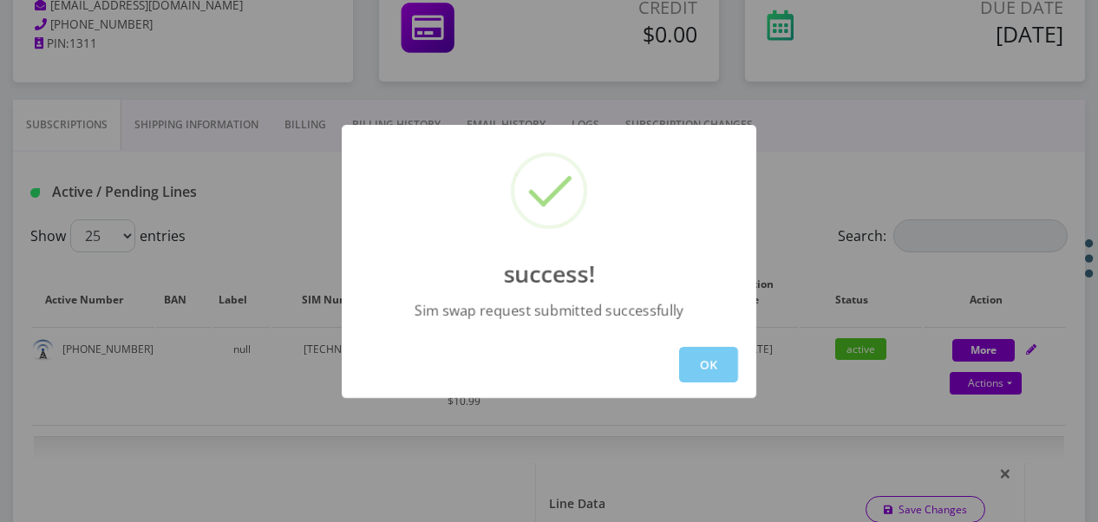
click at [685, 365] on button "OK" at bounding box center [708, 365] width 59 height 36
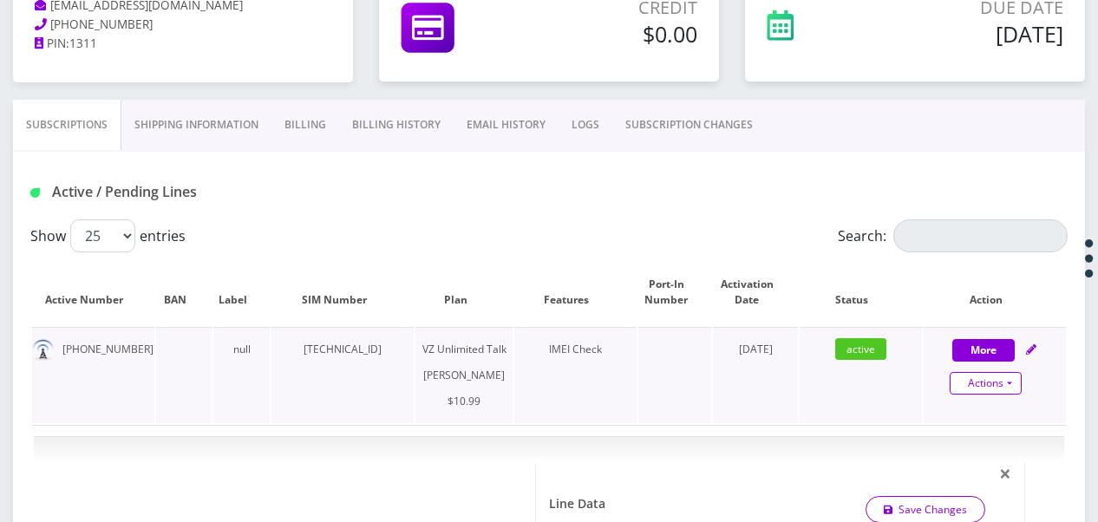
click at [1006, 382] on link "Actions" at bounding box center [986, 383] width 72 height 23
click at [974, 473] on link "Get Usage" at bounding box center [1009, 468] width 142 height 26
select select "366"
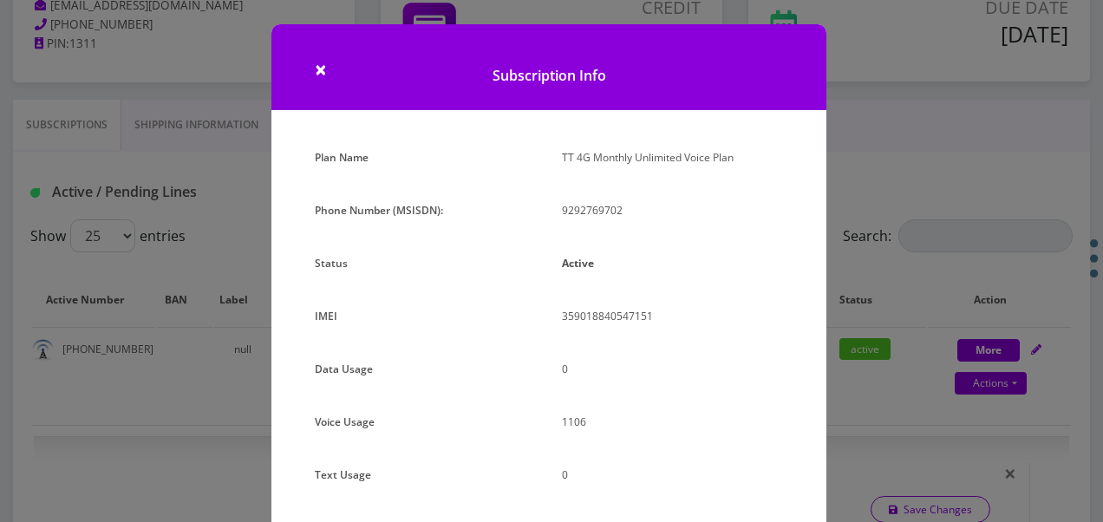
scroll to position [231, 0]
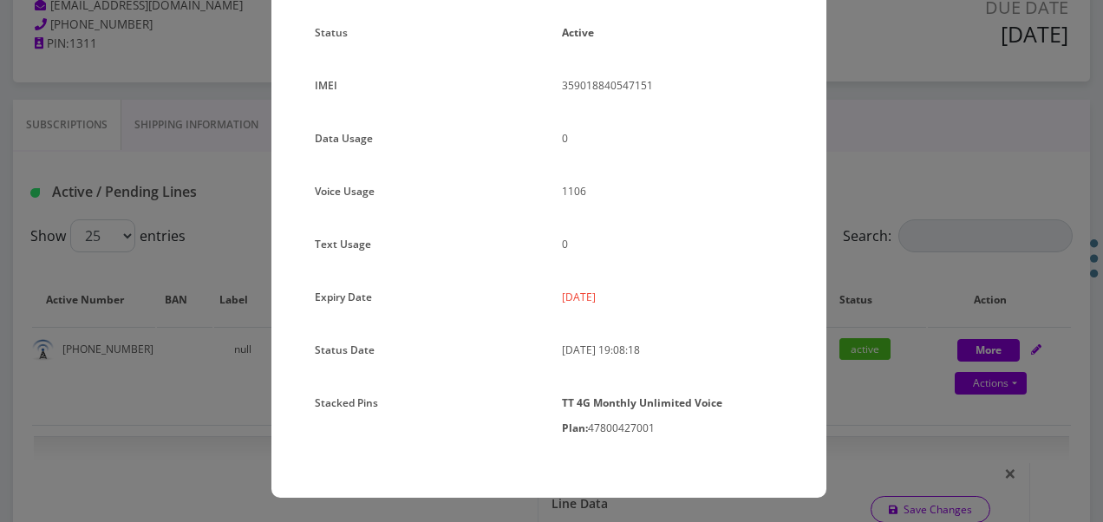
click at [838, 271] on div "× Subscription Info Plan Name TT 4G Monthly Unlimited Voice Plan Phone Number (…" at bounding box center [551, 261] width 1103 height 522
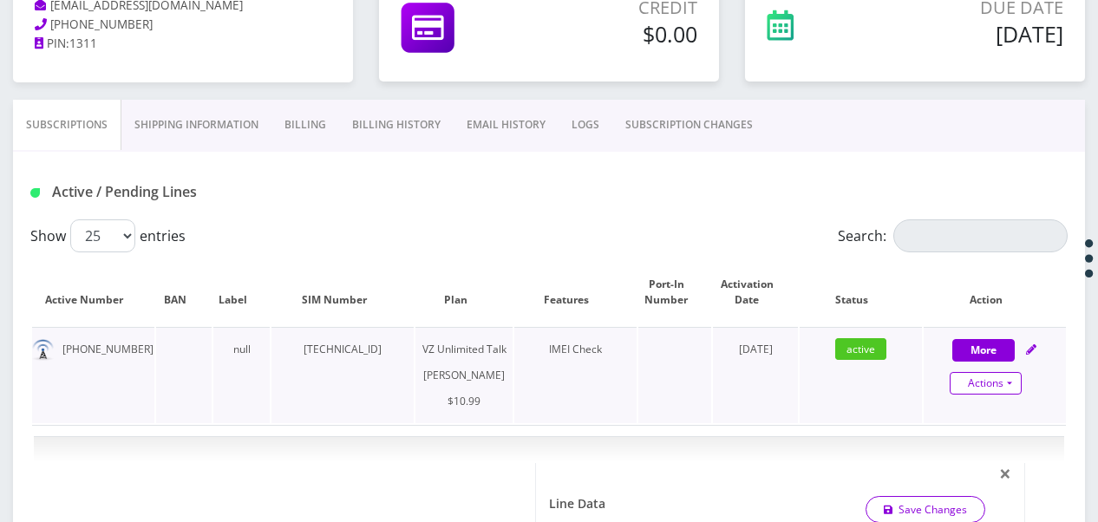
click at [1010, 385] on link "Actions" at bounding box center [986, 383] width 72 height 23
click at [989, 463] on link "Get Usage" at bounding box center [1009, 468] width 142 height 26
select select "366"
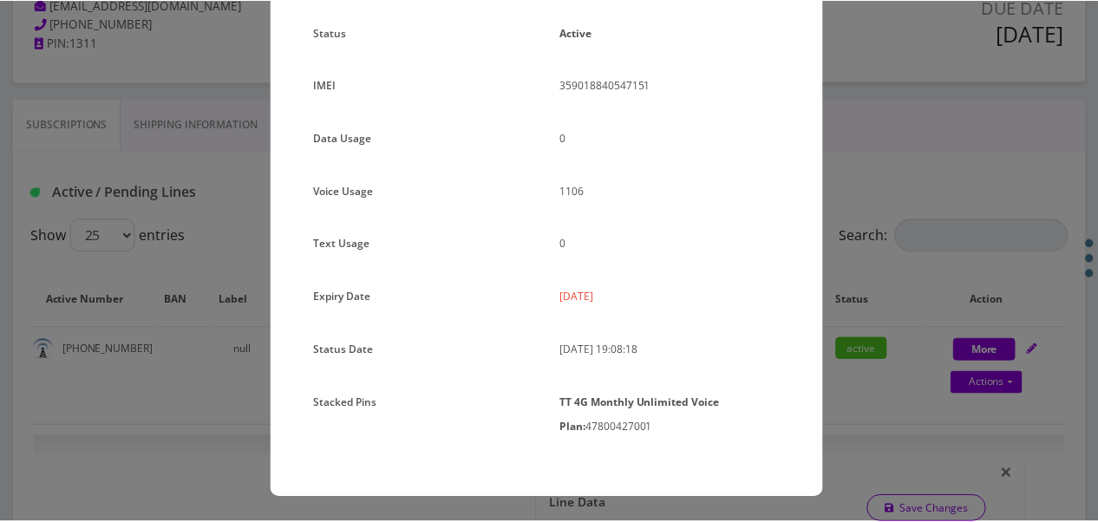
scroll to position [0, 0]
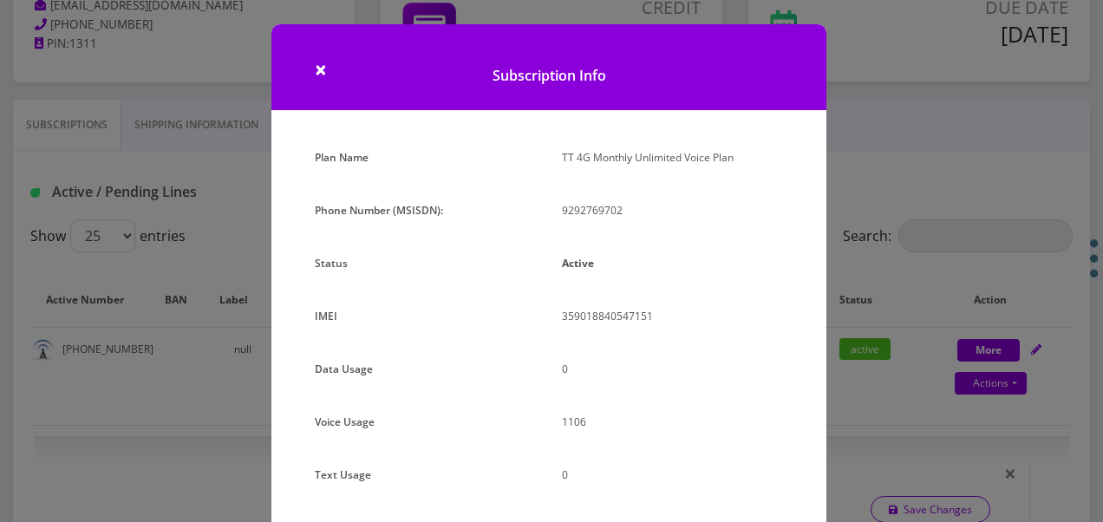
click at [881, 250] on div "× Subscription Info Plan Name TT 4G Monthly Unlimited Voice Plan Phone Number (…" at bounding box center [551, 261] width 1103 height 522
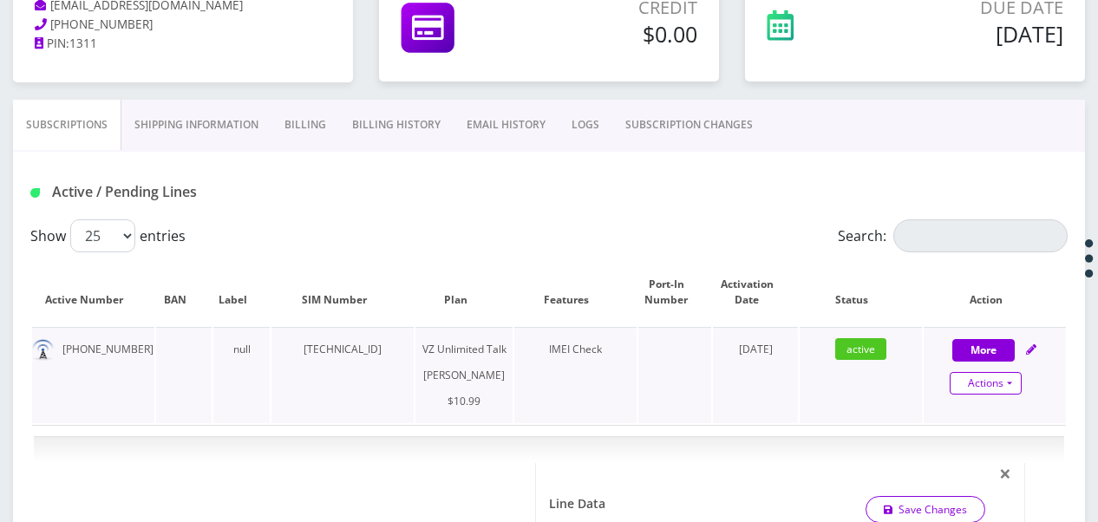
click at [1018, 384] on link "Actions" at bounding box center [986, 383] width 72 height 23
click at [992, 461] on link "Get Usage" at bounding box center [1009, 468] width 142 height 26
select select "366"
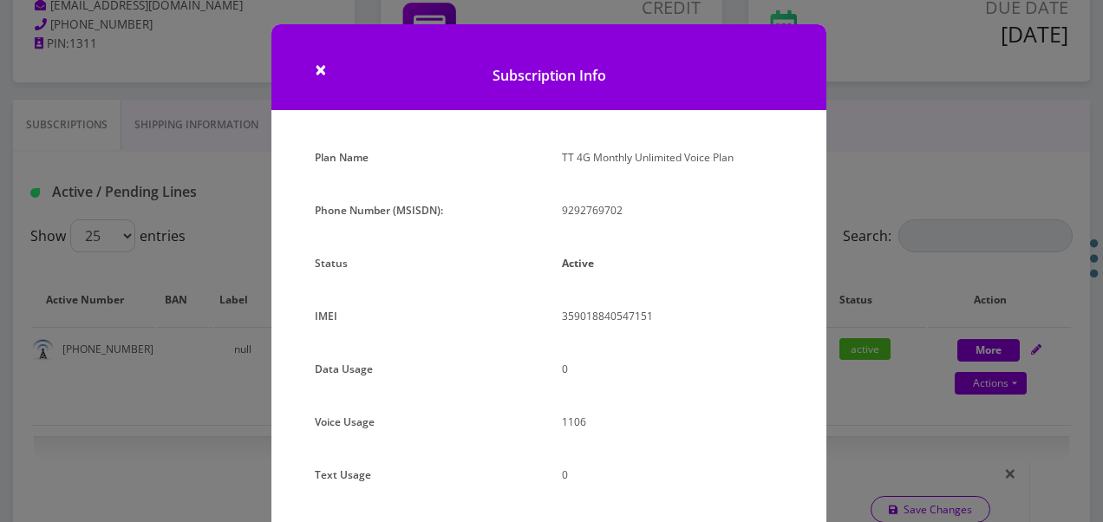
click at [913, 219] on div "× Subscription Info Plan Name TT 4G Monthly Unlimited Voice Plan Phone Number (…" at bounding box center [551, 261] width 1103 height 522
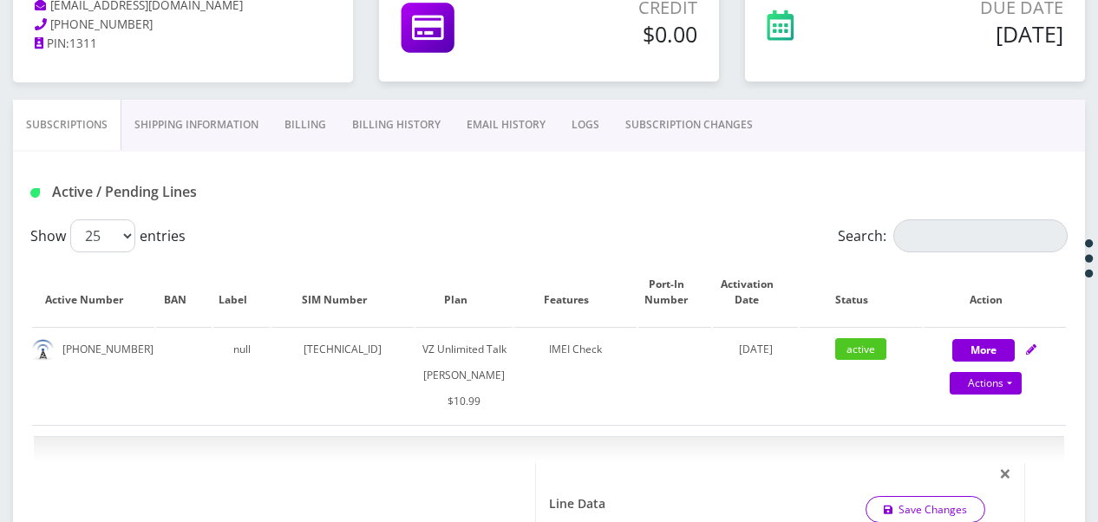
click at [689, 130] on link "SUBSCRIPTION CHANGES" at bounding box center [688, 125] width 153 height 50
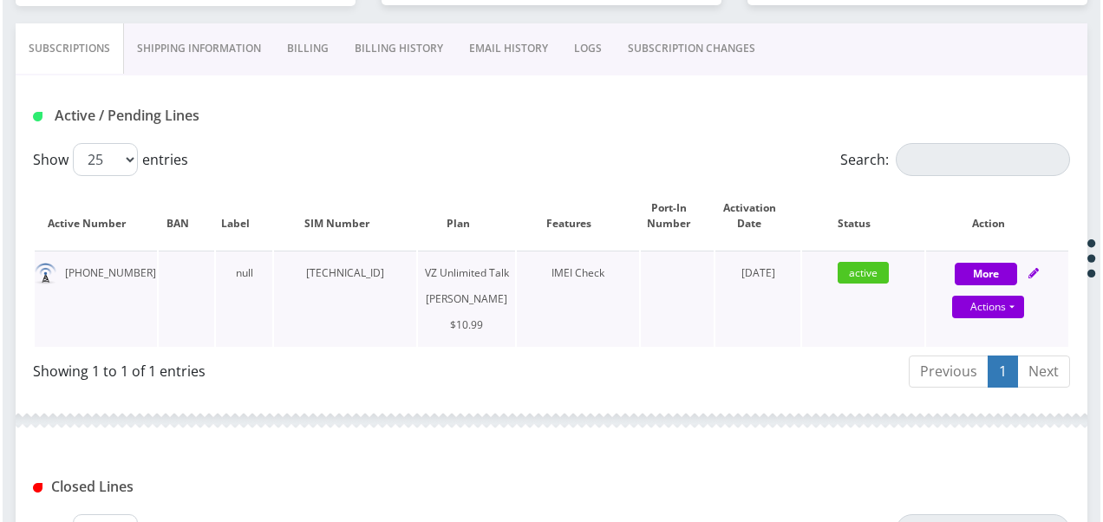
scroll to position [347, 0]
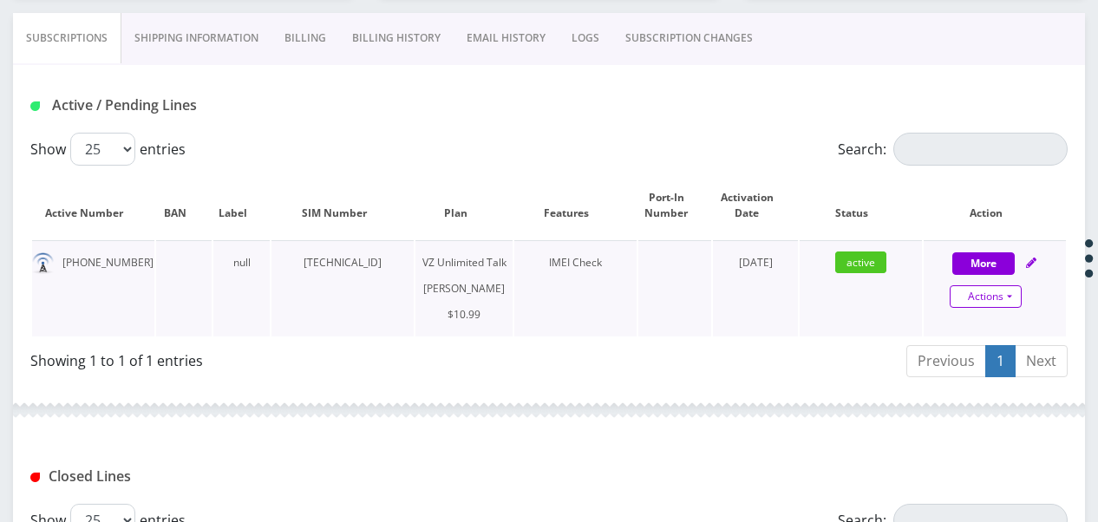
click at [1015, 295] on link "Actions" at bounding box center [986, 296] width 72 height 23
select select "366"
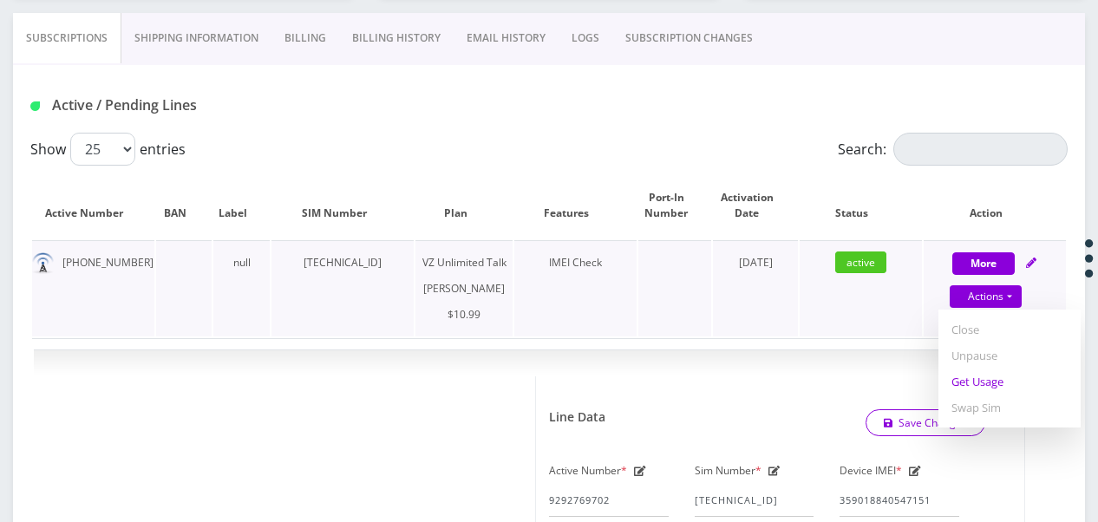
click at [1001, 382] on link "Get Usage" at bounding box center [1009, 382] width 142 height 26
select select "366"
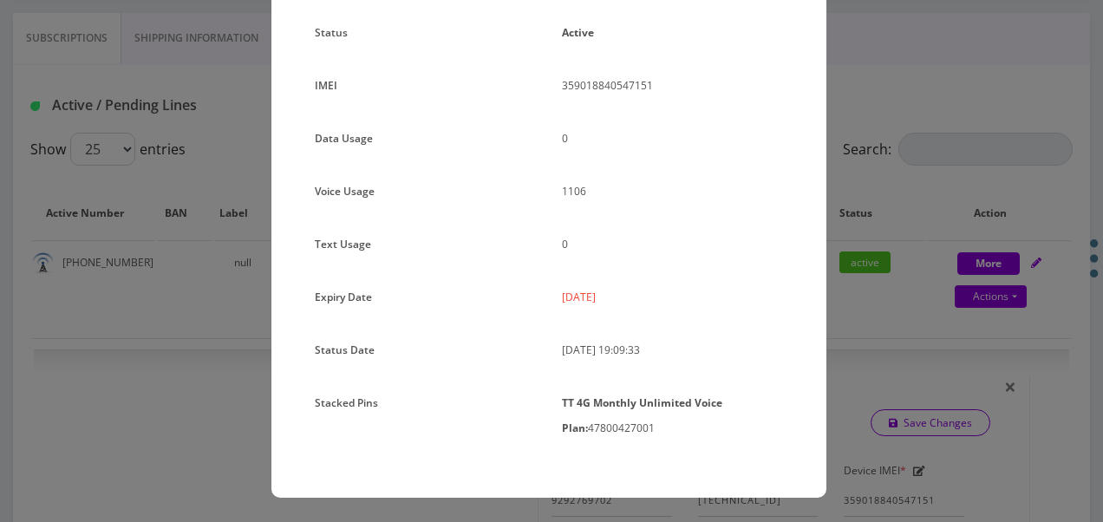
scroll to position [57, 0]
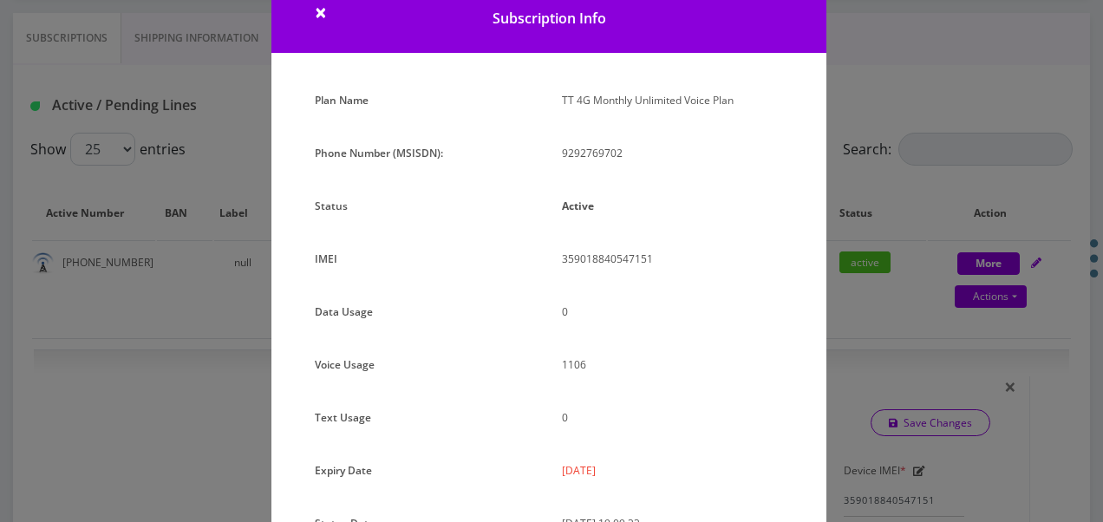
click at [848, 293] on div "× Subscription Info Plan Name TT 4G Monthly Unlimited Voice Plan Phone Number (…" at bounding box center [551, 261] width 1103 height 522
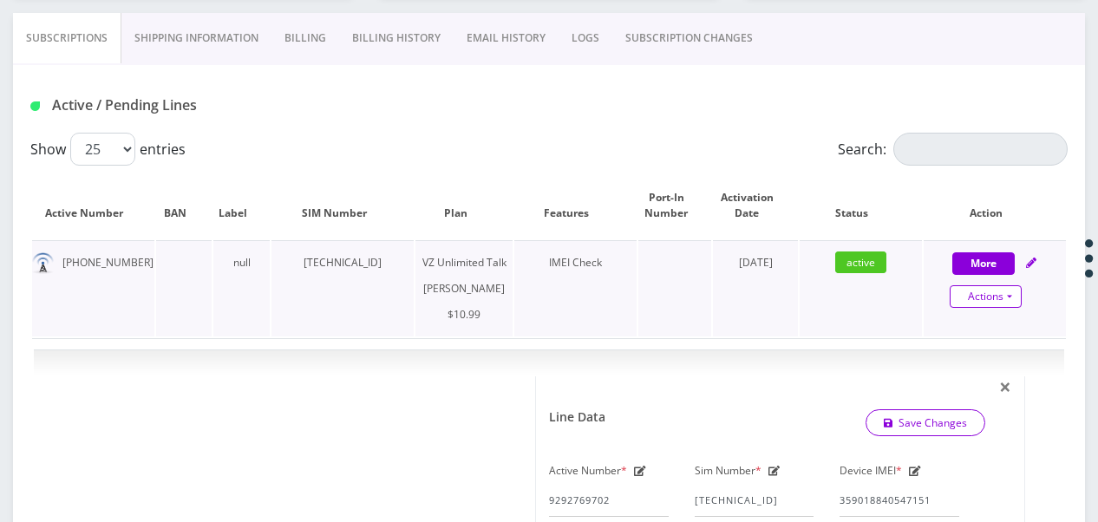
click at [1013, 298] on link "Actions" at bounding box center [986, 296] width 72 height 23
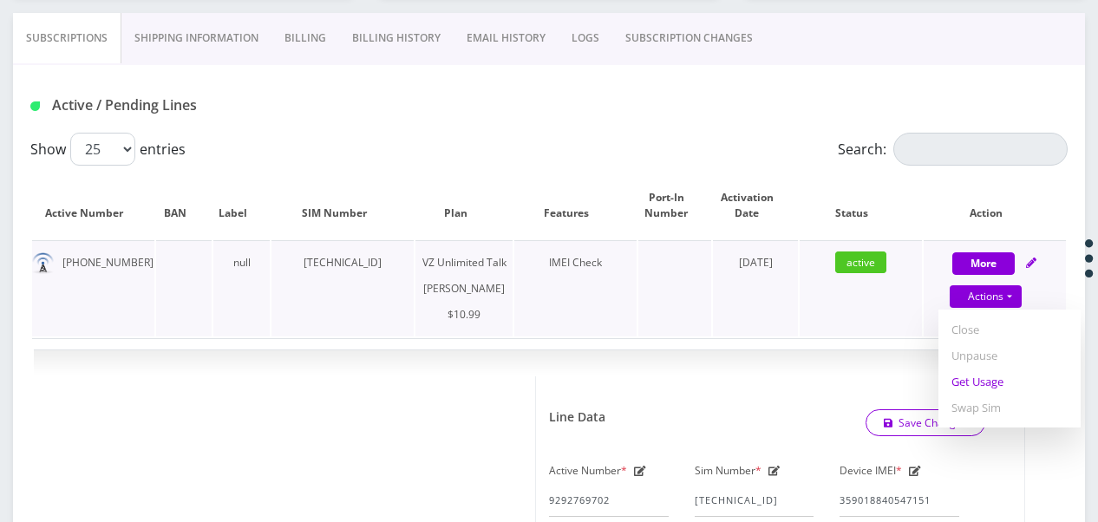
click at [992, 374] on link "Get Usage" at bounding box center [1009, 382] width 142 height 26
select select "366"
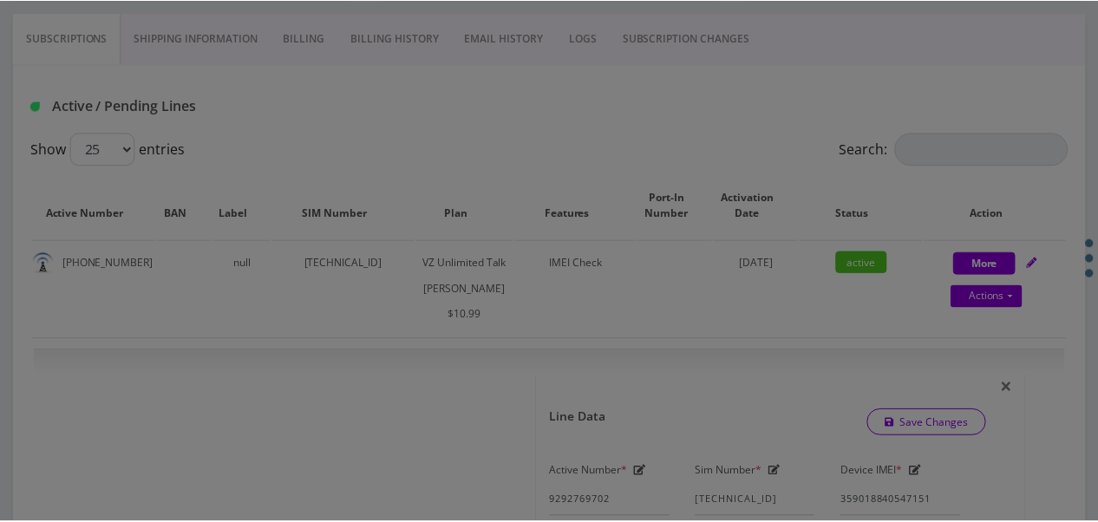
scroll to position [0, 0]
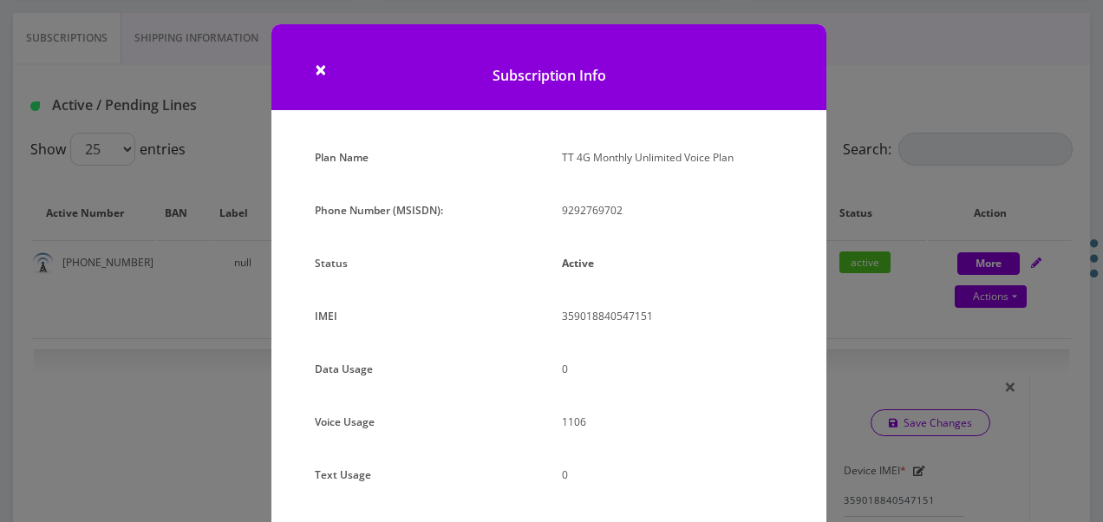
click at [845, 269] on div "× Subscription Info Plan Name TT 4G Monthly Unlimited Voice Plan Phone Number (…" at bounding box center [551, 261] width 1103 height 522
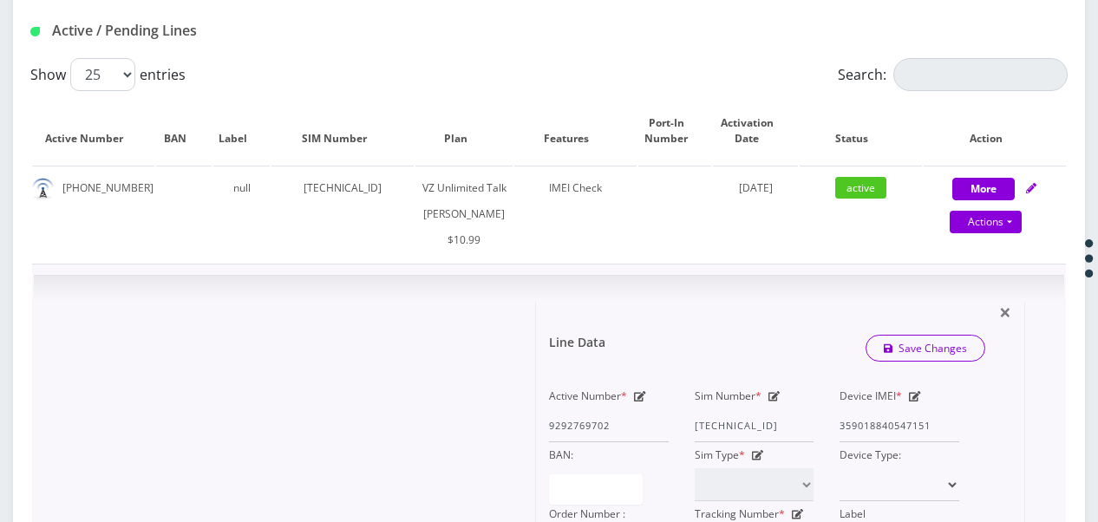
scroll to position [520, 0]
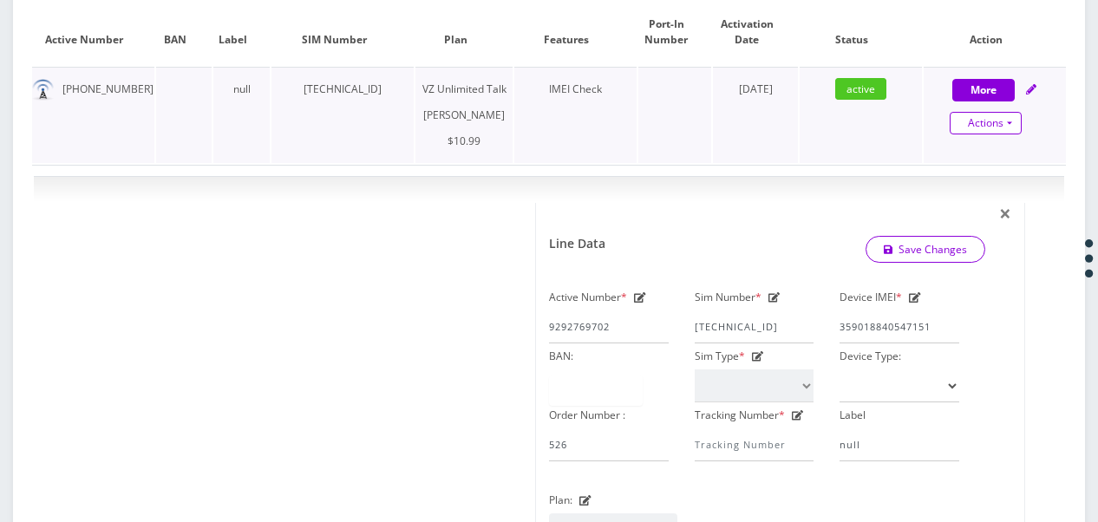
click at [1019, 118] on link "Actions" at bounding box center [986, 123] width 72 height 23
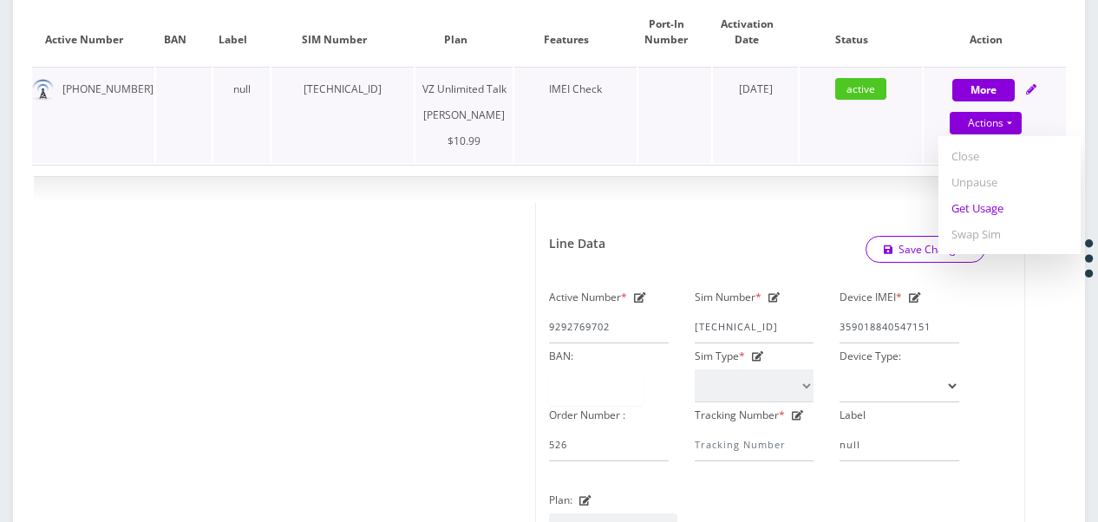
click at [977, 214] on link "Get Usage" at bounding box center [1009, 208] width 142 height 26
select select "366"
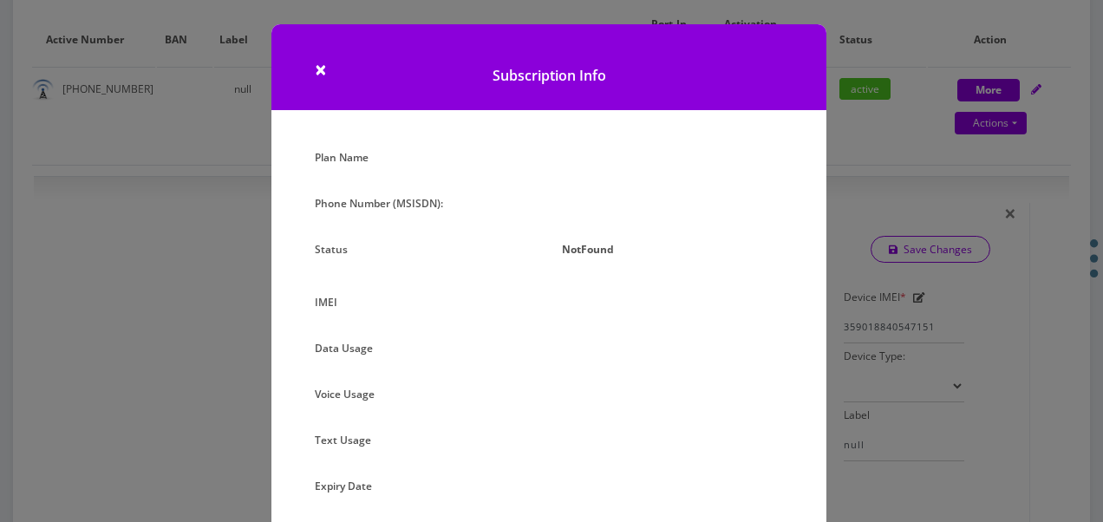
click at [826, 217] on div "× Subscription Info Plan Name Phone Number (MSISDN): Status NotFound IMEI Data …" at bounding box center [551, 261] width 1103 height 522
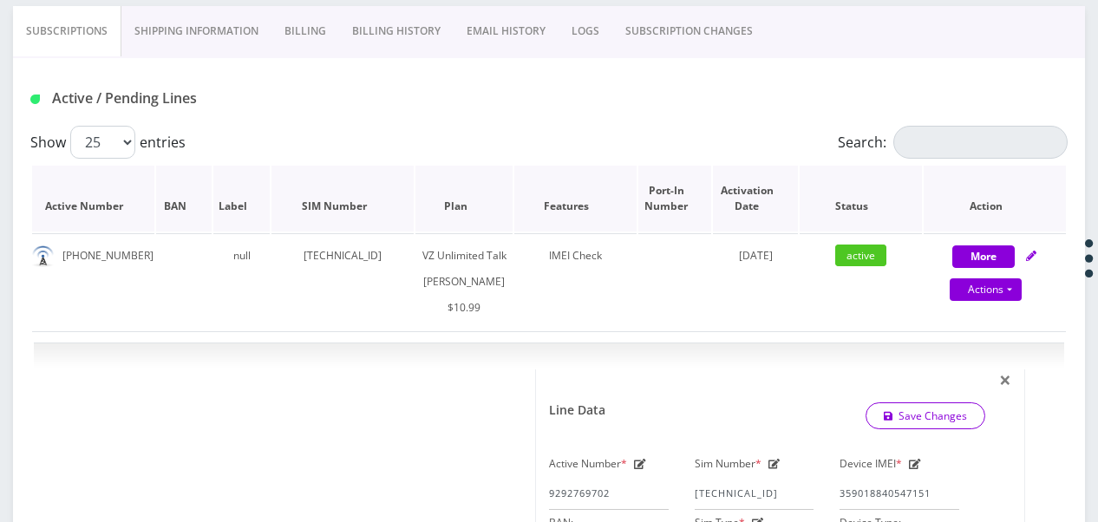
scroll to position [347, 0]
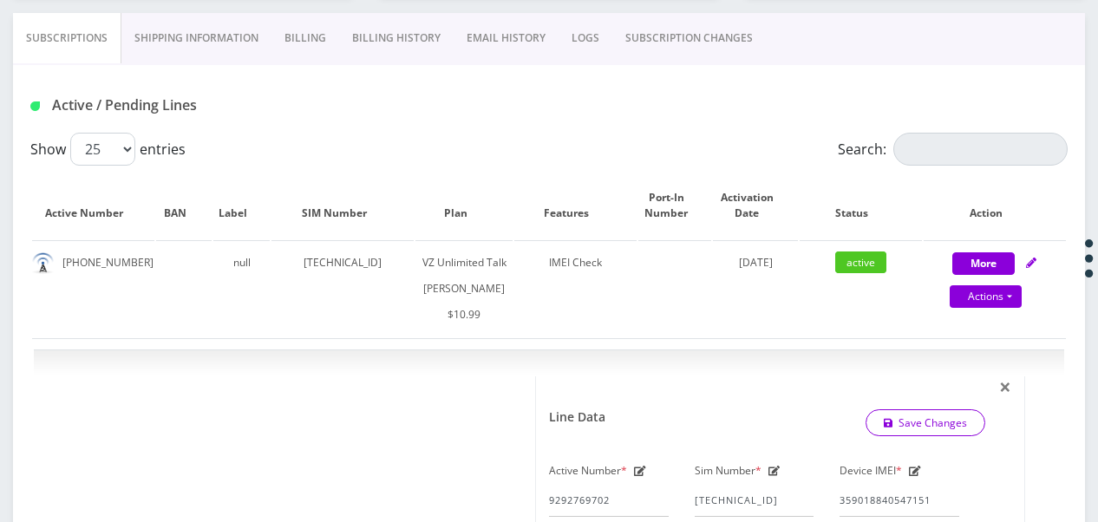
click at [632, 47] on link "SUBSCRIPTION CHANGES" at bounding box center [688, 38] width 153 height 50
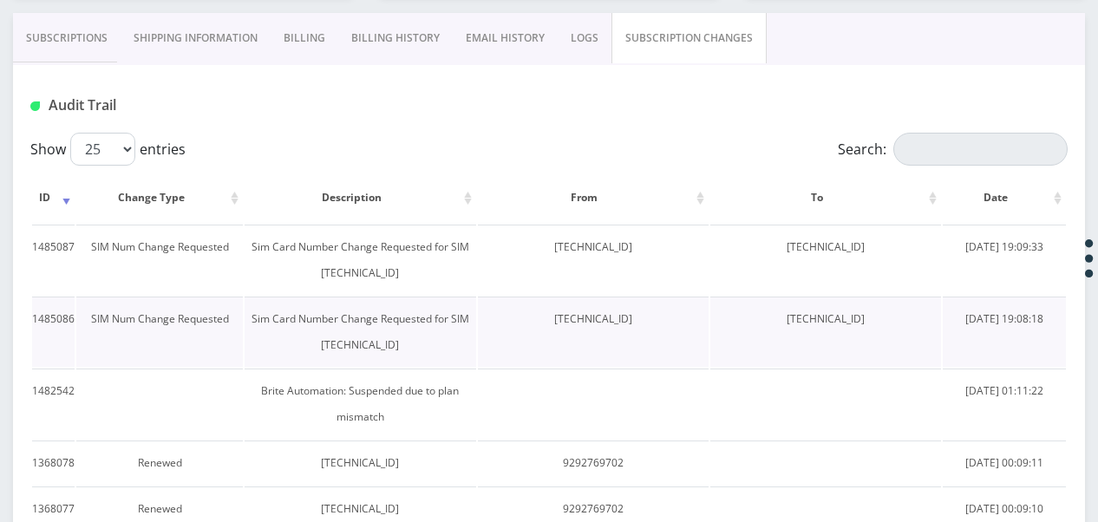
drag, startPoint x: 513, startPoint y: 321, endPoint x: 642, endPoint y: 318, distance: 128.4
click at [642, 318] on td "89148000010413035106" at bounding box center [593, 332] width 231 height 70
drag, startPoint x: 642, startPoint y: 318, endPoint x: 558, endPoint y: 317, distance: 84.1
copy td "89148000010413035106"
click at [64, 40] on link "Subscriptions" at bounding box center [67, 38] width 108 height 50
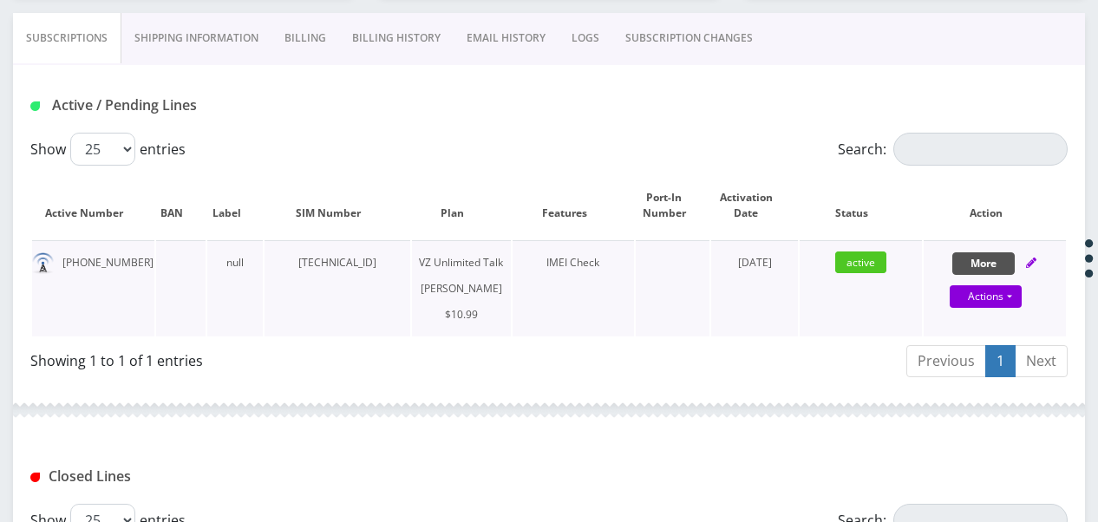
click at [973, 258] on button "More" at bounding box center [983, 263] width 62 height 23
select select "366"
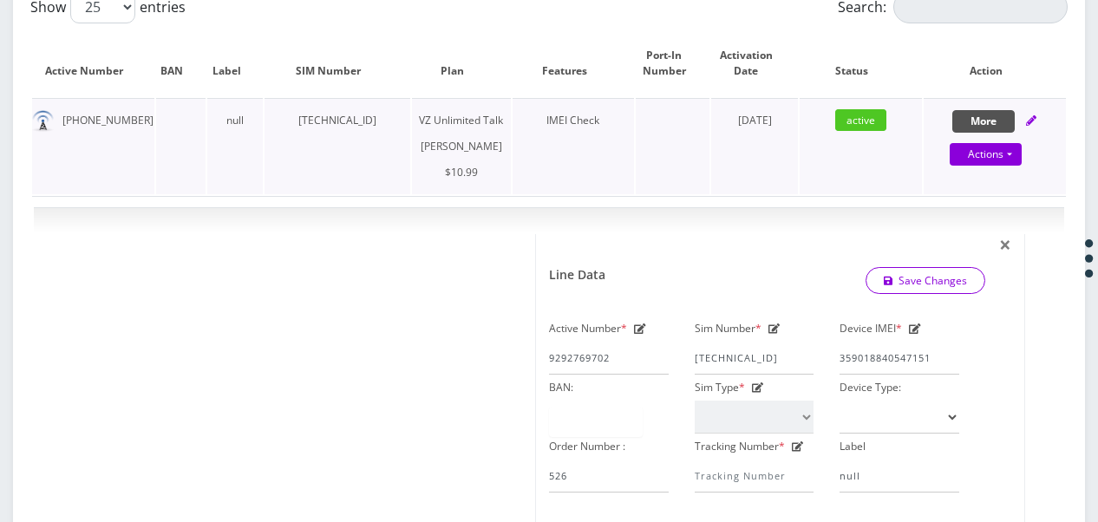
scroll to position [607, 0]
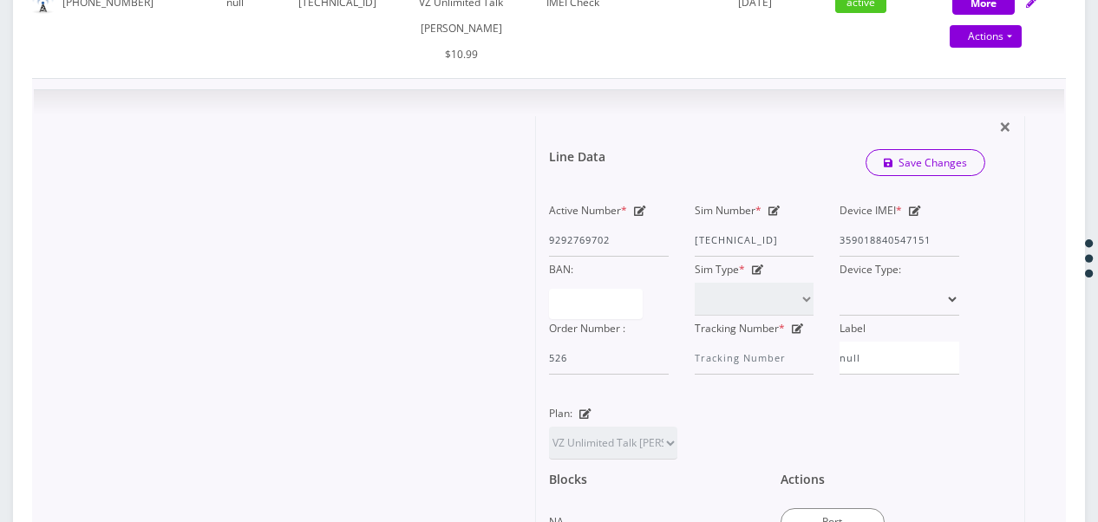
click at [770, 228] on div "Sim Number * 89148000009458581735" at bounding box center [755, 227] width 146 height 59
click at [772, 216] on icon at bounding box center [774, 211] width 12 height 10
click at [922, 276] on div "Active Number * 9292769702 Sim Number * 89148000009458581735 Device IMEI * 3590…" at bounding box center [754, 286] width 436 height 177
paste input "10413035106"
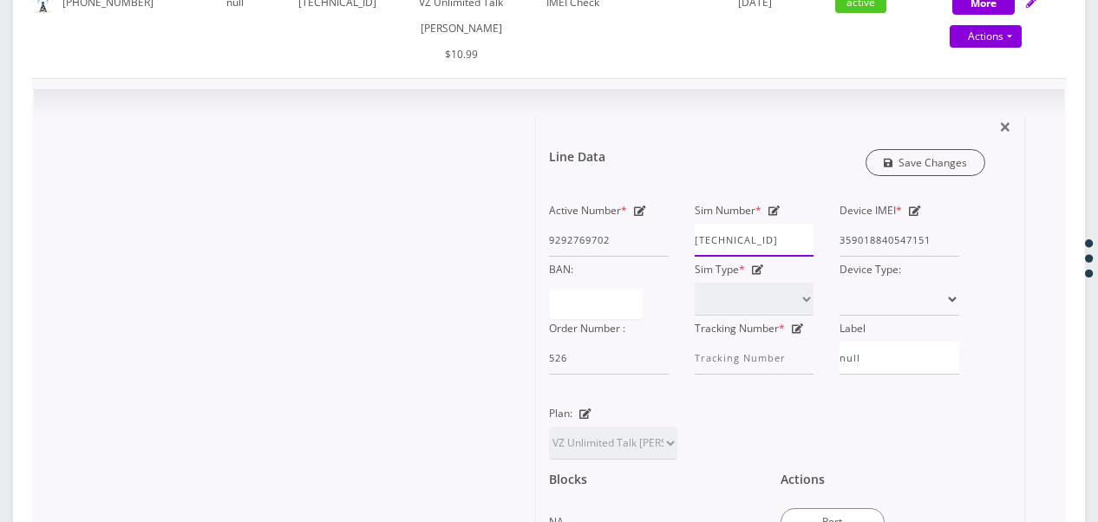
type input "89148000010413035106"
click at [890, 168] on icon "submit" at bounding box center [889, 163] width 10 height 10
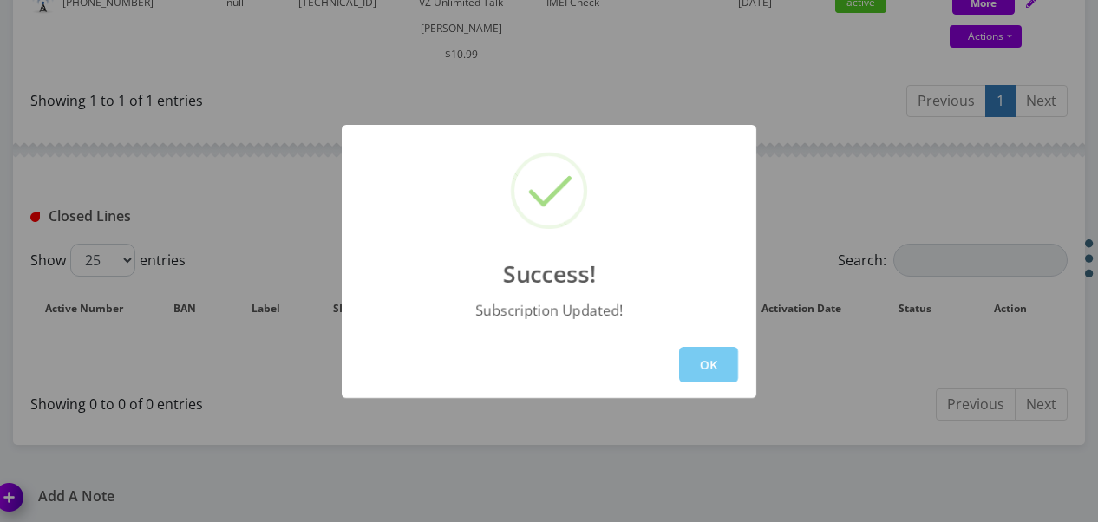
click at [693, 356] on button "OK" at bounding box center [708, 365] width 59 height 36
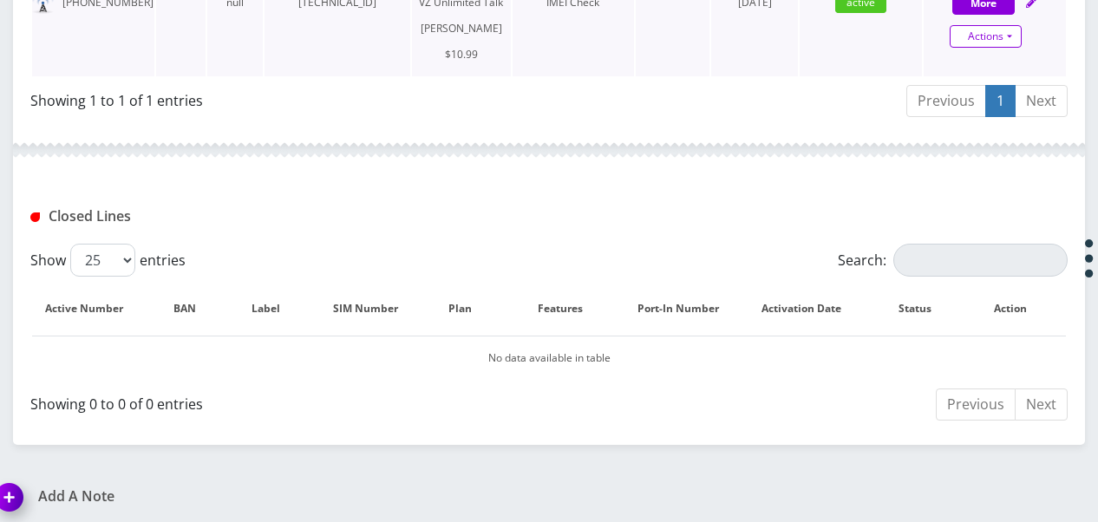
click at [1008, 42] on link "Actions" at bounding box center [986, 36] width 72 height 23
select select "366"
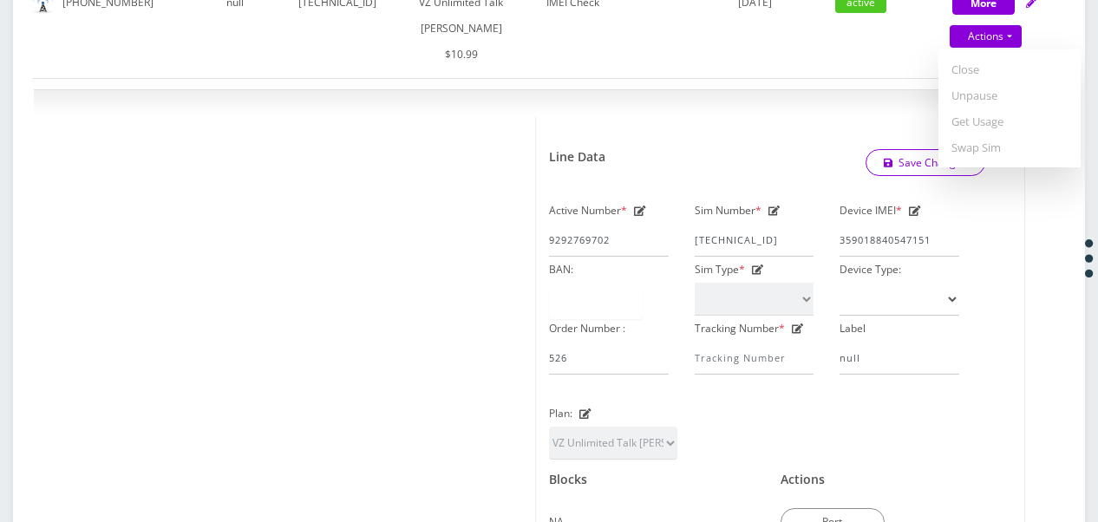
drag, startPoint x: 975, startPoint y: 123, endPoint x: 964, endPoint y: 134, distance: 14.7
click at [975, 122] on link "Get Usage" at bounding box center [1009, 121] width 142 height 26
select select "366"
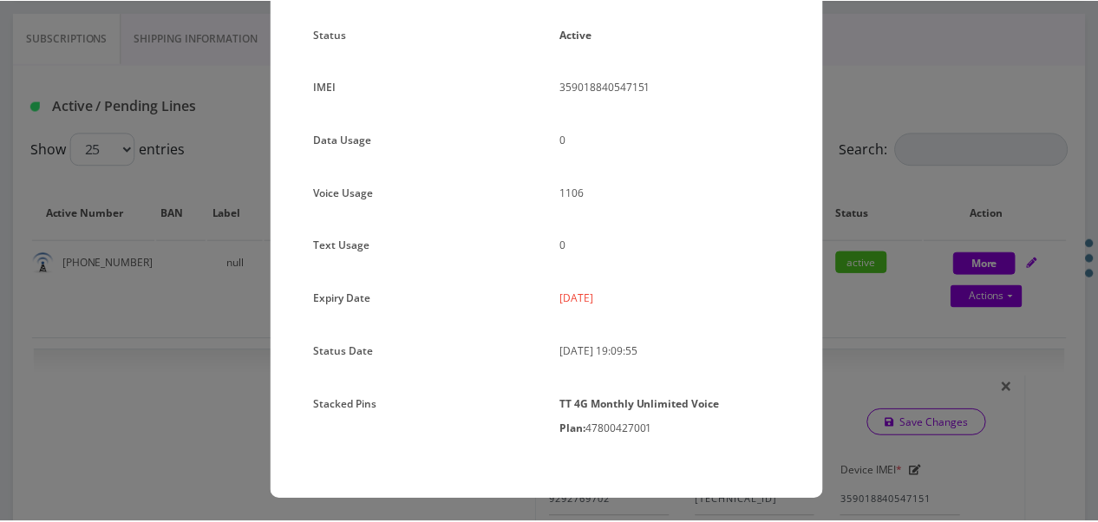
scroll to position [231, 0]
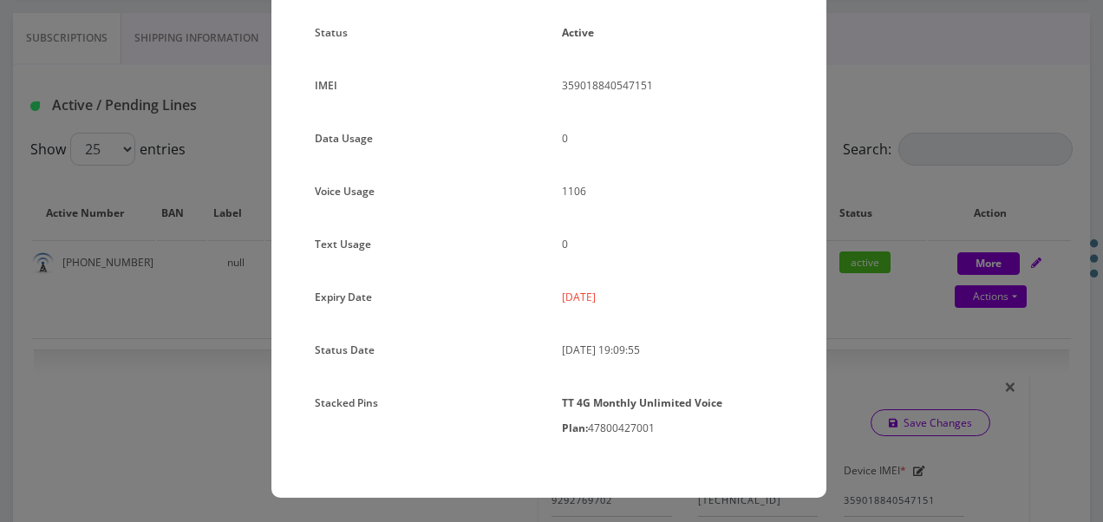
click at [864, 232] on div "× Subscription Info Plan Name TT 4G Monthly Unlimited Voice Plan Phone Number (…" at bounding box center [551, 261] width 1103 height 522
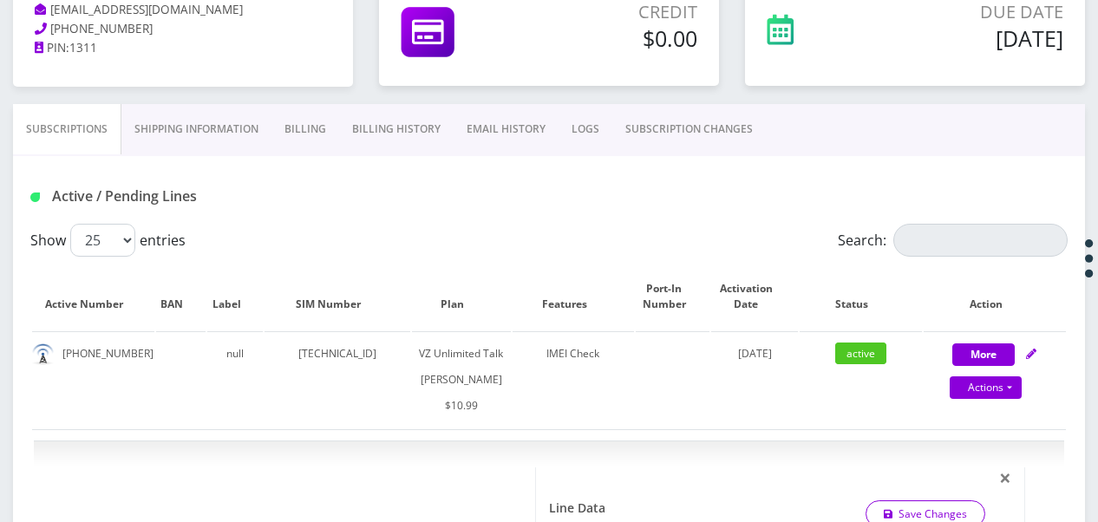
scroll to position [173, 0]
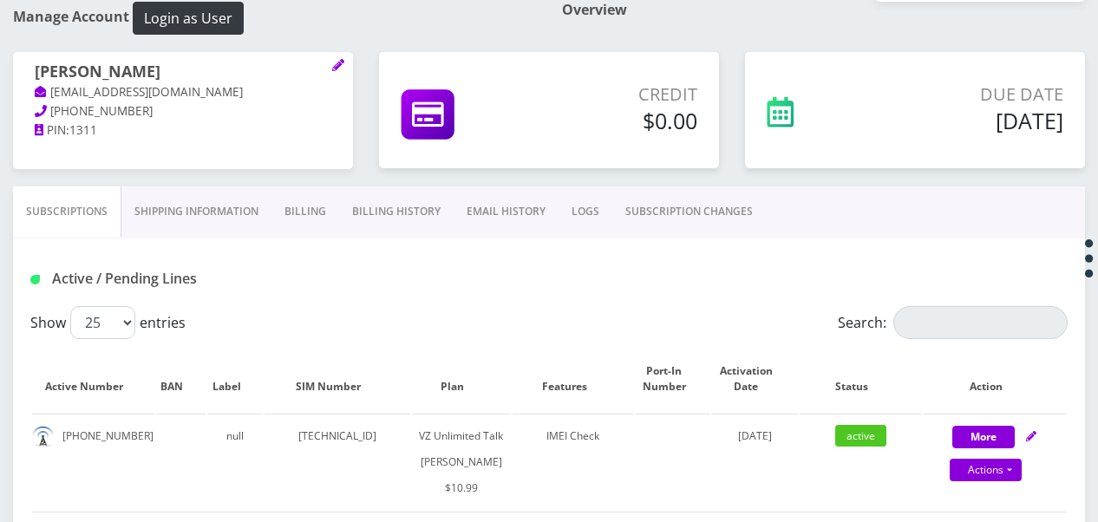
click at [699, 222] on link "SUBSCRIPTION CHANGES" at bounding box center [688, 211] width 153 height 50
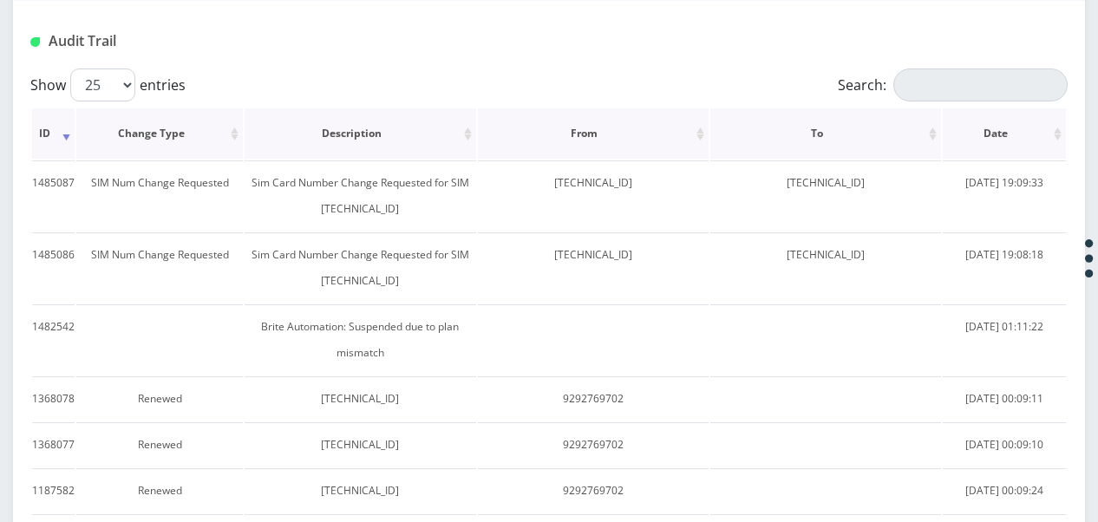
scroll to position [260, 0]
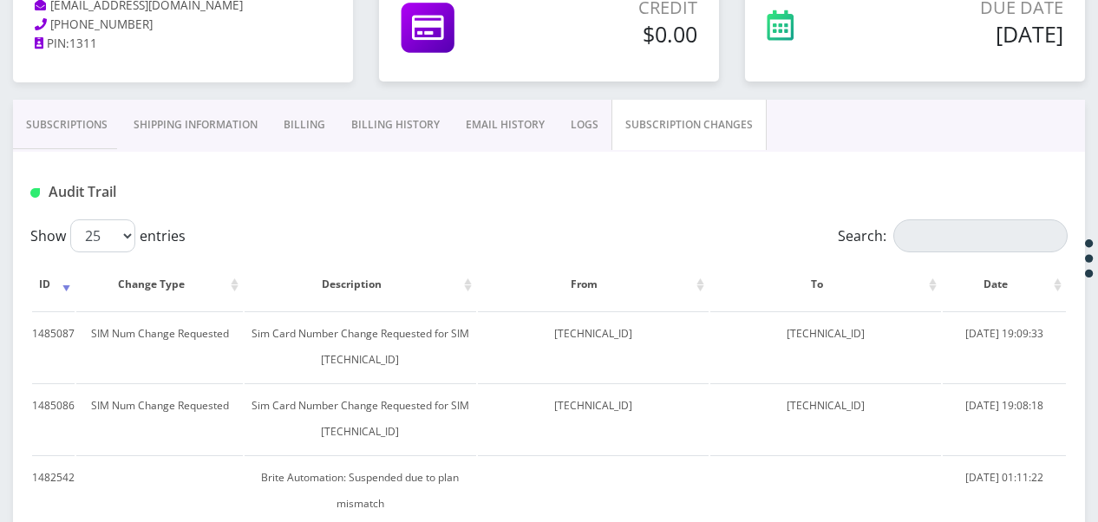
click at [105, 116] on link "Subscriptions" at bounding box center [67, 125] width 108 height 50
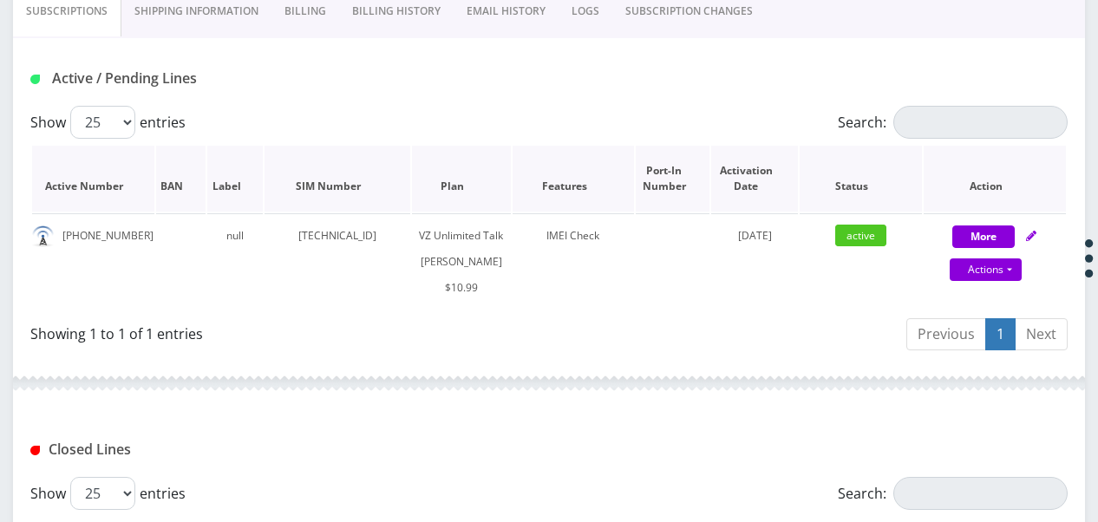
scroll to position [347, 0]
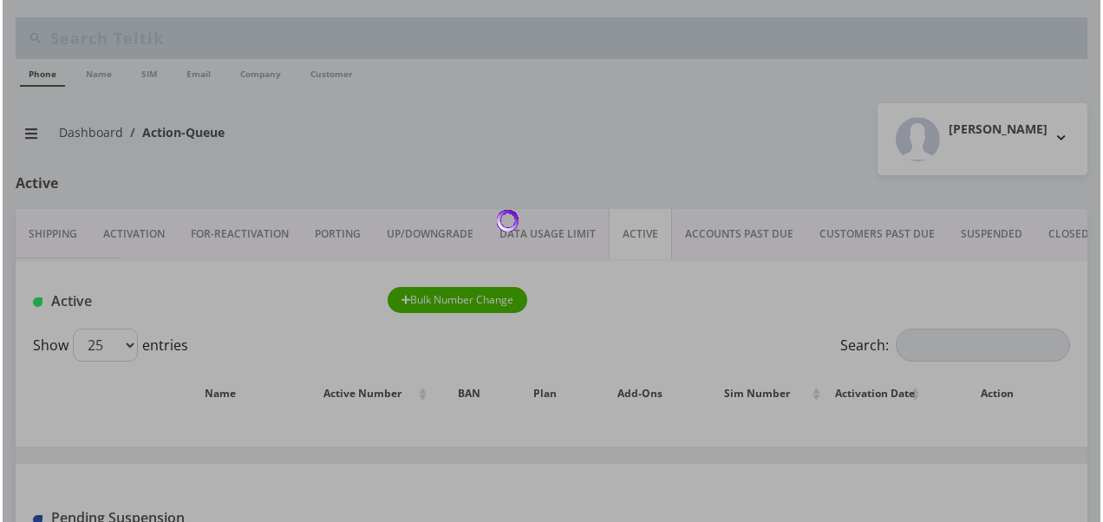
scroll to position [173, 0]
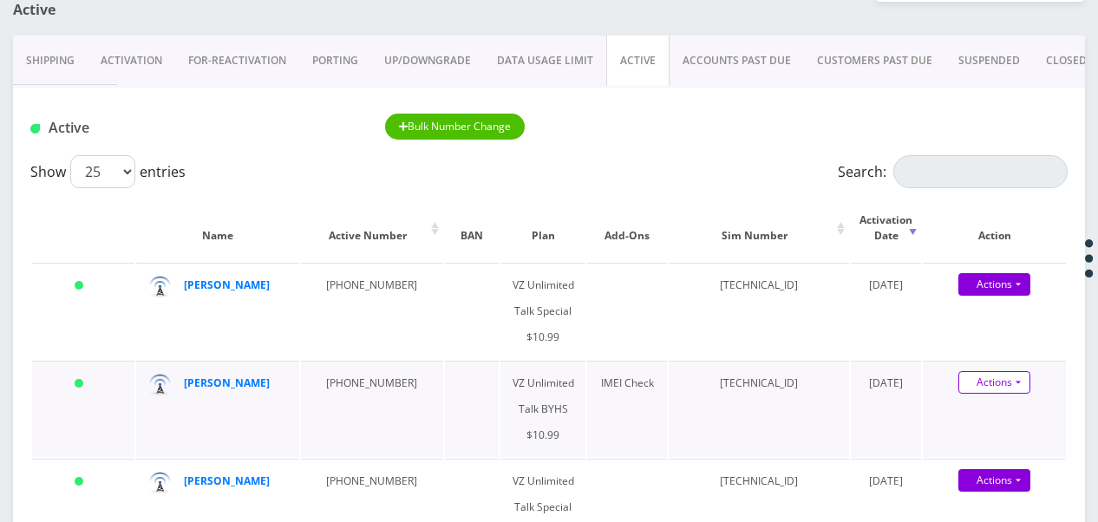
click at [1022, 378] on link "Actions" at bounding box center [994, 382] width 72 height 23
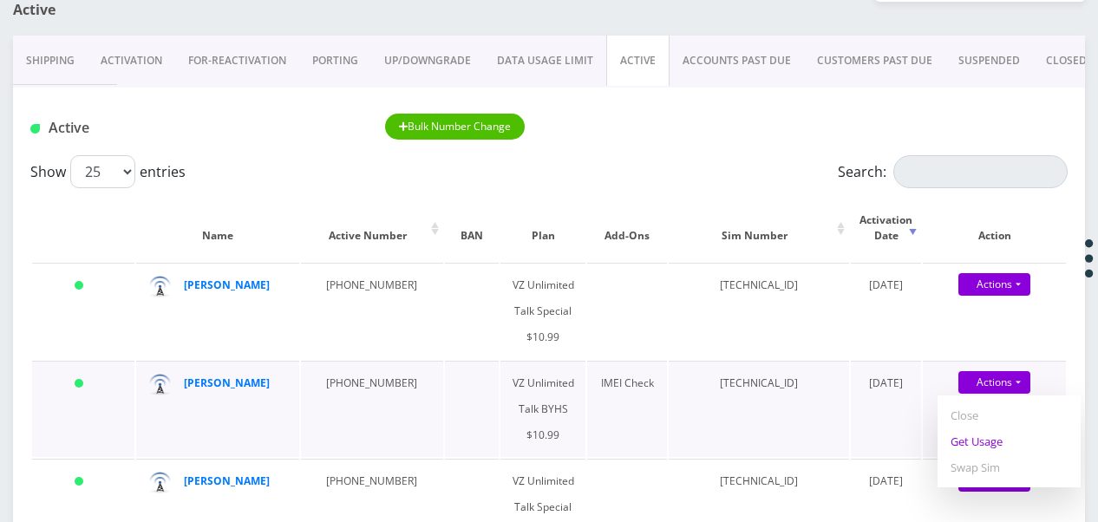
click at [1011, 439] on link "Get Usage" at bounding box center [1008, 441] width 143 height 26
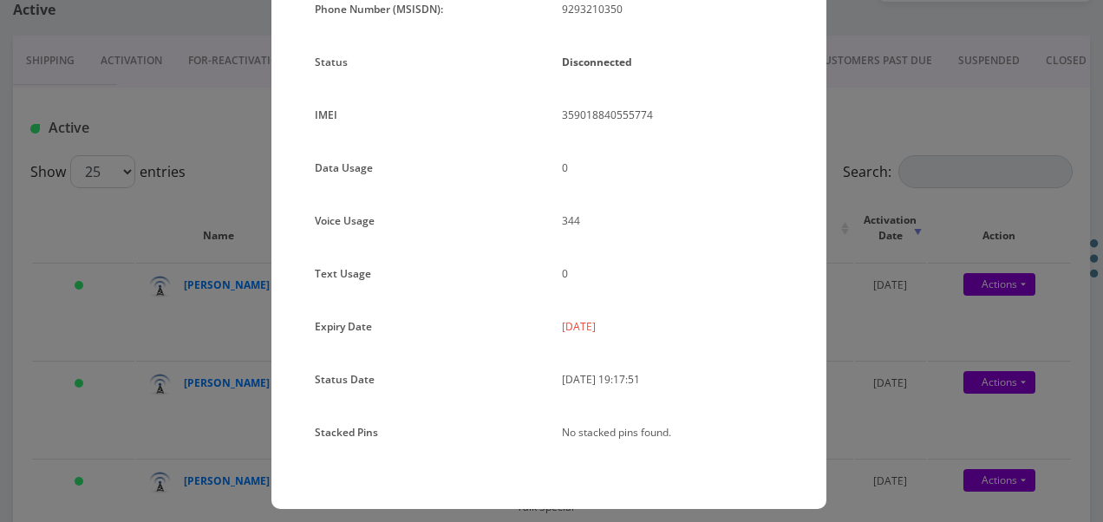
scroll to position [212, 0]
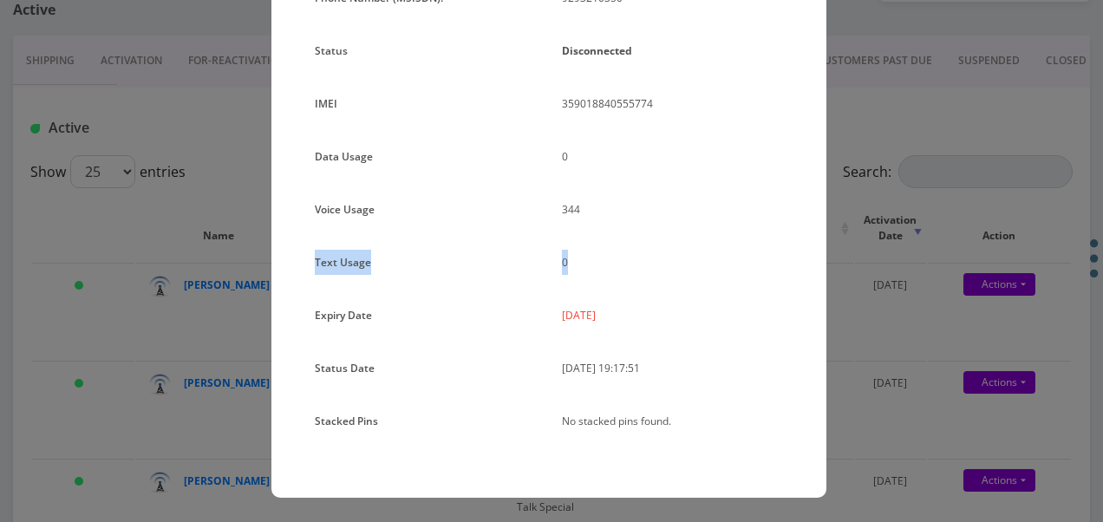
drag, startPoint x: 882, startPoint y: 267, endPoint x: 708, endPoint y: 217, distance: 181.4
click at [708, 217] on div "× Subscription Info Plan Name TT 4G Monthly Unlimited Voice Plan Phone Number (…" at bounding box center [551, 261] width 1103 height 522
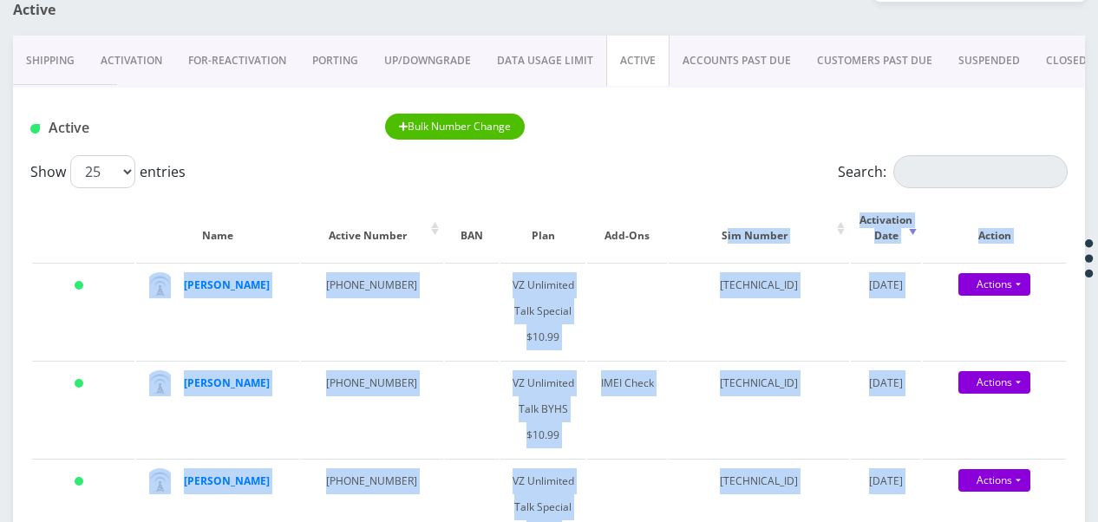
drag, startPoint x: 708, startPoint y: 217, endPoint x: 711, endPoint y: 192, distance: 25.4
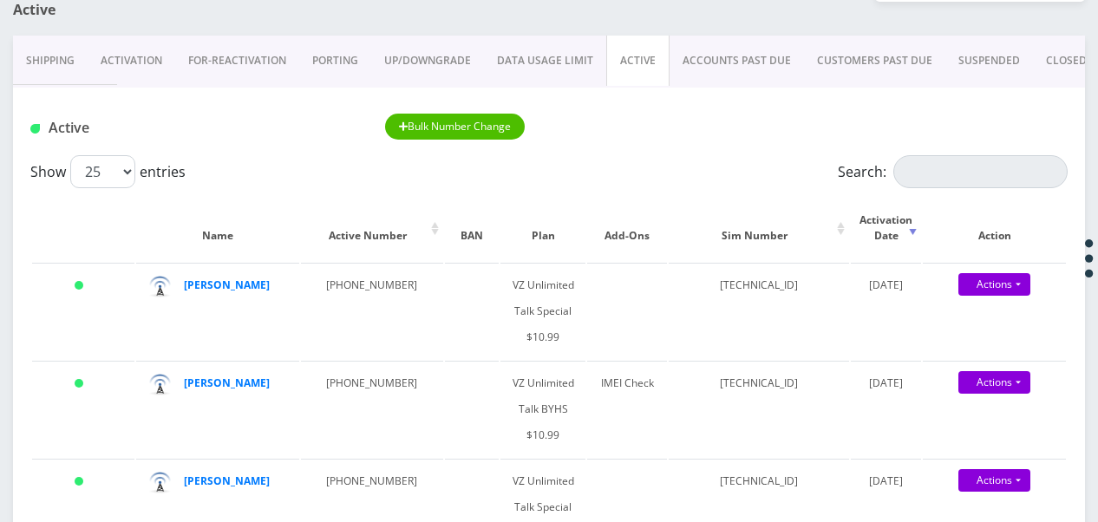
drag, startPoint x: 711, startPoint y: 192, endPoint x: 706, endPoint y: 147, distance: 44.5
click at [706, 147] on div "Active Bulk Number Change" at bounding box center [549, 122] width 1072 height 68
click at [1008, 376] on link "Actions" at bounding box center [994, 382] width 72 height 23
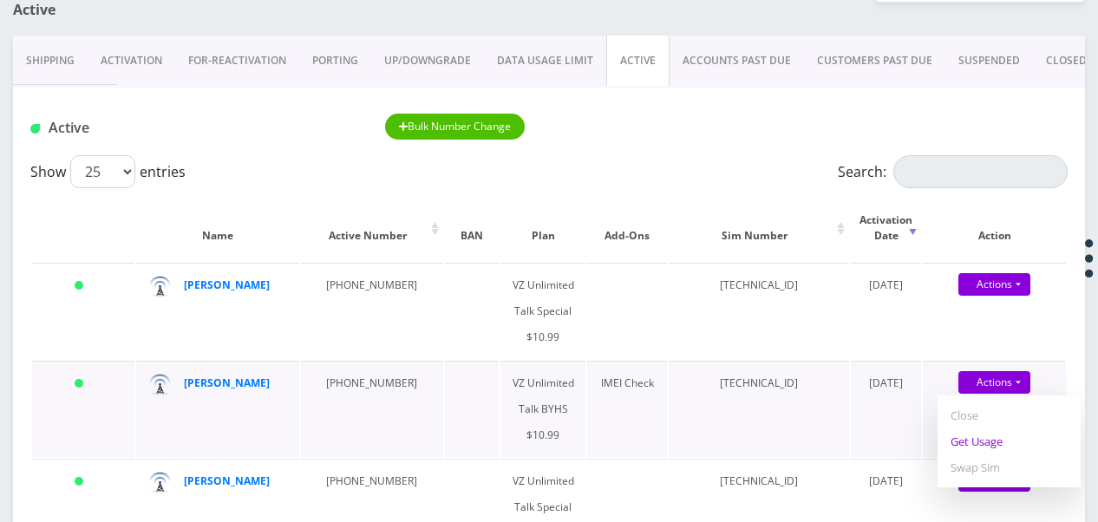
click at [992, 437] on link "Get Usage" at bounding box center [1008, 441] width 143 height 26
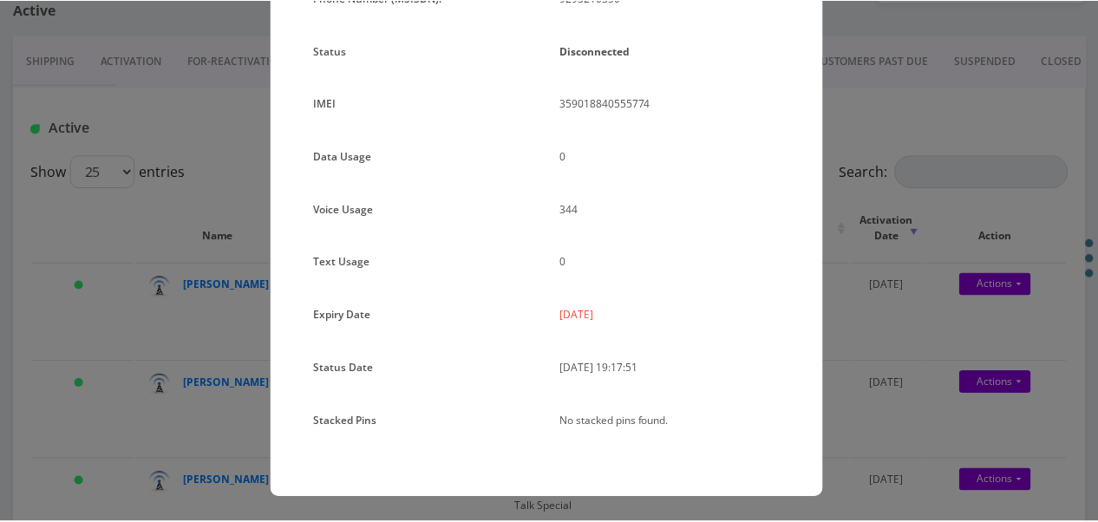
scroll to position [0, 0]
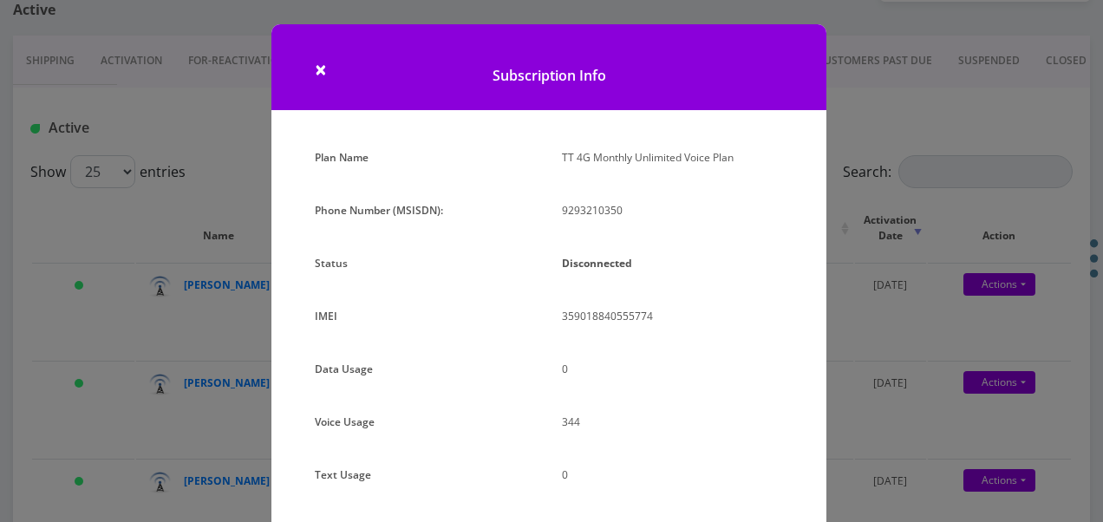
click at [845, 276] on div "× Subscription Info Plan Name TT 4G Monthly Unlimited Voice Plan Phone Number (…" at bounding box center [551, 261] width 1103 height 522
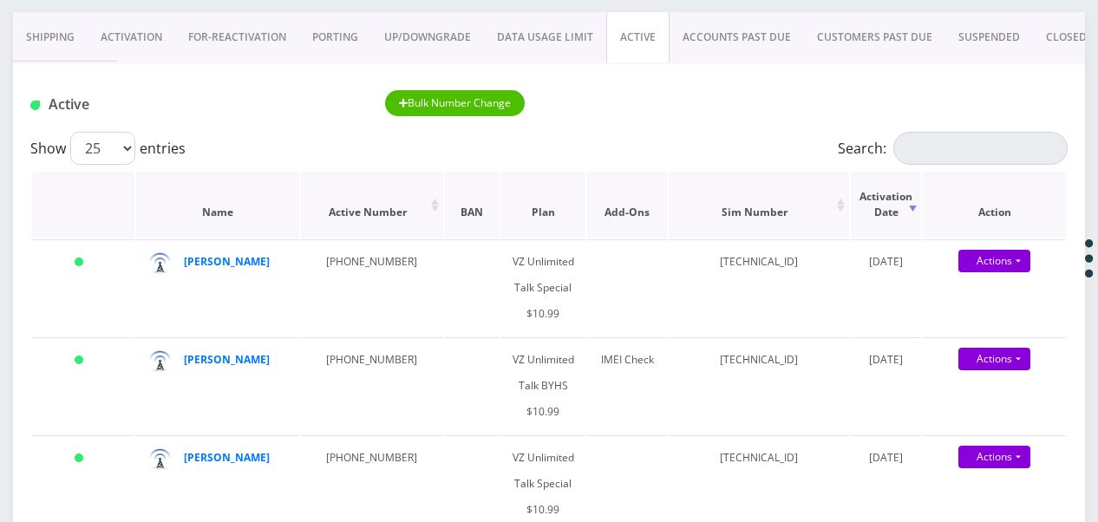
scroll to position [173, 0]
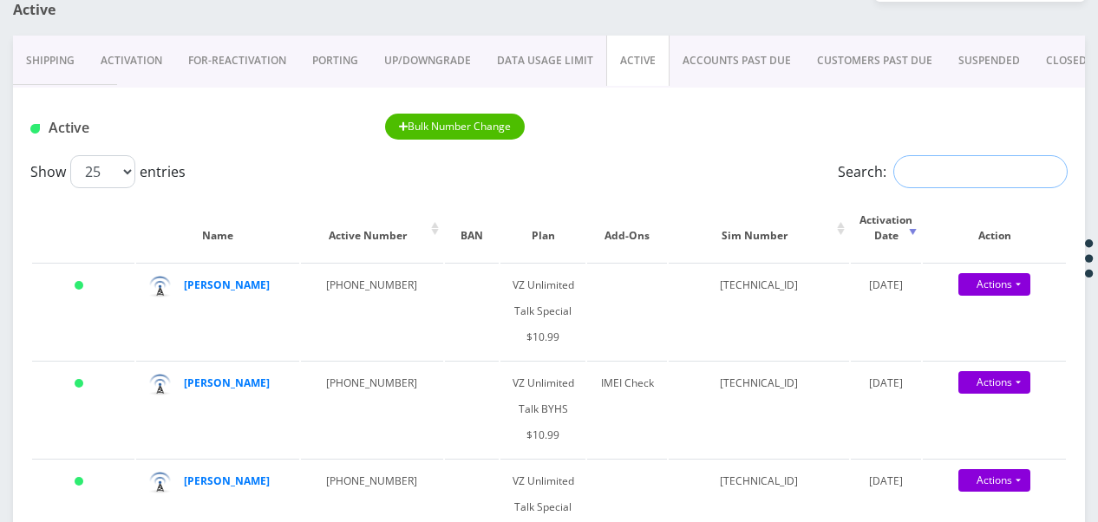
click at [1019, 179] on input "Search:" at bounding box center [980, 171] width 174 height 33
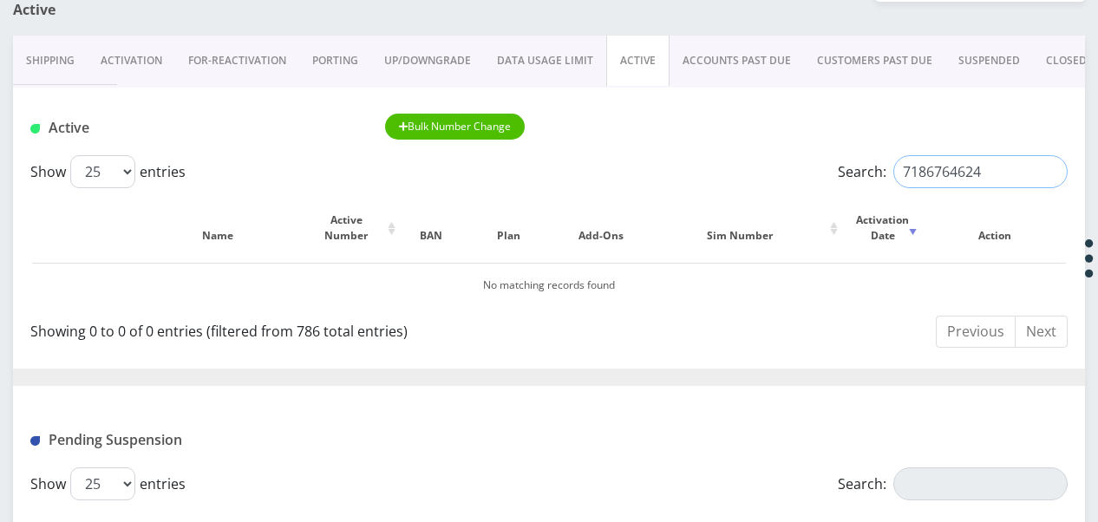
type input "7186764624"
click at [978, 172] on input "7186764624" at bounding box center [980, 171] width 174 height 33
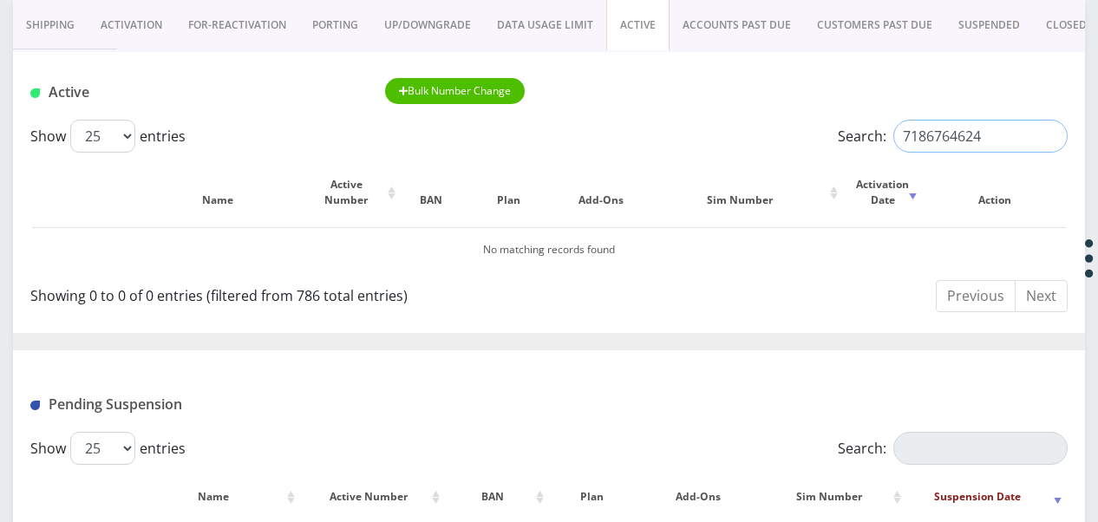
scroll to position [180, 0]
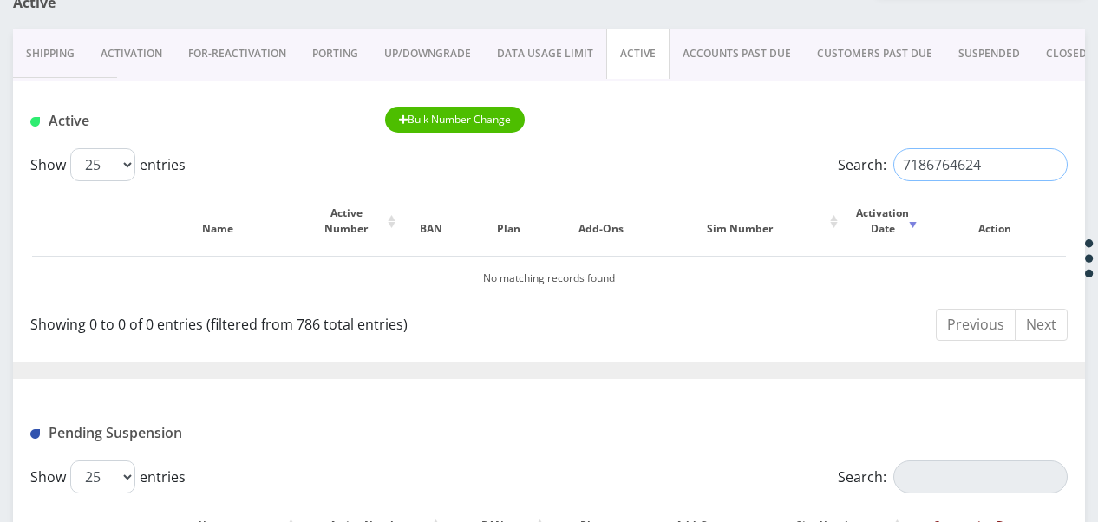
click at [996, 175] on input "7186764624" at bounding box center [980, 164] width 174 height 33
drag, startPoint x: 995, startPoint y: 173, endPoint x: 841, endPoint y: 166, distance: 153.7
click at [841, 166] on label "Search: 7186764624" at bounding box center [953, 164] width 230 height 33
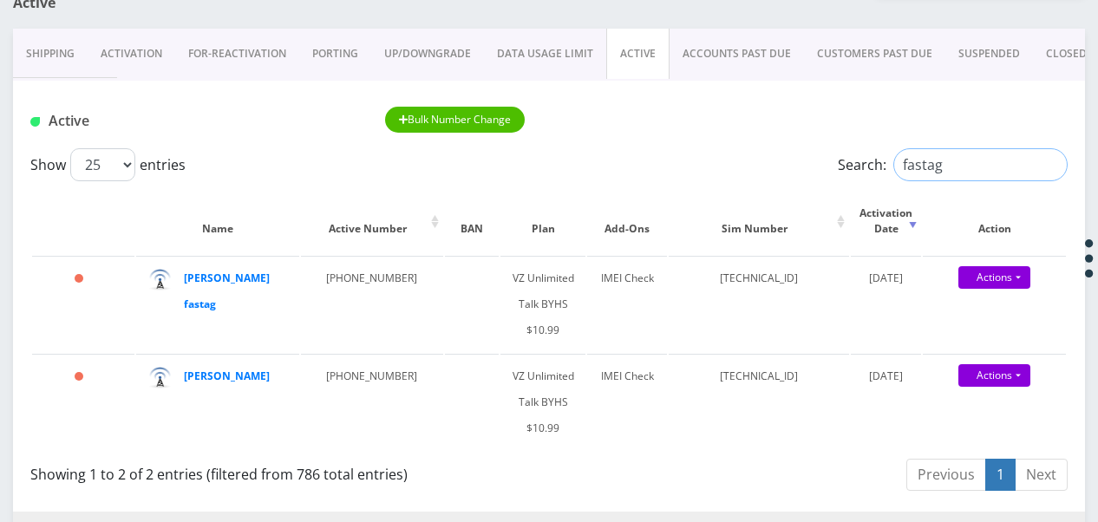
drag, startPoint x: 930, startPoint y: 156, endPoint x: 816, endPoint y: 161, distance: 113.7
click at [826, 165] on div "Search: fastag" at bounding box center [937, 164] width 259 height 33
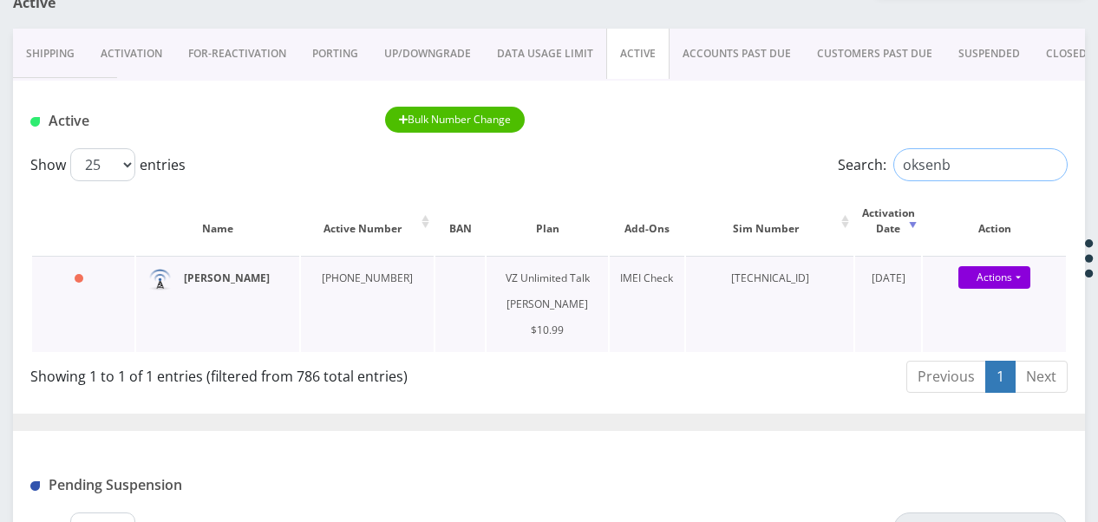
type input "oksenb"
click at [1045, 160] on input "oksenb" at bounding box center [980, 164] width 174 height 33
click at [1047, 162] on input "oksenb" at bounding box center [980, 164] width 174 height 33
click at [1016, 175] on input "Search:" at bounding box center [980, 164] width 174 height 33
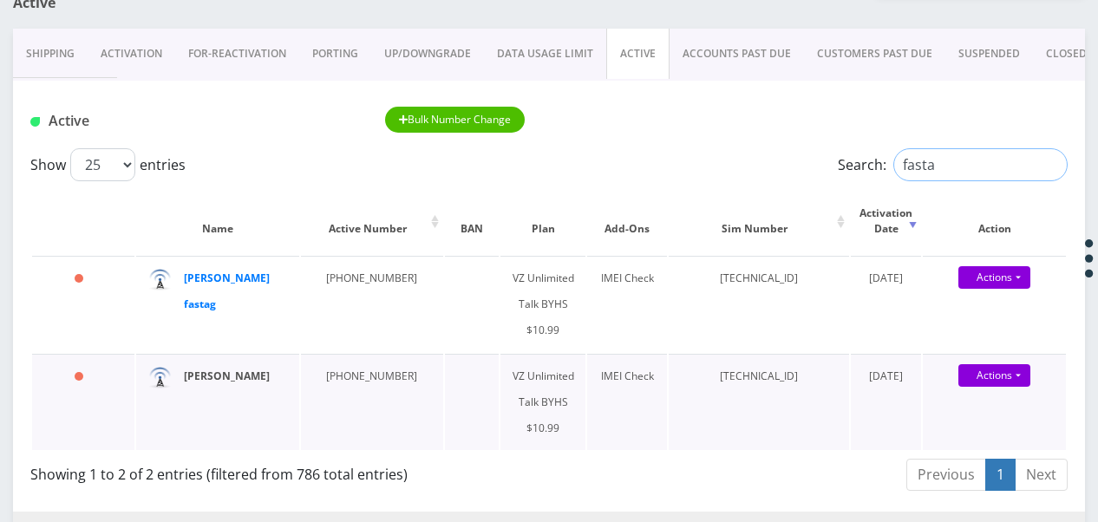
type input "fasta"
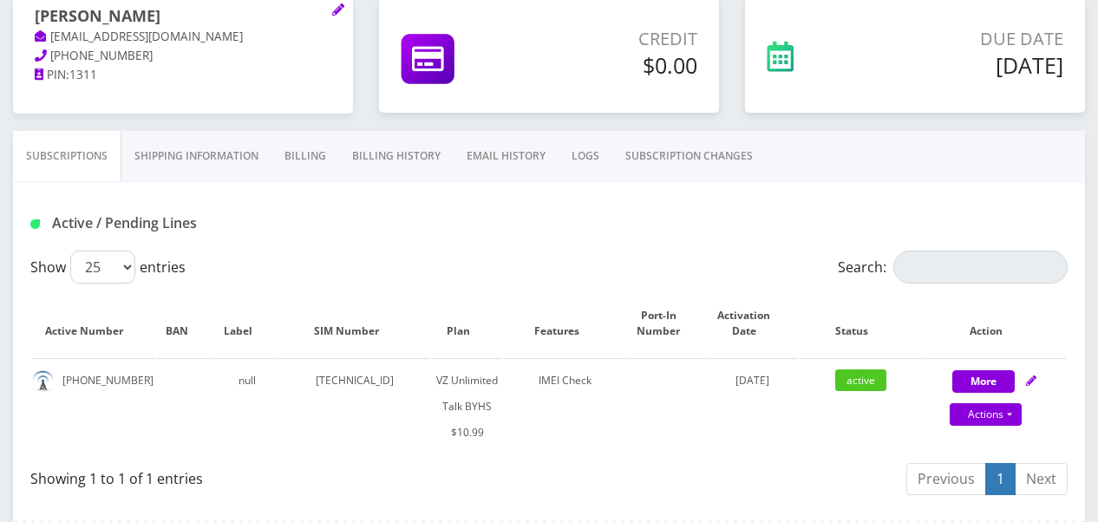
scroll to position [260, 0]
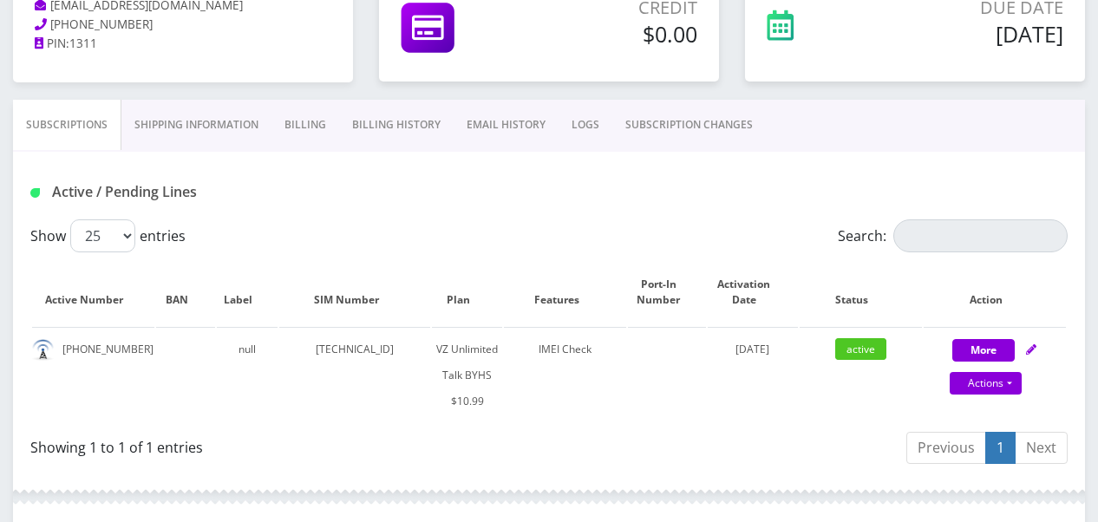
click at [649, 114] on link "SUBSCRIPTION CHANGES" at bounding box center [688, 125] width 153 height 50
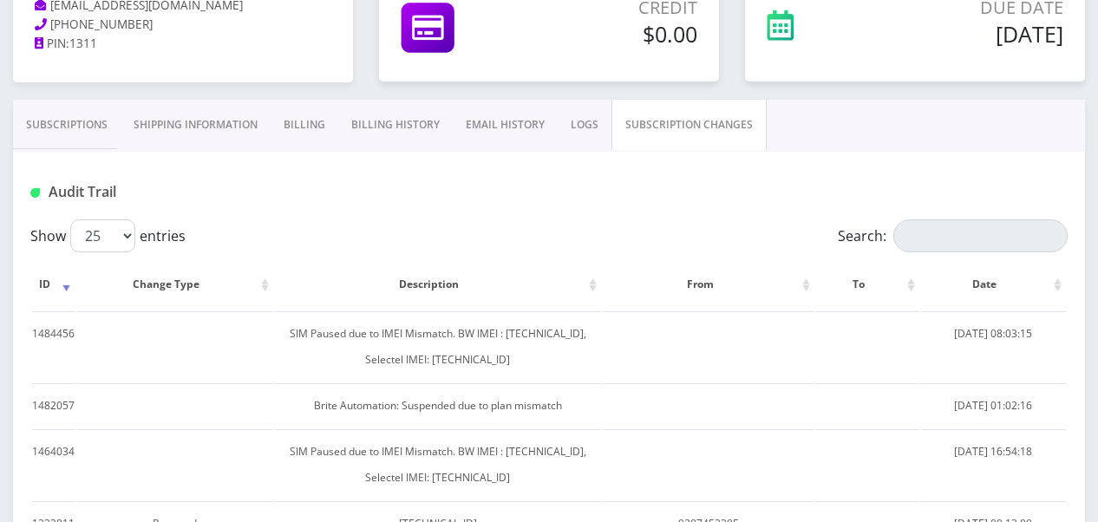
click at [85, 128] on link "Subscriptions" at bounding box center [67, 125] width 108 height 50
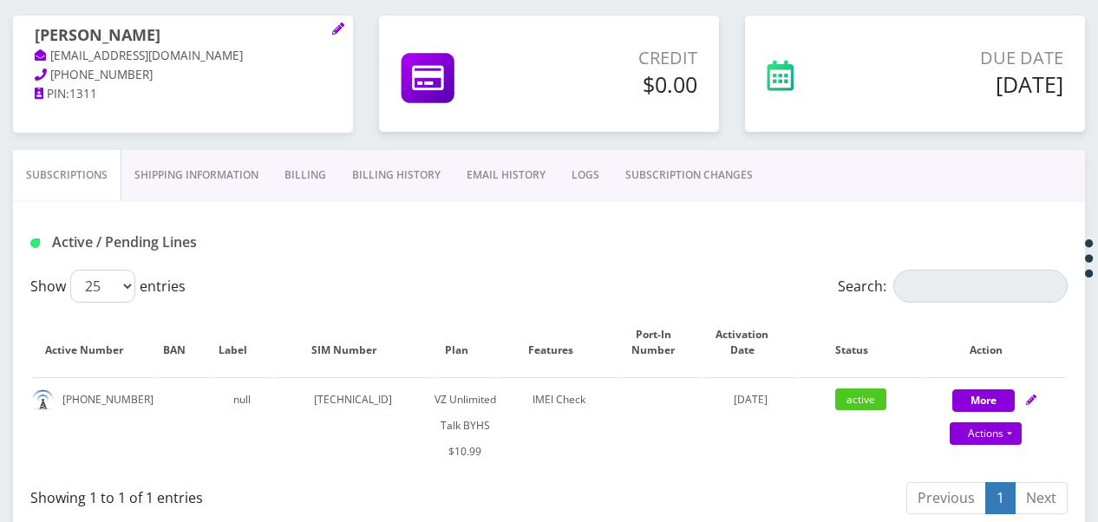
scroll to position [321, 0]
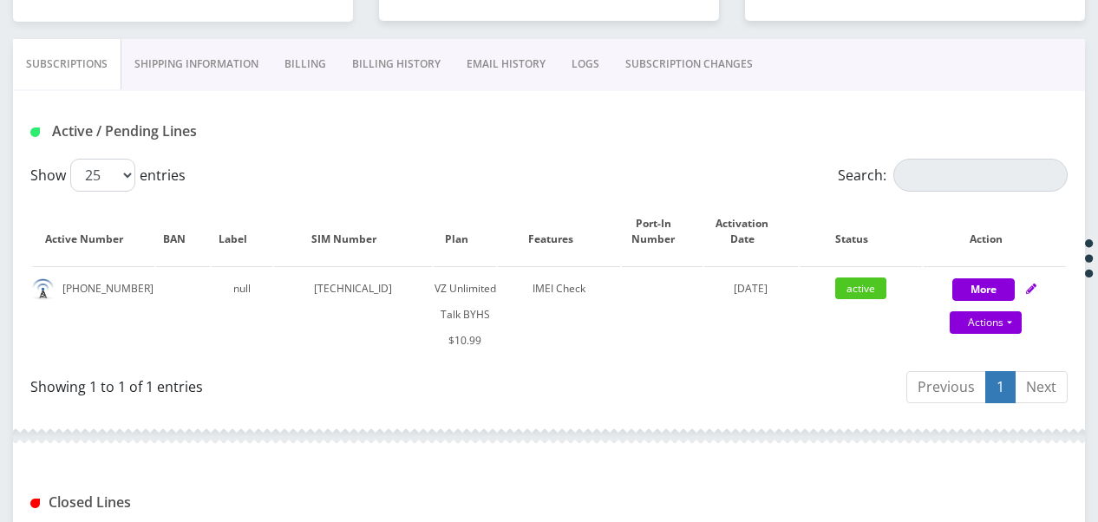
click at [702, 68] on link "SUBSCRIPTION CHANGES" at bounding box center [688, 64] width 153 height 50
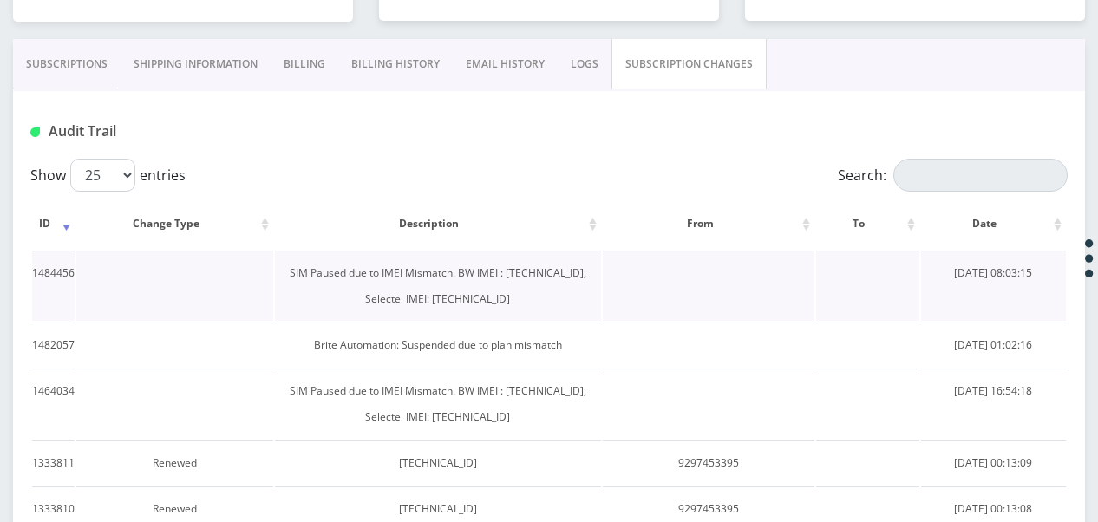
drag, startPoint x: 404, startPoint y: 303, endPoint x: 491, endPoint y: 289, distance: 87.8
click at [491, 289] on td "SIM Paused due to IMEI Mismatch. BW IMEI : [TECHNICAL_ID], Selectel IMEI: [TECH…" at bounding box center [438, 286] width 327 height 70
drag, startPoint x: 491, startPoint y: 289, endPoint x: 475, endPoint y: 302, distance: 20.3
click at [468, 307] on td "SIM Paused due to IMEI Mismatch. BW IMEI : [TECHNICAL_ID], Selectel IMEI: [TECH…" at bounding box center [438, 286] width 327 height 70
copy td "354834102116328"
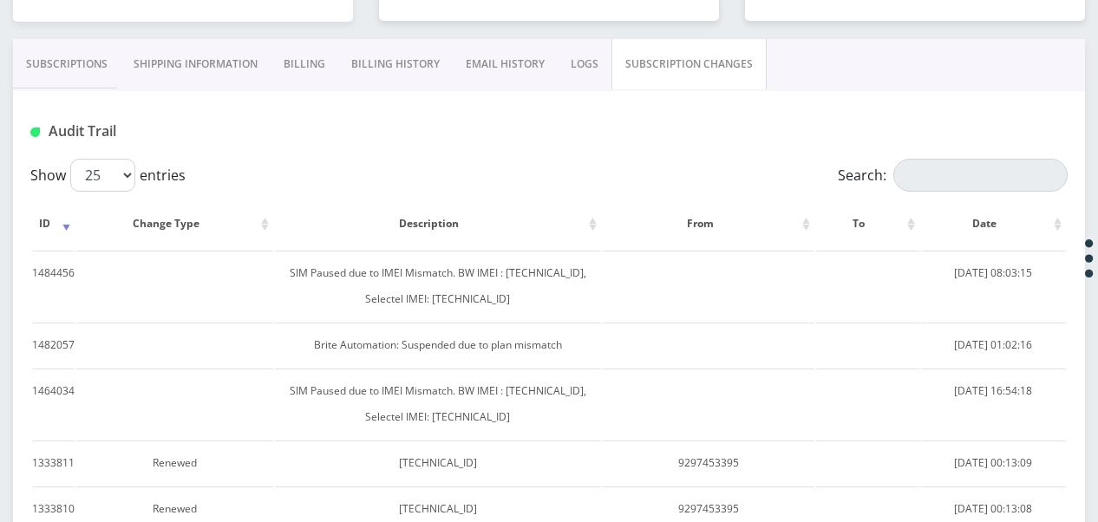
click at [49, 69] on link "Subscriptions" at bounding box center [67, 64] width 108 height 50
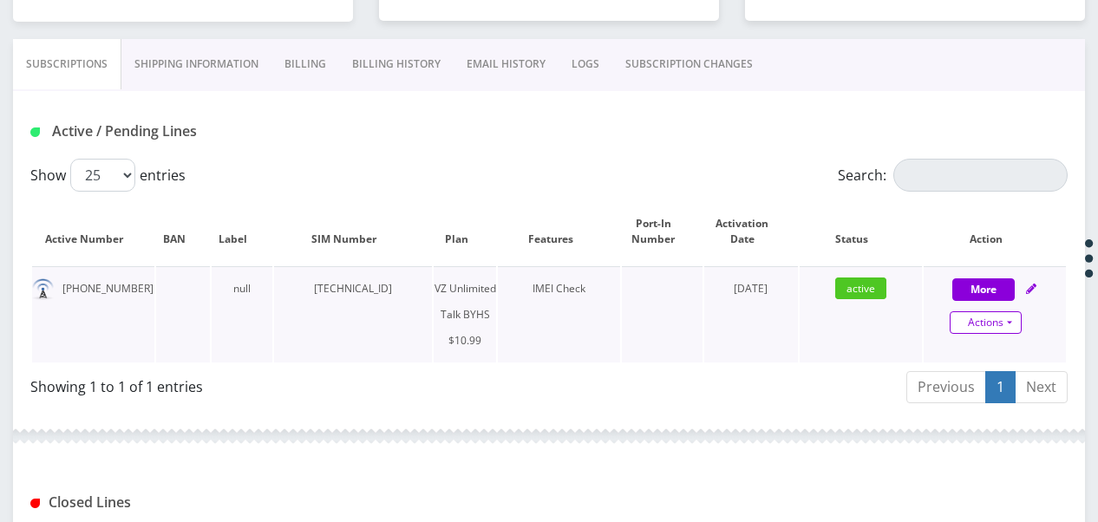
click at [1008, 324] on link "Actions" at bounding box center [986, 322] width 72 height 23
select select "467"
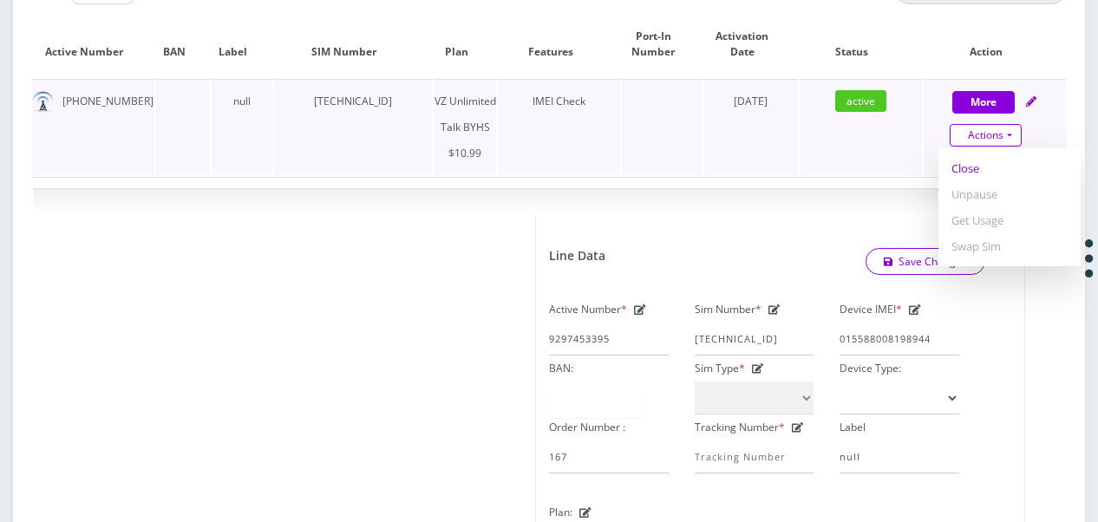
scroll to position [668, 0]
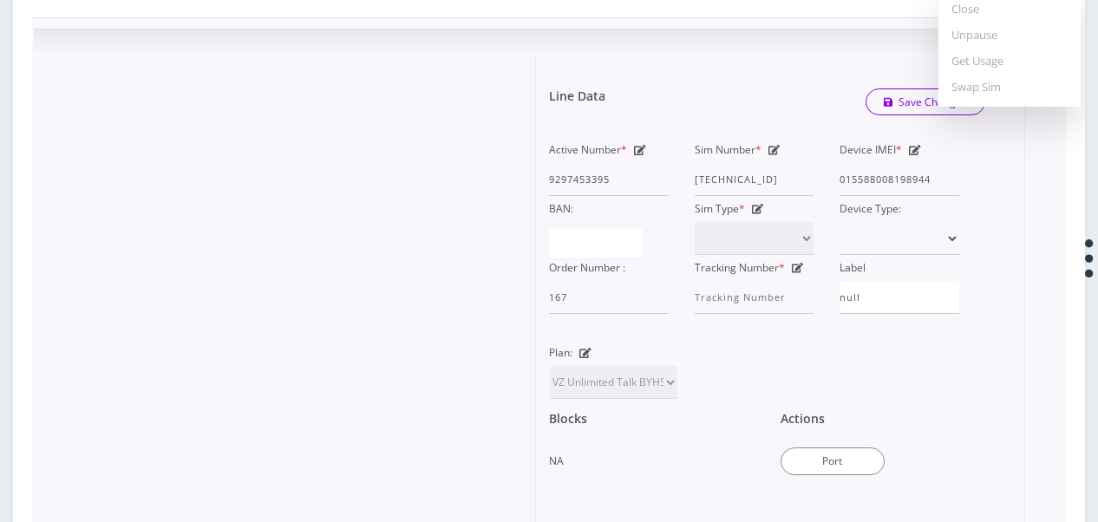
click at [909, 145] on icon at bounding box center [915, 150] width 12 height 10
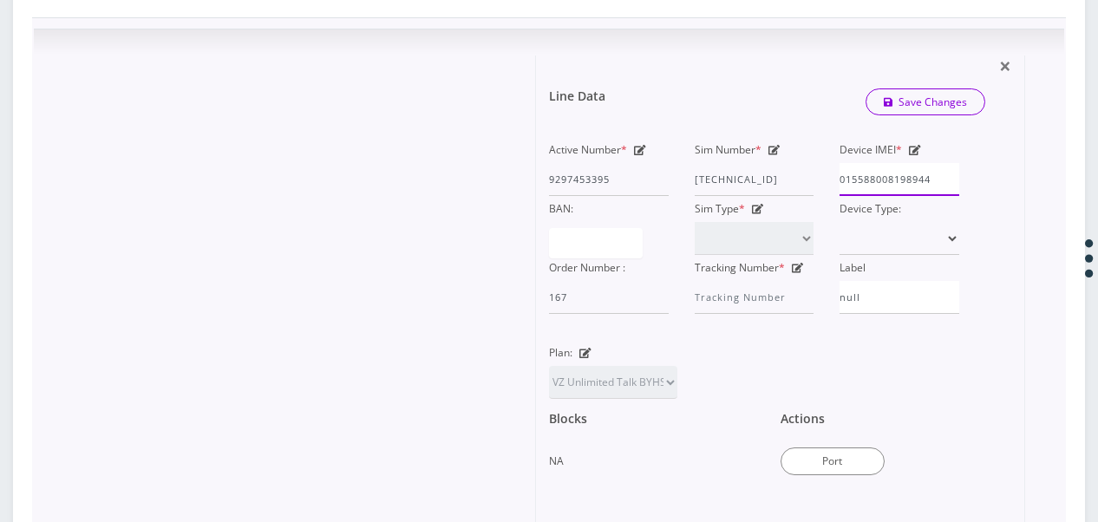
drag, startPoint x: 841, startPoint y: 179, endPoint x: 943, endPoint y: 179, distance: 102.3
click at [943, 179] on input "015588008198944" at bounding box center [899, 179] width 120 height 33
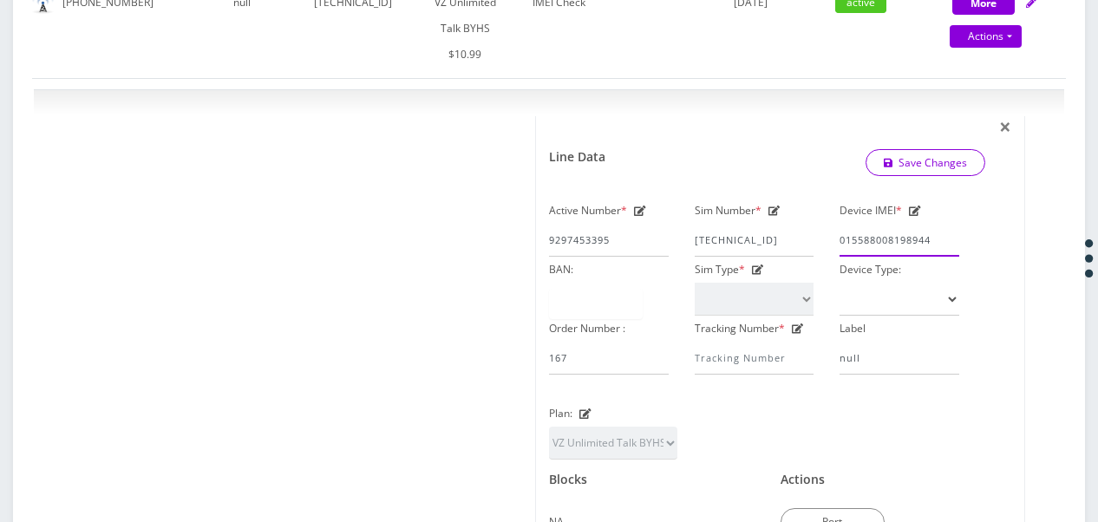
scroll to position [581, 0]
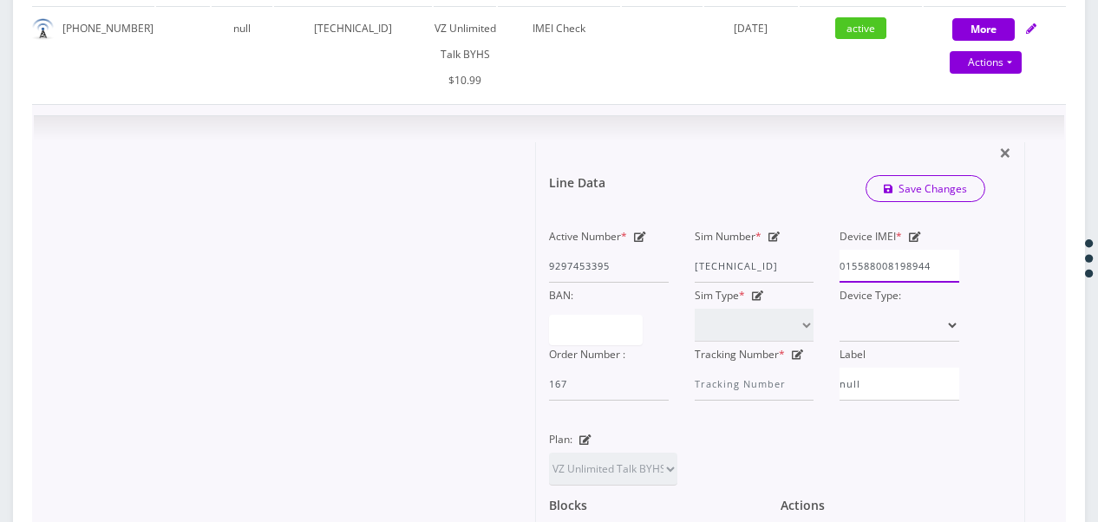
paste input "354834102116328"
type input "354834102116328"
click at [889, 184] on icon "submit" at bounding box center [889, 189] width 10 height 10
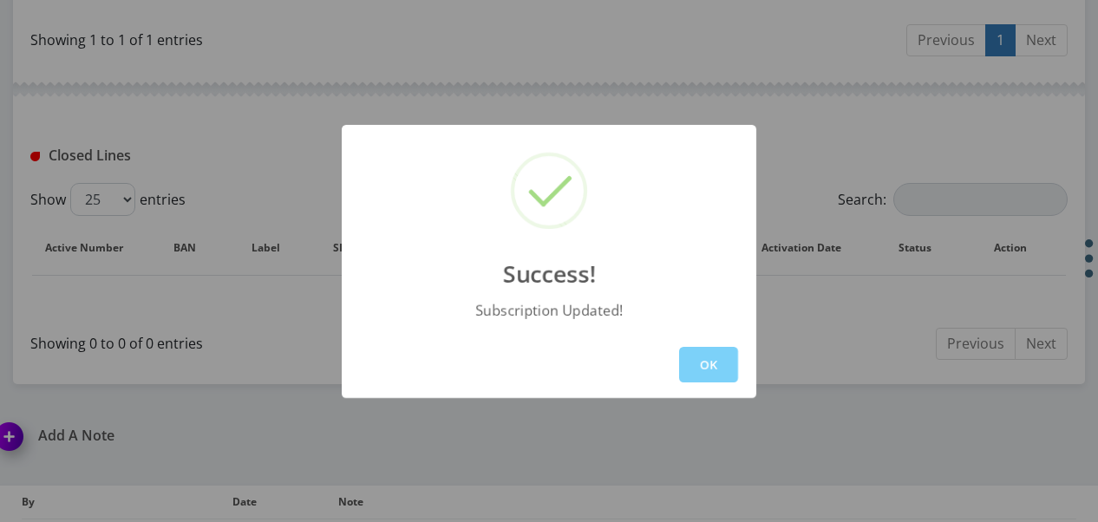
scroll to position [754, 0]
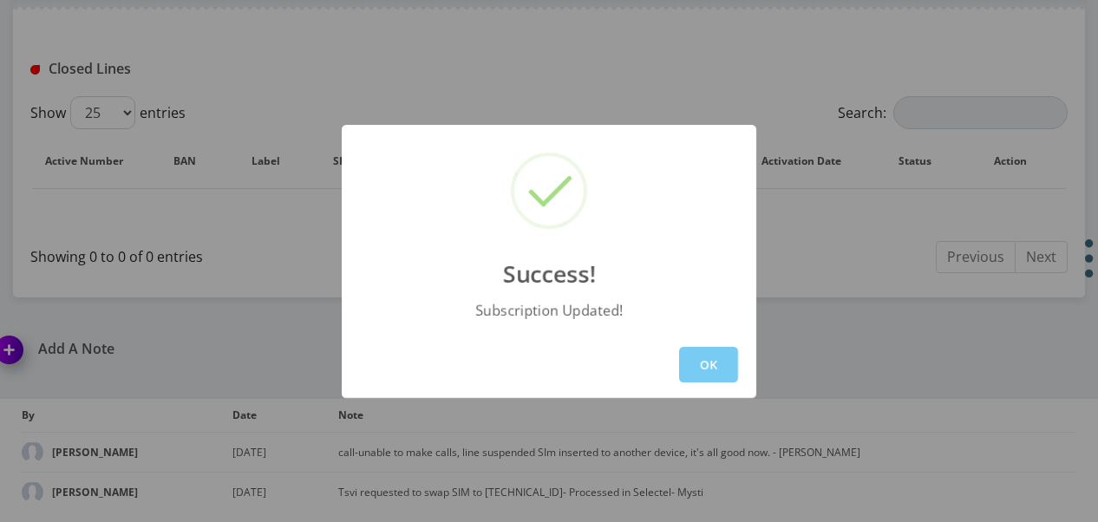
click at [695, 359] on button "OK" at bounding box center [708, 365] width 59 height 36
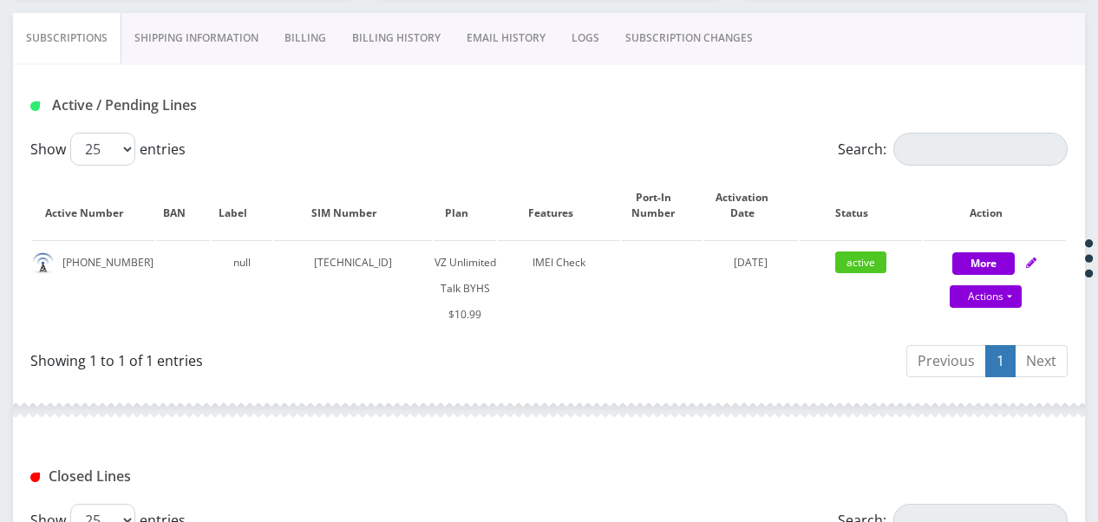
scroll to position [321, 0]
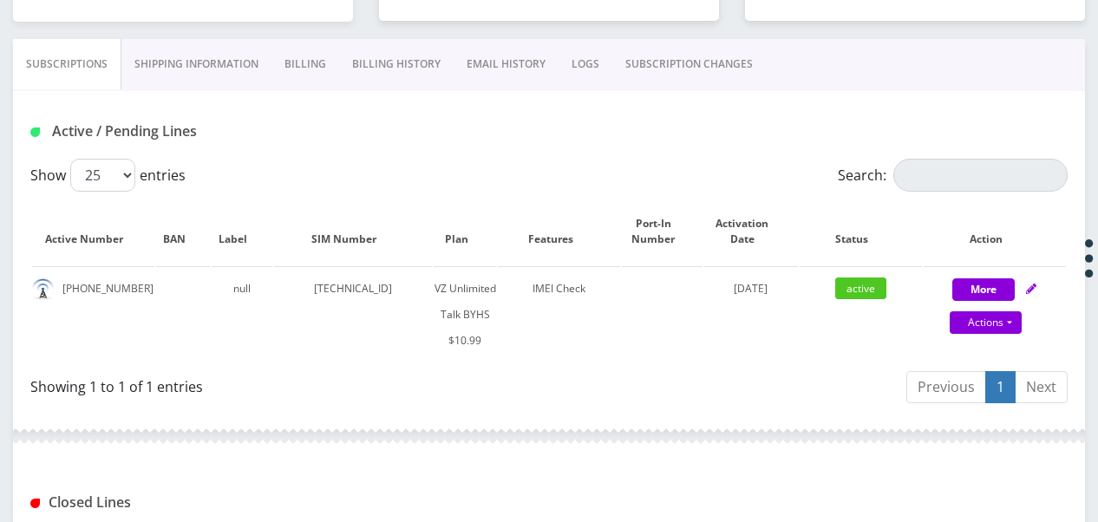
click at [708, 66] on link "SUBSCRIPTION CHANGES" at bounding box center [688, 64] width 153 height 50
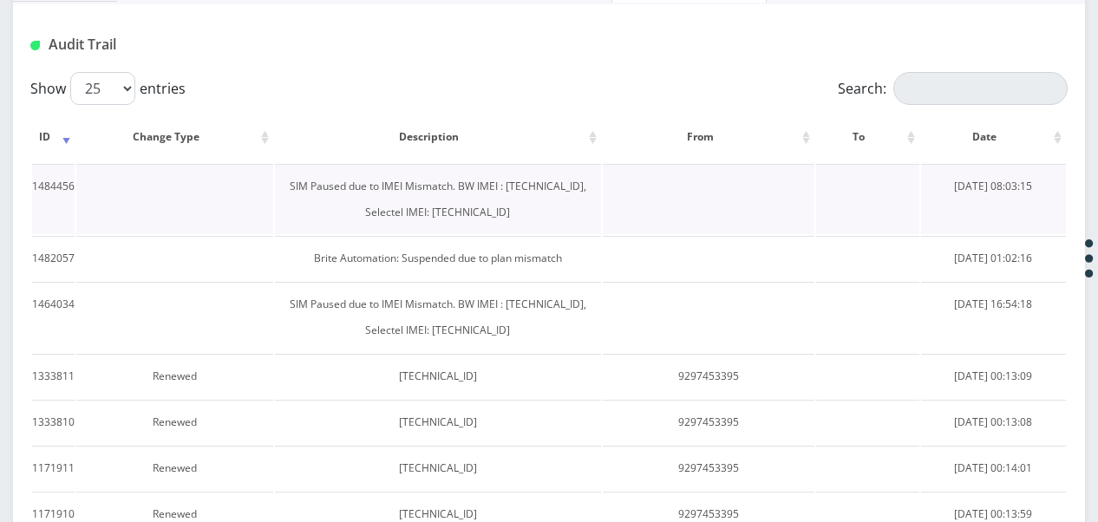
scroll to position [234, 0]
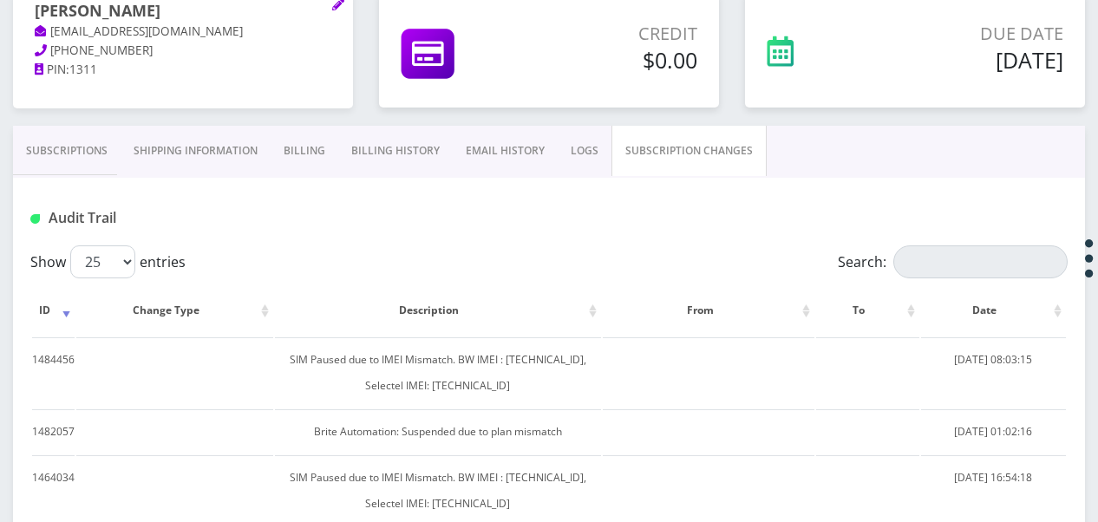
click at [80, 146] on link "Subscriptions" at bounding box center [67, 151] width 108 height 50
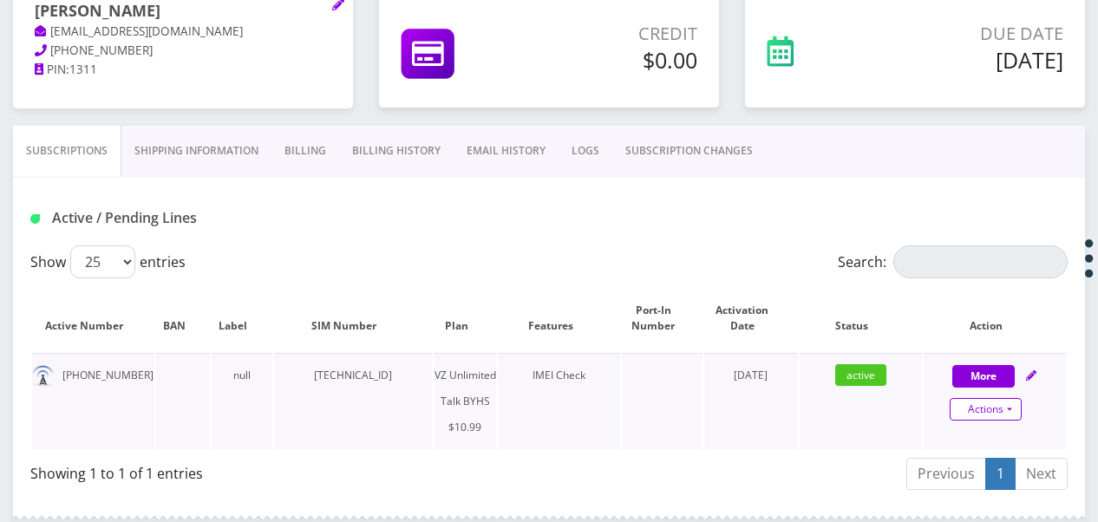
click at [1010, 416] on link "Actions" at bounding box center [986, 409] width 72 height 23
select select "467"
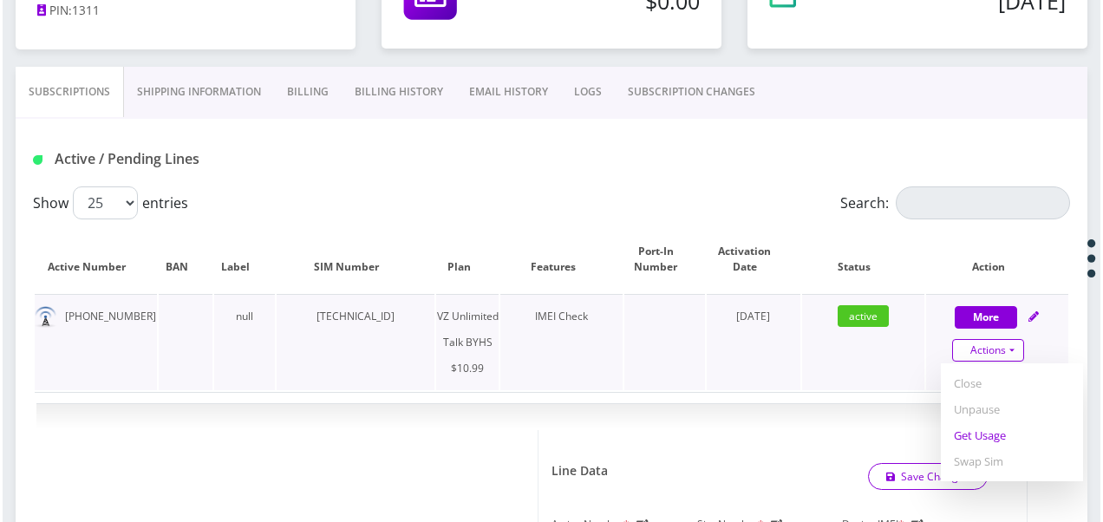
scroll to position [321, 0]
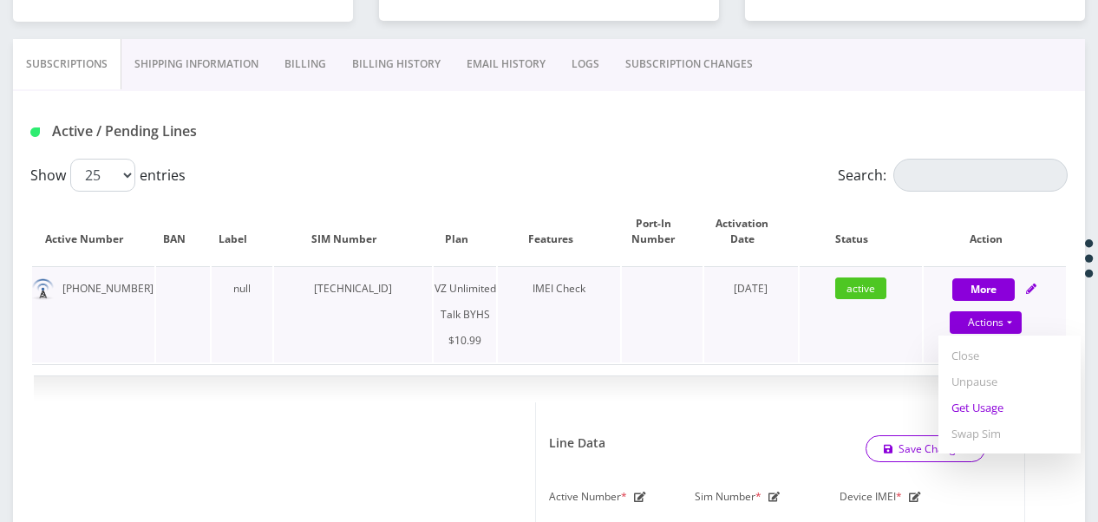
click at [976, 402] on link "Get Usage" at bounding box center [1009, 408] width 142 height 26
select select "467"
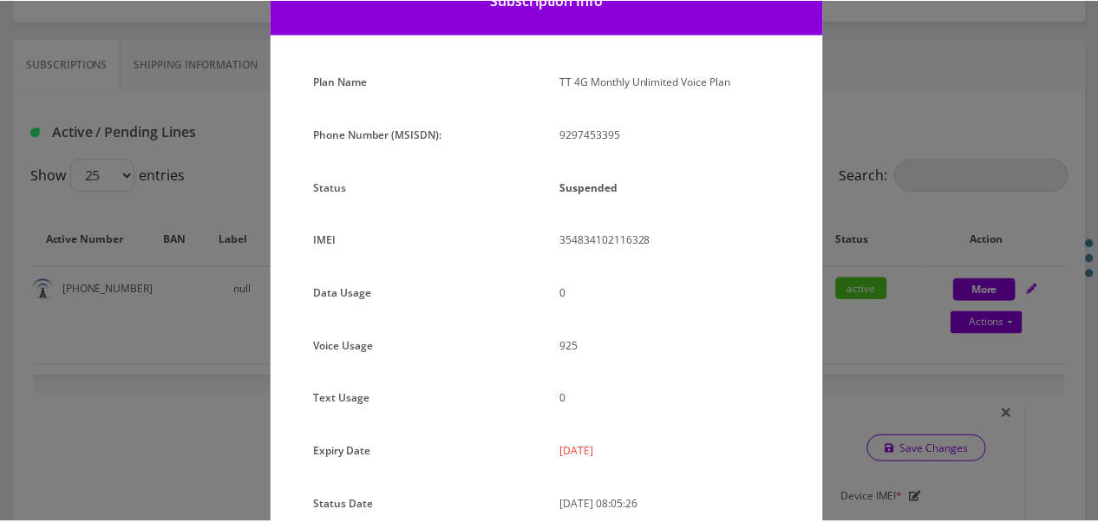
scroll to position [173, 0]
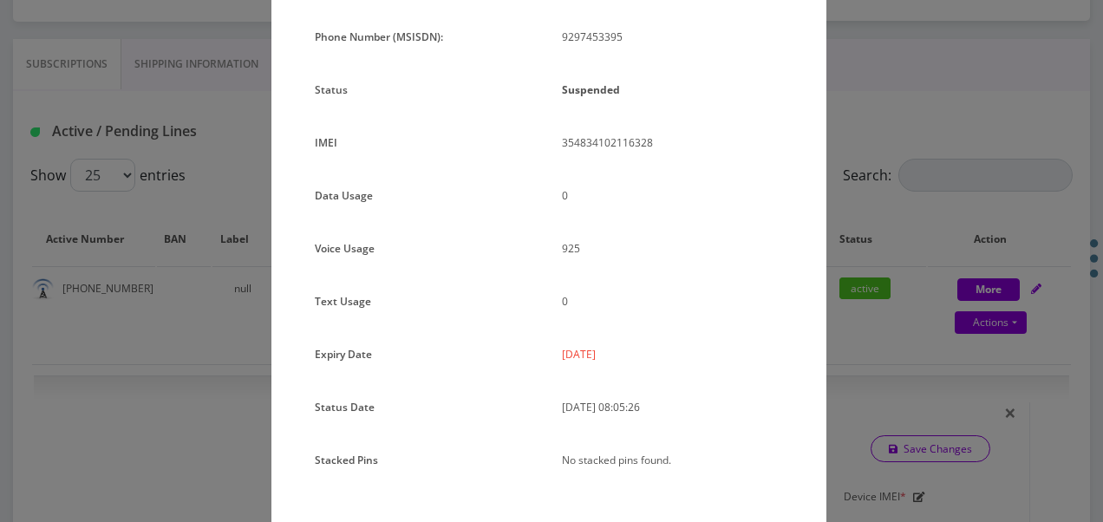
click at [858, 309] on div "× Subscription Info Plan Name TT 4G Monthly Unlimited Voice Plan Phone Number (…" at bounding box center [551, 261] width 1103 height 522
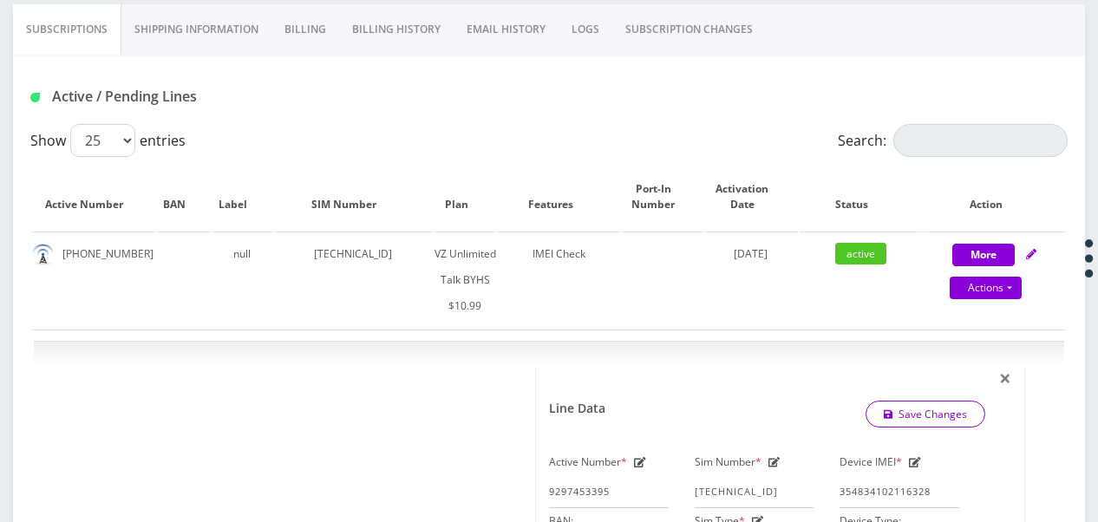
scroll to position [321, 0]
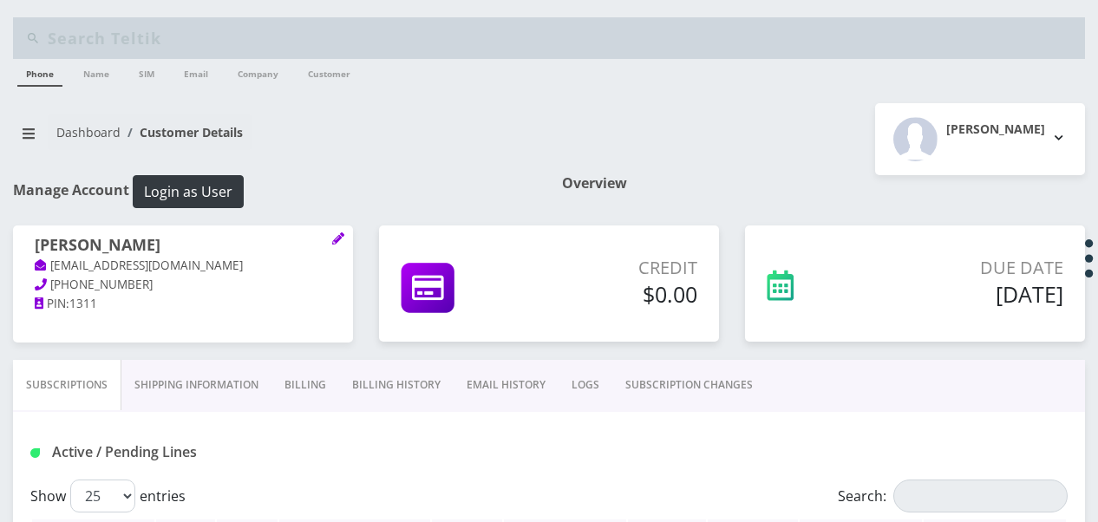
scroll to position [321, 0]
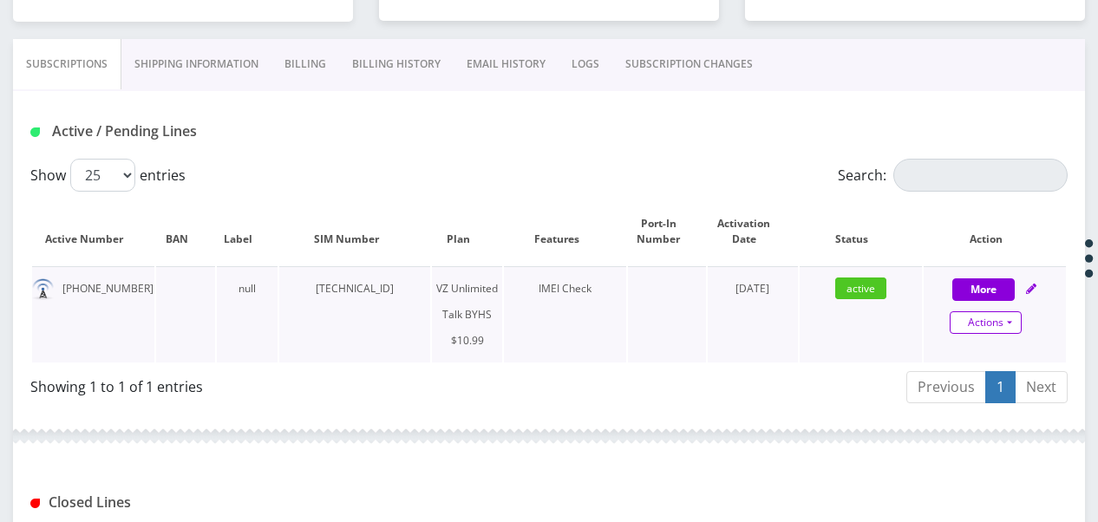
click at [1020, 326] on link "Actions" at bounding box center [986, 322] width 72 height 23
select select "467"
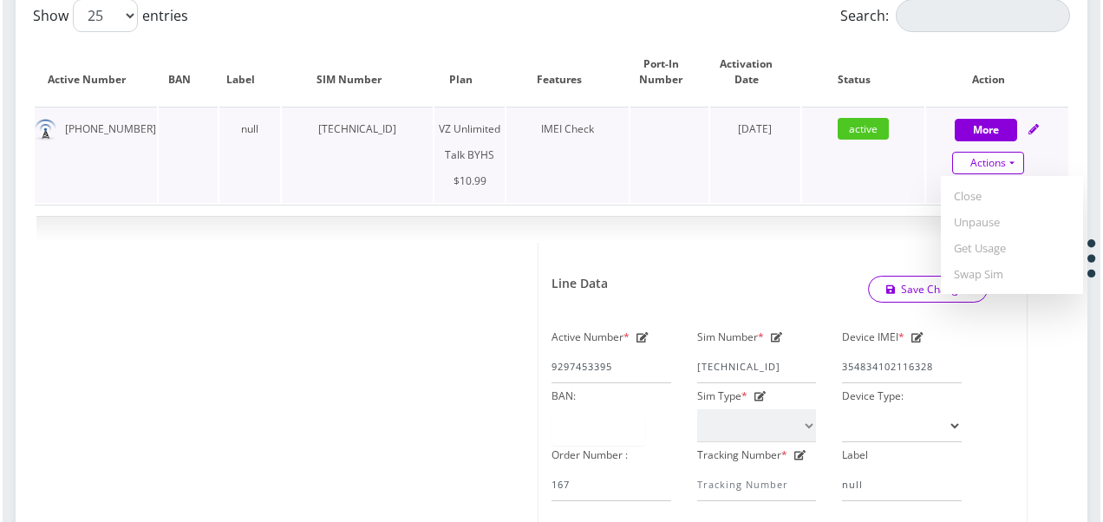
scroll to position [494, 0]
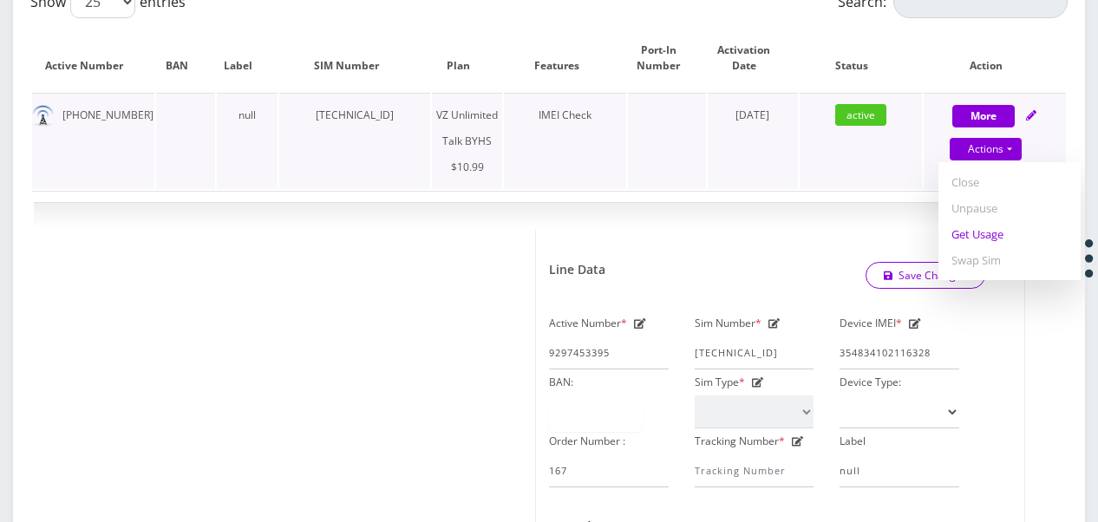
click at [986, 232] on link "Get Usage" at bounding box center [1009, 234] width 142 height 26
select select "467"
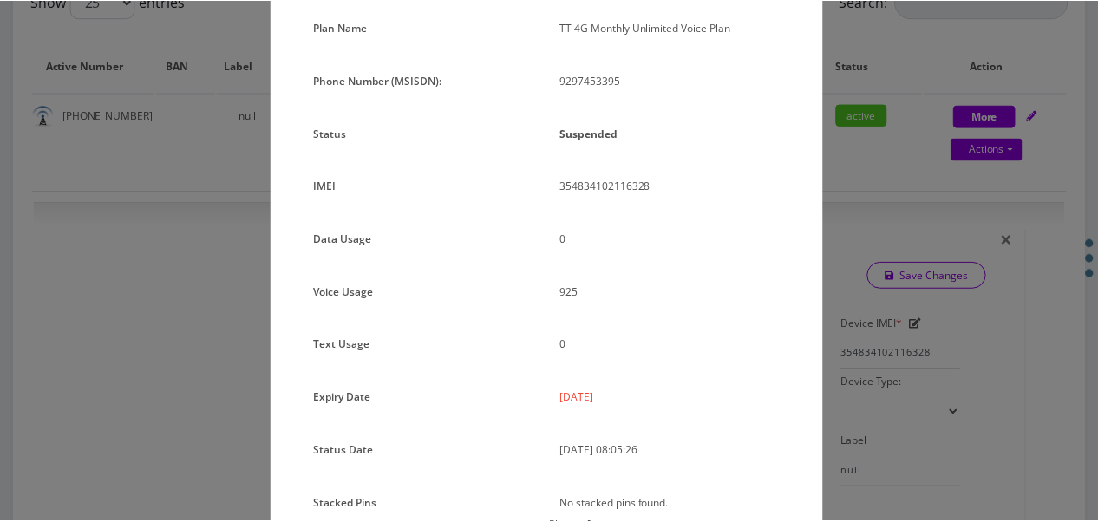
scroll to position [173, 0]
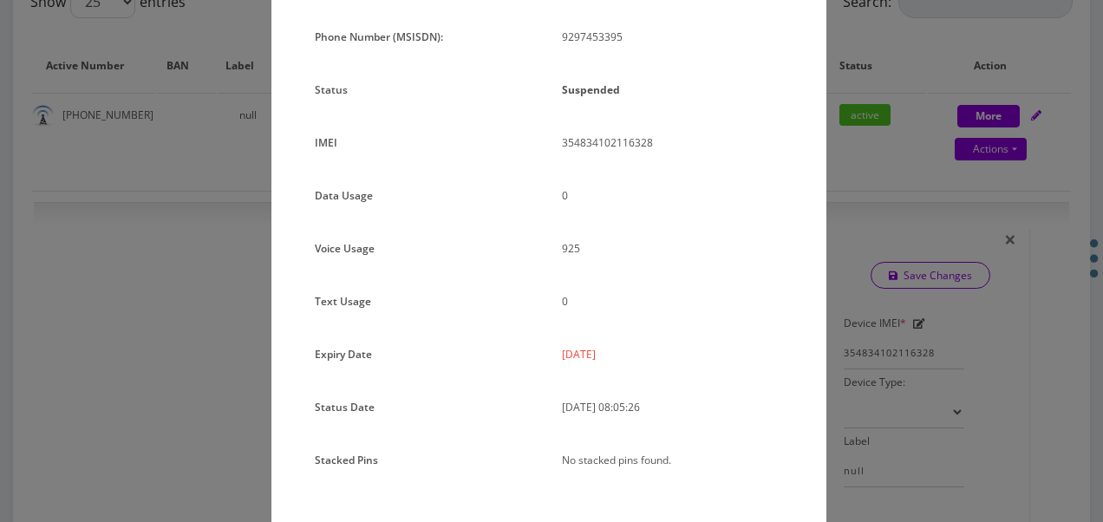
click at [828, 238] on div "× Subscription Info Plan Name TT 4G Monthly Unlimited Voice Plan Phone Number (…" at bounding box center [551, 261] width 1103 height 522
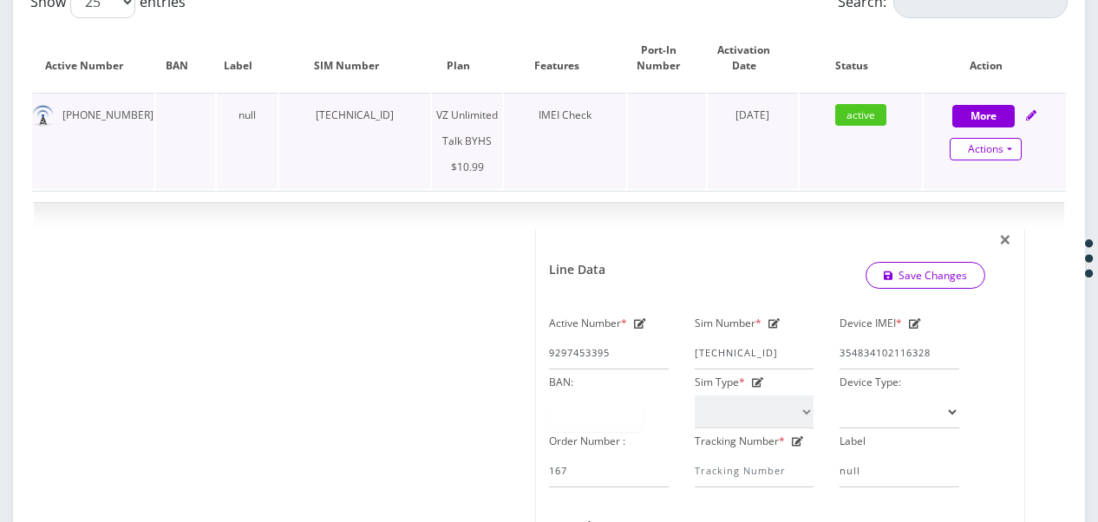
click at [1018, 153] on link "Actions" at bounding box center [986, 149] width 72 height 23
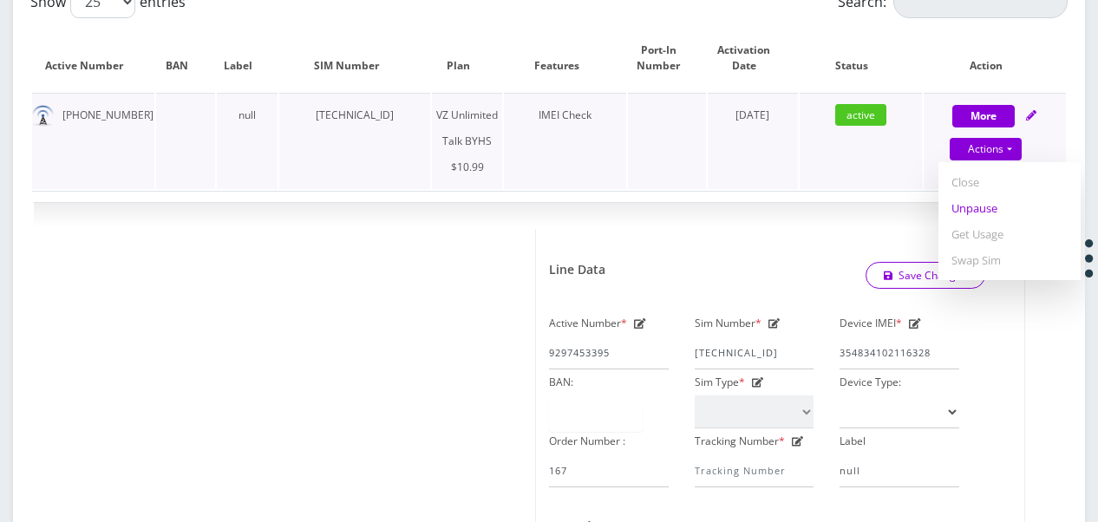
click at [985, 215] on link "Unpause" at bounding box center [1009, 208] width 142 height 26
select select "467"
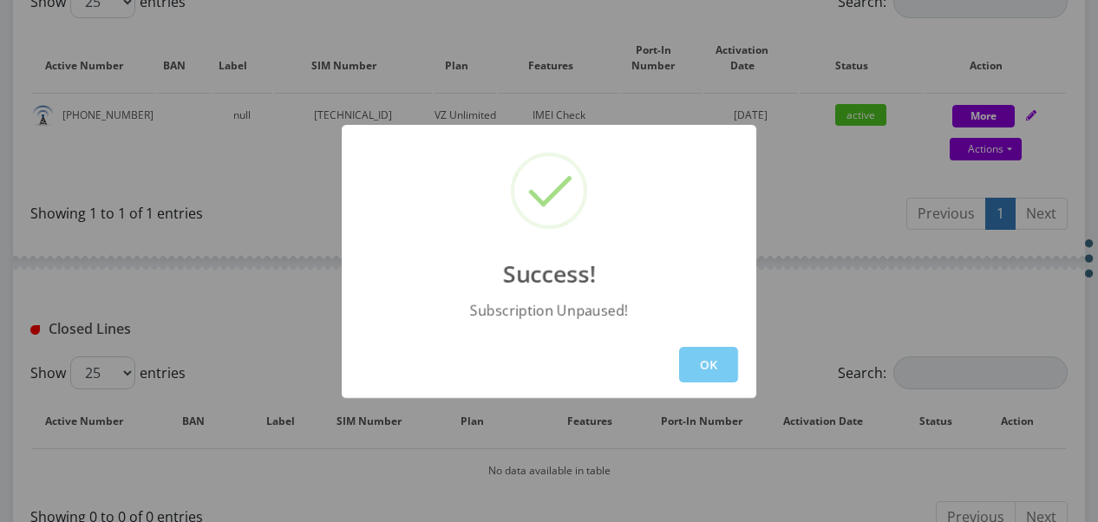
click at [680, 368] on button "OK" at bounding box center [708, 365] width 59 height 36
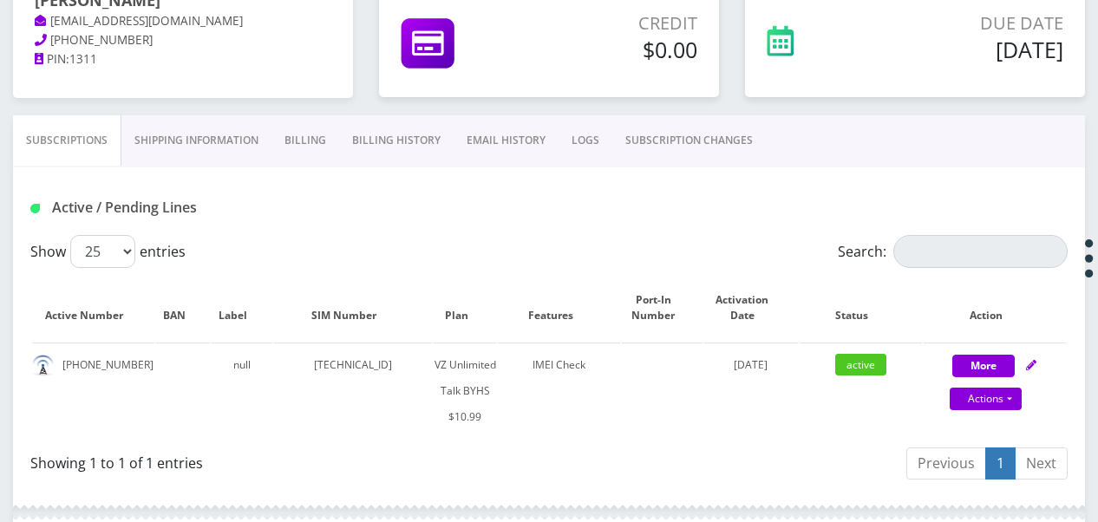
scroll to position [234, 0]
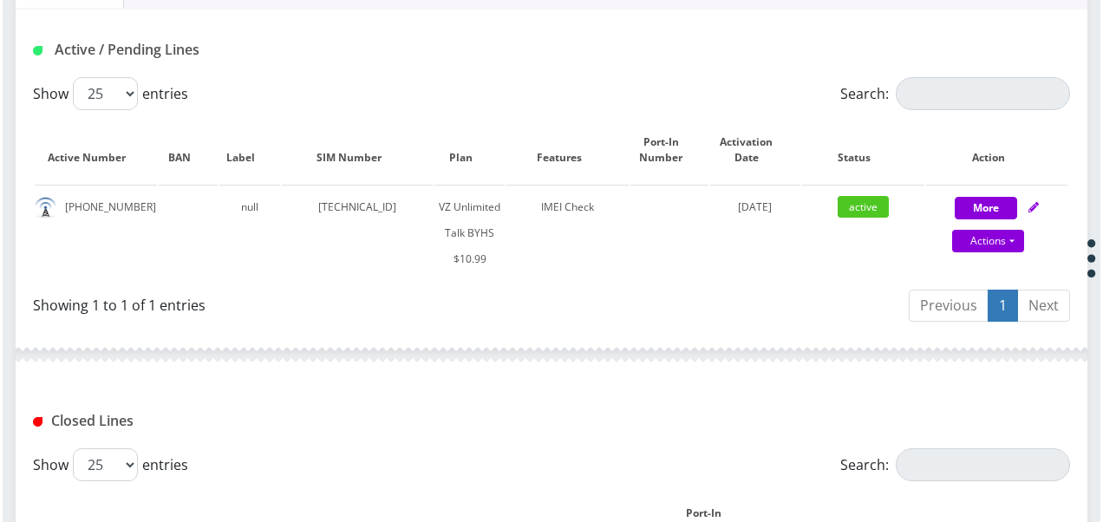
scroll to position [408, 0]
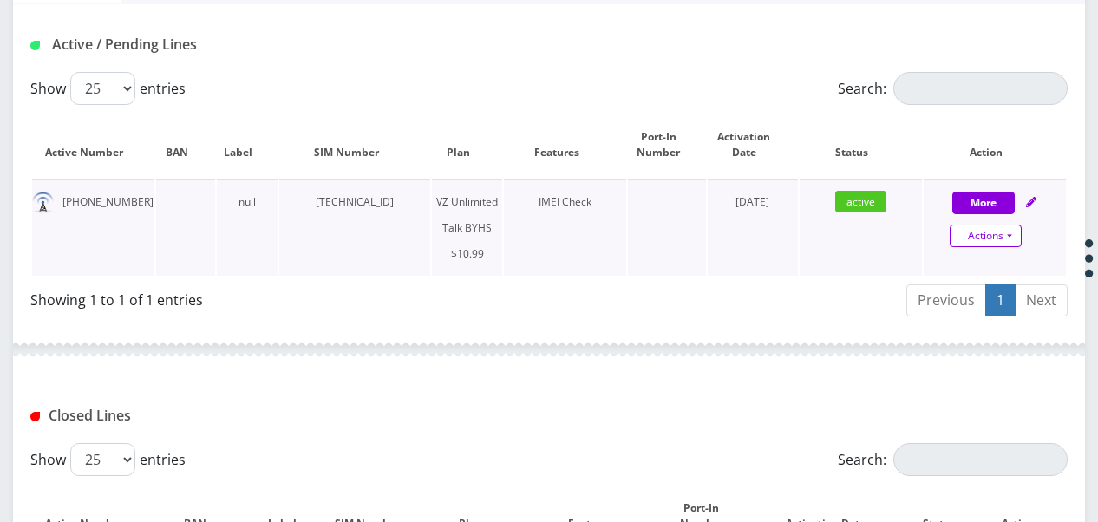
click at [1012, 237] on link "Actions" at bounding box center [986, 236] width 72 height 23
select select "467"
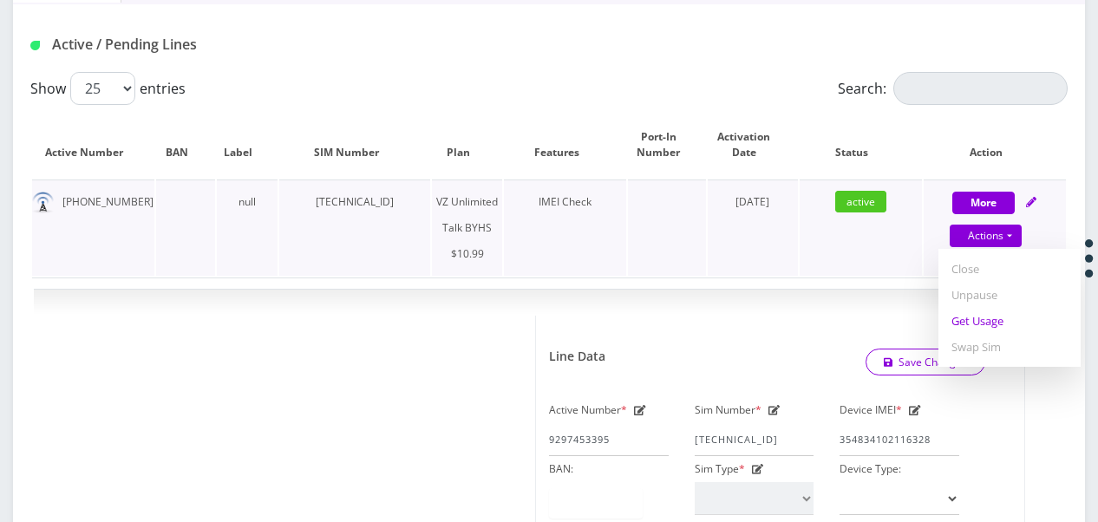
click at [1011, 316] on link "Get Usage" at bounding box center [1009, 321] width 142 height 26
select select "467"
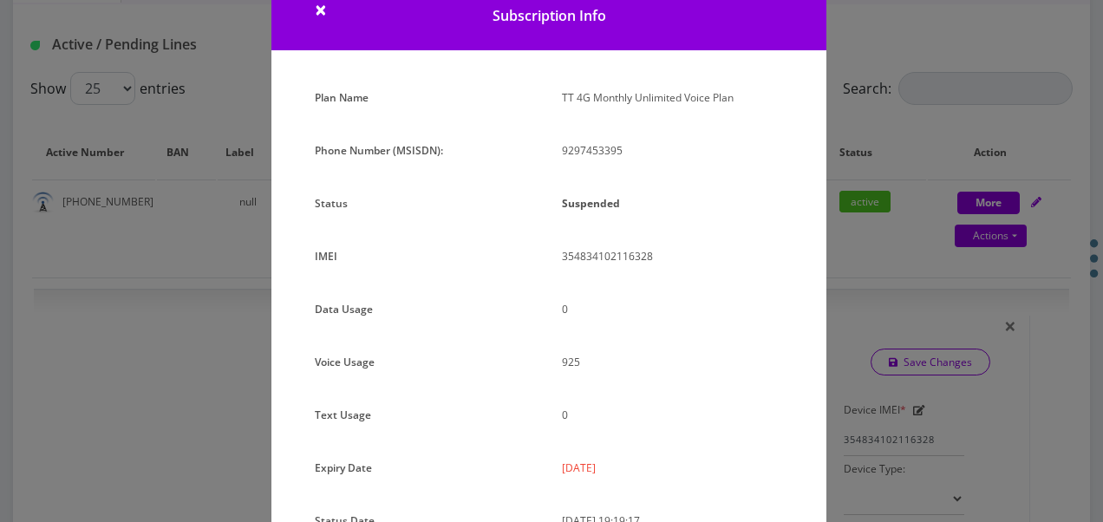
scroll to position [87, 0]
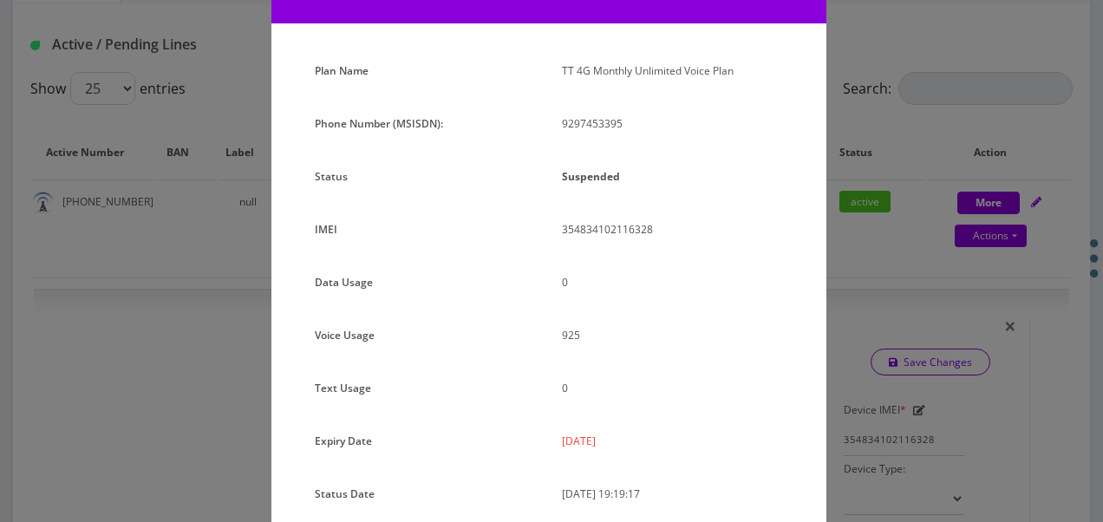
click at [876, 236] on div "× Subscription Info Plan Name TT 4G Monthly Unlimited Voice Plan Phone Number (…" at bounding box center [551, 261] width 1103 height 522
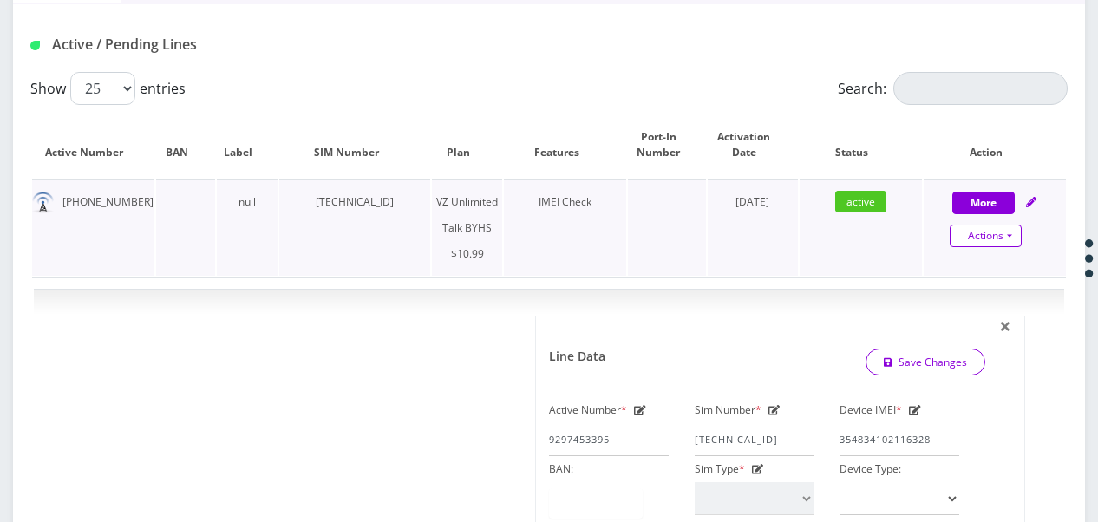
click at [1002, 228] on link "Actions" at bounding box center [986, 236] width 72 height 23
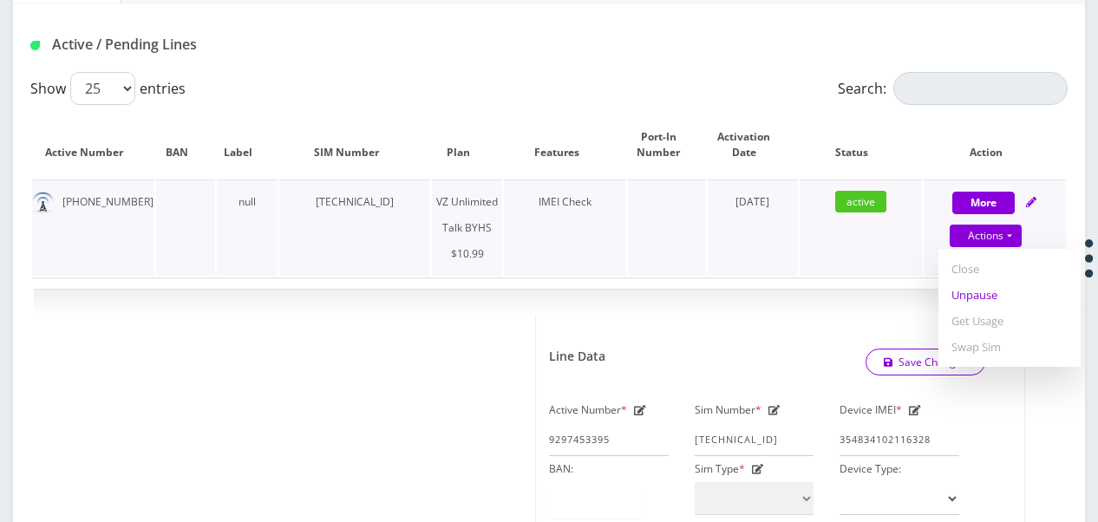
click at [980, 299] on link "Unpause" at bounding box center [1009, 295] width 142 height 26
select select "467"
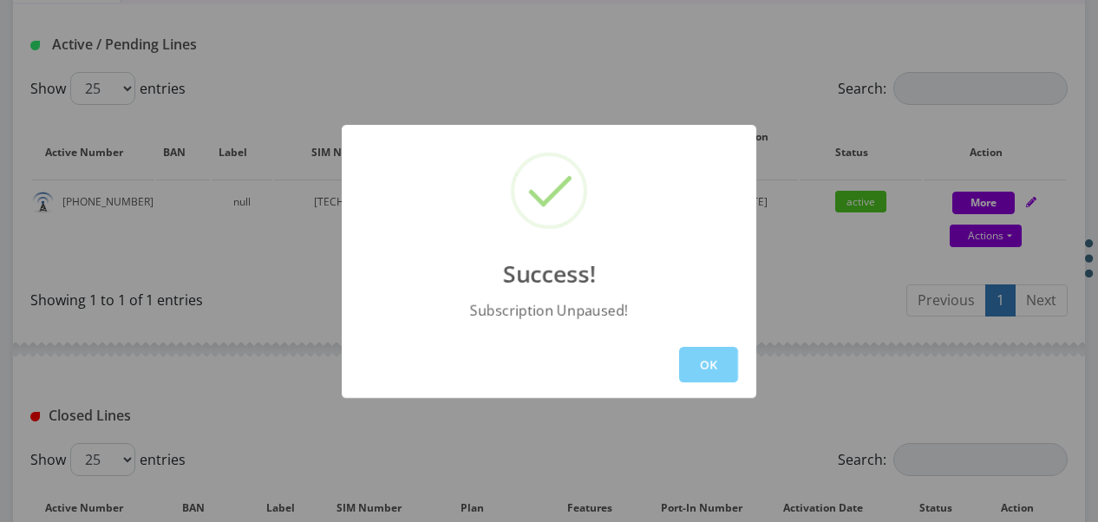
click at [689, 353] on button "OK" at bounding box center [708, 365] width 59 height 36
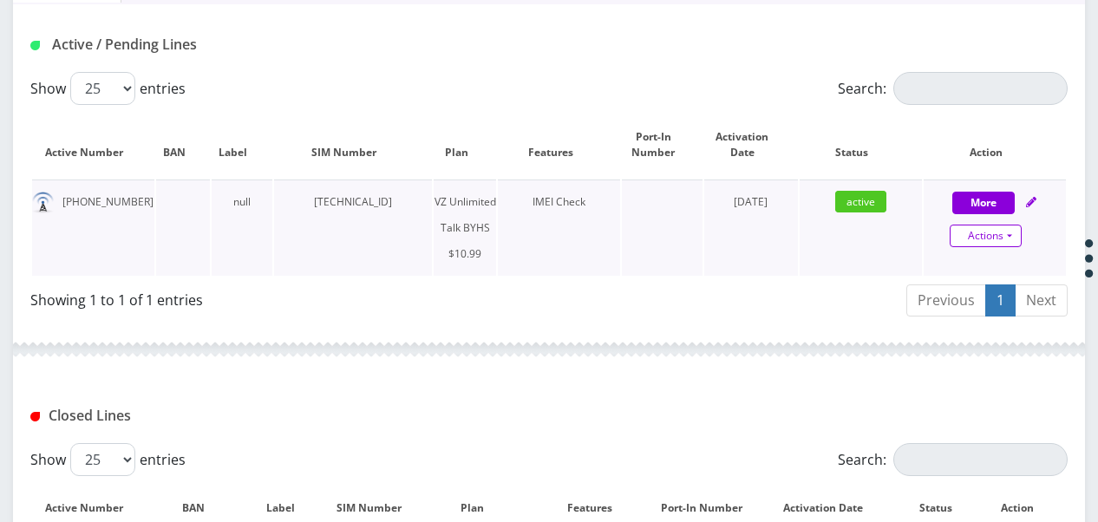
click at [1011, 225] on link "Actions" at bounding box center [986, 236] width 72 height 23
select select "467"
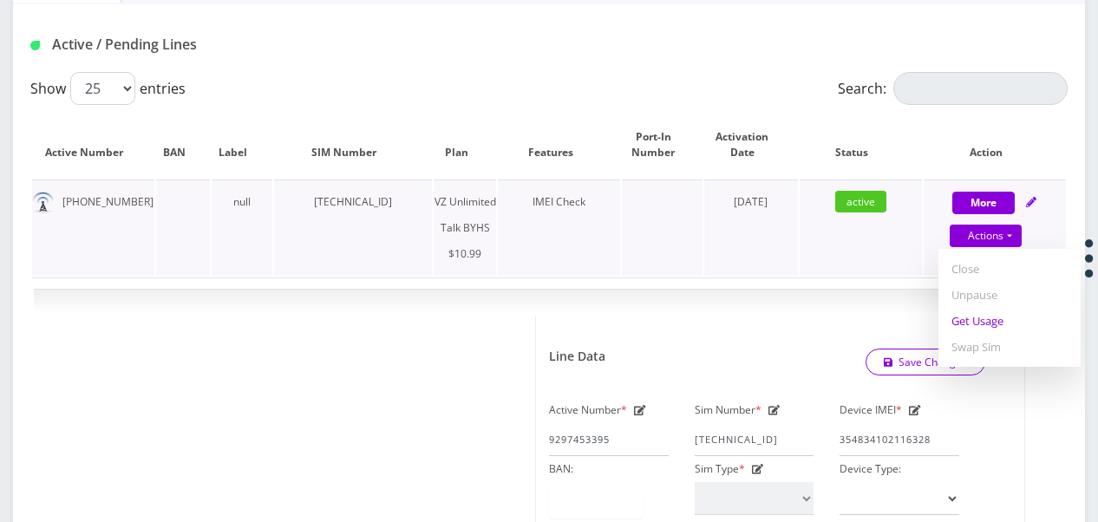
click at [980, 323] on link "Get Usage" at bounding box center [1009, 321] width 142 height 26
select select "467"
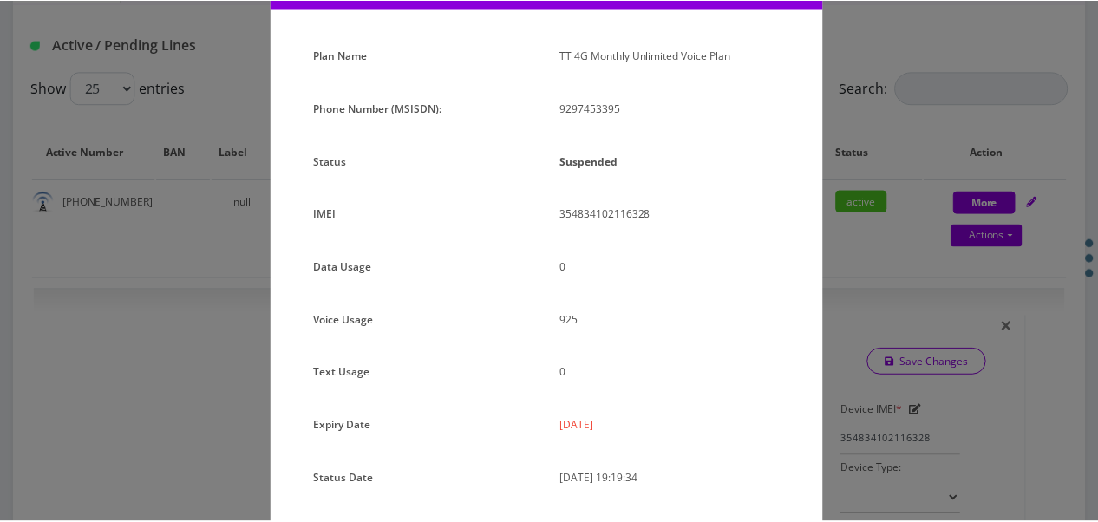
scroll to position [212, 0]
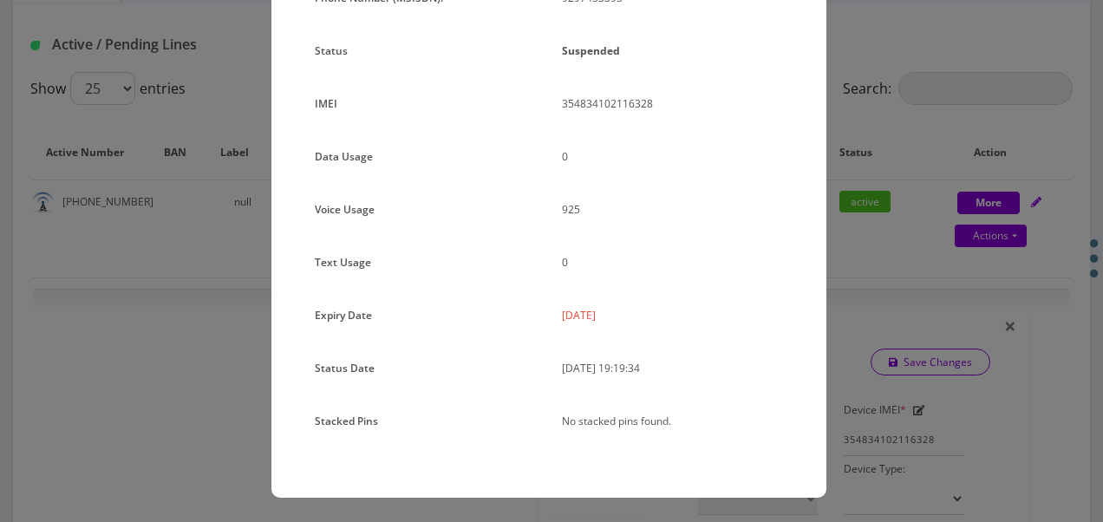
click at [224, 198] on div "× Subscription Info Plan Name TT 4G Monthly Unlimited Voice Plan Phone Number (…" at bounding box center [551, 261] width 1103 height 522
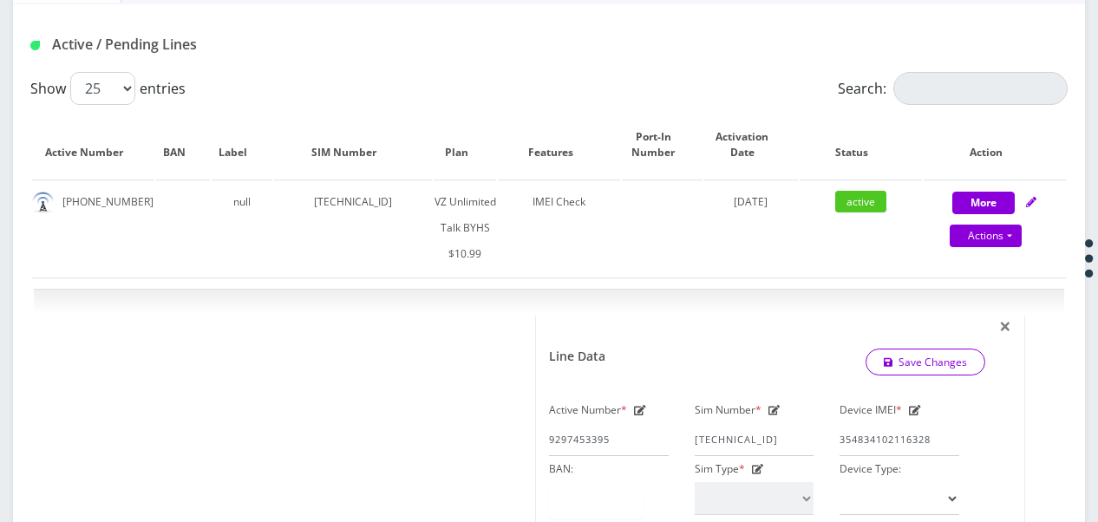
scroll to position [234, 0]
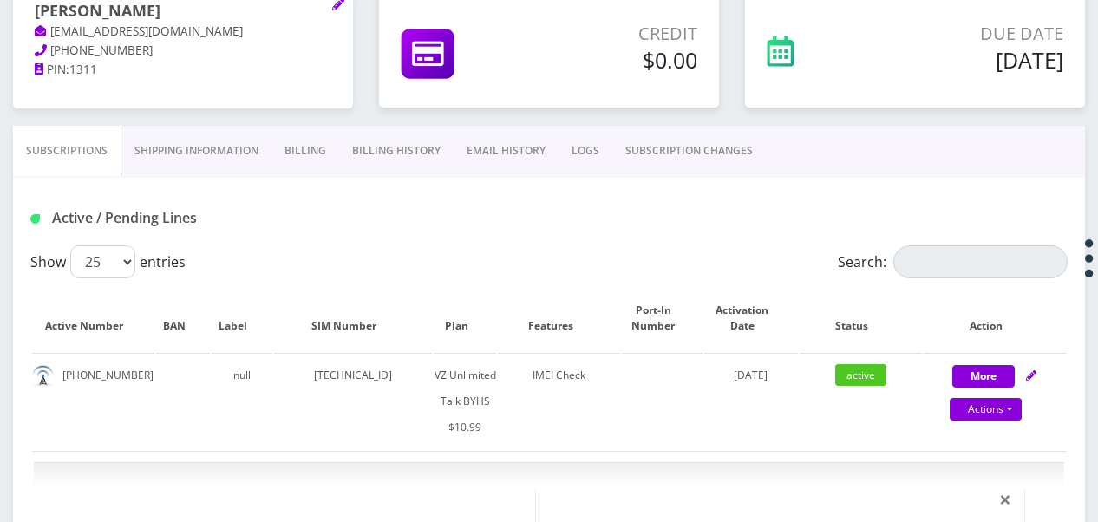
click at [685, 131] on link "SUBSCRIPTION CHANGES" at bounding box center [688, 151] width 153 height 50
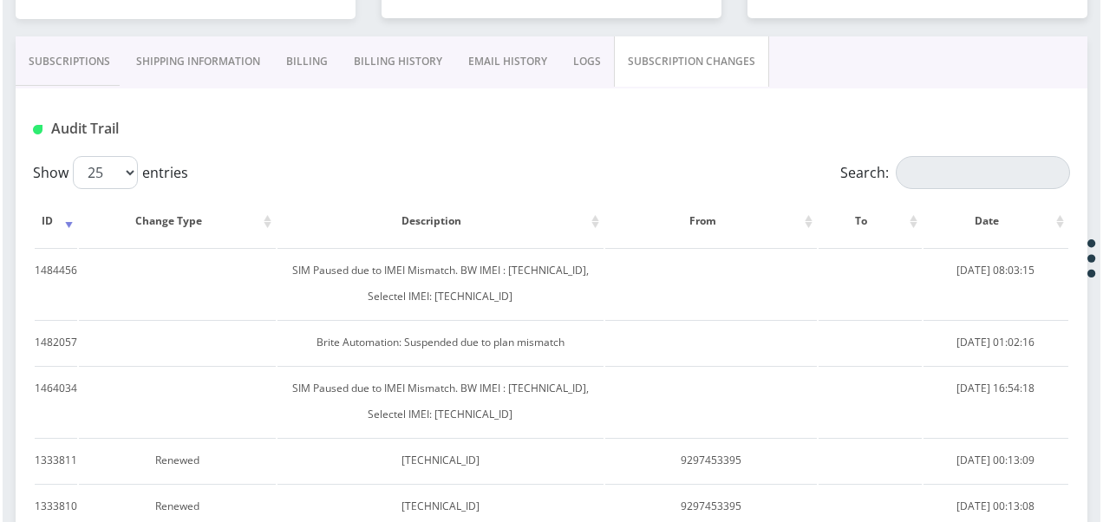
scroll to position [234, 0]
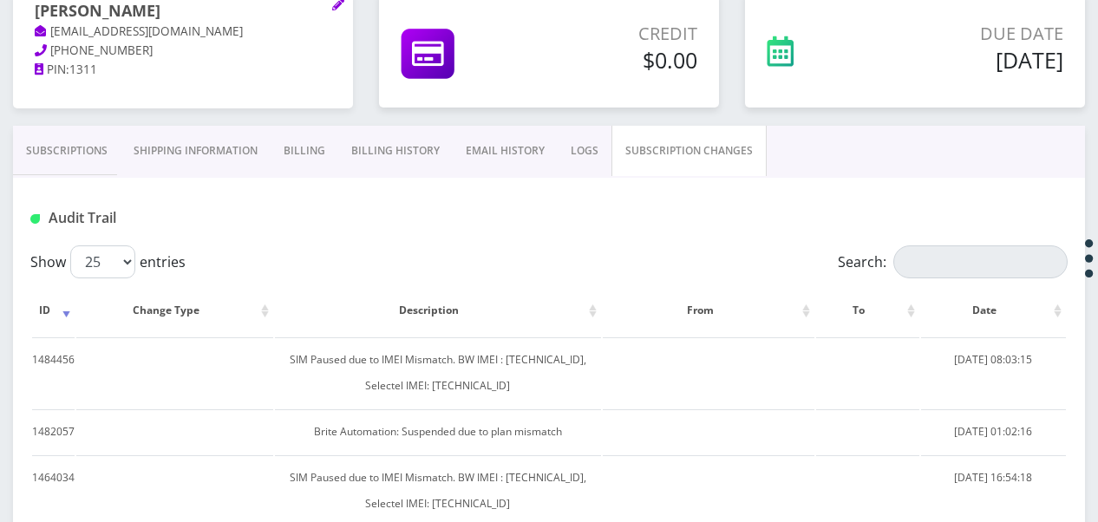
click at [62, 158] on link "Subscriptions" at bounding box center [67, 151] width 108 height 50
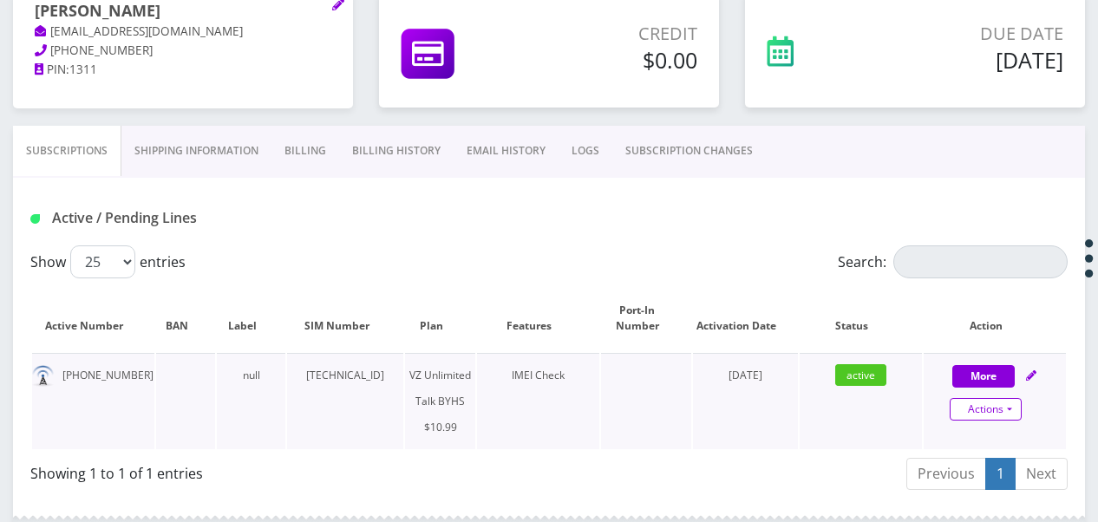
click at [1008, 404] on link "Actions" at bounding box center [986, 409] width 72 height 23
select select "467"
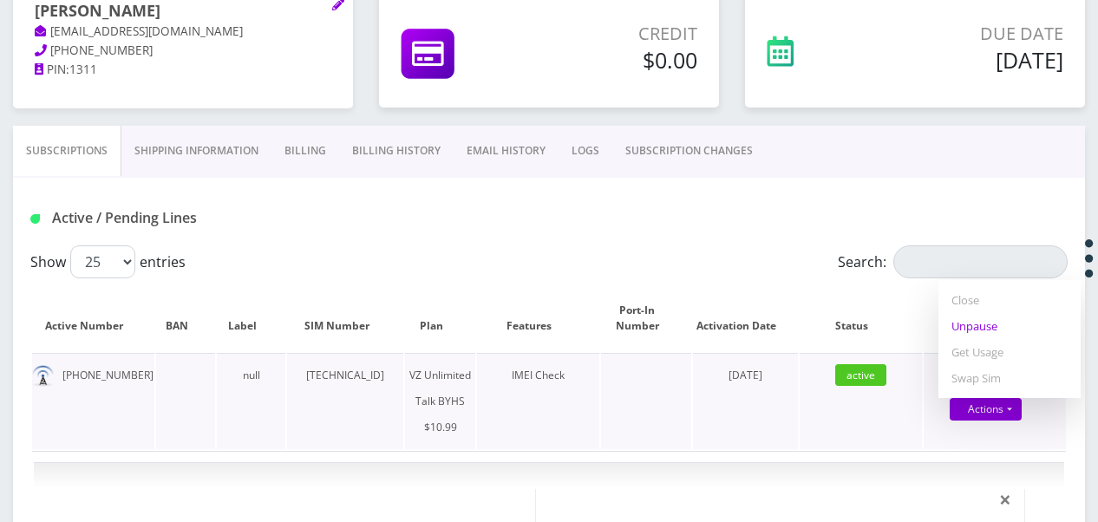
click at [968, 335] on link "Unpause" at bounding box center [1009, 326] width 142 height 26
select select "467"
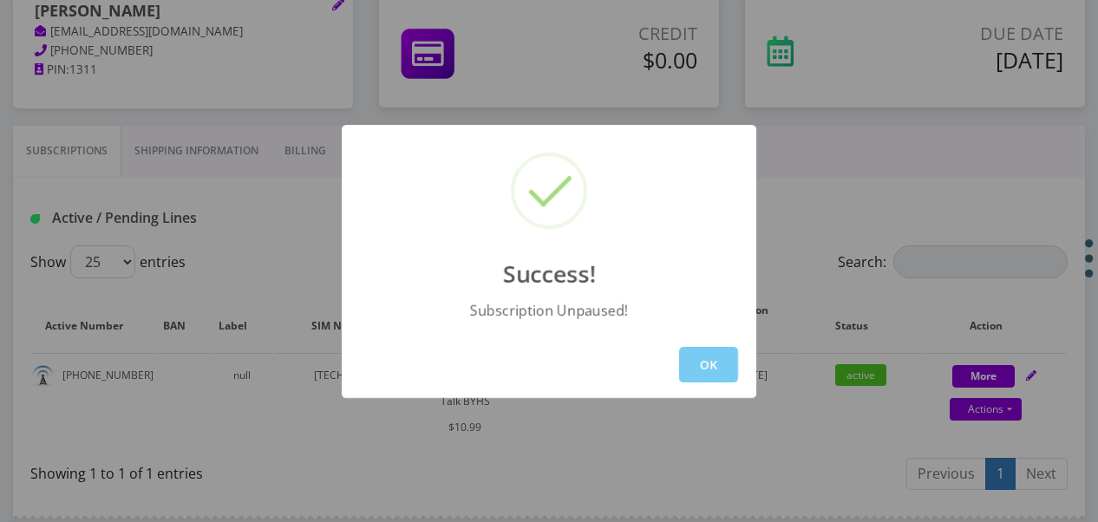
click at [734, 368] on button "OK" at bounding box center [708, 365] width 59 height 36
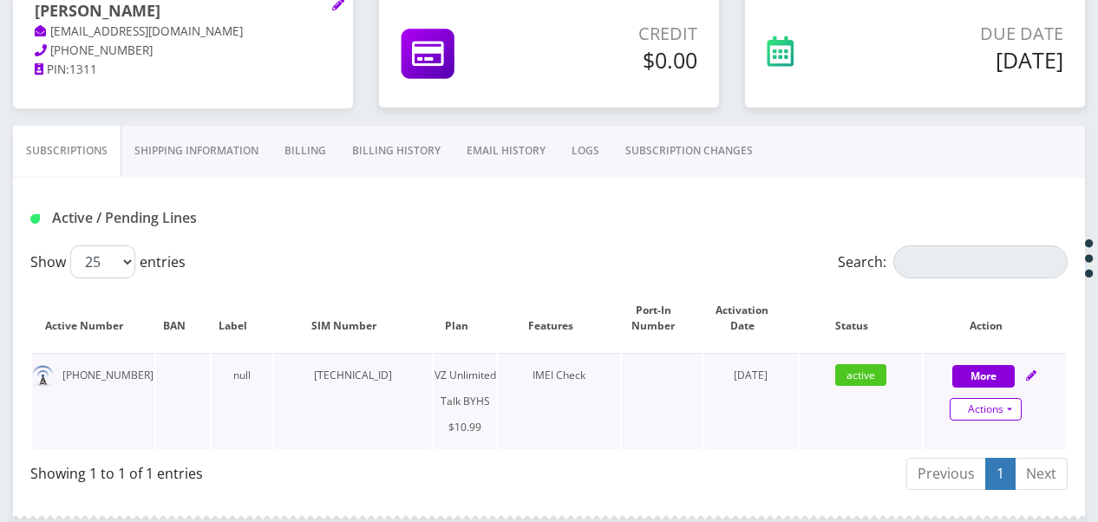
click at [1006, 404] on link "Actions" at bounding box center [986, 409] width 72 height 23
select select "467"
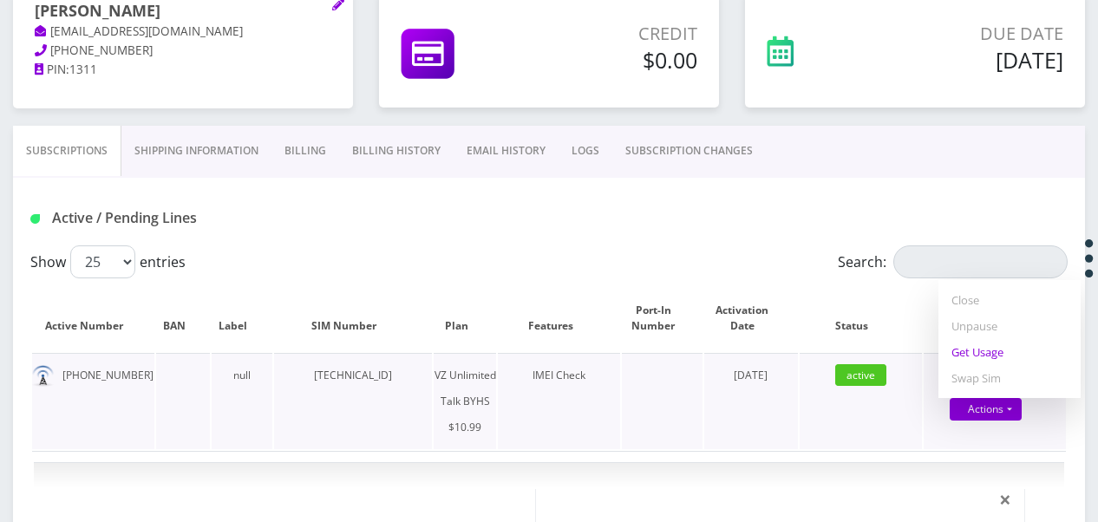
click at [978, 354] on link "Get Usage" at bounding box center [1009, 352] width 142 height 26
select select "467"
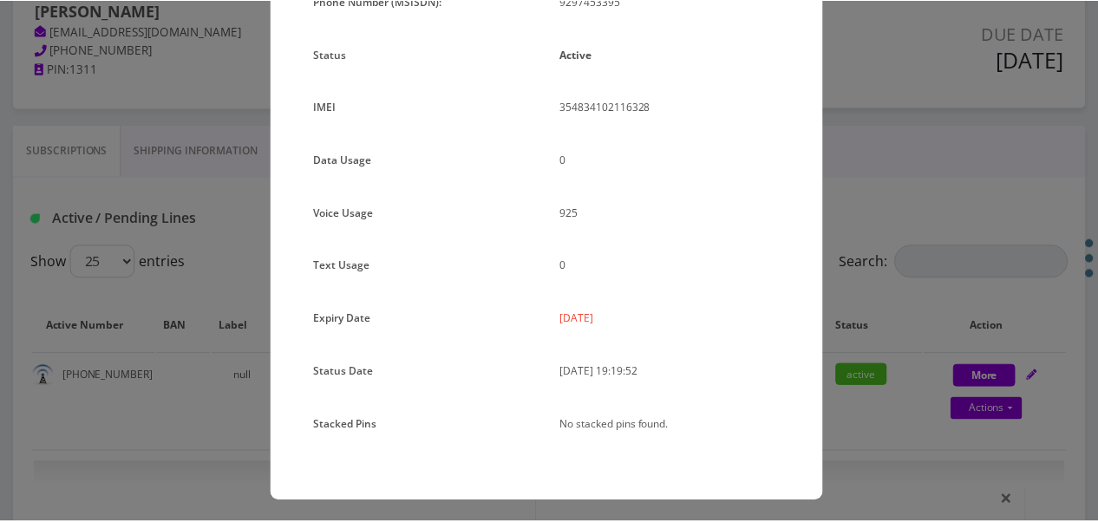
scroll to position [212, 0]
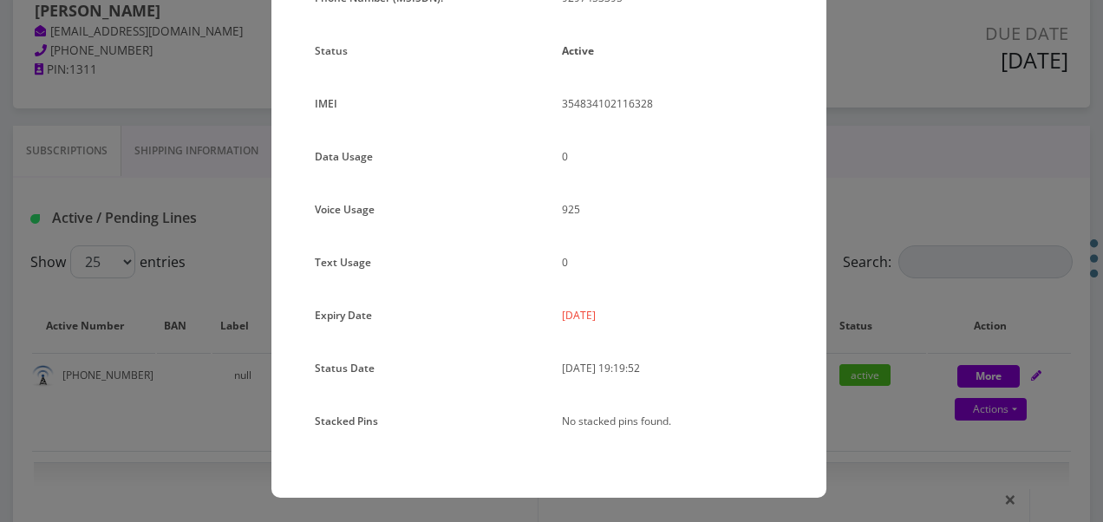
click at [871, 269] on div "× Subscription Info Plan Name TT 4G Monthly Unlimited Voice Plan Phone Number (…" at bounding box center [551, 261] width 1103 height 522
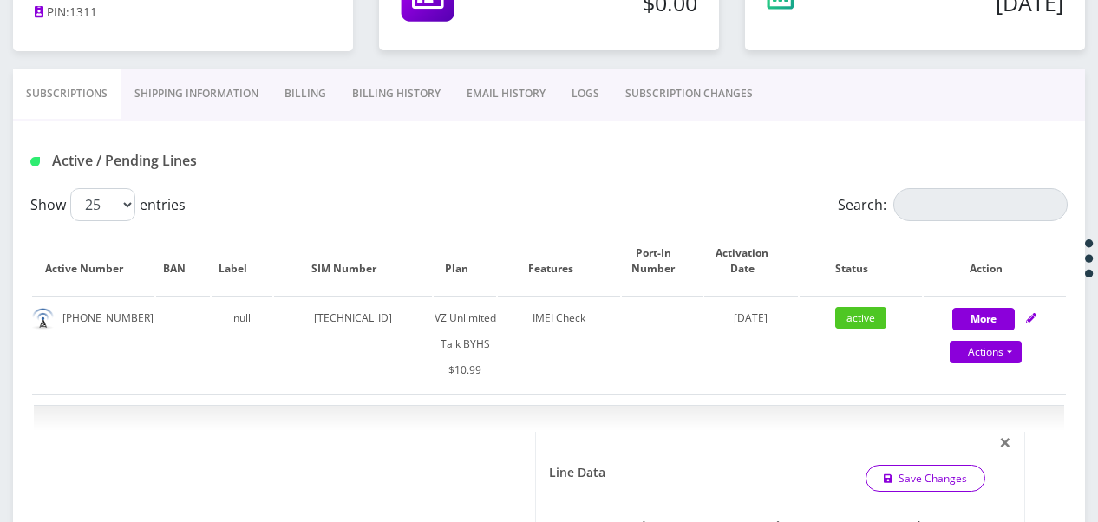
scroll to position [234, 0]
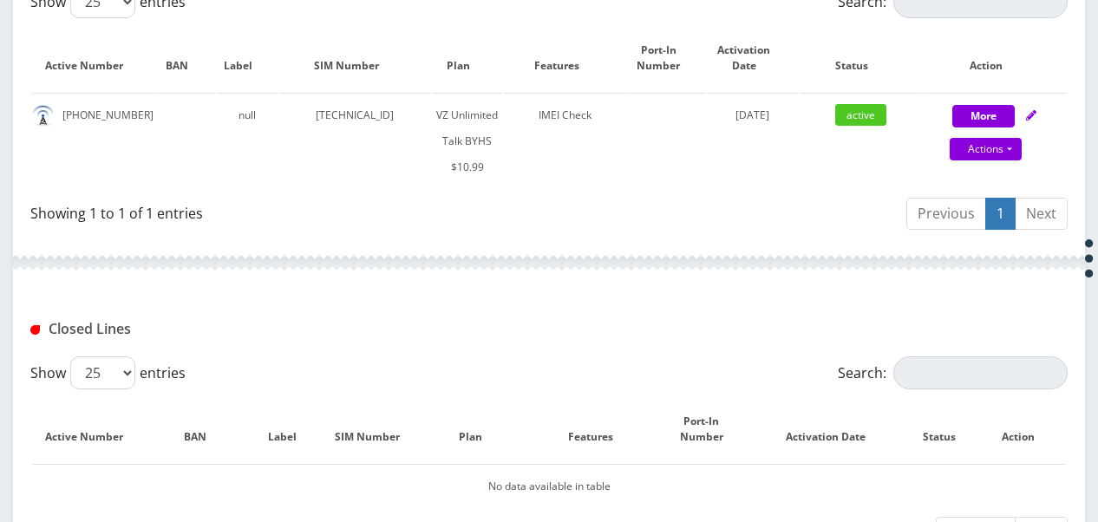
scroll to position [234, 0]
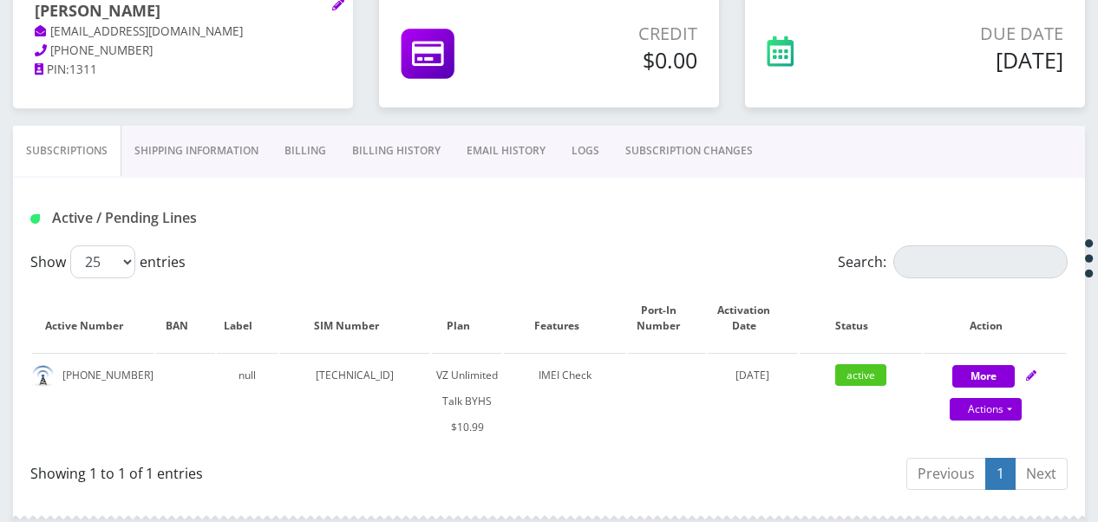
click at [650, 147] on link "SUBSCRIPTION CHANGES" at bounding box center [688, 151] width 153 height 50
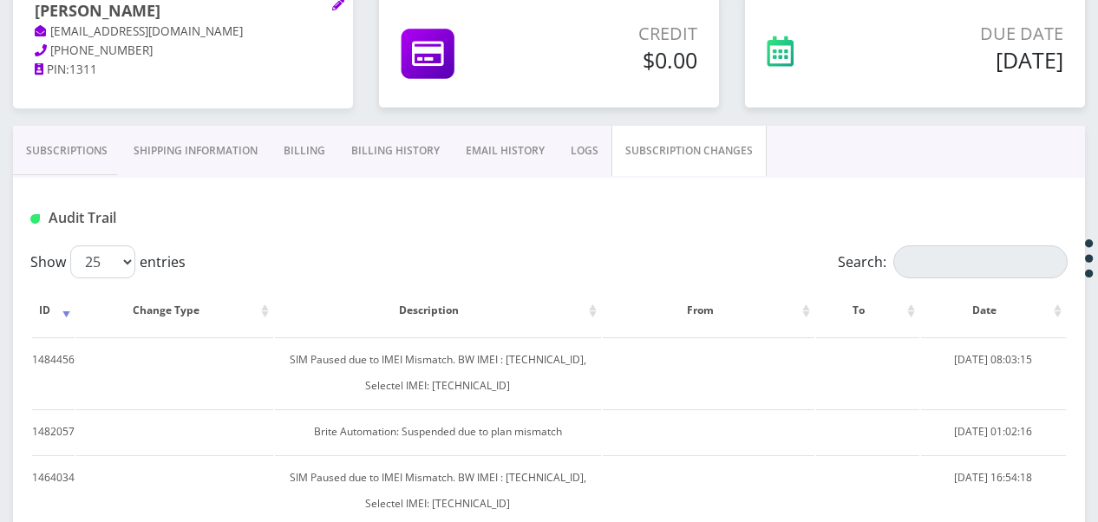
click at [101, 167] on link "Subscriptions" at bounding box center [67, 151] width 108 height 50
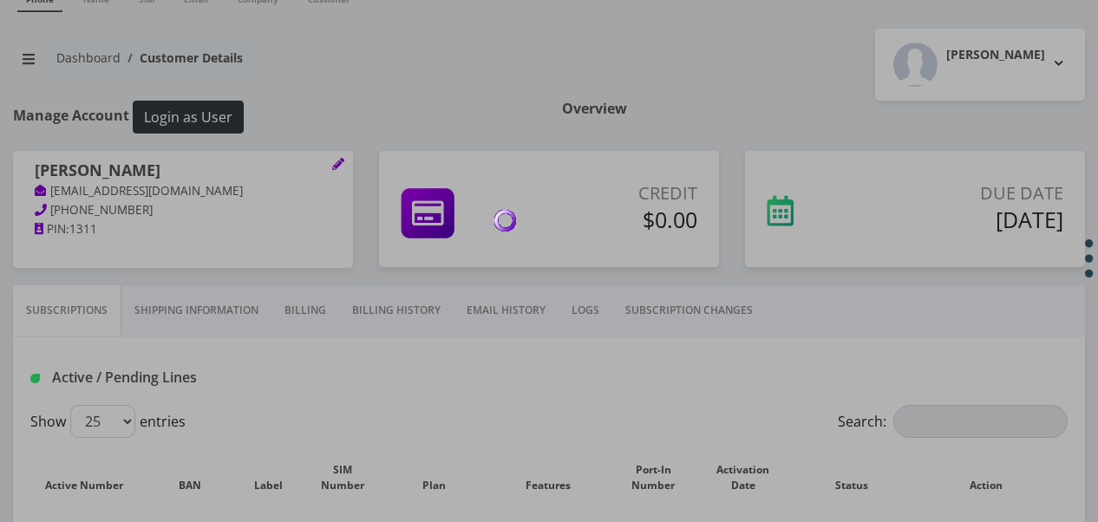
scroll to position [173, 0]
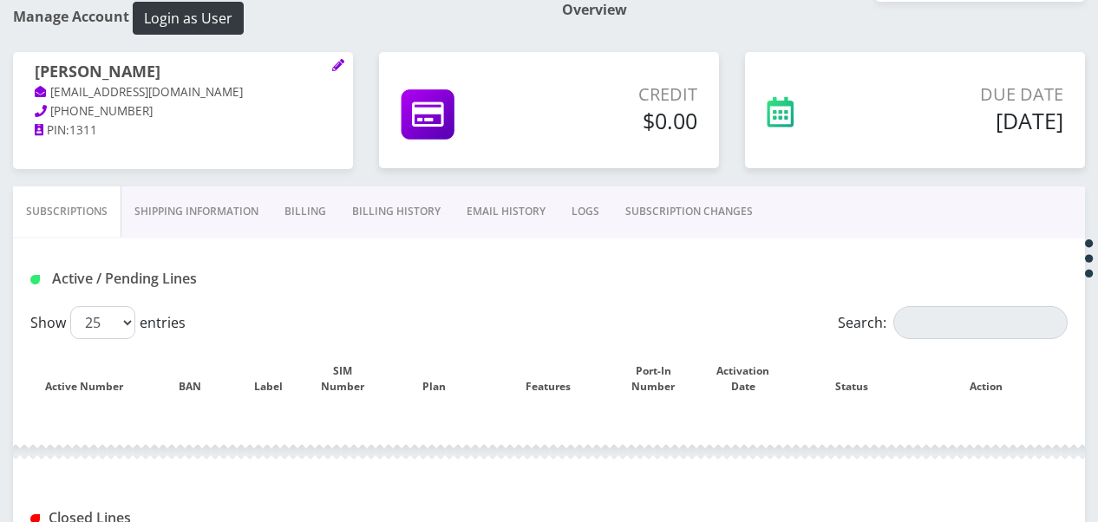
click at [657, 206] on link "SUBSCRIPTION CHANGES" at bounding box center [688, 211] width 153 height 50
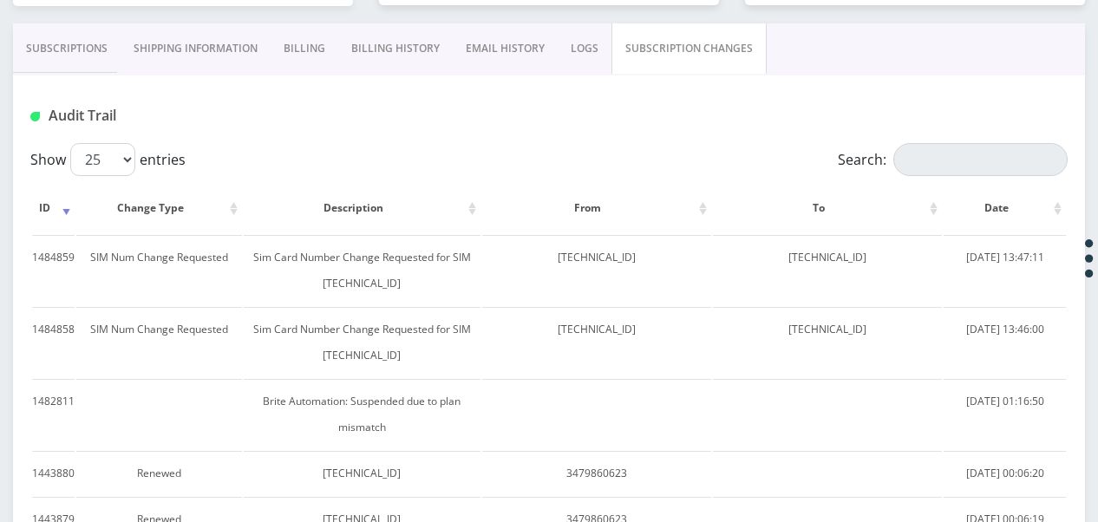
scroll to position [347, 0]
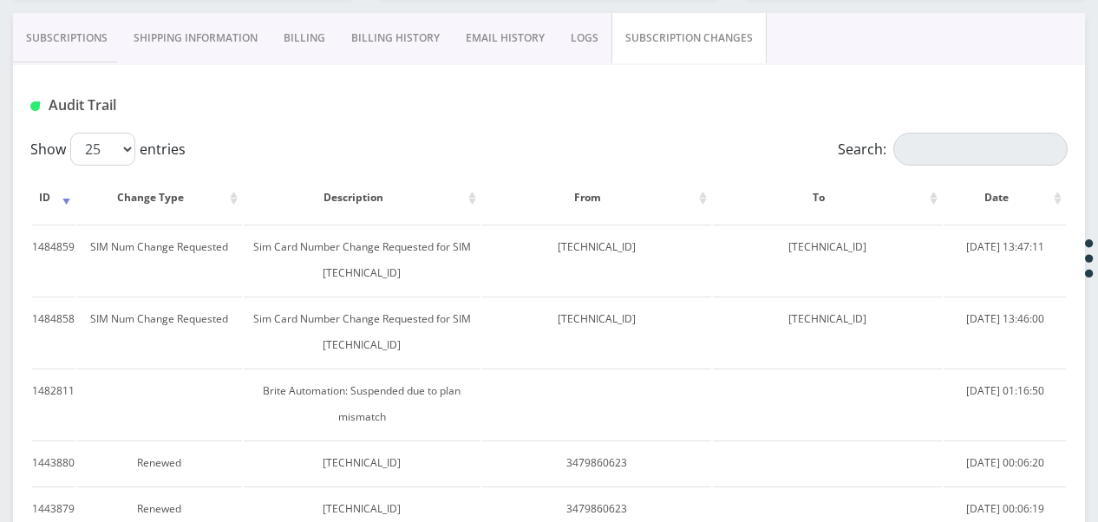
click at [49, 45] on link "Subscriptions" at bounding box center [67, 38] width 108 height 50
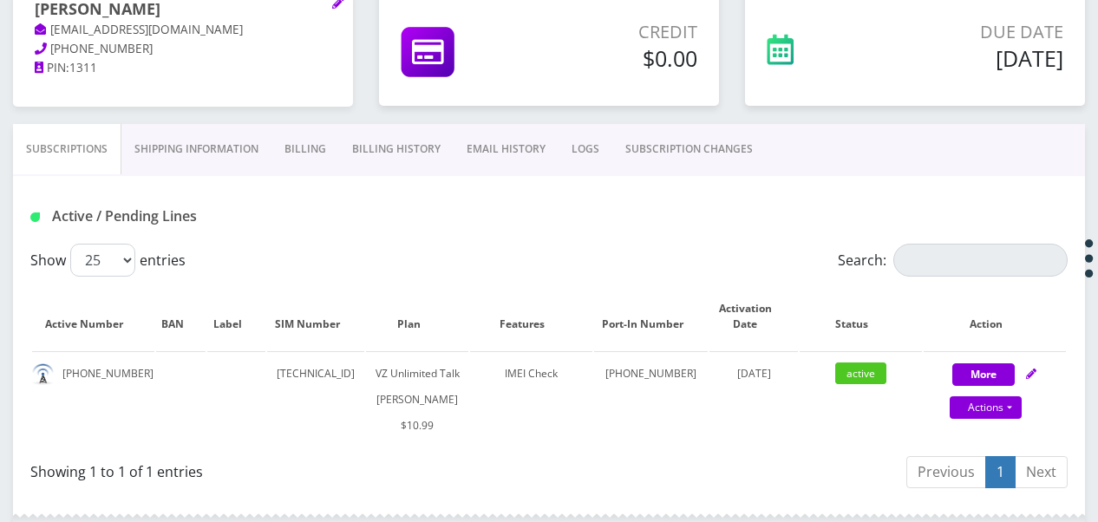
scroll to position [234, 0]
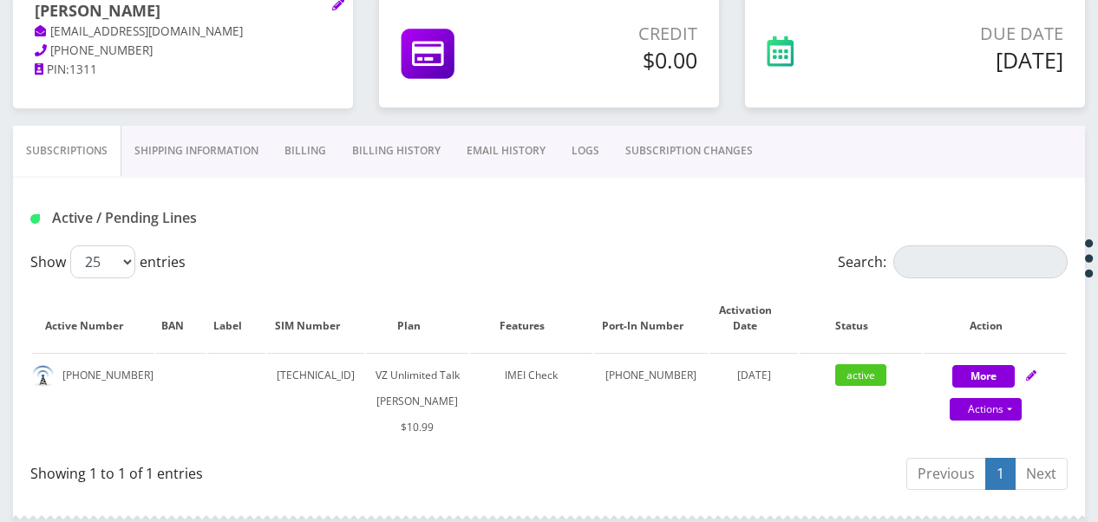
click at [643, 148] on link "SUBSCRIPTION CHANGES" at bounding box center [688, 151] width 153 height 50
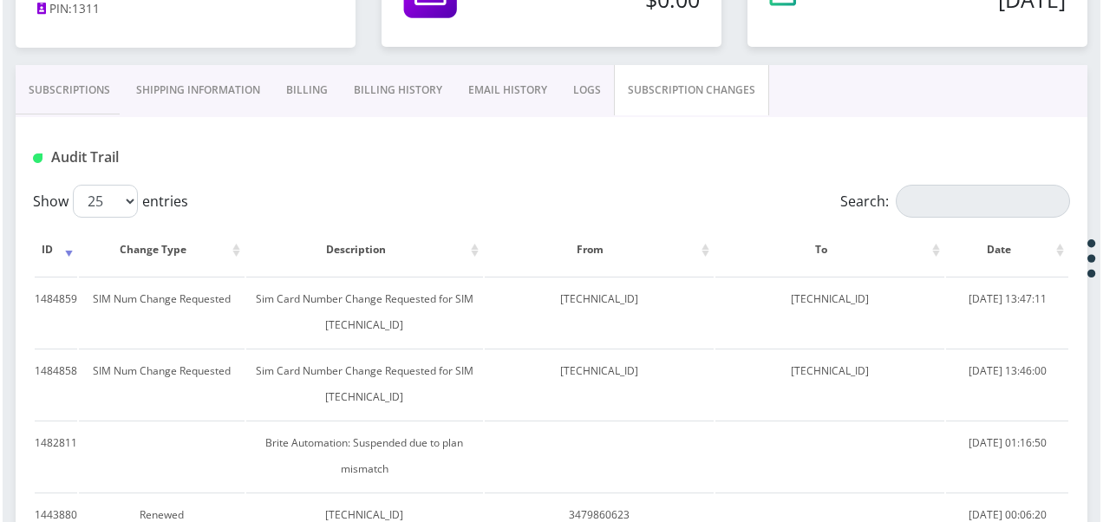
scroll to position [234, 0]
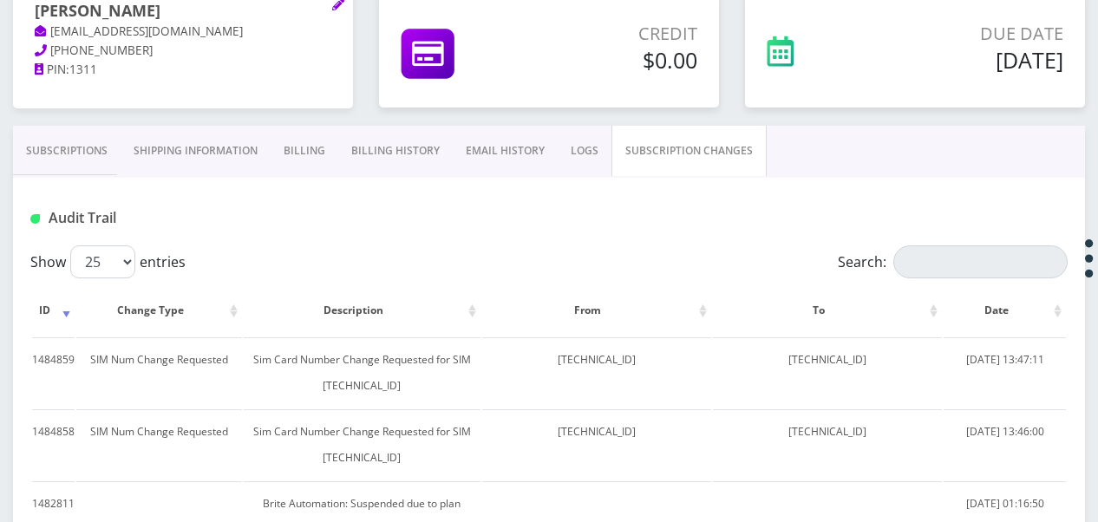
click at [91, 147] on link "Subscriptions" at bounding box center [67, 151] width 108 height 50
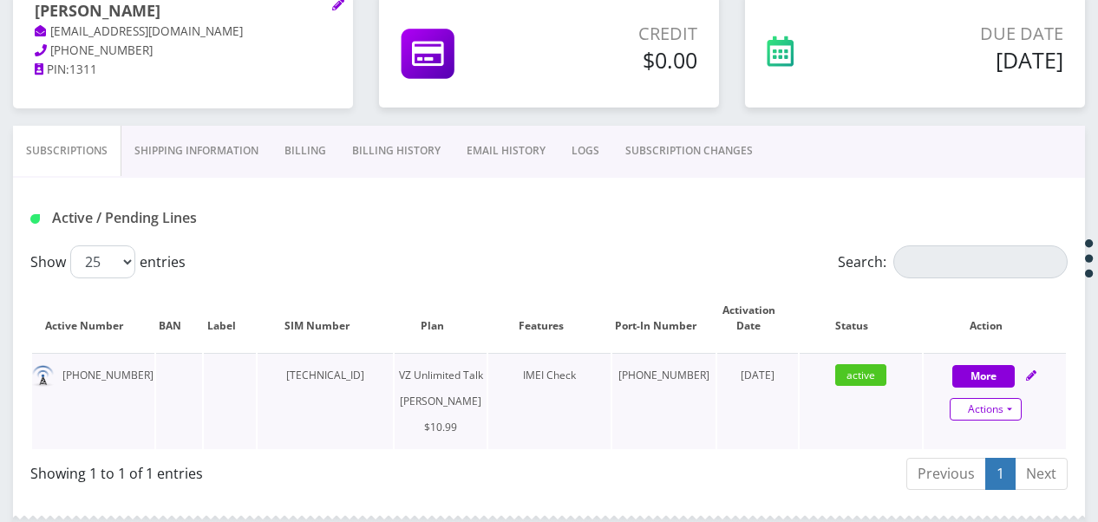
click at [1007, 406] on link "Actions" at bounding box center [986, 409] width 72 height 23
select select "366"
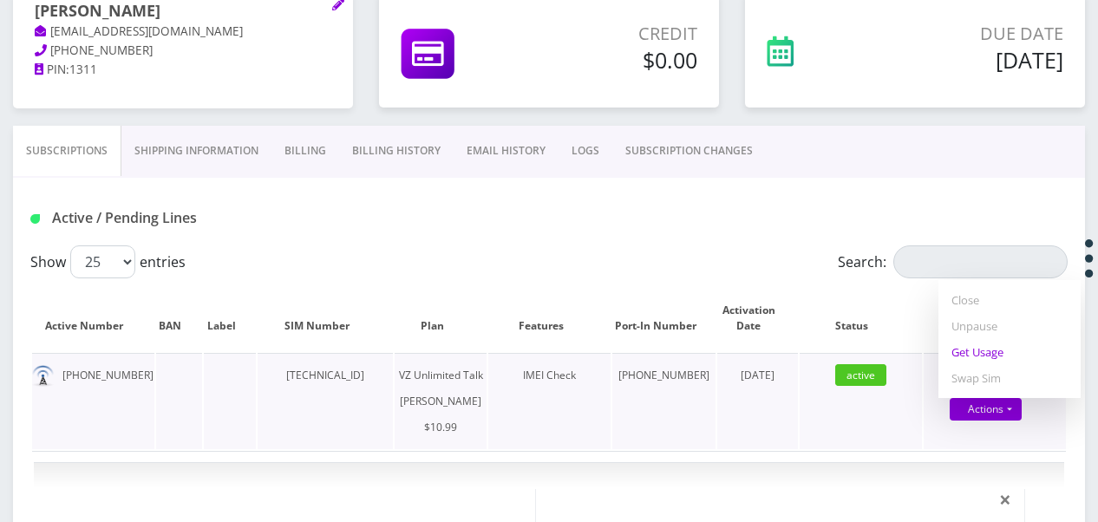
click at [970, 361] on link "Get Usage" at bounding box center [1009, 352] width 142 height 26
select select "366"
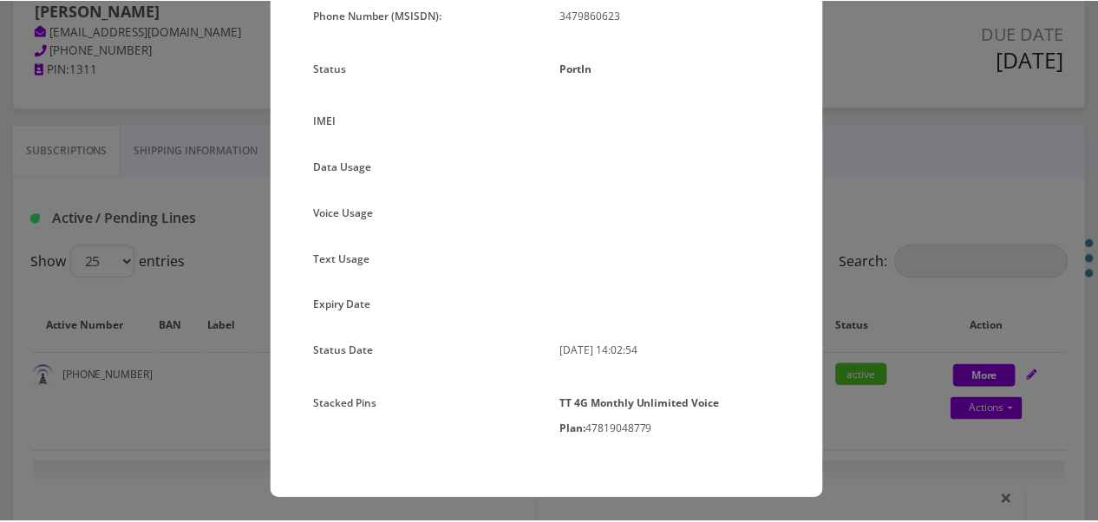
scroll to position [196, 0]
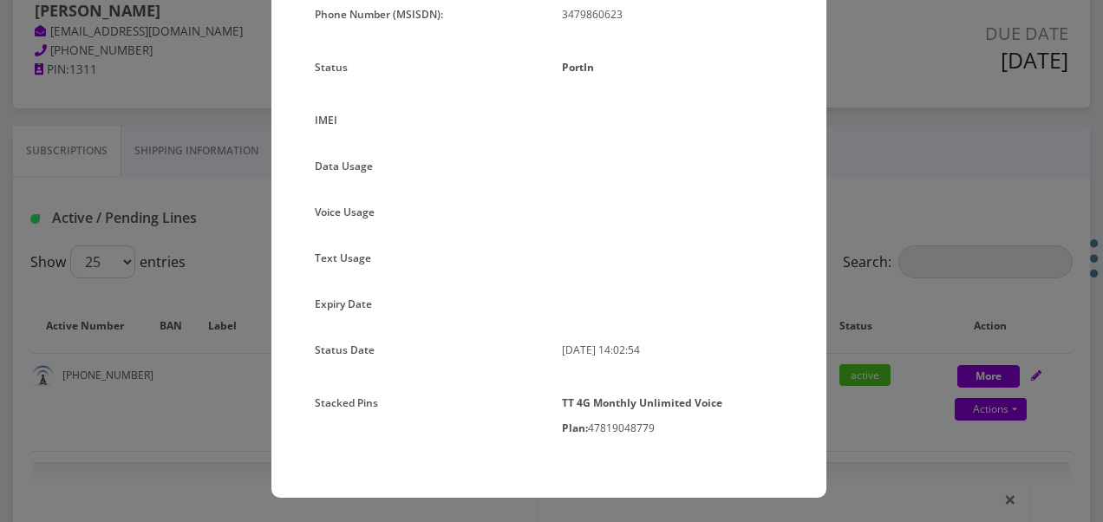
click at [893, 246] on div "× Subscription Info Plan Name TT 4G Monthly Unlimited Voice Plan Phone Number (…" at bounding box center [551, 261] width 1103 height 522
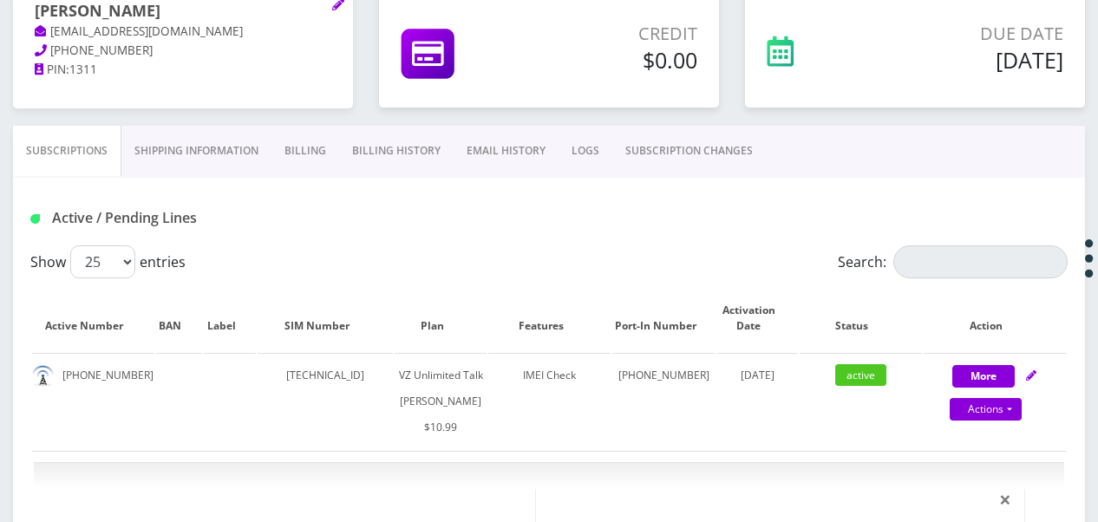
click at [682, 149] on link "SUBSCRIPTION CHANGES" at bounding box center [688, 151] width 153 height 50
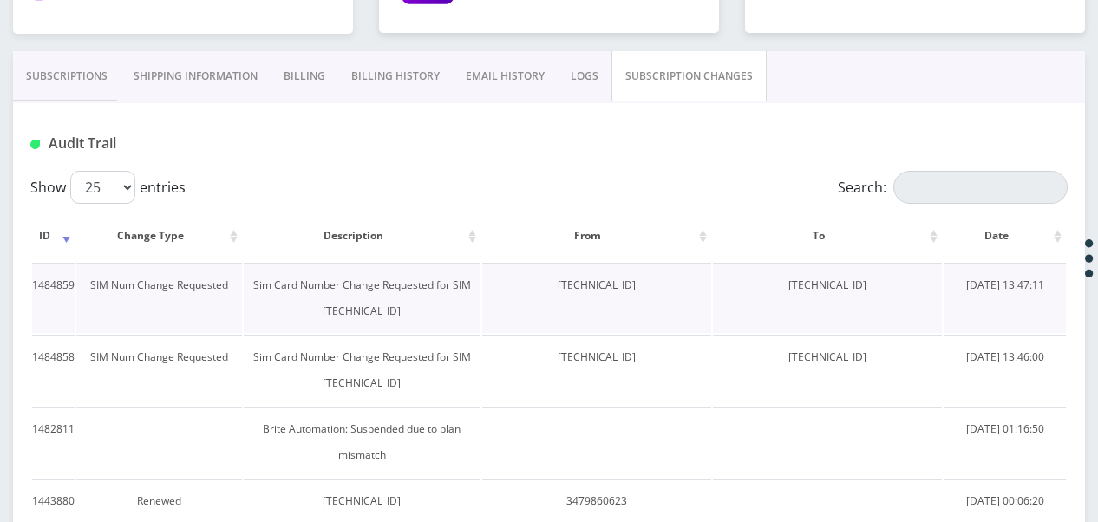
scroll to position [408, 0]
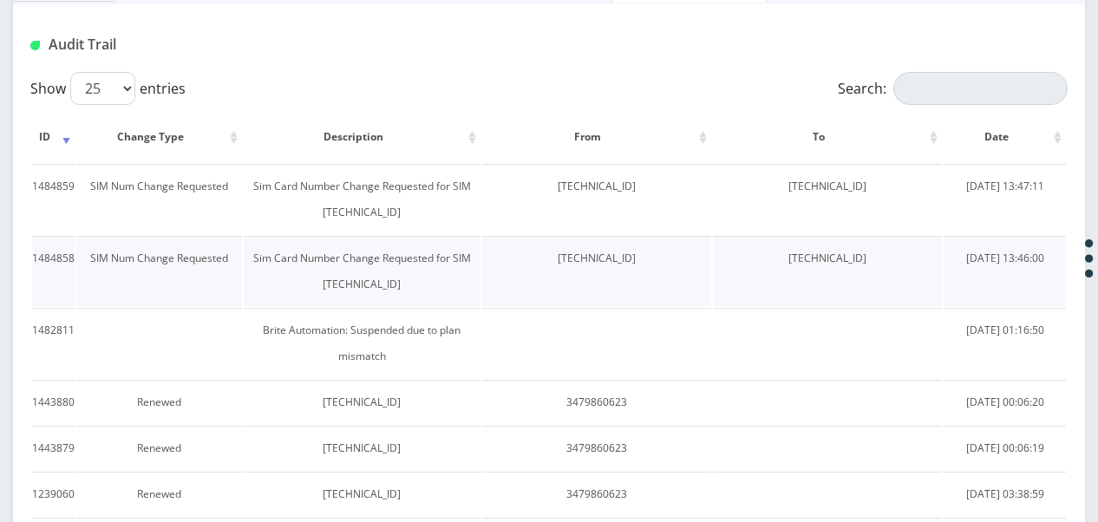
drag, startPoint x: 512, startPoint y: 260, endPoint x: 631, endPoint y: 262, distance: 119.7
click at [631, 262] on td "89148000010413035114" at bounding box center [596, 271] width 229 height 70
drag, startPoint x: 631, startPoint y: 262, endPoint x: 616, endPoint y: 280, distance: 24.0
click at [616, 280] on td "89148000010413035114" at bounding box center [596, 271] width 229 height 70
copy td "89148000010413035114"
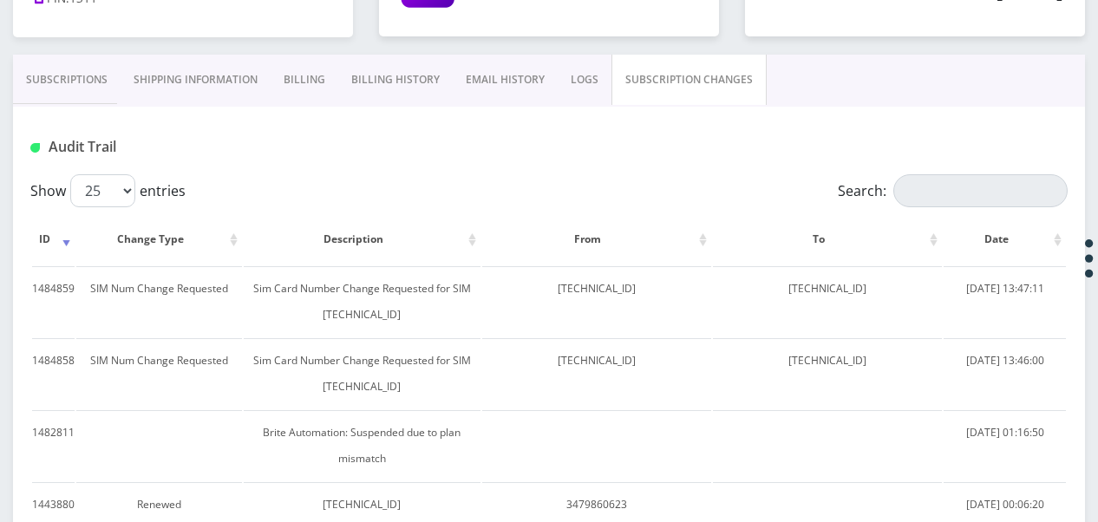
scroll to position [234, 0]
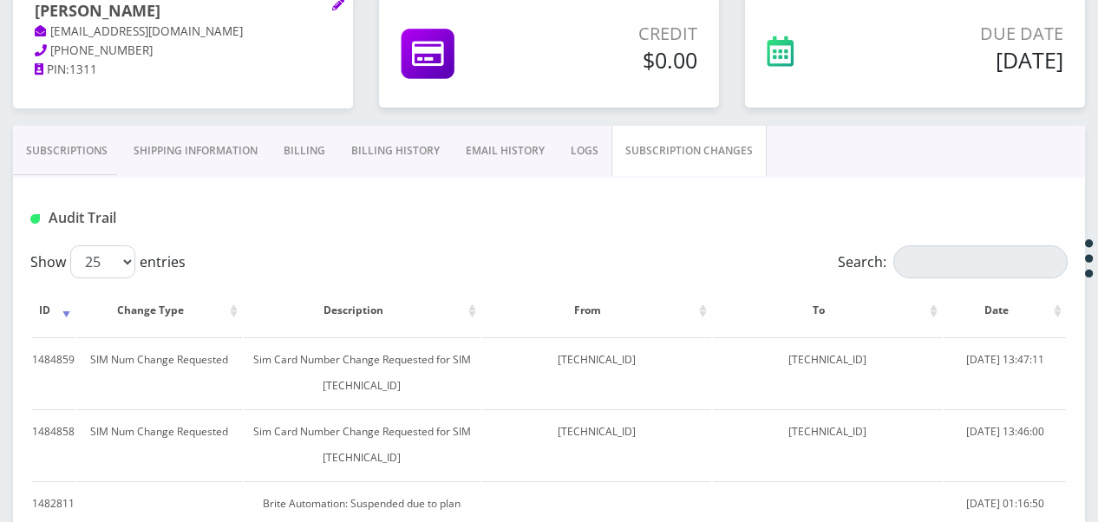
click at [102, 140] on link "Subscriptions" at bounding box center [67, 151] width 108 height 50
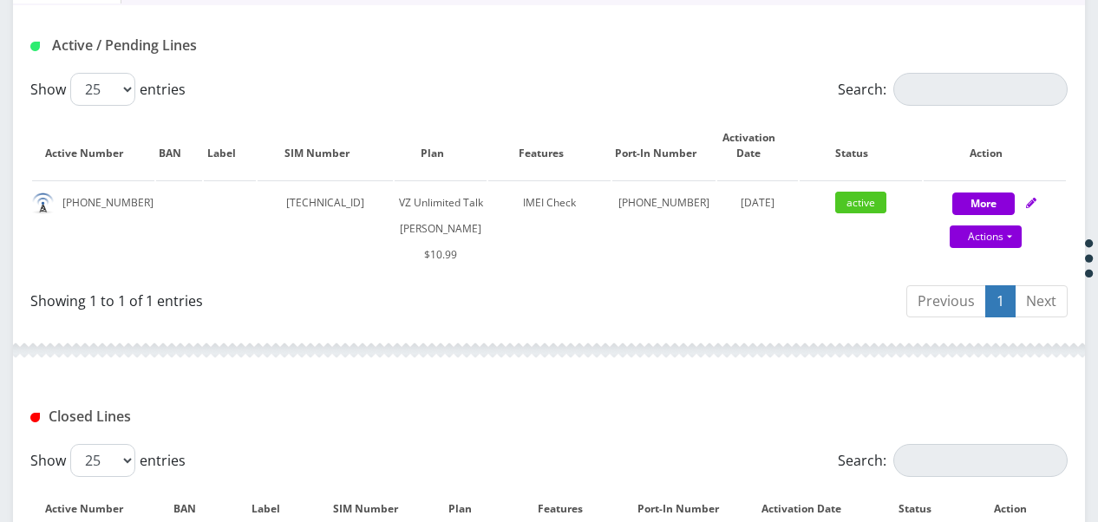
scroll to position [321, 0]
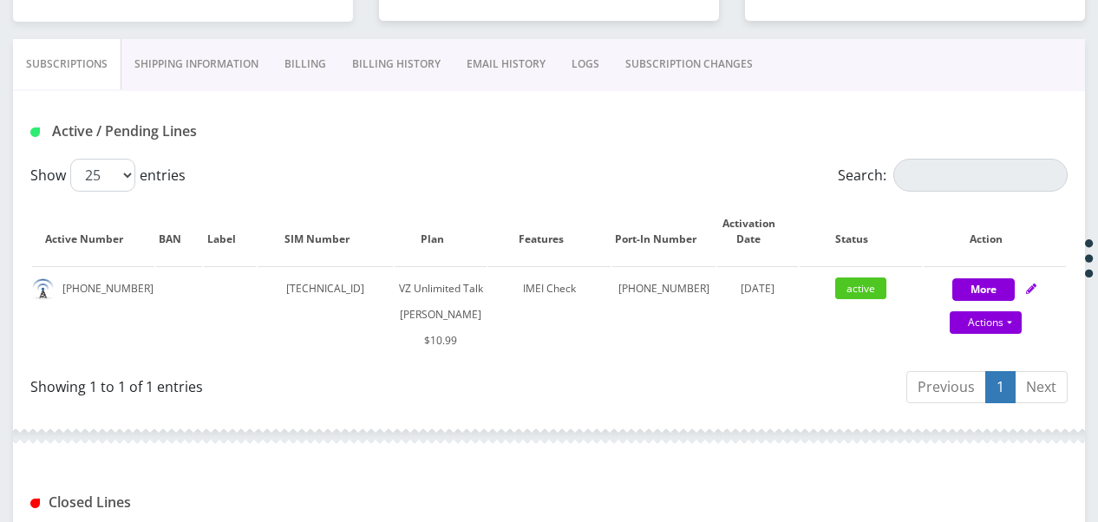
click at [673, 55] on link "SUBSCRIPTION CHANGES" at bounding box center [688, 64] width 153 height 50
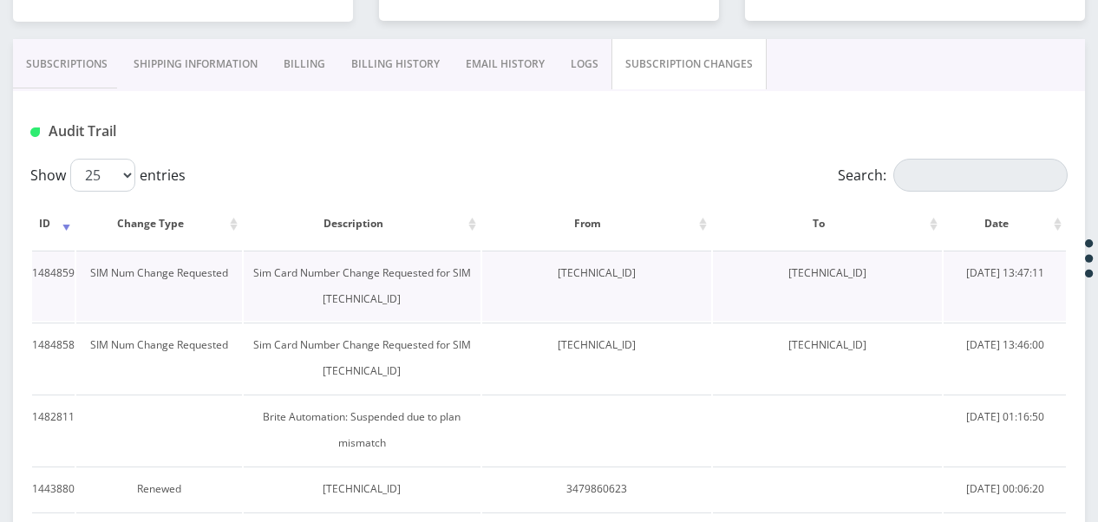
click at [518, 265] on td "89148000011835956291" at bounding box center [596, 286] width 229 height 70
drag, startPoint x: 512, startPoint y: 271, endPoint x: 675, endPoint y: 290, distance: 163.4
click at [675, 290] on td "89148000011835956291" at bounding box center [596, 286] width 229 height 70
drag, startPoint x: 675, startPoint y: 290, endPoint x: 605, endPoint y: 260, distance: 75.7
copy td "89148000011835956291"
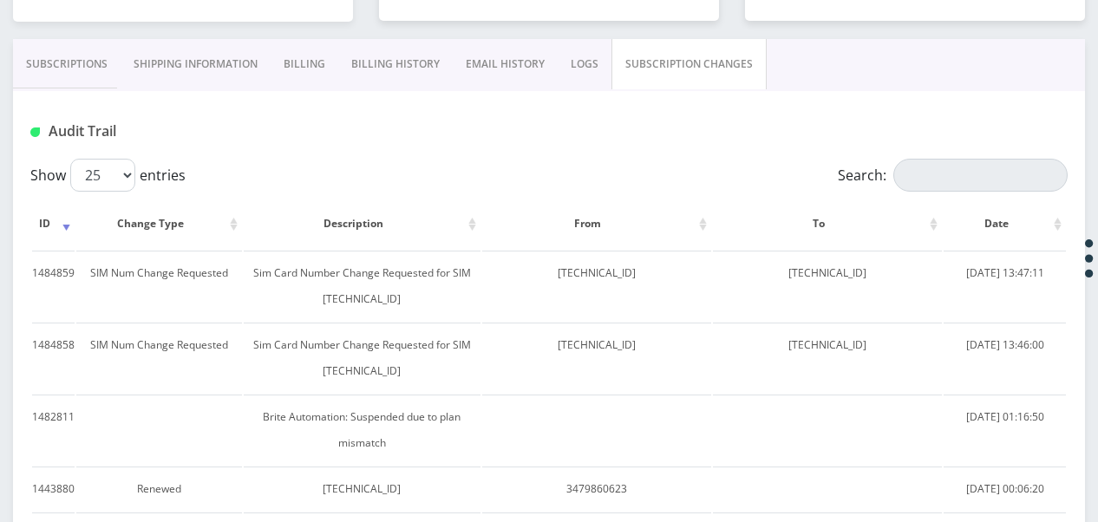
click at [75, 70] on link "Subscriptions" at bounding box center [67, 64] width 108 height 50
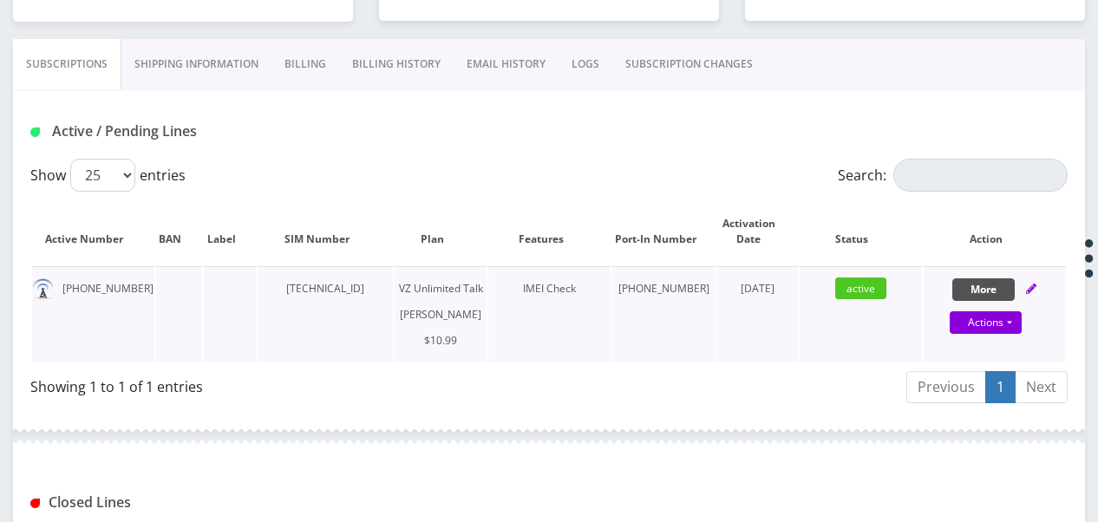
click at [994, 289] on button "More" at bounding box center [983, 289] width 62 height 23
select select "366"
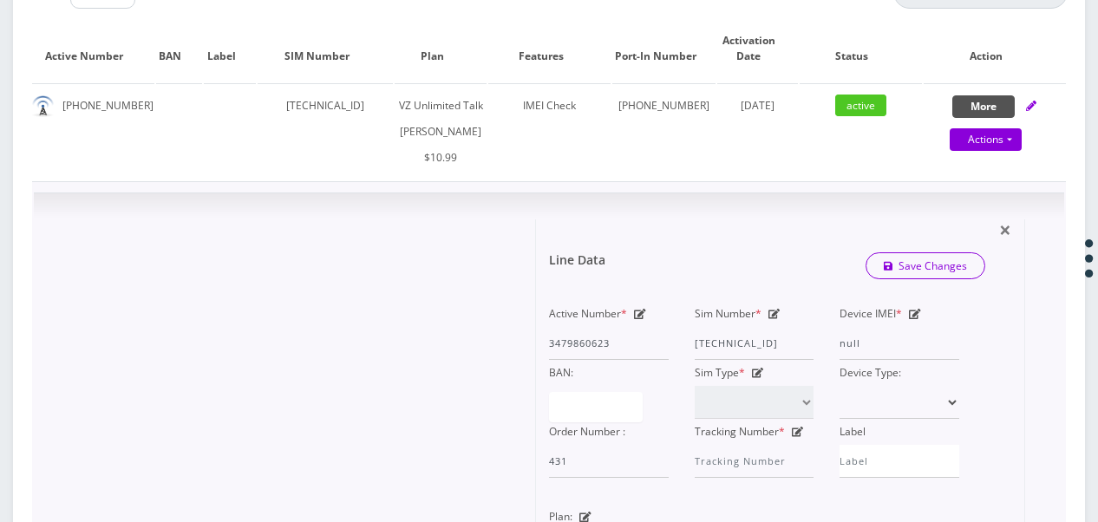
scroll to position [581, 0]
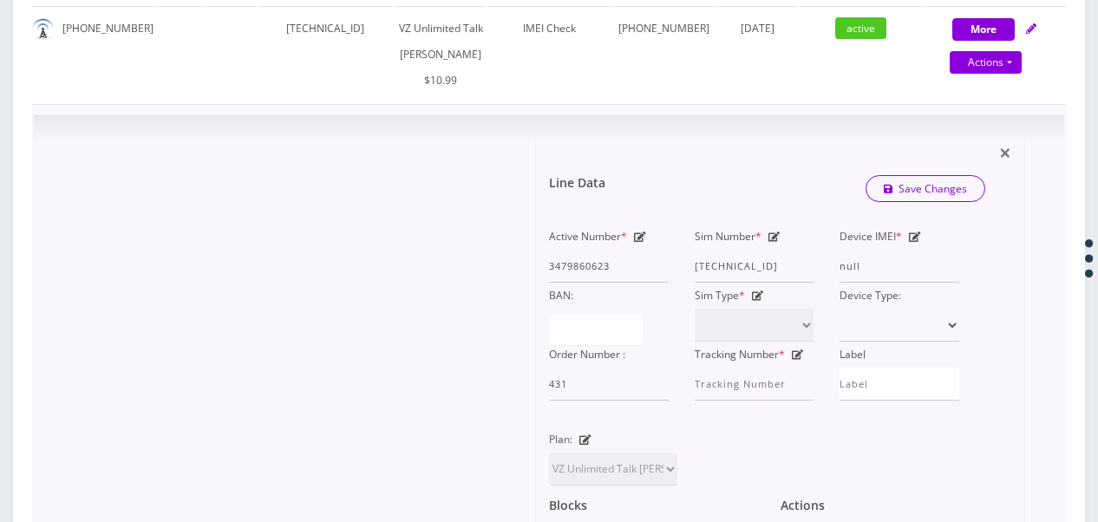
click at [775, 242] on icon at bounding box center [774, 237] width 12 height 10
click at [849, 292] on div "Active Number * 3479860623 Sim Number * 89148000010413035114 Device IMEI * null…" at bounding box center [754, 312] width 436 height 177
paste input "1835956291"
type input "89148000011835956291"
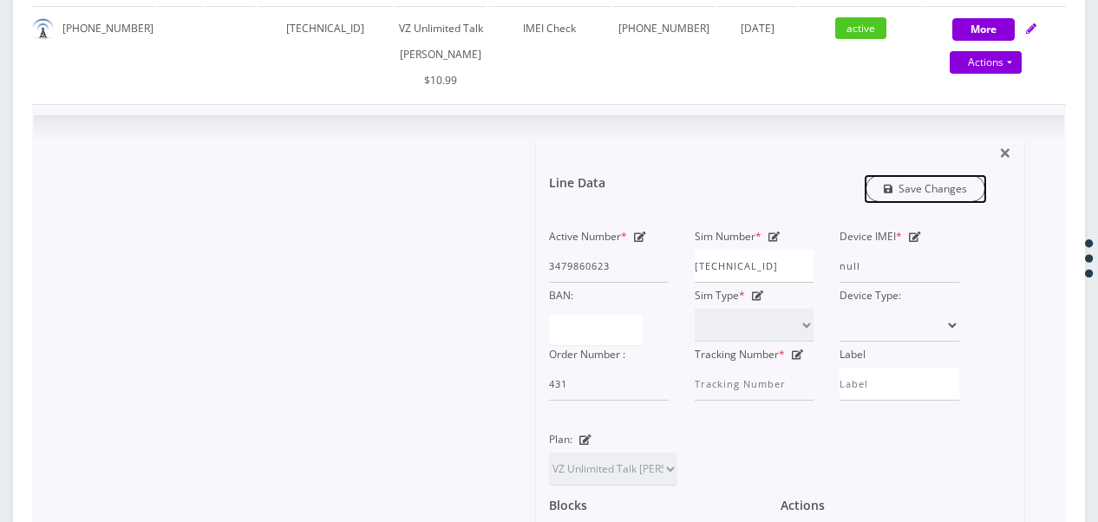
click at [913, 202] on link "Save Changes" at bounding box center [925, 188] width 121 height 27
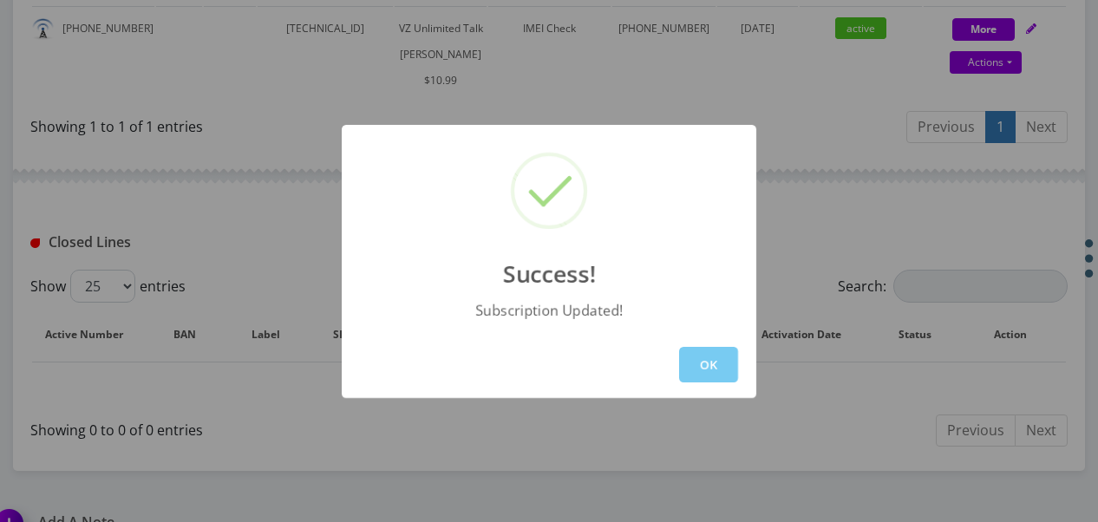
click at [707, 352] on button "OK" at bounding box center [708, 365] width 59 height 36
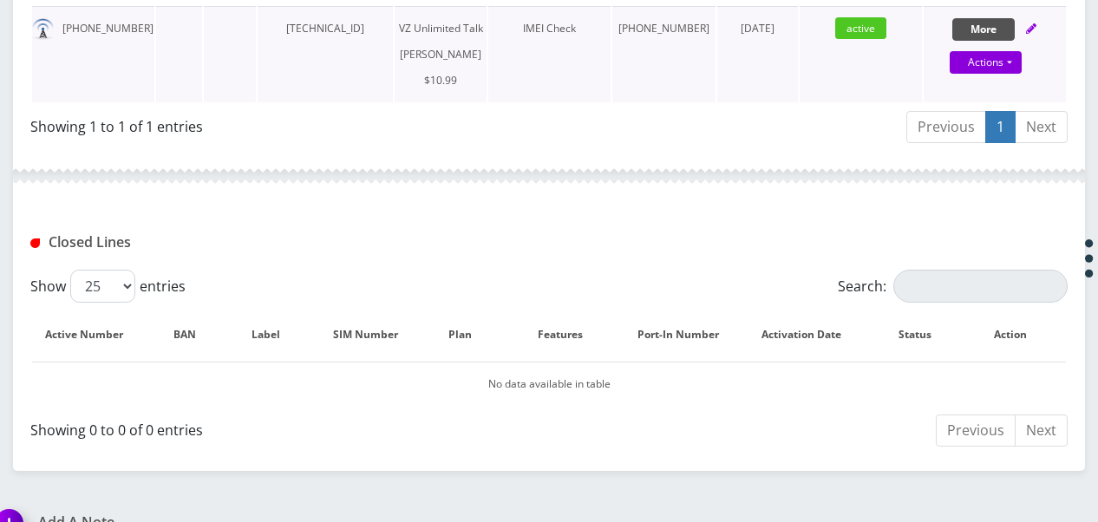
click at [994, 25] on button "More" at bounding box center [983, 29] width 62 height 23
select select "366"
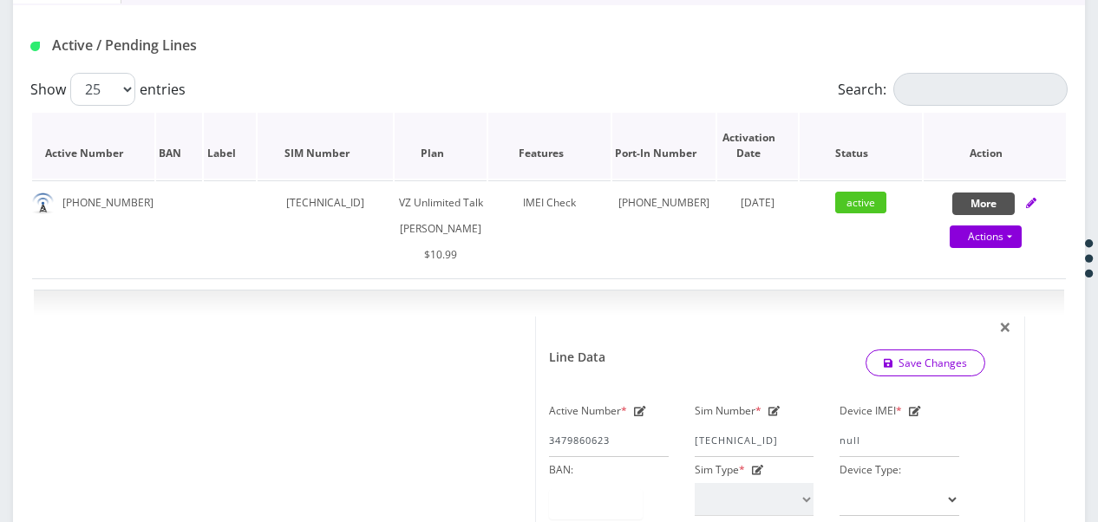
scroll to position [321, 0]
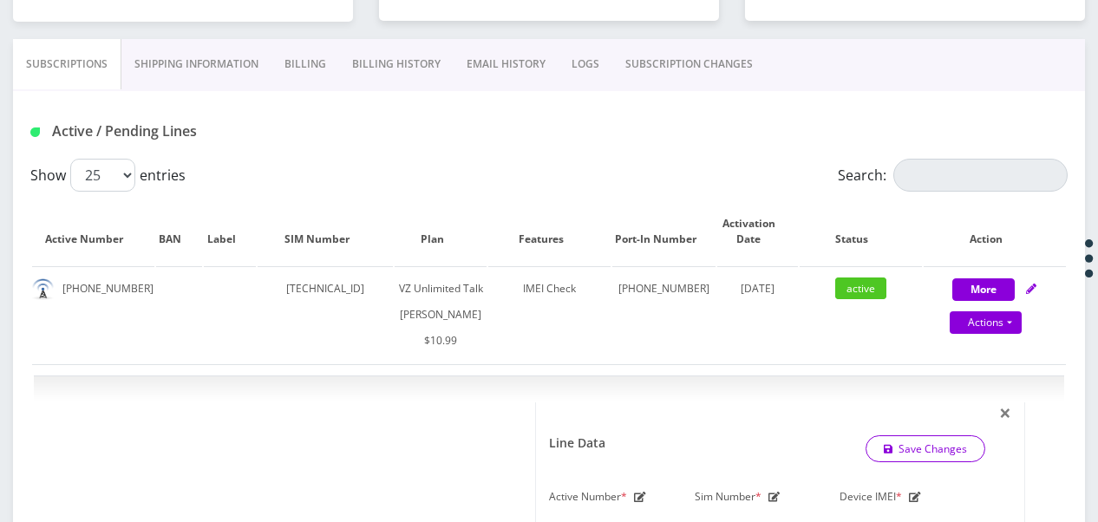
click at [685, 72] on link "SUBSCRIPTION CHANGES" at bounding box center [688, 64] width 153 height 50
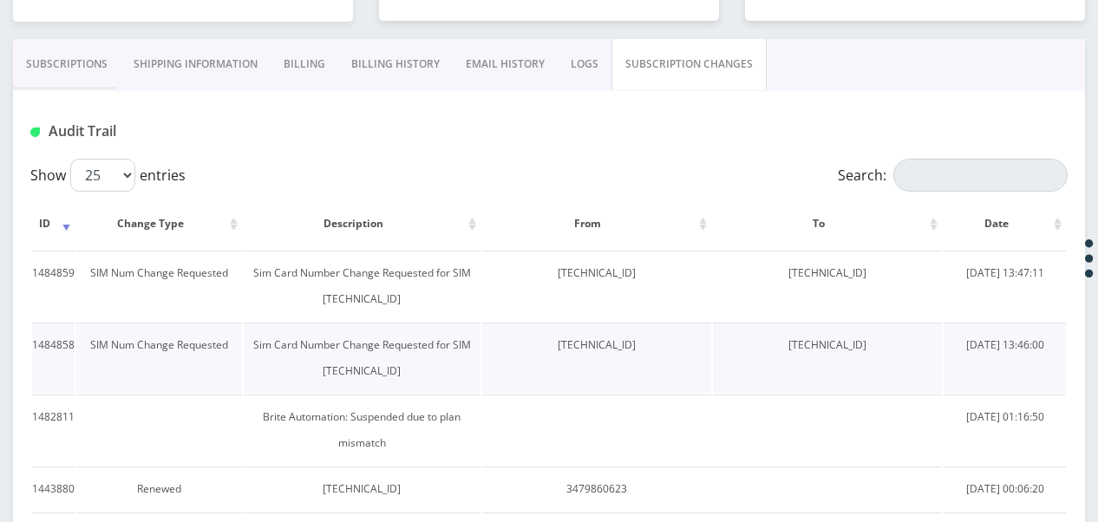
drag, startPoint x: 506, startPoint y: 343, endPoint x: 651, endPoint y: 365, distance: 146.4
click at [651, 365] on td "89148000010413035114" at bounding box center [596, 358] width 229 height 70
drag, startPoint x: 651, startPoint y: 365, endPoint x: 630, endPoint y: 346, distance: 28.9
copy td "89148000010413035114"
click at [82, 56] on link "Subscriptions" at bounding box center [67, 64] width 108 height 50
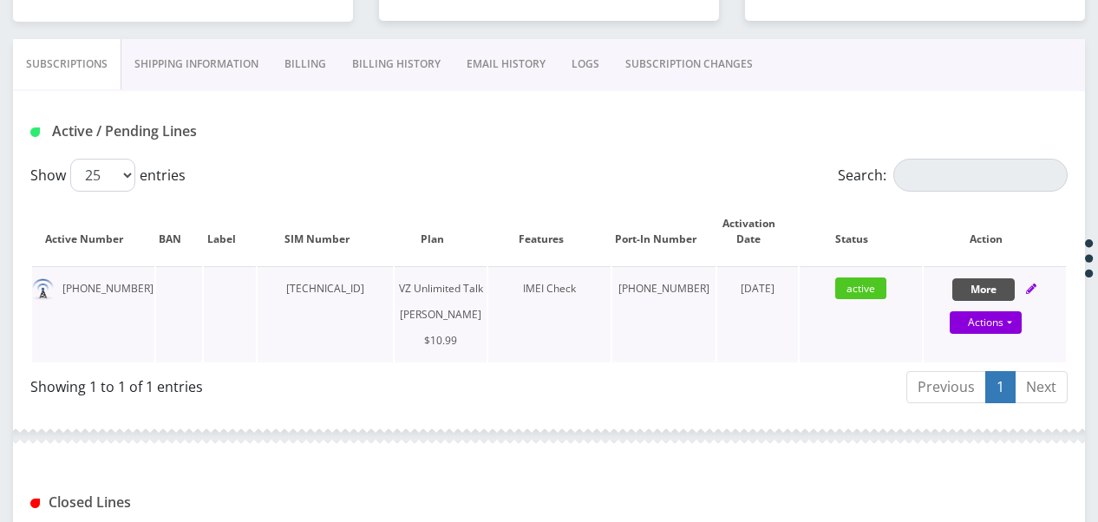
click at [980, 297] on button "More" at bounding box center [983, 289] width 62 height 23
select select "366"
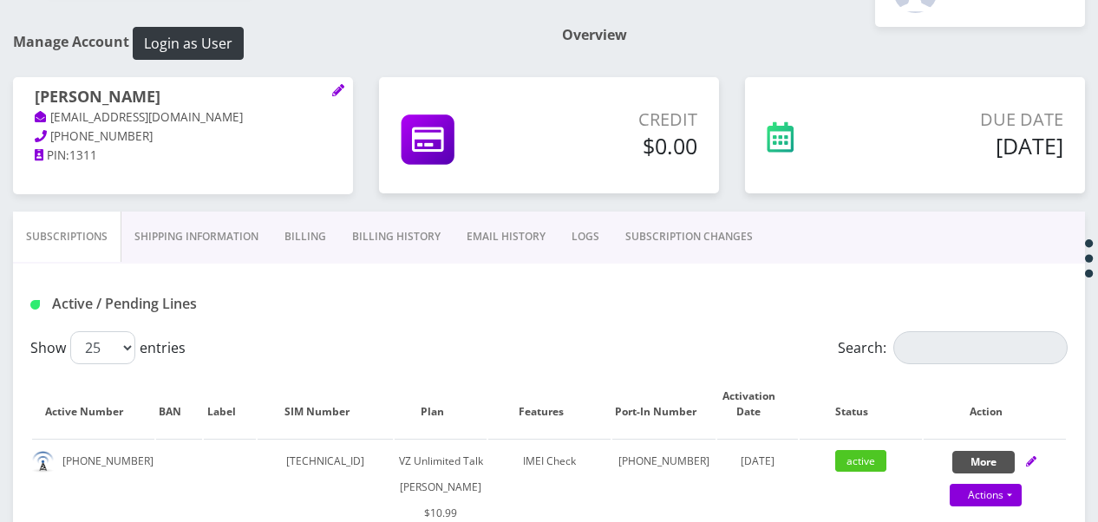
scroll to position [147, 0]
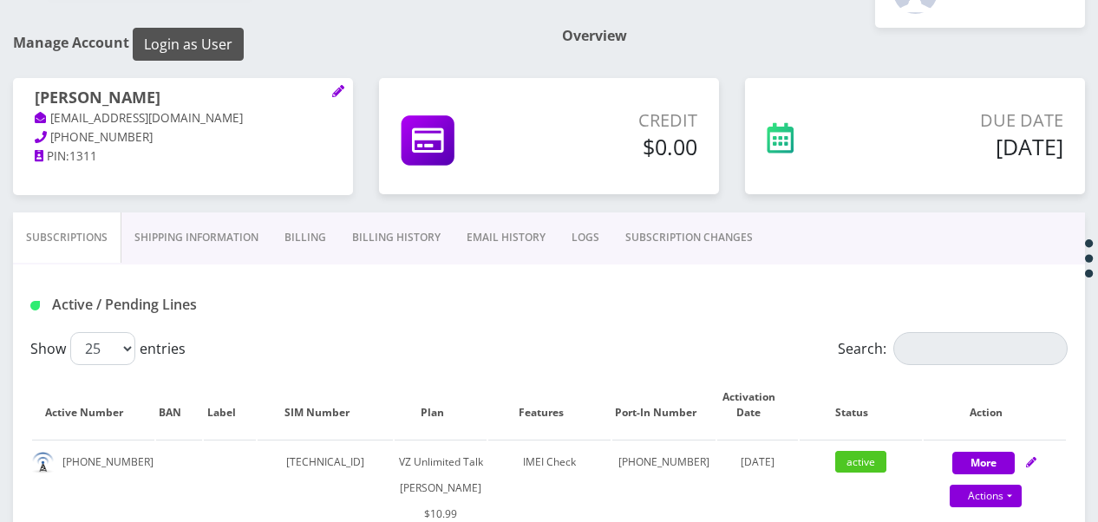
click at [200, 49] on button "Login as User" at bounding box center [188, 44] width 111 height 33
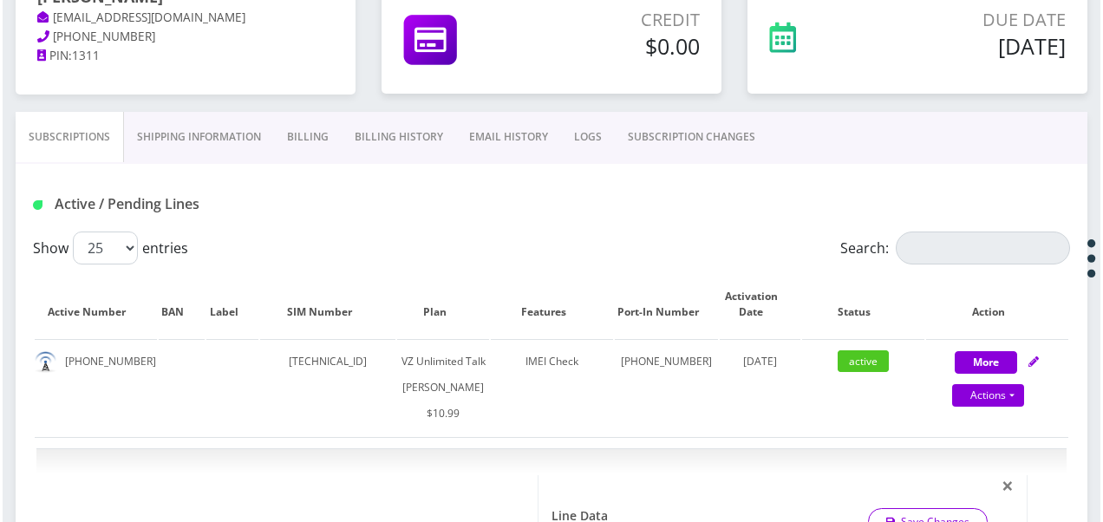
scroll to position [408, 0]
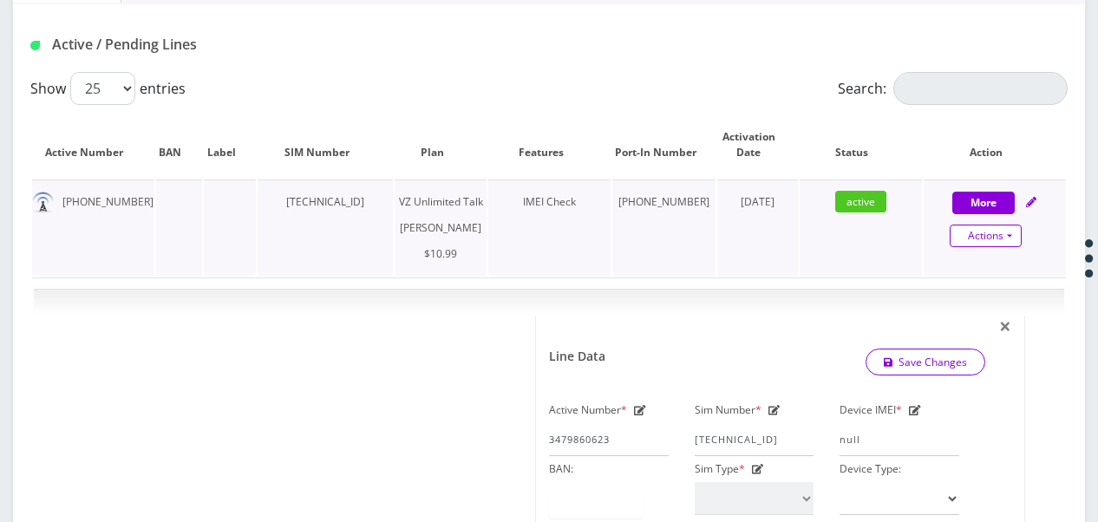
click at [1011, 233] on link "Actions" at bounding box center [986, 236] width 72 height 23
select select "366"
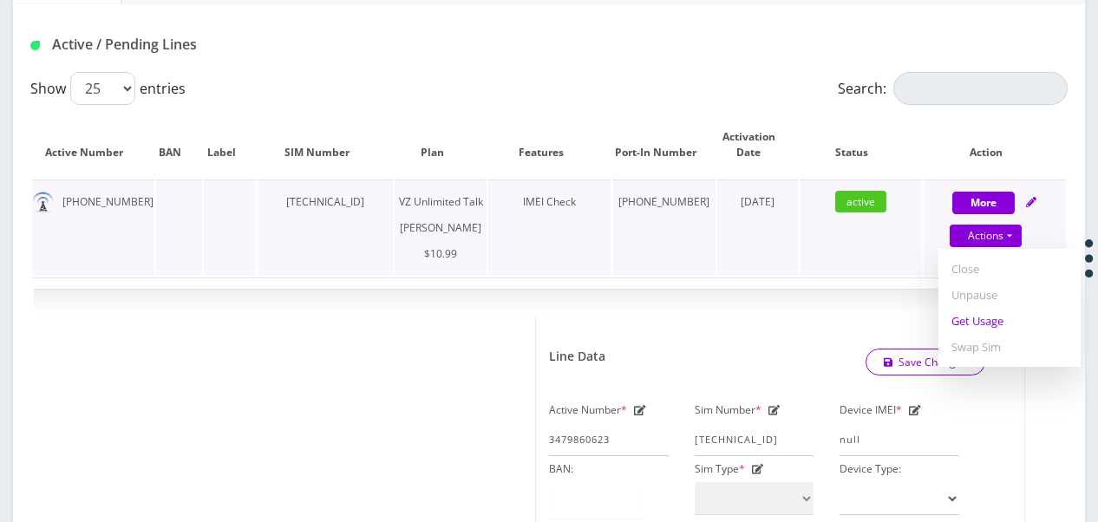
click at [969, 314] on link "Get Usage" at bounding box center [1009, 321] width 142 height 26
select select "366"
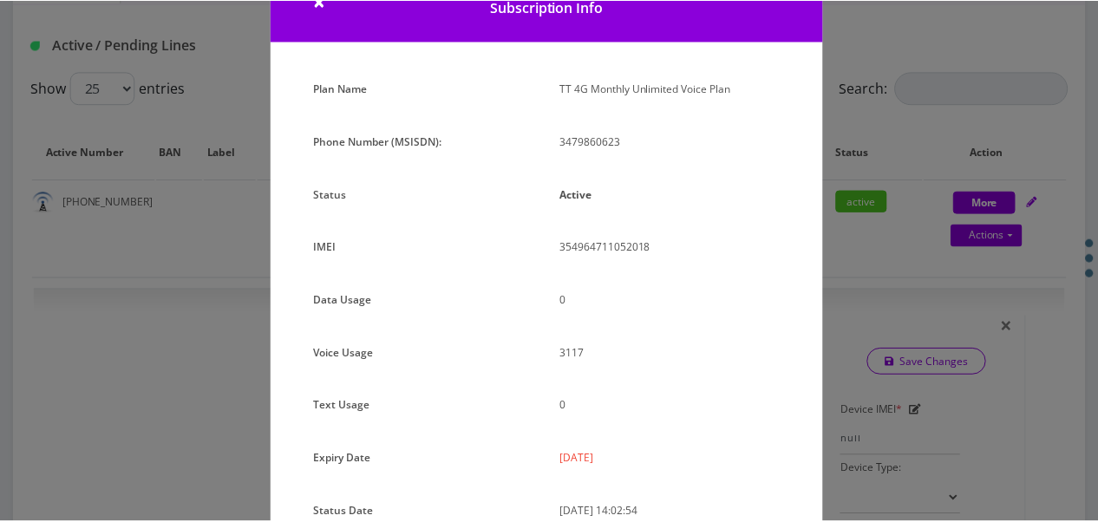
scroll to position [231, 0]
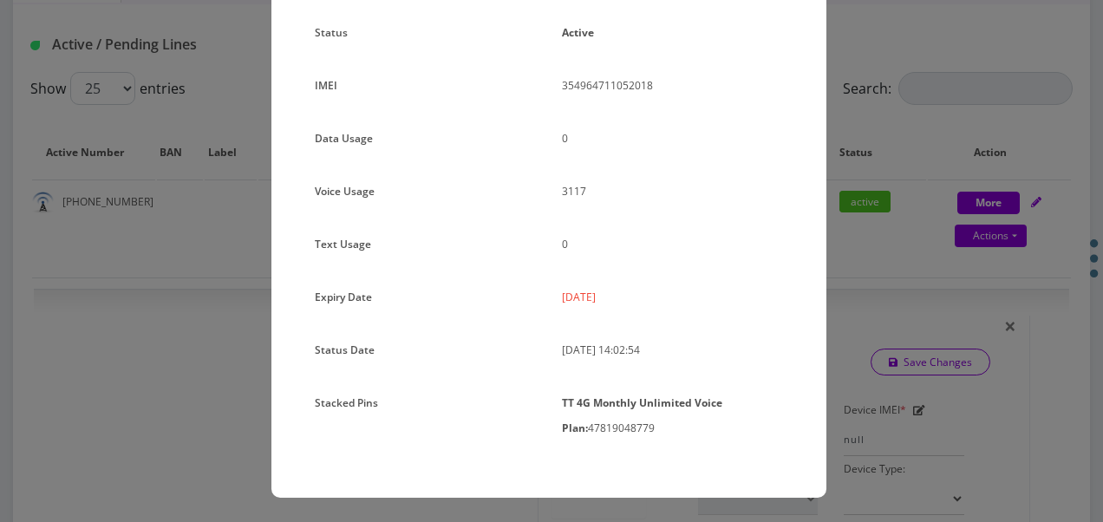
click at [881, 255] on div "× Subscription Info Plan Name TT 4G Monthly Unlimited Voice Plan Phone Number (…" at bounding box center [551, 261] width 1103 height 522
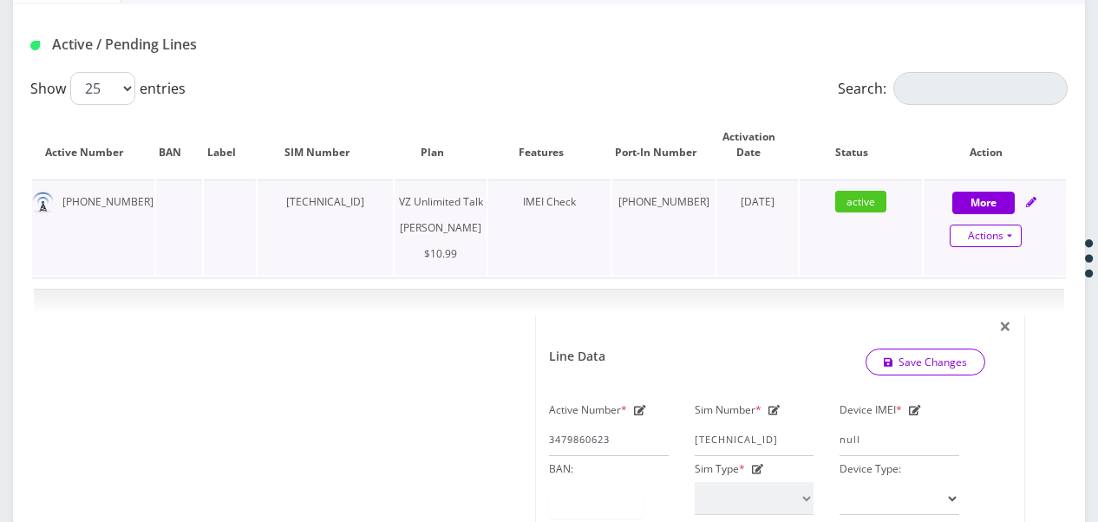
click at [1018, 227] on link "Actions" at bounding box center [986, 236] width 72 height 23
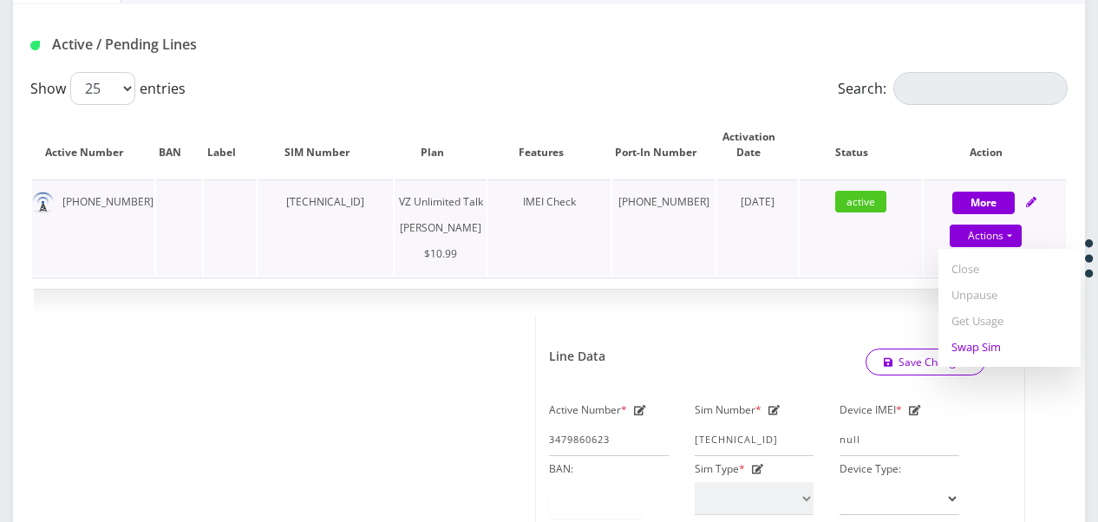
click at [989, 334] on link "Swap Sim" at bounding box center [1009, 347] width 142 height 26
select select "366"
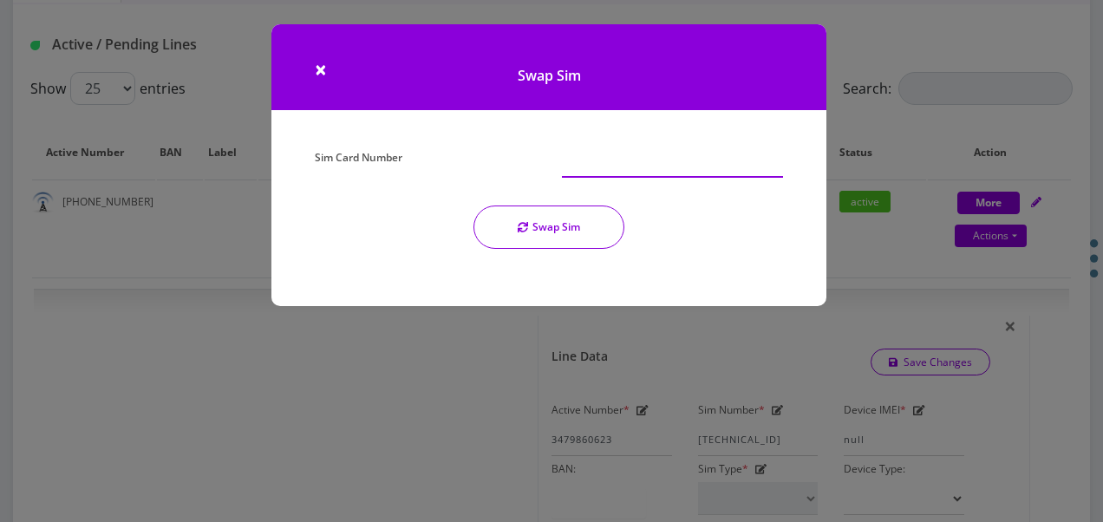
drag, startPoint x: 609, startPoint y: 138, endPoint x: 581, endPoint y: 166, distance: 39.9
paste input "89148000010413035114"
type input "89148000010413035114"
click at [565, 235] on button "Swap Sim" at bounding box center [548, 227] width 151 height 43
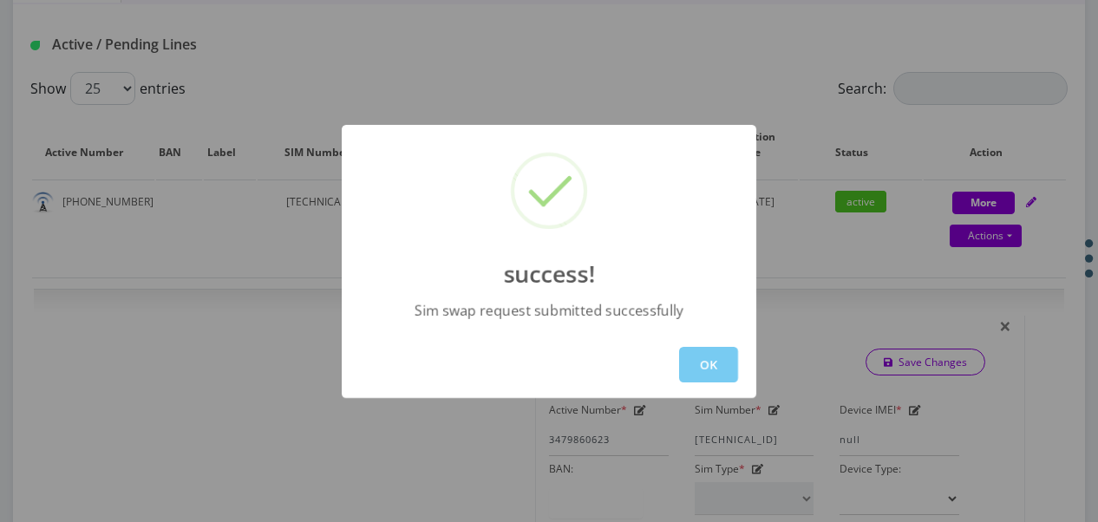
click at [711, 358] on button "OK" at bounding box center [708, 365] width 59 height 36
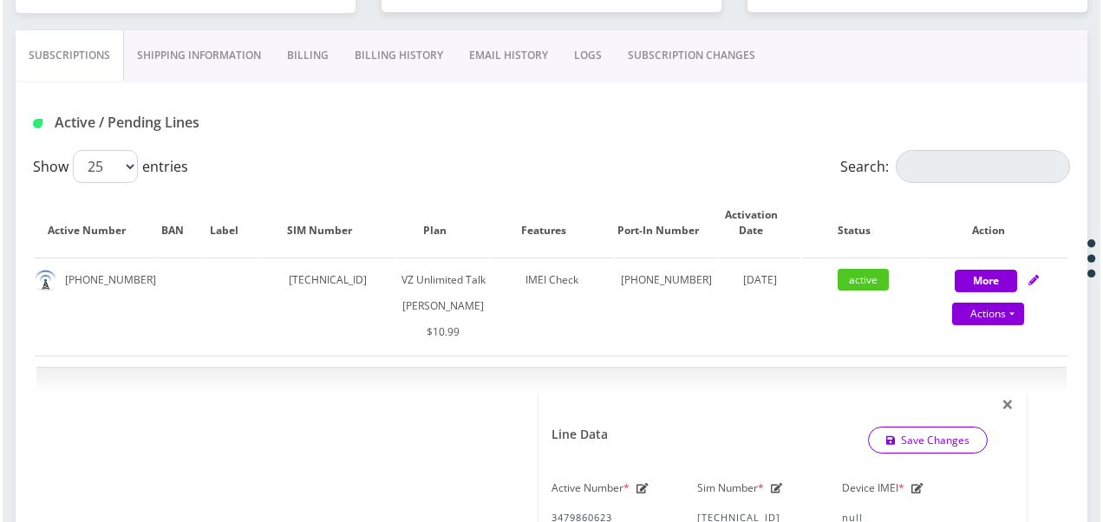
scroll to position [234, 0]
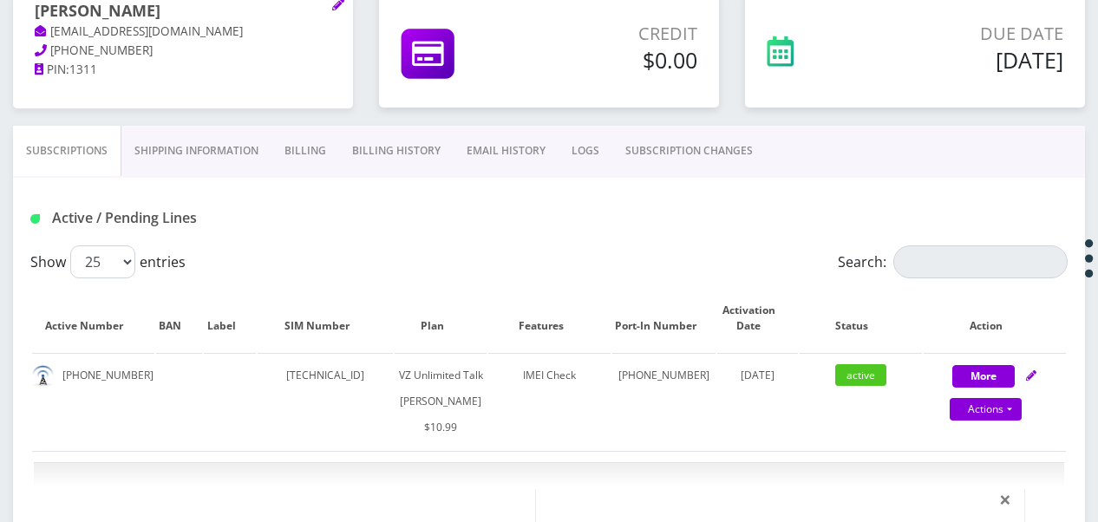
click at [688, 140] on link "SUBSCRIPTION CHANGES" at bounding box center [688, 151] width 153 height 50
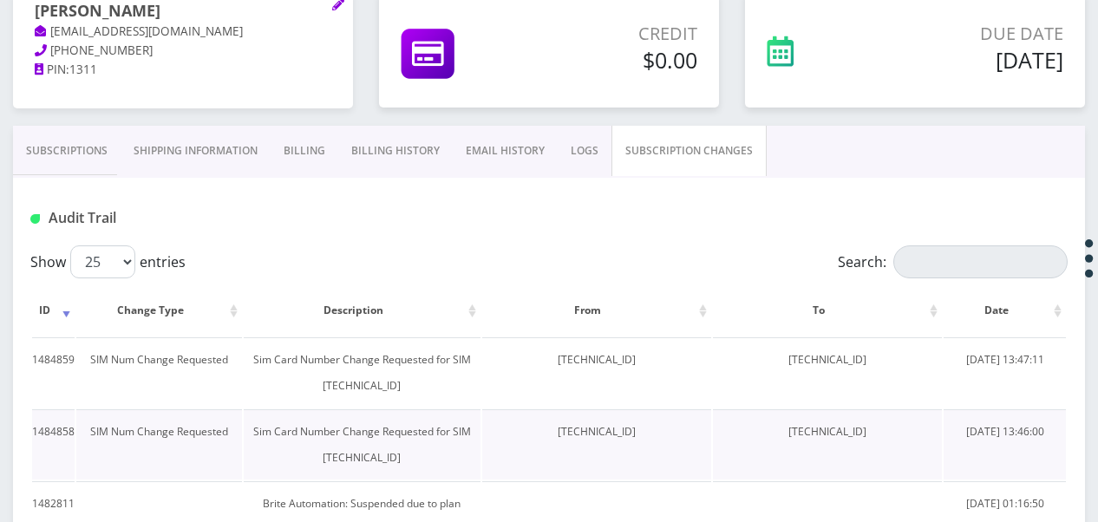
drag, startPoint x: 510, startPoint y: 425, endPoint x: 637, endPoint y: 431, distance: 127.6
click at [637, 431] on td "89148000010413035114" at bounding box center [596, 444] width 229 height 70
drag, startPoint x: 637, startPoint y: 431, endPoint x: 617, endPoint y: 429, distance: 20.9
copy td "89148000010413035114"
click at [69, 147] on link "Subscriptions" at bounding box center [67, 151] width 108 height 50
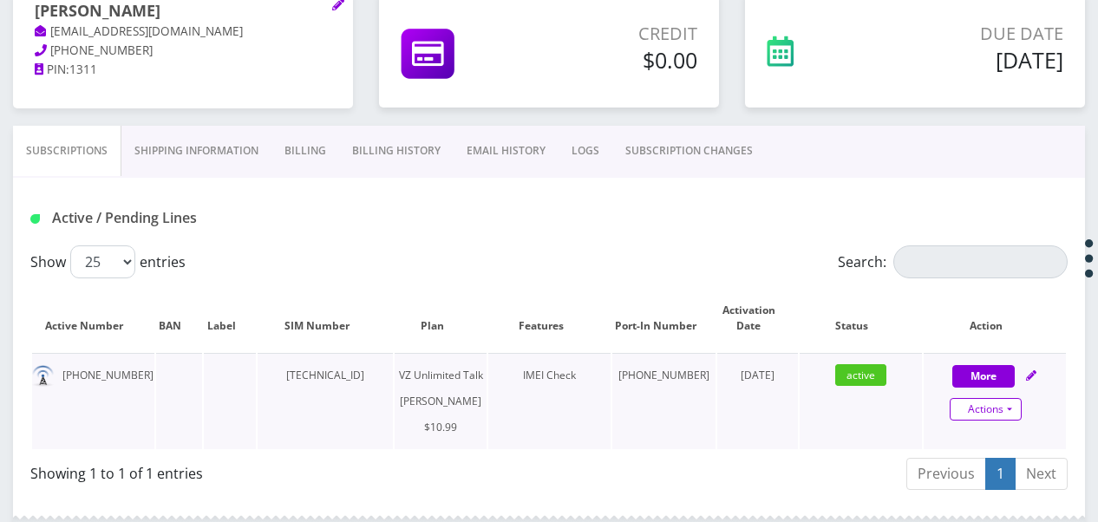
click at [1002, 398] on link "Actions" at bounding box center [986, 409] width 72 height 23
select select "366"
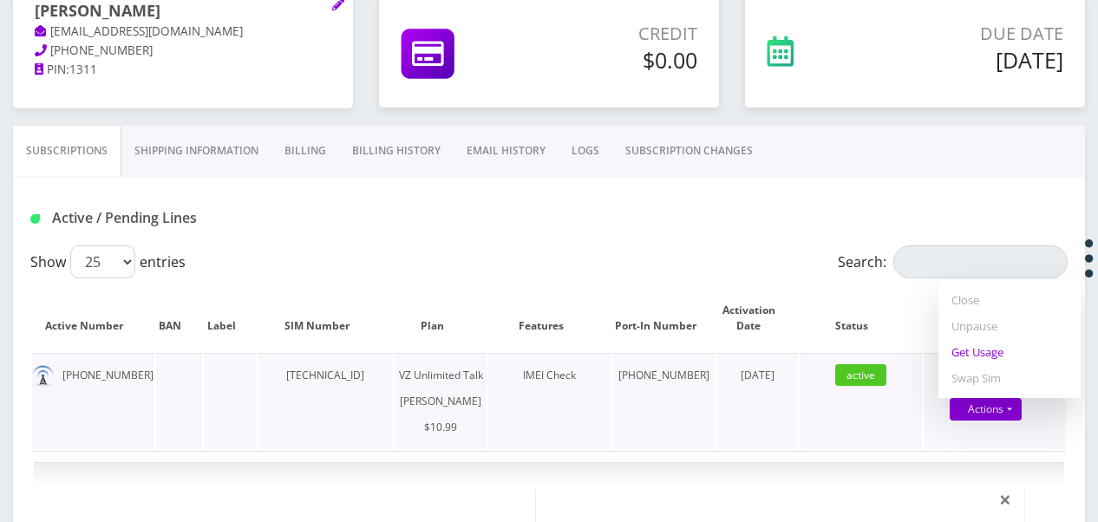
click at [994, 357] on link "Get Usage" at bounding box center [1009, 352] width 142 height 26
select select "366"
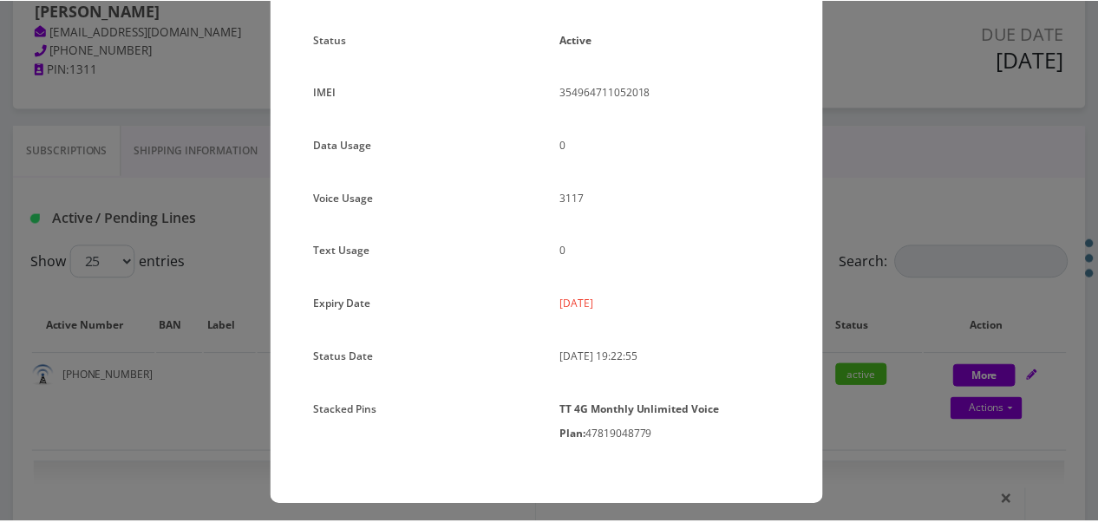
scroll to position [231, 0]
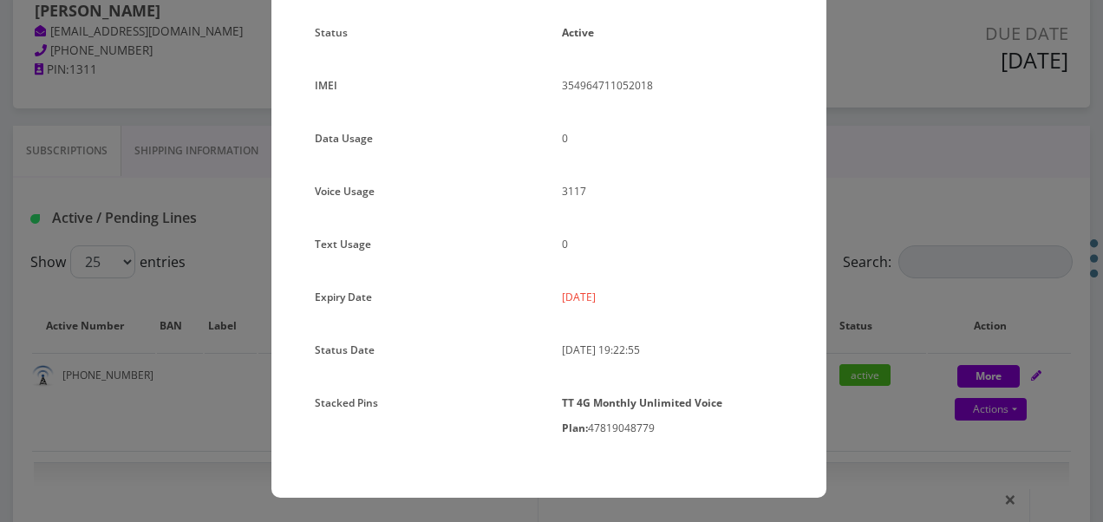
click at [886, 231] on div "× Subscription Info Plan Name TT 4G Monthly Unlimited Voice Plan Phone Number (…" at bounding box center [551, 261] width 1103 height 522
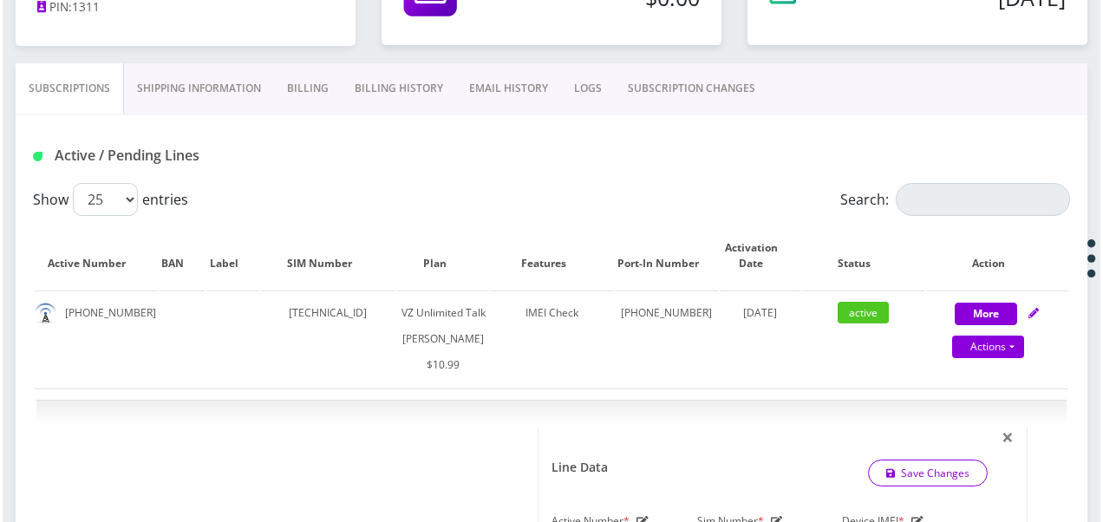
scroll to position [376, 0]
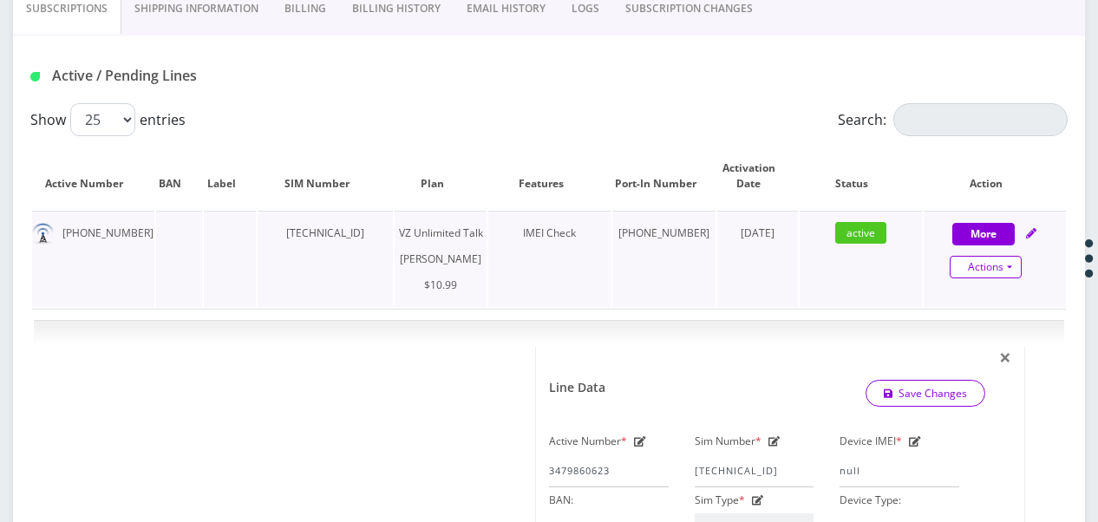
click at [1019, 264] on link "Actions" at bounding box center [986, 267] width 72 height 23
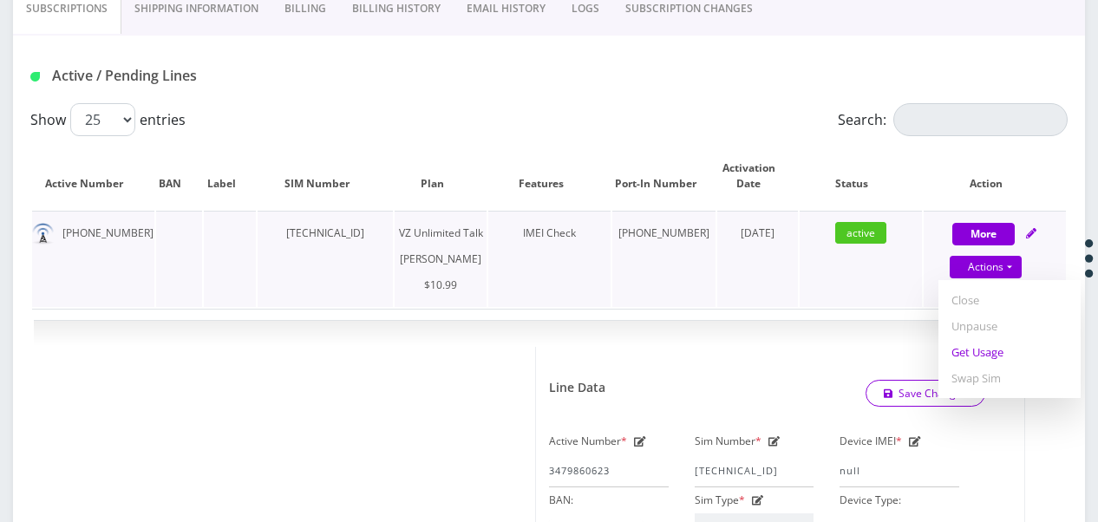
click at [994, 347] on link "Get Usage" at bounding box center [1009, 352] width 142 height 26
select select "366"
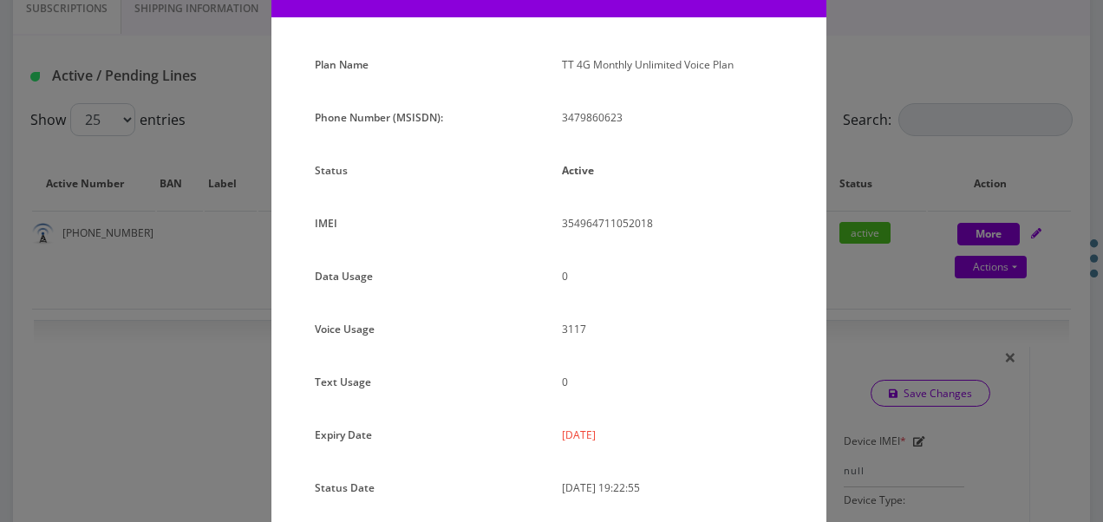
scroll to position [231, 0]
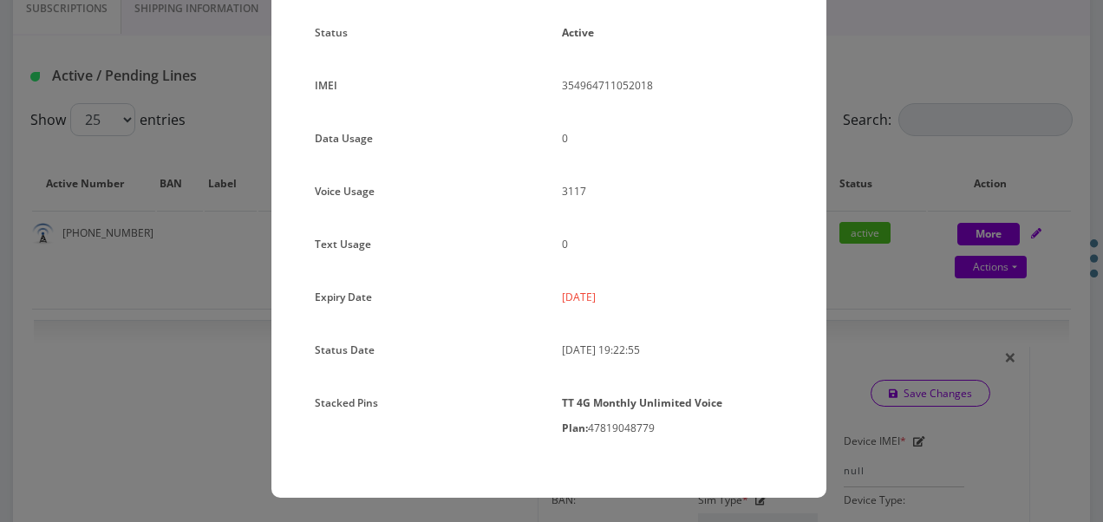
click at [822, 238] on div "Plan Name TT 4G Monthly Unlimited Voice Plan Phone Number (MSISDN): 3479860623 …" at bounding box center [548, 206] width 555 height 584
click at [1027, 270] on div "× Subscription Info Plan Name TT 4G Monthly Unlimited Voice Plan Phone Number (…" at bounding box center [551, 261] width 1103 height 522
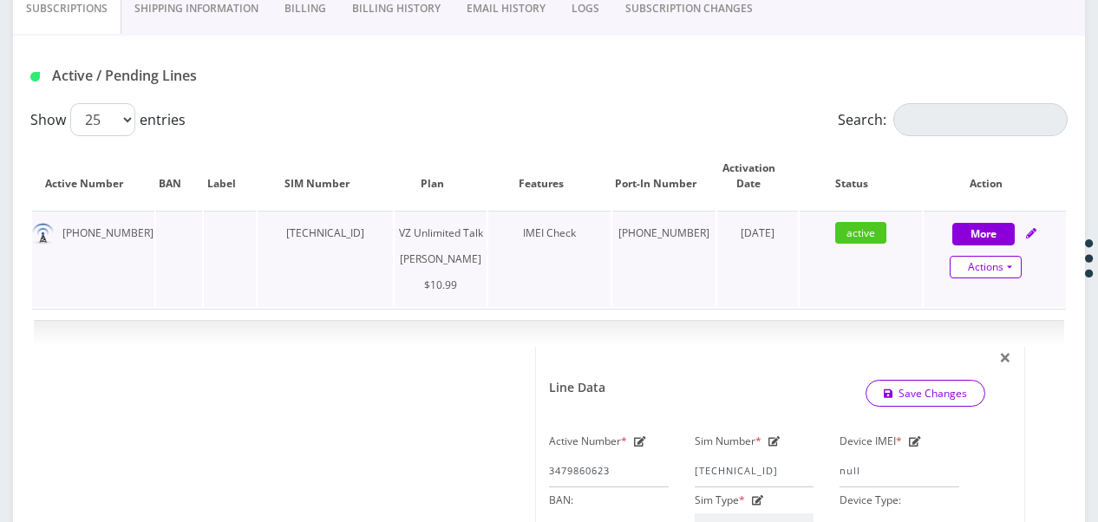
click at [1021, 271] on link "Actions" at bounding box center [986, 267] width 72 height 23
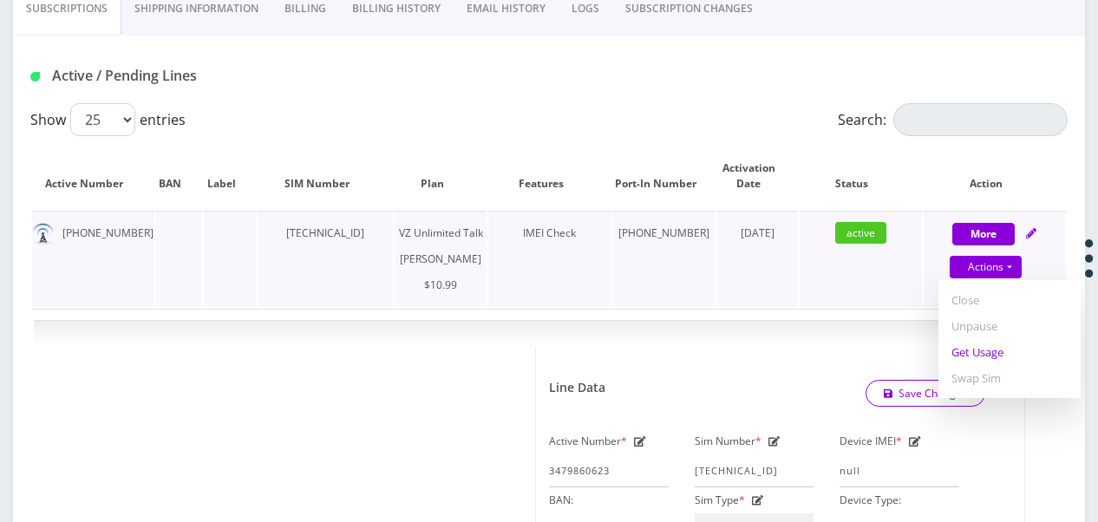
click at [999, 349] on link "Get Usage" at bounding box center [1009, 352] width 142 height 26
select select "366"
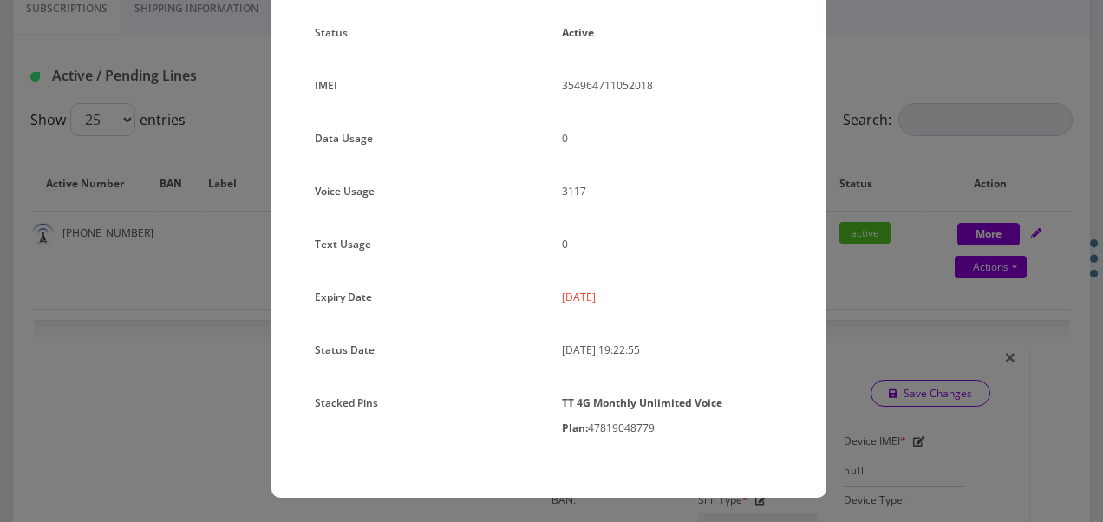
scroll to position [0, 0]
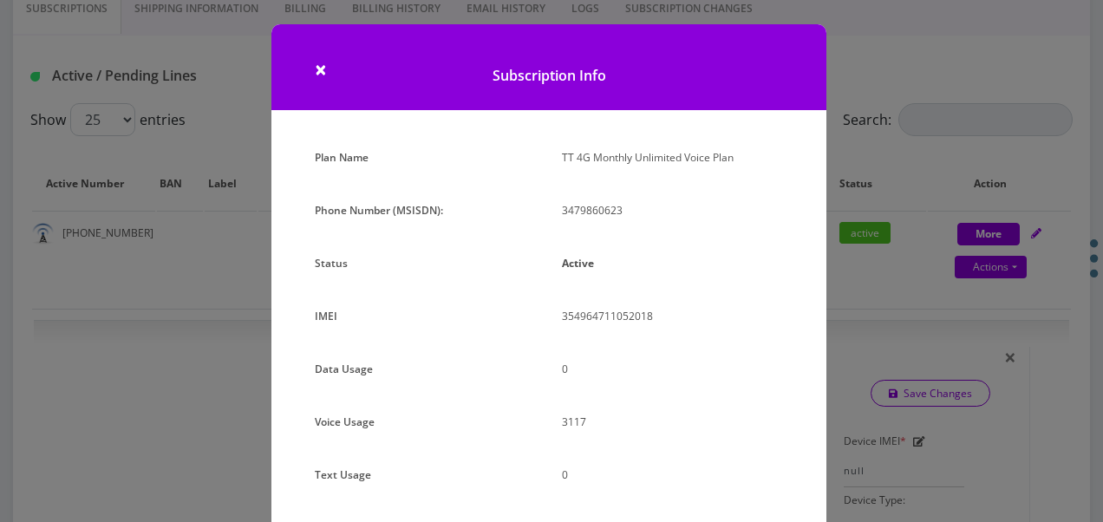
click at [845, 247] on div "× Subscription Info Plan Name TT 4G Monthly Unlimited Voice Plan Phone Number (…" at bounding box center [551, 261] width 1103 height 522
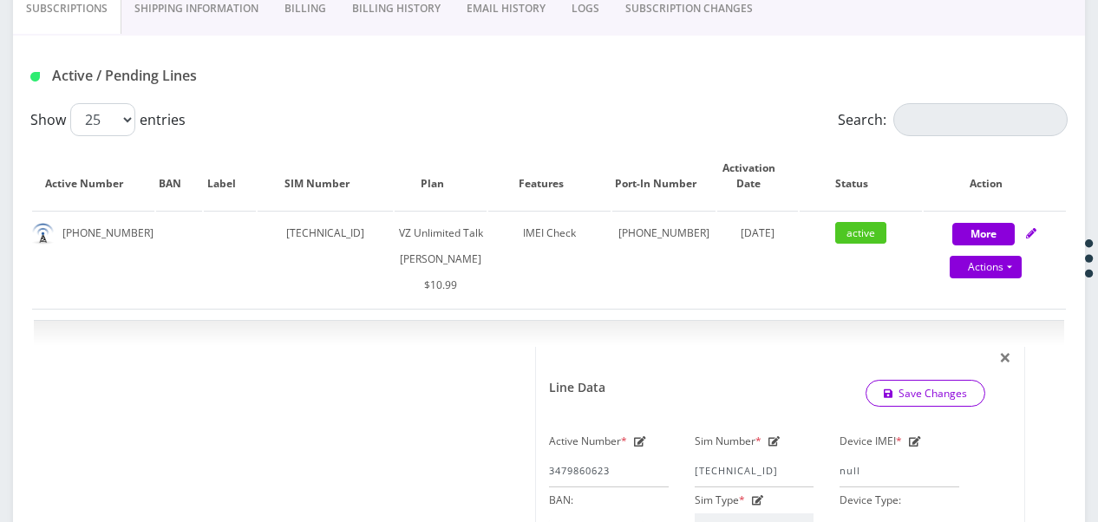
click at [621, 3] on link "SUBSCRIPTION CHANGES" at bounding box center [688, 9] width 153 height 50
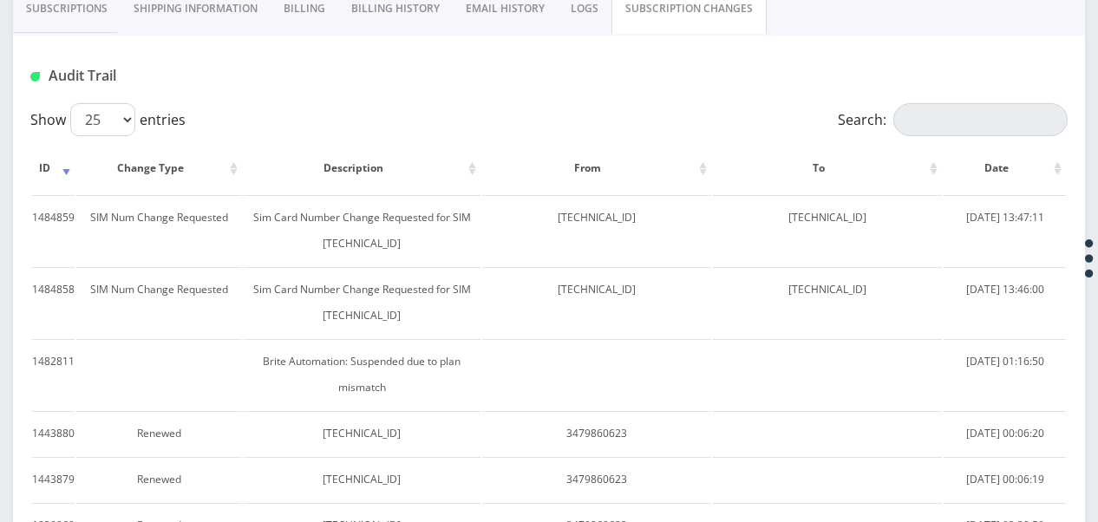
click at [89, 17] on link "Subscriptions" at bounding box center [67, 9] width 108 height 50
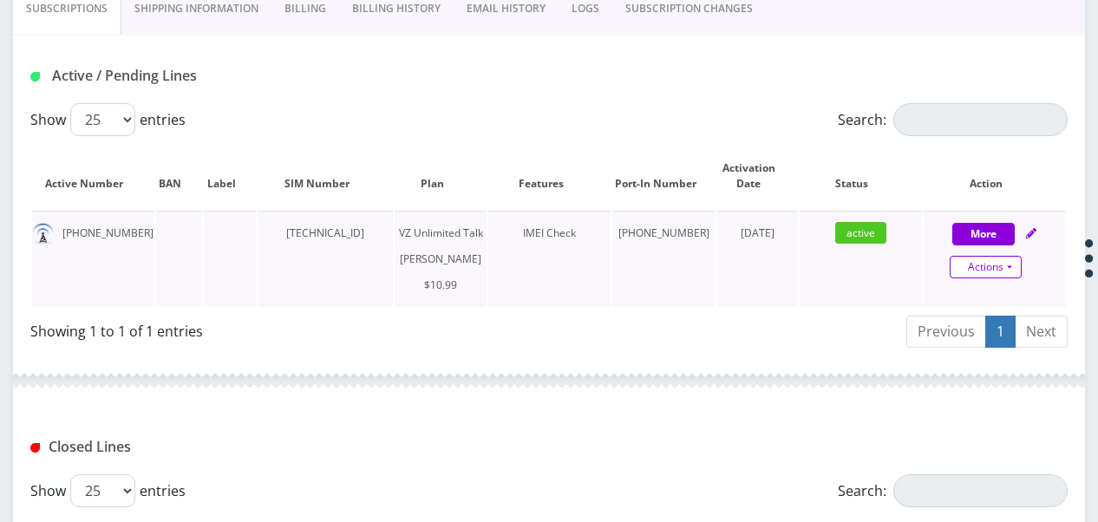
click at [1011, 269] on link "Actions" at bounding box center [986, 267] width 72 height 23
select select "366"
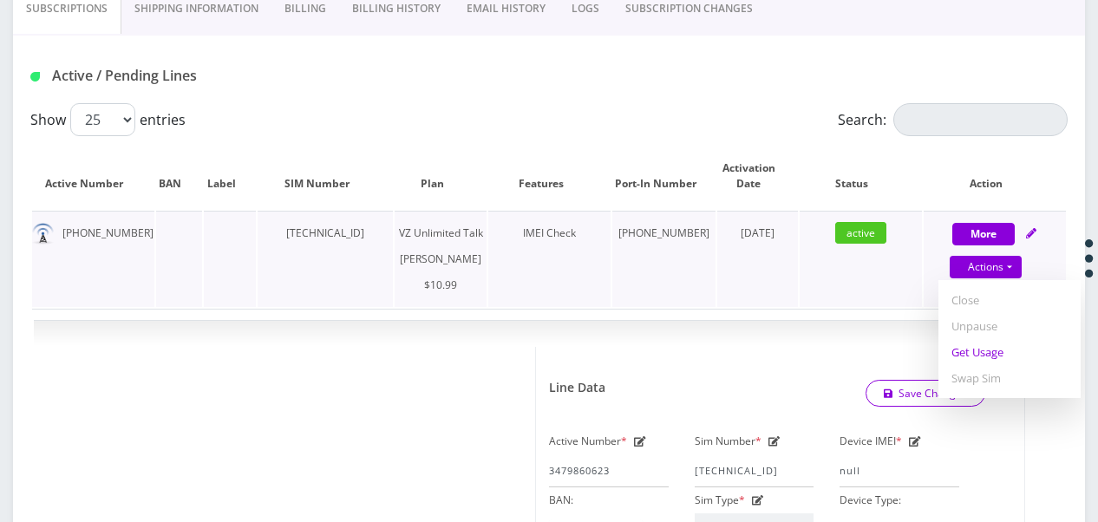
click at [999, 353] on link "Get Usage" at bounding box center [1009, 352] width 142 height 26
select select "366"
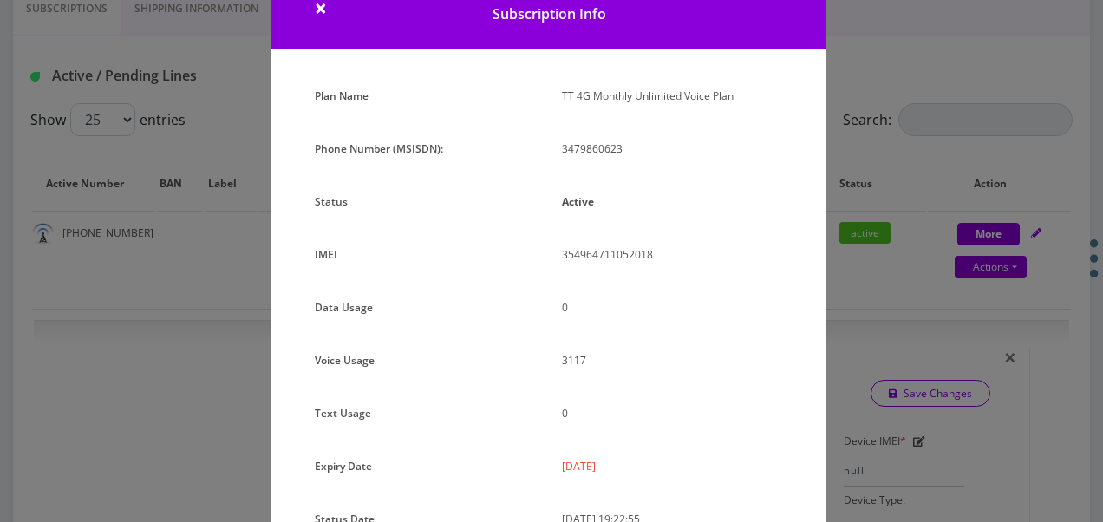
scroll to position [173, 0]
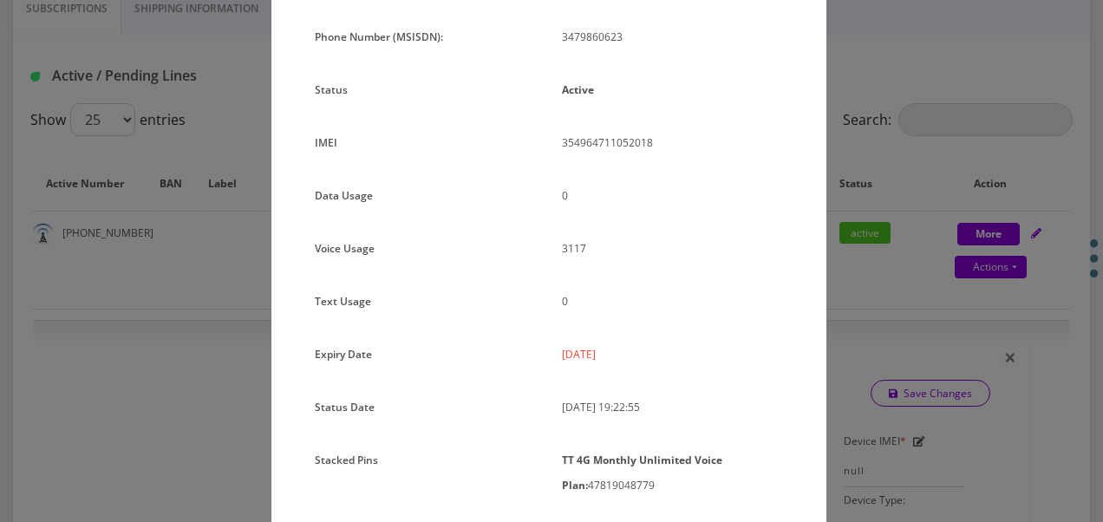
click at [893, 228] on div "× Subscription Info Plan Name TT 4G Monthly Unlimited Voice Plan Phone Number (…" at bounding box center [551, 261] width 1103 height 522
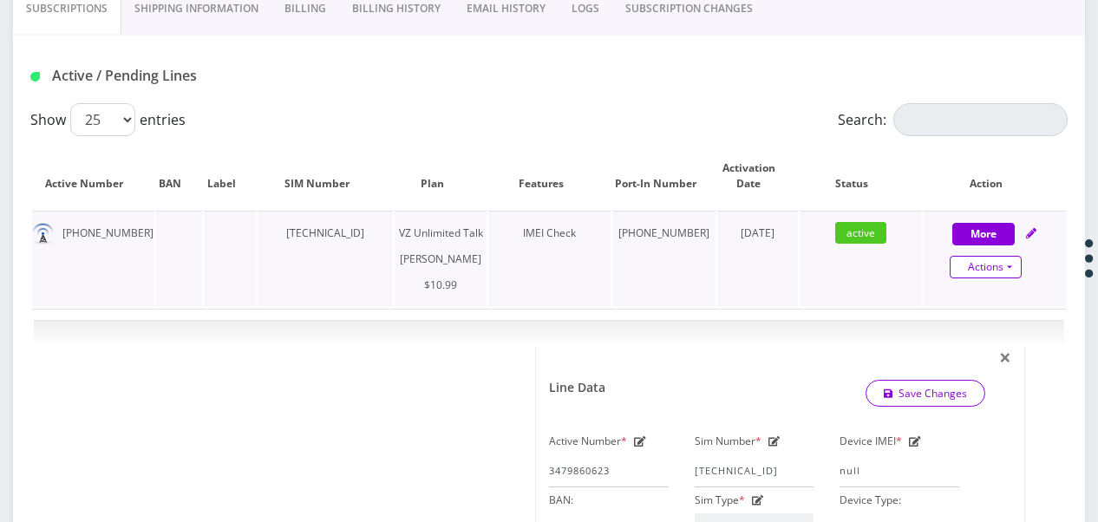
click at [995, 256] on link "Actions" at bounding box center [986, 267] width 72 height 23
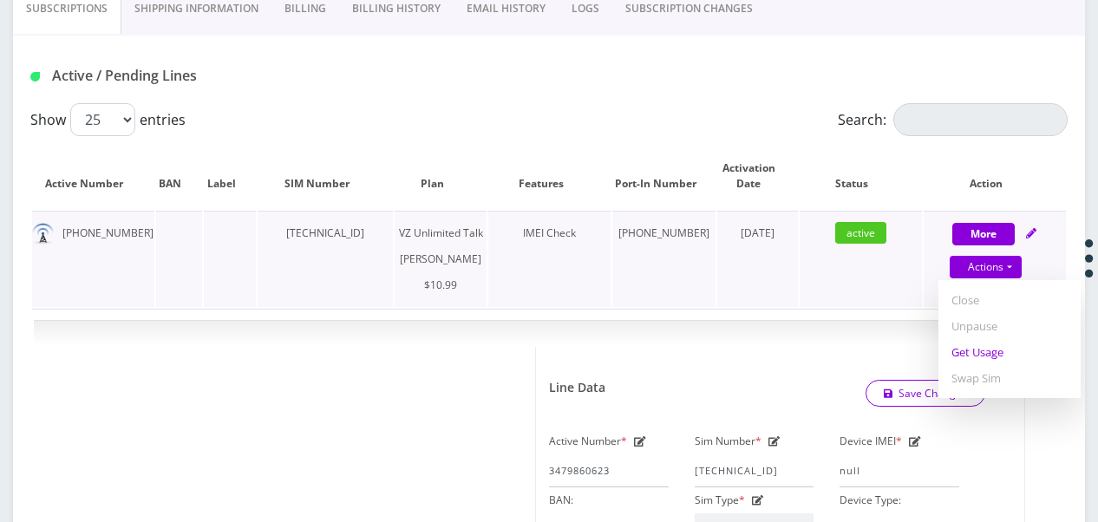
click at [999, 339] on link "Get Usage" at bounding box center [1009, 352] width 142 height 26
select select "366"
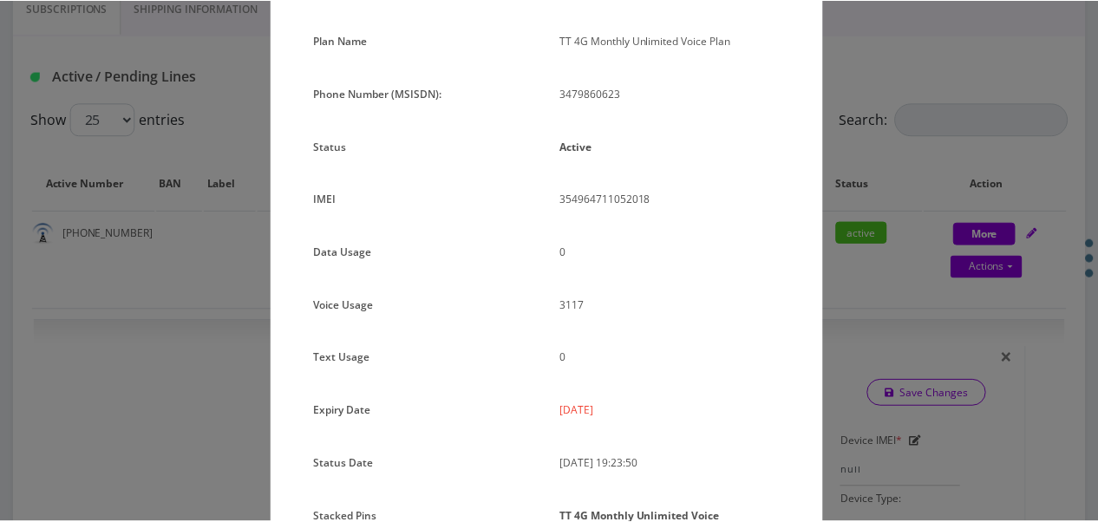
scroll to position [231, 0]
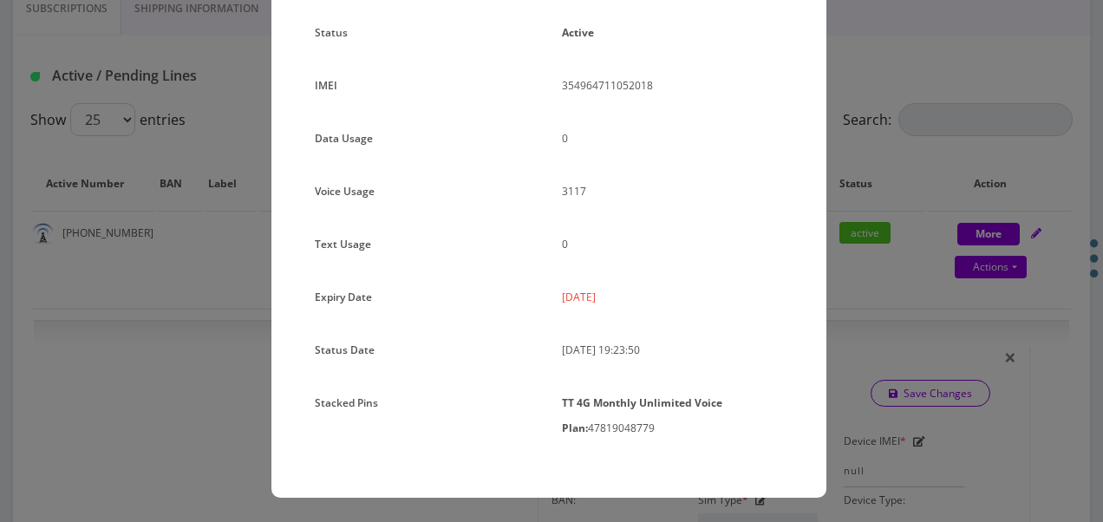
click at [794, 156] on div "Plan Name TT 4G Monthly Unlimited Voice Plan Phone Number (MSISDN): 3479860623 …" at bounding box center [548, 206] width 555 height 584
click at [931, 395] on div "× Subscription Info Plan Name TT 4G Monthly Unlimited Voice Plan Phone Number (…" at bounding box center [551, 261] width 1103 height 522
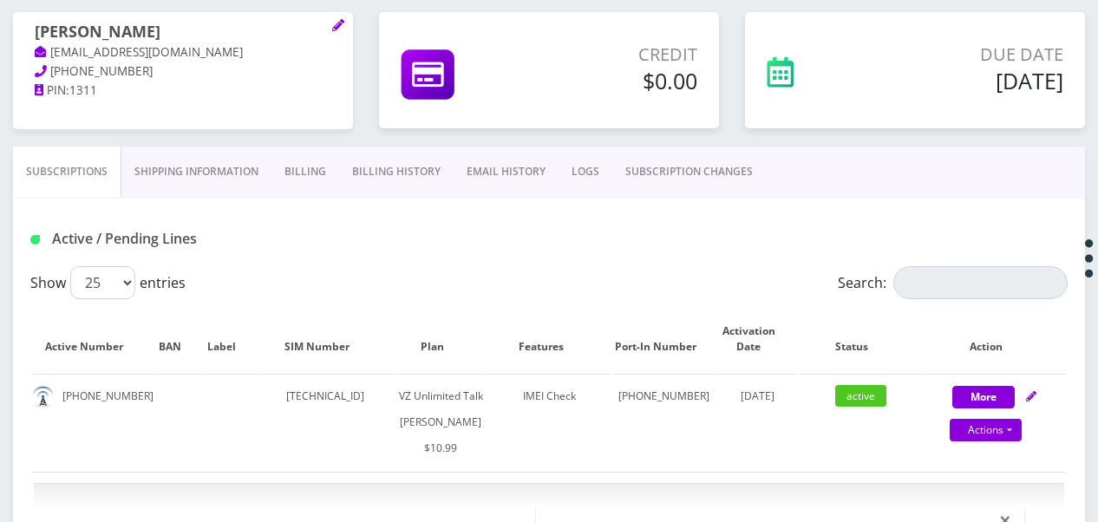
scroll to position [116, 0]
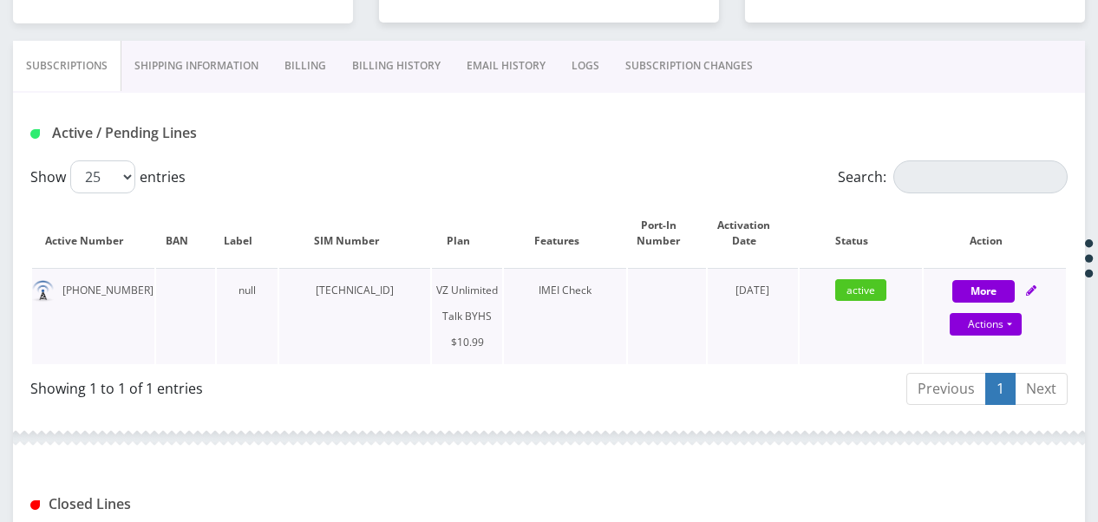
scroll to position [347, 0]
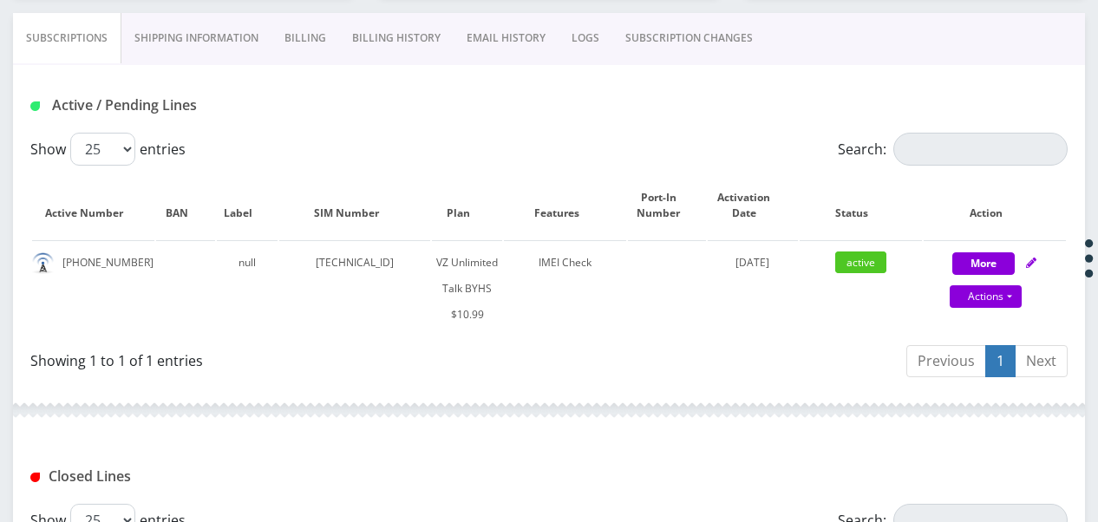
click at [711, 25] on link "SUBSCRIPTION CHANGES" at bounding box center [688, 38] width 153 height 50
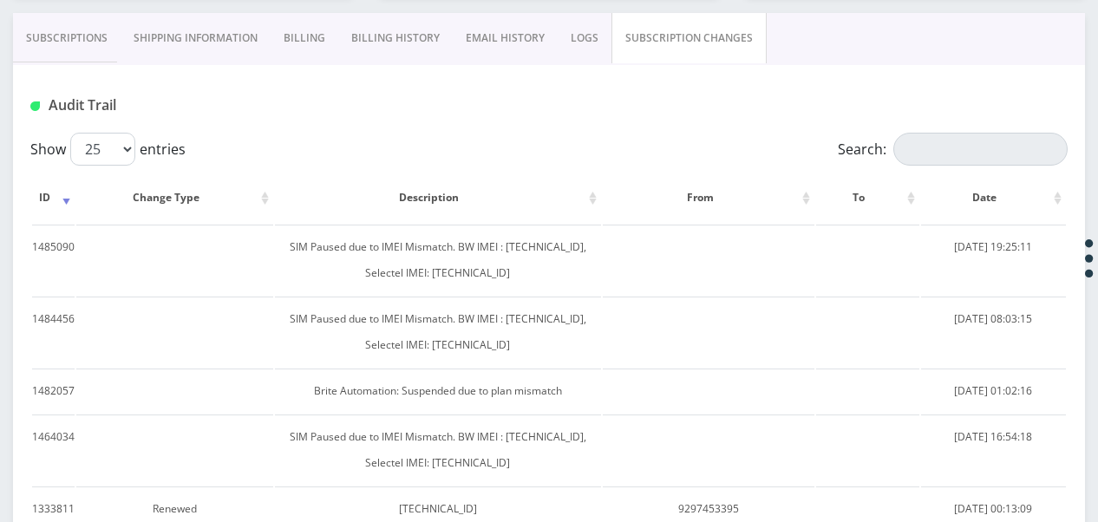
click at [95, 38] on link "Subscriptions" at bounding box center [67, 38] width 108 height 50
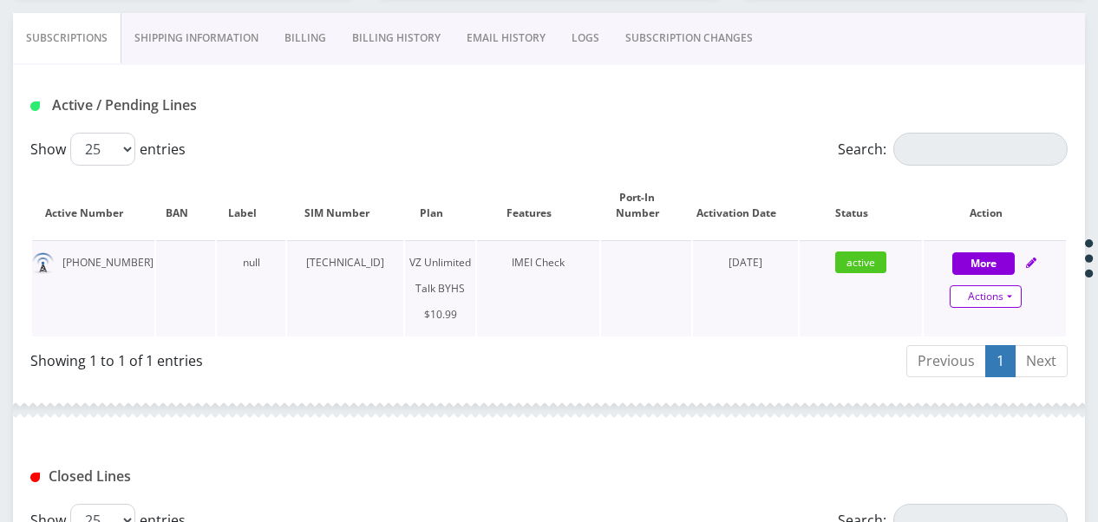
click at [1009, 293] on link "Actions" at bounding box center [986, 296] width 72 height 23
select select "467"
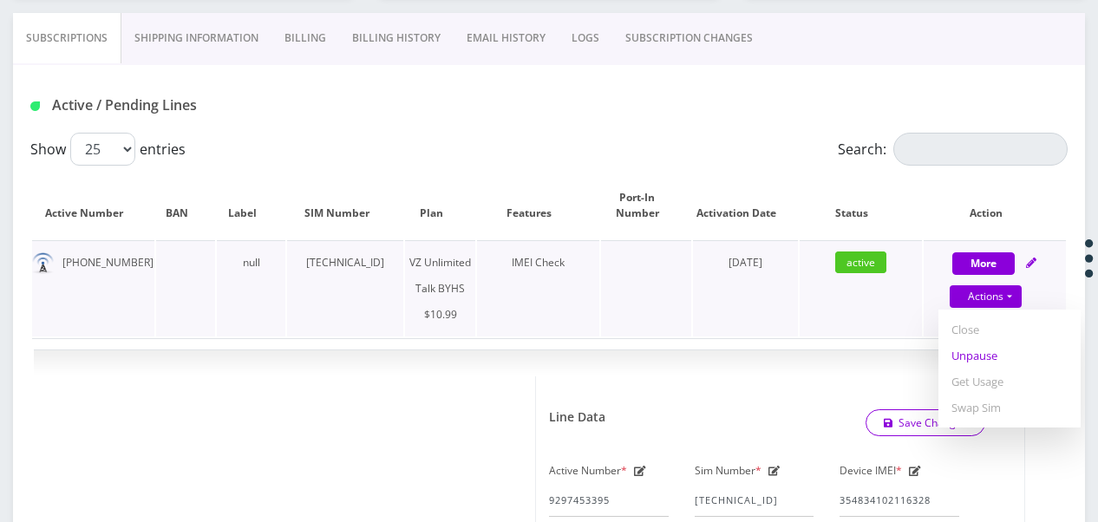
click at [993, 360] on link "Unpause" at bounding box center [1009, 356] width 142 height 26
select select "467"
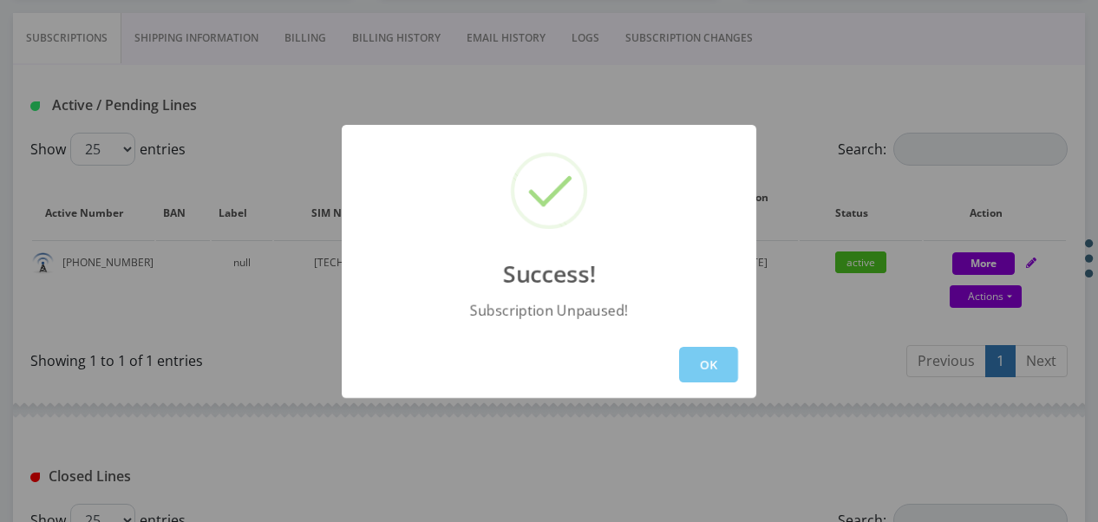
click at [715, 358] on button "OK" at bounding box center [708, 365] width 59 height 36
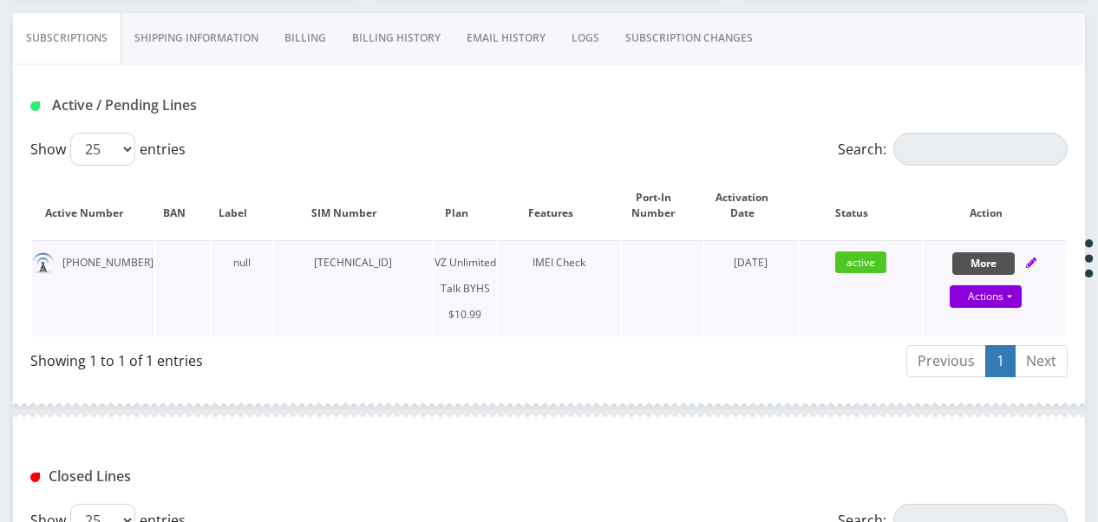
click at [990, 264] on button "More" at bounding box center [983, 263] width 62 height 23
select select "467"
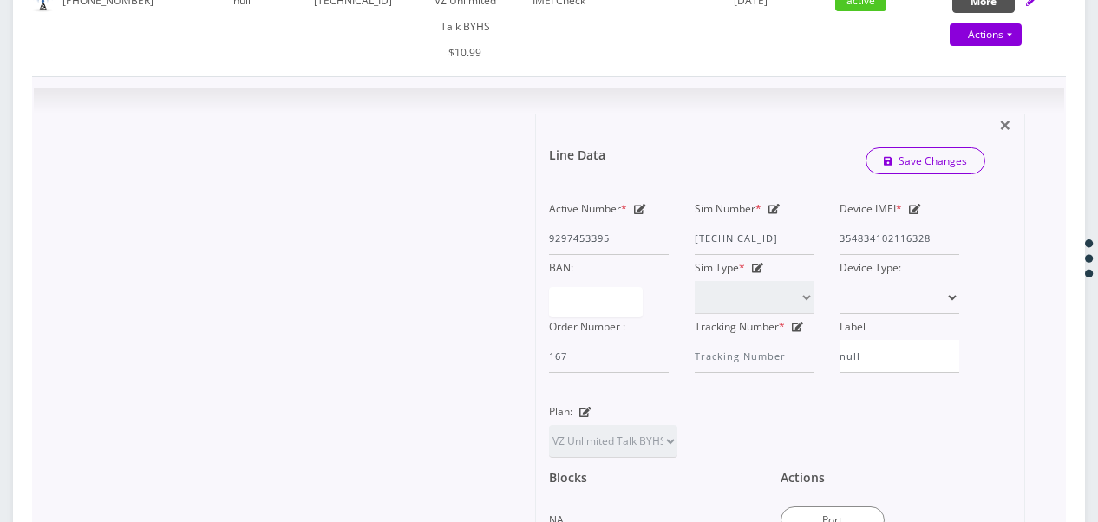
scroll to position [520, 0]
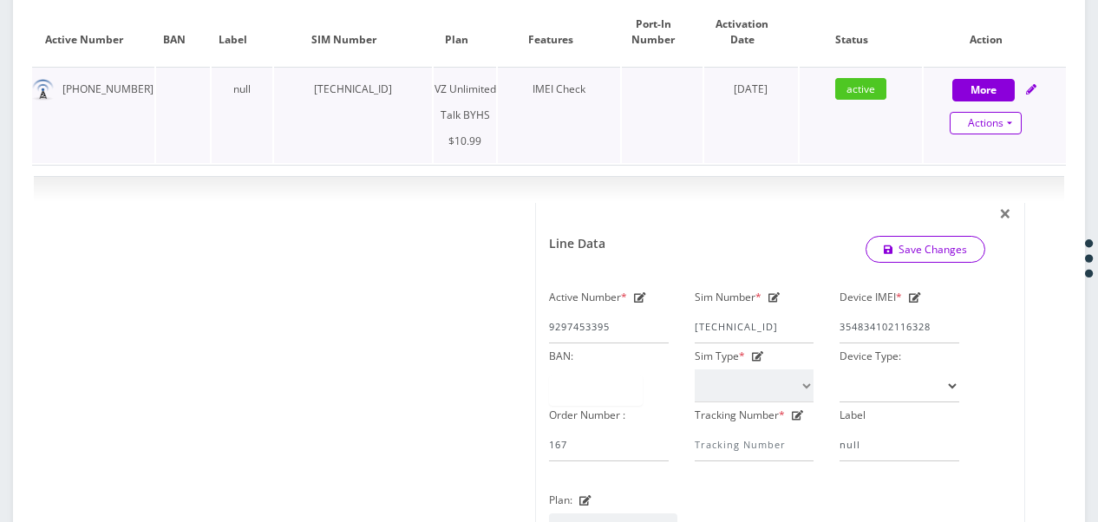
click at [1015, 112] on link "Actions" at bounding box center [986, 123] width 72 height 23
select select "467"
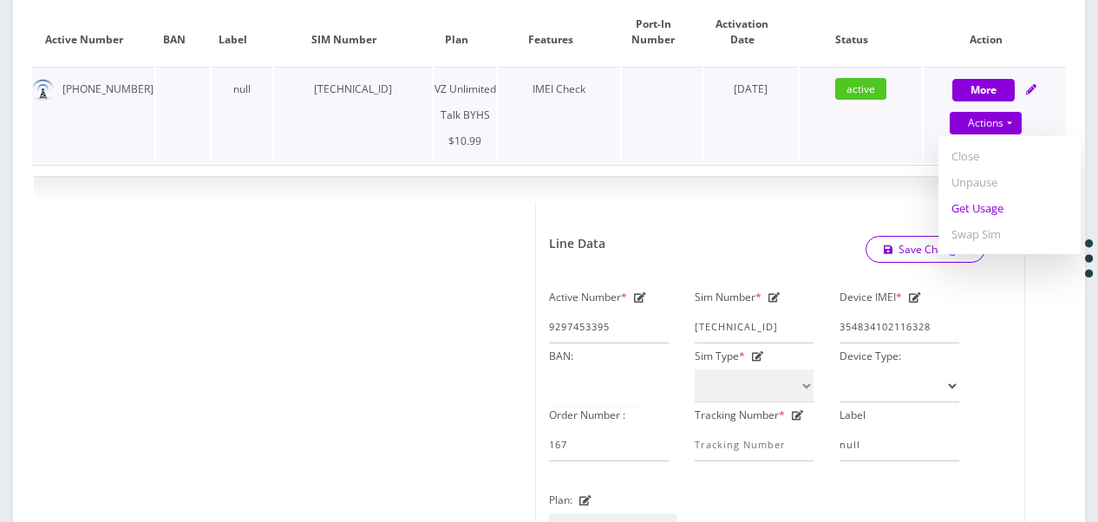
click at [992, 205] on link "Get Usage" at bounding box center [1009, 208] width 142 height 26
select select "467"
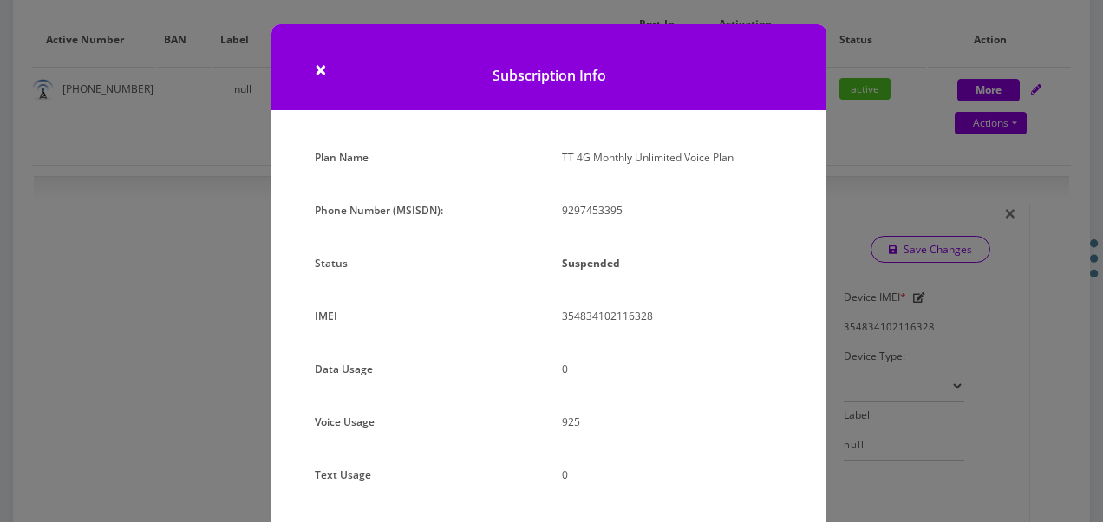
click at [895, 252] on div "× Subscription Info Plan Name TT 4G Monthly Unlimited Voice Plan Phone Number (…" at bounding box center [551, 261] width 1103 height 522
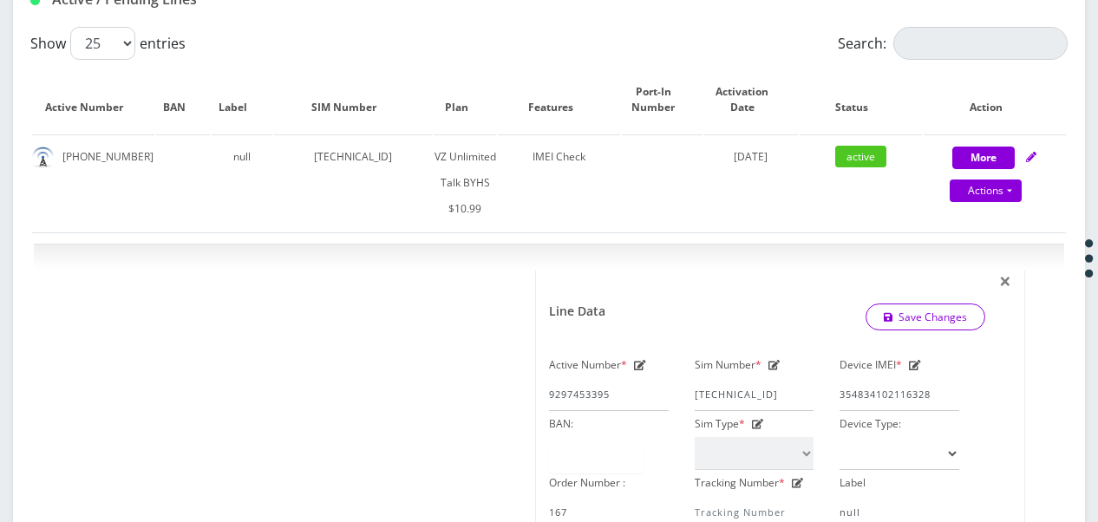
scroll to position [347, 0]
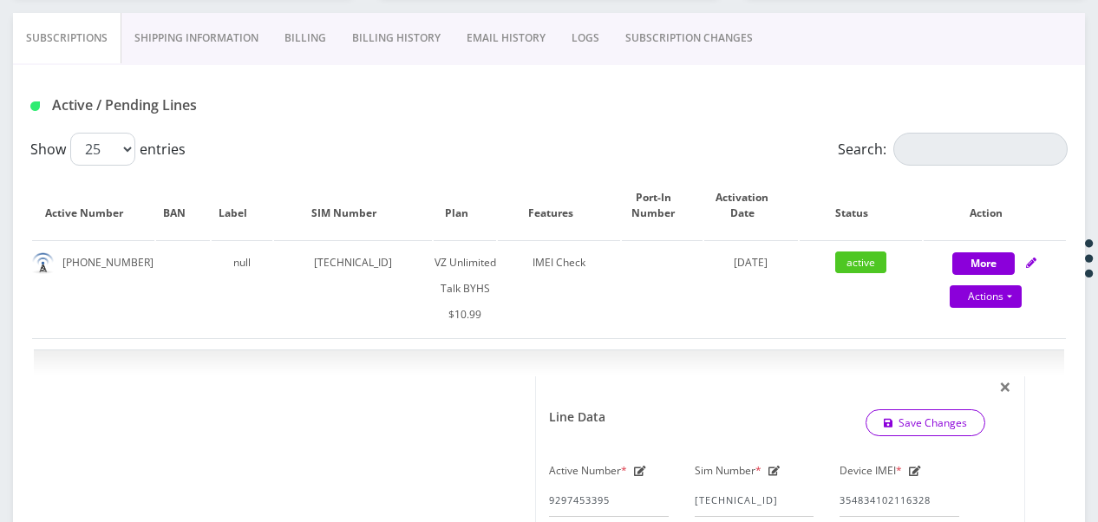
click at [674, 60] on link "SUBSCRIPTION CHANGES" at bounding box center [688, 38] width 153 height 50
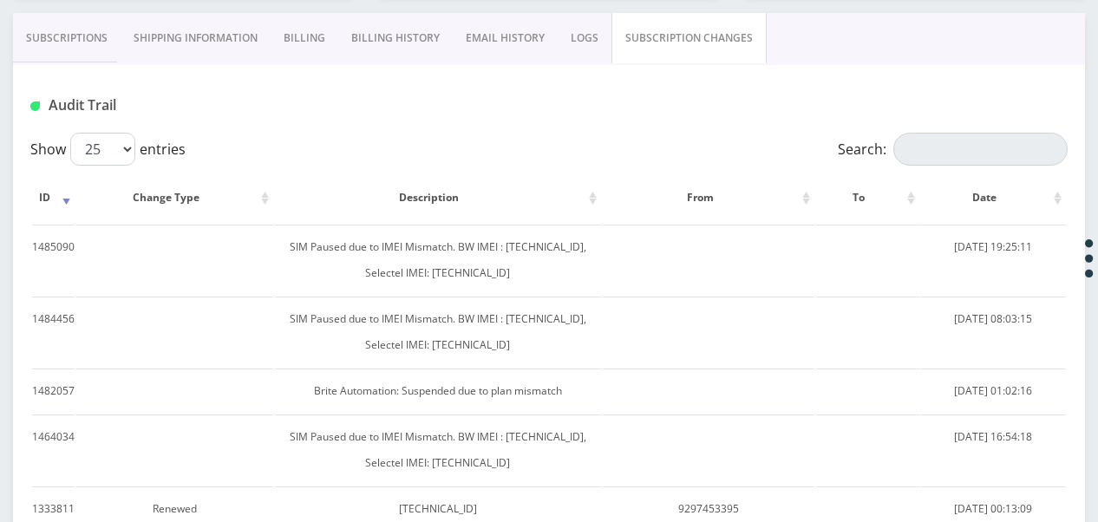
click at [49, 43] on link "Subscriptions" at bounding box center [67, 38] width 108 height 50
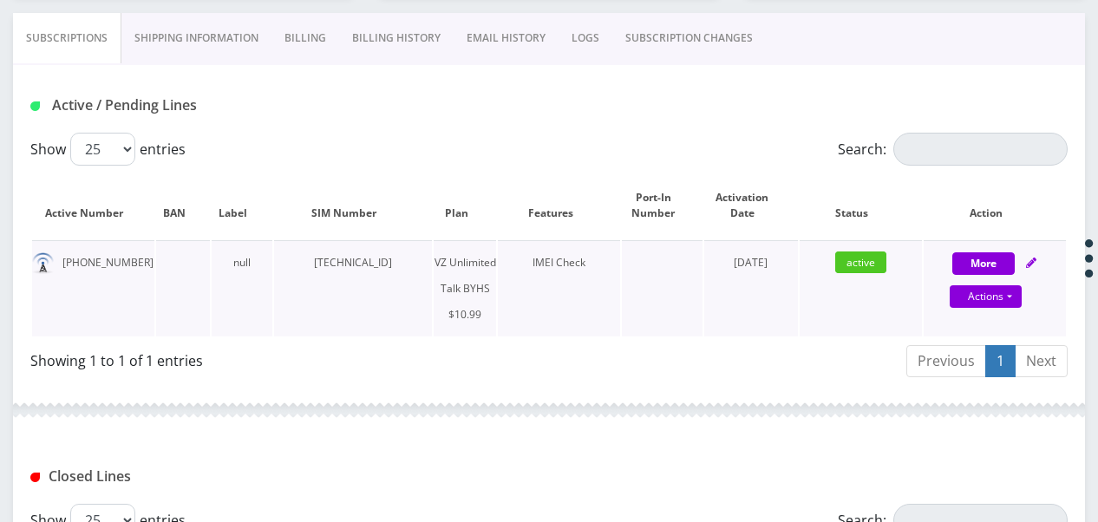
click at [988, 273] on div "More Actions Suspend Close Unpause Get Usage Swap Sim Confirm" at bounding box center [994, 276] width 142 height 52
select select "467"
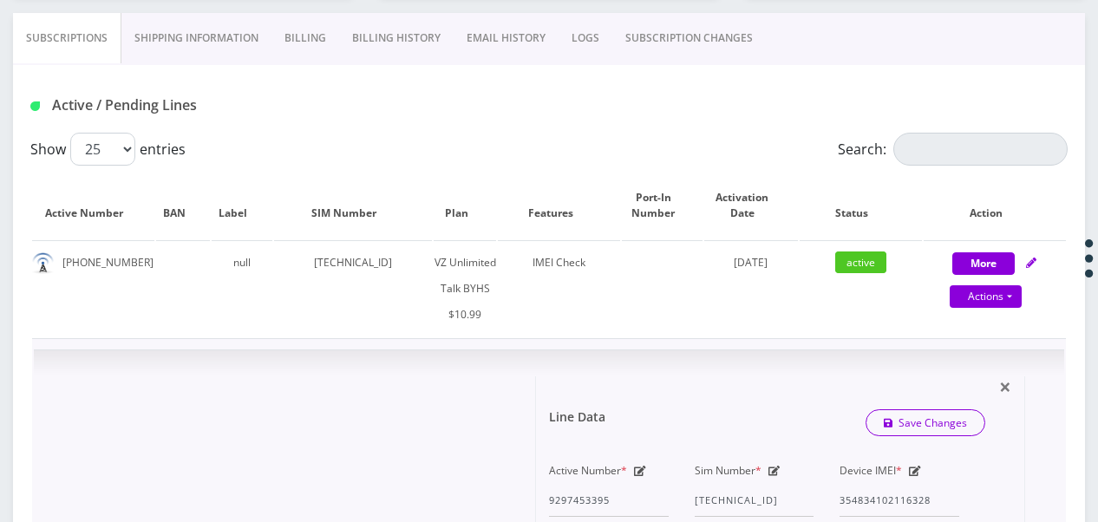
scroll to position [347, 0]
click at [1010, 301] on link "Actions" at bounding box center [986, 296] width 72 height 23
select select "467"
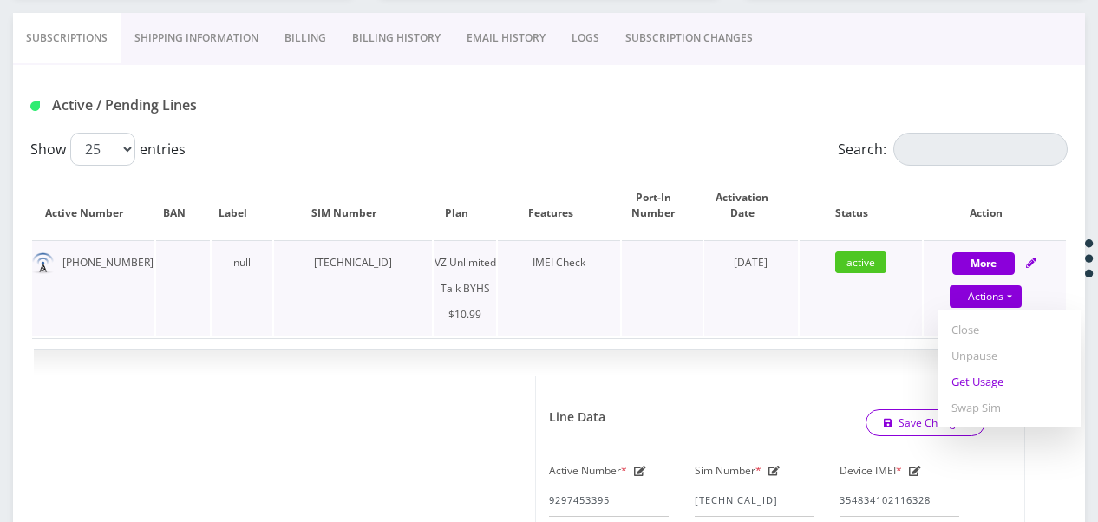
click at [990, 386] on link "Get Usage" at bounding box center [1009, 382] width 142 height 26
select select "467"
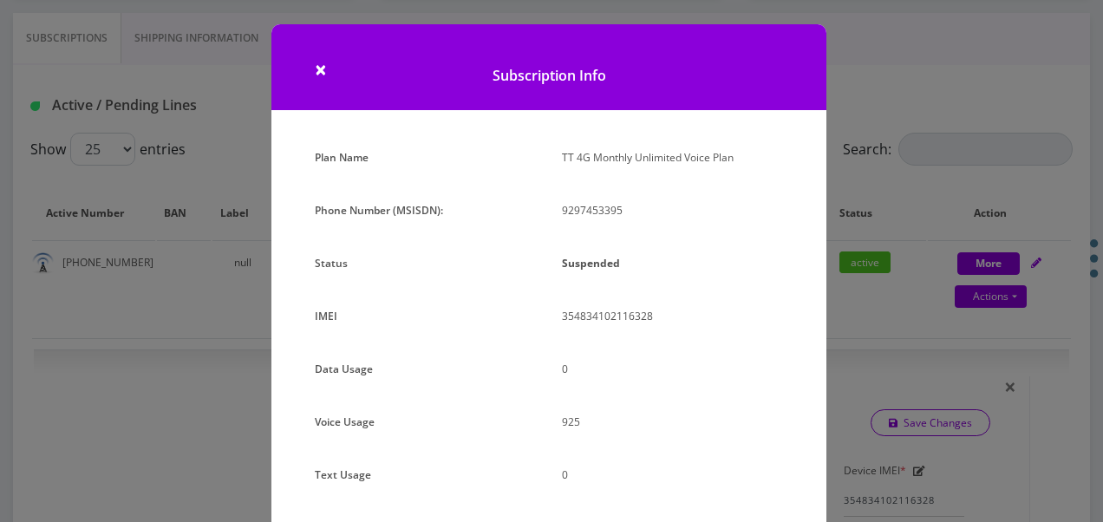
click at [871, 207] on div "× Subscription Info Plan Name TT 4G Monthly Unlimited Voice Plan Phone Number (…" at bounding box center [551, 261] width 1103 height 522
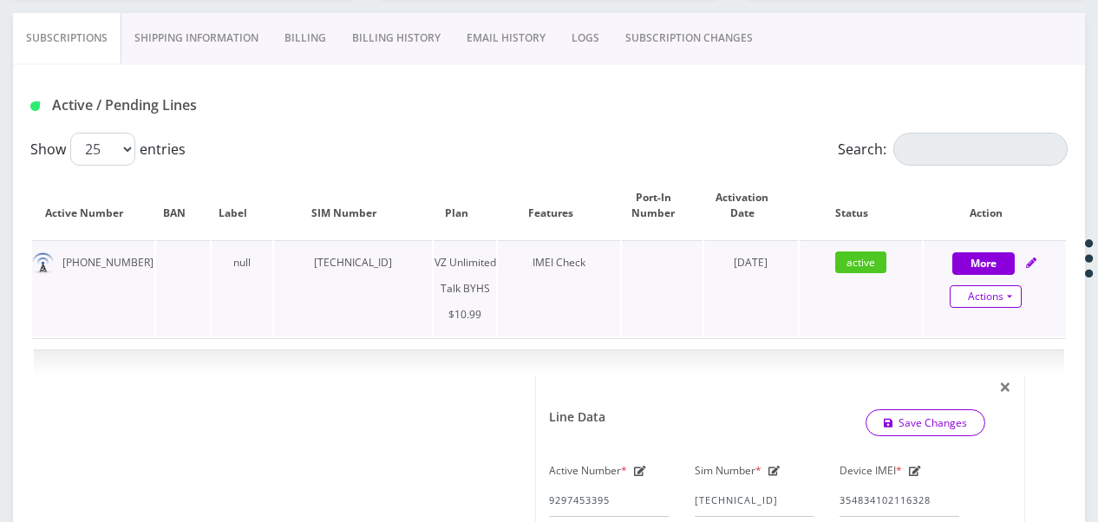
click at [1018, 289] on link "Actions" at bounding box center [986, 296] width 72 height 23
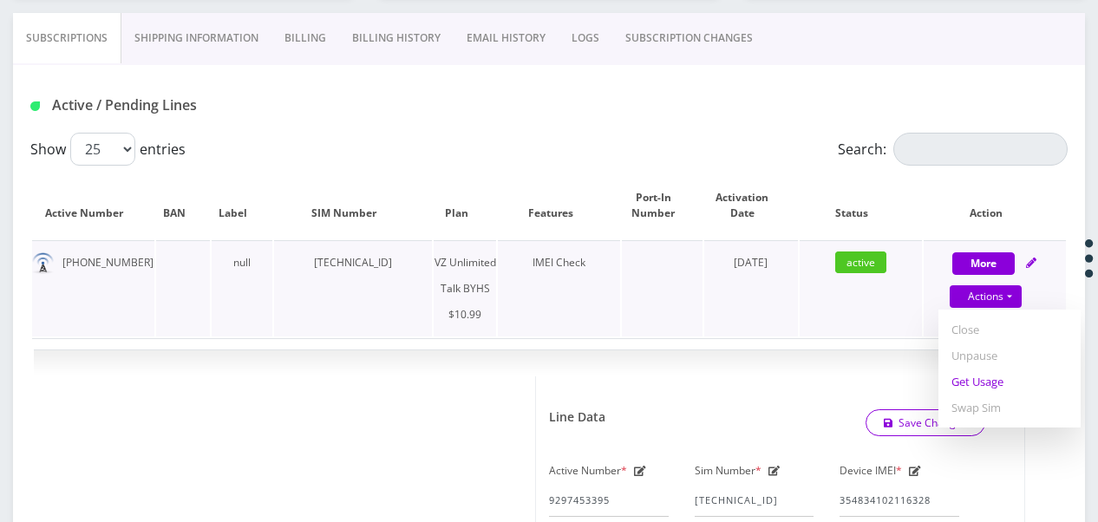
click at [999, 380] on link "Get Usage" at bounding box center [1009, 382] width 142 height 26
select select "467"
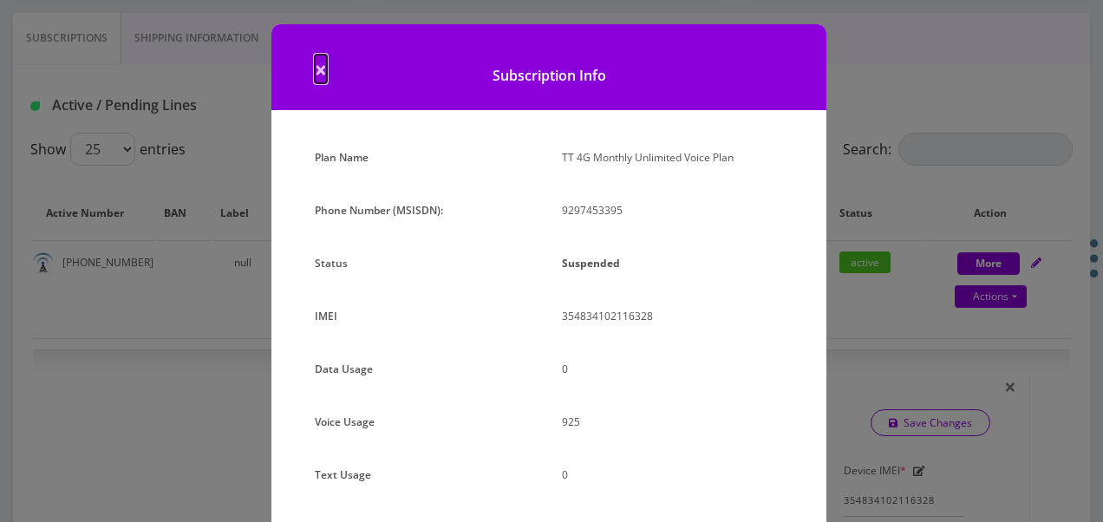
click at [317, 73] on span "×" at bounding box center [321, 69] width 12 height 29
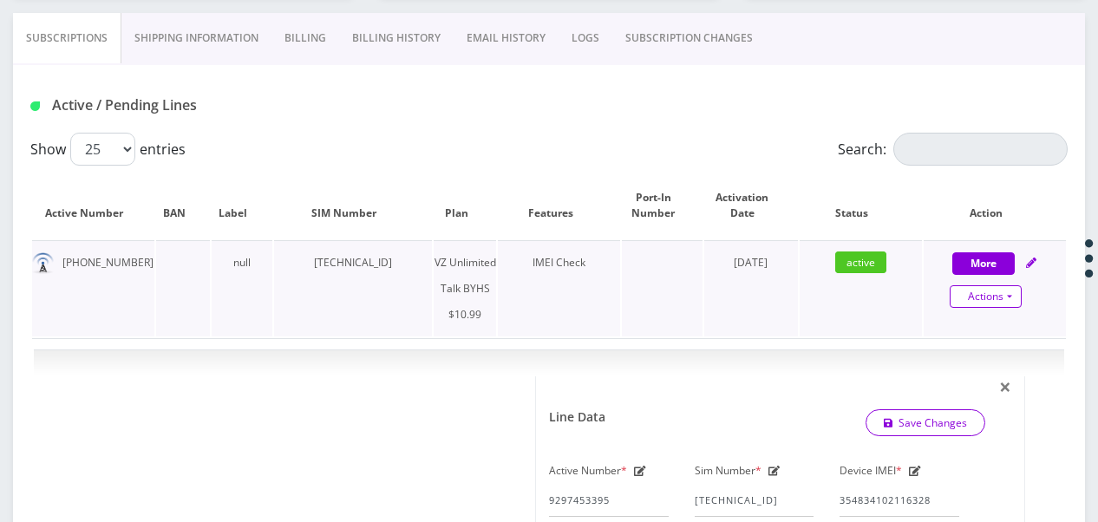
click at [1002, 295] on link "Actions" at bounding box center [986, 296] width 72 height 23
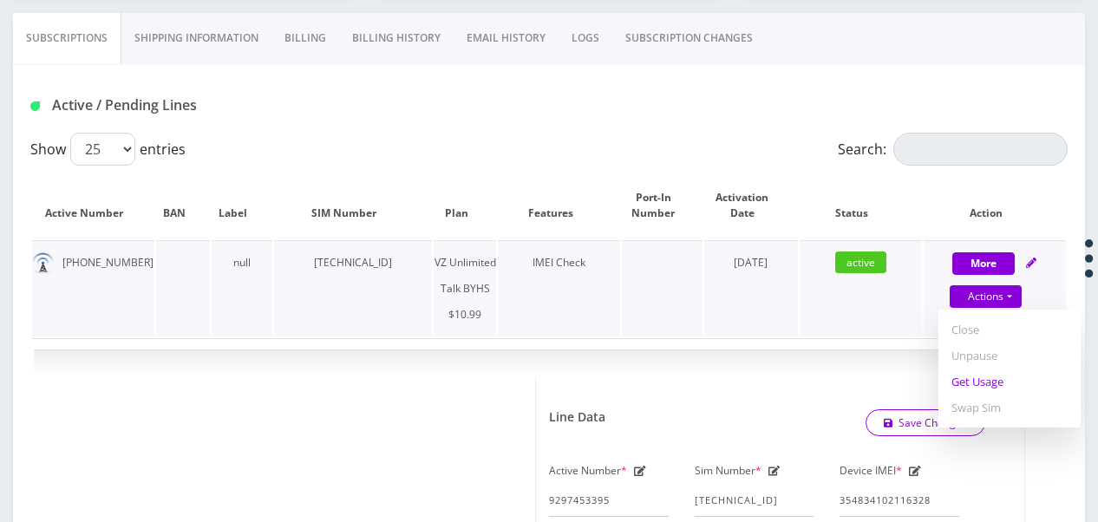
click at [991, 376] on link "Get Usage" at bounding box center [1009, 382] width 142 height 26
select select "467"
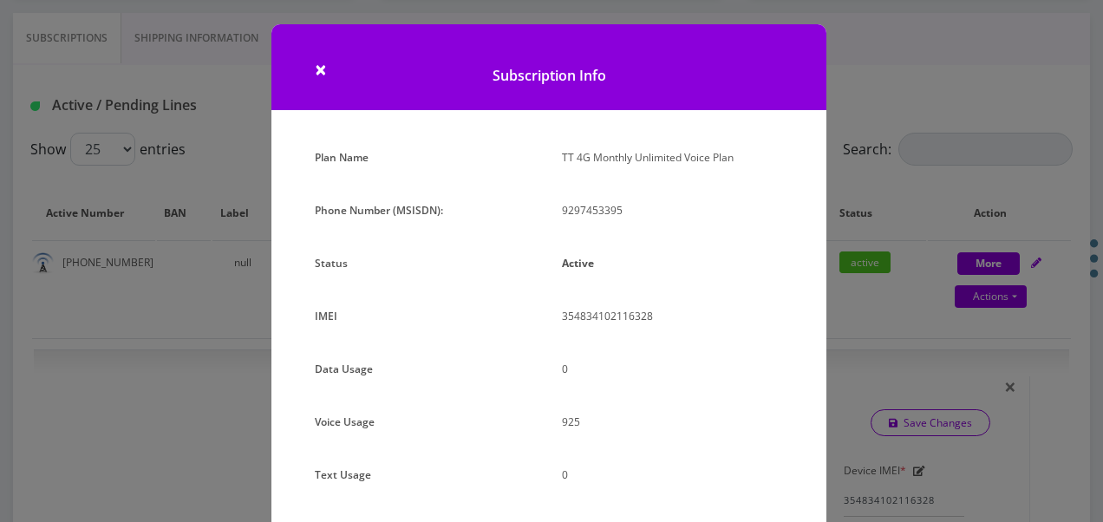
click at [884, 180] on div "× Subscription Info Plan Name TT 4G Monthly Unlimited Voice Plan Phone Number (…" at bounding box center [551, 261] width 1103 height 522
